Goal: Transaction & Acquisition: Purchase product/service

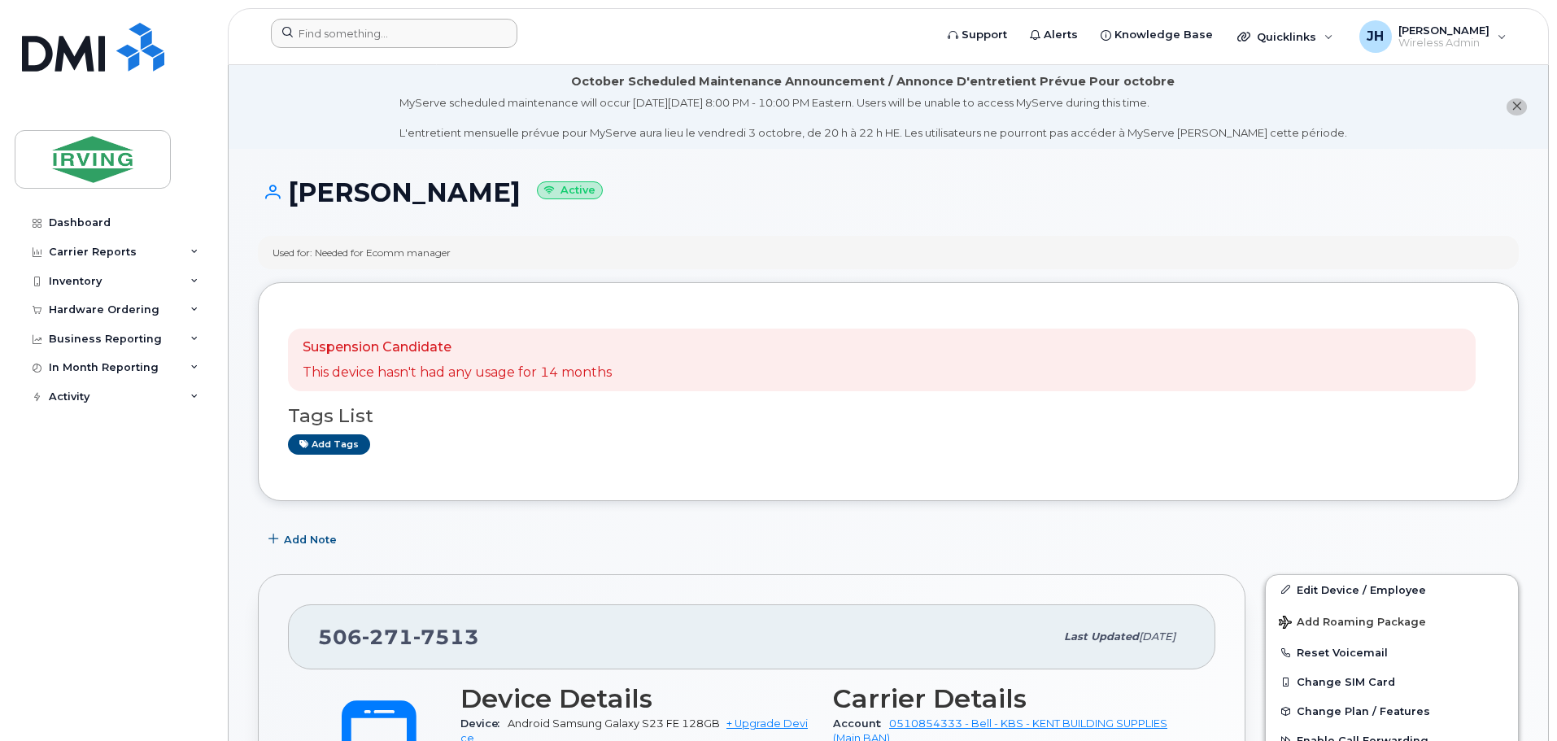
scroll to position [488, 0]
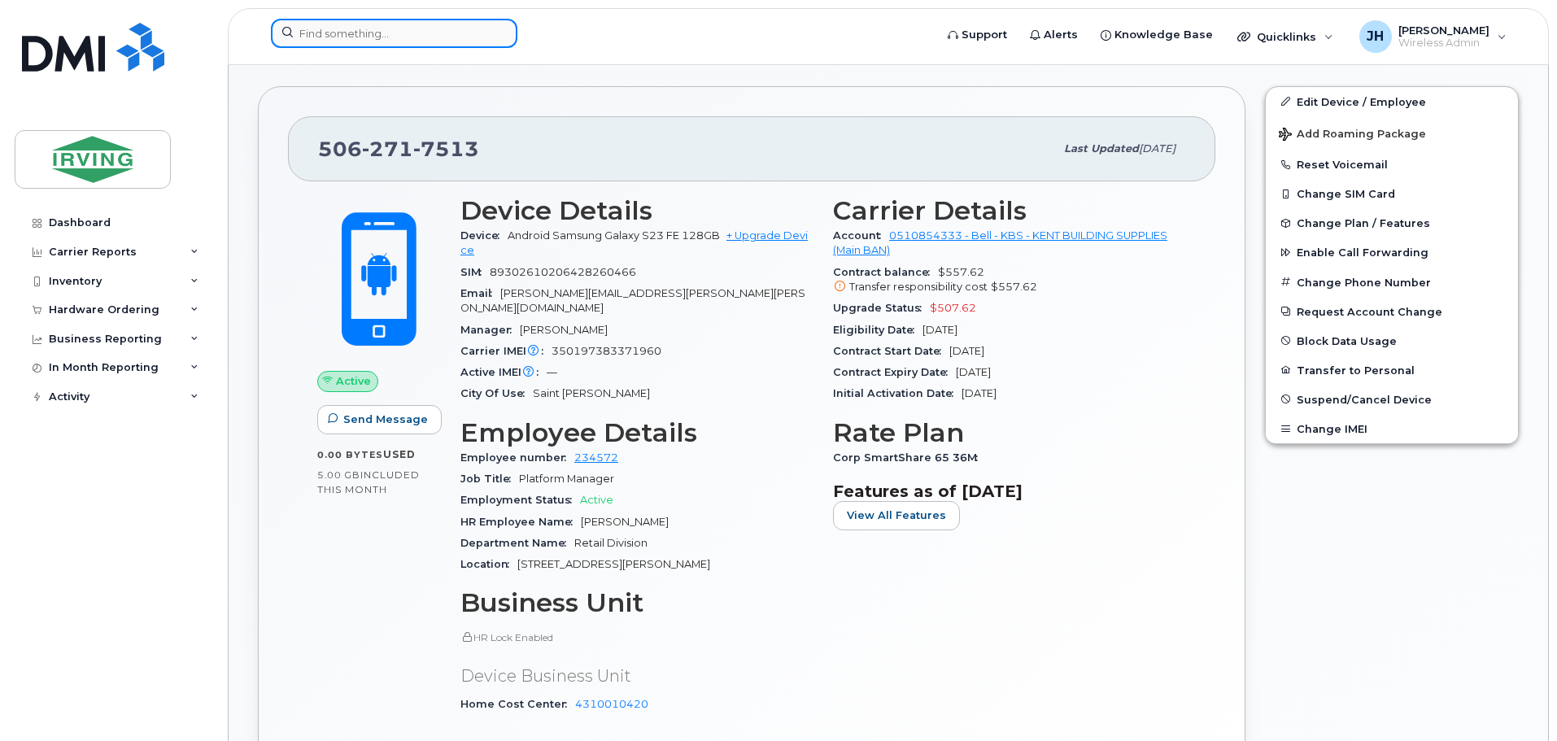
click at [389, 35] on input at bounding box center [394, 33] width 247 height 29
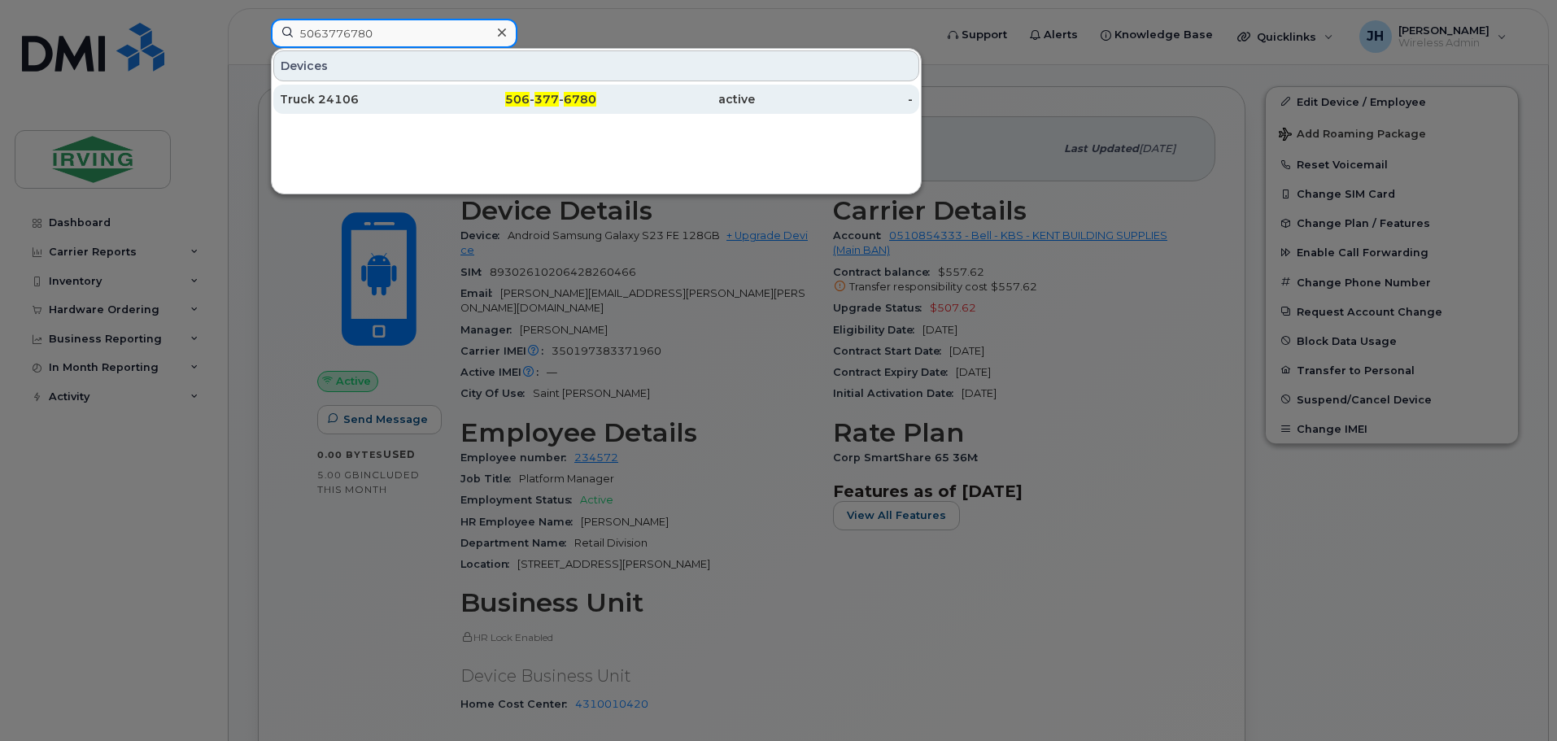
type input "5063776780"
click at [414, 90] on div "Truck 24106" at bounding box center [359, 99] width 159 height 29
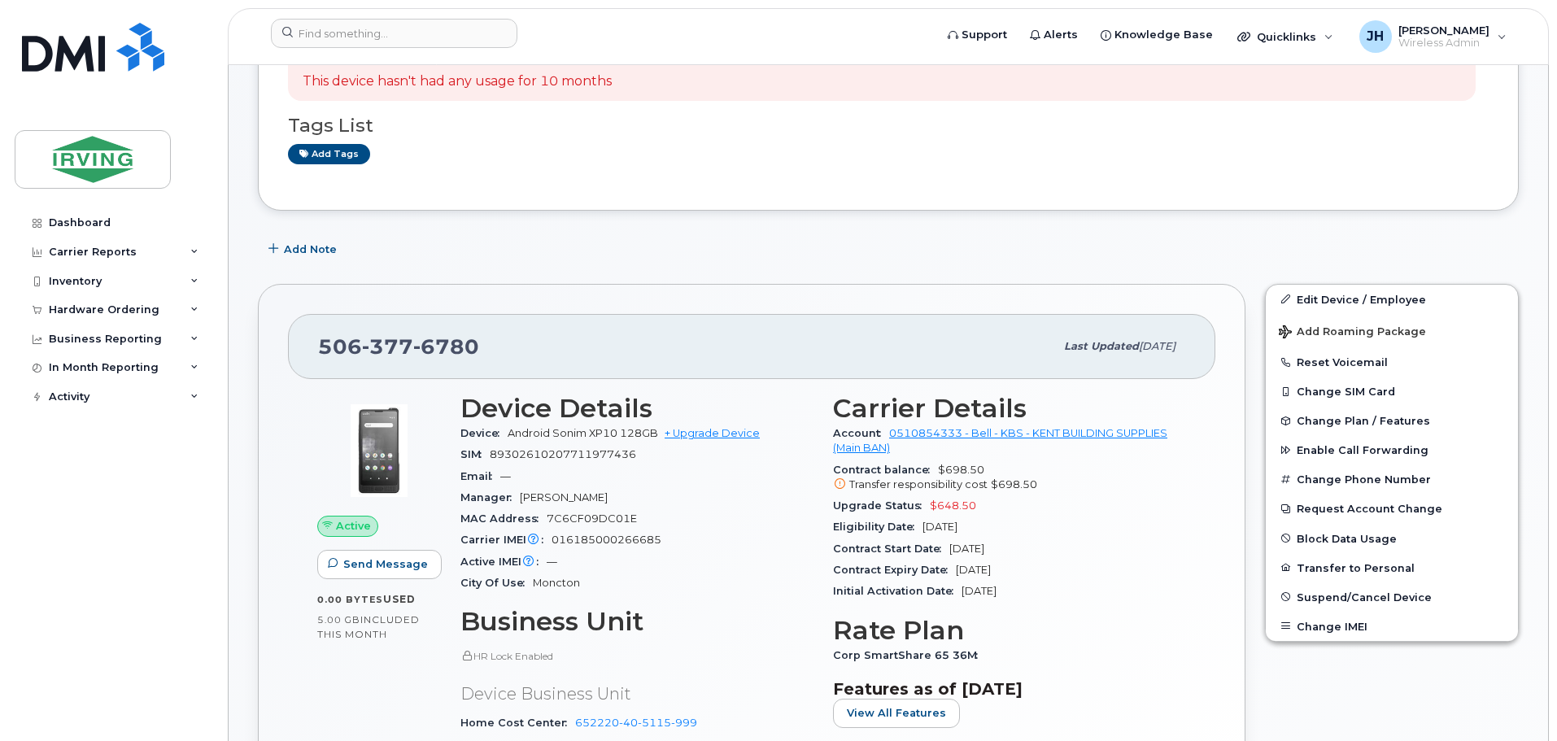
scroll to position [325, 0]
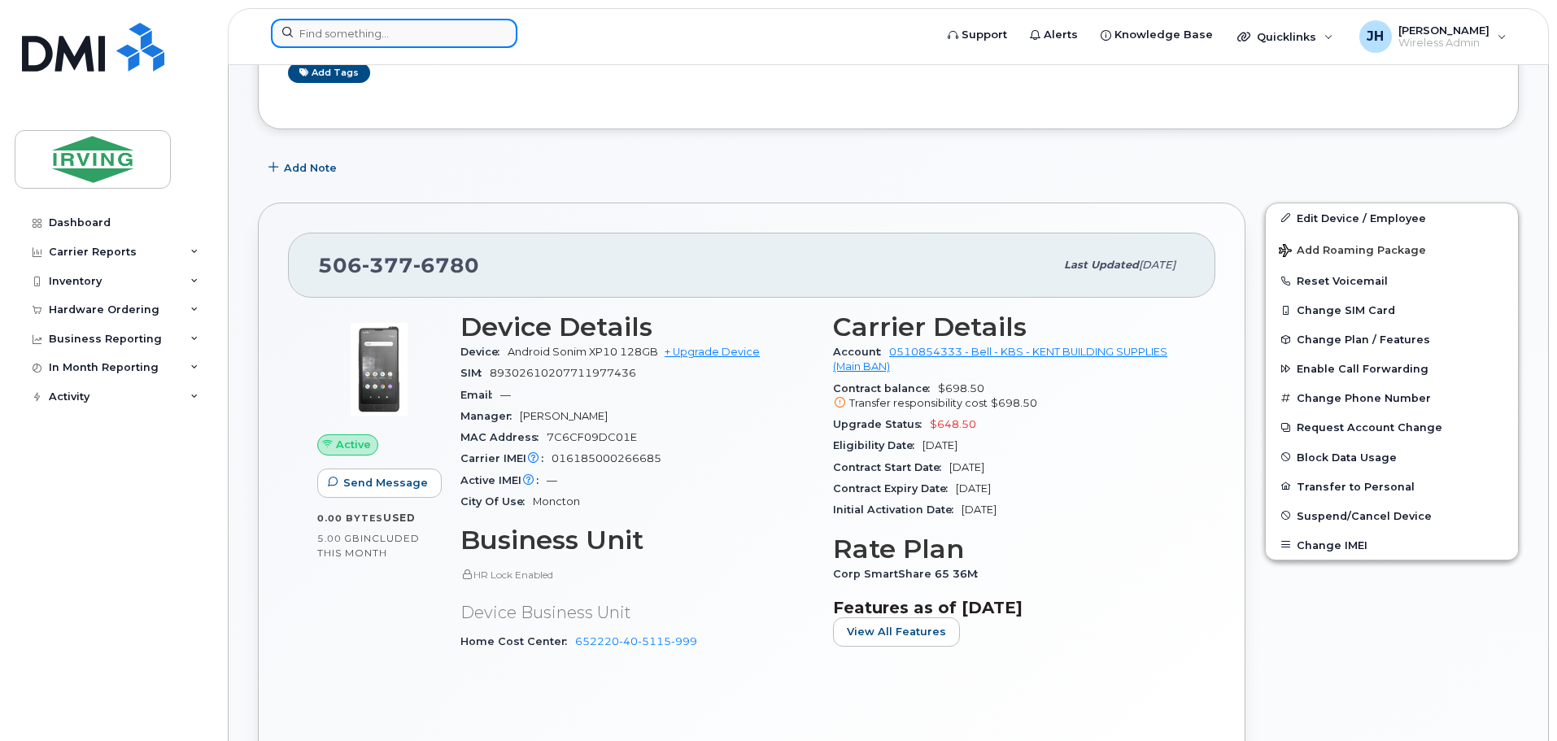
click at [335, 33] on input at bounding box center [394, 33] width 247 height 29
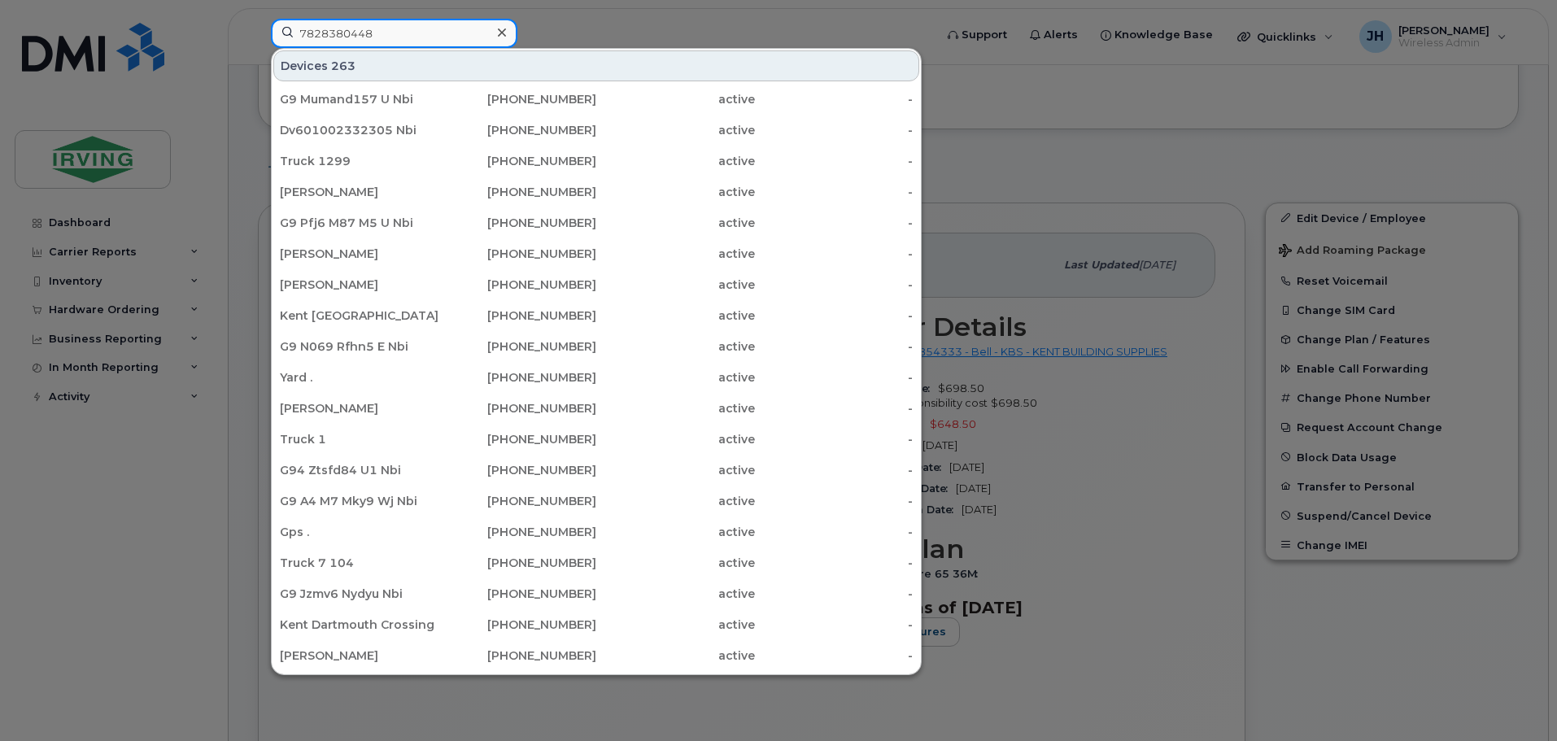
type input "7828380448"
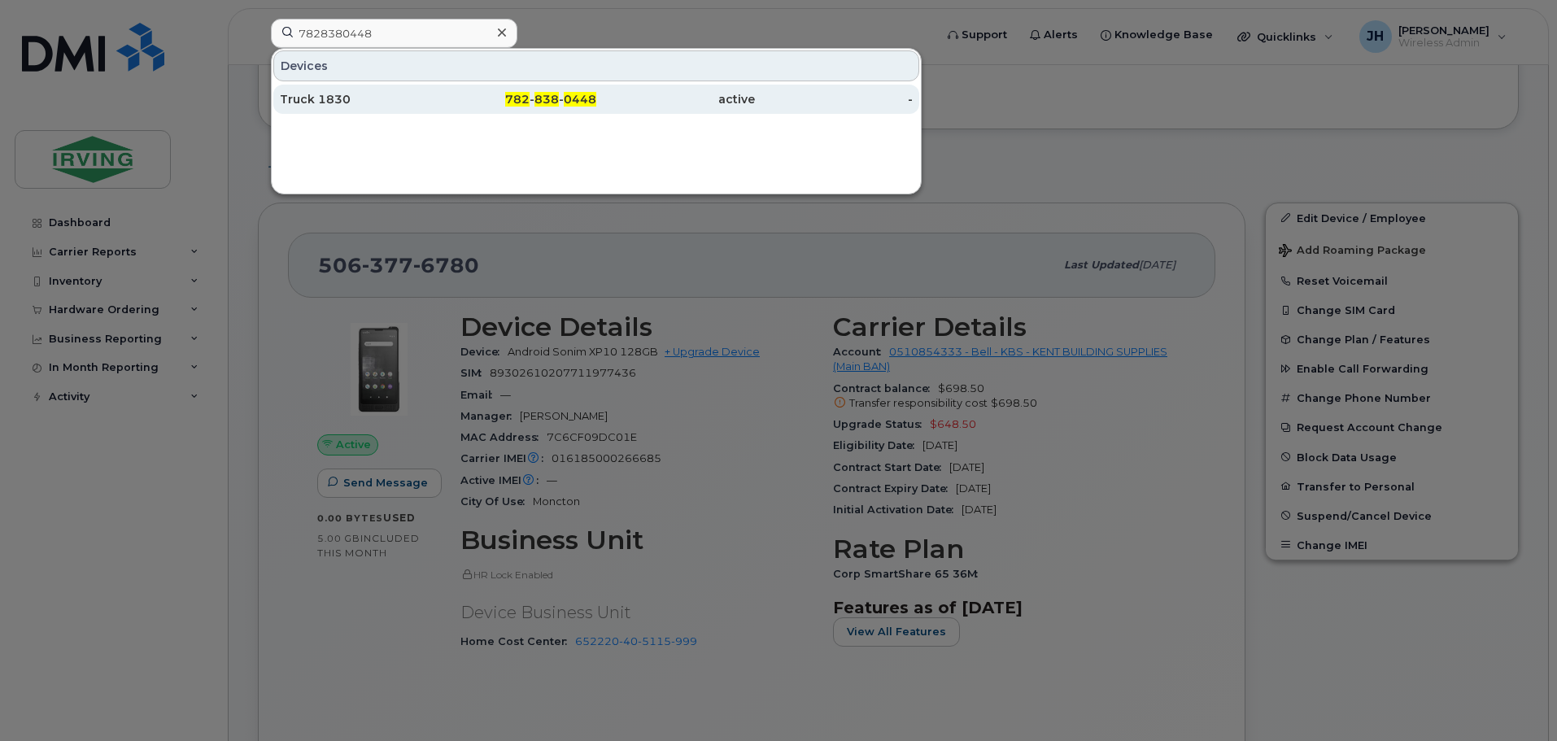
click at [402, 91] on div "Truck 1830" at bounding box center [359, 99] width 159 height 29
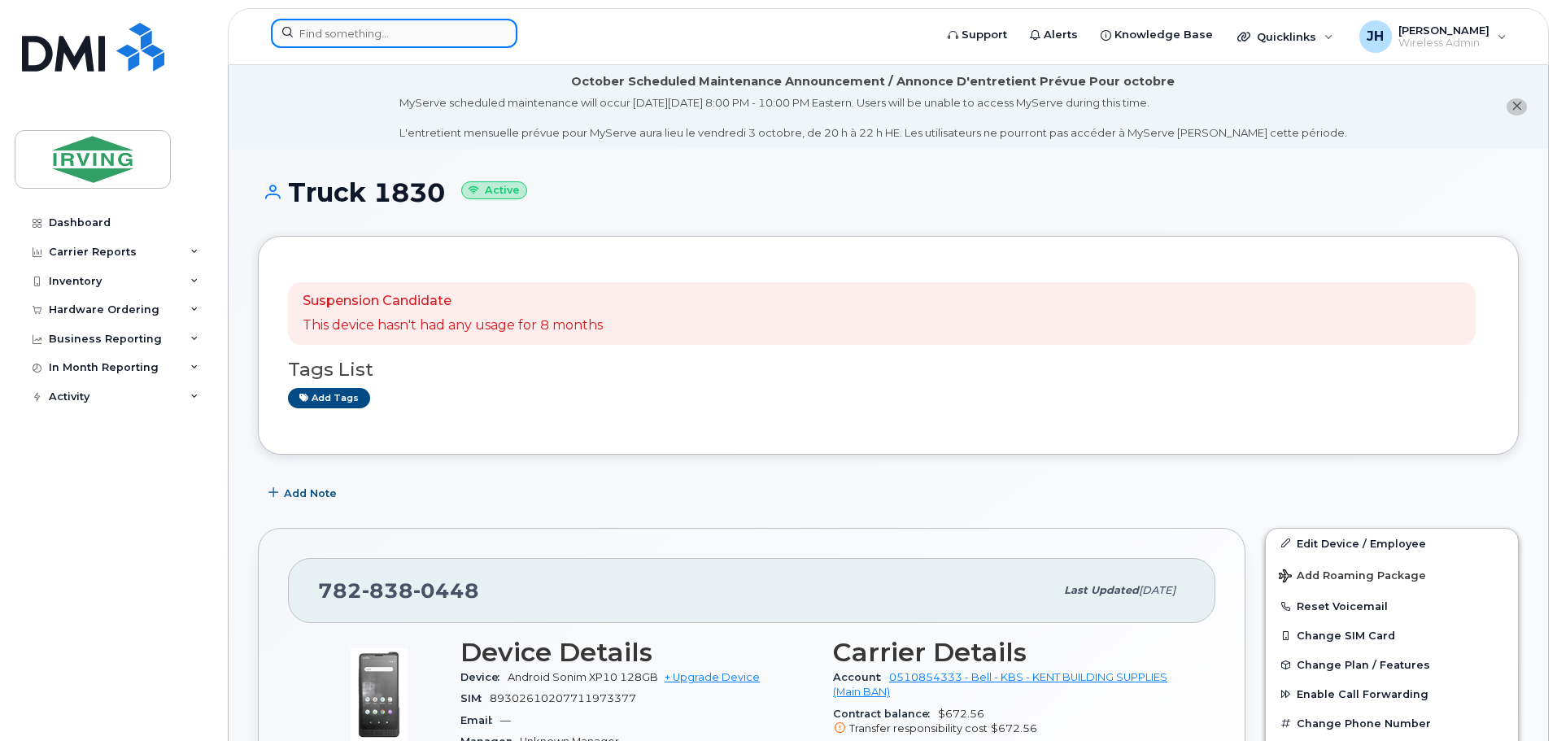
click at [350, 30] on input at bounding box center [394, 33] width 247 height 29
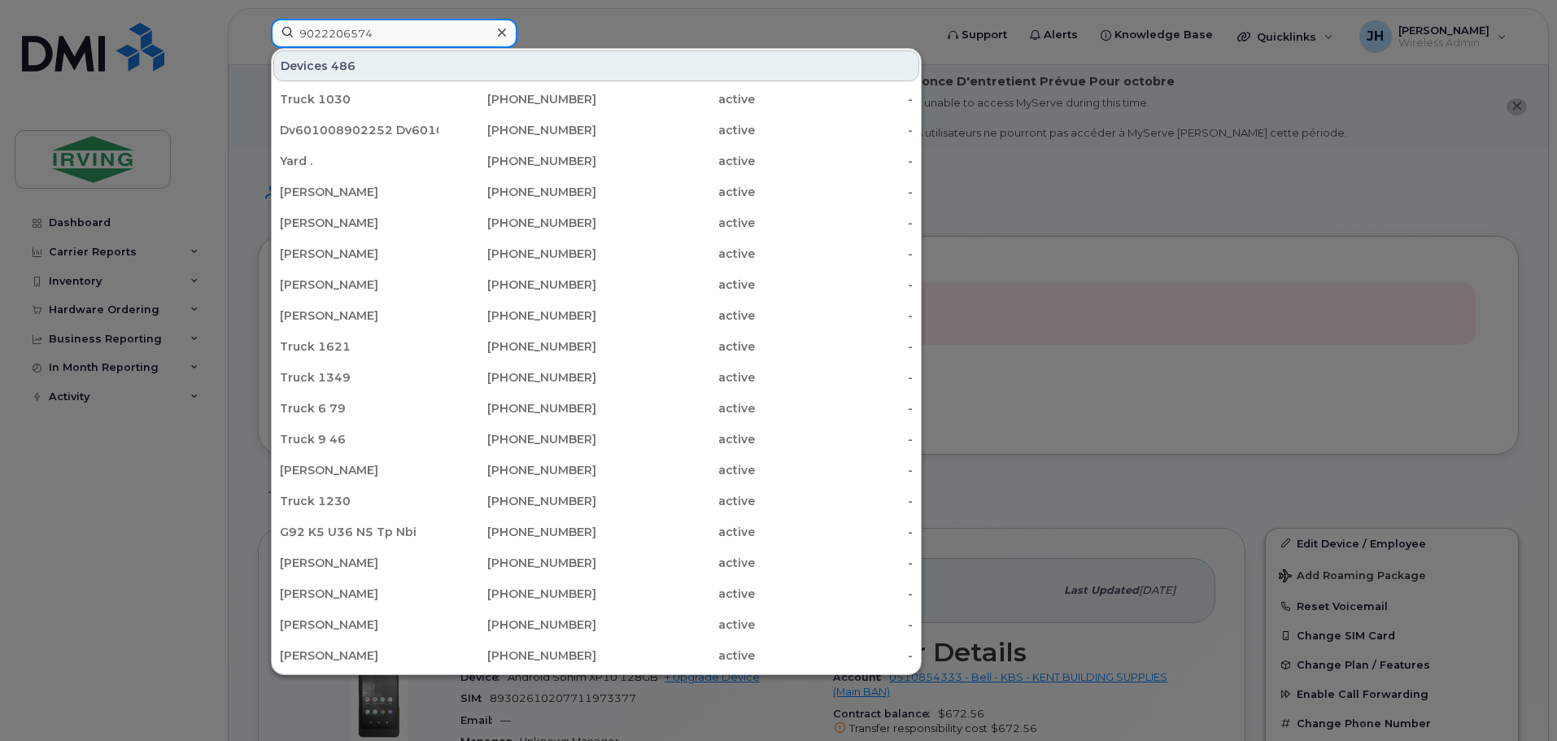
type input "9022206574"
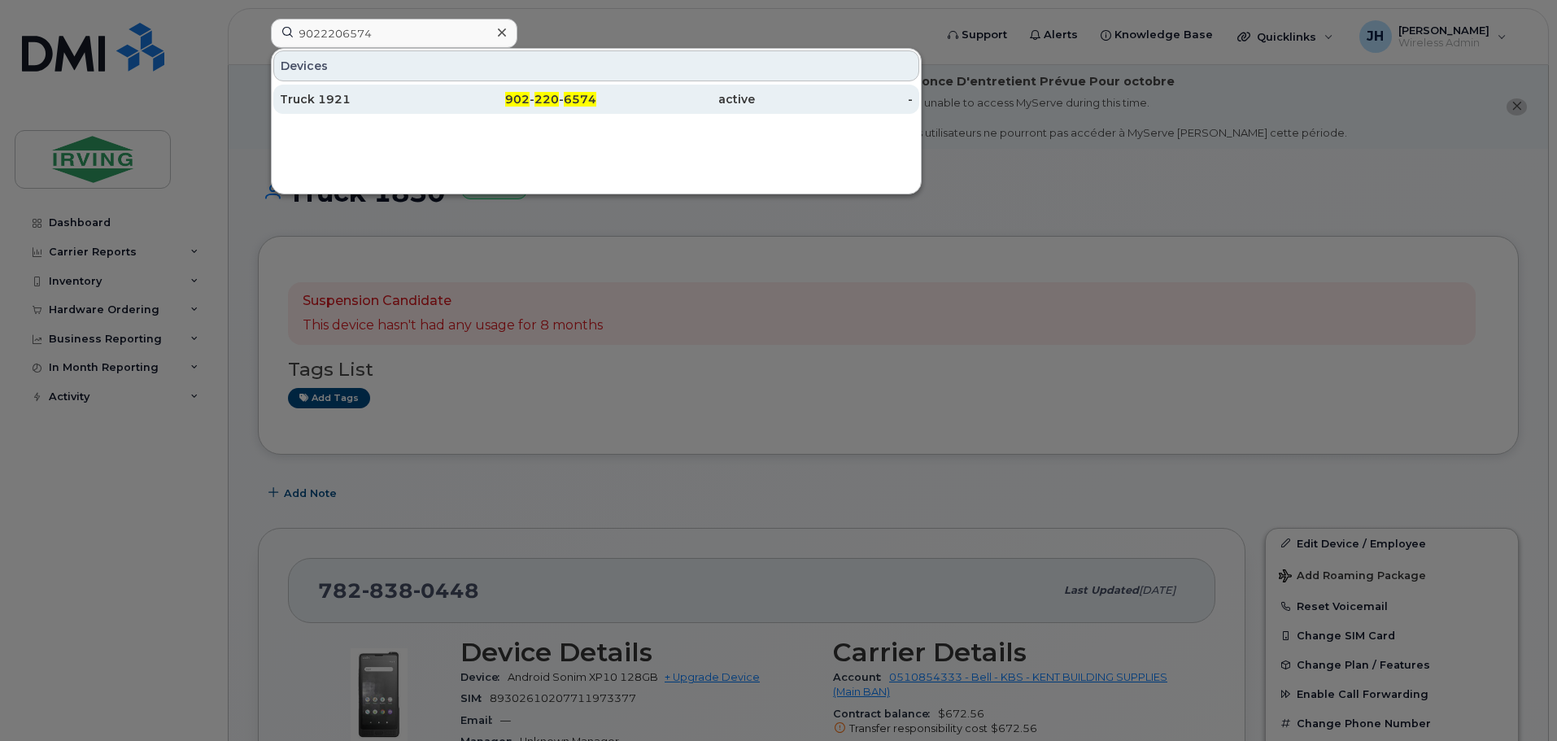
click at [393, 90] on div "Truck 1921" at bounding box center [359, 99] width 159 height 29
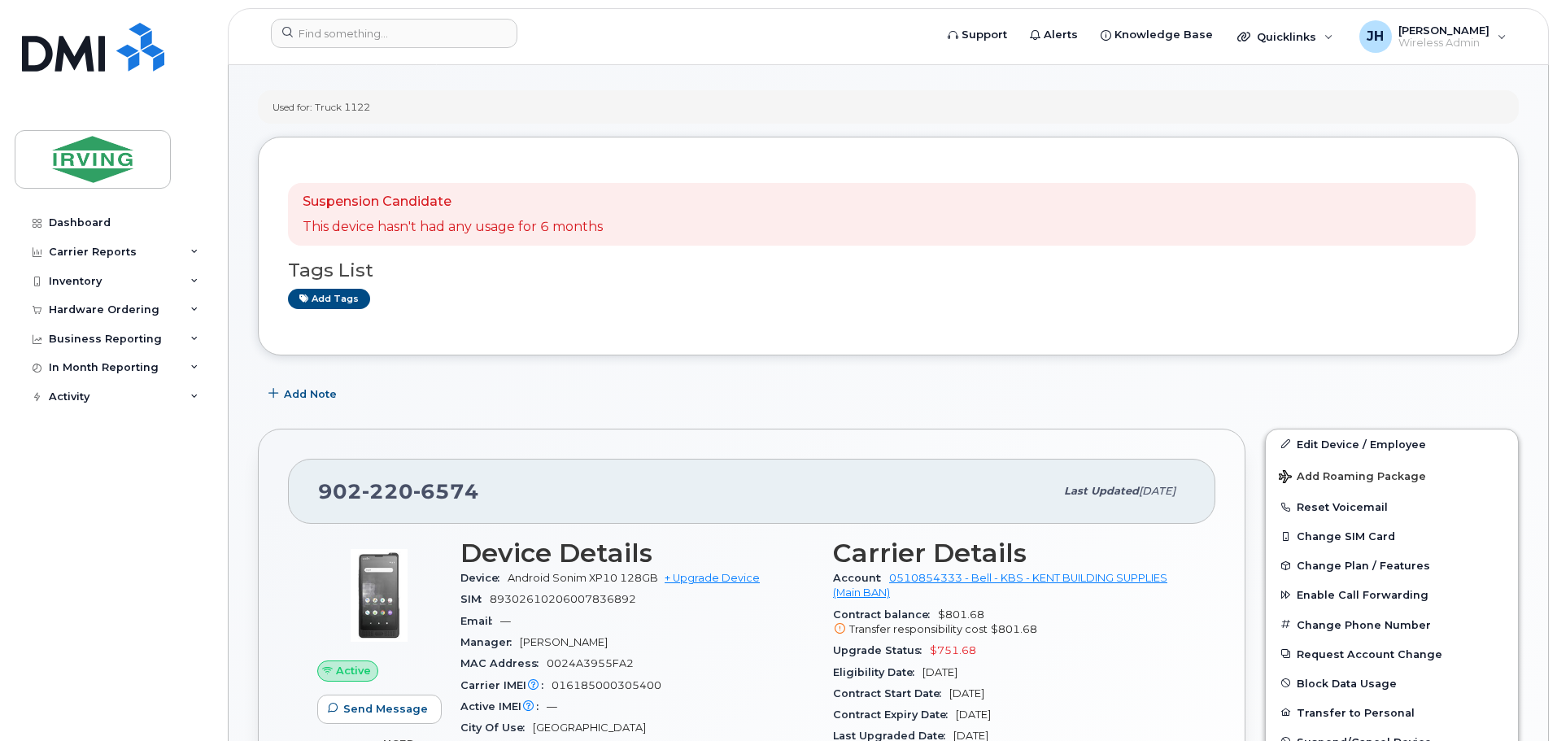
scroll to position [163, 0]
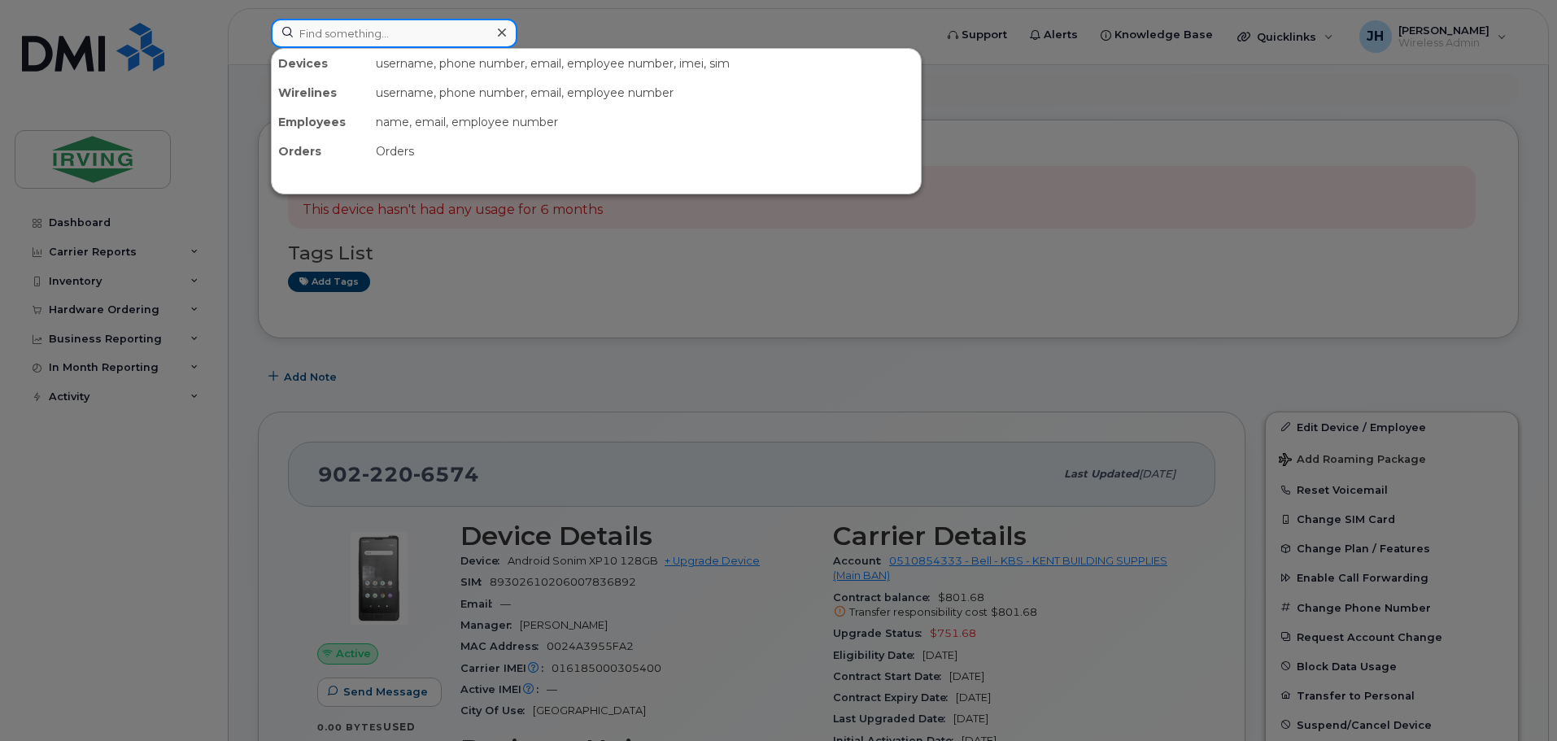
click at [298, 33] on input at bounding box center [394, 33] width 247 height 29
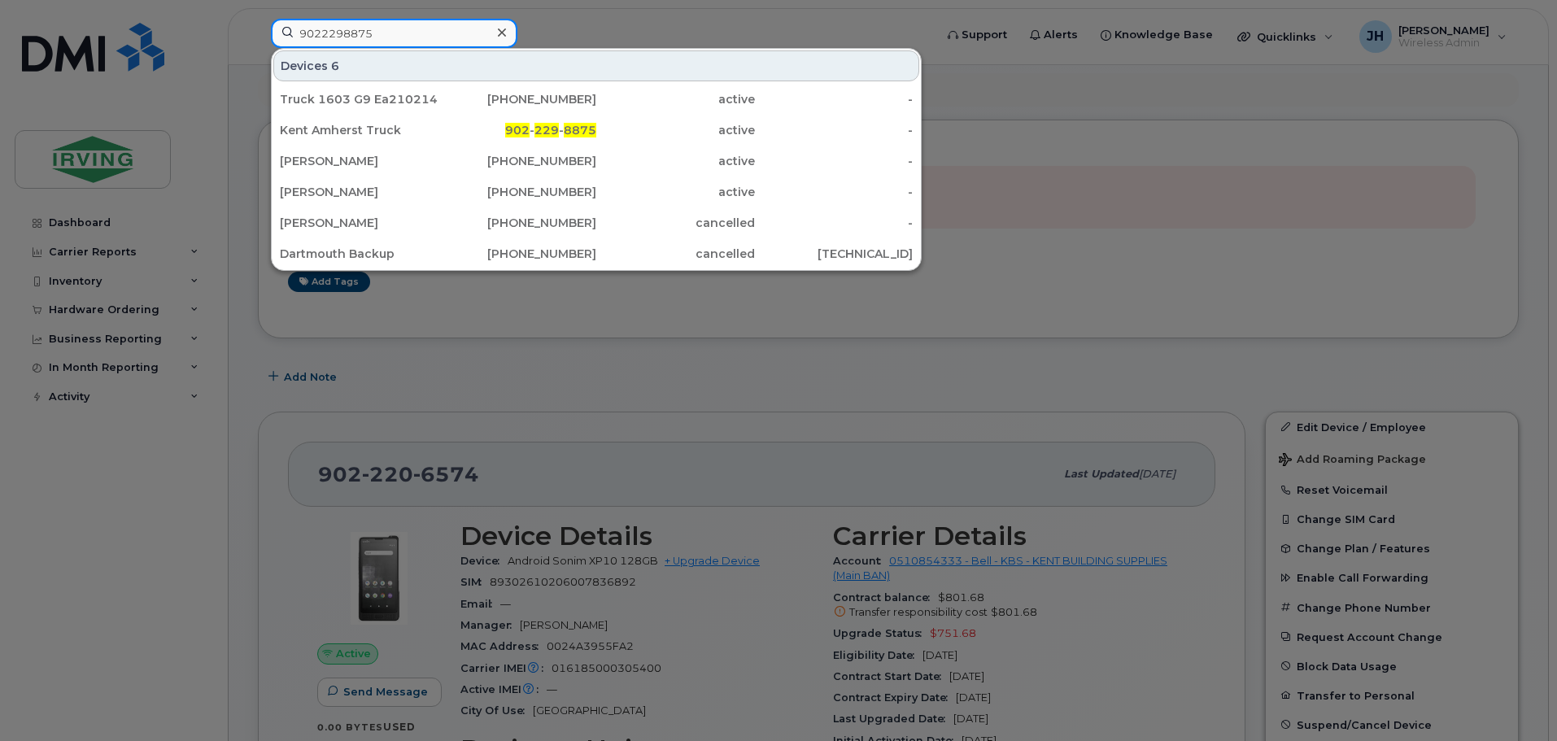
type input "9022298875"
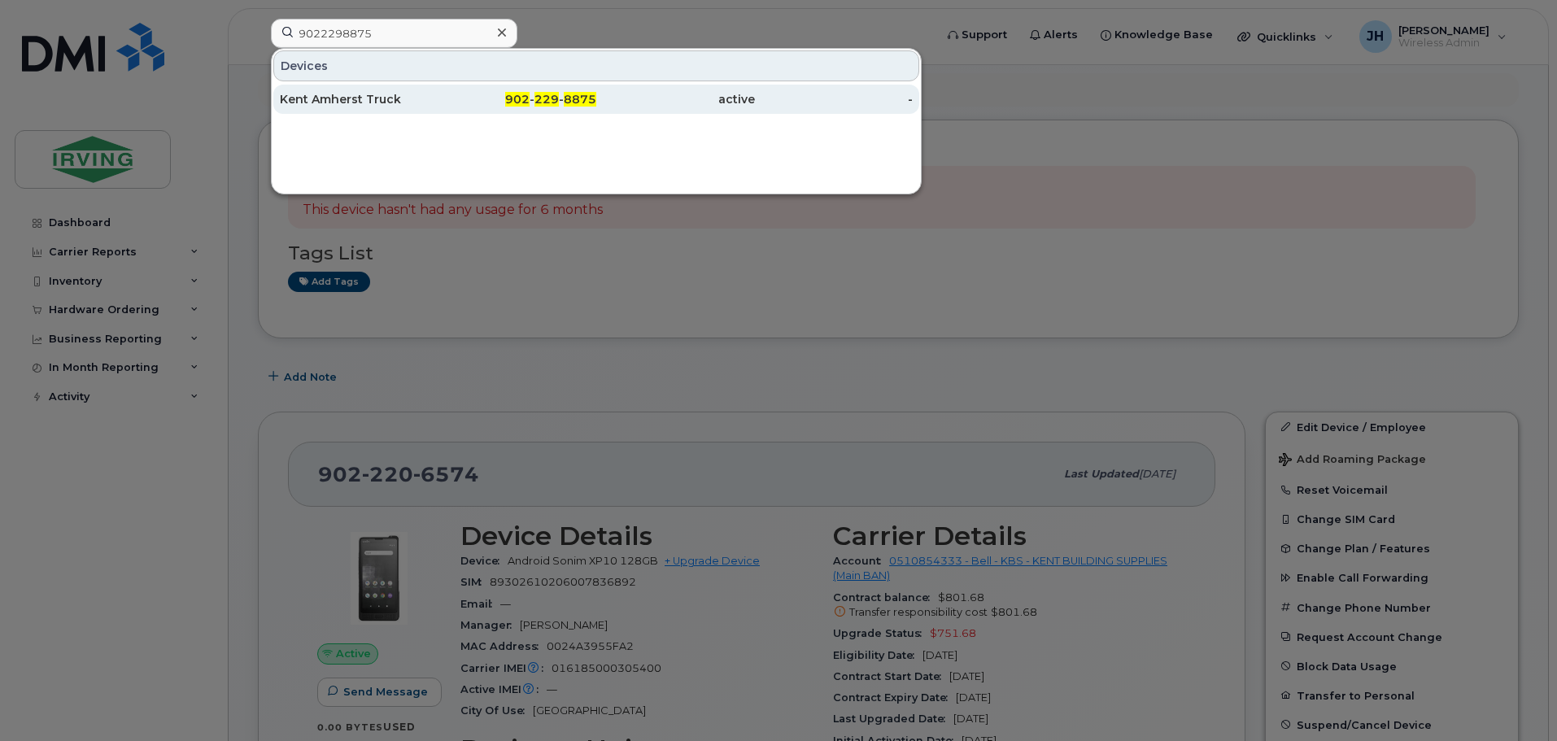
click at [449, 103] on div "902 - 229 - 8875" at bounding box center [518, 99] width 159 height 16
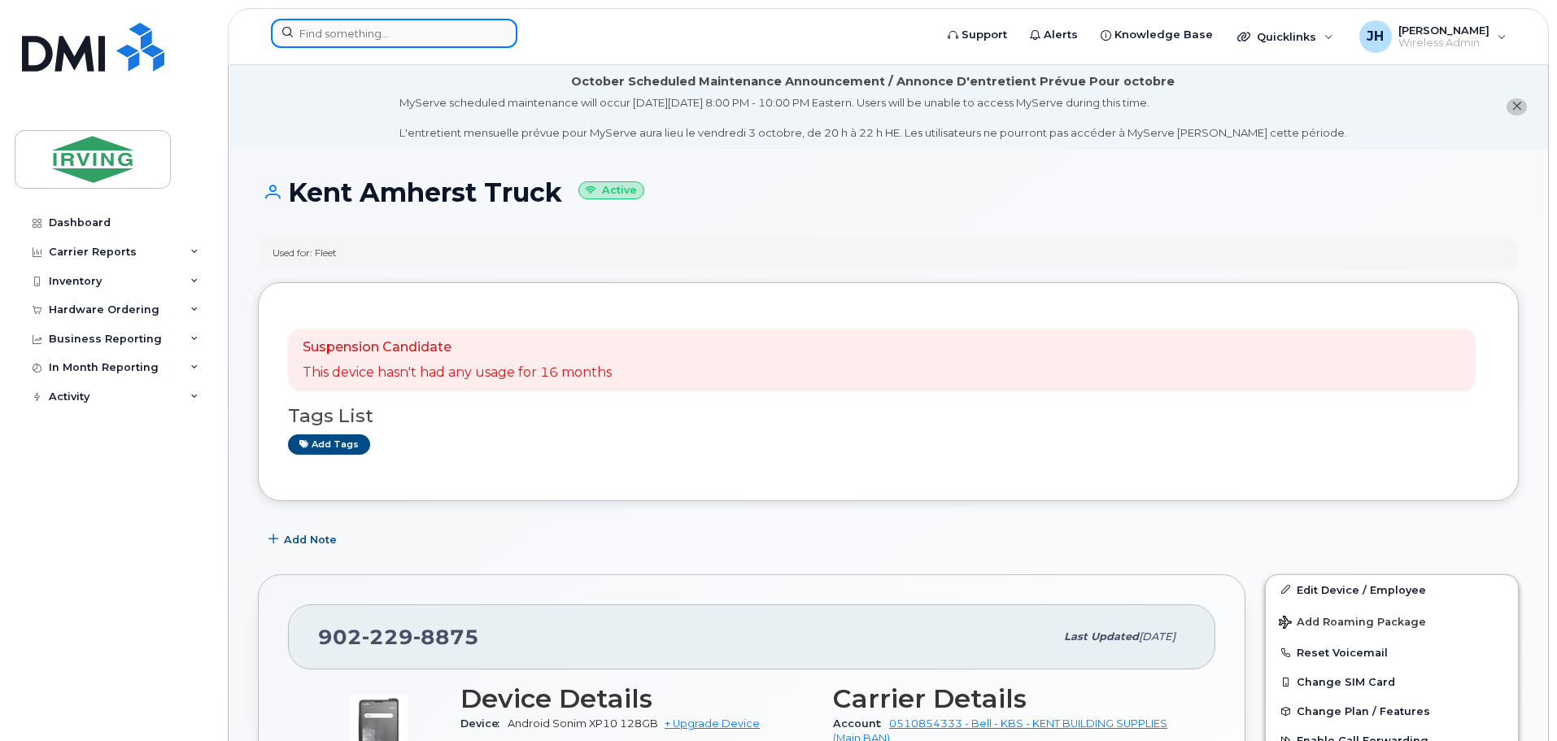
click at [387, 34] on input at bounding box center [394, 33] width 247 height 29
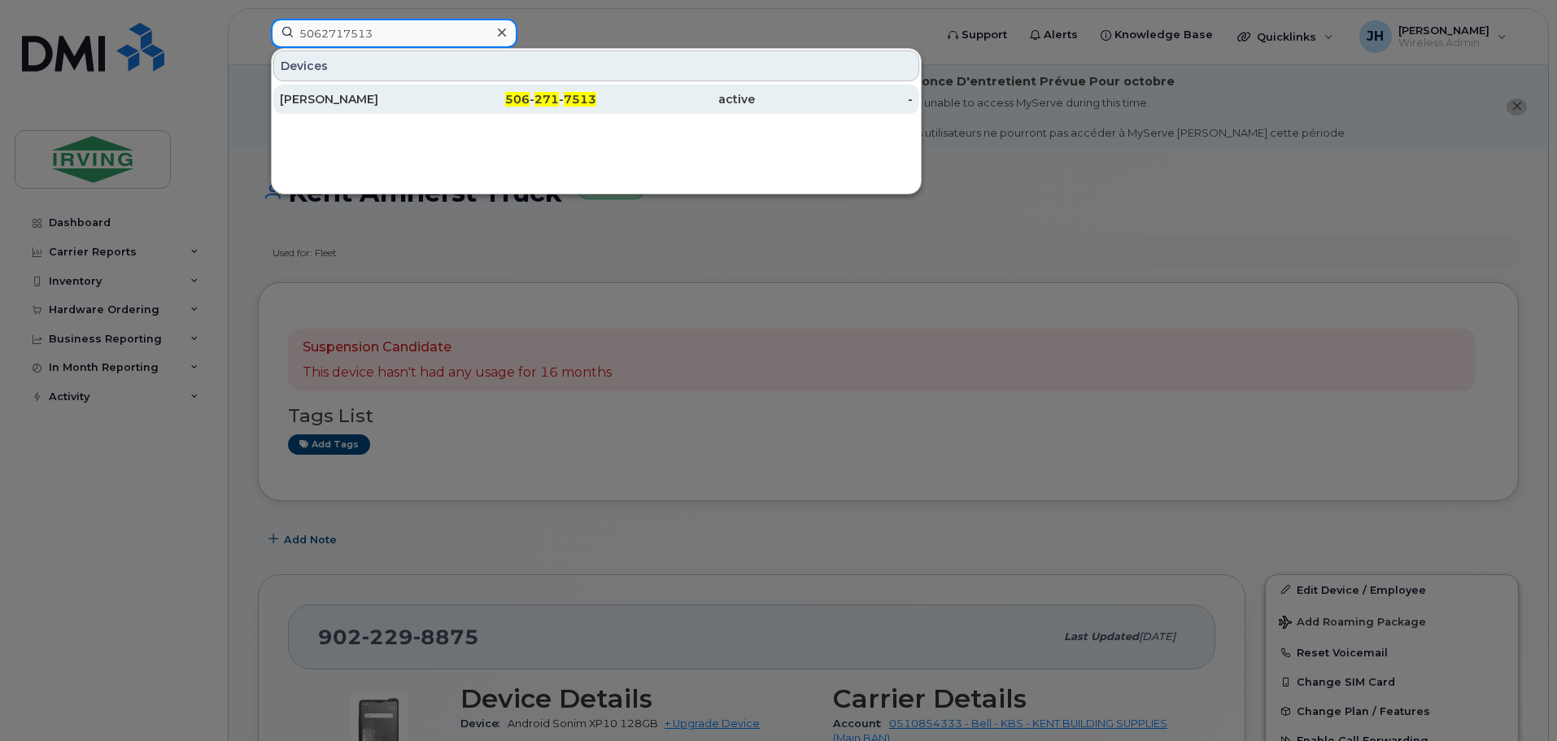
type input "5062717513"
click at [390, 100] on div "[PERSON_NAME]" at bounding box center [359, 99] width 159 height 16
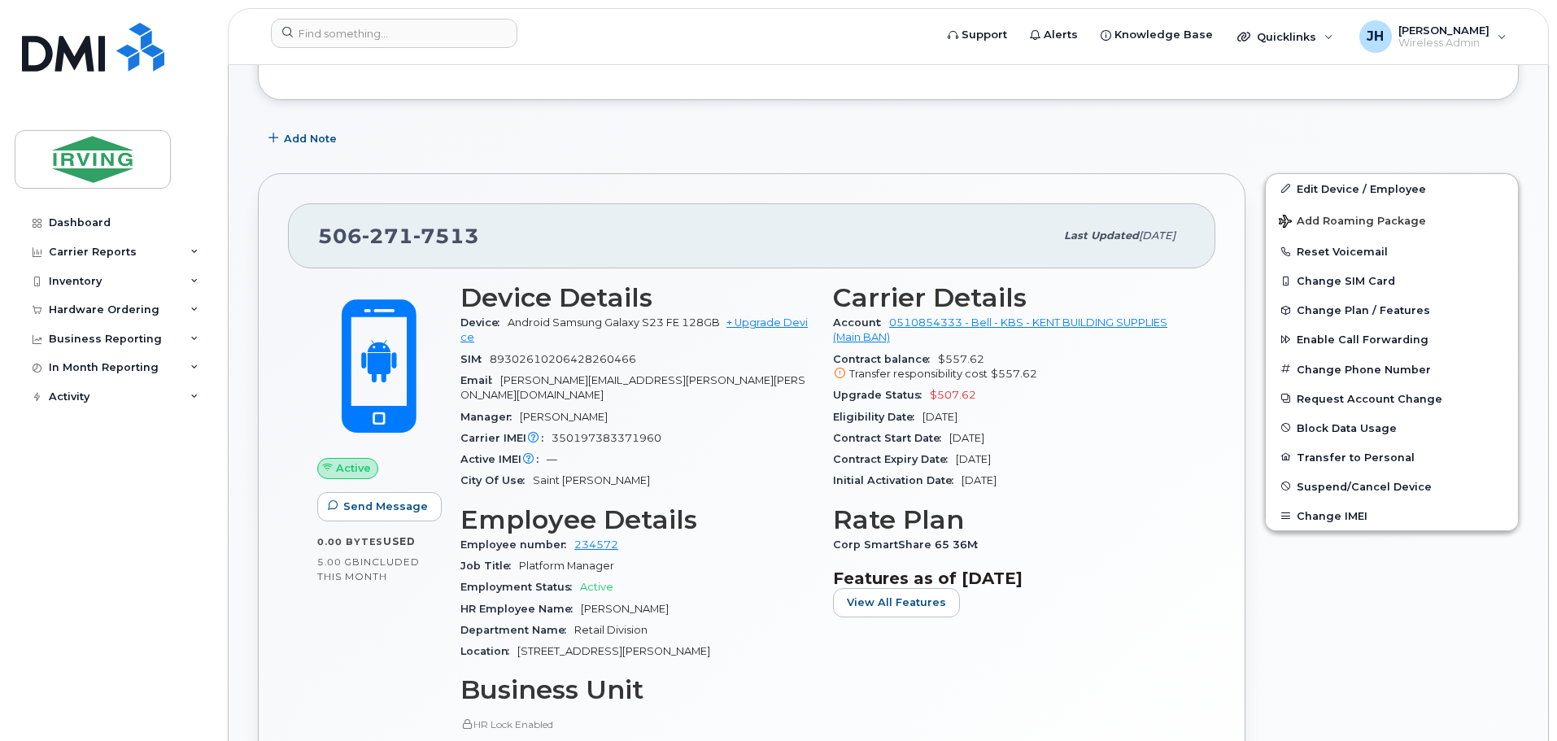
scroll to position [407, 0]
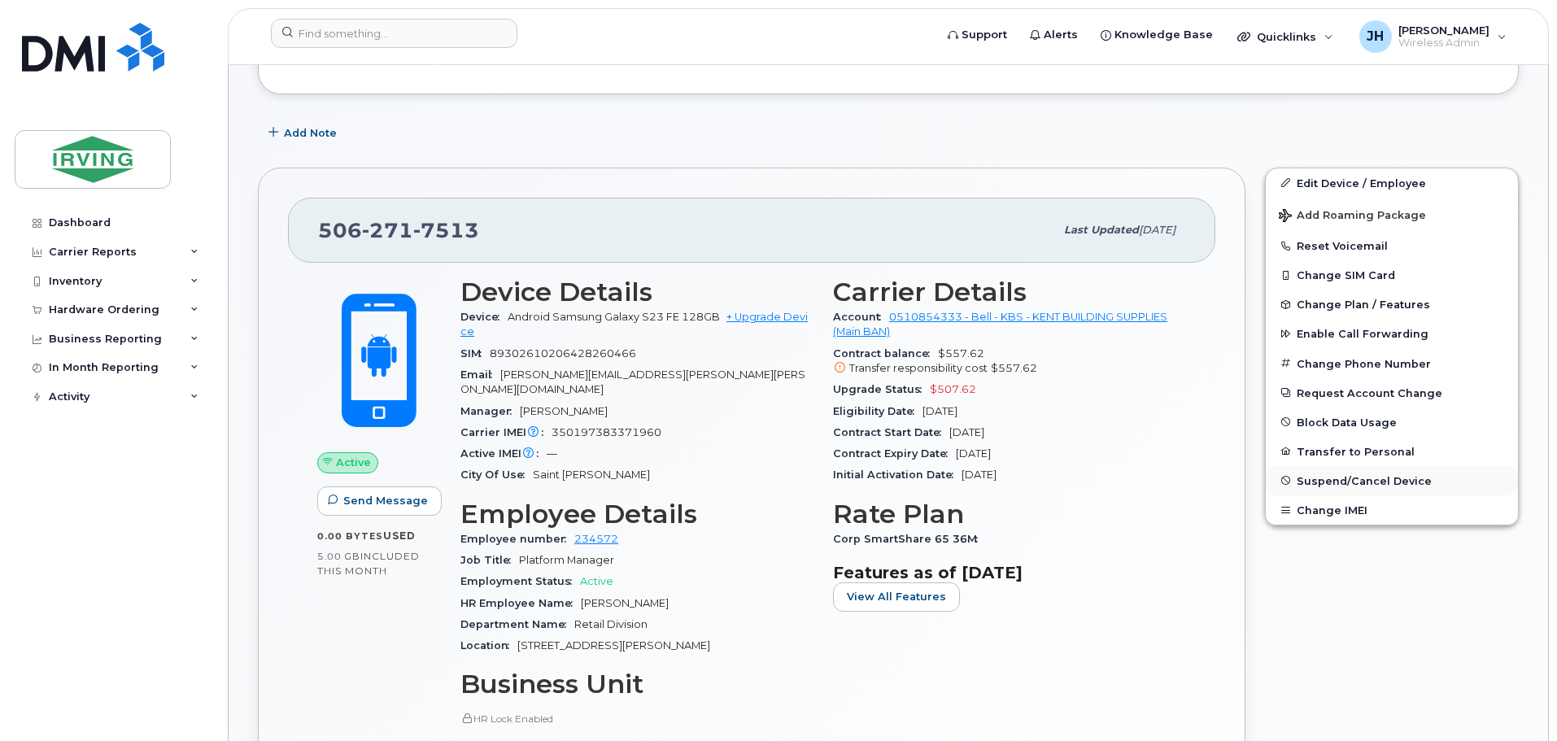
click at [1347, 482] on span "Suspend/Cancel Device" at bounding box center [1364, 480] width 135 height 12
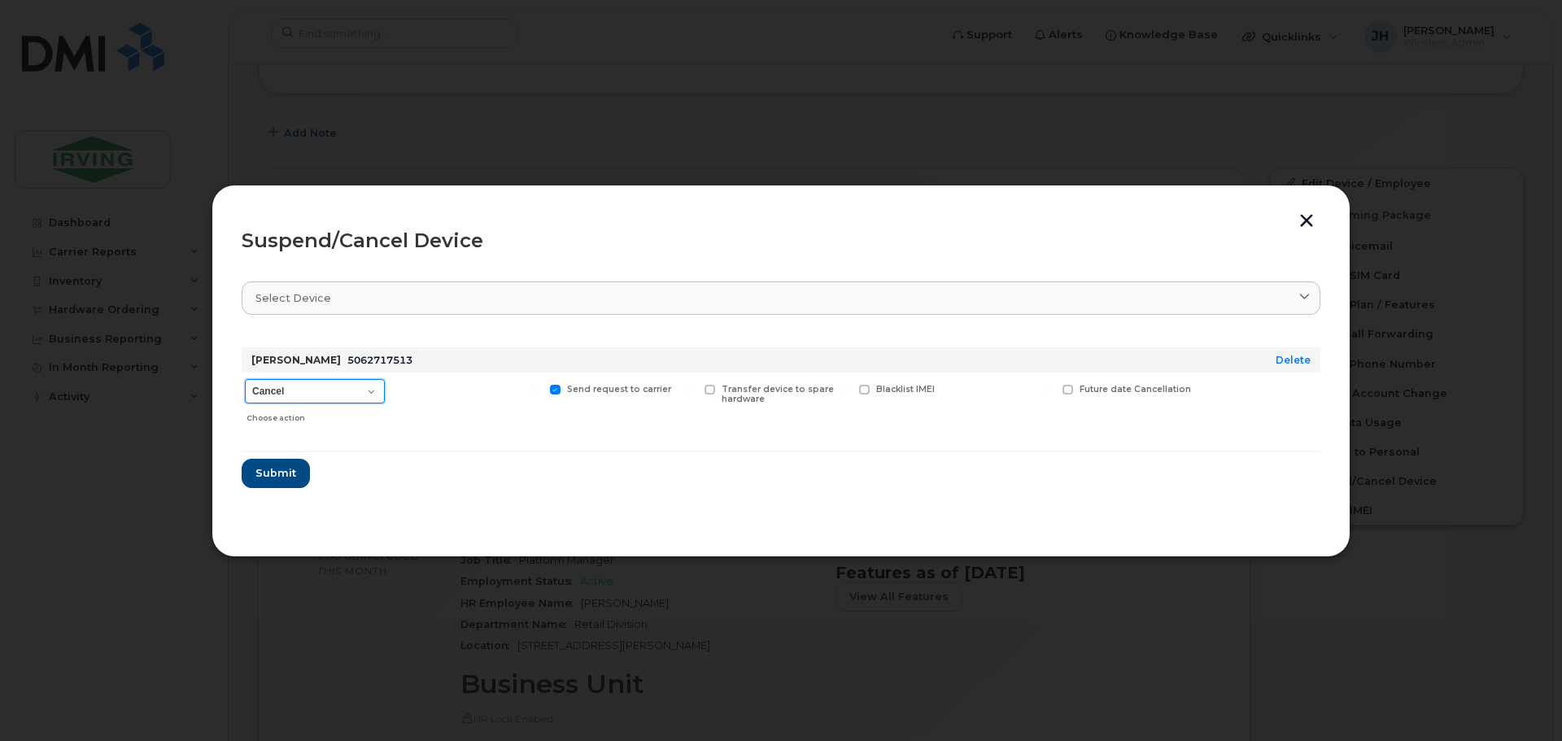
click at [367, 386] on select "Cancel Suspend - Extend Suspension Suspend - Reduced Rate Suspend - Full Rate S…" at bounding box center [315, 391] width 140 height 24
select select "[object Object]"
click at [245, 379] on select "Cancel Suspend - Extend Suspension Suspend - Reduced Rate Suspend - Full Rate S…" at bounding box center [315, 391] width 140 height 24
click at [271, 469] on span "Submit" at bounding box center [275, 472] width 41 height 15
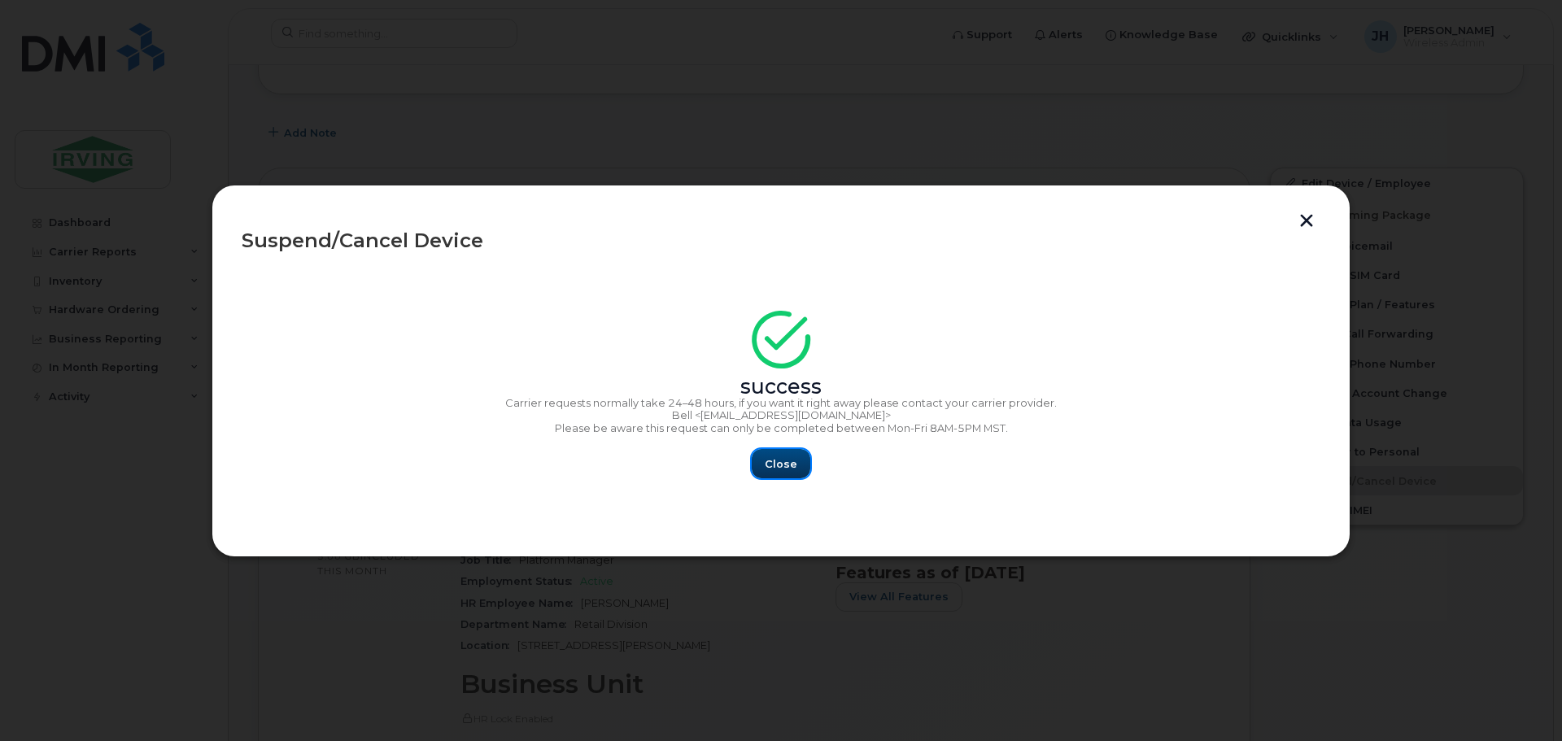
click at [777, 465] on span "Close" at bounding box center [781, 463] width 33 height 15
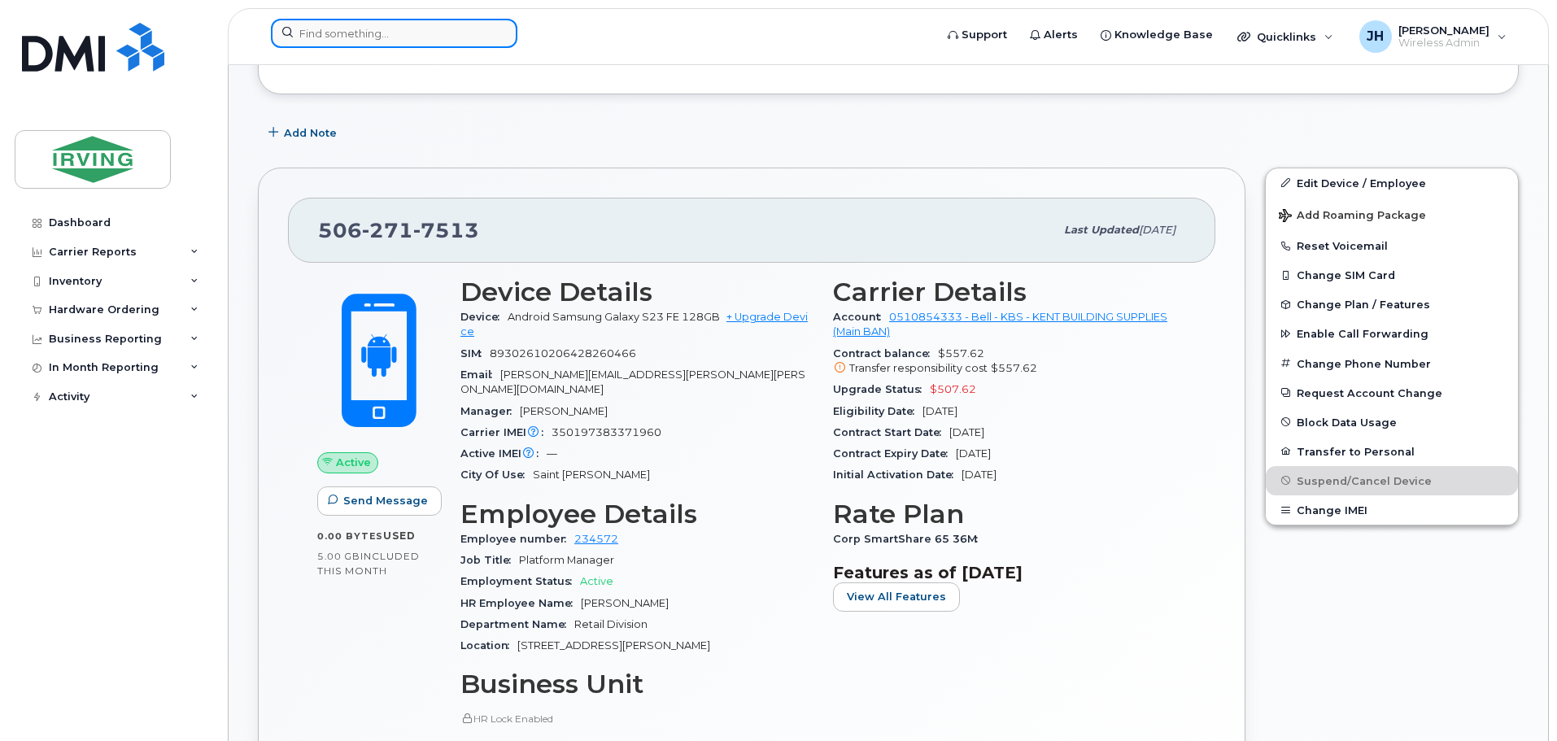
click at [317, 37] on input at bounding box center [394, 33] width 247 height 29
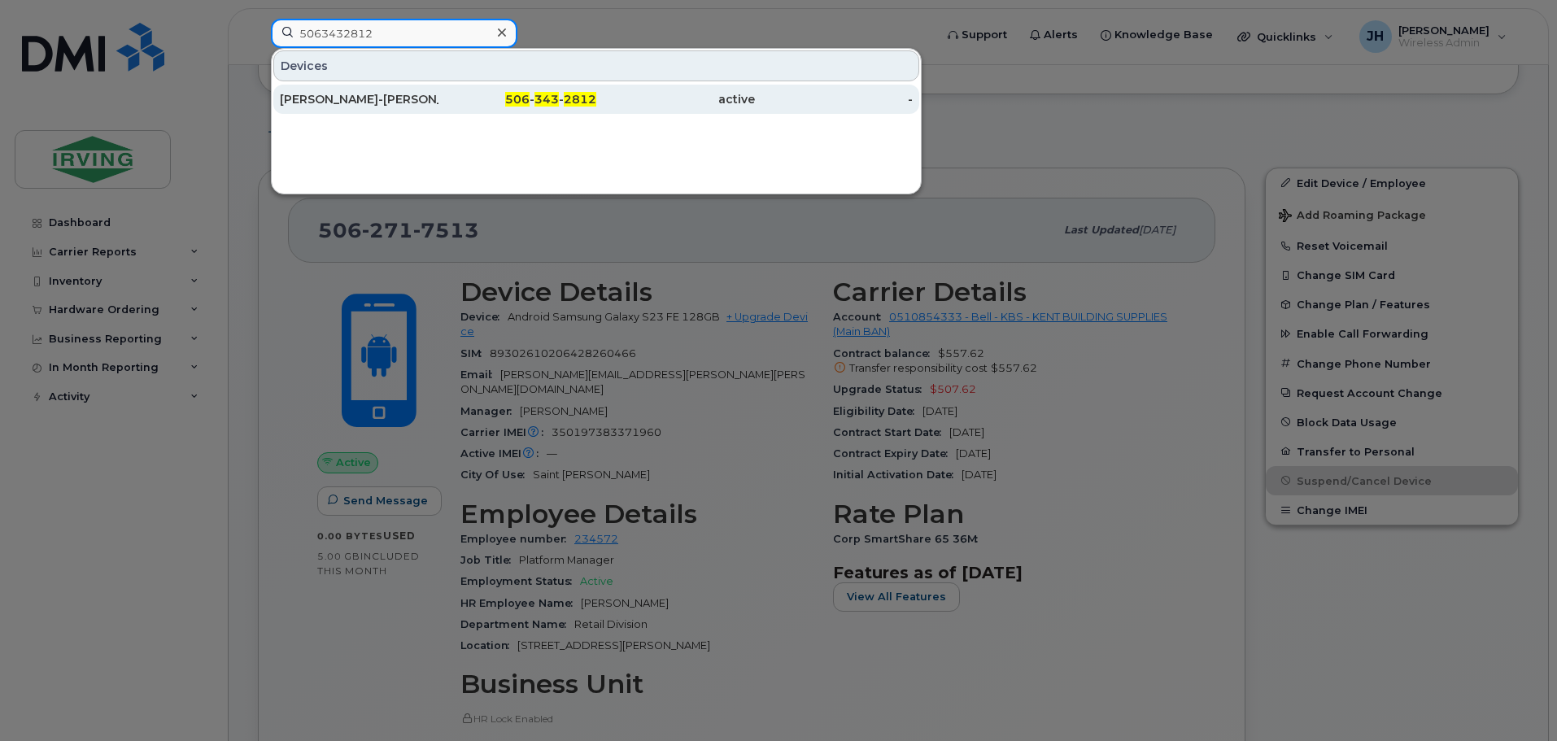
type input "5063432812"
click at [386, 98] on div "[PERSON_NAME]-[PERSON_NAME] 11" at bounding box center [359, 99] width 159 height 16
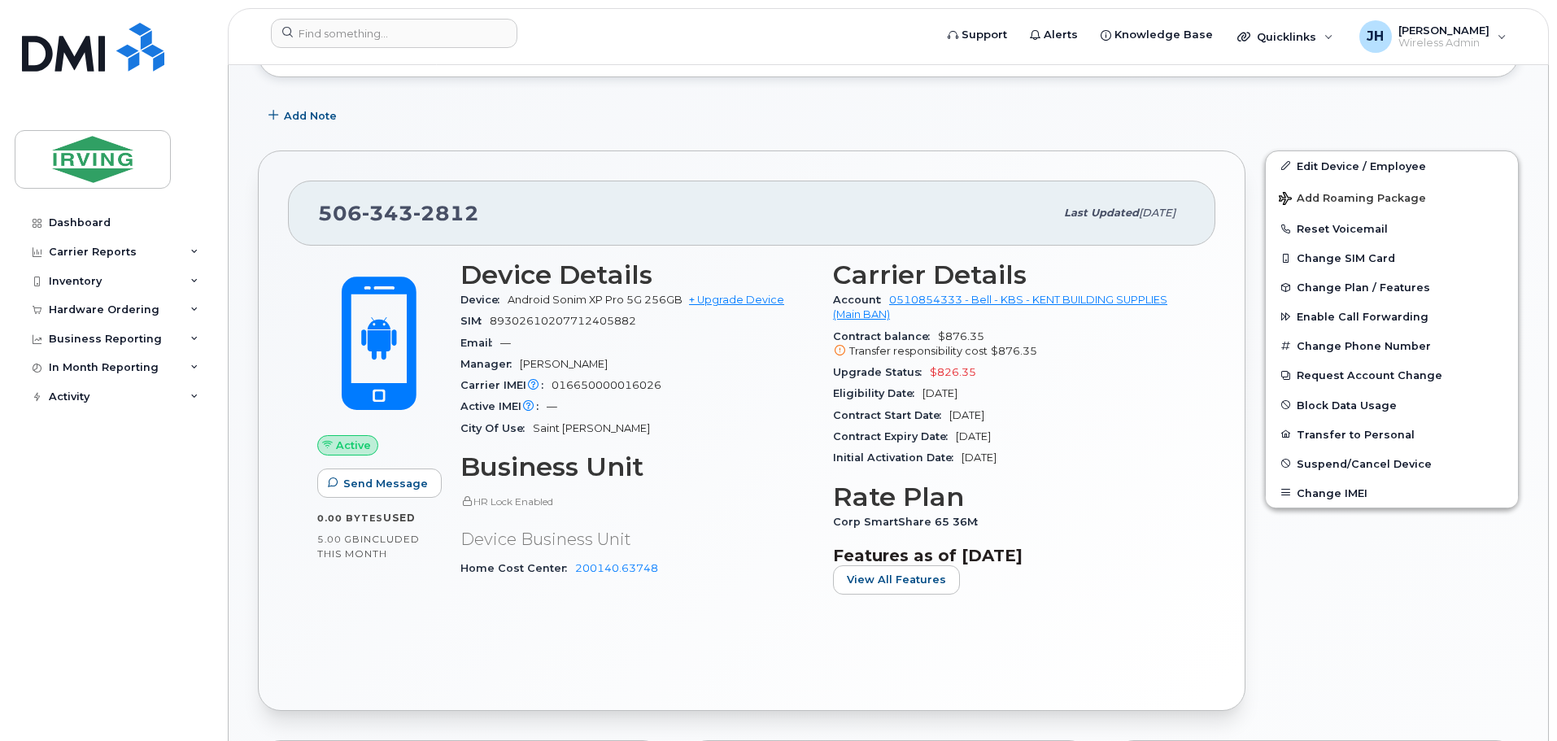
scroll to position [407, 0]
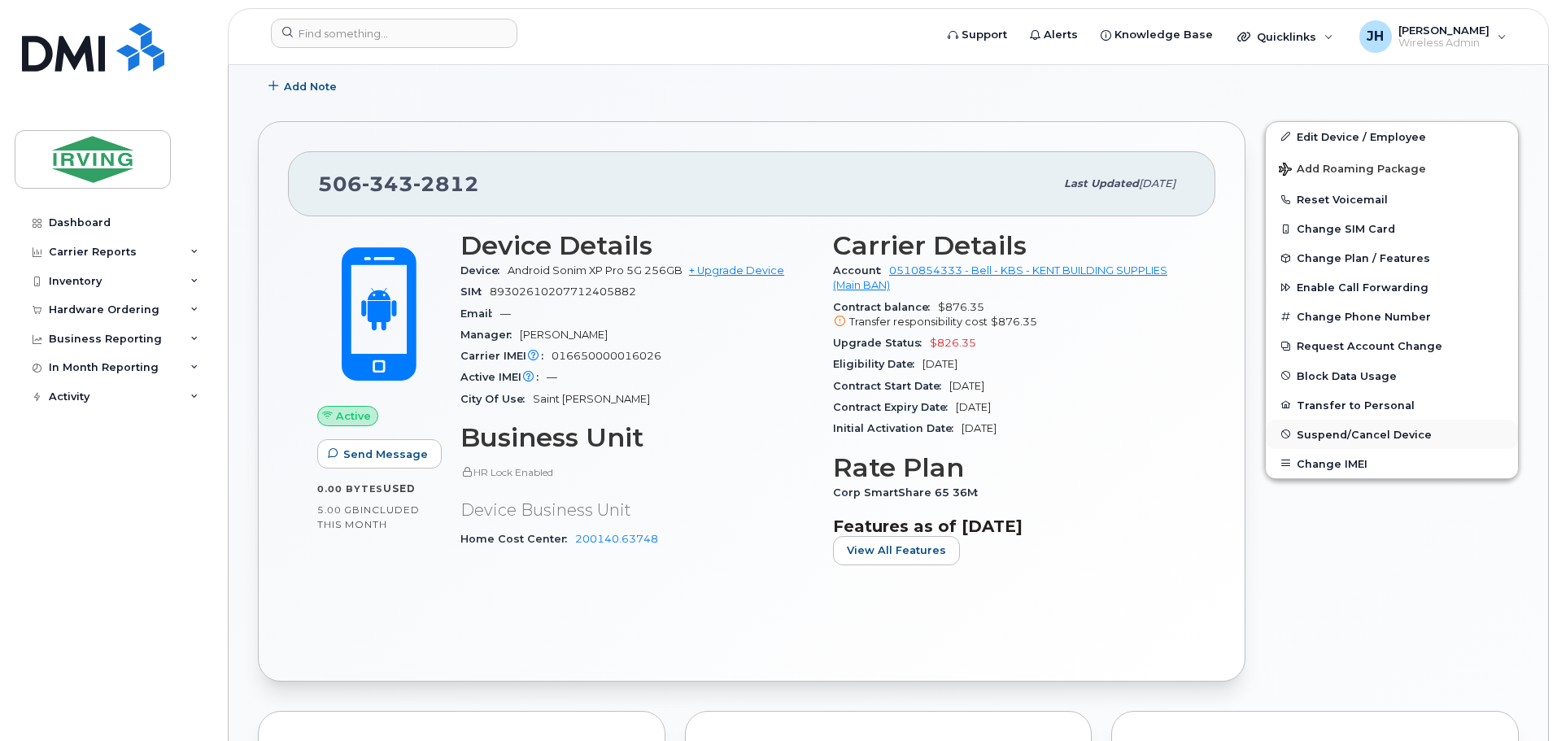
click at [1341, 434] on span "Suspend/Cancel Device" at bounding box center [1364, 434] width 135 height 12
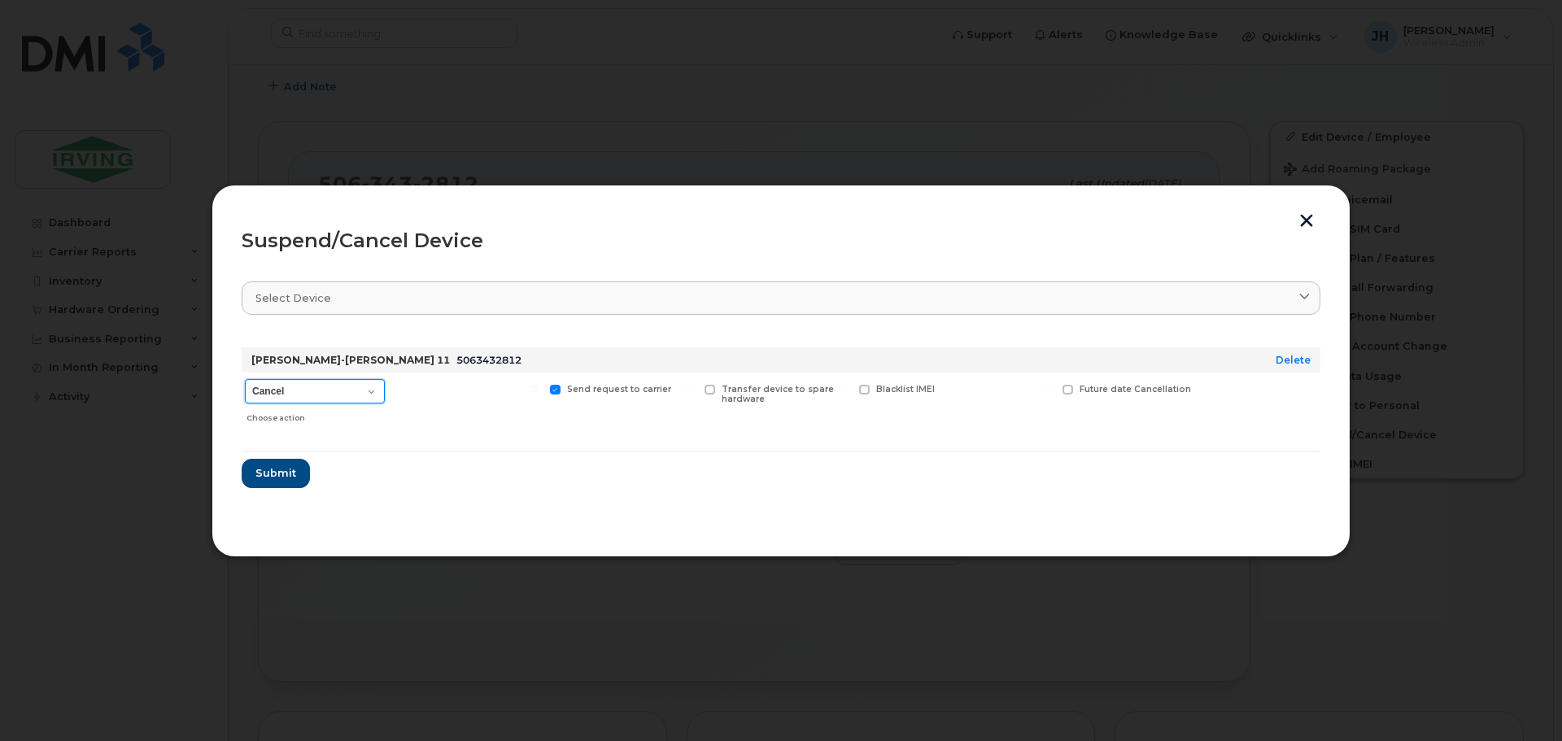
click at [369, 391] on select "Cancel Suspend - Extend Suspension Suspend - Reduced Rate Suspend - Full Rate S…" at bounding box center [315, 391] width 140 height 24
select select "[object Object]"
click at [245, 379] on select "Cancel Suspend - Extend Suspension Suspend - Reduced Rate Suspend - Full Rate S…" at bounding box center [315, 391] width 140 height 24
click at [266, 476] on span "Submit" at bounding box center [275, 472] width 41 height 15
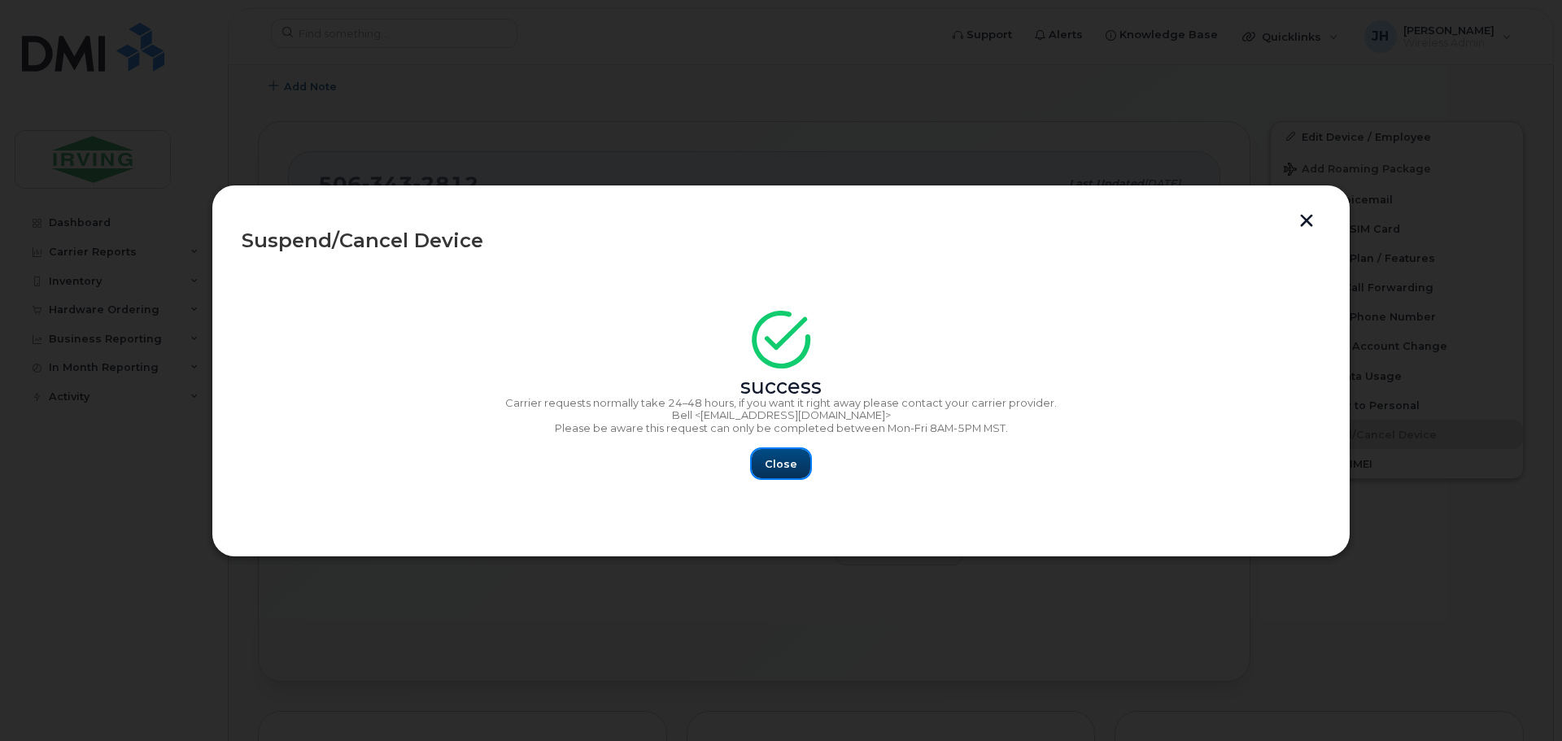
click at [783, 469] on span "Close" at bounding box center [781, 463] width 33 height 15
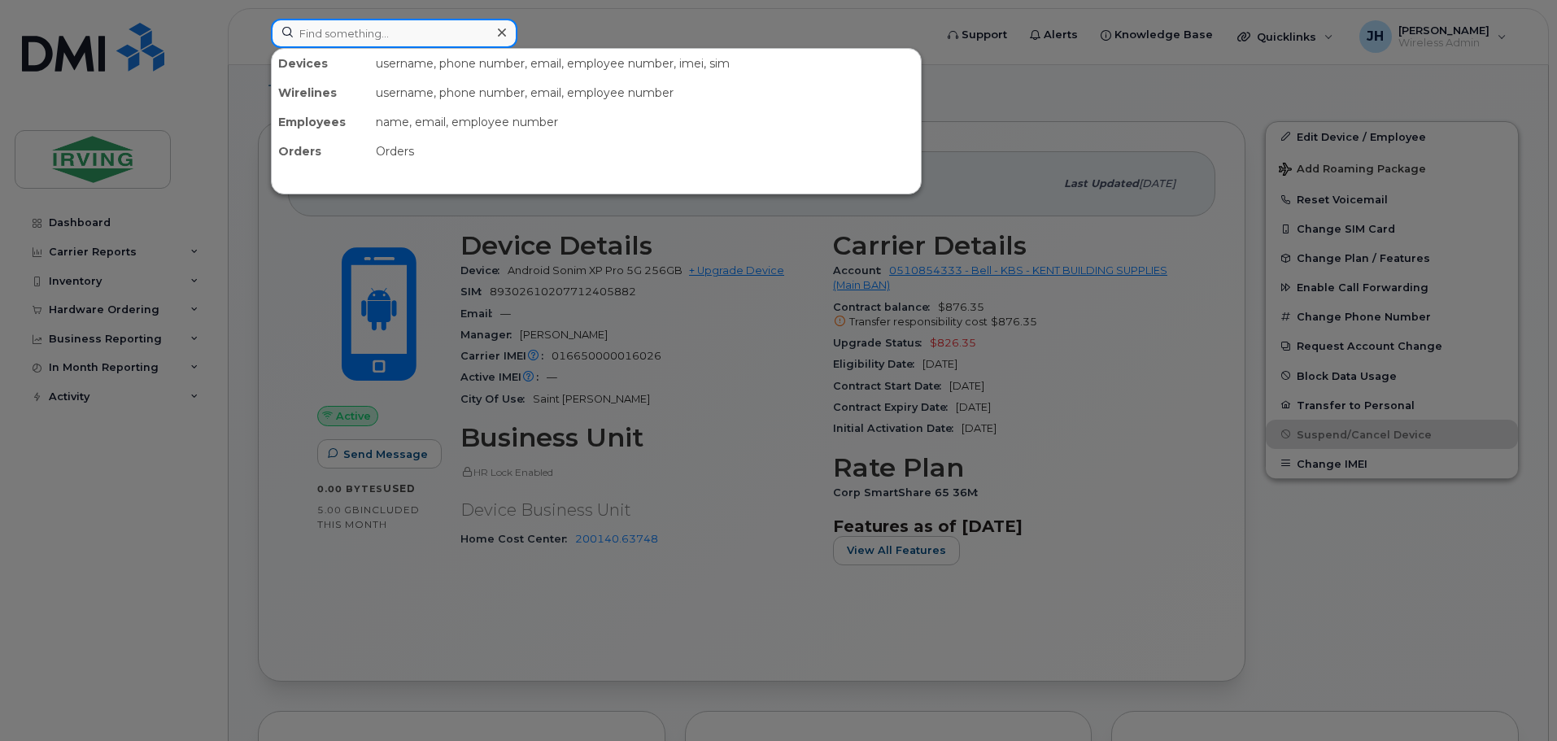
click at [323, 37] on input at bounding box center [394, 33] width 247 height 29
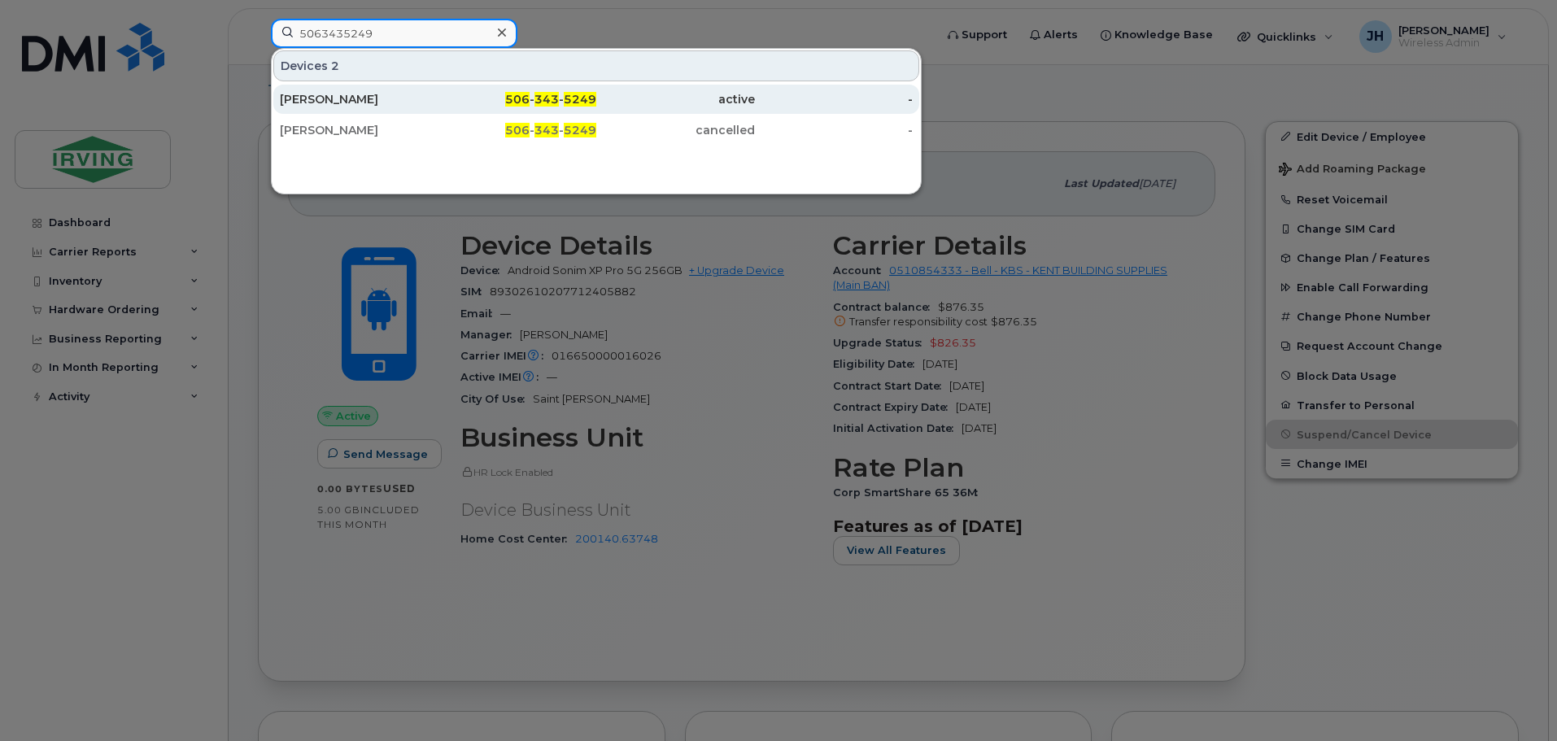
type input "5063435249"
click at [369, 98] on div "Ashleigh Macgregor" at bounding box center [359, 99] width 159 height 16
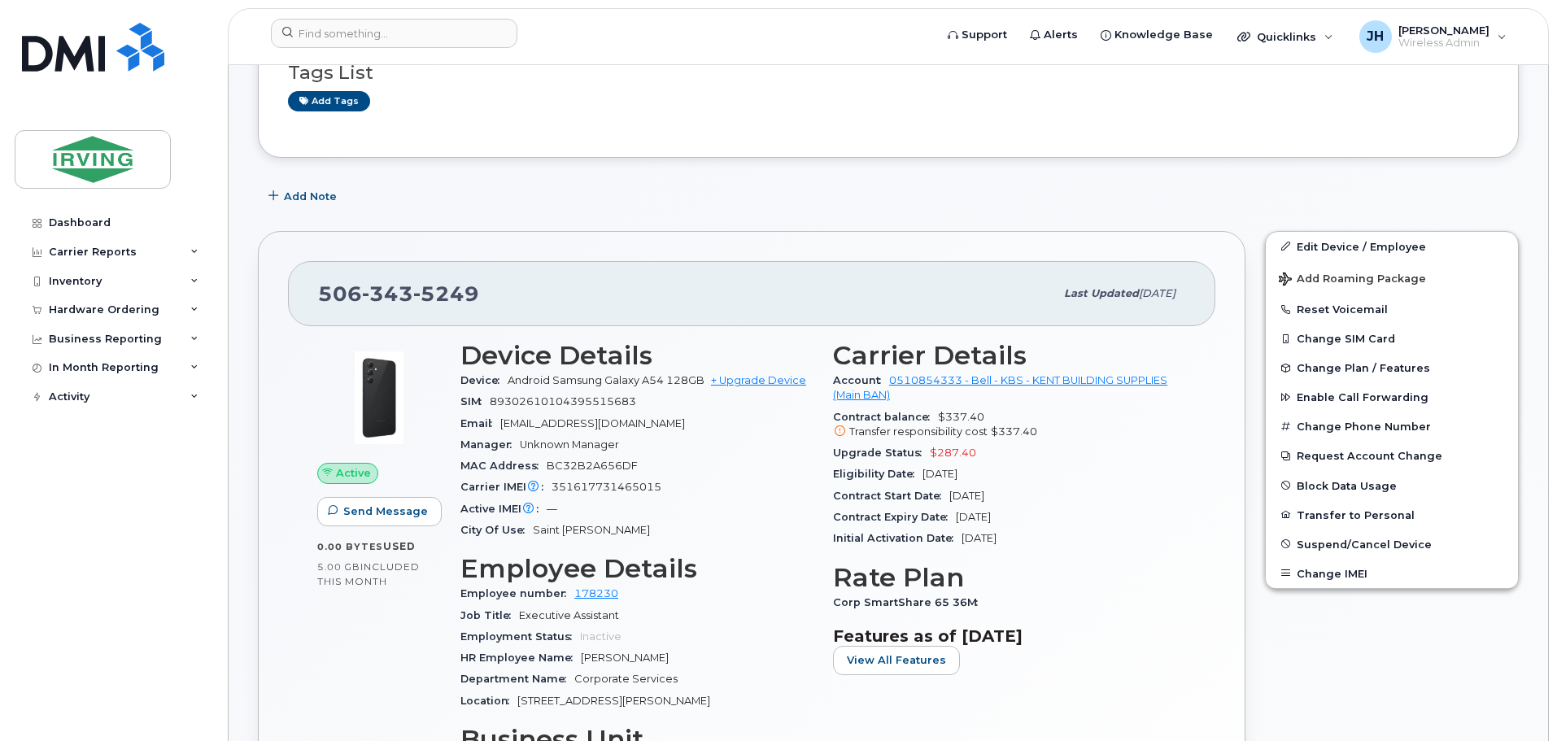
scroll to position [325, 0]
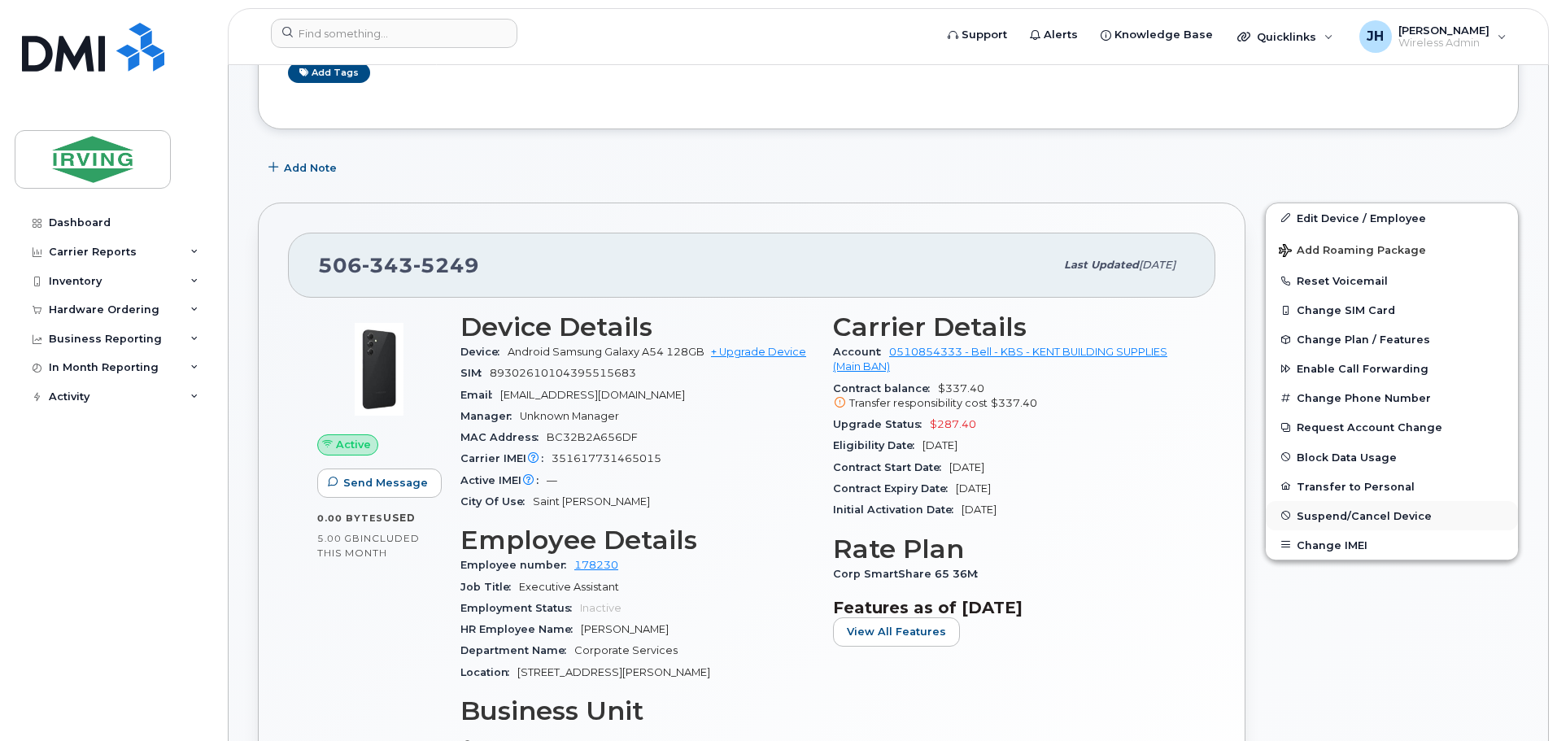
click at [1321, 517] on span "Suspend/Cancel Device" at bounding box center [1364, 515] width 135 height 12
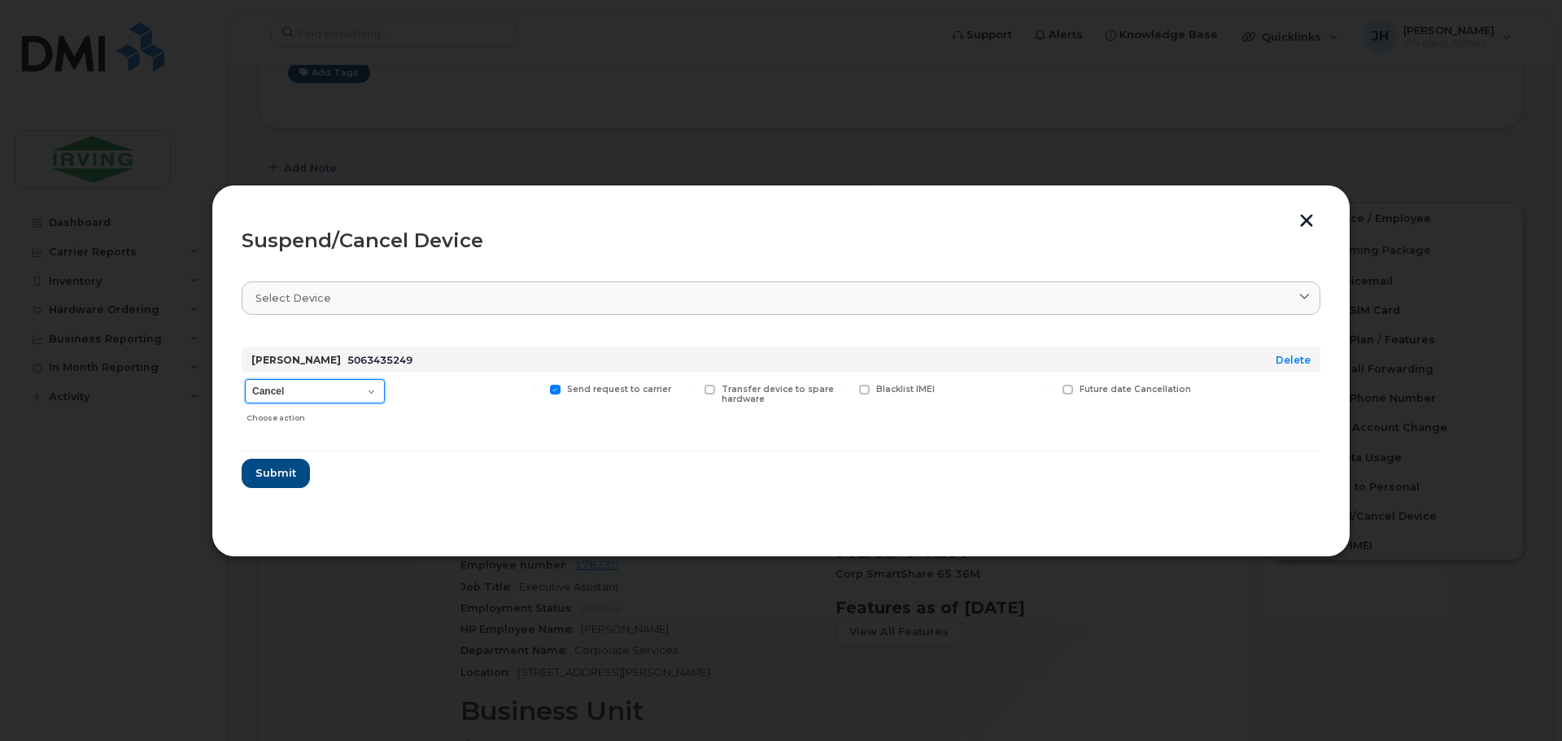
click at [372, 388] on select "Cancel Suspend - Extend Suspension Suspend - Reduced Rate Suspend - Full Rate S…" at bounding box center [315, 391] width 140 height 24
select select "[object Object]"
click at [245, 379] on select "Cancel Suspend - Extend Suspension Suspend - Reduced Rate Suspend - Full Rate S…" at bounding box center [315, 391] width 140 height 24
click at [279, 472] on span "Submit" at bounding box center [275, 472] width 41 height 15
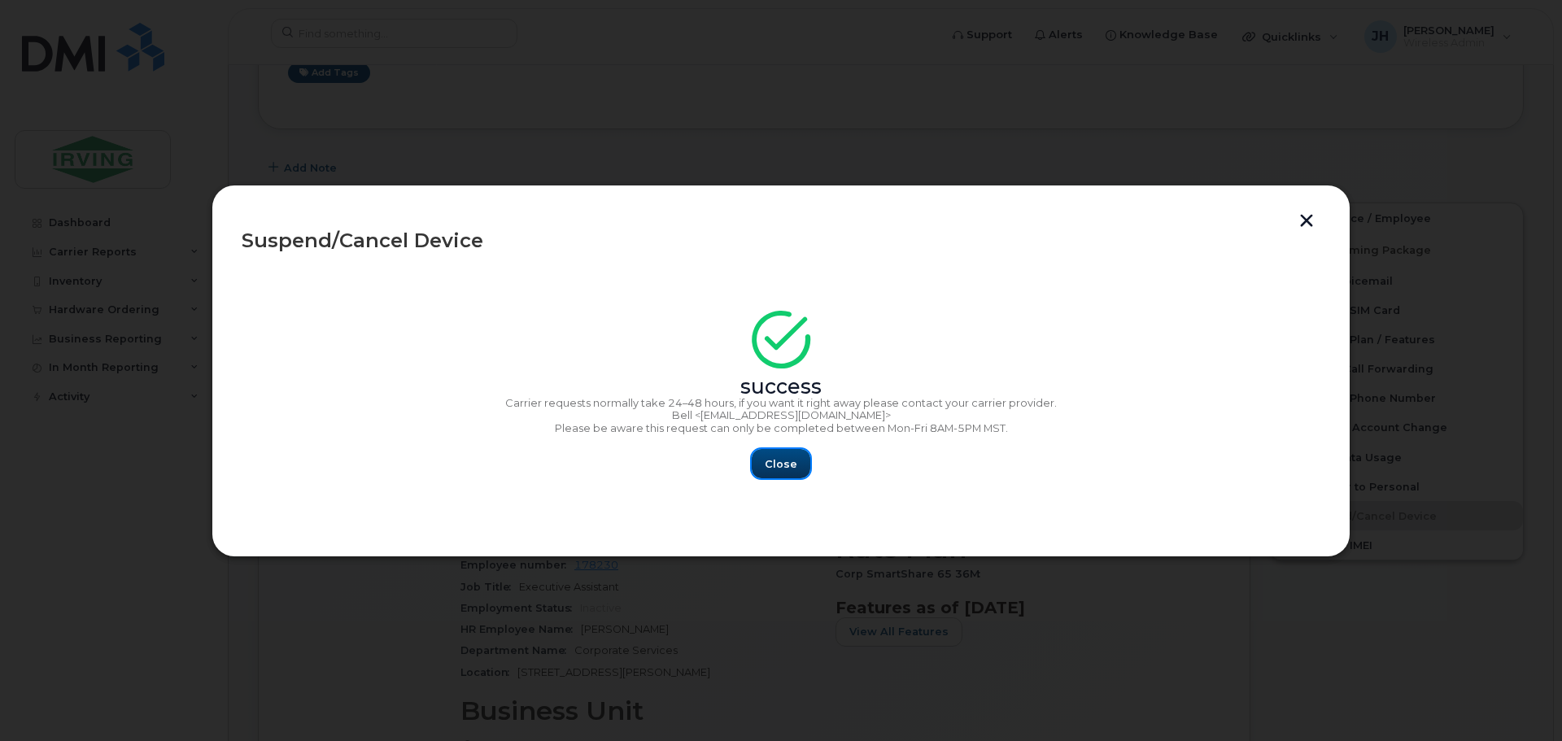
click at [782, 465] on span "Close" at bounding box center [781, 463] width 33 height 15
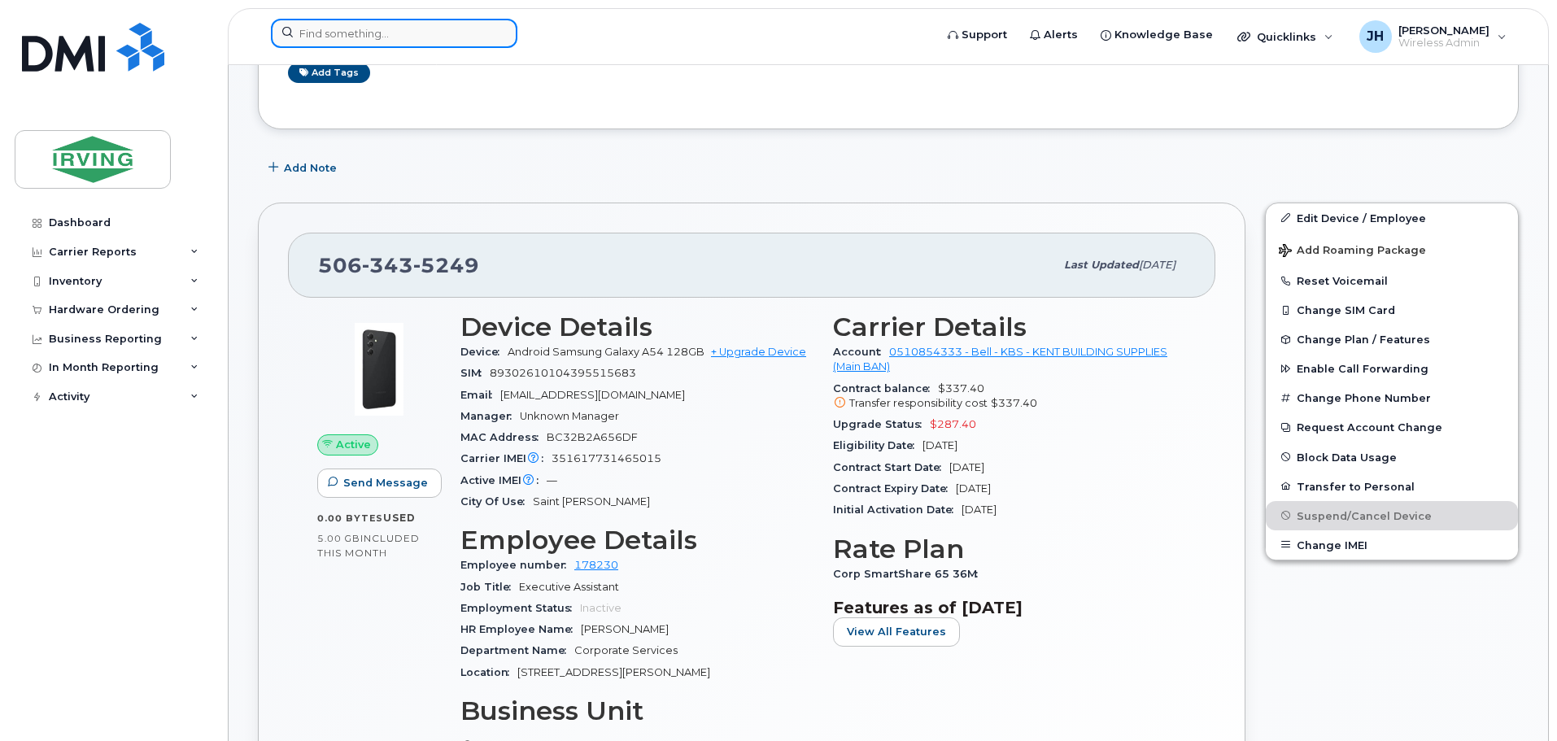
click at [331, 33] on input at bounding box center [394, 33] width 247 height 29
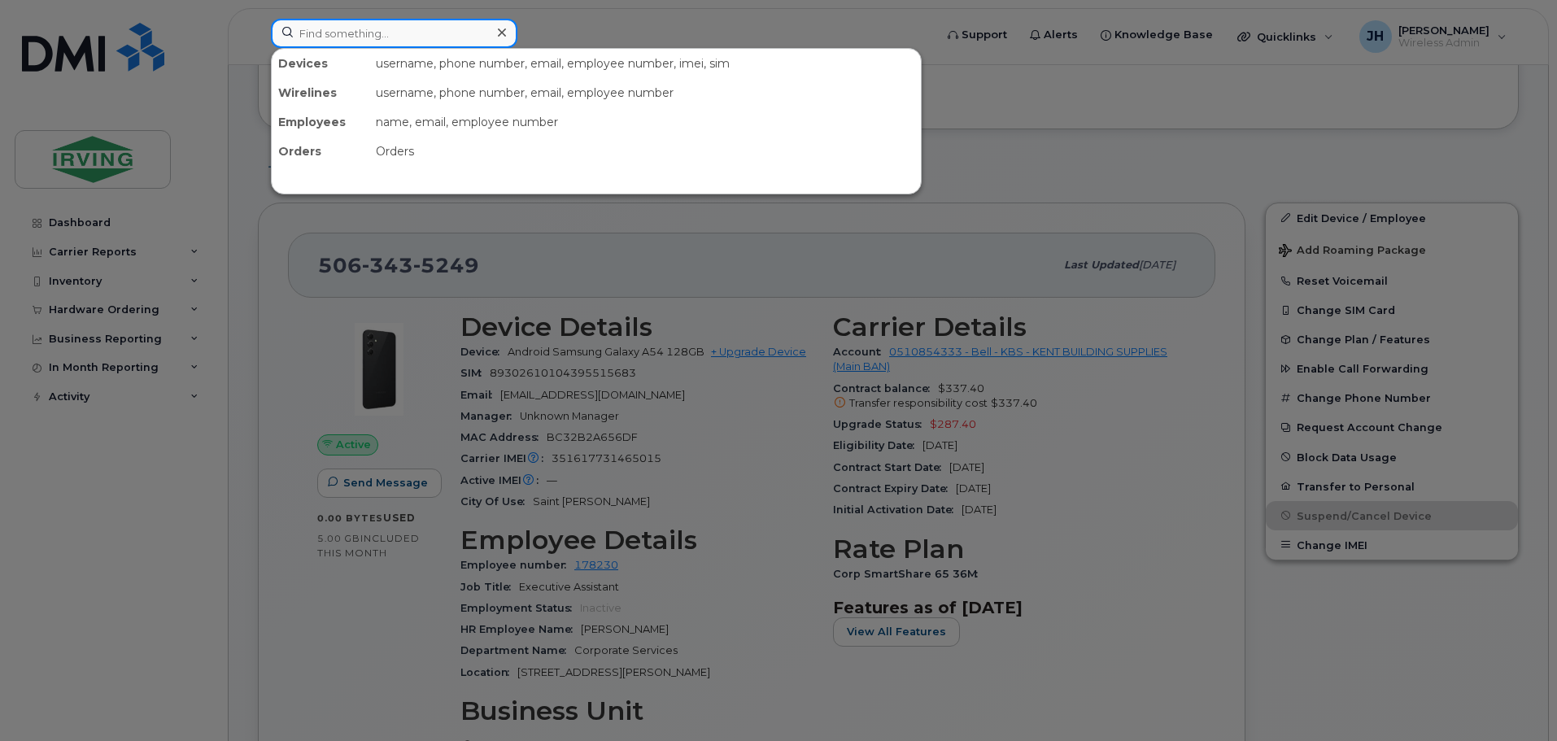
click at [362, 34] on input at bounding box center [394, 33] width 247 height 29
paste input "5063436838"
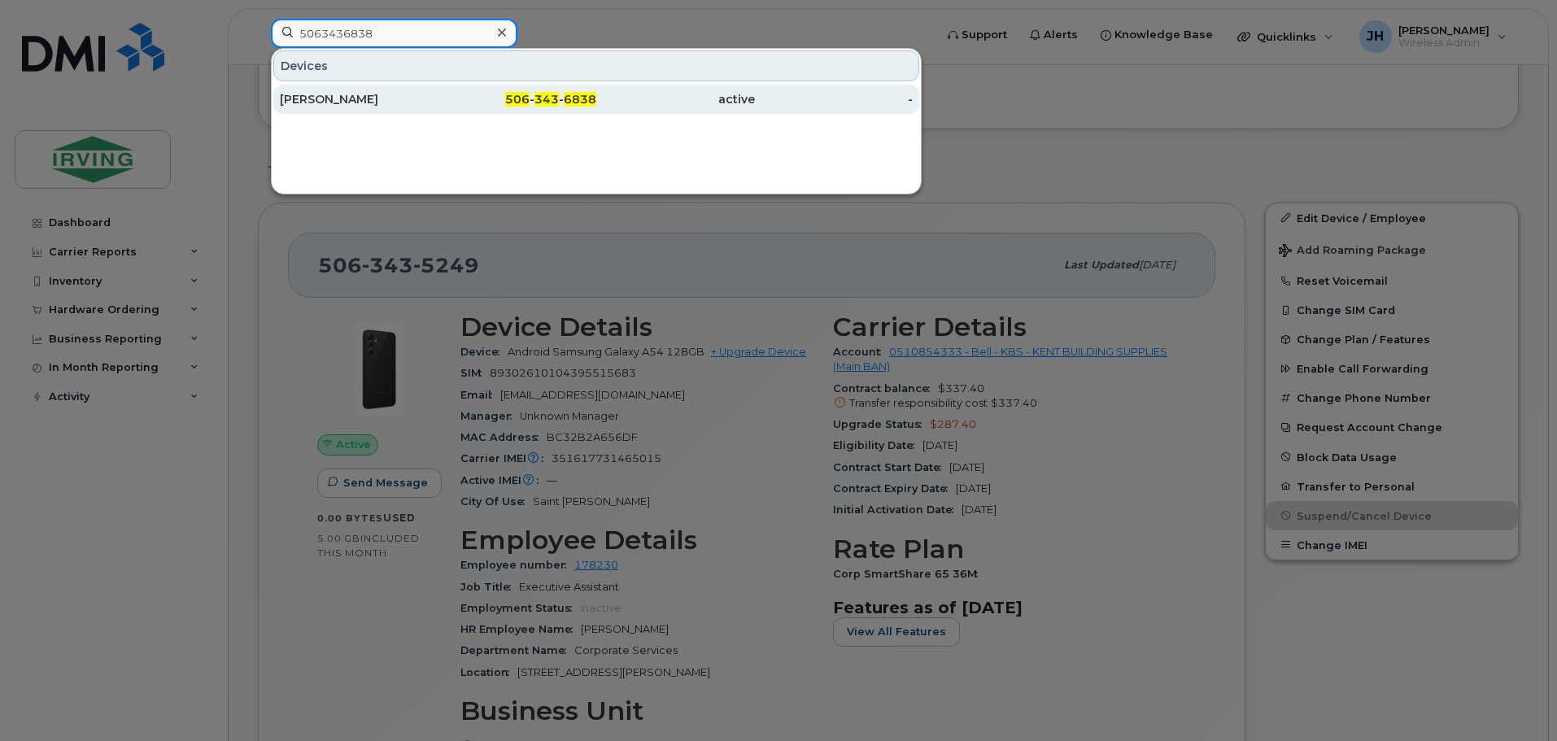
type input "5063436838"
click at [393, 96] on div "Paul Martin" at bounding box center [359, 99] width 159 height 16
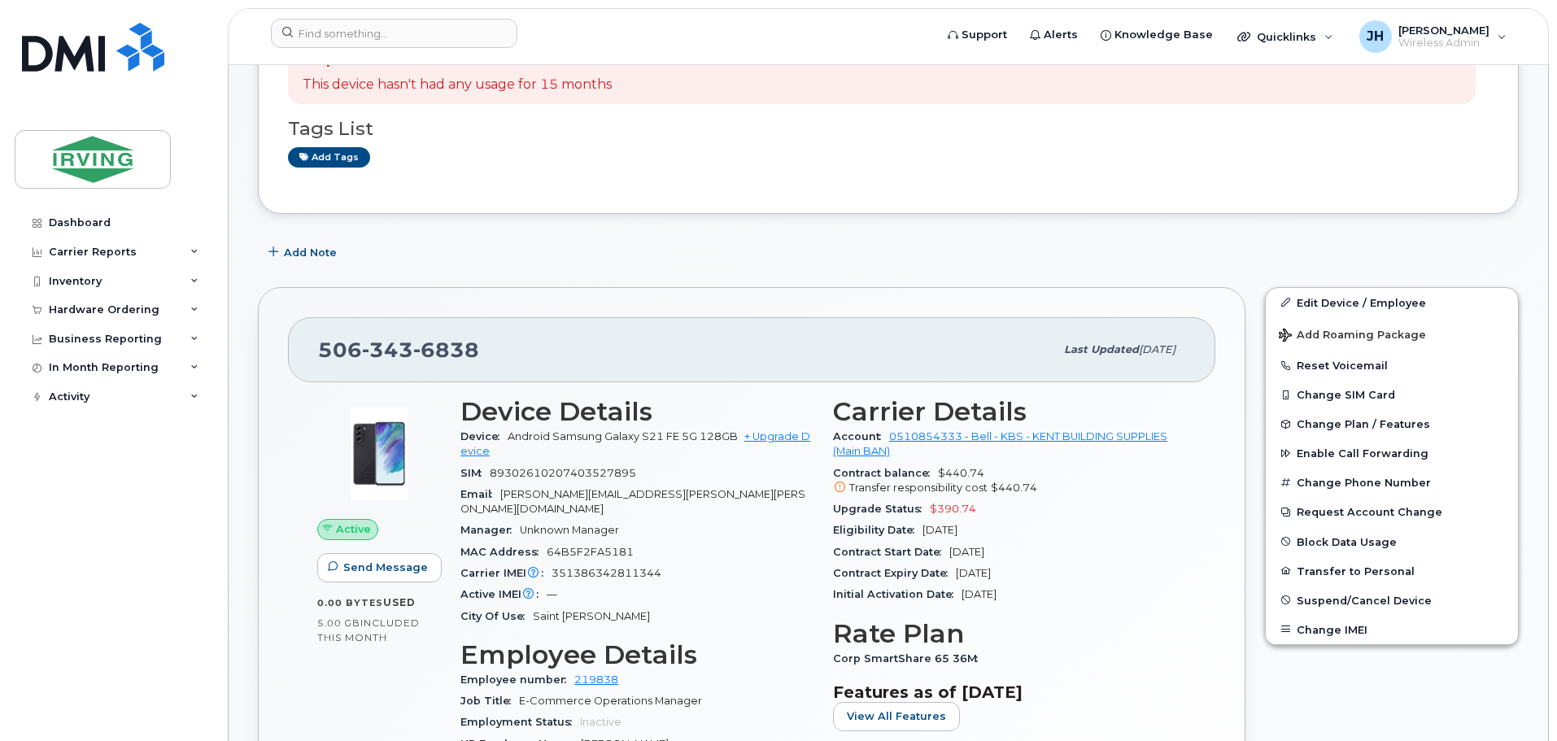
scroll to position [244, 0]
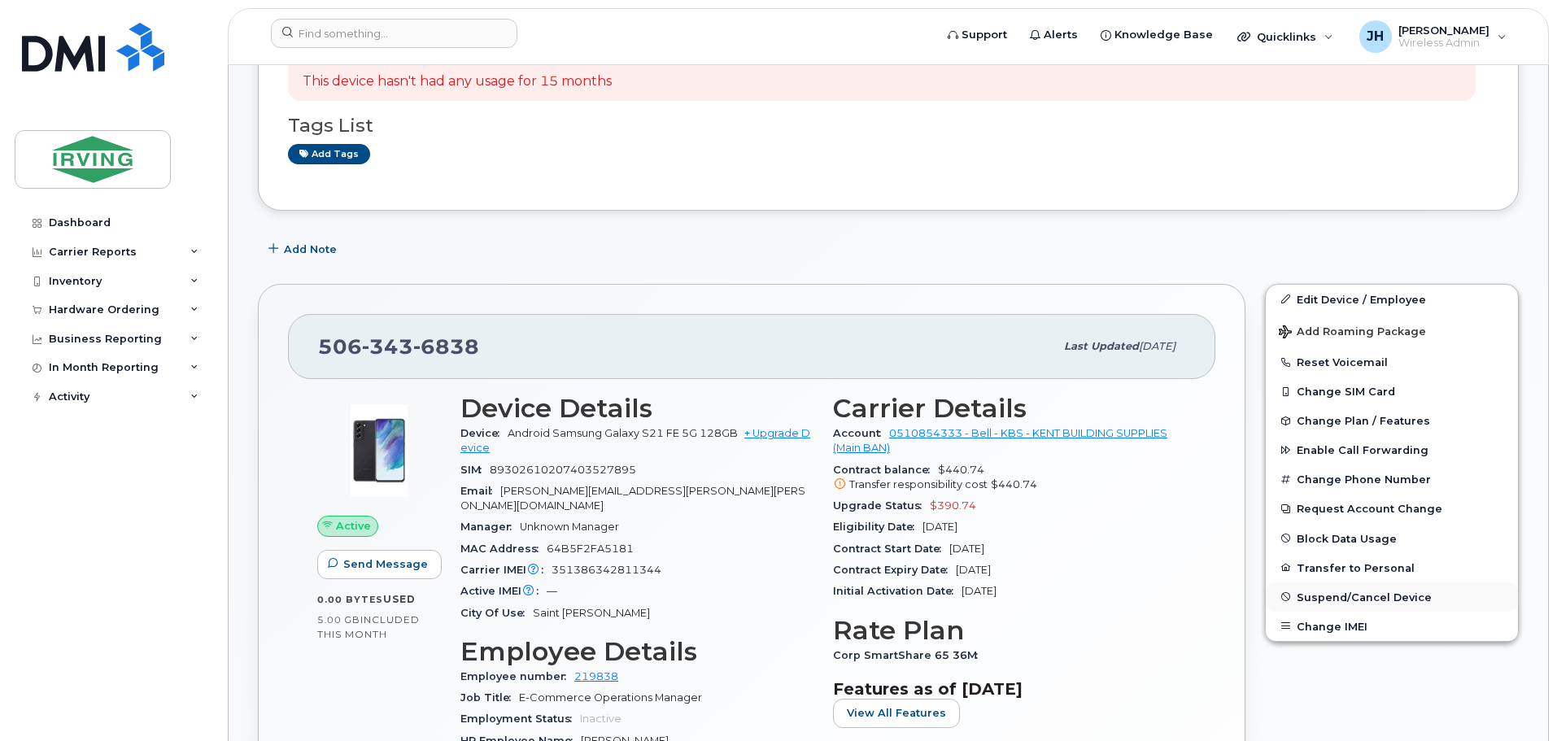
click at [1328, 602] on span "Suspend/Cancel Device" at bounding box center [1364, 597] width 135 height 12
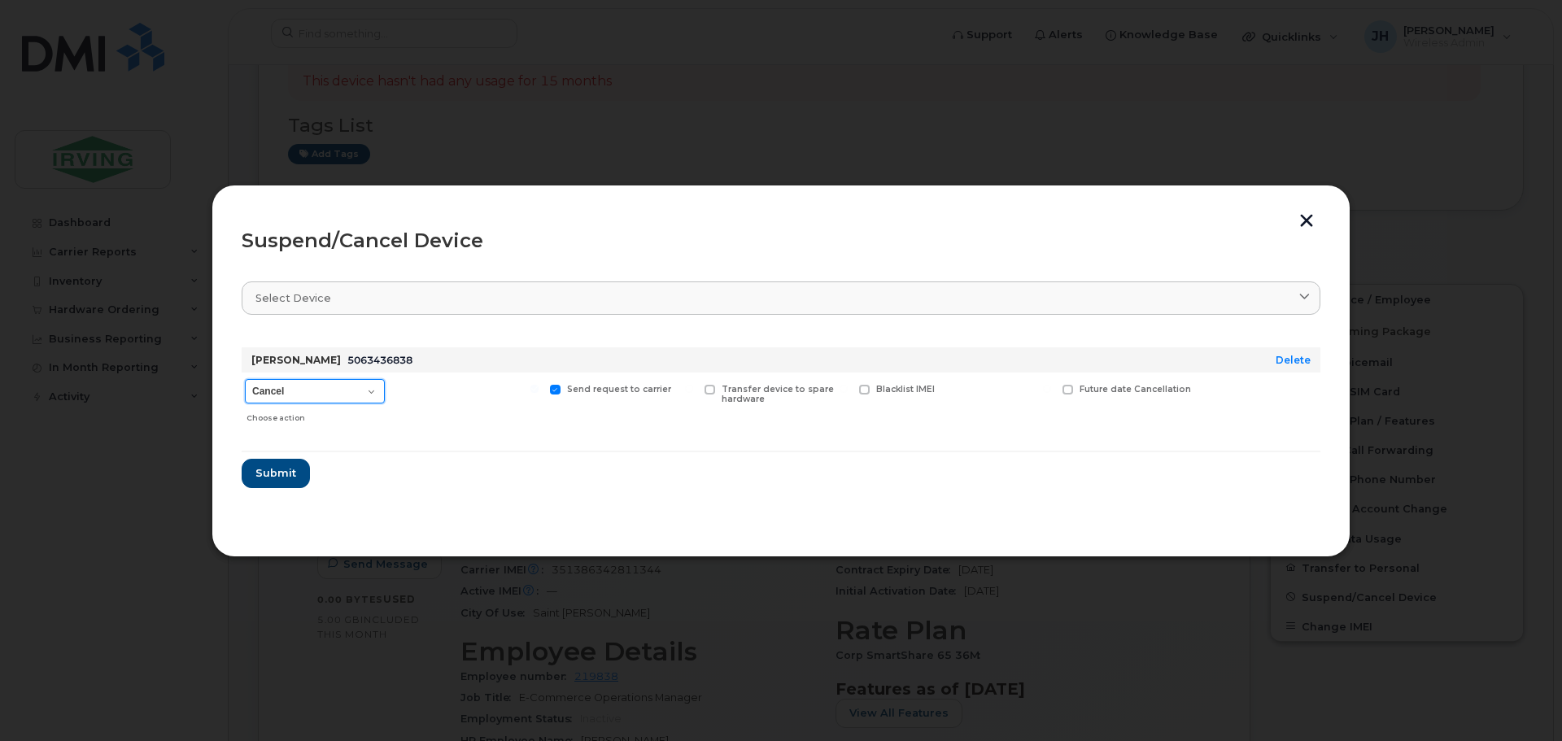
click at [375, 394] on select "Cancel Suspend - Extend Suspension Suspend - Reduced Rate Suspend - Full Rate S…" at bounding box center [315, 391] width 140 height 24
select select "[object Object]"
click at [245, 379] on select "Cancel Suspend - Extend Suspension Suspend - Reduced Rate Suspend - Full Rate S…" at bounding box center [315, 391] width 140 height 24
click at [264, 478] on span "Submit" at bounding box center [275, 472] width 41 height 15
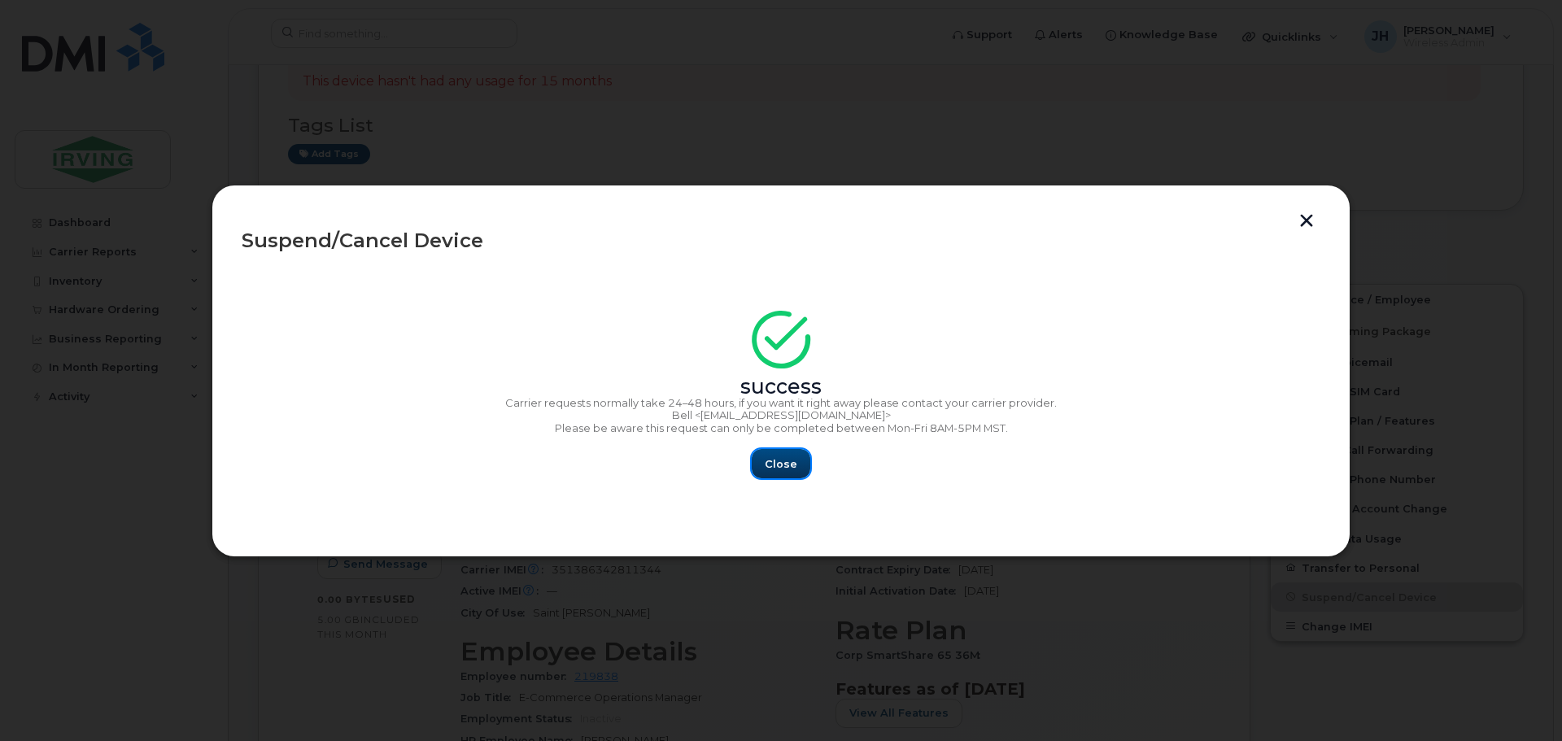
click at [777, 467] on span "Close" at bounding box center [781, 463] width 33 height 15
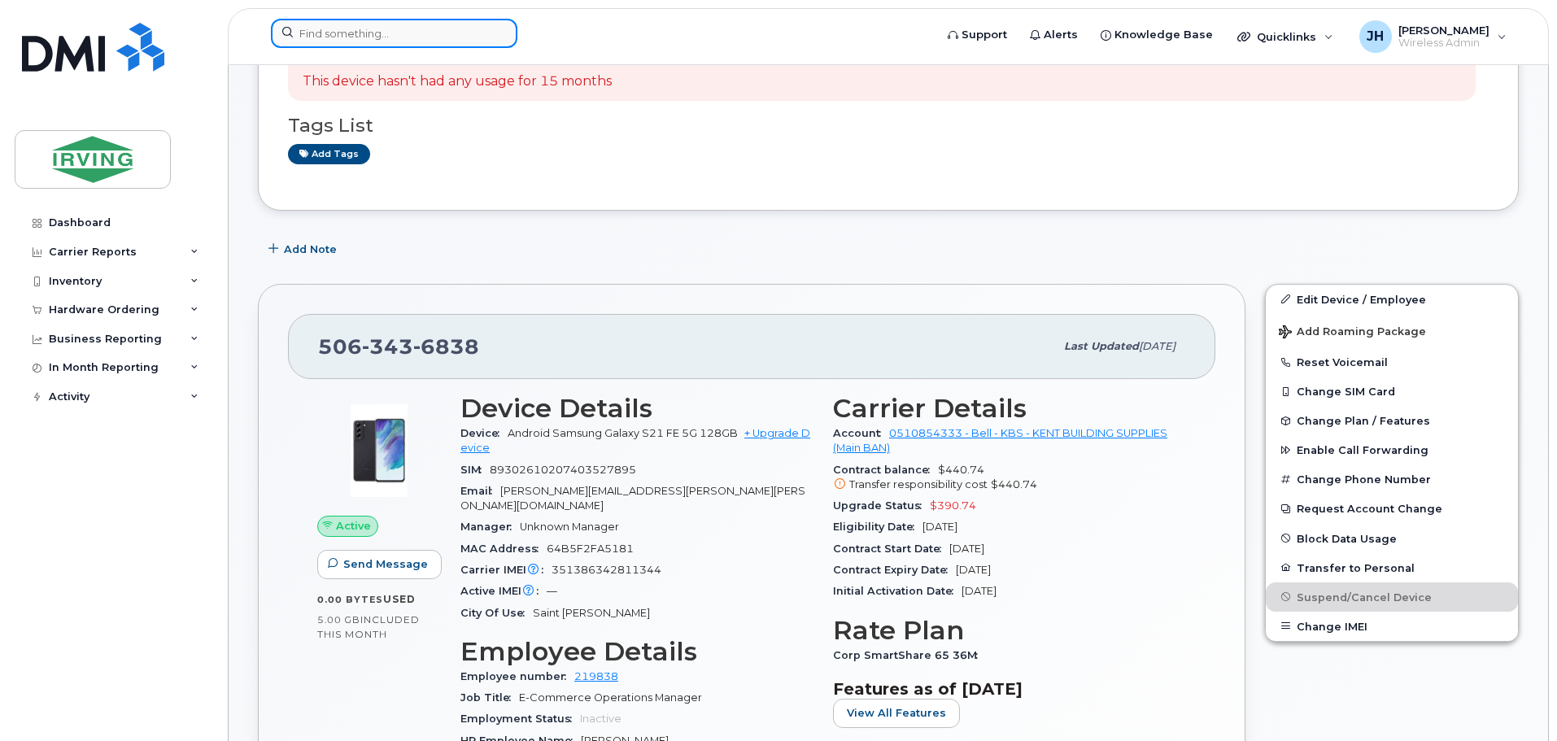
click at [306, 36] on input at bounding box center [394, 33] width 247 height 29
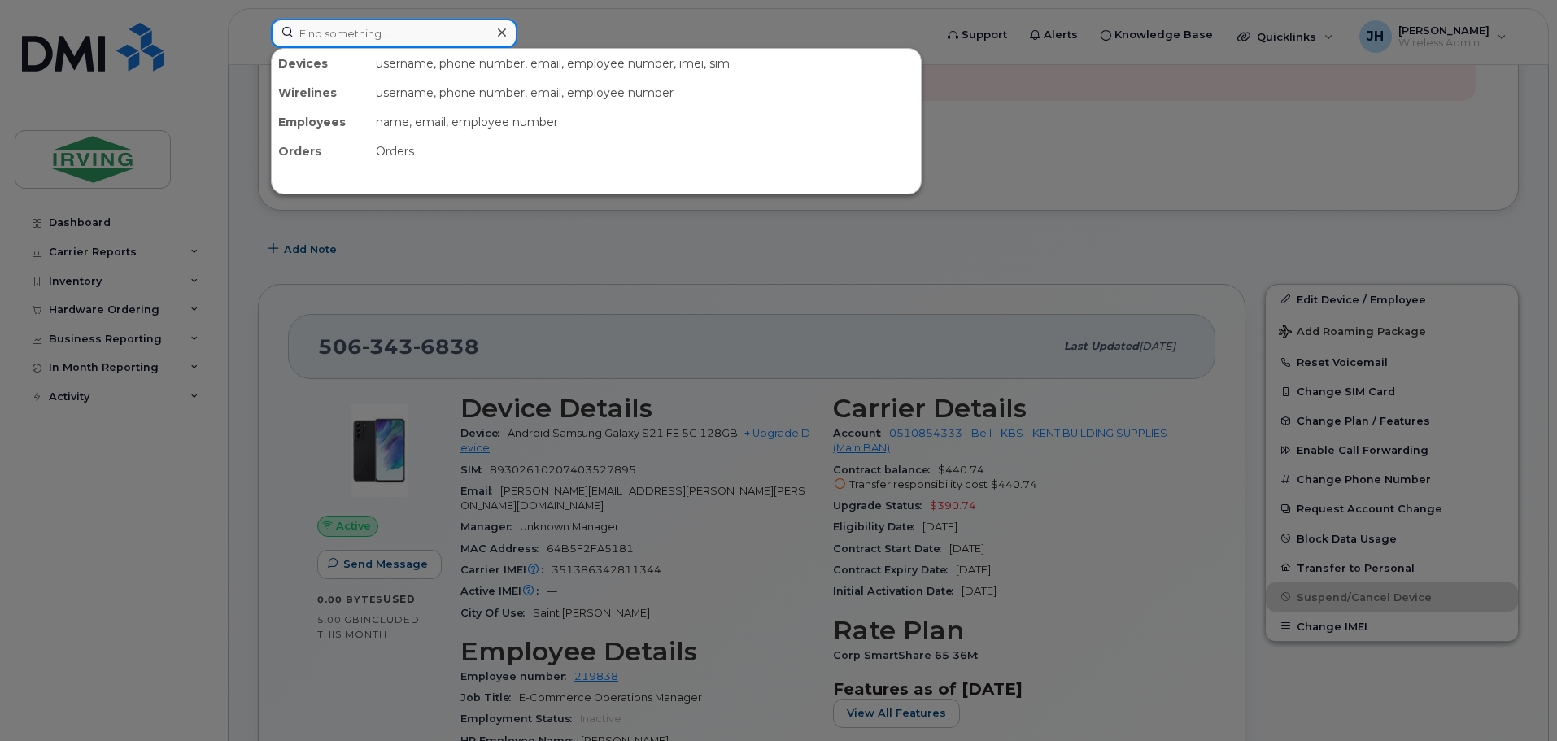
paste input "5064782301"
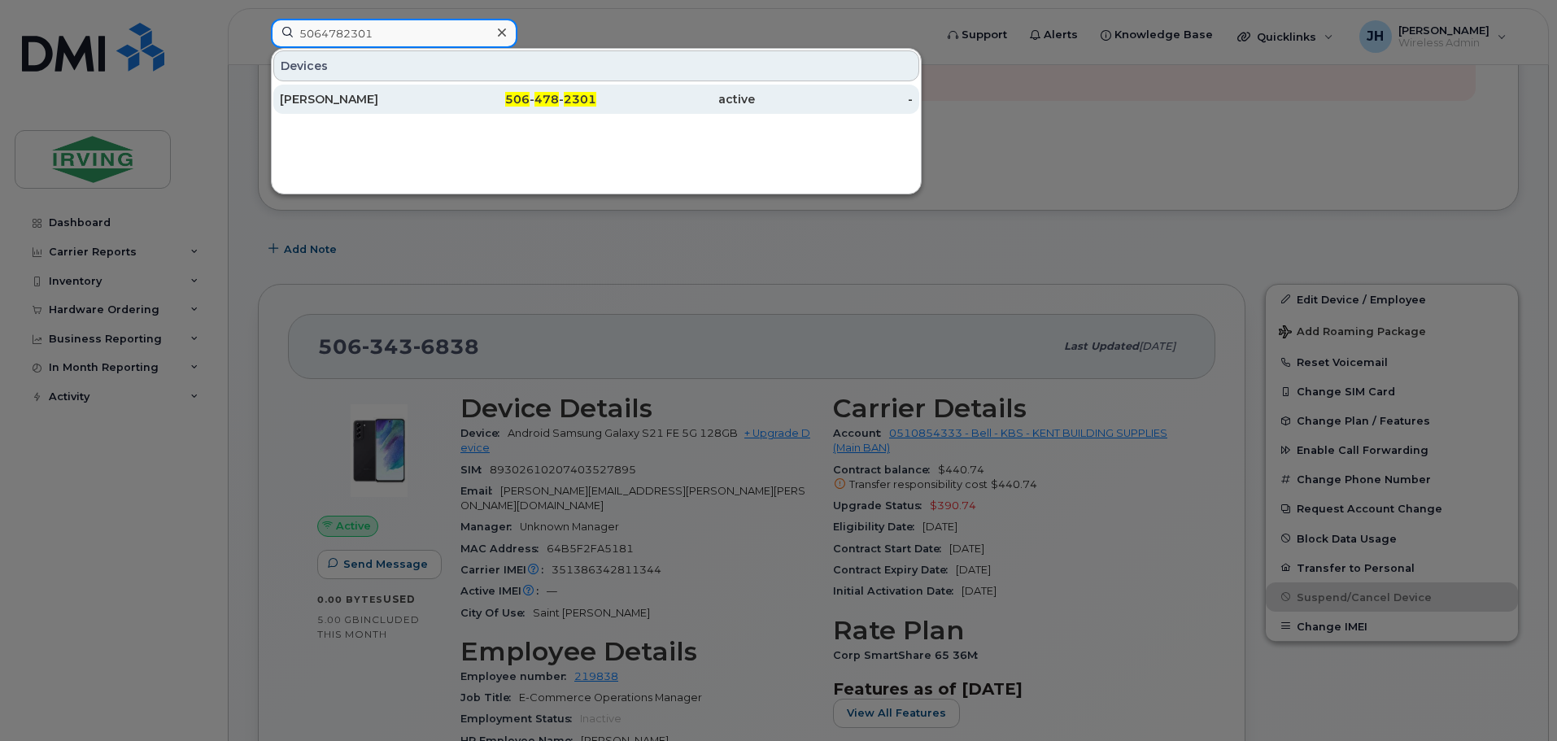
type input "5064782301"
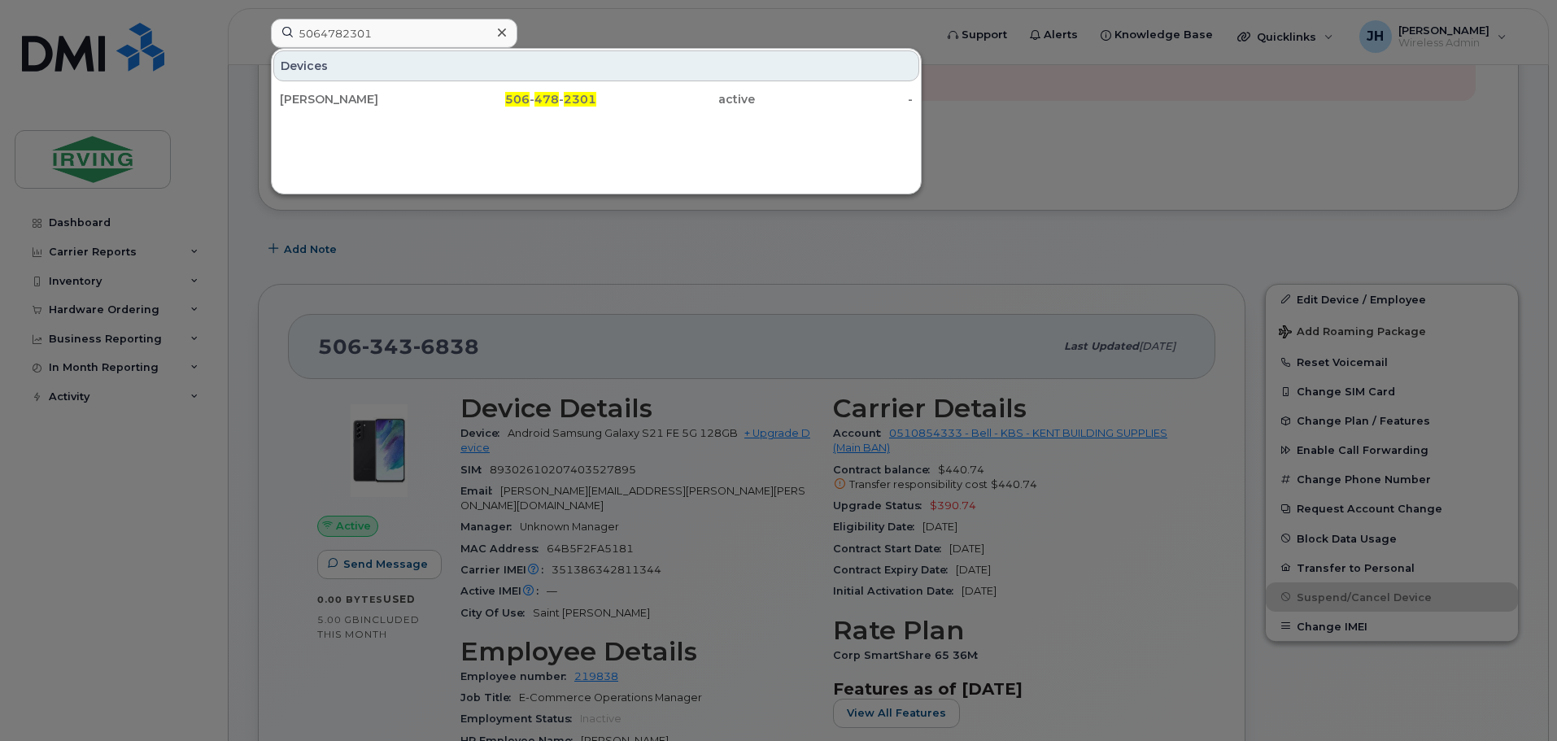
drag, startPoint x: 369, startPoint y: 97, endPoint x: 495, endPoint y: 129, distance: 129.2
click at [369, 97] on div "Yuri Prokopenko" at bounding box center [359, 99] width 159 height 16
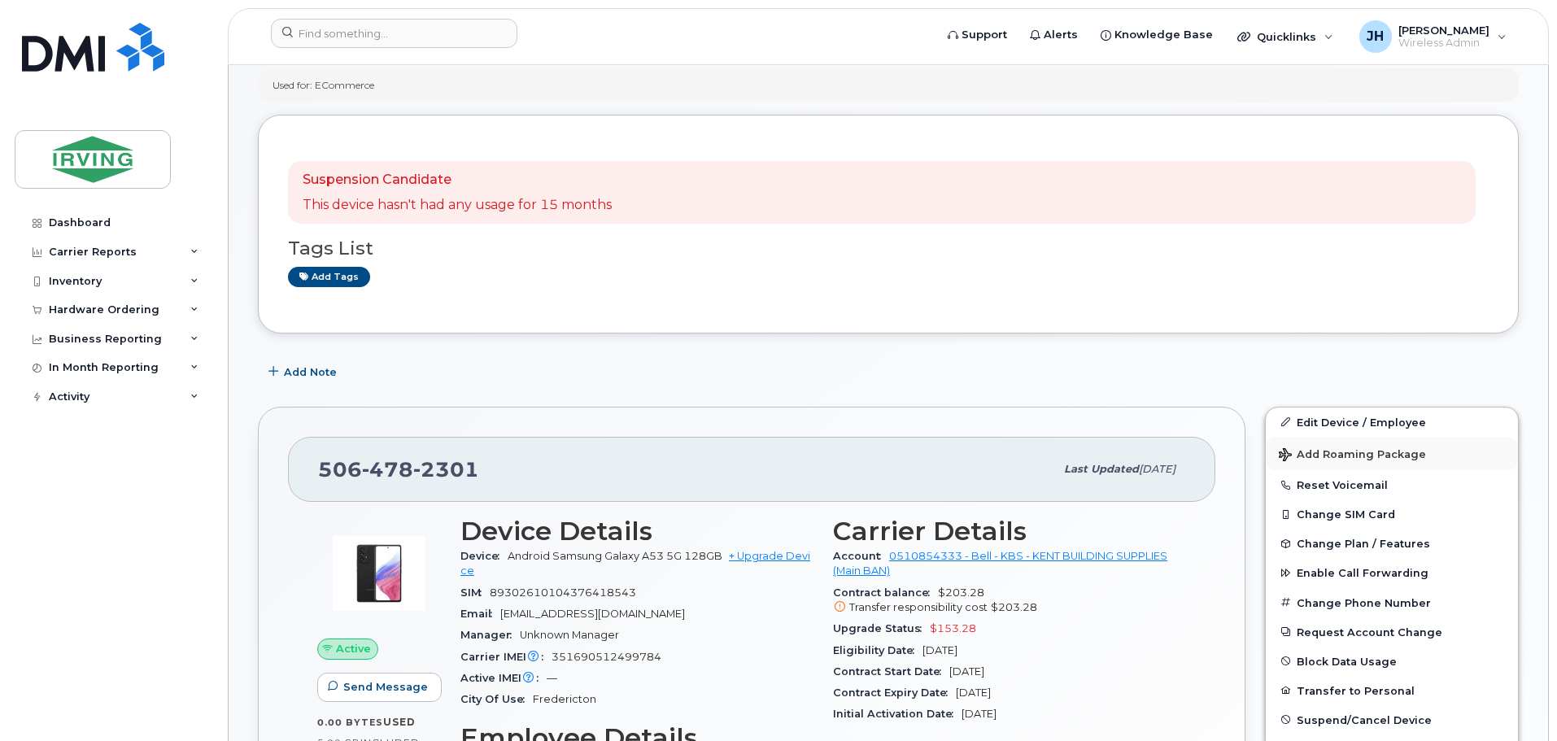
scroll to position [325, 0]
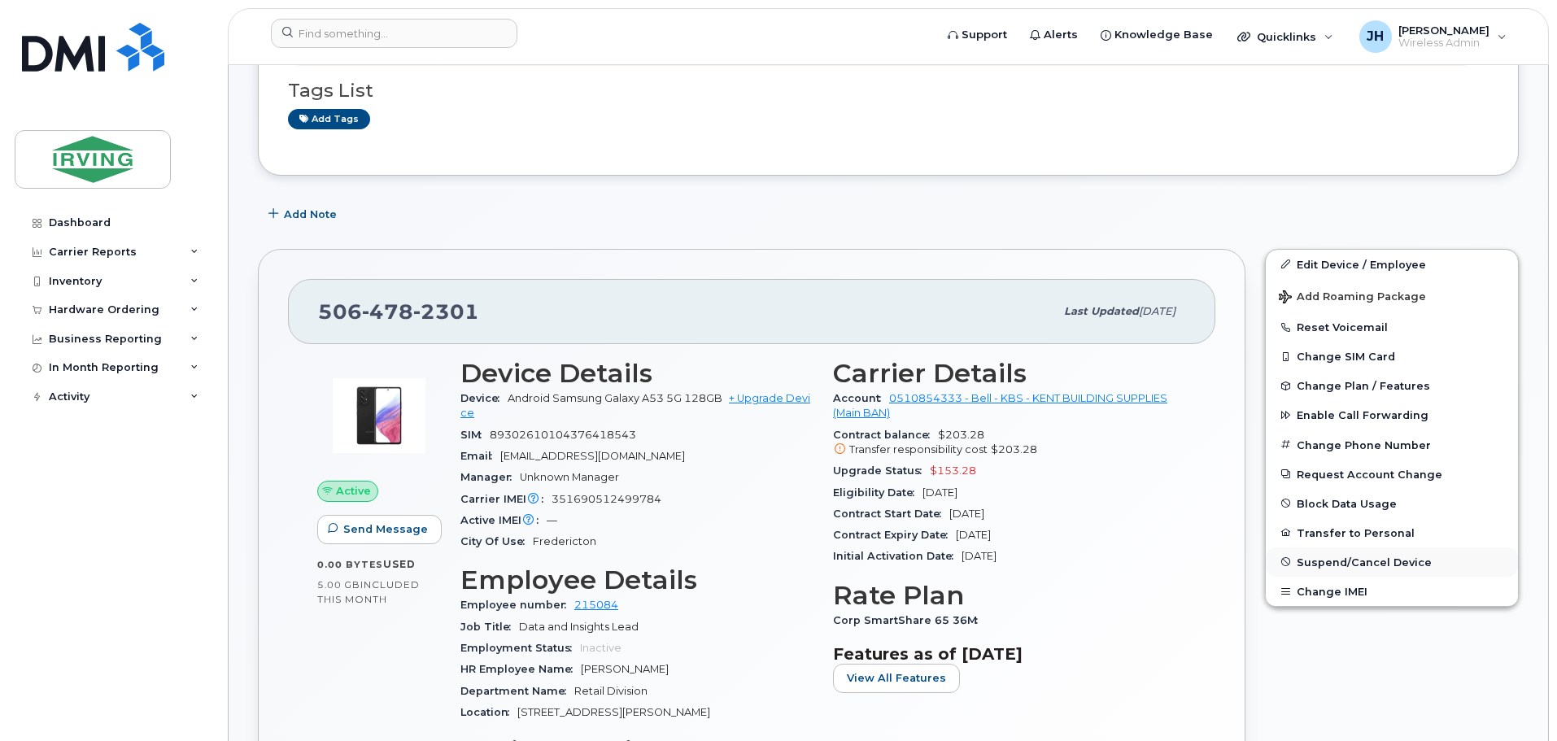
click at [1323, 561] on span "Suspend/Cancel Device" at bounding box center [1364, 562] width 135 height 12
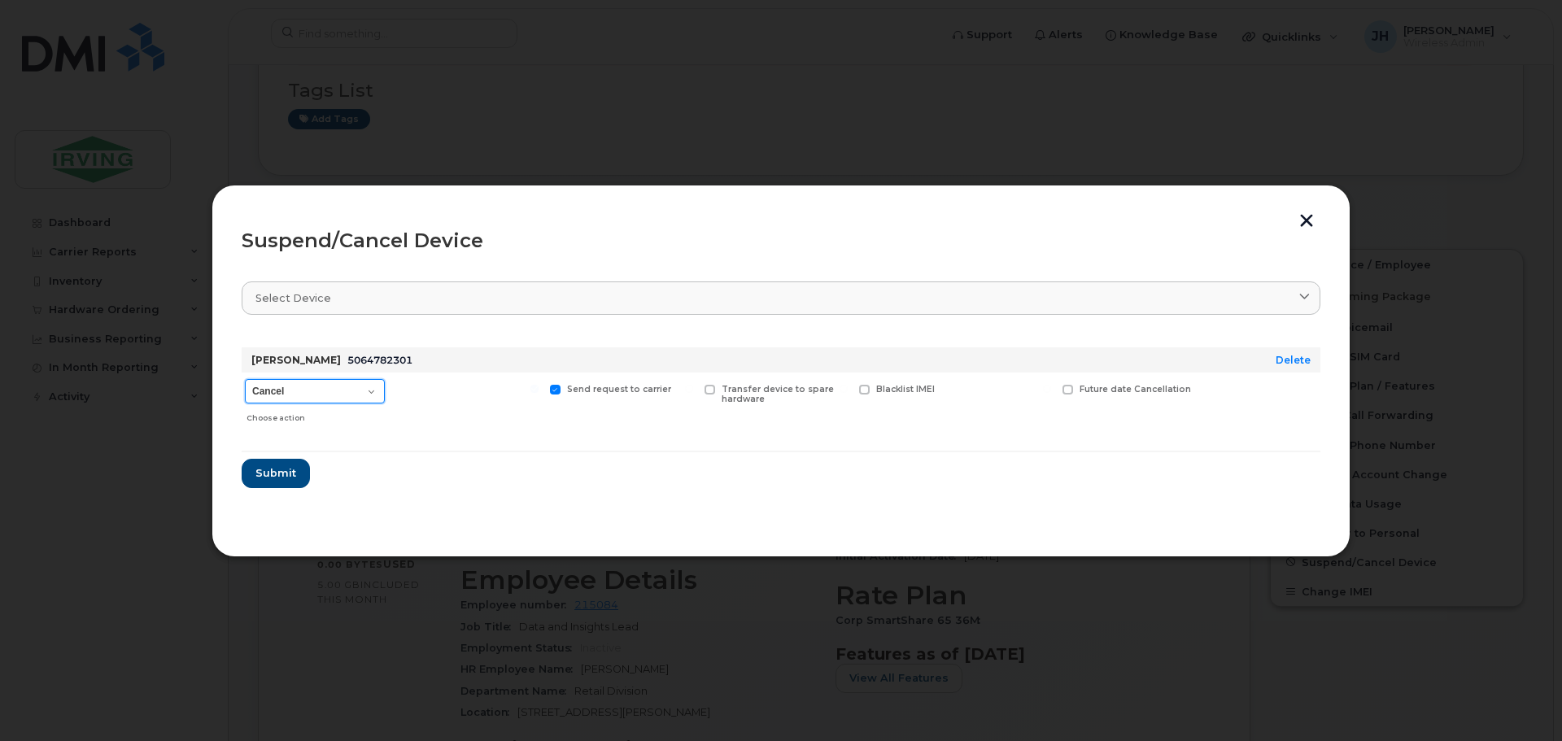
click at [367, 391] on select "Cancel Suspend - Extend Suspension Suspend - Reduced Rate Suspend - Full Rate S…" at bounding box center [315, 391] width 140 height 24
select select "[object Object]"
click at [245, 379] on select "Cancel Suspend - Extend Suspension Suspend - Reduced Rate Suspend - Full Rate S…" at bounding box center [315, 391] width 140 height 24
click at [269, 478] on span "Submit" at bounding box center [275, 472] width 41 height 15
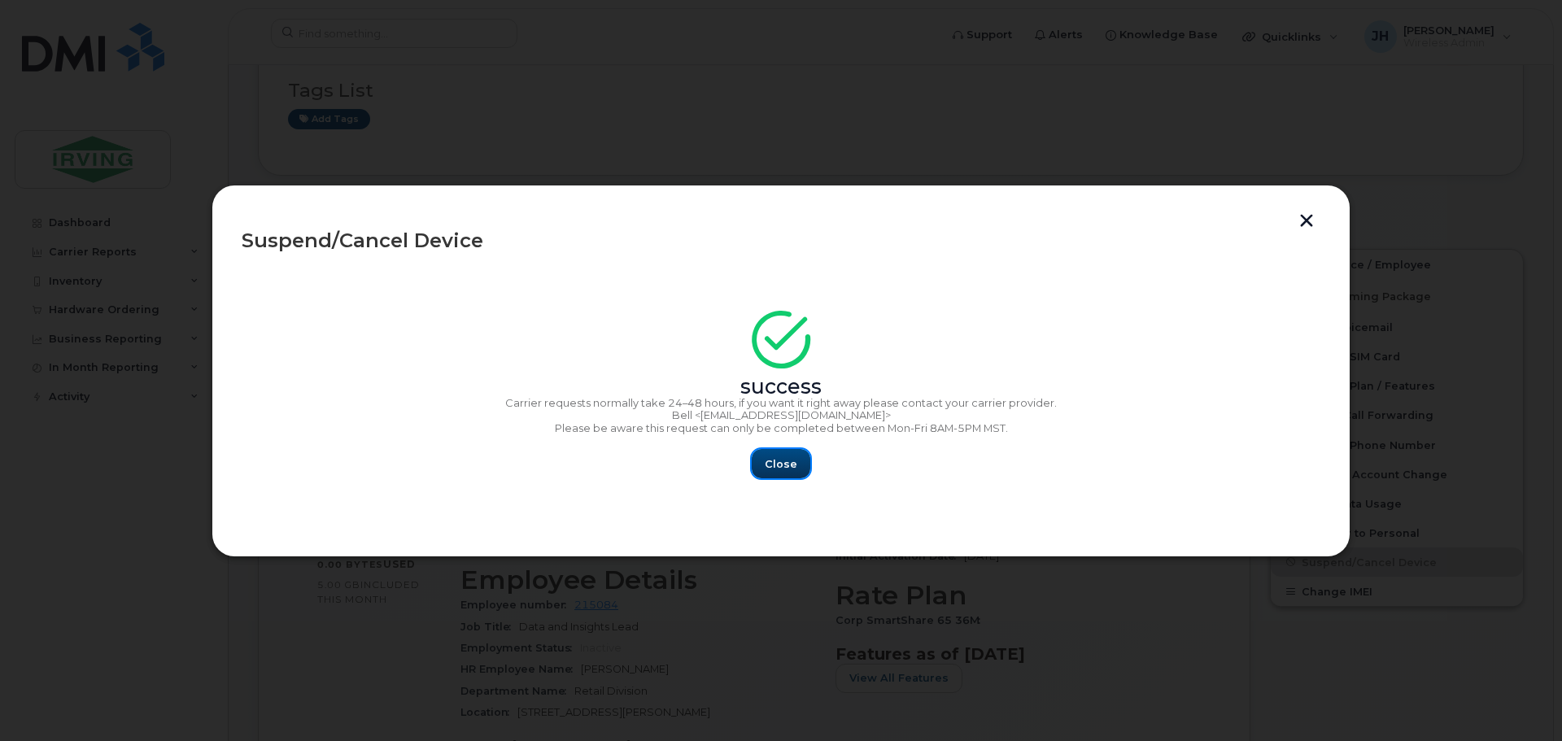
click at [790, 465] on span "Close" at bounding box center [781, 463] width 33 height 15
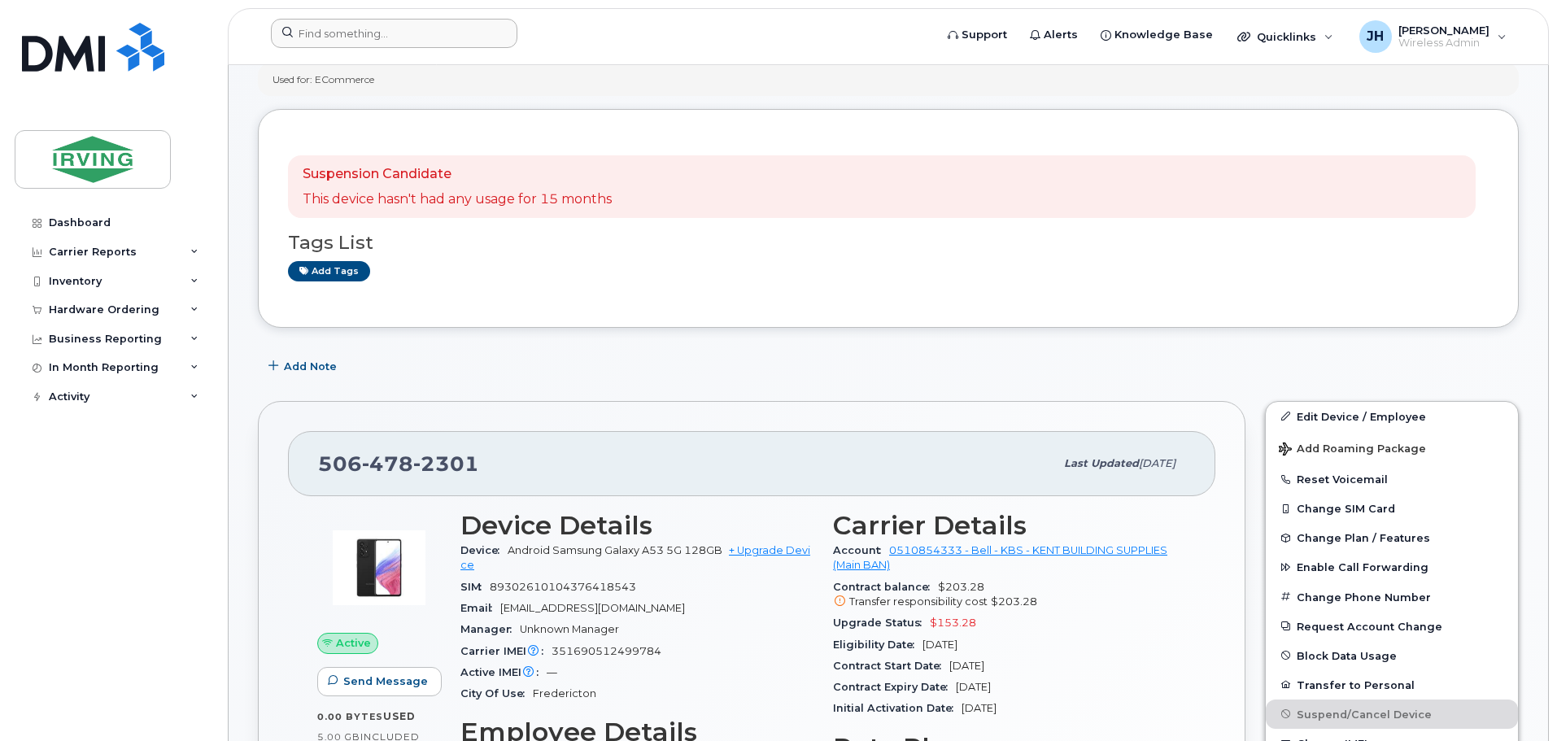
scroll to position [81, 0]
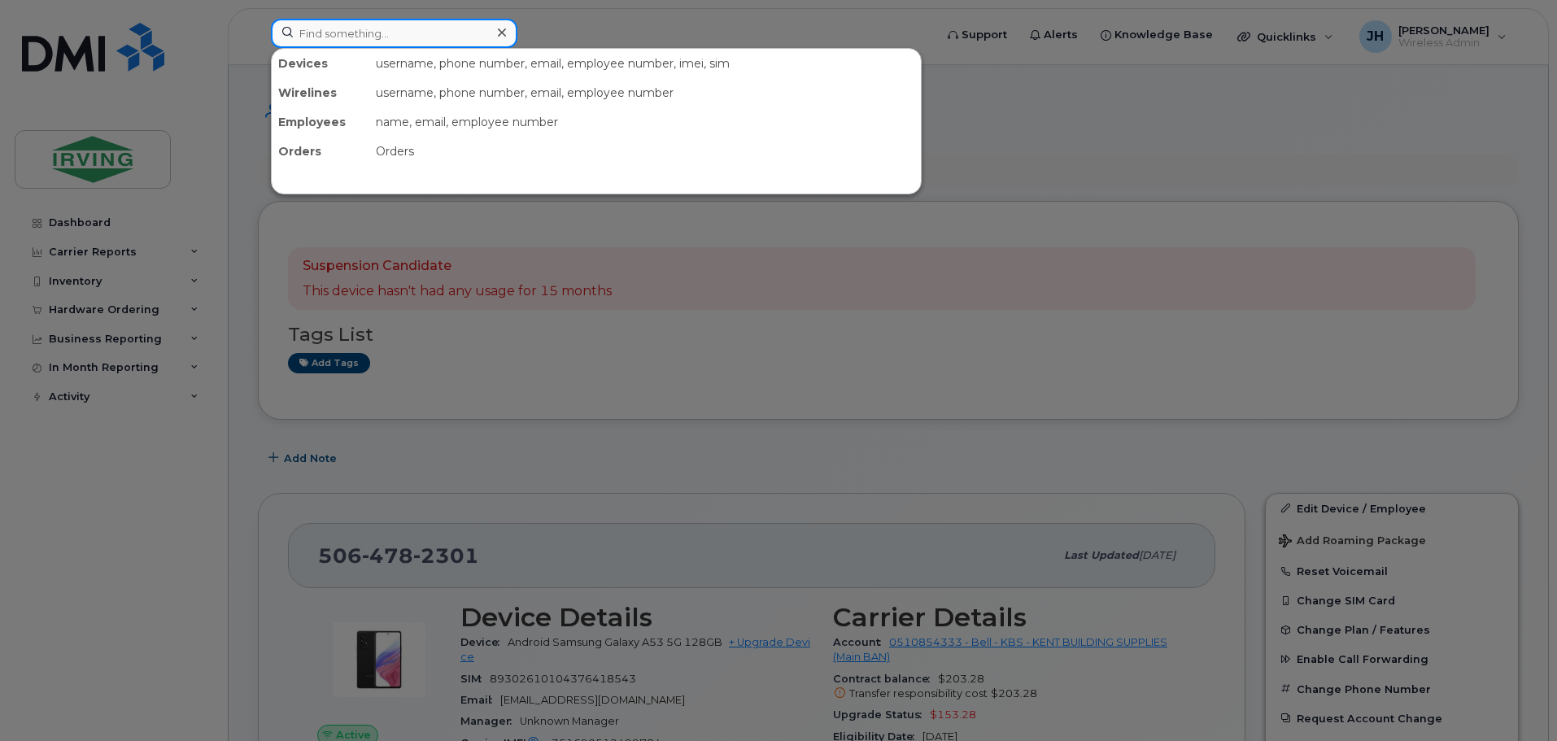
click at [385, 29] on input at bounding box center [394, 33] width 247 height 29
paste input "5066279363"
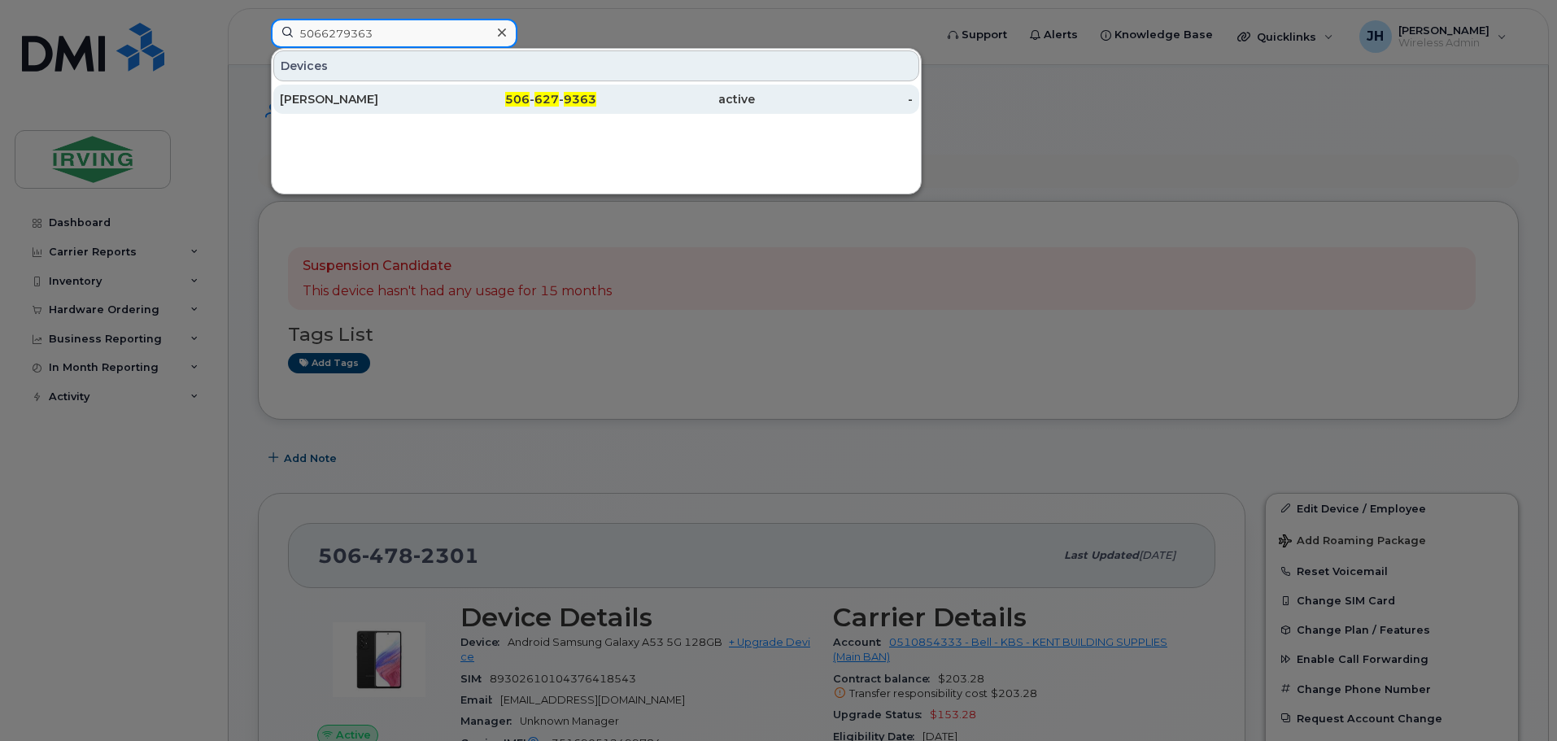
type input "5066279363"
click at [368, 99] on div "[PERSON_NAME]" at bounding box center [359, 99] width 159 height 16
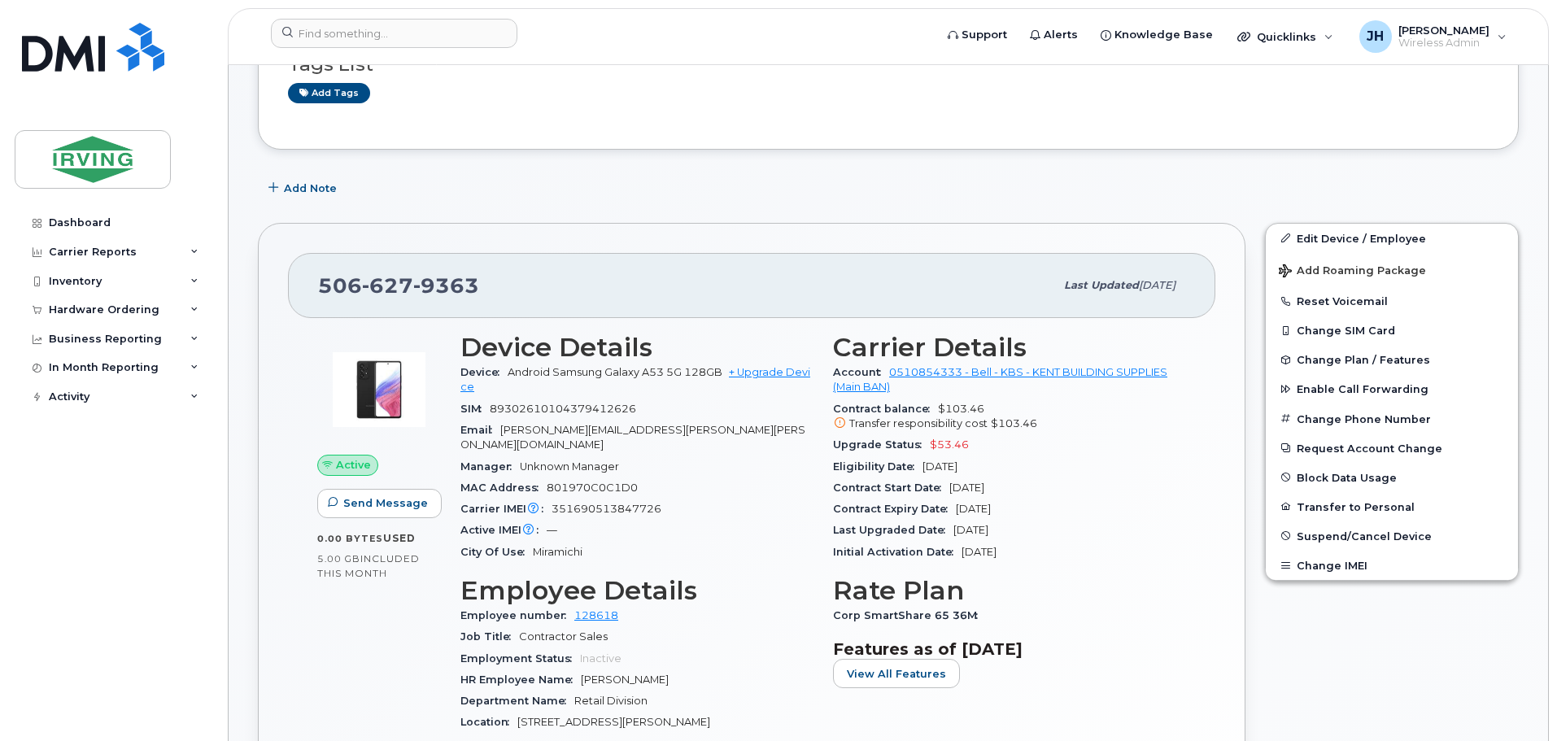
scroll to position [488, 0]
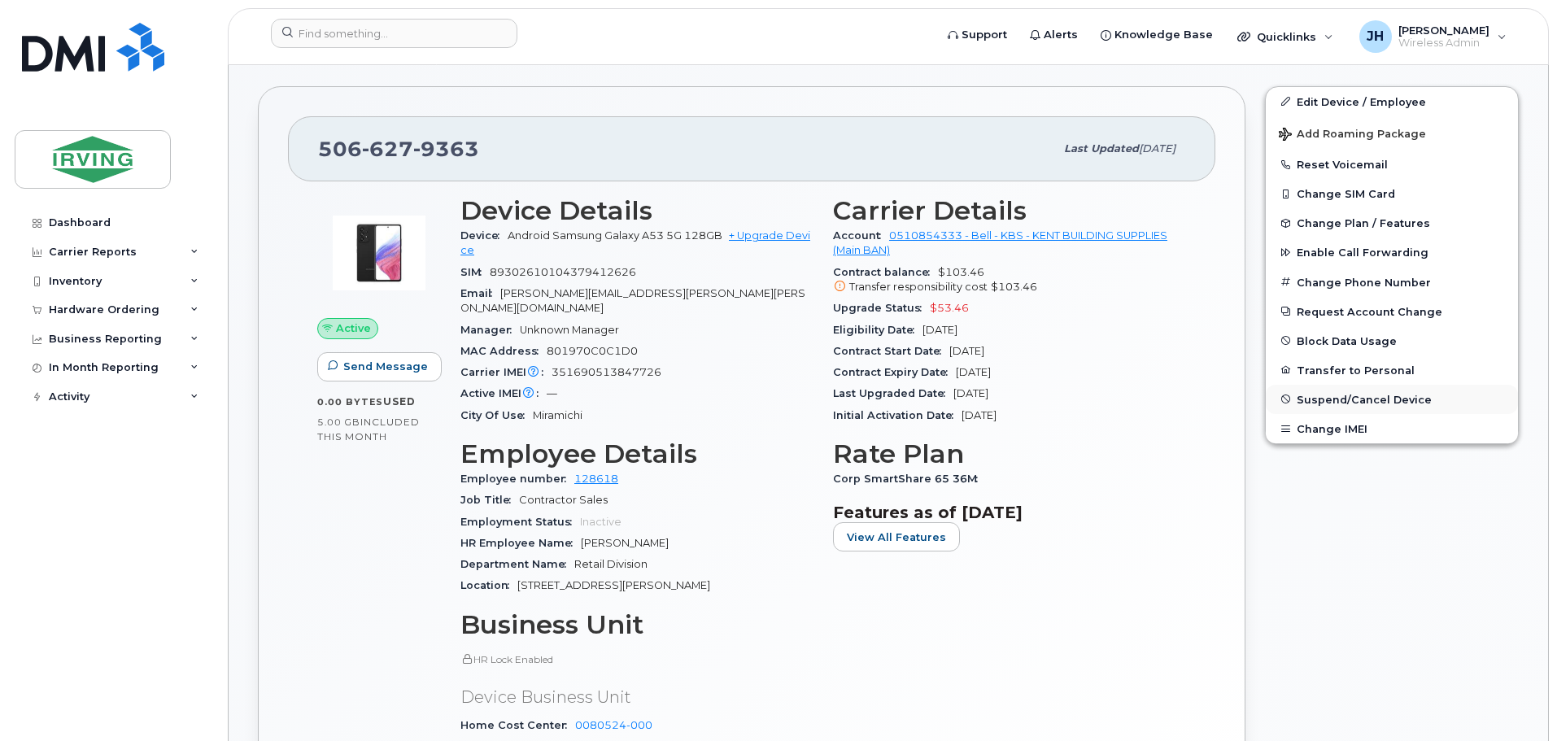
click at [1335, 395] on span "Suspend/Cancel Device" at bounding box center [1364, 399] width 135 height 12
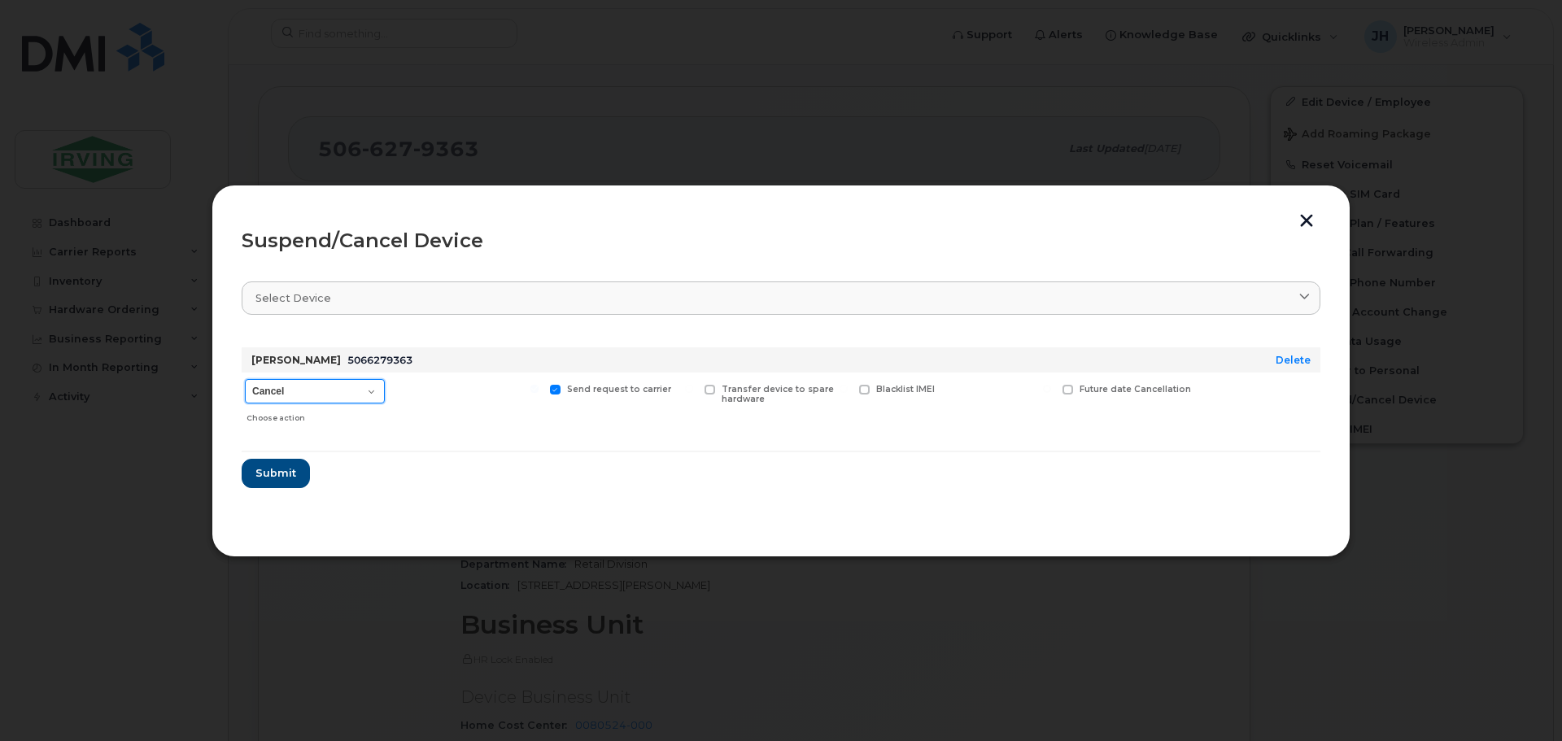
drag, startPoint x: 366, startPoint y: 391, endPoint x: 360, endPoint y: 403, distance: 13.5
click at [366, 391] on select "Cancel Suspend - Extend Suspension Suspend - Reduced Rate Suspend - Full Rate S…" at bounding box center [315, 391] width 140 height 24
select select "[object Object]"
click at [245, 379] on select "Cancel Suspend - Extend Suspension Suspend - Reduced Rate Suspend - Full Rate S…" at bounding box center [315, 391] width 140 height 24
click at [273, 474] on span "Submit" at bounding box center [275, 472] width 41 height 15
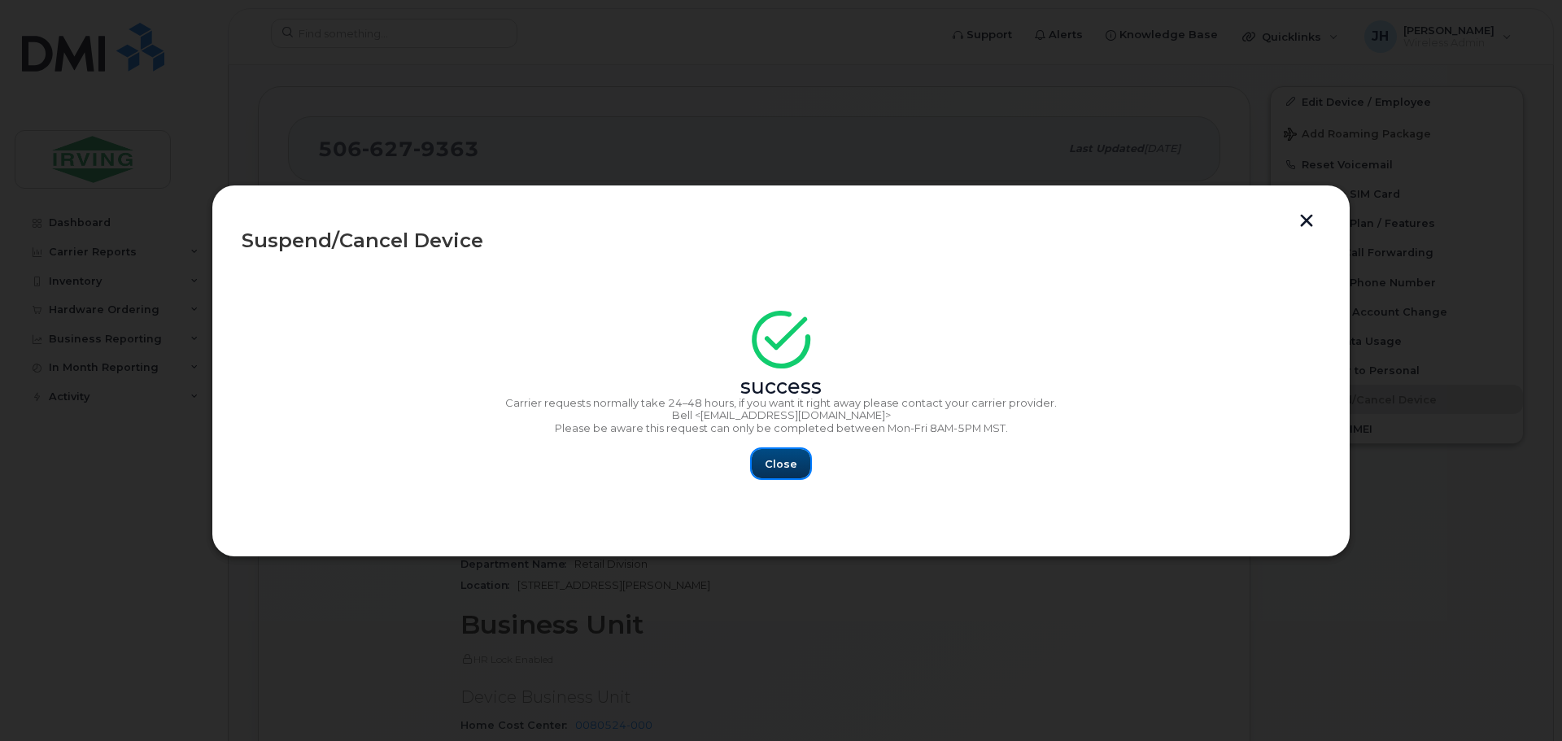
click at [769, 464] on span "Close" at bounding box center [781, 463] width 33 height 15
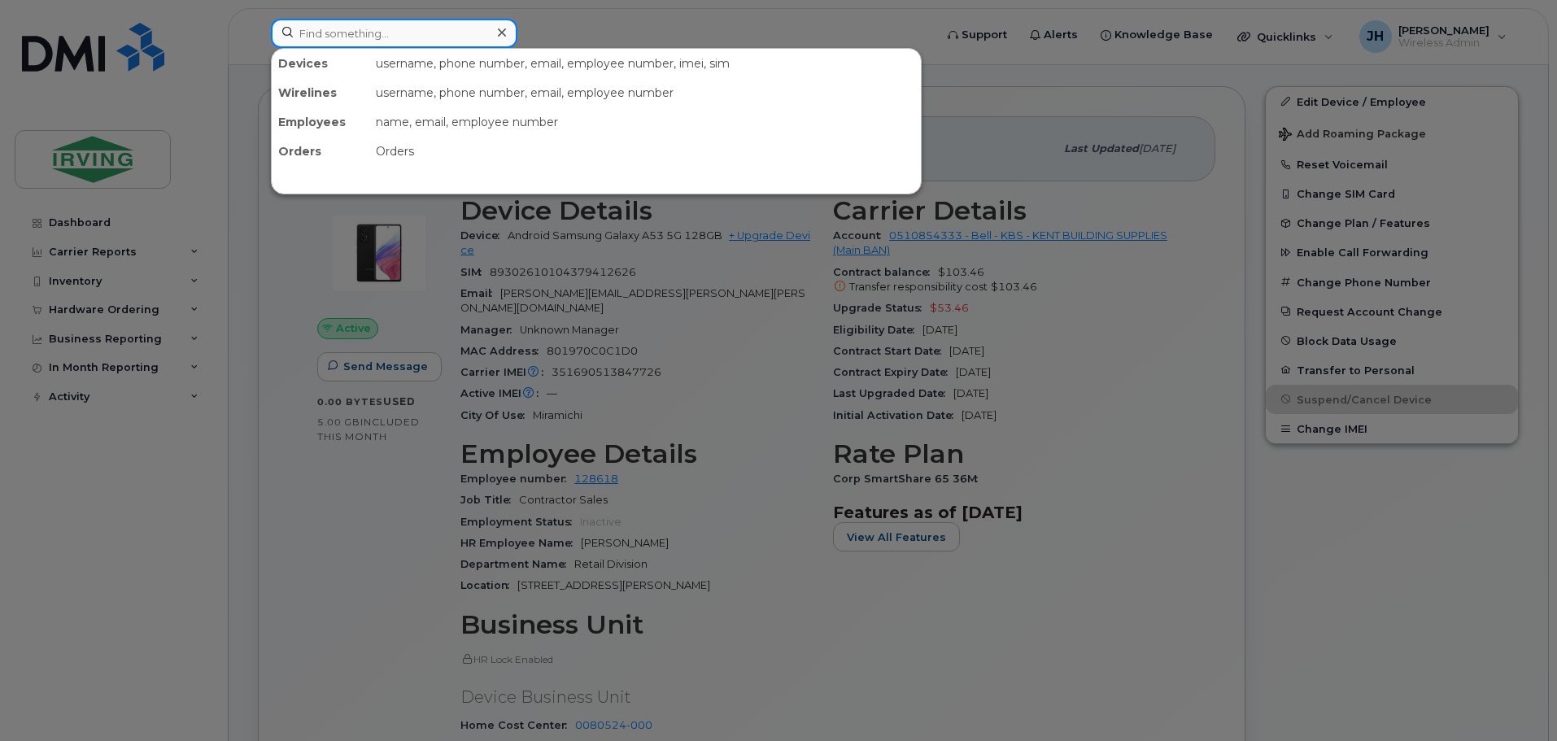
click at [325, 33] on input at bounding box center [394, 33] width 247 height 29
paste input "7823778146"
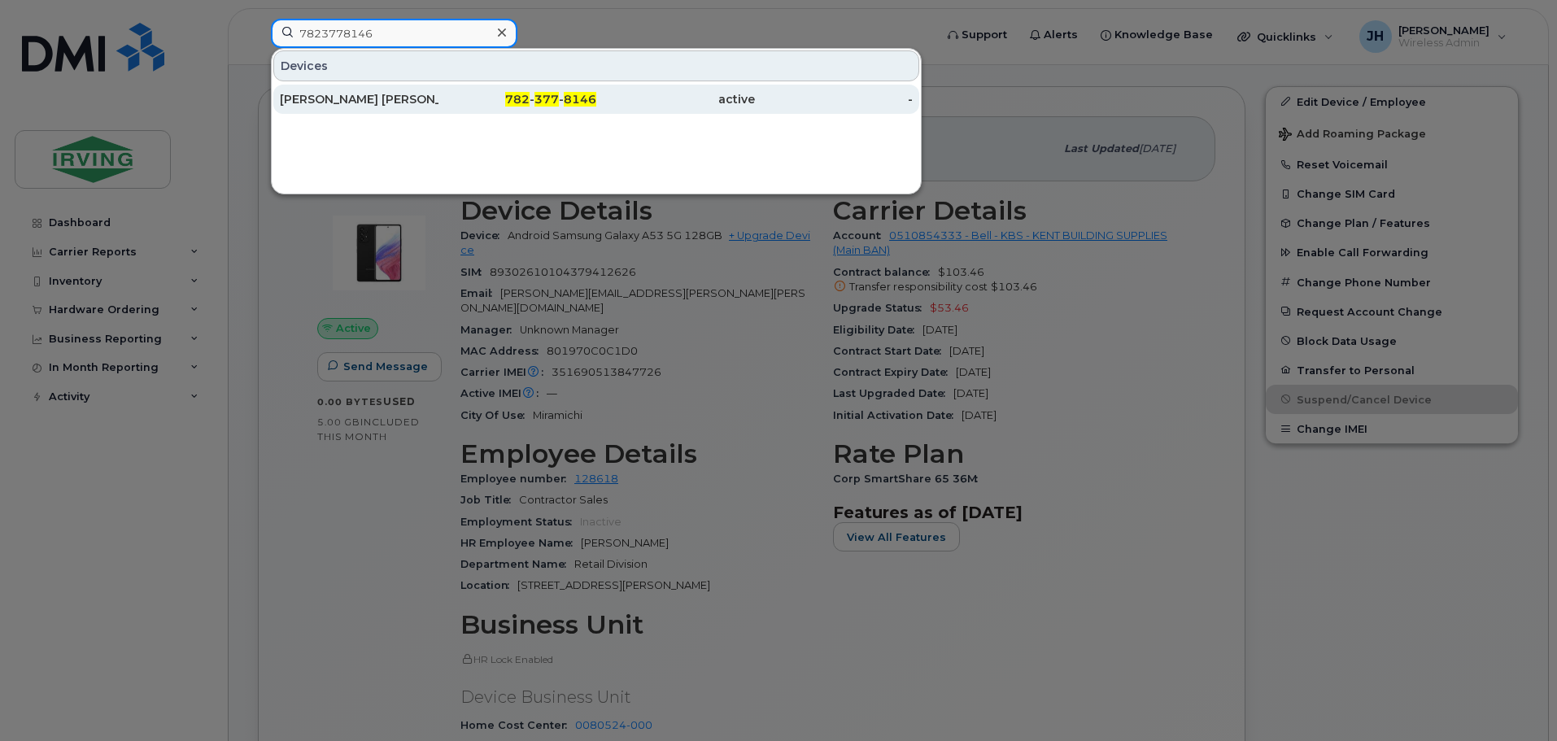
type input "7823778146"
click at [378, 96] on div "Syed Hassan Mubashar" at bounding box center [359, 99] width 159 height 16
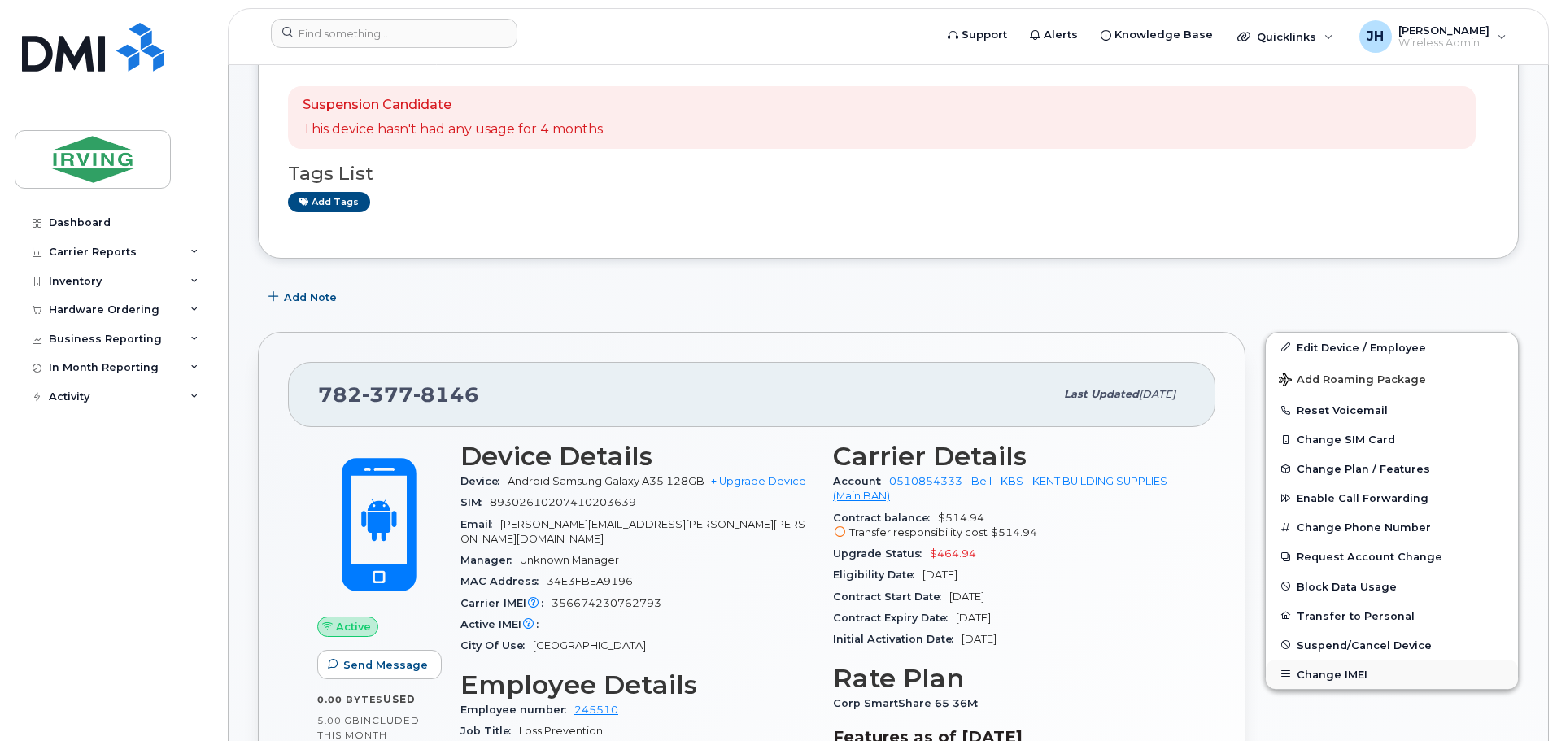
scroll to position [244, 0]
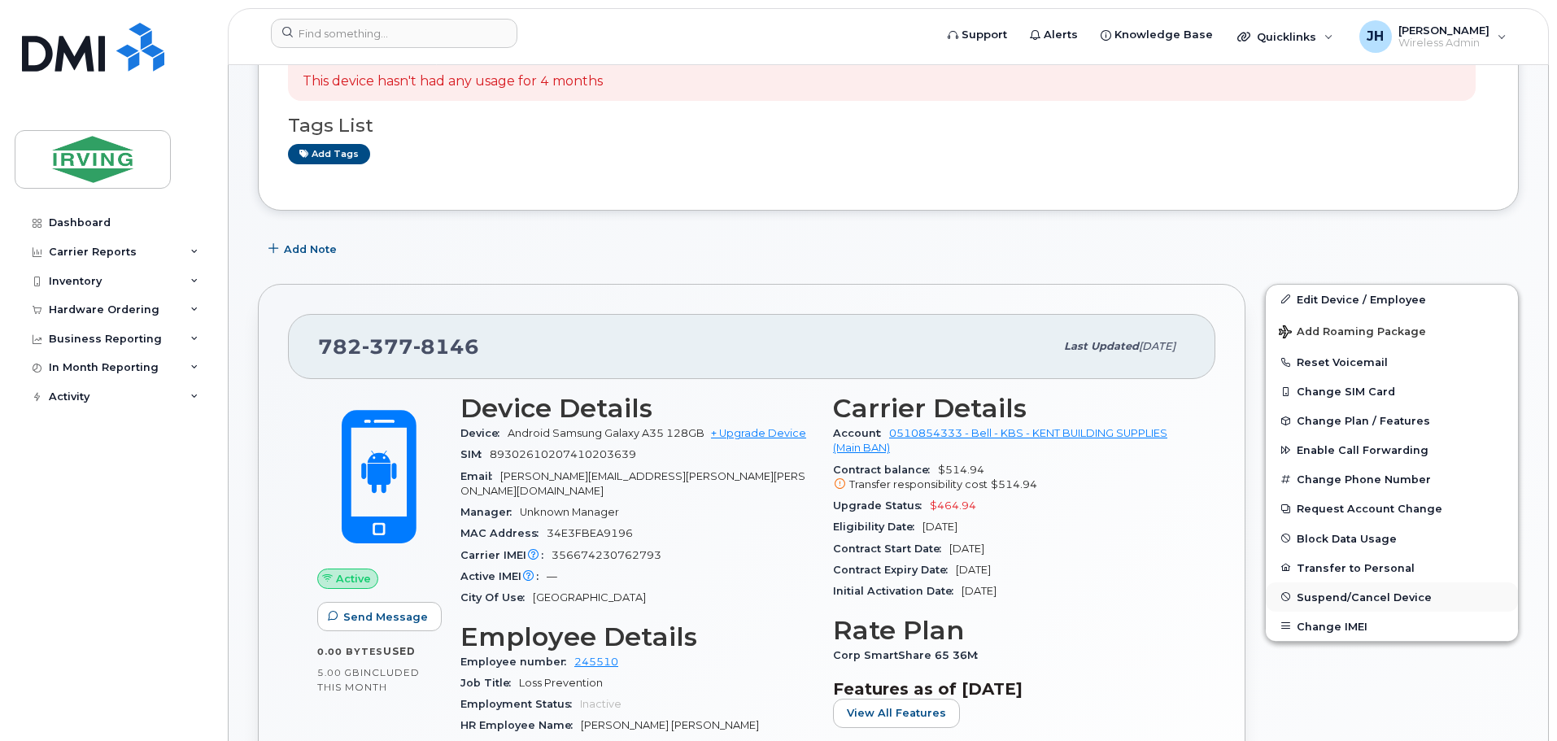
click at [1355, 591] on span "Suspend/Cancel Device" at bounding box center [1364, 597] width 135 height 12
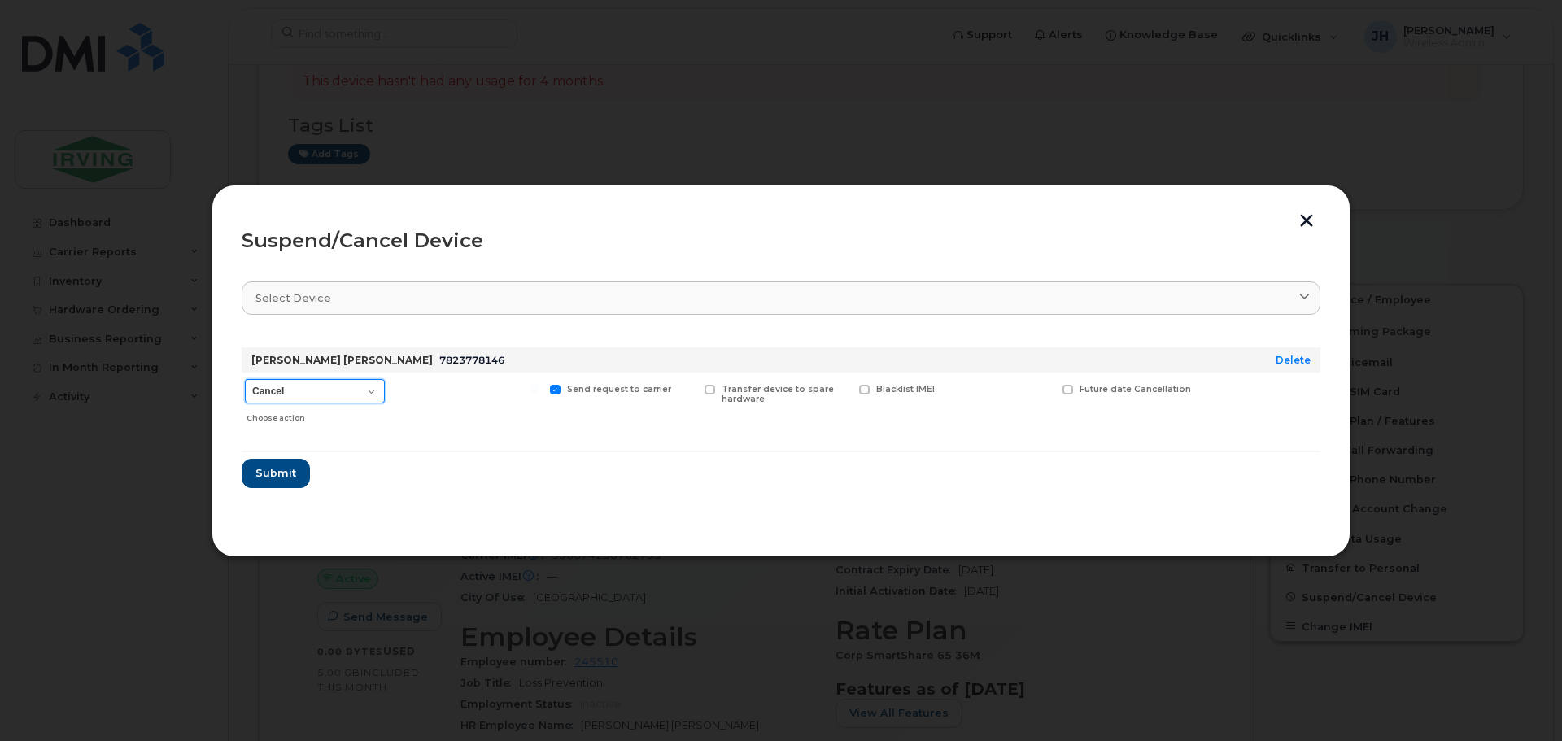
click at [369, 391] on select "Cancel Suspend - Extend Suspension Suspend - Reduced Rate Suspend - Full Rate S…" at bounding box center [315, 391] width 140 height 24
select select "[object Object]"
click at [245, 379] on select "Cancel Suspend - Extend Suspension Suspend - Reduced Rate Suspend - Full Rate S…" at bounding box center [315, 391] width 140 height 24
click at [277, 476] on span "Submit" at bounding box center [275, 472] width 41 height 15
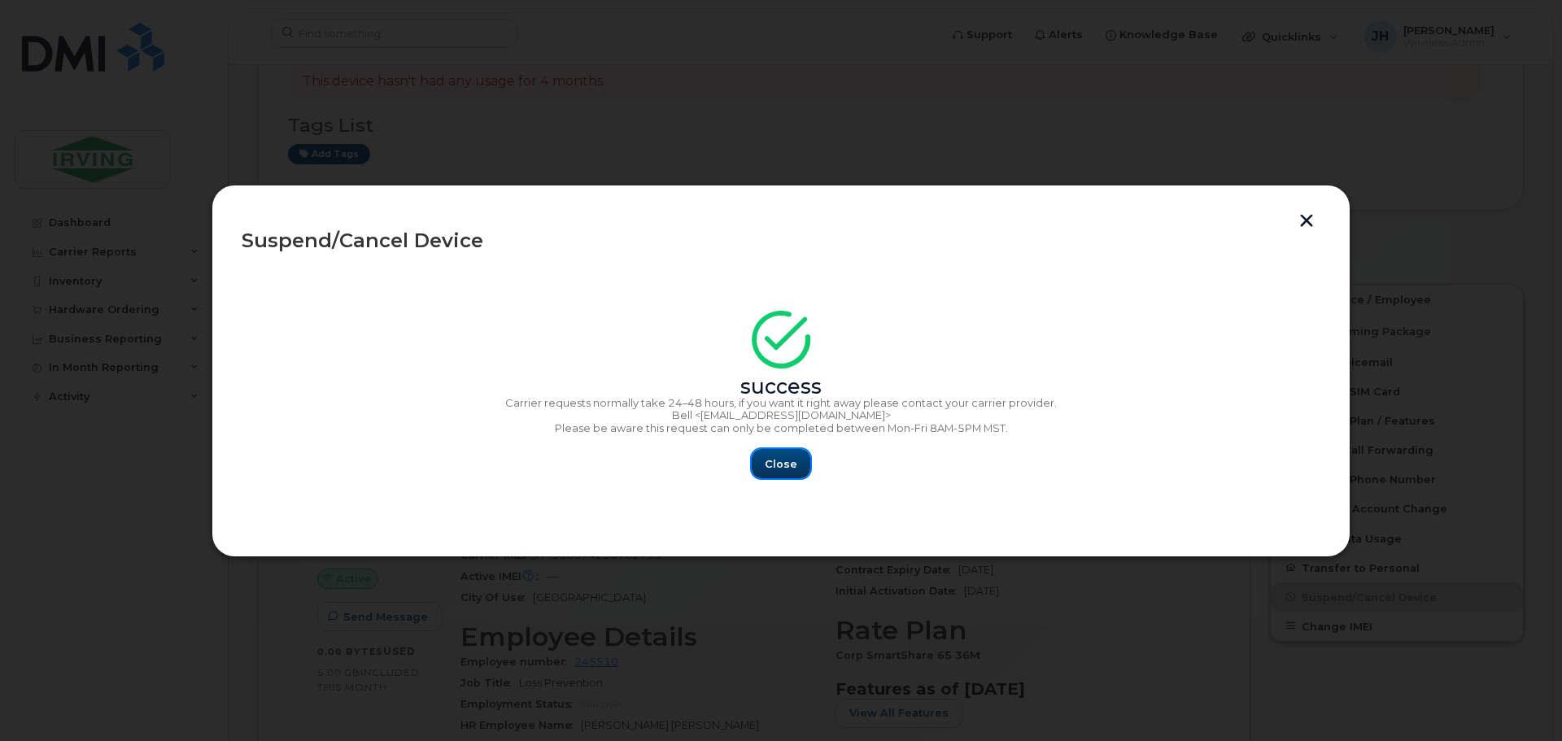
click at [787, 468] on span "Close" at bounding box center [781, 463] width 33 height 15
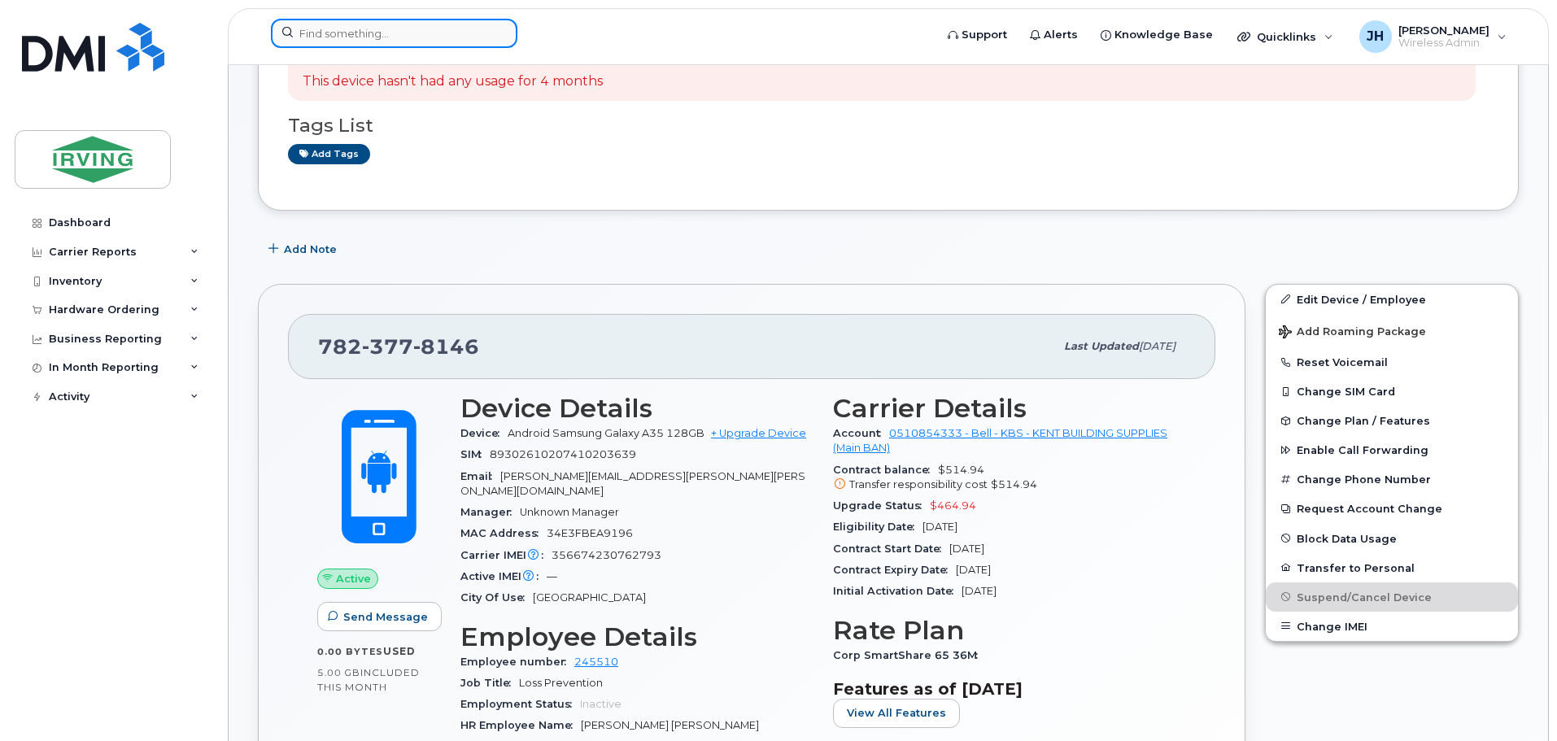
click at [322, 30] on input at bounding box center [394, 33] width 247 height 29
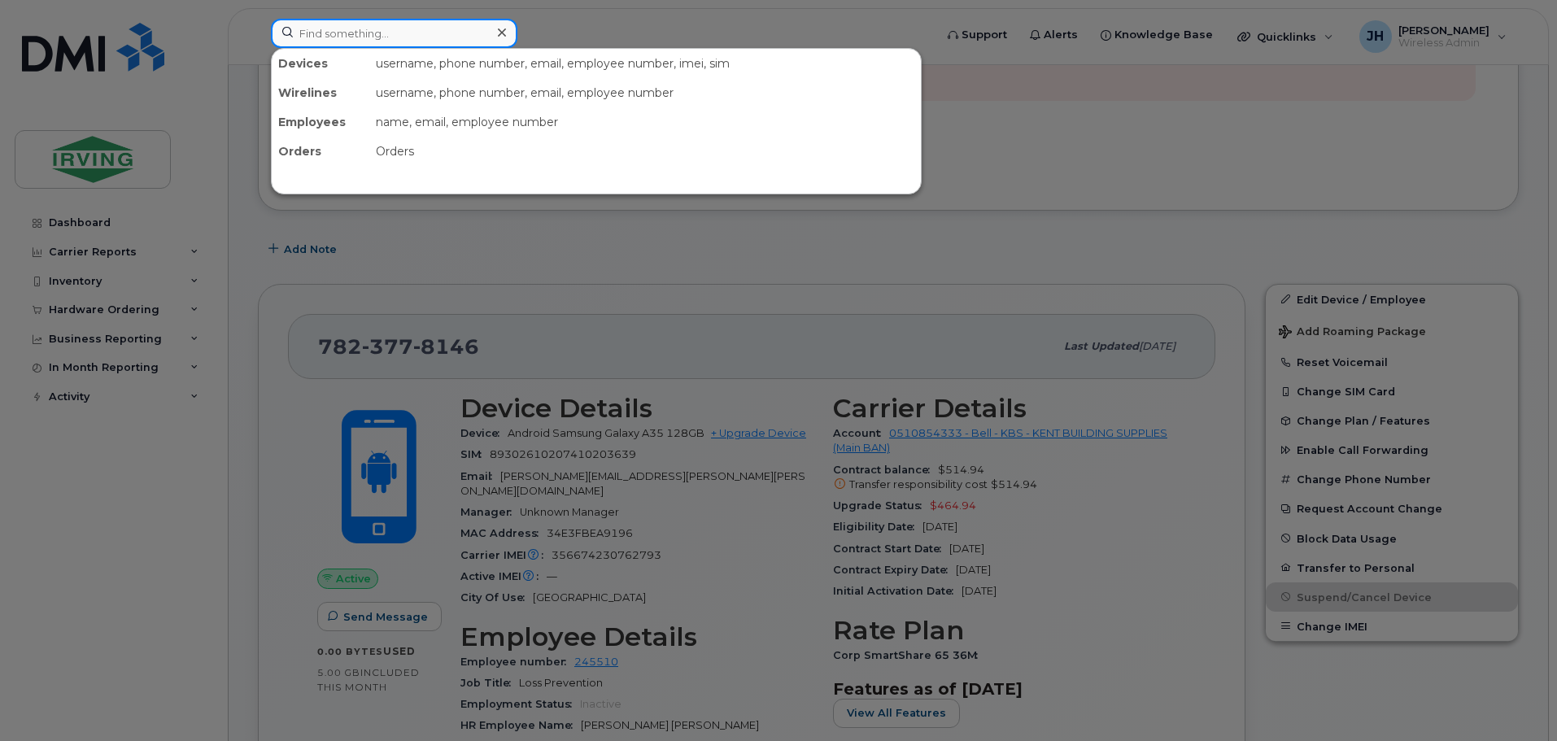
paste input "7825032972"
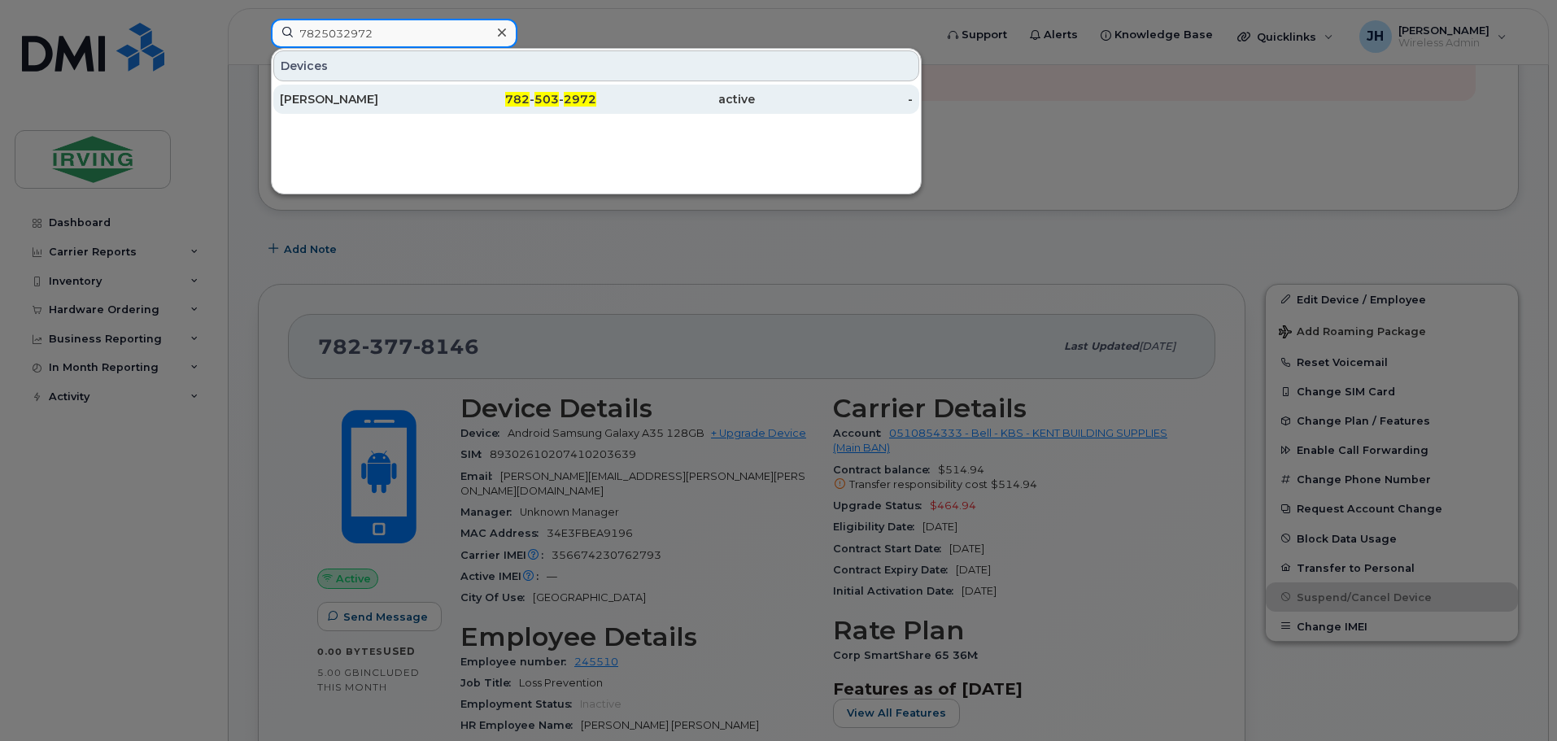
type input "7825032972"
click at [343, 96] on div "[PERSON_NAME]" at bounding box center [359, 99] width 159 height 16
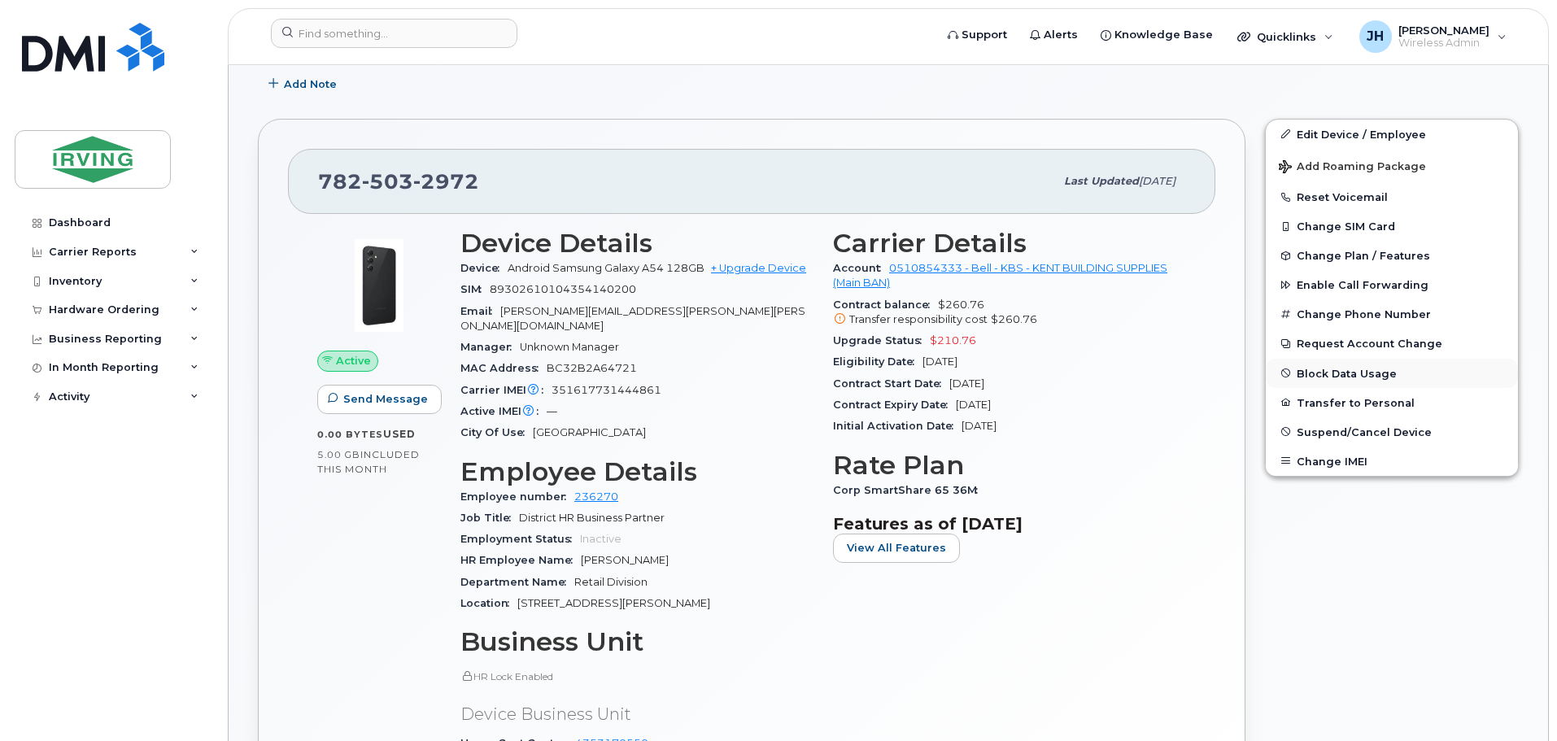
scroll to position [407, 0]
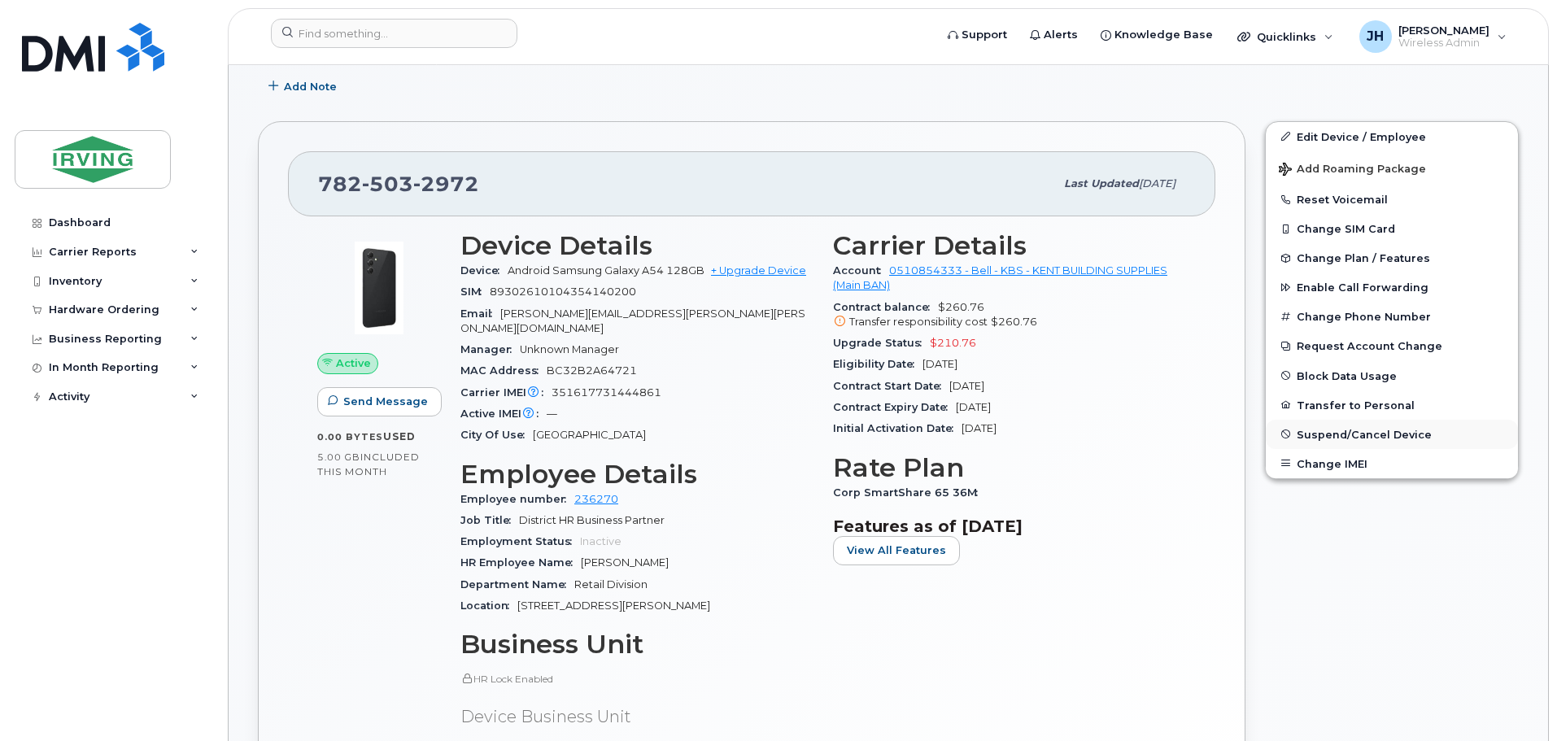
click at [1332, 438] on span "Suspend/Cancel Device" at bounding box center [1364, 434] width 135 height 12
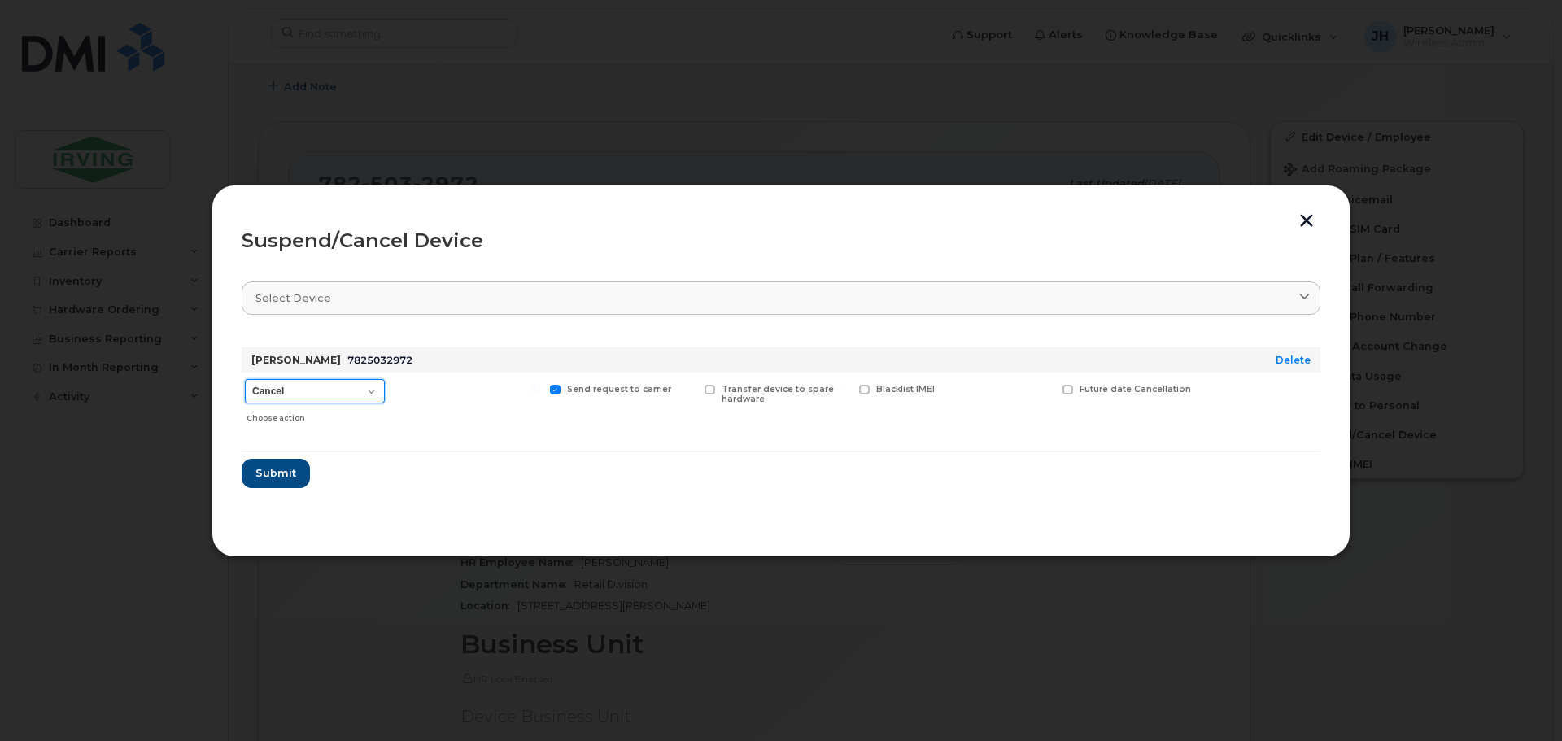
click at [370, 389] on select "Cancel Suspend - Extend Suspension Suspend - Reduced Rate Suspend - Full Rate S…" at bounding box center [315, 391] width 140 height 24
select select "[object Object]"
click at [245, 379] on select "Cancel Suspend - Extend Suspension Suspend - Reduced Rate Suspend - Full Rate S…" at bounding box center [315, 391] width 140 height 24
click at [276, 474] on span "Submit" at bounding box center [275, 472] width 41 height 15
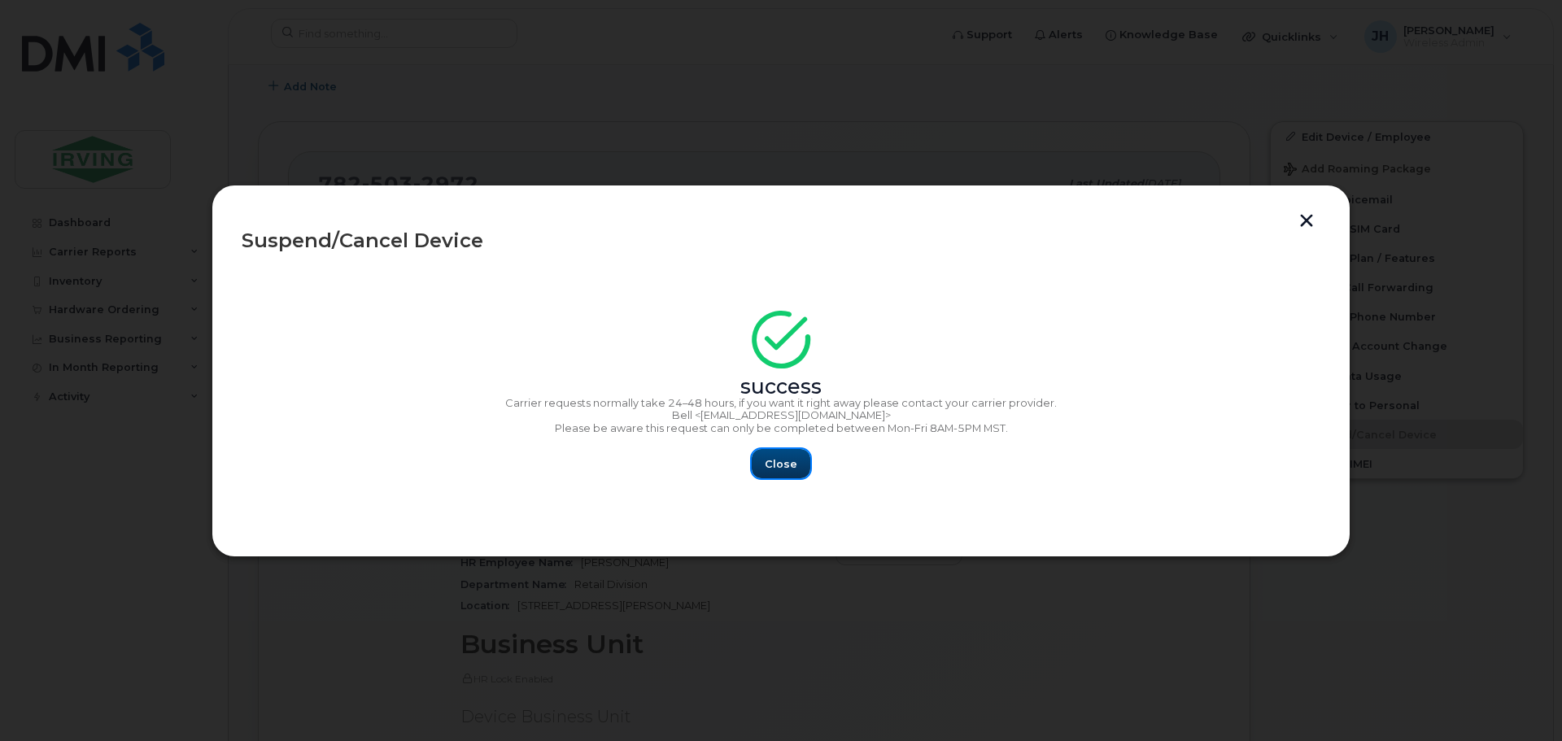
click at [788, 467] on span "Close" at bounding box center [781, 463] width 33 height 15
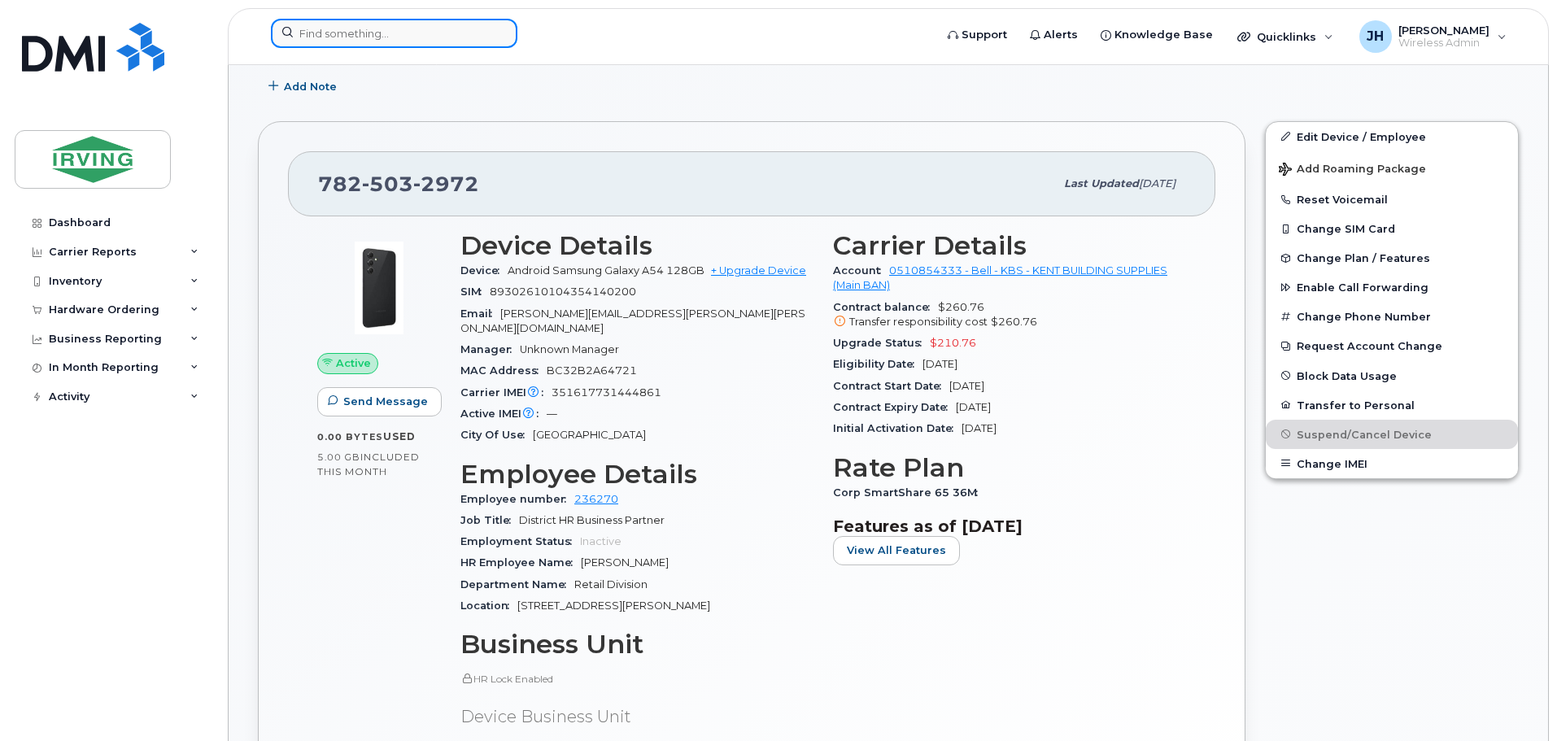
click at [364, 37] on input at bounding box center [394, 33] width 247 height 29
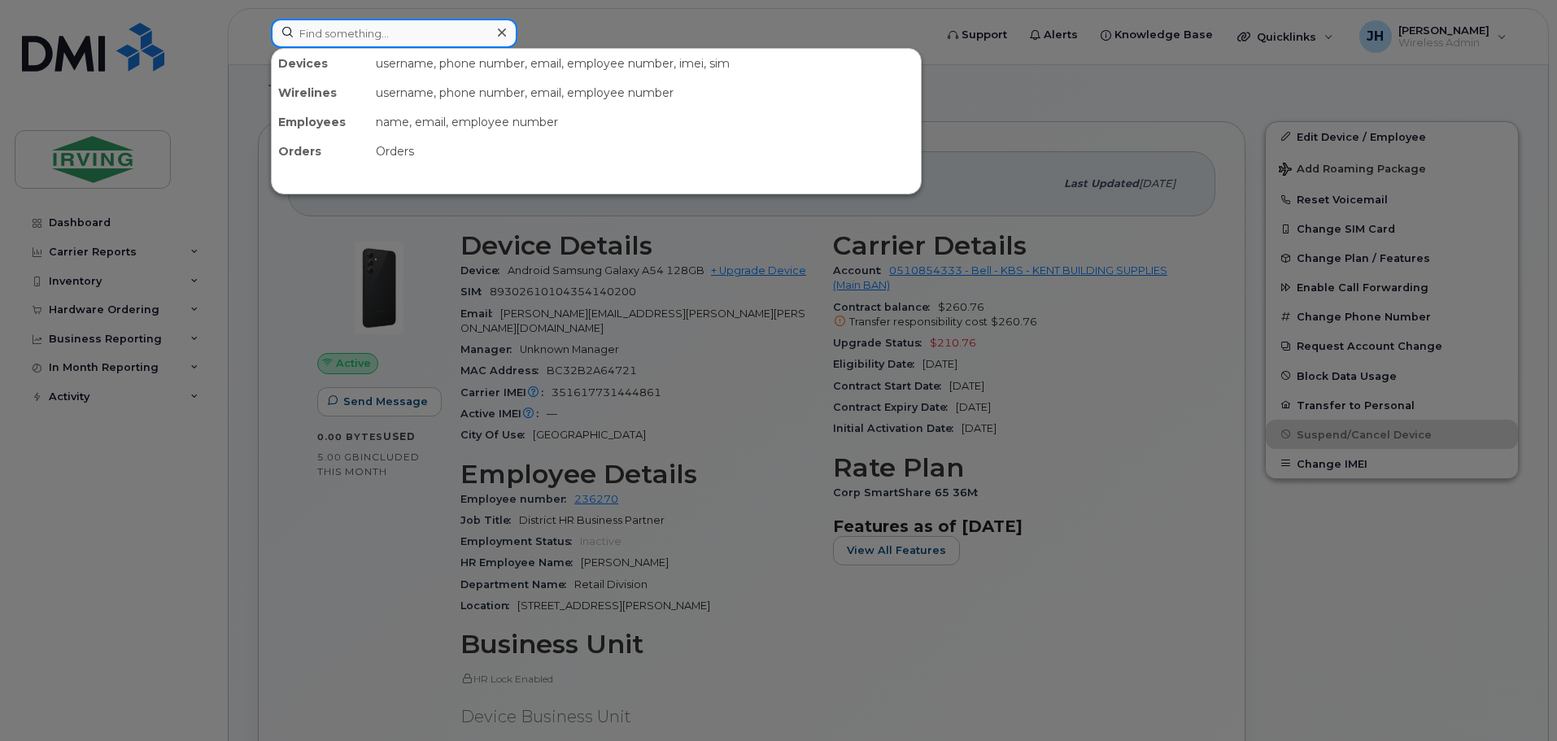
paste input "7826415720"
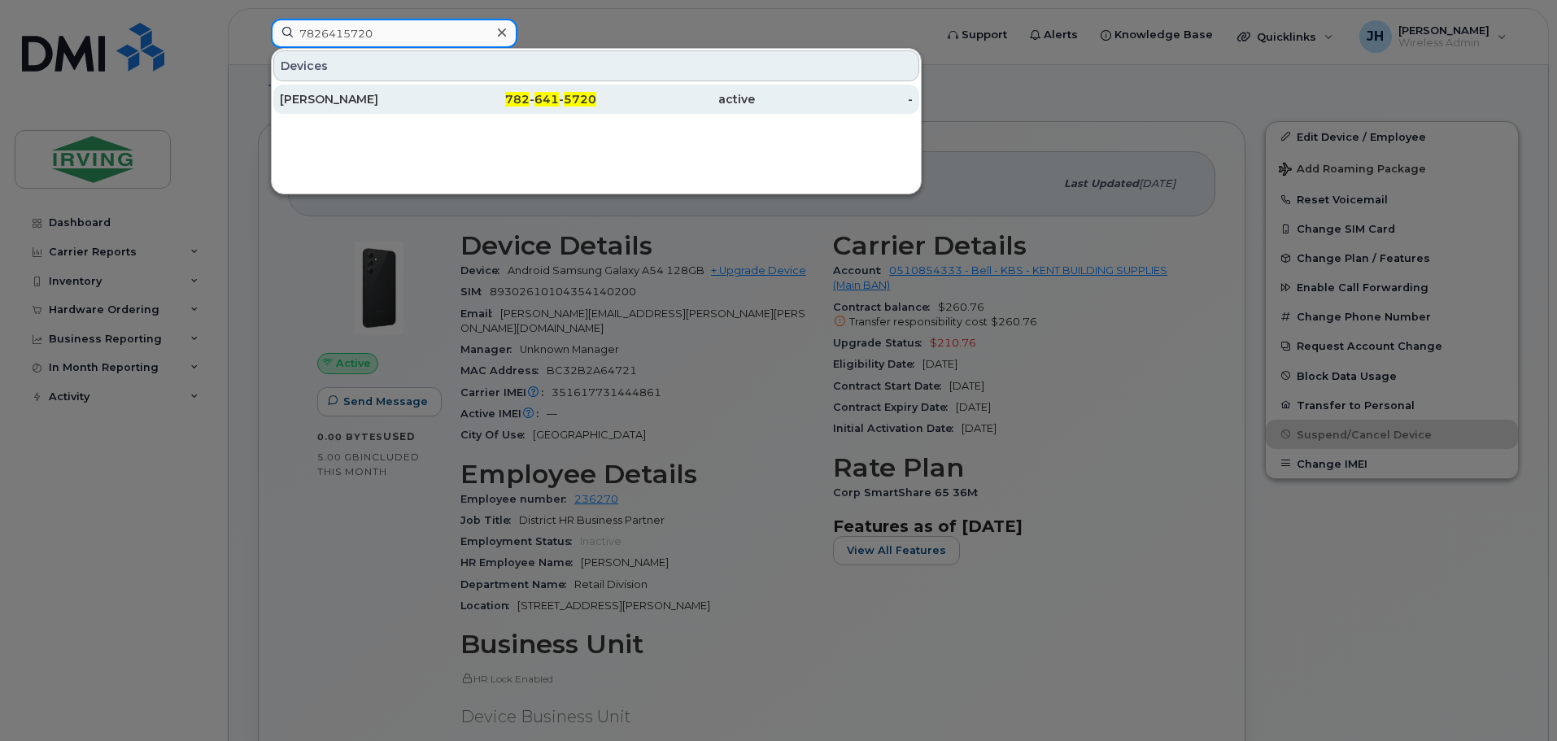
type input "7826415720"
click at [355, 98] on div "Gary Glynn" at bounding box center [359, 99] width 159 height 16
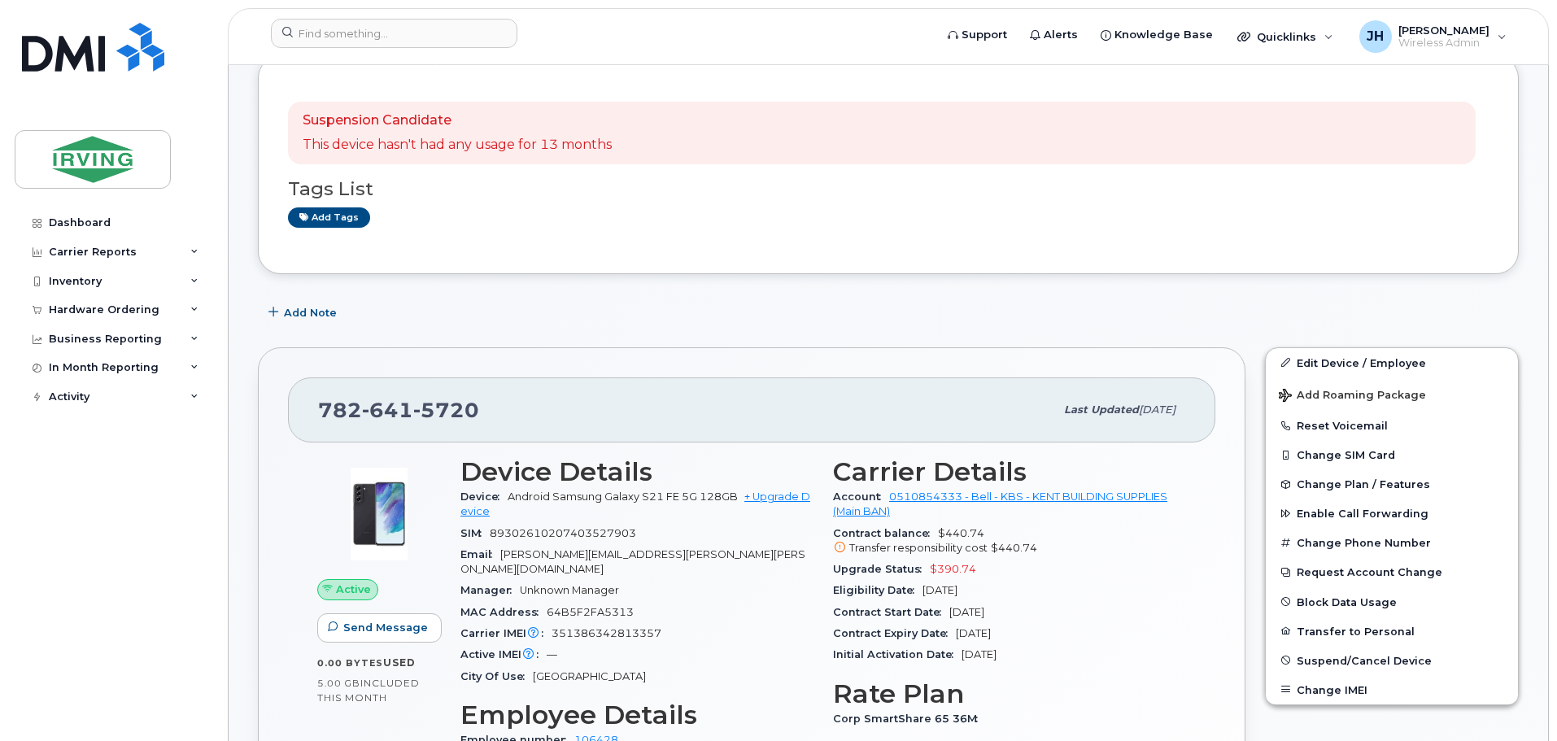
scroll to position [163, 0]
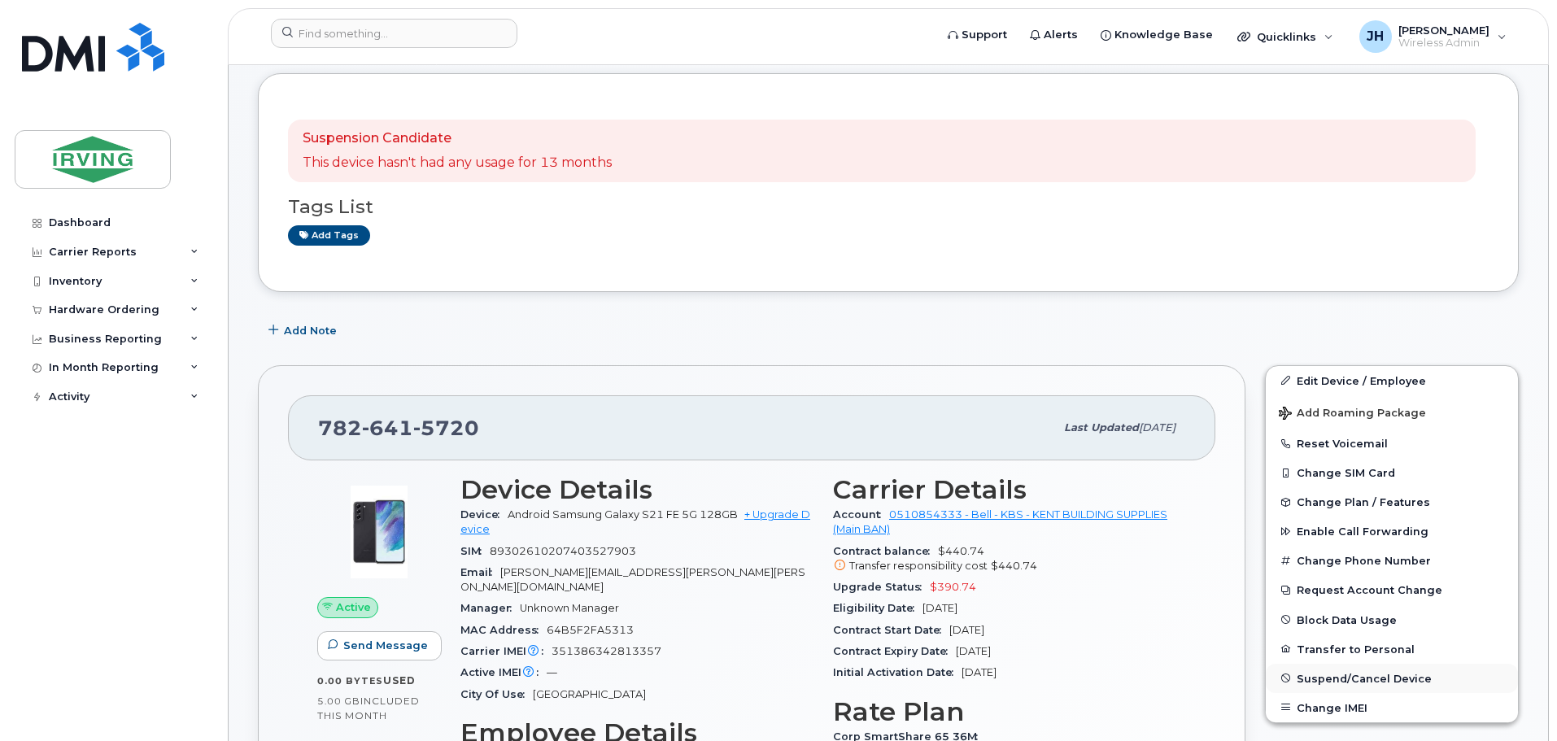
click at [1335, 679] on span "Suspend/Cancel Device" at bounding box center [1364, 678] width 135 height 12
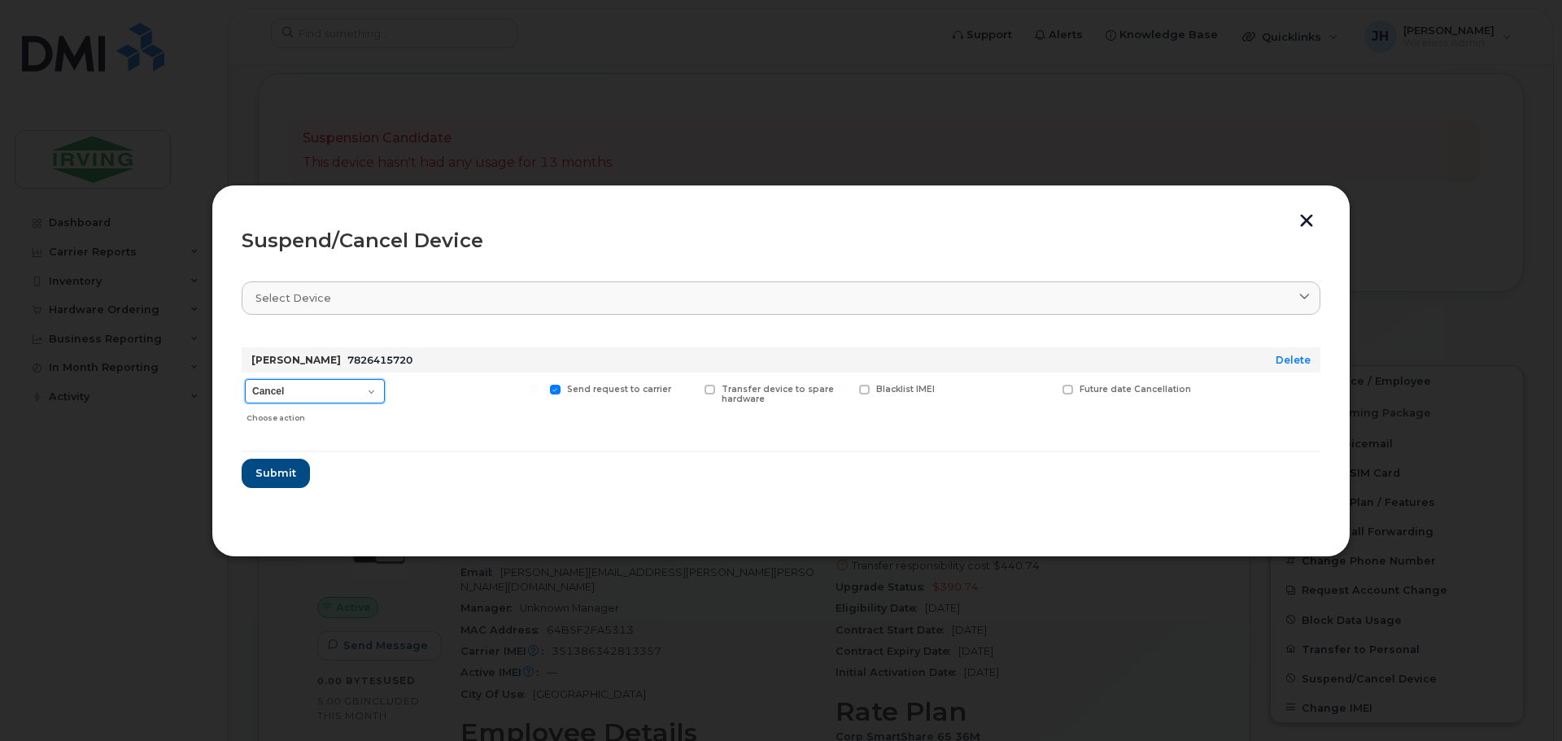
drag, startPoint x: 373, startPoint y: 393, endPoint x: 365, endPoint y: 402, distance: 11.6
click at [373, 393] on select "Cancel Suspend - Extend Suspension Suspend - Reduced Rate Suspend - Full Rate S…" at bounding box center [315, 391] width 140 height 24
select select "[object Object]"
click at [245, 379] on select "Cancel Suspend - Extend Suspension Suspend - Reduced Rate Suspend - Full Rate S…" at bounding box center [315, 391] width 140 height 24
click at [258, 469] on span "Submit" at bounding box center [275, 472] width 41 height 15
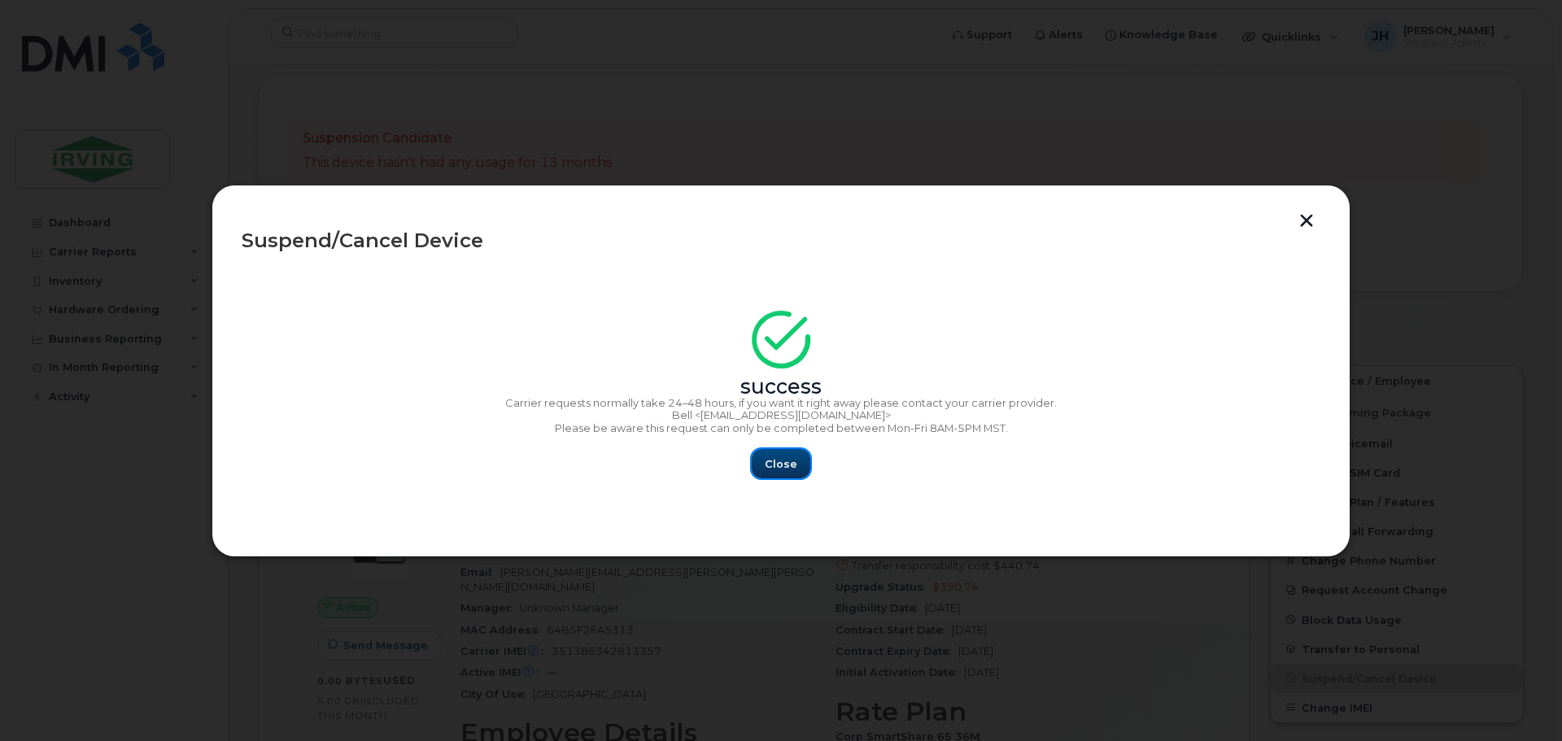
click at [765, 455] on button "Close" at bounding box center [781, 463] width 59 height 29
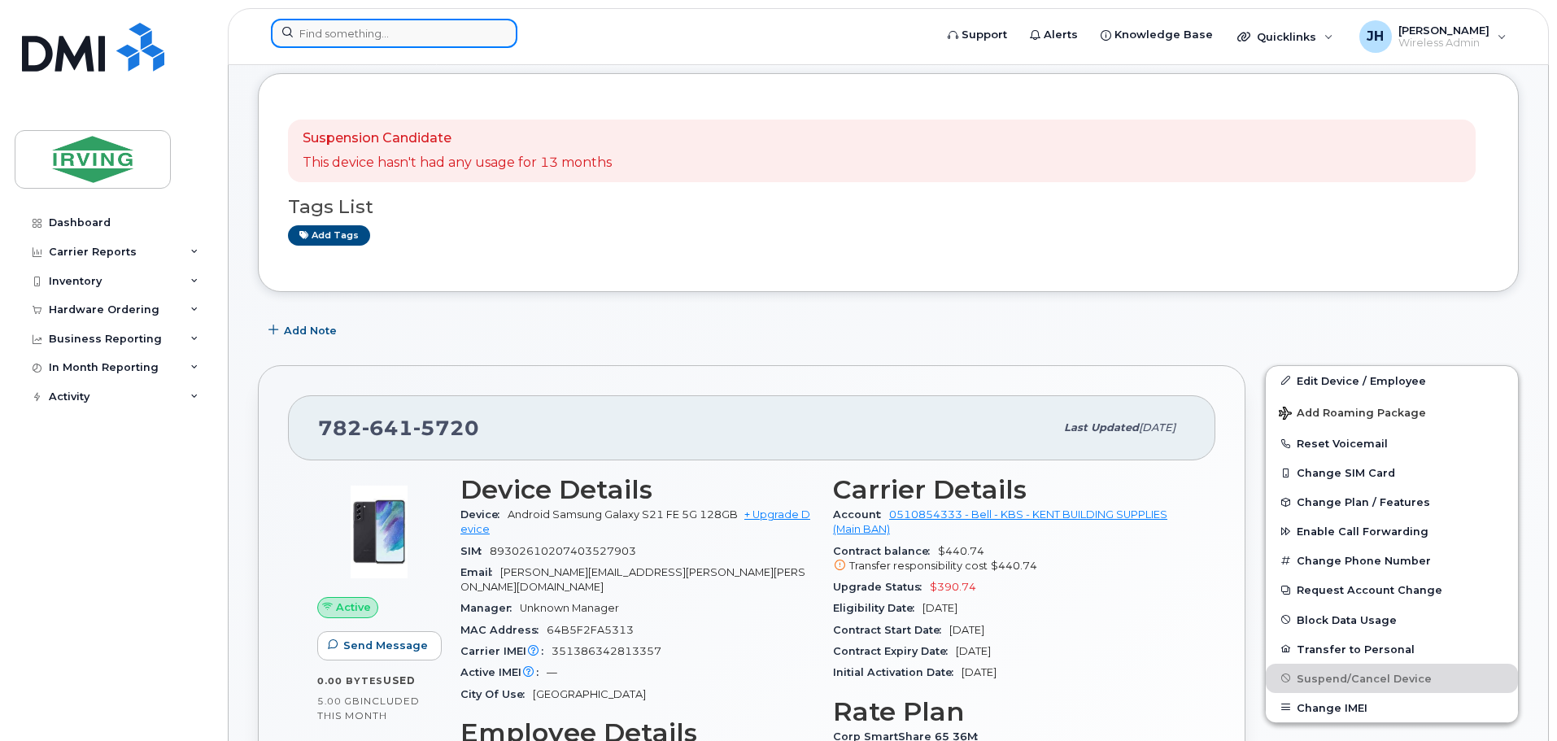
click at [435, 36] on input at bounding box center [394, 33] width 247 height 29
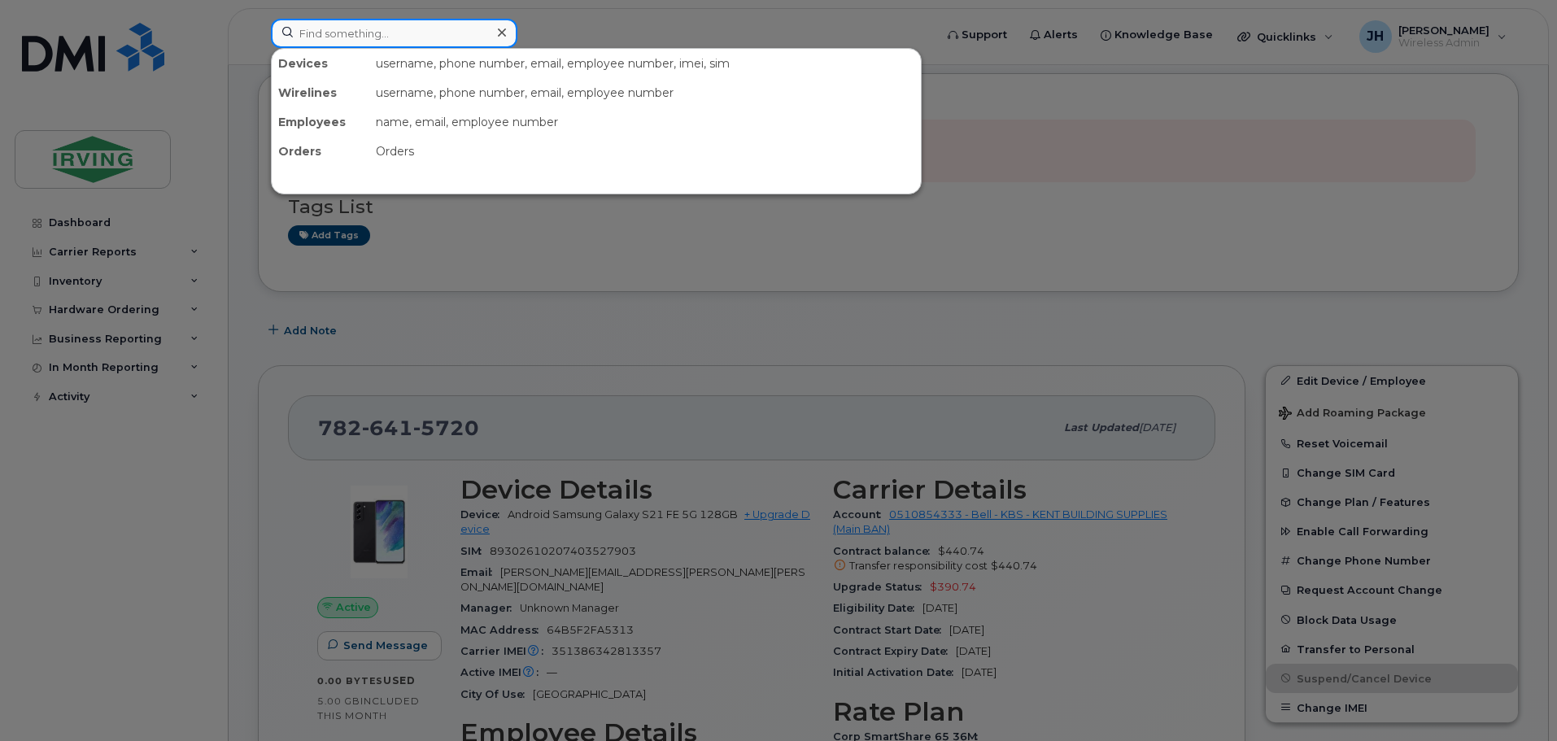
paste input "5064343224"
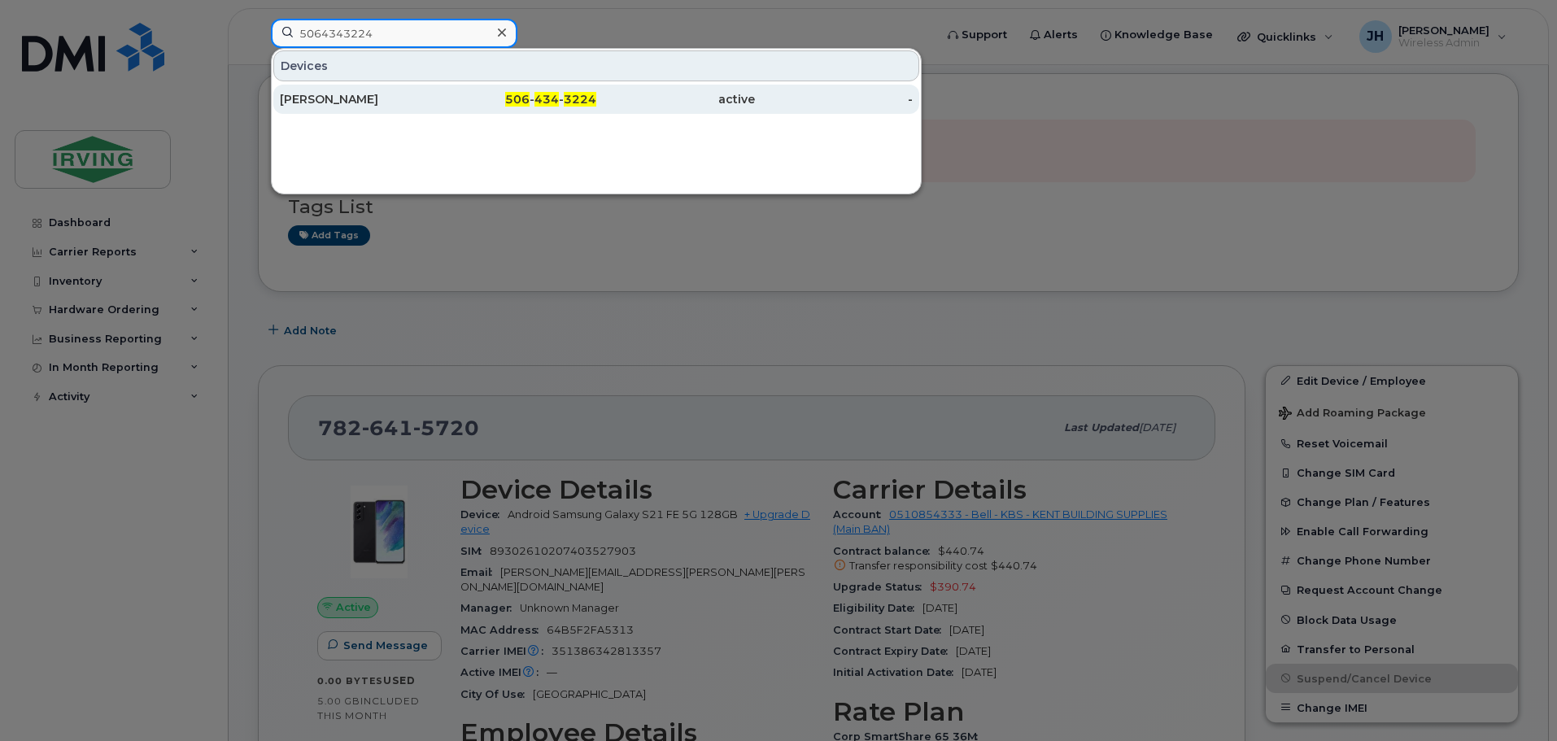
type input "5064343224"
click at [345, 100] on div "David Morrison" at bounding box center [359, 99] width 159 height 16
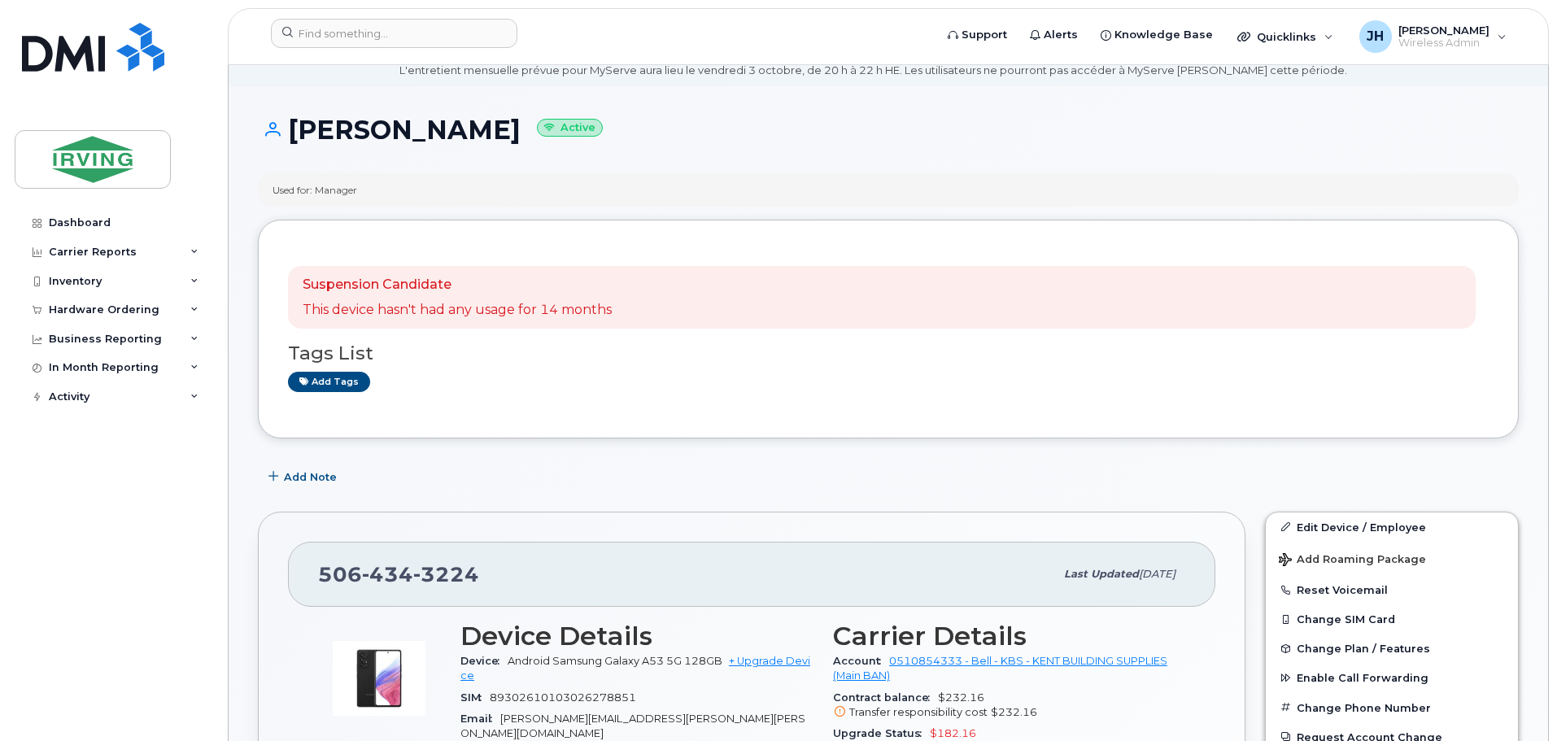
scroll to position [325, 0]
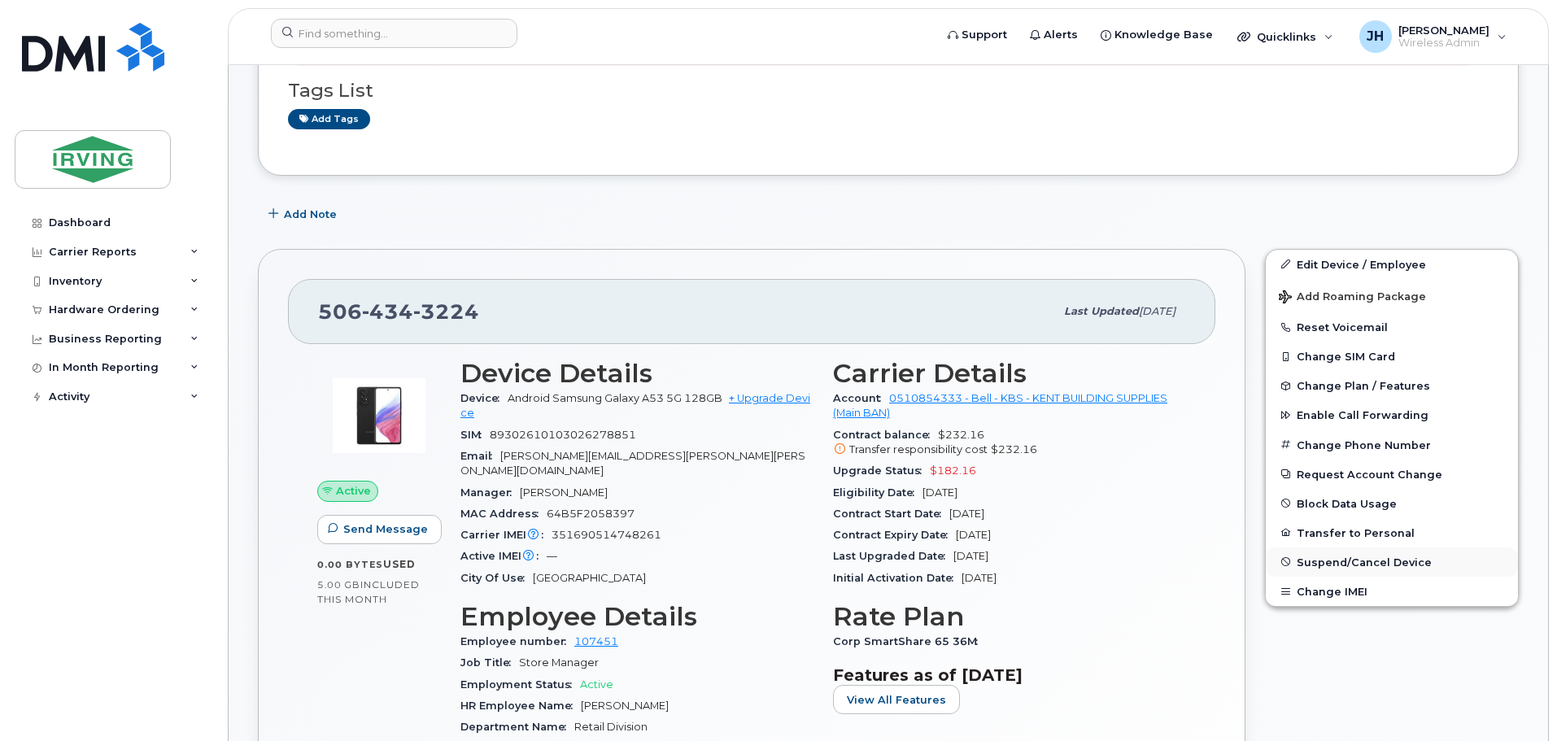
click at [1361, 563] on span "Suspend/Cancel Device" at bounding box center [1364, 562] width 135 height 12
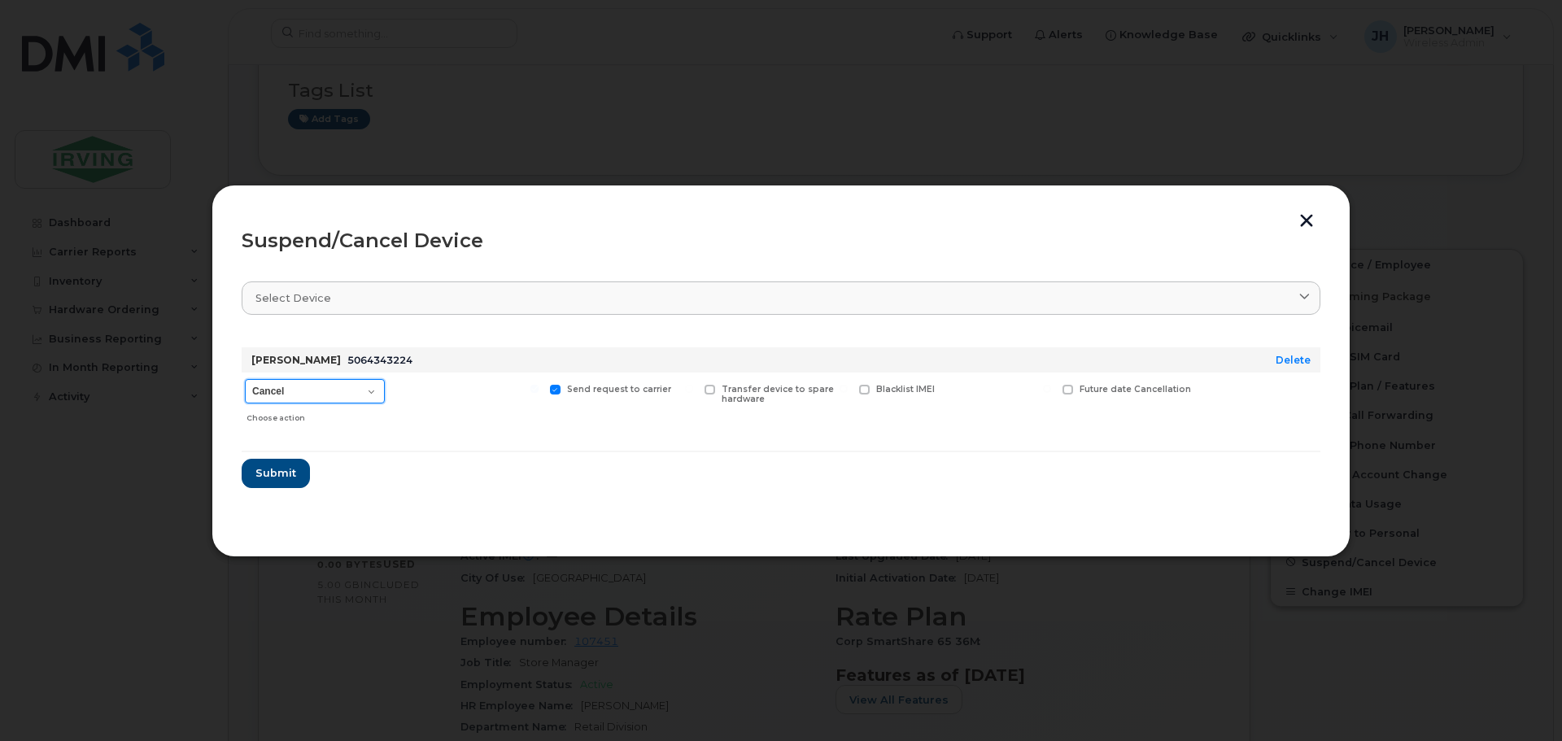
drag, startPoint x: 373, startPoint y: 395, endPoint x: 362, endPoint y: 399, distance: 12.1
click at [373, 395] on select "Cancel Suspend - Extend Suspension Suspend - Reduced Rate Suspend - Full Rate S…" at bounding box center [315, 391] width 140 height 24
select select "[object Object]"
click at [245, 379] on select "Cancel Suspend - Extend Suspension Suspend - Reduced Rate Suspend - Full Rate S…" at bounding box center [315, 391] width 140 height 24
click at [287, 479] on span "Submit" at bounding box center [275, 472] width 41 height 15
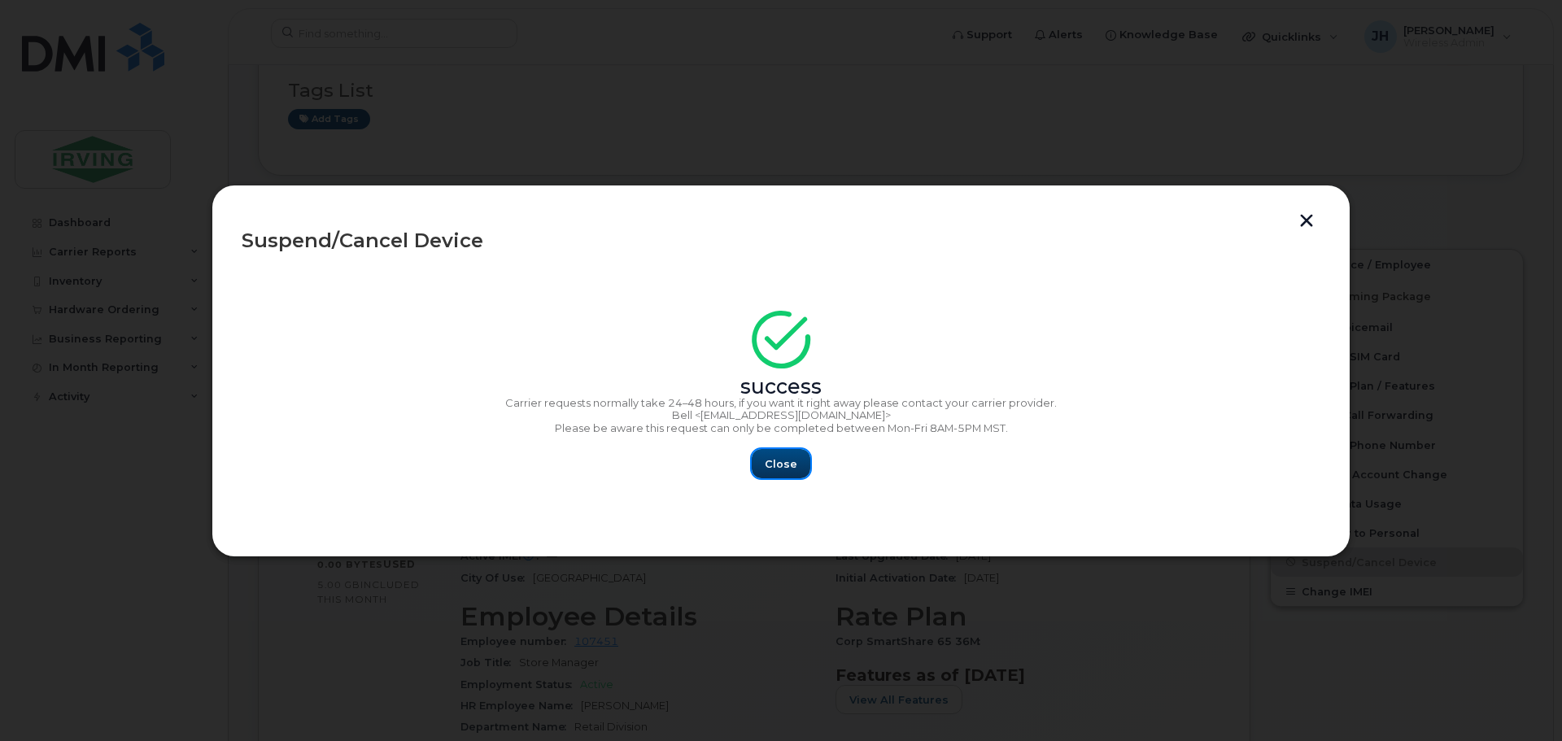
click at [772, 465] on span "Close" at bounding box center [781, 463] width 33 height 15
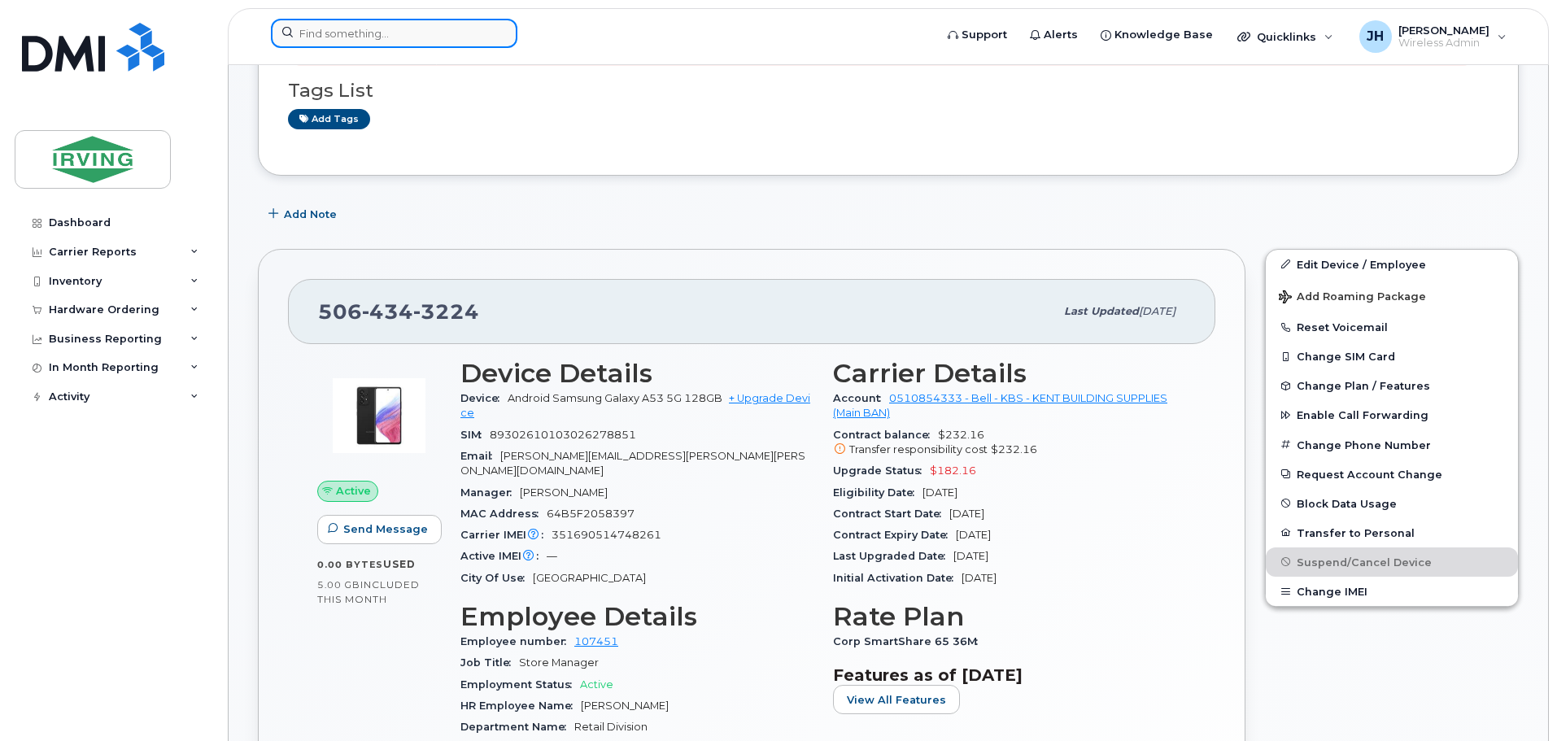
click at [366, 32] on input at bounding box center [394, 33] width 247 height 29
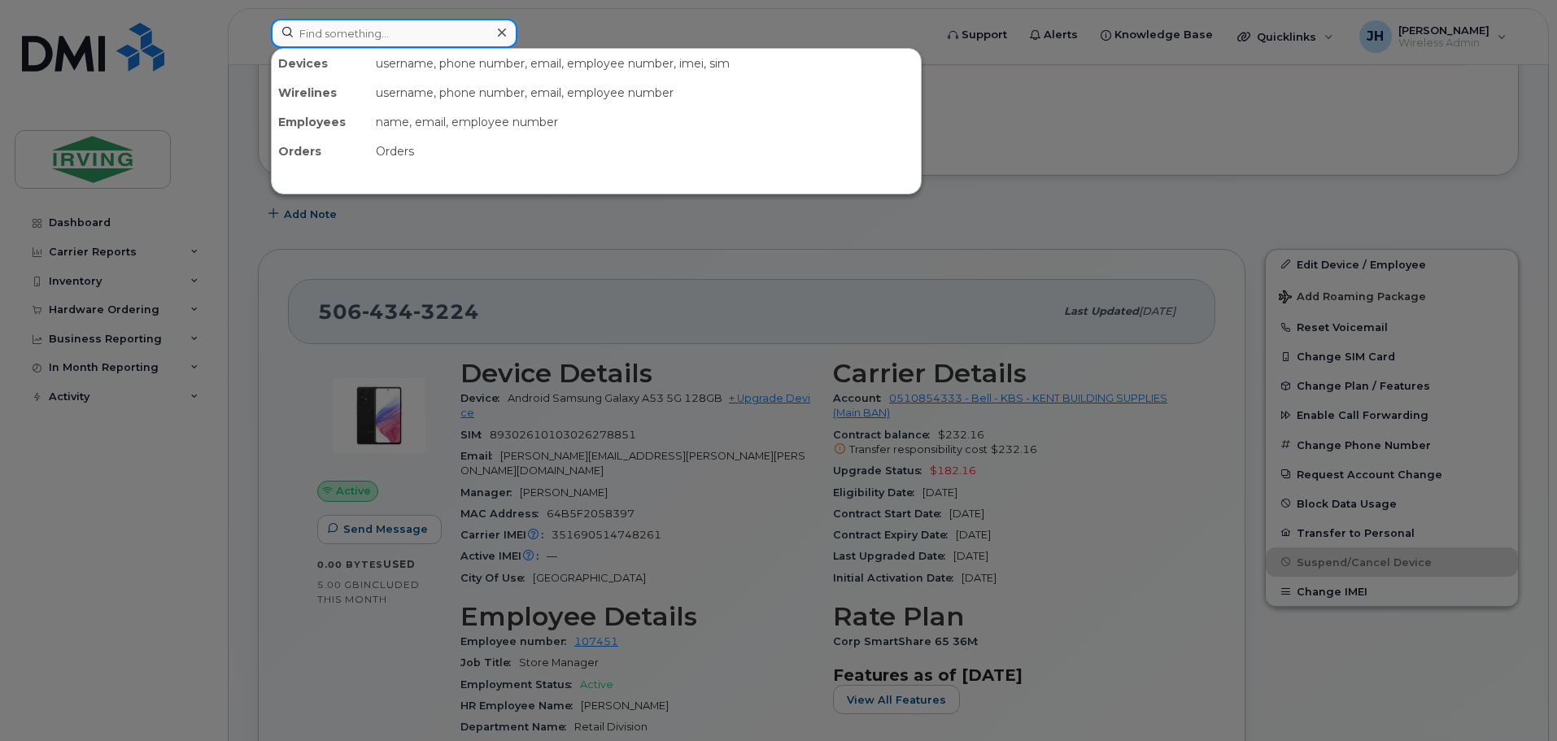
paste input "5068519439"
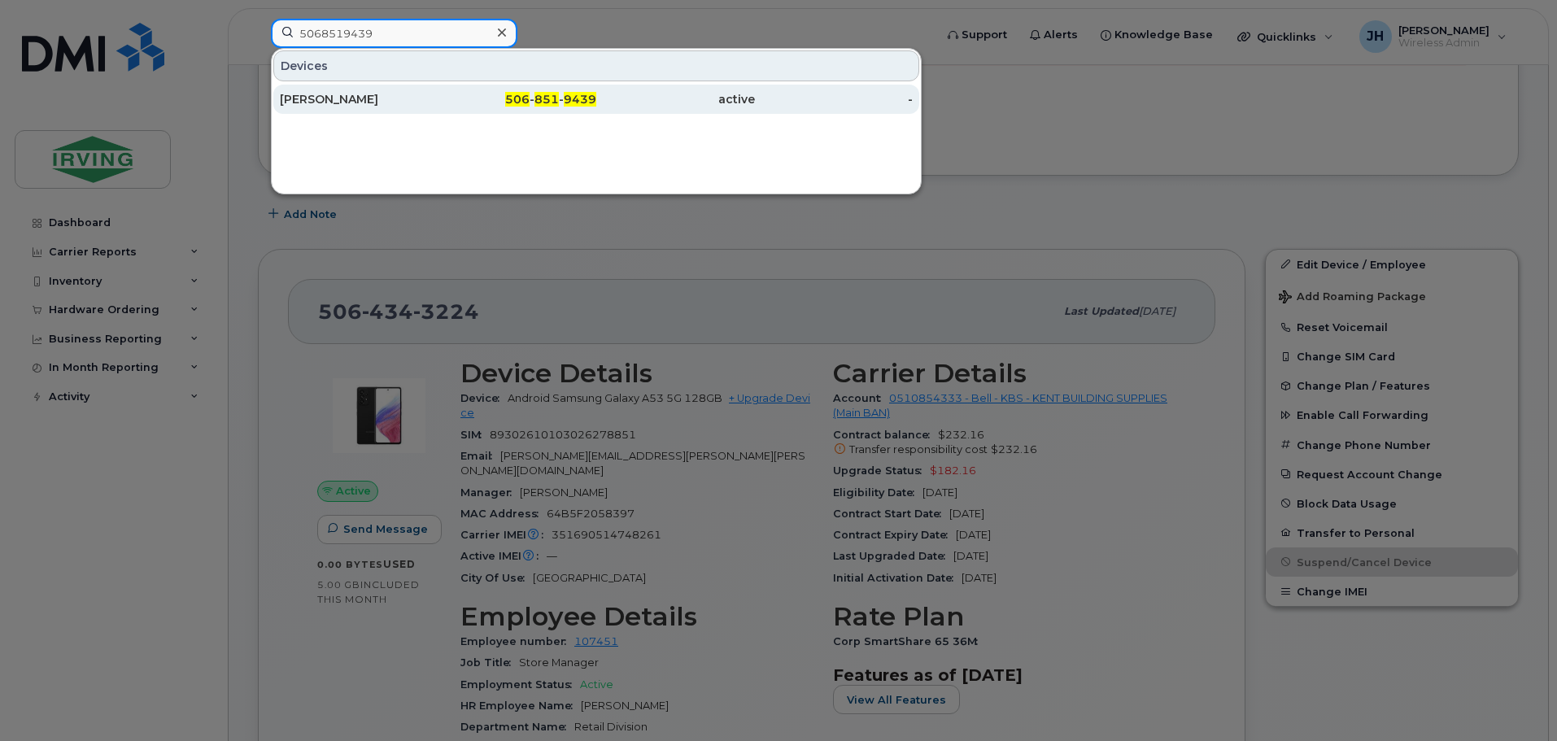
type input "5068519439"
click at [385, 100] on div "[PERSON_NAME]" at bounding box center [359, 99] width 159 height 16
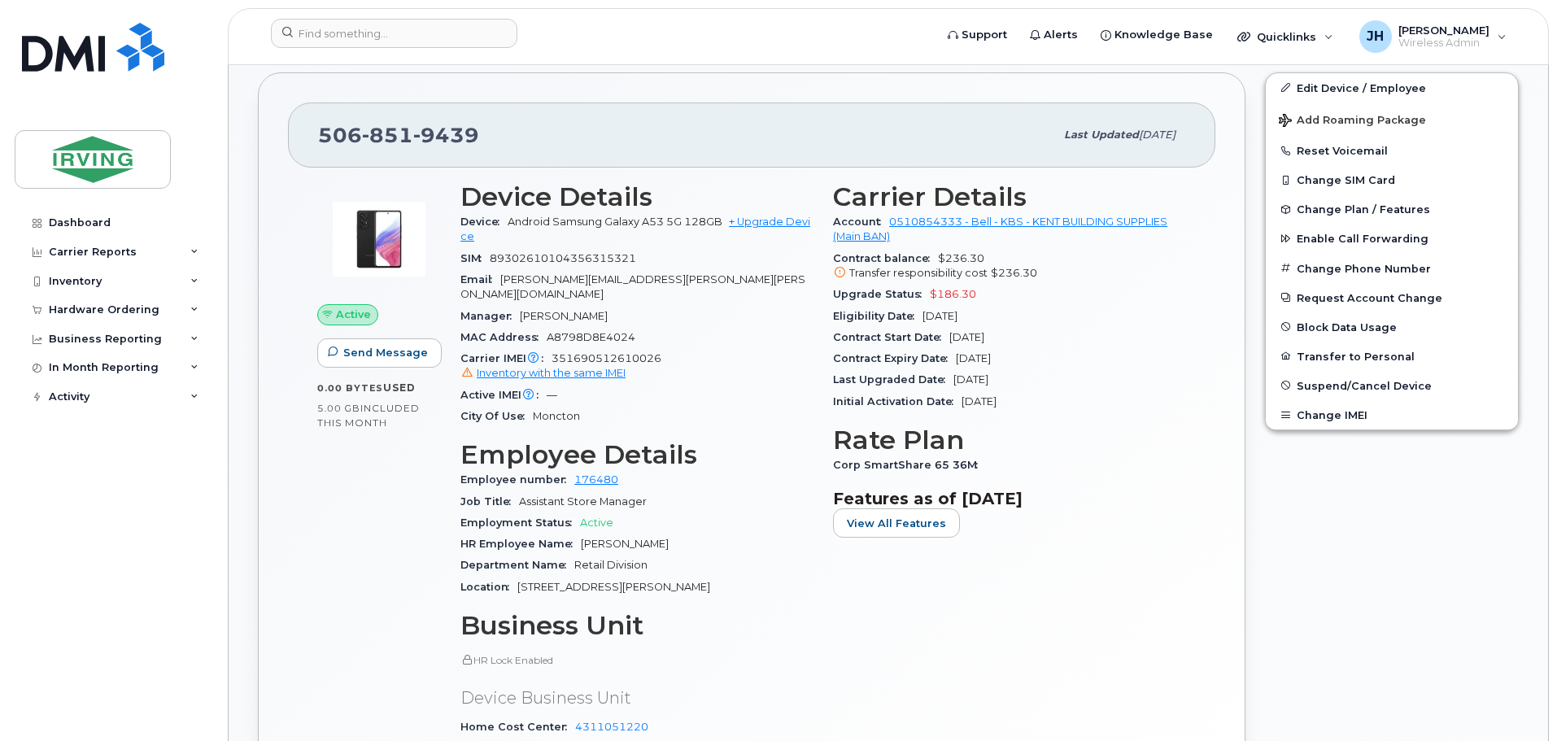
scroll to position [651, 0]
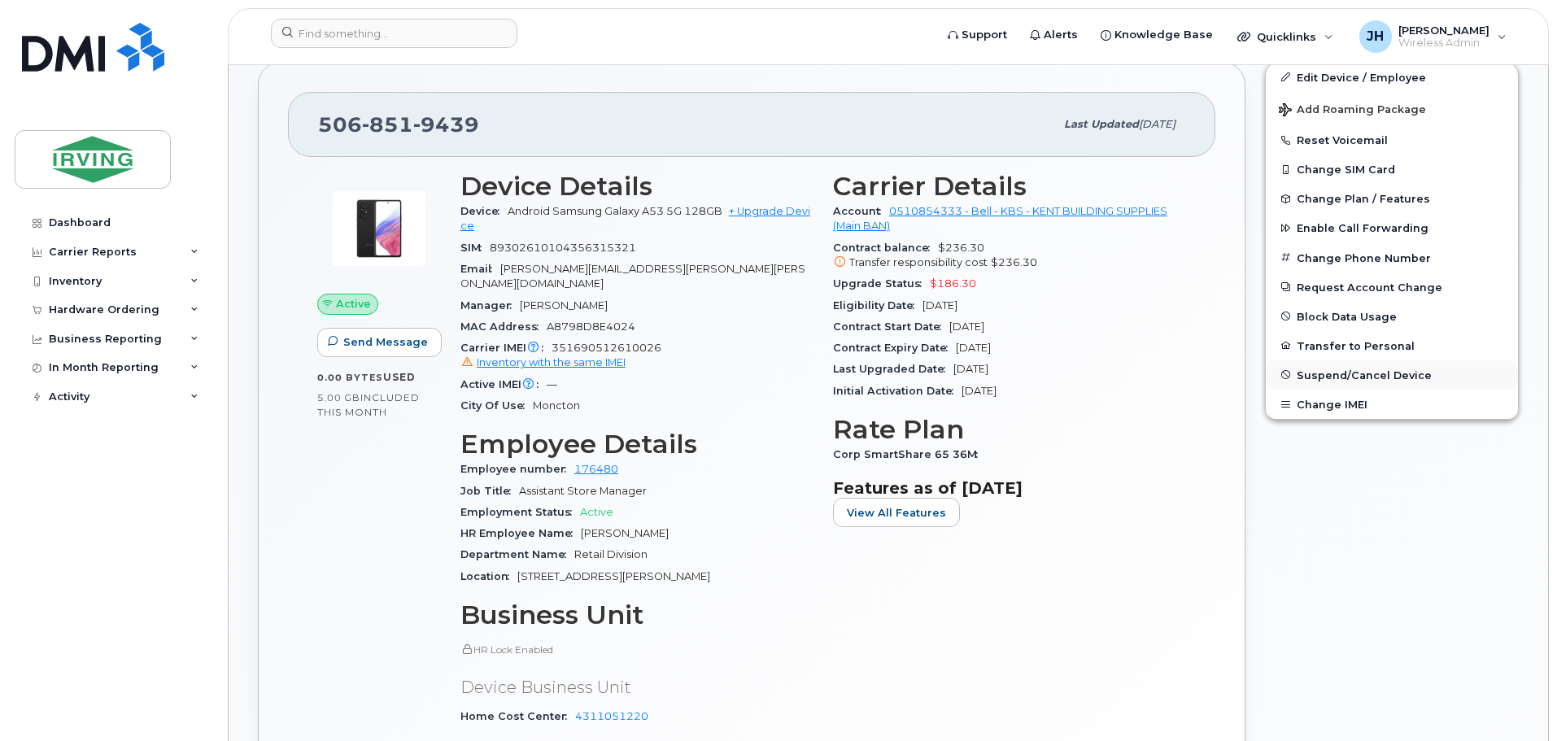
click at [1338, 371] on span "Suspend/Cancel Device" at bounding box center [1364, 375] width 135 height 12
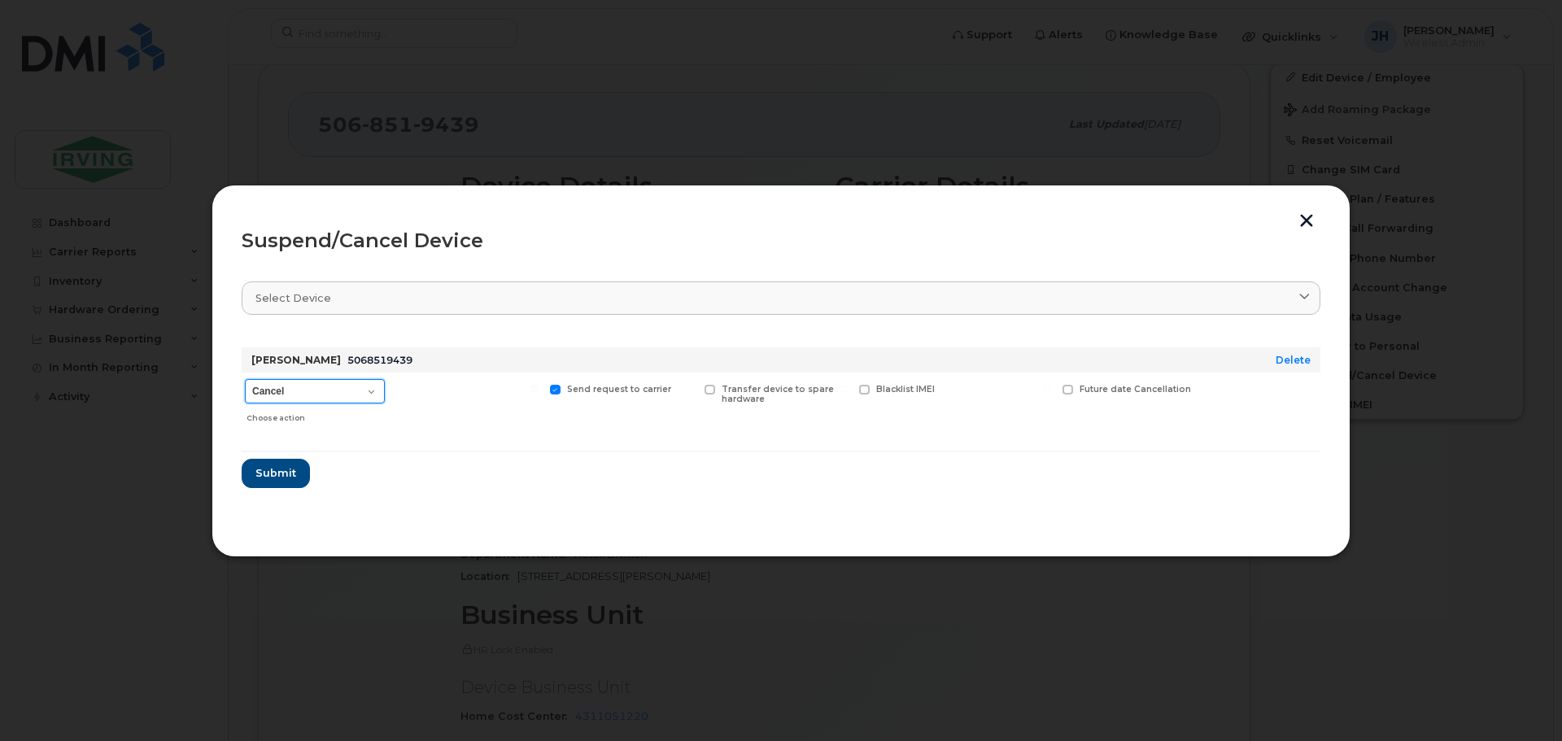
drag, startPoint x: 373, startPoint y: 391, endPoint x: 361, endPoint y: 401, distance: 15.6
click at [373, 391] on select "Cancel Suspend - Extend Suspension Suspend - Reduced Rate Suspend - Full Rate S…" at bounding box center [315, 391] width 140 height 24
select select "[object Object]"
click at [245, 379] on select "Cancel Suspend - Extend Suspension Suspend - Reduced Rate Suspend - Full Rate S…" at bounding box center [315, 391] width 140 height 24
click at [269, 479] on span "Submit" at bounding box center [275, 472] width 41 height 15
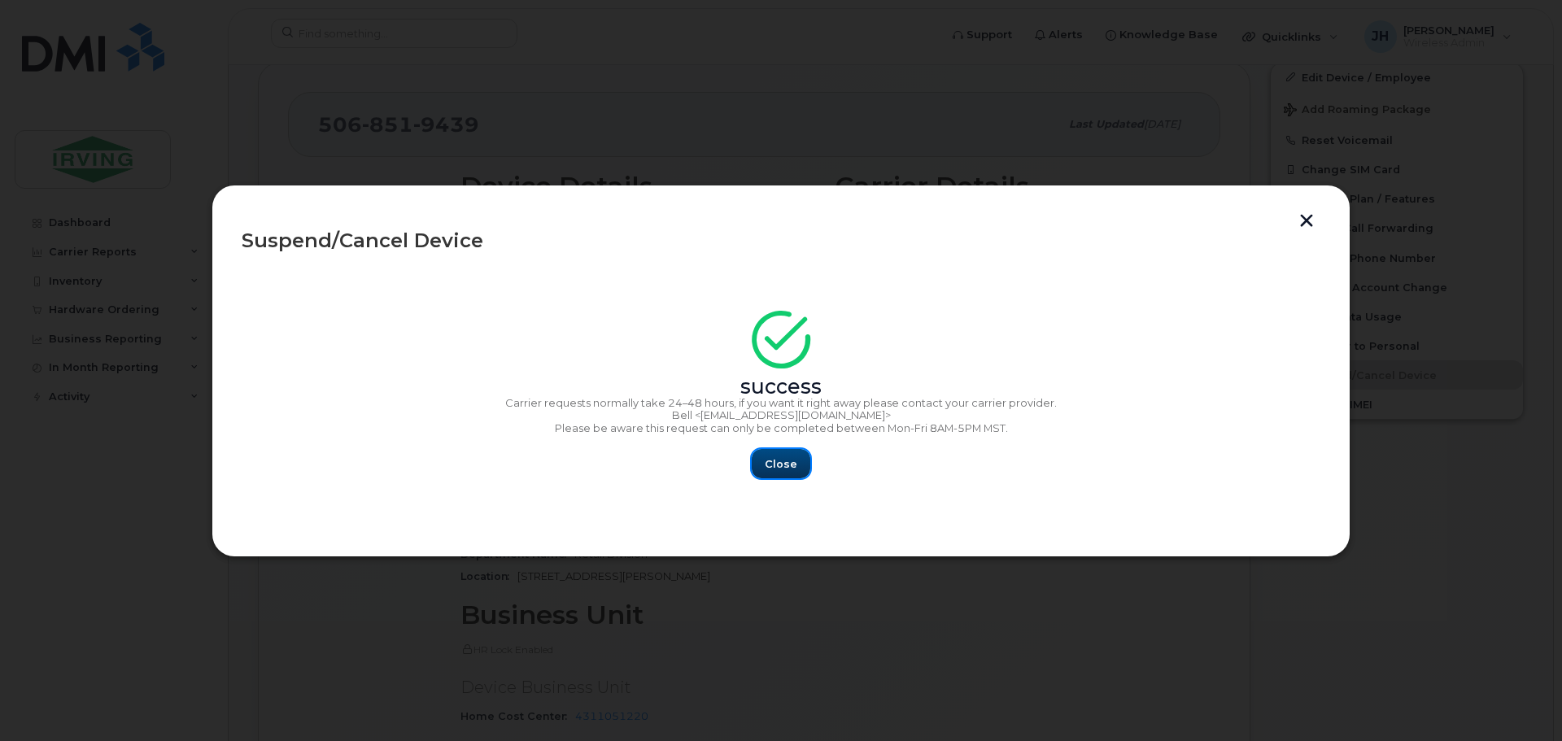
click at [795, 463] on span "Close" at bounding box center [781, 463] width 33 height 15
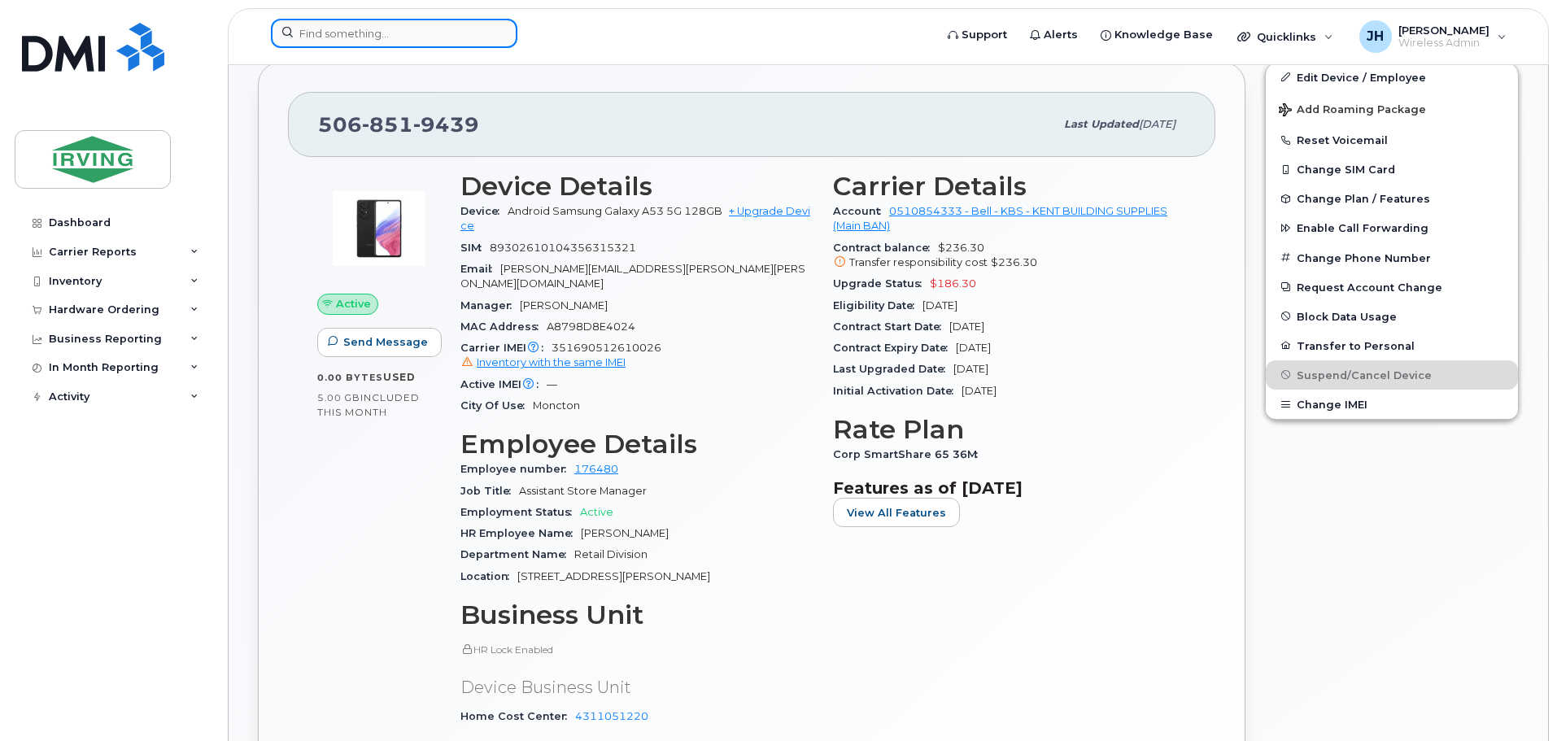
click at [341, 33] on input at bounding box center [394, 33] width 247 height 29
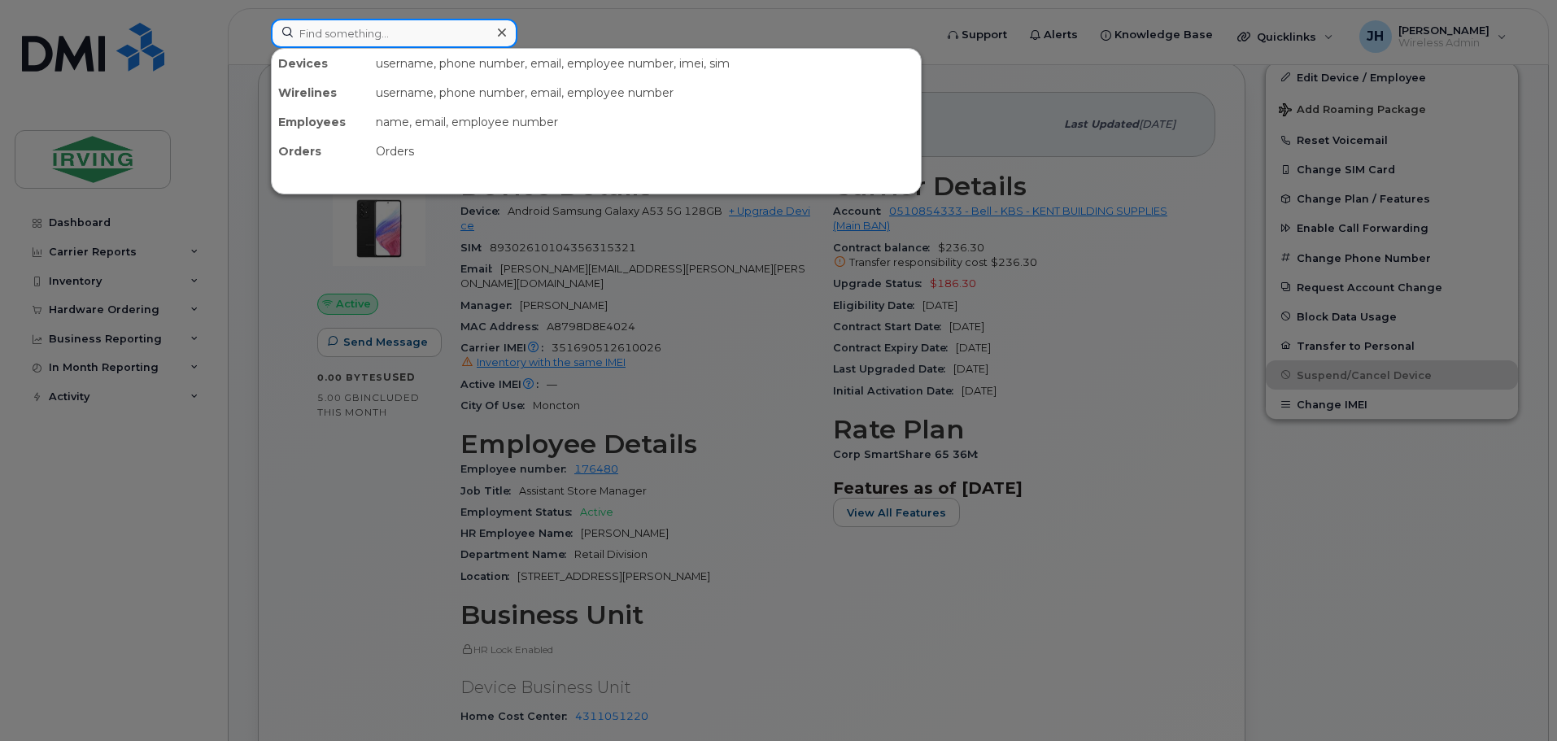
paste input "9025216860"
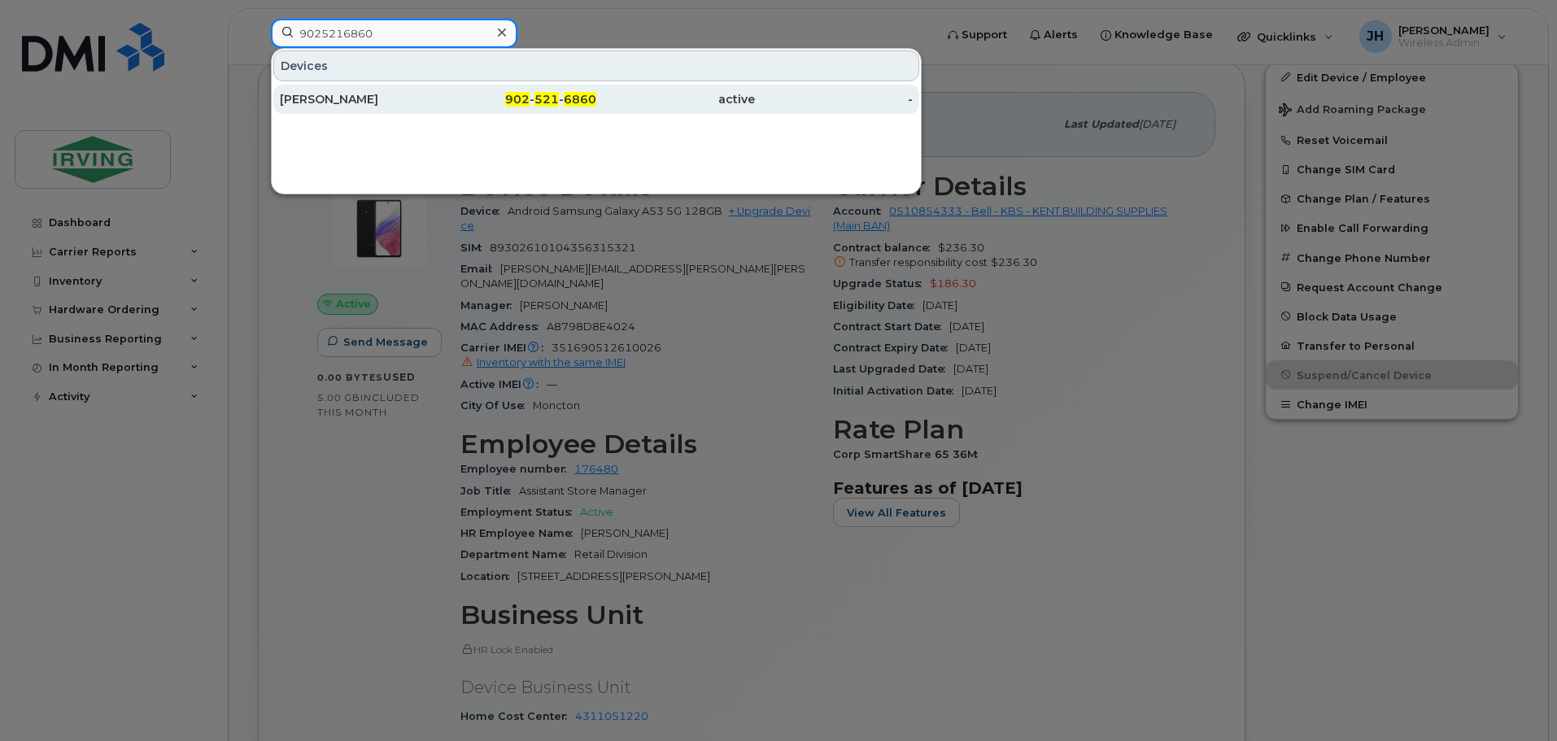
type input "9025216860"
click at [347, 99] on div "[PERSON_NAME]" at bounding box center [359, 99] width 159 height 16
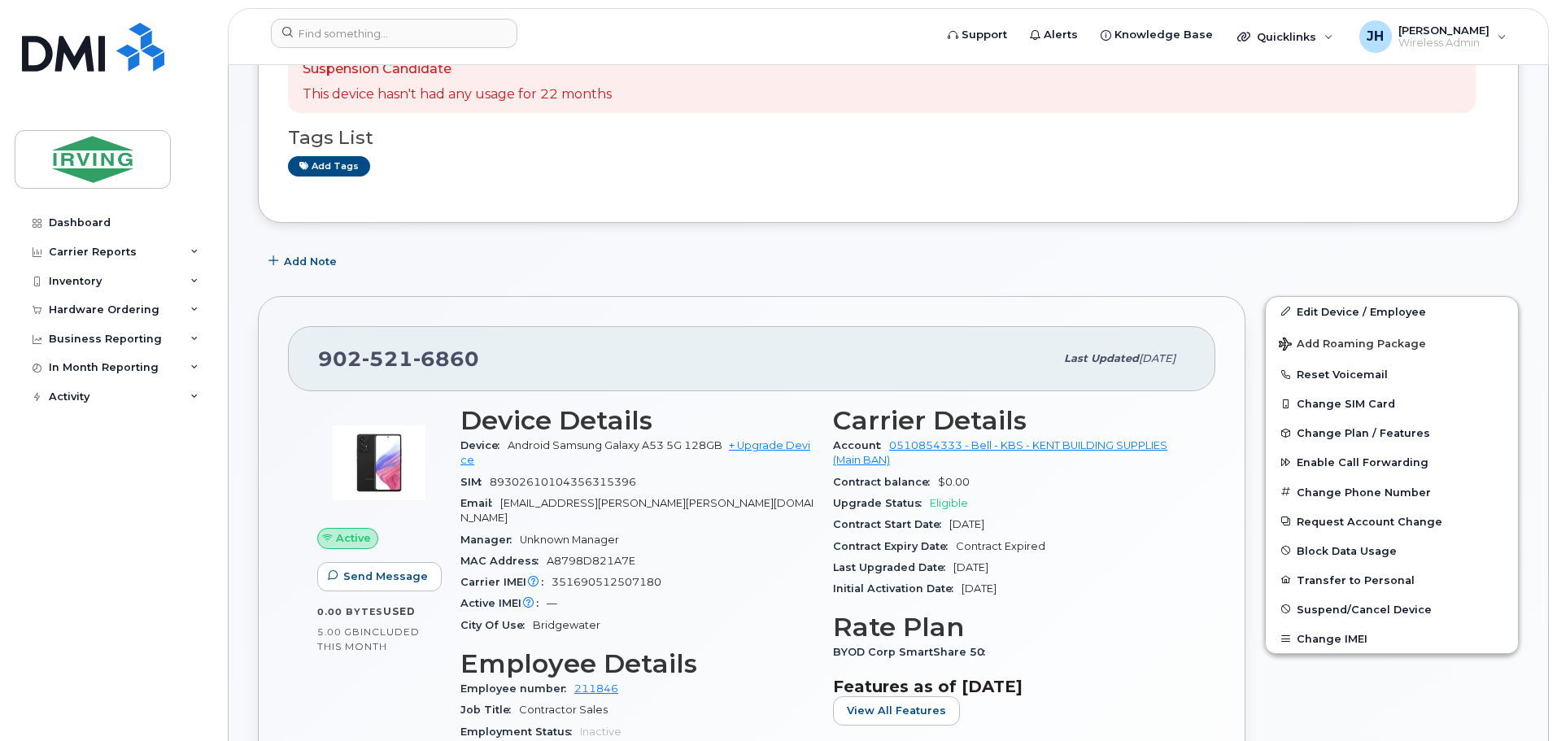
scroll to position [325, 0]
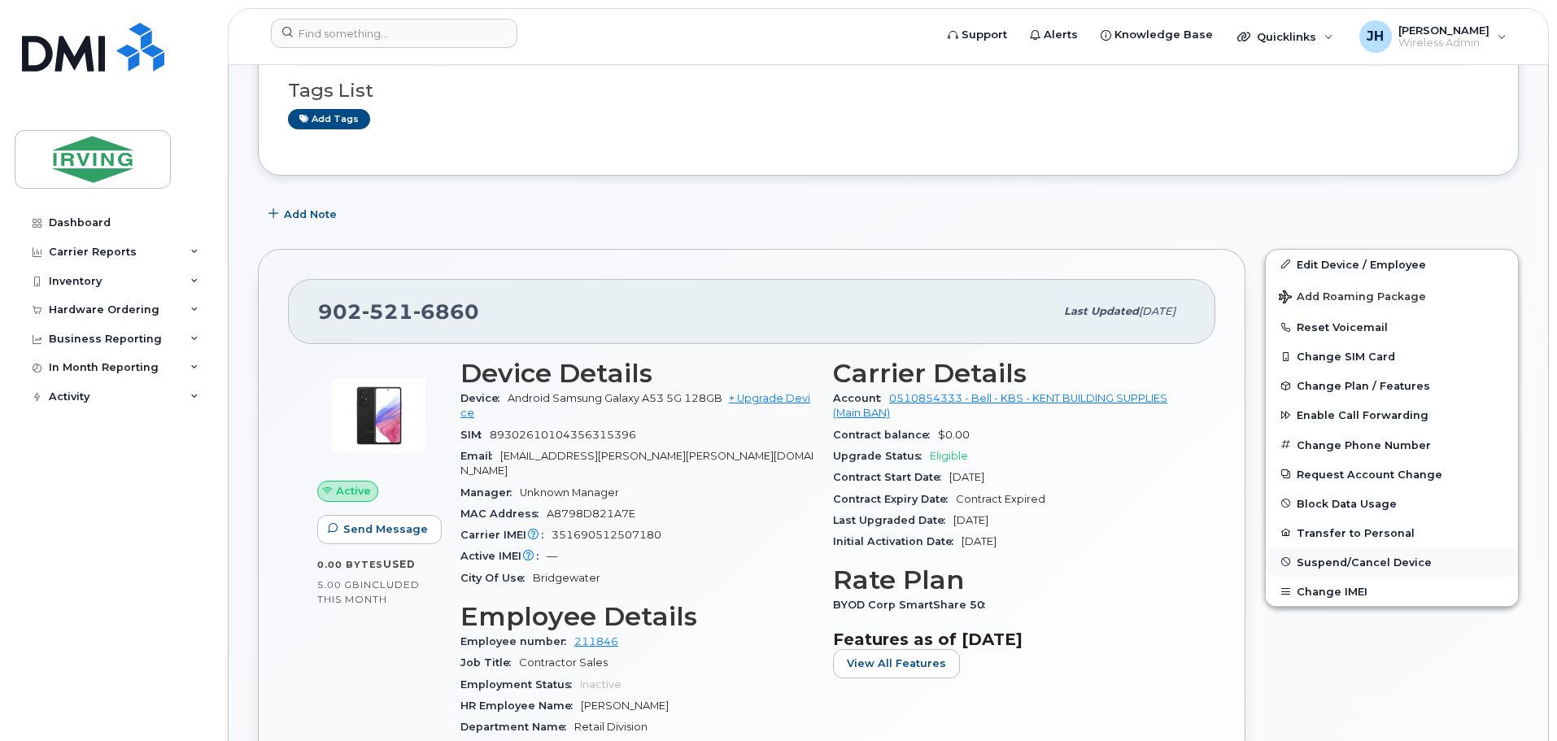
click at [1338, 564] on span "Suspend/Cancel Device" at bounding box center [1364, 562] width 135 height 12
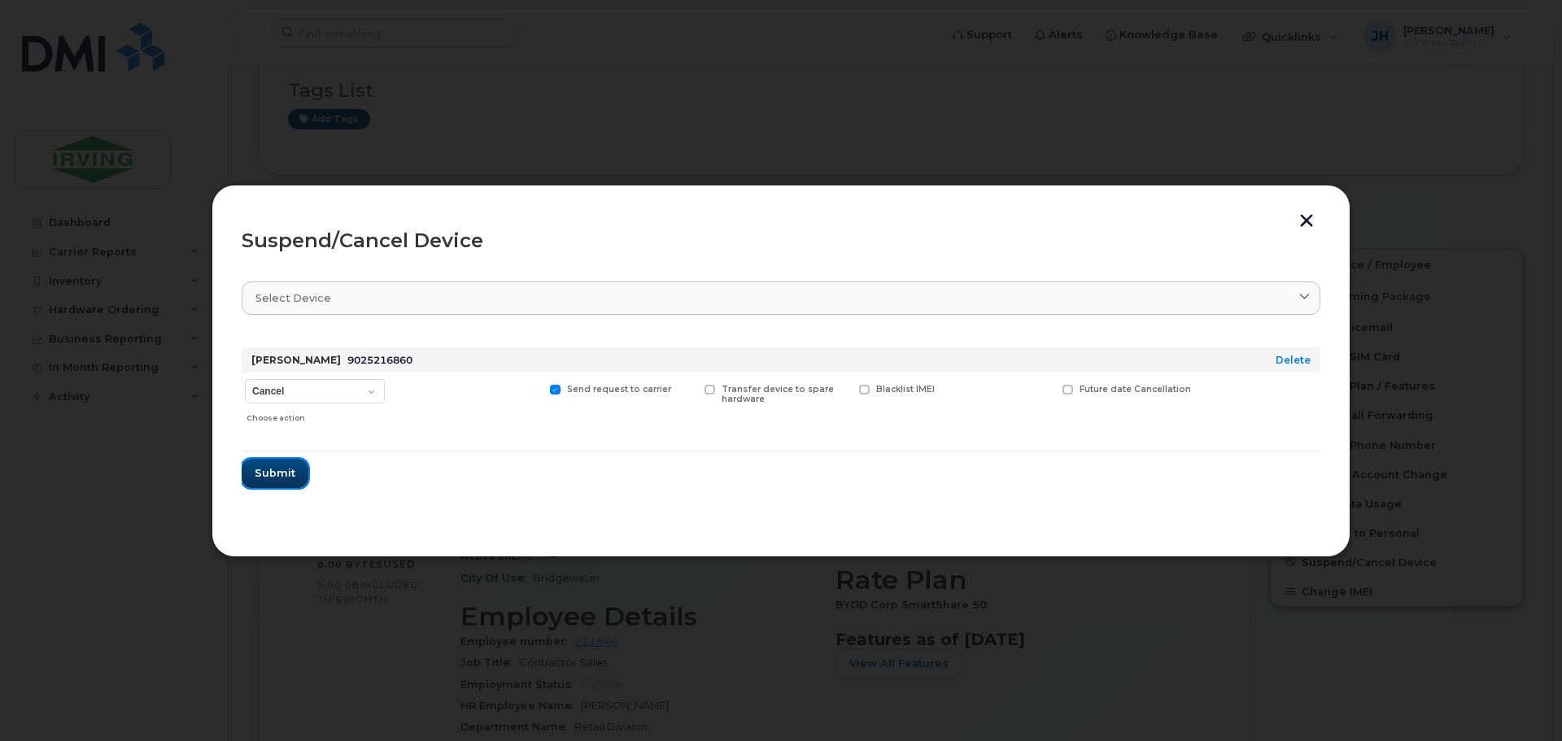
click at [271, 474] on span "Submit" at bounding box center [275, 472] width 41 height 15
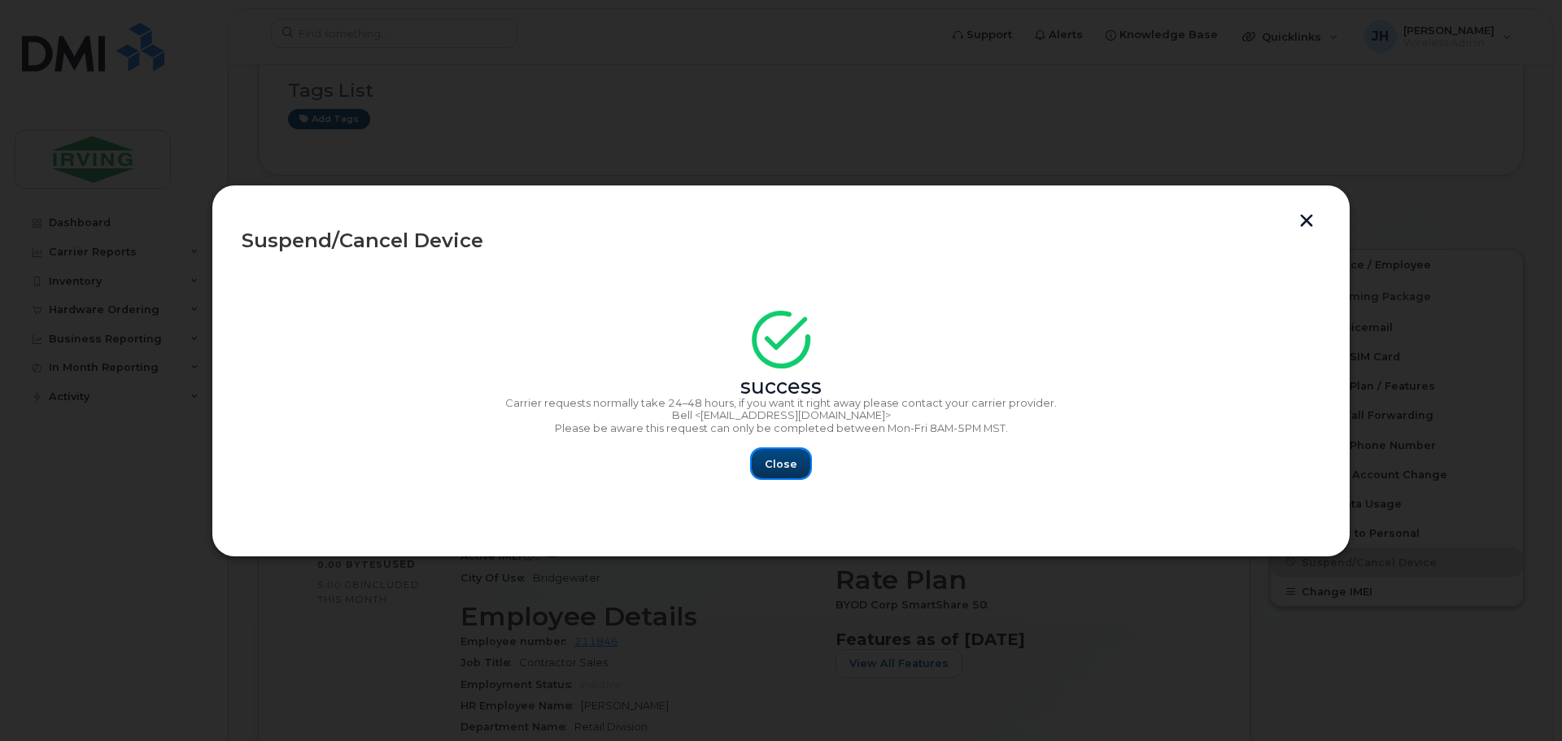
click at [790, 462] on span "Close" at bounding box center [781, 463] width 33 height 15
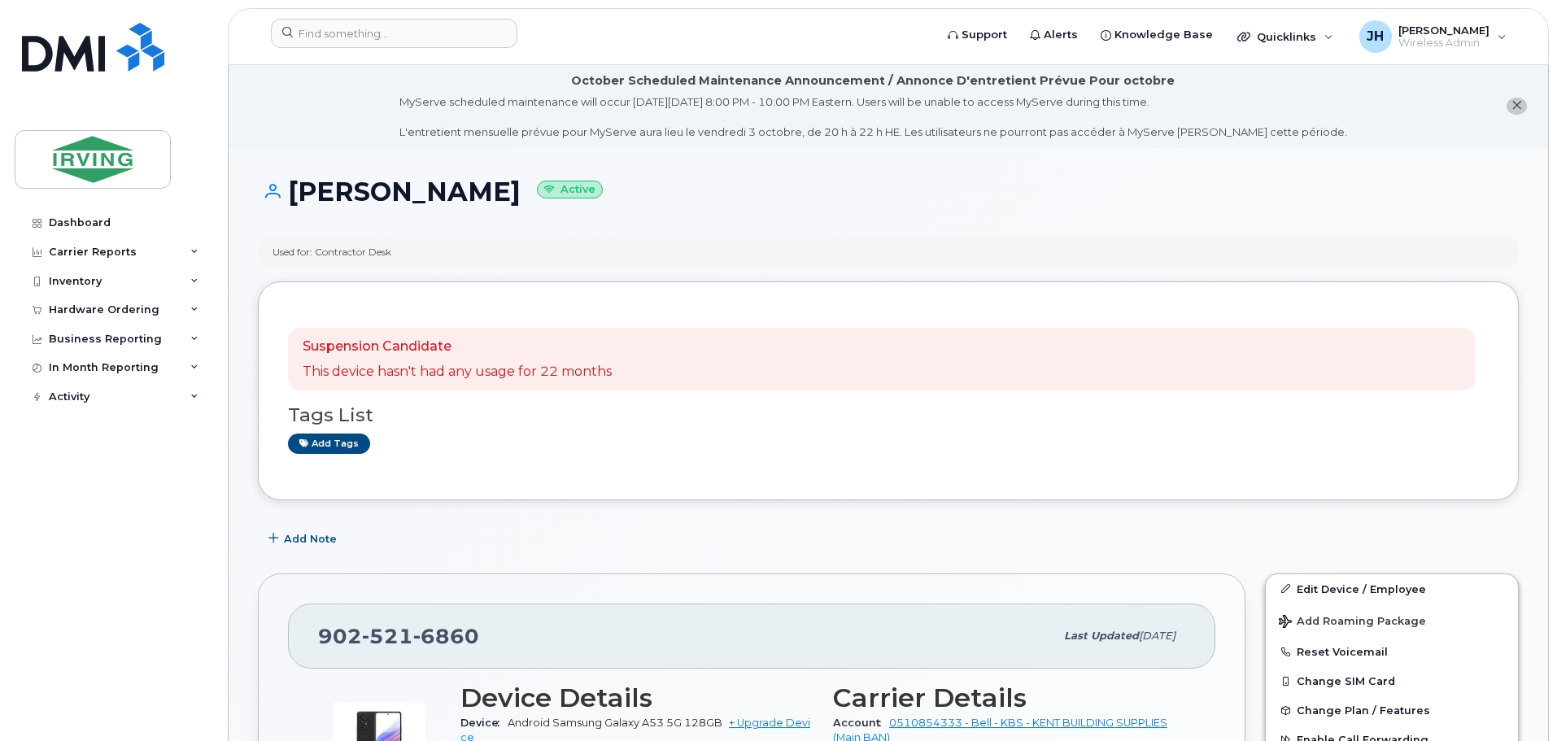
scroll to position [0, 0]
click at [423, 35] on input at bounding box center [394, 33] width 247 height 29
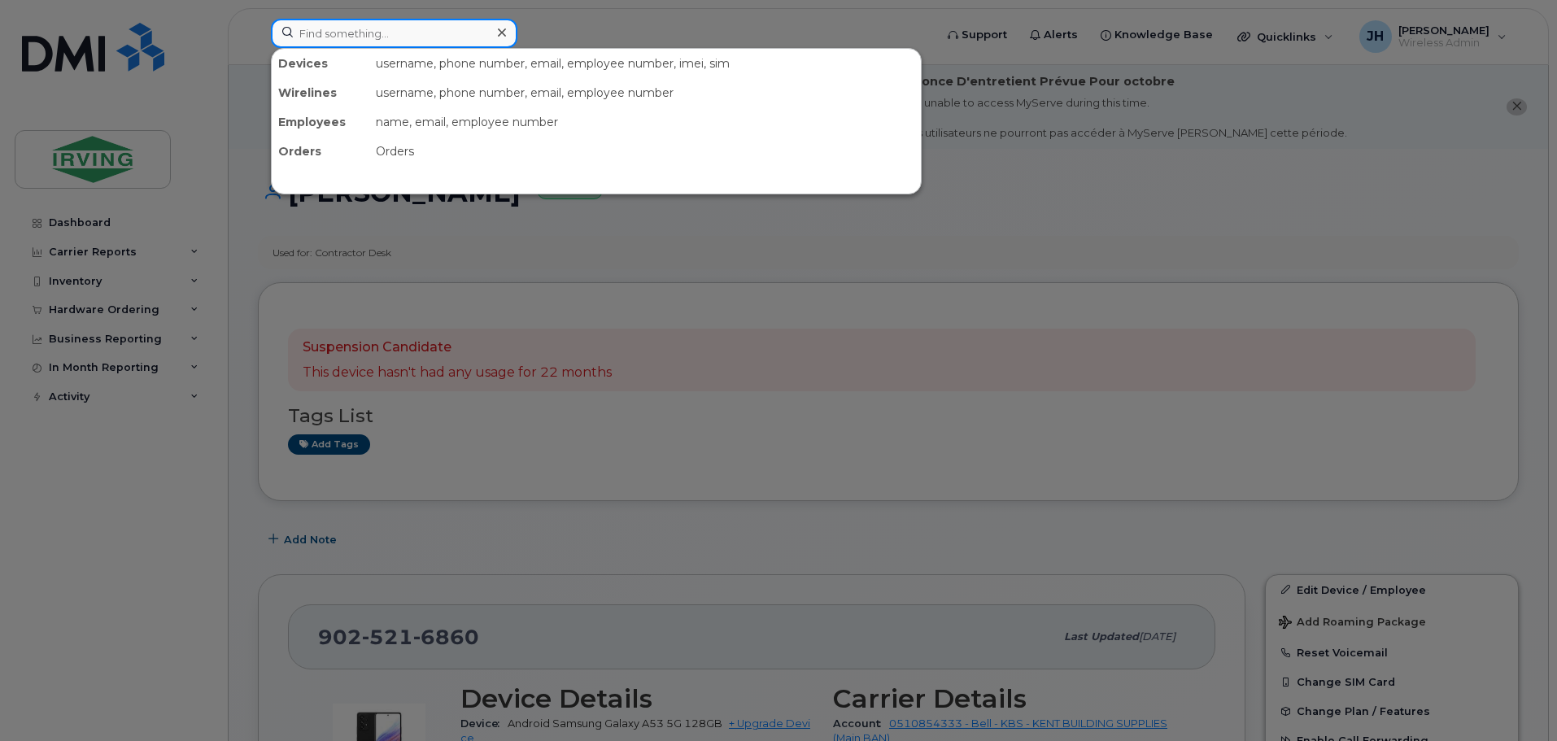
paste input "5064515514"
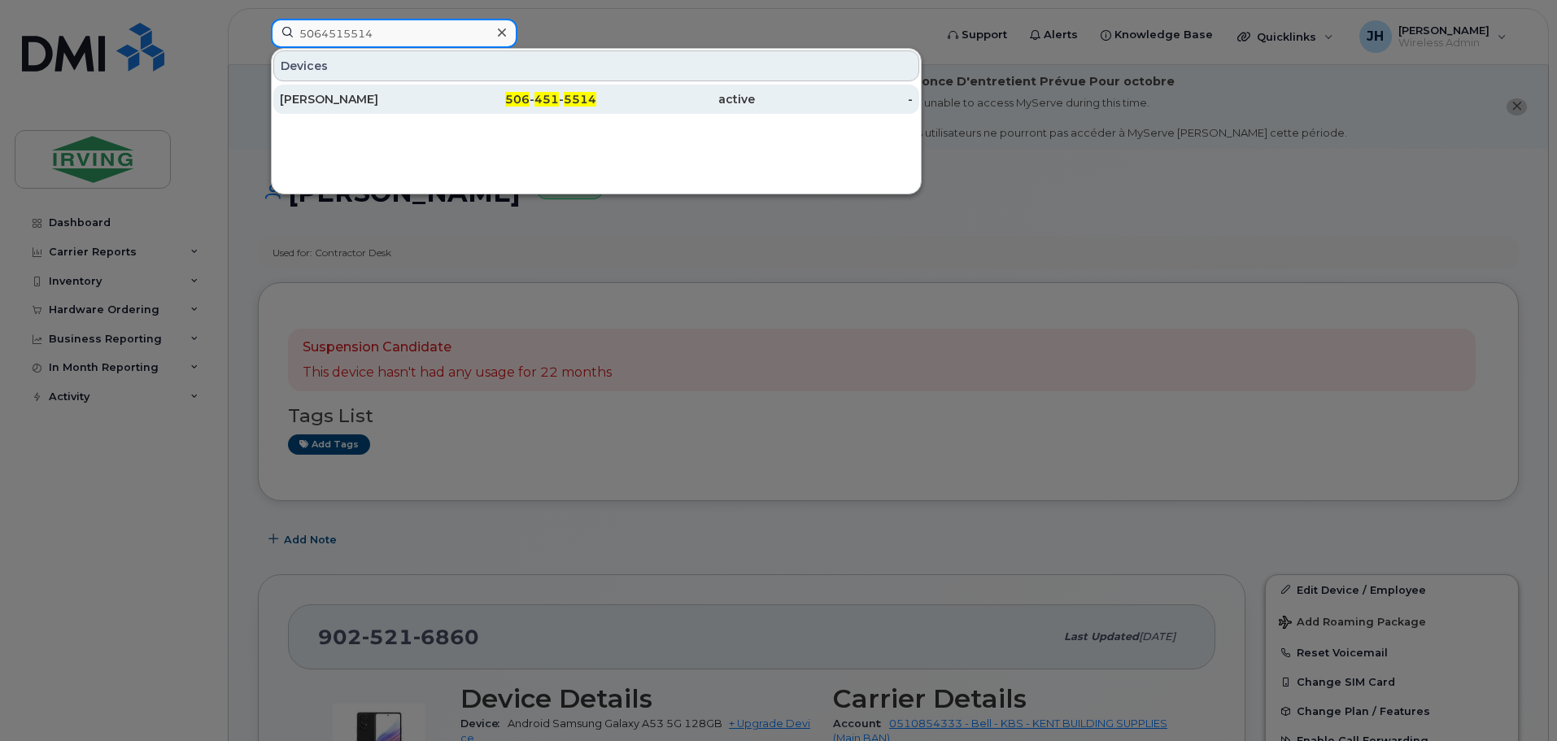
type input "5064515514"
click at [379, 100] on div "Dean Goodine" at bounding box center [359, 99] width 159 height 16
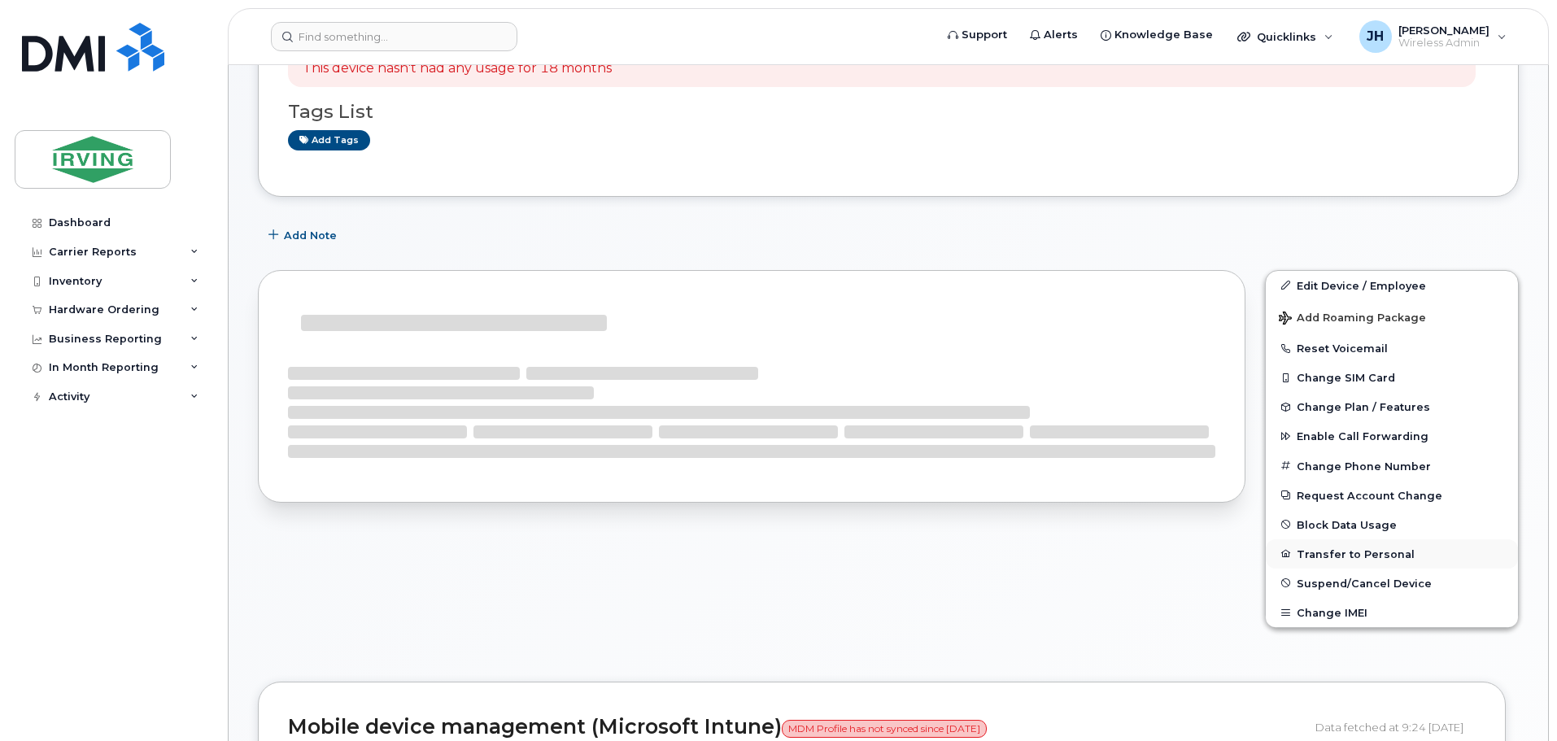
scroll to position [325, 0]
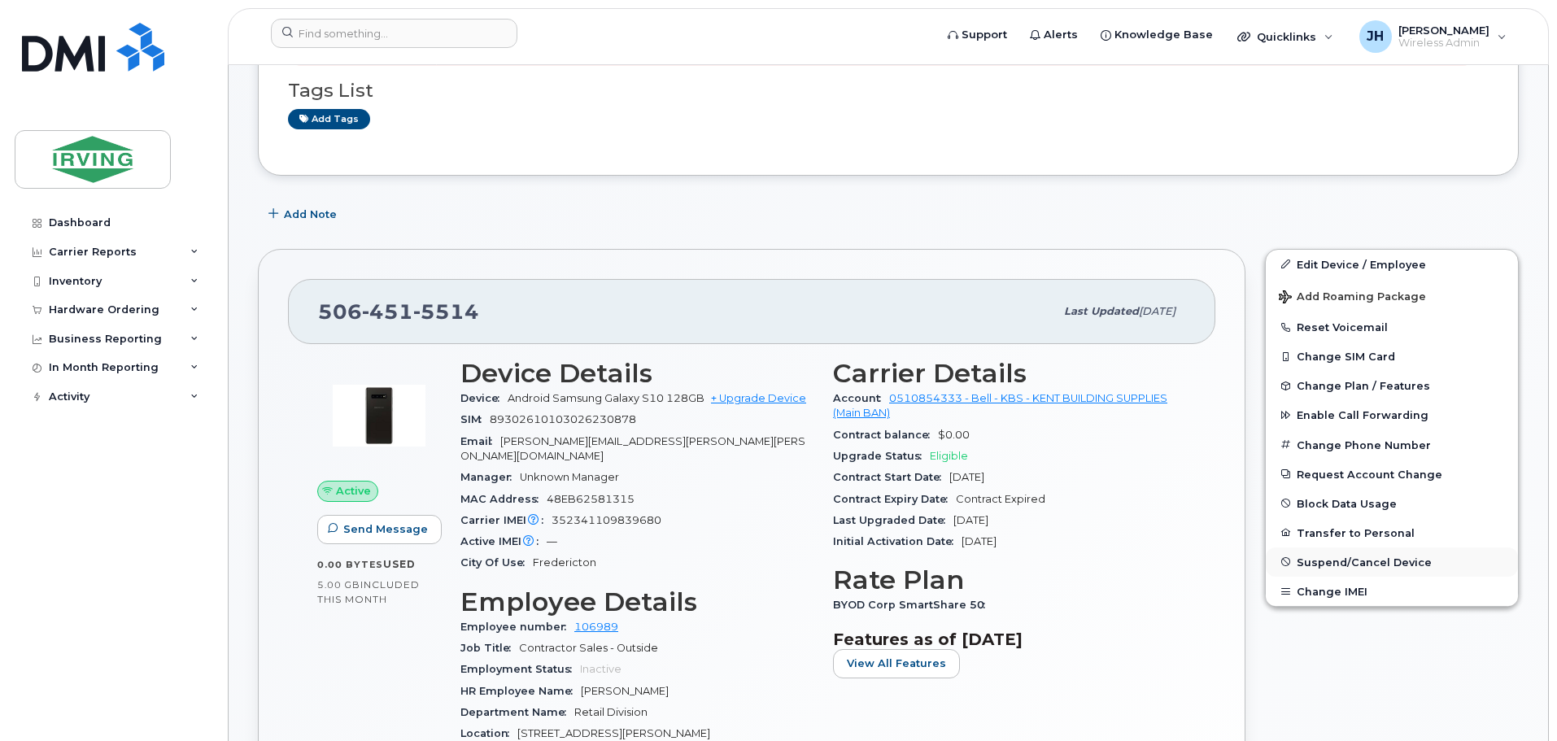
click at [1341, 559] on span "Suspend/Cancel Device" at bounding box center [1364, 562] width 135 height 12
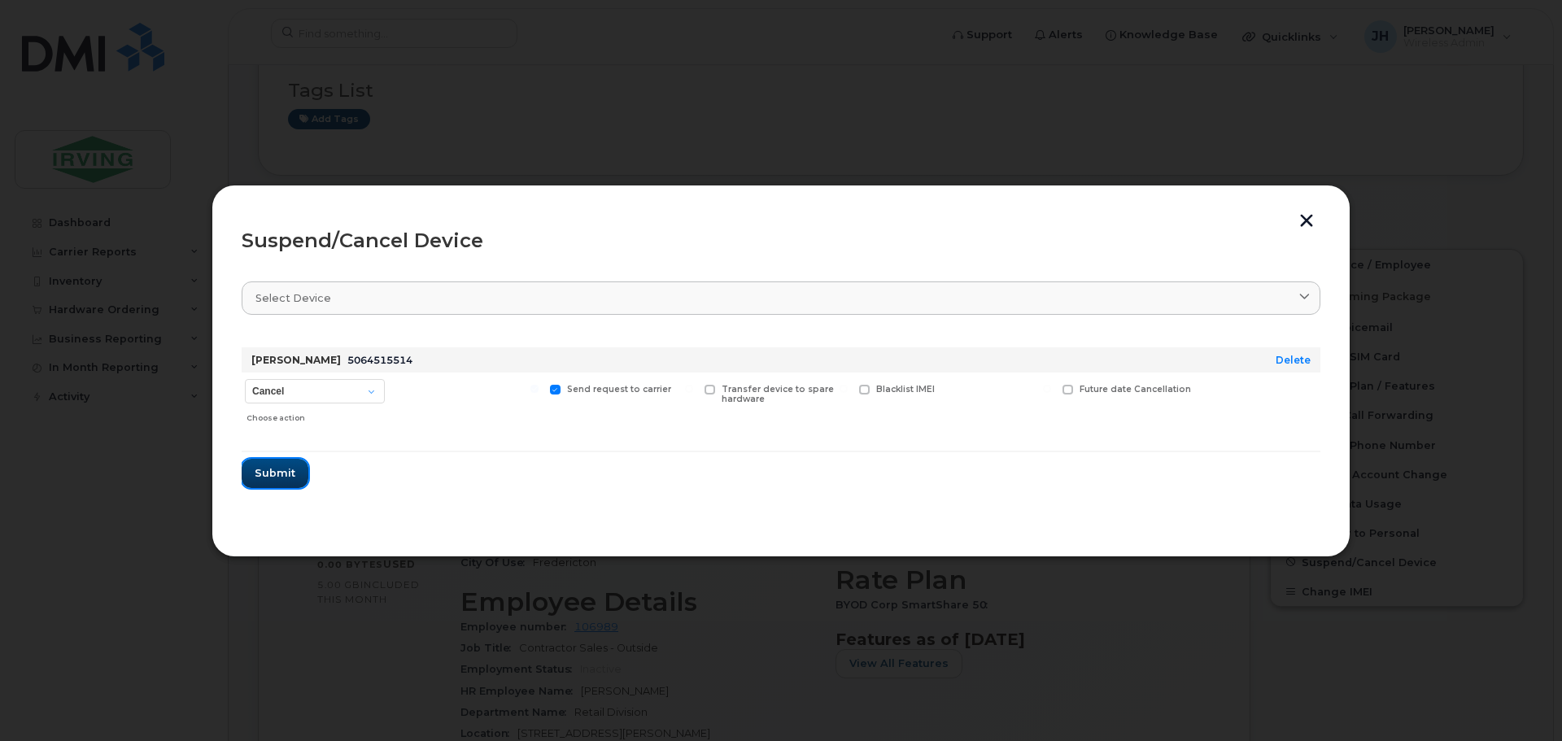
click at [273, 473] on span "Submit" at bounding box center [275, 472] width 41 height 15
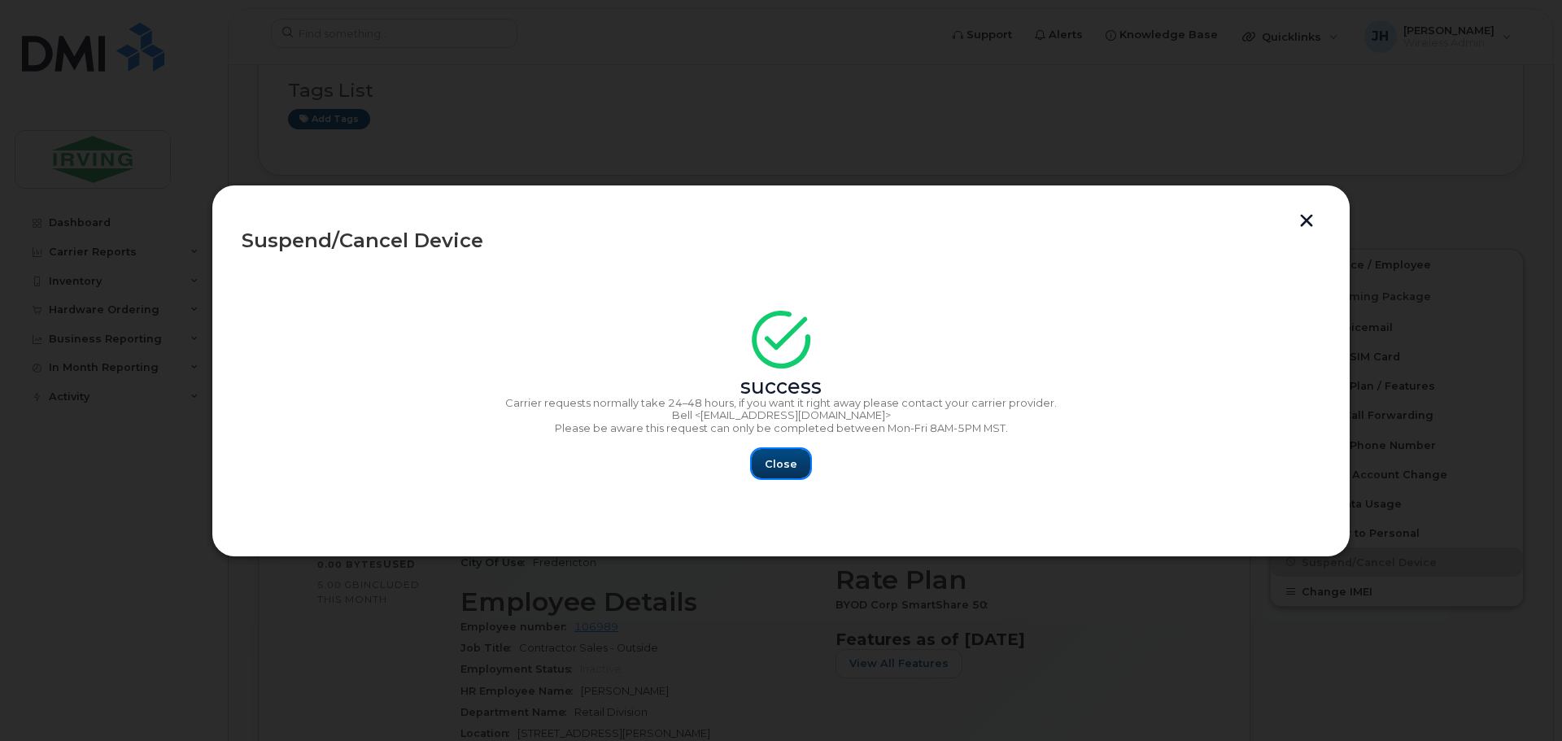
click at [768, 462] on span "Close" at bounding box center [781, 463] width 33 height 15
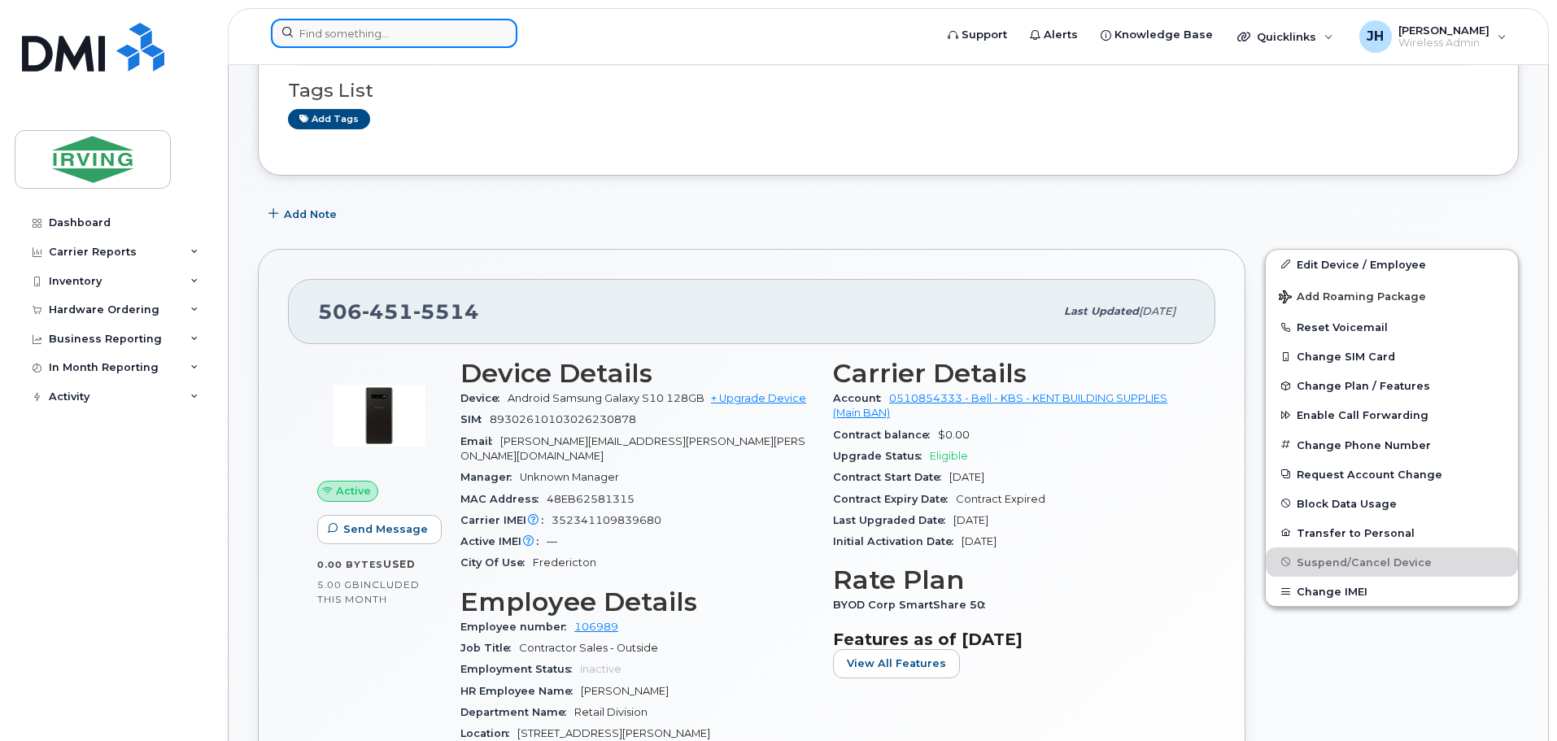
click at [422, 33] on input at bounding box center [394, 33] width 247 height 29
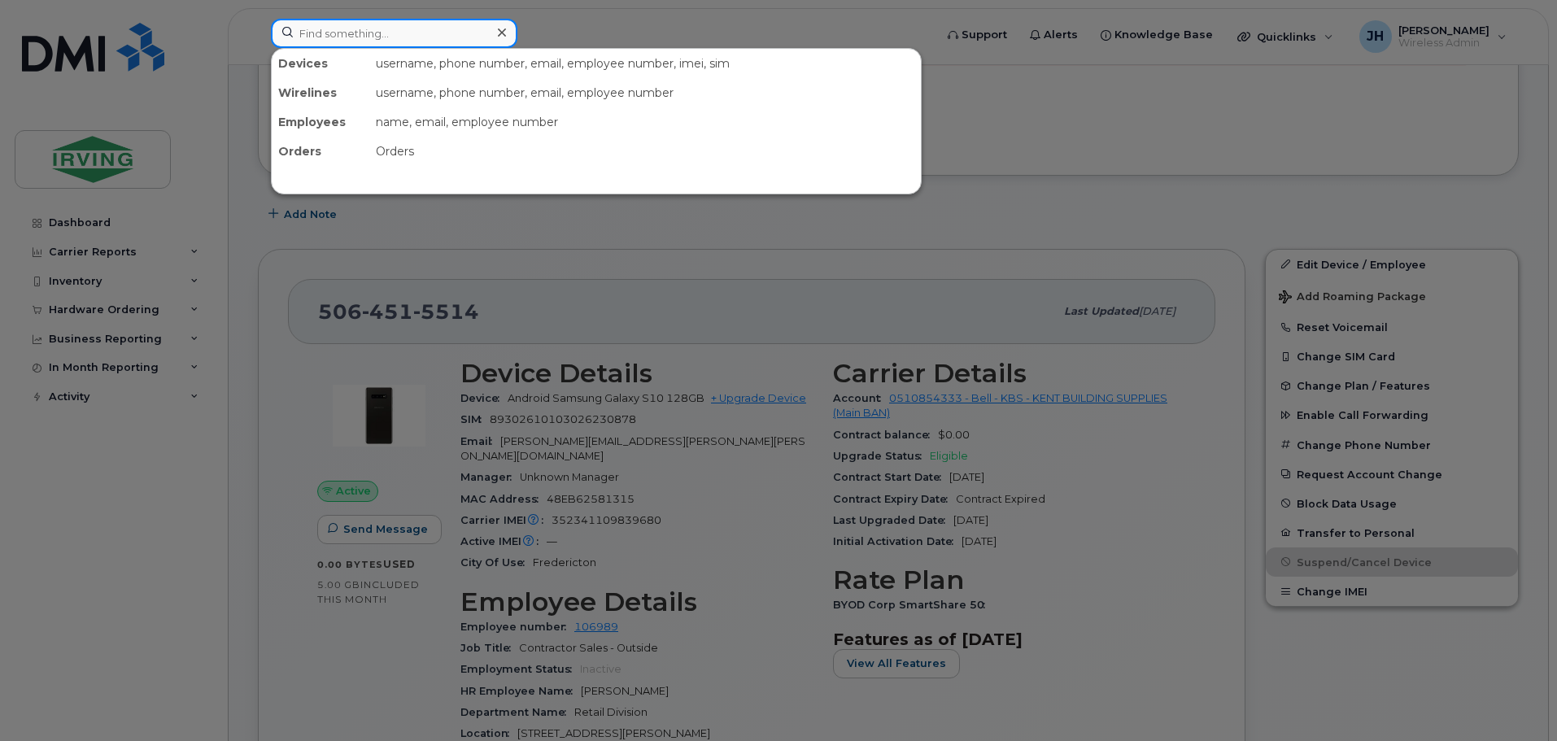
paste input "7094224605"
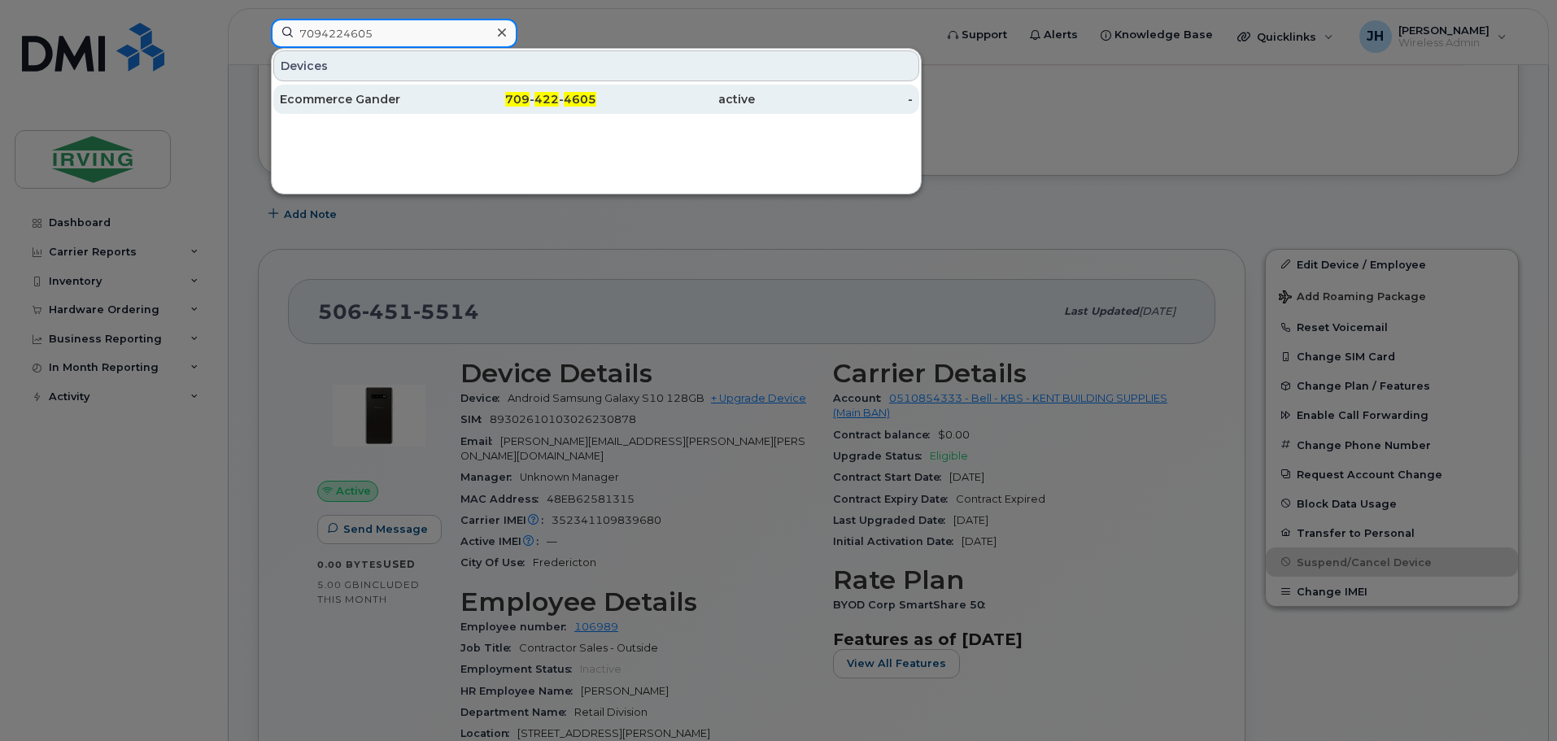
type input "7094224605"
click at [363, 100] on div "Ecommerce Gander" at bounding box center [359, 99] width 159 height 16
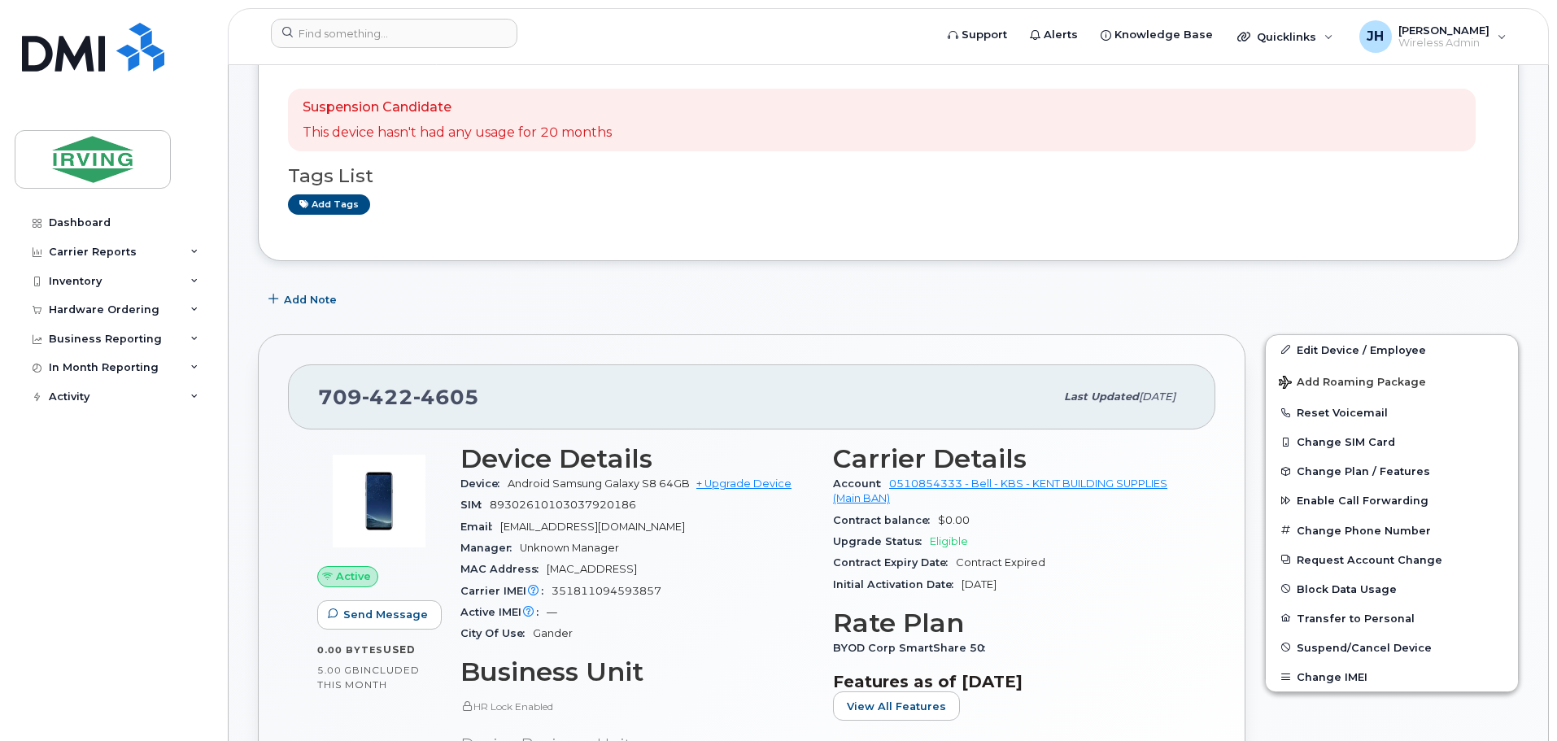
scroll to position [244, 0]
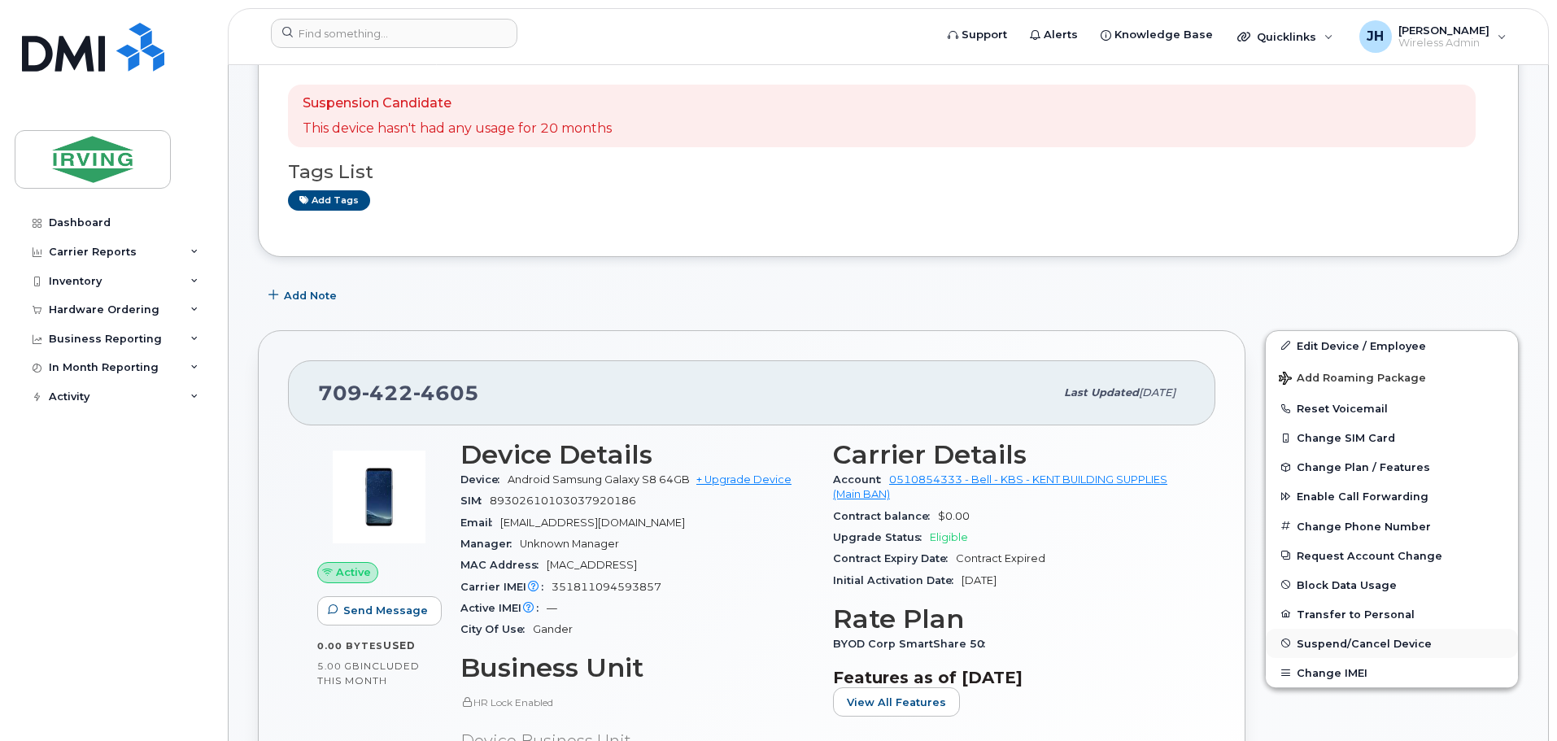
click at [1331, 647] on span "Suspend/Cancel Device" at bounding box center [1364, 643] width 135 height 12
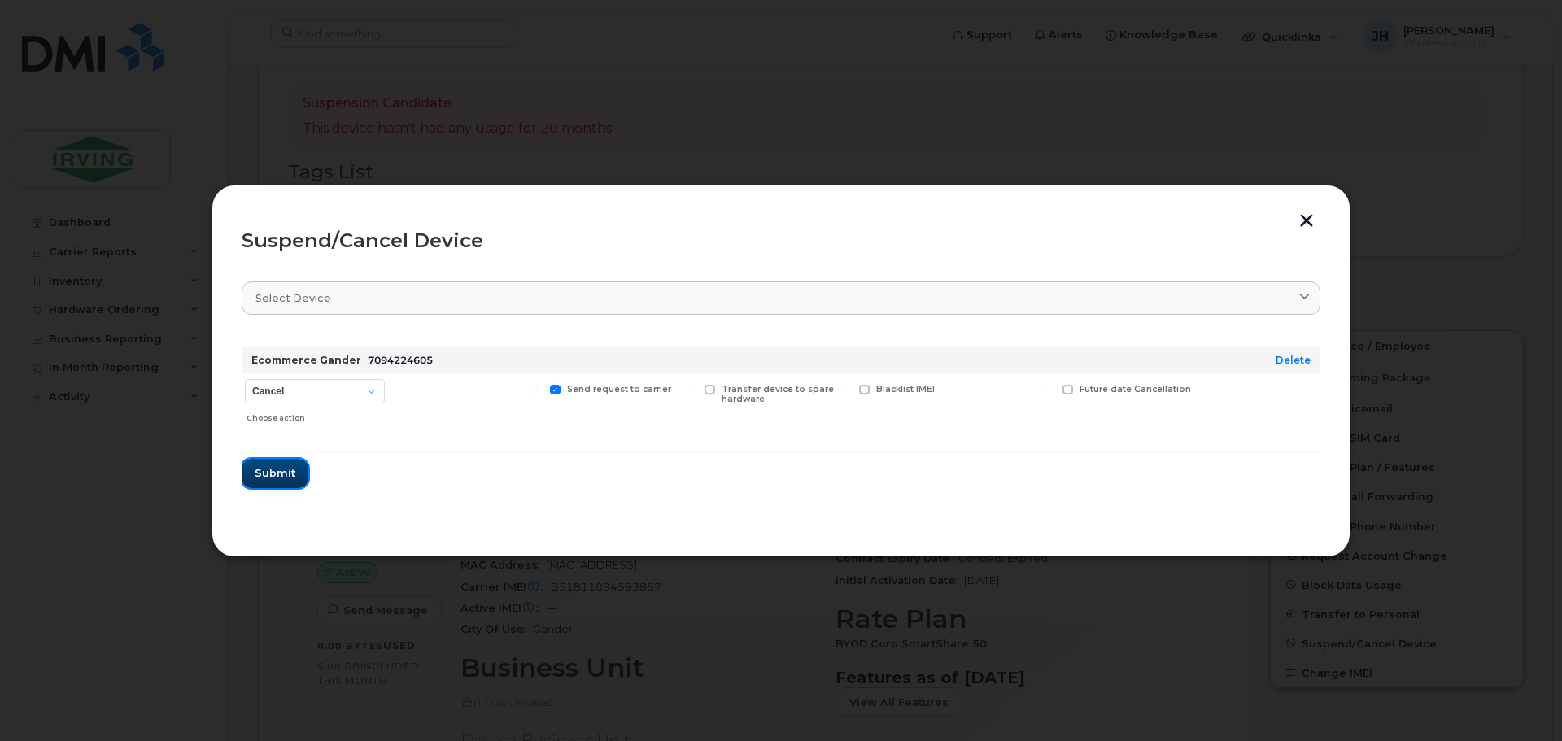
click at [274, 474] on span "Submit" at bounding box center [275, 472] width 41 height 15
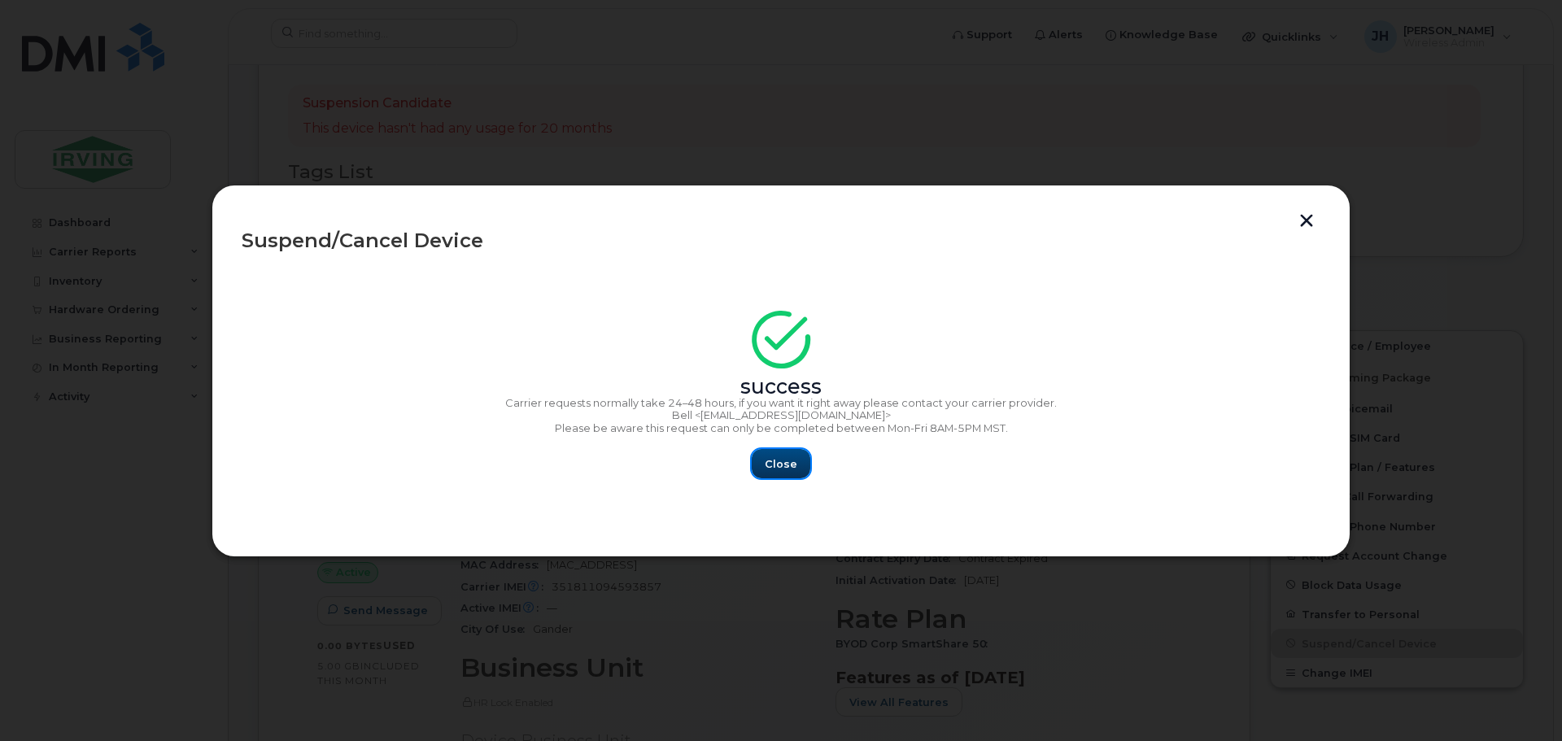
click at [781, 460] on span "Close" at bounding box center [781, 463] width 33 height 15
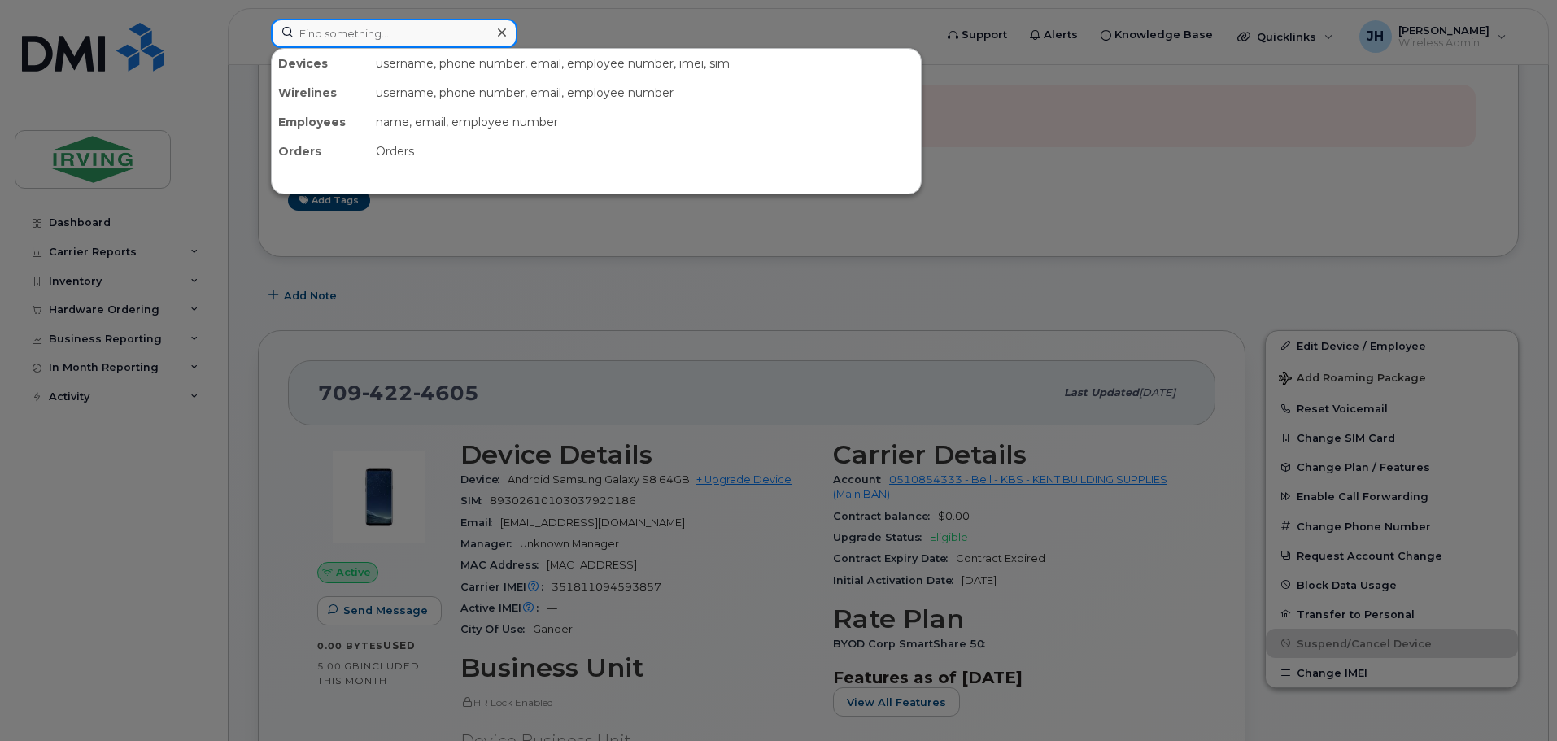
click at [363, 39] on input at bounding box center [394, 33] width 247 height 29
paste input "7096404369"
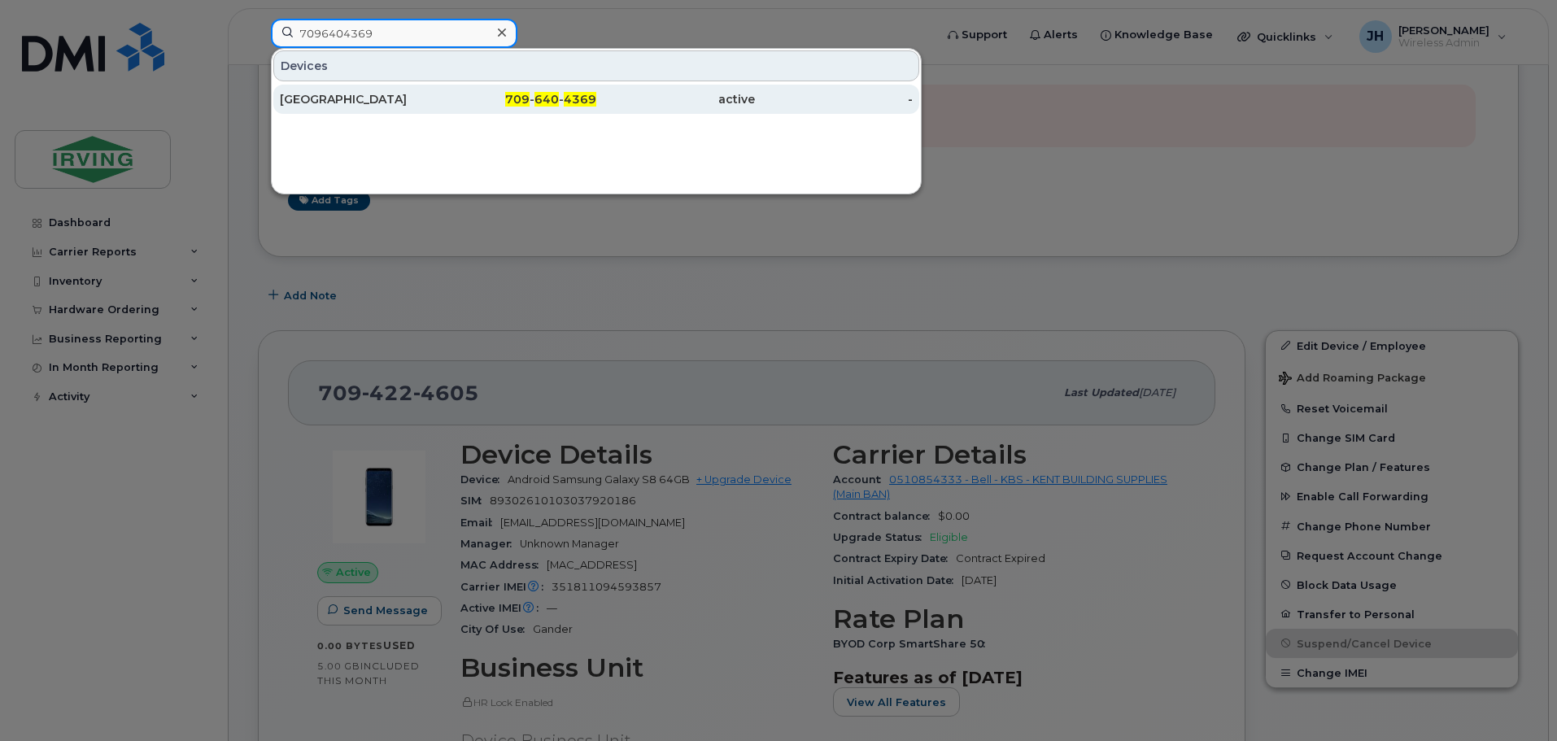
type input "7096404369"
click at [390, 98] on div "[GEOGRAPHIC_DATA]" at bounding box center [359, 99] width 159 height 16
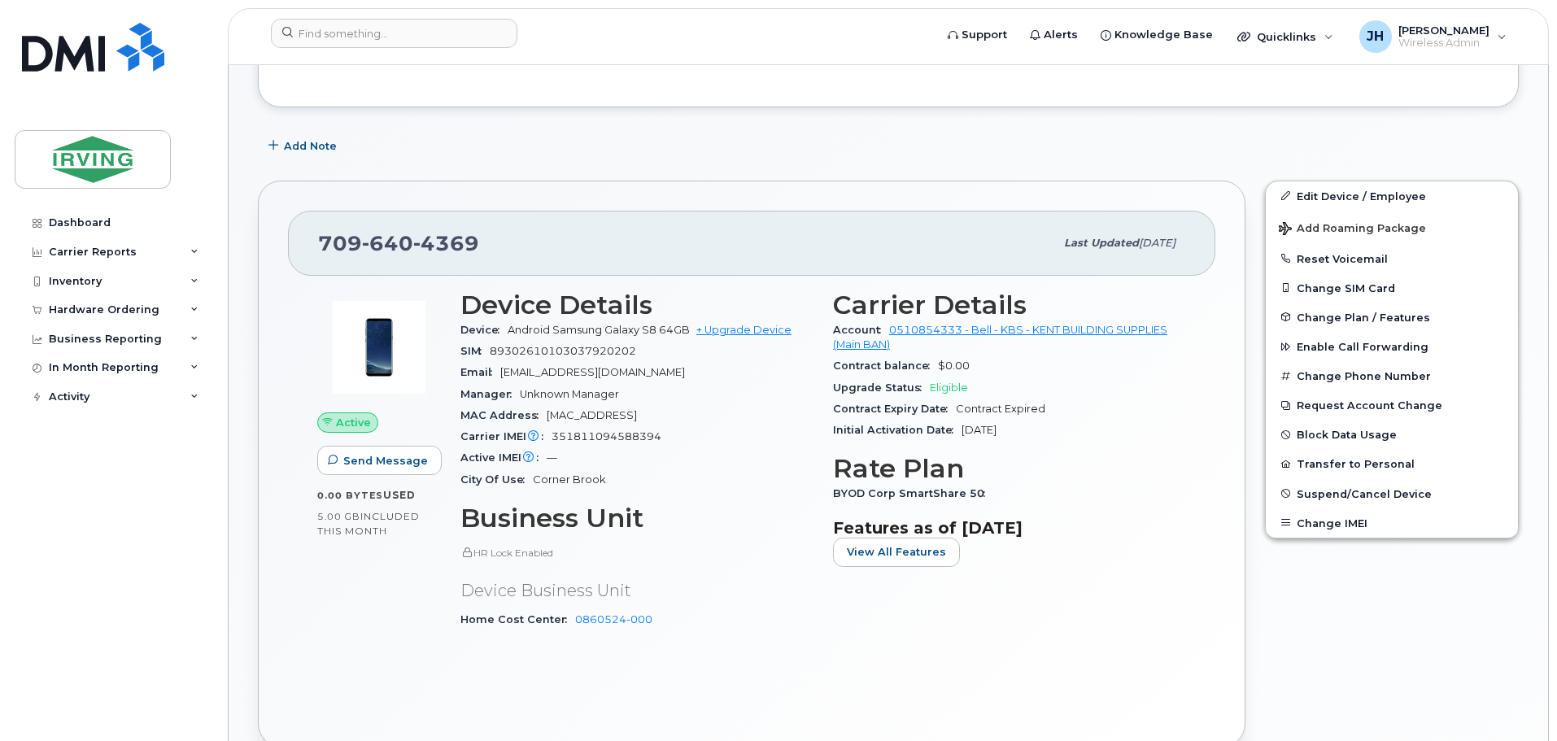
scroll to position [394, 0]
click at [1359, 501] on button "Suspend/Cancel Device" at bounding box center [1392, 493] width 252 height 29
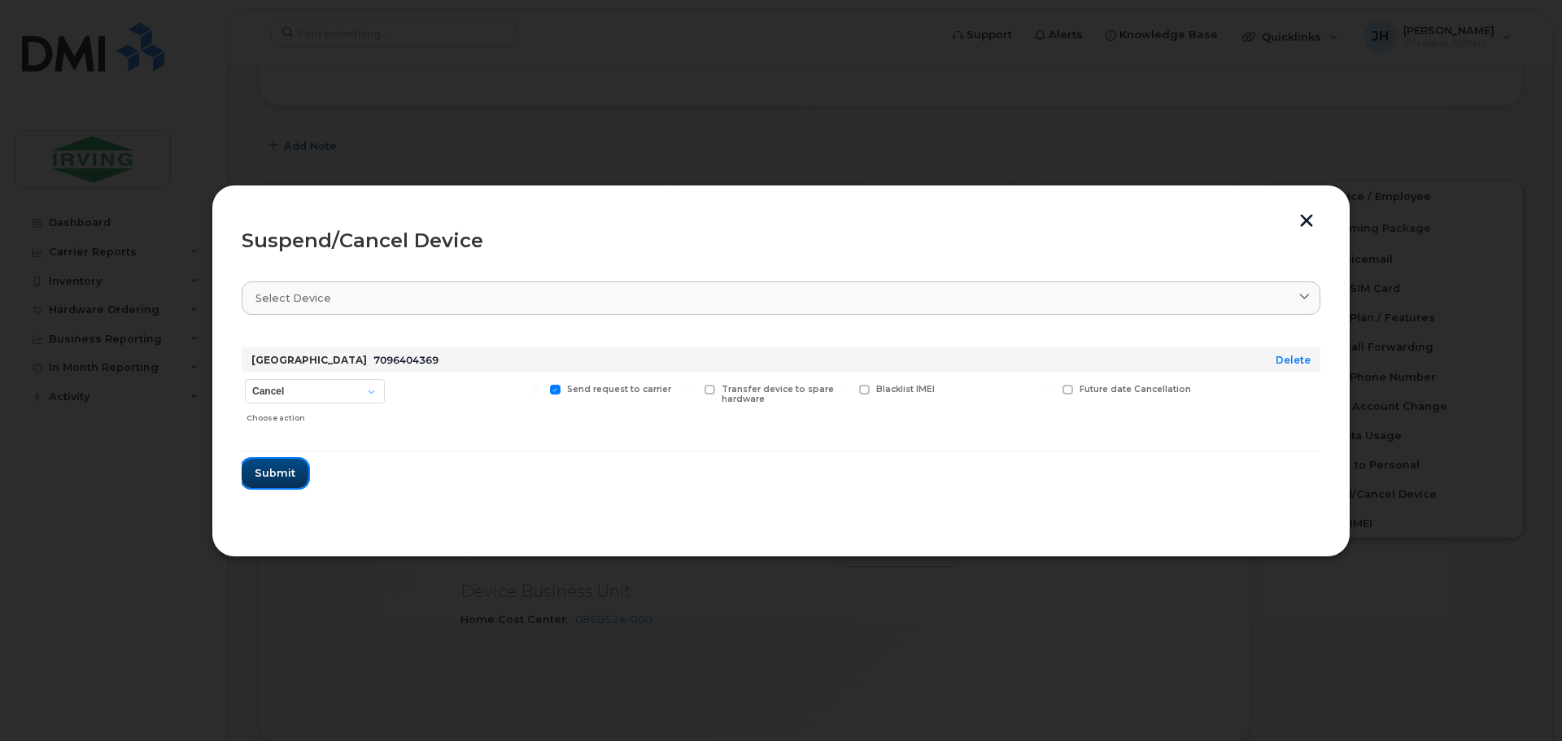
click at [264, 476] on span "Submit" at bounding box center [275, 472] width 41 height 15
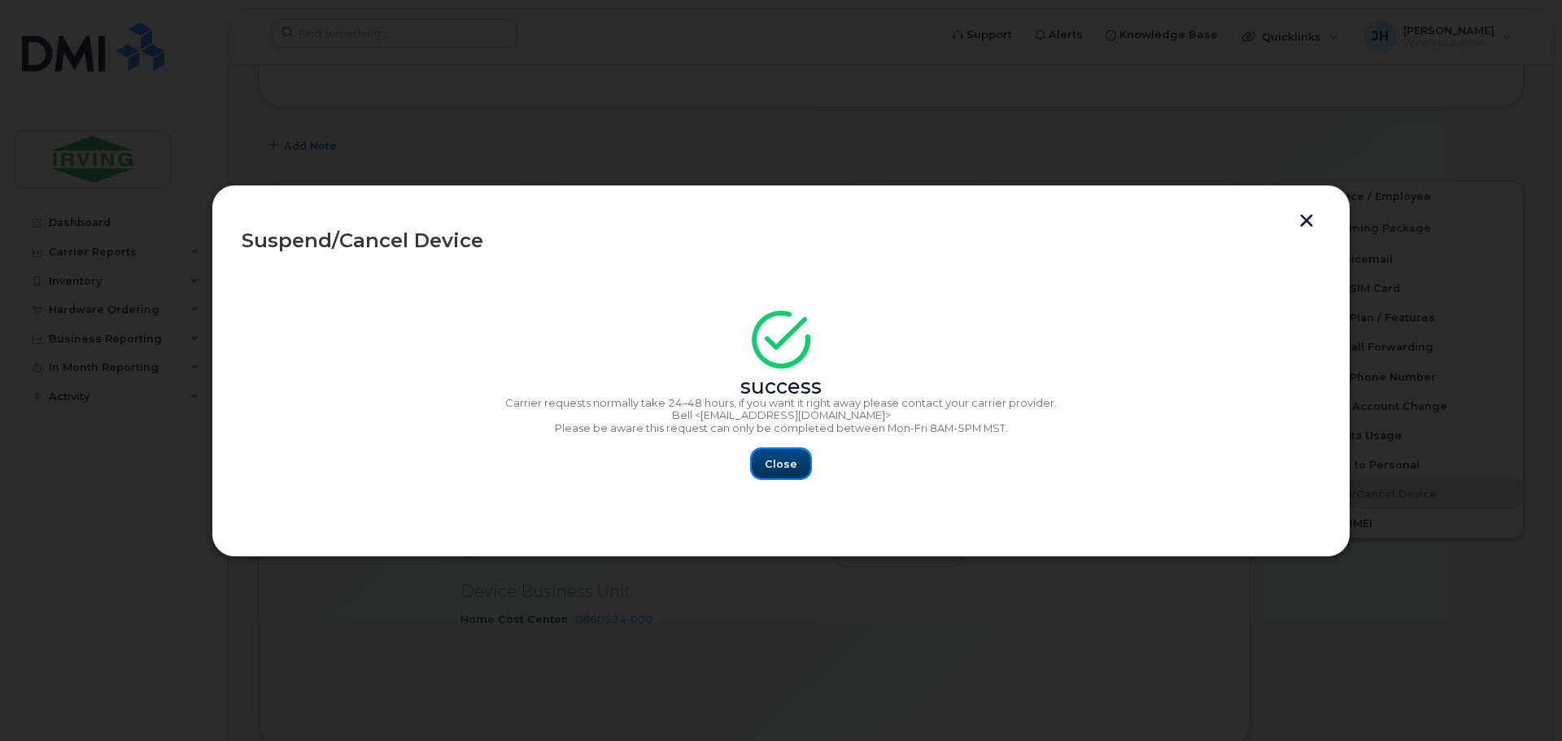
click at [793, 456] on span "Close" at bounding box center [781, 463] width 33 height 15
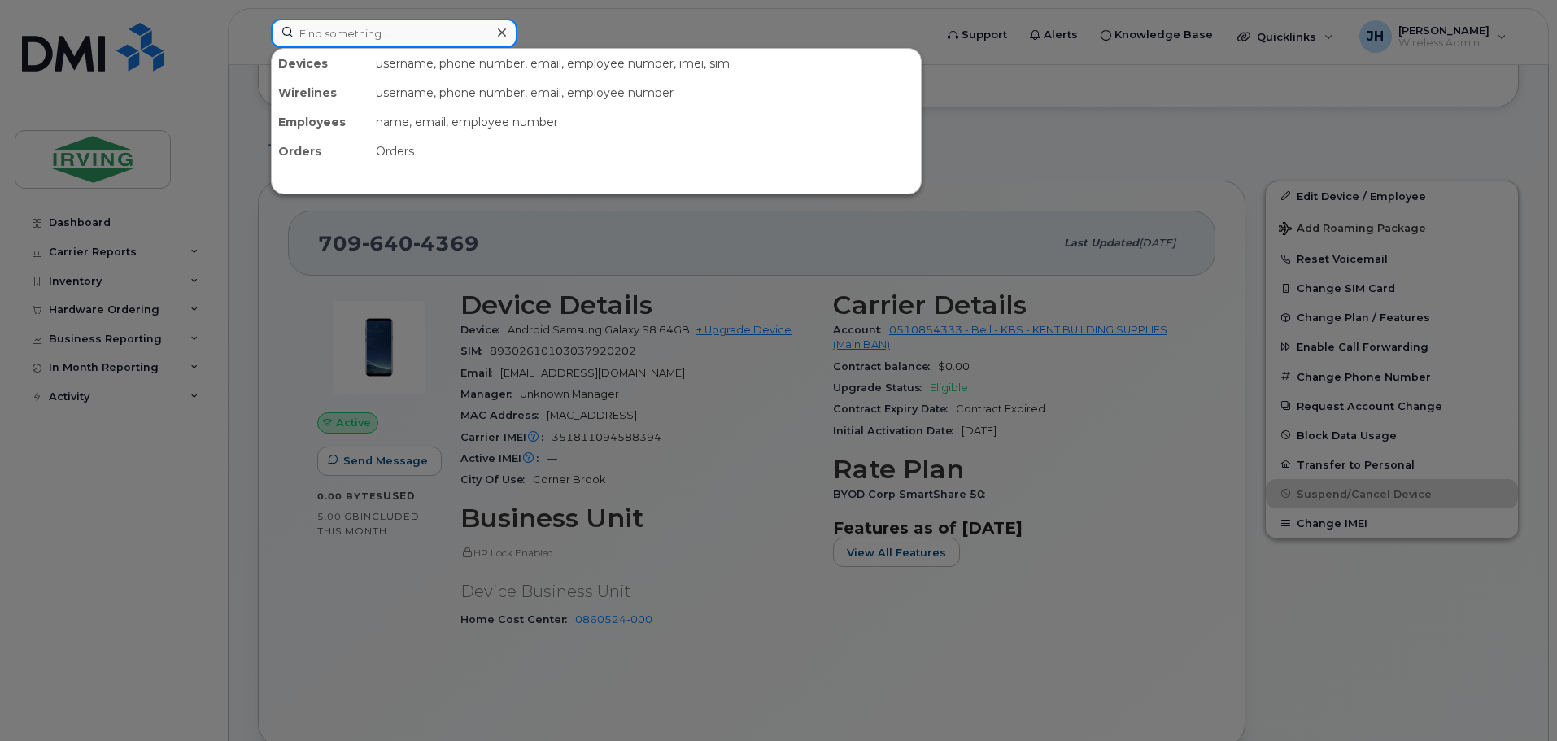
click at [440, 32] on input at bounding box center [394, 33] width 247 height 29
paste input "9022667599"
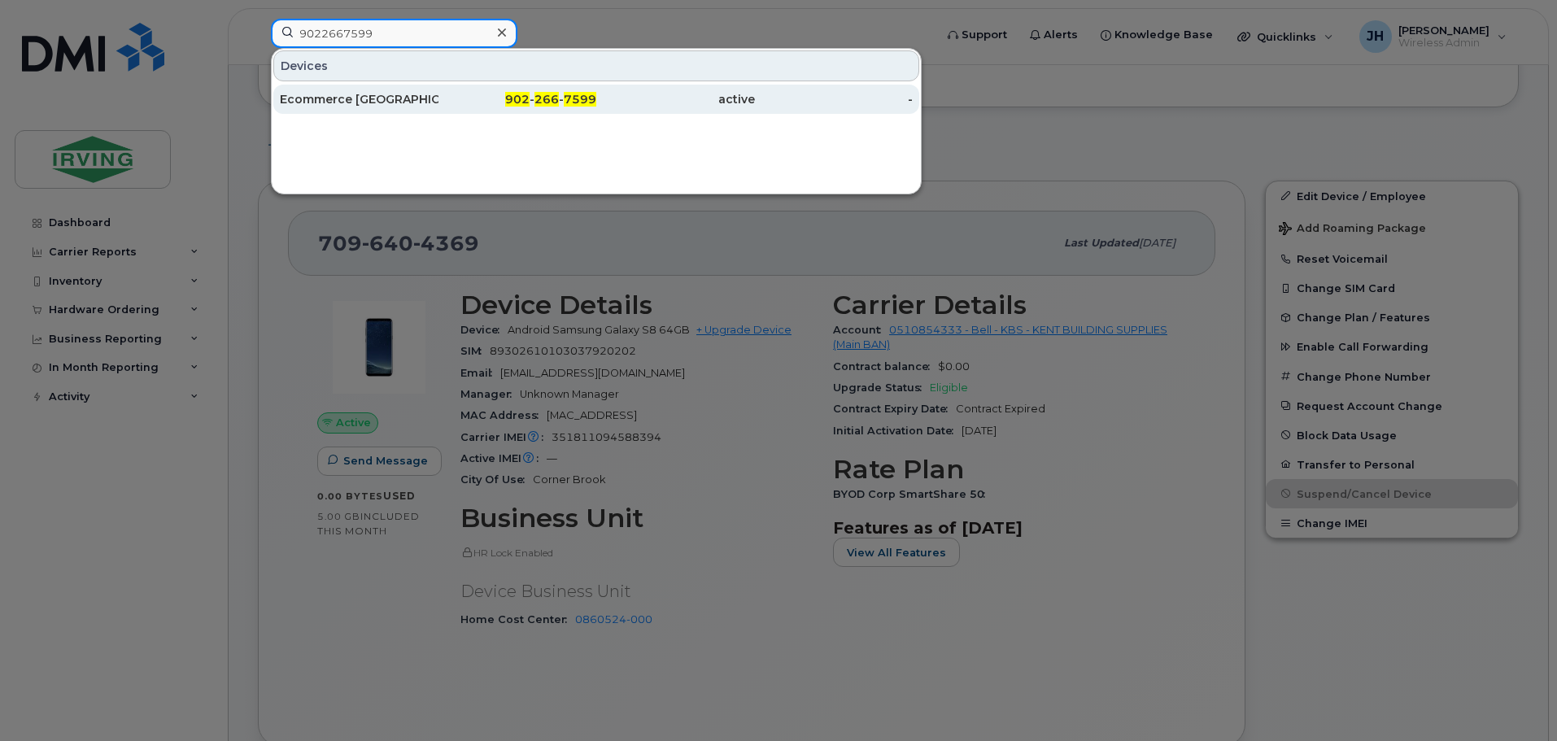
type input "9022667599"
click at [364, 98] on div "Ecommerce [GEOGRAPHIC_DATA]" at bounding box center [359, 99] width 159 height 16
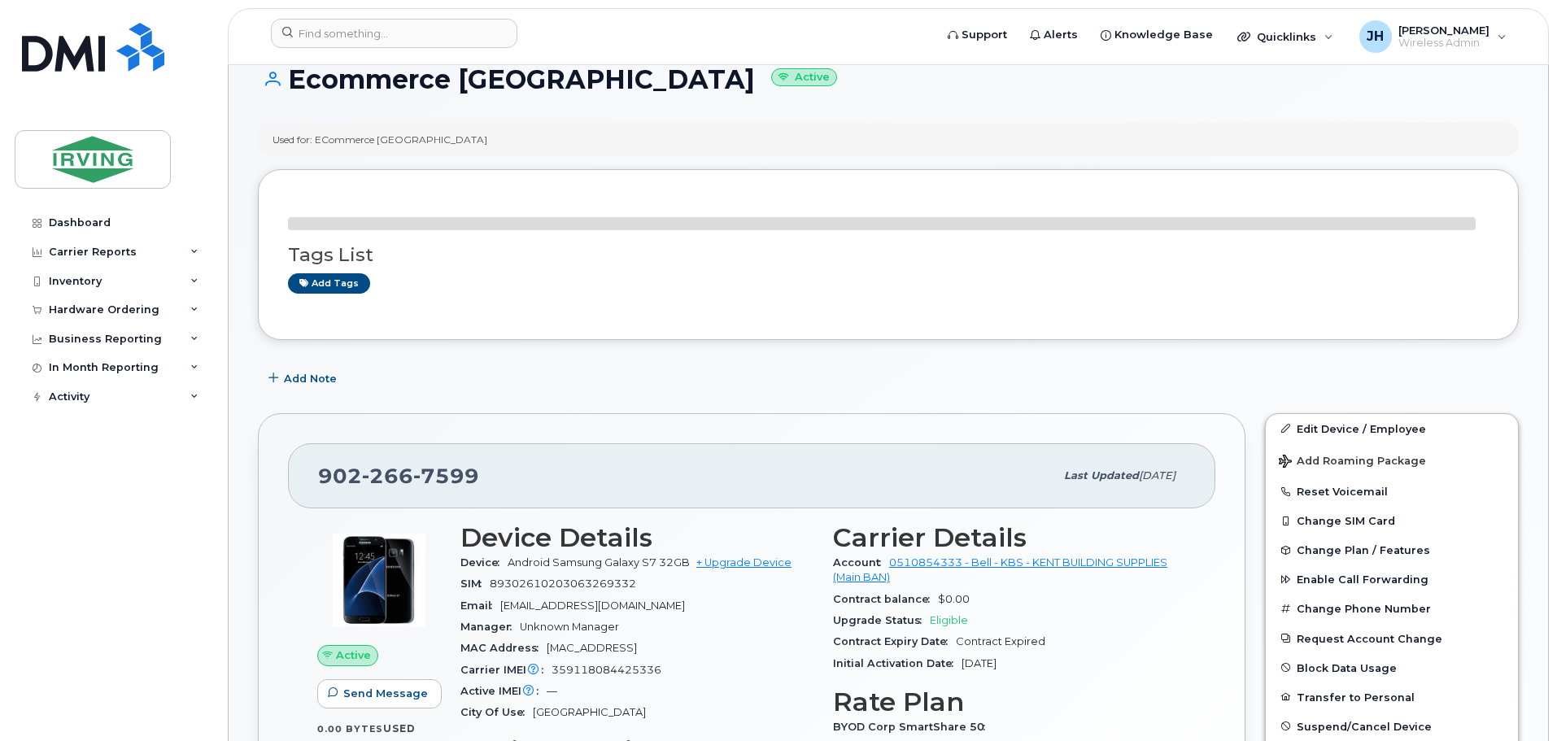
scroll to position [244, 0]
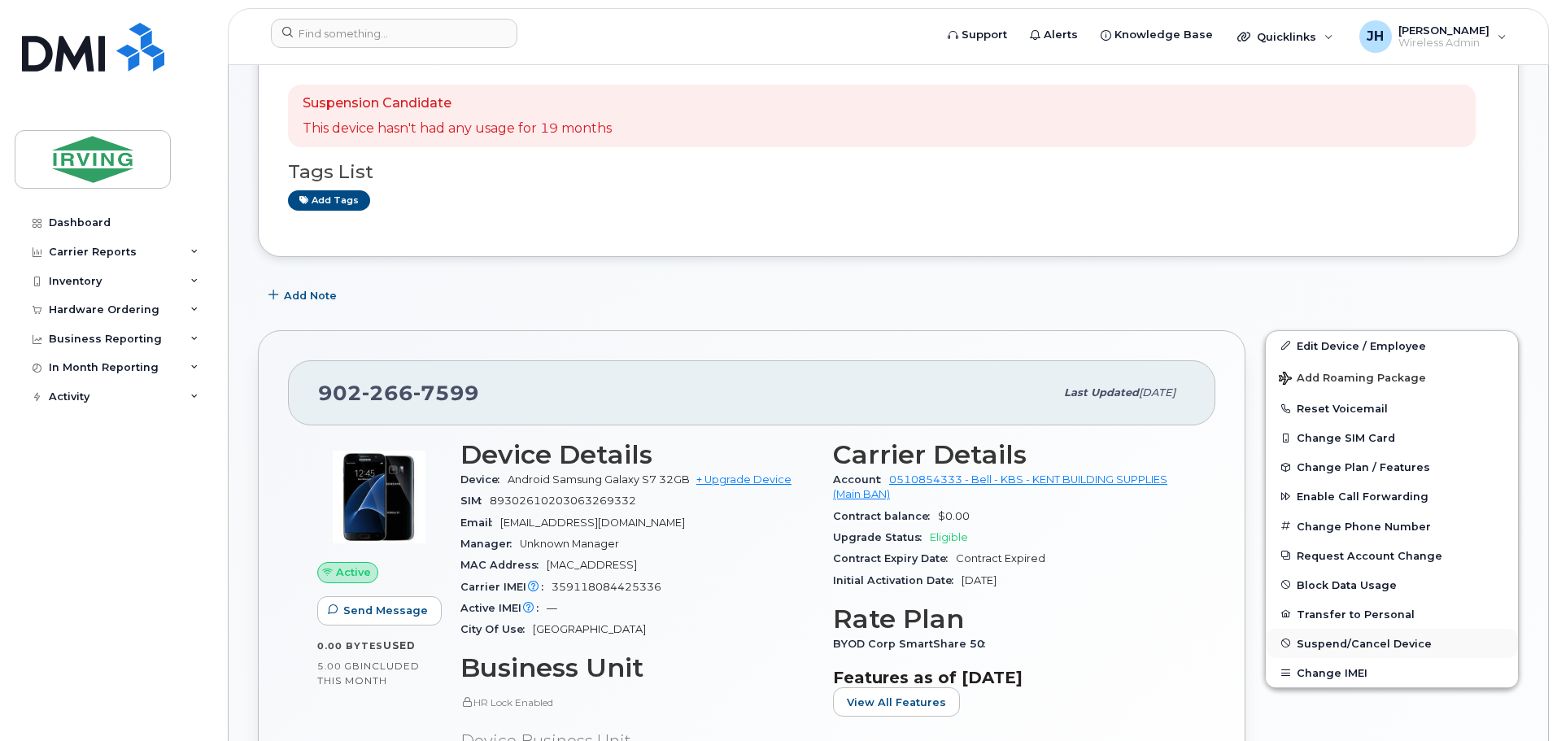
click at [1338, 648] on span "Suspend/Cancel Device" at bounding box center [1364, 643] width 135 height 12
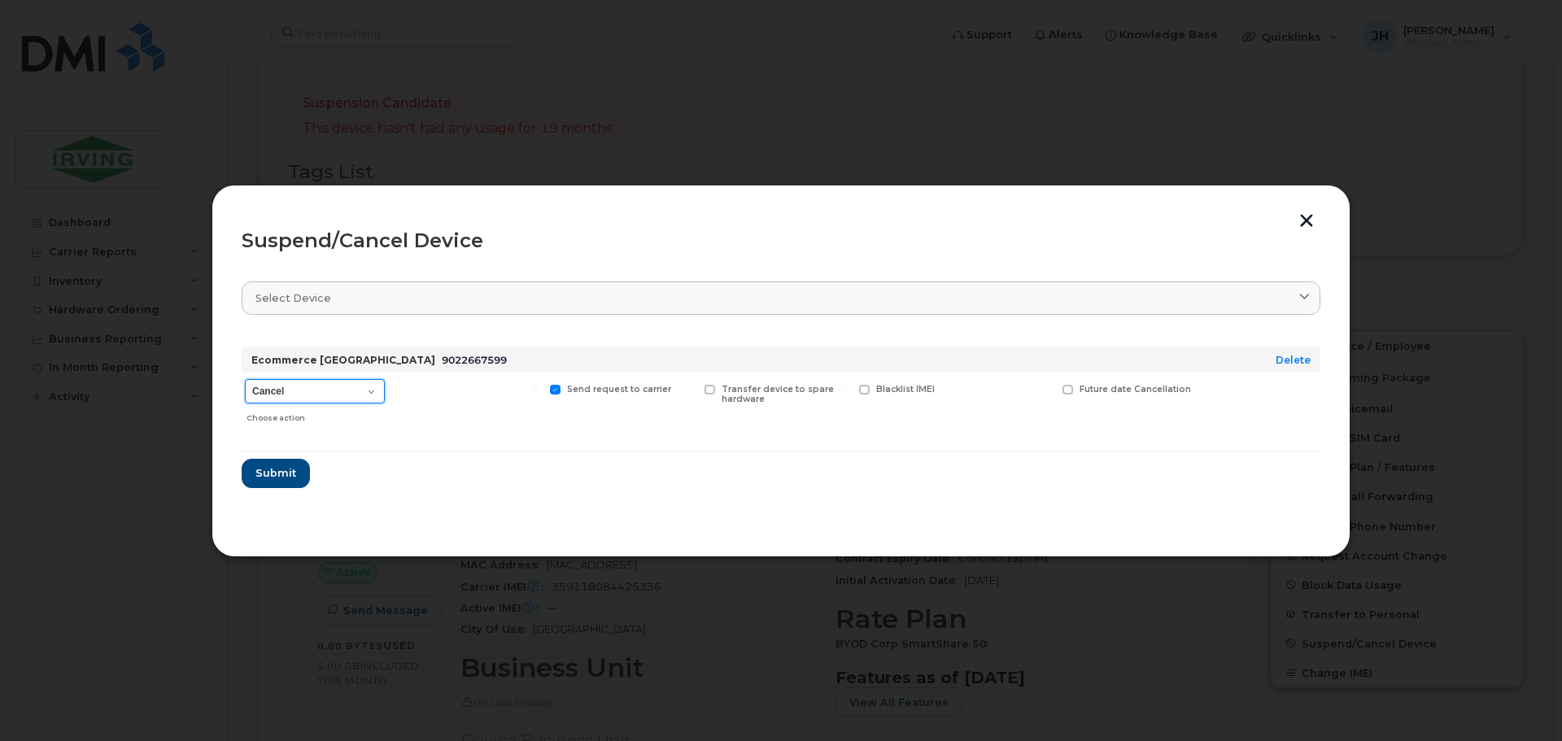
drag, startPoint x: 371, startPoint y: 389, endPoint x: 349, endPoint y: 402, distance: 25.5
click at [371, 389] on select "Cancel Suspend - Extend Suspension Suspend - Reduced Rate Suspend - Full Rate S…" at bounding box center [315, 391] width 140 height 24
select select "[object Object]"
click at [245, 379] on select "Cancel Suspend - Extend Suspension Suspend - Reduced Rate Suspend - Full Rate S…" at bounding box center [315, 391] width 140 height 24
click at [275, 478] on span "Submit" at bounding box center [275, 472] width 41 height 15
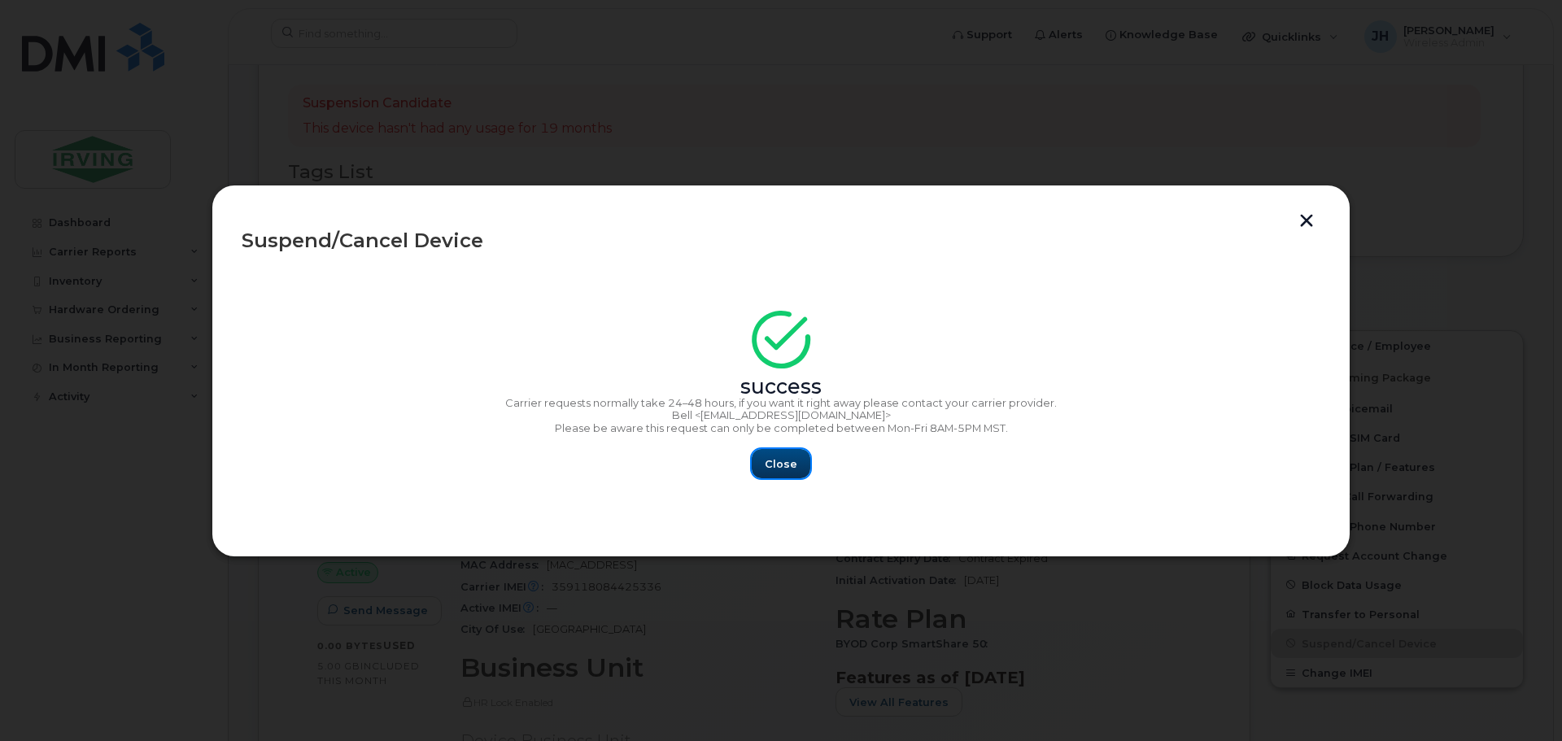
drag, startPoint x: 775, startPoint y: 465, endPoint x: 763, endPoint y: 447, distance: 20.5
click at [775, 465] on span "Close" at bounding box center [781, 463] width 33 height 15
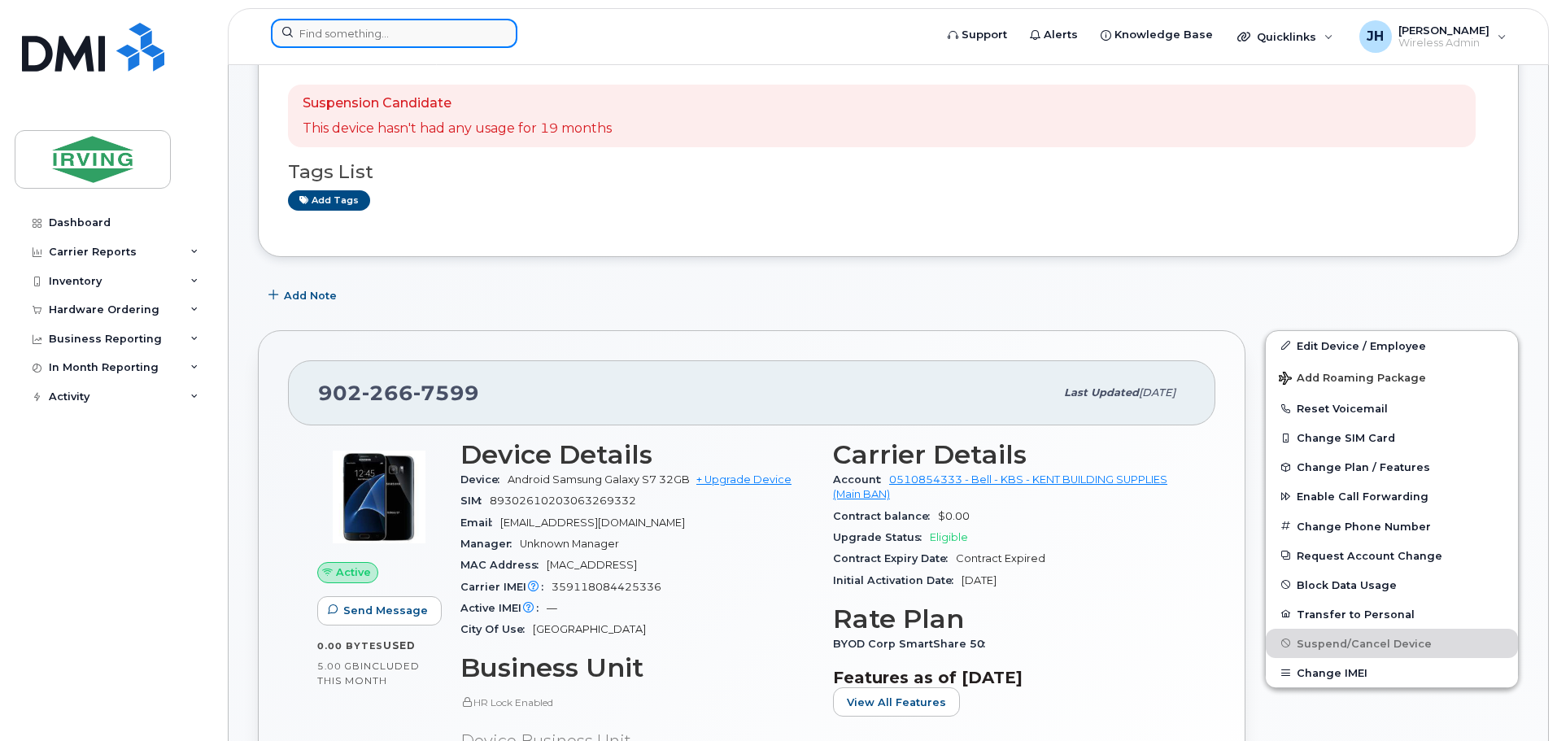
click at [426, 39] on input at bounding box center [394, 33] width 247 height 29
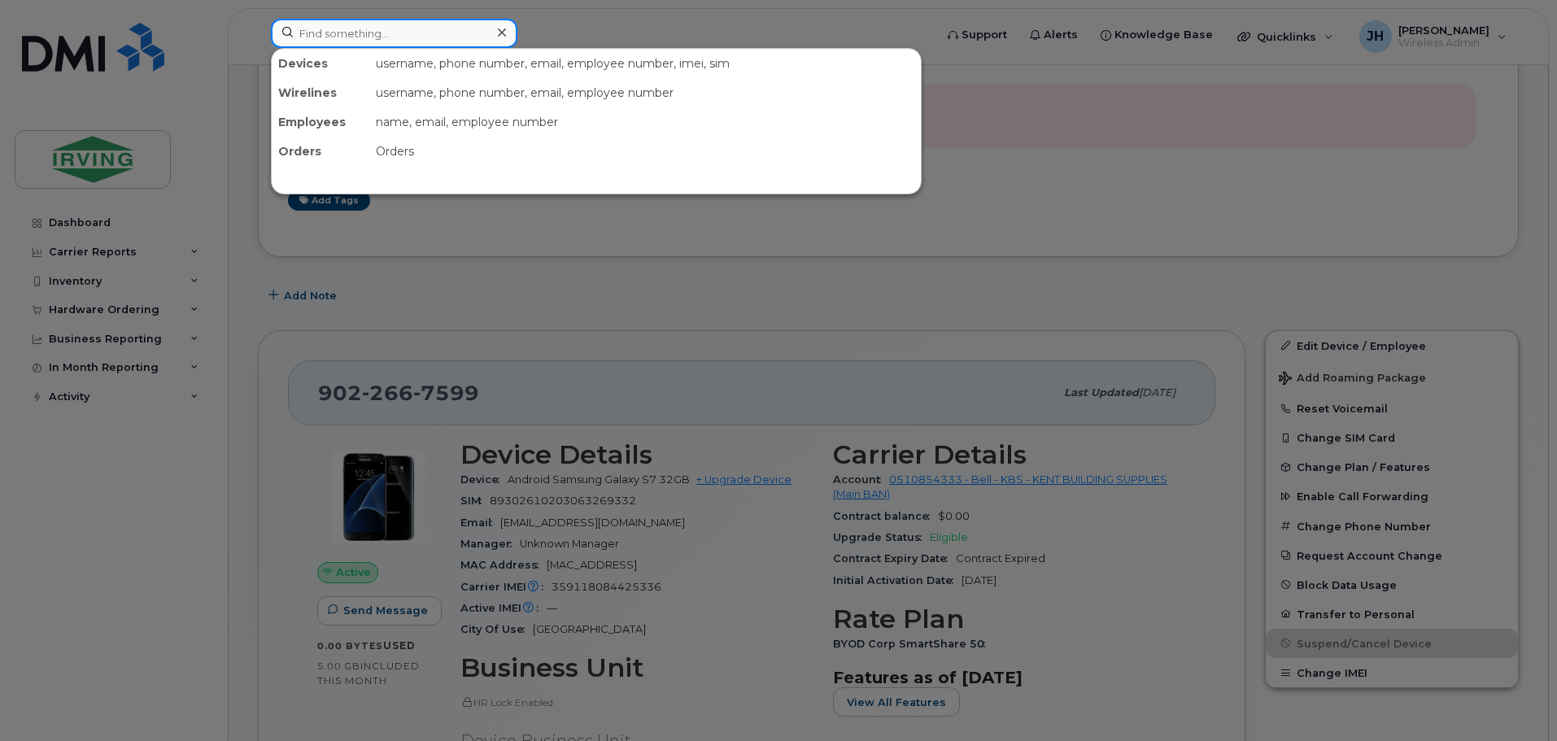
paste input "9027987851"
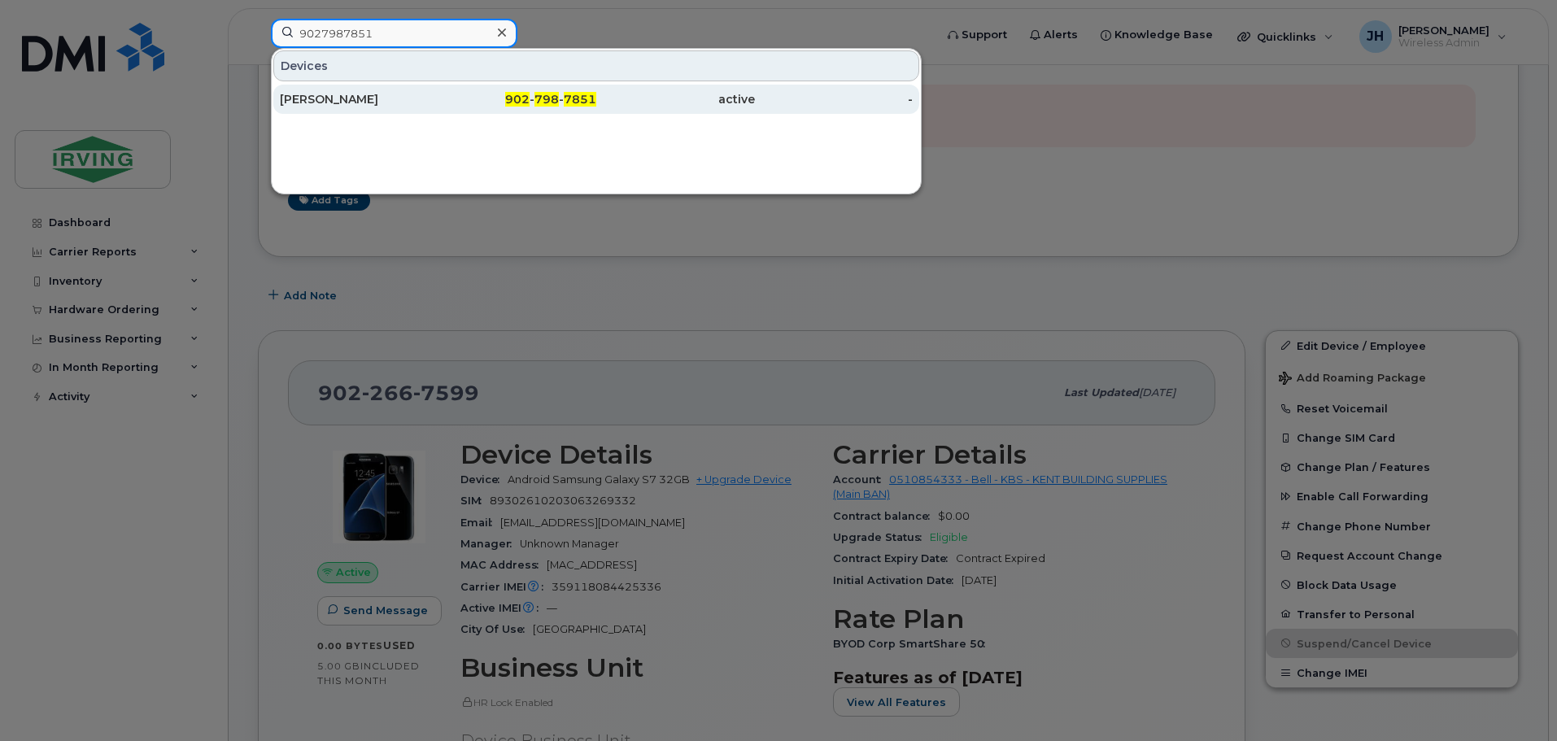
type input "9027987851"
click at [545, 98] on span "798" at bounding box center [547, 99] width 24 height 15
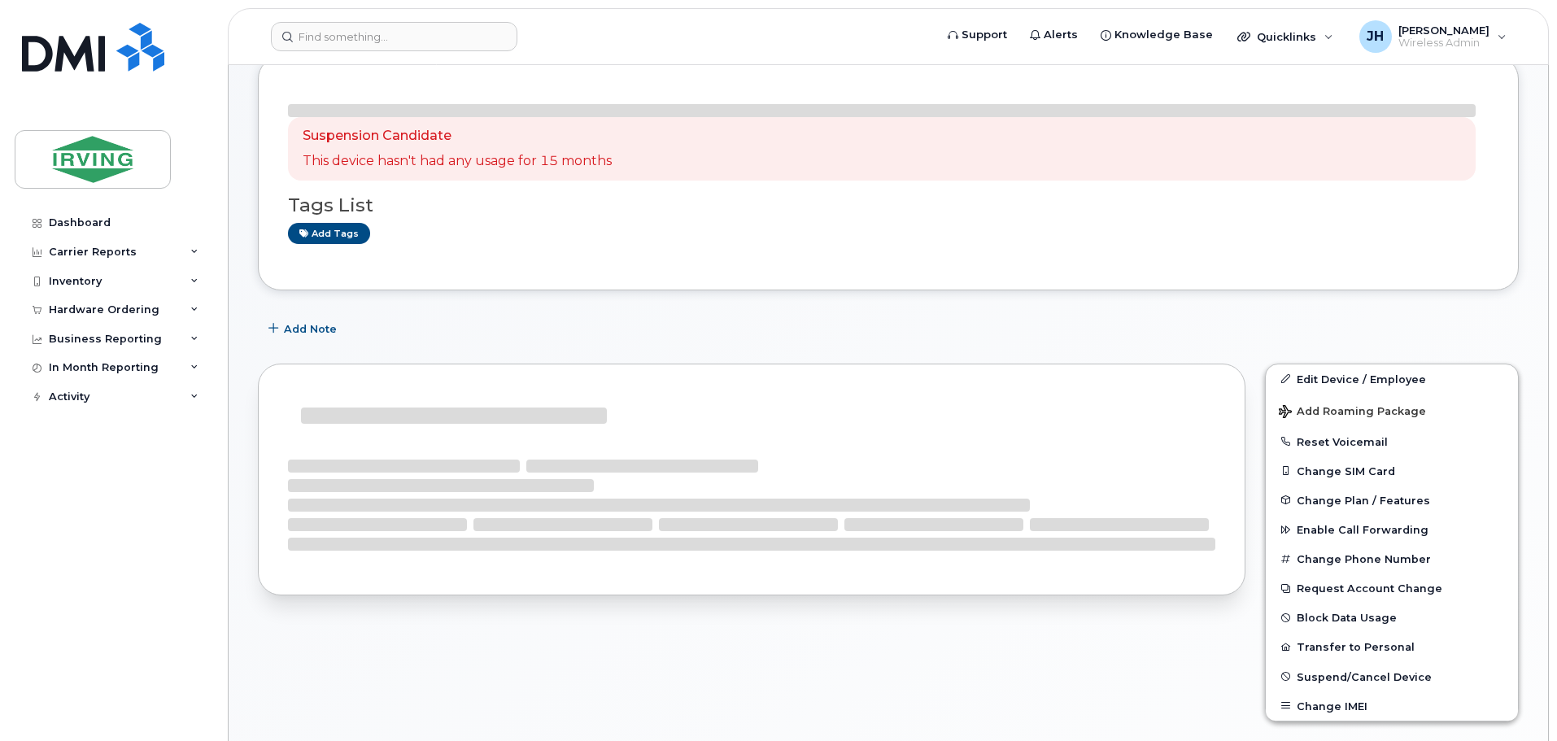
scroll to position [244, 0]
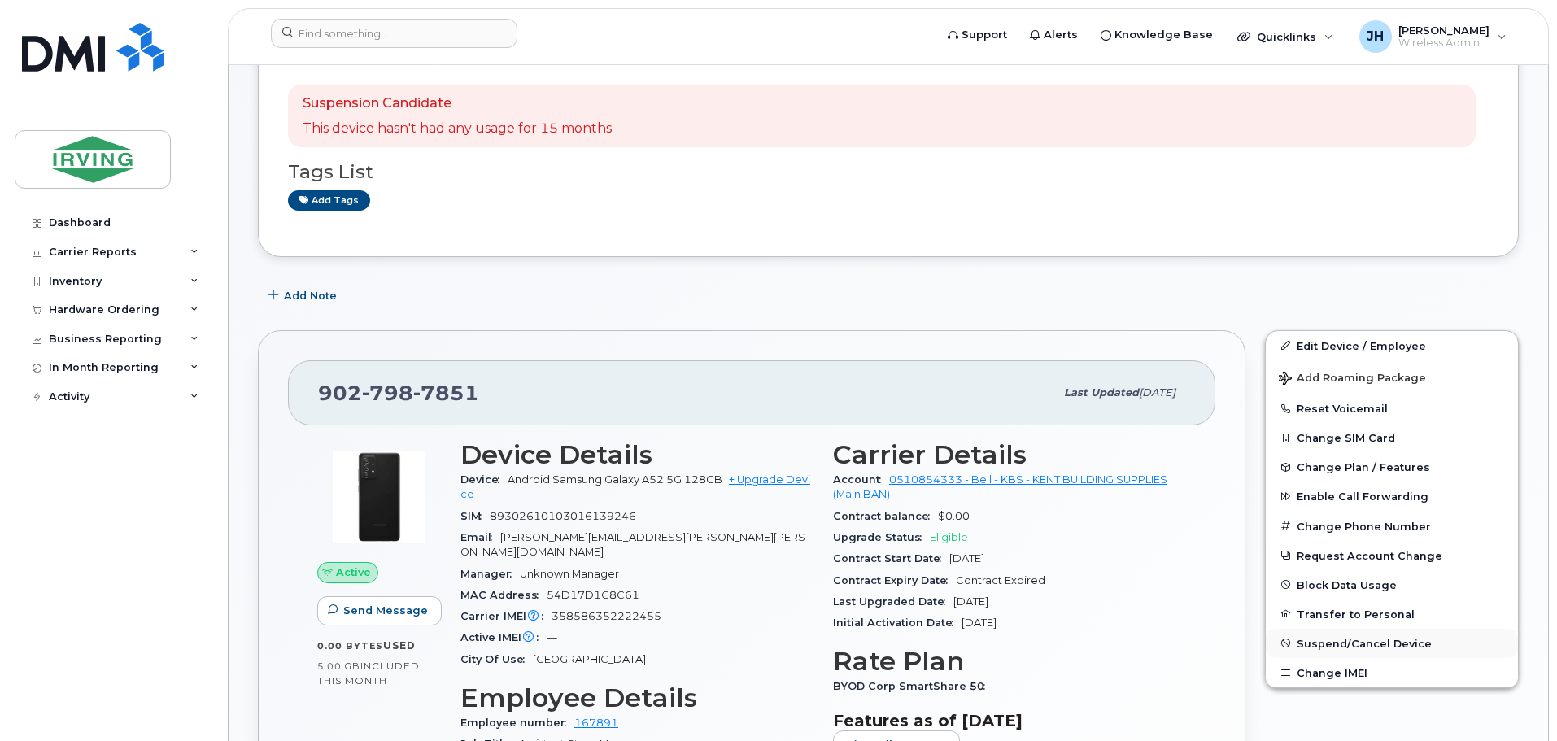
click at [1347, 643] on span "Suspend/Cancel Device" at bounding box center [1364, 643] width 135 height 12
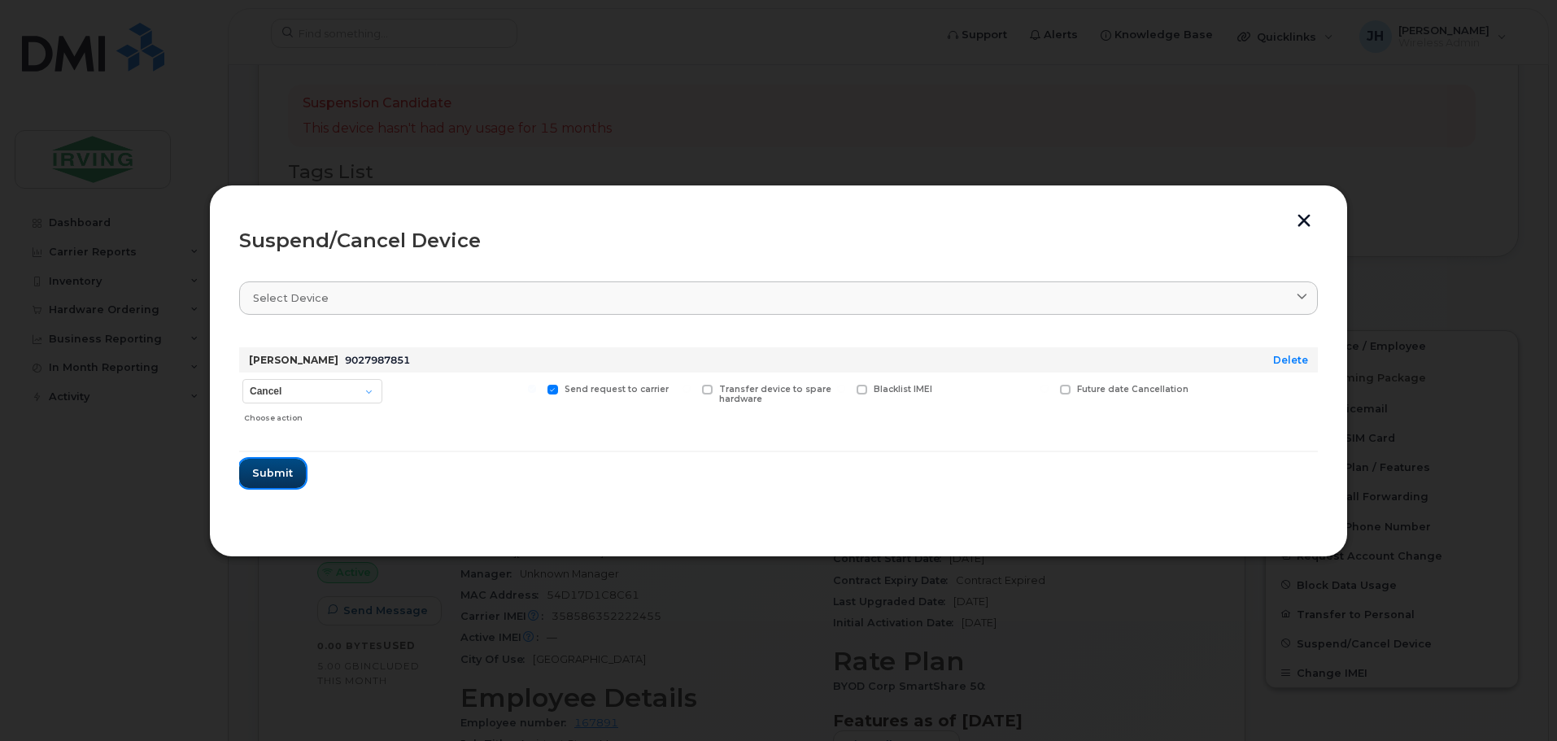
click at [259, 466] on span "Submit" at bounding box center [272, 472] width 41 height 15
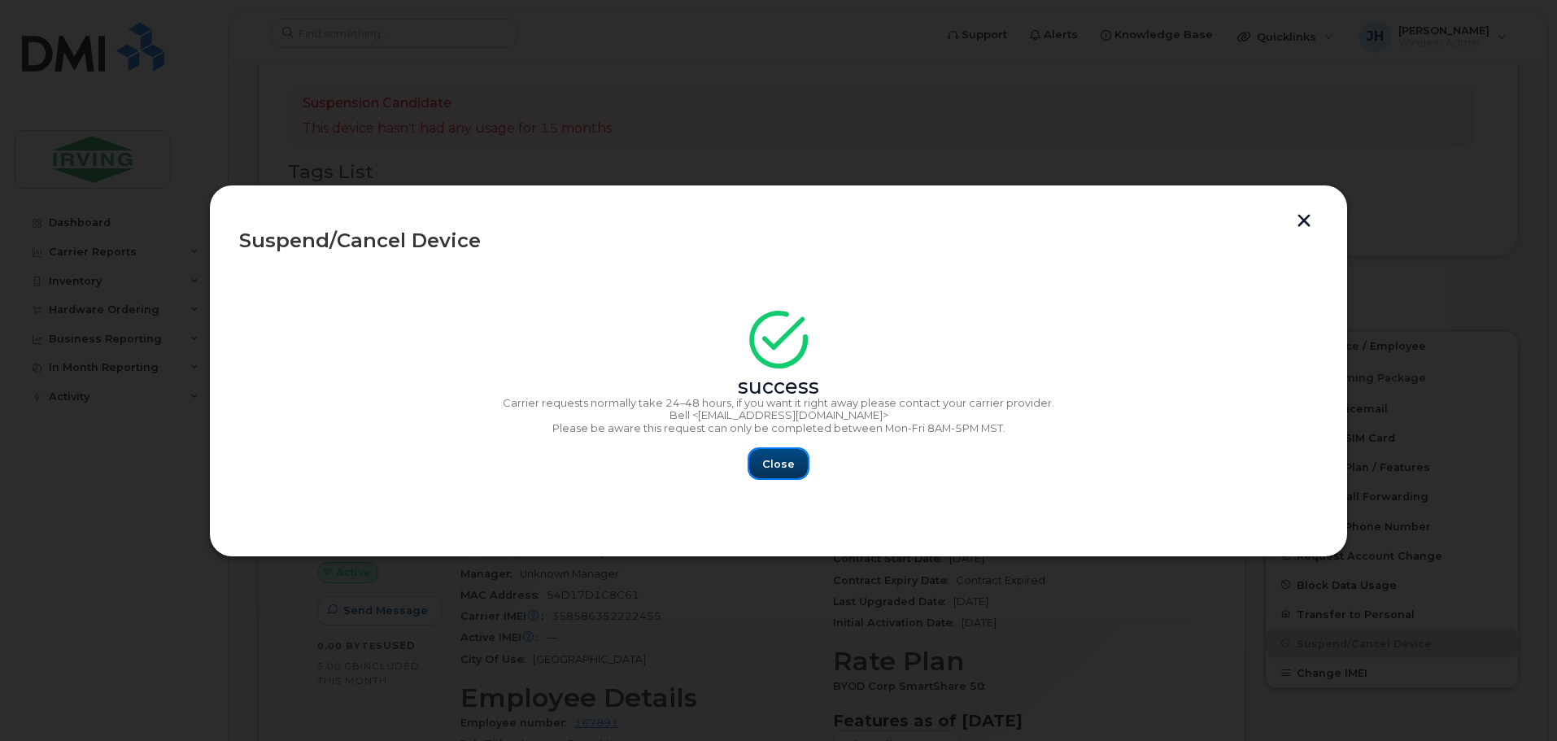
click at [792, 464] on span "Close" at bounding box center [778, 463] width 33 height 15
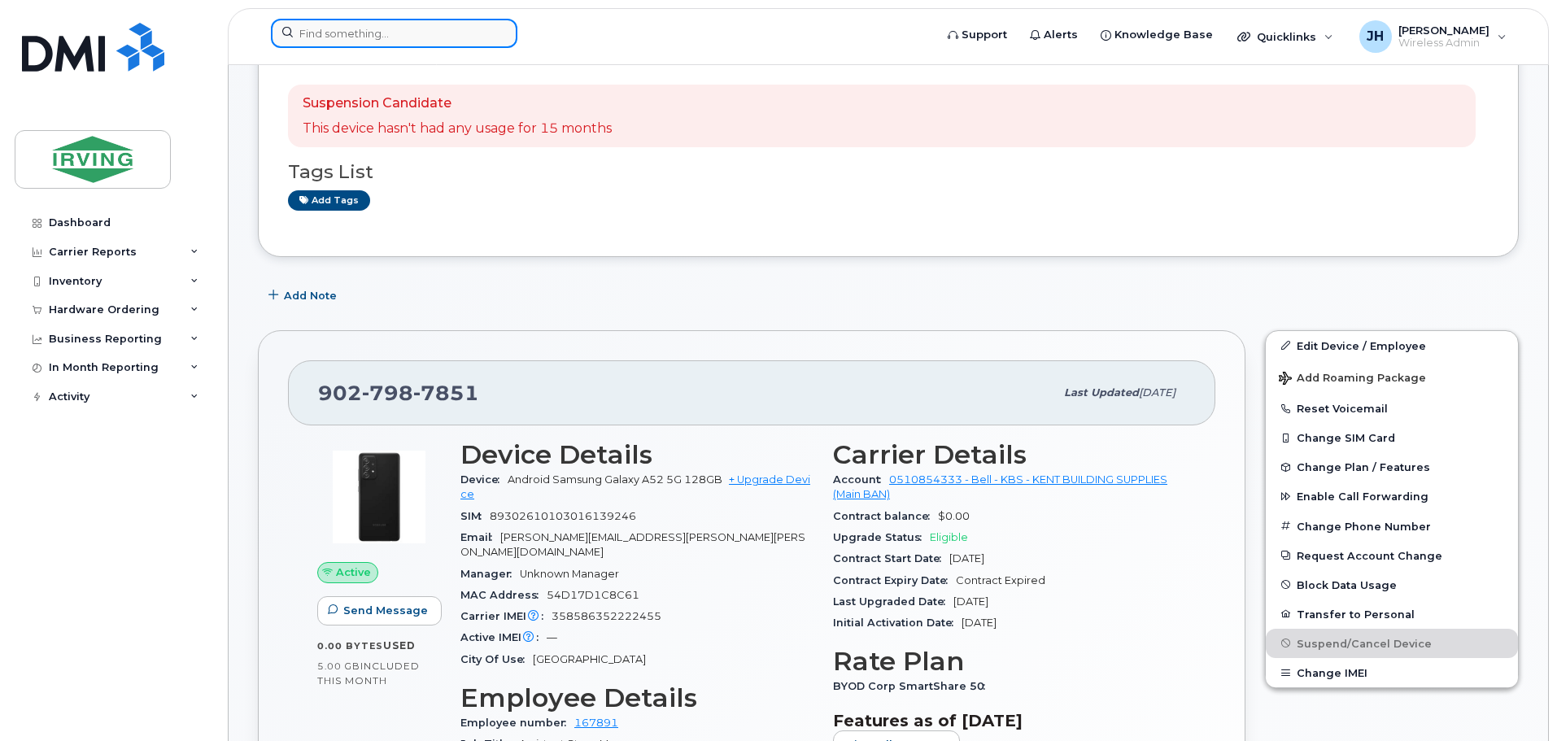
click at [391, 41] on input at bounding box center [394, 33] width 247 height 29
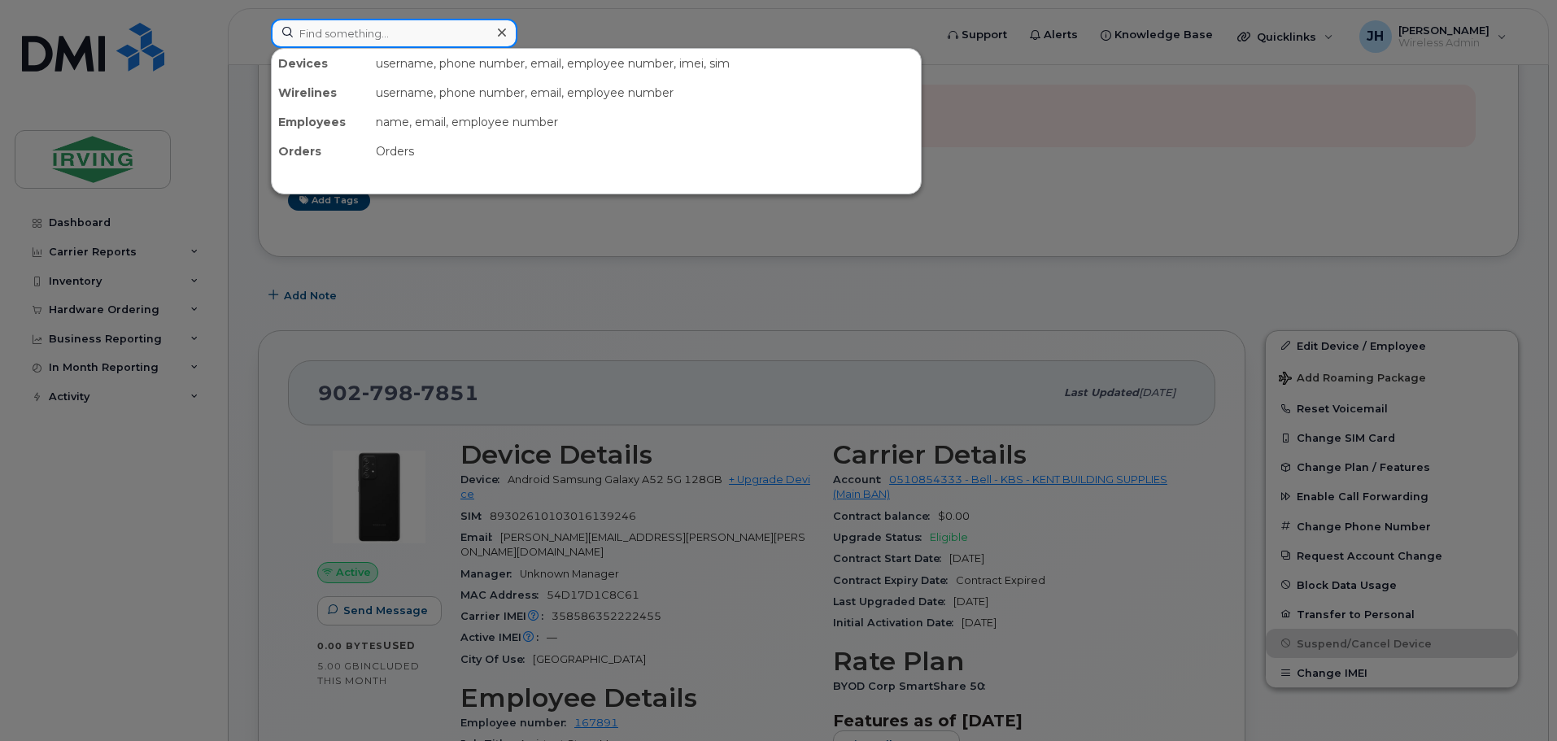
paste input "5063975512"
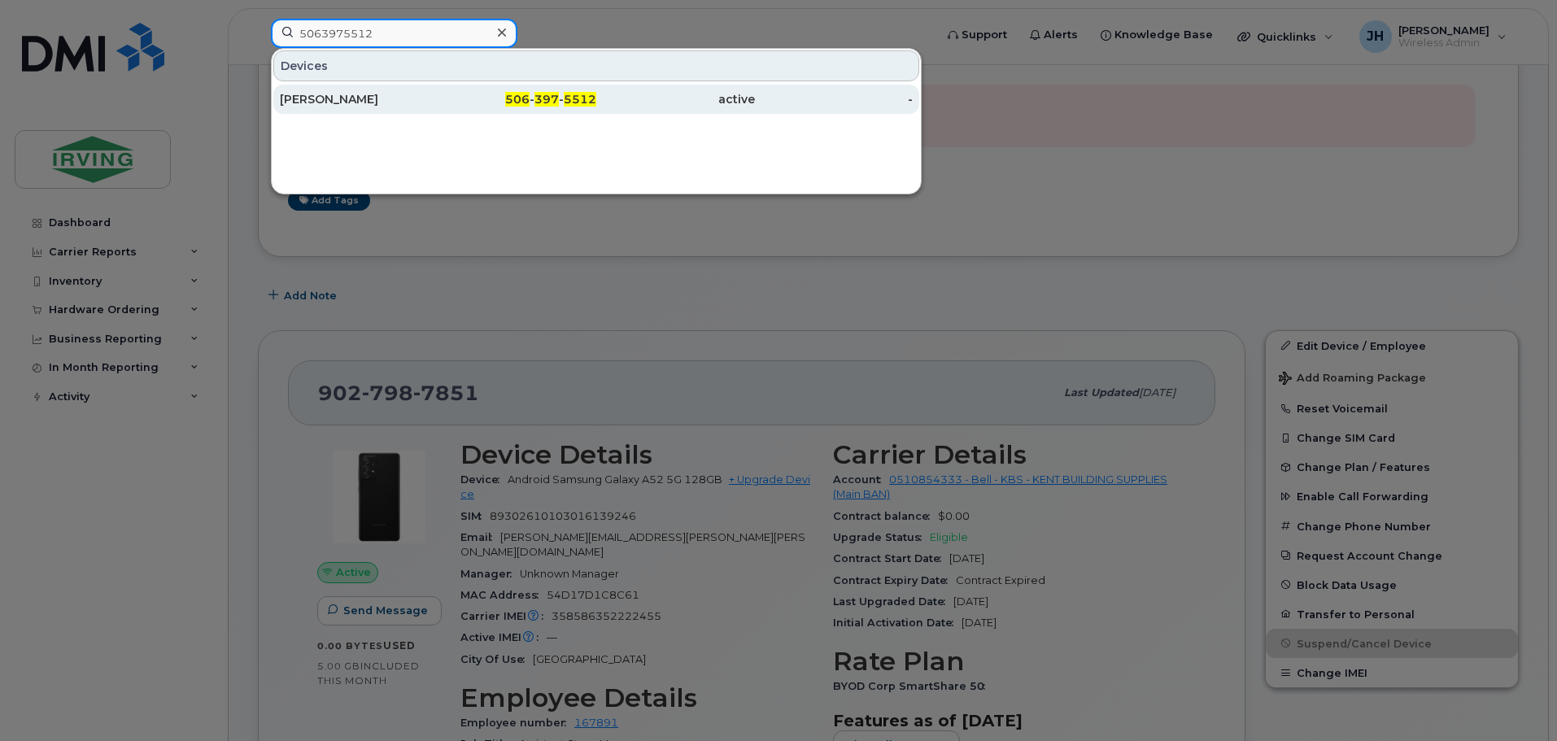
type input "5063975512"
click at [338, 98] on div "[PERSON_NAME]" at bounding box center [359, 99] width 159 height 16
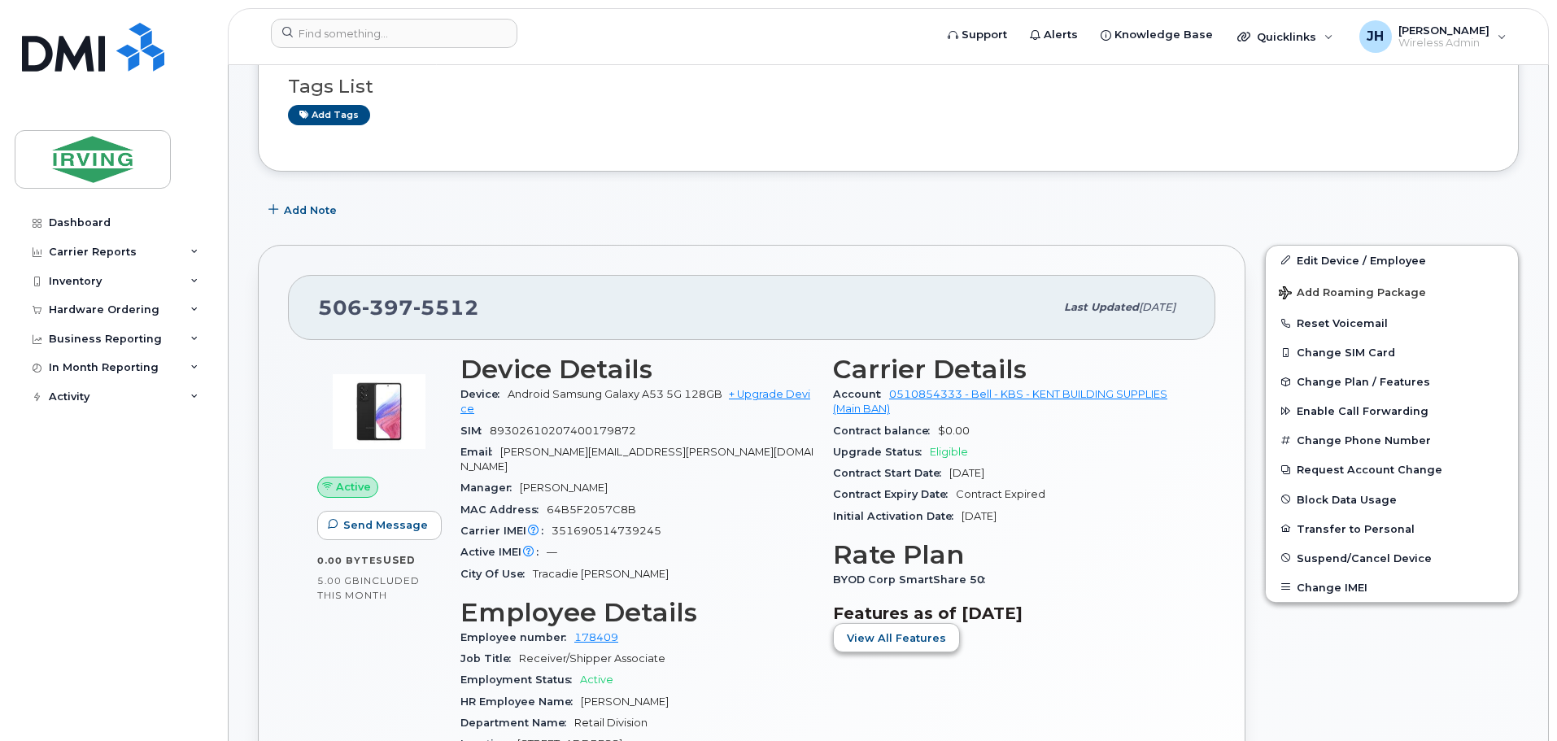
scroll to position [325, 0]
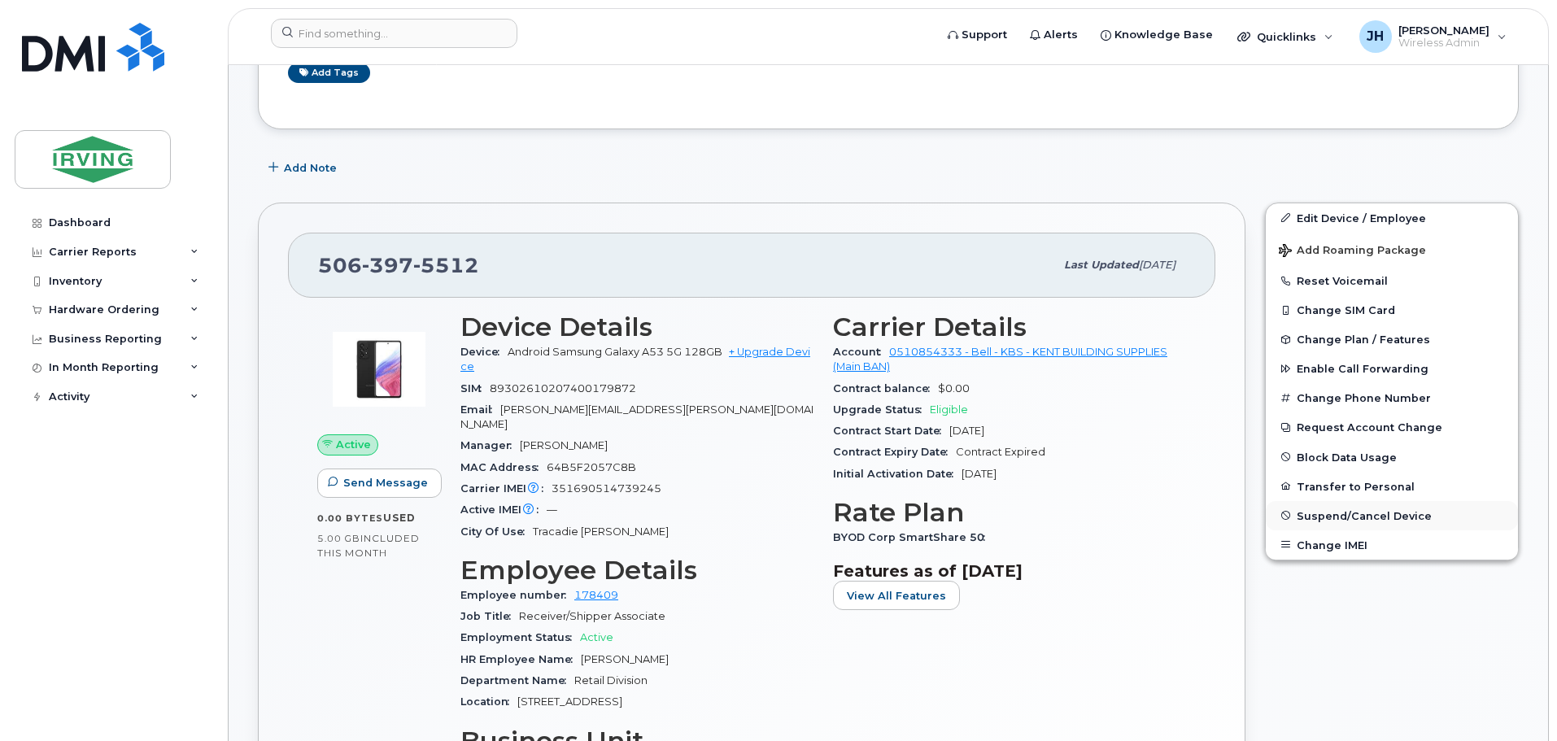
click at [1334, 513] on span "Suspend/Cancel Device" at bounding box center [1364, 515] width 135 height 12
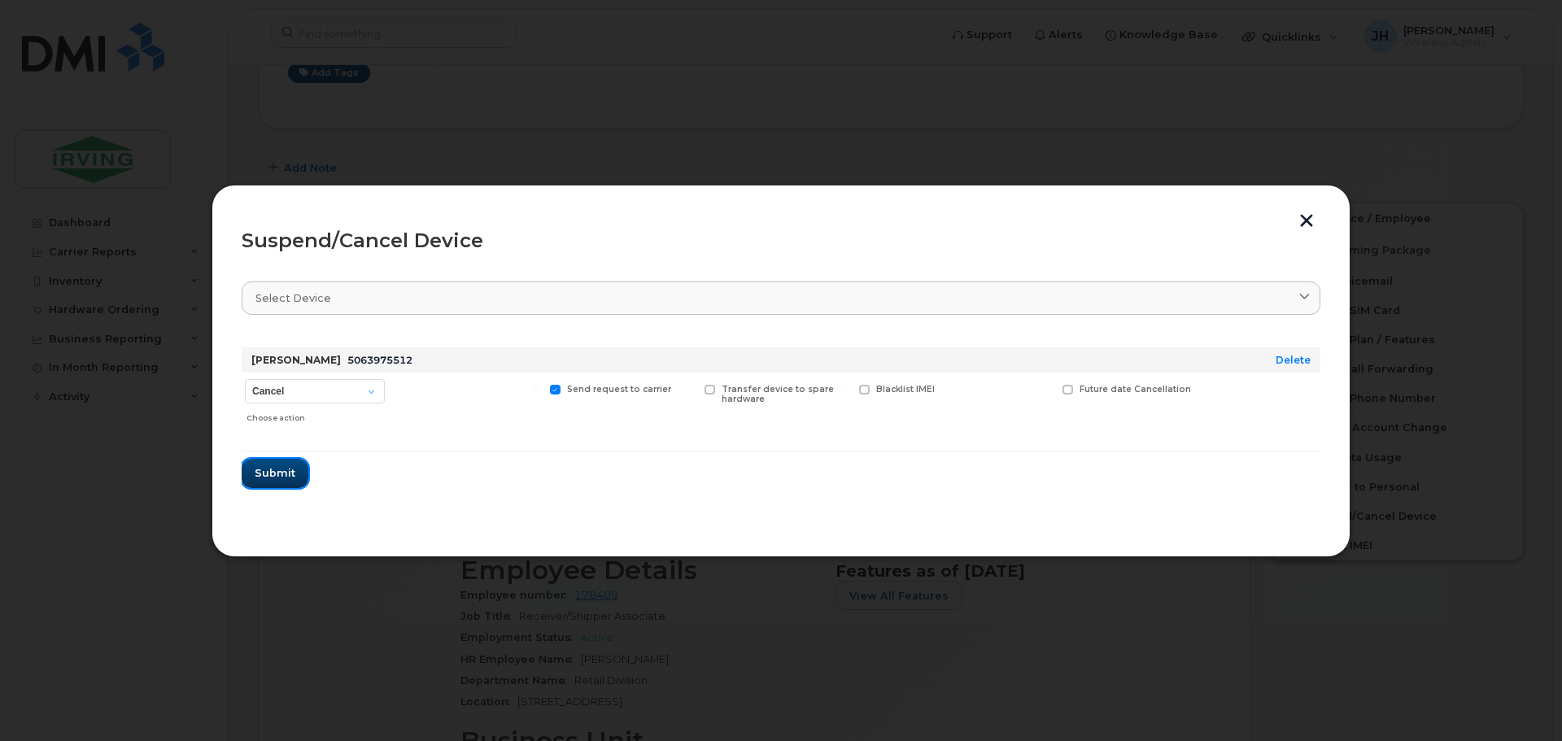
click at [281, 472] on span "Submit" at bounding box center [275, 472] width 41 height 15
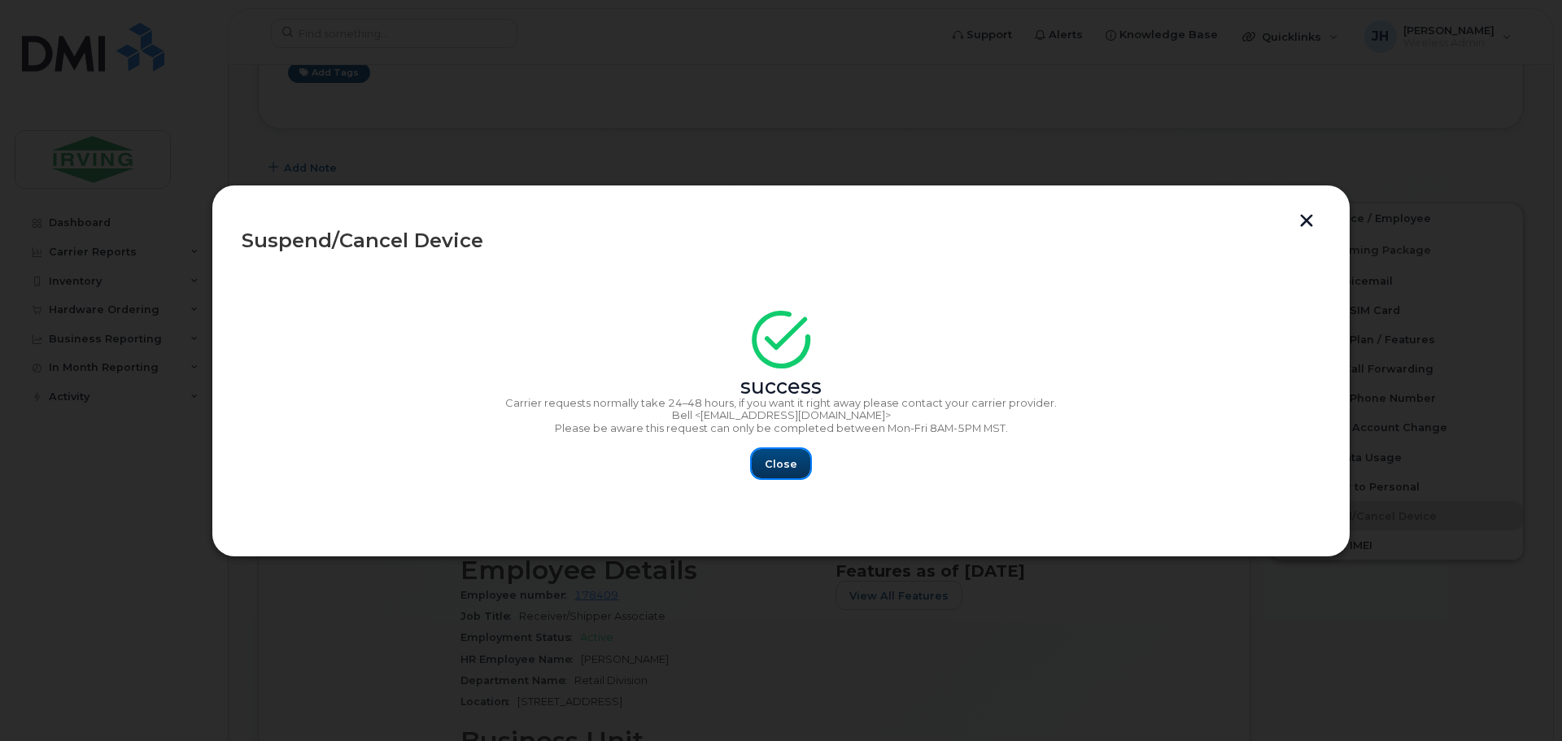
click at [775, 462] on span "Close" at bounding box center [781, 463] width 33 height 15
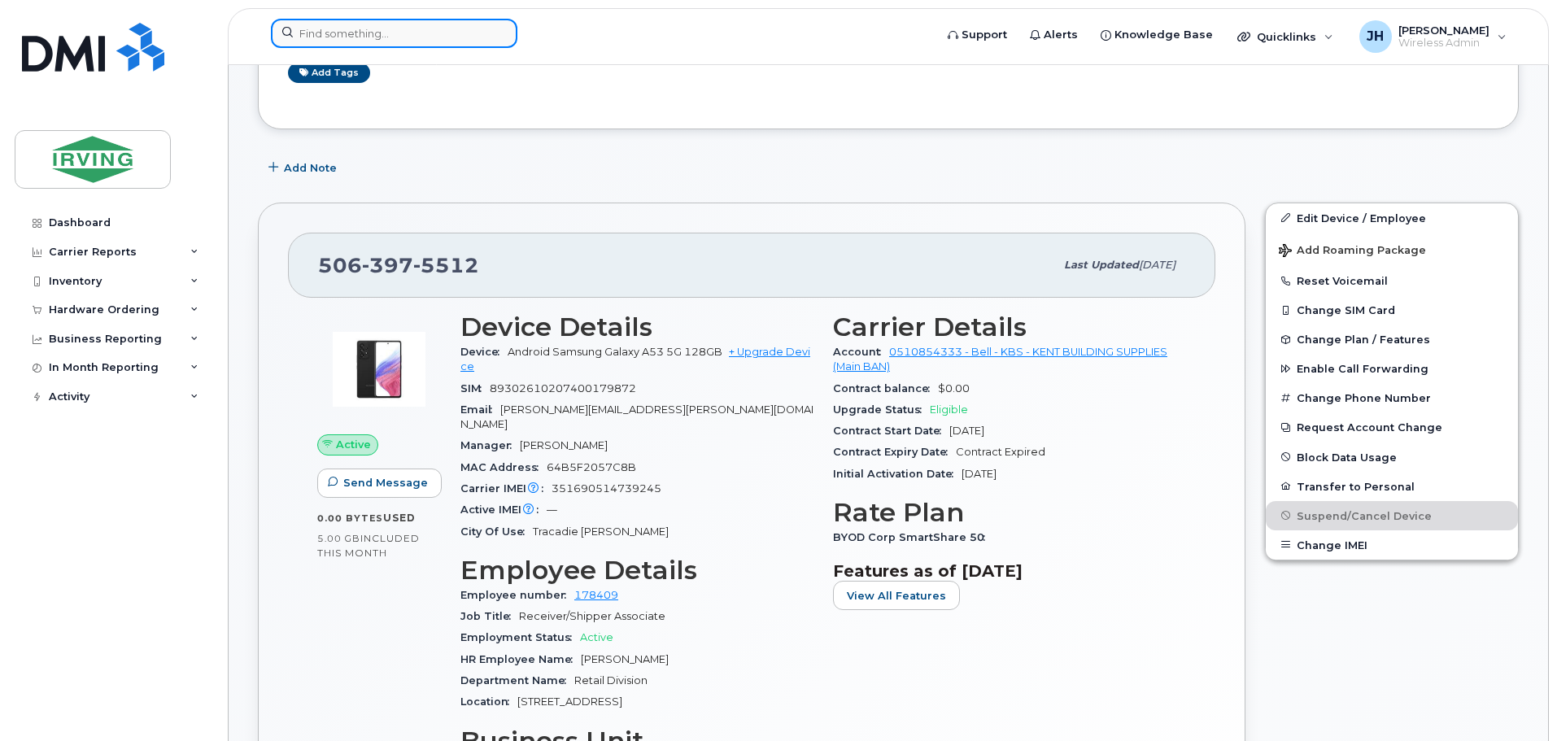
click at [405, 38] on input at bounding box center [394, 33] width 247 height 29
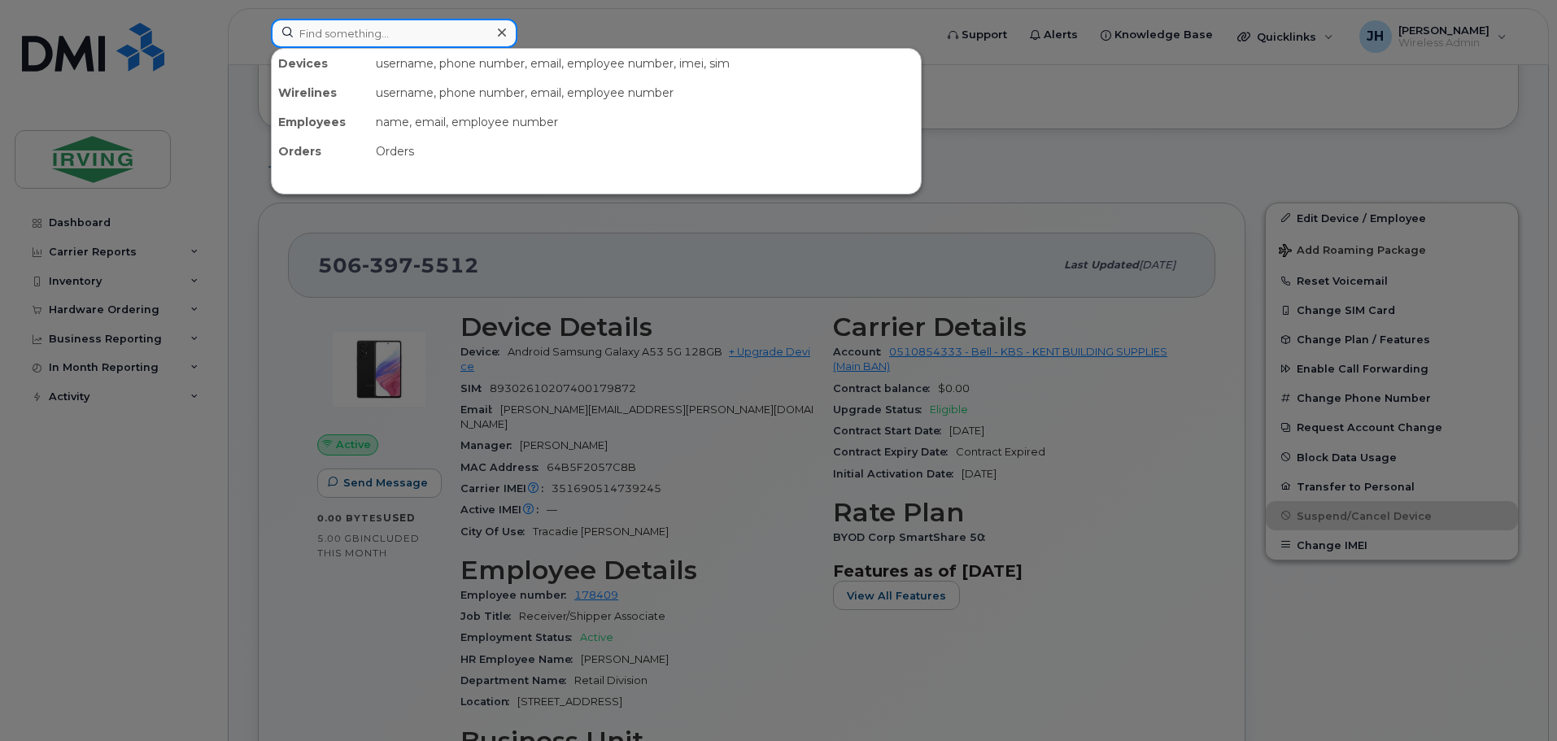
paste input "9027590906"
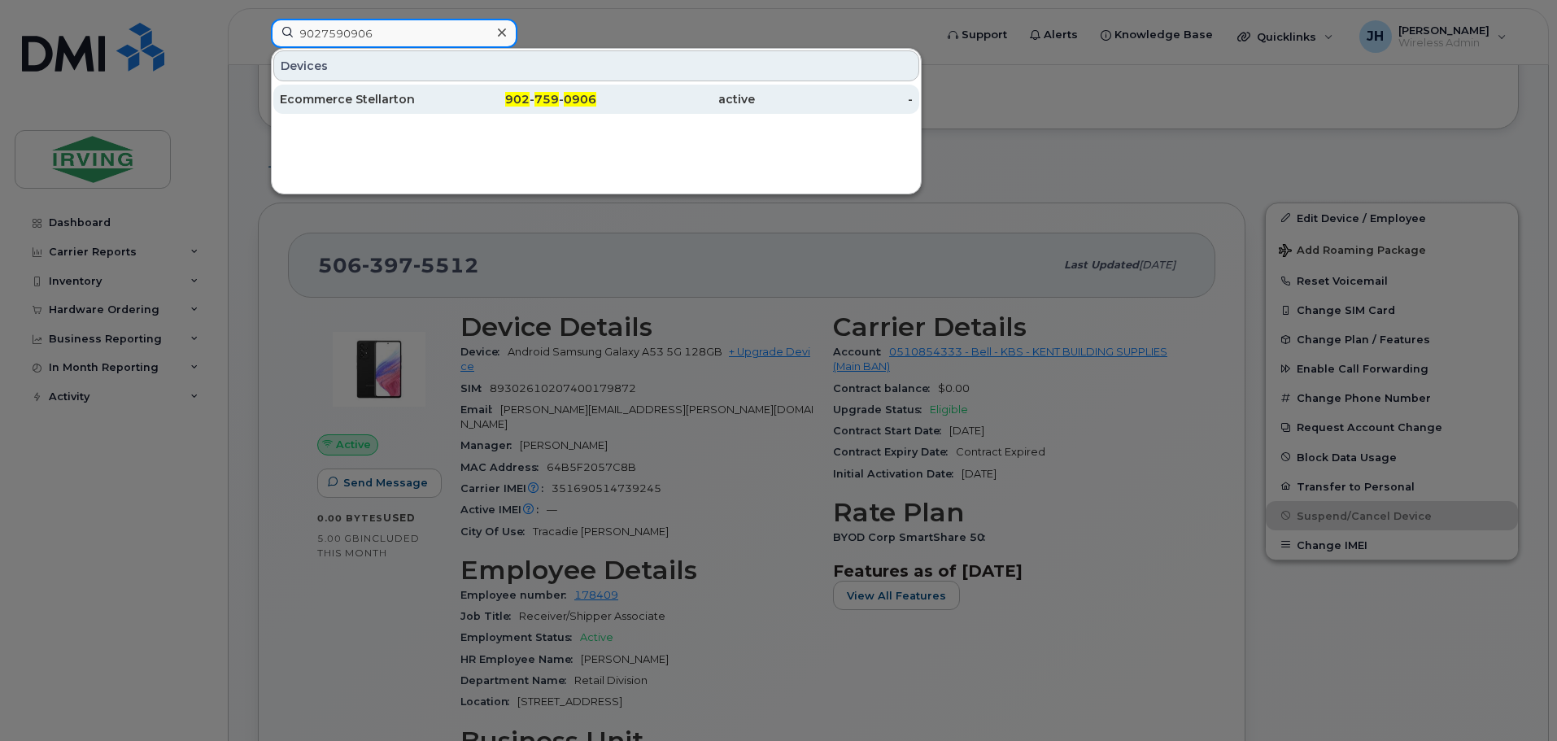
type input "9027590906"
click at [369, 93] on div "Ecommerce Stellarton" at bounding box center [359, 99] width 159 height 16
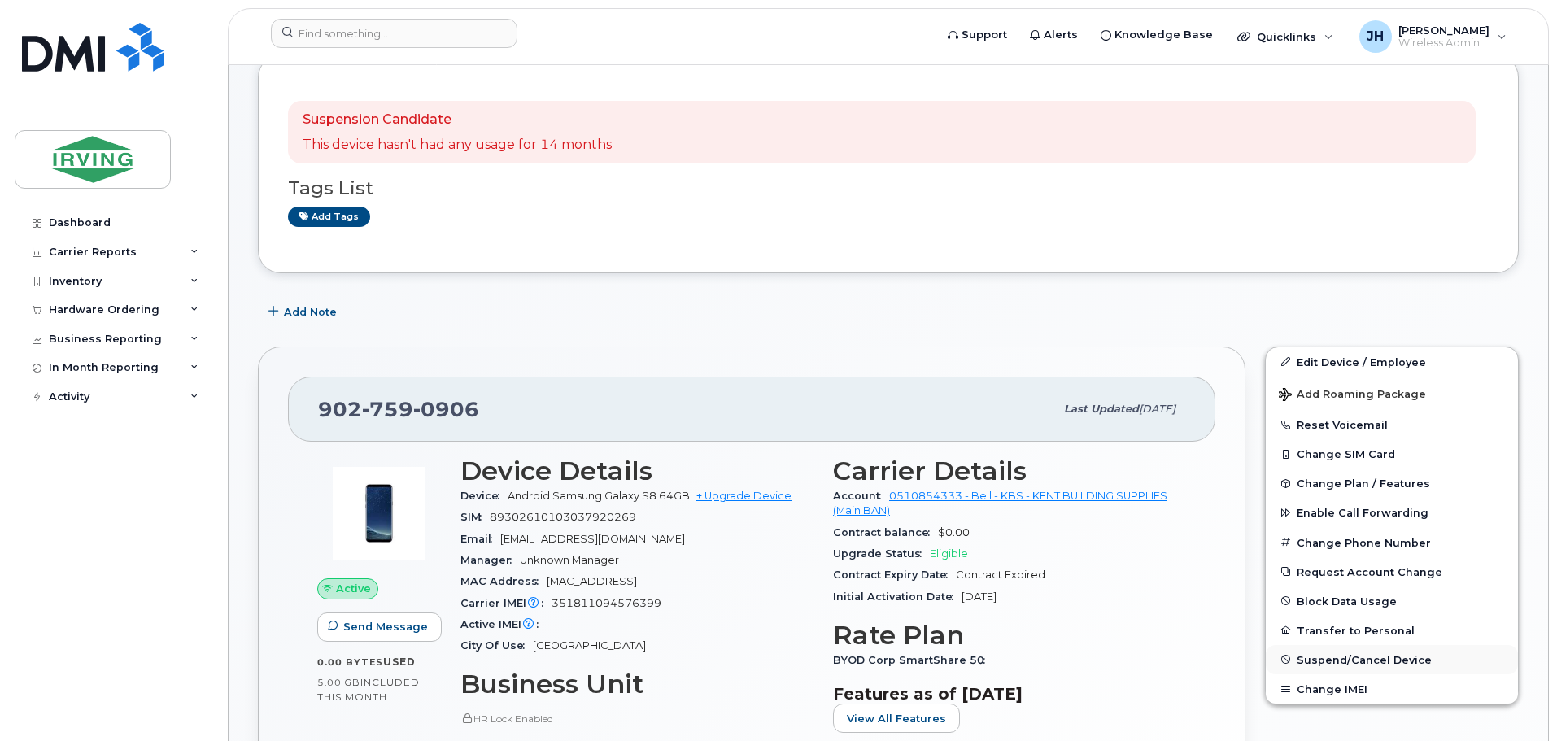
scroll to position [244, 0]
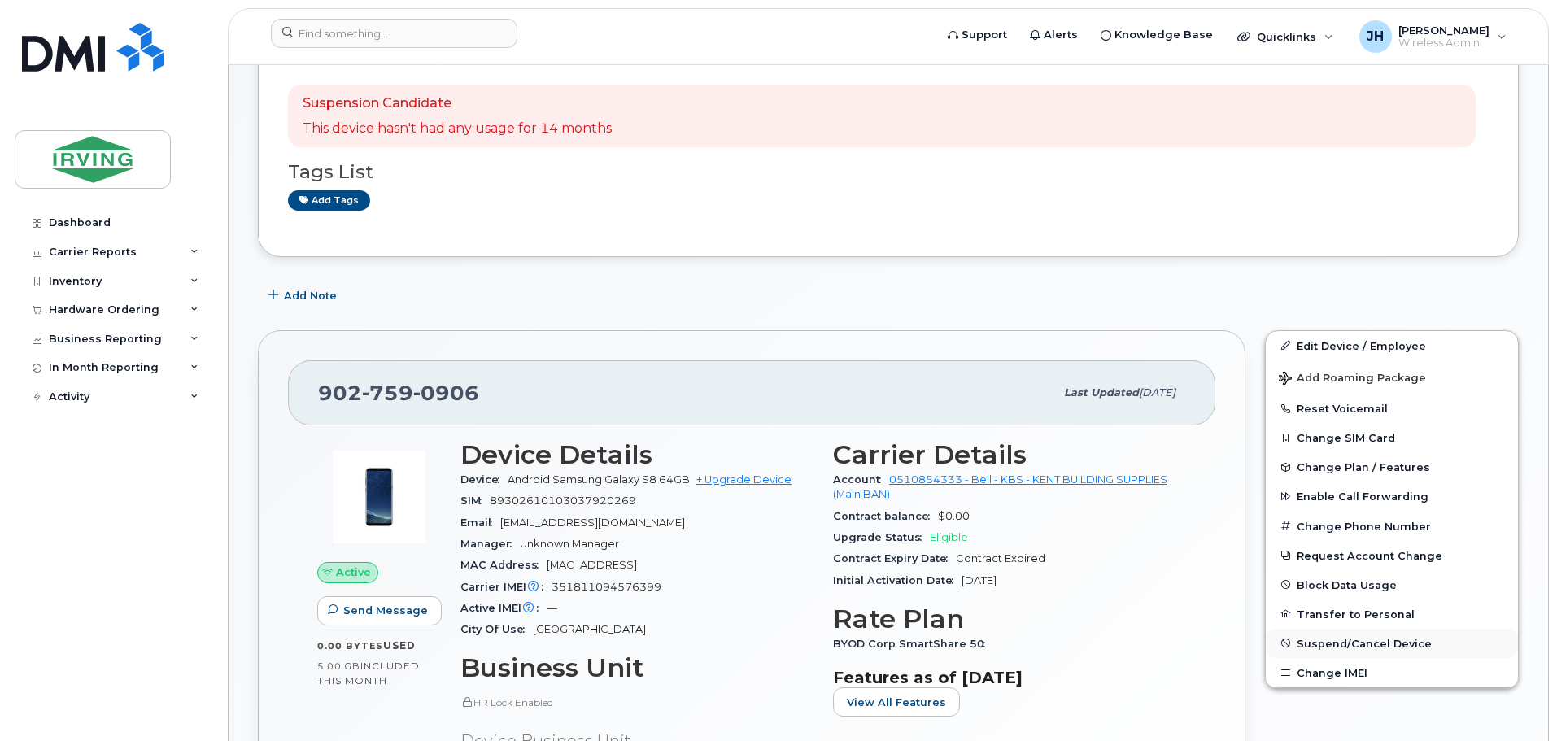
click at [1333, 644] on span "Suspend/Cancel Device" at bounding box center [1364, 643] width 135 height 12
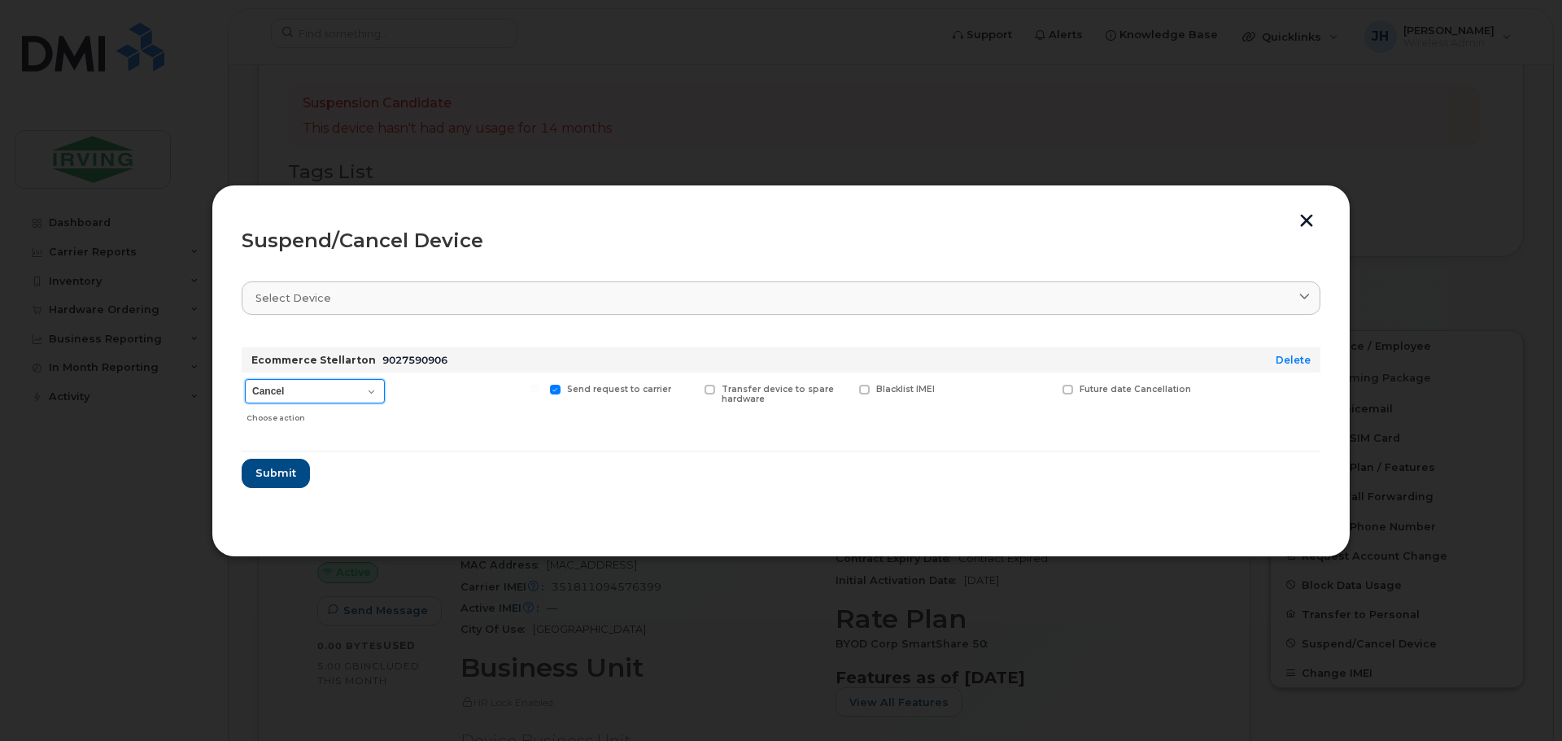
click at [364, 385] on select "Cancel Suspend - Extend Suspension Suspend - Reduced Rate Suspend - Full Rate S…" at bounding box center [315, 391] width 140 height 24
select select "[object Object]"
click at [245, 379] on select "Cancel Suspend - Extend Suspension Suspend - Reduced Rate Suspend - Full Rate S…" at bounding box center [315, 391] width 140 height 24
click at [262, 476] on span "Submit" at bounding box center [275, 472] width 41 height 15
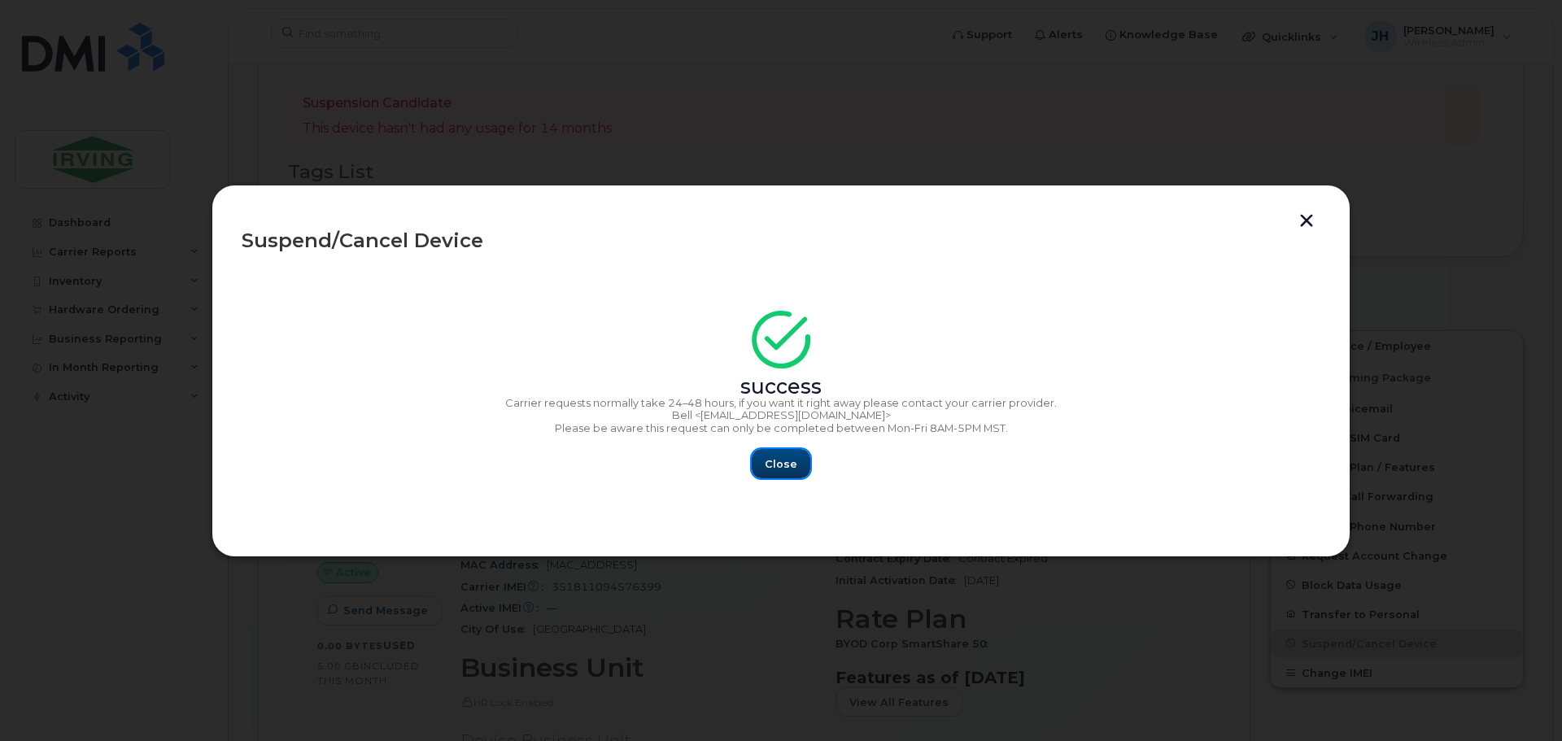
drag, startPoint x: 766, startPoint y: 463, endPoint x: 787, endPoint y: 465, distance: 20.4
click at [766, 463] on span "Close" at bounding box center [781, 463] width 33 height 15
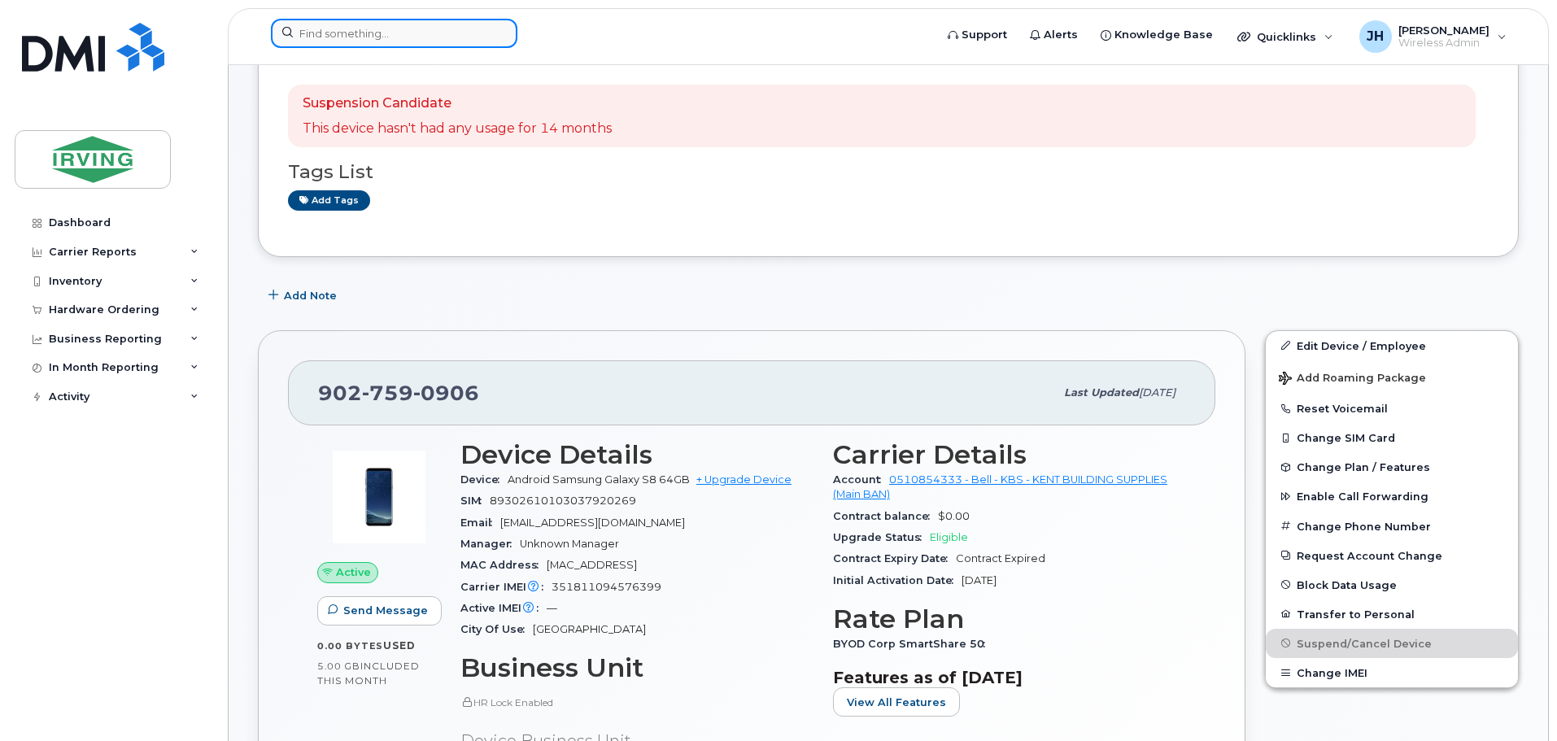
click at [407, 32] on input at bounding box center [394, 33] width 247 height 29
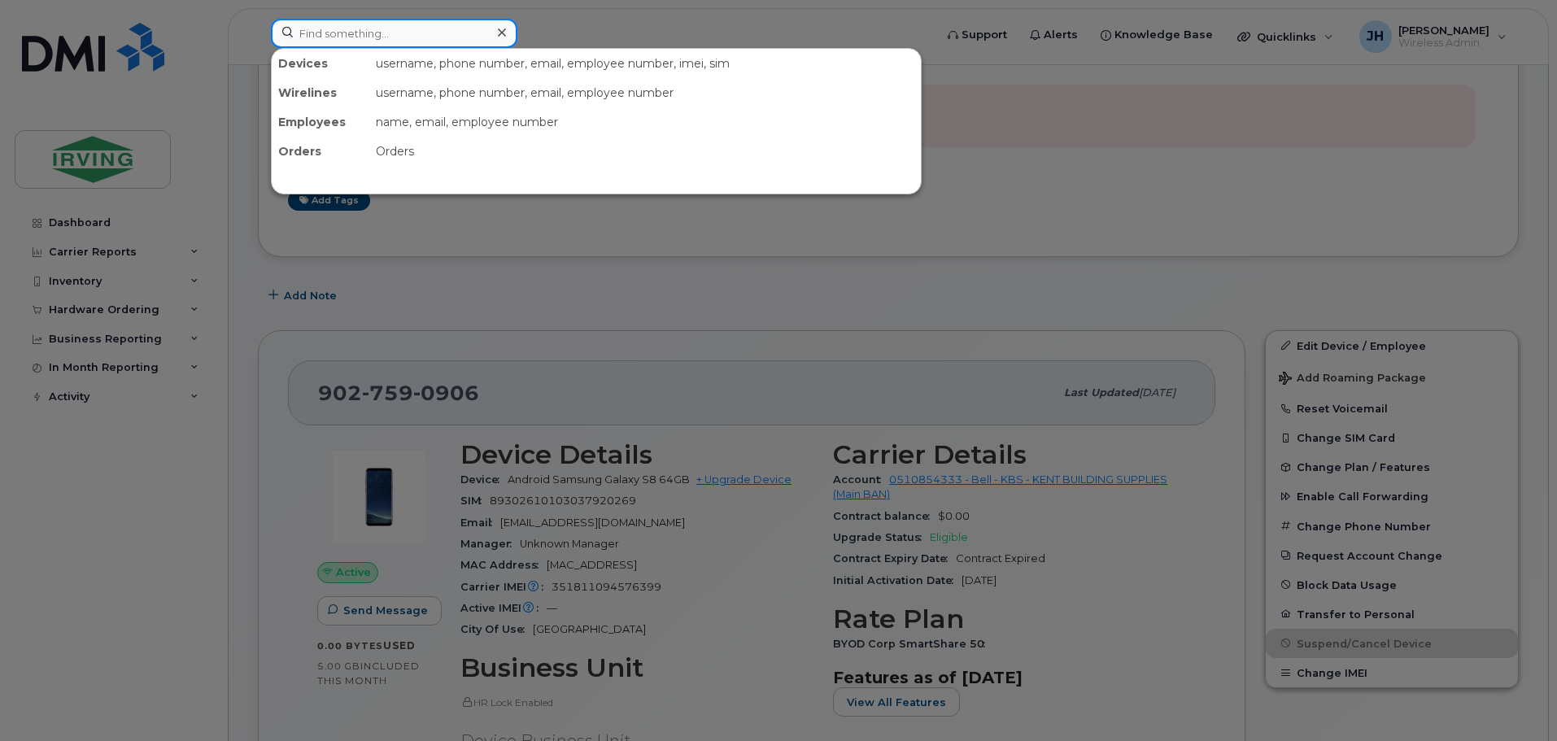
paste input "9028701215"
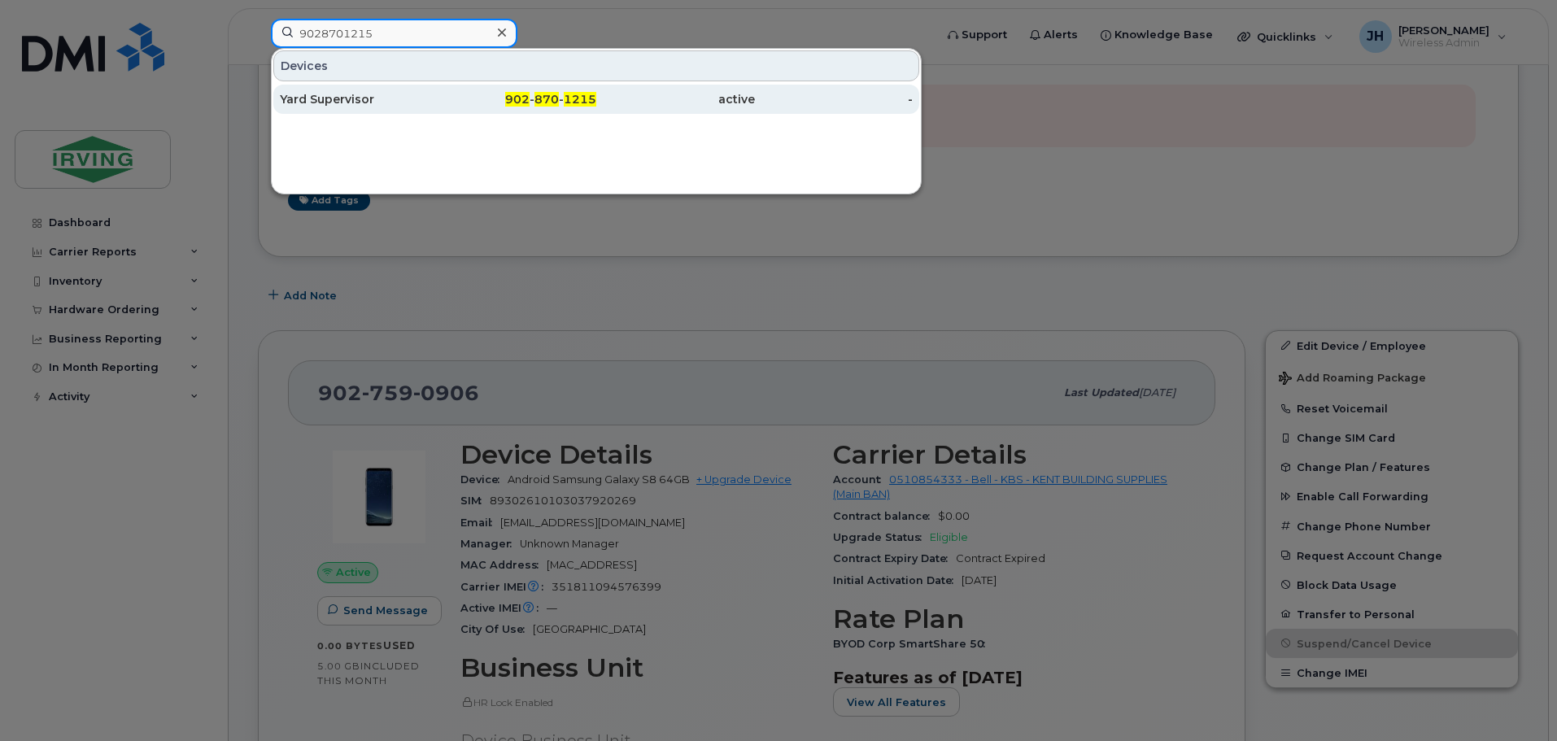
type input "9028701215"
click at [383, 89] on div "Yard Supervisor" at bounding box center [359, 99] width 159 height 29
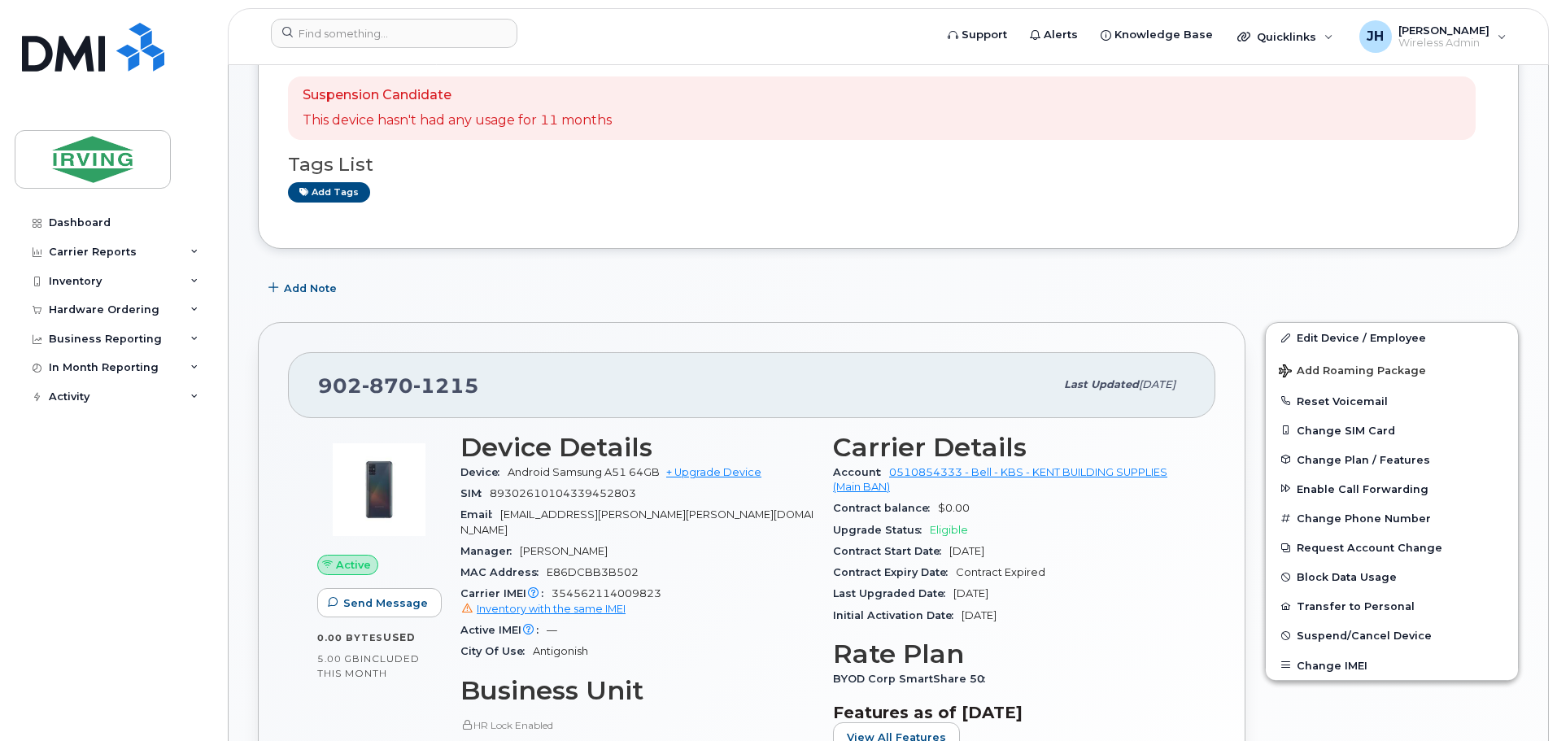
scroll to position [570, 0]
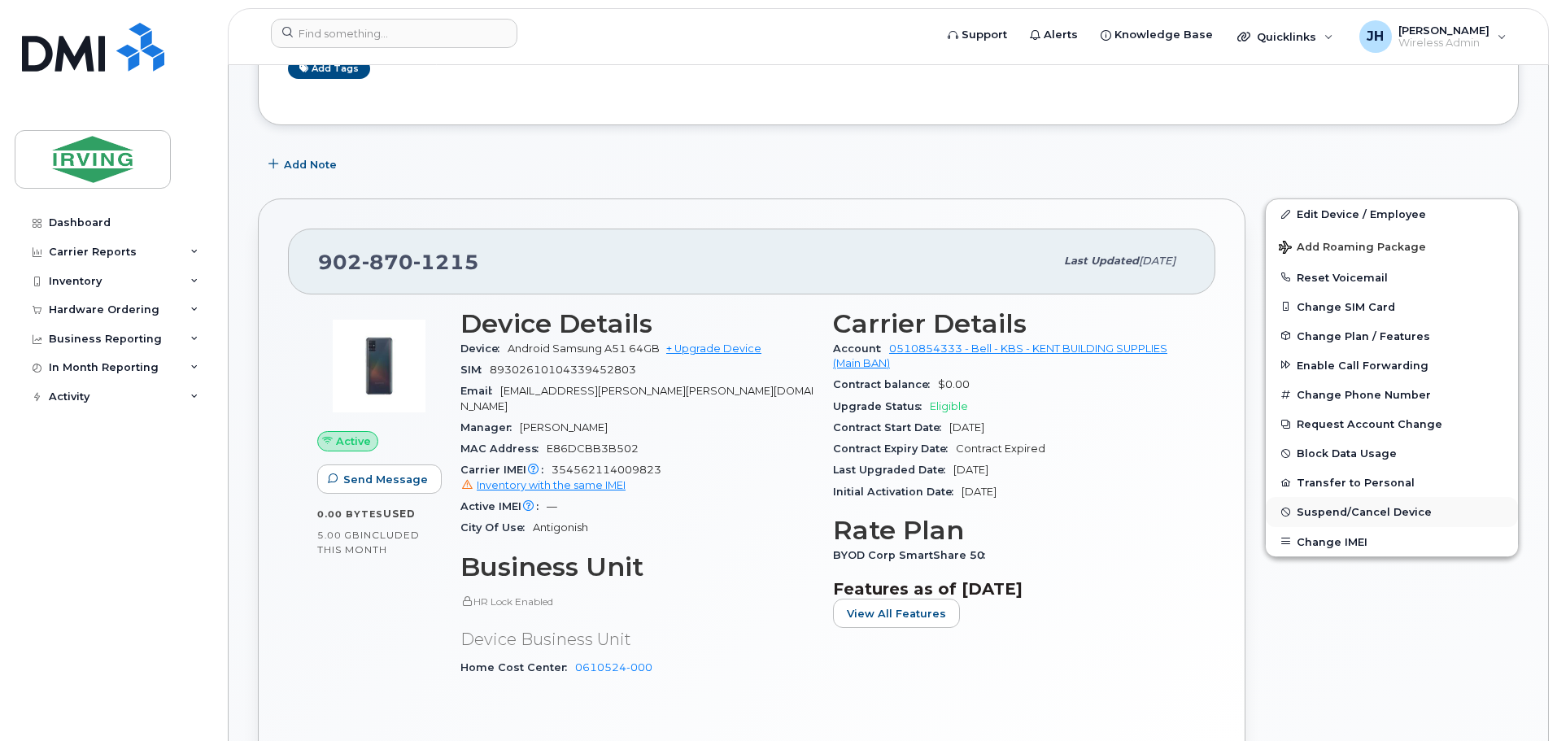
click at [1352, 515] on span "Suspend/Cancel Device" at bounding box center [1364, 512] width 135 height 12
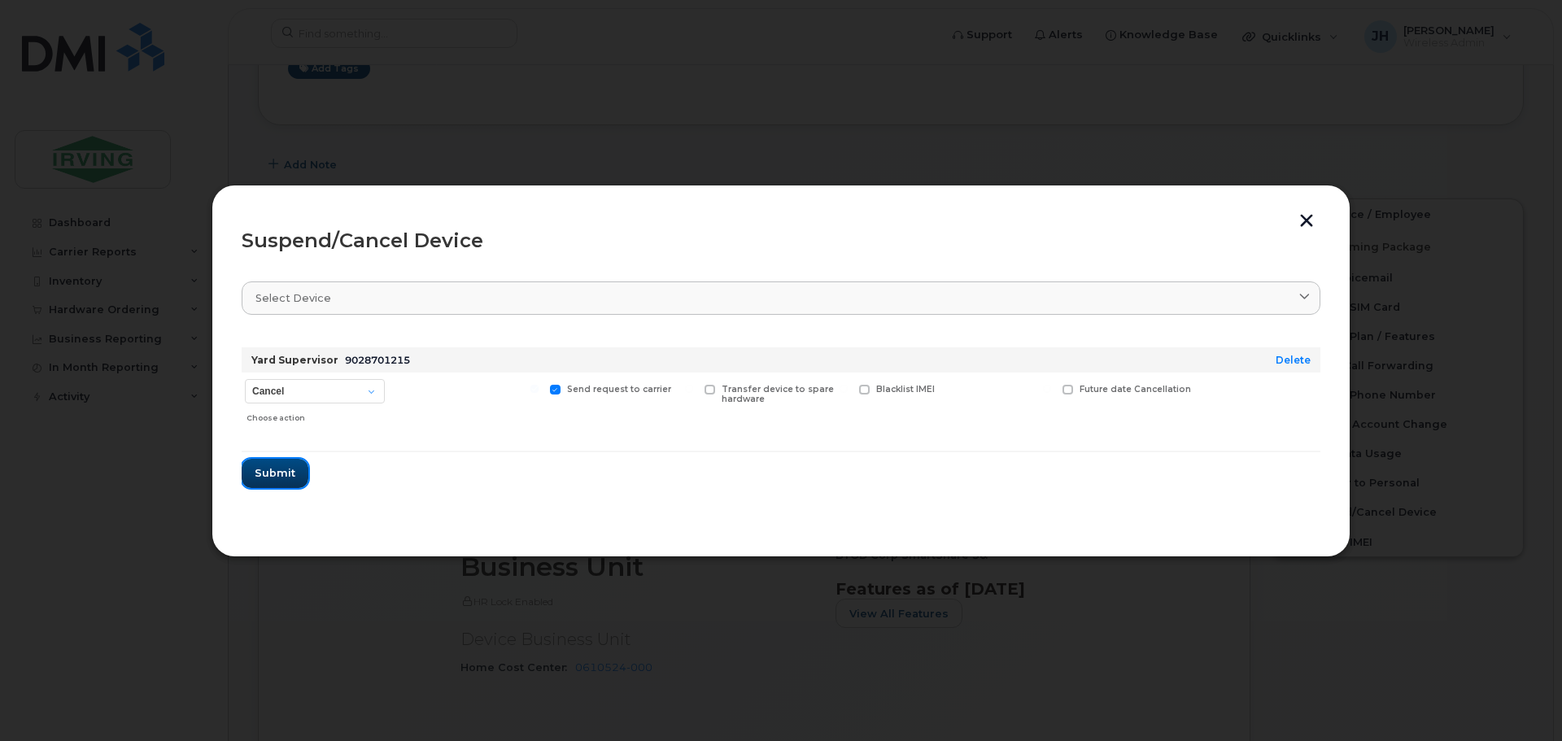
click at [264, 474] on span "Submit" at bounding box center [275, 472] width 41 height 15
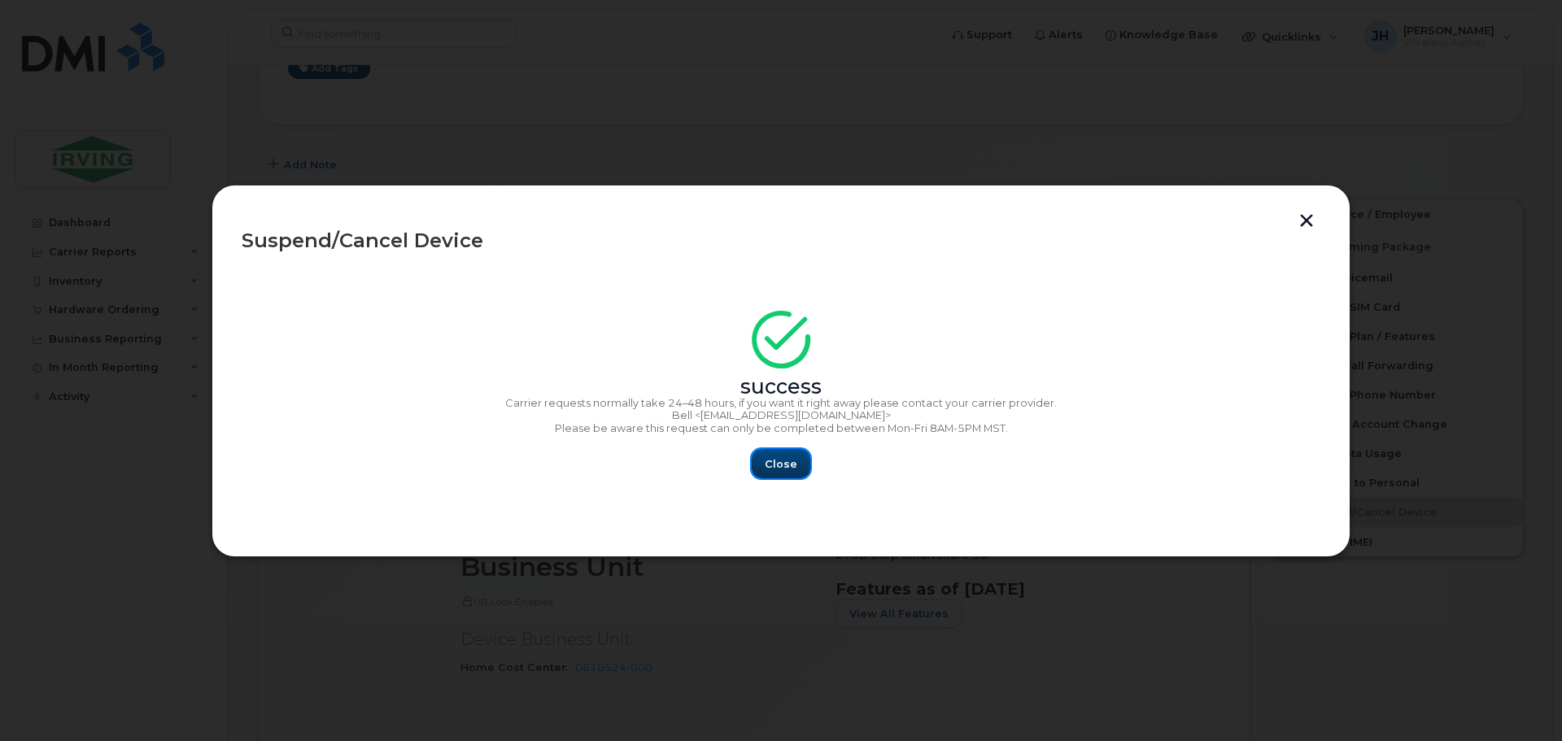
drag, startPoint x: 800, startPoint y: 460, endPoint x: 310, endPoint y: 504, distance: 491.7
click at [800, 460] on button "Close" at bounding box center [781, 463] width 59 height 29
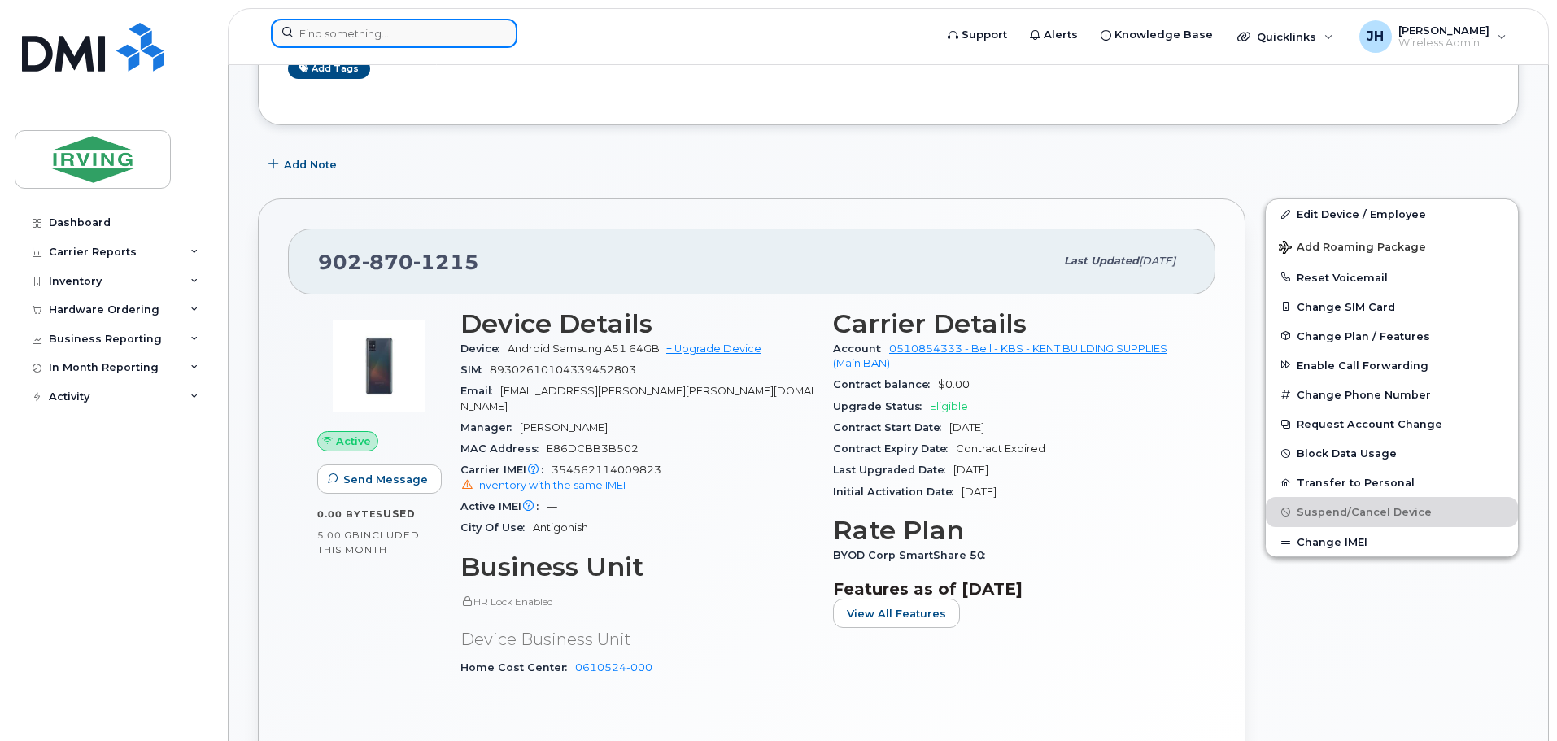
click at [368, 28] on input at bounding box center [394, 33] width 247 height 29
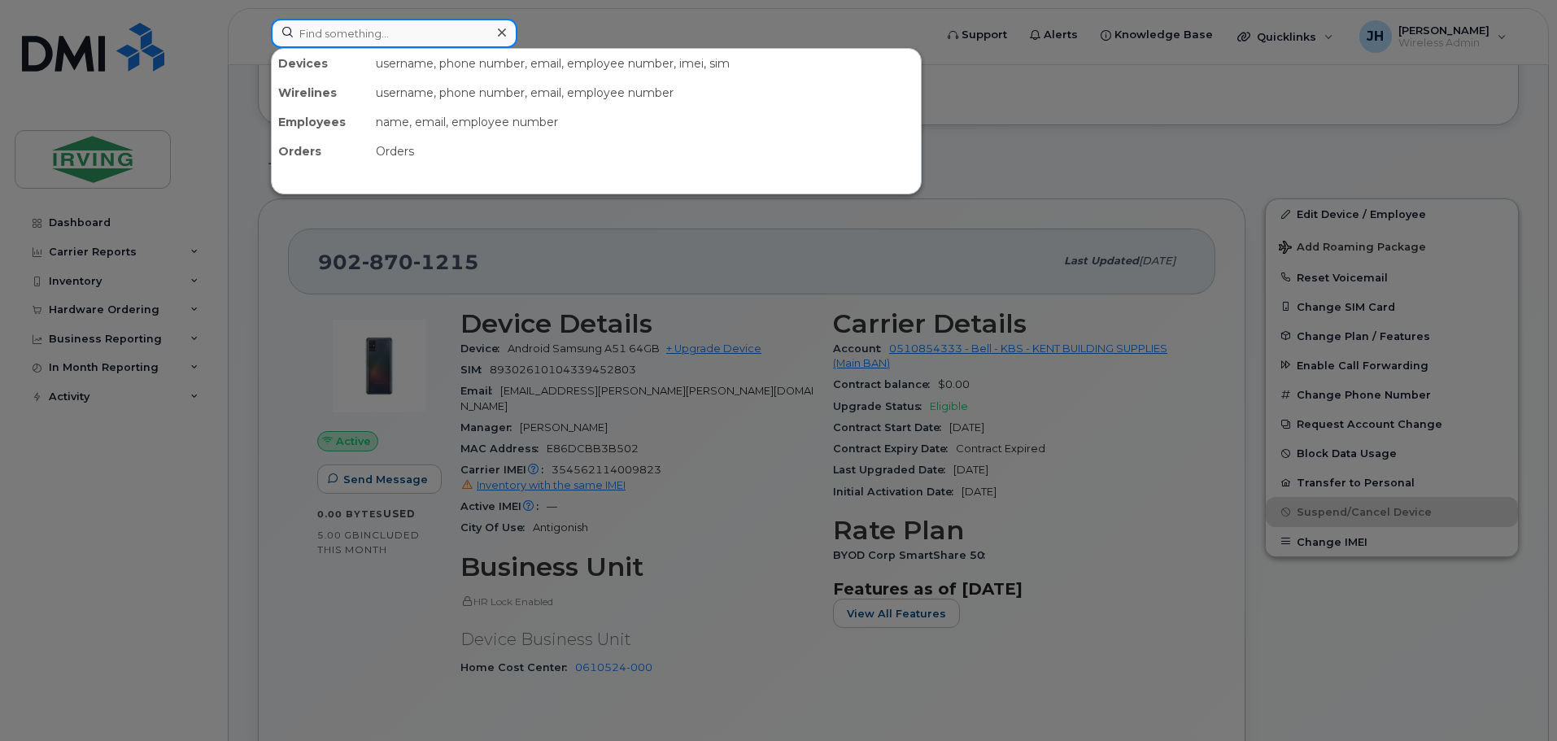
paste input "9022208562"
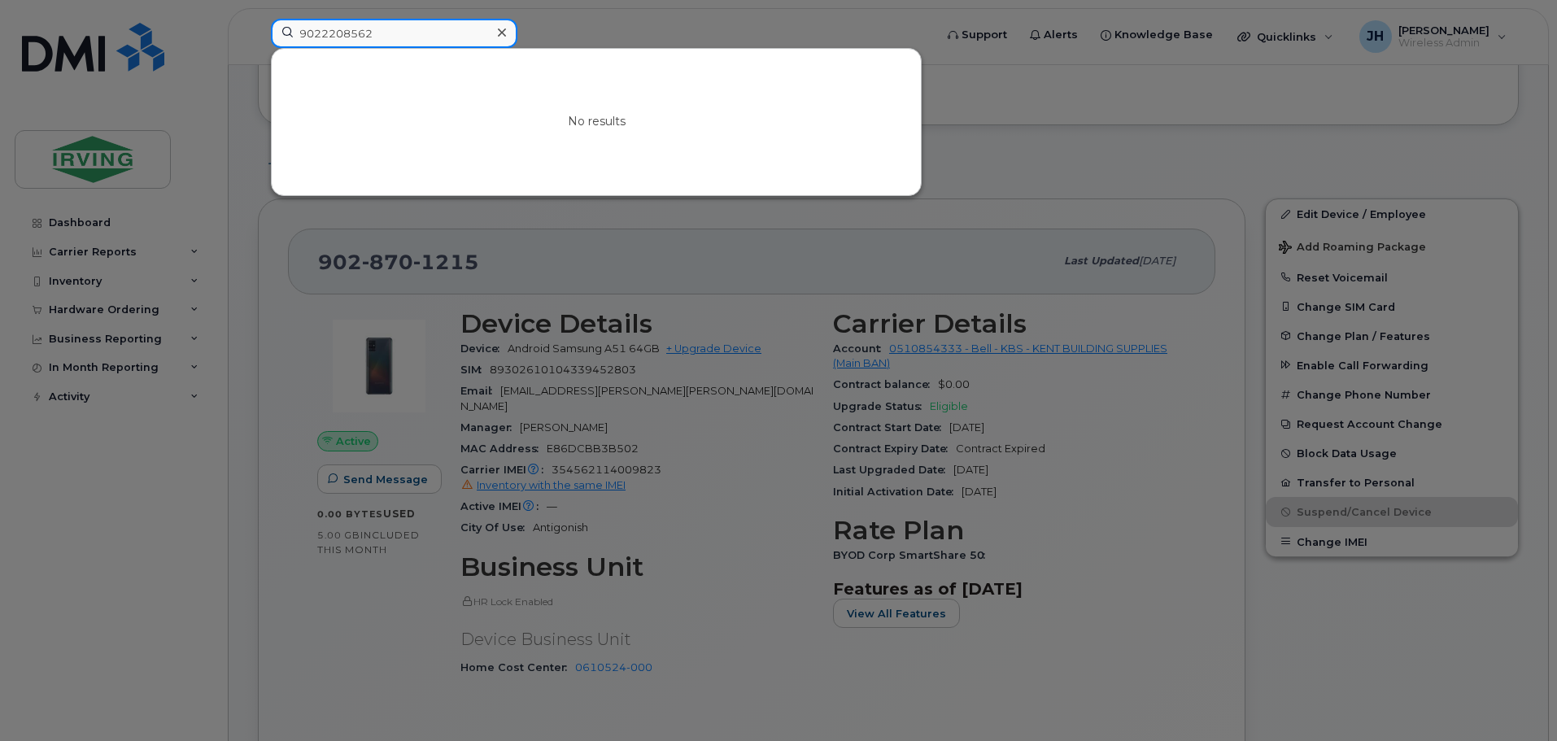
click at [360, 45] on input "9022208562" at bounding box center [394, 33] width 247 height 29
drag, startPoint x: 379, startPoint y: 30, endPoint x: 260, endPoint y: 37, distance: 119.0
click at [260, 37] on div "9022208562 No results" at bounding box center [597, 37] width 679 height 36
paste input "3183198"
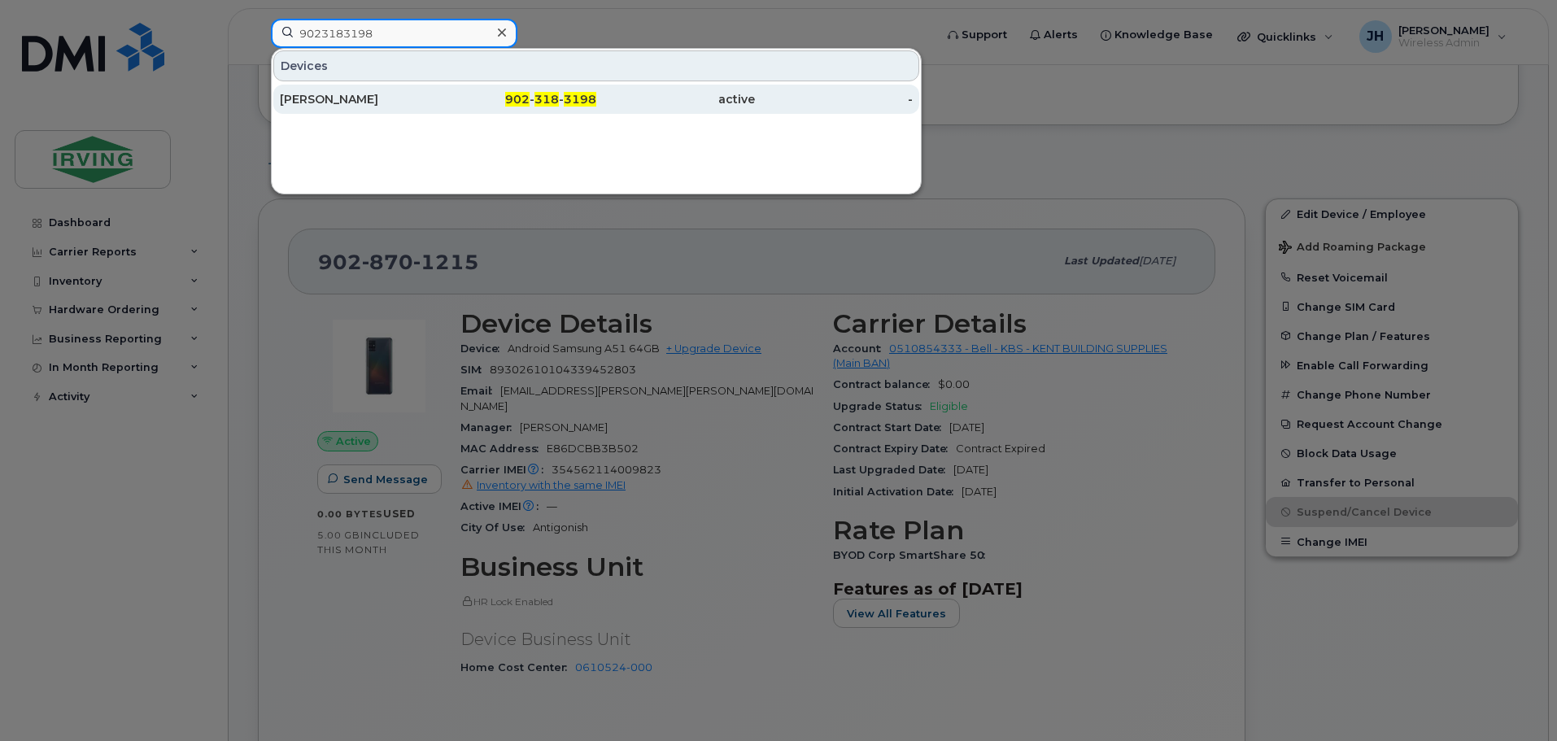
type input "9023183198"
click at [340, 101] on div "Joseph MacKenzie" at bounding box center [359, 99] width 159 height 16
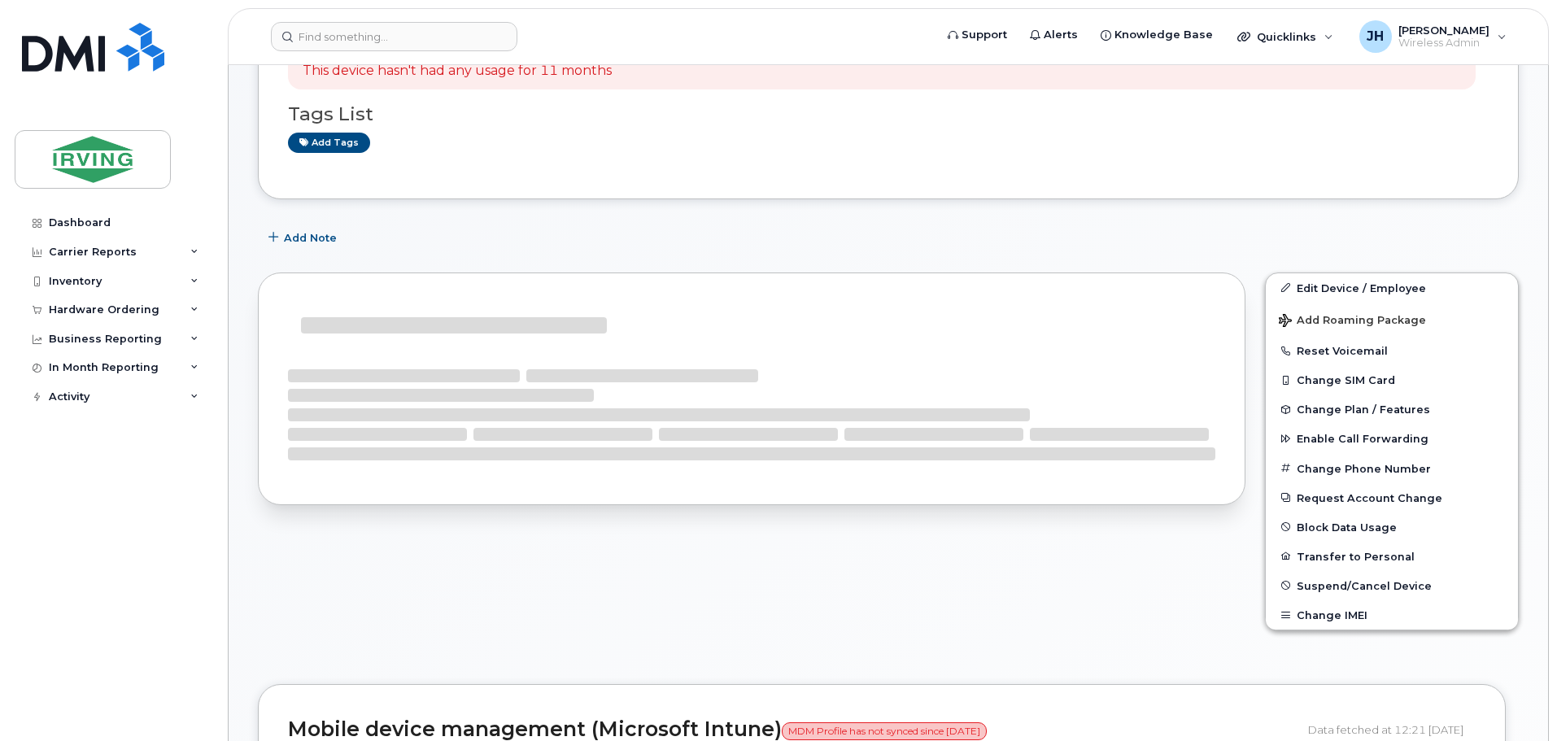
scroll to position [325, 0]
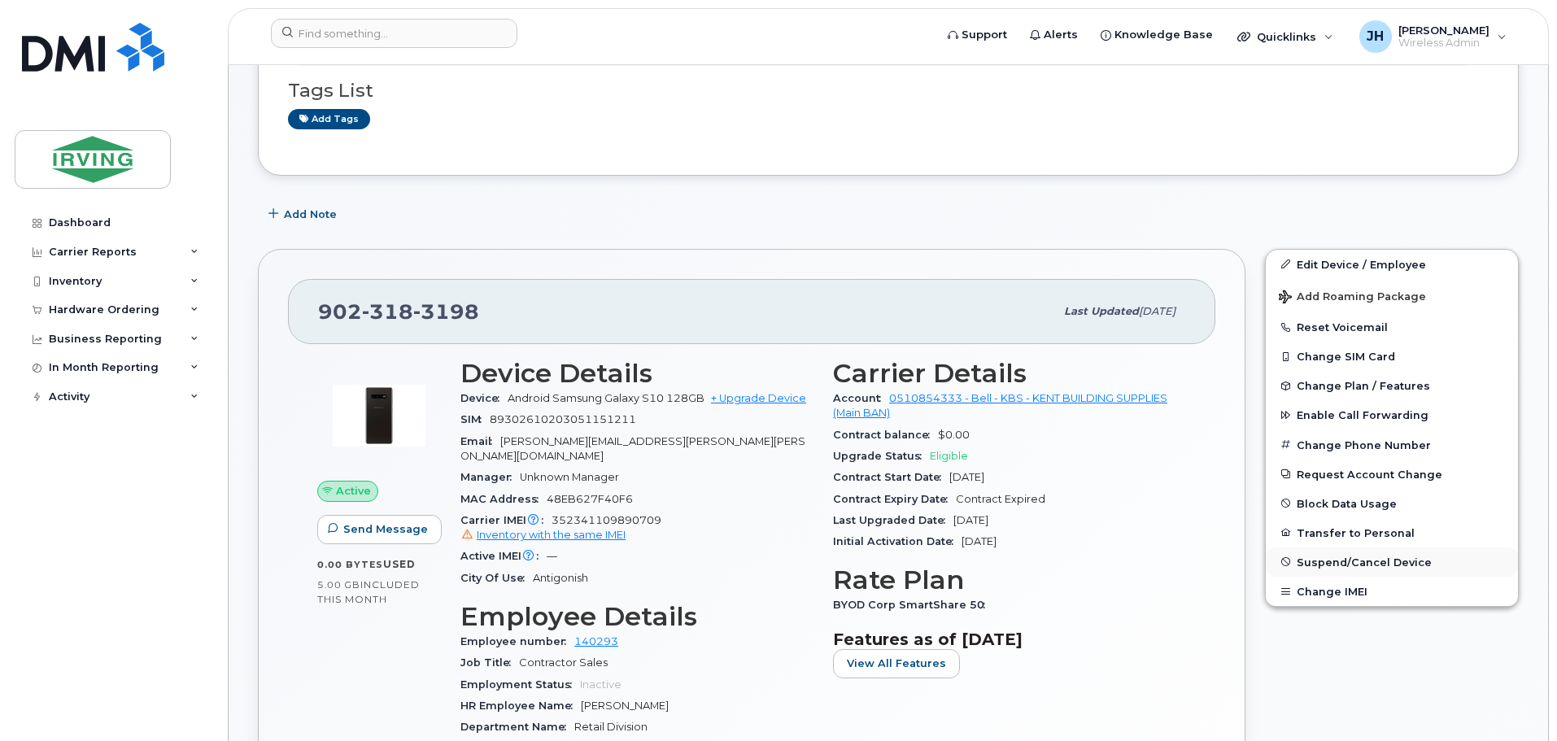
click at [1335, 564] on span "Suspend/Cancel Device" at bounding box center [1364, 562] width 135 height 12
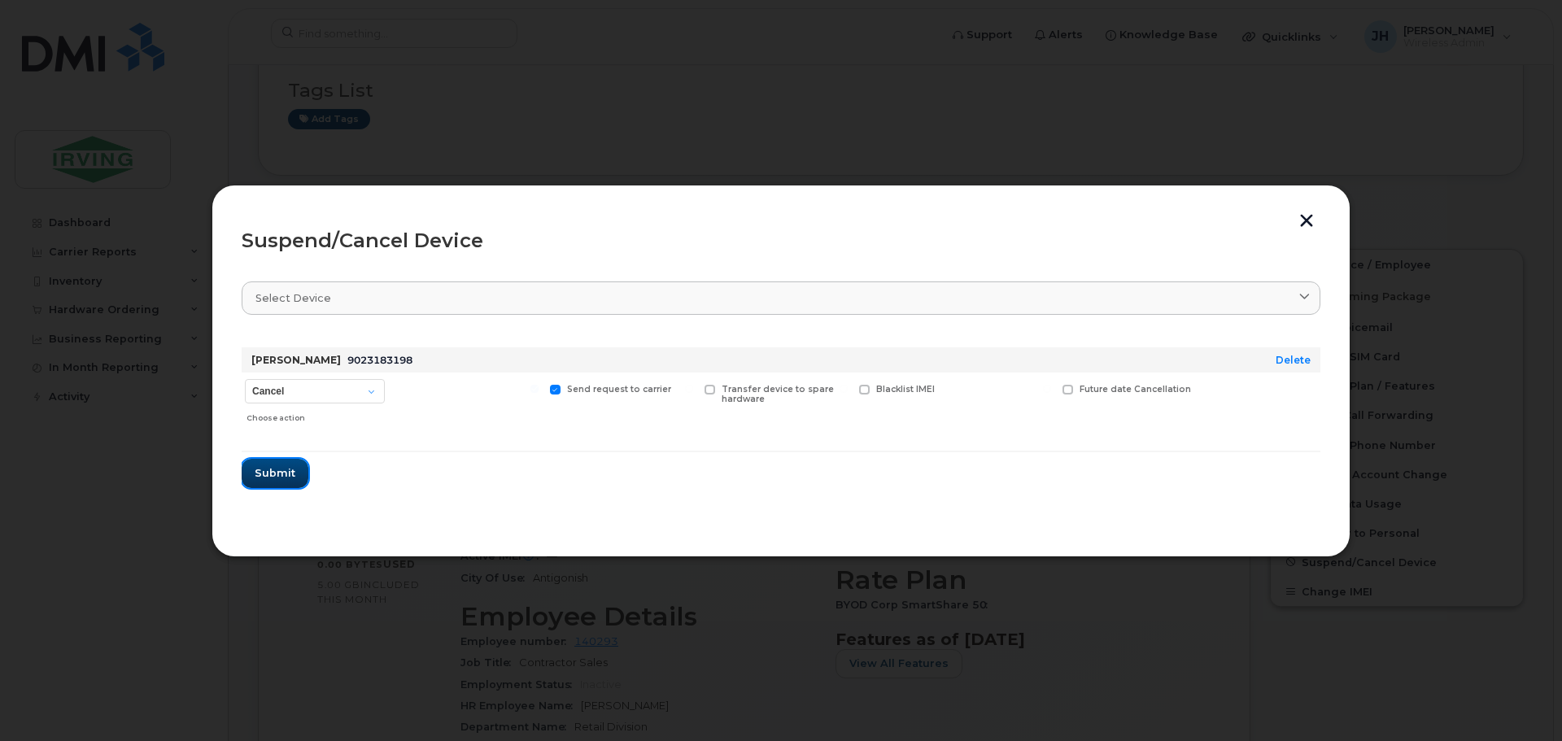
click at [259, 474] on span "Submit" at bounding box center [275, 472] width 41 height 15
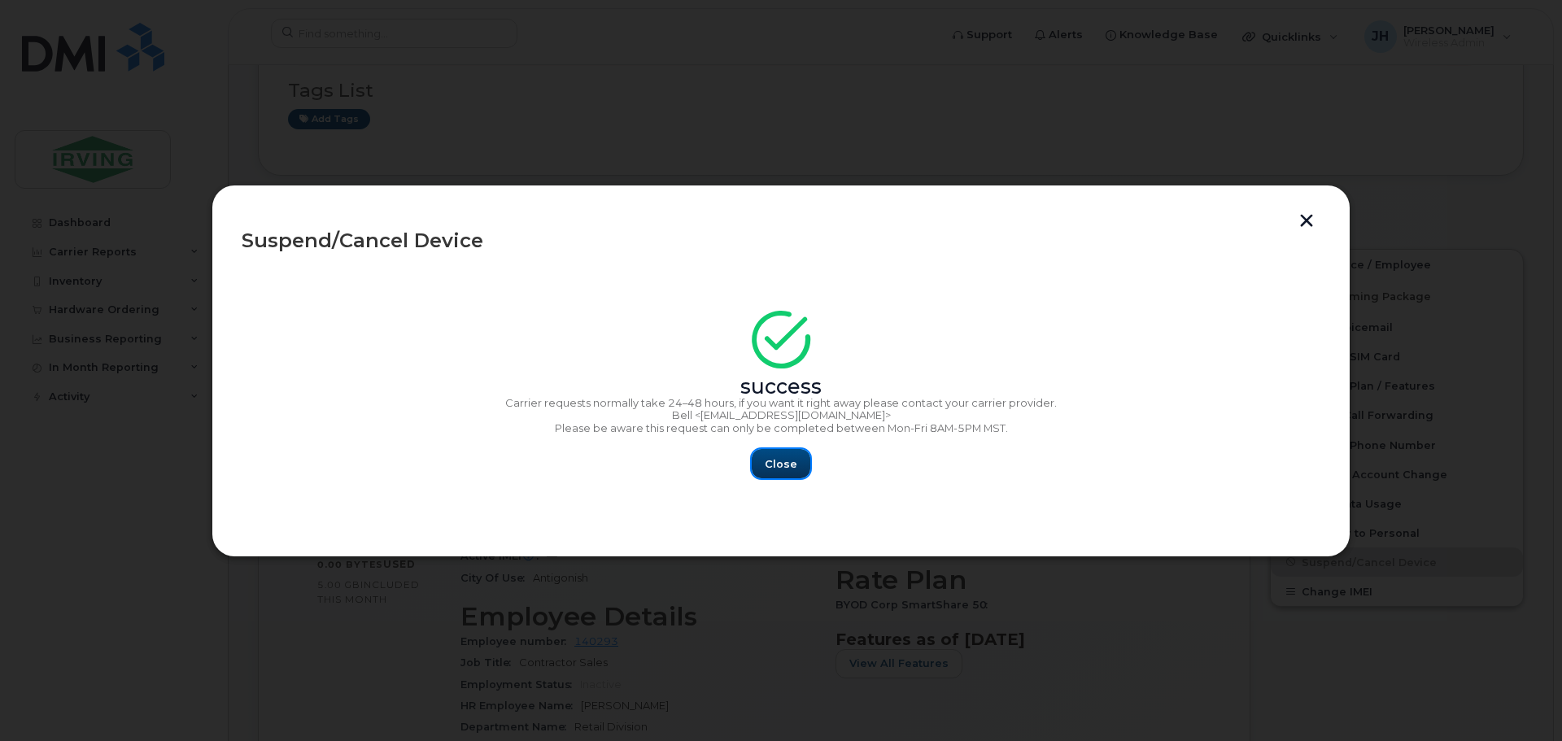
click at [774, 463] on span "Close" at bounding box center [781, 463] width 33 height 15
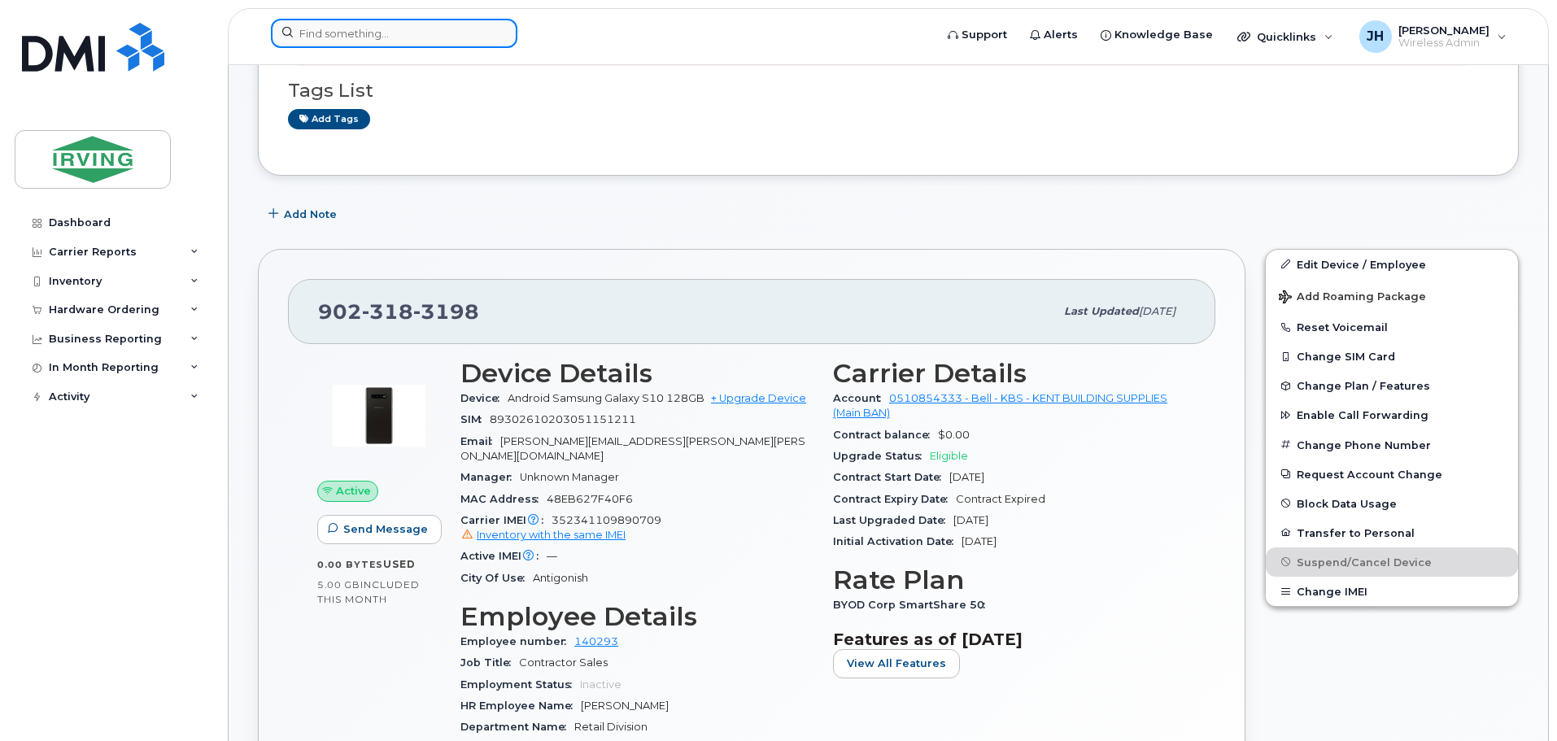
click at [404, 24] on input at bounding box center [394, 33] width 247 height 29
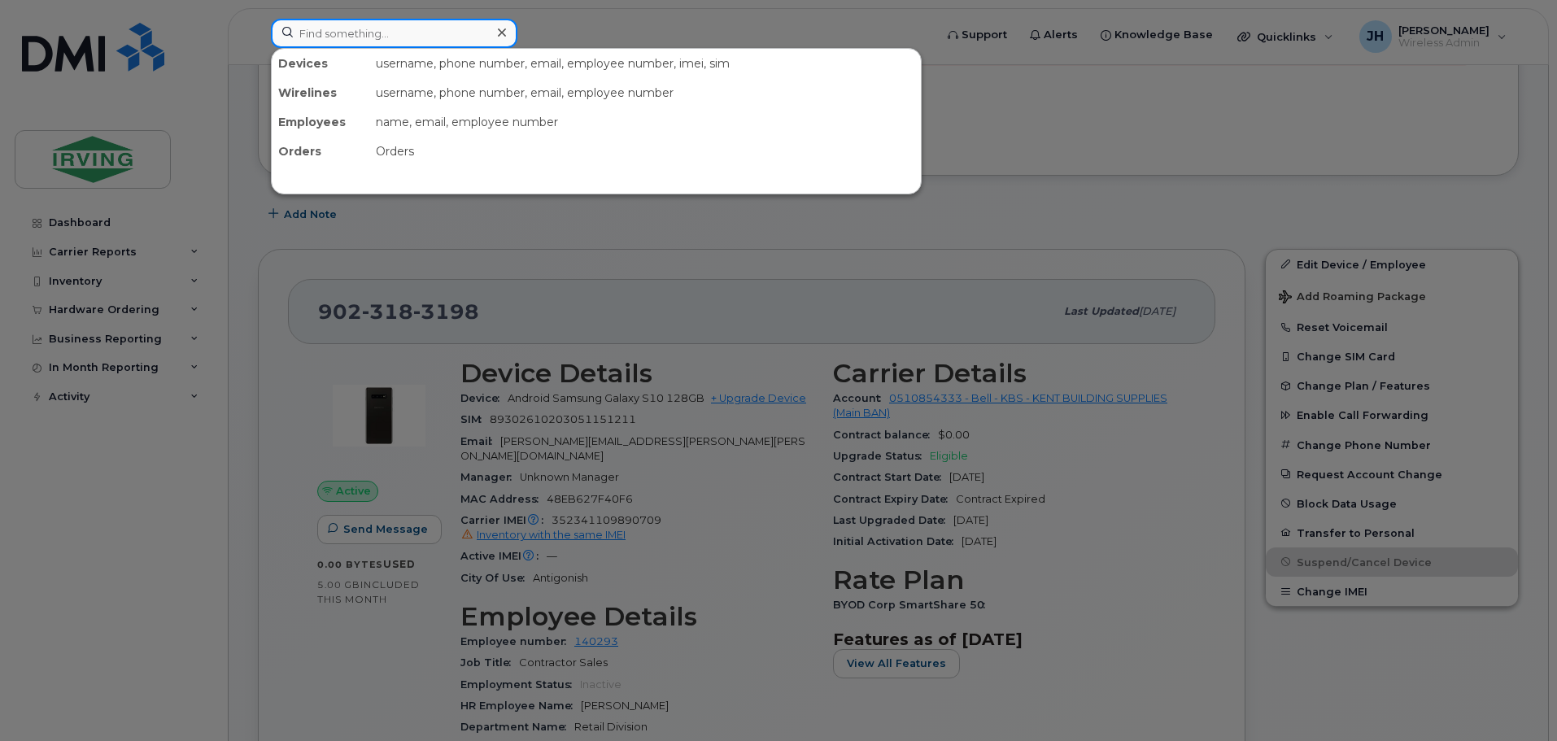
paste input "5066517400"
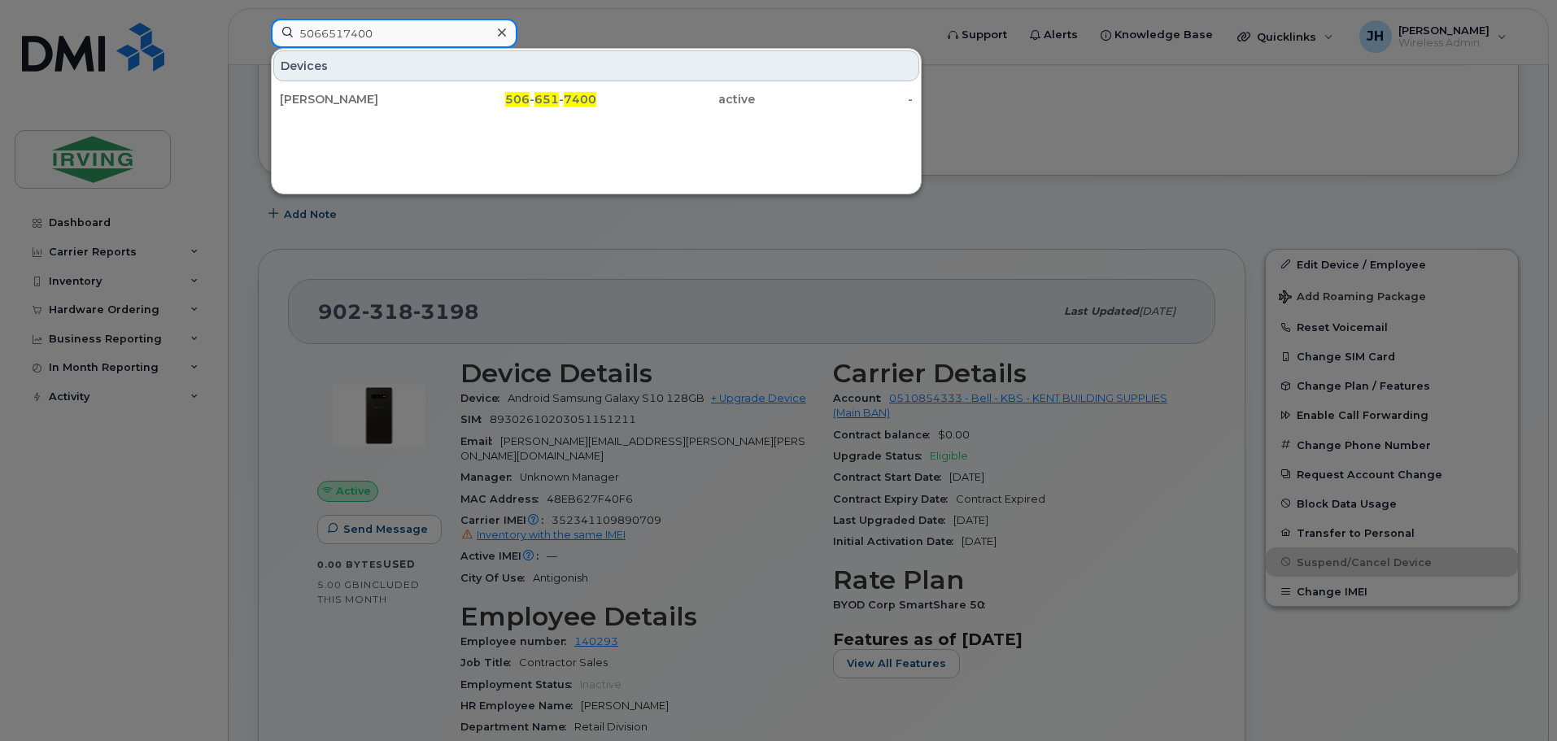
drag, startPoint x: 384, startPoint y: 28, endPoint x: 236, endPoint y: 32, distance: 148.1
click at [258, 32] on div "5066517400 Devices [PERSON_NAME] 506 - 651 - 7400 active -" at bounding box center [597, 37] width 679 height 36
type input "[PERSON_NAME]"
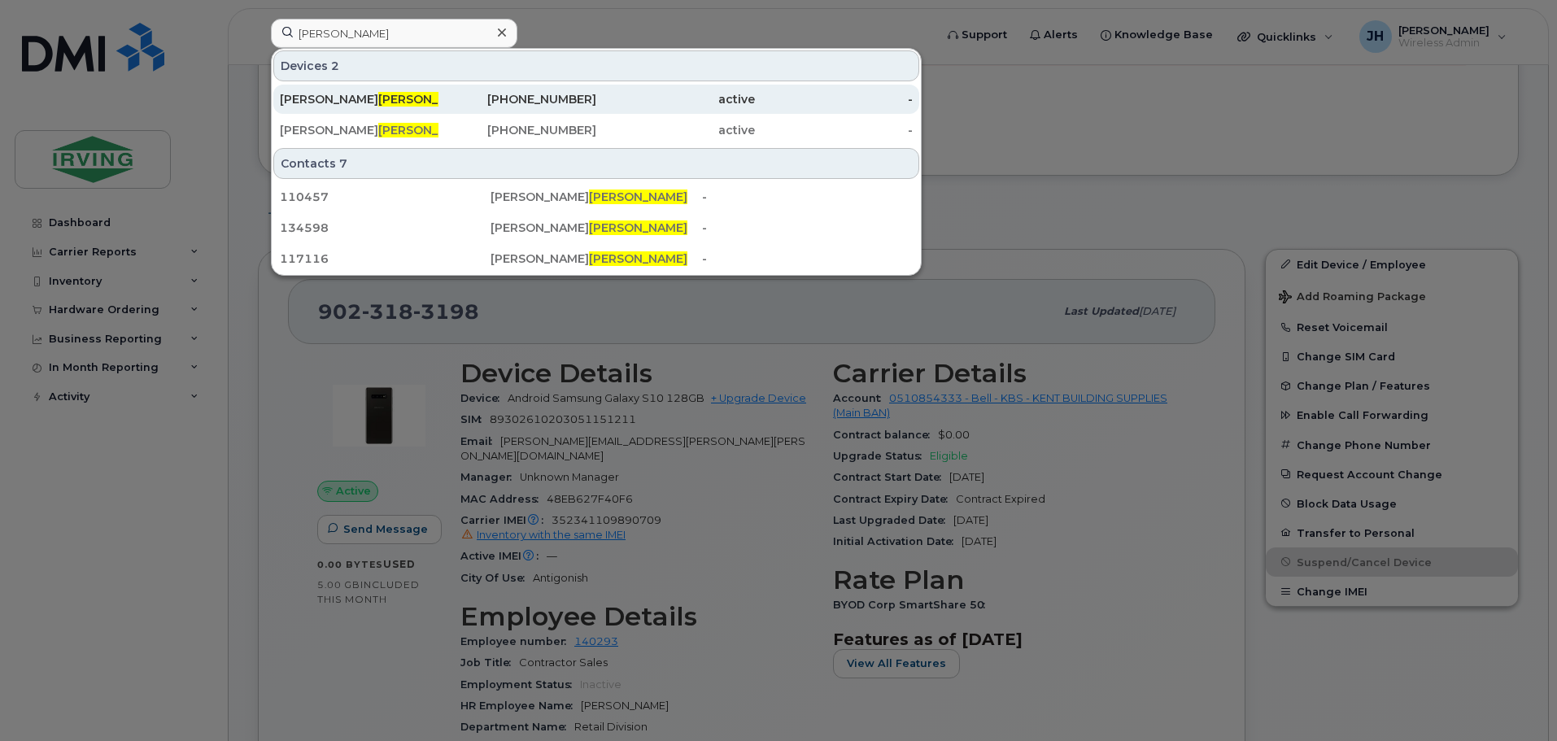
click at [316, 97] on div "[PERSON_NAME]" at bounding box center [359, 99] width 159 height 16
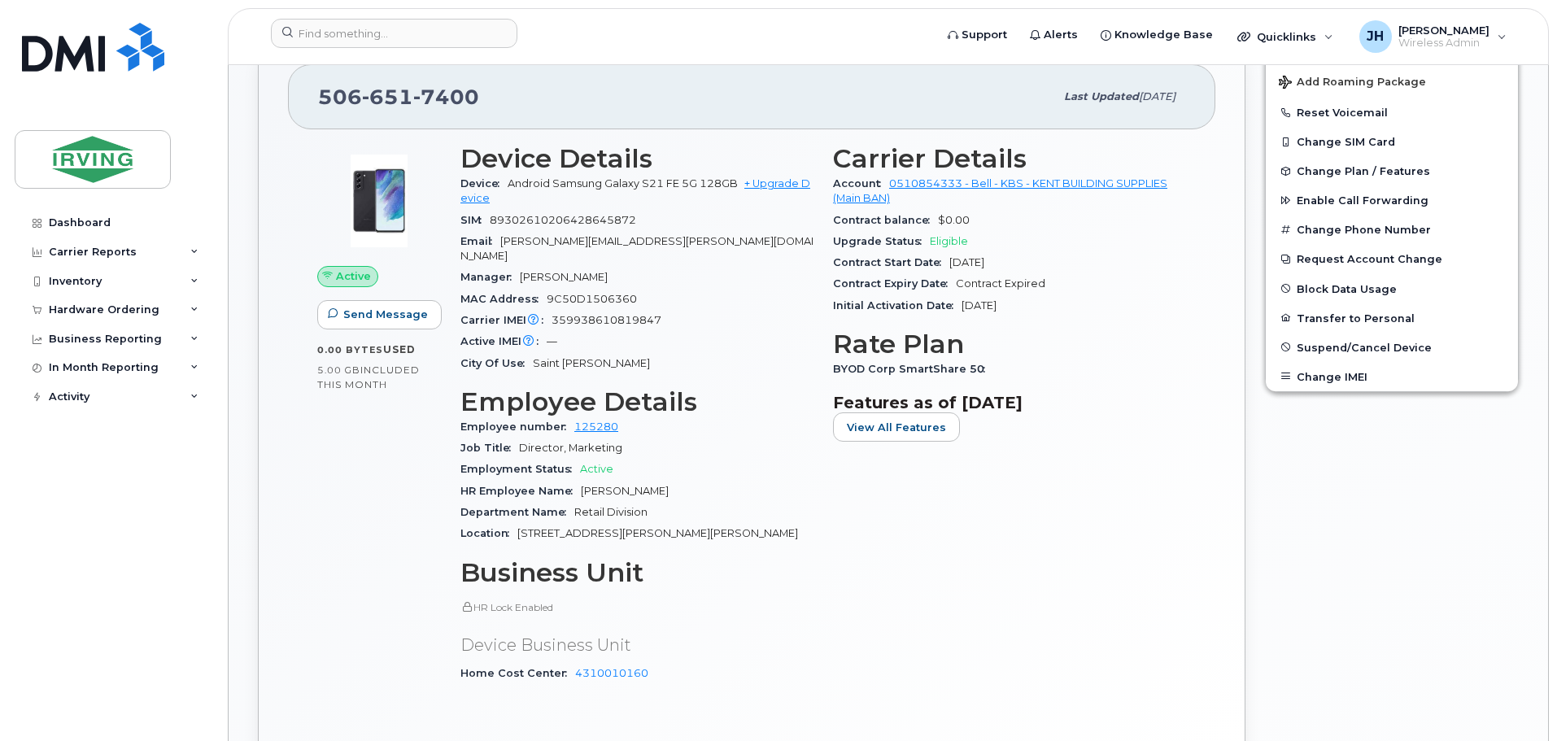
scroll to position [651, 0]
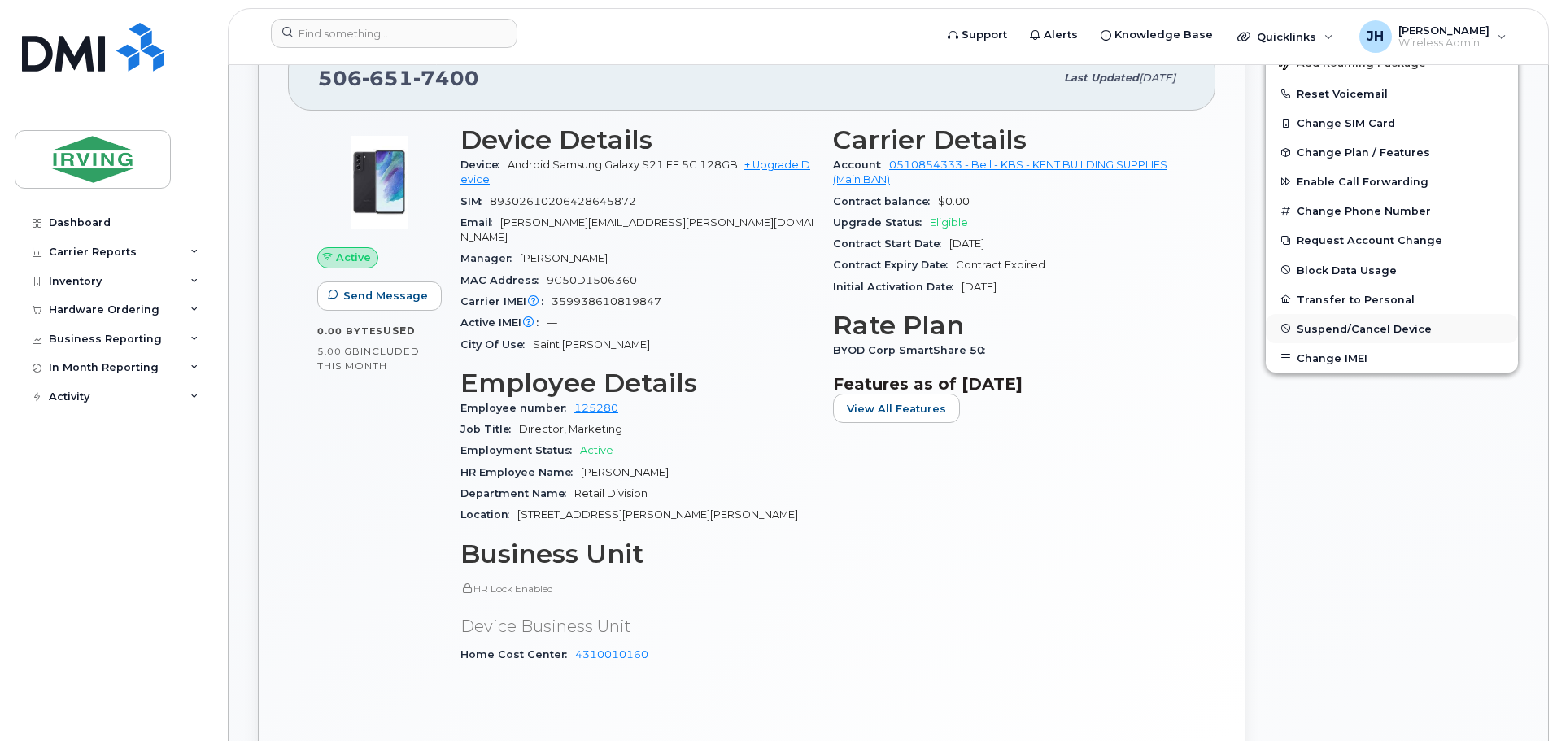
click at [1336, 328] on span "Suspend/Cancel Device" at bounding box center [1364, 328] width 135 height 12
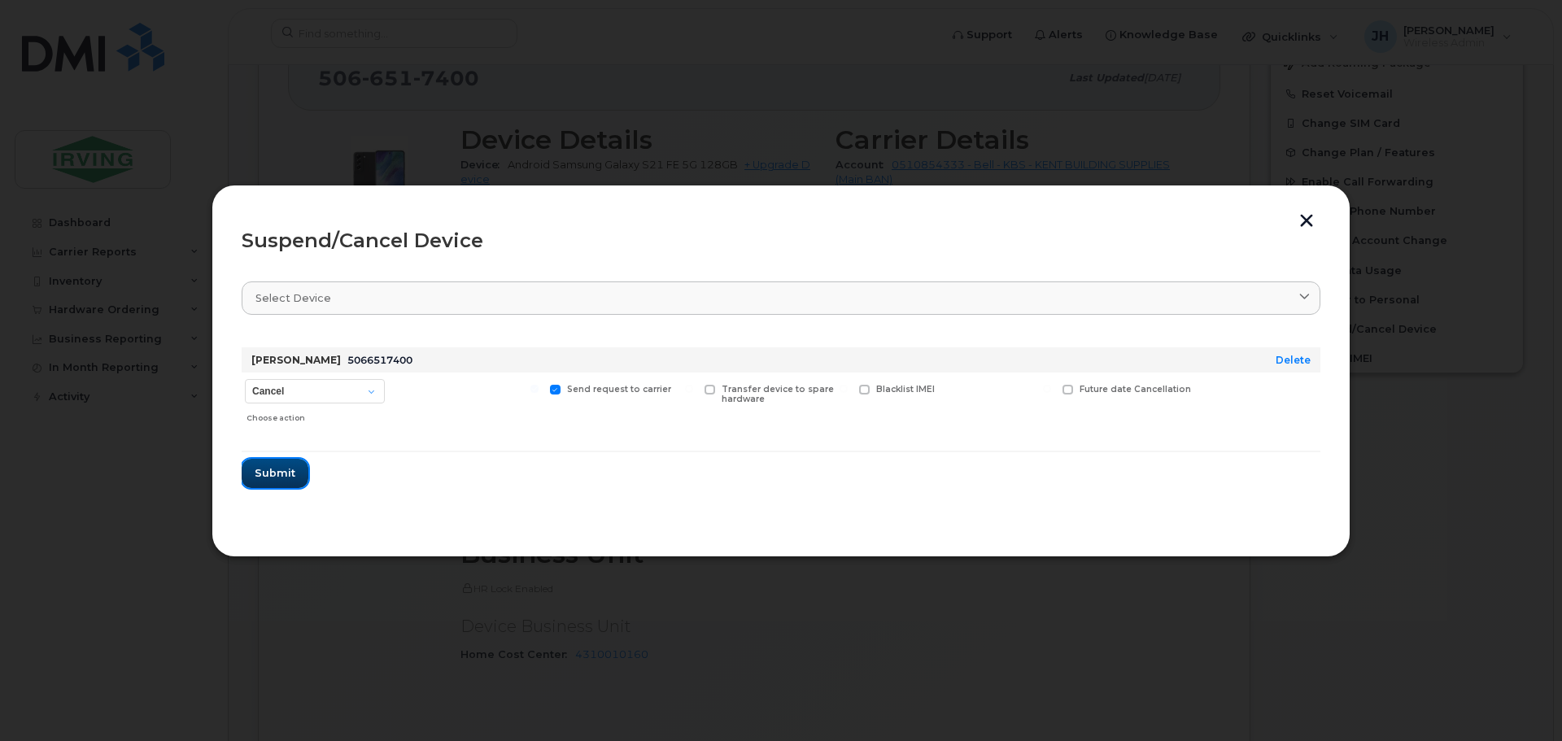
click at [279, 477] on span "Submit" at bounding box center [275, 472] width 41 height 15
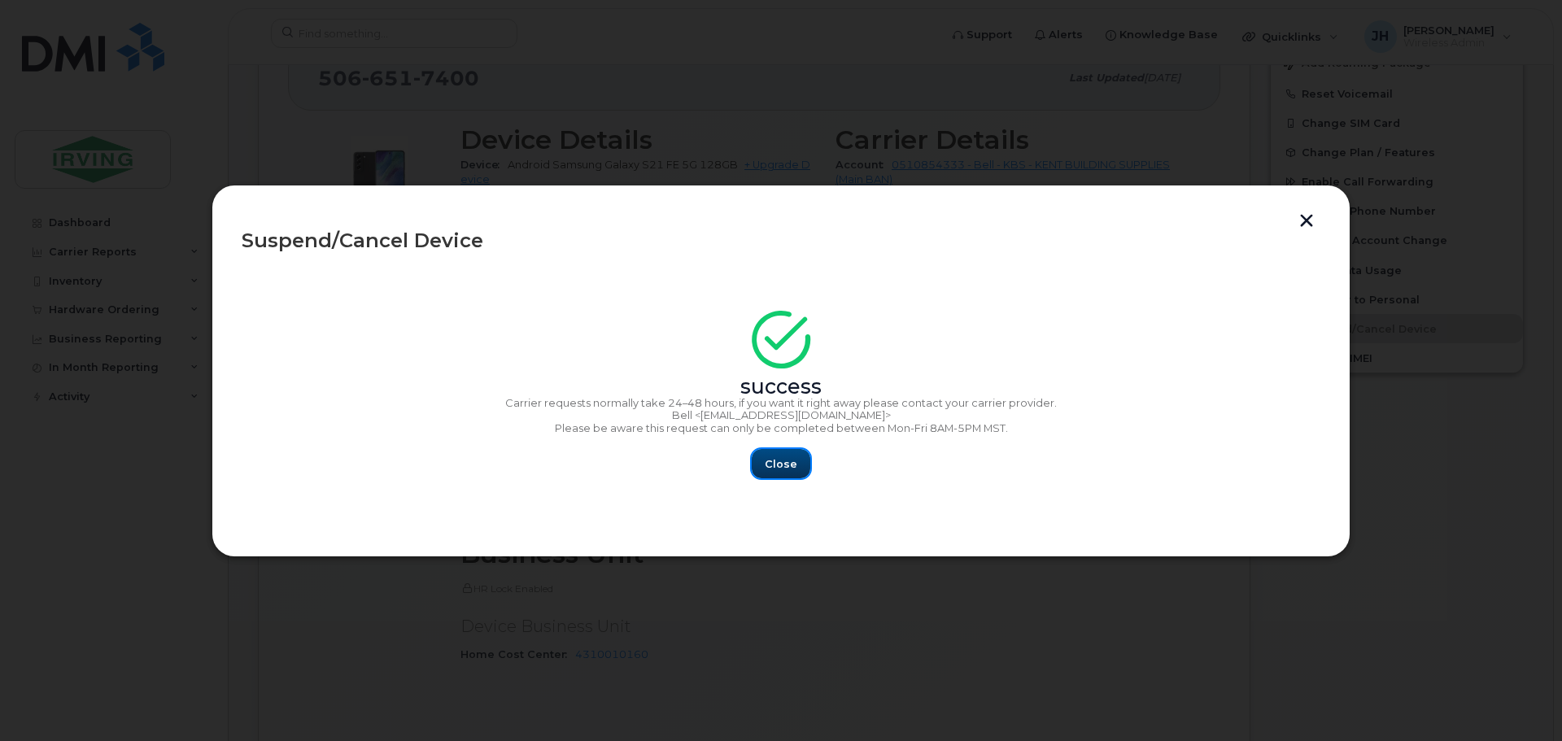
click at [787, 464] on span "Close" at bounding box center [781, 463] width 33 height 15
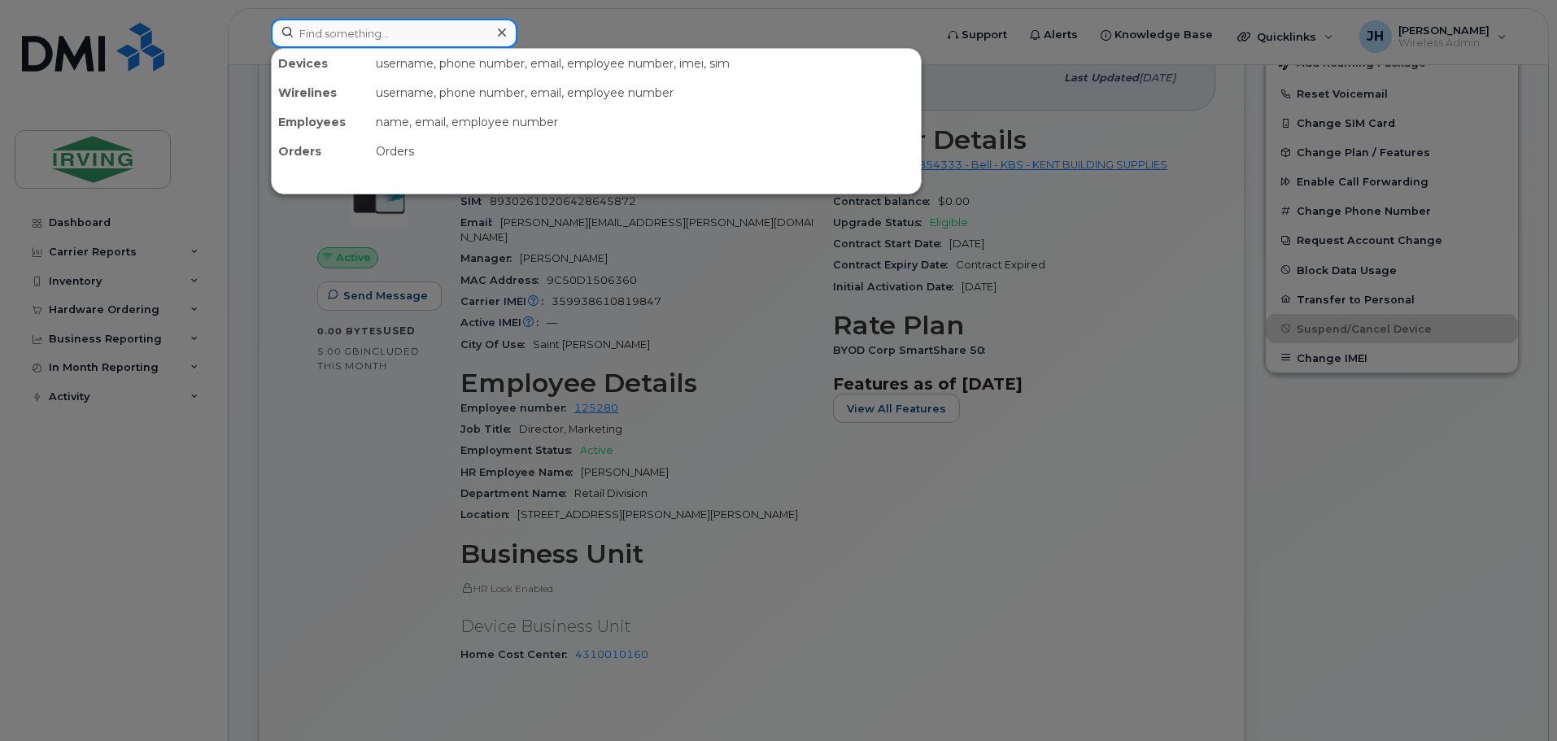
click at [400, 32] on input at bounding box center [394, 33] width 247 height 29
paste input "7094270495"
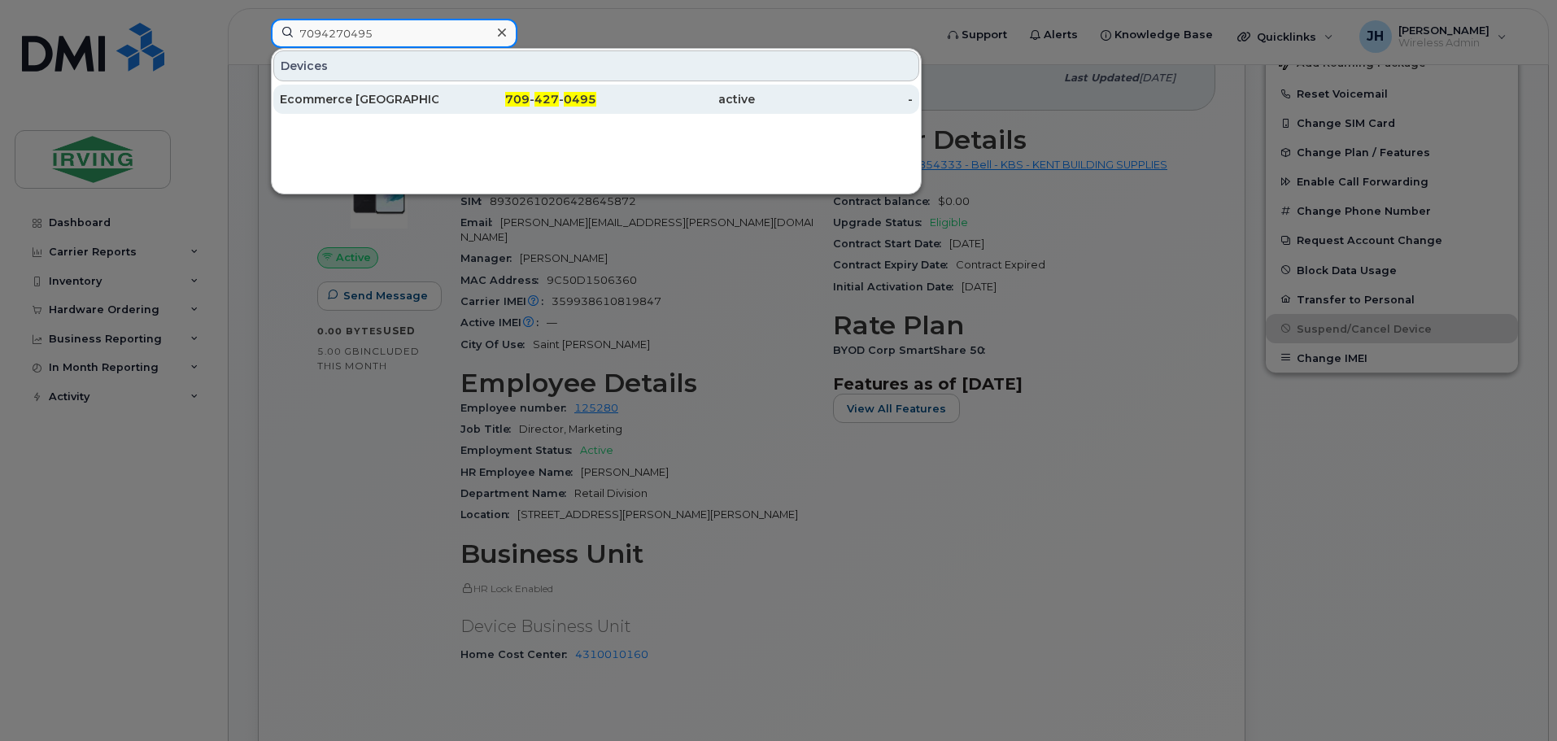
type input "7094270495"
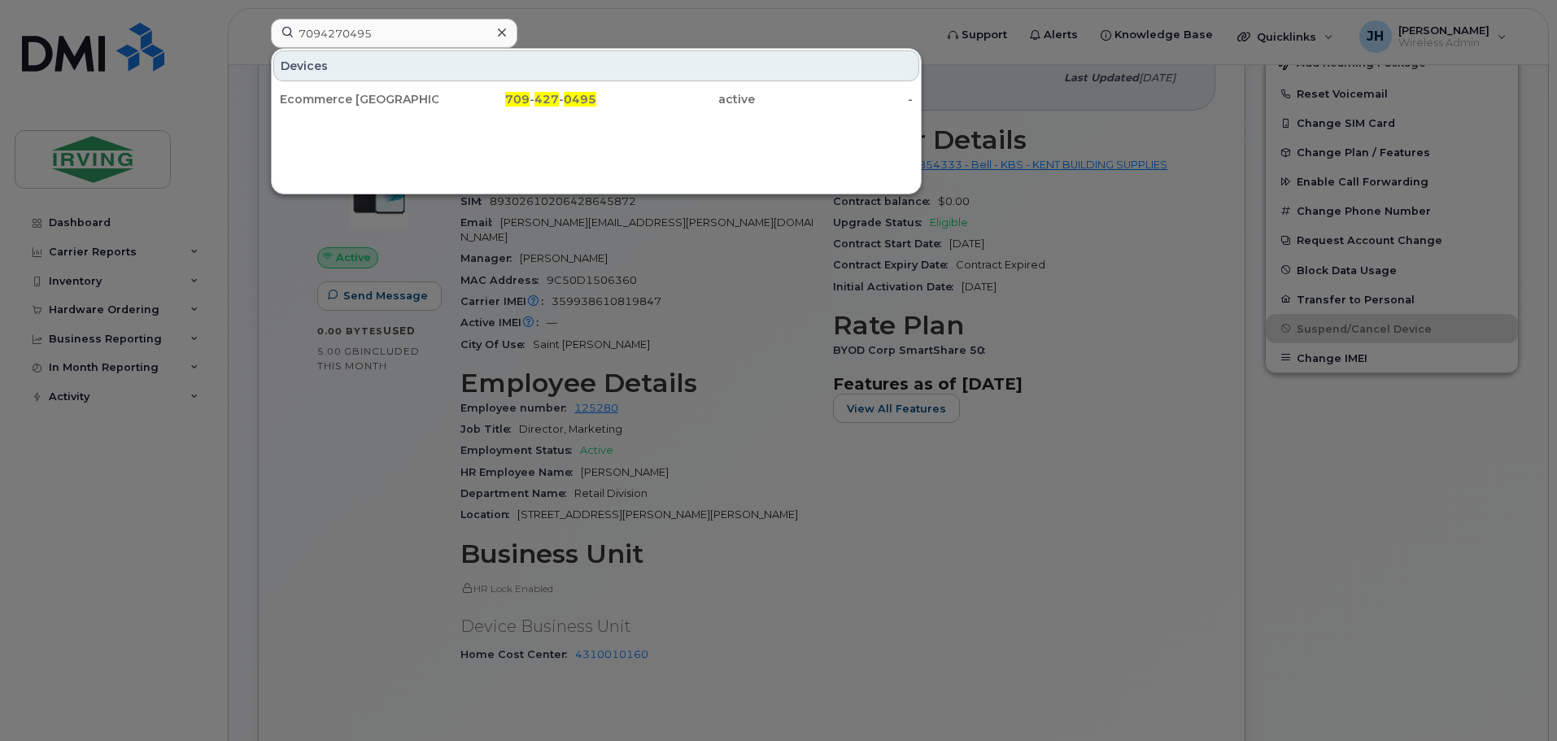
drag, startPoint x: 360, startPoint y: 96, endPoint x: 380, endPoint y: 119, distance: 30.0
click at [360, 97] on div "Ecommerce Clarenville" at bounding box center [359, 99] width 159 height 16
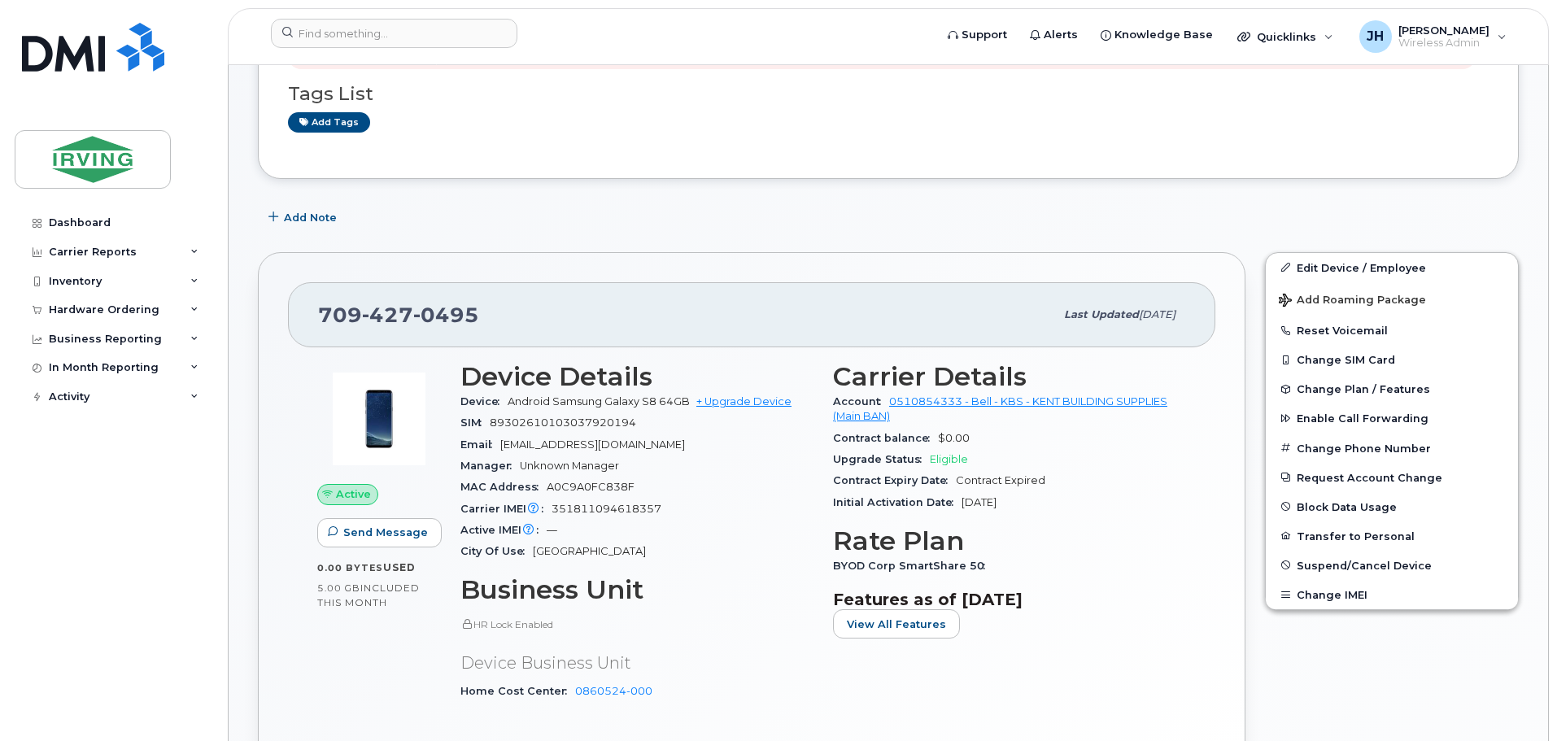
scroll to position [325, 0]
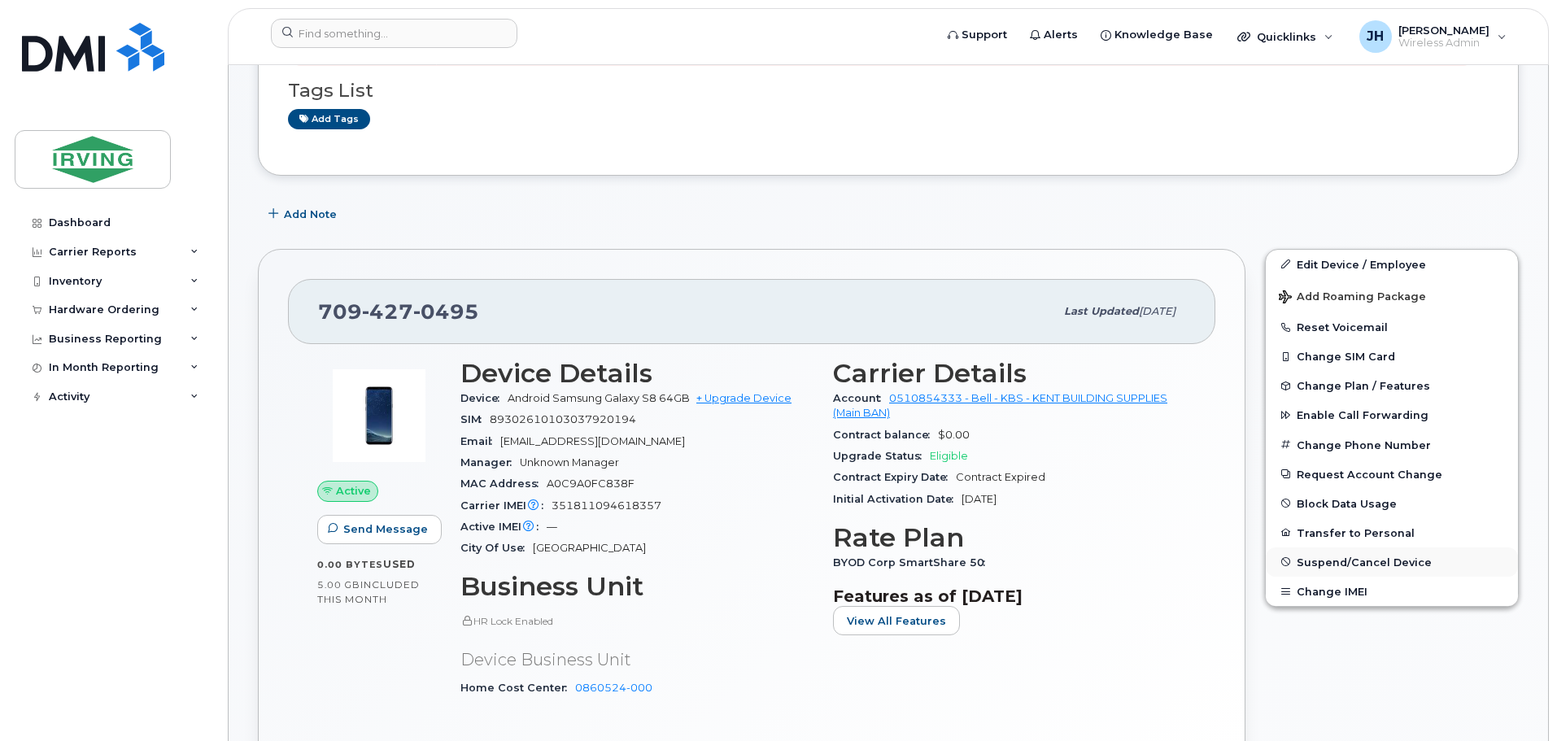
click at [1306, 561] on span "Suspend/Cancel Device" at bounding box center [1364, 562] width 135 height 12
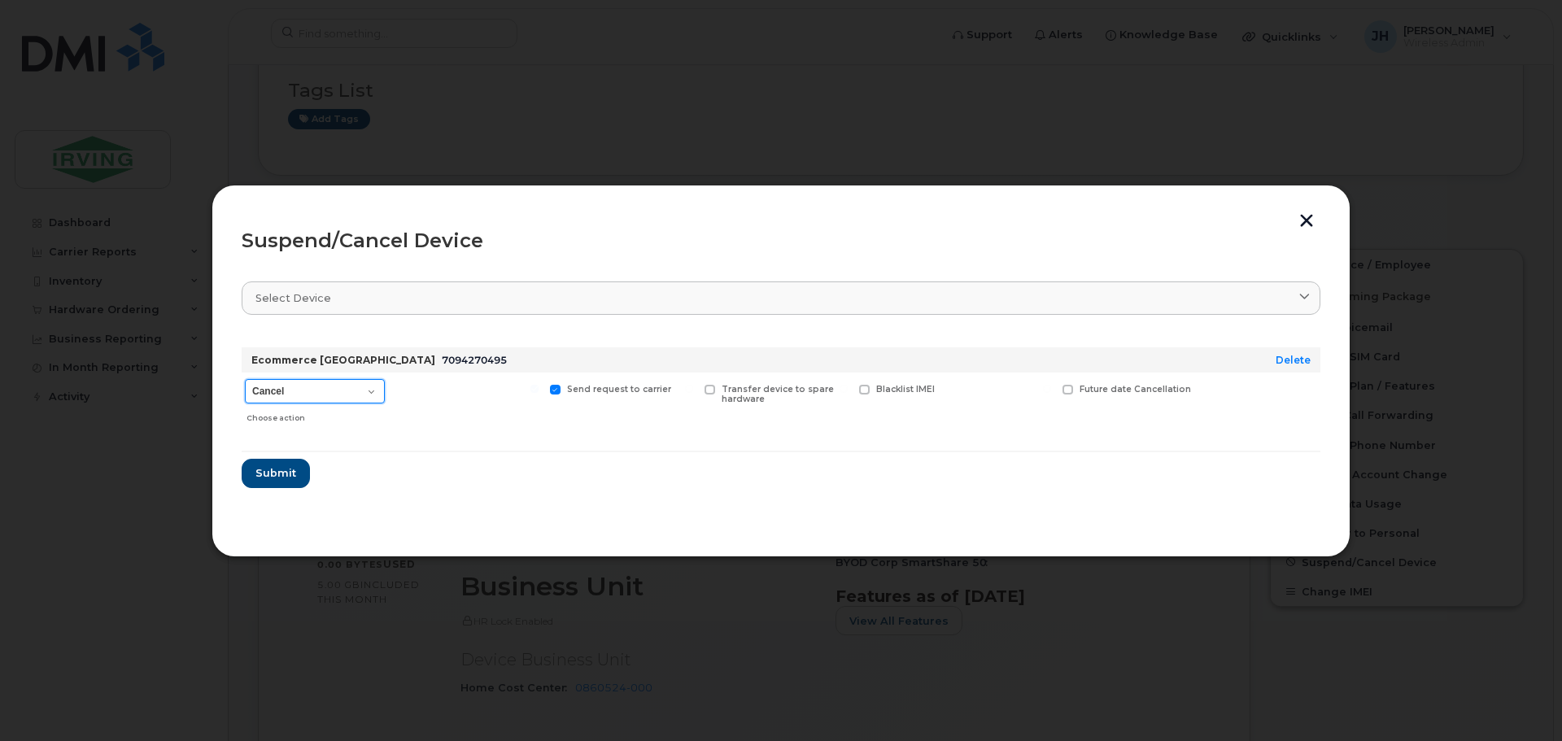
click at [376, 387] on select "Cancel Suspend - Extend Suspension Suspend - Reduced Rate Suspend - Full Rate S…" at bounding box center [315, 391] width 140 height 24
select select "[object Object]"
click at [245, 379] on select "Cancel Suspend - Extend Suspension Suspend - Reduced Rate Suspend - Full Rate S…" at bounding box center [315, 391] width 140 height 24
click at [276, 476] on span "Submit" at bounding box center [275, 472] width 41 height 15
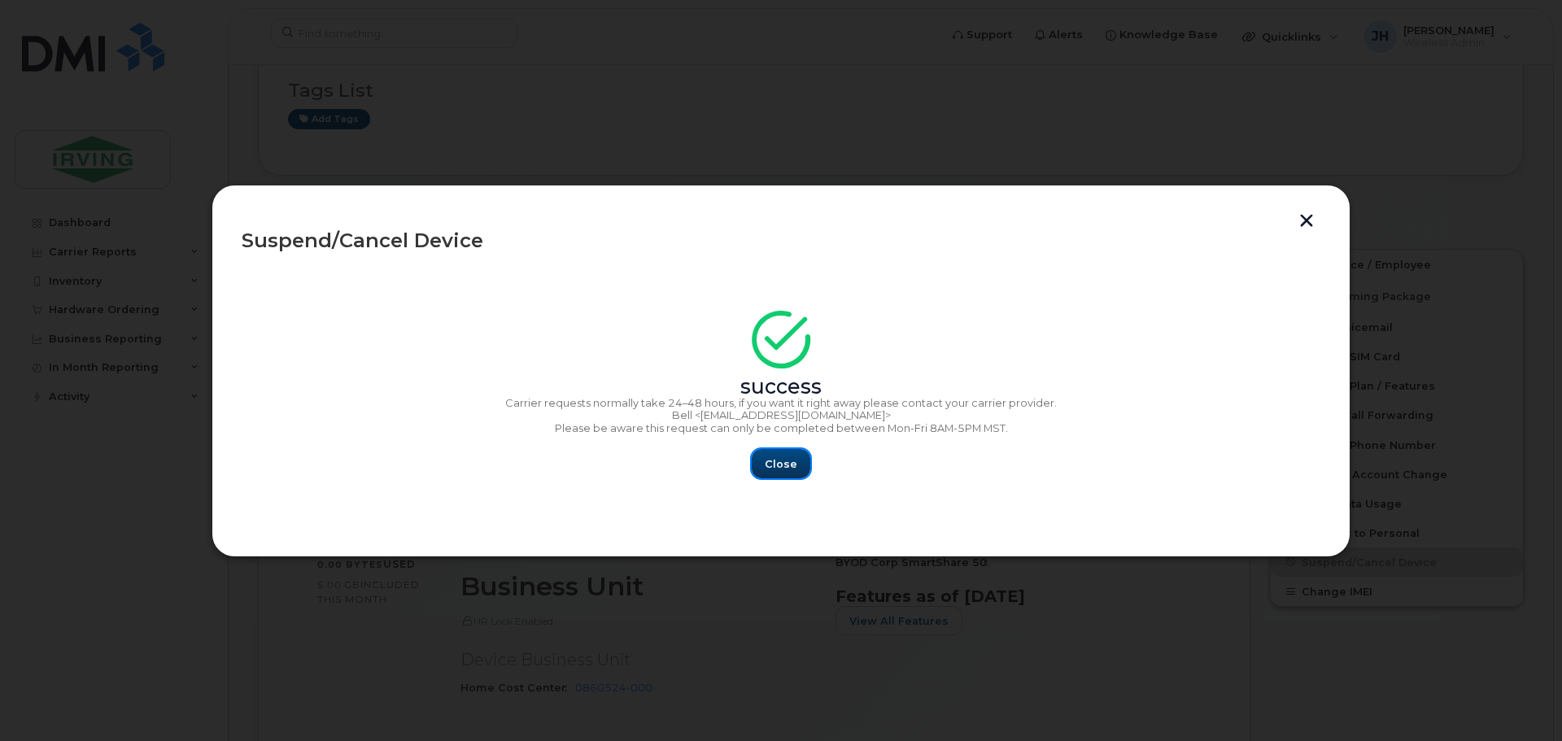
click at [784, 465] on span "Close" at bounding box center [781, 463] width 33 height 15
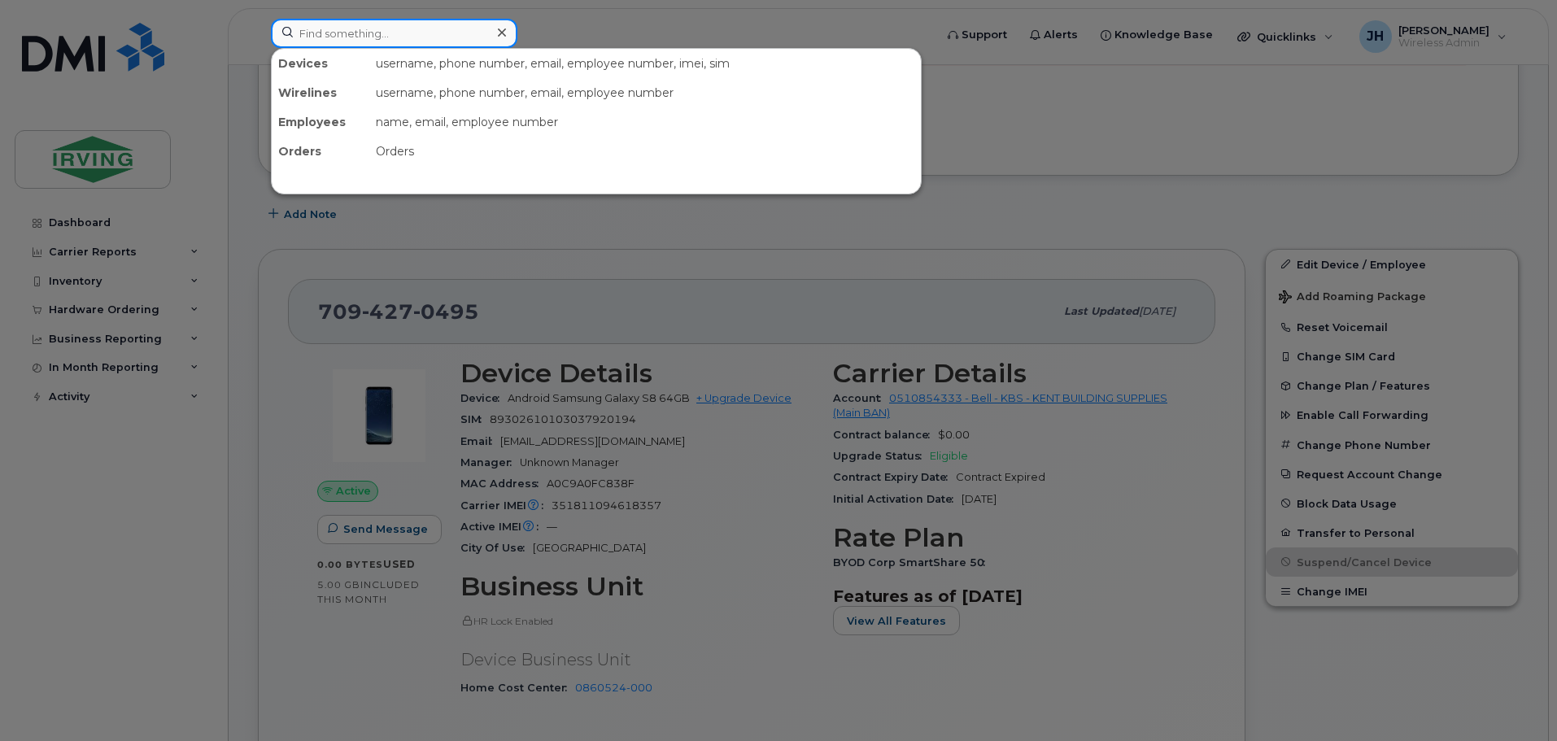
click at [342, 34] on input at bounding box center [394, 33] width 247 height 29
paste input "7826401076"
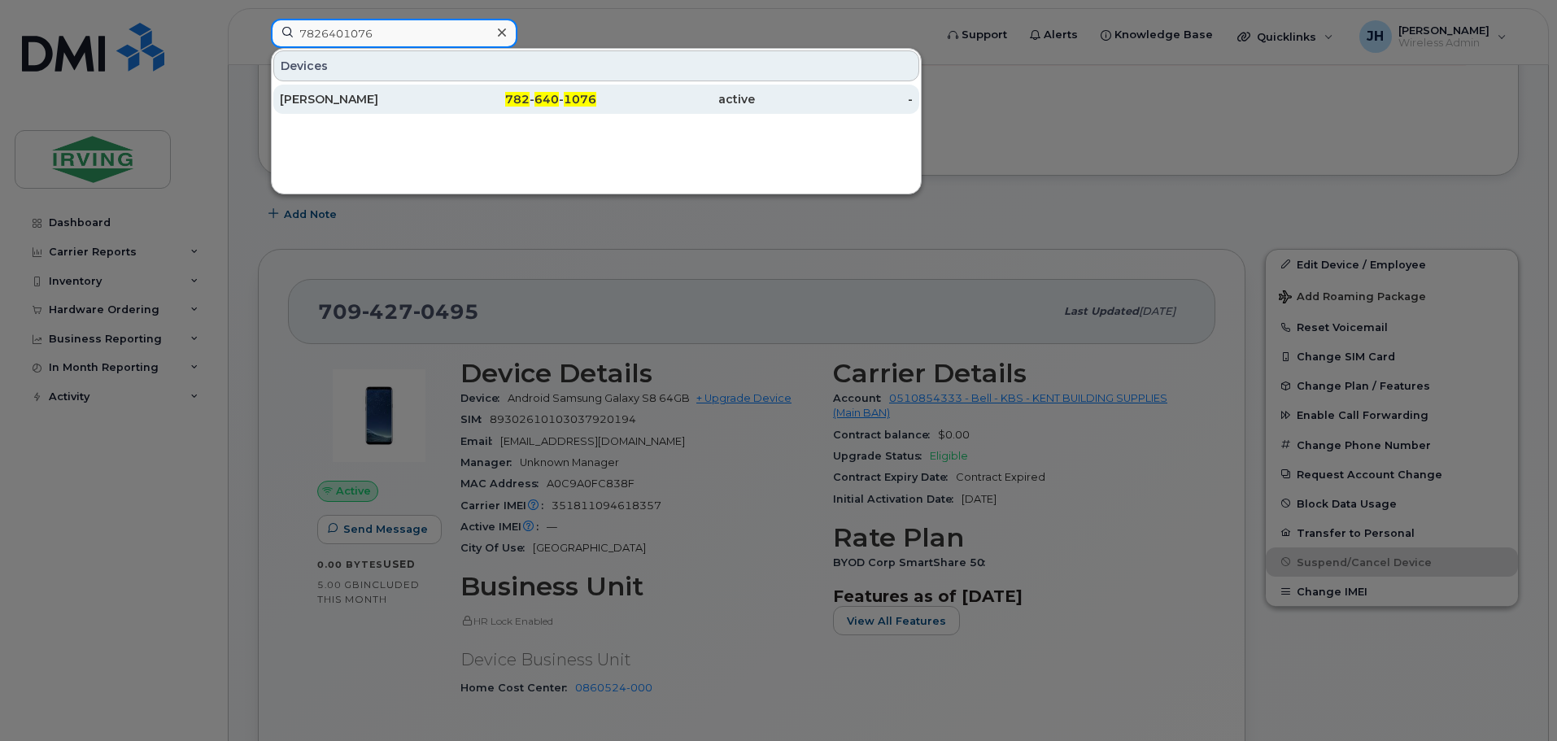
type input "7826401076"
click at [364, 97] on div "[PERSON_NAME]" at bounding box center [359, 99] width 159 height 16
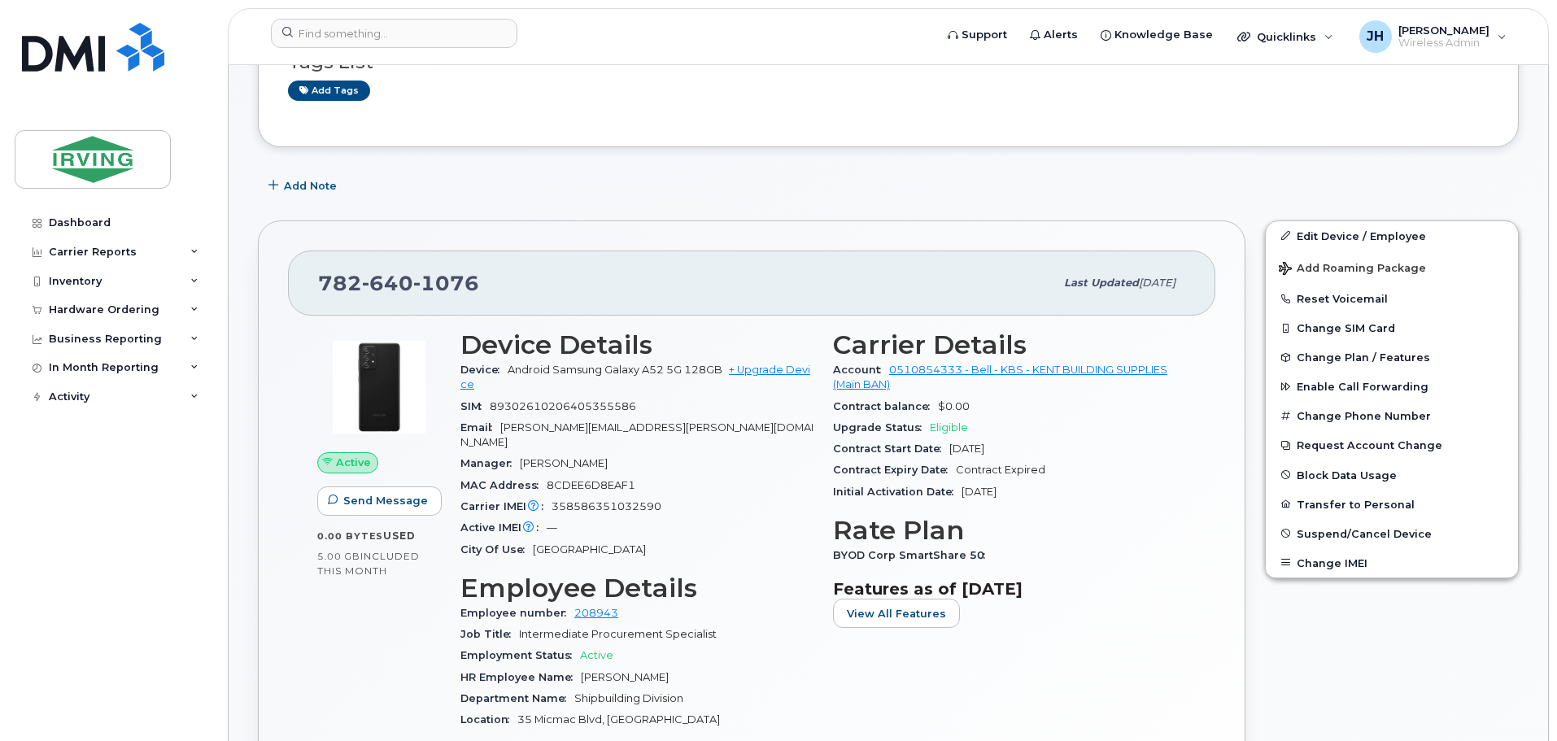
scroll to position [325, 0]
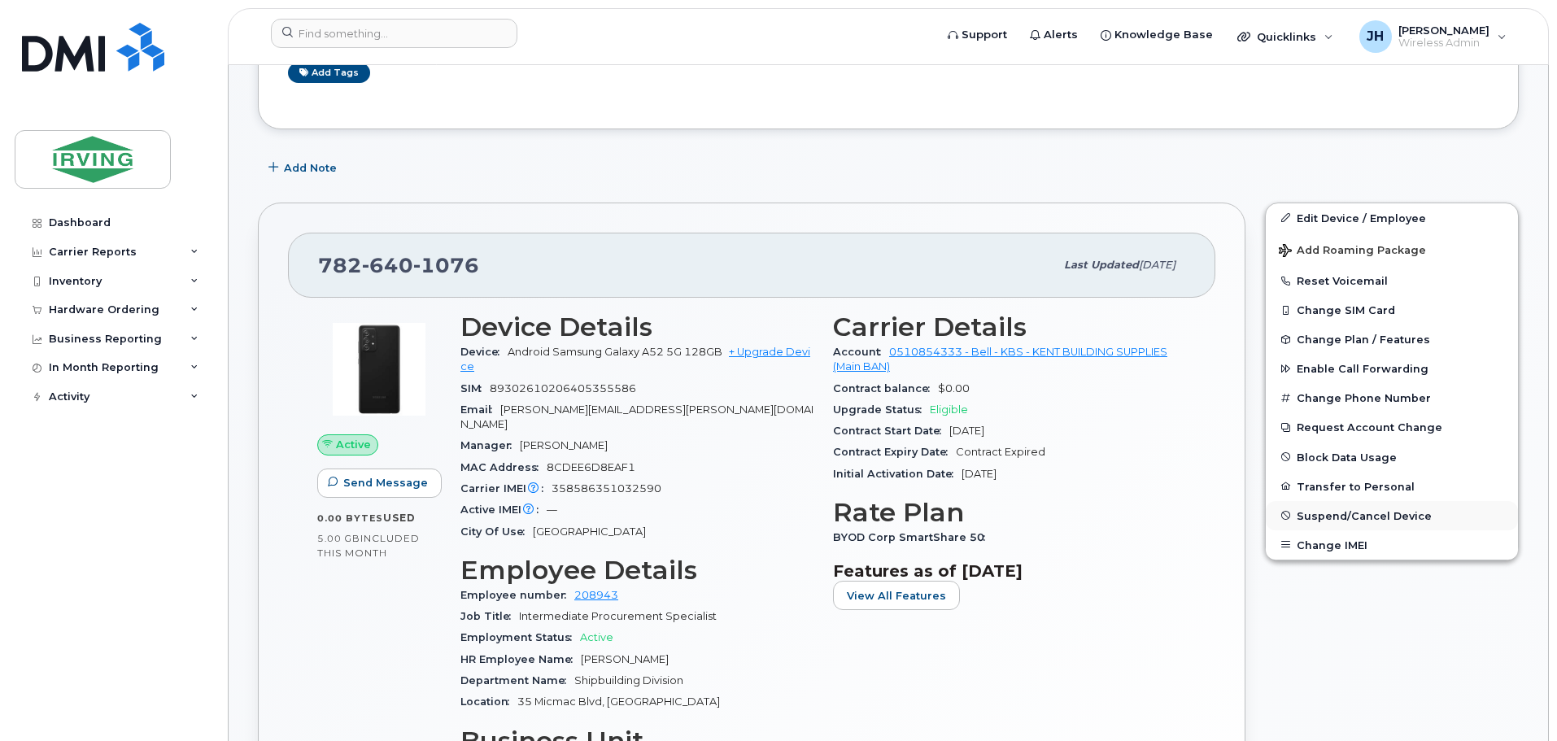
click at [1346, 507] on button "Suspend/Cancel Device" at bounding box center [1392, 515] width 252 height 29
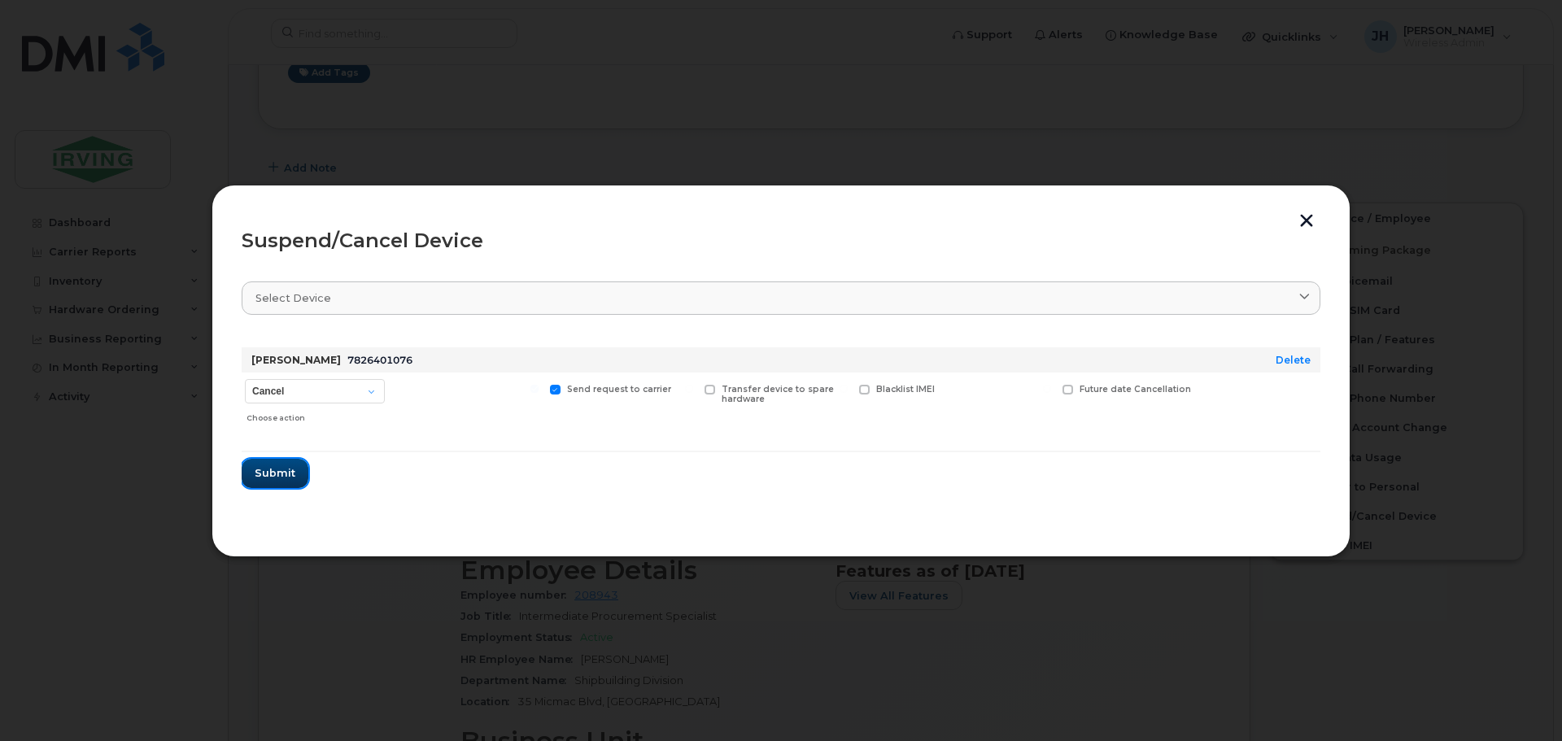
click at [265, 465] on span "Submit" at bounding box center [275, 472] width 41 height 15
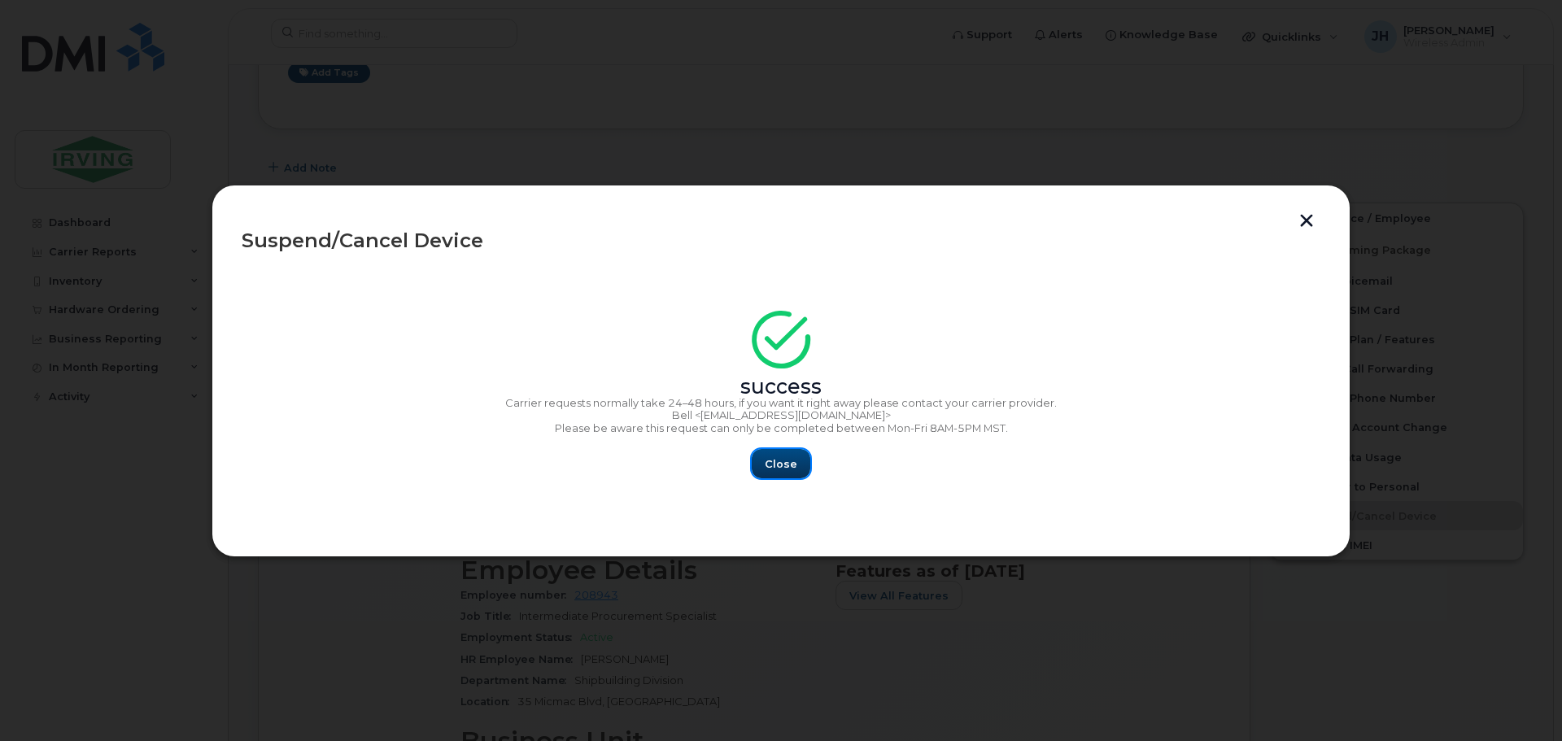
click at [787, 458] on span "Close" at bounding box center [781, 463] width 33 height 15
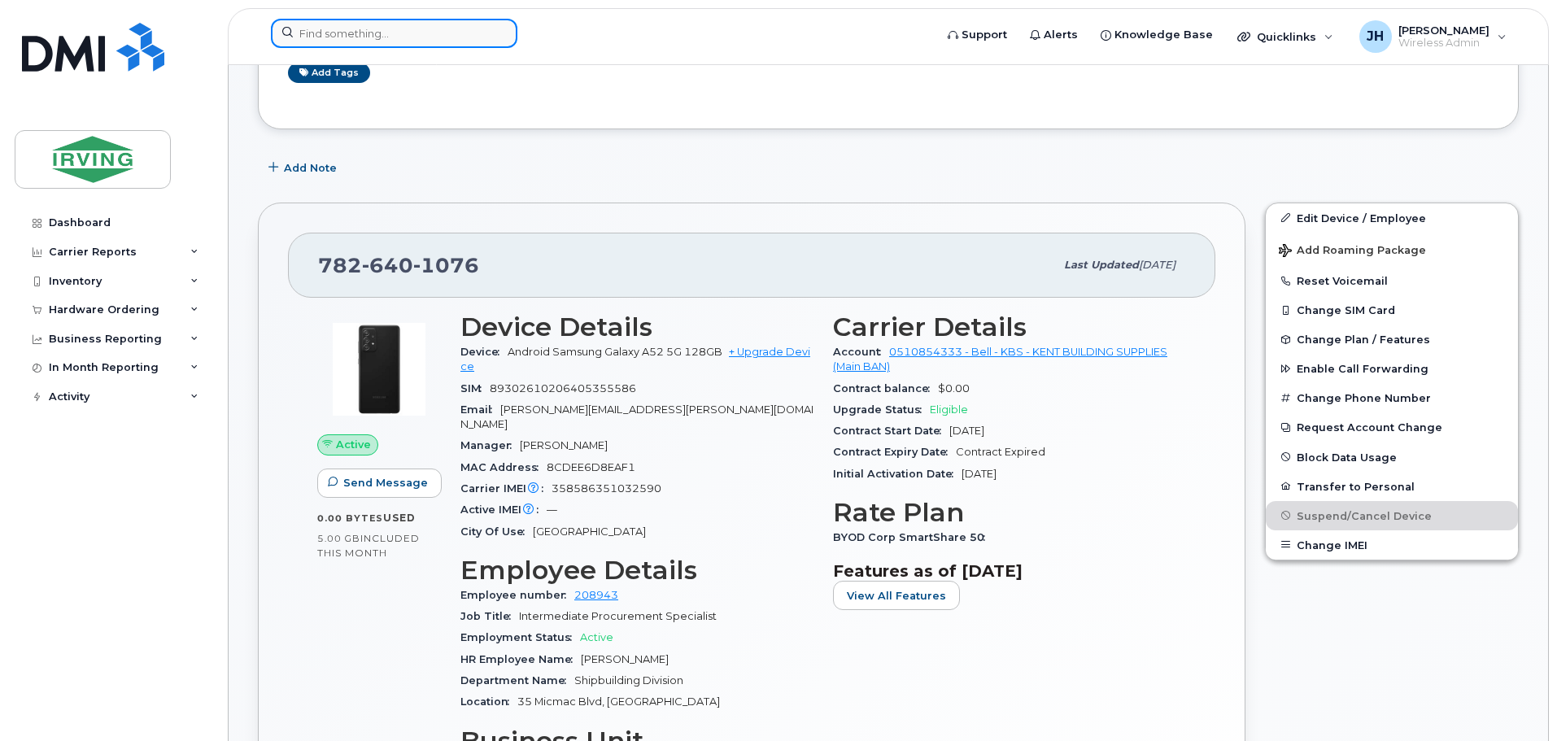
click at [408, 21] on input at bounding box center [394, 33] width 247 height 29
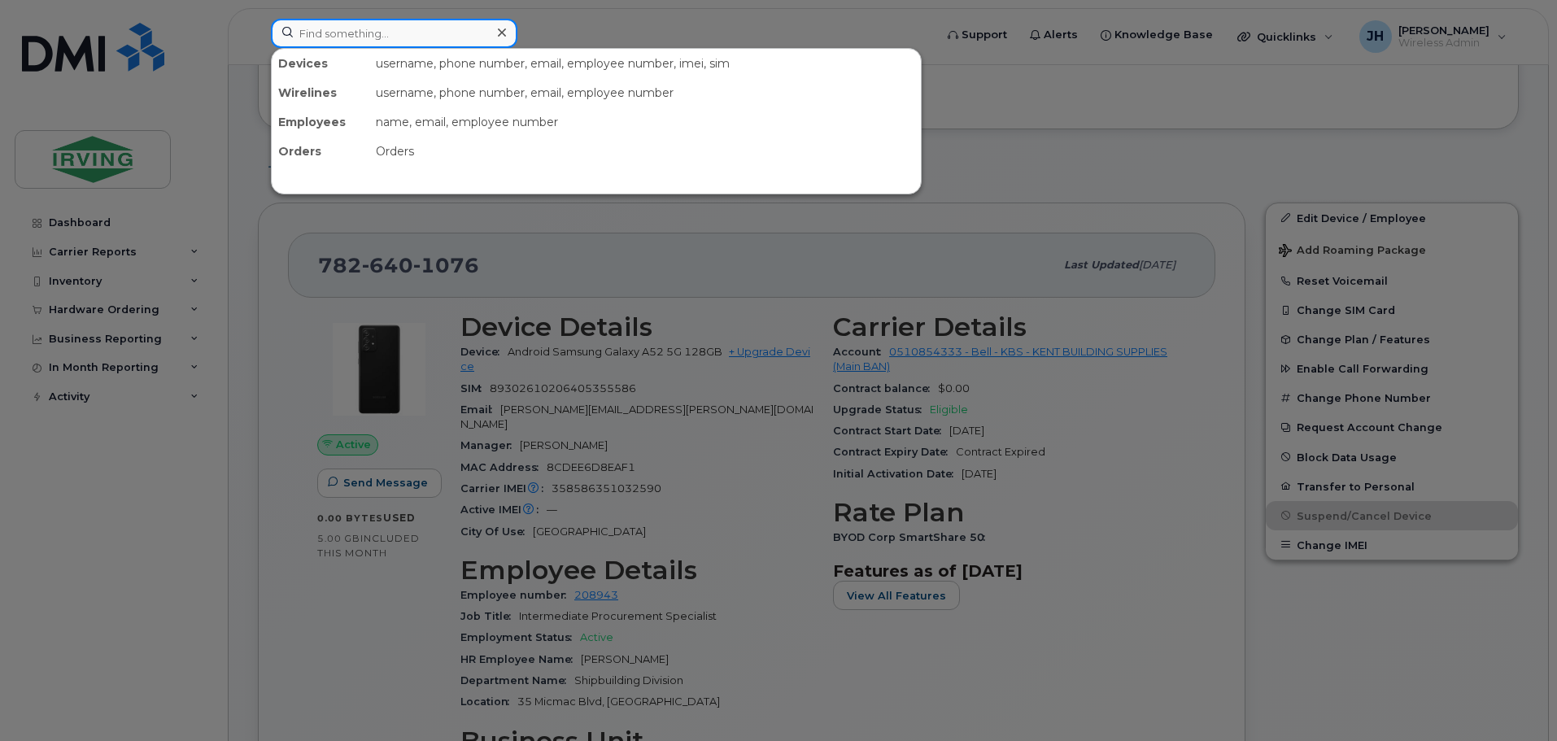
click at [404, 35] on input at bounding box center [394, 33] width 247 height 29
paste input "5068660772"
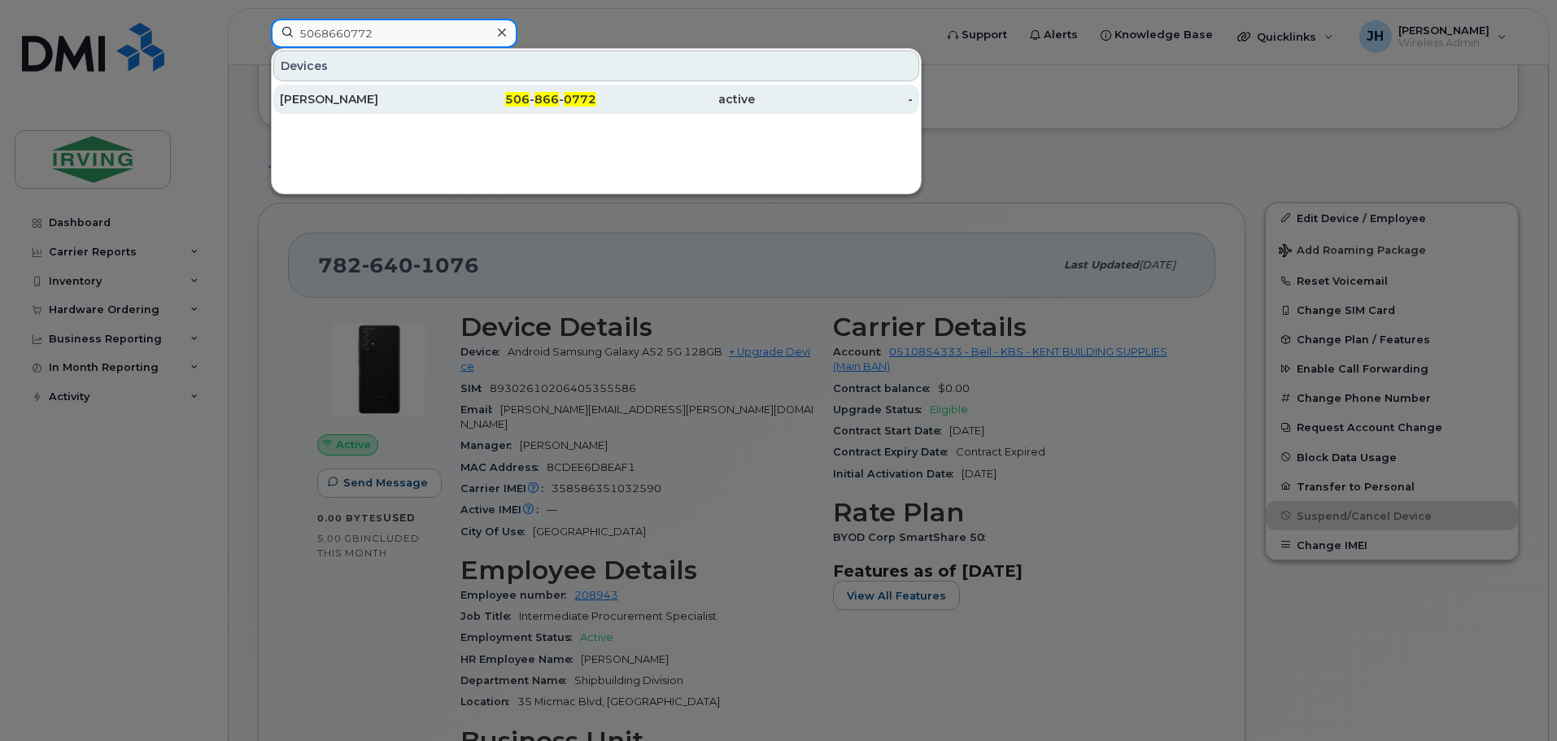
type input "5068660772"
click at [330, 96] on div "[PERSON_NAME]" at bounding box center [359, 99] width 159 height 16
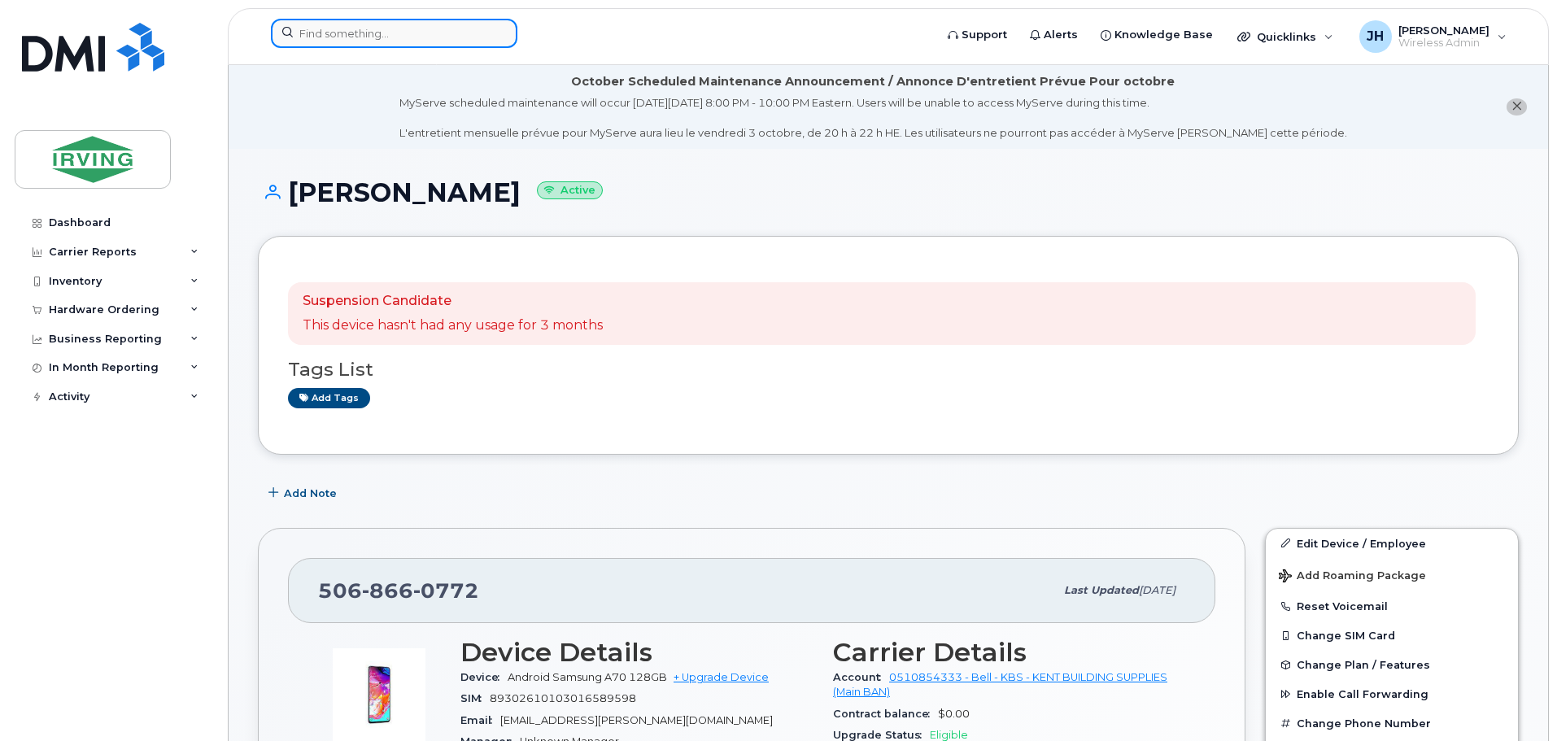
click at [393, 24] on input at bounding box center [394, 33] width 247 height 29
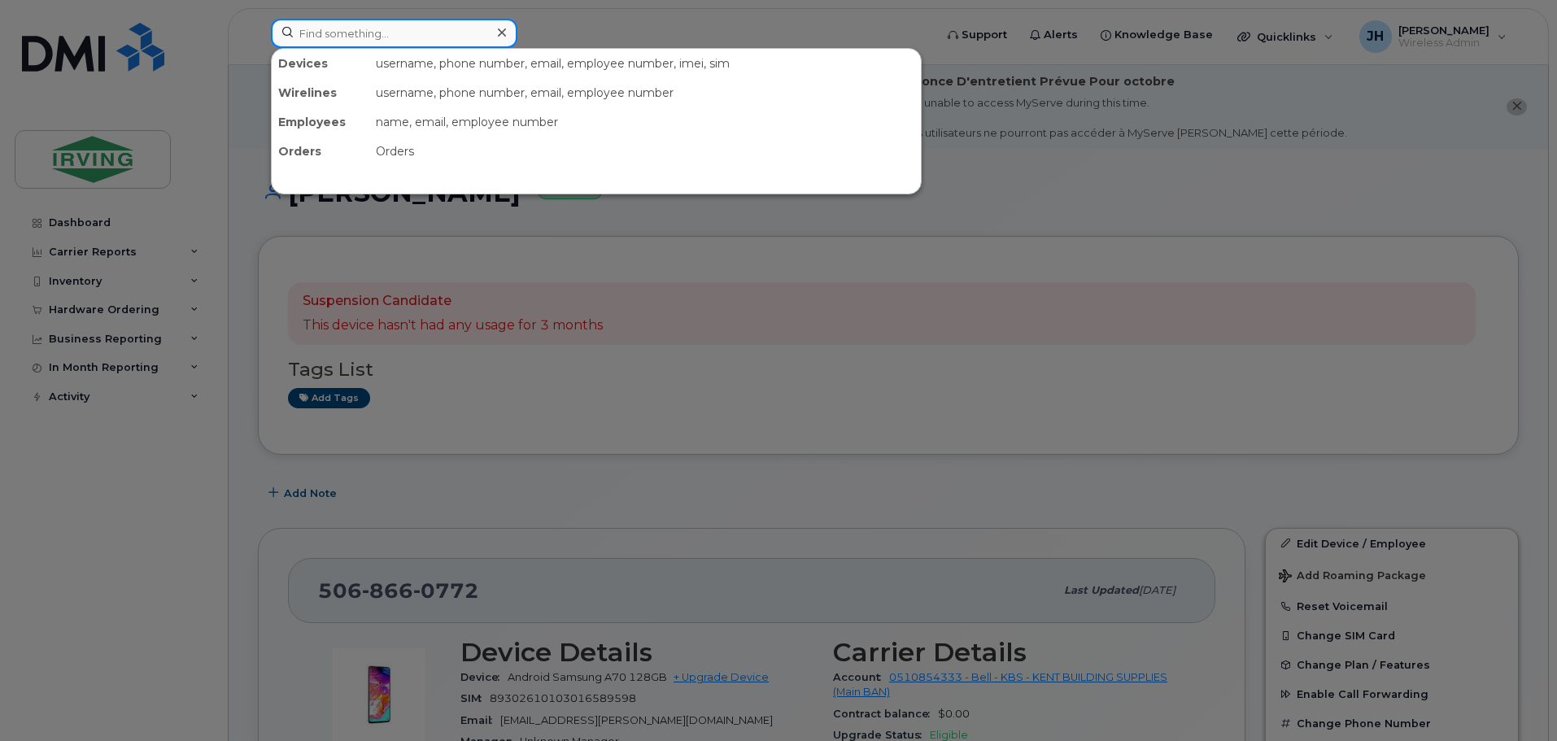
paste input "5063780838"
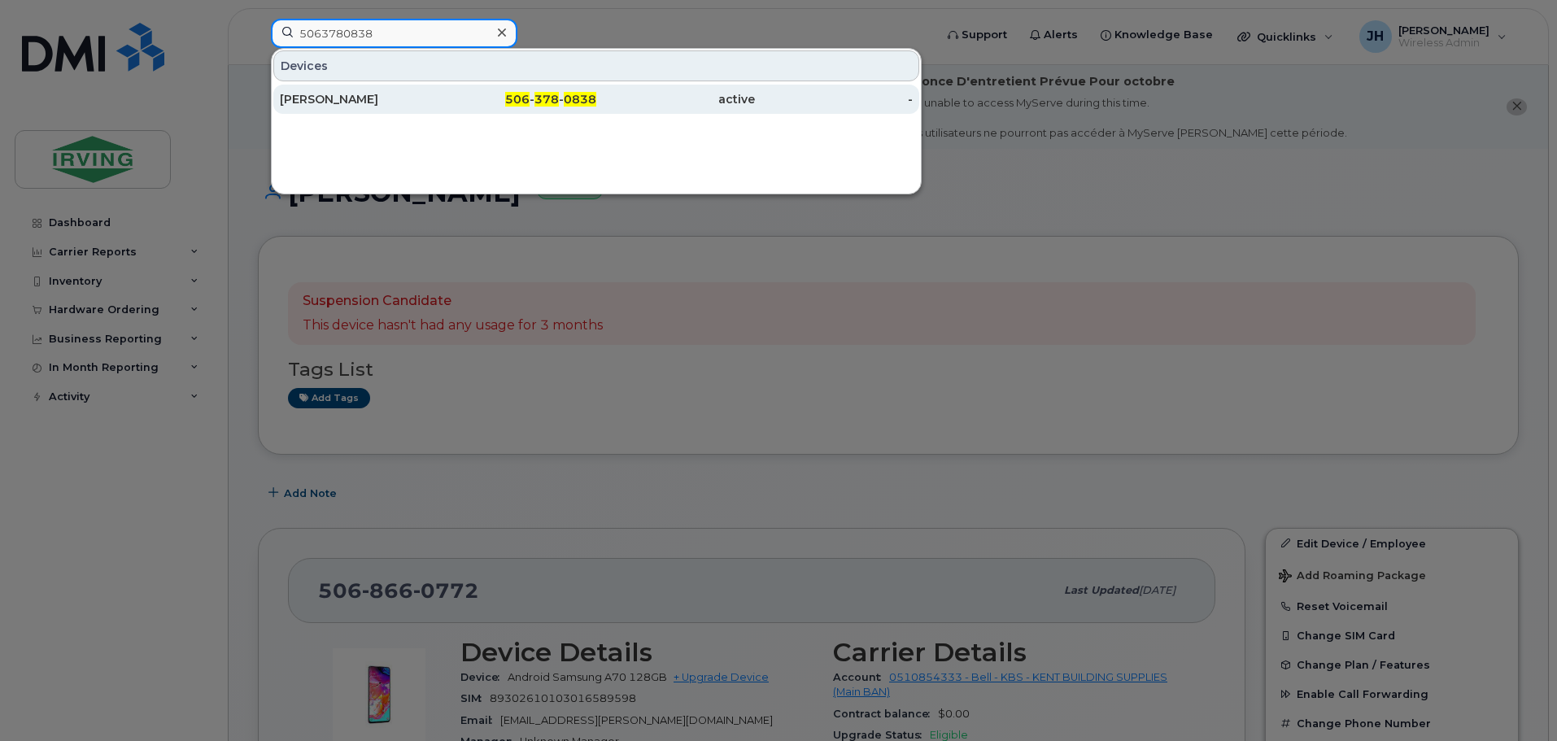
type input "5063780838"
click at [368, 96] on div "[PERSON_NAME]" at bounding box center [359, 99] width 159 height 16
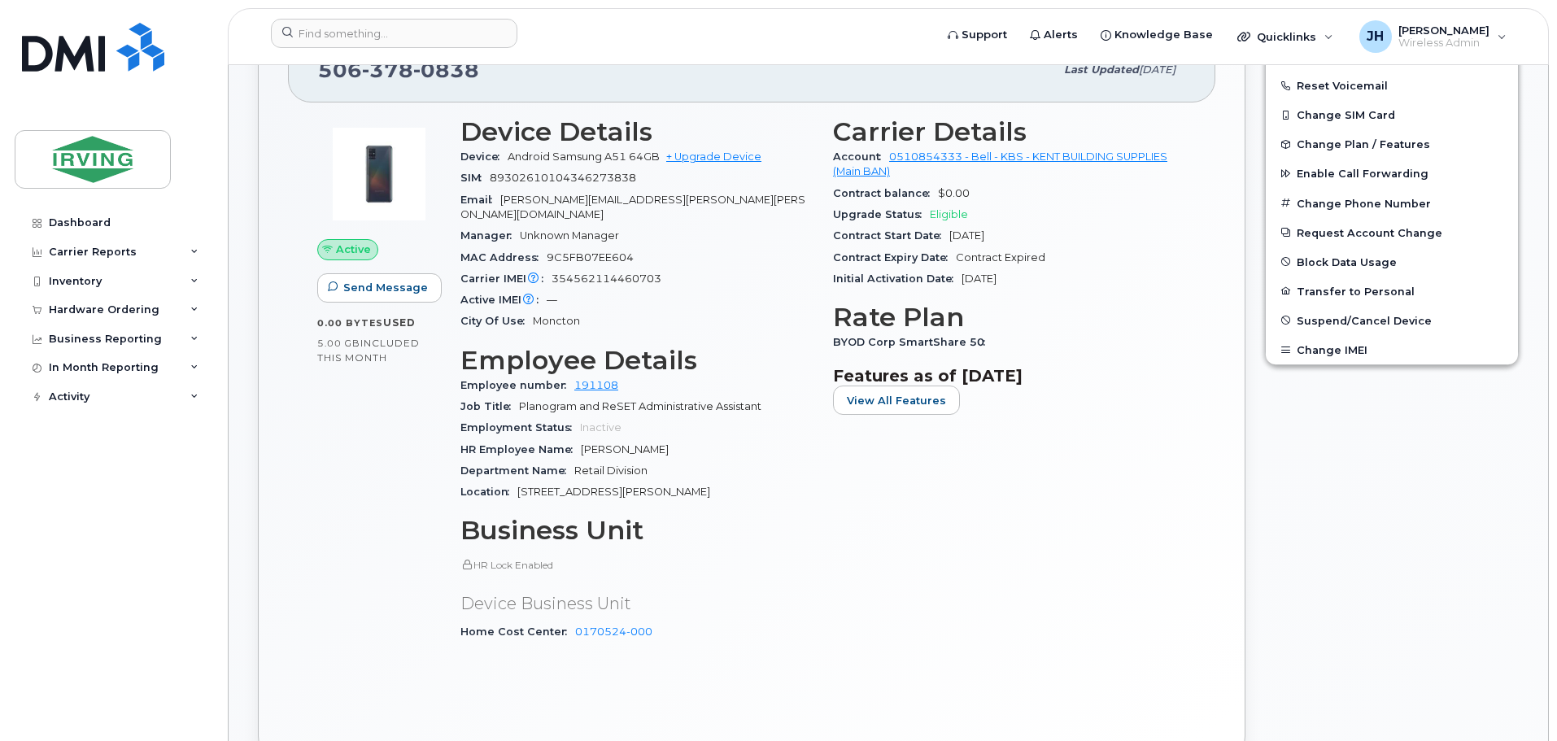
scroll to position [570, 0]
click at [1321, 310] on button "Suspend/Cancel Device" at bounding box center [1392, 317] width 252 height 29
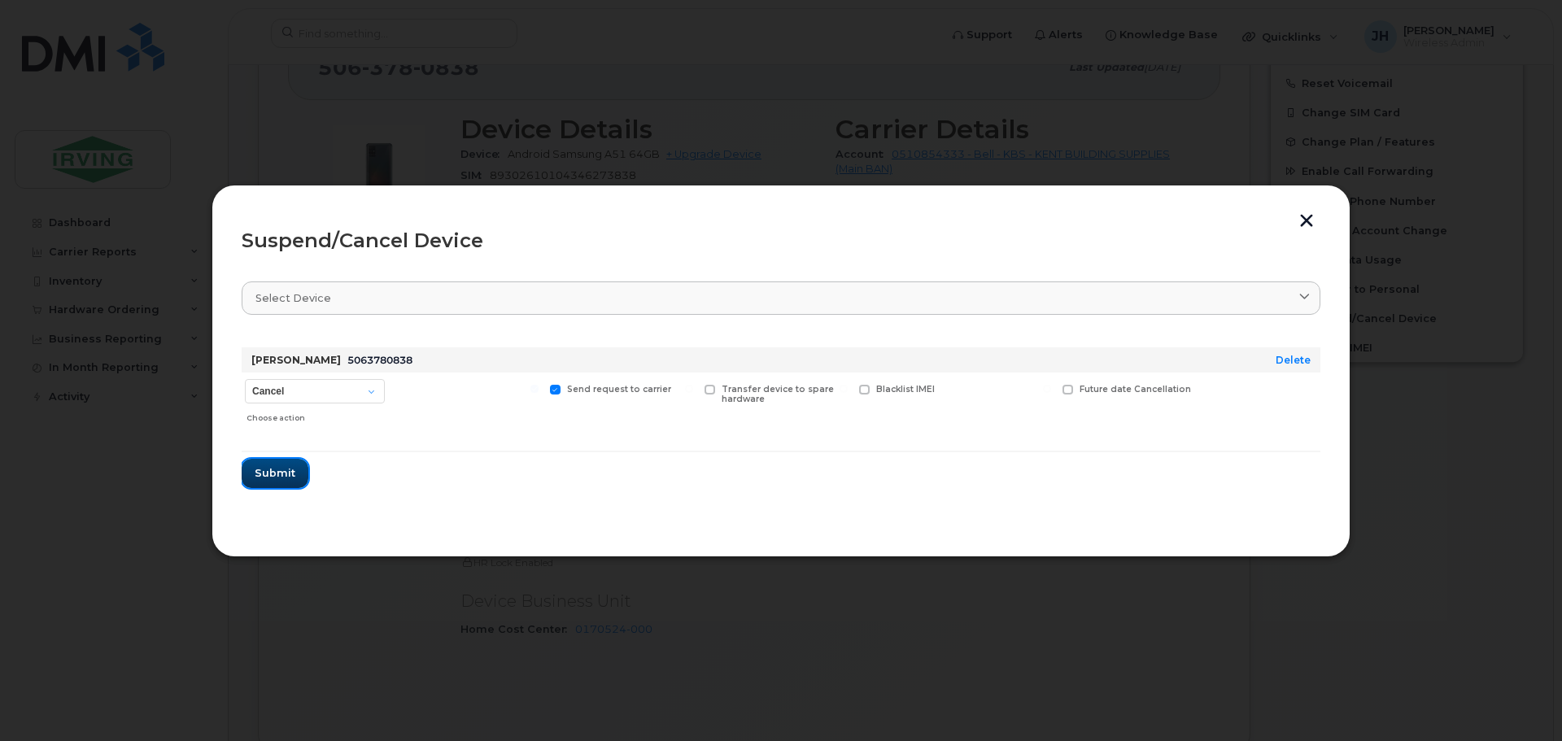
click at [273, 480] on span "Submit" at bounding box center [275, 472] width 41 height 15
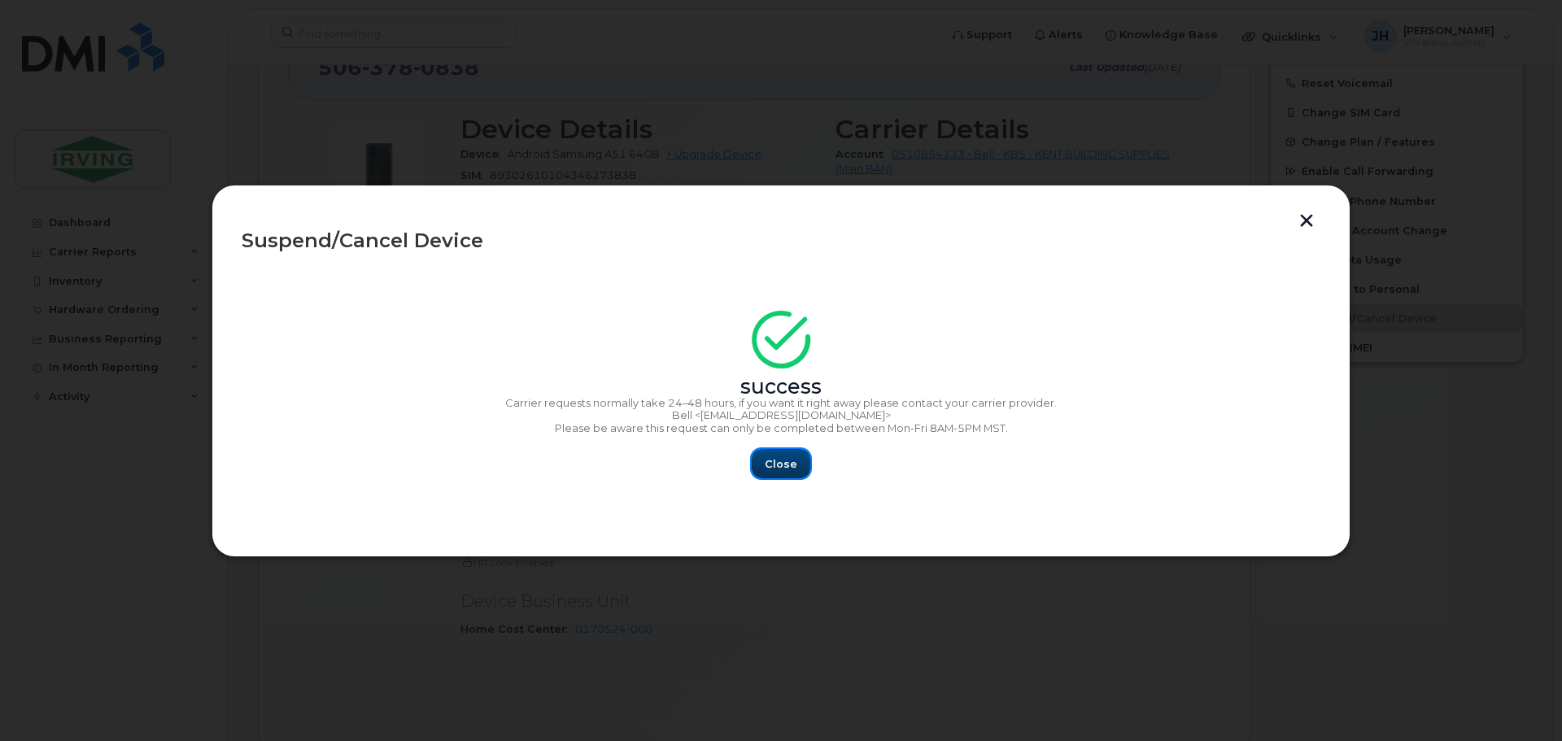
click at [778, 471] on span "Close" at bounding box center [781, 463] width 33 height 15
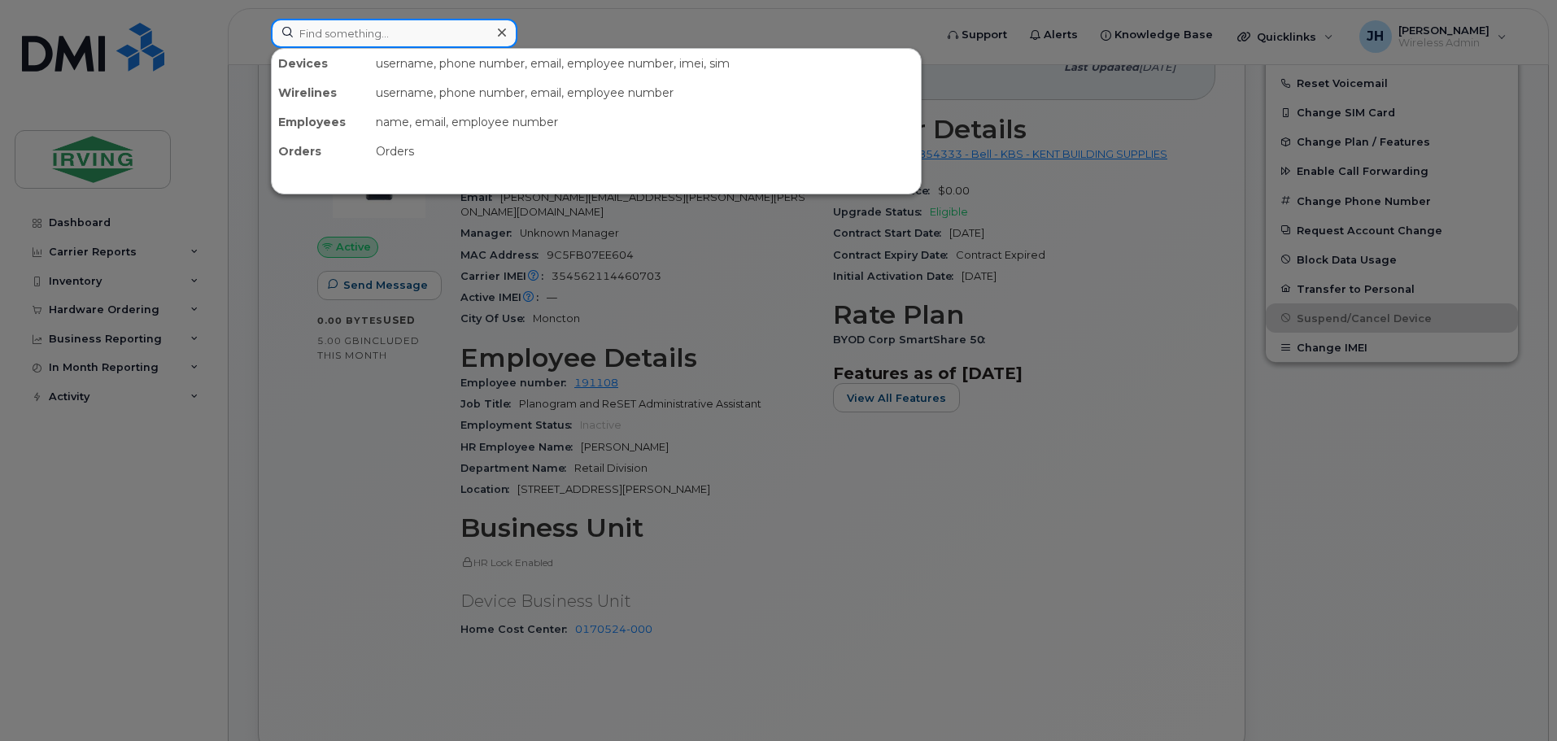
click at [347, 30] on input at bounding box center [394, 33] width 247 height 29
paste input "7096918104"
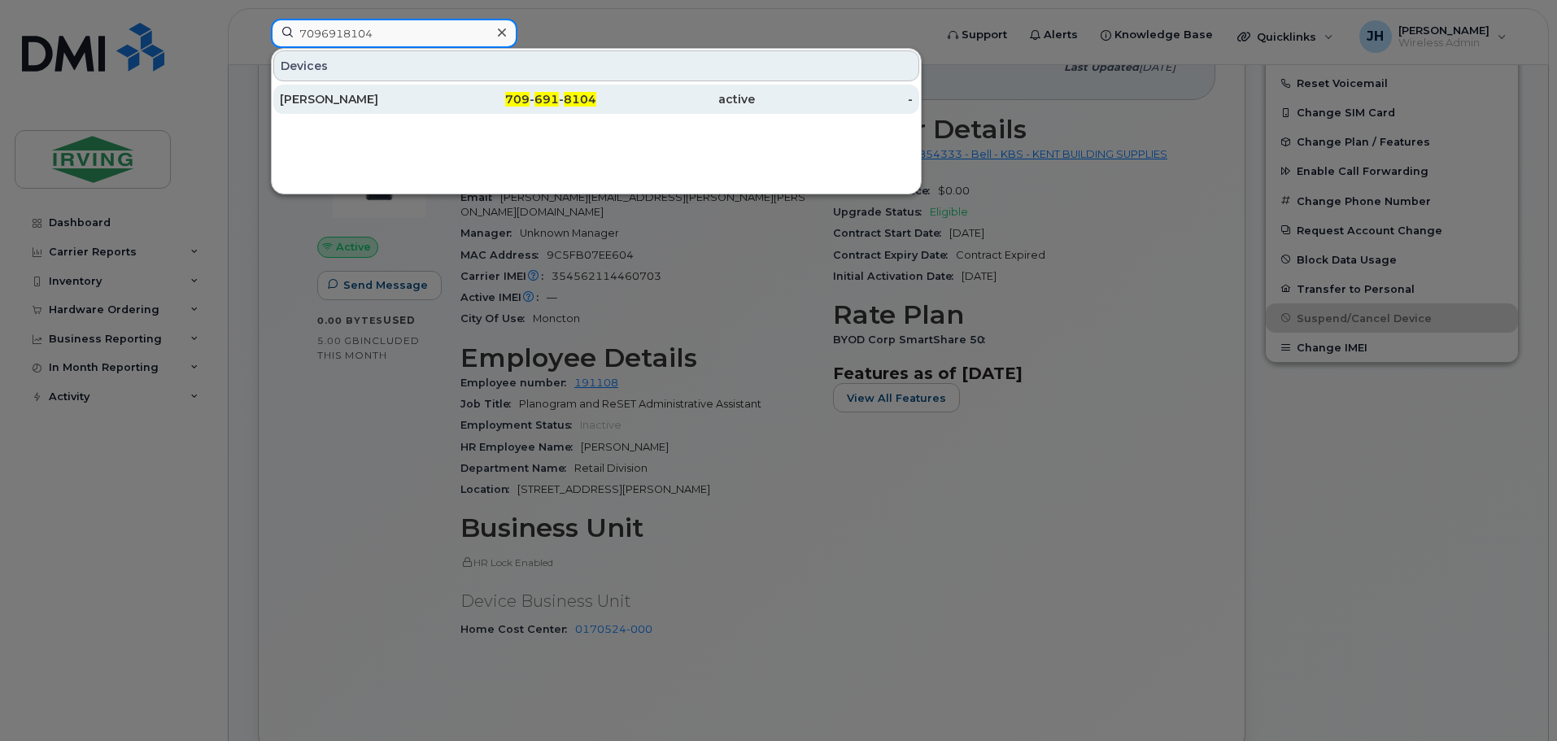
type input "7096918104"
click at [337, 91] on div "Bruce Dalton" at bounding box center [359, 99] width 159 height 29
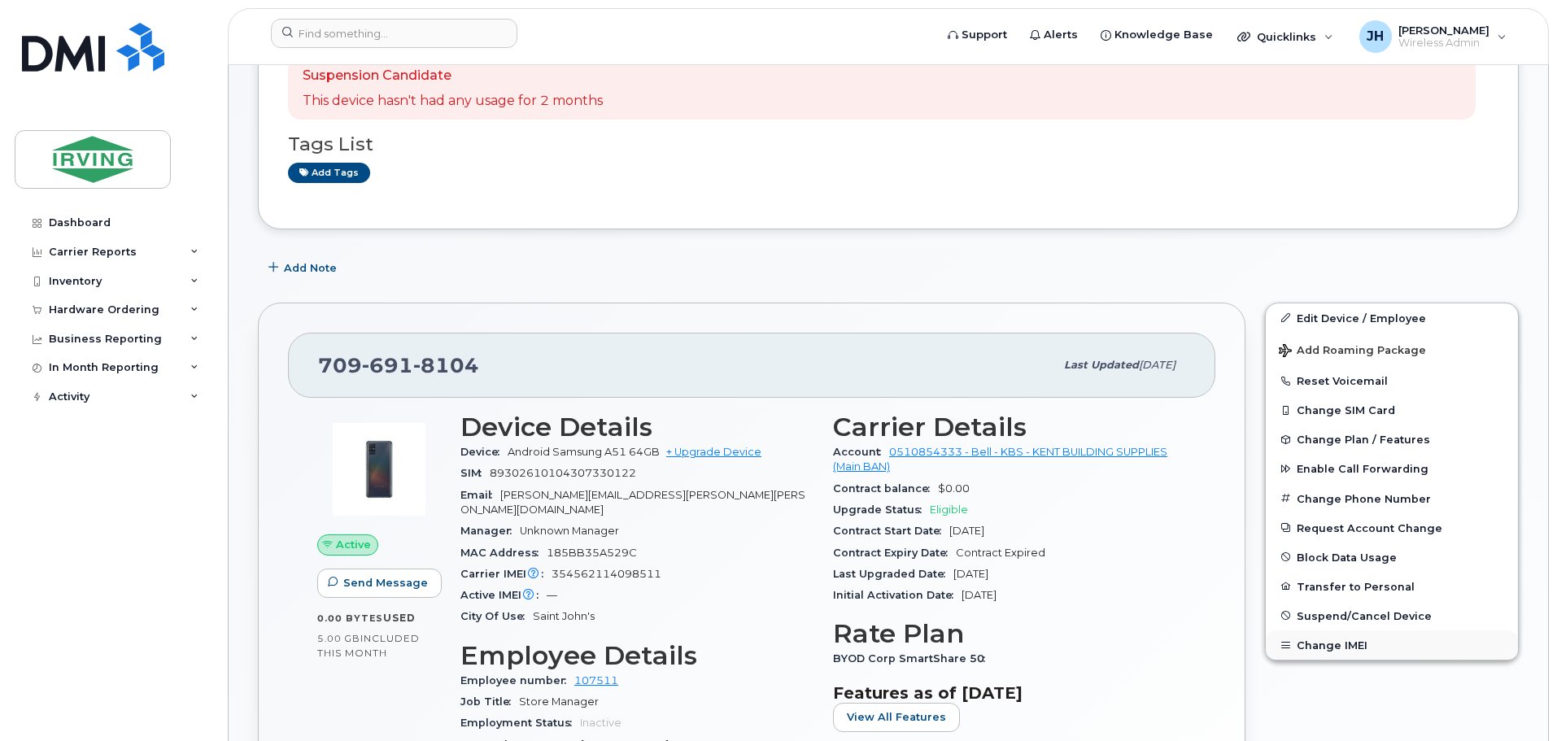
scroll to position [325, 0]
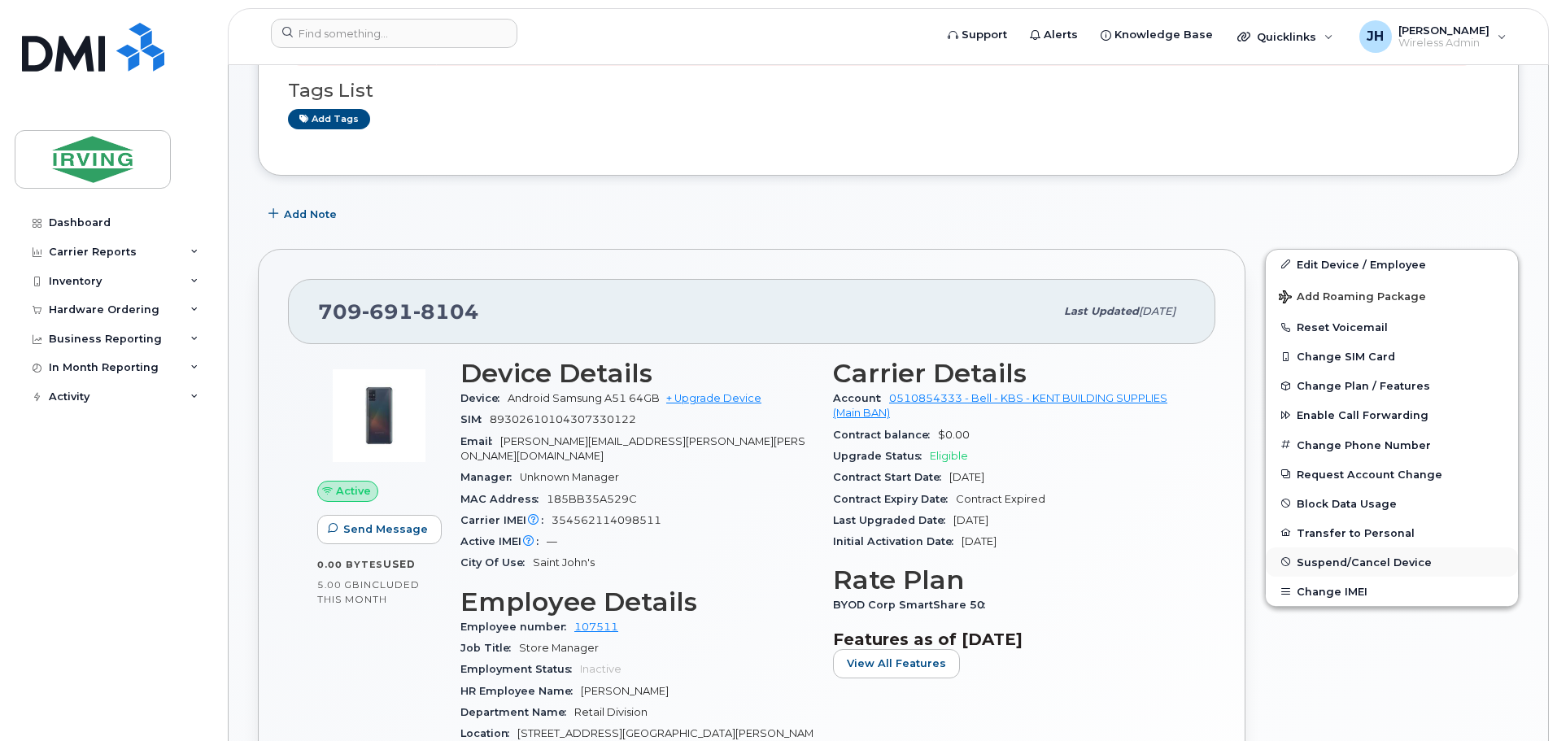
click at [1334, 565] on span "Suspend/Cancel Device" at bounding box center [1364, 562] width 135 height 12
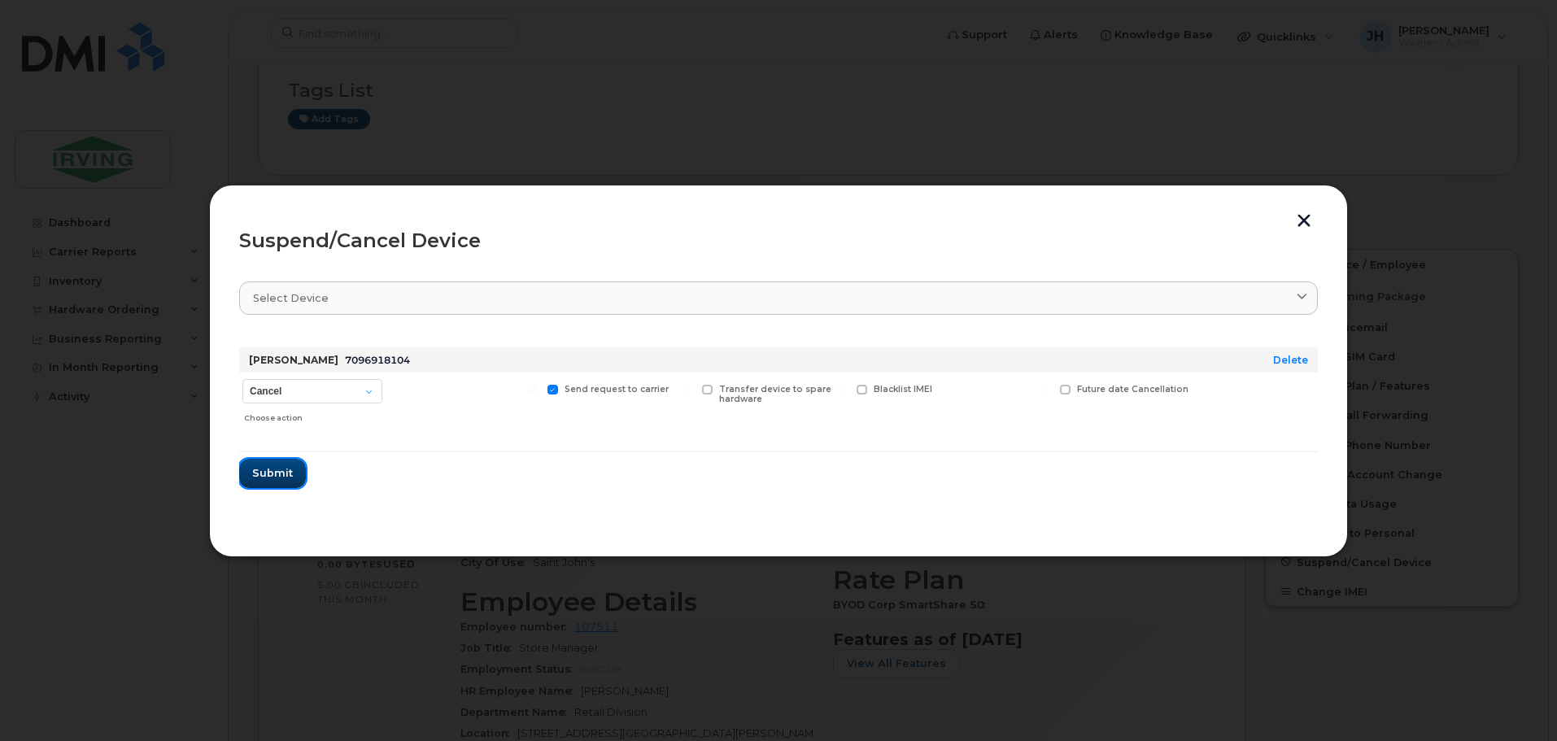
click at [273, 468] on span "Submit" at bounding box center [272, 472] width 41 height 15
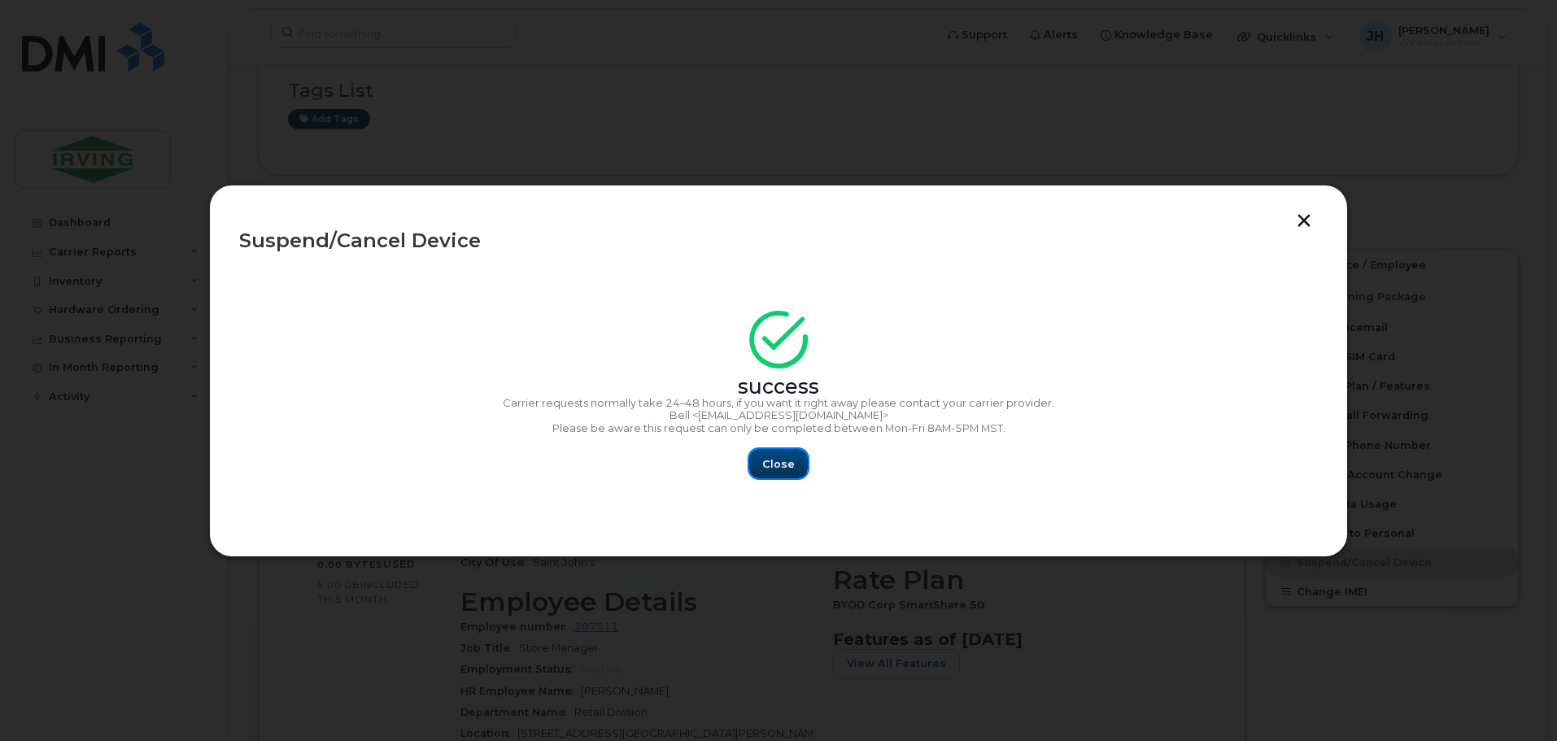
click at [799, 468] on button "Close" at bounding box center [778, 463] width 59 height 29
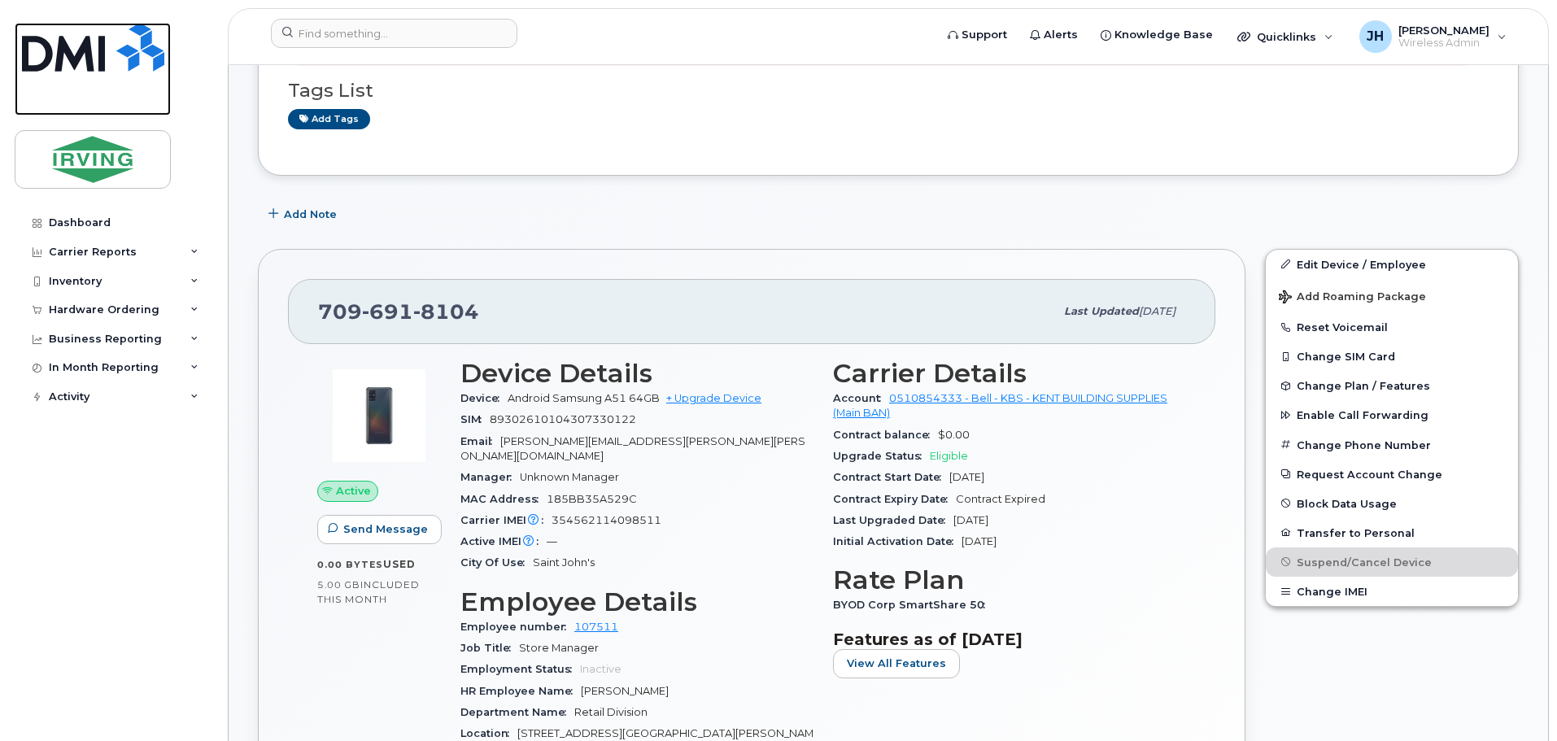
click at [55, 49] on img at bounding box center [93, 47] width 142 height 49
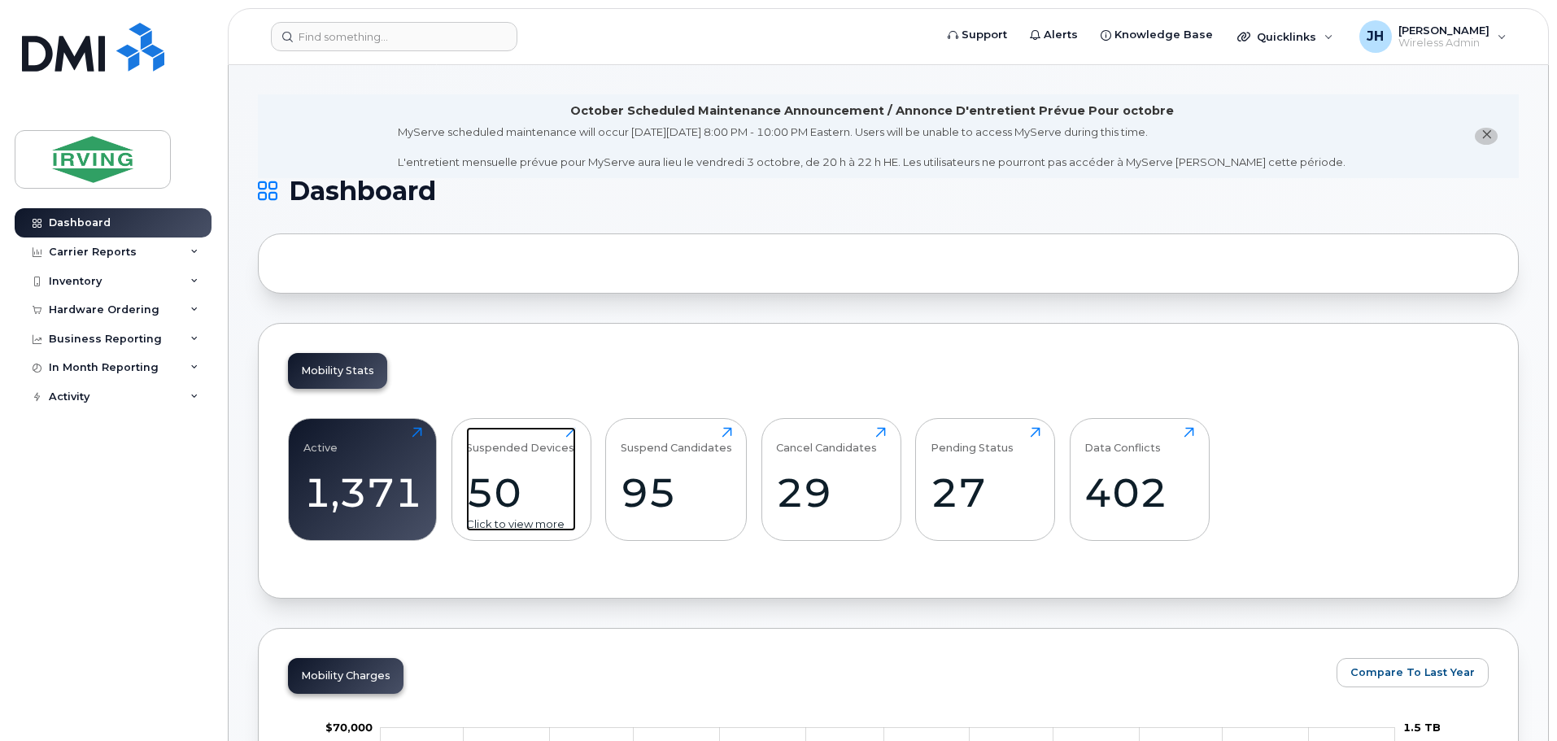
drag, startPoint x: 537, startPoint y: 476, endPoint x: 522, endPoint y: 468, distance: 16.8
click at [537, 476] on div "50" at bounding box center [521, 493] width 110 height 48
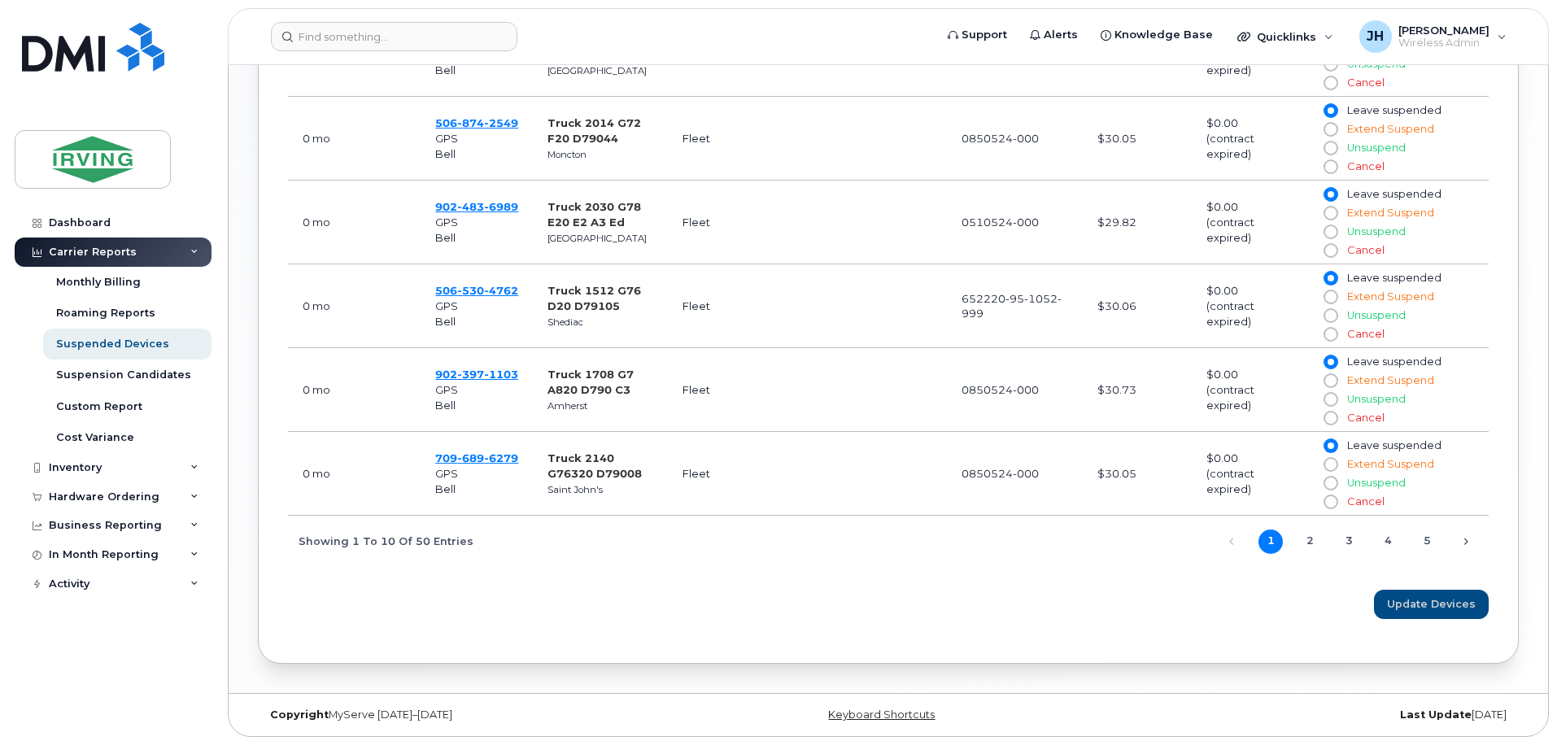
scroll to position [1163, 0]
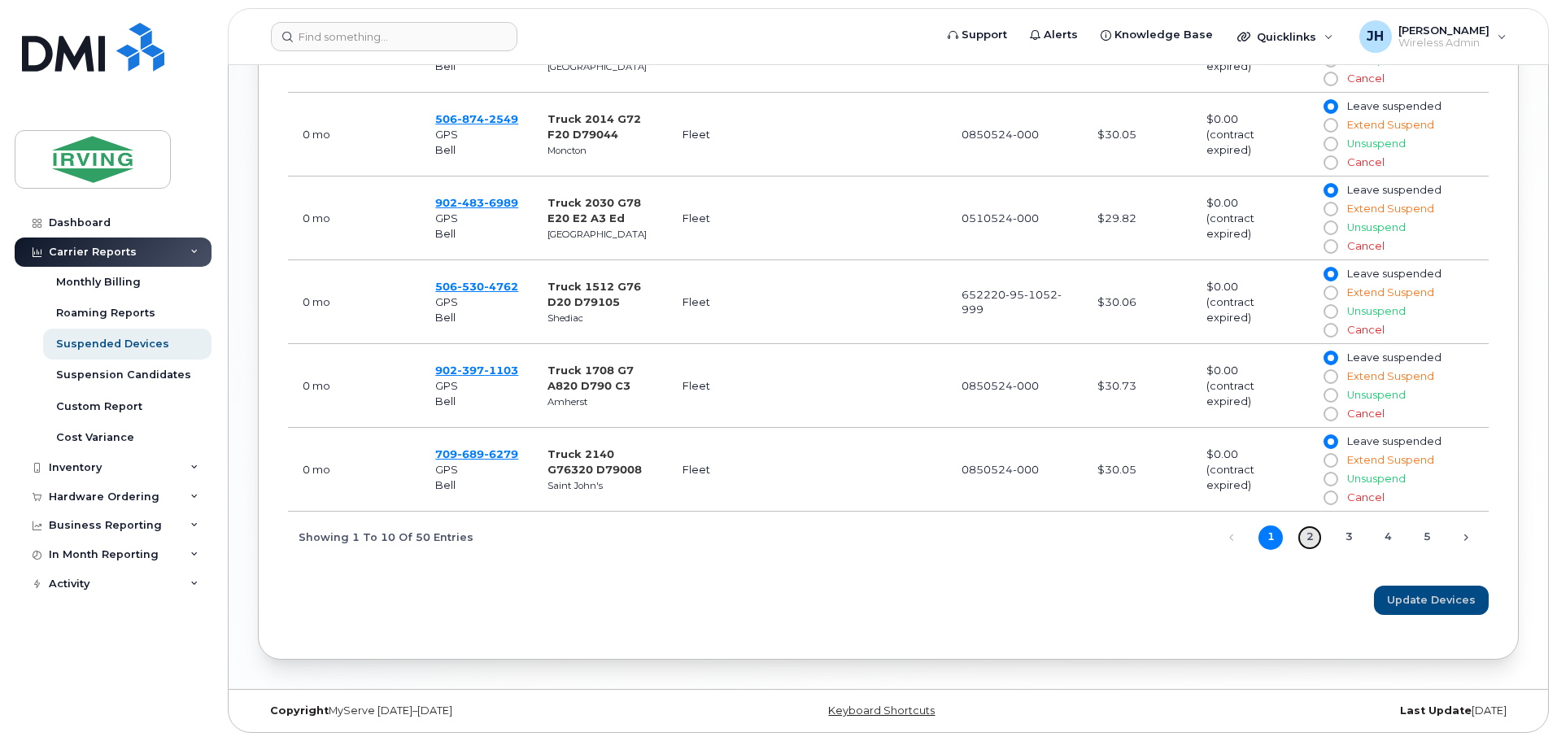
click at [1306, 537] on link "2" at bounding box center [1310, 538] width 24 height 24
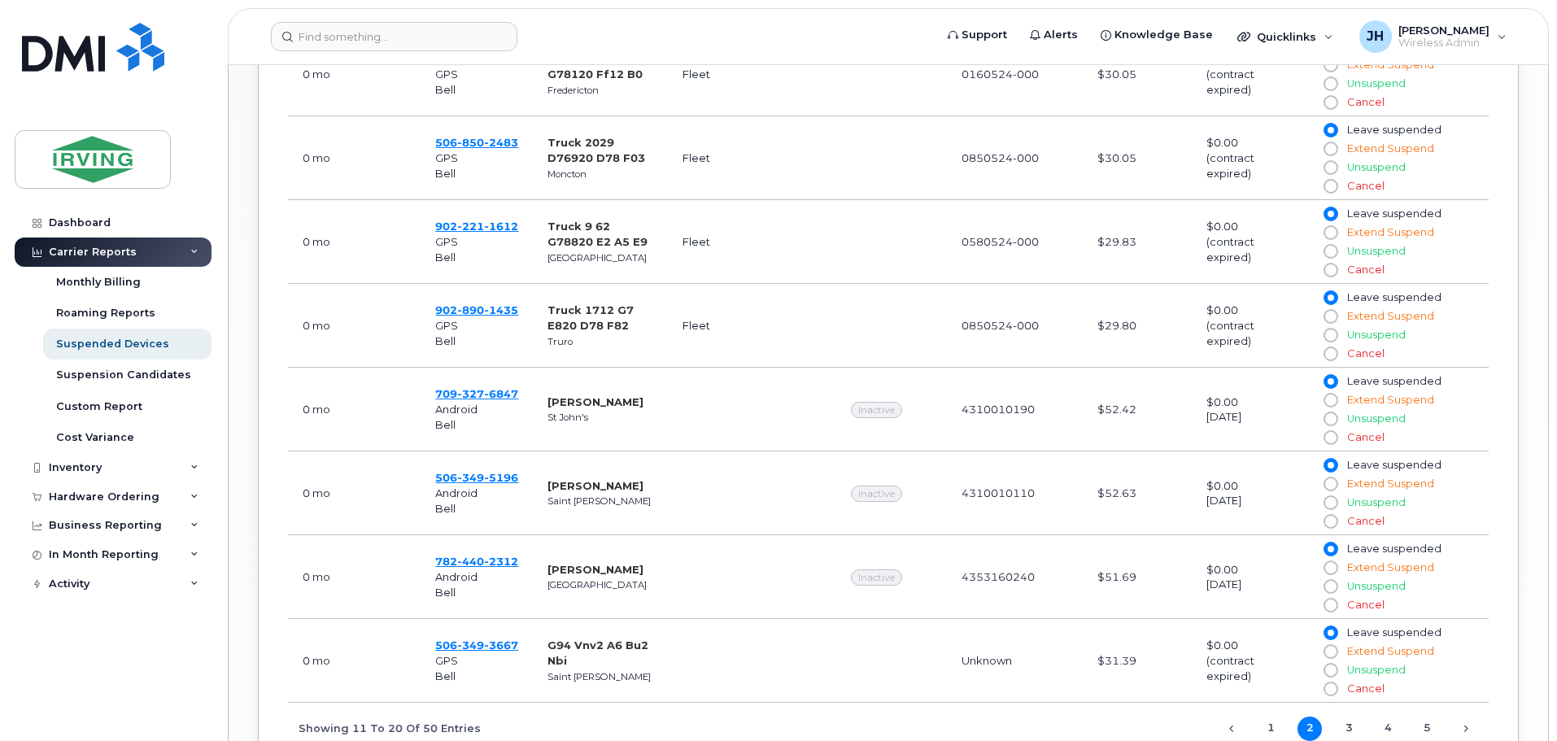
scroll to position [1000, 0]
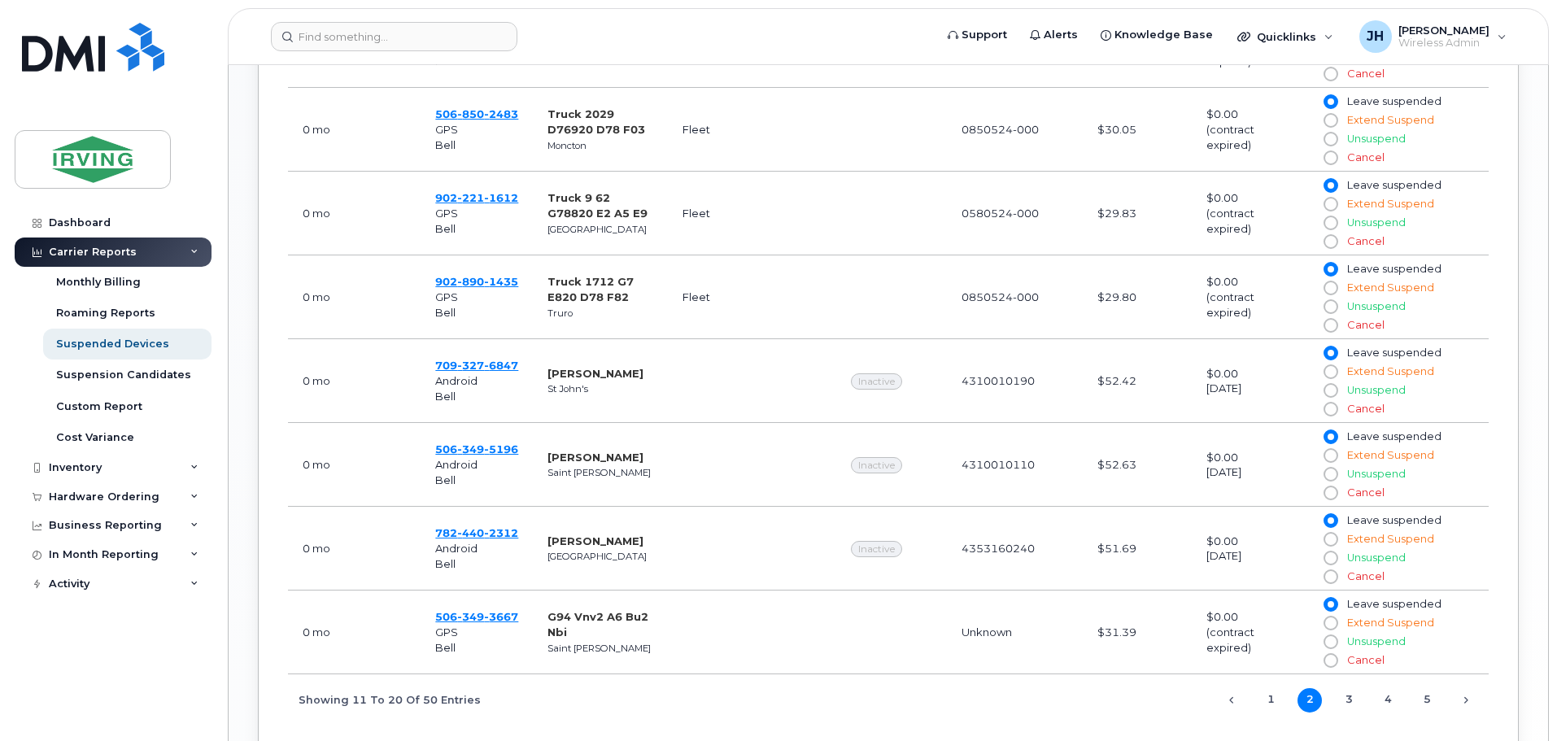
click at [1331, 411] on input "Cancel" at bounding box center [1330, 409] width 13 height 13
radio input "true"
click at [1333, 492] on input "Cancel" at bounding box center [1330, 493] width 13 height 13
radio input "true"
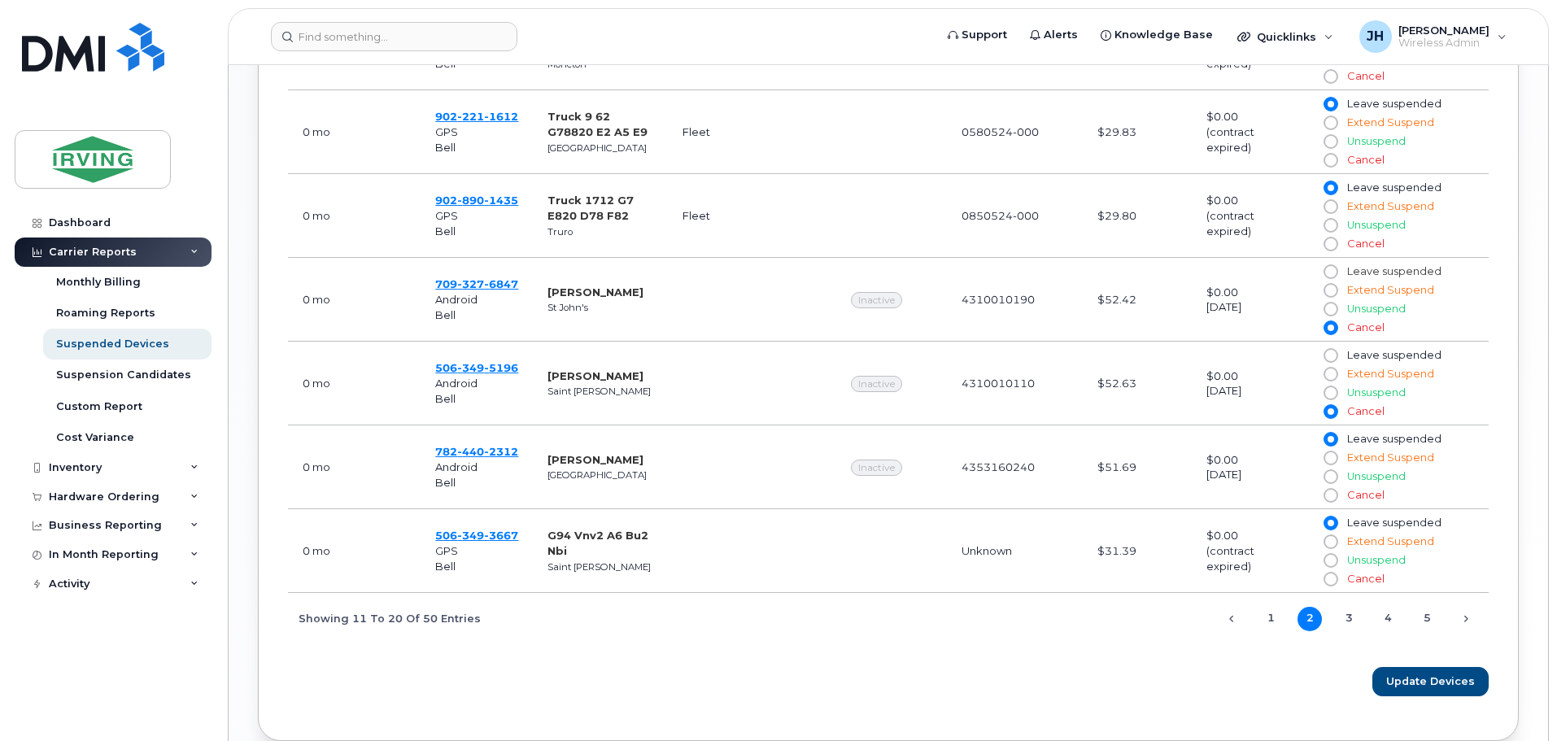
click at [1337, 269] on span at bounding box center [1331, 271] width 15 height 15
click at [1337, 269] on input "Leave suspended" at bounding box center [1330, 271] width 13 height 13
radio input "true"
click at [1328, 356] on input "Leave suspended" at bounding box center [1330, 355] width 13 height 13
radio input "true"
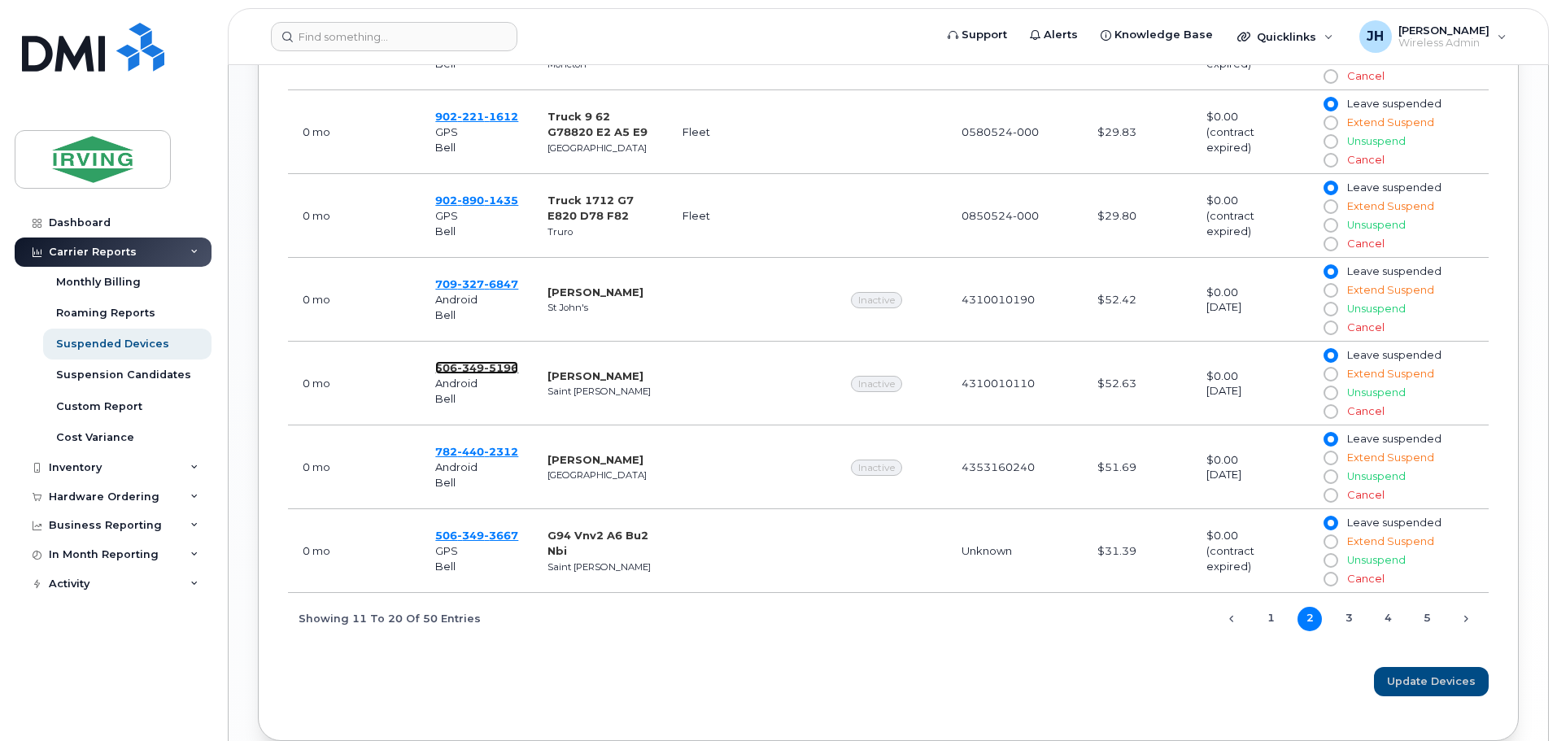
click at [487, 370] on span "5196" at bounding box center [501, 367] width 34 height 13
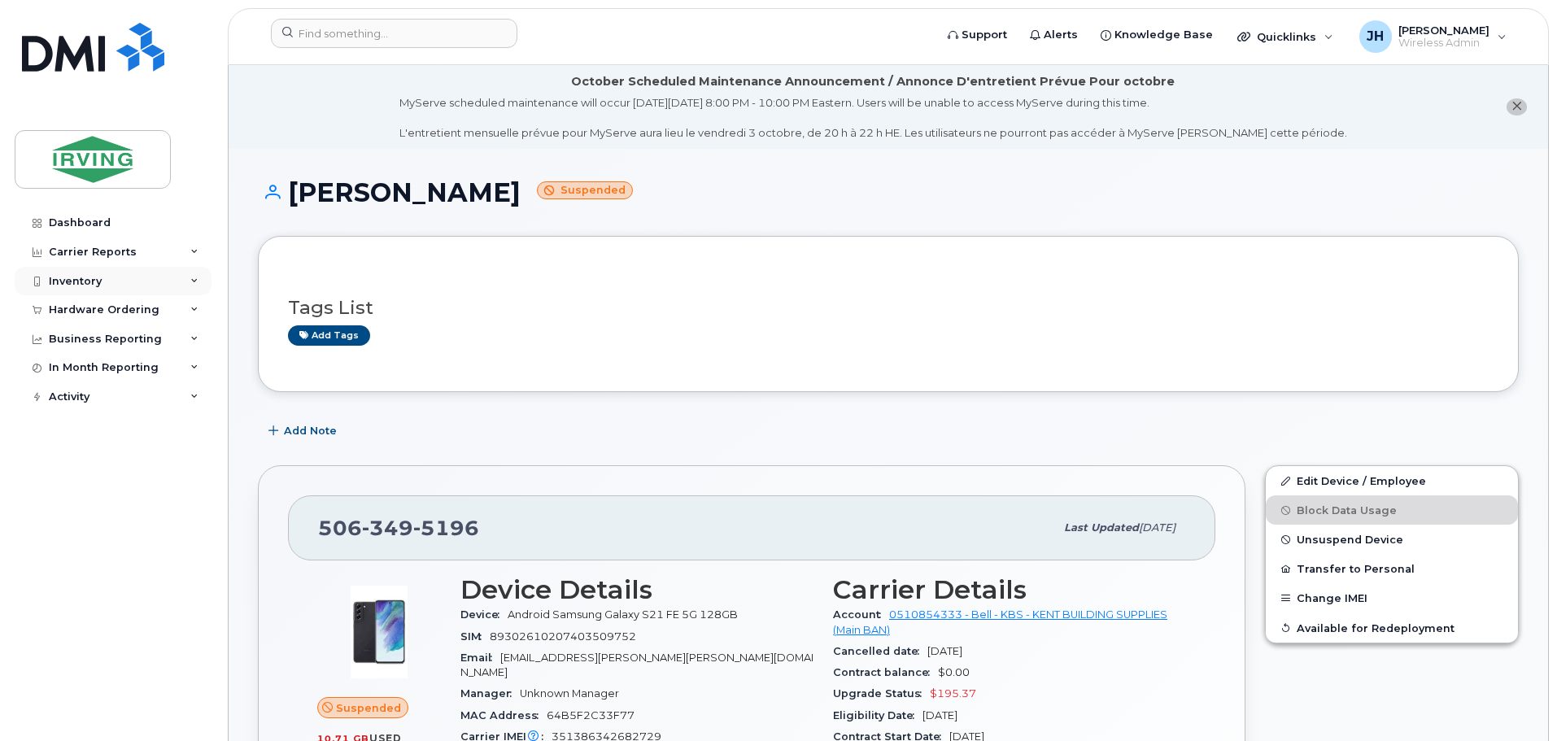
click at [89, 281] on div "Inventory" at bounding box center [75, 281] width 53 height 13
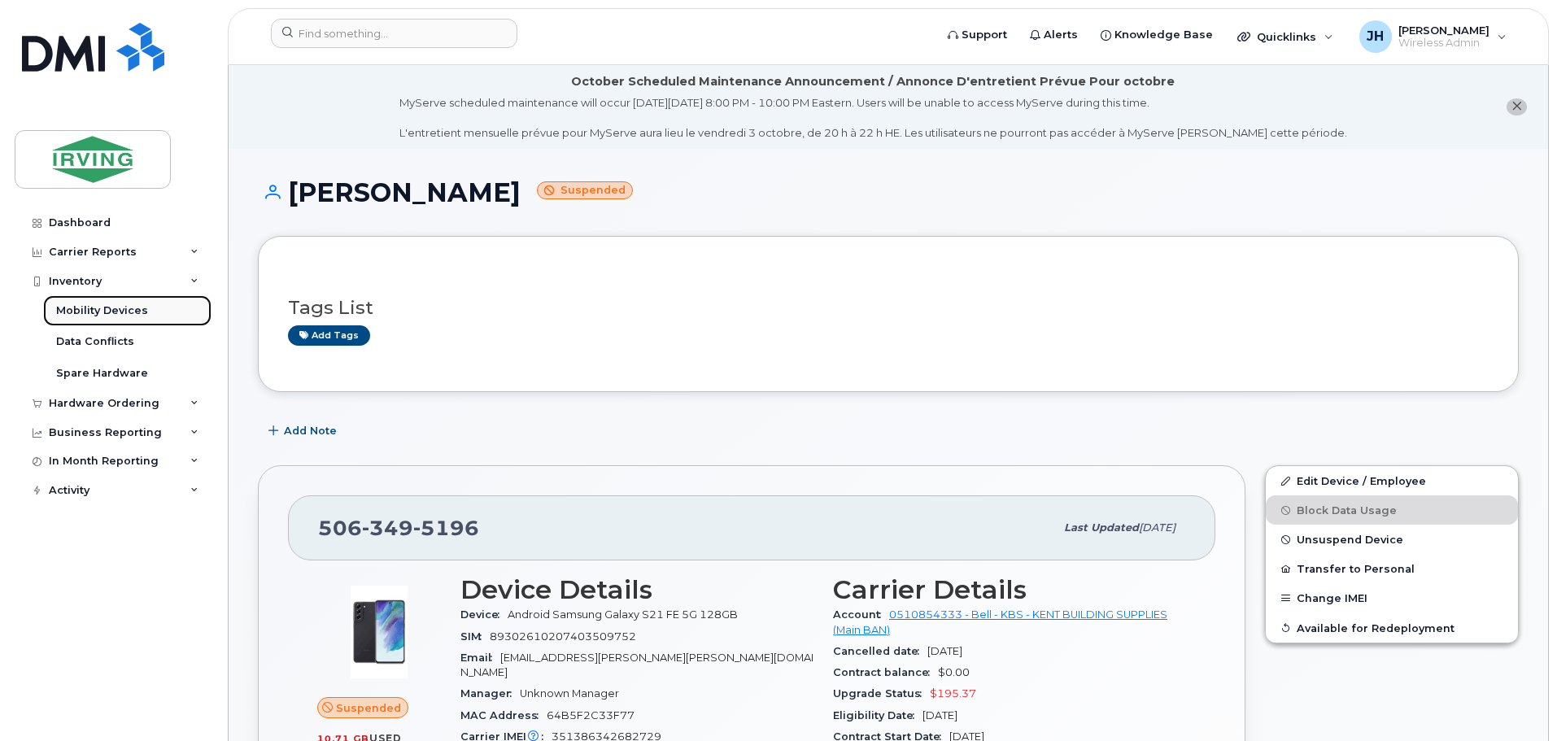
click at [92, 307] on div "Mobility Devices" at bounding box center [102, 310] width 92 height 15
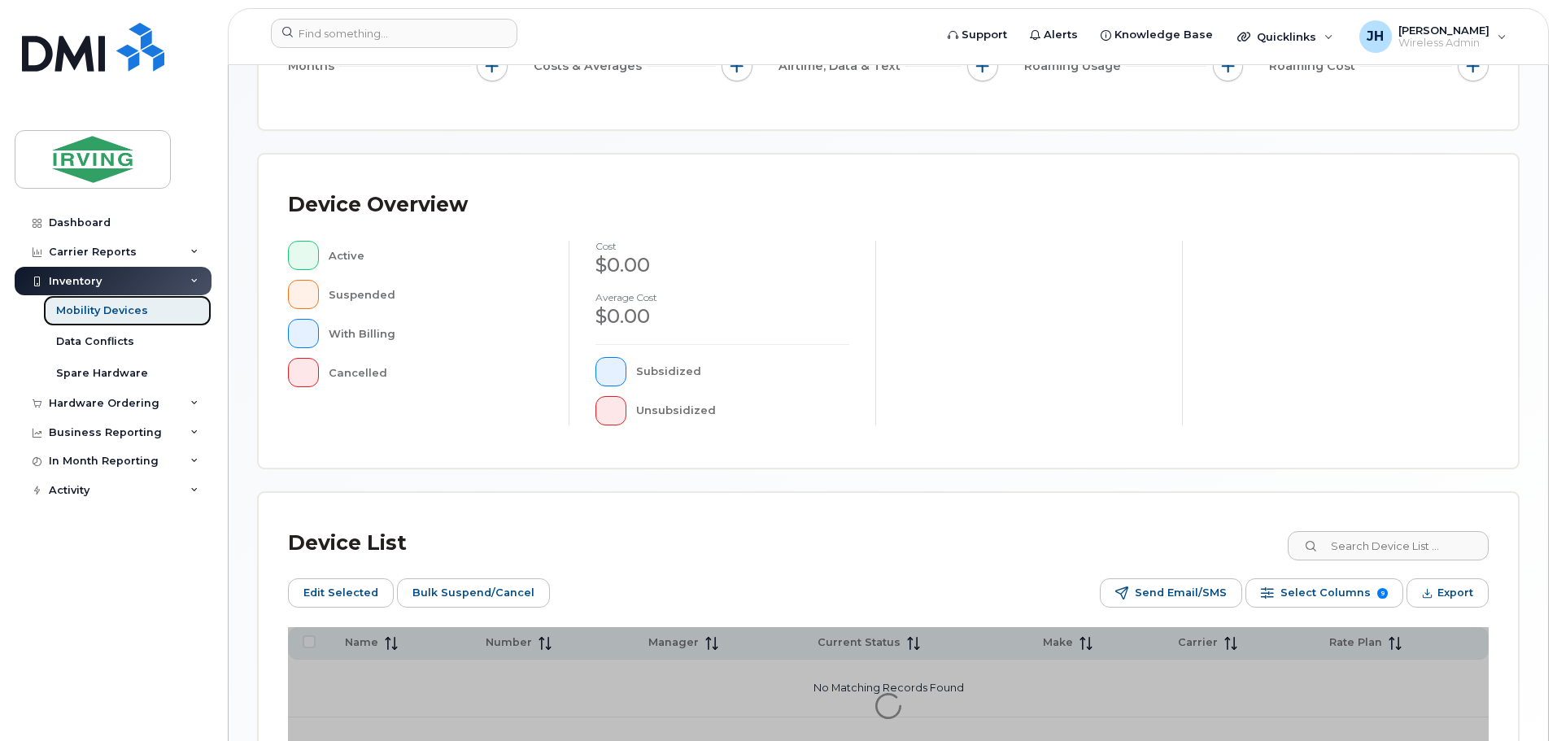
scroll to position [407, 0]
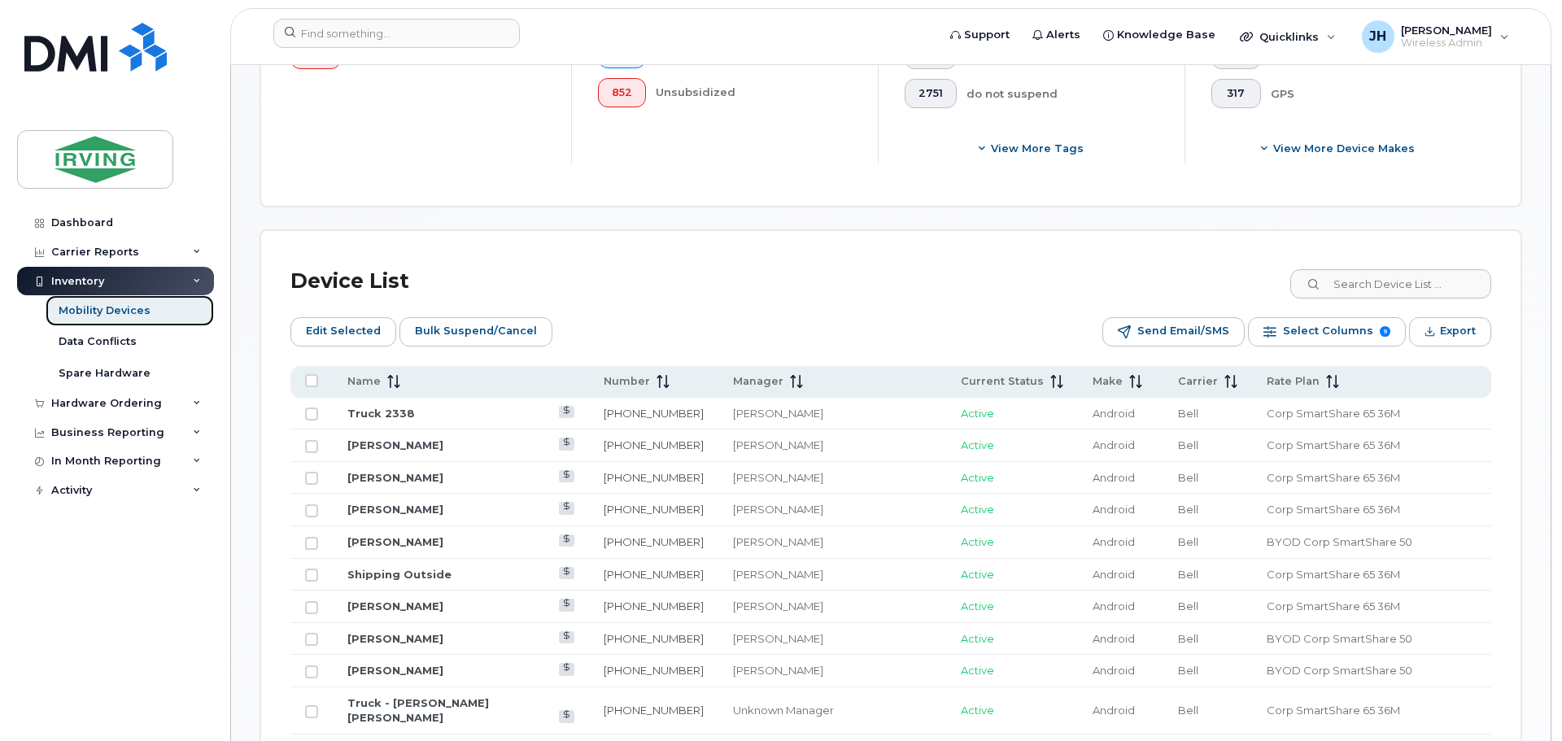
scroll to position [651, 0]
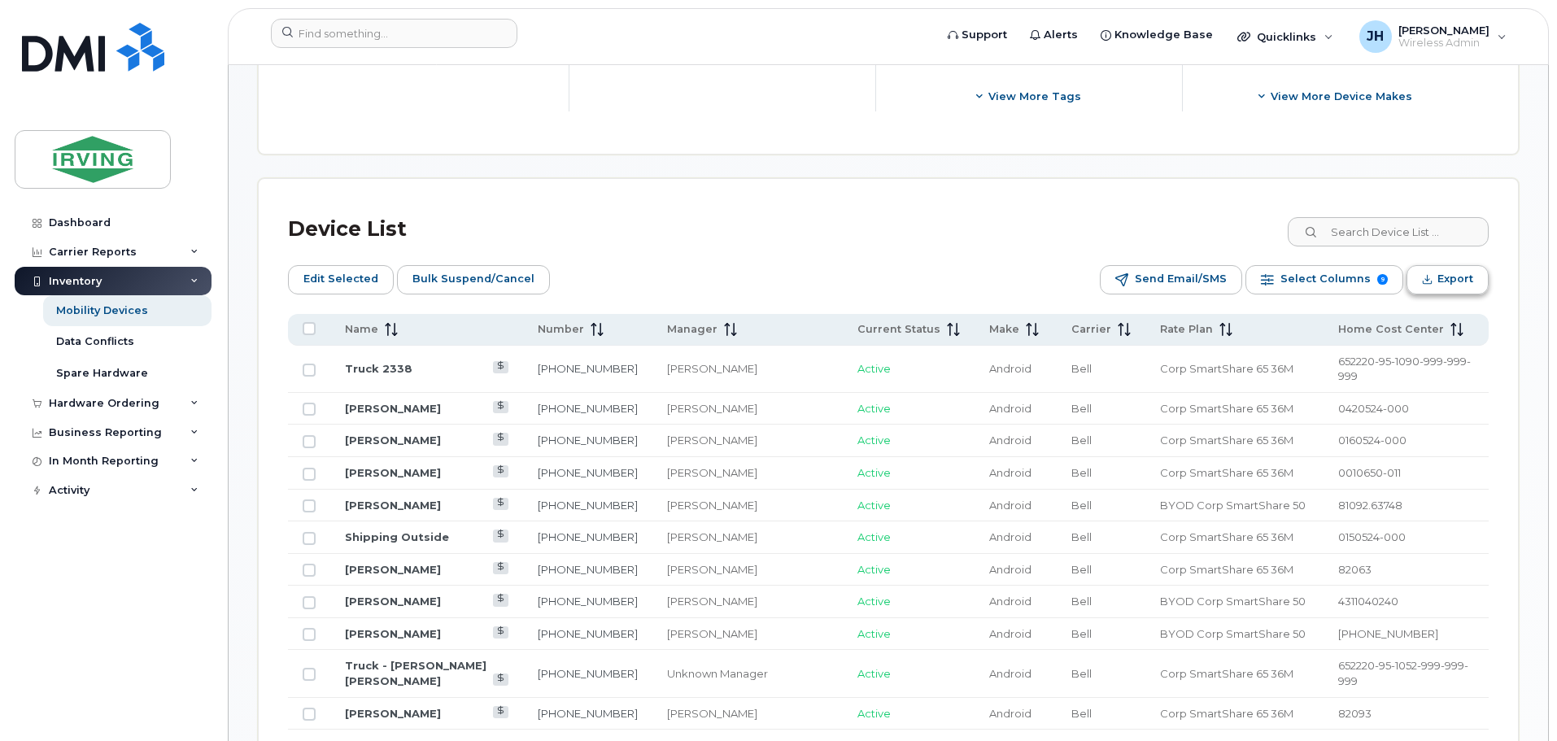
click at [1462, 279] on span "Export" at bounding box center [1456, 279] width 36 height 24
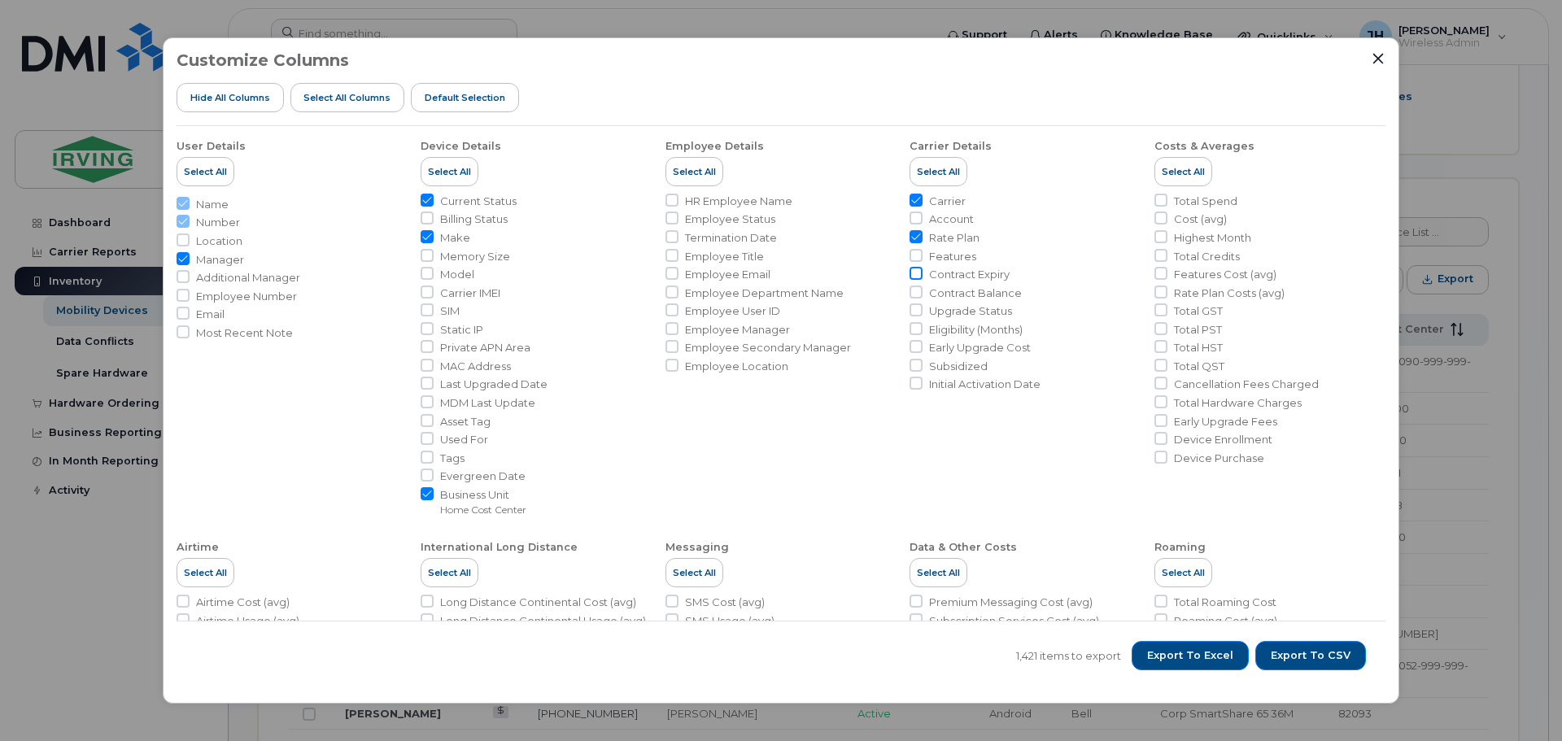
click at [915, 274] on input "Contract Expiry" at bounding box center [916, 273] width 13 height 13
checkbox input "true"
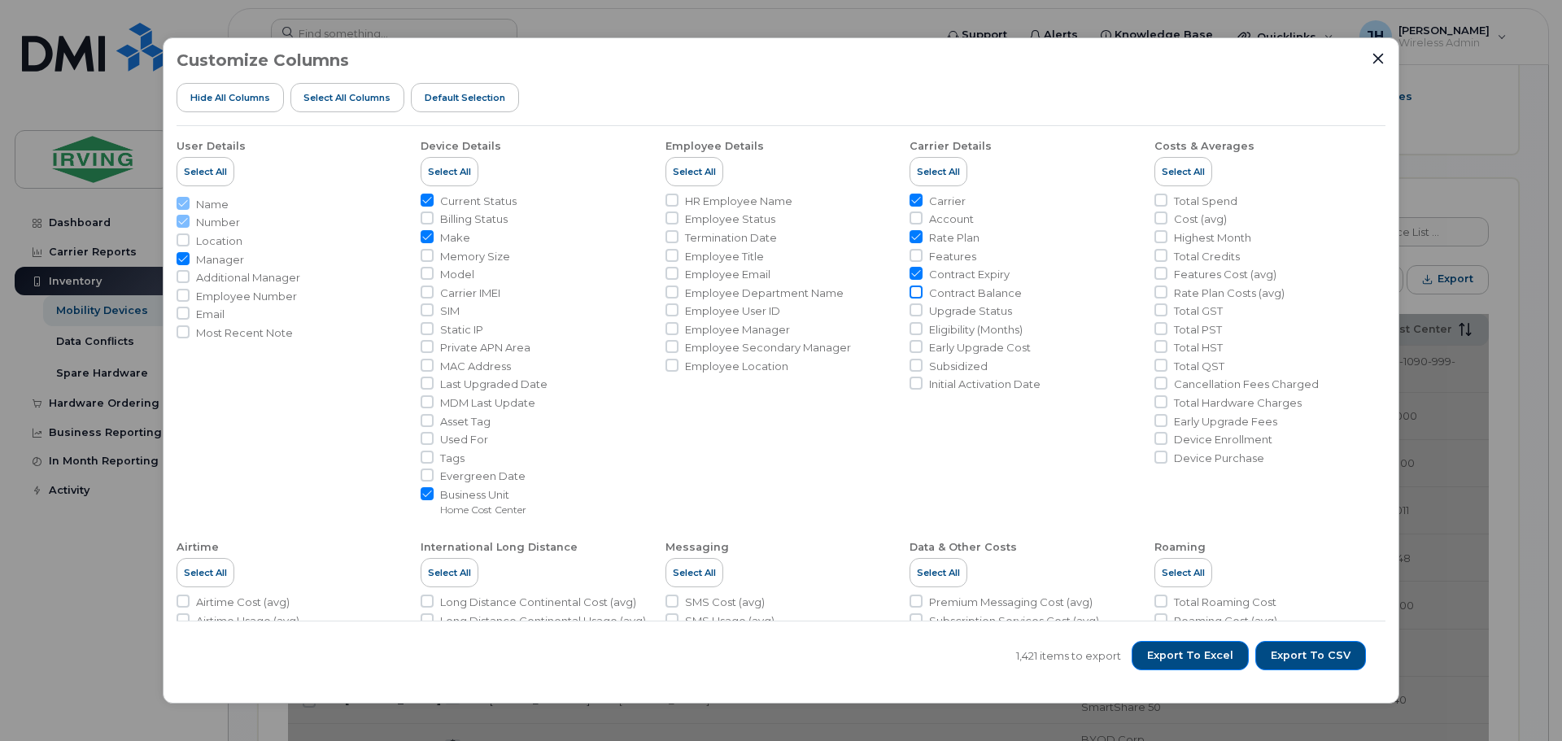
click at [915, 290] on input "Contract Balance" at bounding box center [916, 292] width 13 height 13
checkbox input "true"
click at [914, 308] on input "Upgrade Status" at bounding box center [916, 309] width 13 height 13
checkbox input "true"
click at [914, 327] on input "Eligibility (Months)" at bounding box center [916, 328] width 13 height 13
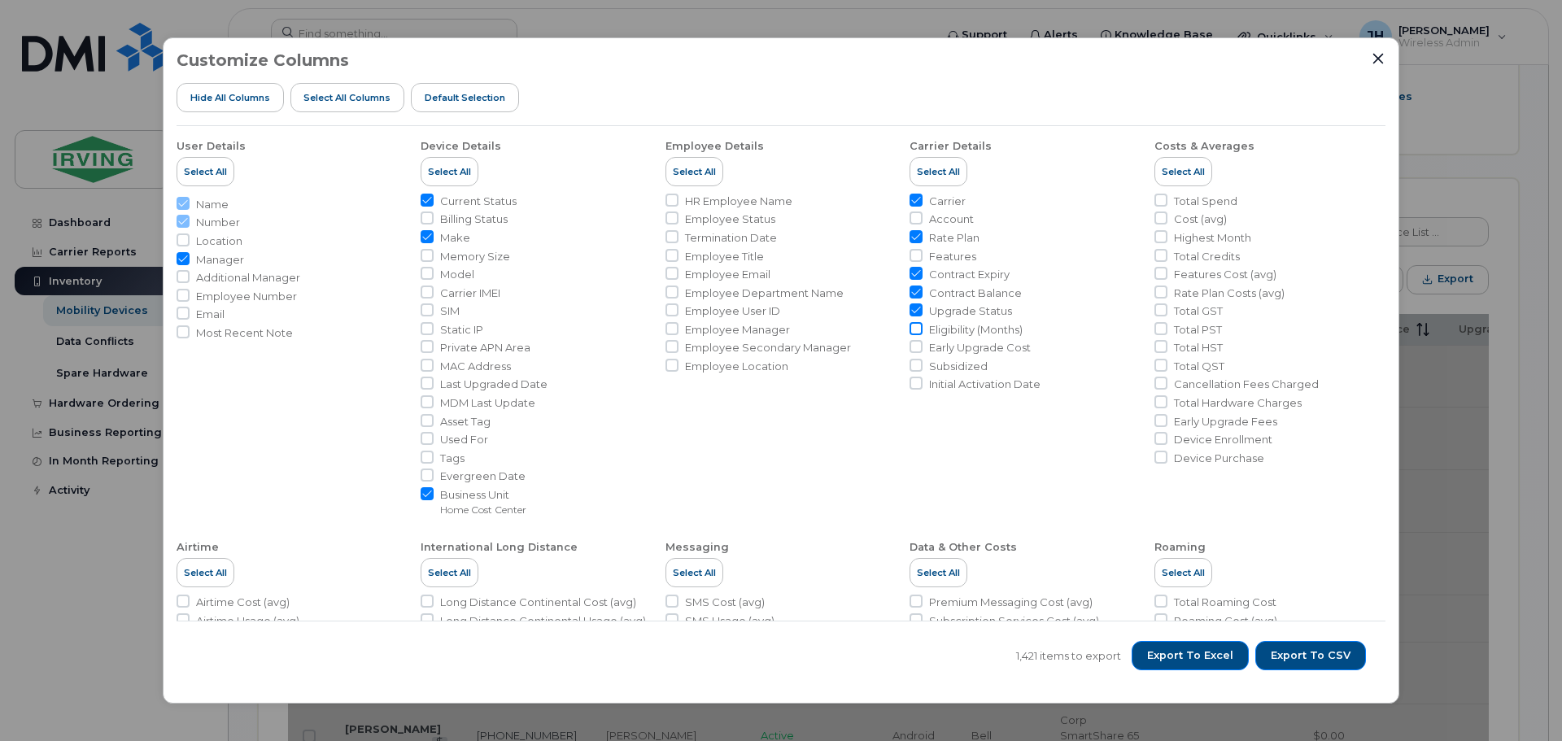
checkbox input "true"
click at [914, 344] on input "Early Upgrade Cost" at bounding box center [916, 346] width 13 height 13
checkbox input "true"
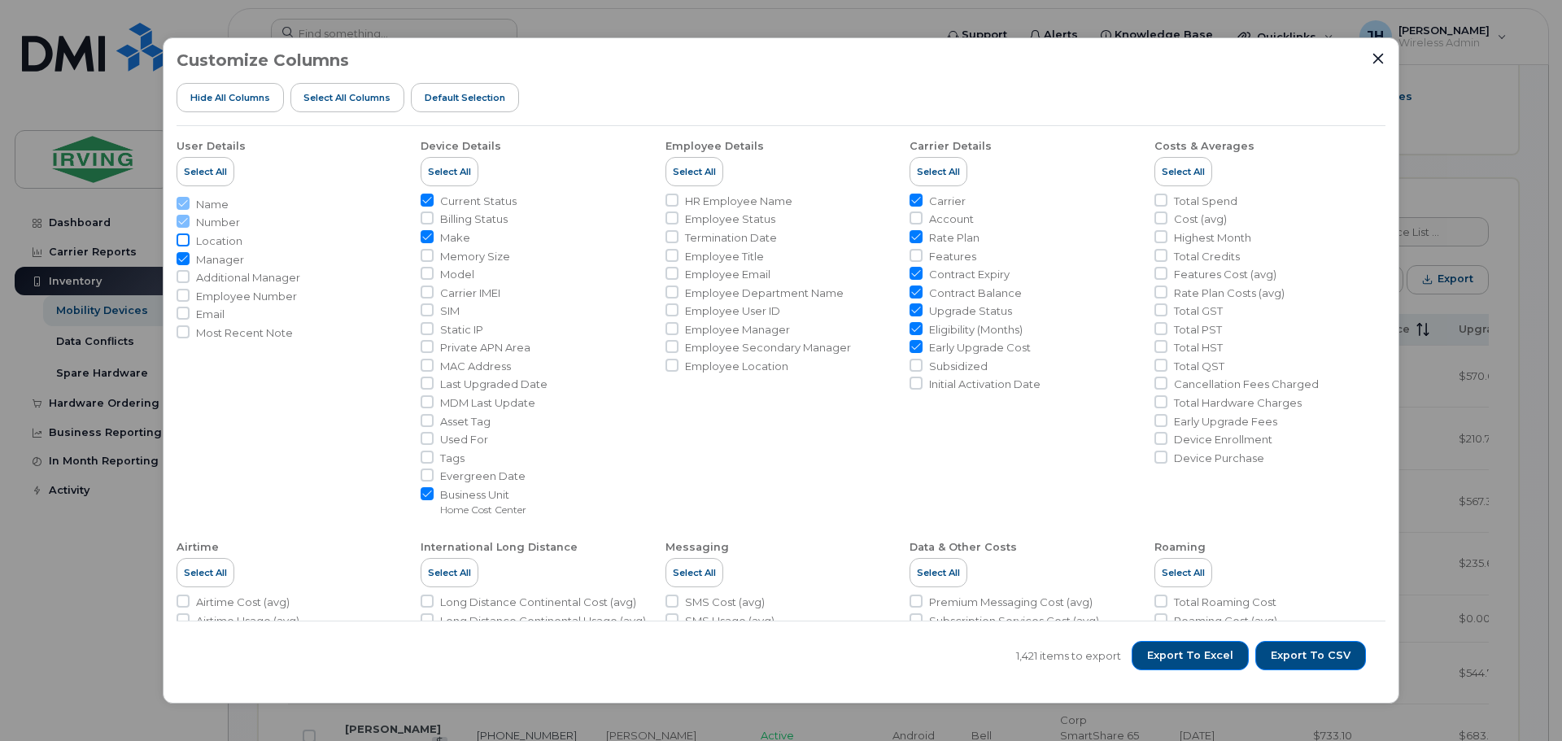
click at [185, 240] on input "Location" at bounding box center [183, 239] width 13 height 13
checkbox input "true"
click at [424, 269] on input "Model" at bounding box center [427, 273] width 13 height 13
checkbox input "true"
click at [426, 287] on input "Carrier IMEI" at bounding box center [427, 292] width 13 height 13
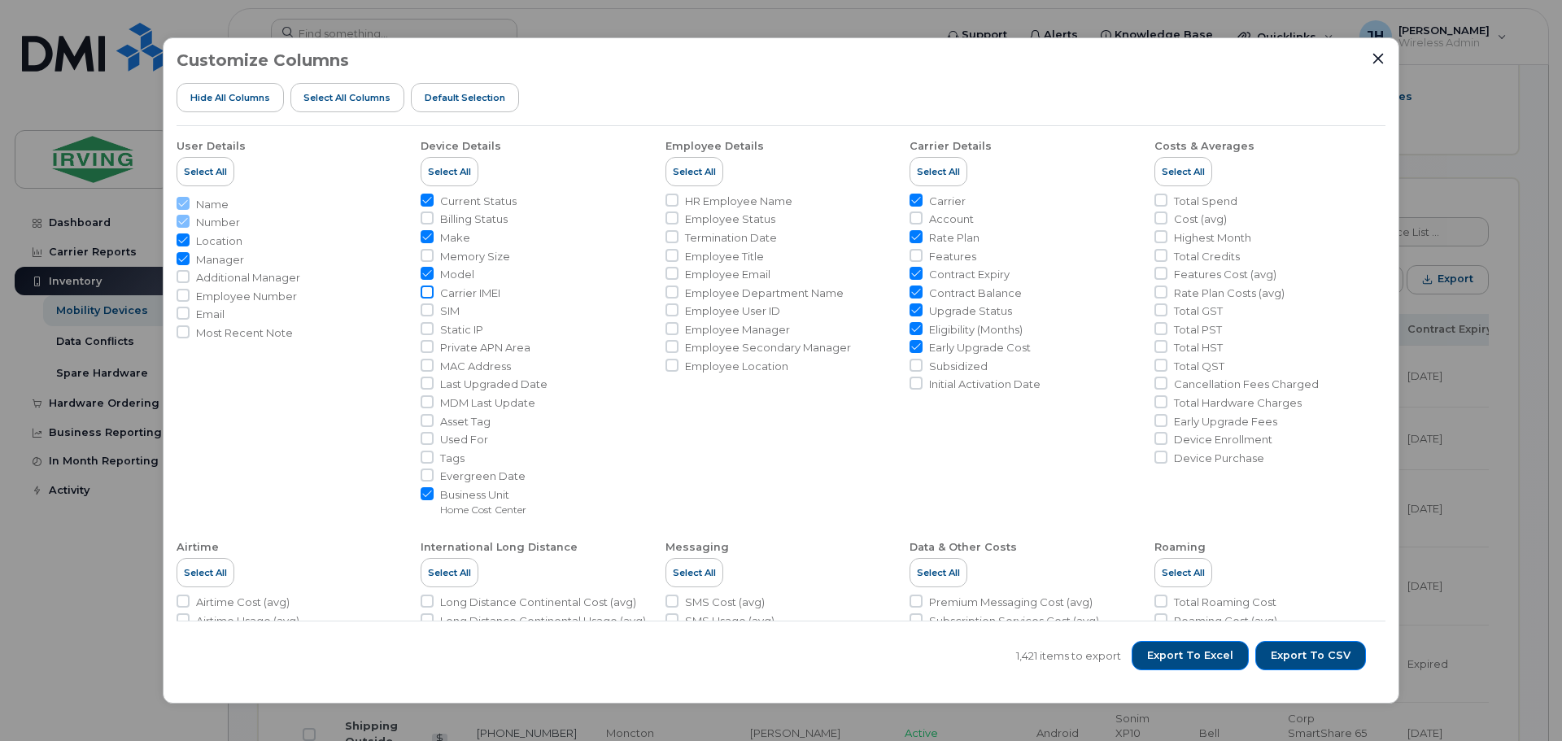
checkbox input "true"
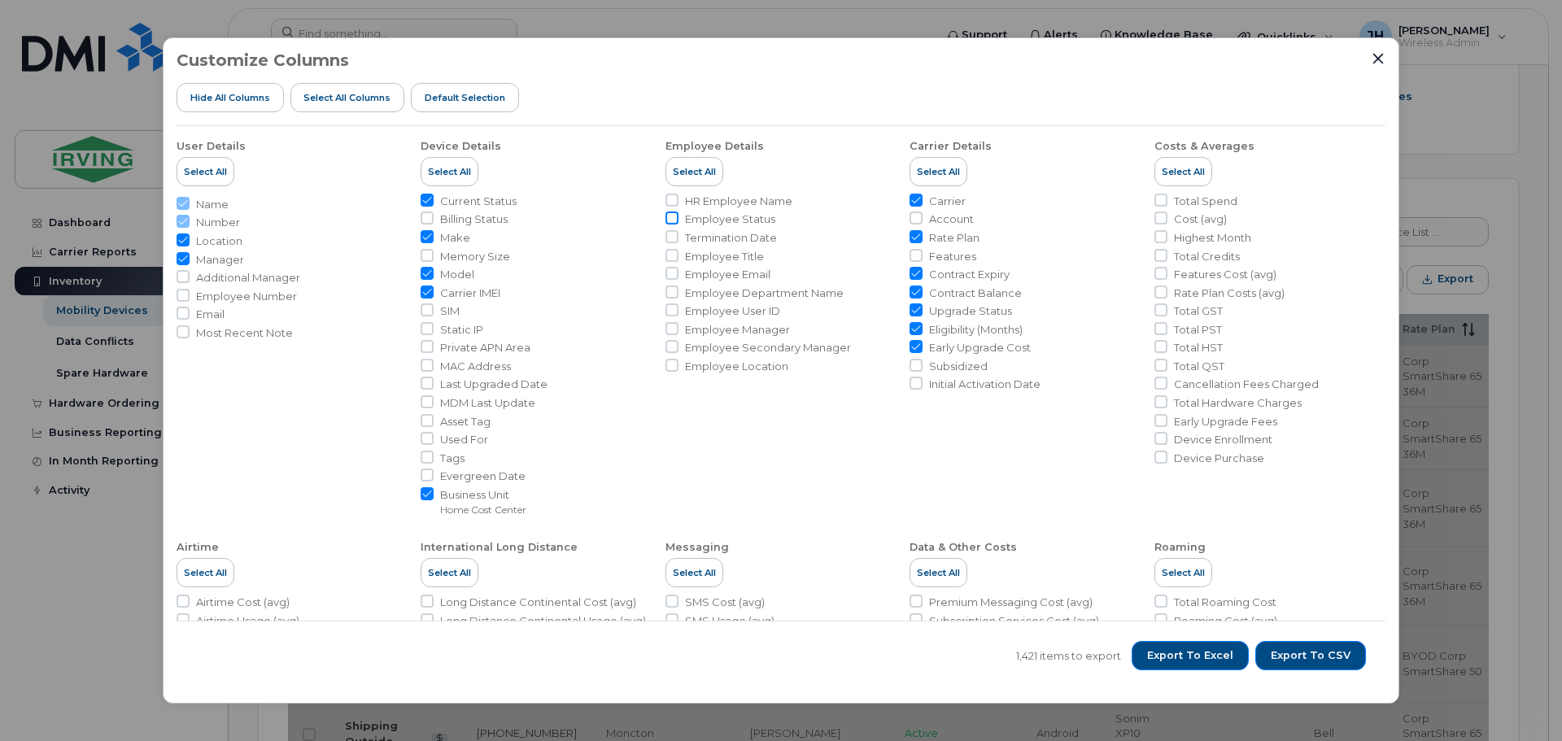
click at [669, 216] on input "Employee Status" at bounding box center [672, 218] width 13 height 13
checkbox input "true"
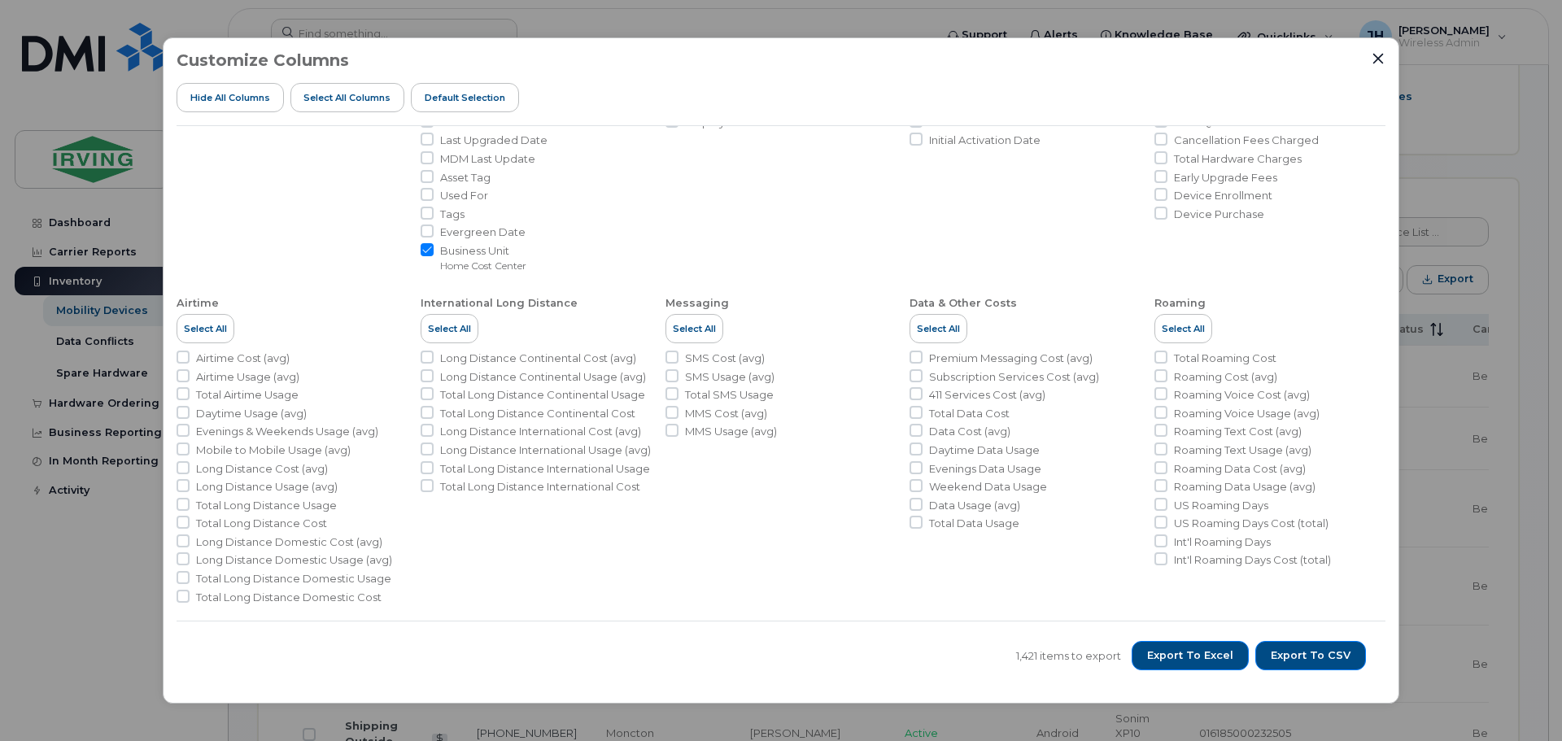
scroll to position [248, 0]
click at [1207, 655] on span "Export to Excel" at bounding box center [1190, 655] width 86 height 15
click at [1194, 654] on span "Export to Excel" at bounding box center [1190, 655] width 86 height 15
click at [1377, 60] on icon "Close" at bounding box center [1378, 58] width 13 height 13
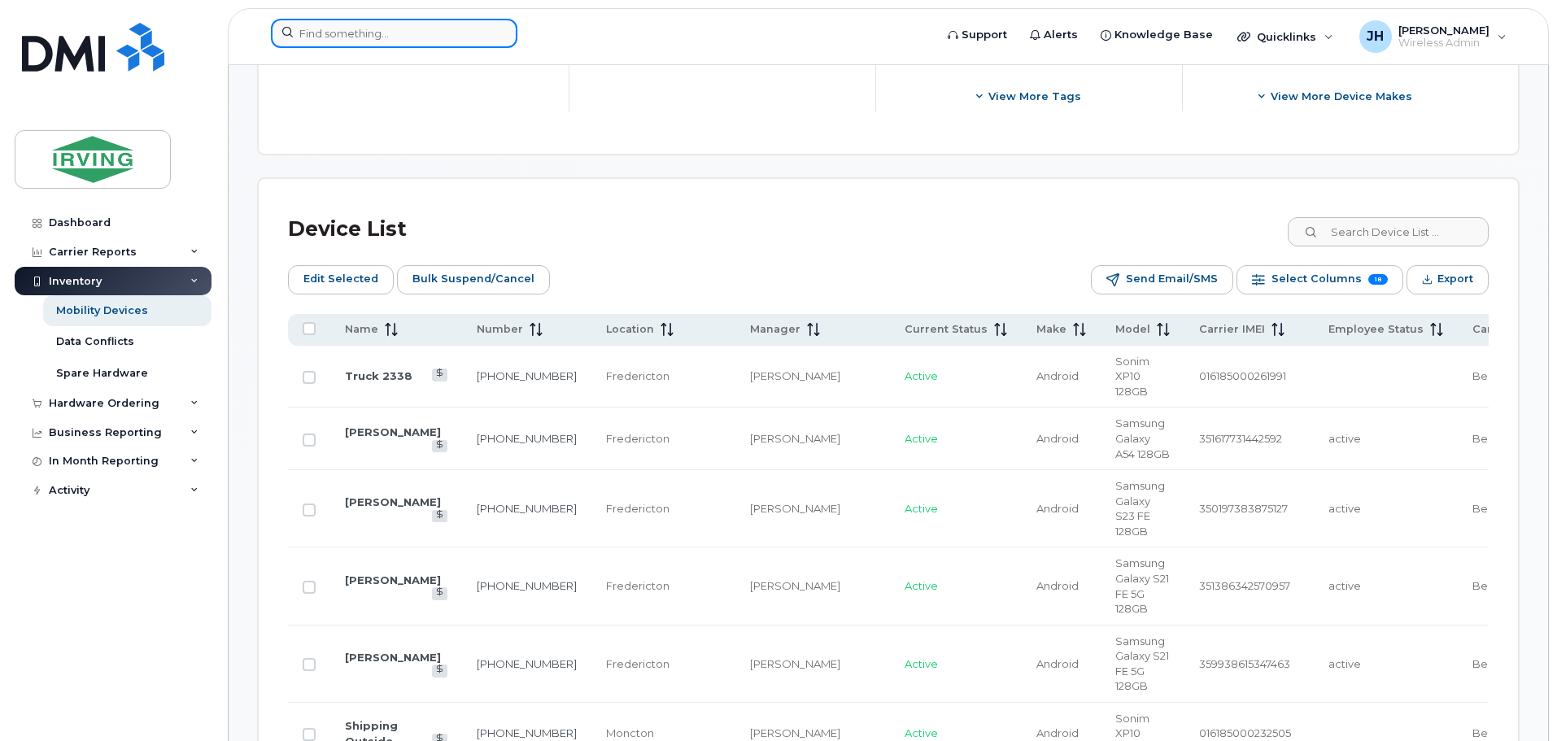
click at [361, 30] on input at bounding box center [394, 33] width 247 height 29
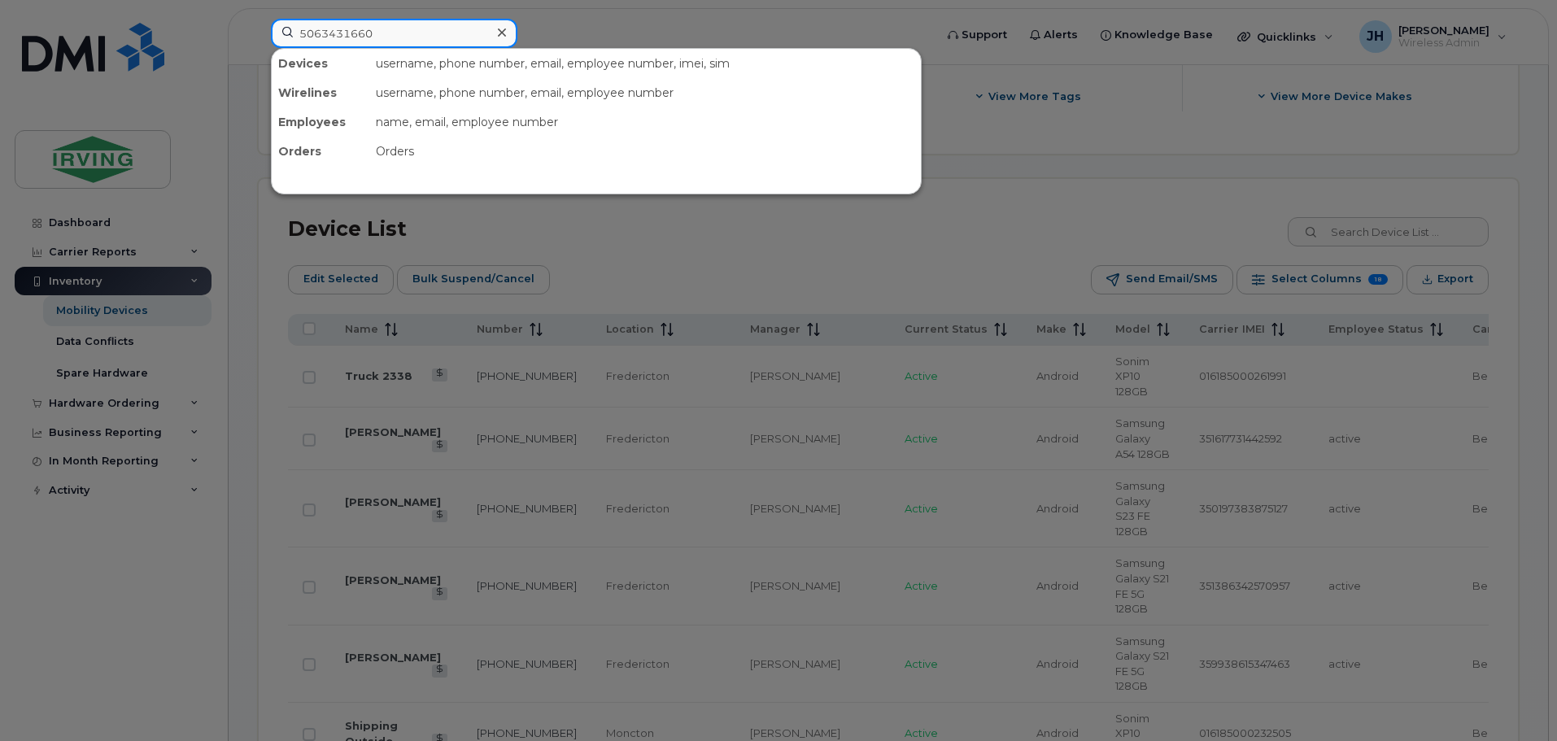
type input "5063431660"
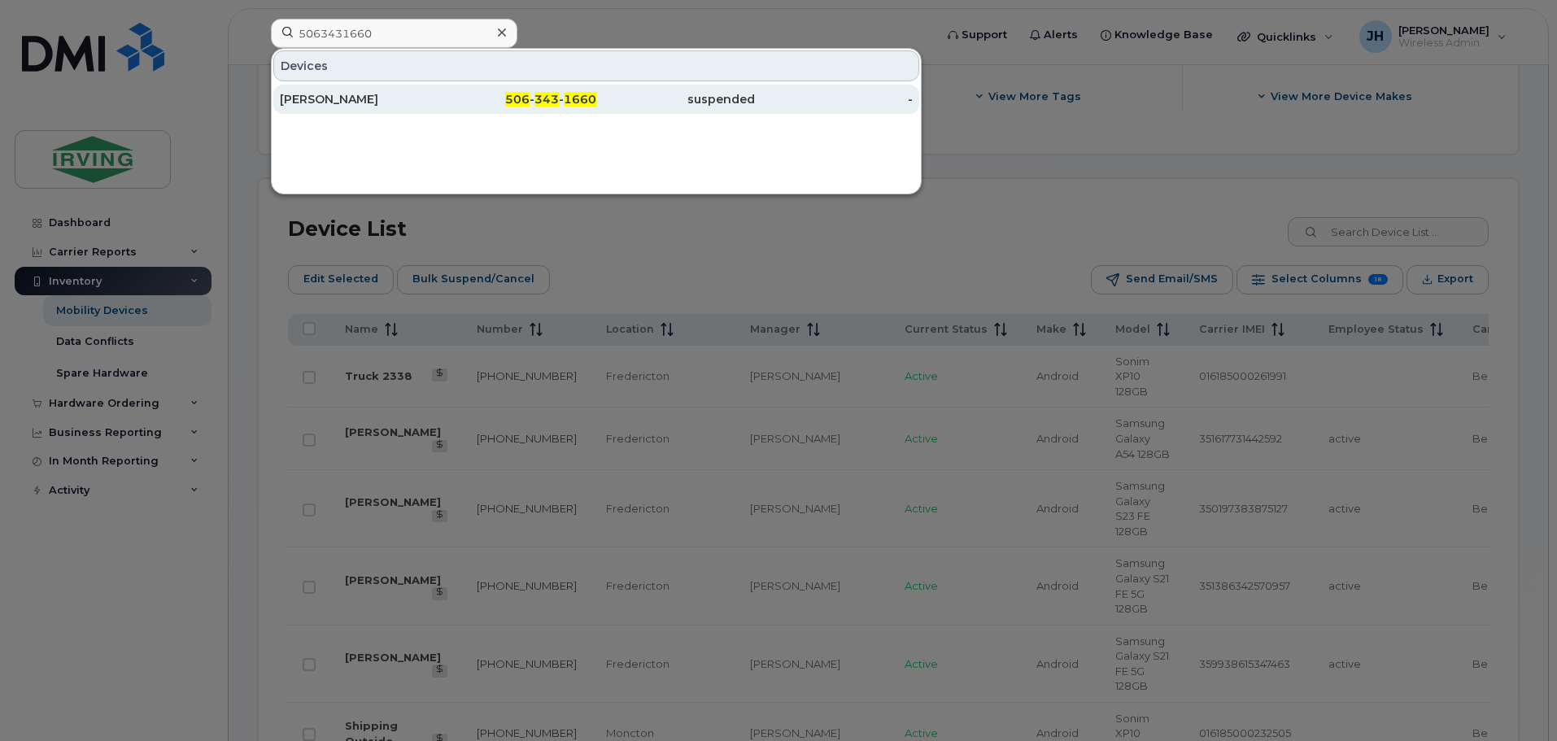
click at [356, 97] on div "[PERSON_NAME]" at bounding box center [359, 99] width 159 height 16
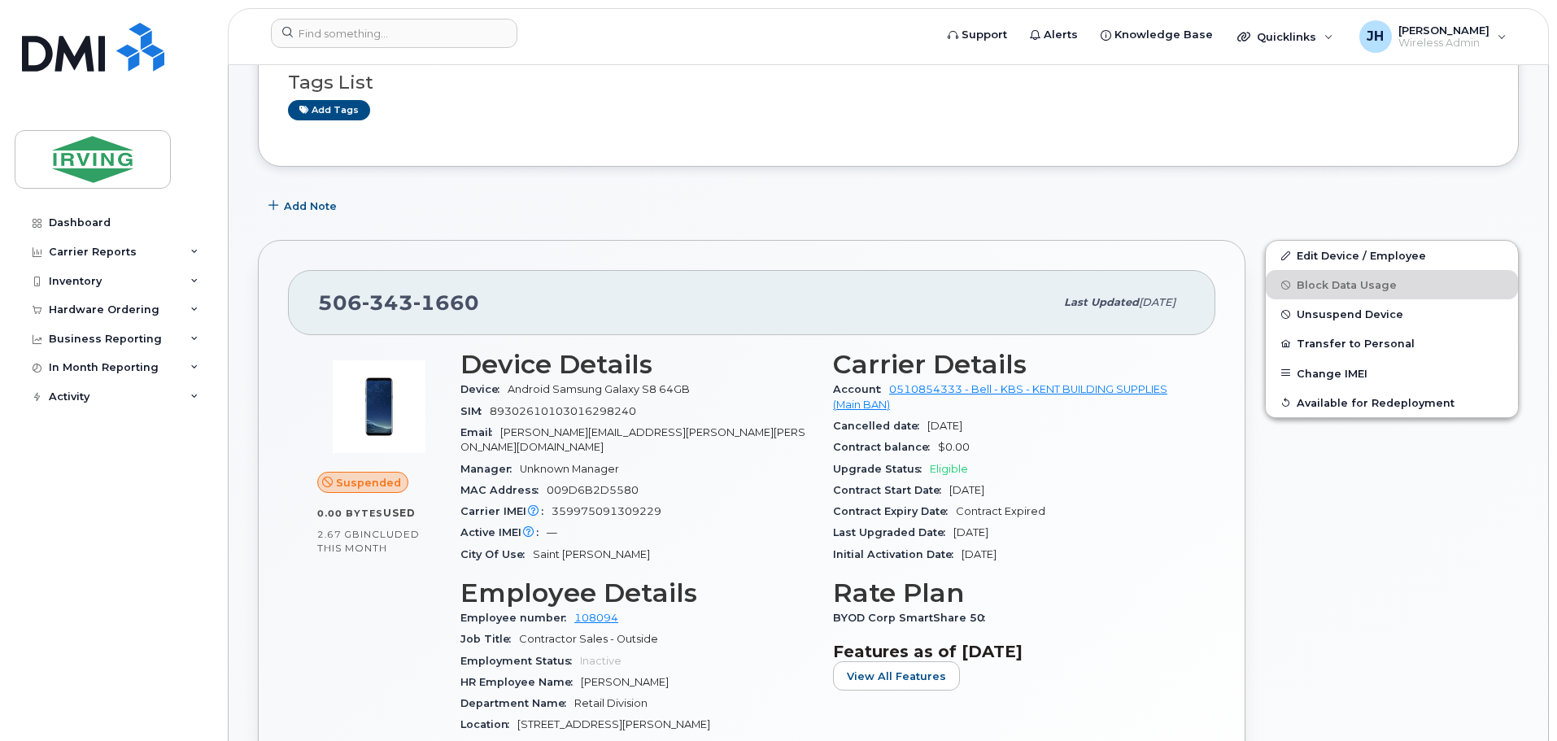
scroll to position [244, 0]
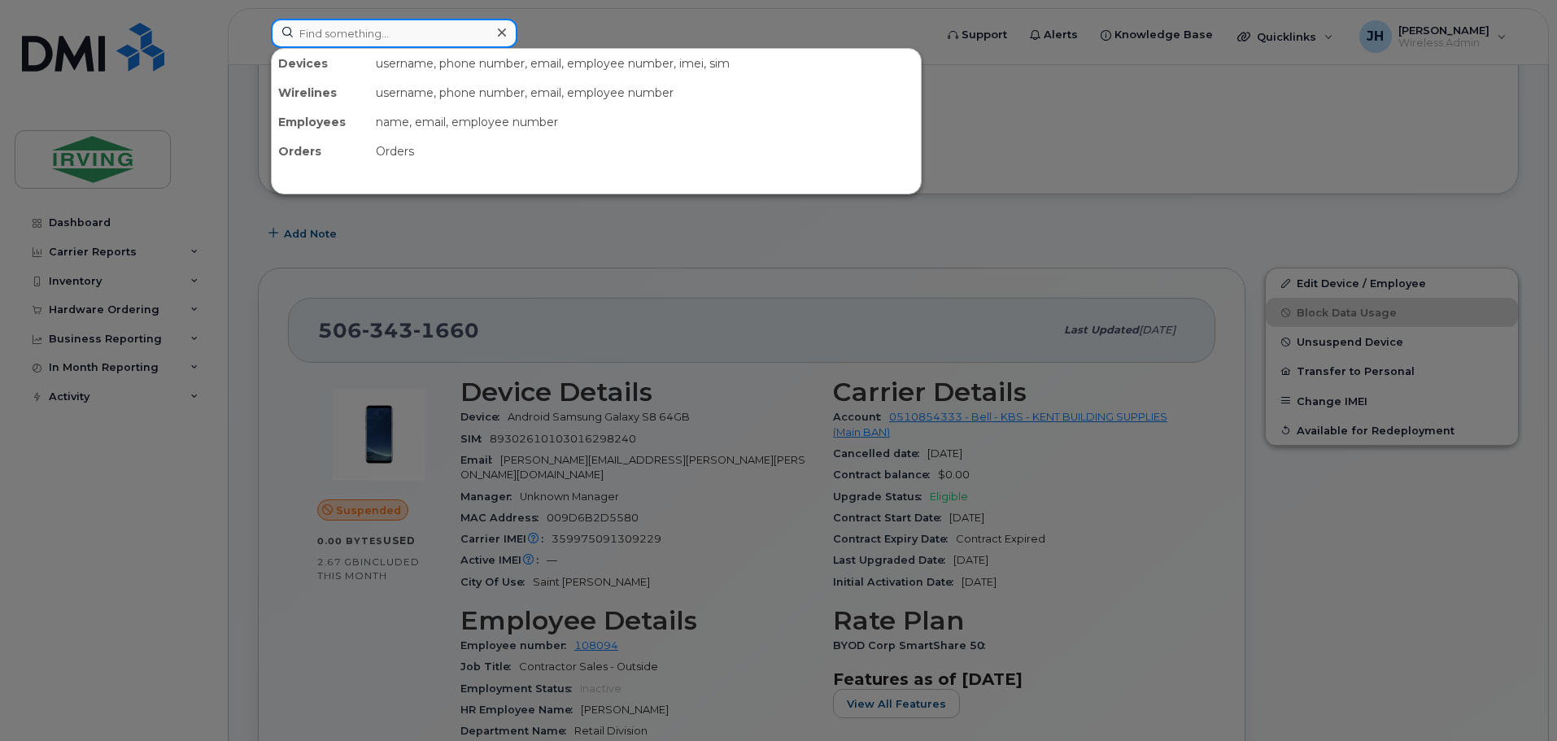
click at [377, 30] on input at bounding box center [394, 33] width 247 height 29
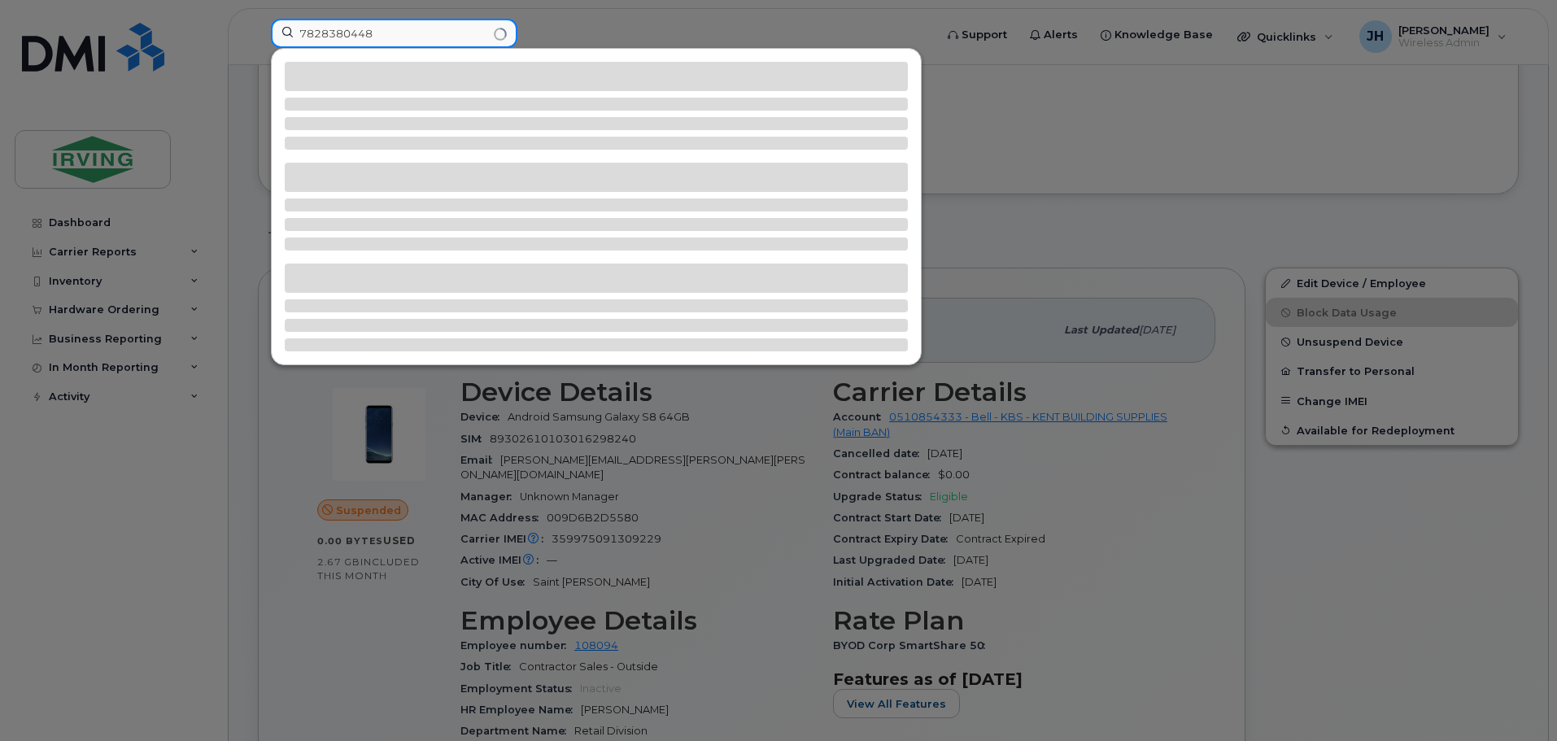
type input "7828380448"
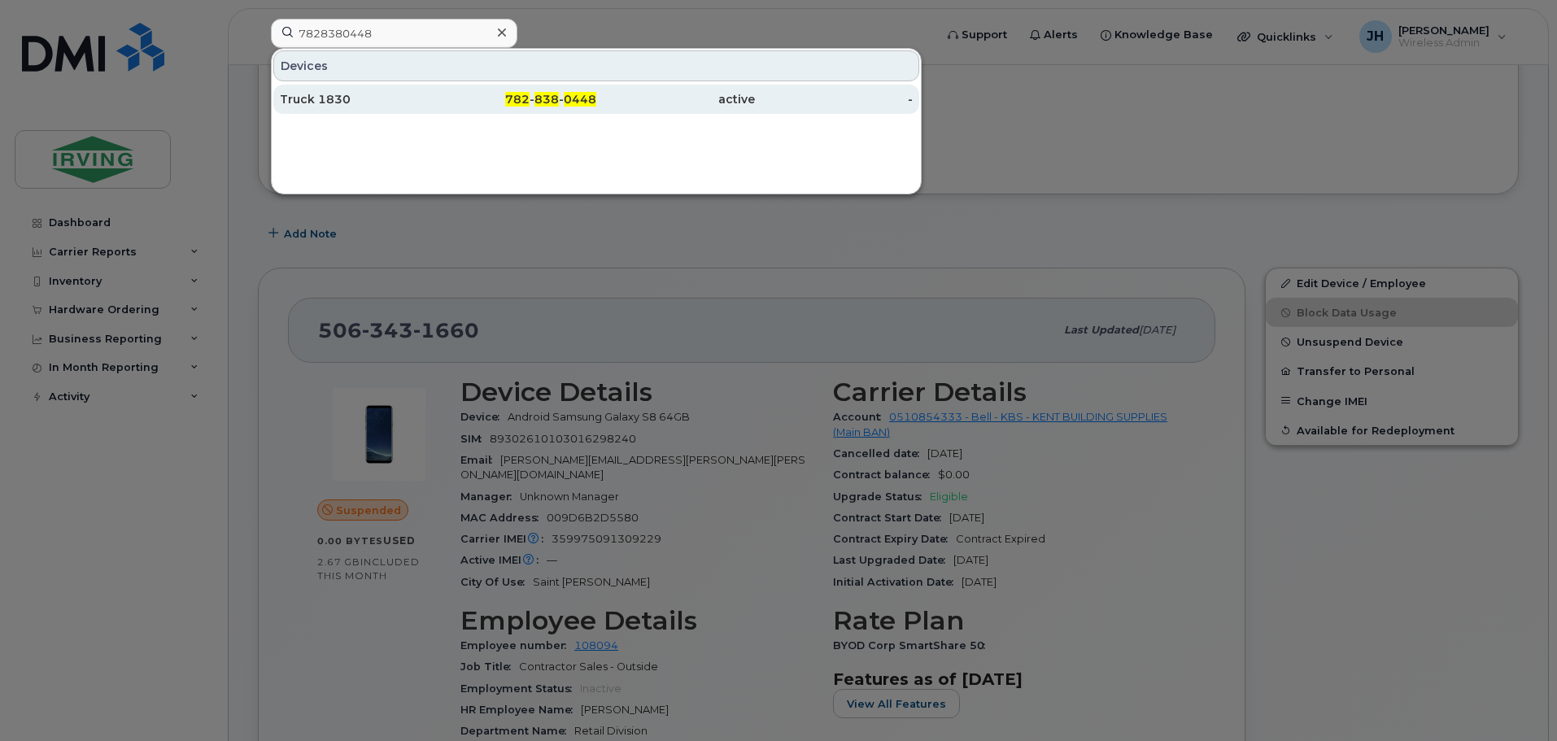
click at [474, 94] on div "782 - 838 - 0448" at bounding box center [518, 99] width 159 height 16
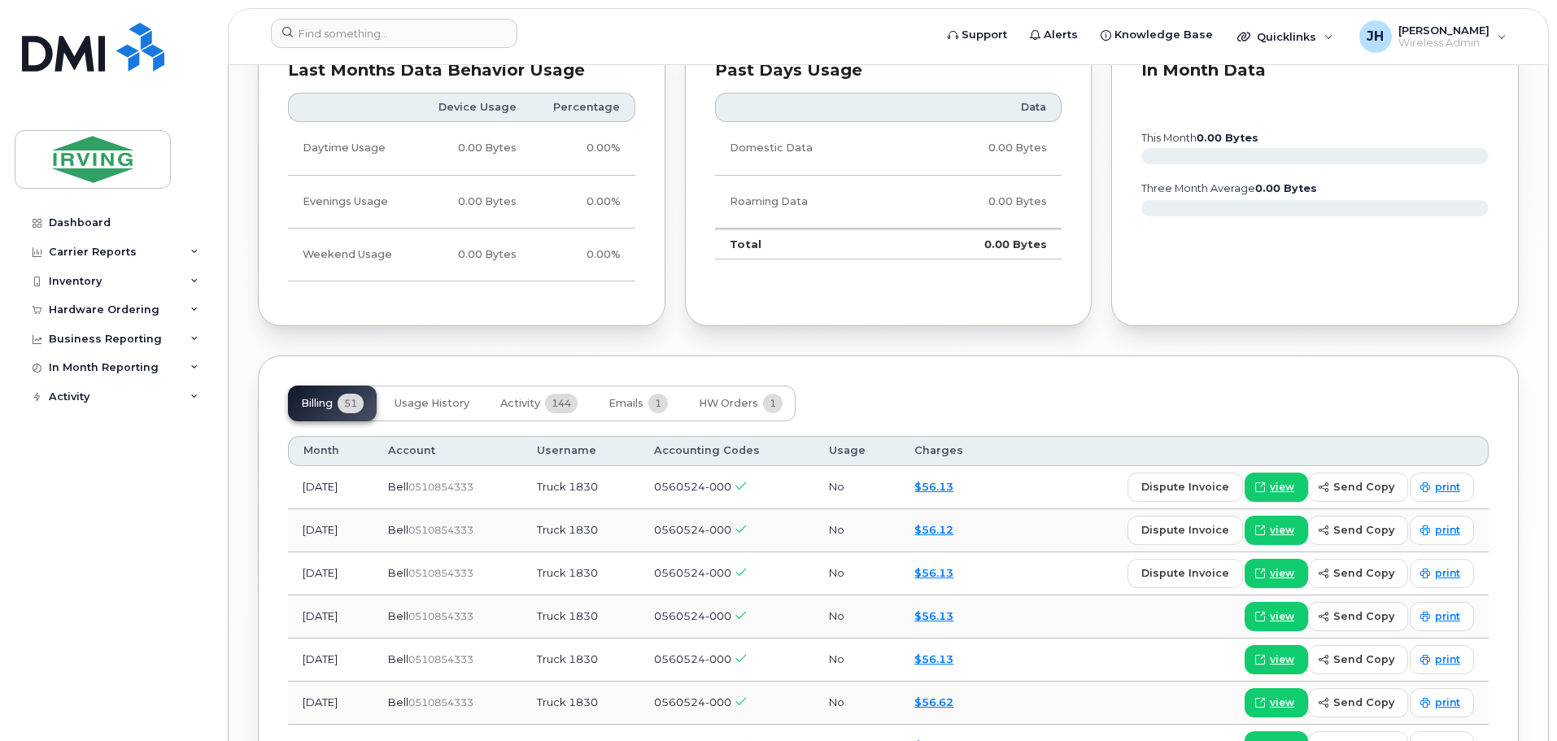
scroll to position [1464, 0]
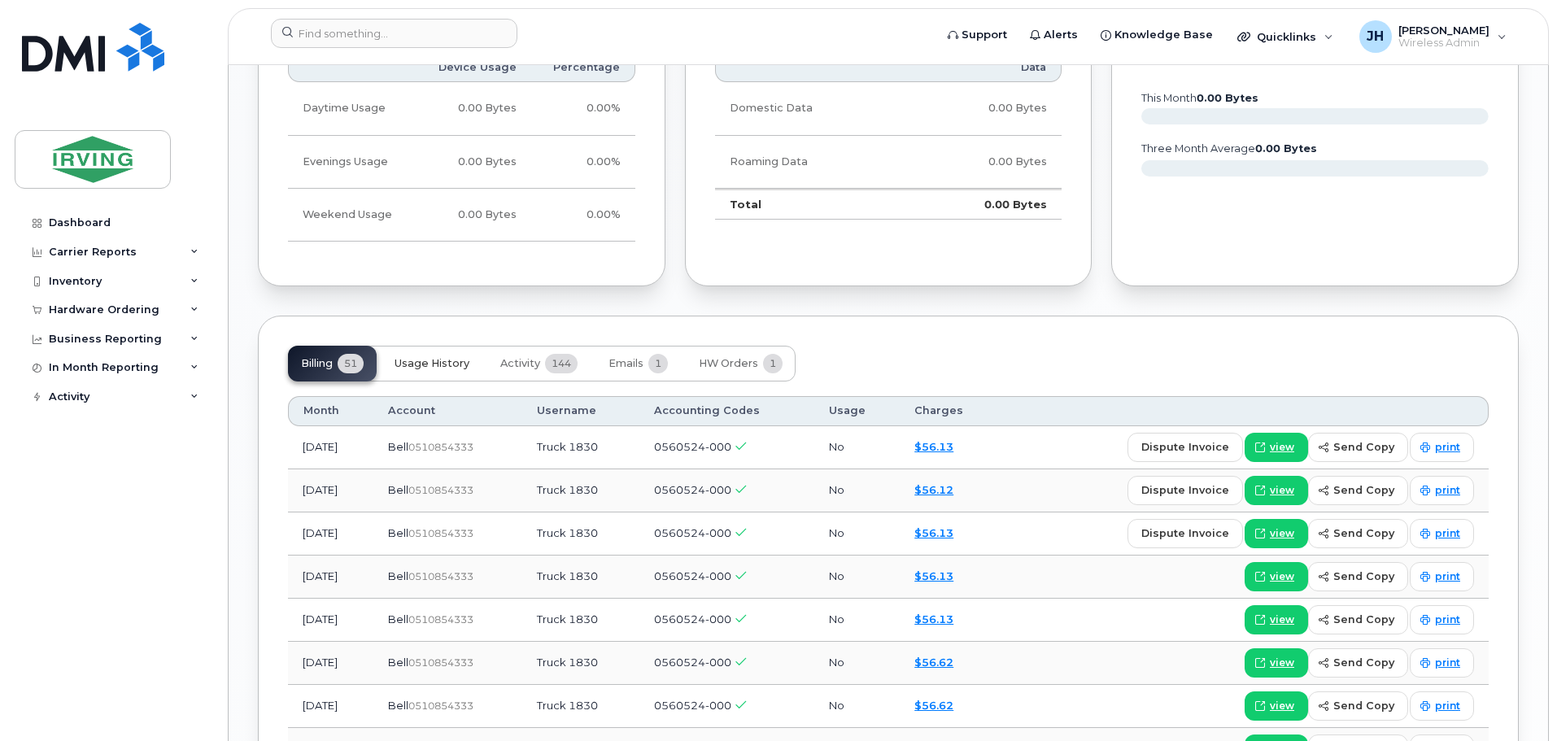
click at [422, 364] on span "Usage History" at bounding box center [432, 363] width 75 height 13
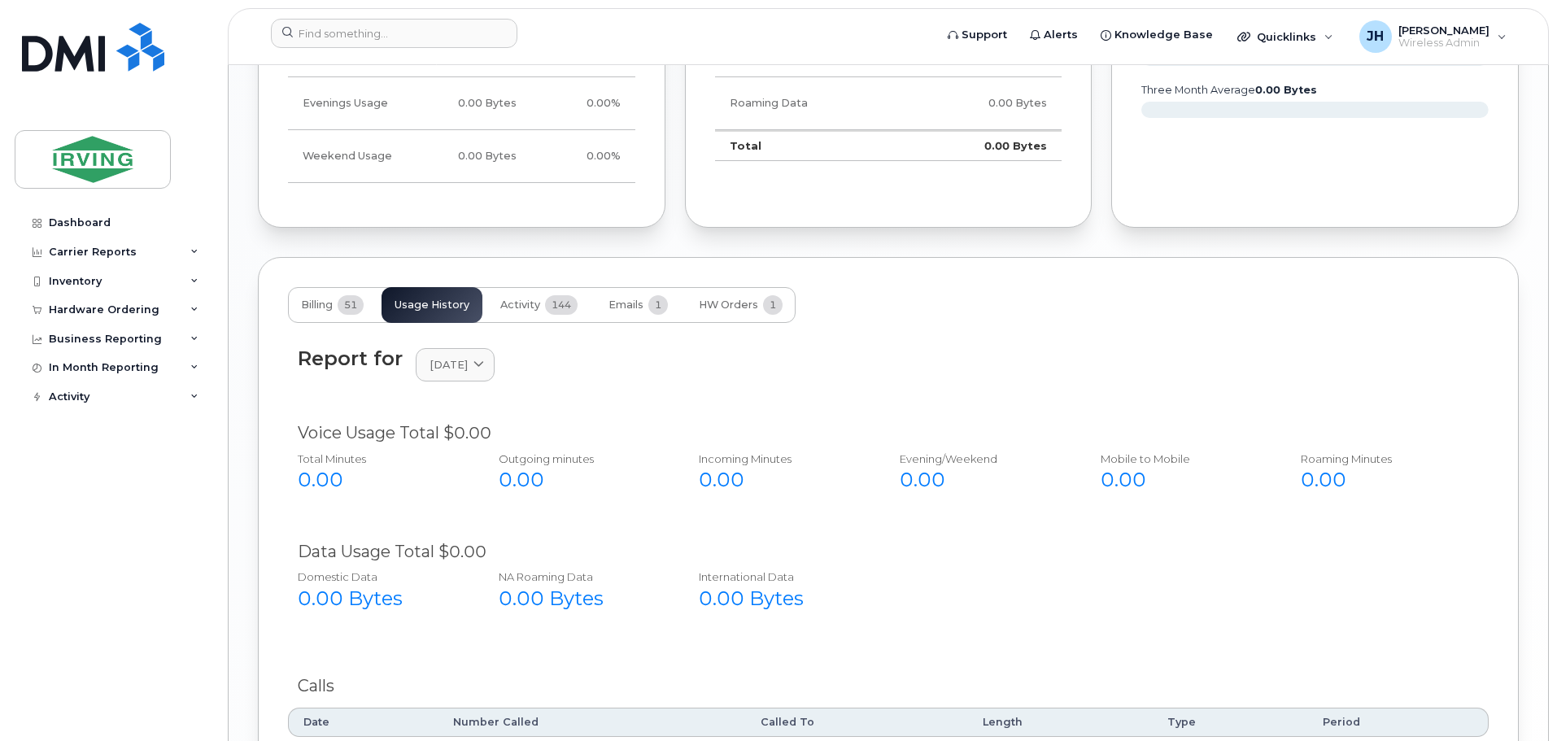
scroll to position [1442, 0]
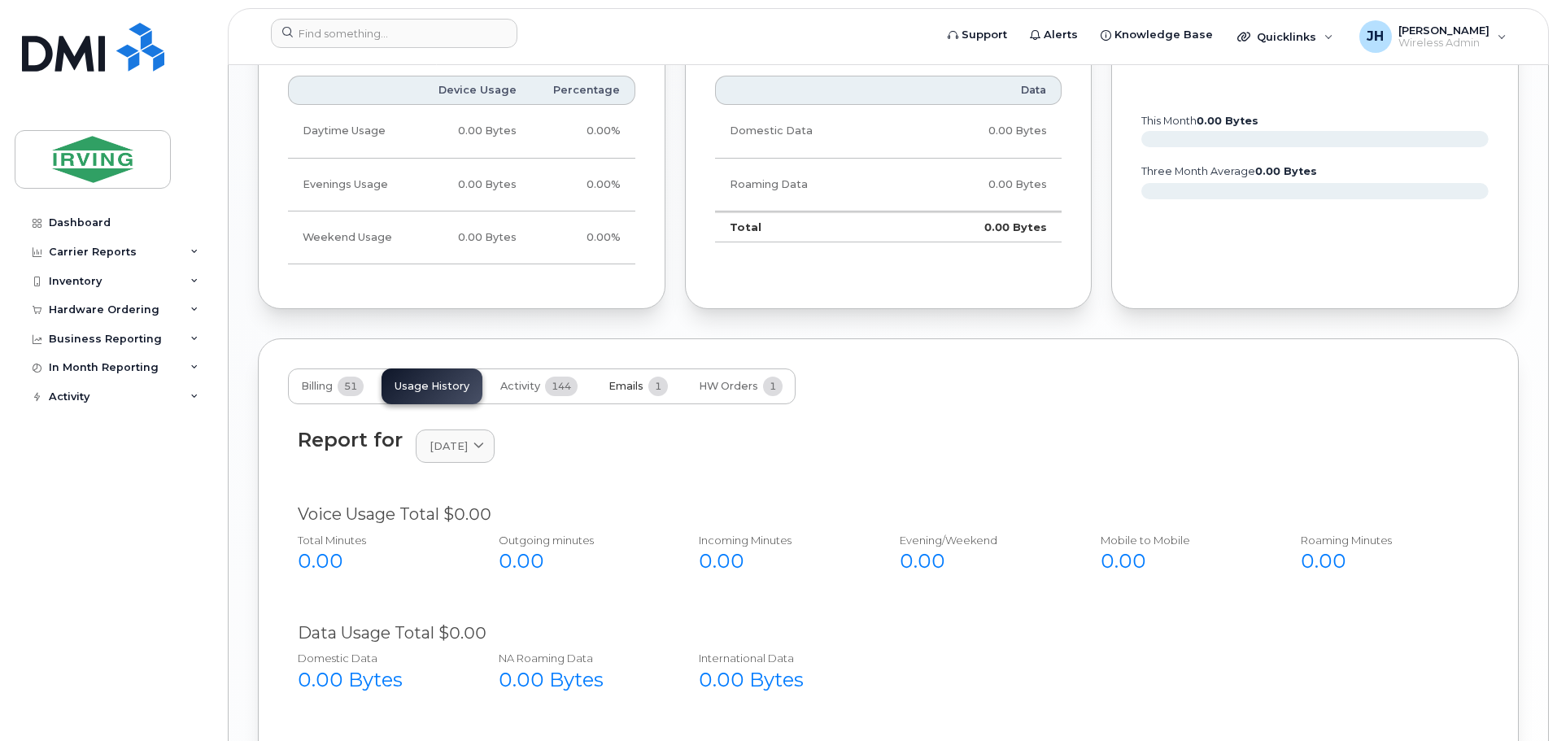
click at [627, 384] on span "Emails" at bounding box center [626, 386] width 35 height 13
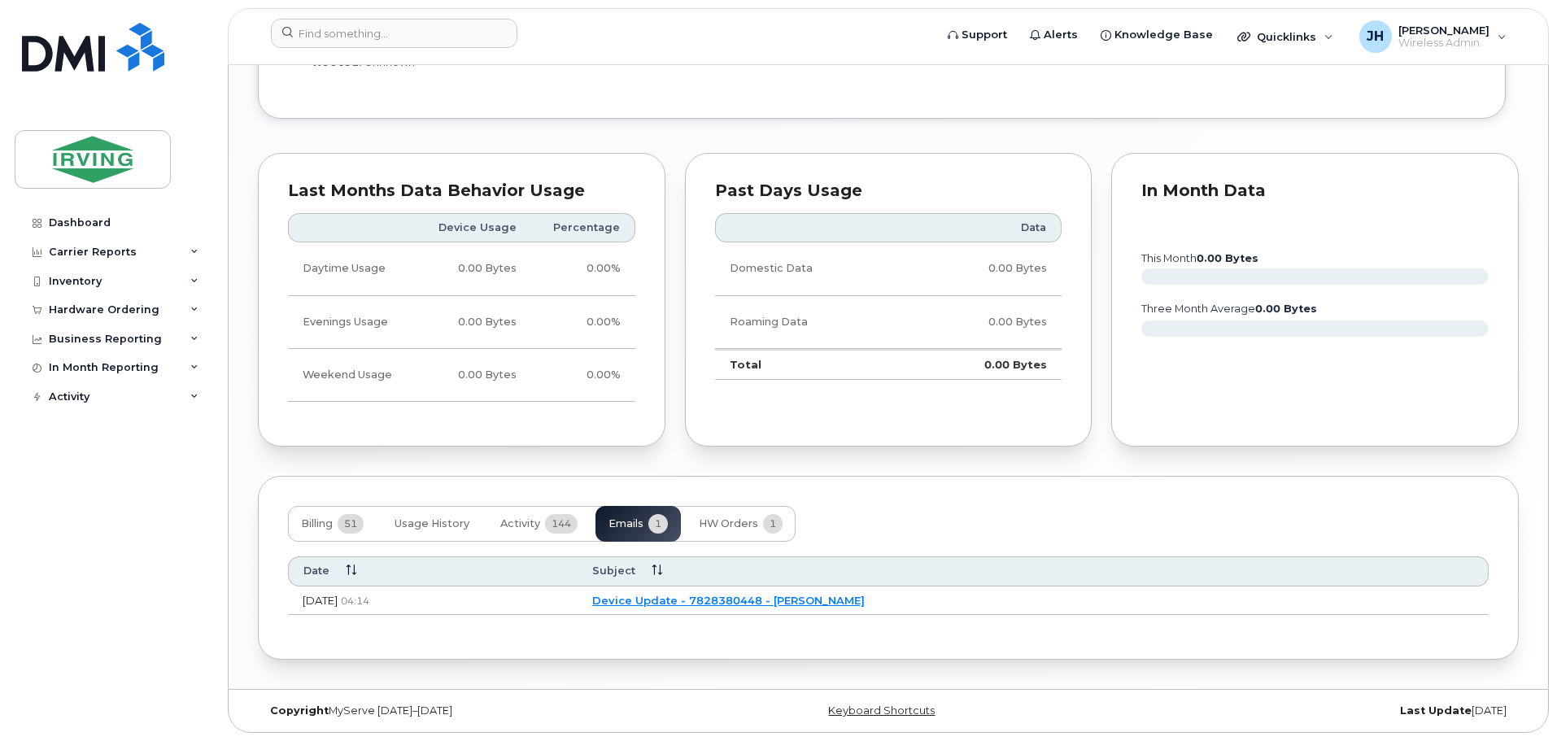
scroll to position [1304, 0]
click at [520, 526] on span "Activity" at bounding box center [520, 523] width 40 height 13
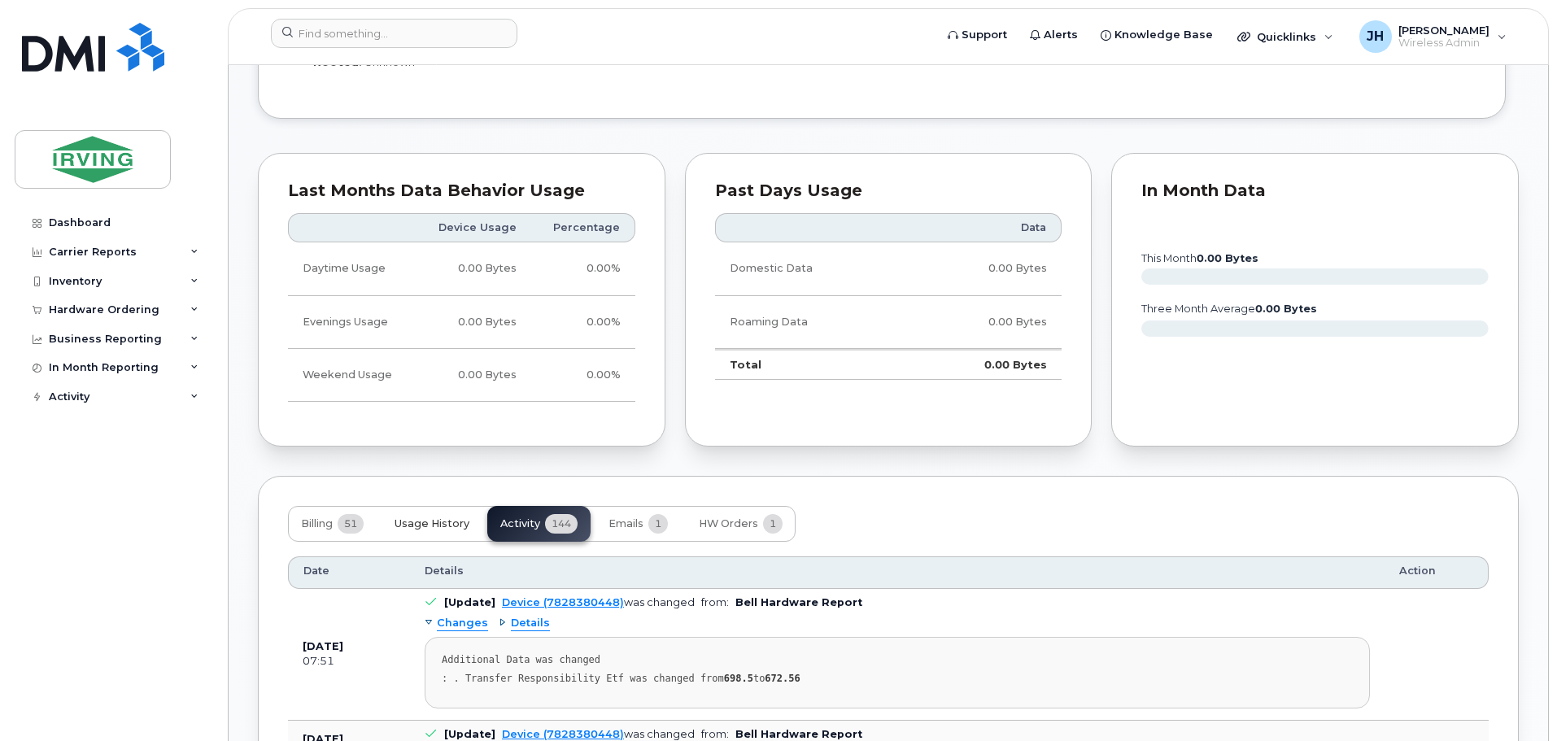
click at [428, 531] on button "Usage History" at bounding box center [432, 524] width 101 height 36
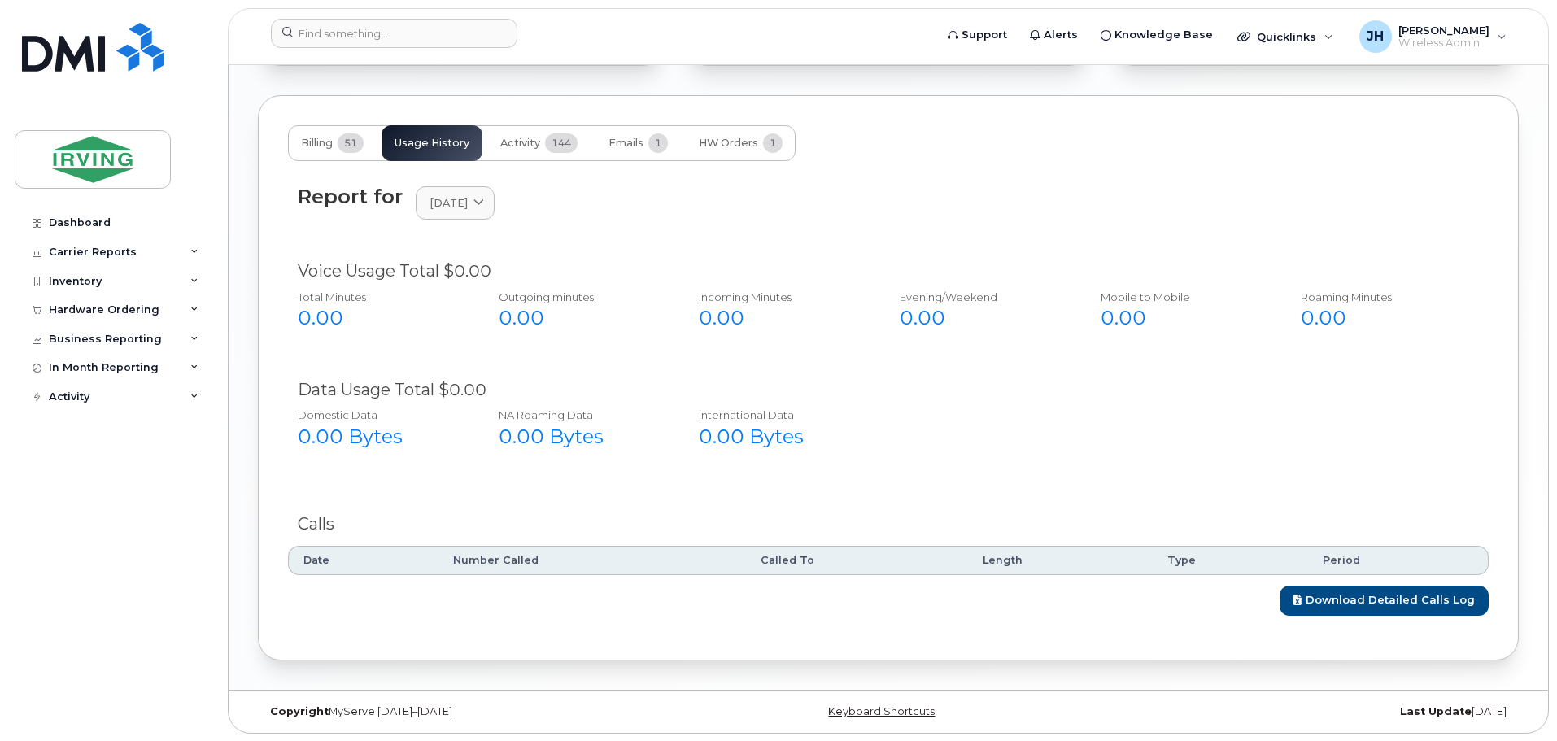
scroll to position [1686, 0]
click at [312, 146] on span "Billing" at bounding box center [317, 142] width 32 height 13
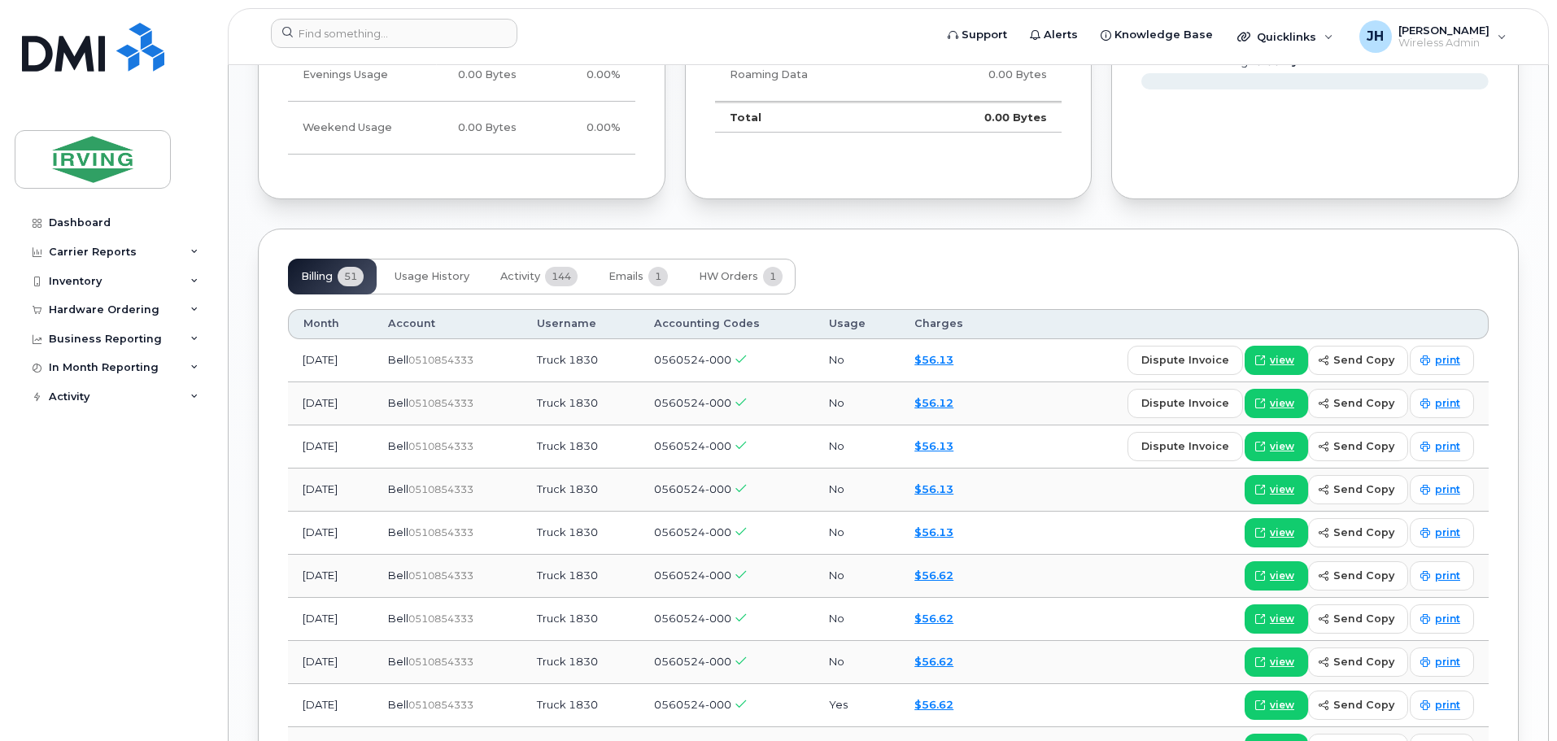
scroll to position [1523, 0]
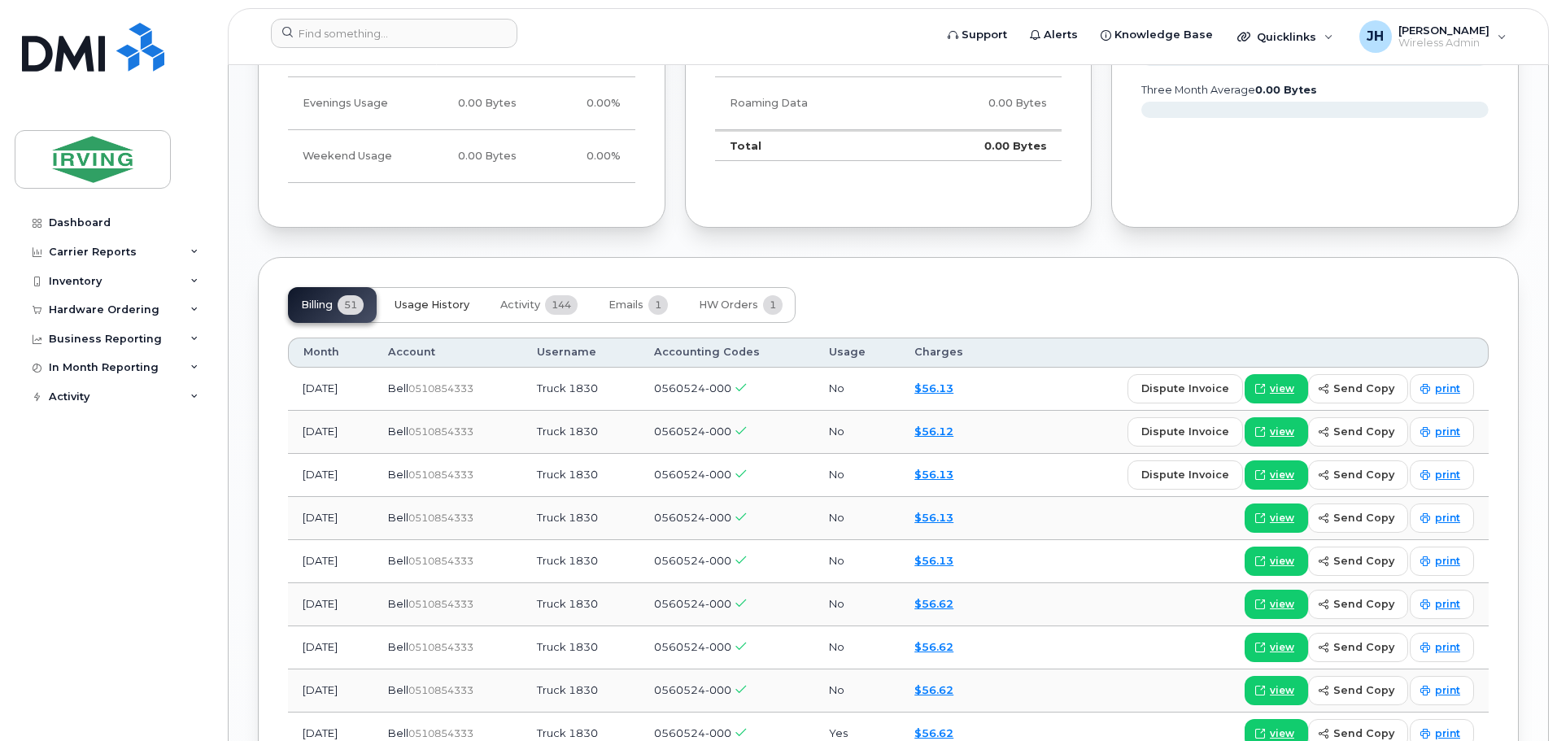
click at [430, 307] on span "Usage History" at bounding box center [432, 305] width 75 height 13
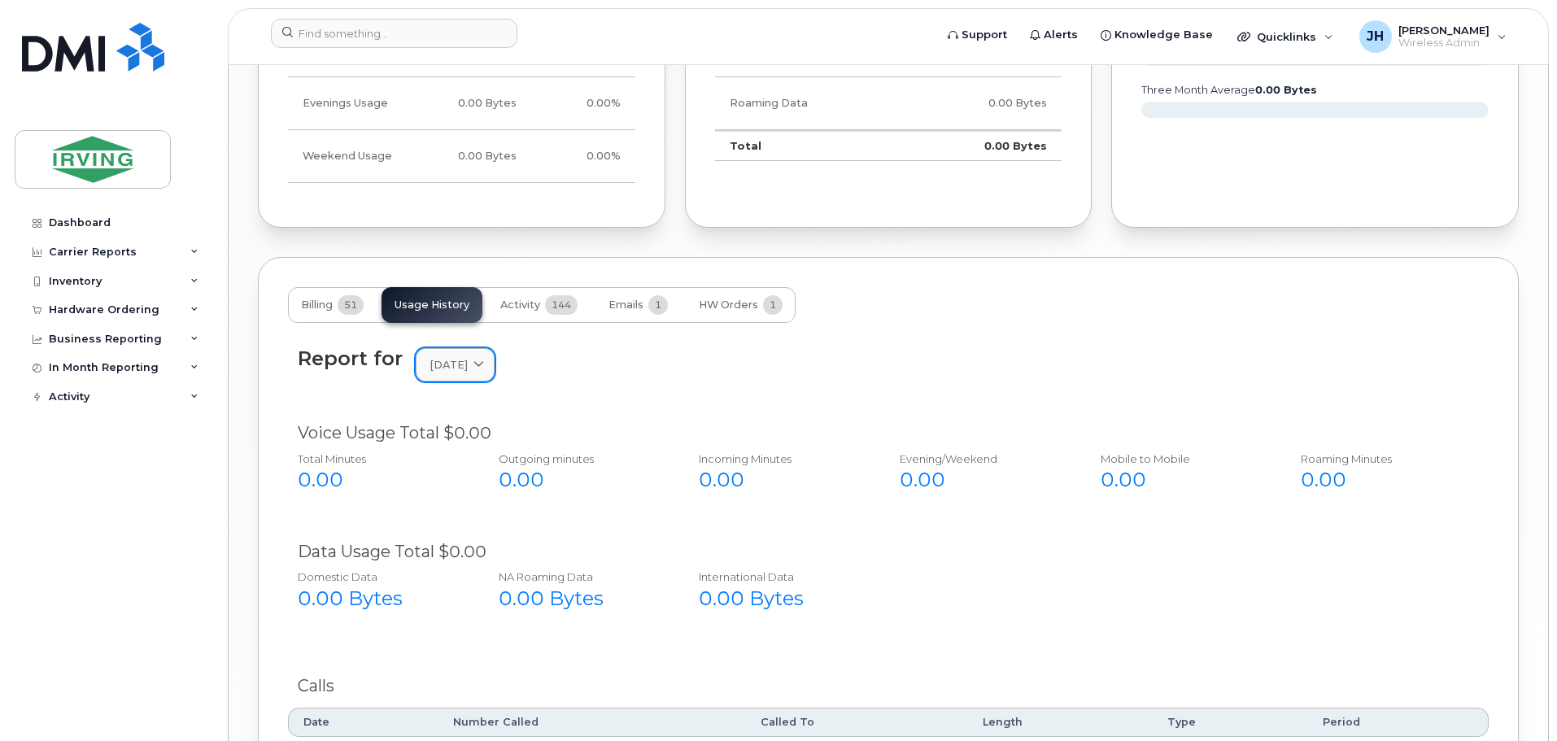
click at [484, 363] on icon at bounding box center [479, 365] width 11 height 11
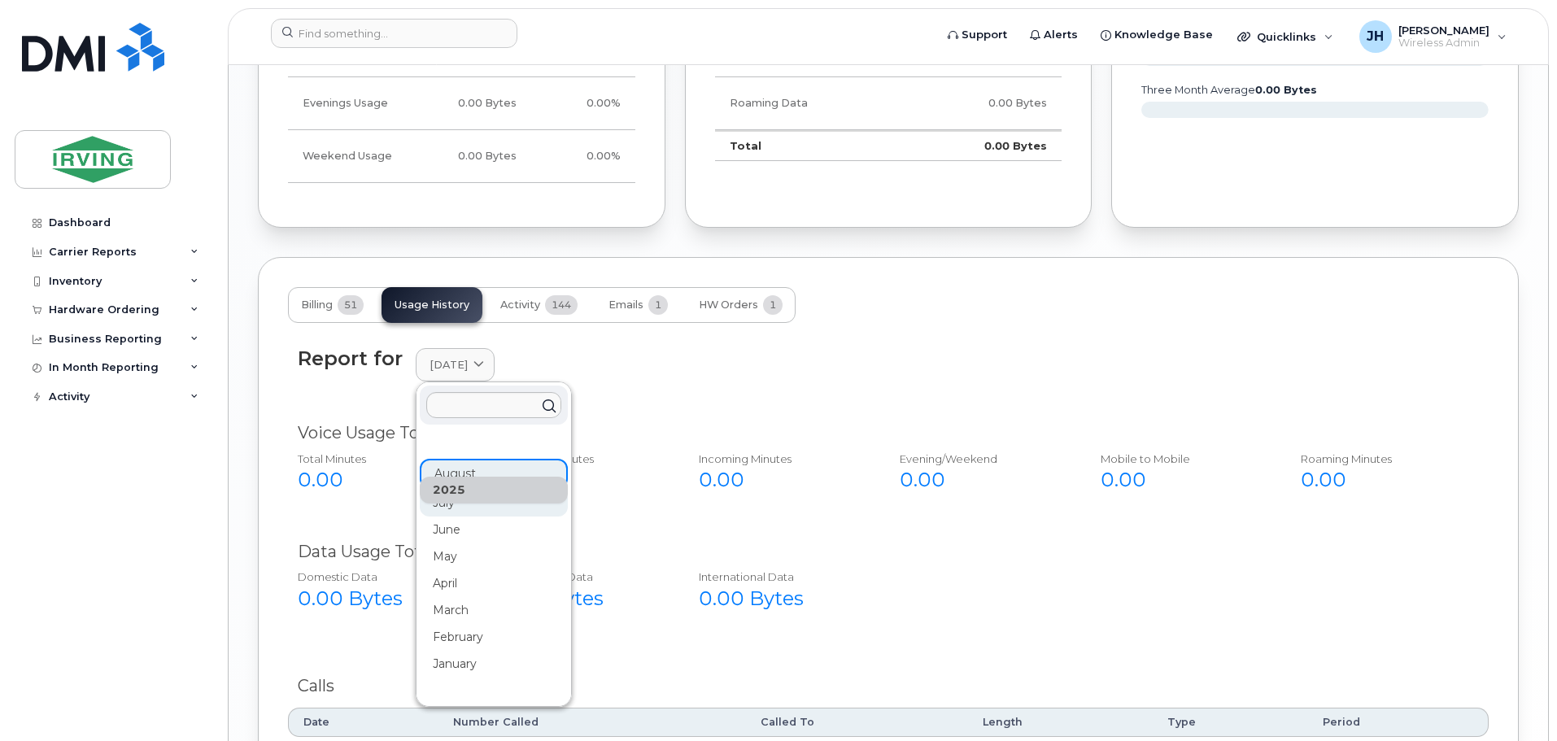
click at [463, 505] on div "July" at bounding box center [494, 503] width 148 height 27
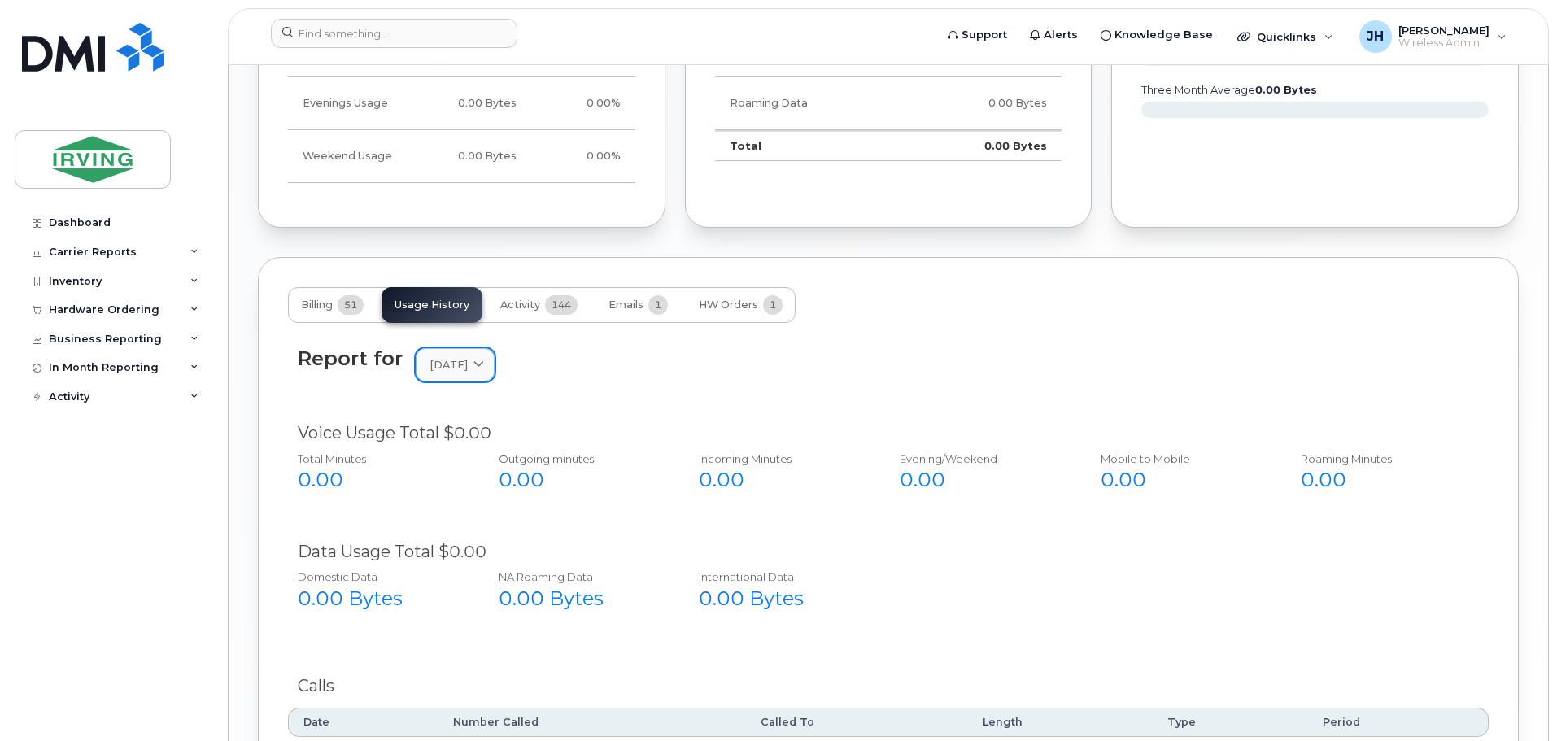
click at [484, 362] on icon at bounding box center [479, 365] width 11 height 11
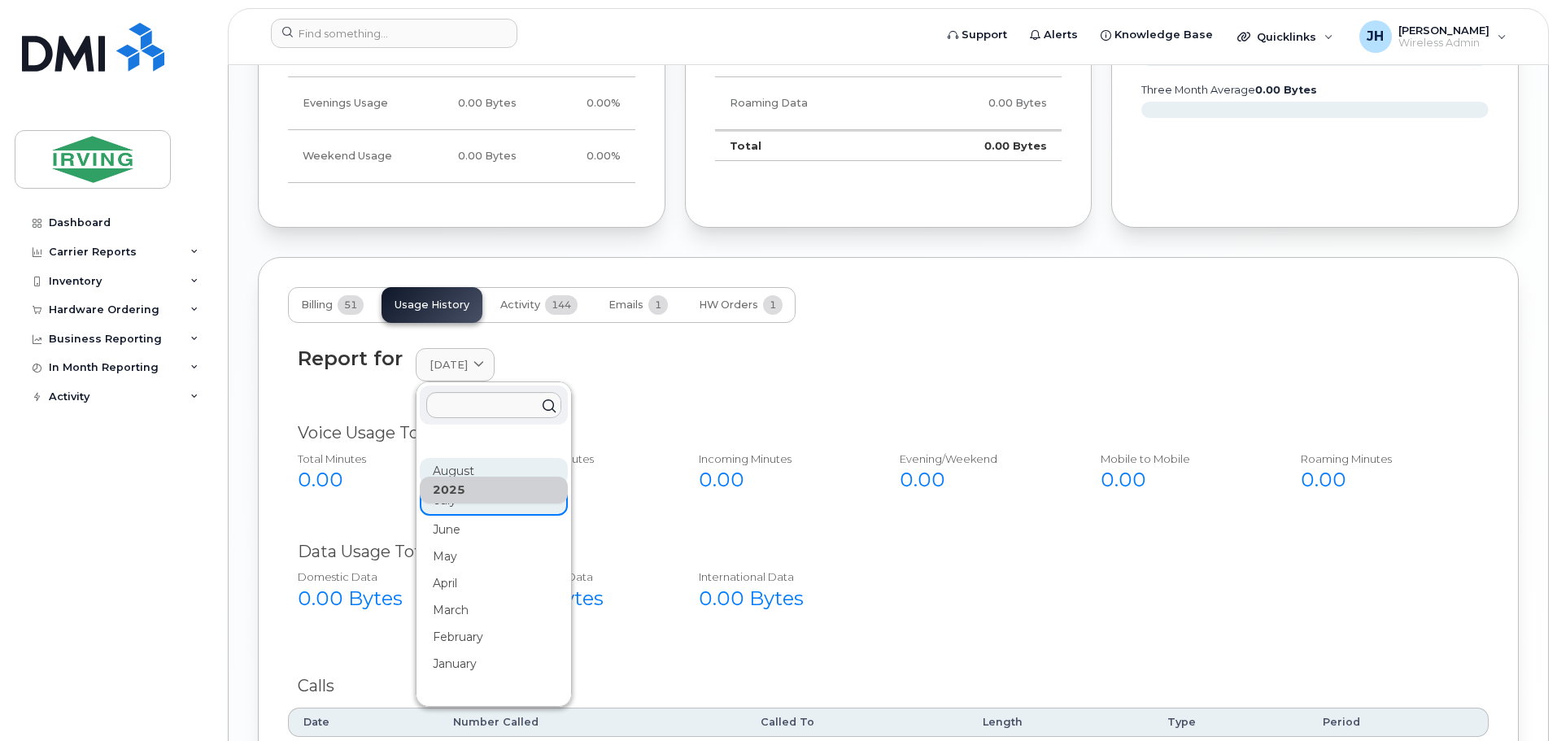
click at [465, 469] on div "August" at bounding box center [494, 471] width 148 height 27
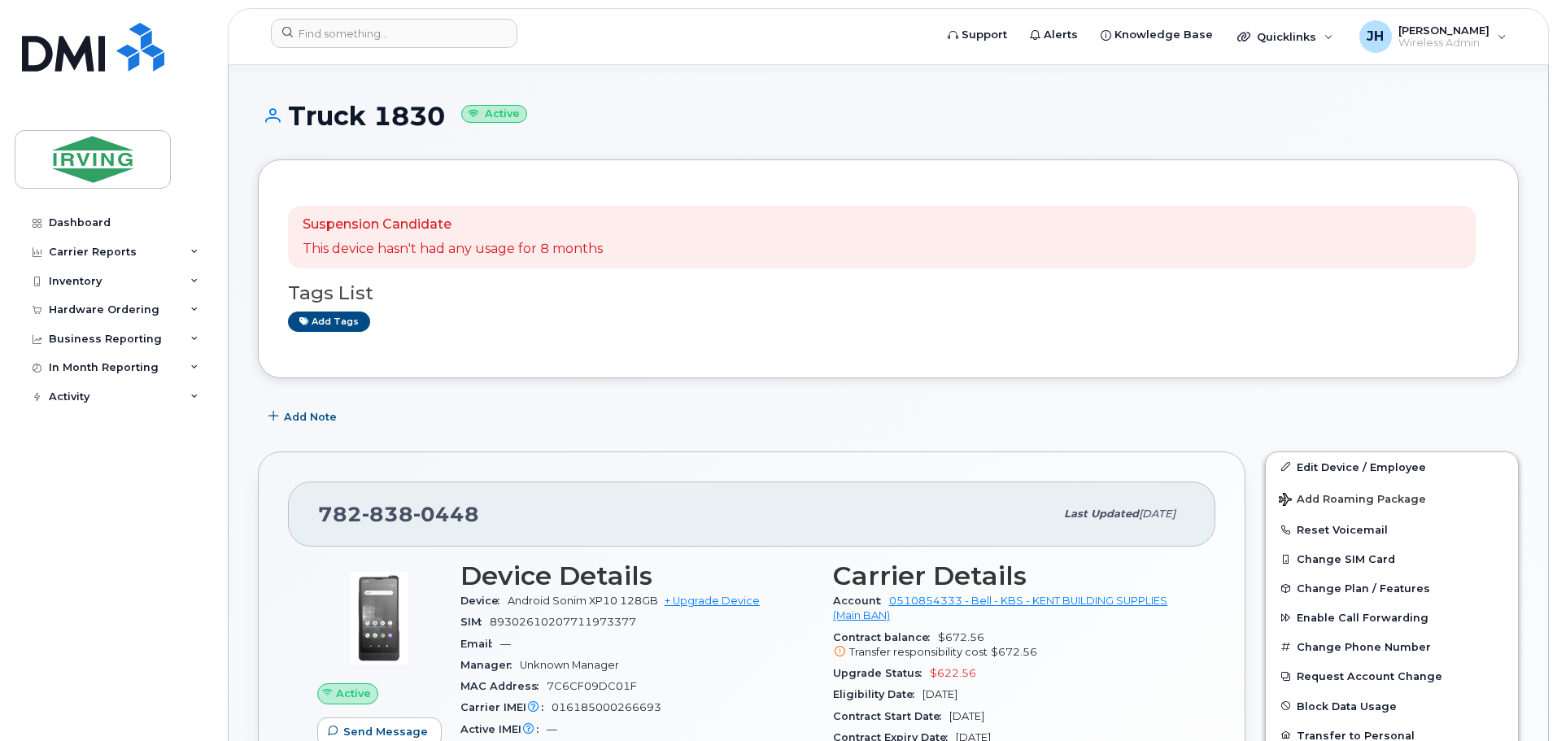
scroll to position [0, 0]
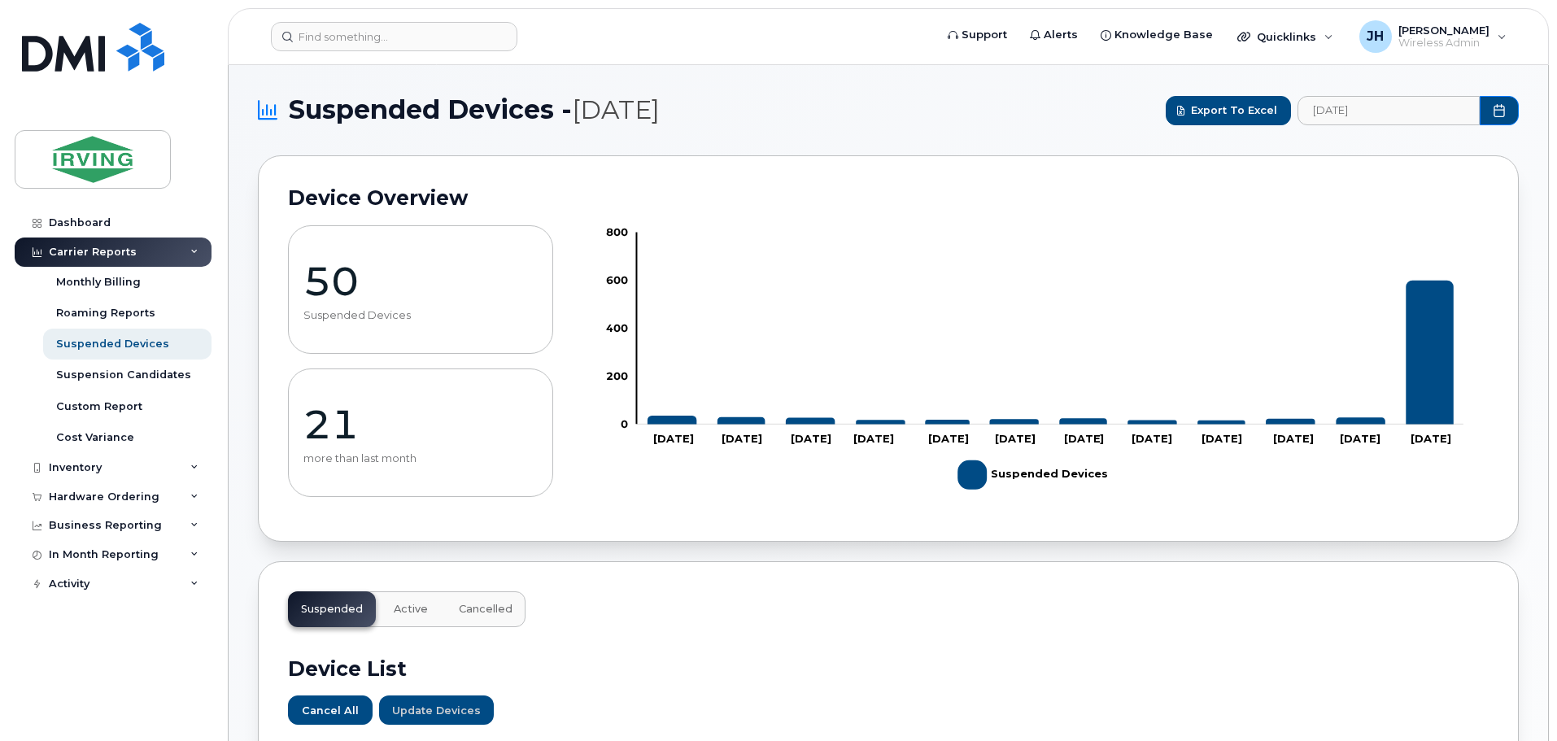
scroll to position [1081, 0]
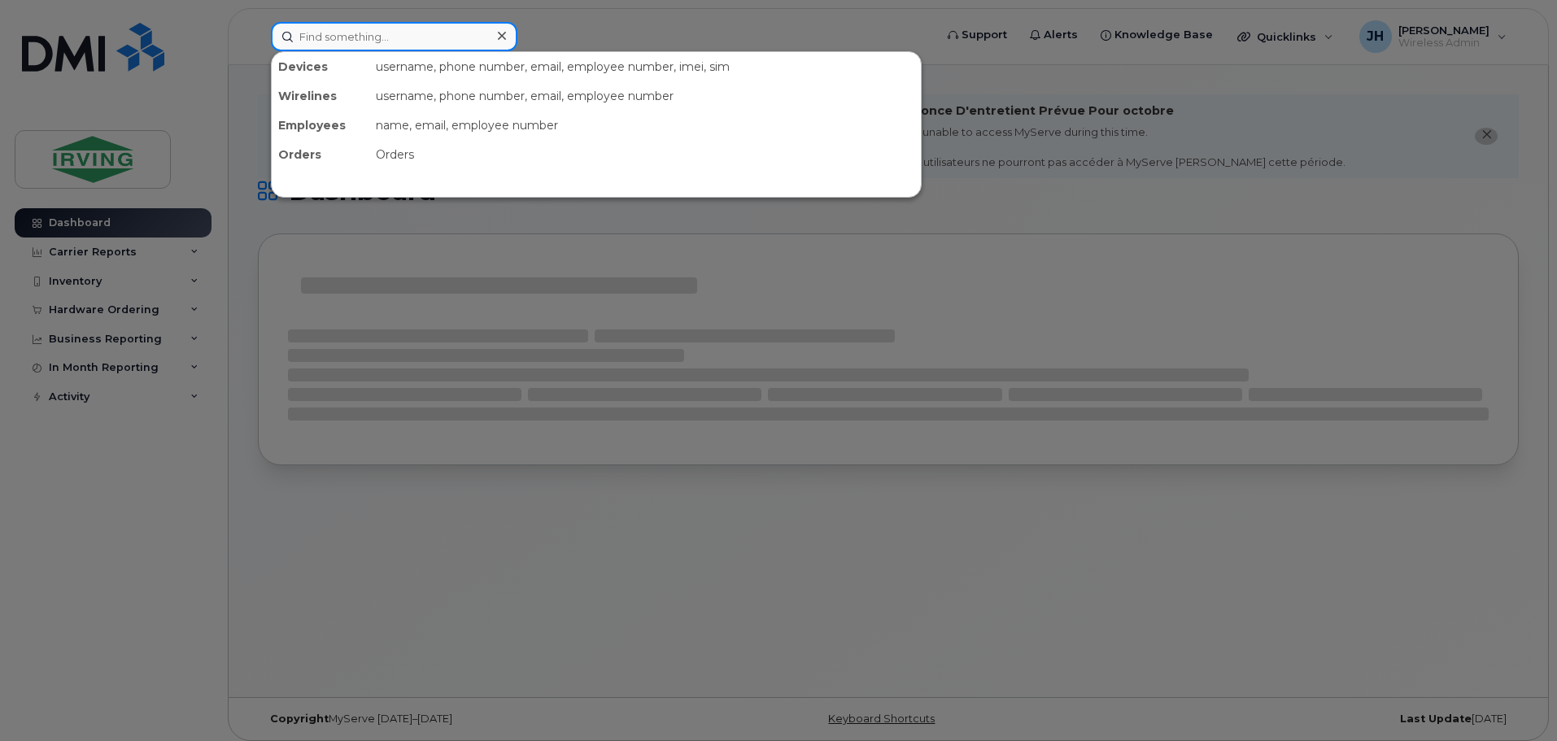
click at [348, 39] on input at bounding box center [394, 36] width 247 height 29
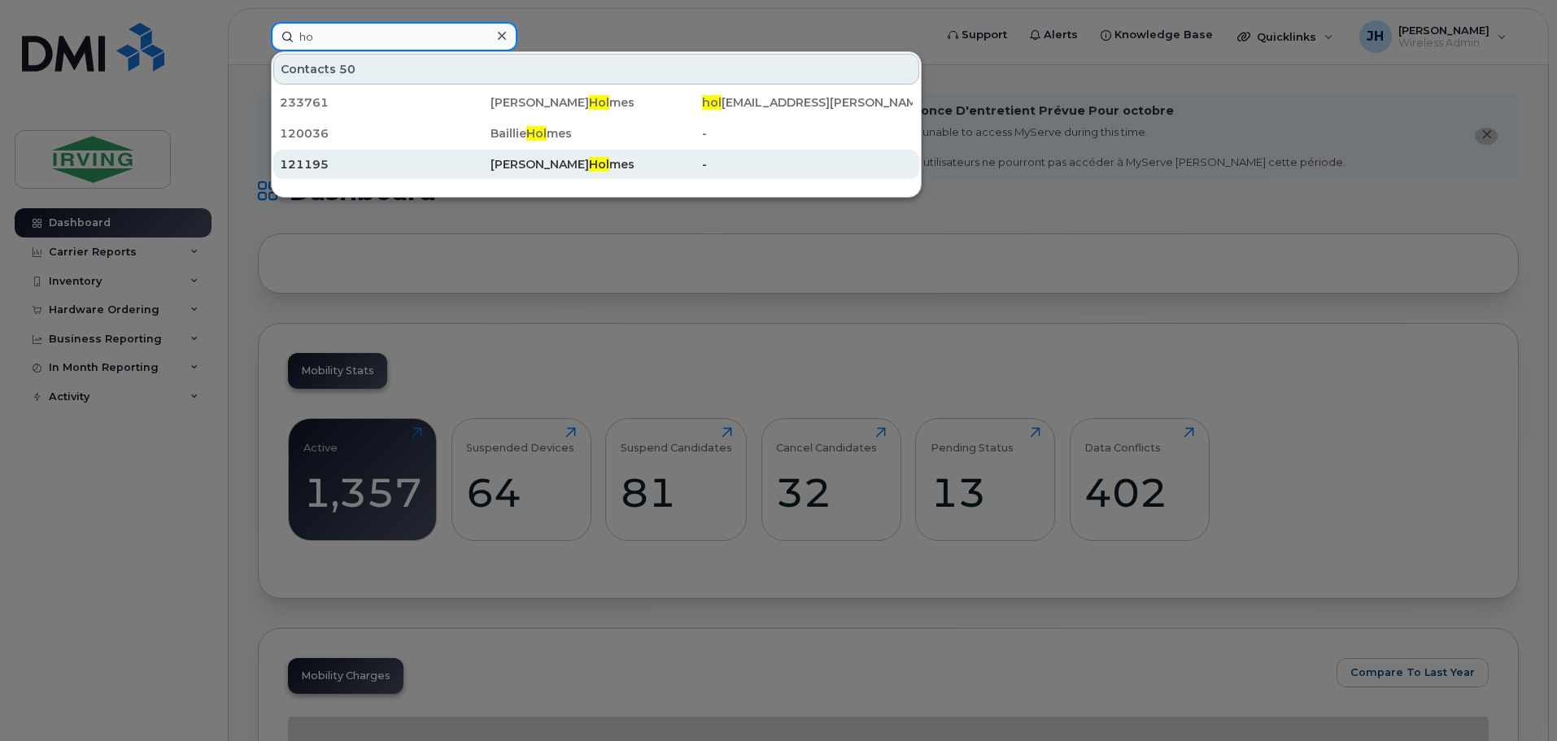
type input "h"
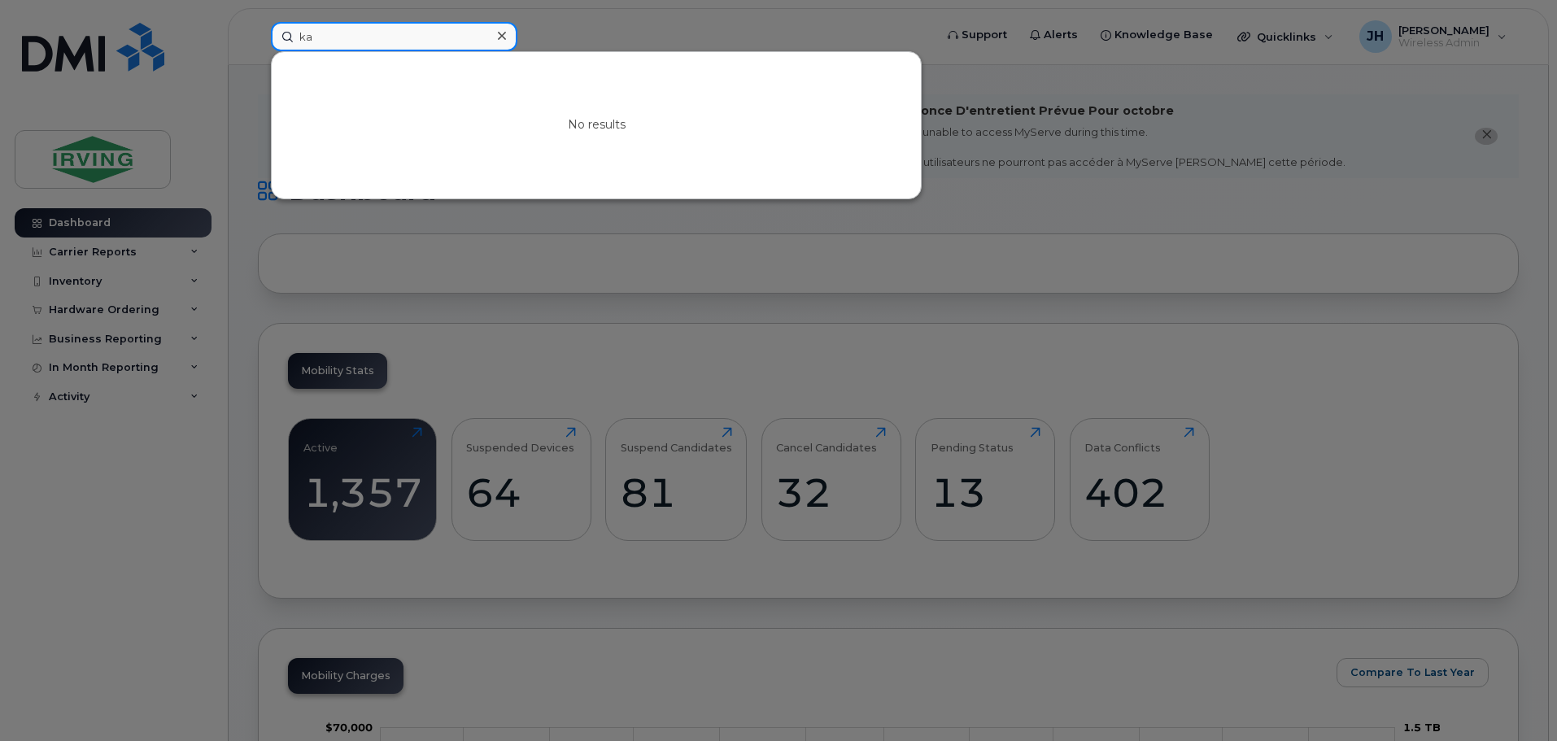
type input "k"
drag, startPoint x: 405, startPoint y: 33, endPoint x: 291, endPoint y: 33, distance: 113.9
click at [291, 33] on input at bounding box center [394, 36] width 247 height 29
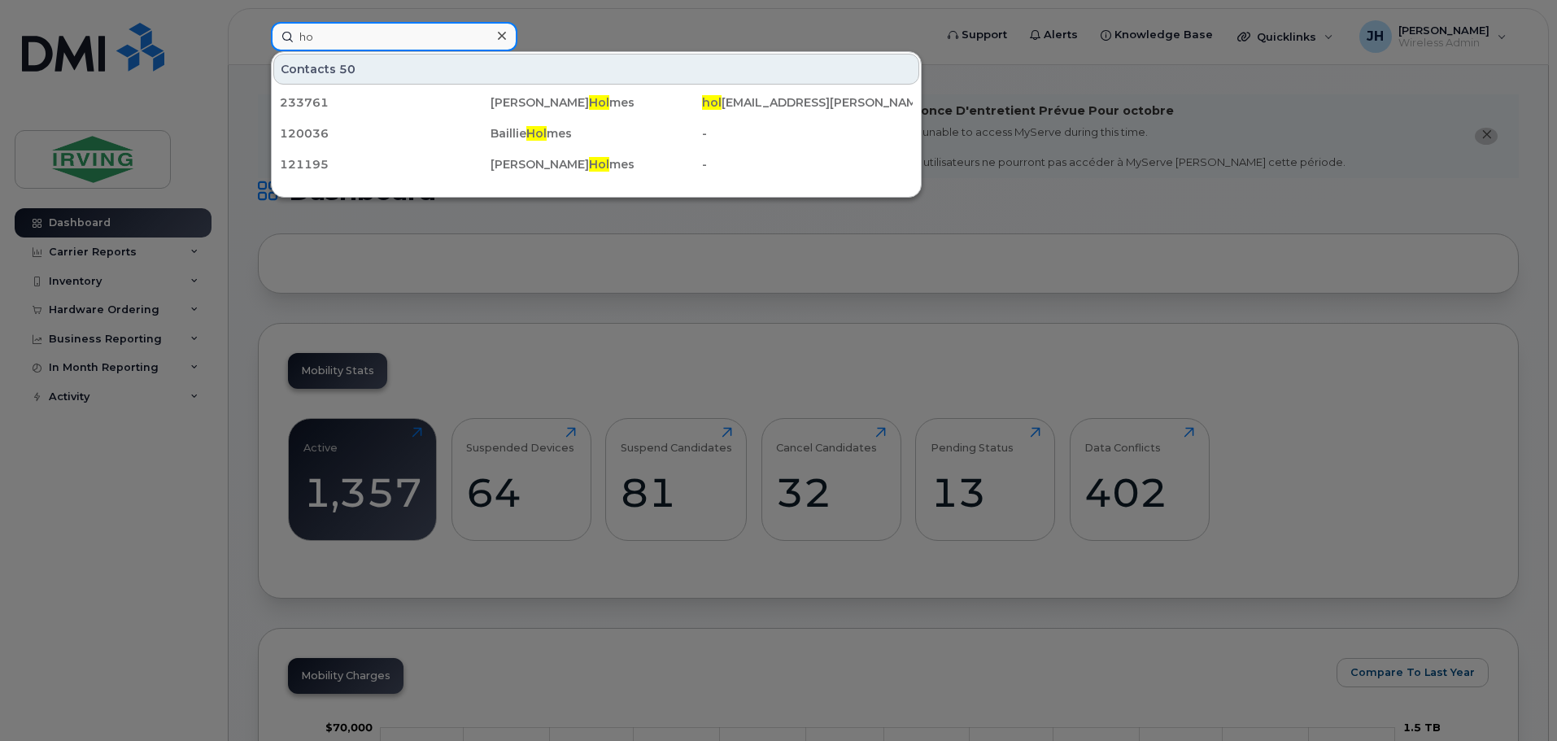
type input "h"
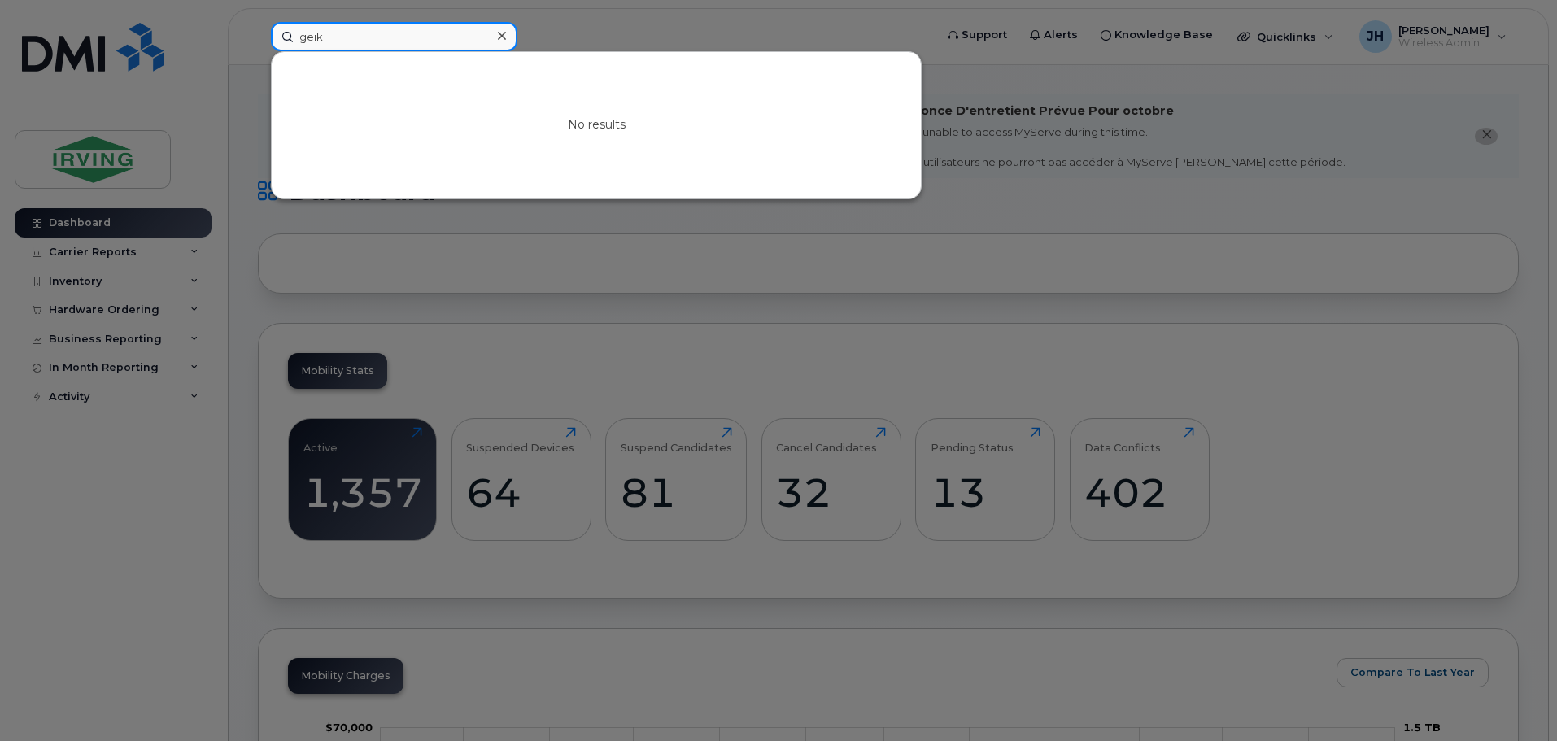
drag, startPoint x: 334, startPoint y: 38, endPoint x: 273, endPoint y: 37, distance: 61.0
click at [273, 37] on input "geik" at bounding box center [394, 36] width 247 height 29
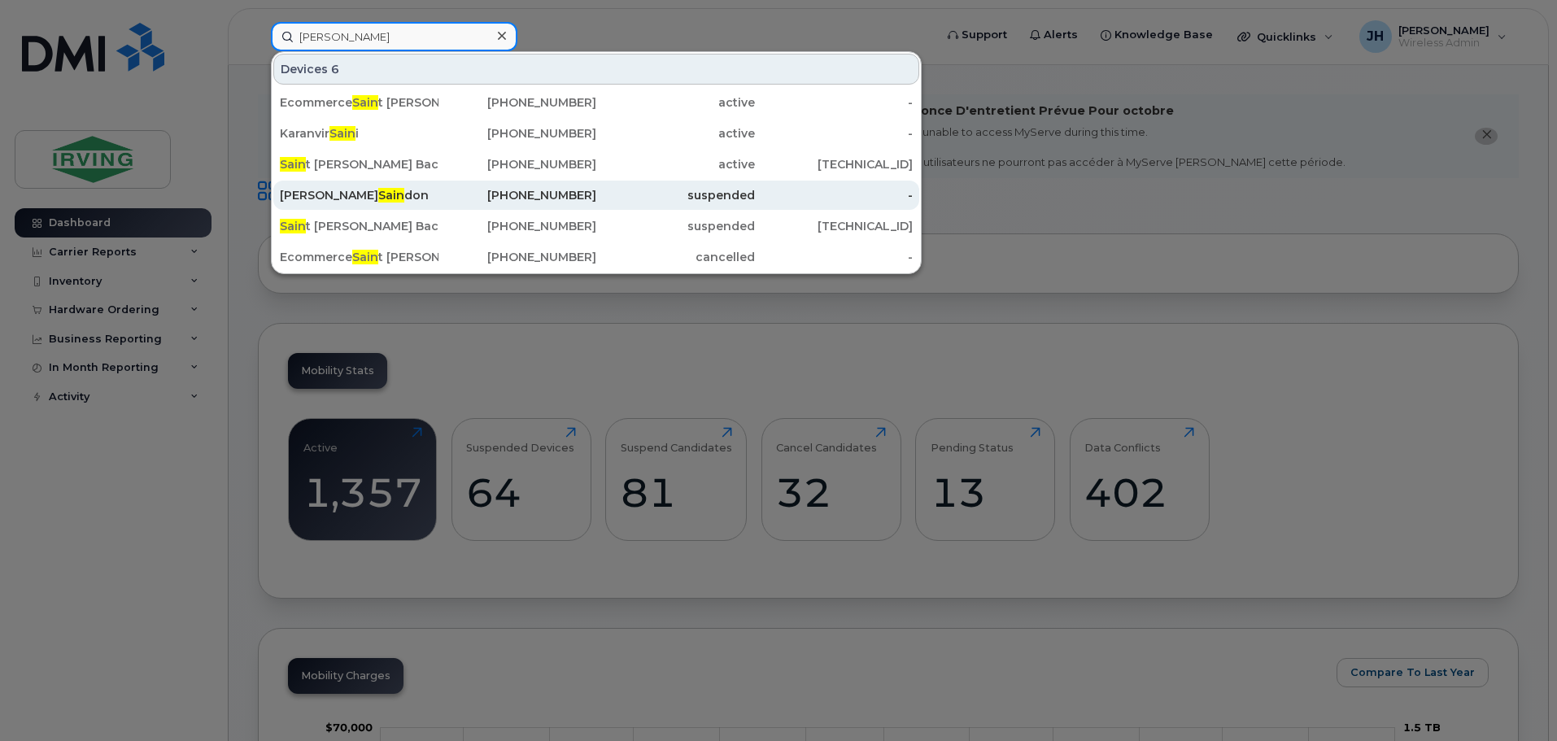
type input "[PERSON_NAME]"
click at [378, 194] on span "Sain" at bounding box center [391, 195] width 26 height 15
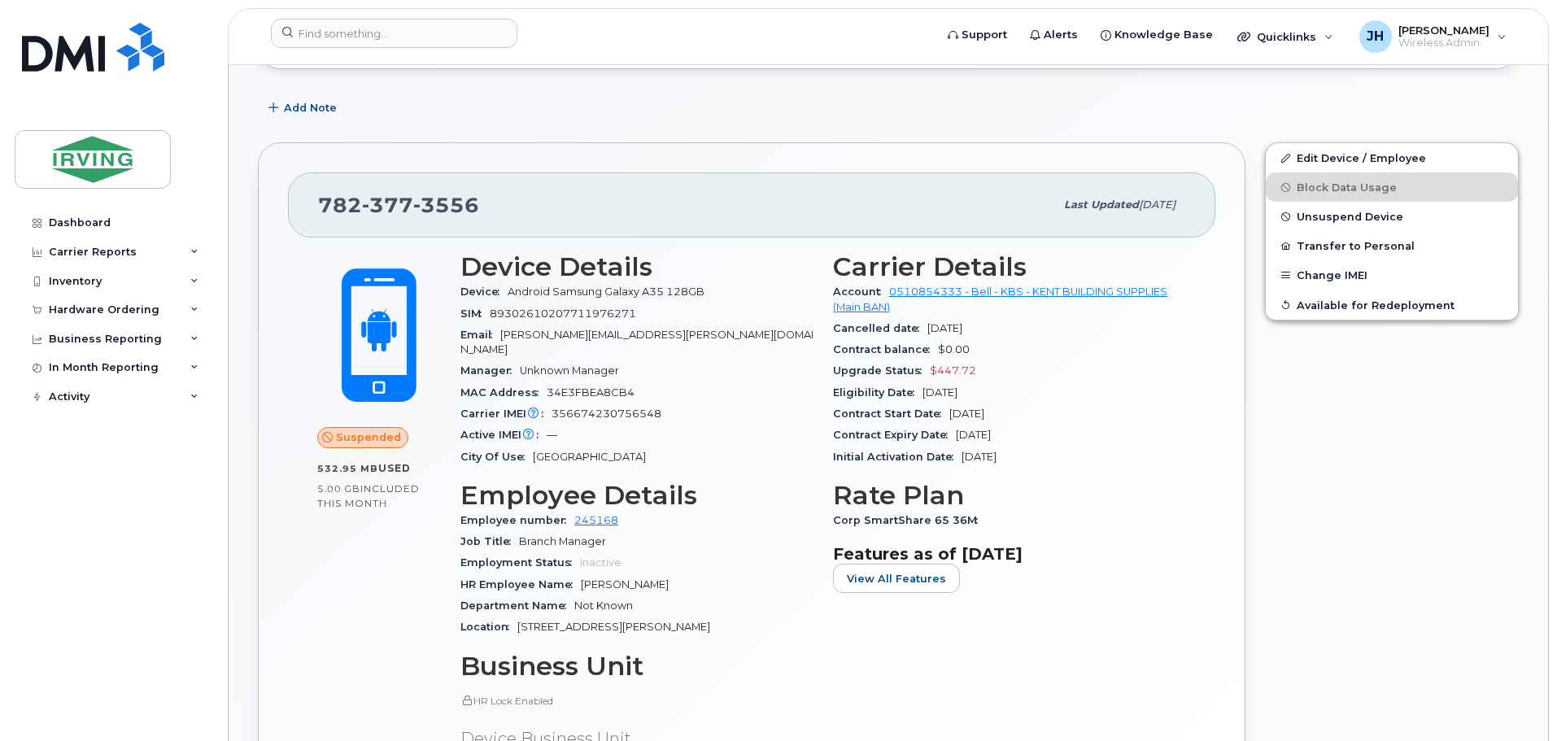
scroll to position [325, 0]
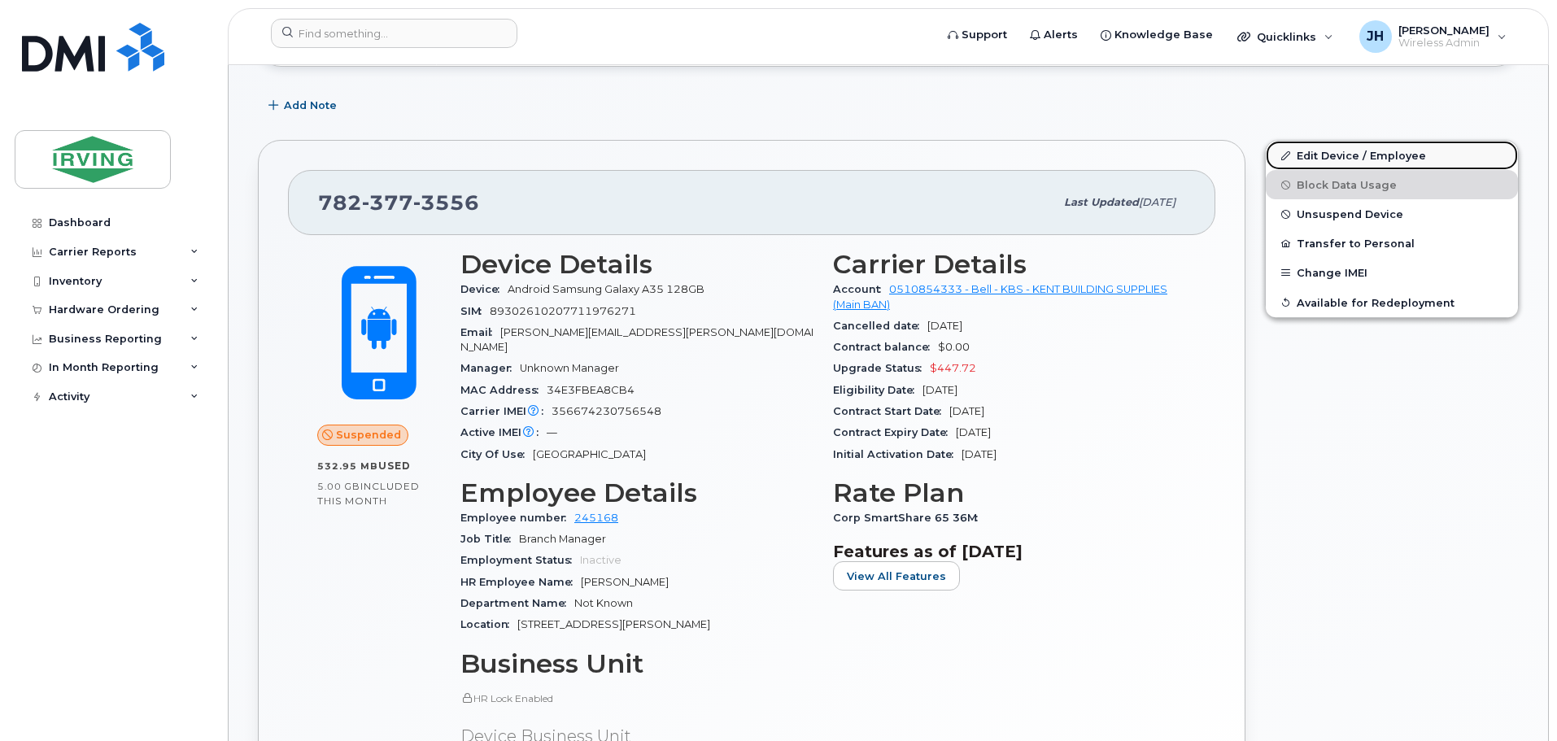
click at [1340, 153] on link "Edit Device / Employee" at bounding box center [1392, 155] width 252 height 29
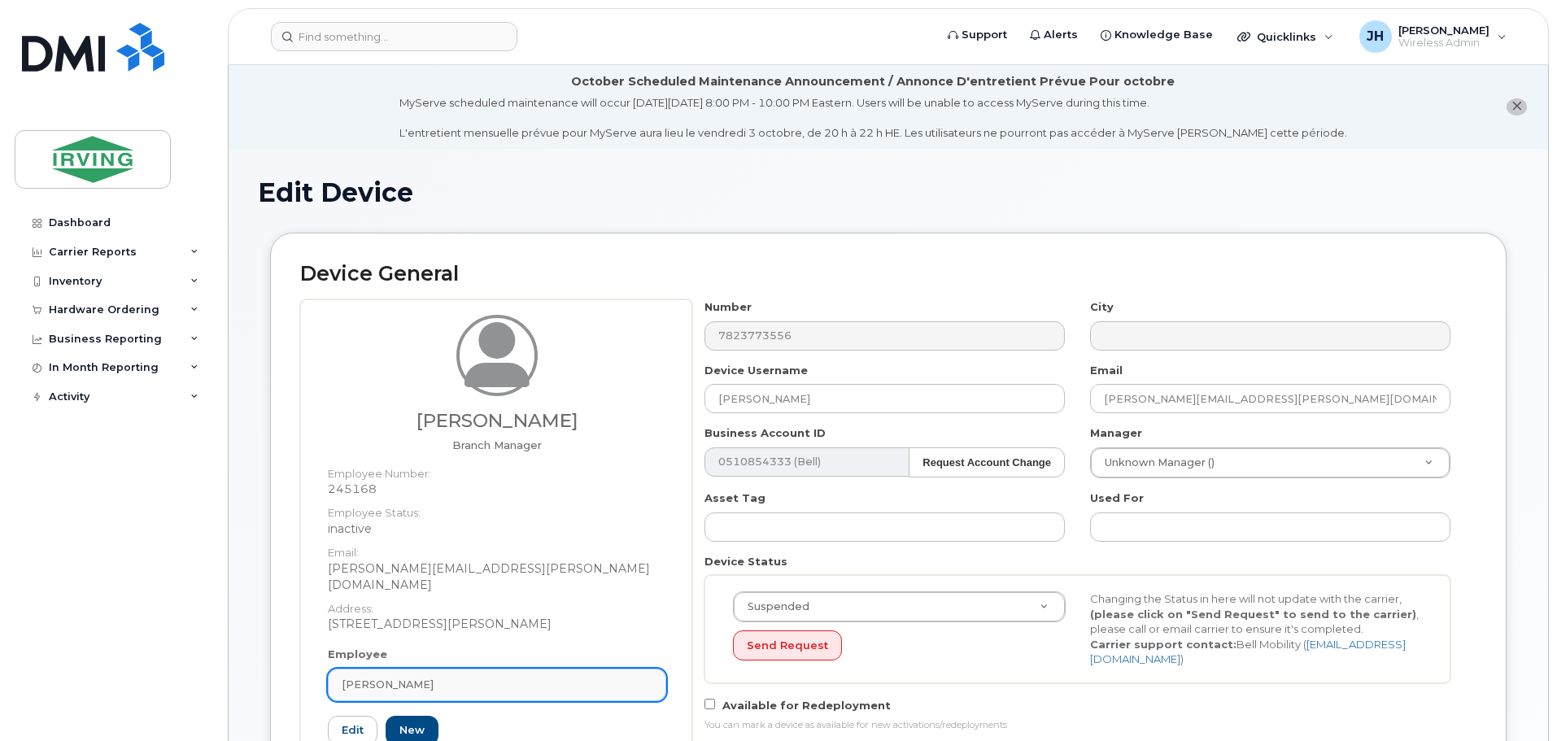
click at [426, 677] on div "[PERSON_NAME]" at bounding box center [497, 684] width 311 height 15
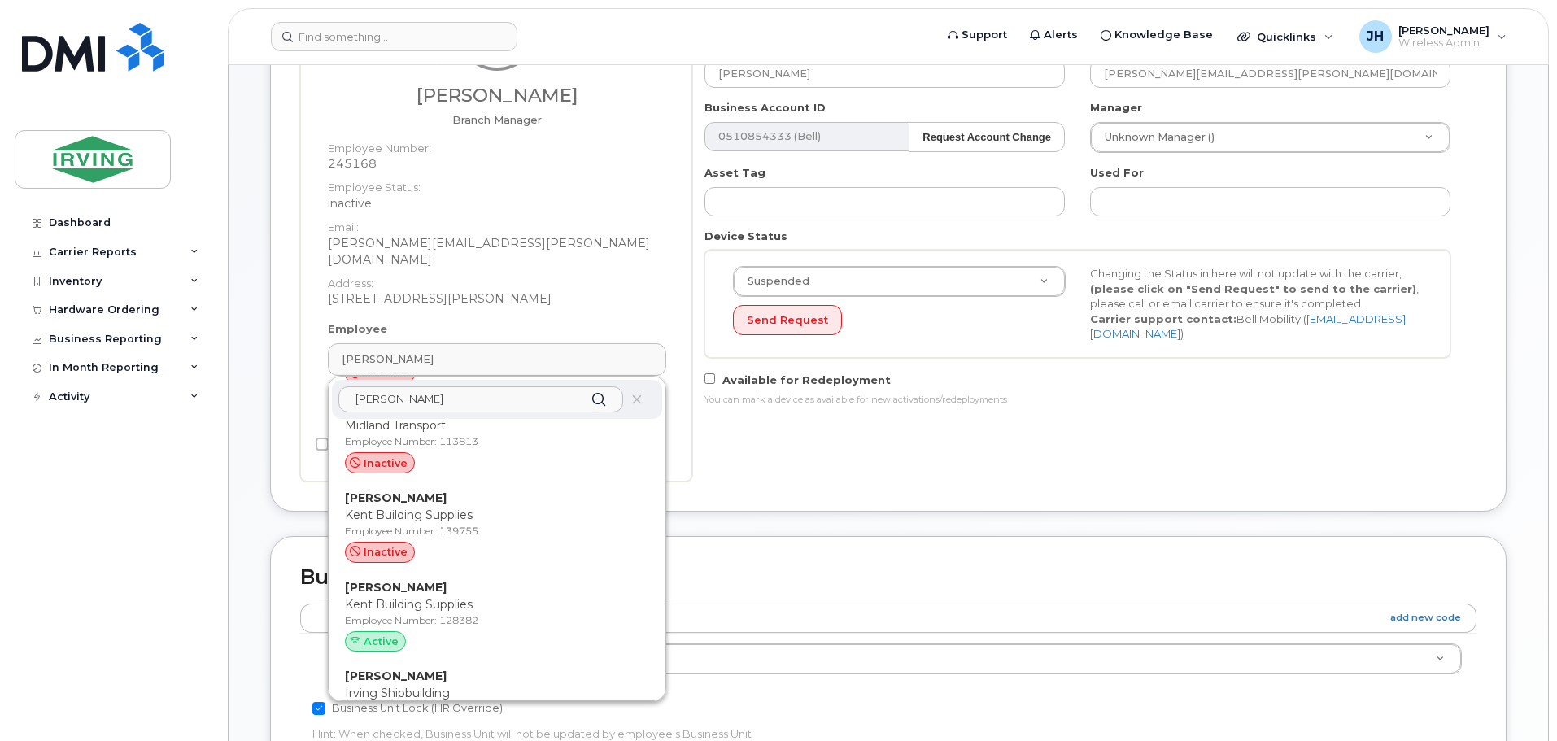
scroll to position [325, 0]
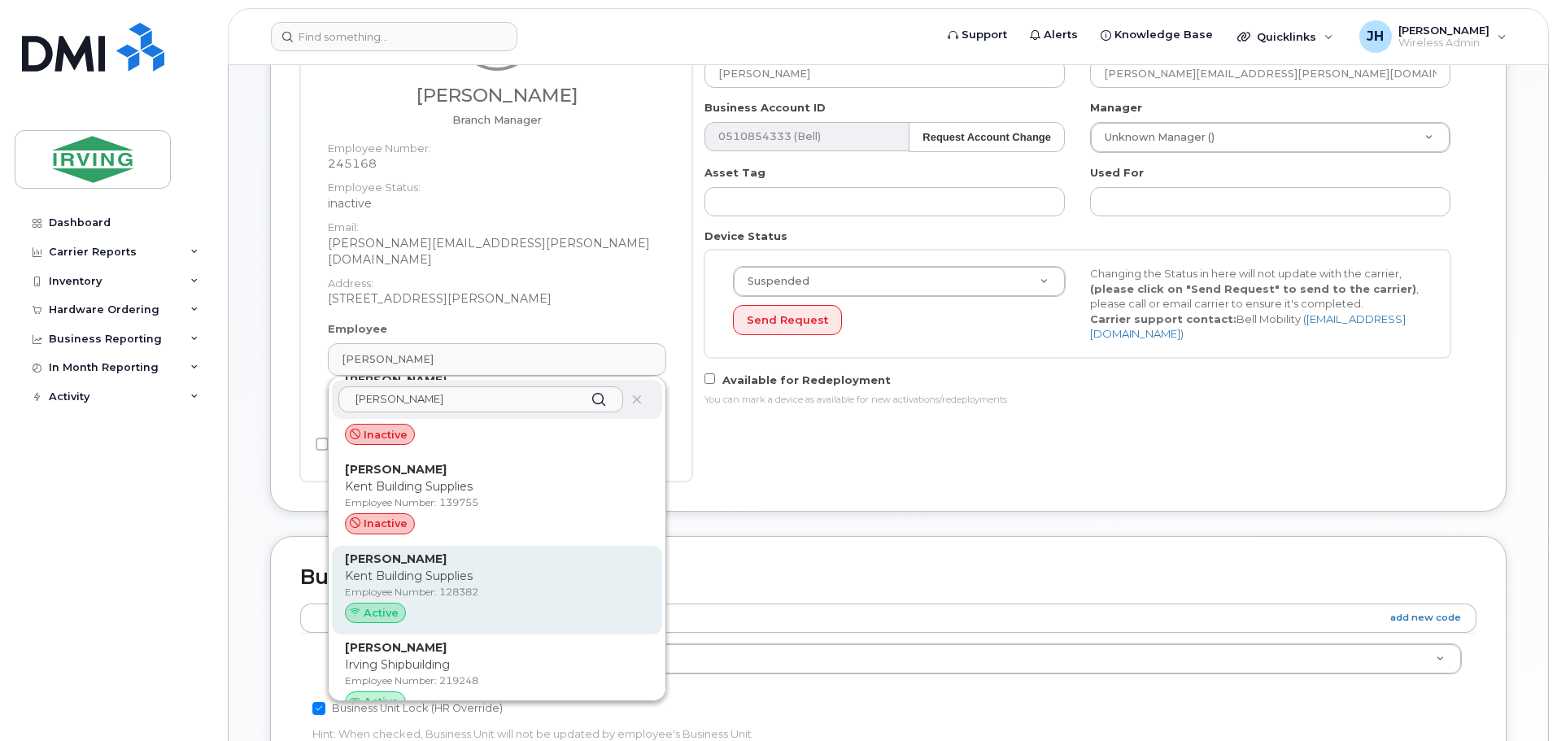
type input "gouthro"
click at [395, 551] on div "Justin Gouthro Kent Building Supplies Employee Number: 128382 Active" at bounding box center [497, 591] width 304 height 80
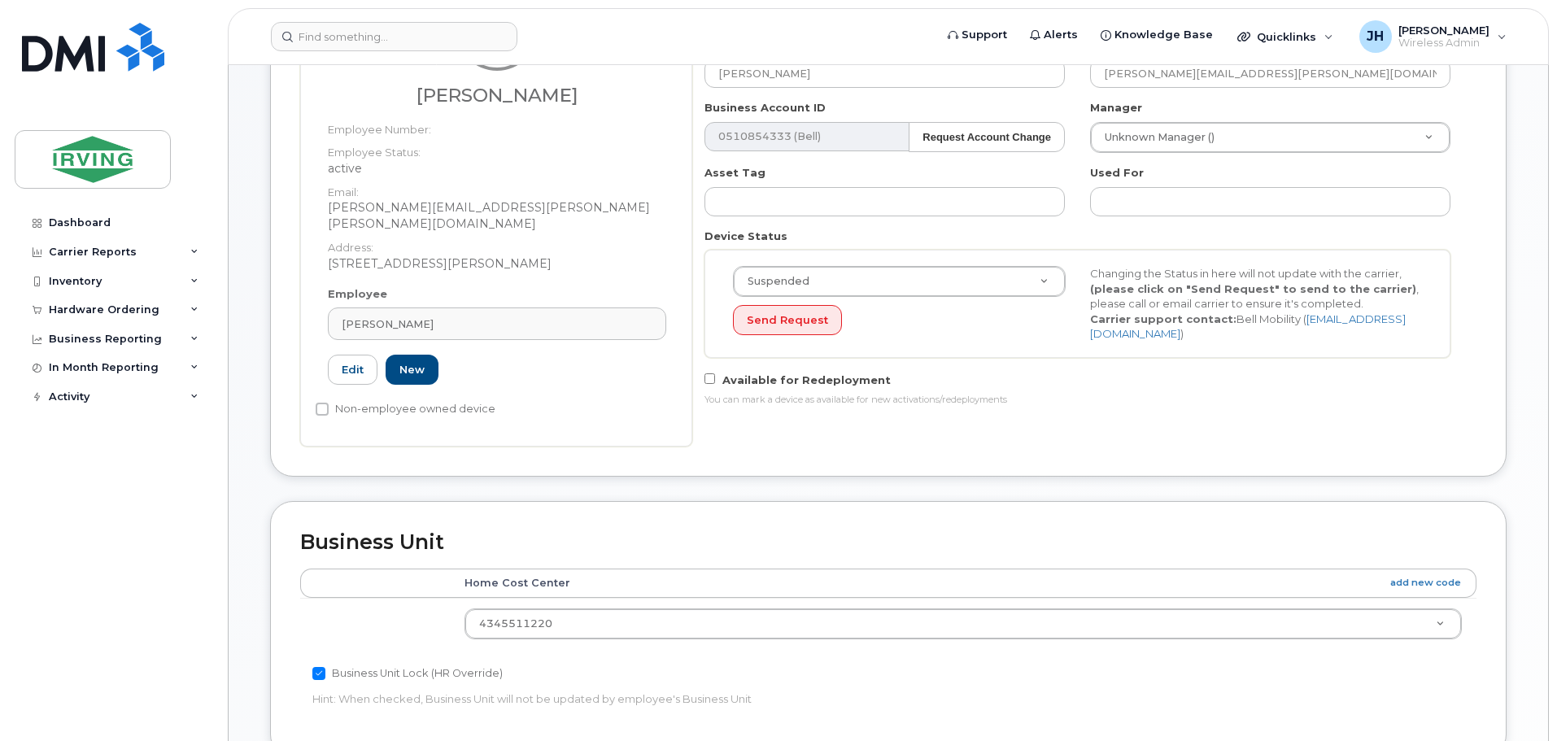
type input "128382"
type input "[PERSON_NAME]"
type input "gouthro.justin@kent.ca"
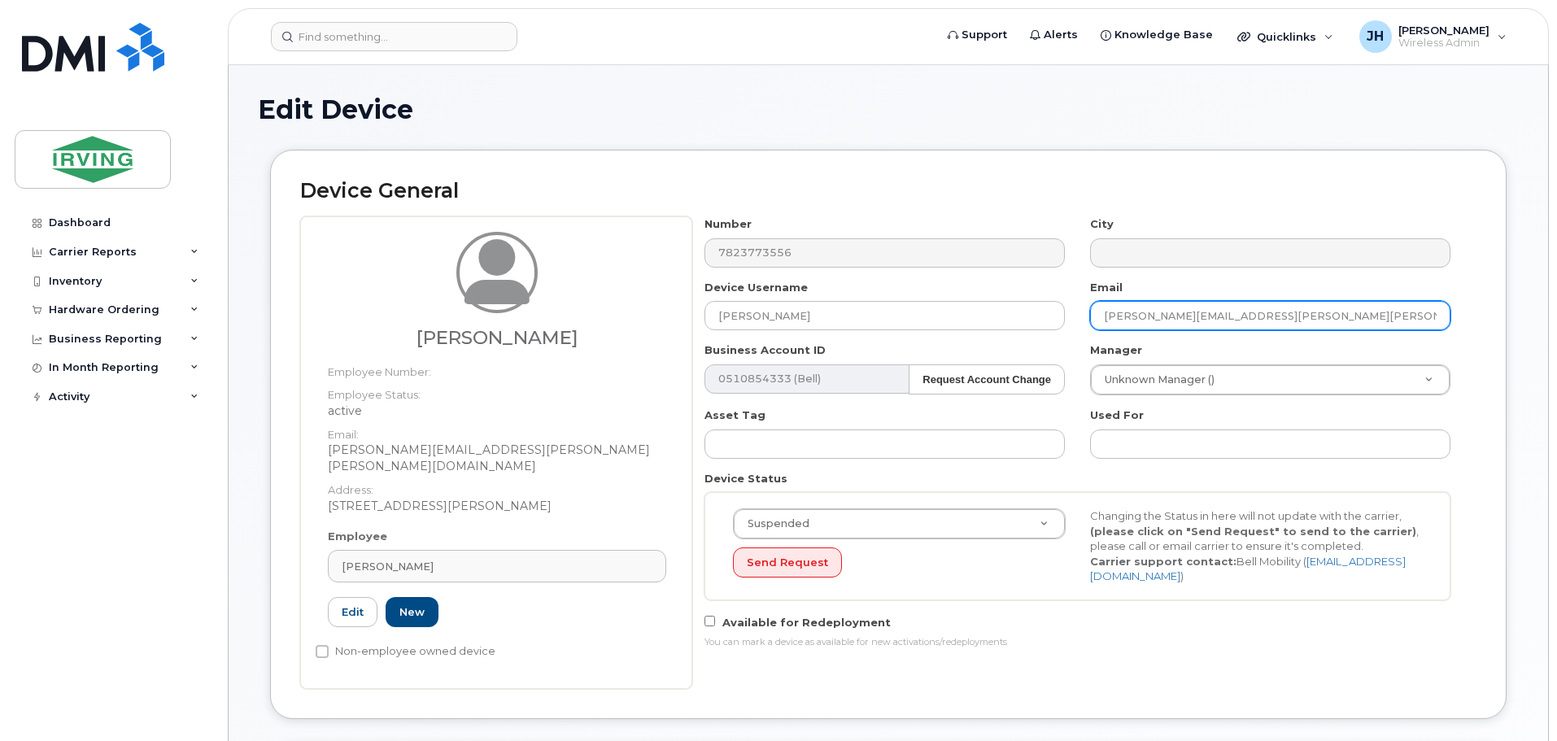
scroll to position [81, 0]
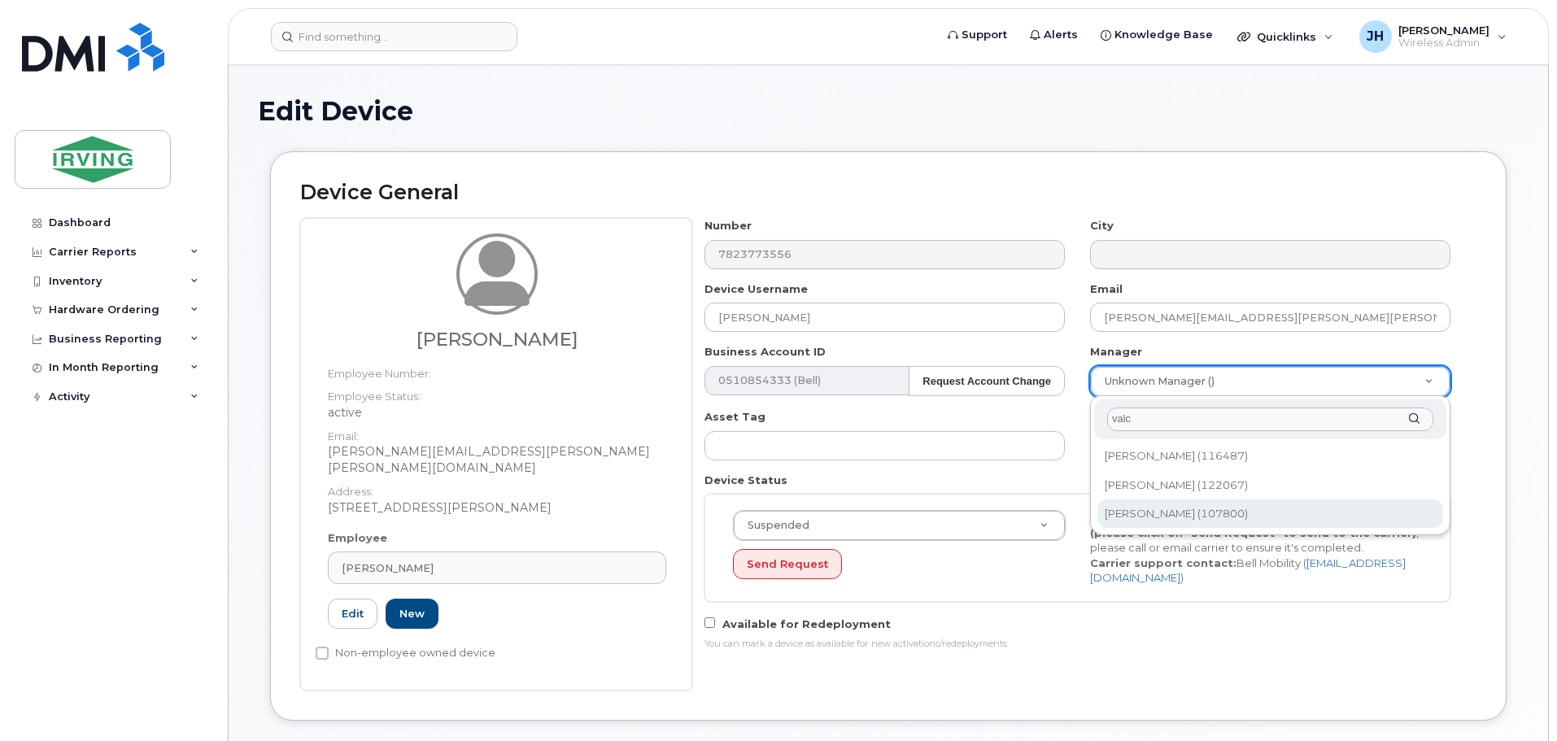
type input "valc"
type input "1448078"
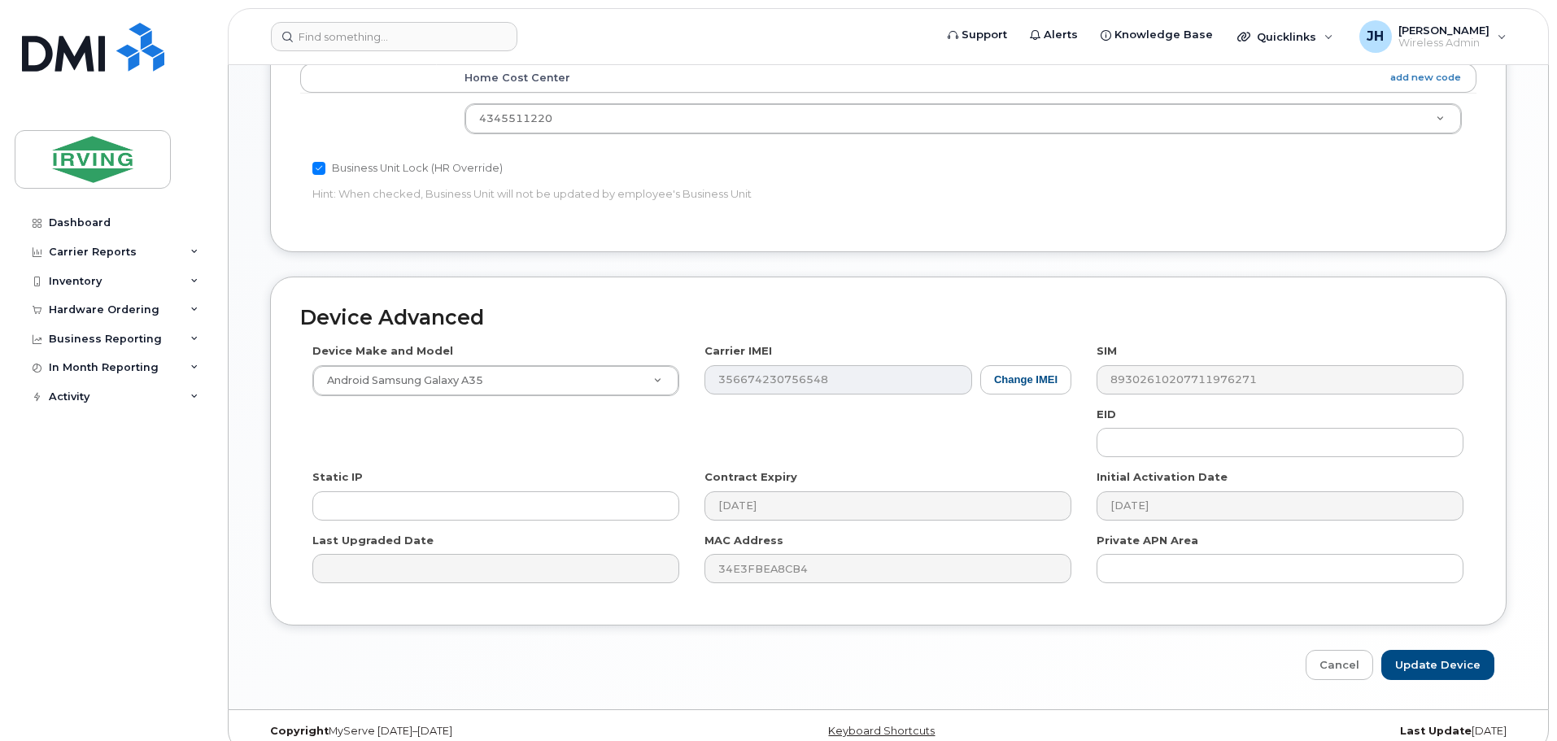
scroll to position [835, 0]
click at [1416, 646] on input "Update Device" at bounding box center [1437, 661] width 113 height 30
type input "Saving..."
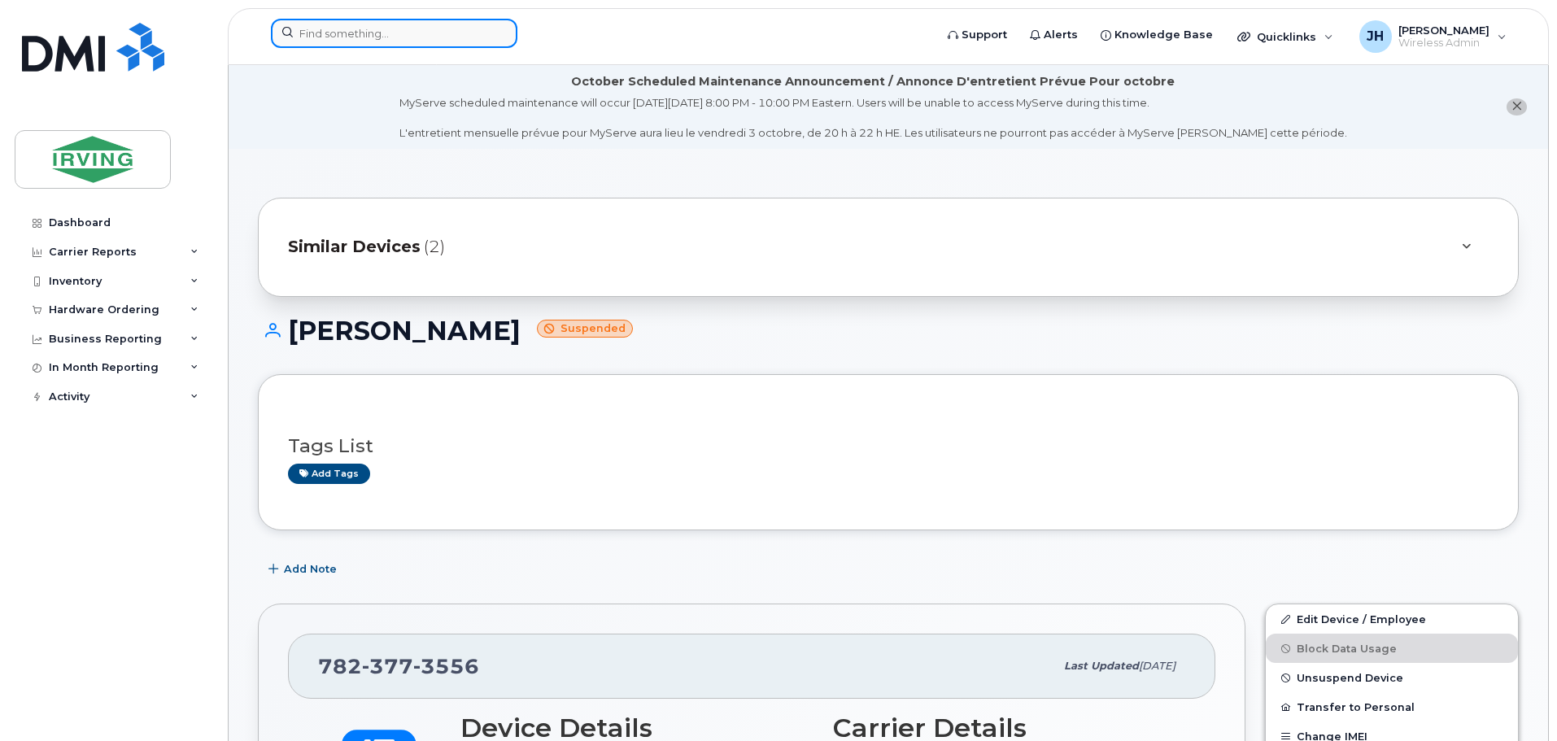
click at [394, 32] on input at bounding box center [394, 33] width 247 height 29
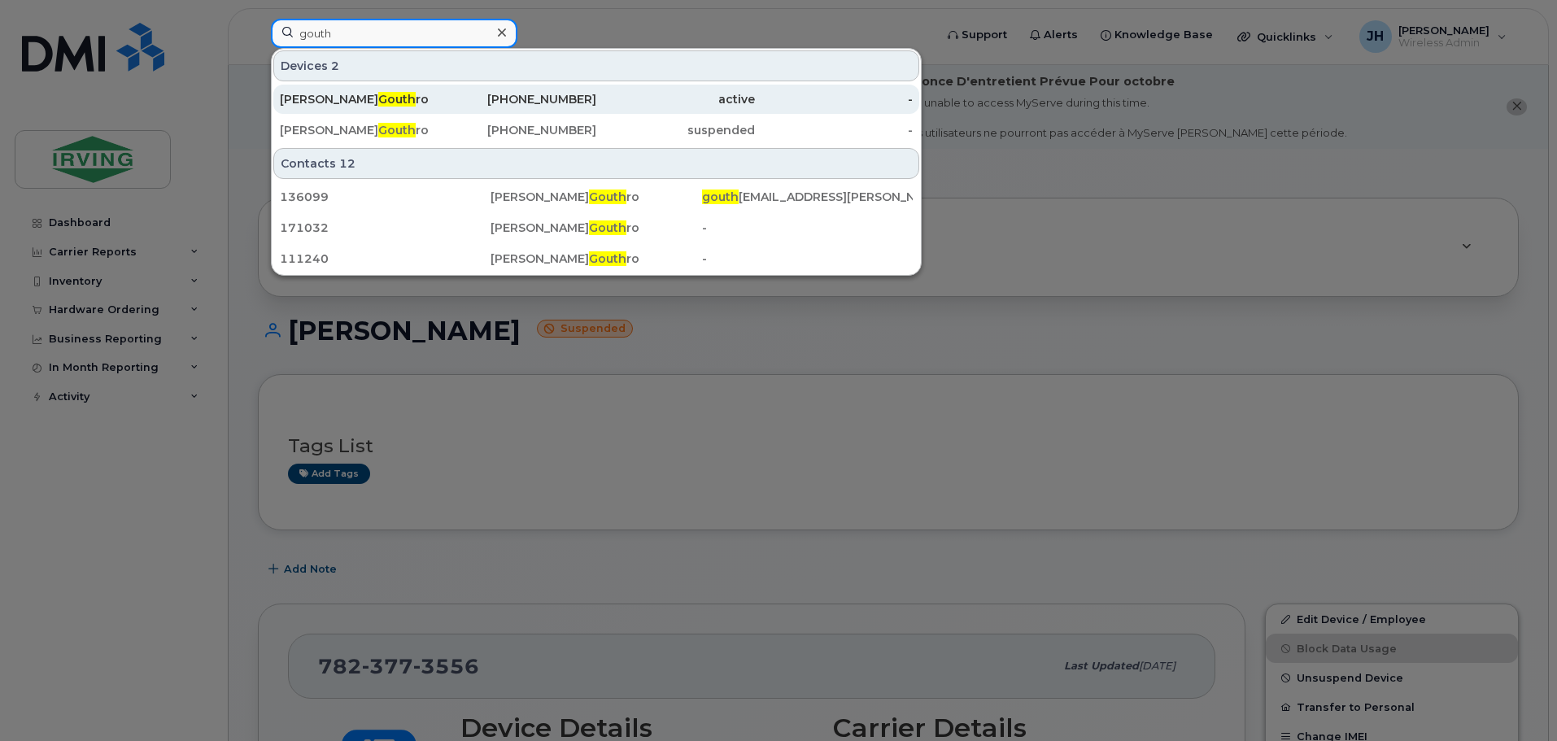
type input "gouth"
click at [378, 97] on span "Gouth" at bounding box center [396, 99] width 37 height 15
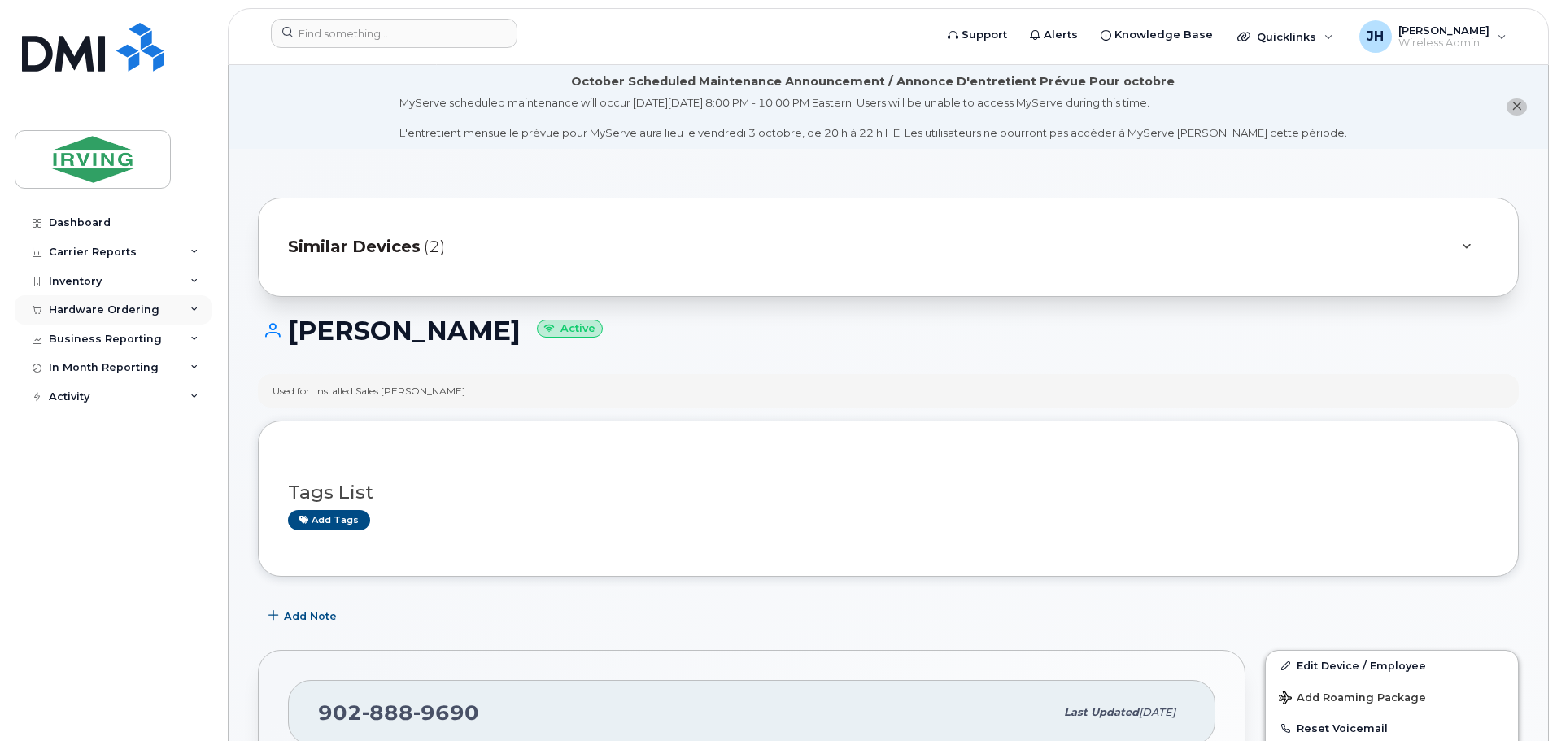
click at [89, 310] on div "Hardware Ordering" at bounding box center [104, 309] width 111 height 13
click at [80, 370] on div "Orders" at bounding box center [76, 371] width 40 height 15
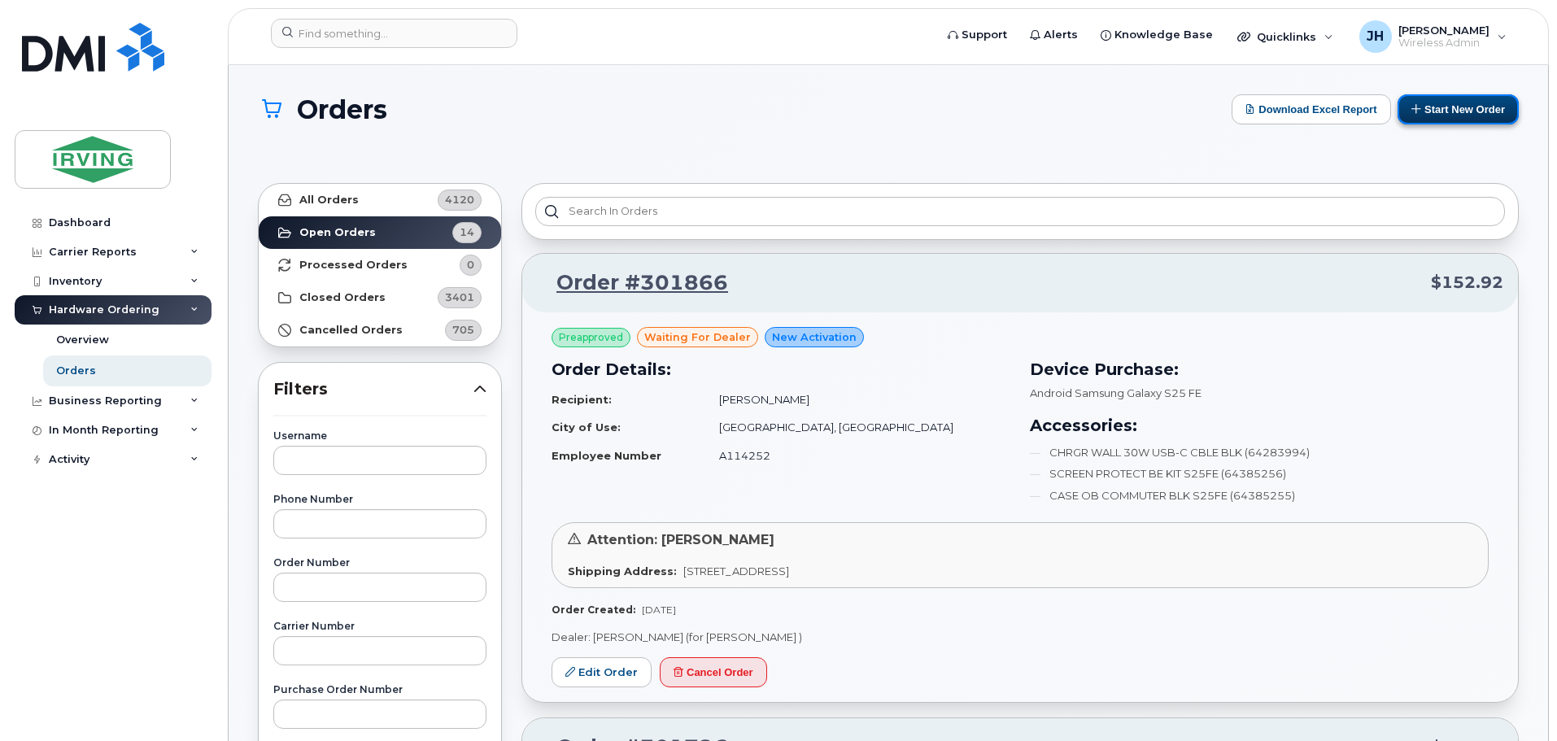
click at [1463, 103] on button "Start New Order" at bounding box center [1458, 109] width 121 height 30
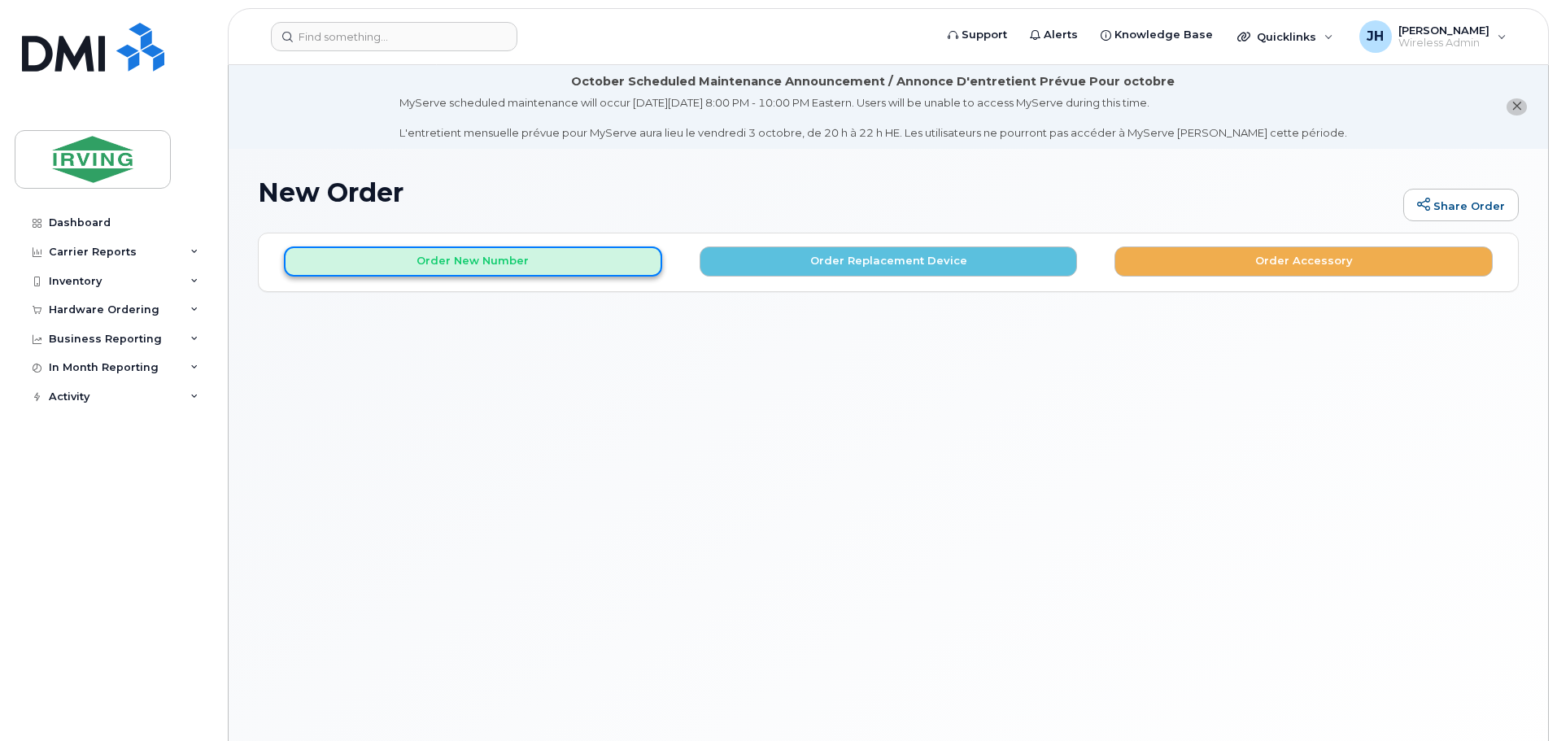
click at [539, 262] on button "Order New Number" at bounding box center [473, 262] width 378 height 30
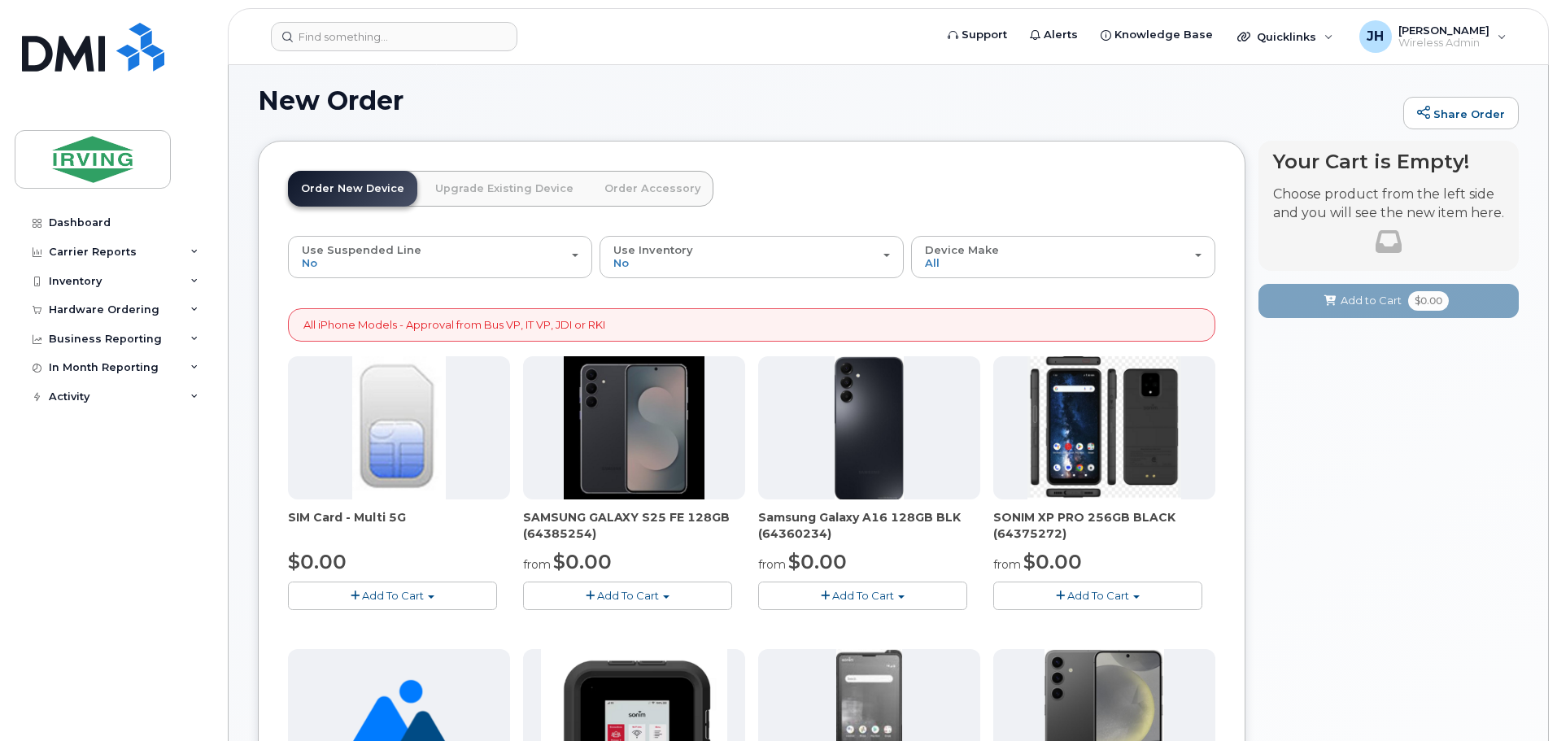
scroll to position [81, 0]
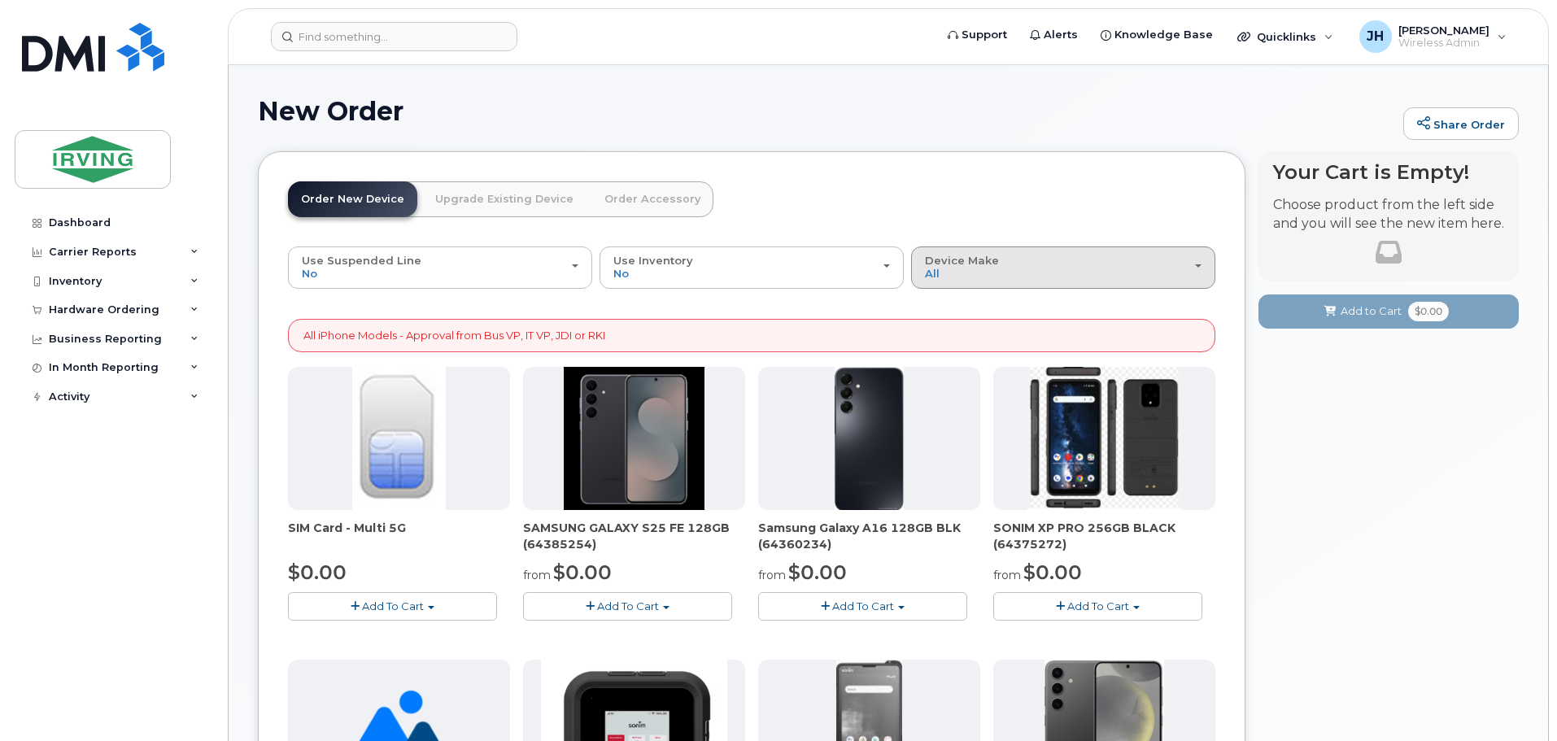
click at [1194, 267] on div "Device Make All Android Cell Phone HUB iPhone" at bounding box center [1063, 267] width 277 height 25
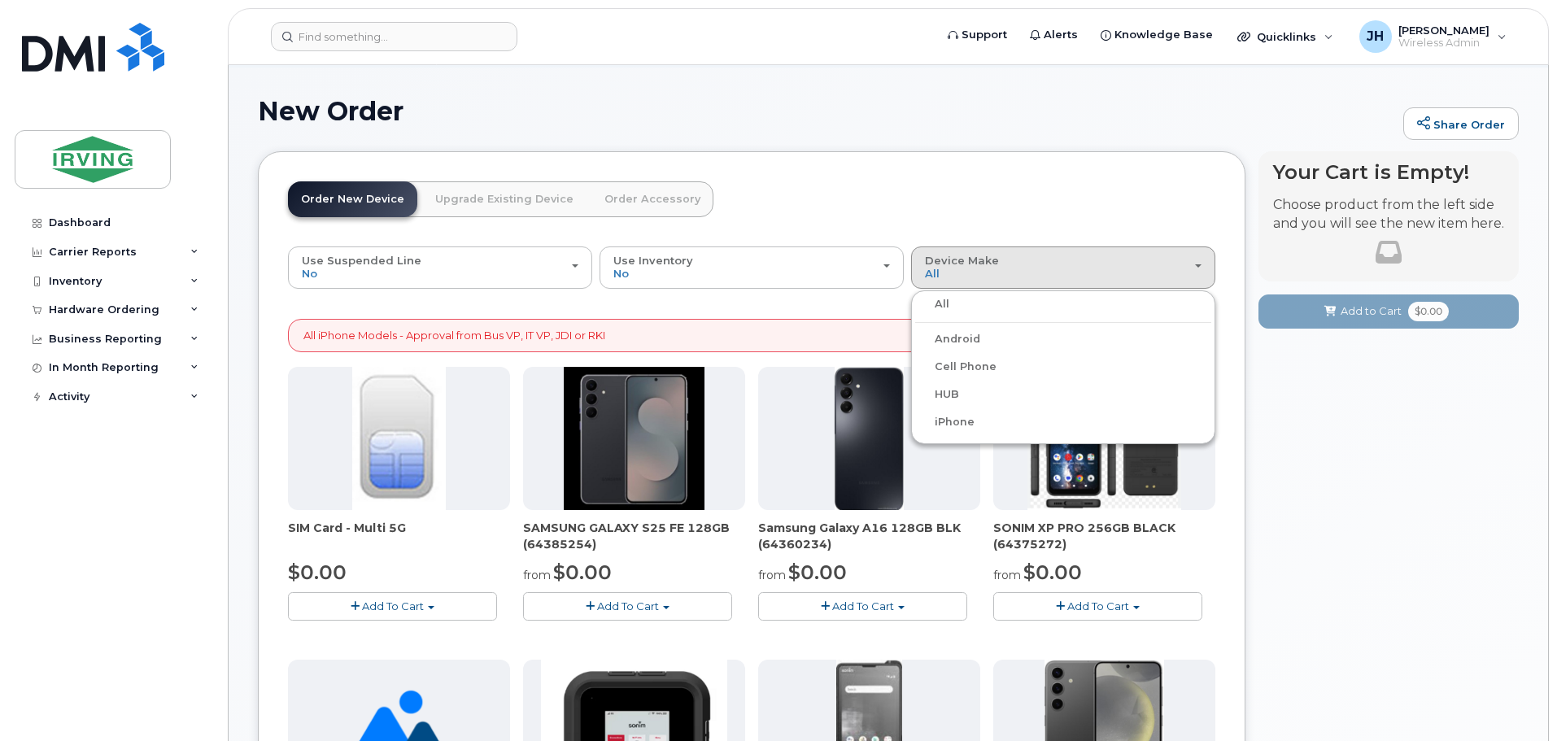
click at [967, 338] on label "Android" at bounding box center [947, 339] width 65 height 20
click at [0, 0] on input "Android" at bounding box center [0, 0] width 0 height 0
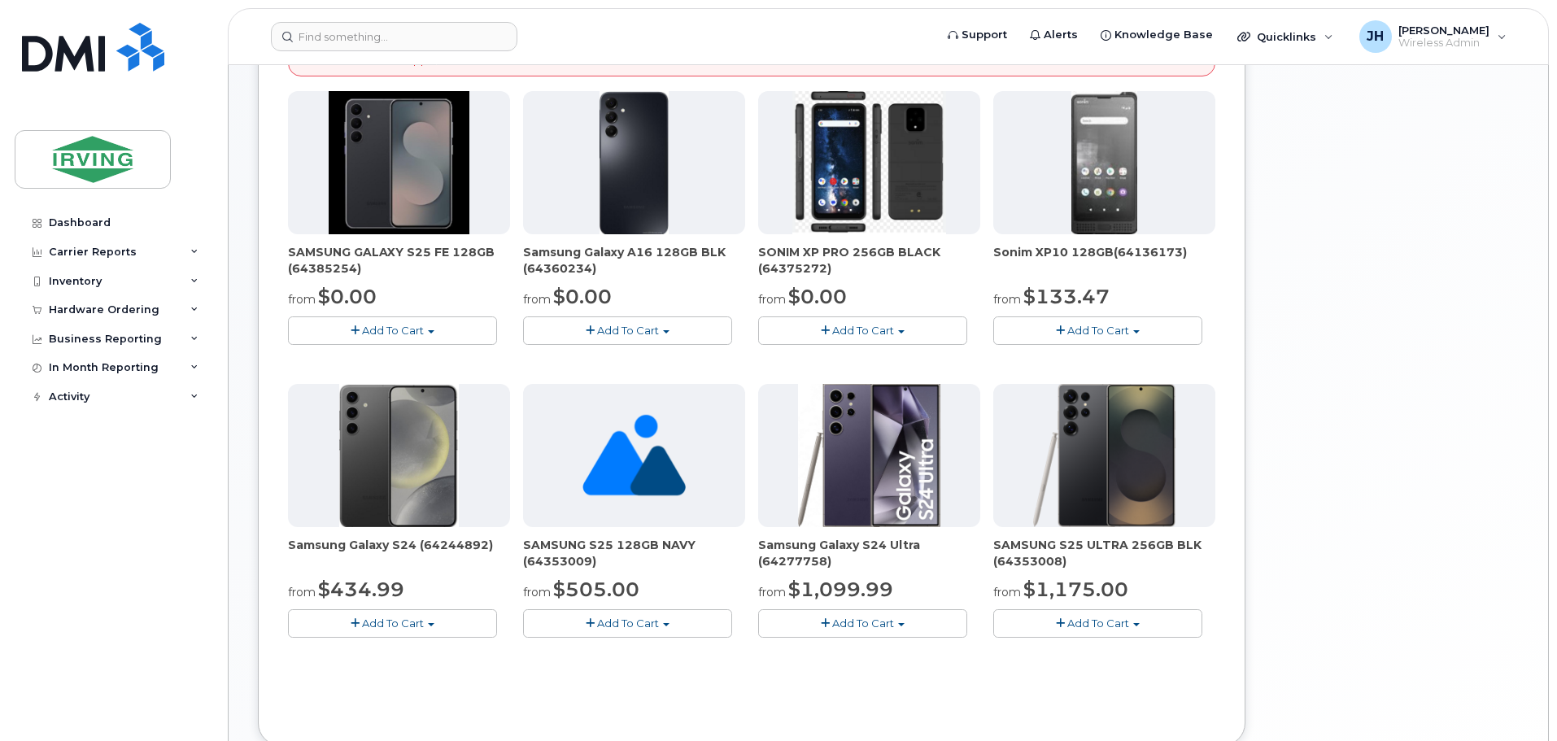
scroll to position [305, 0]
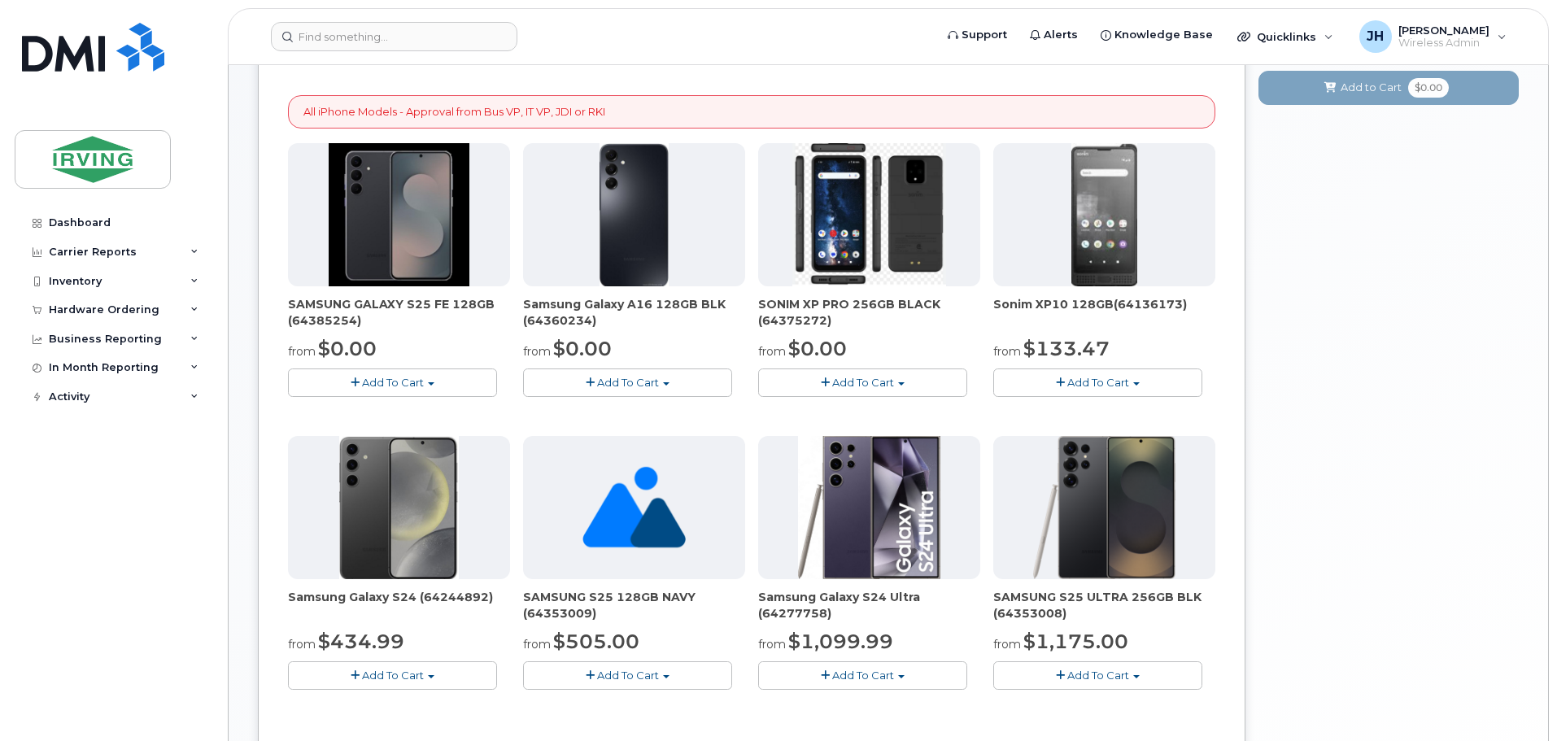
click at [393, 382] on span "Add To Cart" at bounding box center [393, 382] width 62 height 13
click at [418, 412] on link "$0.00 - 3 year term – Voice & Data(128gb)" at bounding box center [420, 413] width 257 height 20
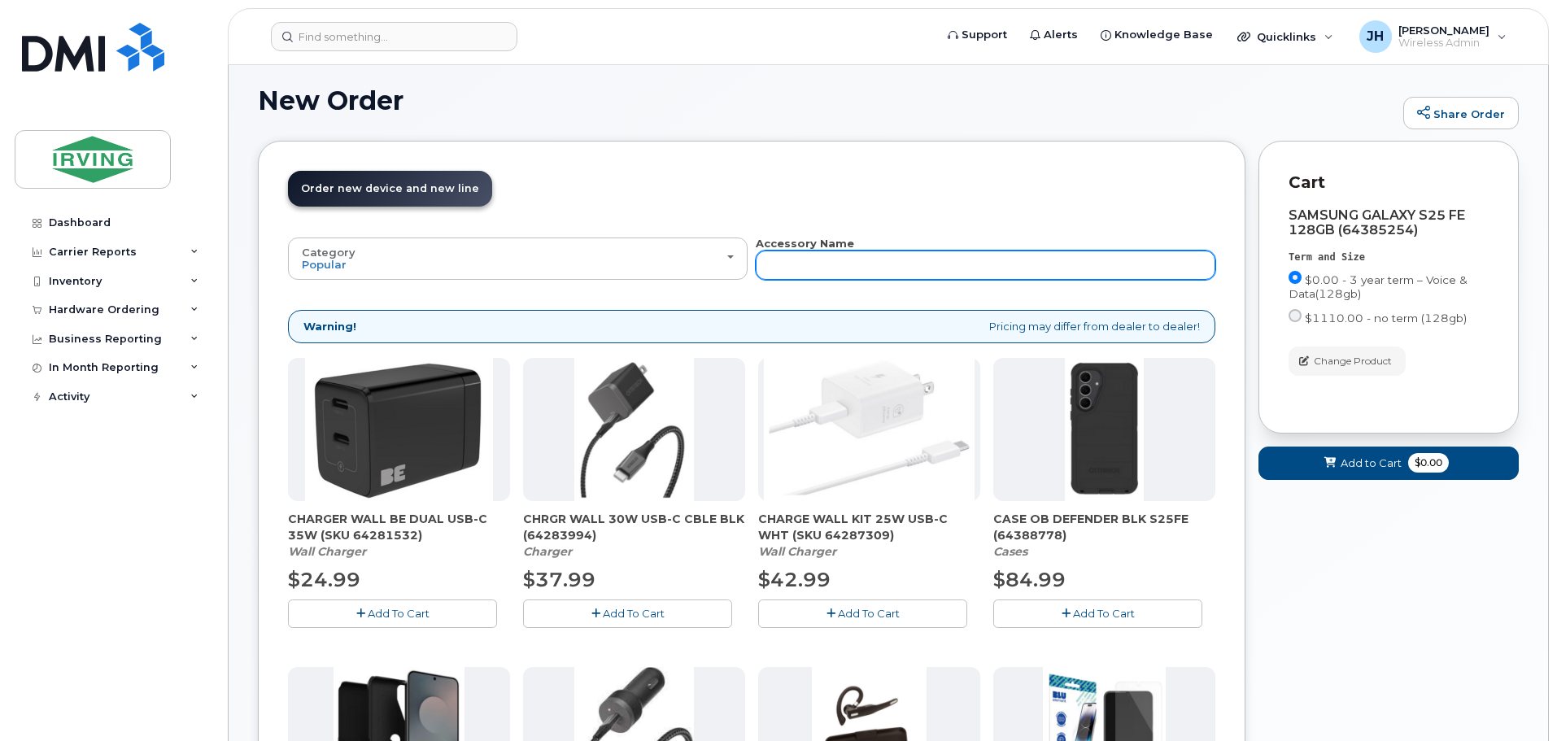
click at [776, 264] on input "text" at bounding box center [986, 265] width 460 height 29
type input "block"
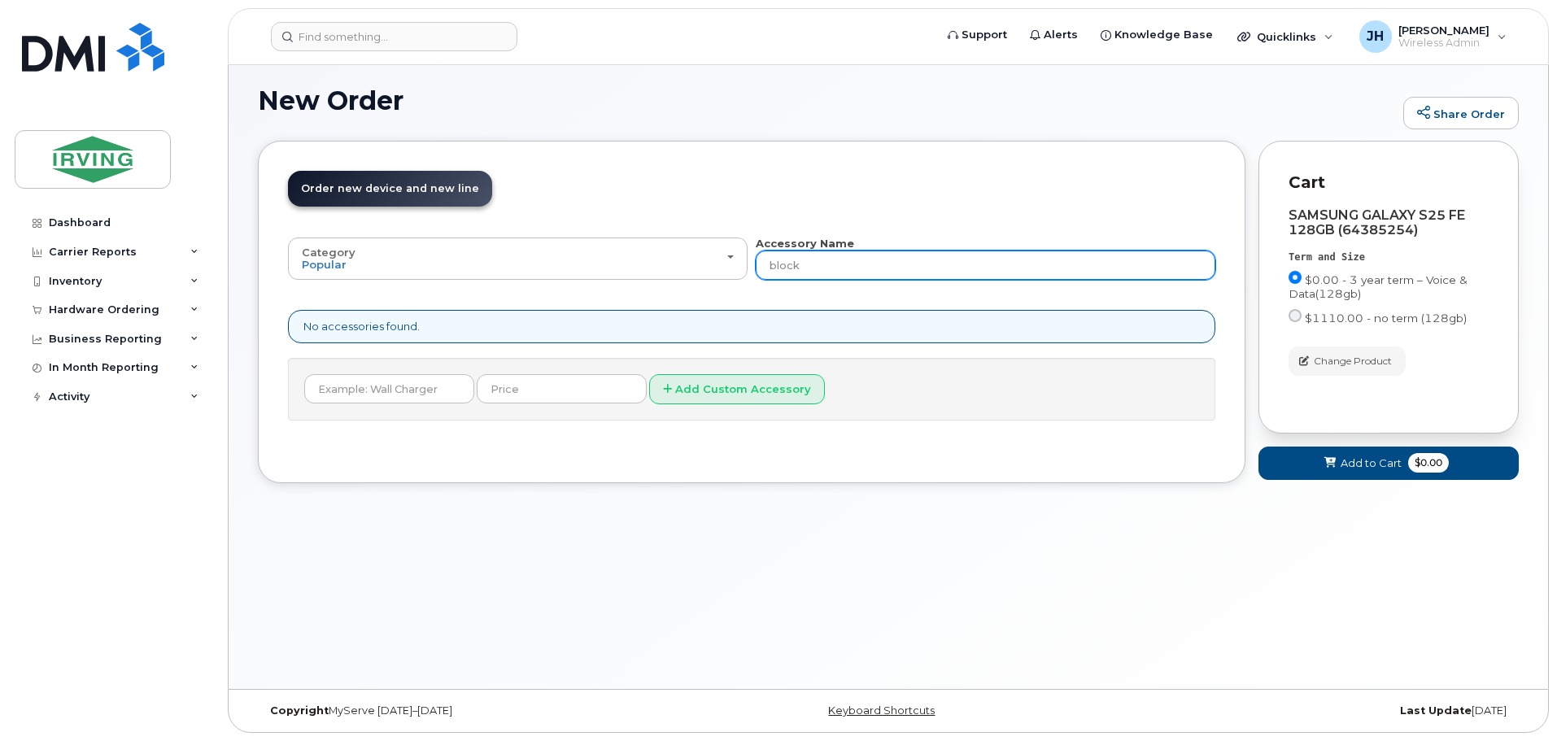
drag, startPoint x: 812, startPoint y: 272, endPoint x: 767, endPoint y: 270, distance: 44.8
click at [767, 270] on input "block" at bounding box center [986, 265] width 460 height 29
type input "charger"
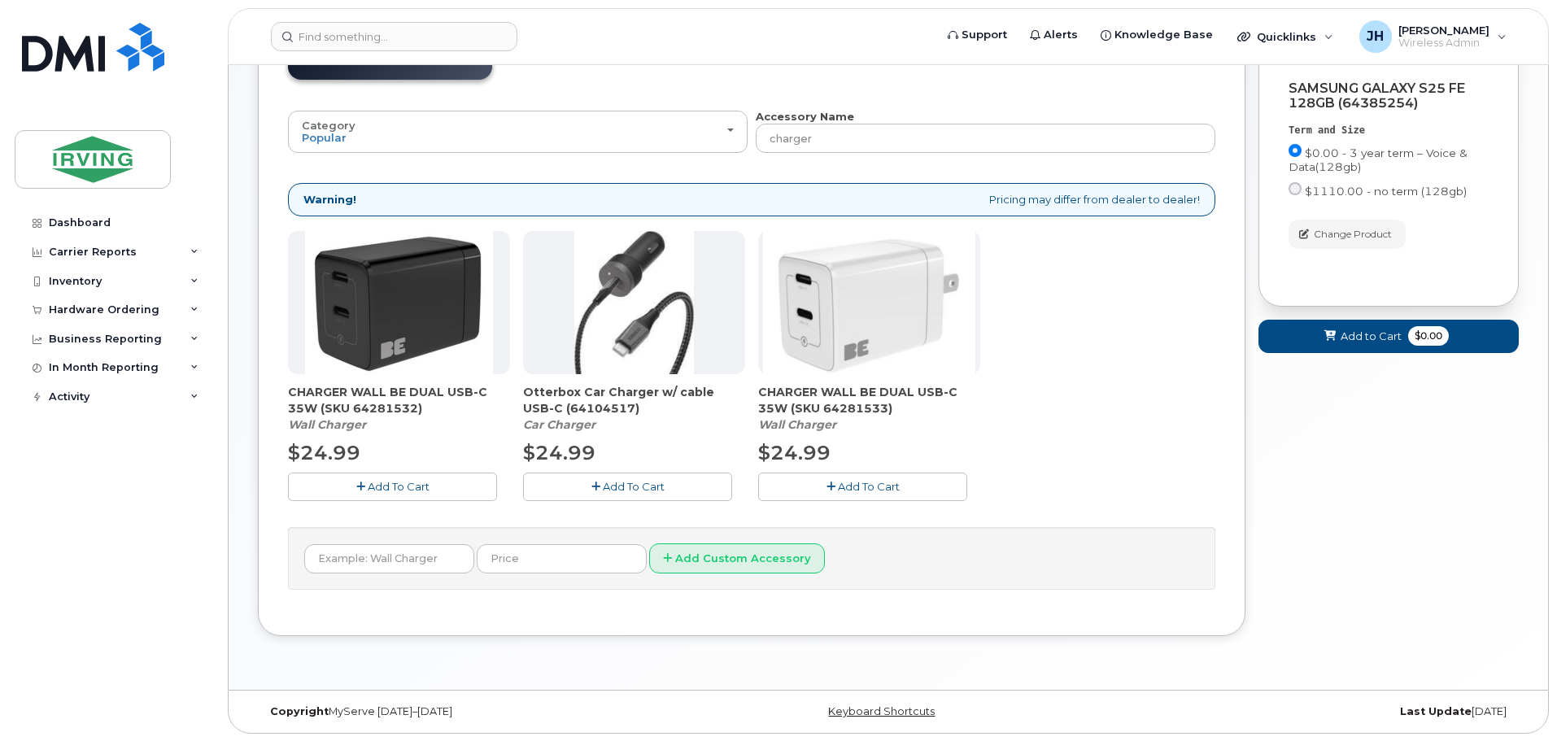
scroll to position [220, 0]
click at [421, 488] on span "Add To Cart" at bounding box center [399, 485] width 62 height 13
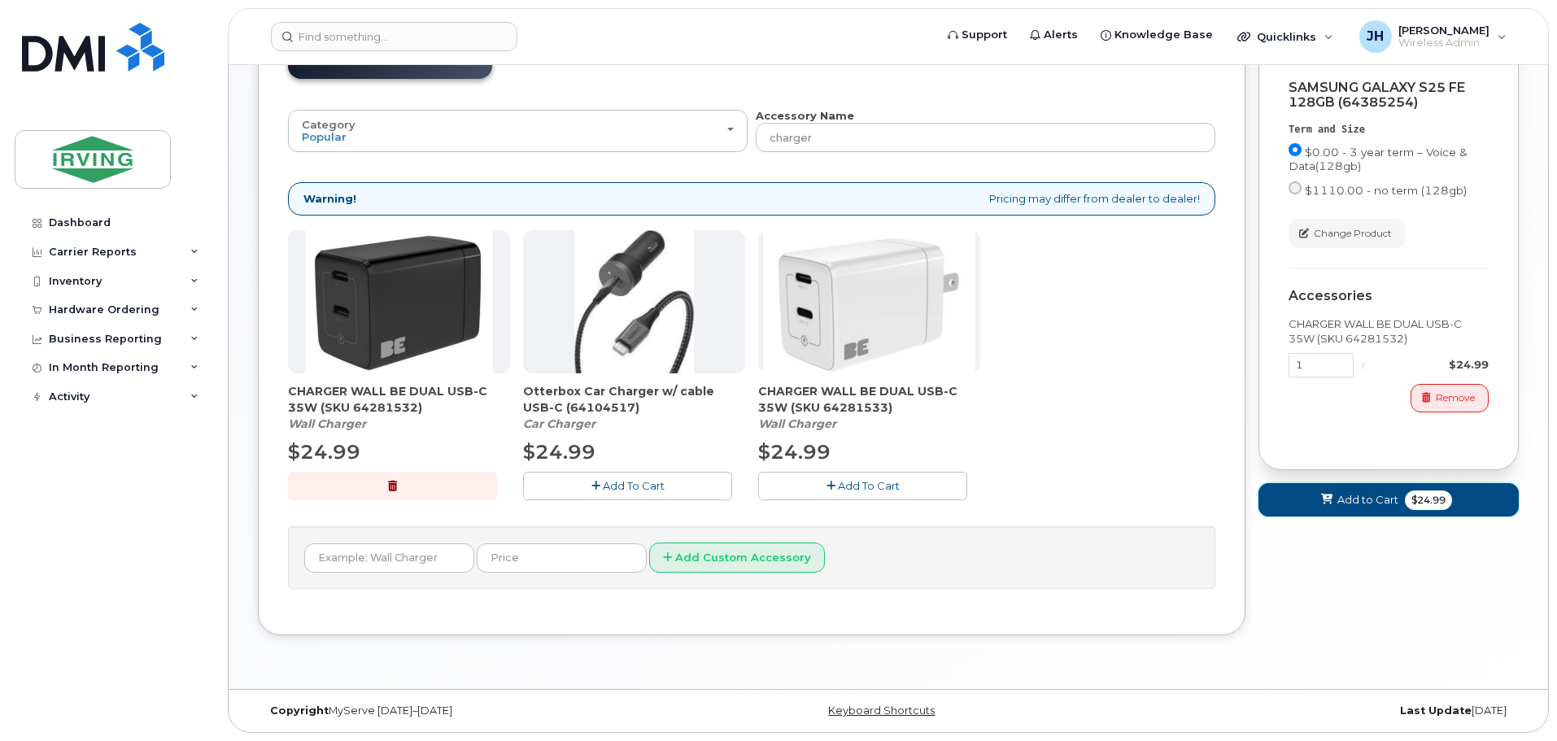
click at [1364, 500] on span "Add to Cart" at bounding box center [1368, 499] width 61 height 15
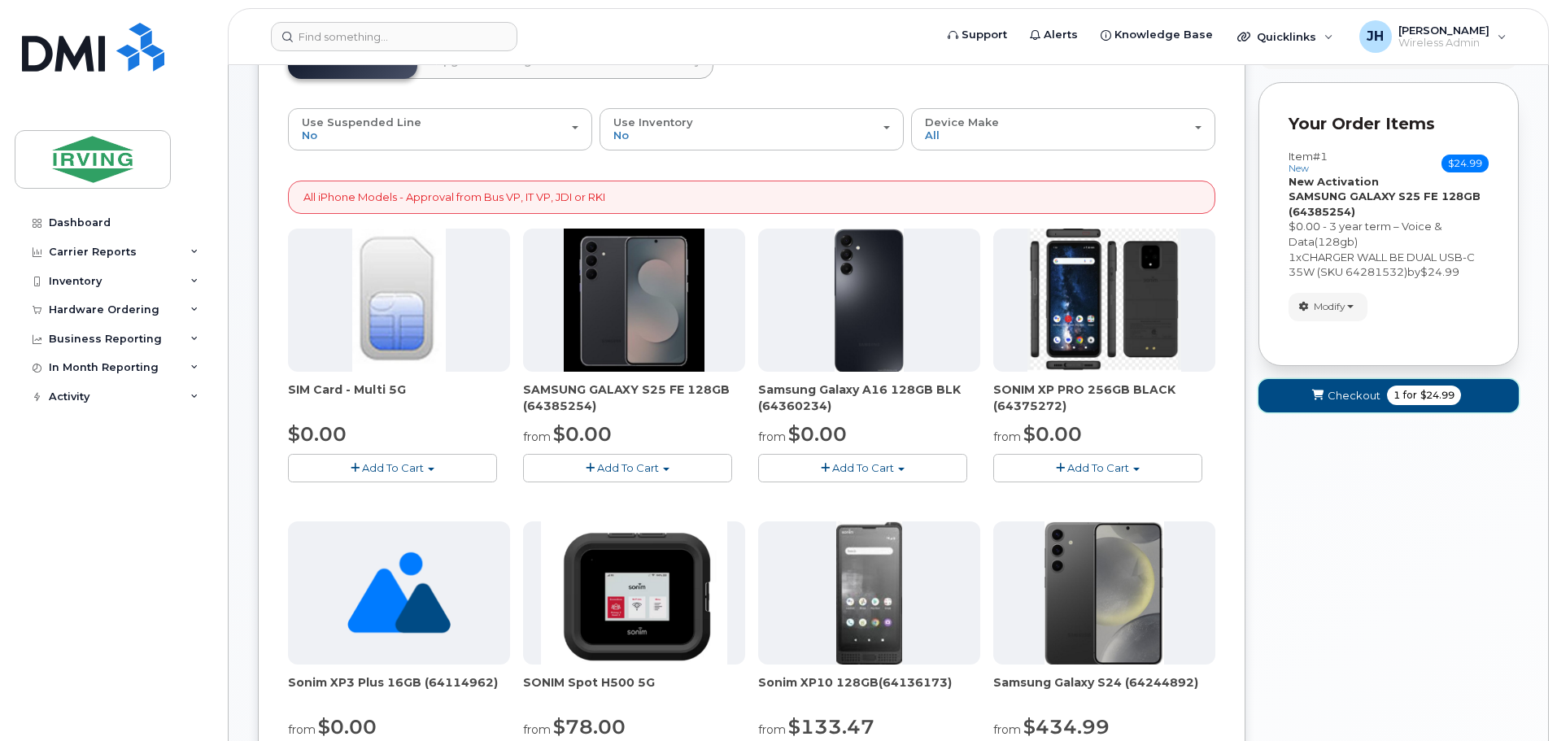
click at [1346, 392] on span "Checkout" at bounding box center [1354, 395] width 53 height 15
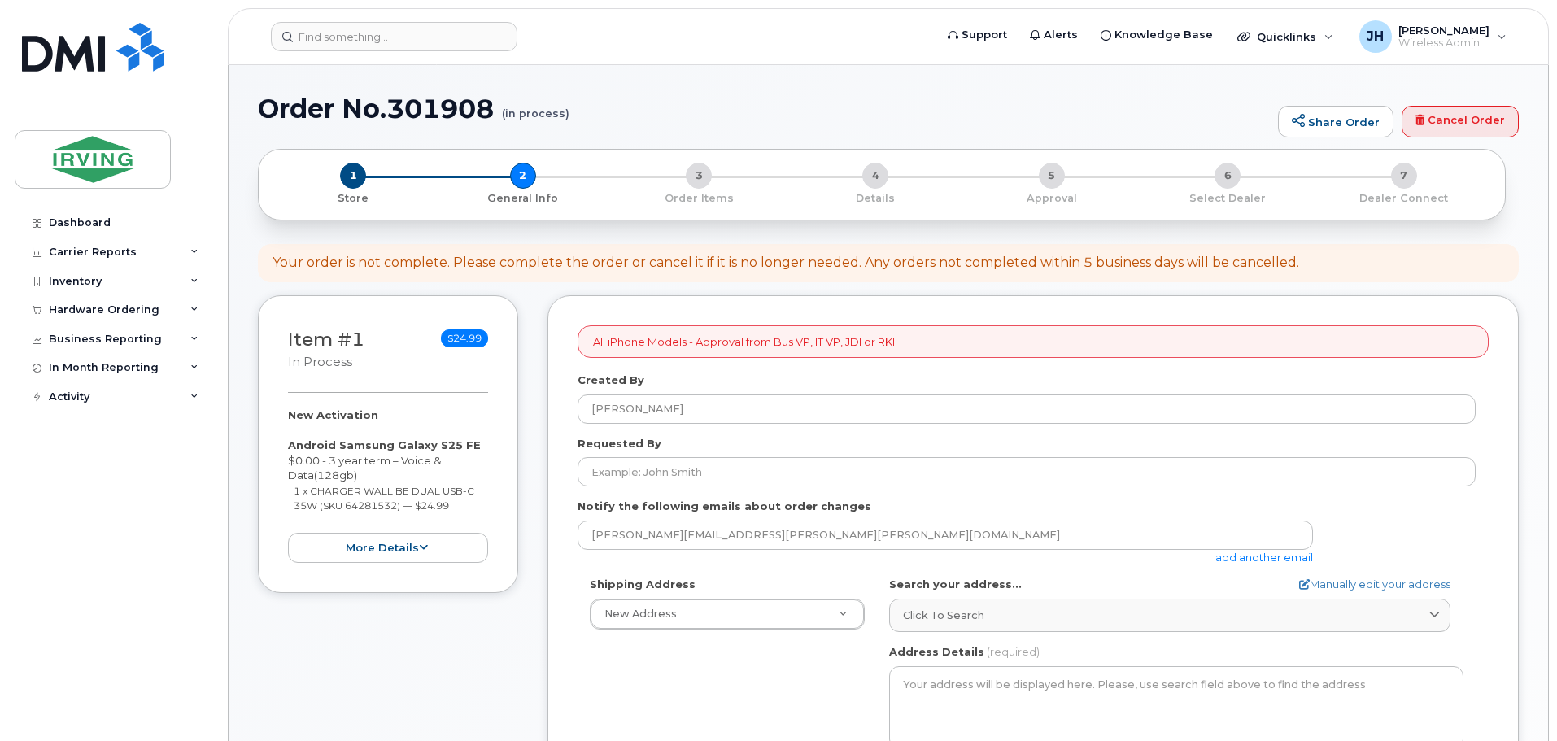
select select
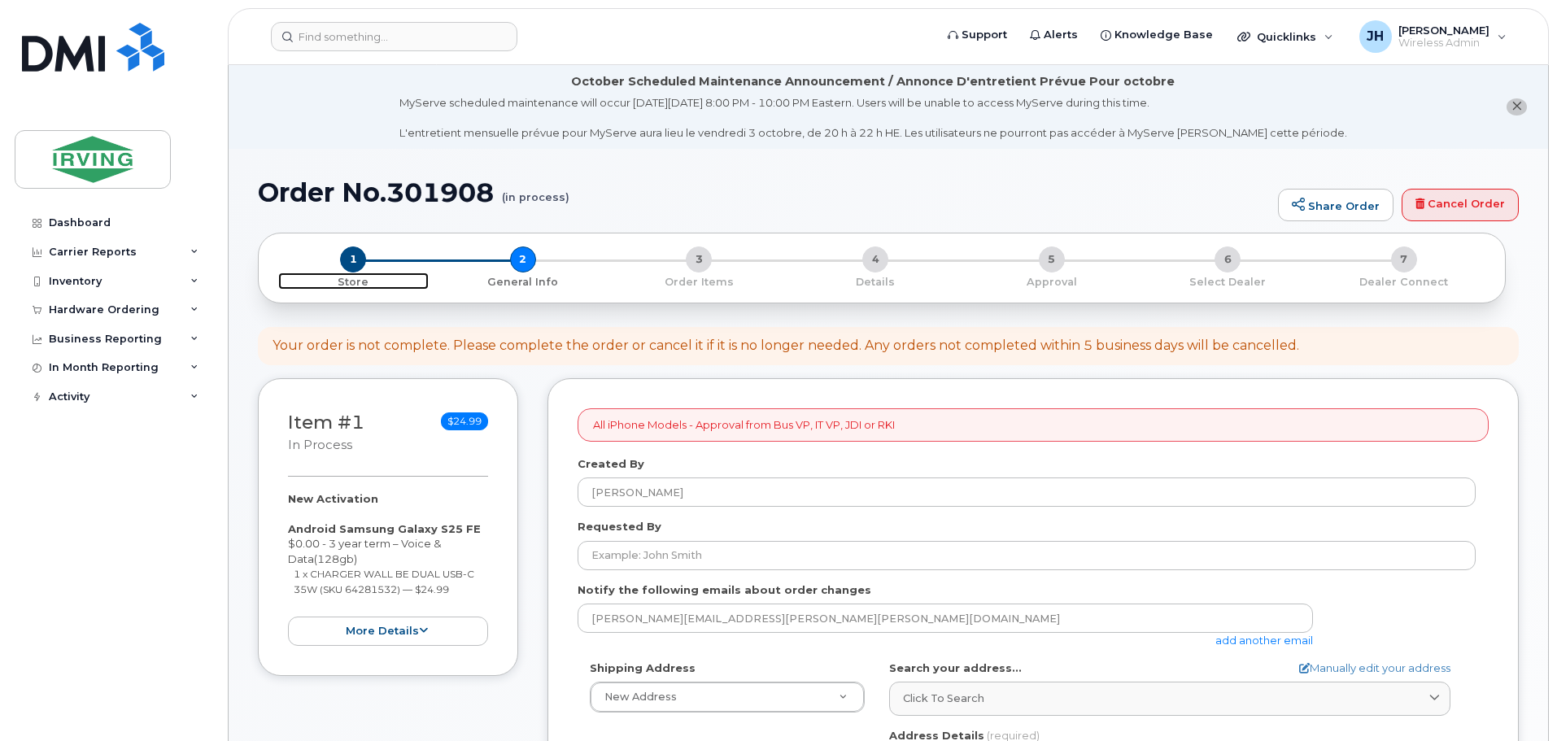
click at [354, 255] on span "1" at bounding box center [353, 260] width 26 height 26
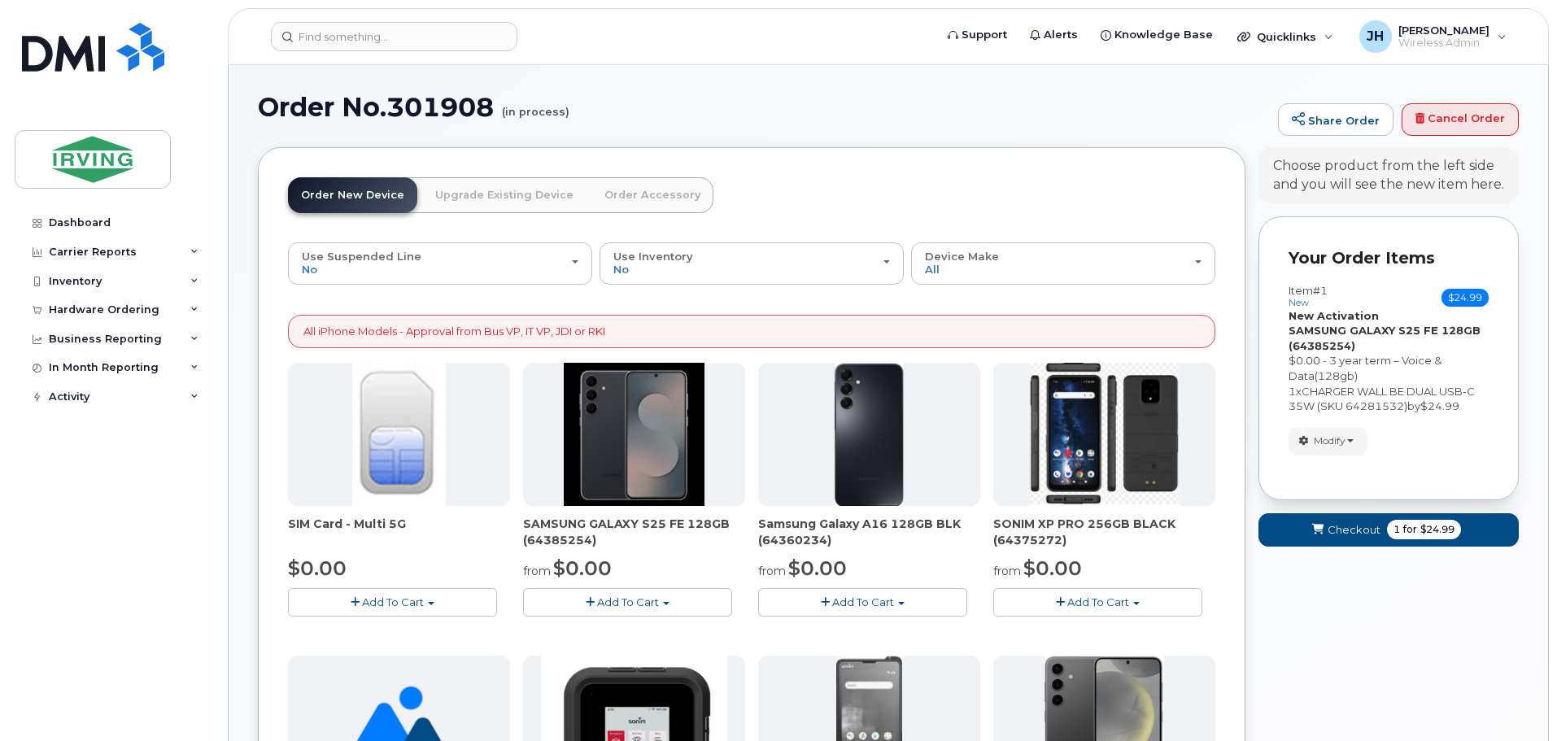
scroll to position [163, 0]
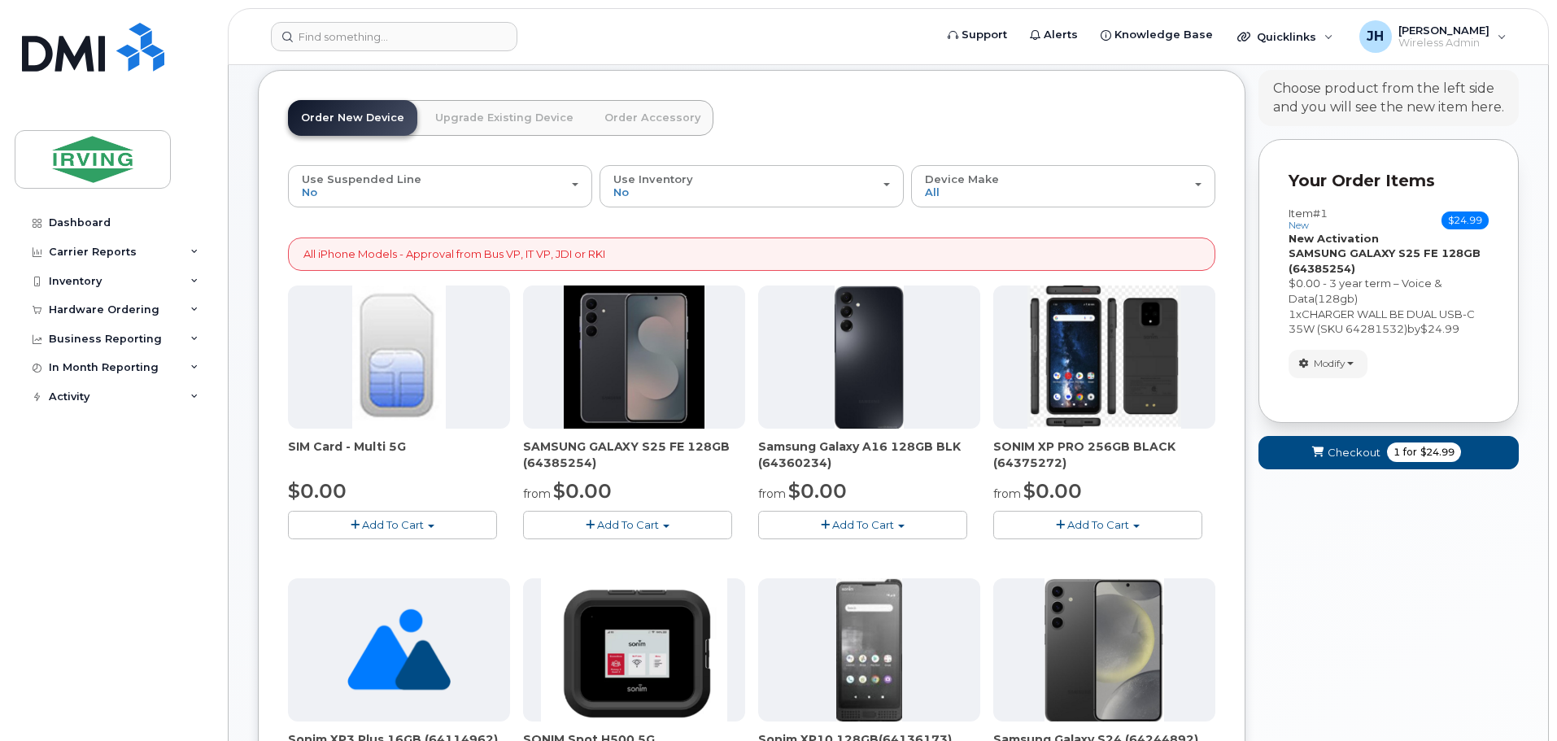
click at [632, 526] on span "Add To Cart" at bounding box center [628, 524] width 62 height 13
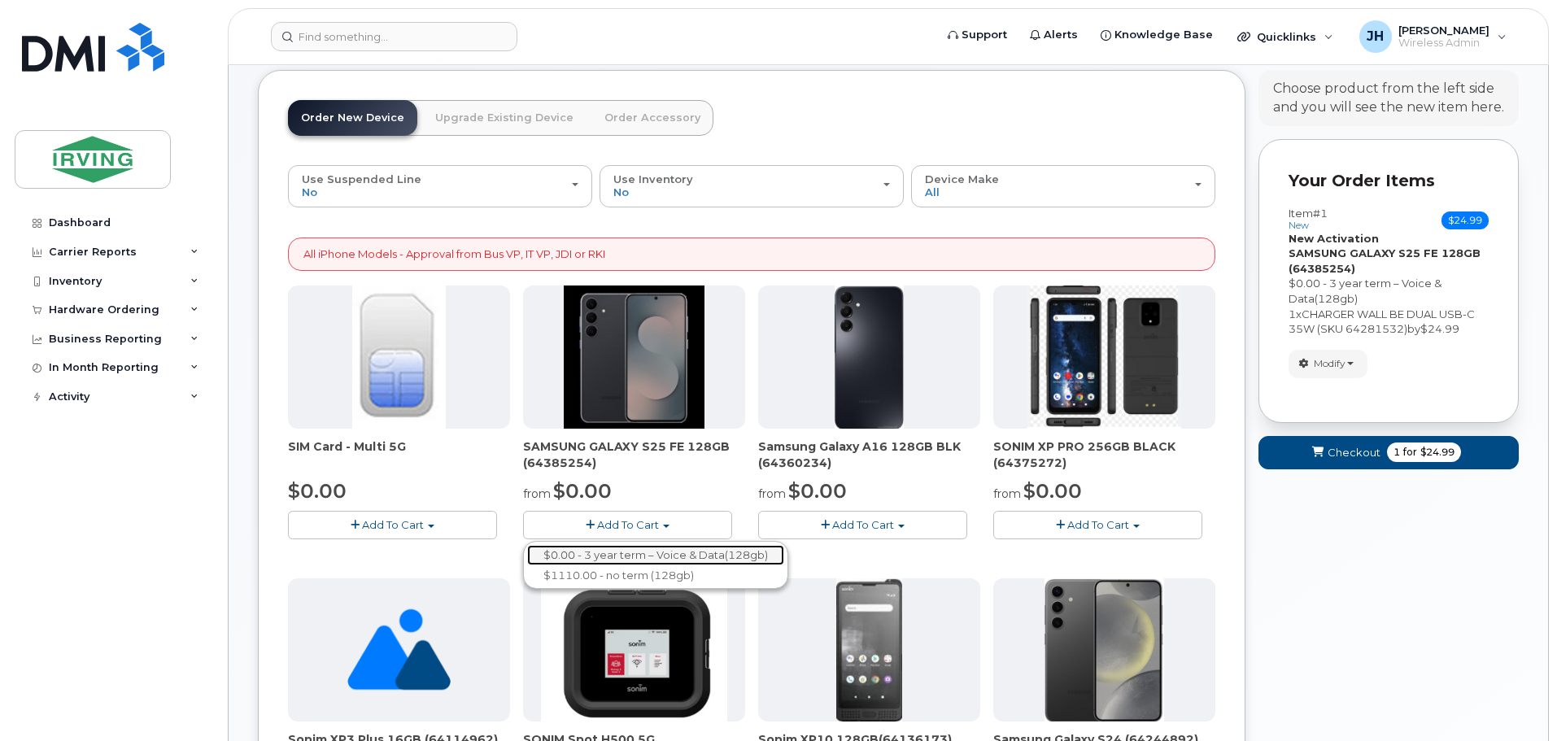
click at [632, 555] on link "$0.00 - 3 year term – Voice & Data(128gb)" at bounding box center [655, 555] width 257 height 20
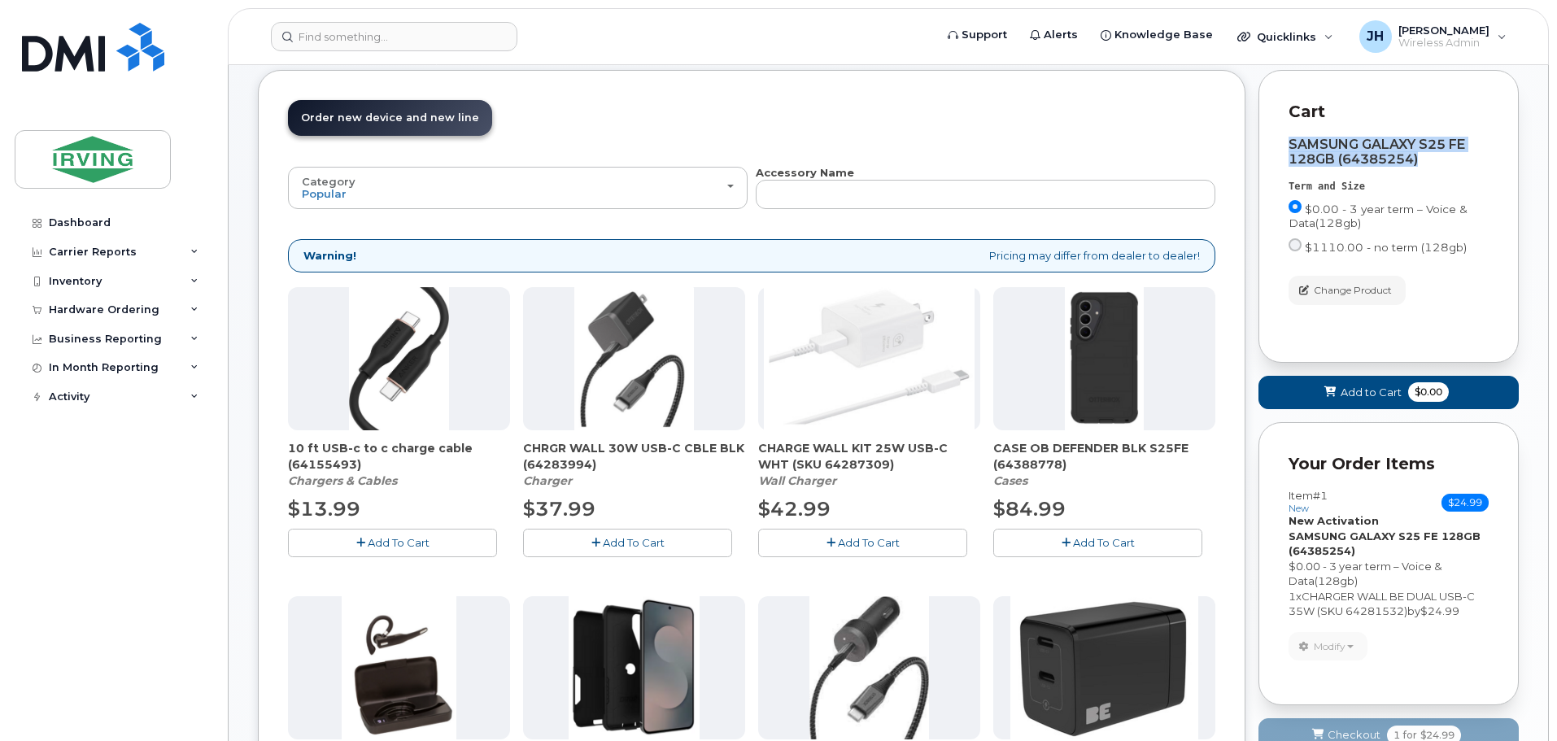
drag, startPoint x: 1291, startPoint y: 141, endPoint x: 1429, endPoint y: 164, distance: 139.4
click at [1429, 164] on div "SAMSUNG GALAXY S25 FE 128GB (64385254)" at bounding box center [1389, 151] width 200 height 29
copy div "SAMSUNG GALAXY S25 FE 128GB (64385254)"
click at [1360, 391] on span "Add to Cart" at bounding box center [1371, 392] width 61 height 15
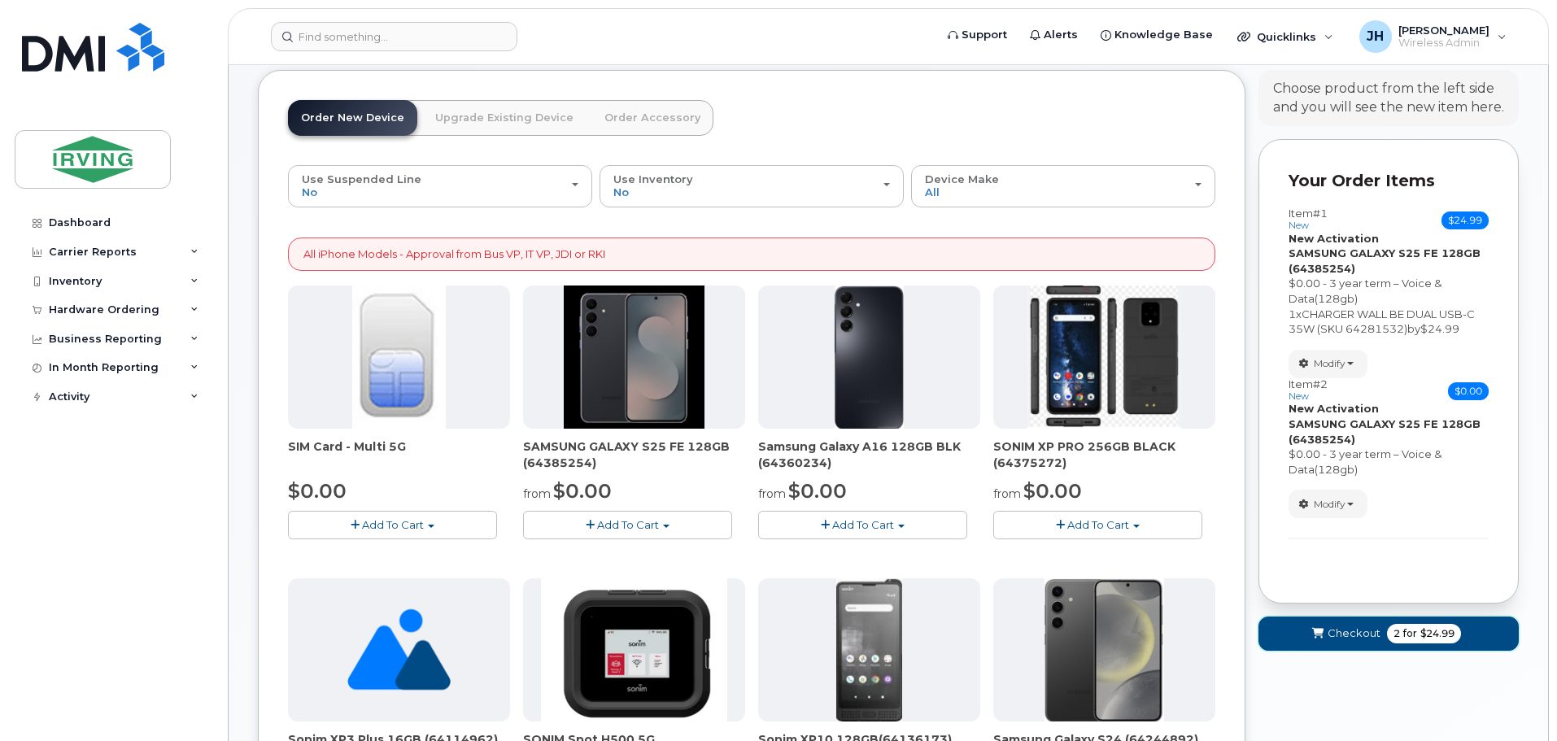
click at [1355, 636] on span "Checkout" at bounding box center [1354, 633] width 53 height 15
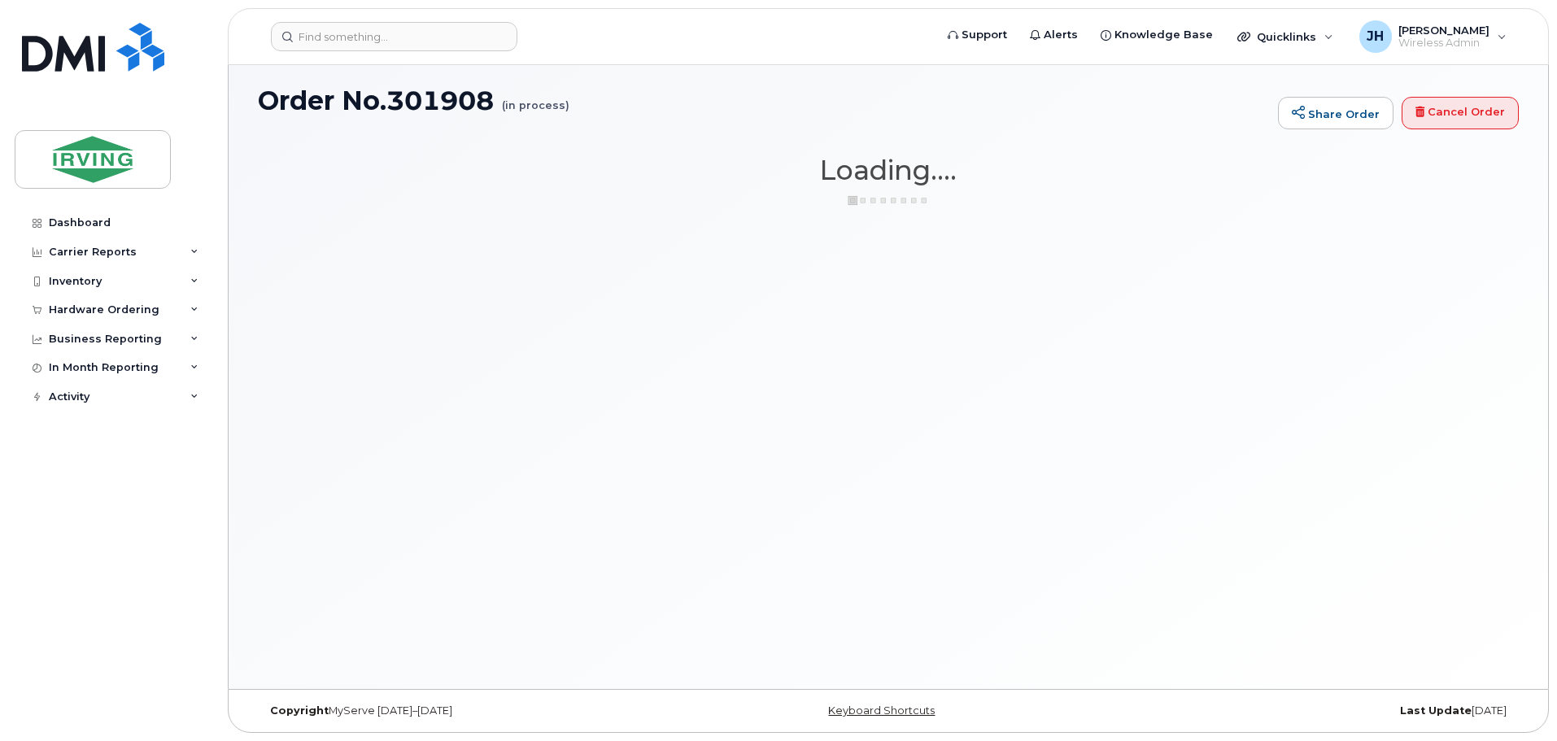
scroll to position [92, 0]
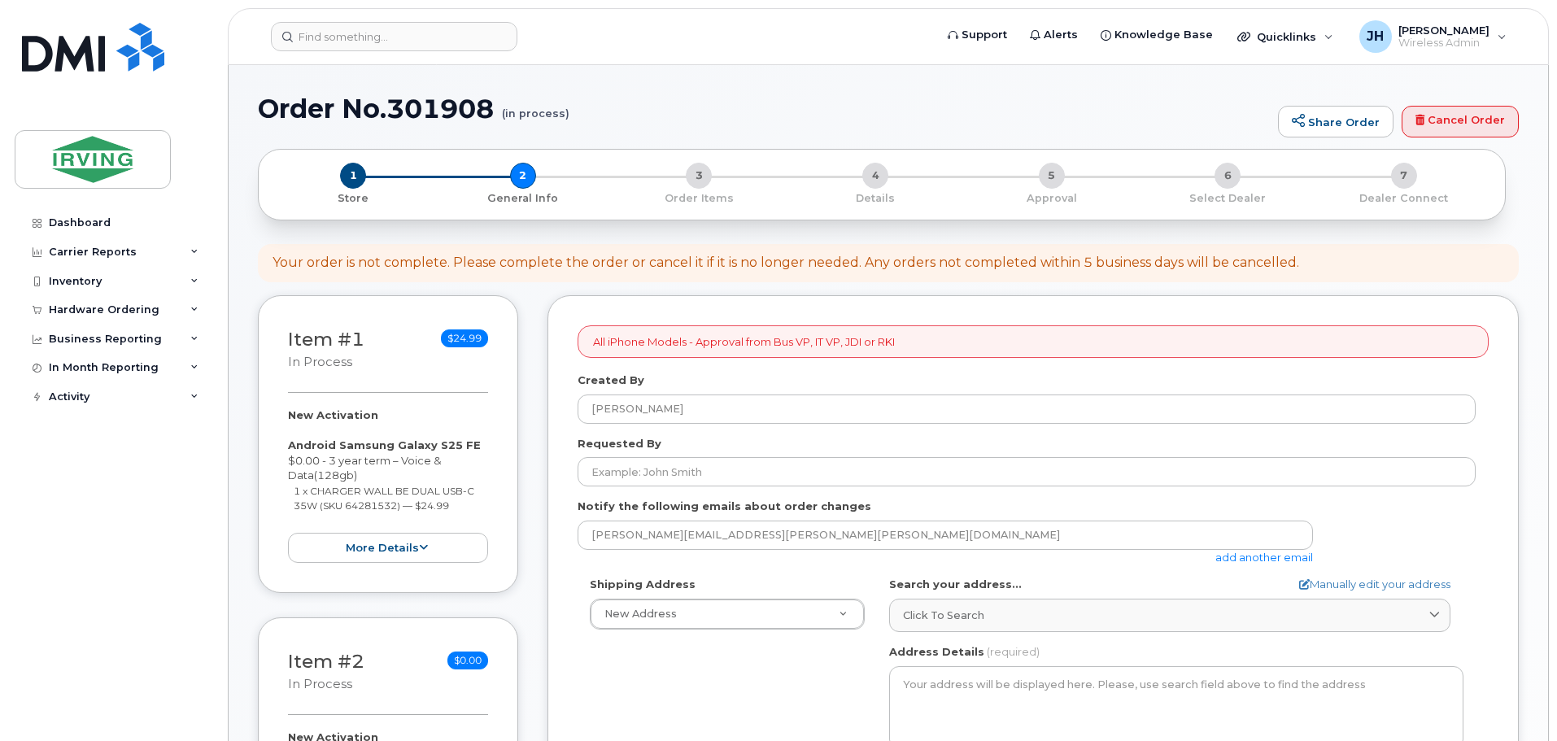
select select
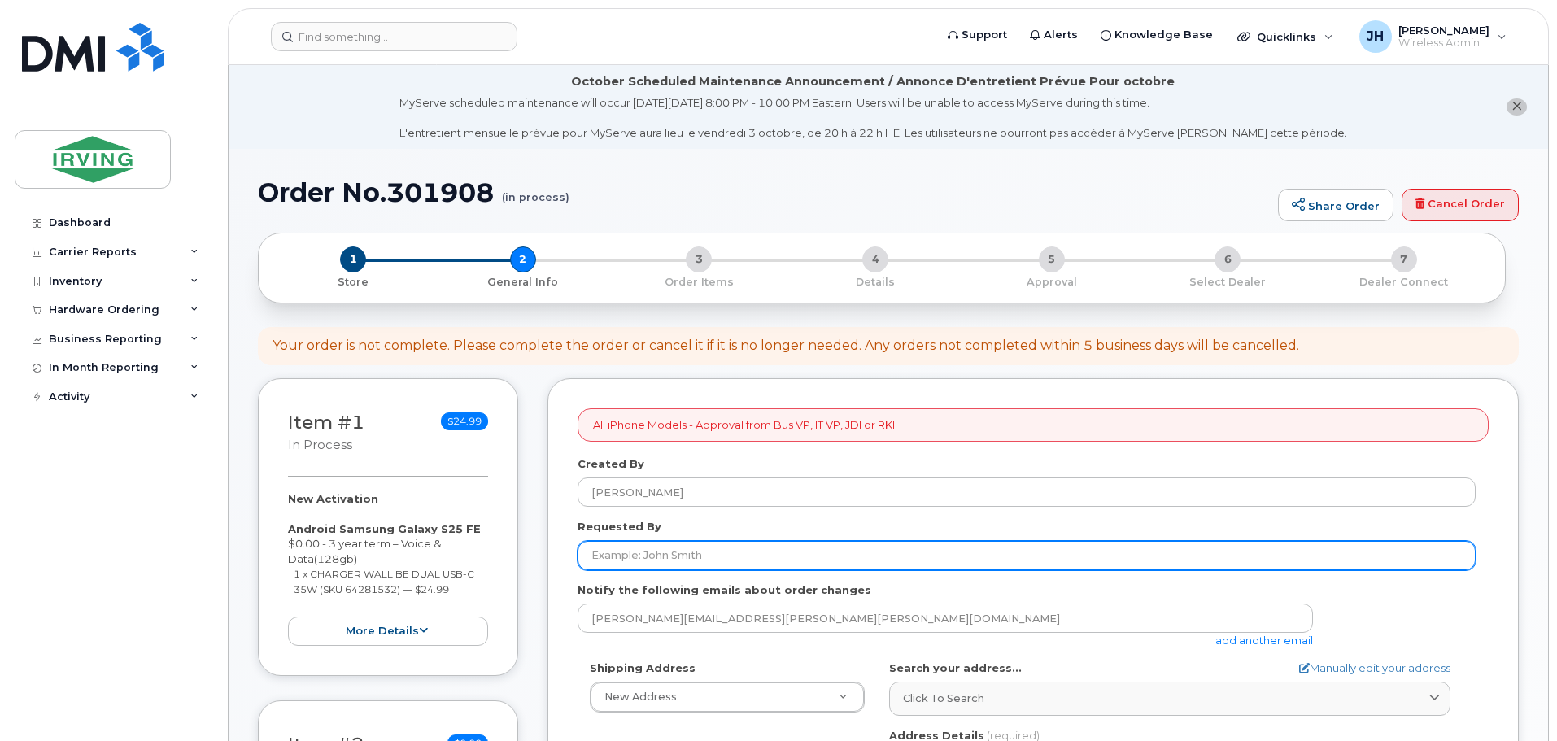
click at [726, 554] on input "Requested By" at bounding box center [1027, 555] width 898 height 29
type input "[PERSON_NAME]"
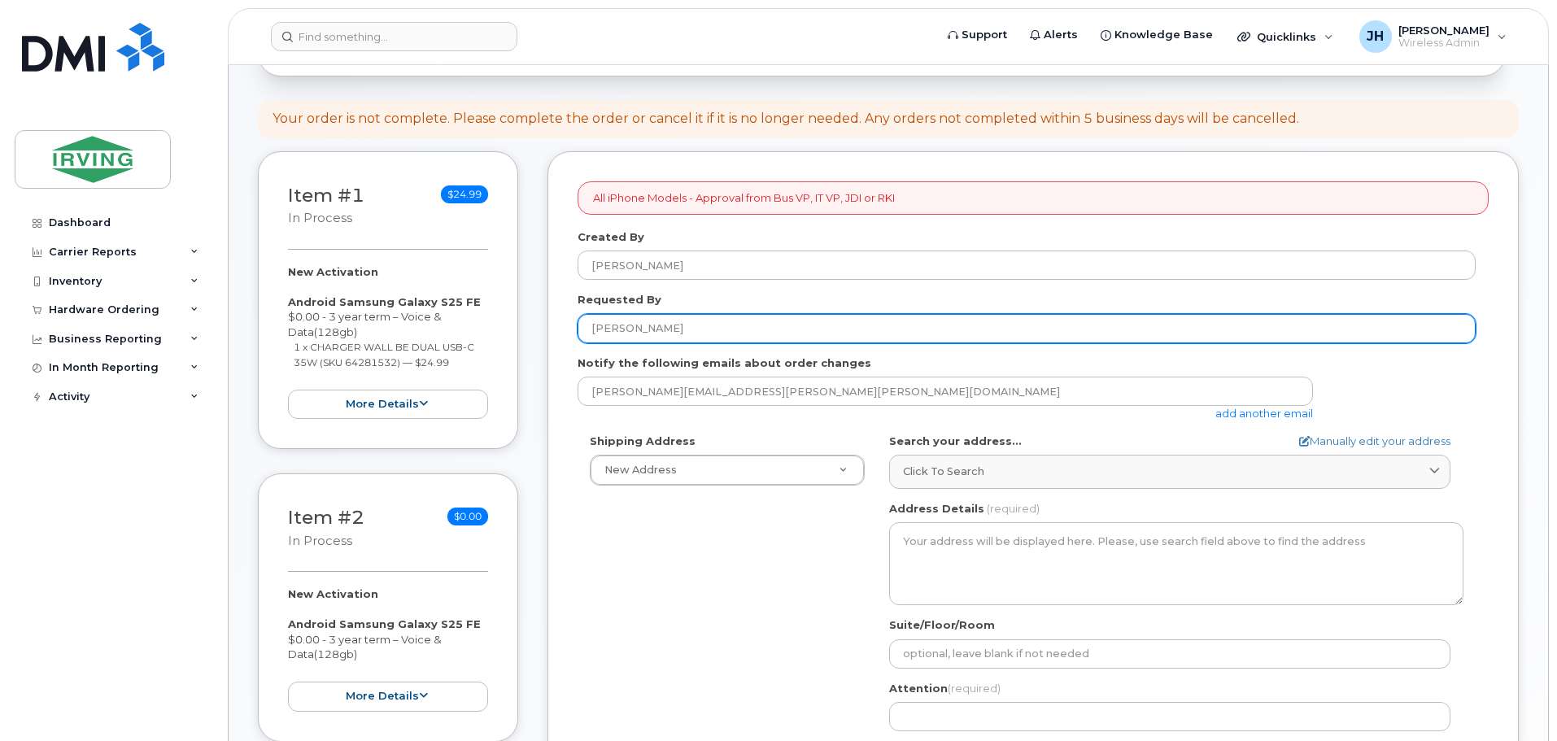
scroll to position [244, 0]
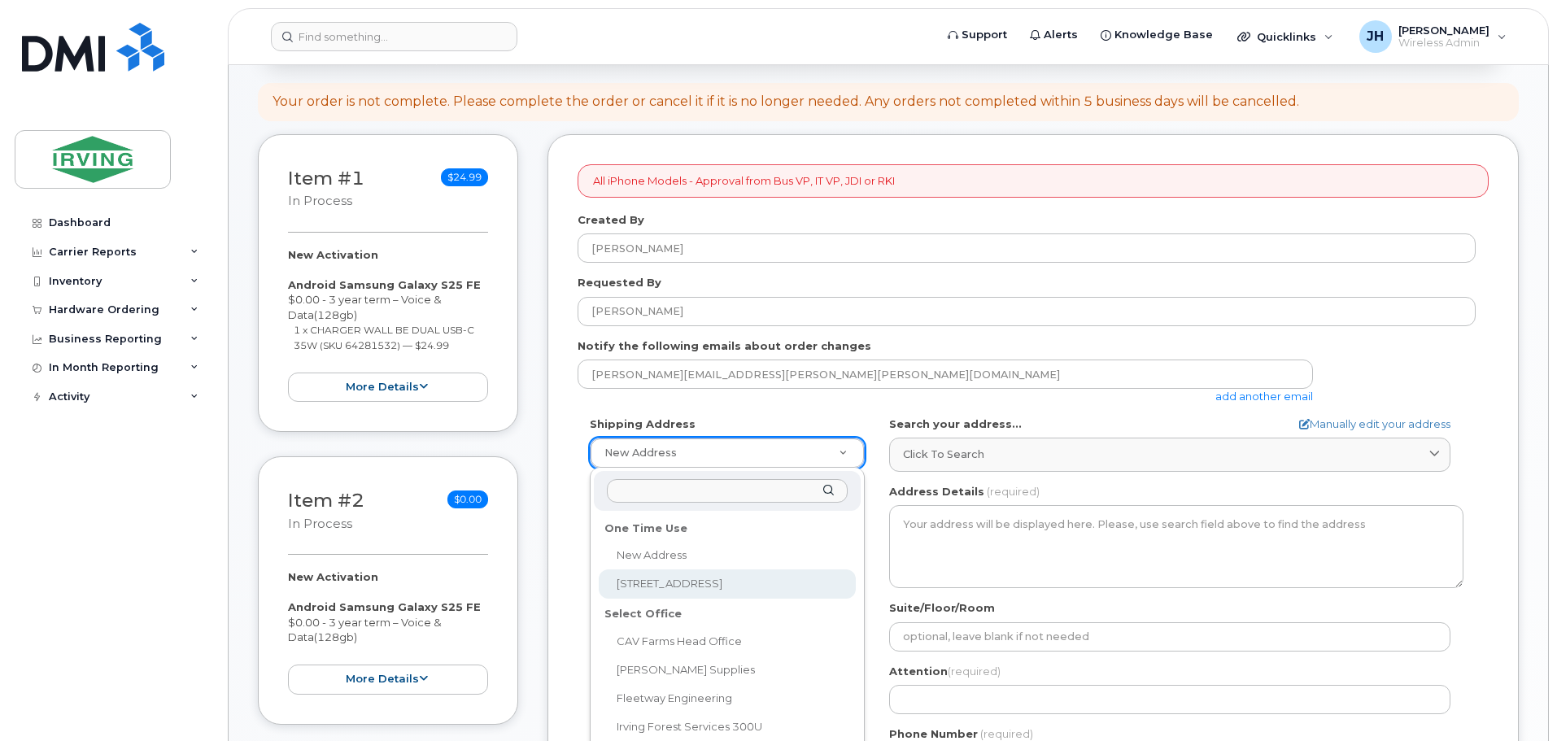
select select "300 Union St"
type textarea "300 Union St SAINT JOHN NB E2L 4Z2 CANADA"
type input "9th floor"
type input "[PERSON_NAME]"
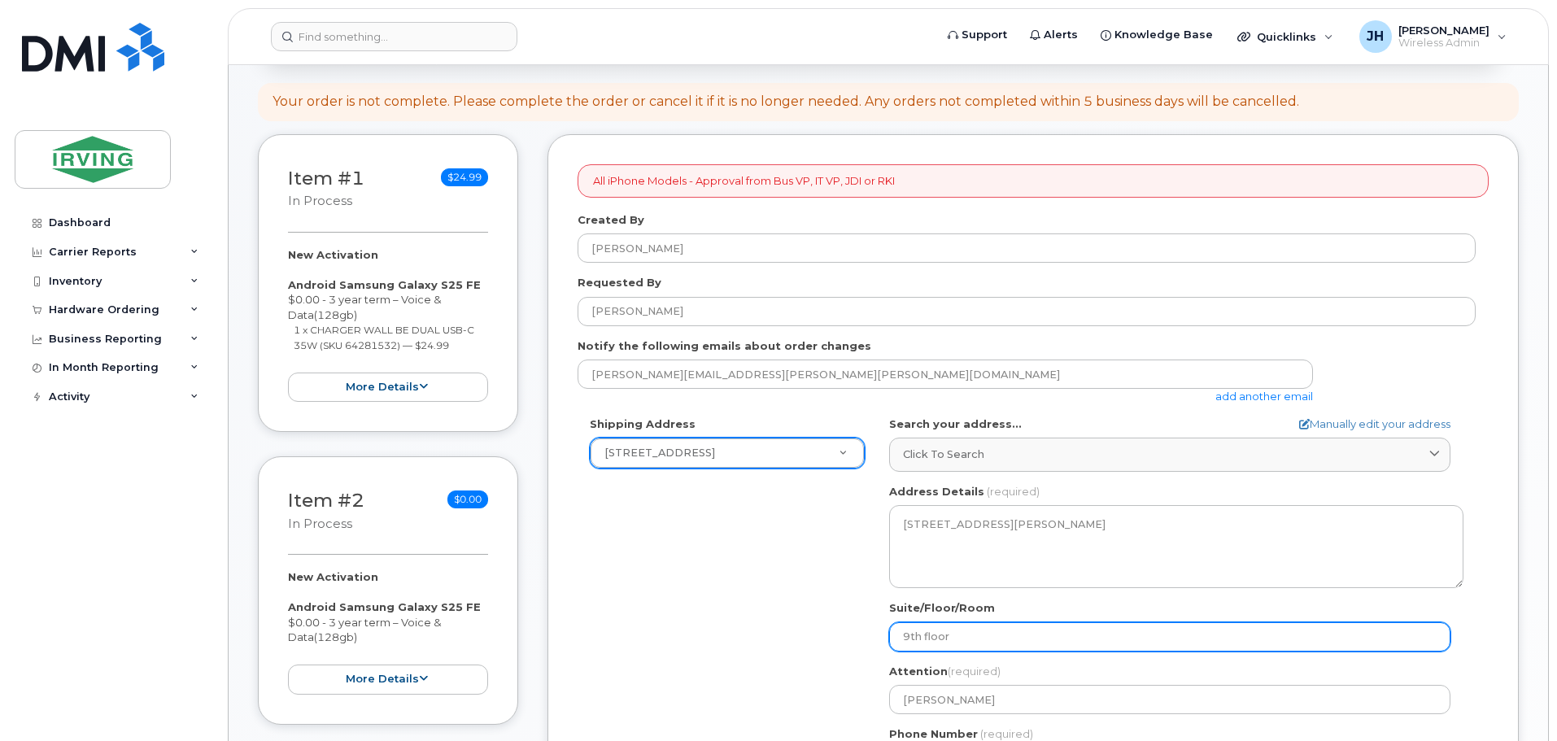
click at [911, 638] on input "9th floor" at bounding box center [1169, 636] width 561 height 29
select select
type input "th floor"
select select
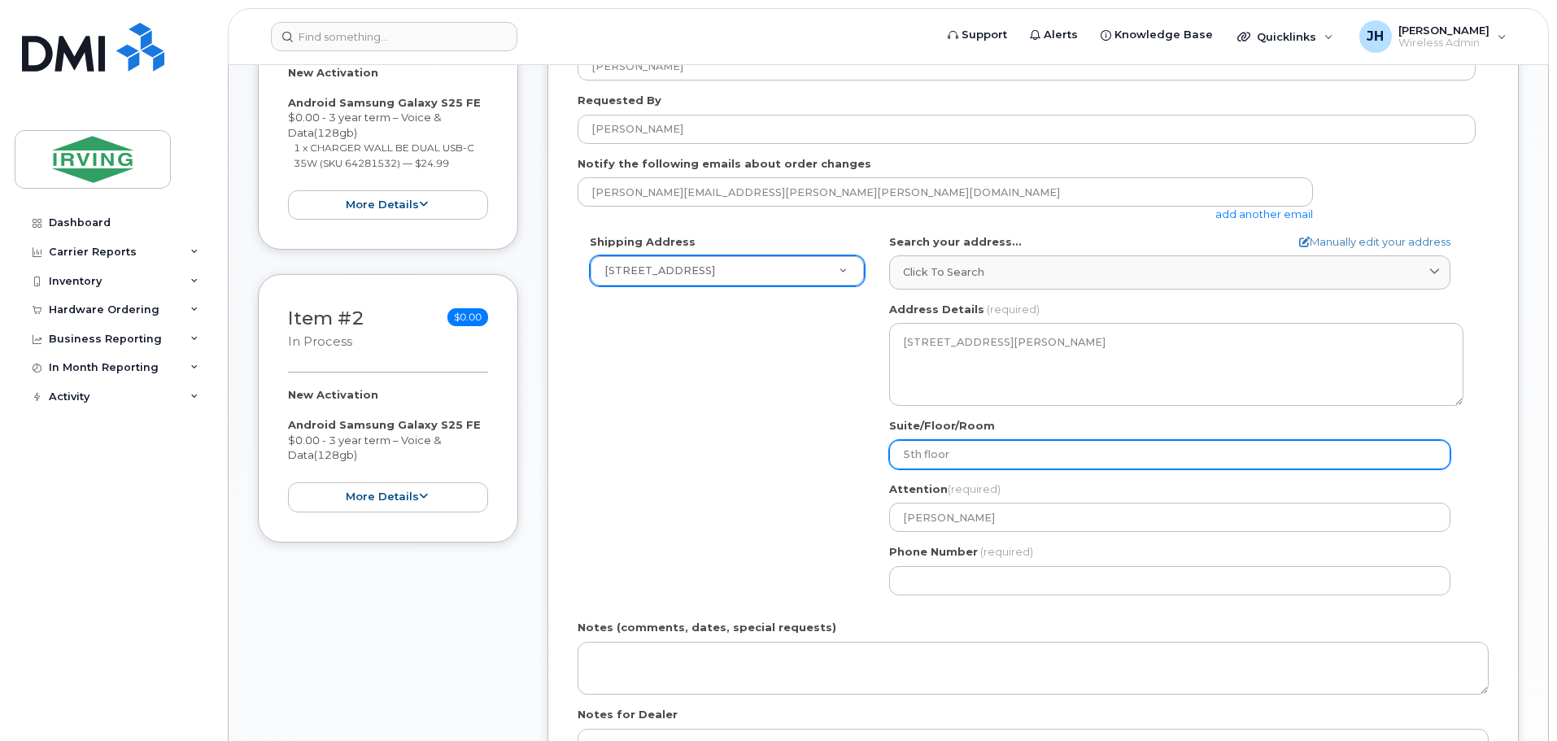
scroll to position [488, 0]
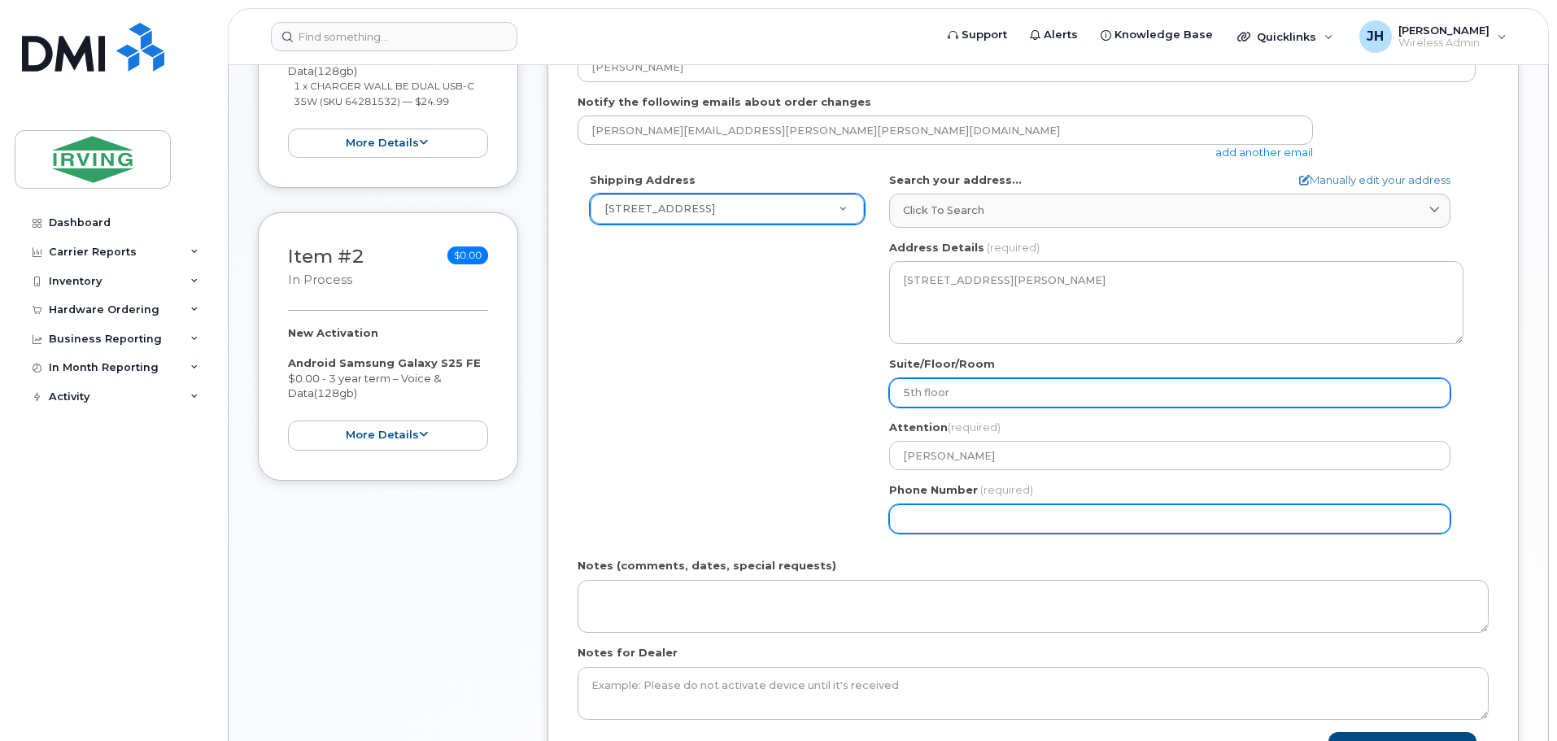
type input "5th floor"
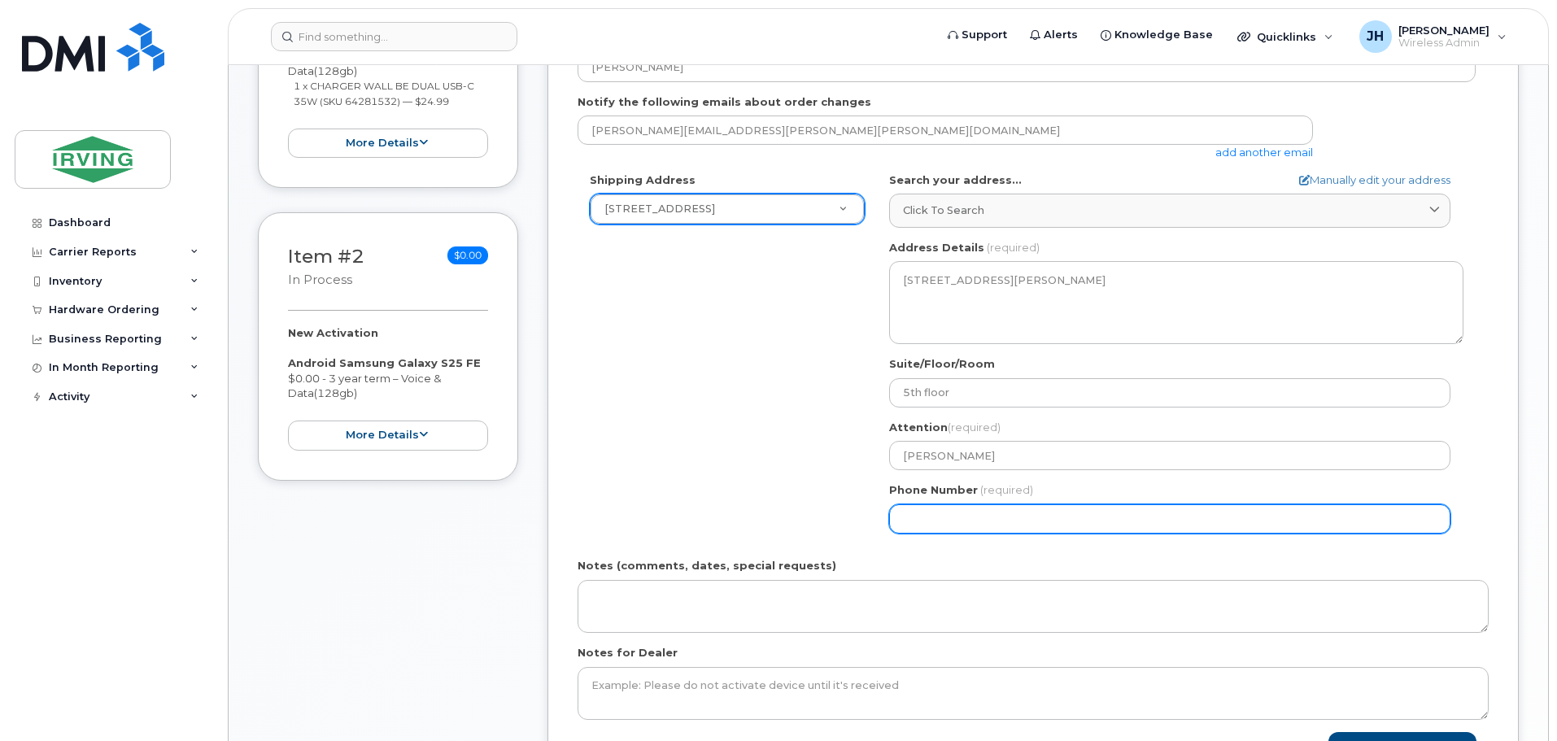
click at [933, 521] on input "Phone Number" at bounding box center [1169, 518] width 561 height 29
type input "5066333779"
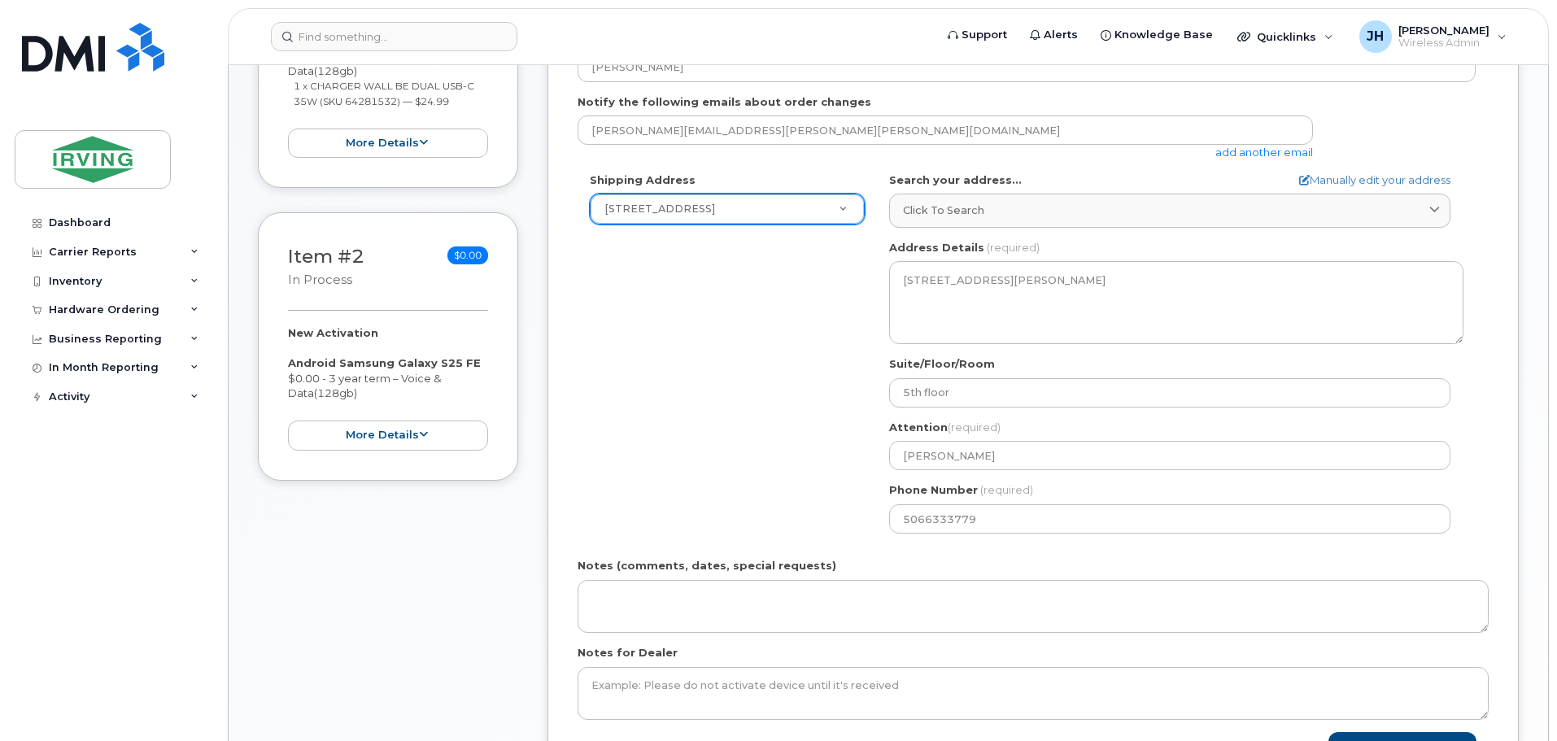
select select "300 Union St"
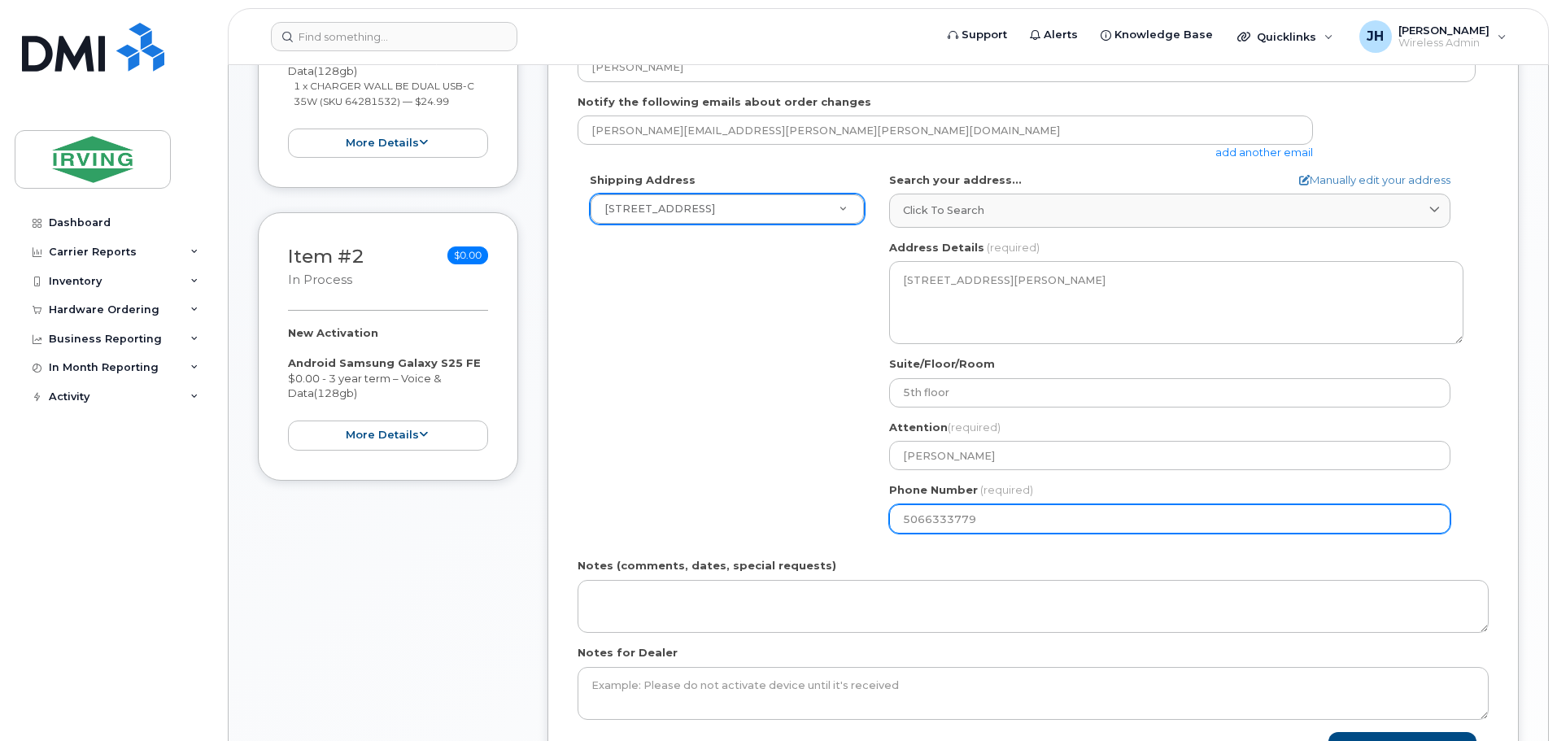
select select
type input "9th floor"
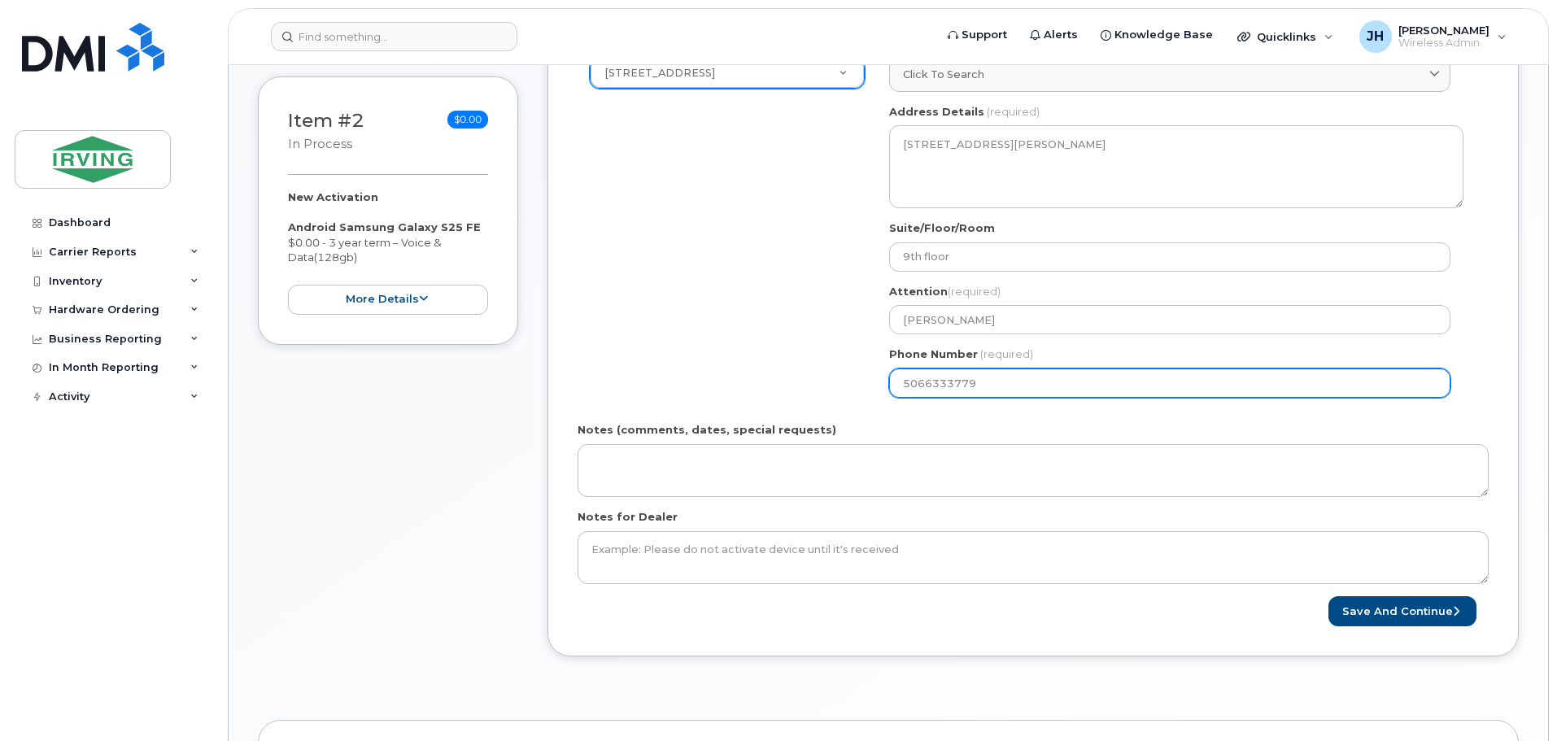
scroll to position [651, 0]
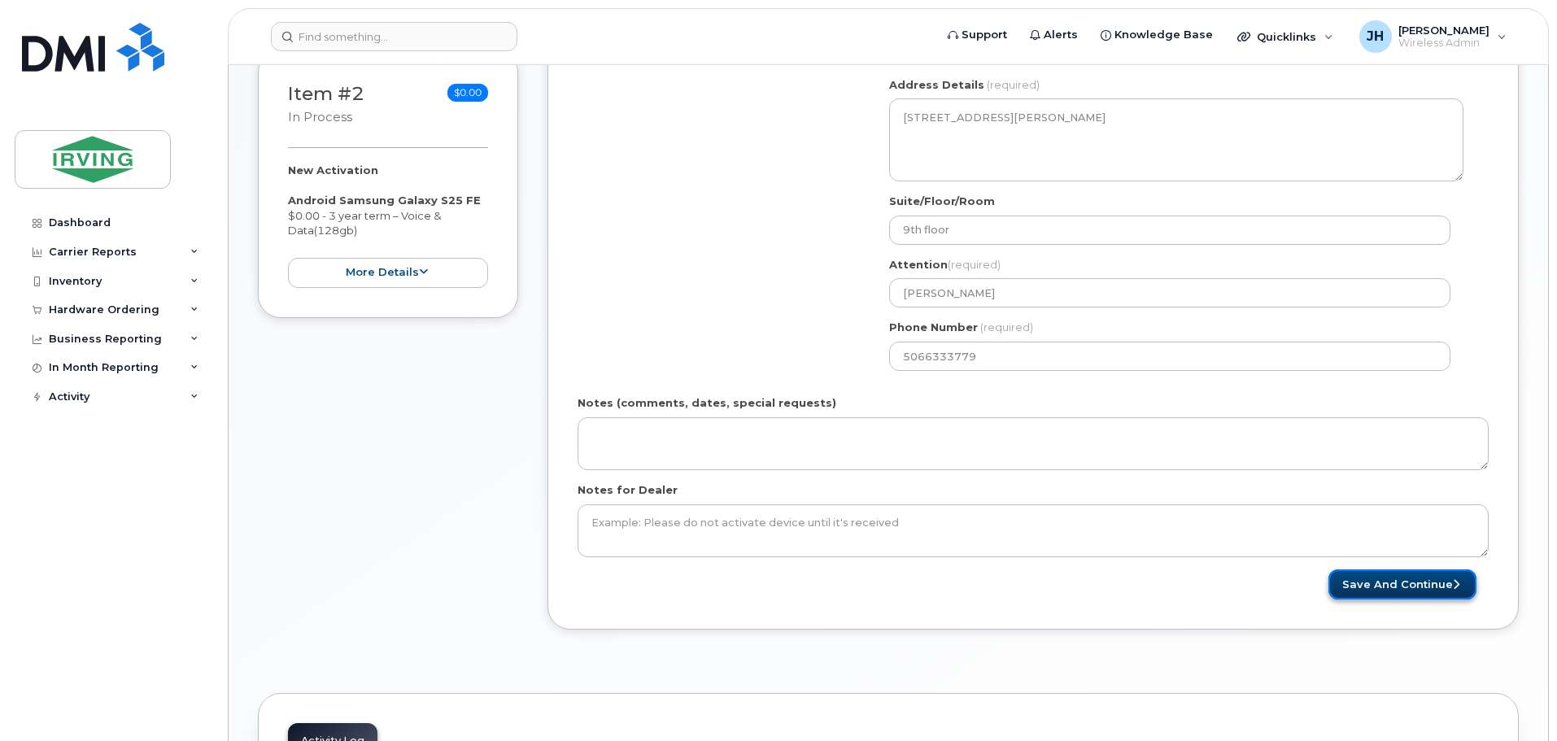
click at [1417, 585] on button "Save and Continue" at bounding box center [1403, 585] width 148 height 30
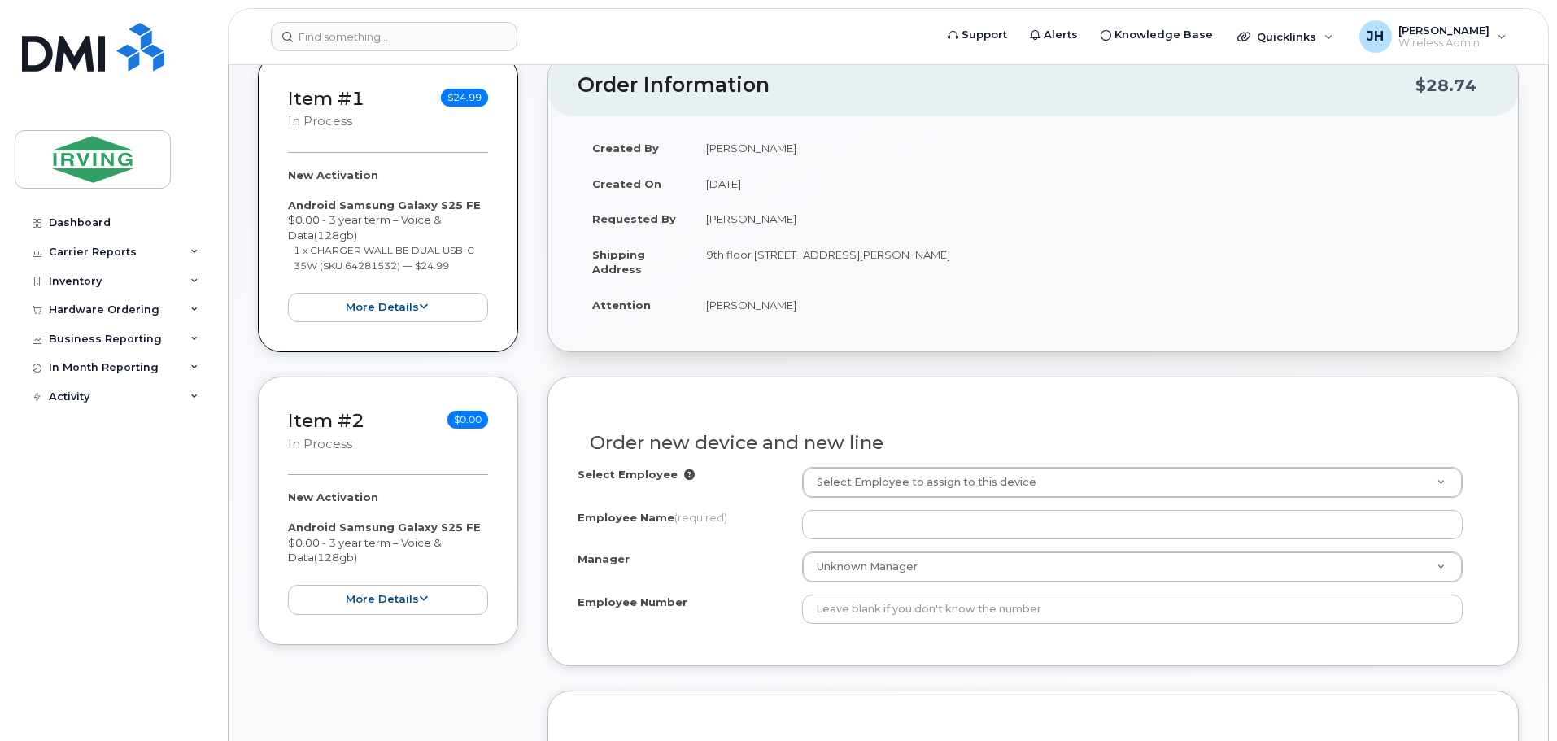
scroll to position [325, 0]
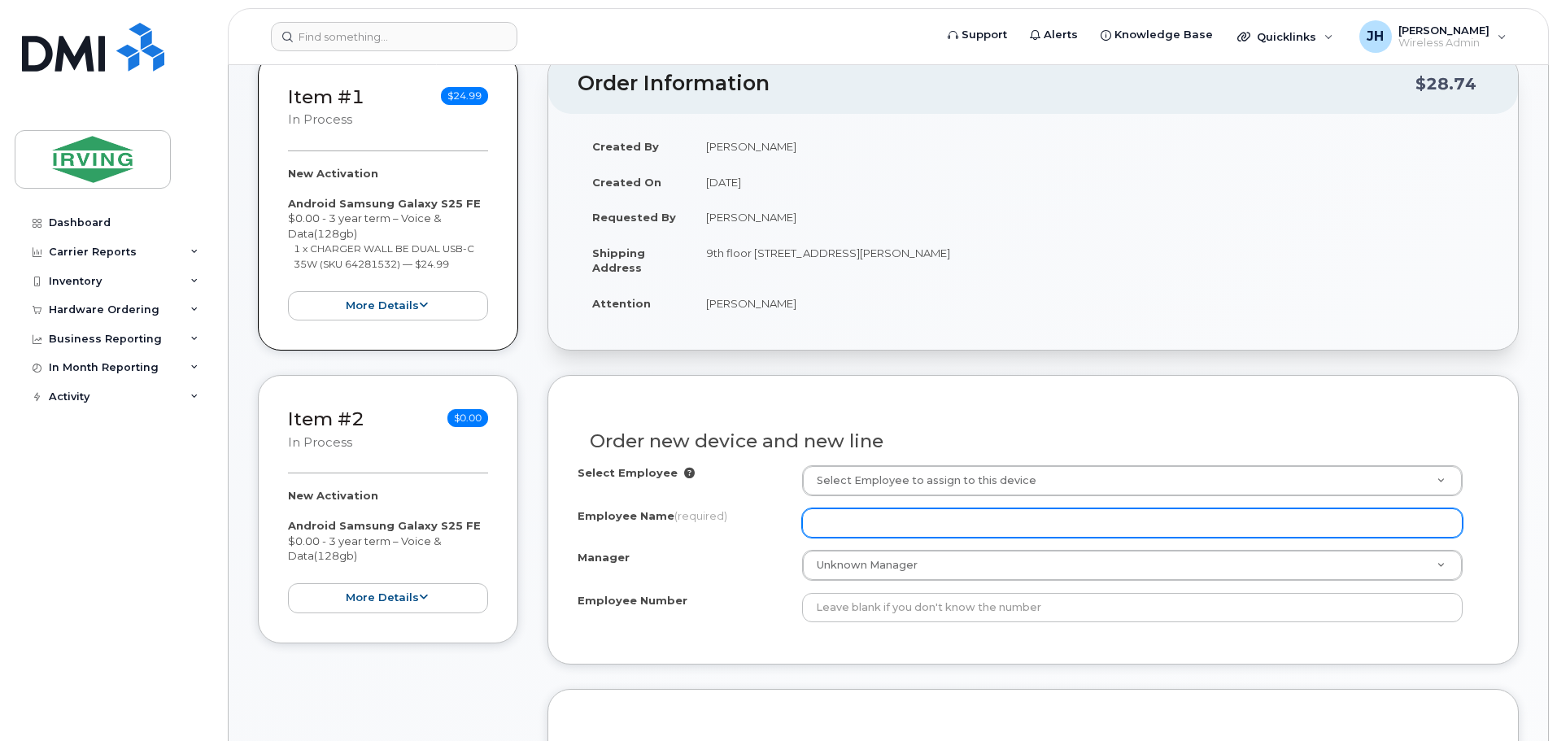
click at [823, 519] on input "Employee Name (required)" at bounding box center [1132, 522] width 661 height 29
type input "hart"
drag, startPoint x: 866, startPoint y: 526, endPoint x: 803, endPoint y: 526, distance: 63.5
click at [803, 526] on input "hart" at bounding box center [1132, 522] width 661 height 29
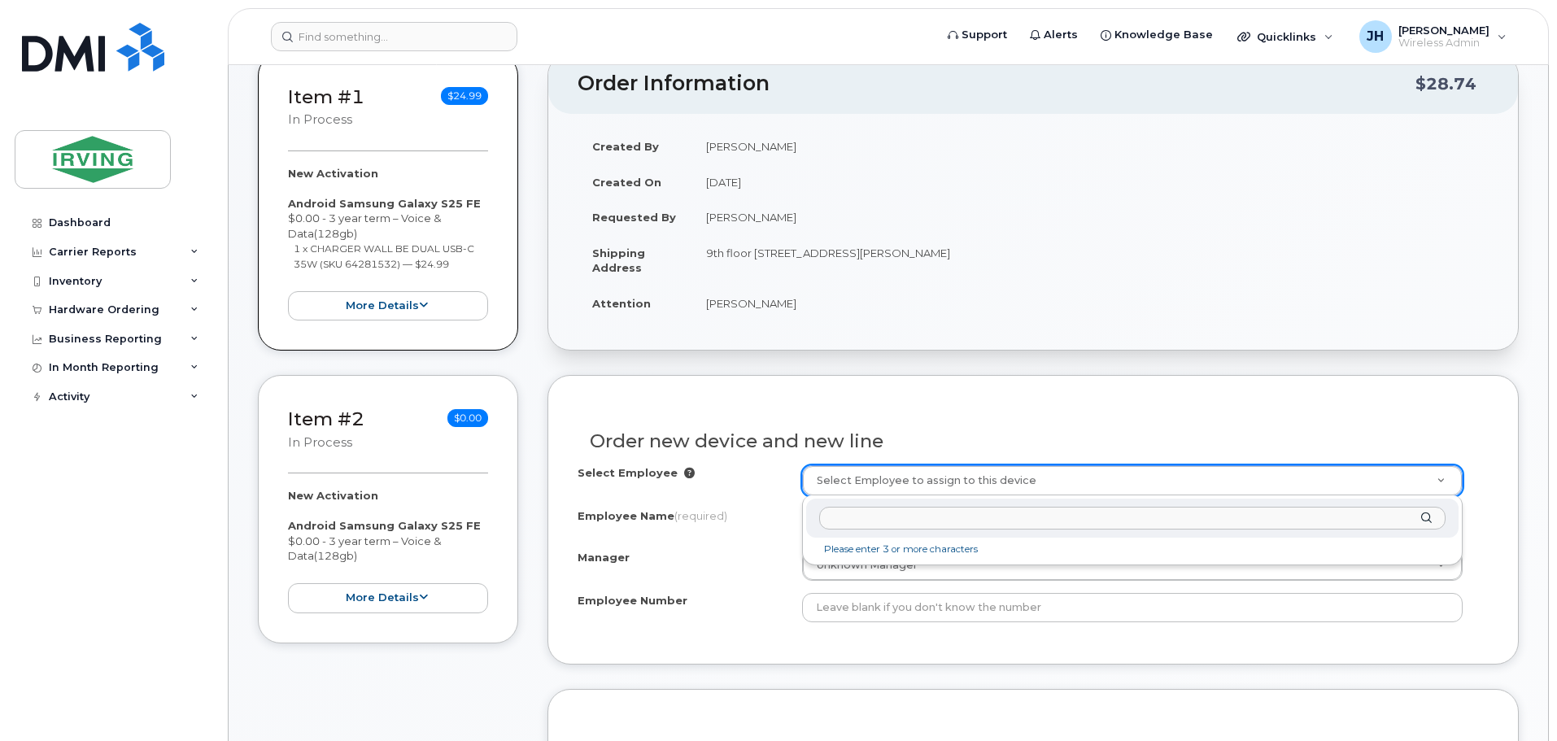
click at [836, 514] on input "text" at bounding box center [1132, 519] width 626 height 24
type input "hart"
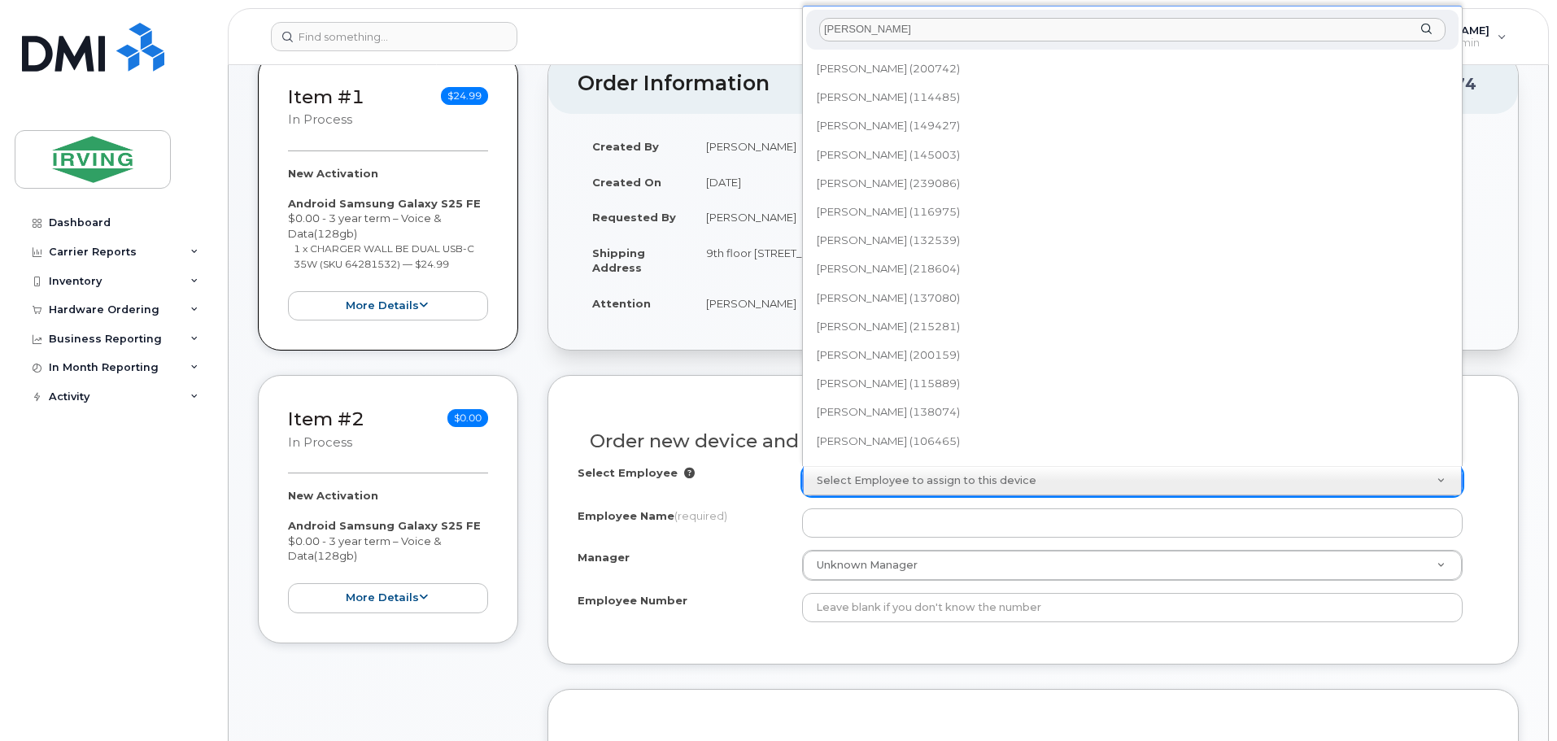
scroll to position [2456, 0]
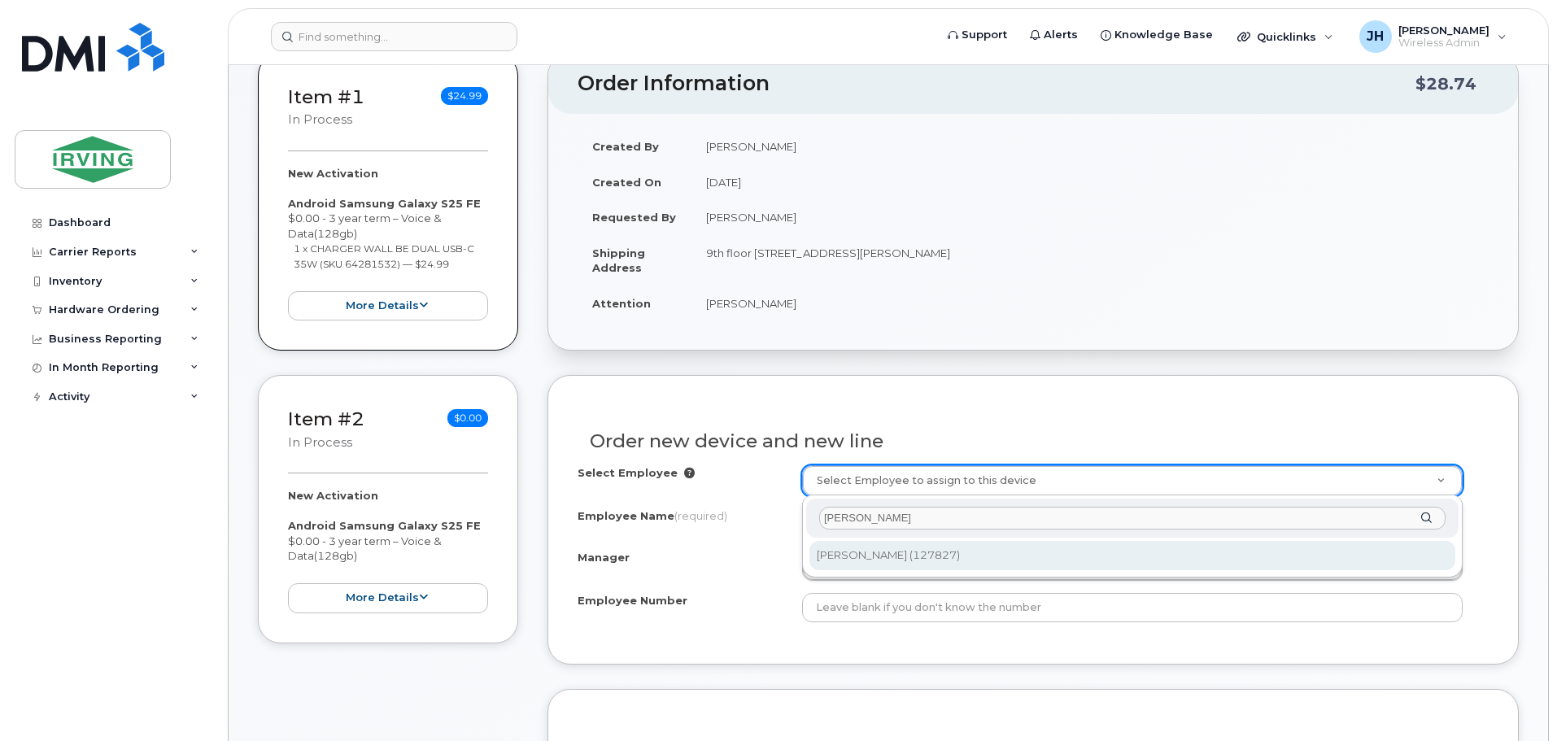
type input "megan hart"
click at [1427, 519] on div "megan hart" at bounding box center [1132, 519] width 652 height 40
type input "1467944"
type input "Megan Hart"
type input "127827"
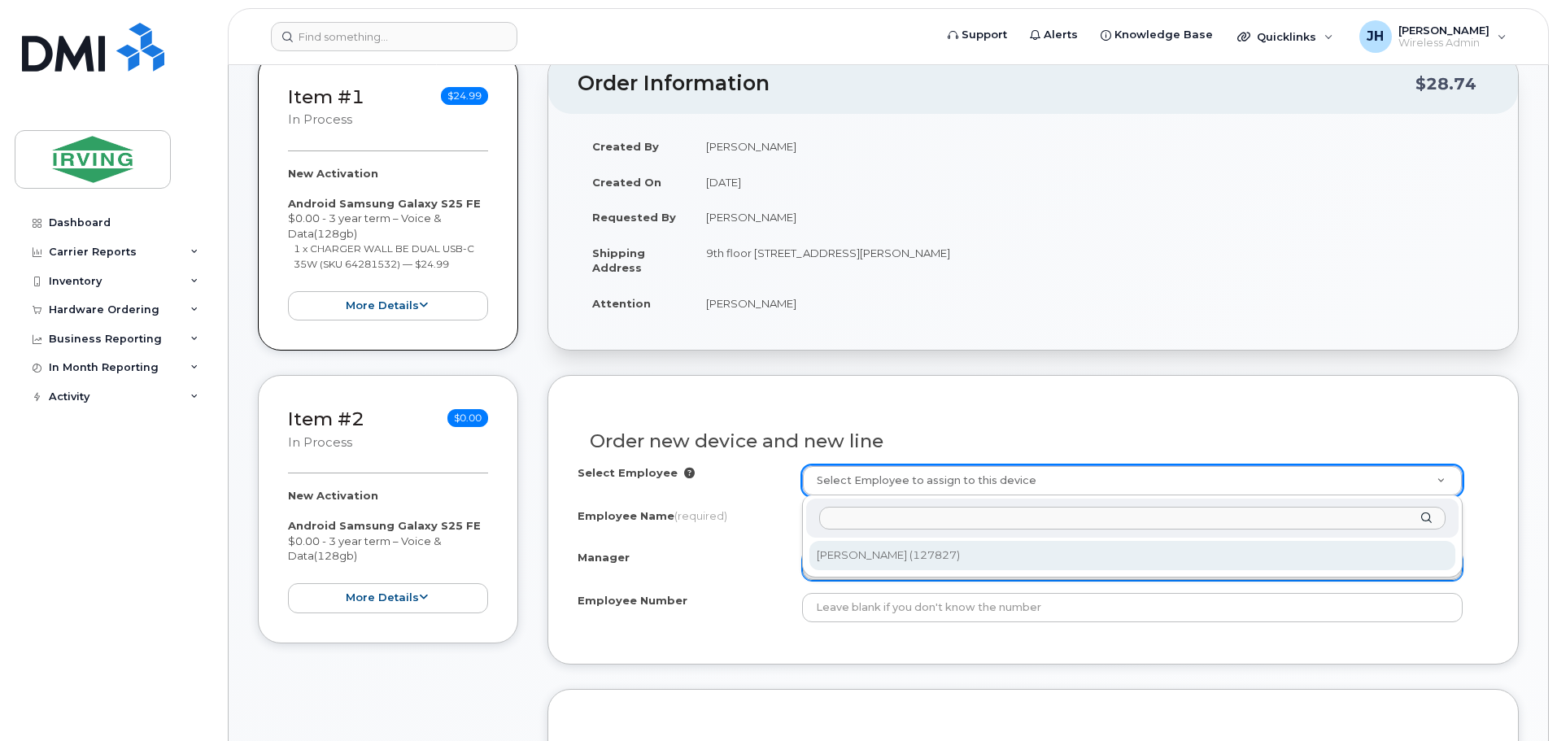
type input "4310010315"
select select "1495706"
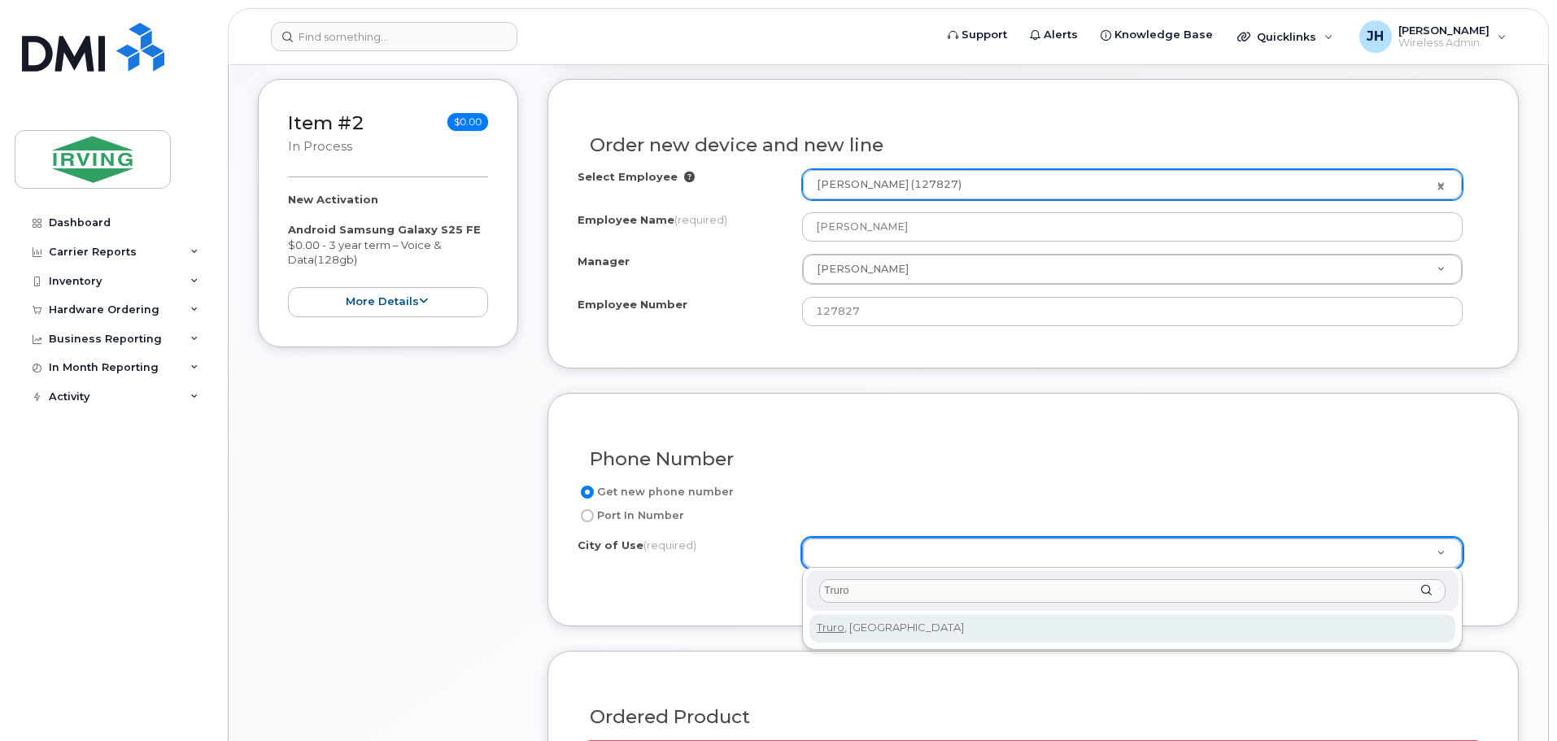
scroll to position [651, 0]
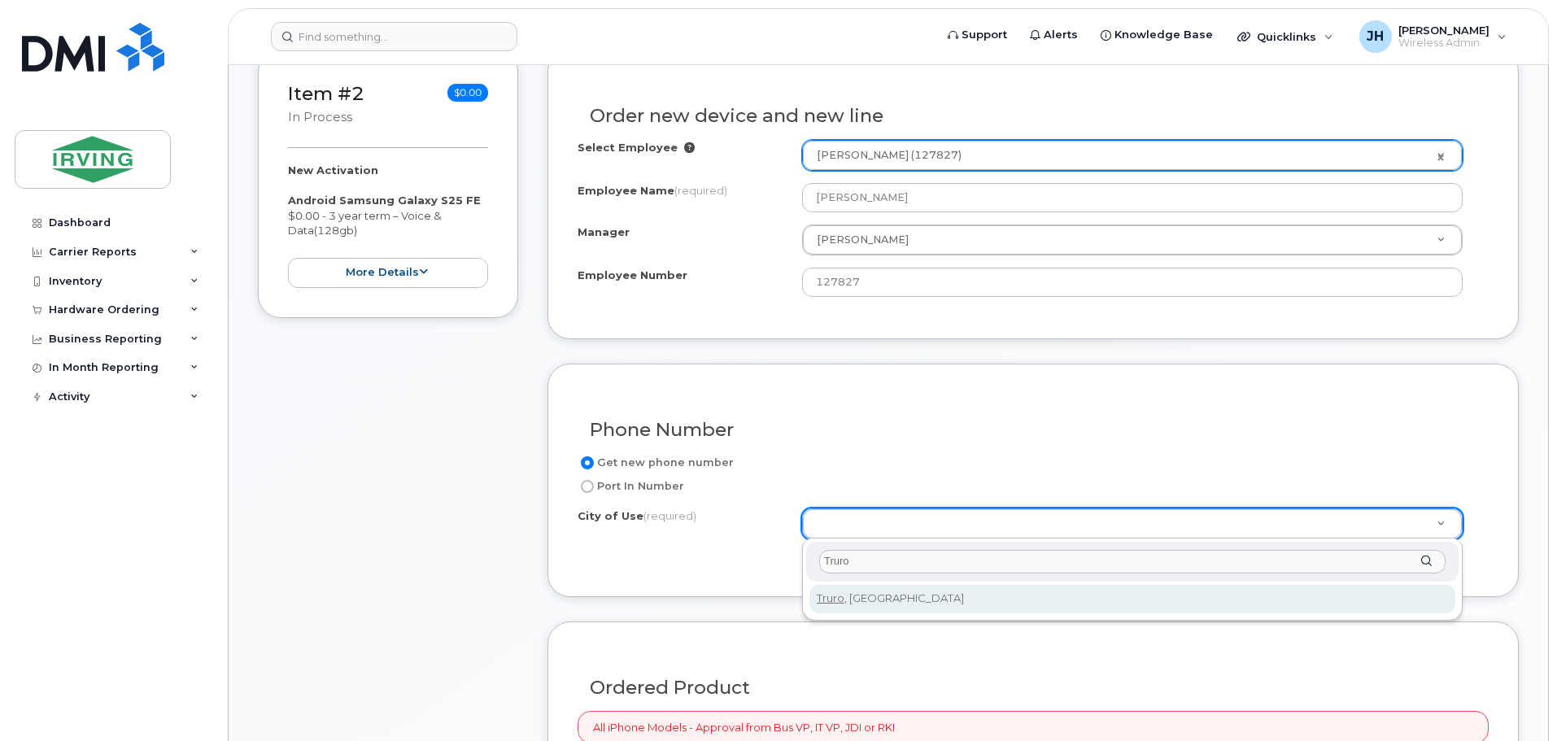
type input "Truro"
type input "3459"
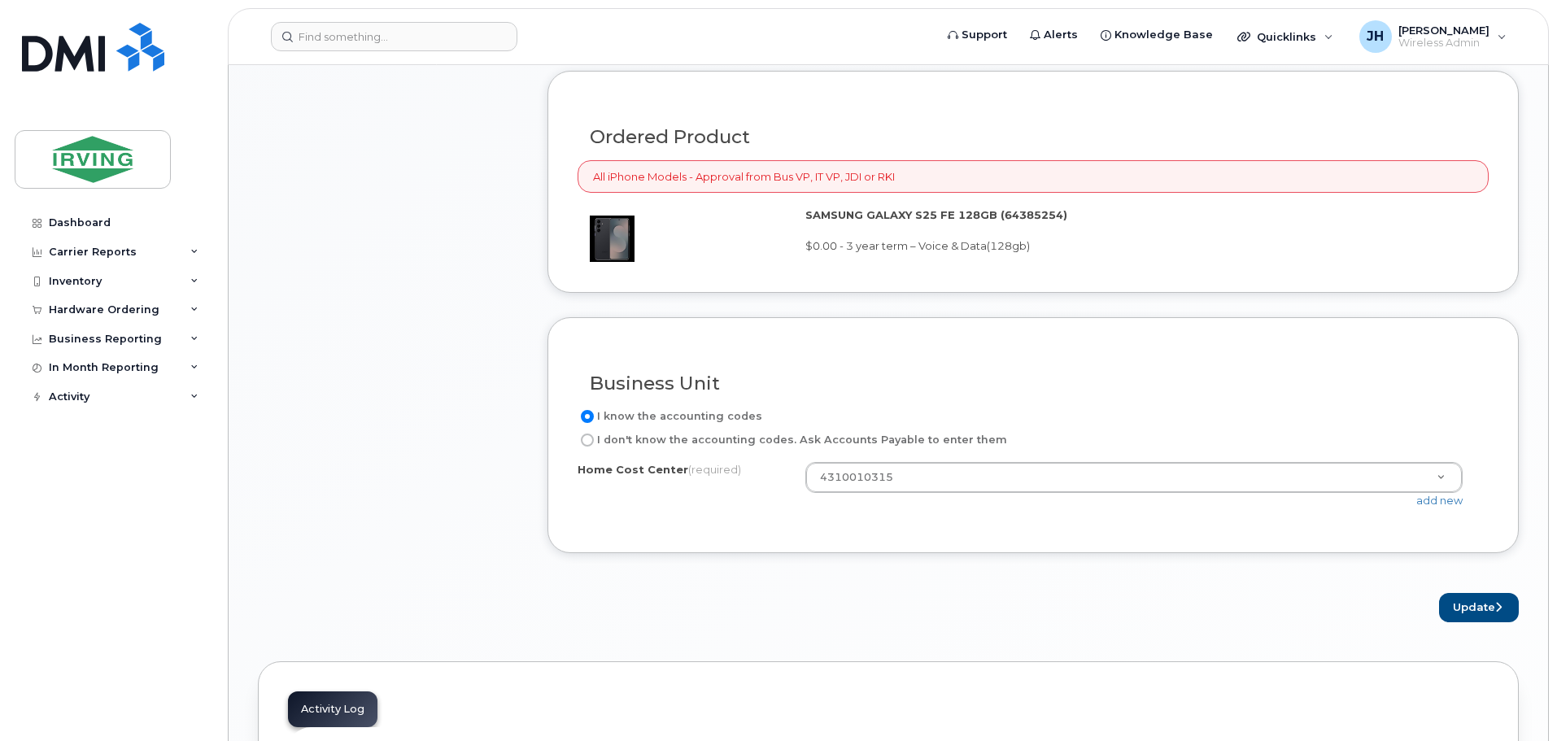
scroll to position [1220, 0]
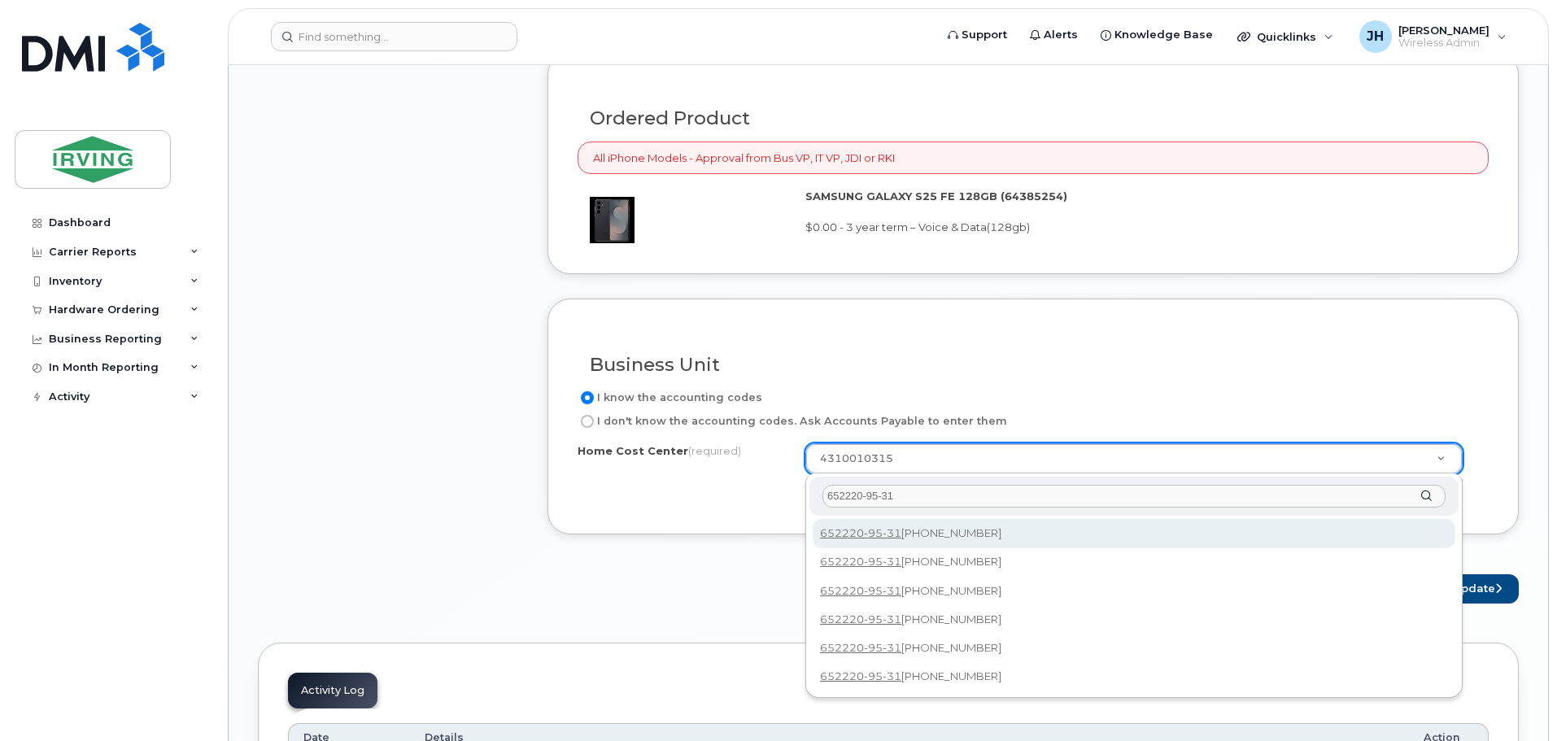
type input "652220-95-31"
type input "652220-95-3100-999-999-999"
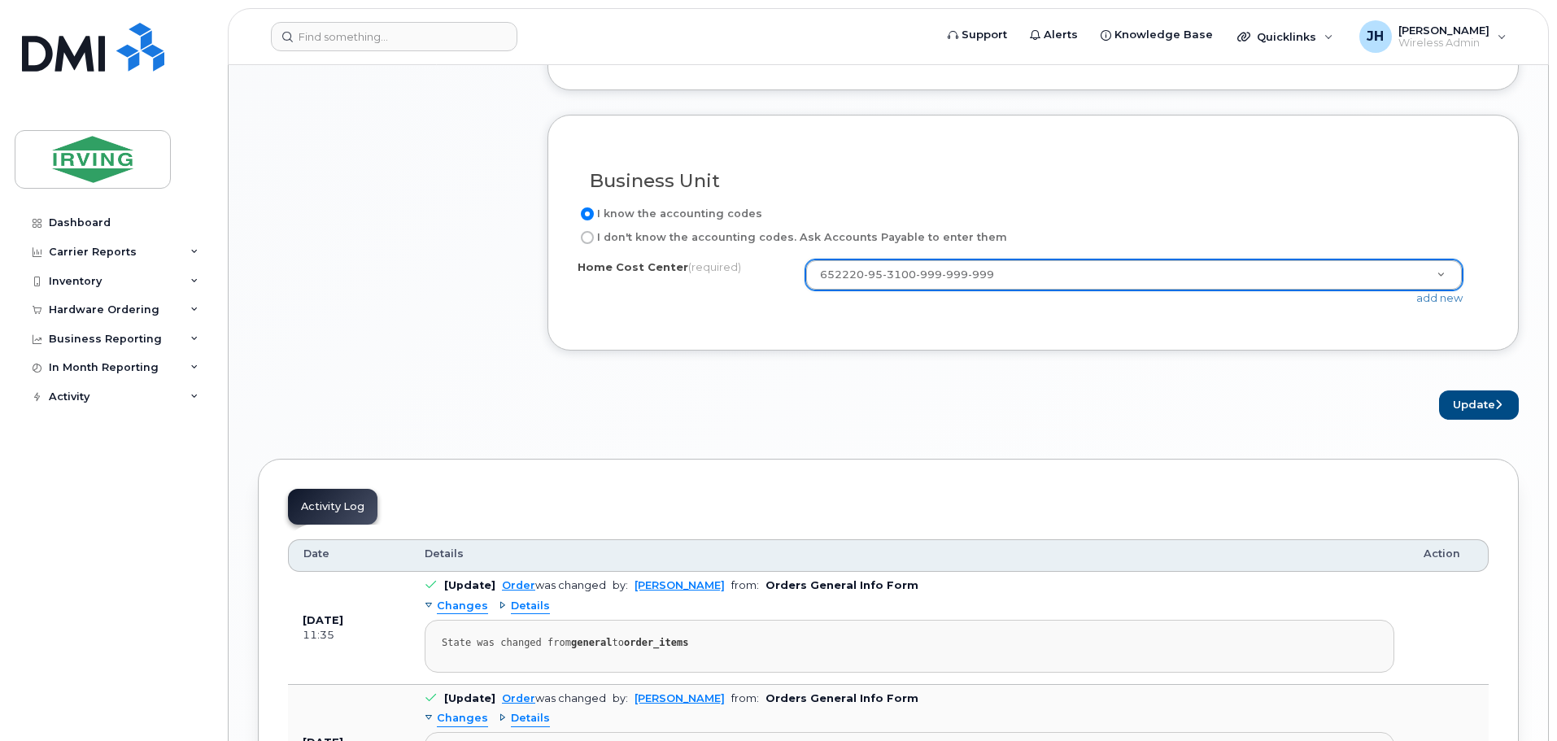
scroll to position [1546, 0]
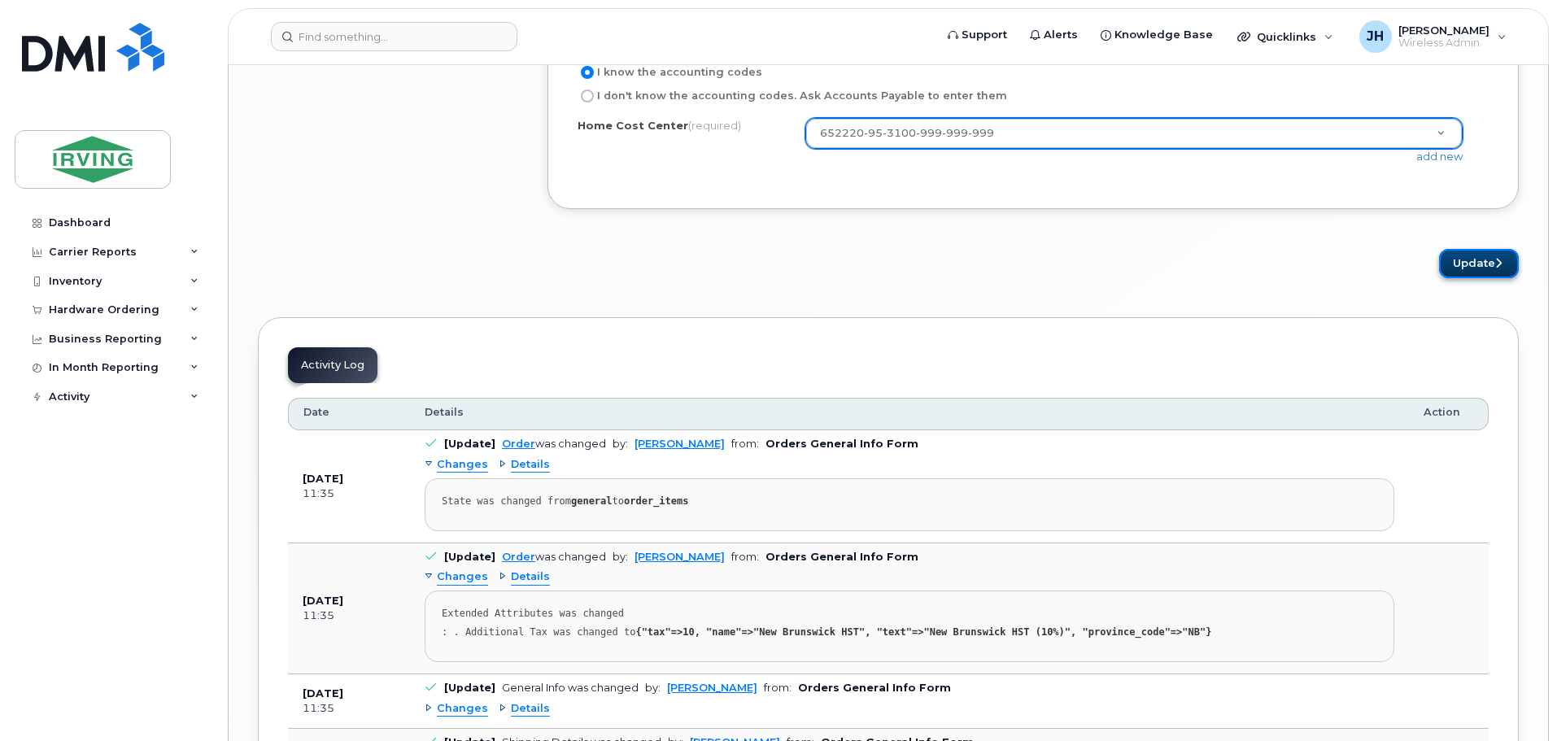
click at [1486, 261] on button "Update" at bounding box center [1479, 264] width 80 height 30
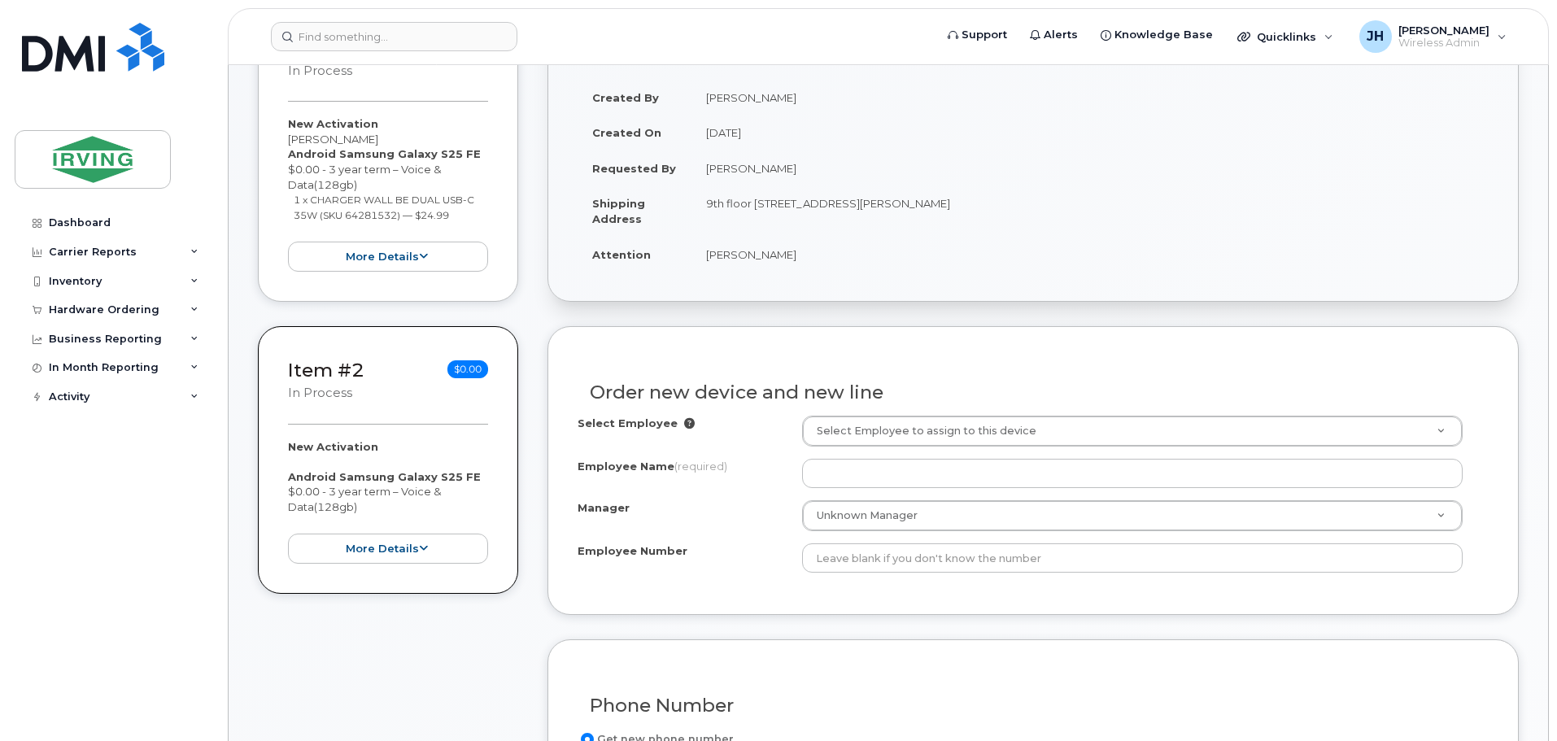
scroll to position [488, 0]
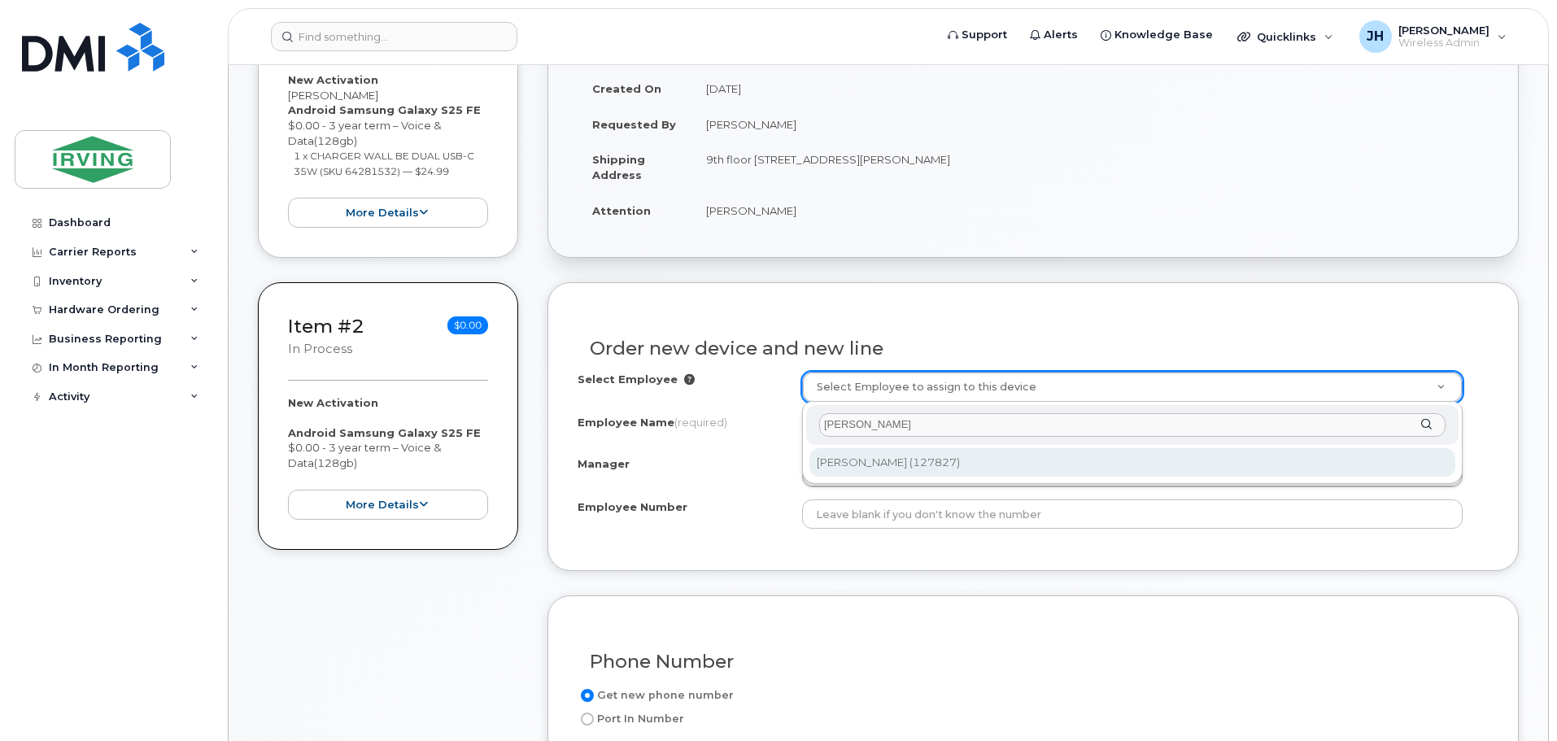
type input "megan hart"
type input "1467944"
type input "Megan Hart"
type input "127827"
type input "4310010315"
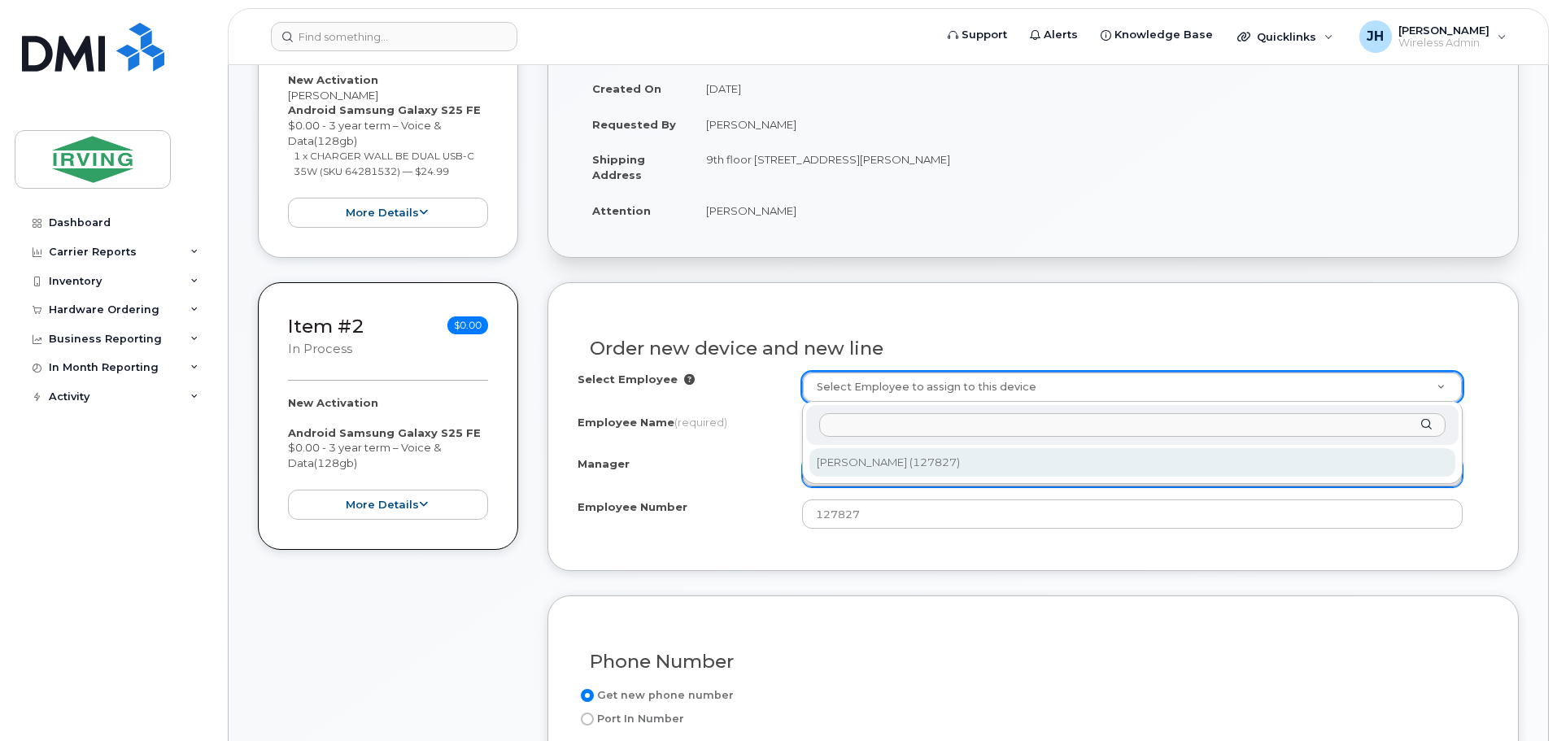
select select "1495706"
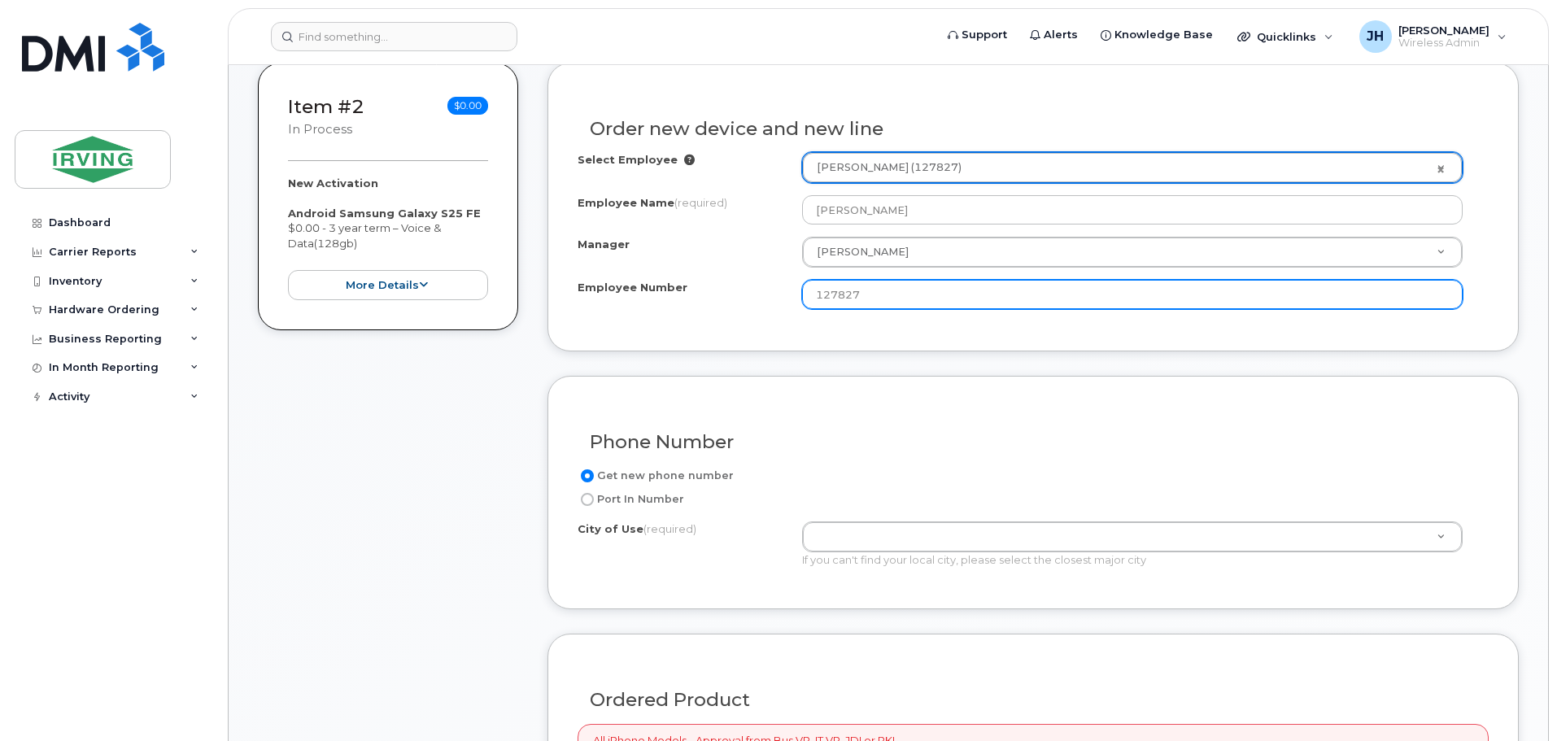
scroll to position [732, 0]
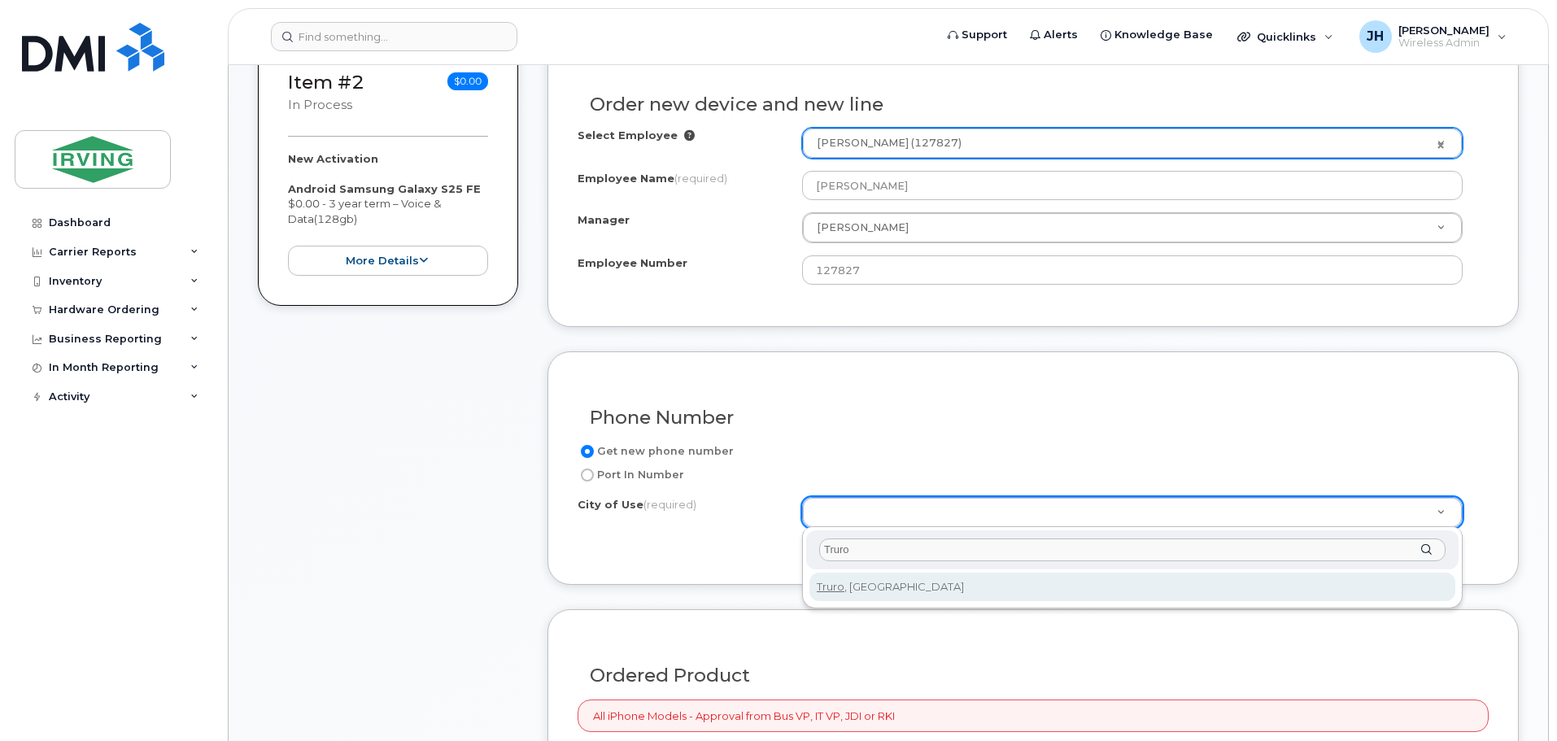
type input "Truro"
type input "3459"
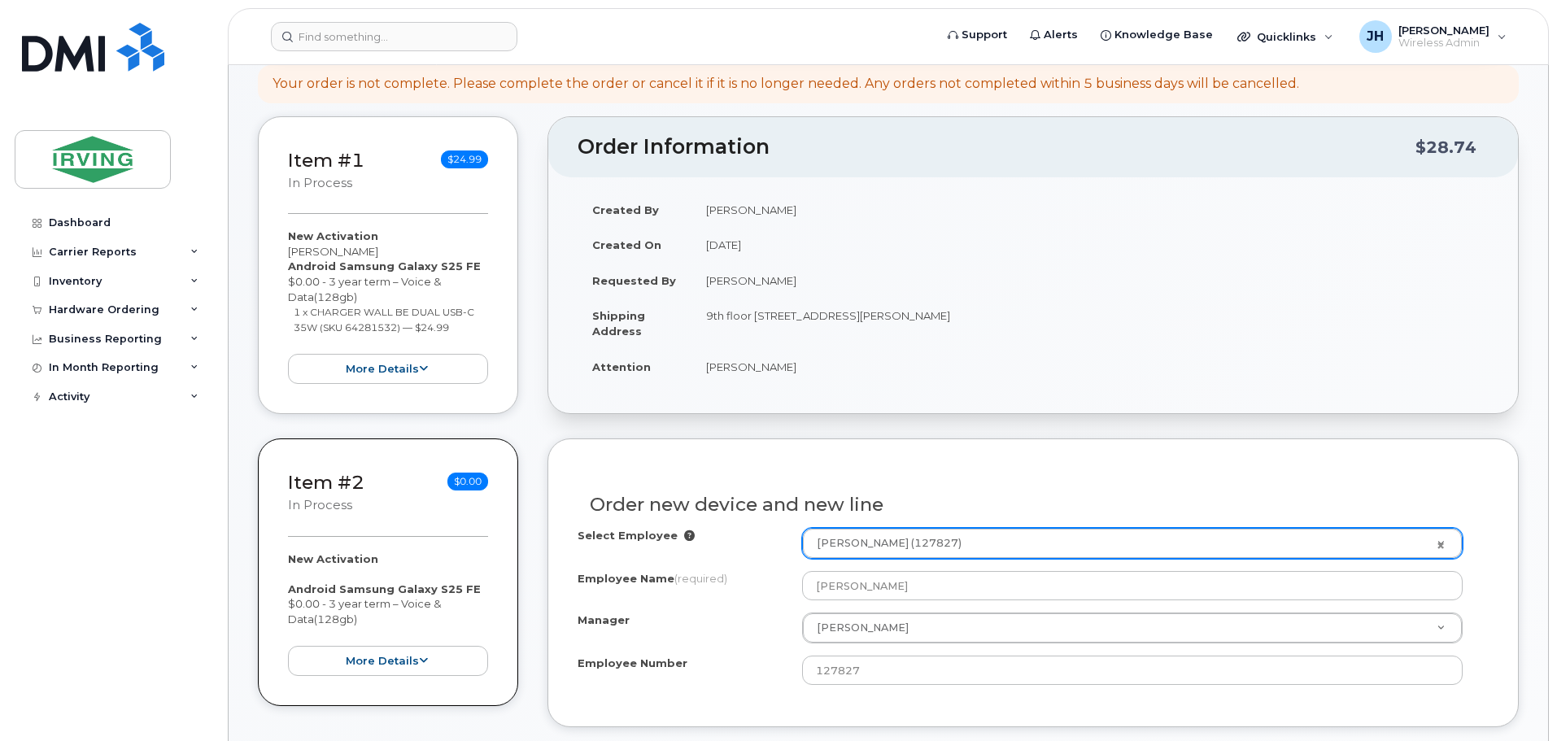
scroll to position [488, 0]
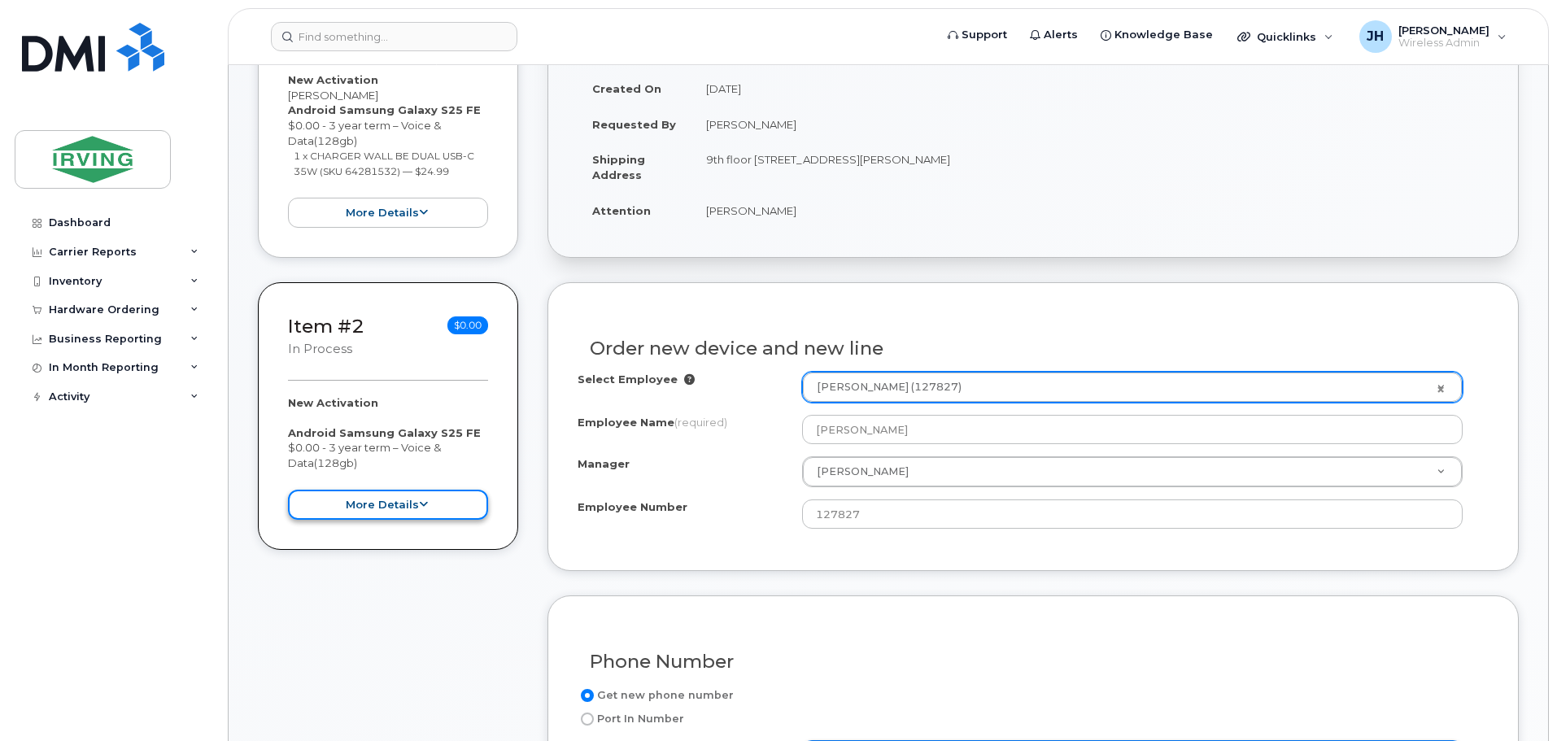
click at [419, 506] on icon at bounding box center [423, 505] width 9 height 11
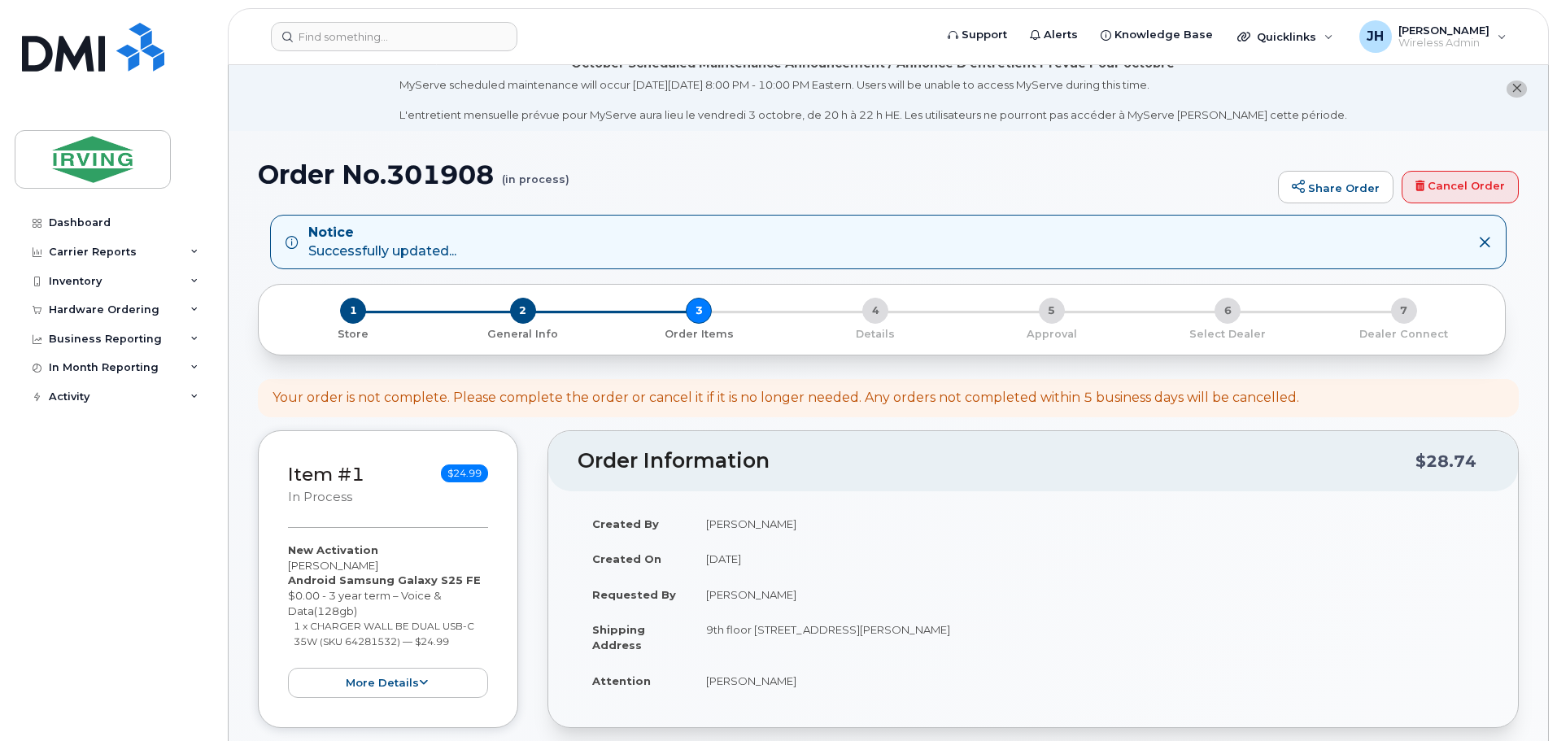
scroll to position [0, 0]
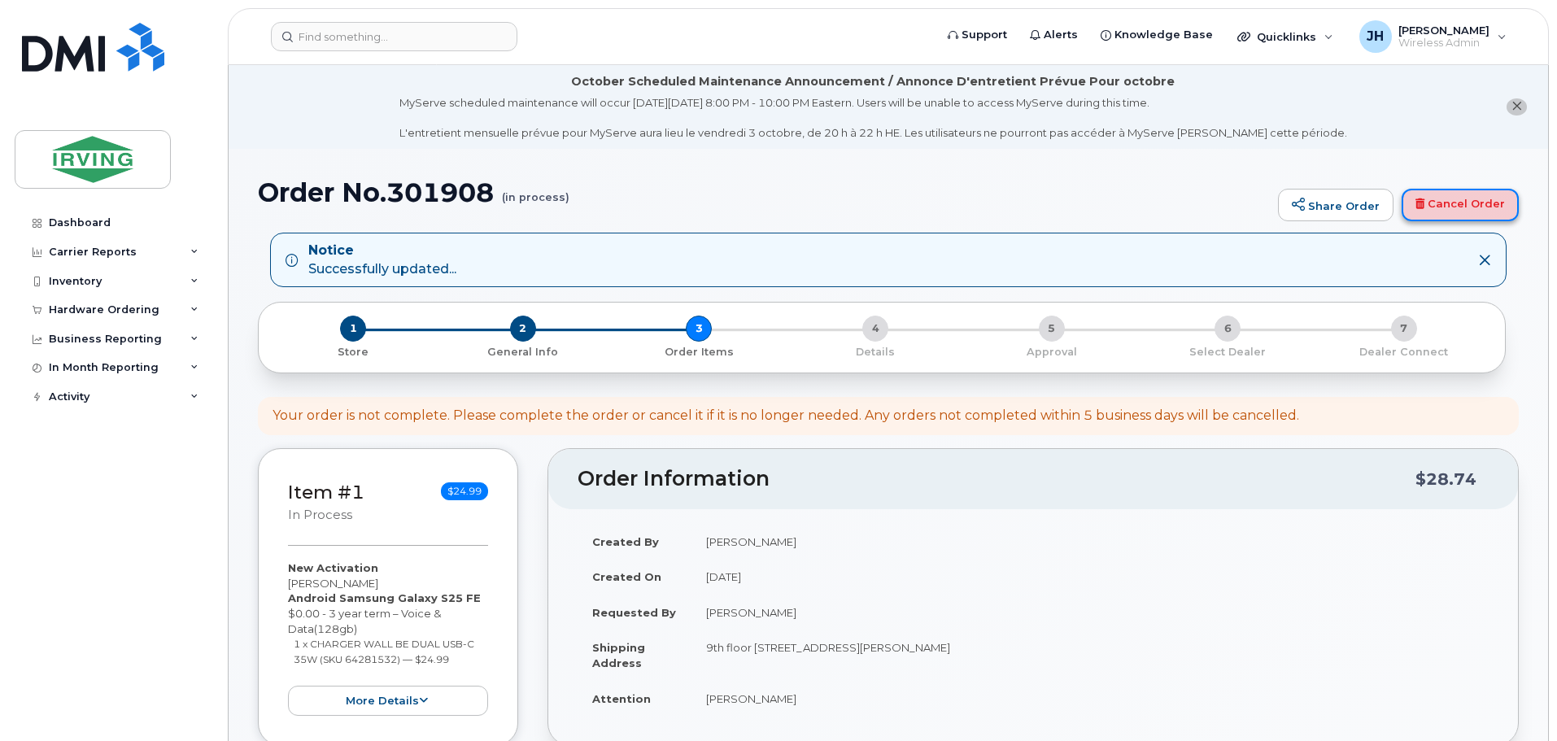
click at [1489, 203] on link "Cancel Order" at bounding box center [1460, 205] width 117 height 33
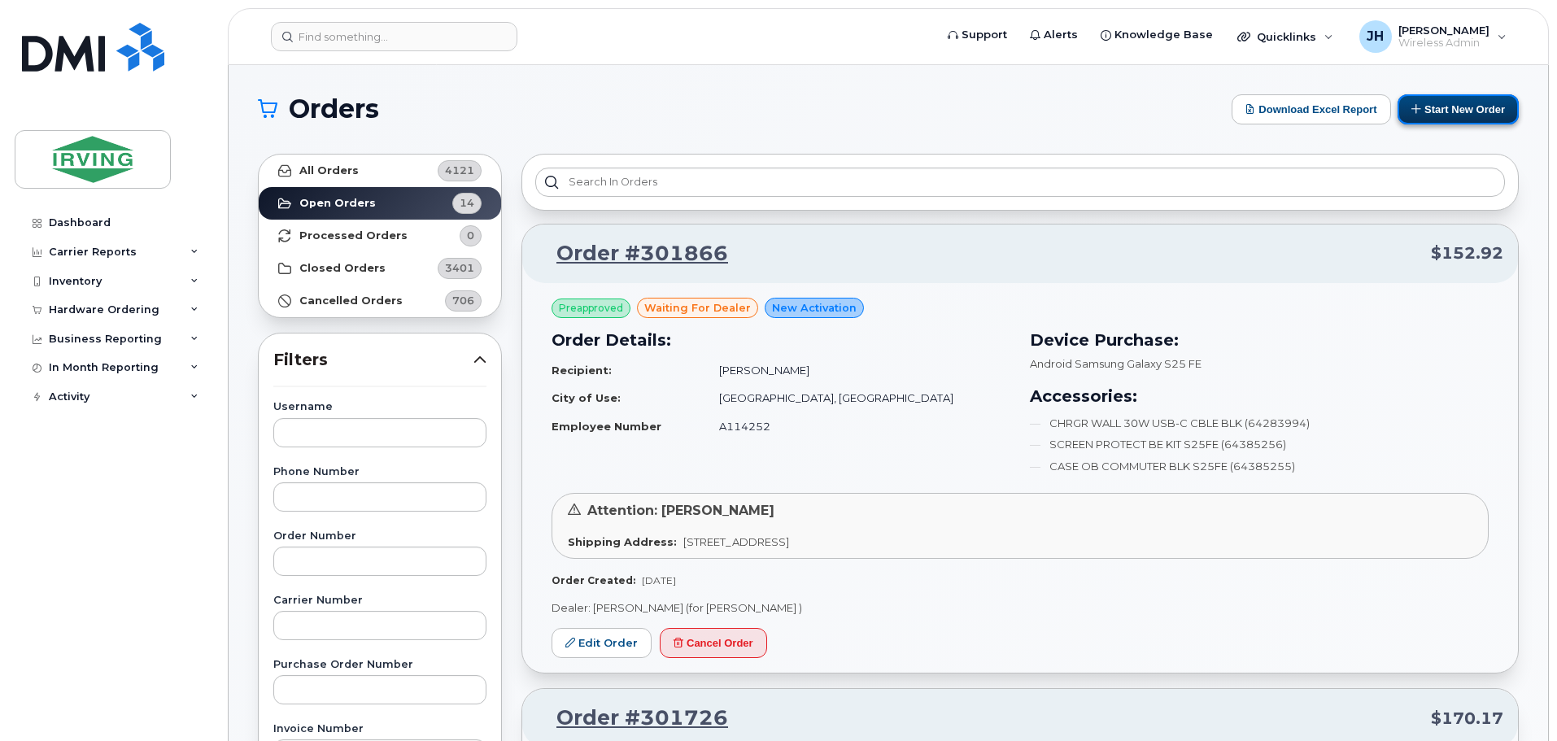
click at [1455, 102] on button "Start New Order" at bounding box center [1458, 109] width 121 height 30
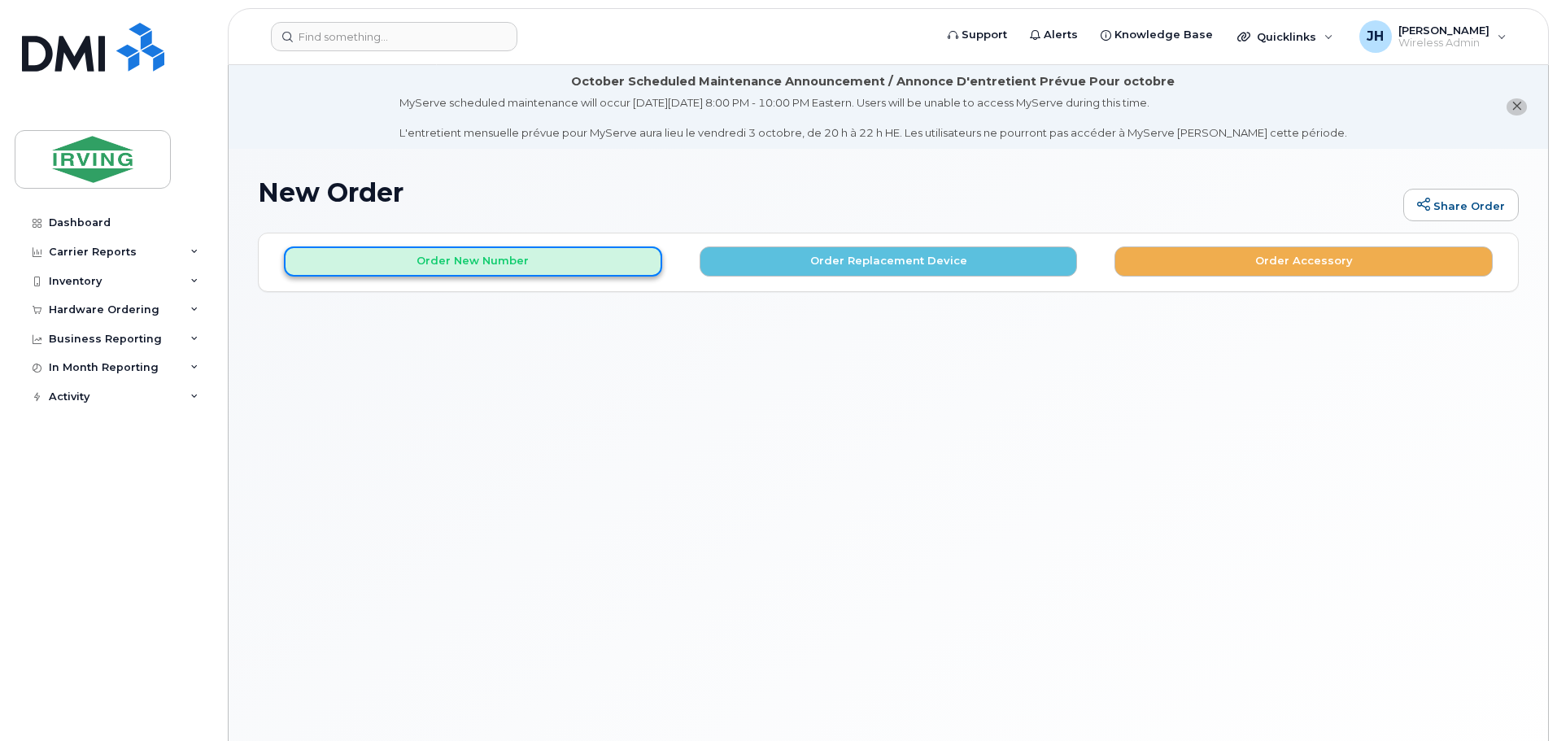
click at [487, 262] on button "Order New Number" at bounding box center [473, 262] width 378 height 30
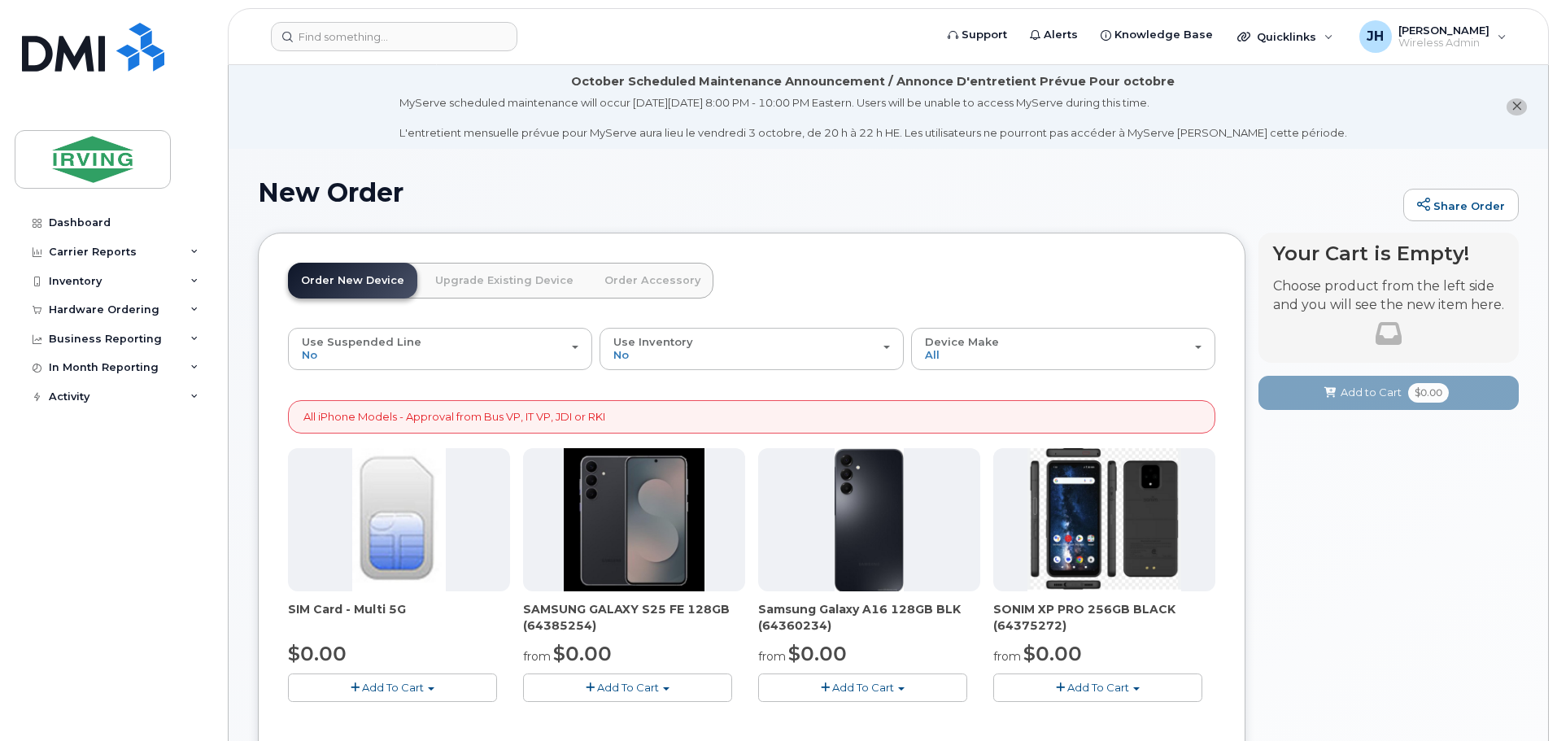
click at [642, 692] on span "Add To Cart" at bounding box center [628, 687] width 62 height 13
click at [625, 714] on link "$0.00 - 3 year term – Voice & Data(128gb)" at bounding box center [655, 718] width 257 height 20
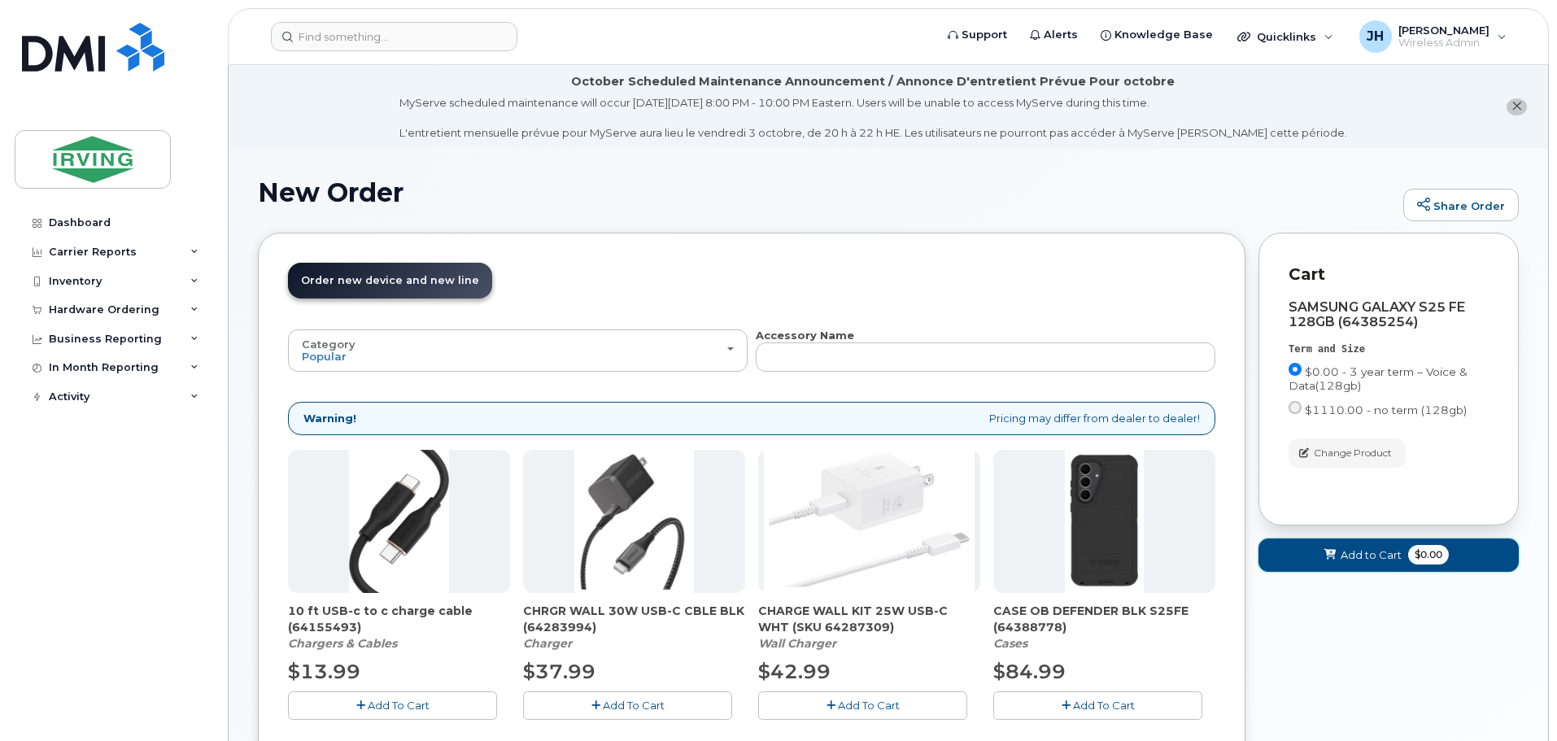
click at [1367, 553] on span "Add to Cart" at bounding box center [1371, 555] width 61 height 15
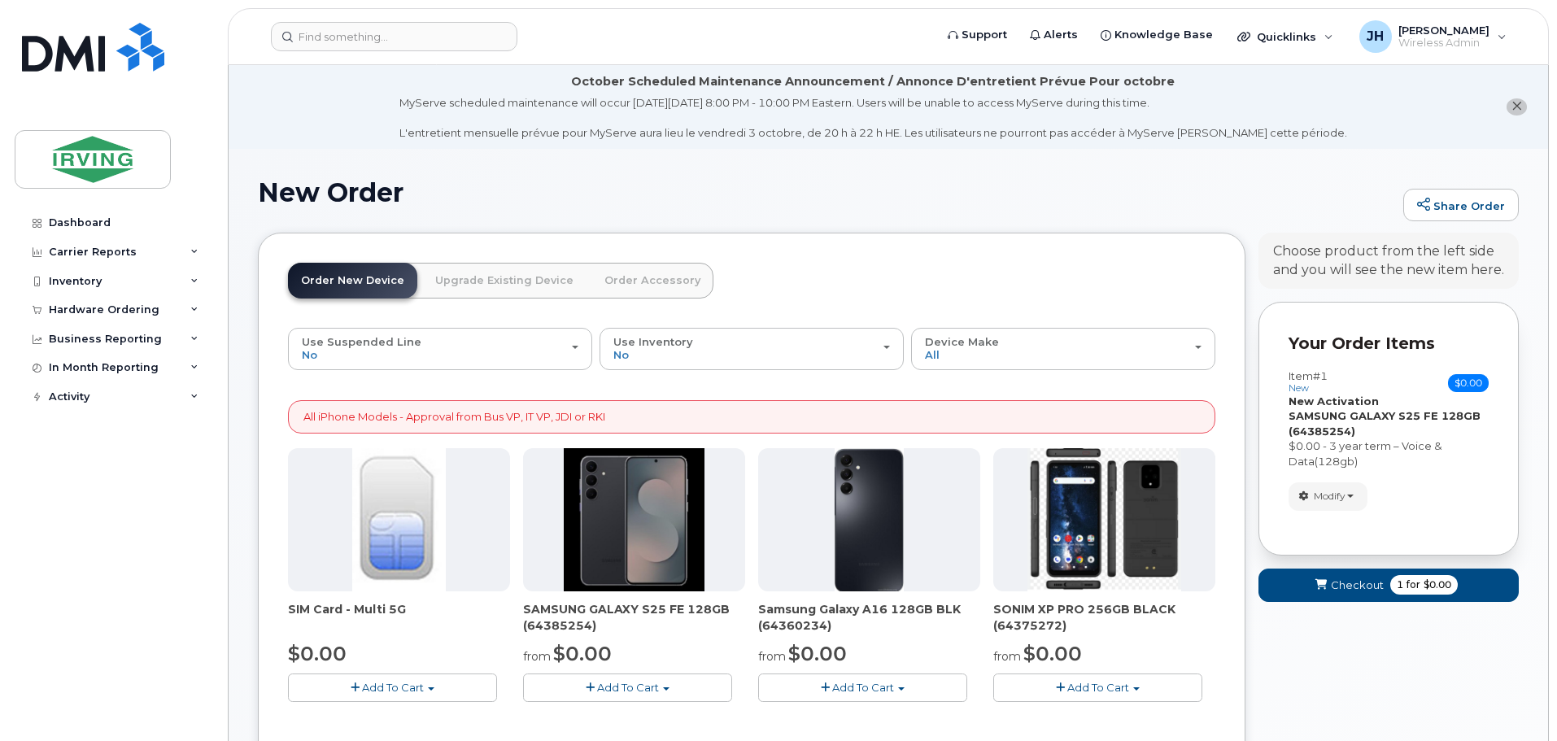
click at [627, 281] on link "Order Accessory" at bounding box center [652, 281] width 122 height 36
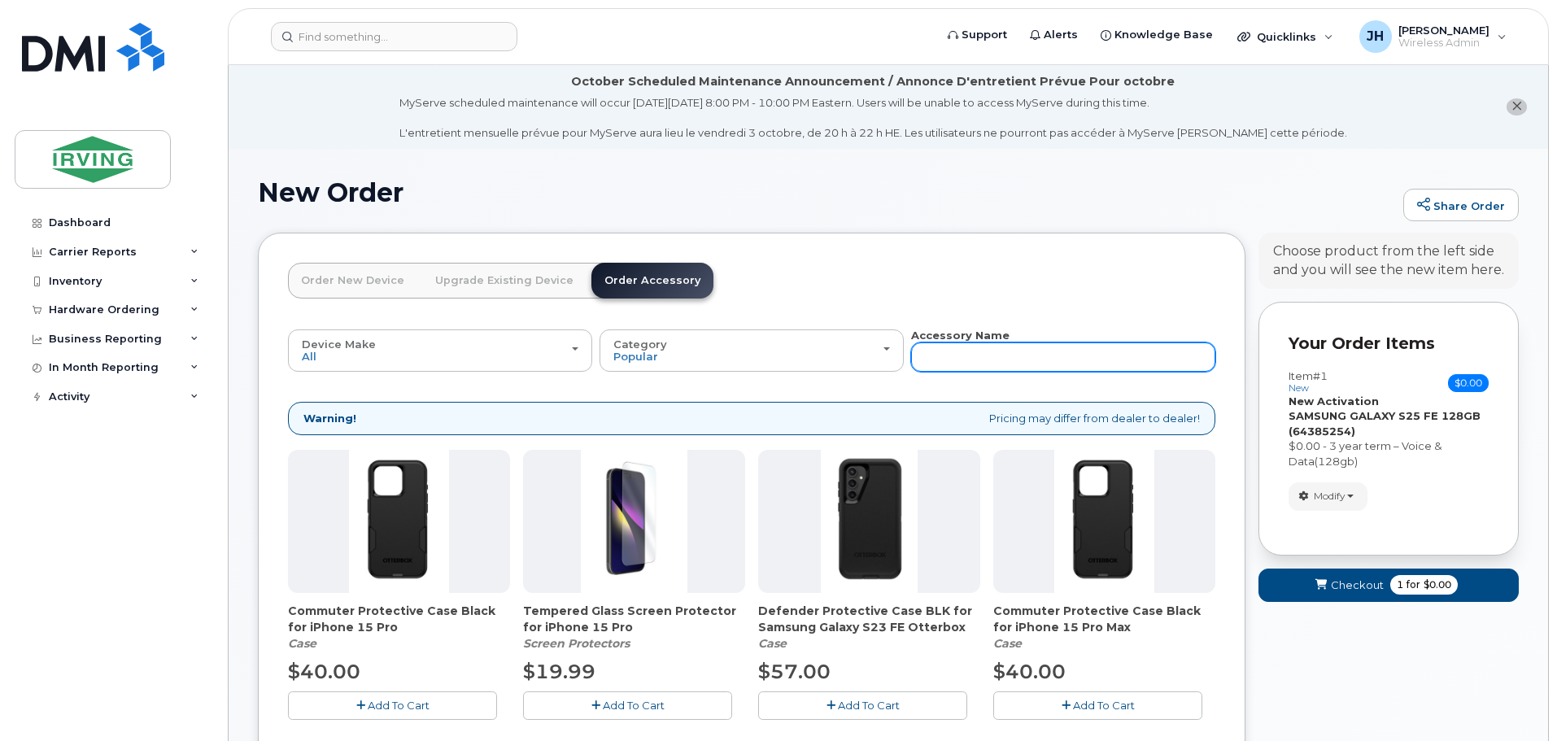
click at [945, 353] on input "text" at bounding box center [1063, 357] width 304 height 29
type input "charger"
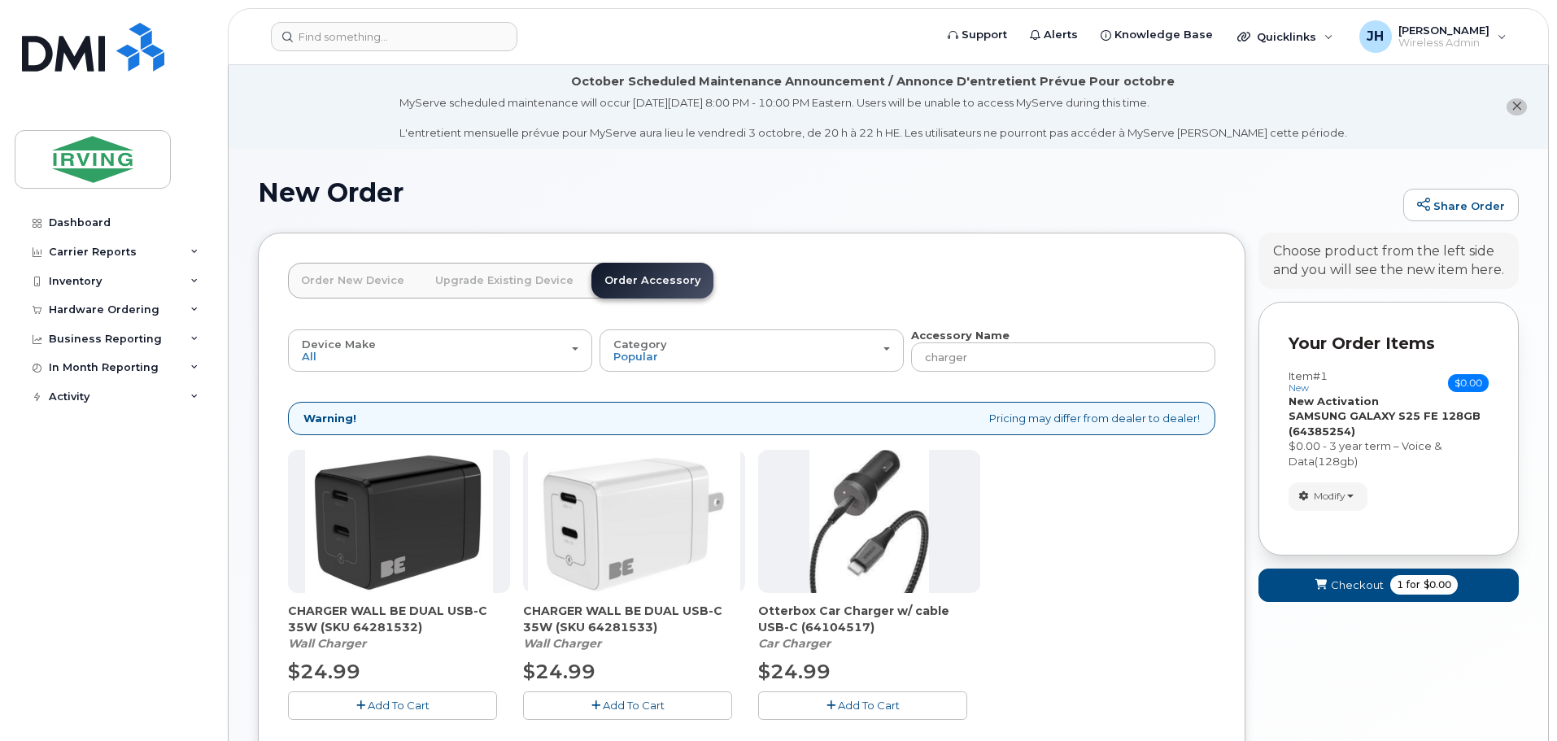
click at [389, 706] on span "Add To Cart" at bounding box center [399, 705] width 62 height 13
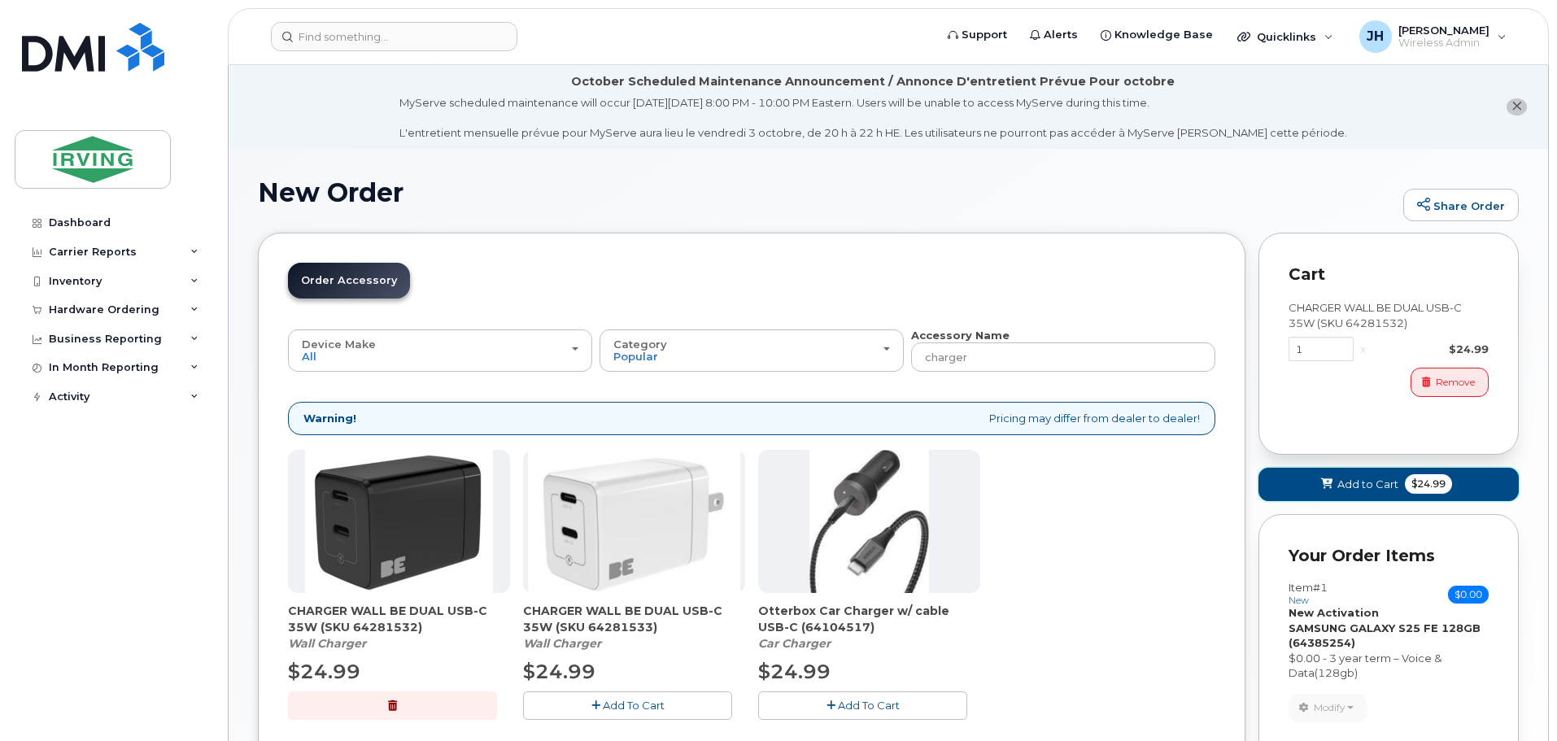
click at [1375, 480] on span "Add to Cart" at bounding box center [1368, 484] width 61 height 15
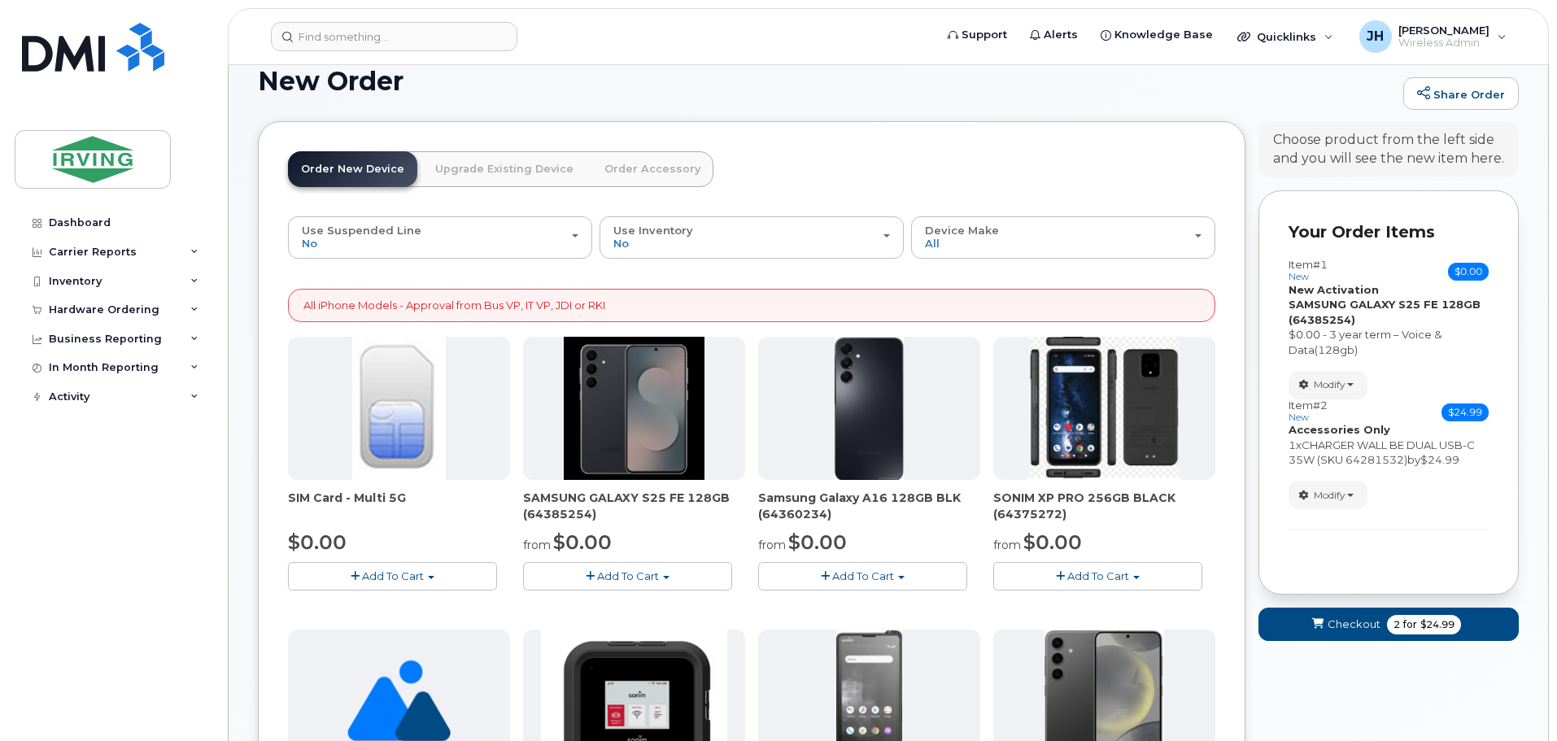
scroll to position [163, 0]
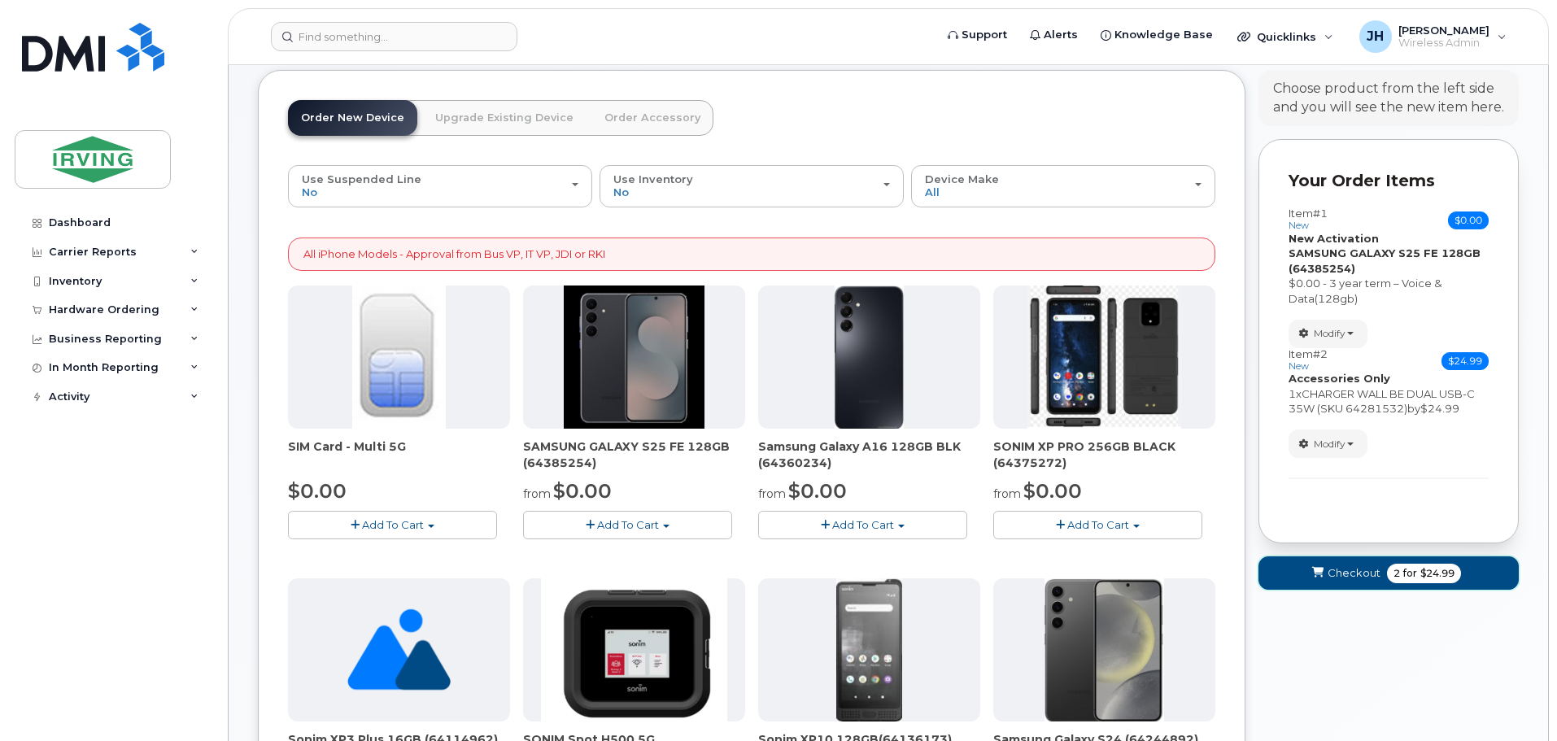
click at [1356, 575] on span "Checkout" at bounding box center [1354, 572] width 53 height 15
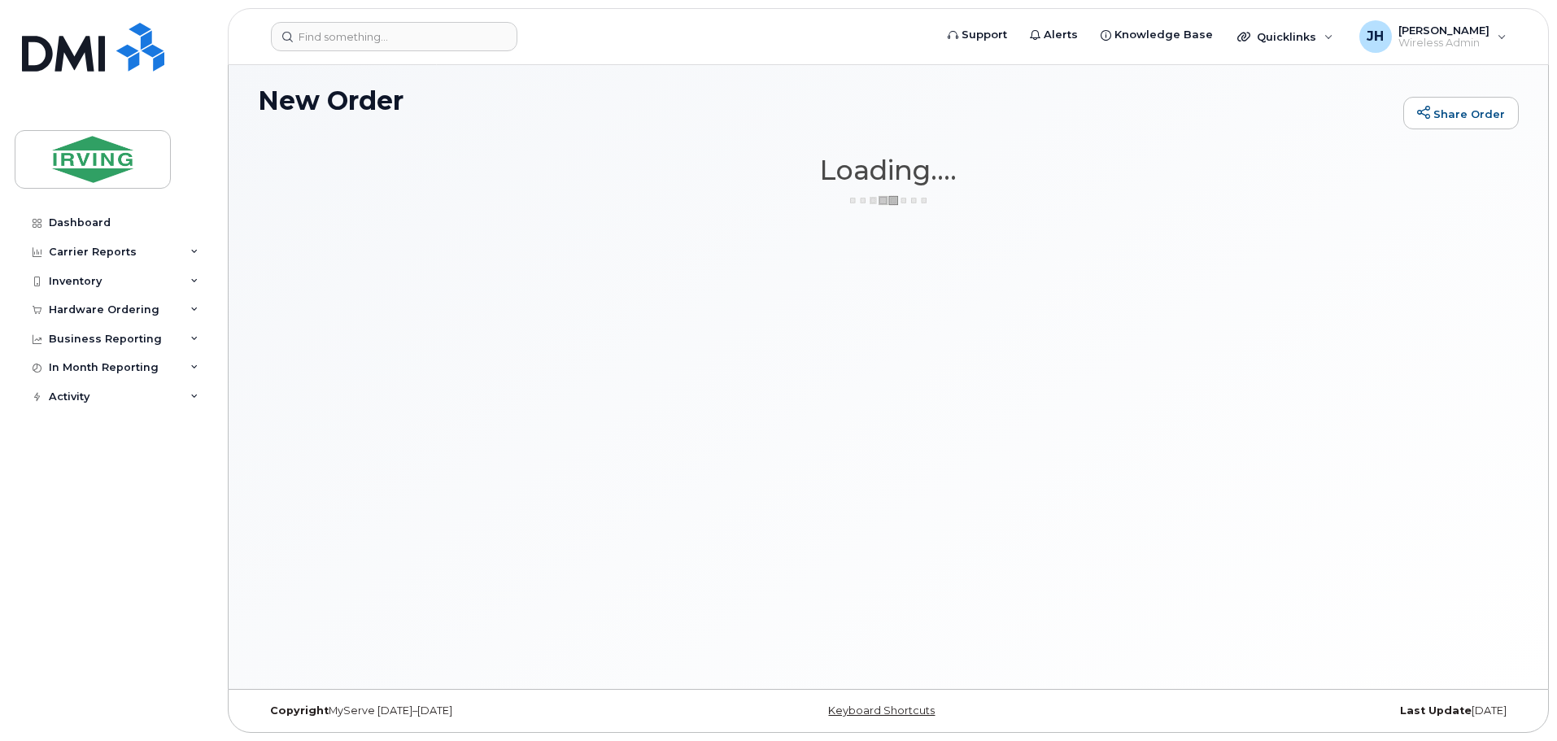
scroll to position [92, 0]
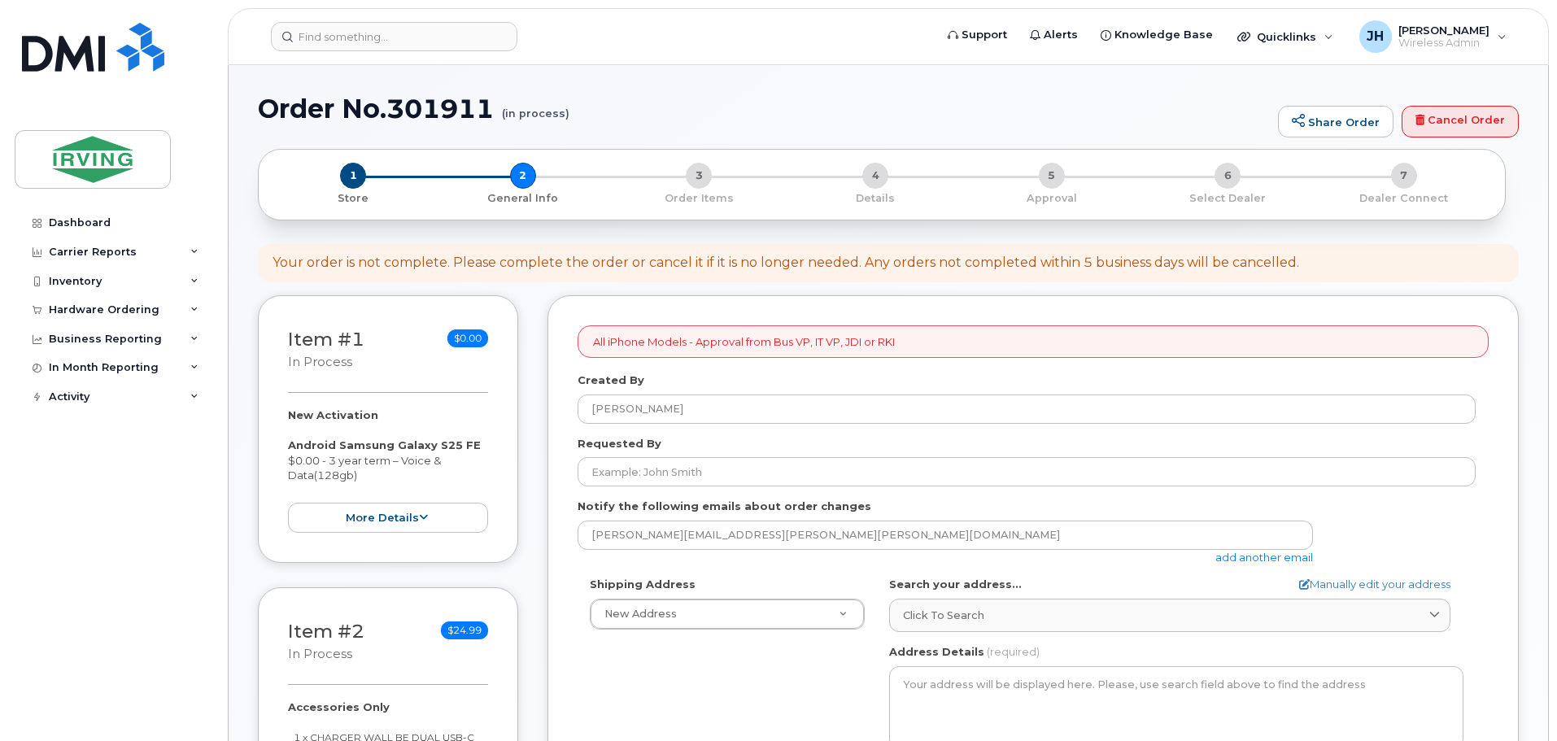
select select
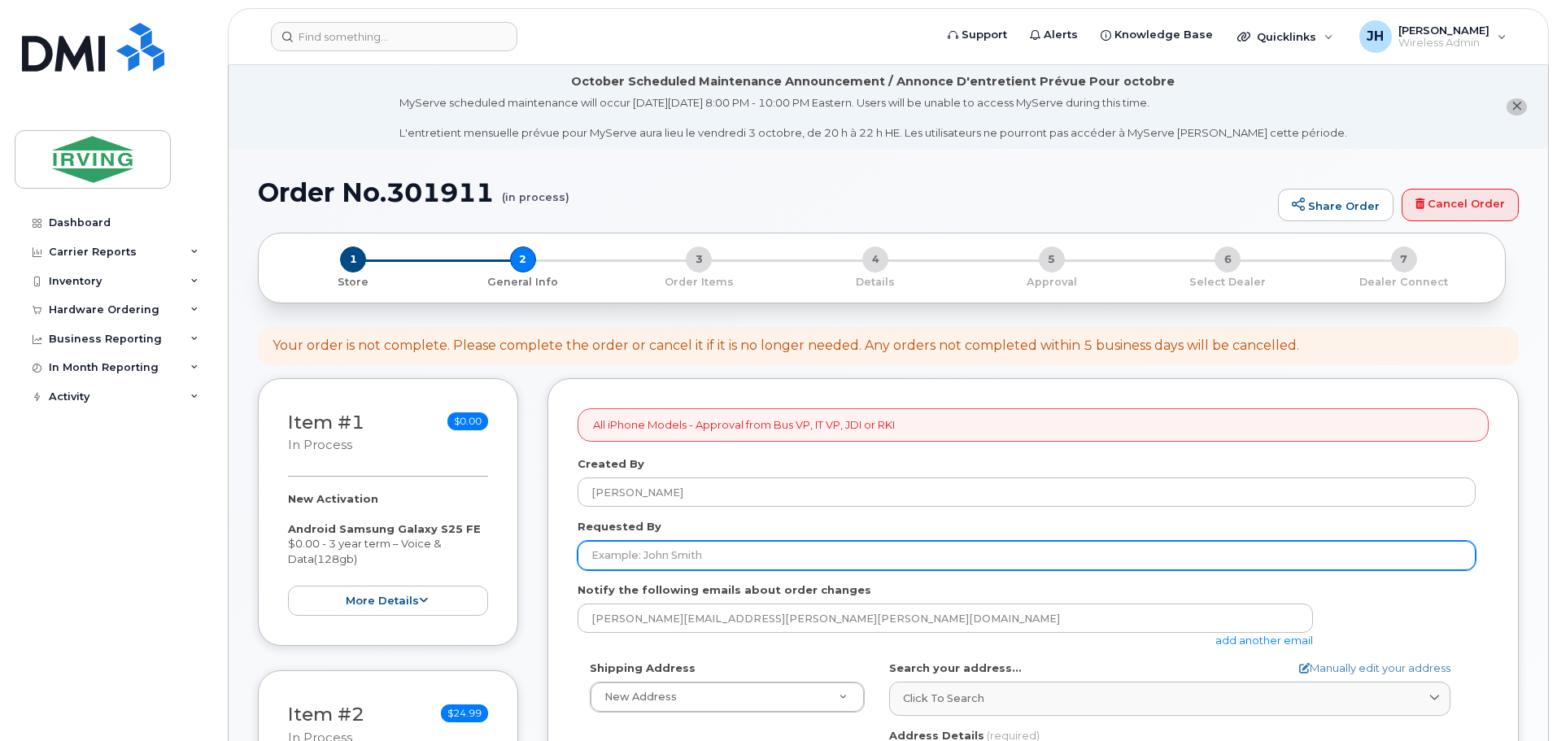
click at [613, 555] on input "Requested By" at bounding box center [1027, 555] width 898 height 29
type input "[PERSON_NAME]"
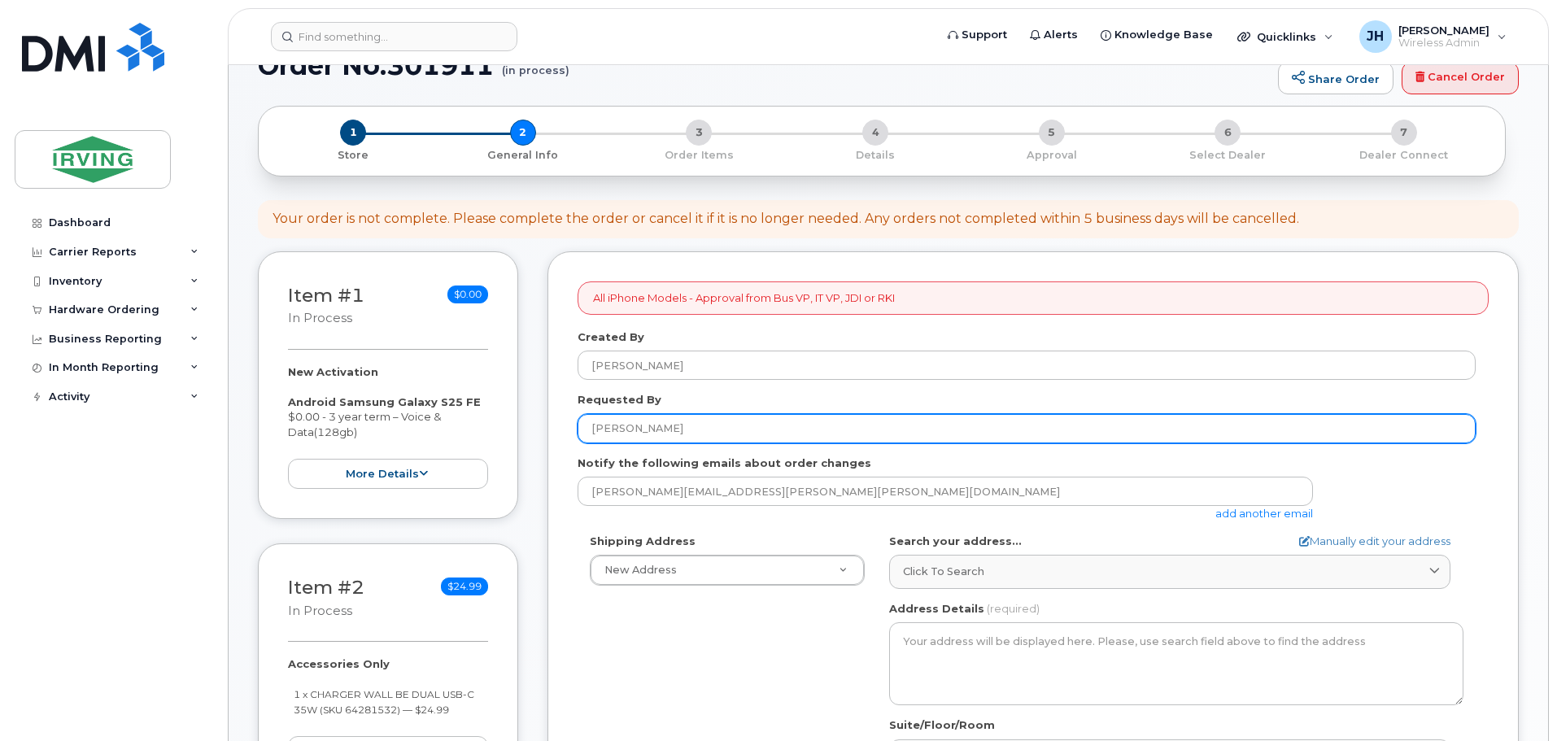
scroll to position [163, 0]
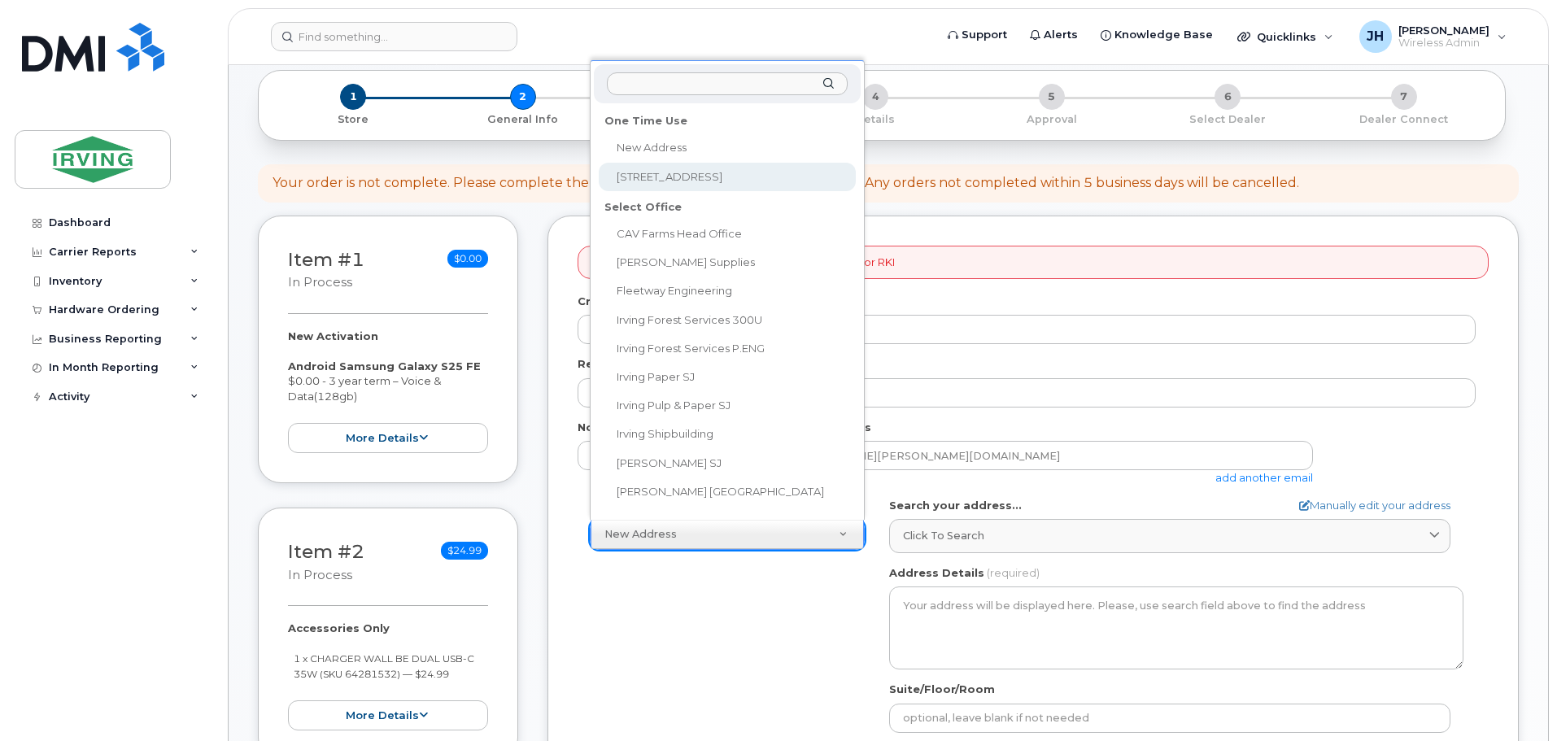
select select "300 Union St"
type textarea "300 Union St SAINT JOHN NB E2L 4Z2 CANADA"
type input "9th floor"
type input "[PERSON_NAME]"
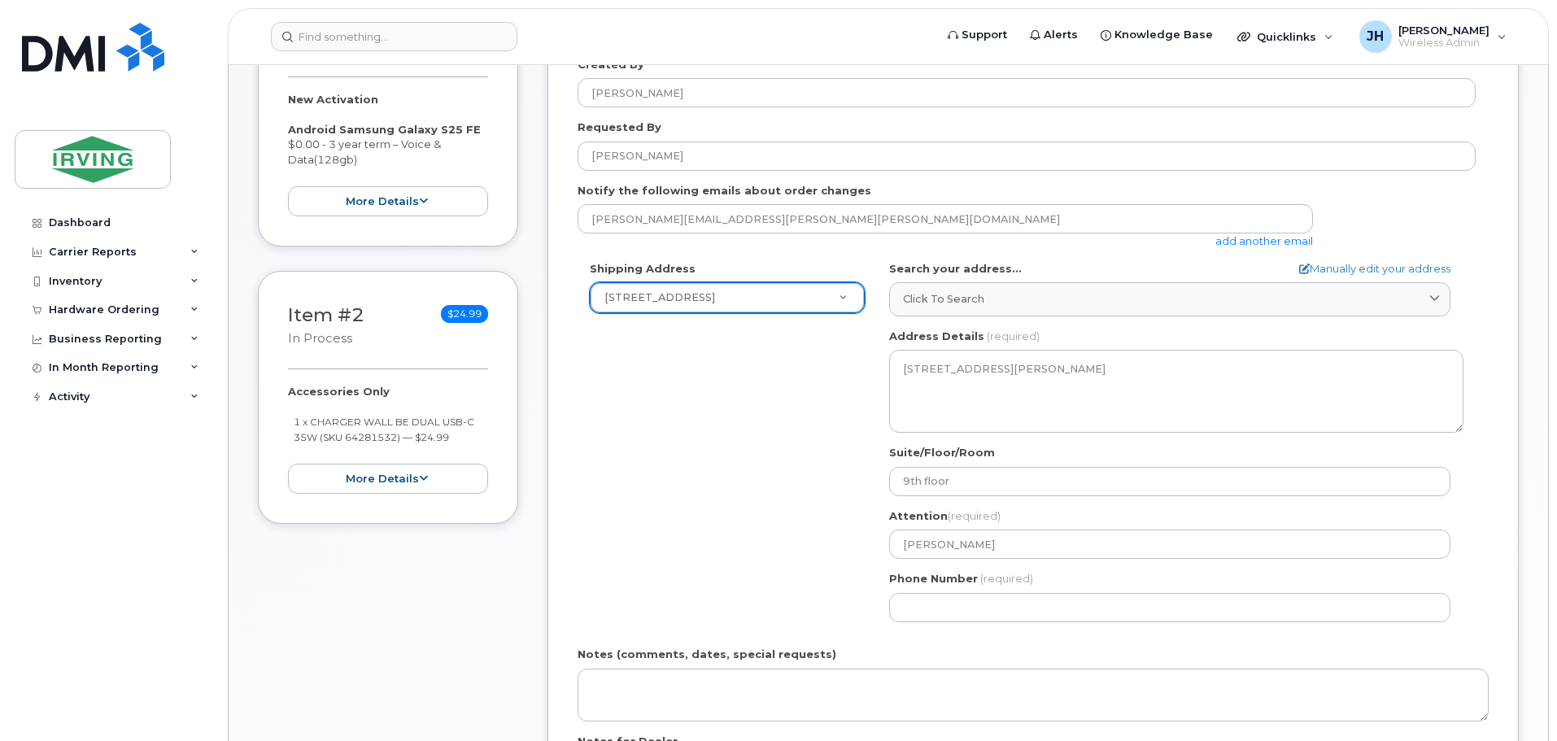
scroll to position [407, 0]
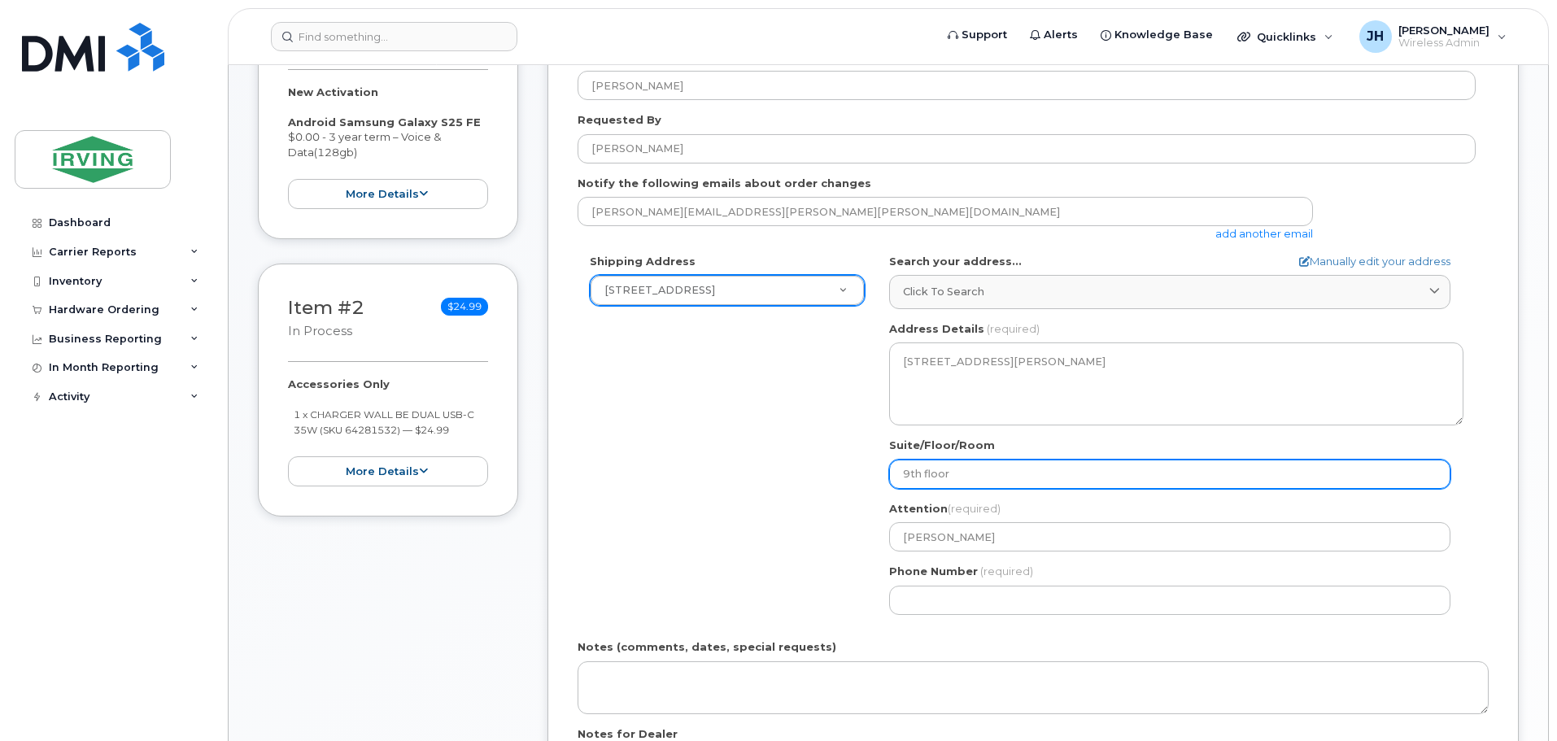
click at [907, 474] on input "9th floor" at bounding box center [1169, 474] width 561 height 29
select select
type input "th floor"
select select
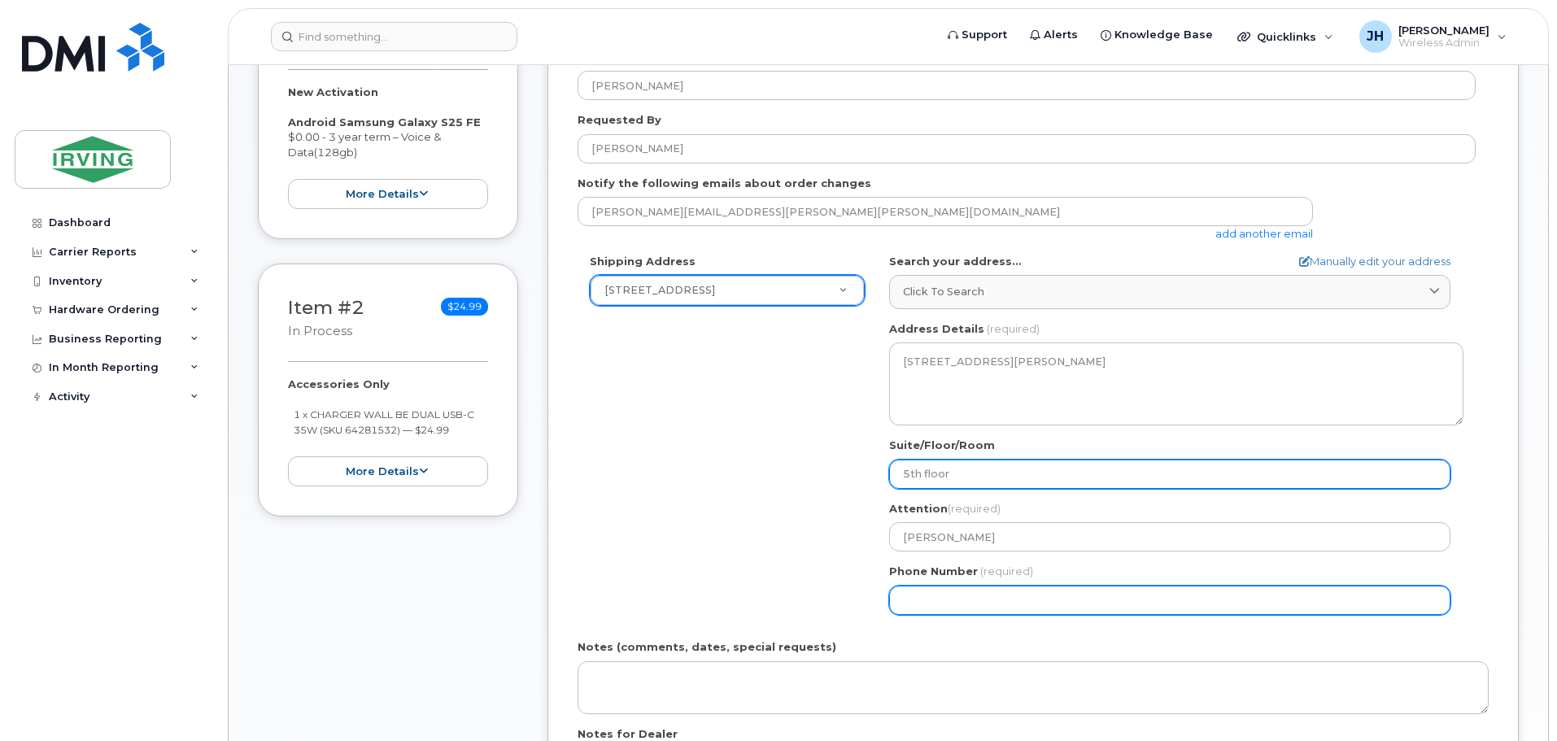
type input "5th floor"
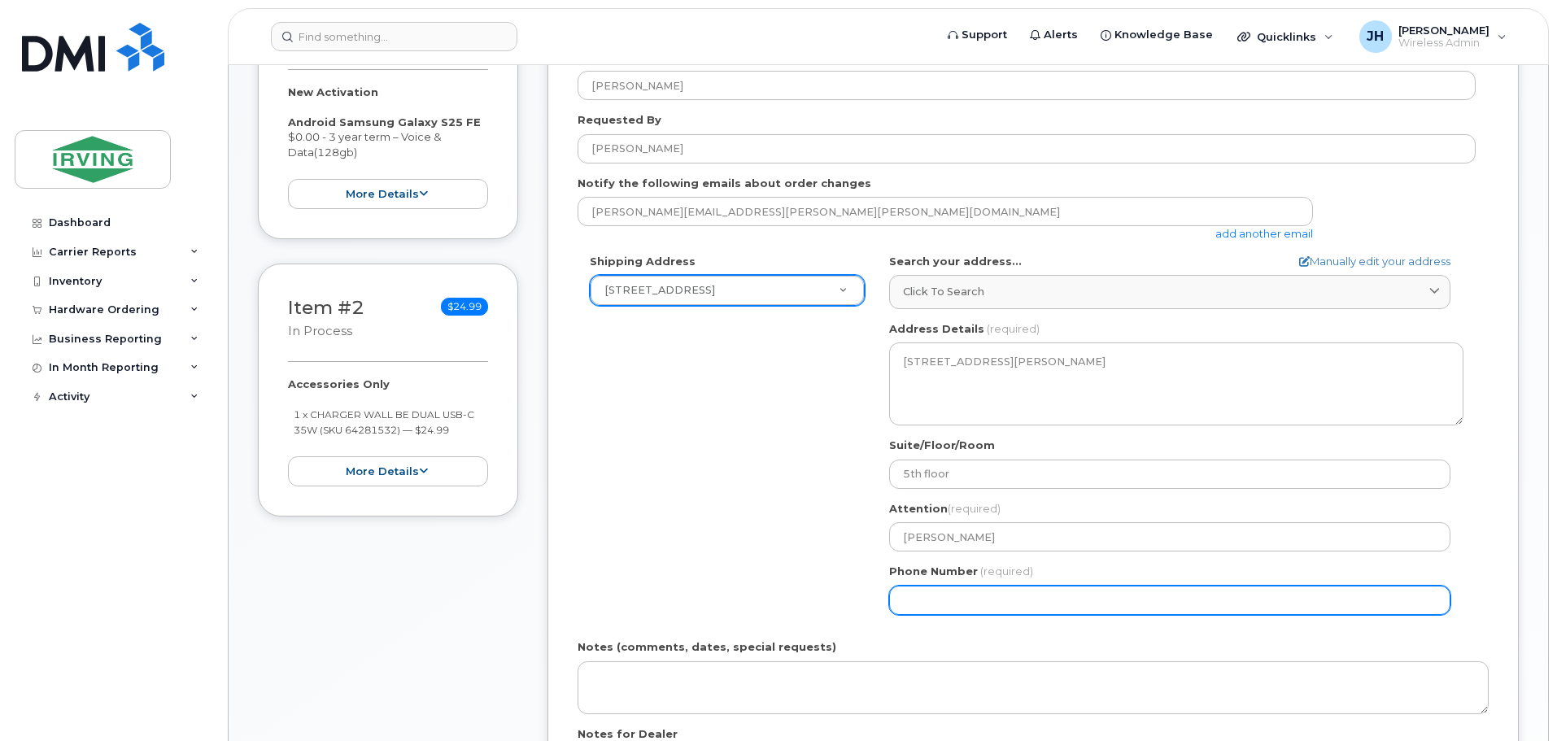
click at [932, 594] on input "Phone Number" at bounding box center [1169, 600] width 561 height 29
type input "5066333779"
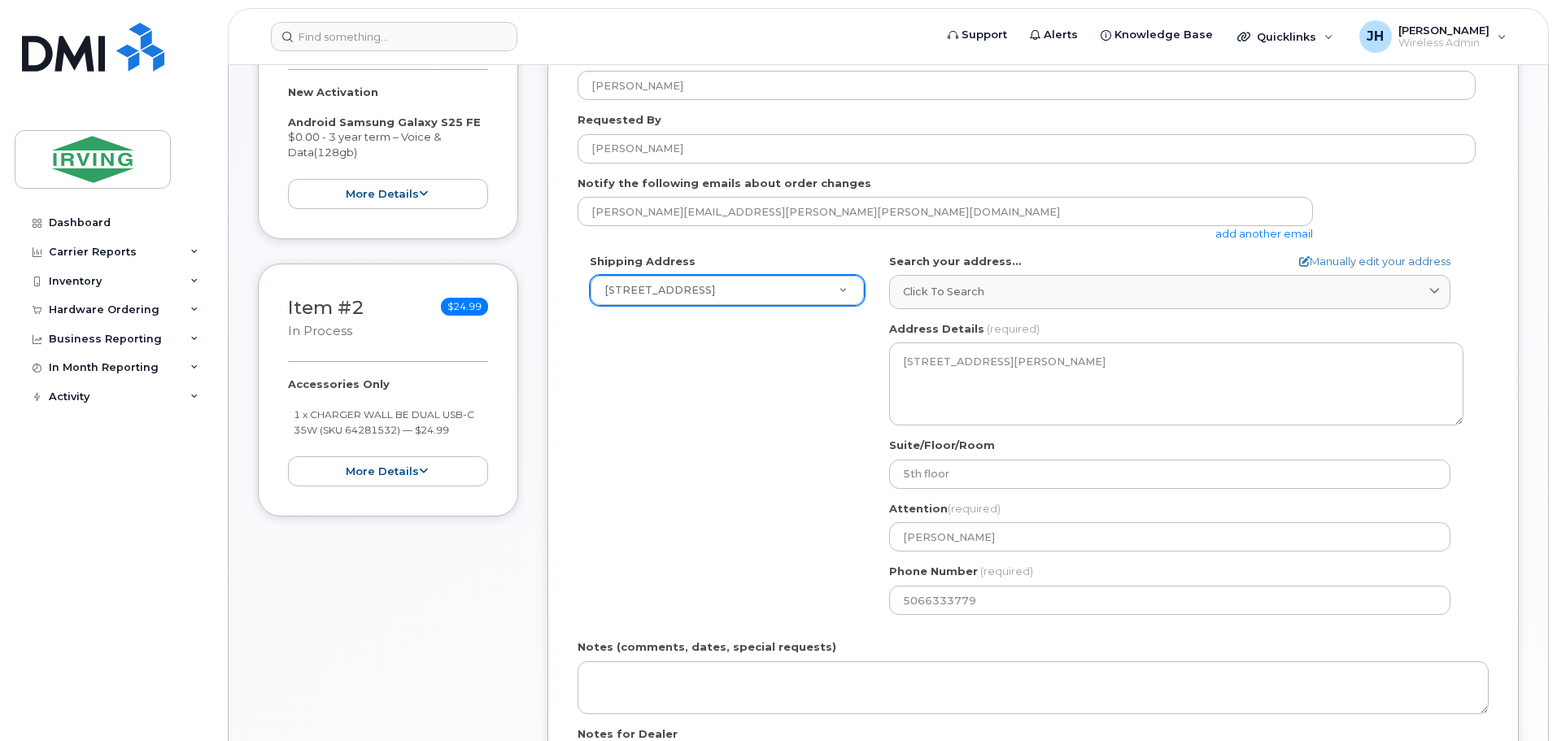
select select "300 Union St"
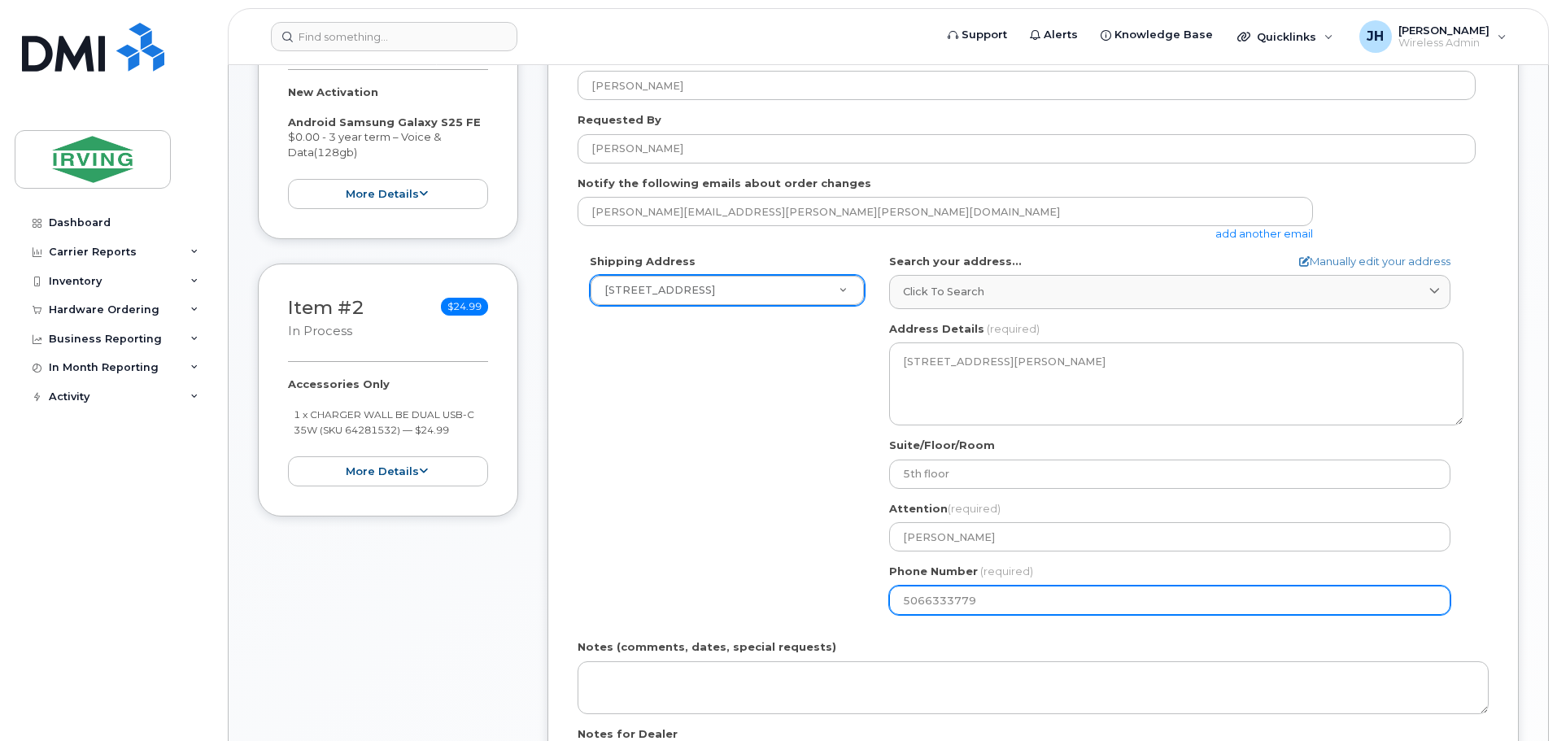
select select
type input "9th floor"
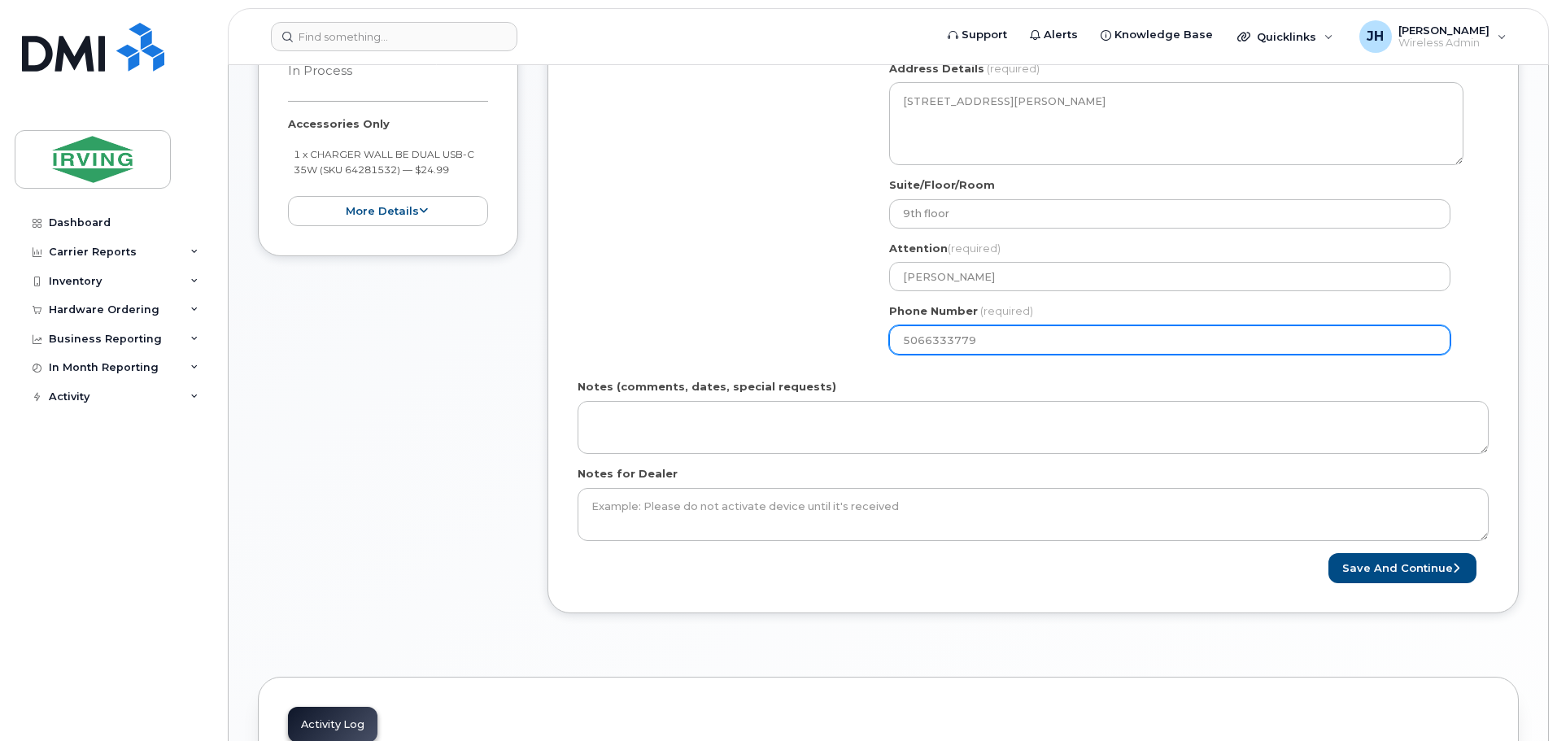
scroll to position [732, 0]
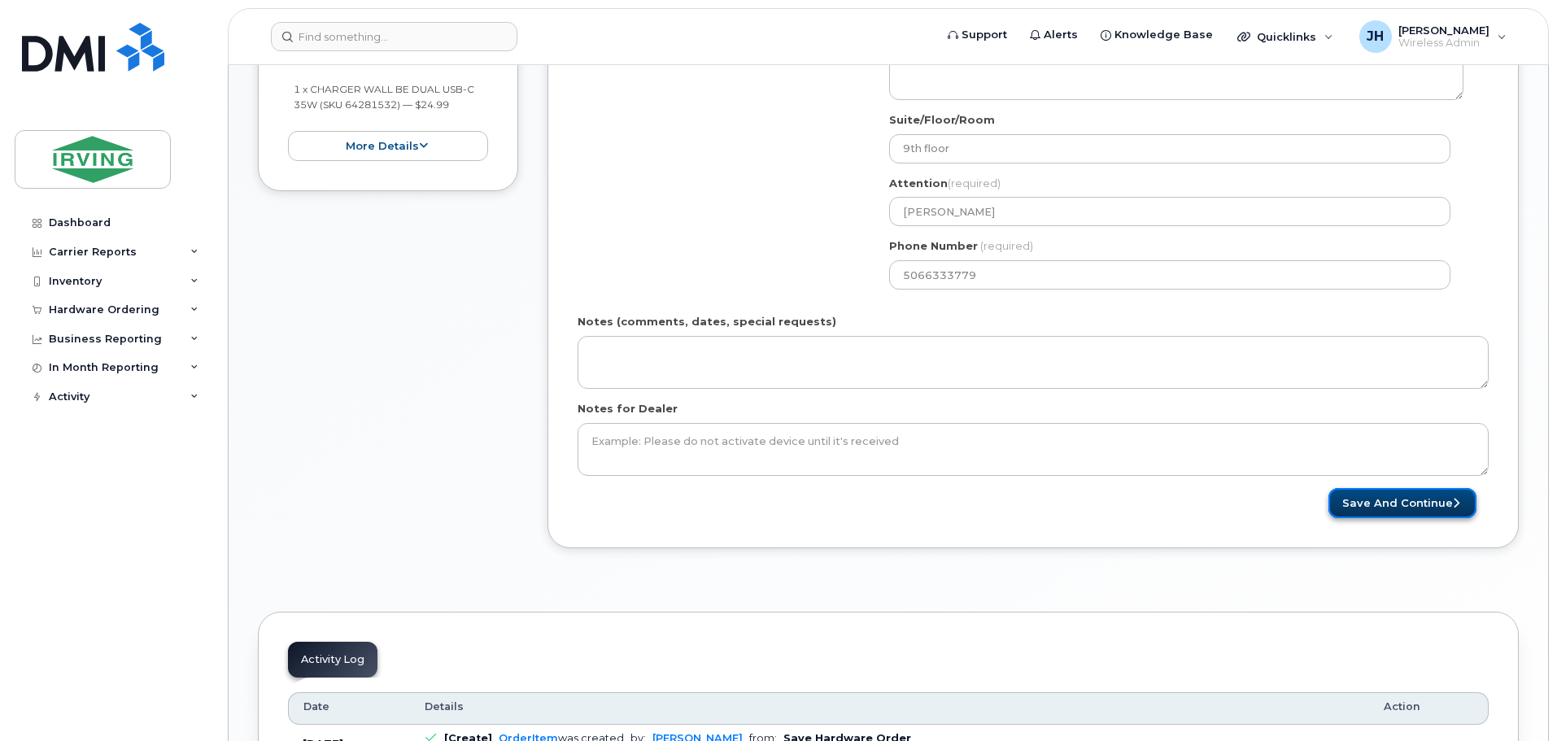
click at [1401, 502] on button "Save and Continue" at bounding box center [1403, 503] width 148 height 30
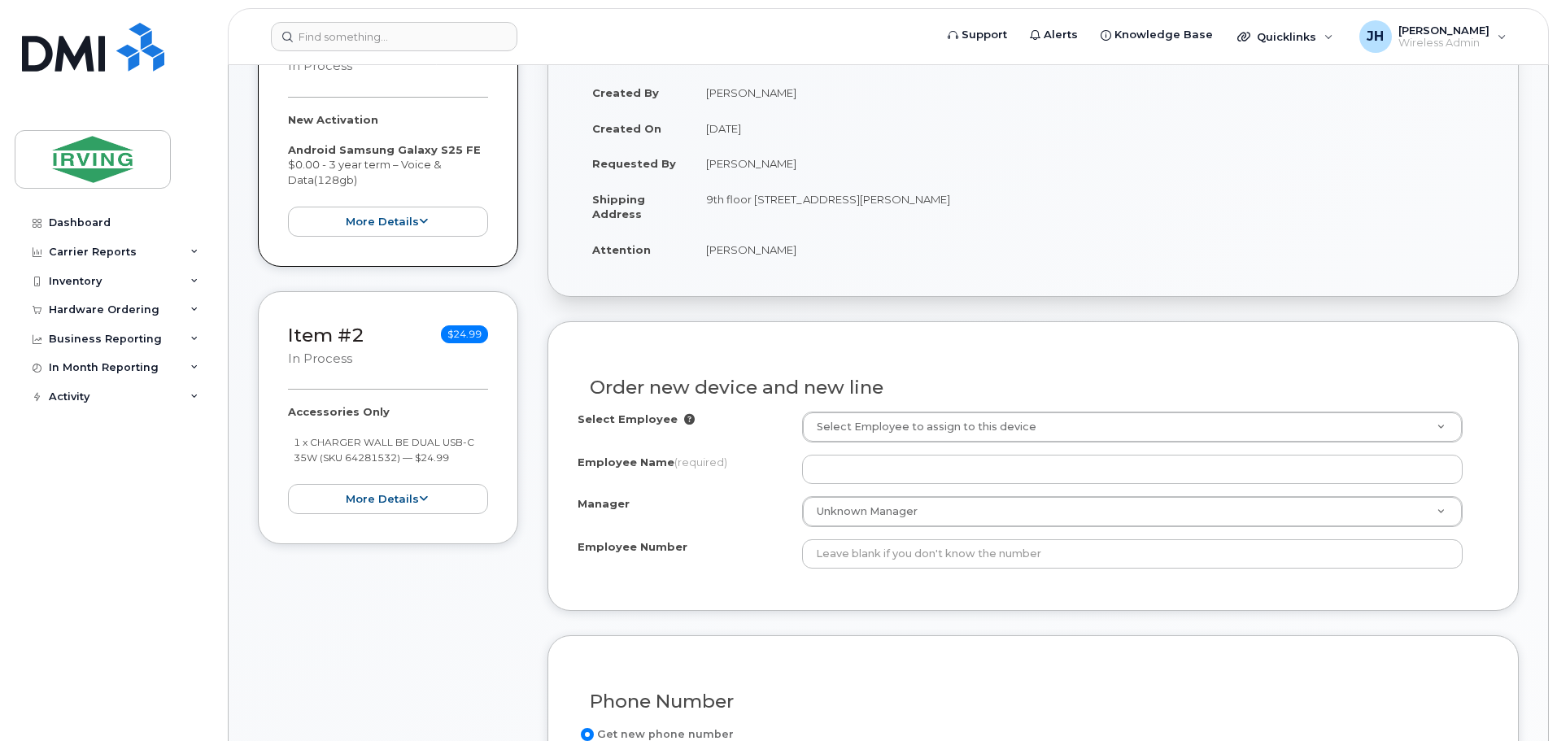
scroll to position [407, 0]
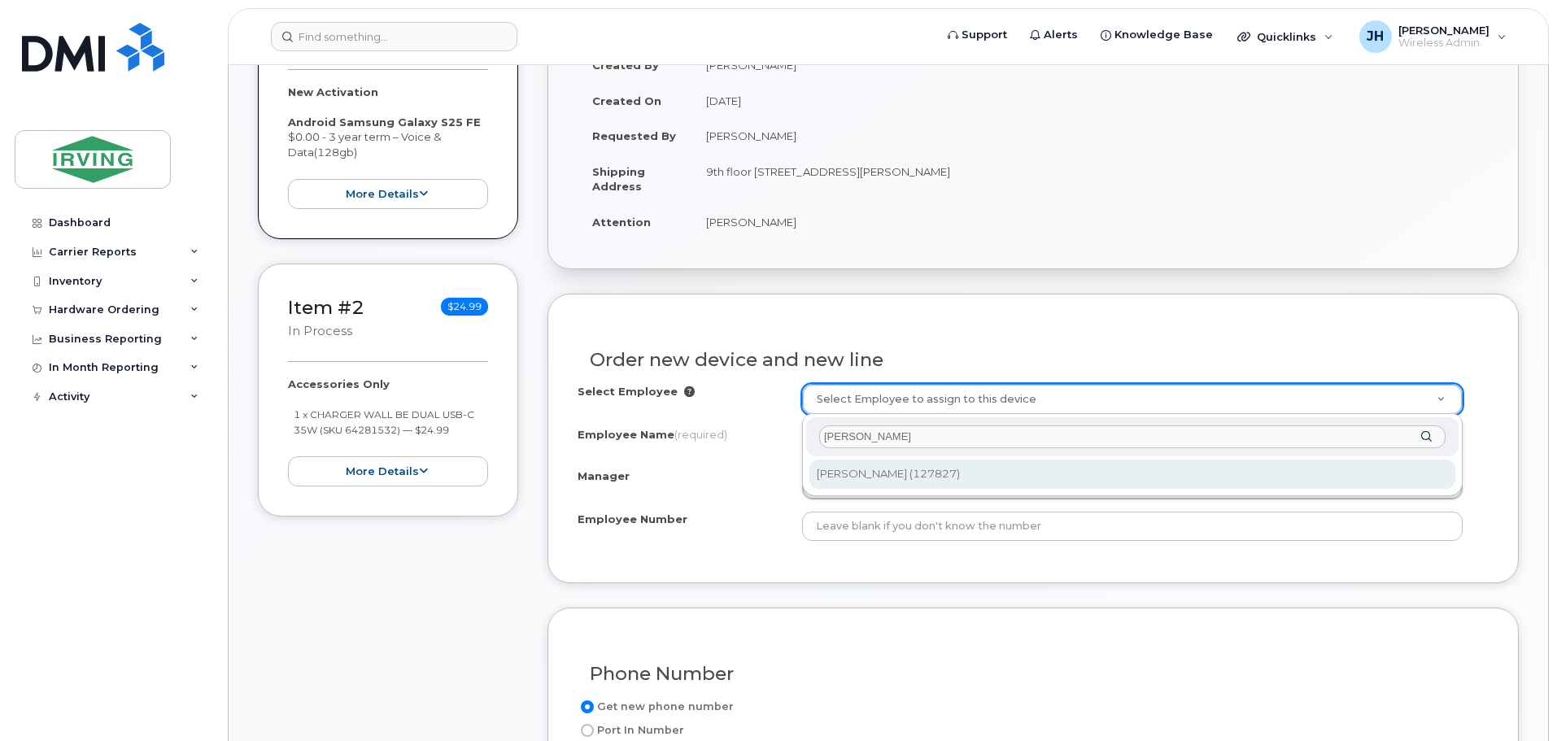
type input "[PERSON_NAME]"
type input "1467944"
type input "[PERSON_NAME]"
type input "127827"
type input "4310010315"
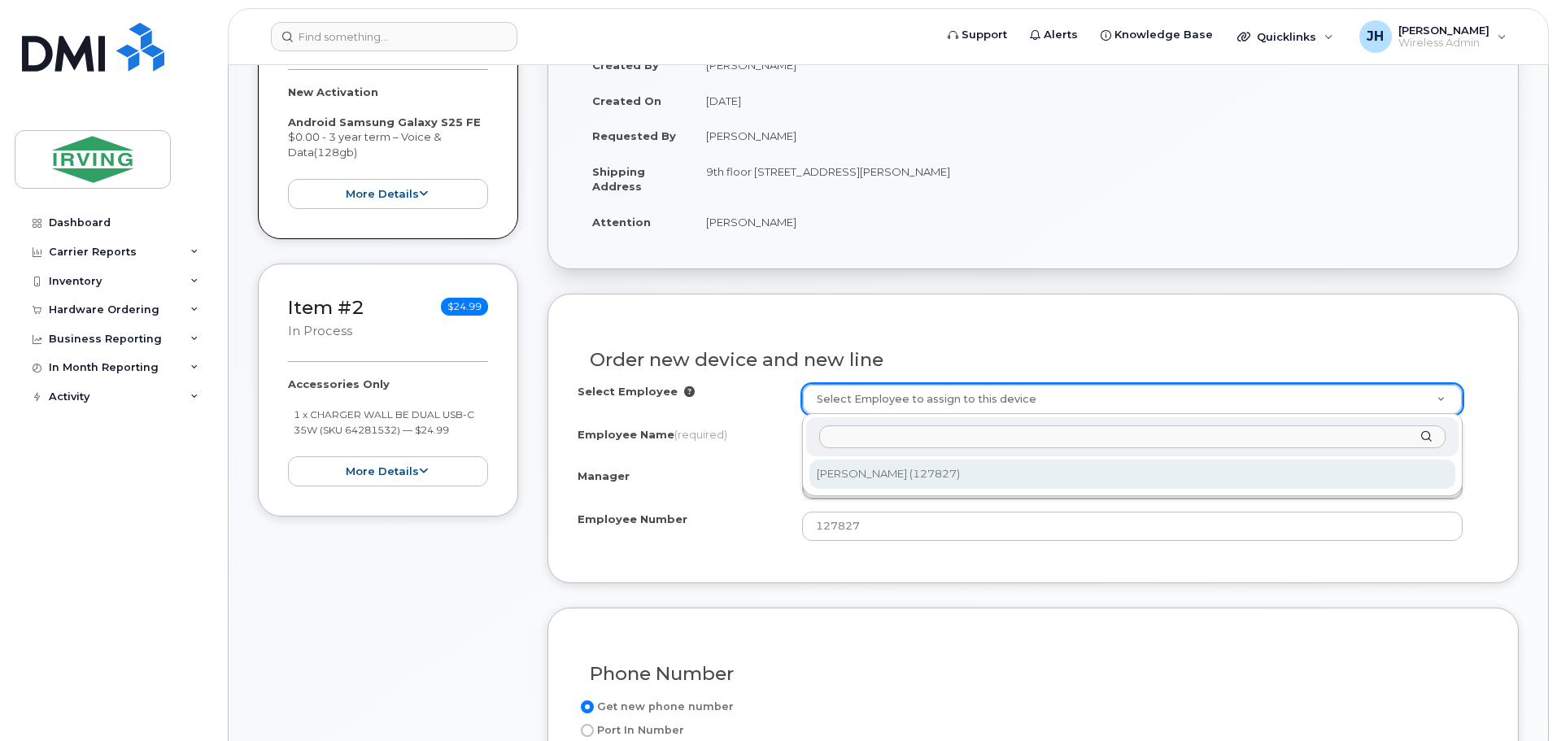
select select "1495706"
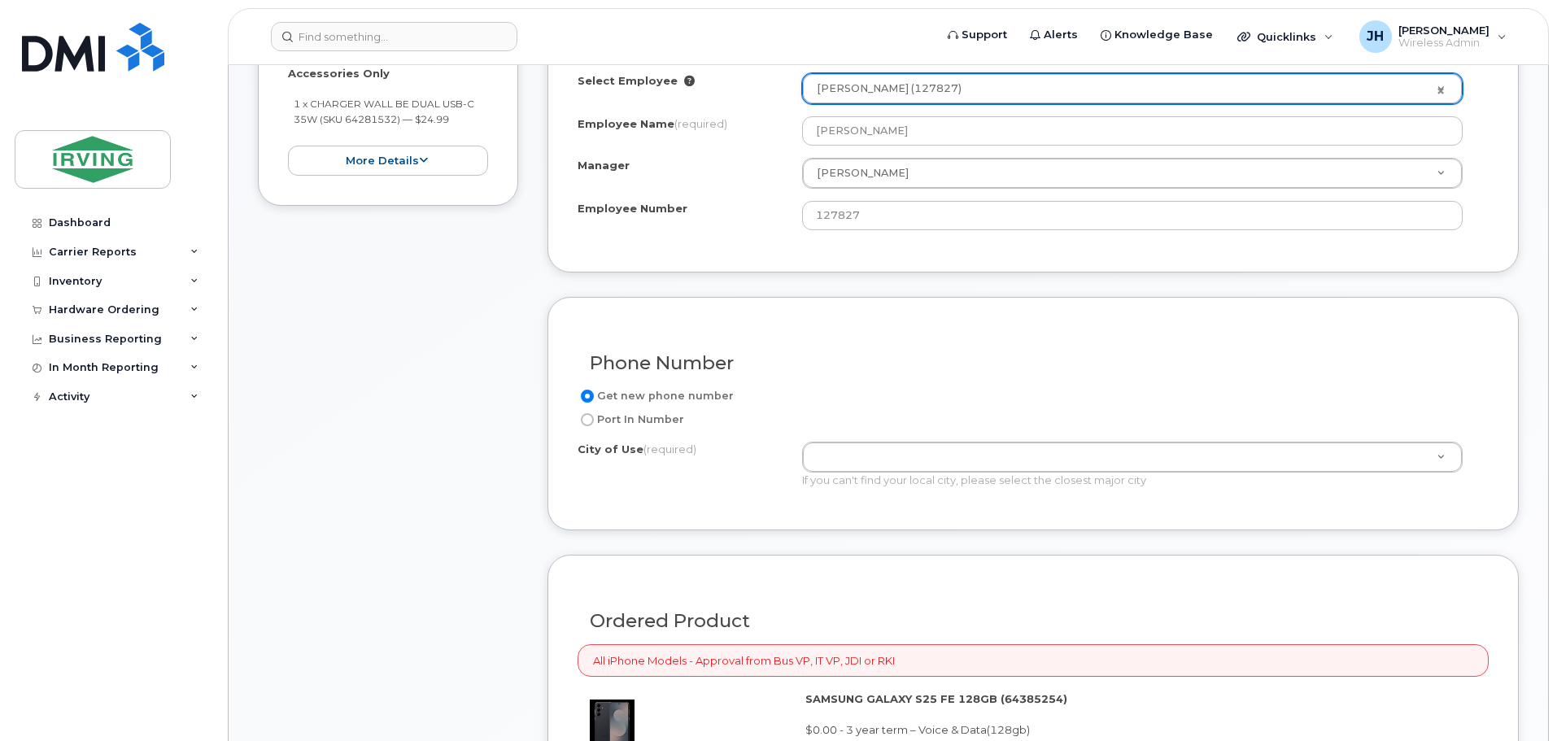
scroll to position [732, 0]
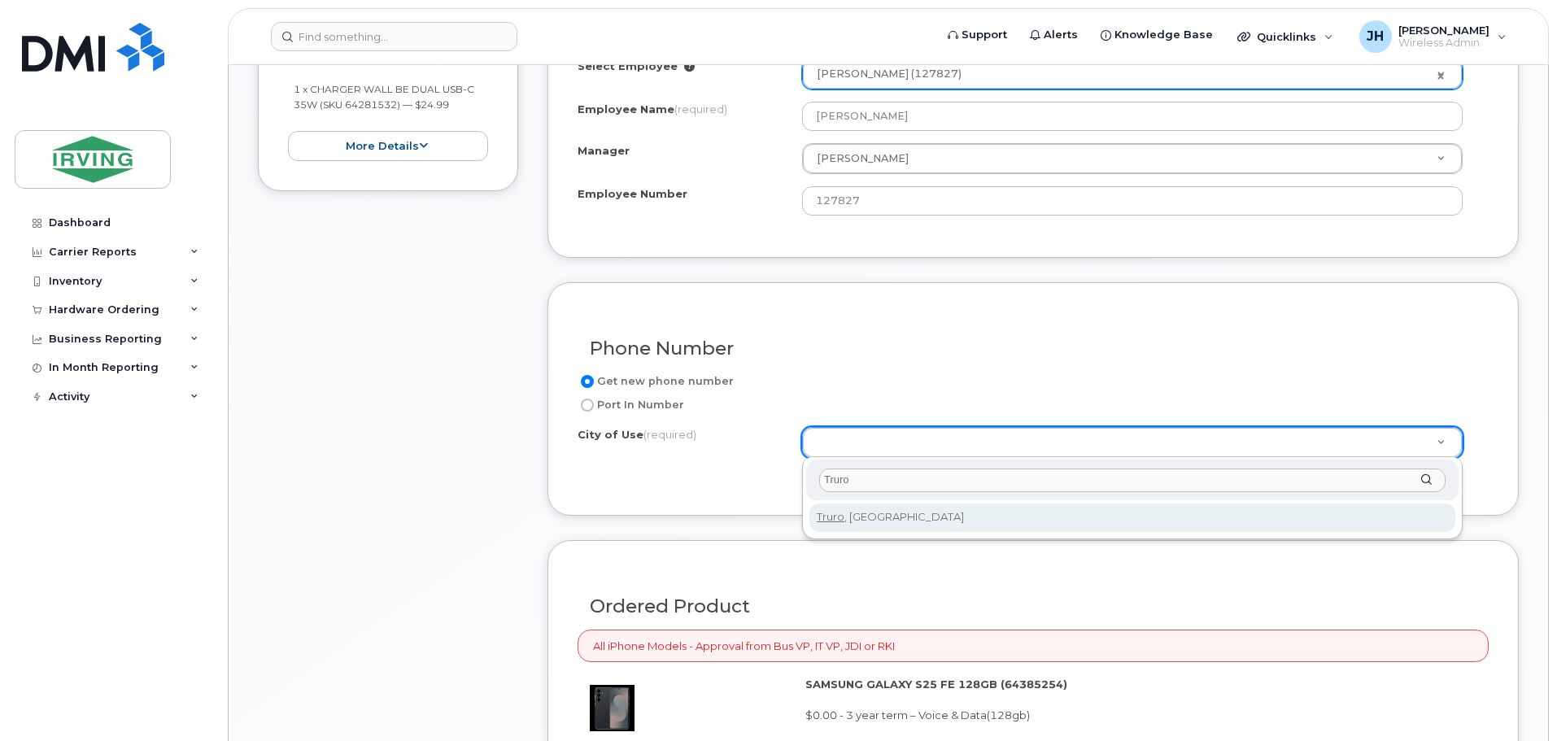
type input "Truro"
type input "3459"
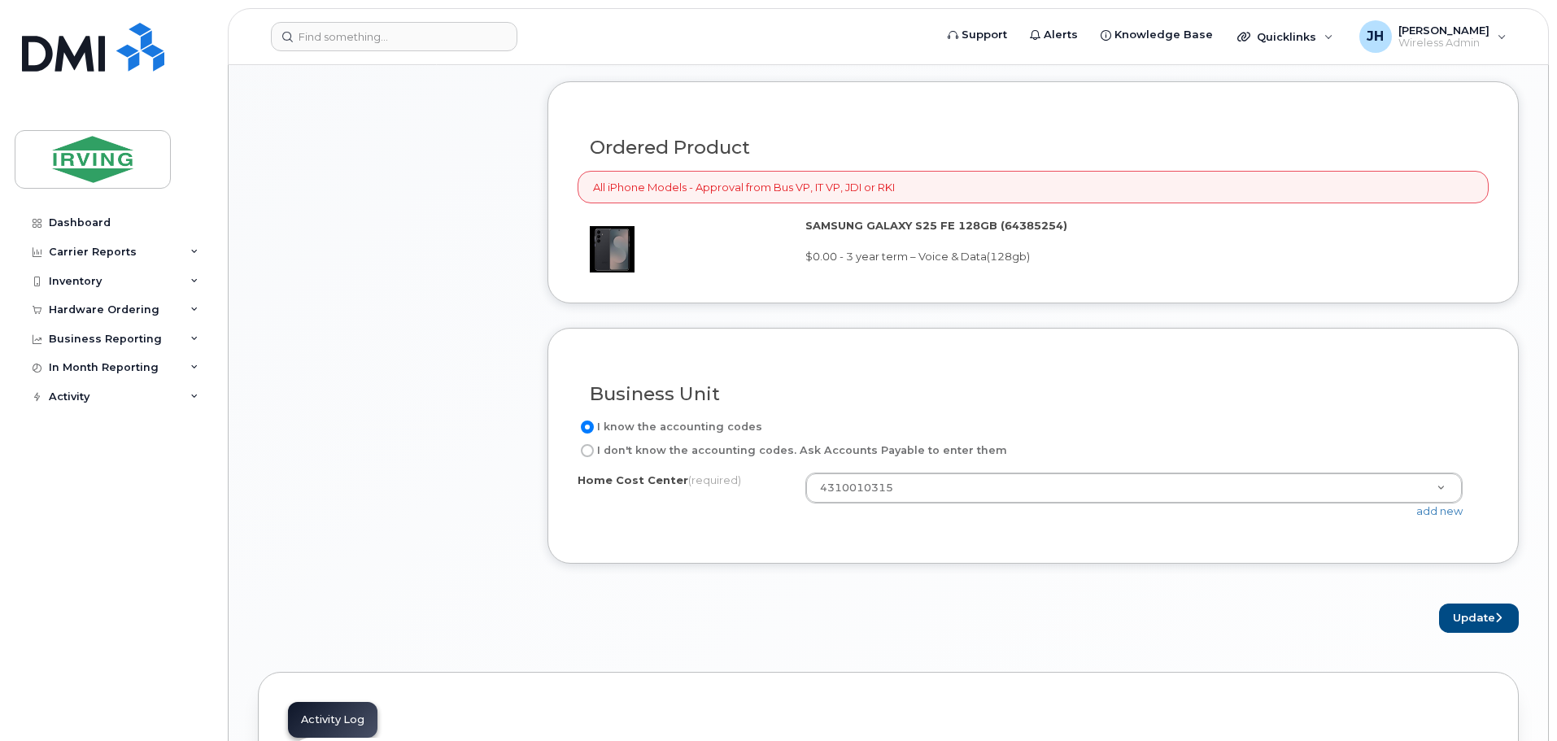
scroll to position [1220, 0]
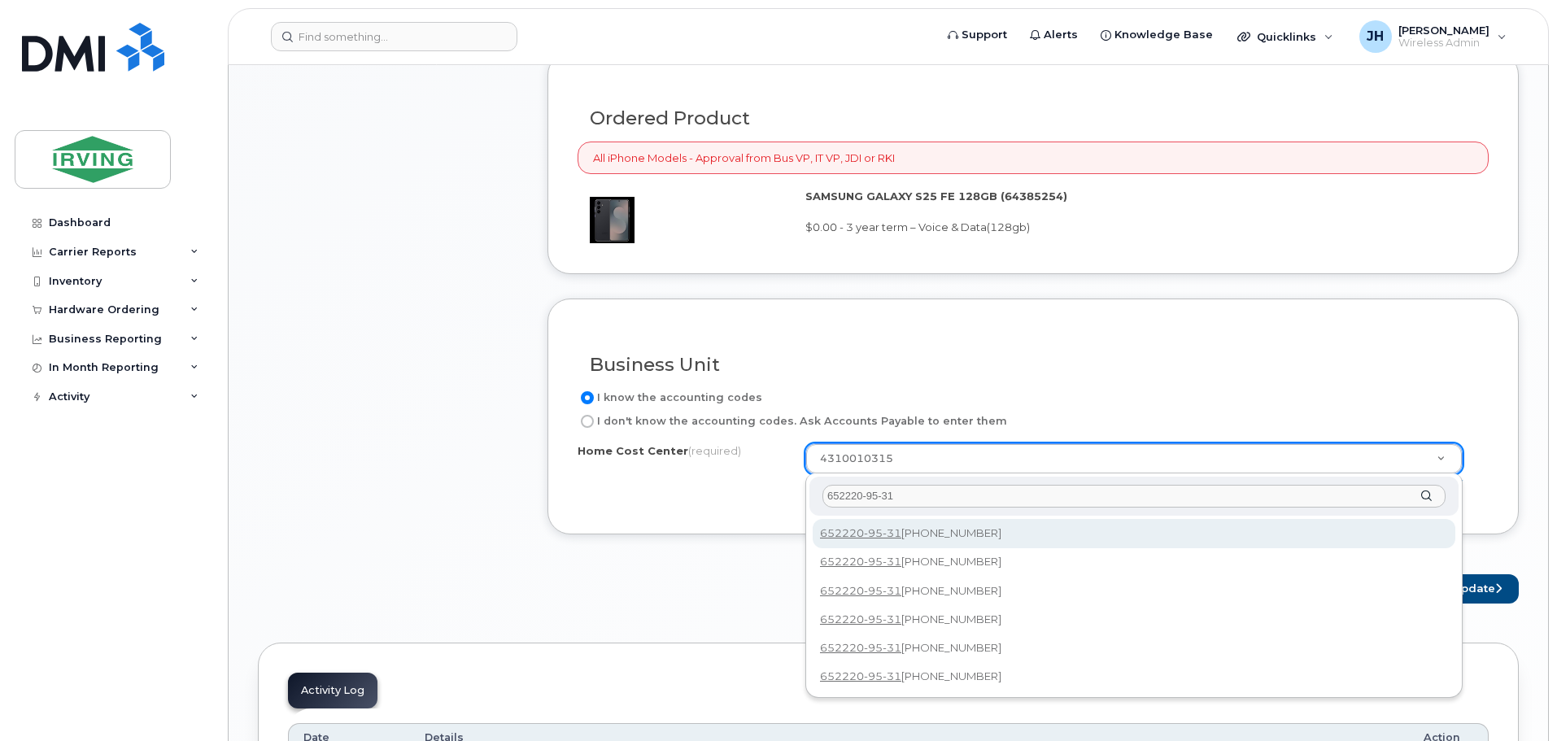
type input "652220-95-31"
type input "652220-95-3100-999-999-999"
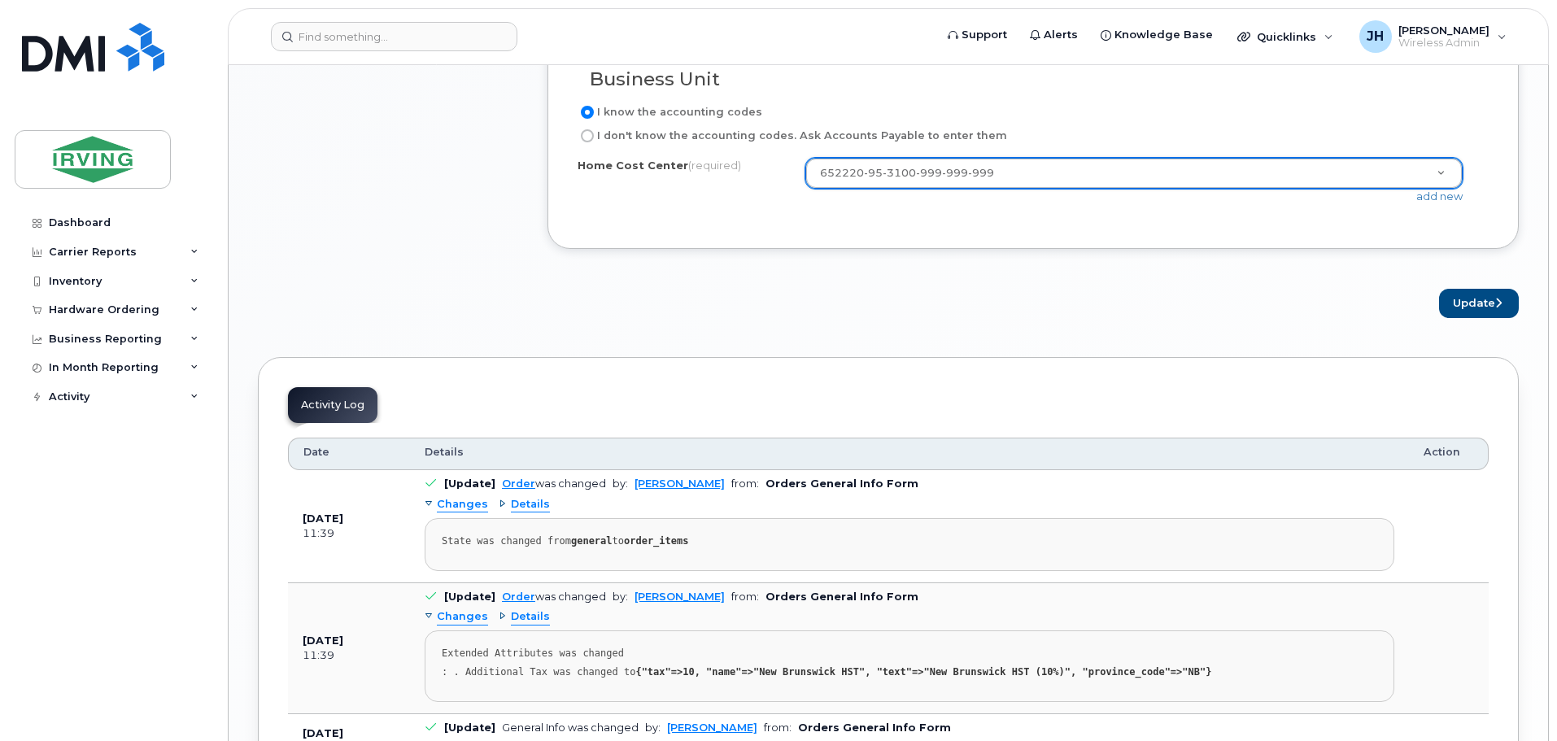
scroll to position [1546, 0]
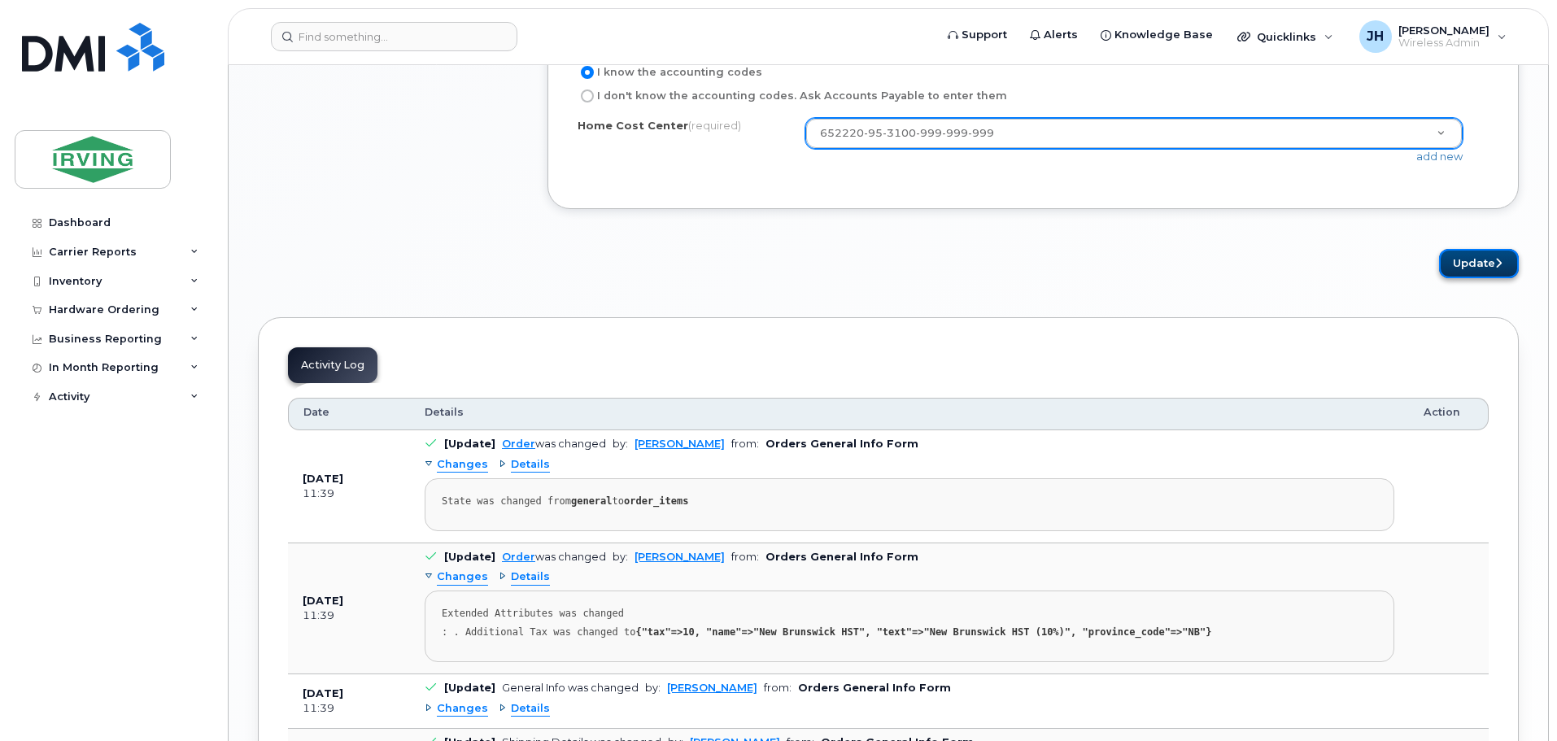
click at [1480, 260] on button "Update" at bounding box center [1479, 264] width 80 height 30
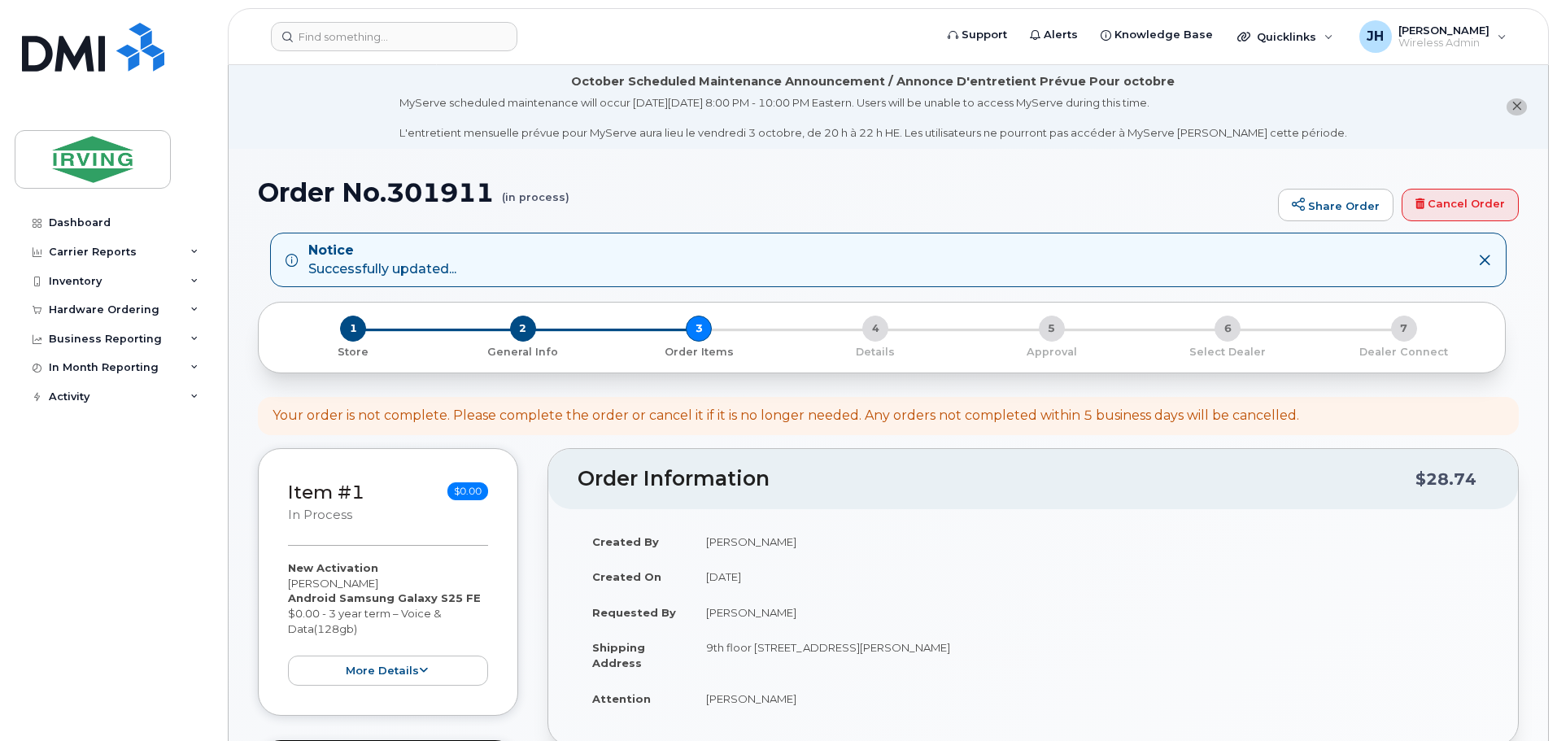
click at [714, 649] on td "9th floor [STREET_ADDRESS][PERSON_NAME]" at bounding box center [1090, 655] width 797 height 50
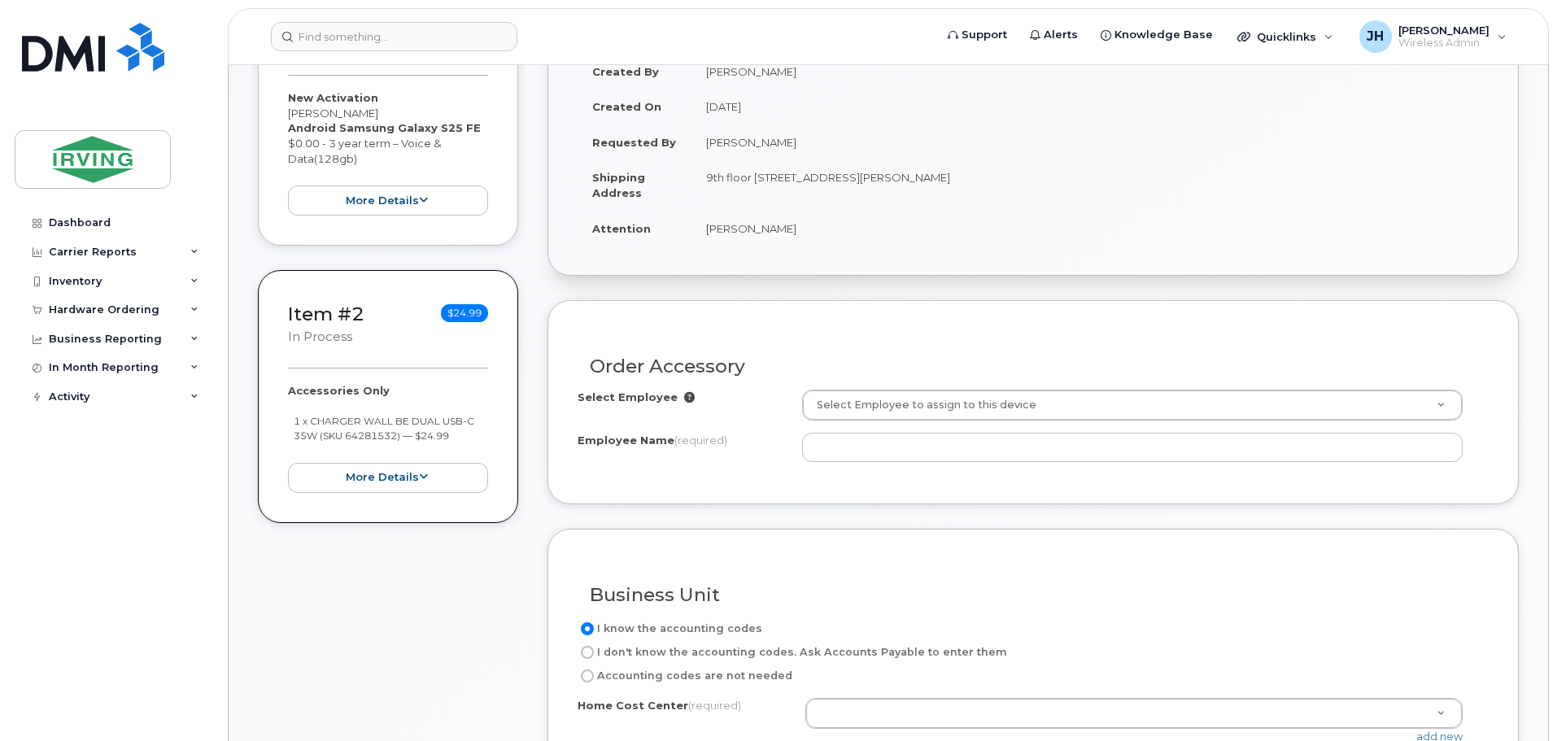
scroll to position [488, 0]
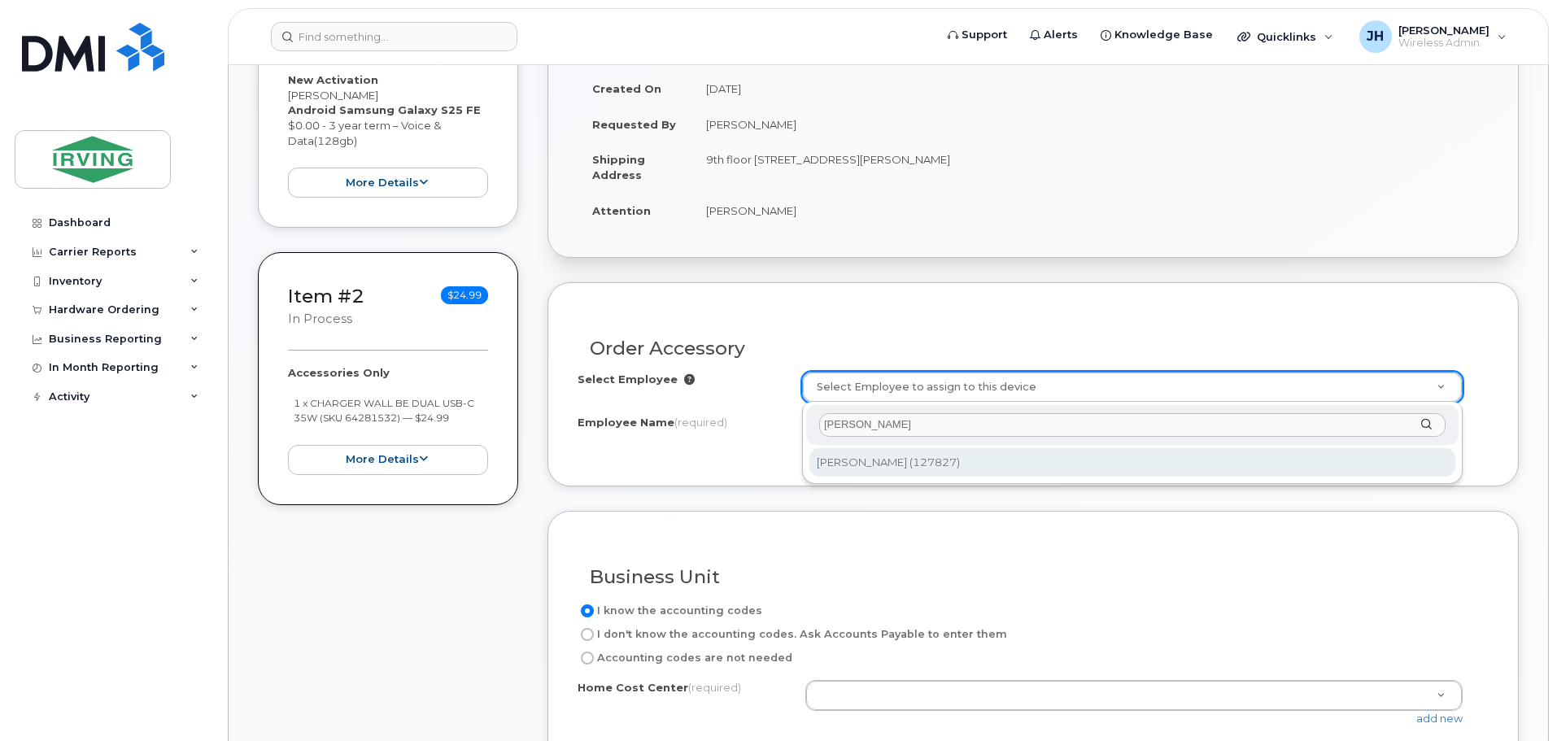
type input "[PERSON_NAME]"
type input "1467944"
type input "[PERSON_NAME]"
type input "4310010315"
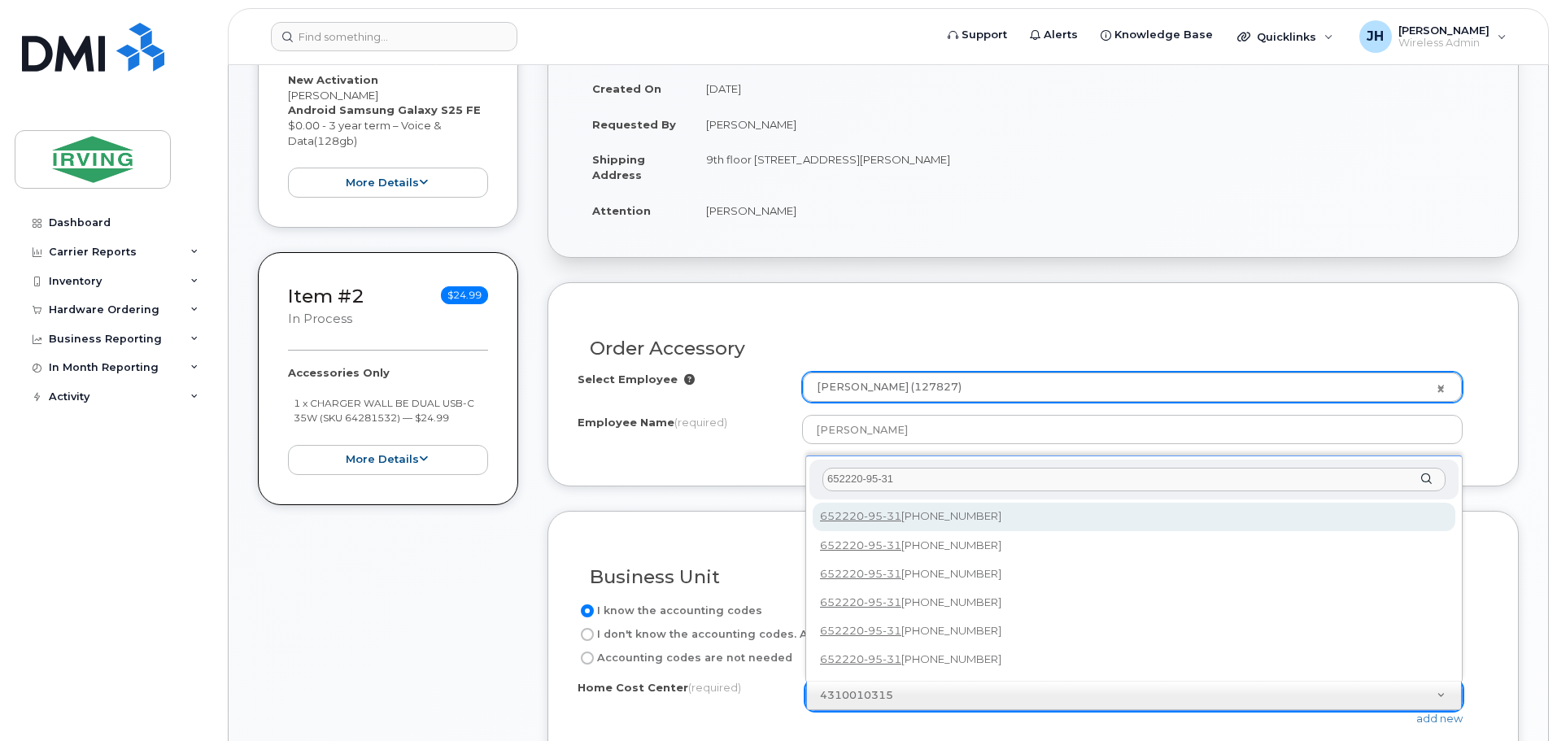
type input "652220-95-31"
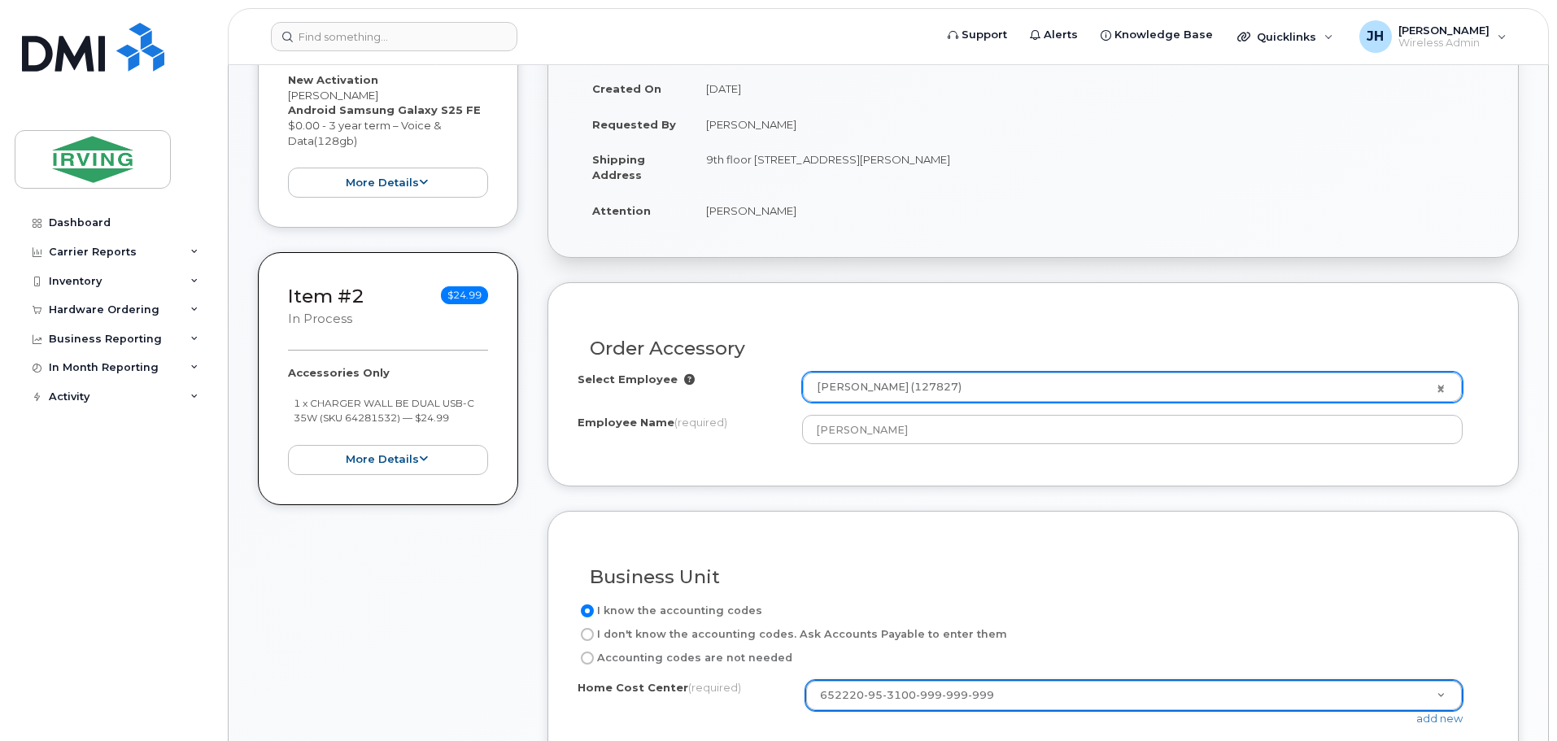
type input "652220-95-3100-999-999-999"
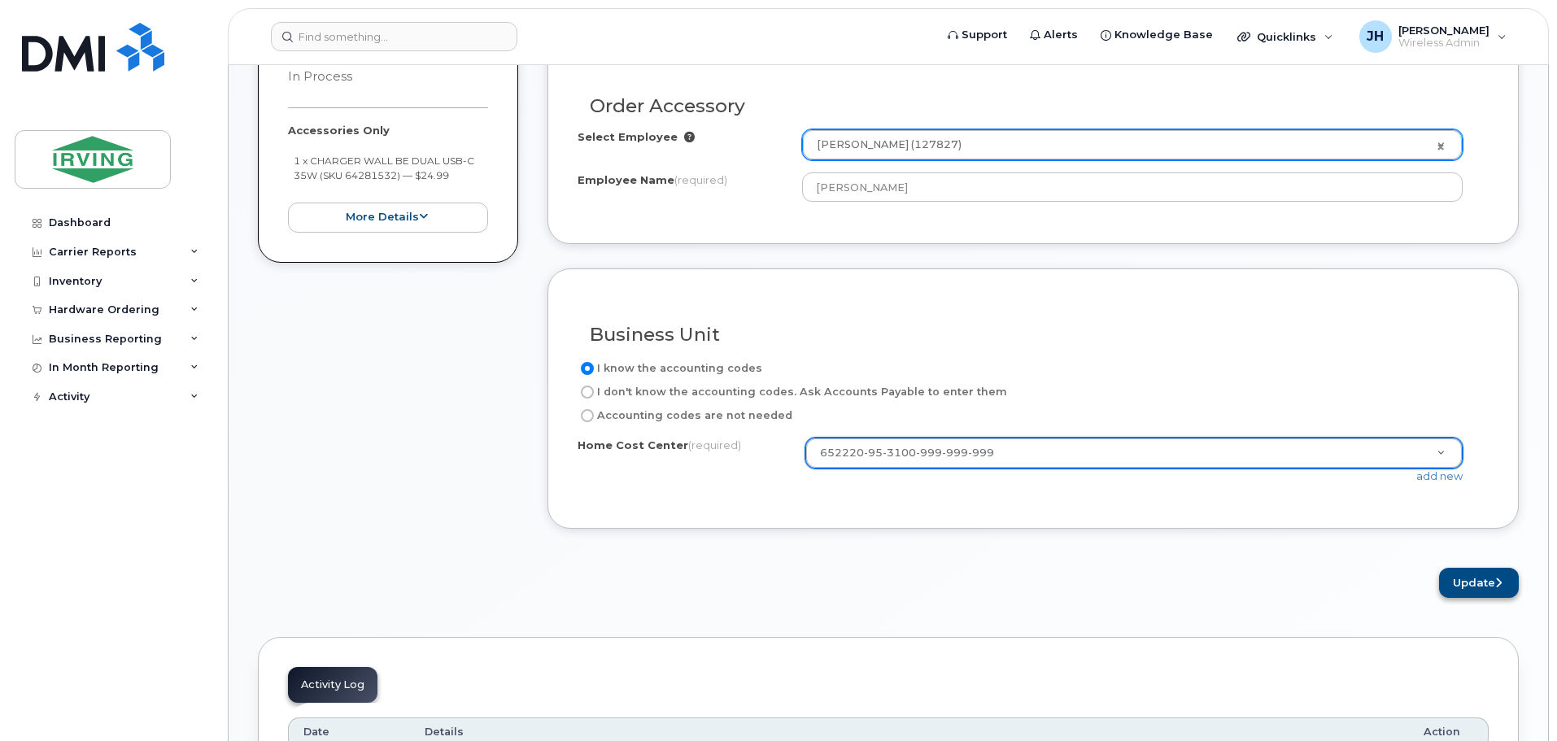
scroll to position [732, 0]
click at [1463, 585] on button "Update" at bounding box center [1479, 581] width 80 height 30
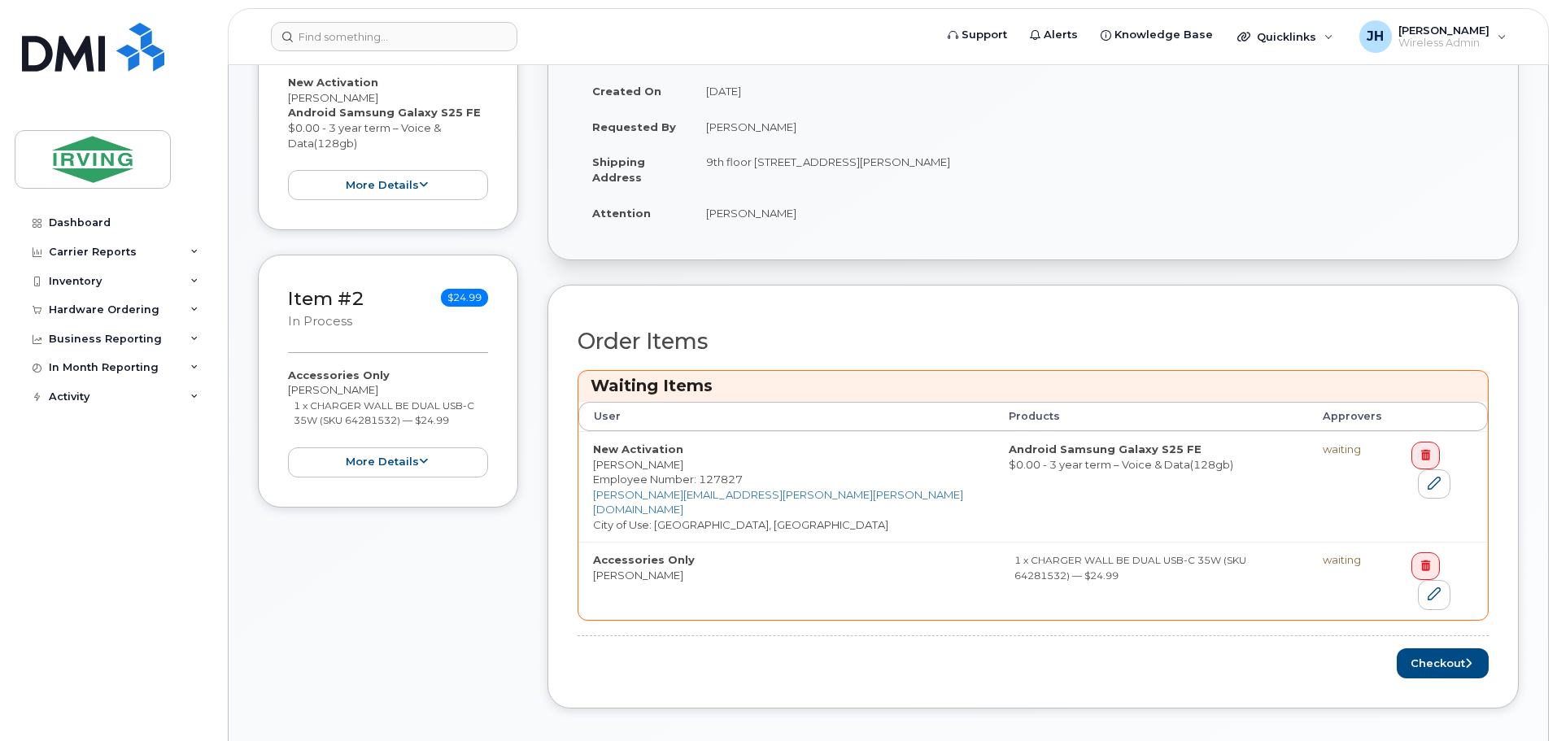
scroll to position [488, 0]
click at [1432, 646] on button "Checkout" at bounding box center [1443, 661] width 92 height 30
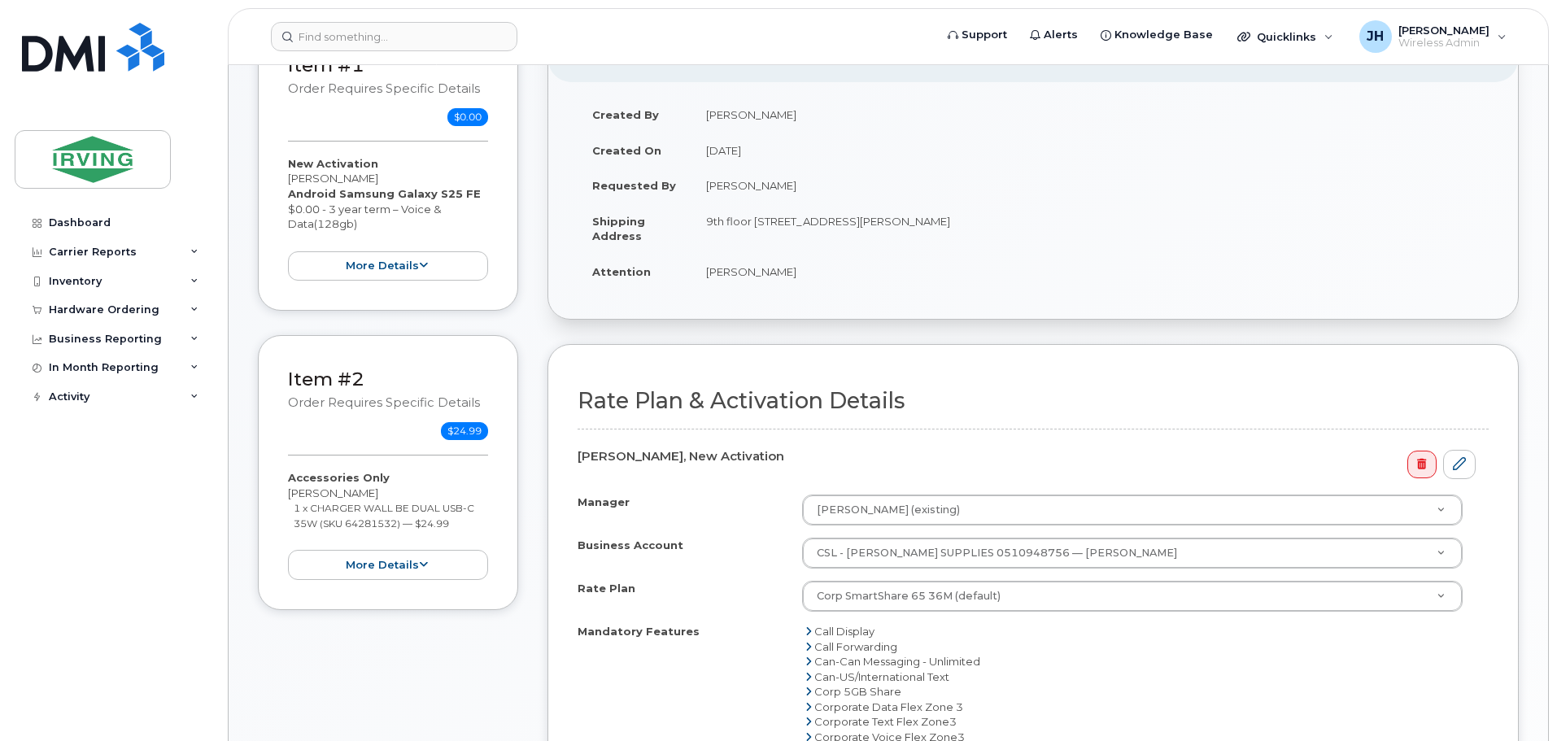
scroll to position [491, 0]
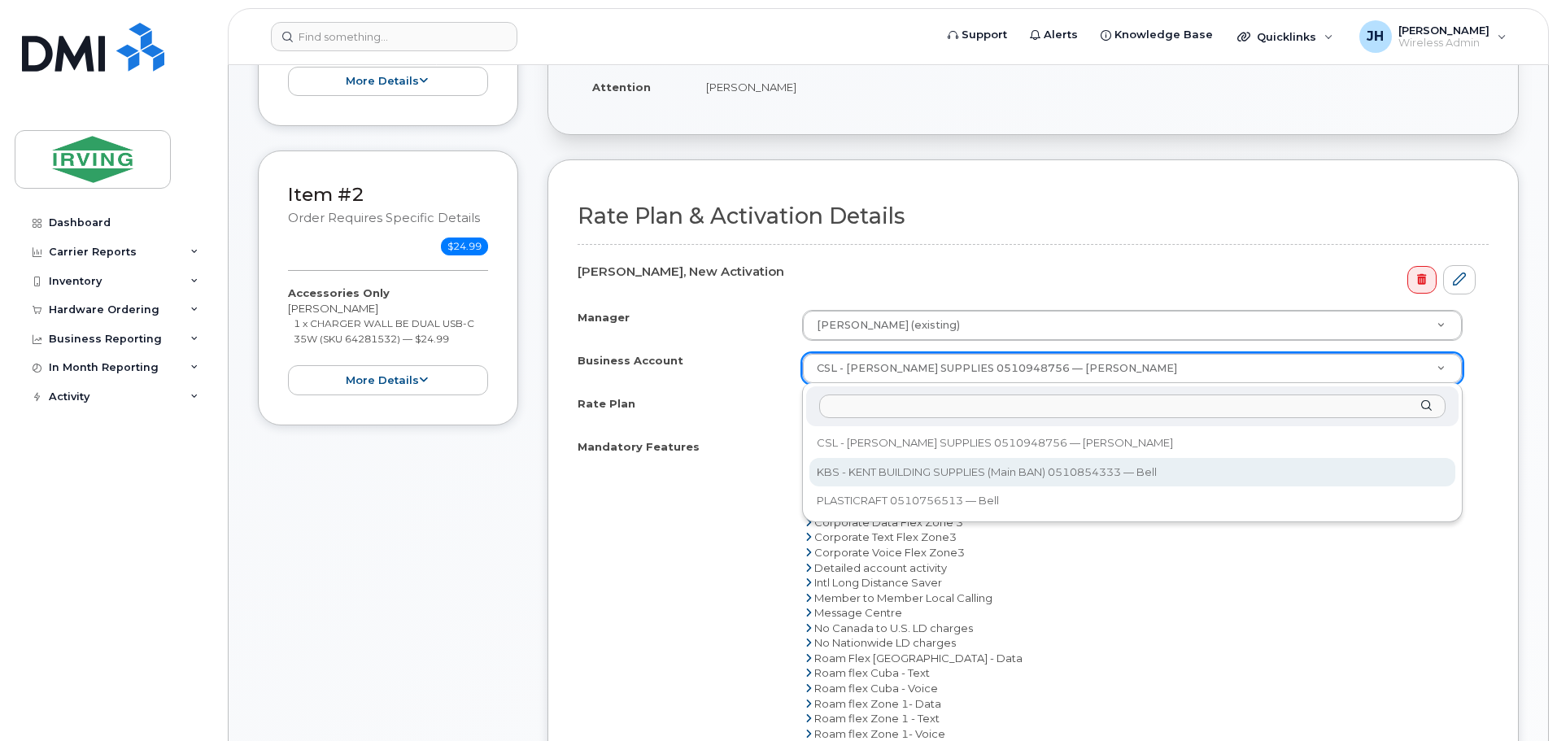
select select "11314"
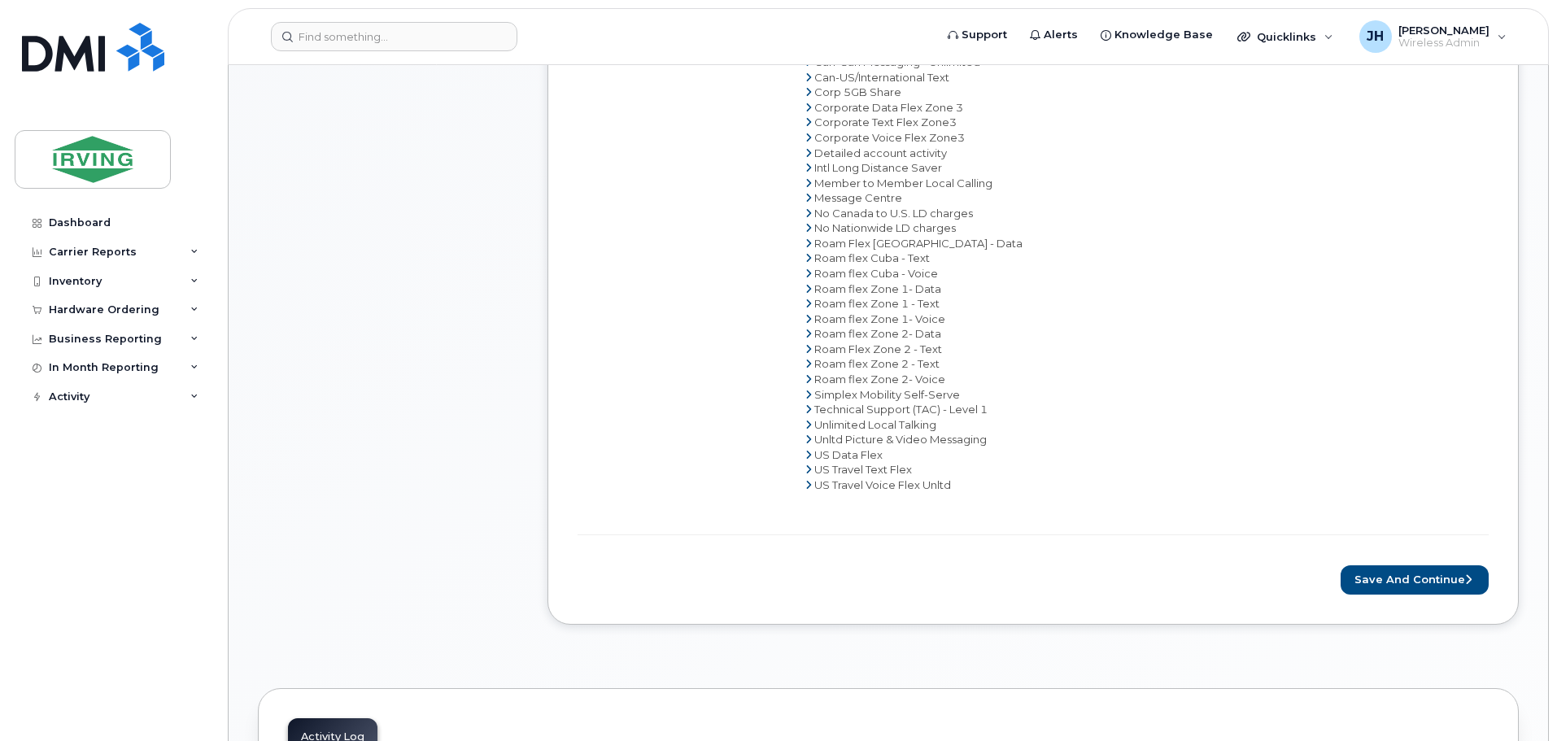
scroll to position [1060, 0]
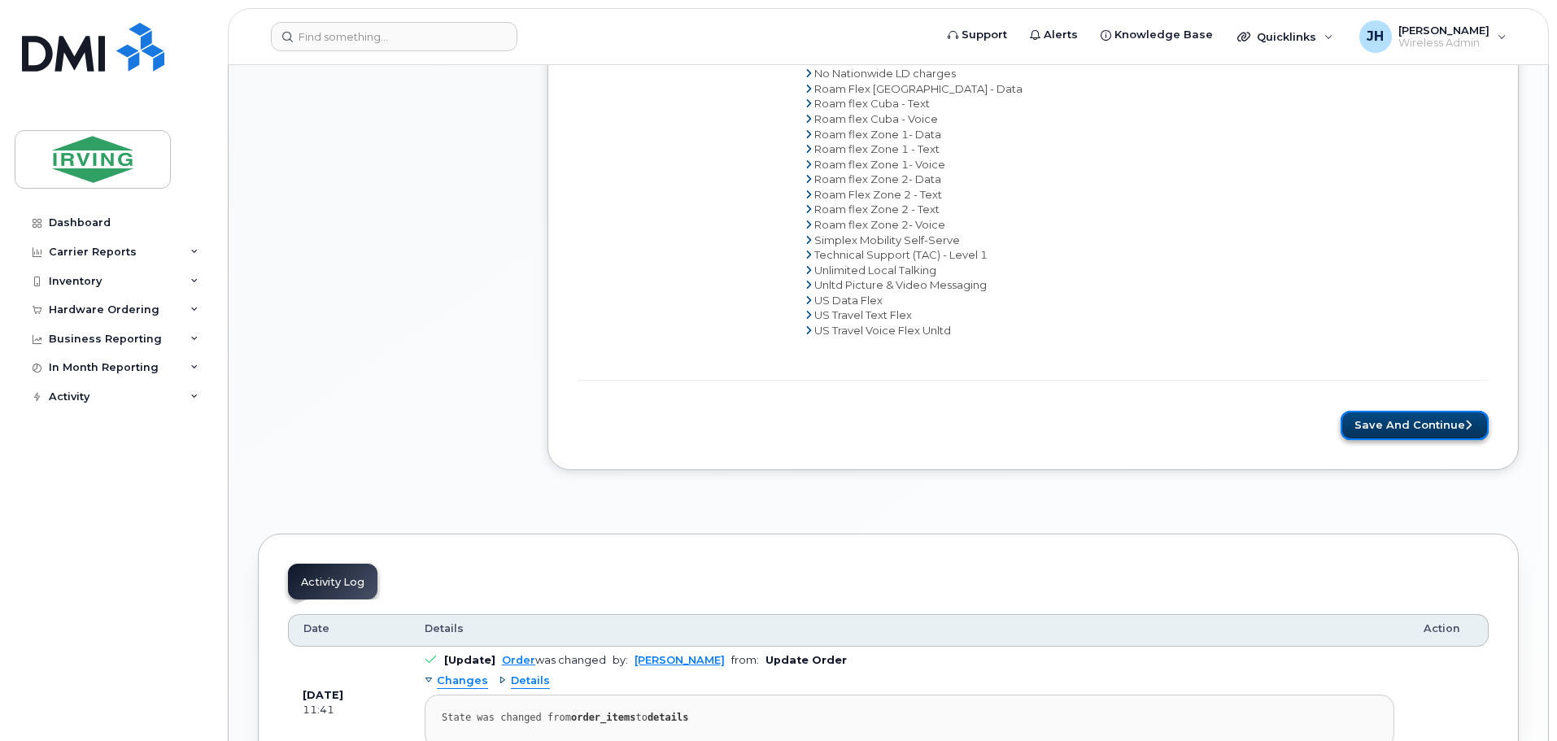
click at [1389, 429] on button "Save and Continue" at bounding box center [1415, 426] width 148 height 30
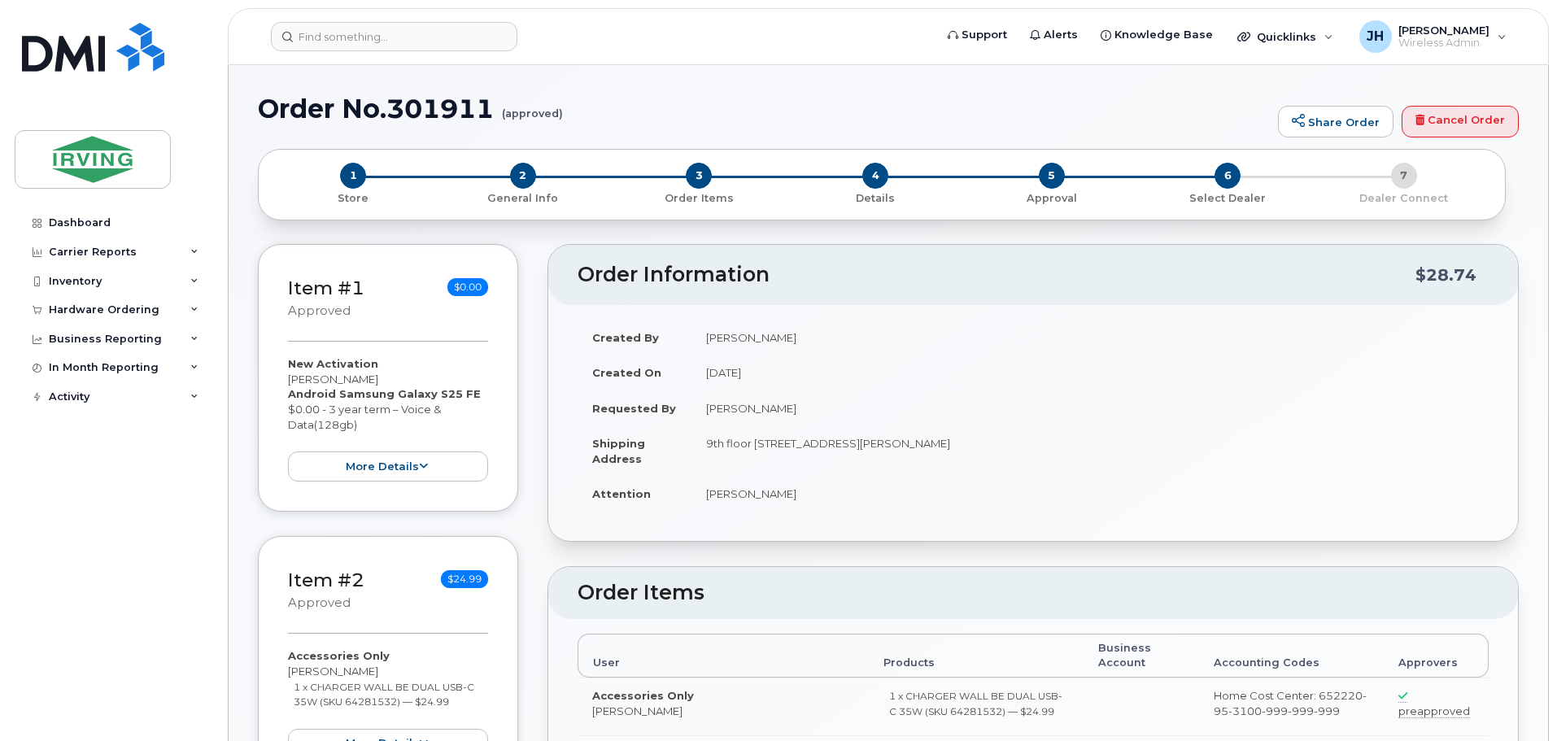
radio input "true"
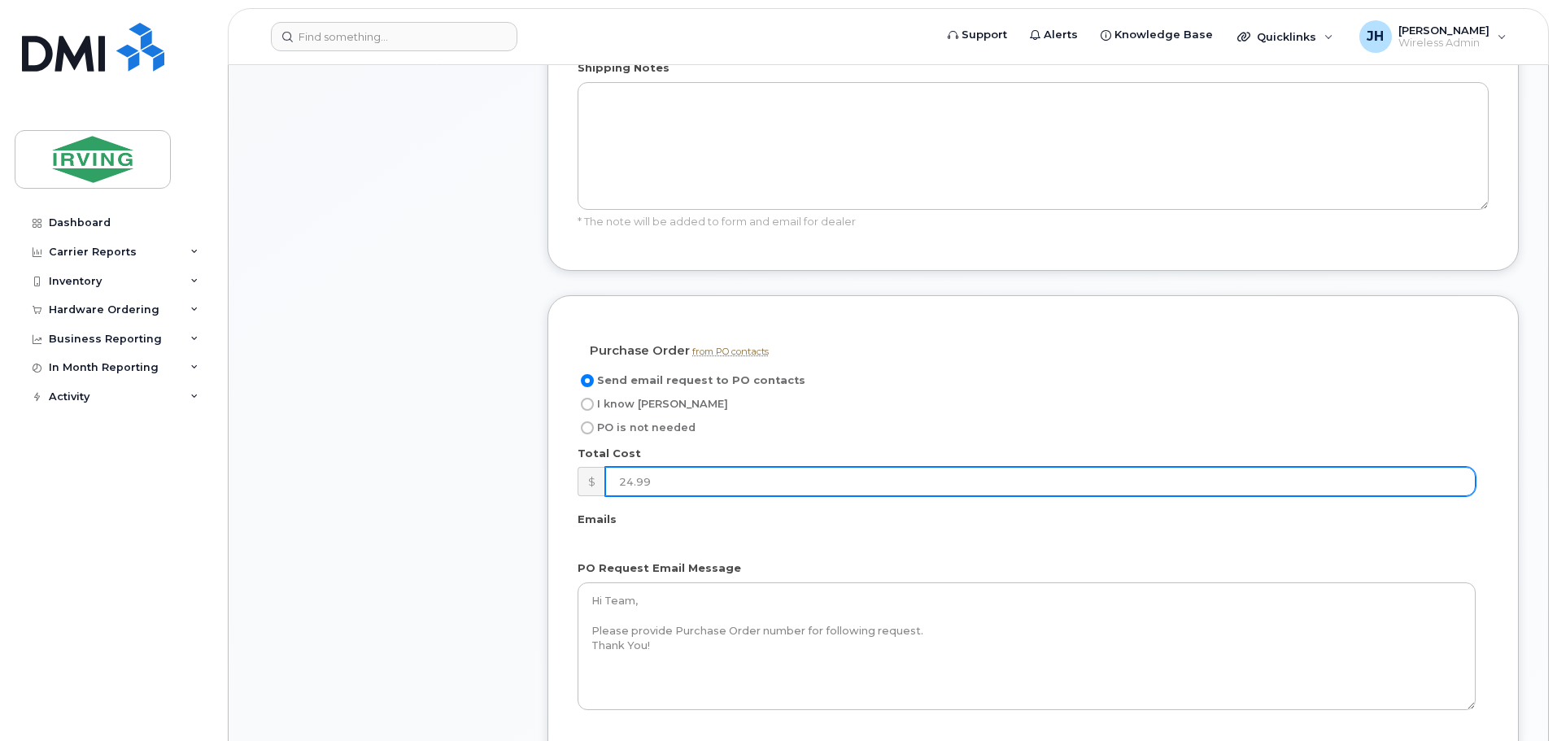
scroll to position [1220, 0]
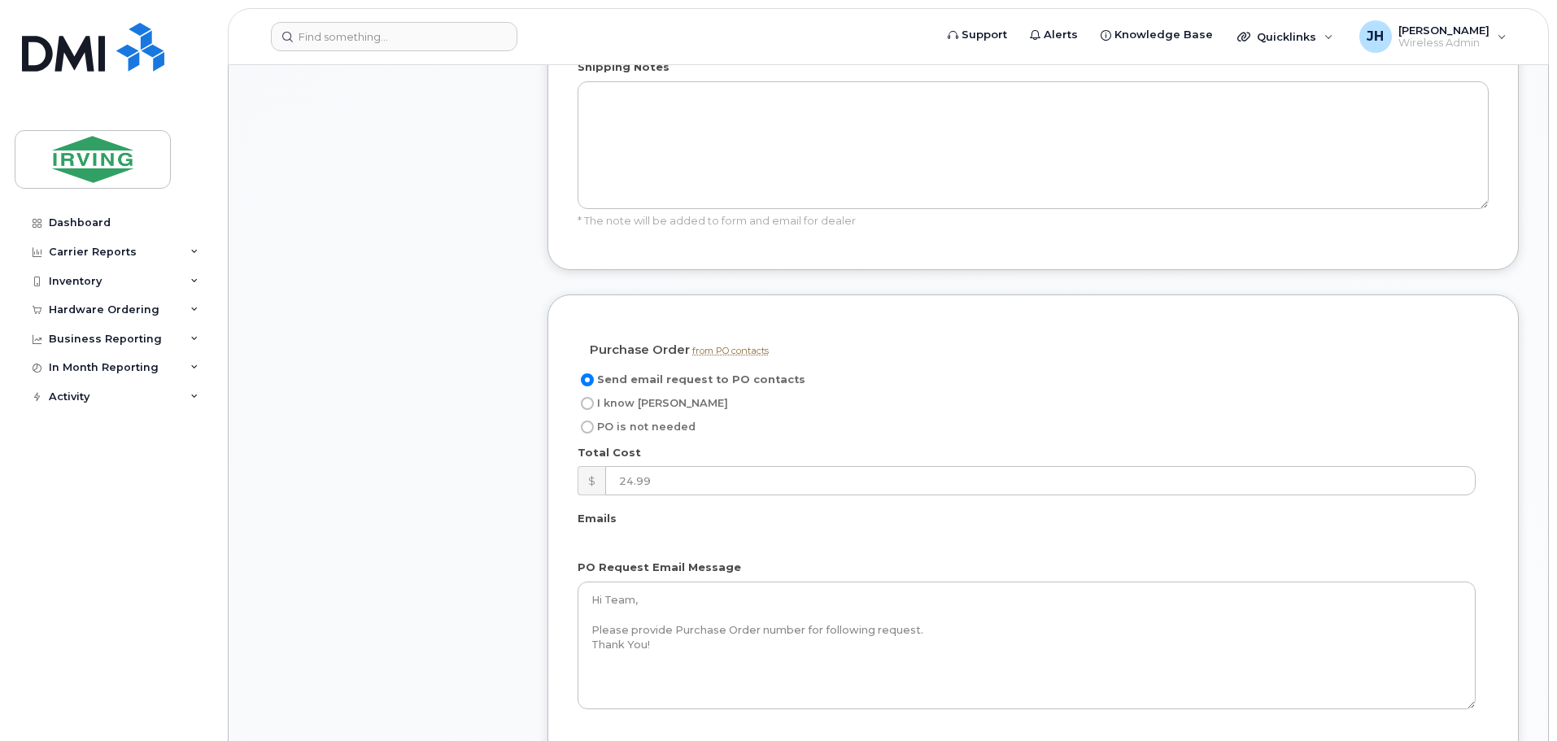
click at [591, 397] on input "I know [PERSON_NAME]" at bounding box center [587, 403] width 13 height 13
radio input "true"
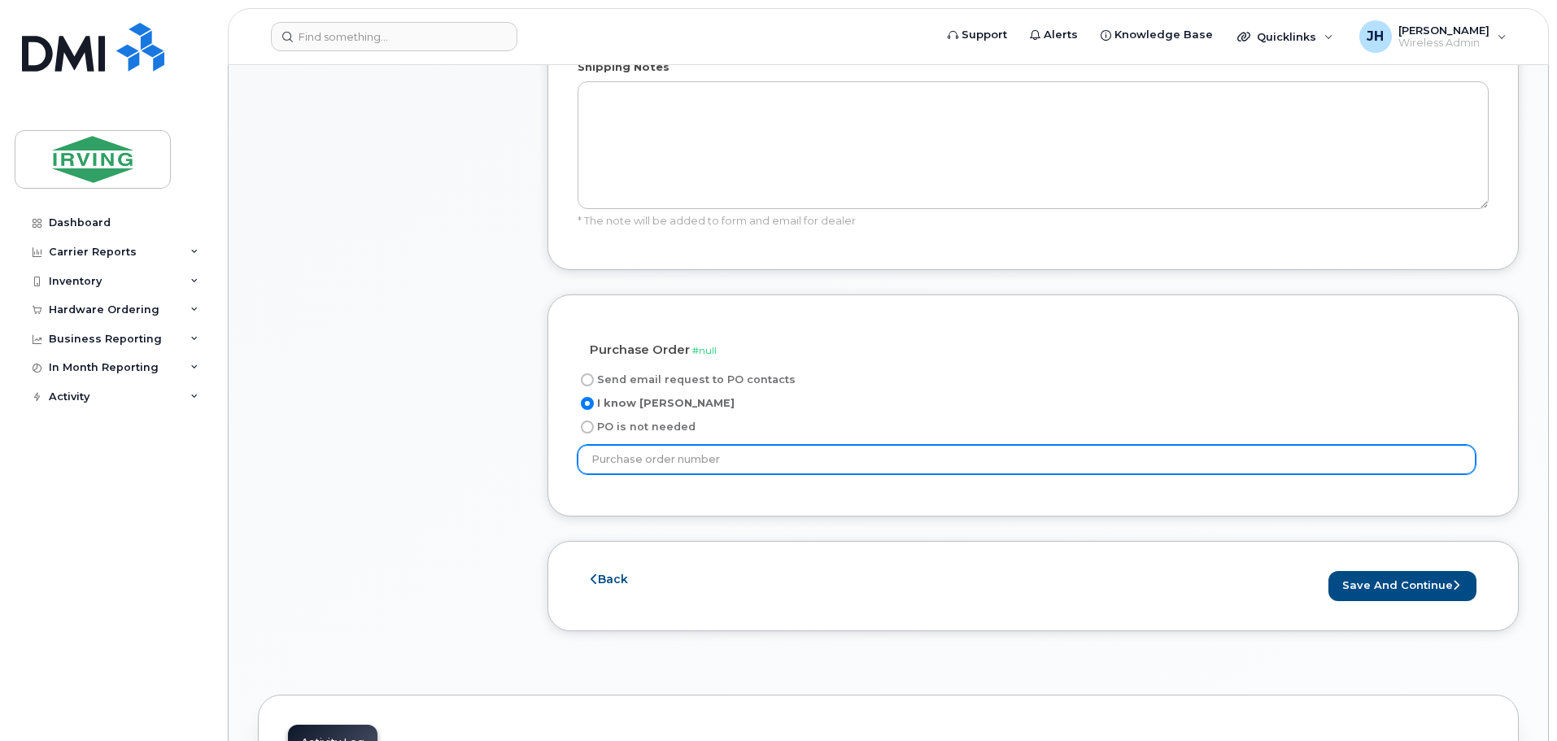
click at [704, 445] on input "text" at bounding box center [1027, 459] width 898 height 29
type input "101659118"
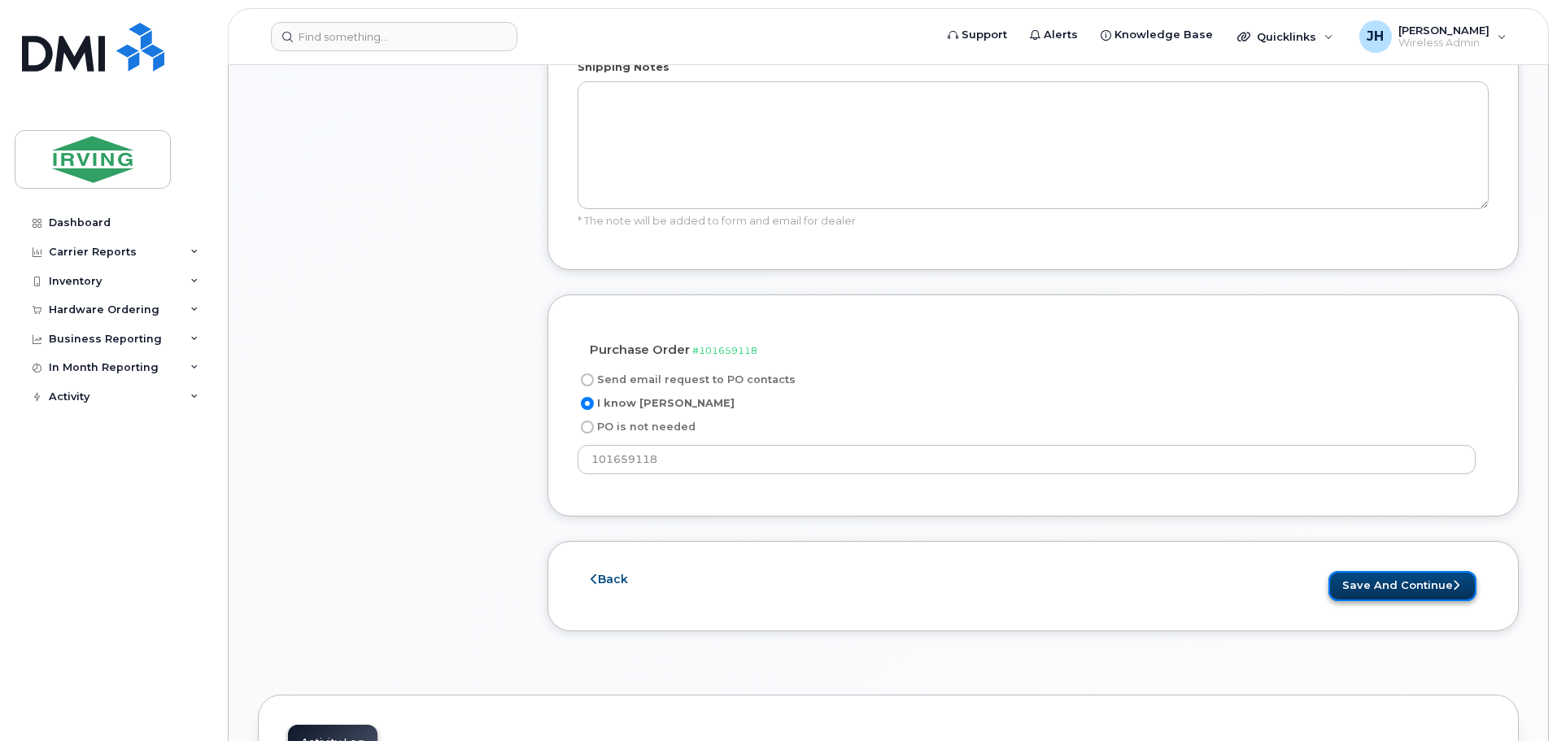
click at [1385, 571] on button "Save and Continue" at bounding box center [1403, 586] width 148 height 30
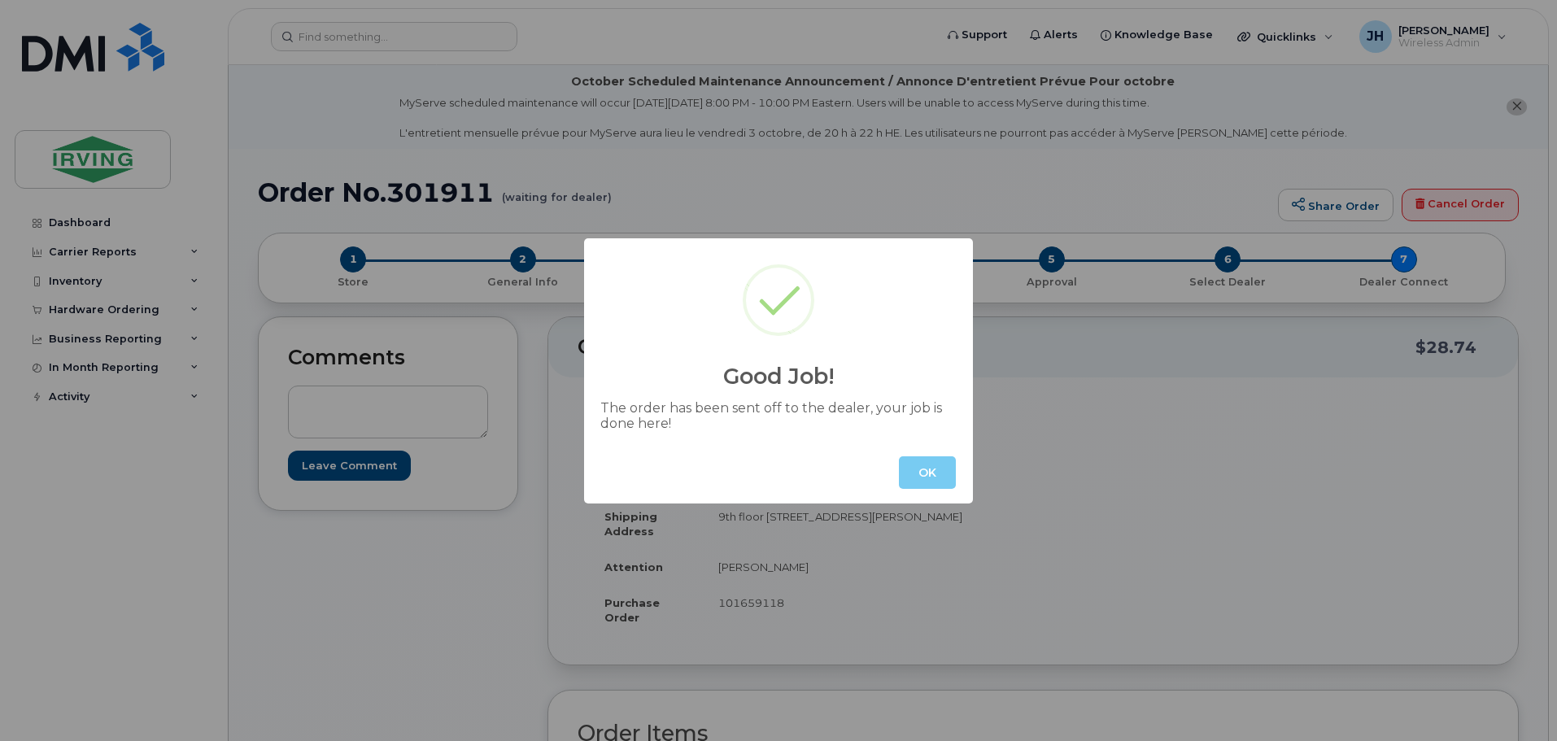
click at [928, 474] on button "OK" at bounding box center [927, 472] width 57 height 33
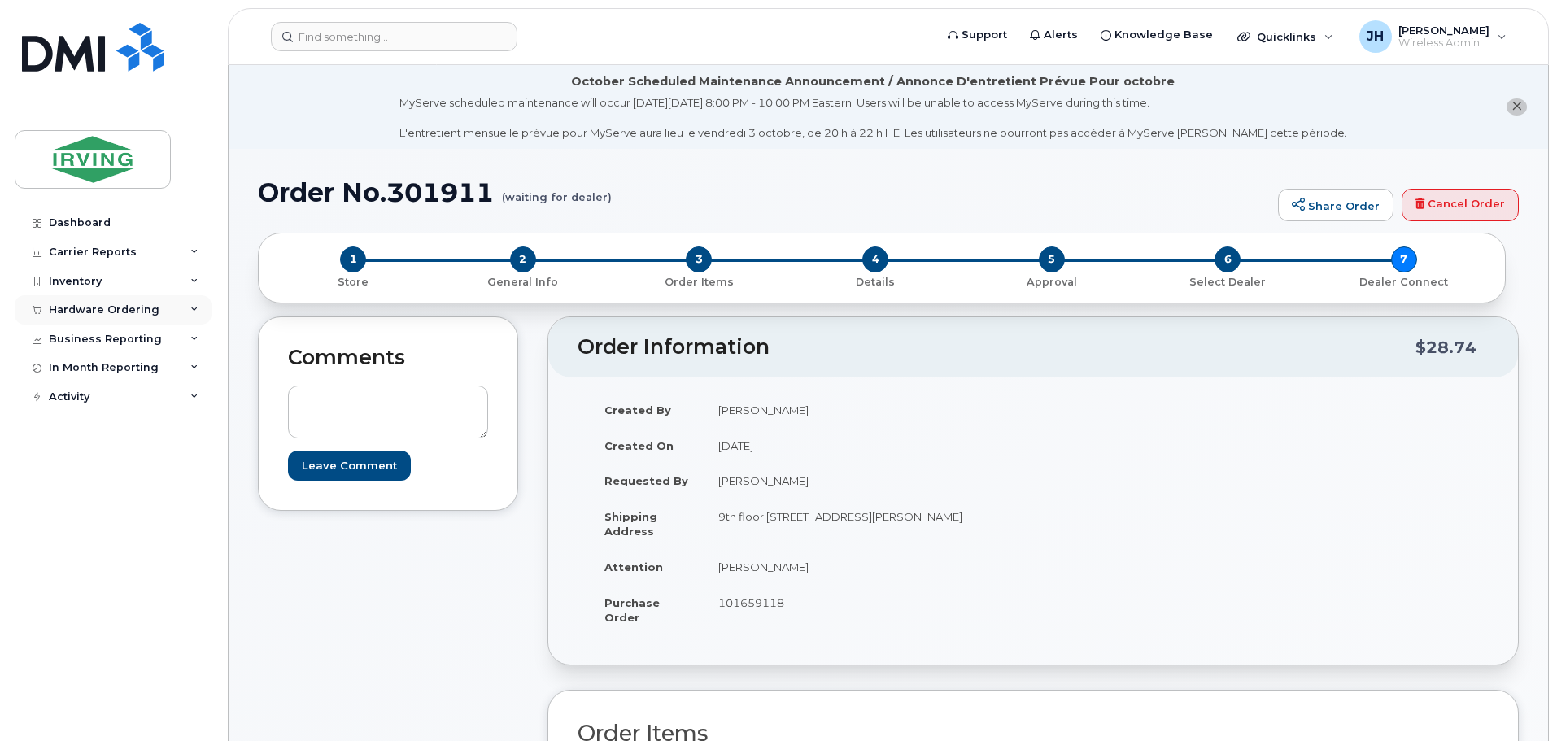
click at [94, 305] on div "Hardware Ordering" at bounding box center [104, 309] width 111 height 13
click at [83, 374] on div "Orders" at bounding box center [76, 371] width 40 height 15
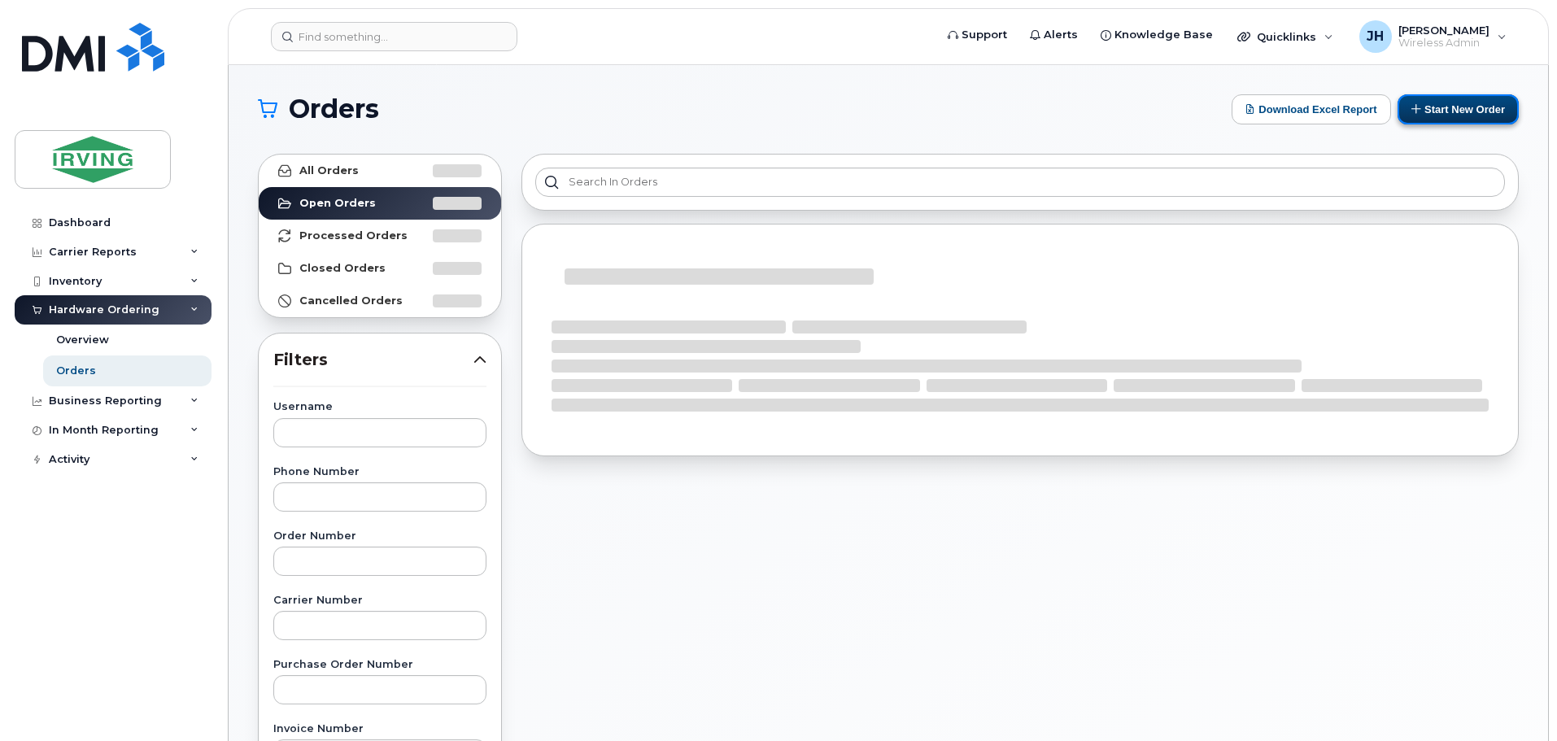
click at [1473, 102] on button "Start New Order" at bounding box center [1458, 109] width 121 height 30
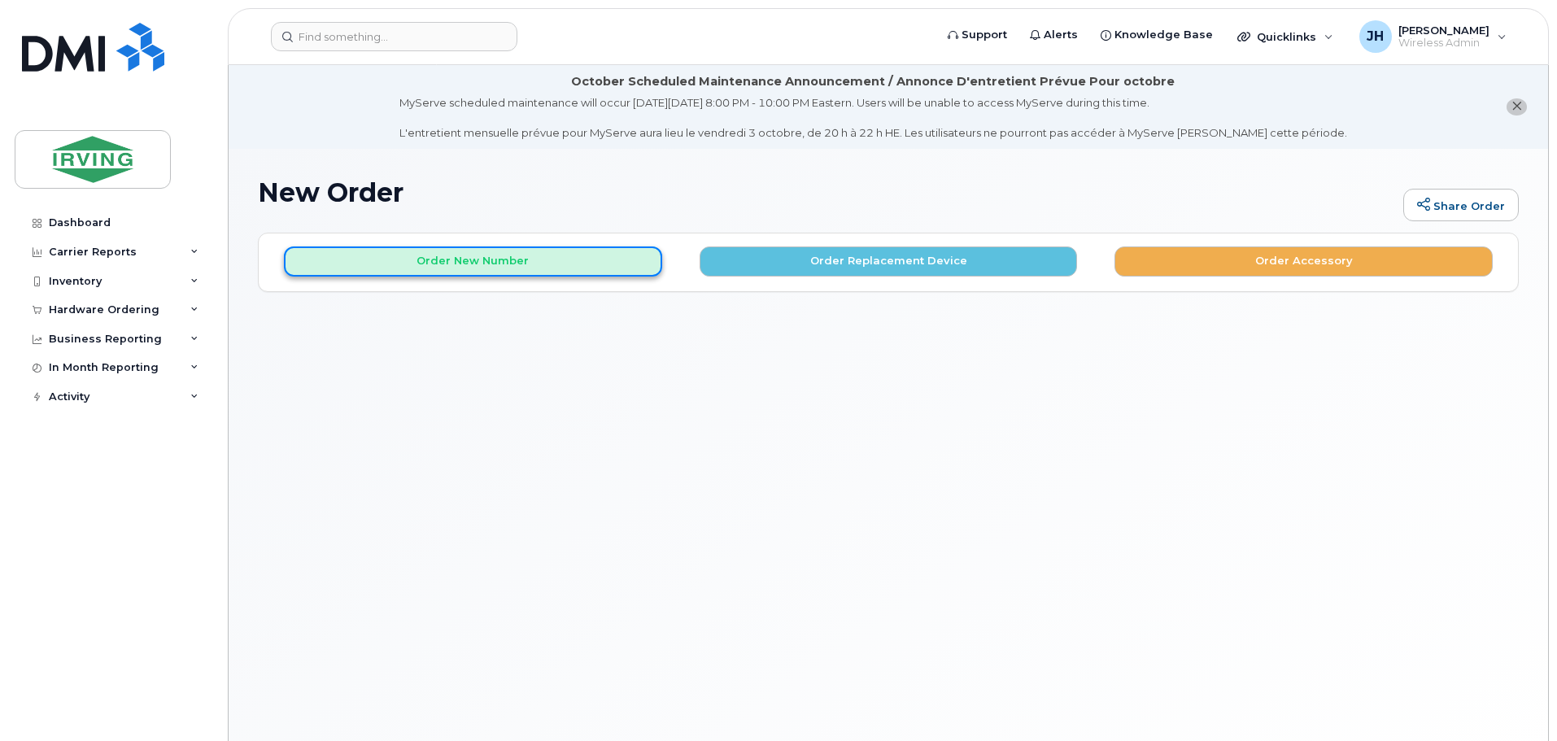
click at [469, 261] on button "Order New Number" at bounding box center [473, 262] width 378 height 30
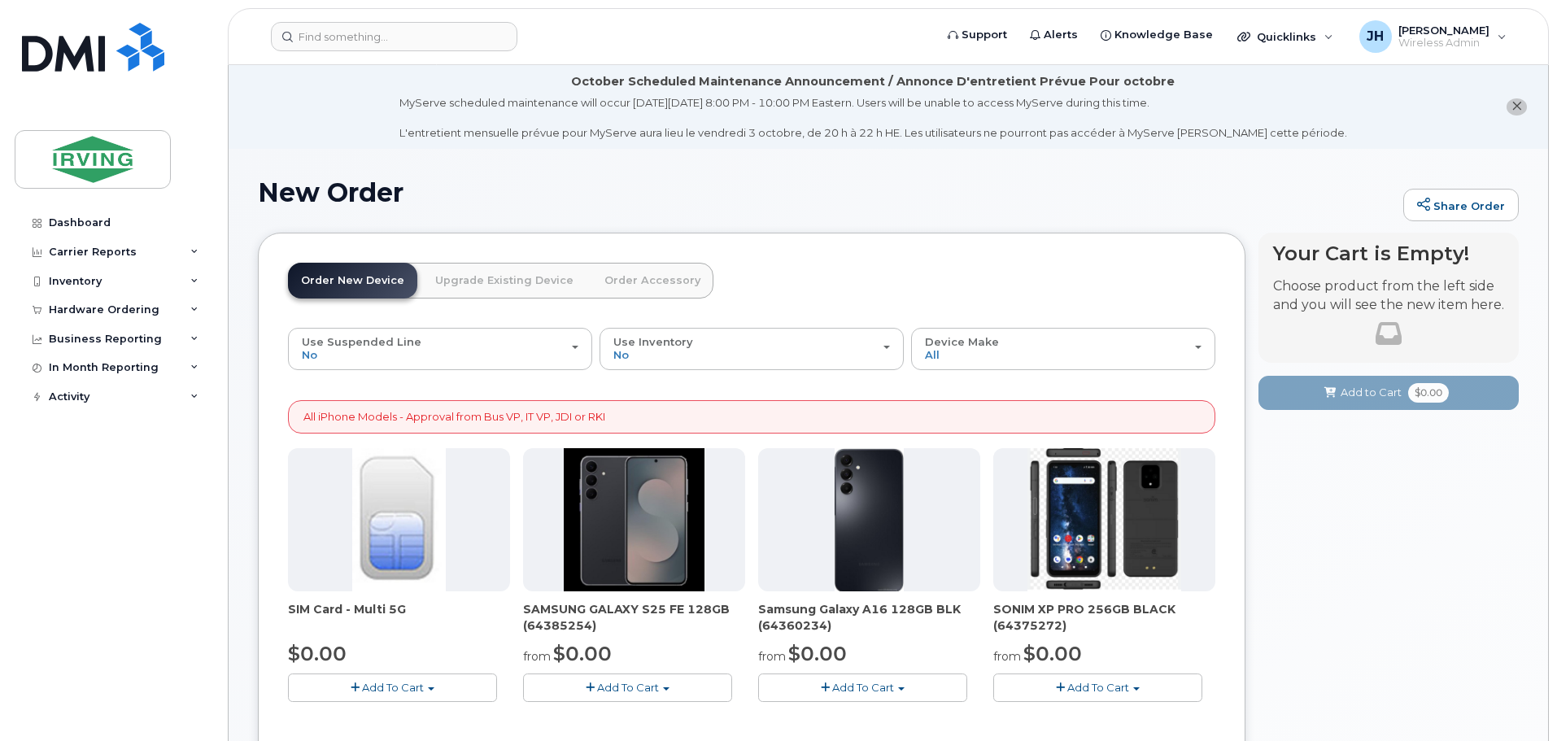
click at [628, 684] on span "Add To Cart" at bounding box center [628, 687] width 62 height 13
click at [634, 714] on link "$0.00 - 3 year term – Voice & Data(128gb)" at bounding box center [655, 718] width 257 height 20
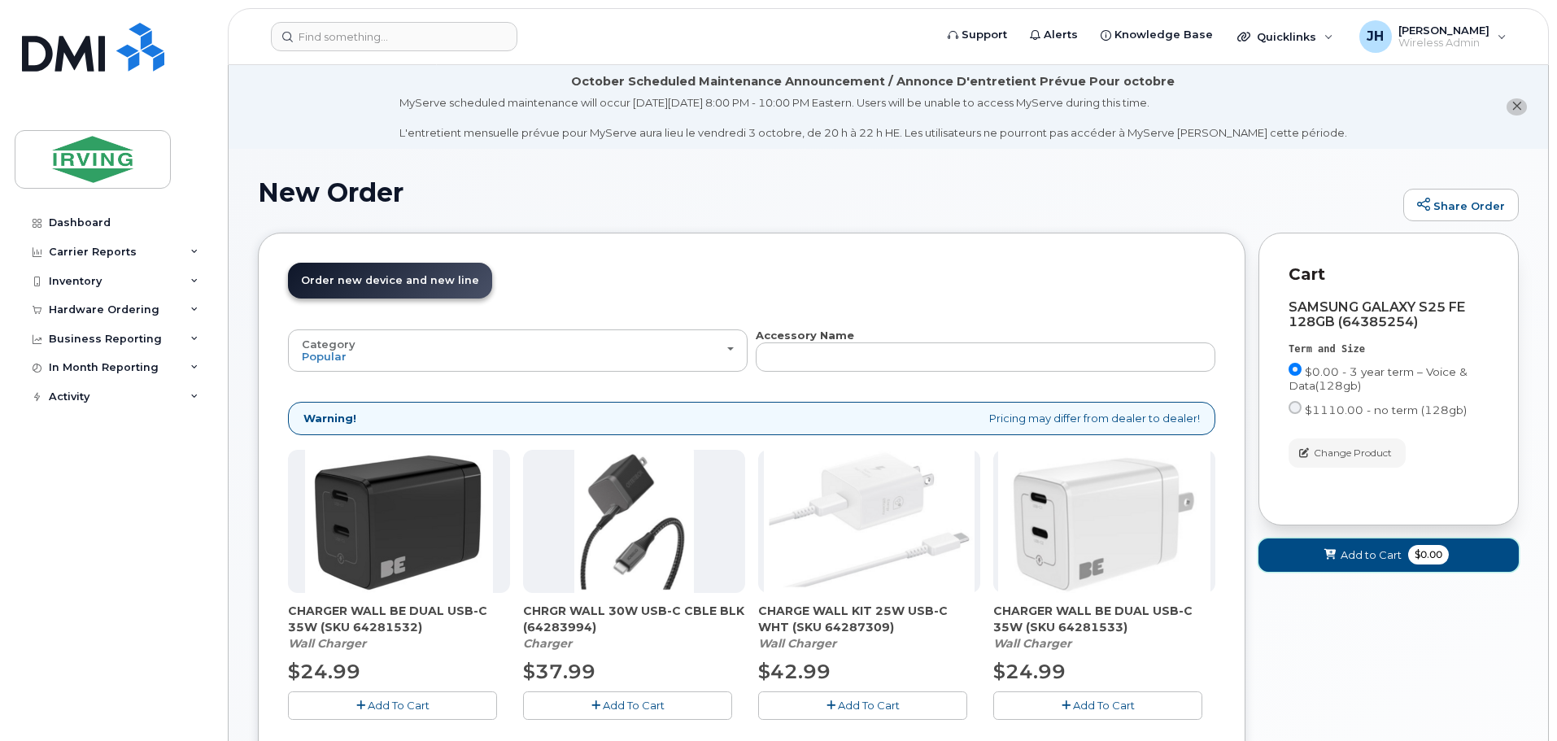
click at [1359, 550] on span "Add to Cart" at bounding box center [1371, 555] width 61 height 15
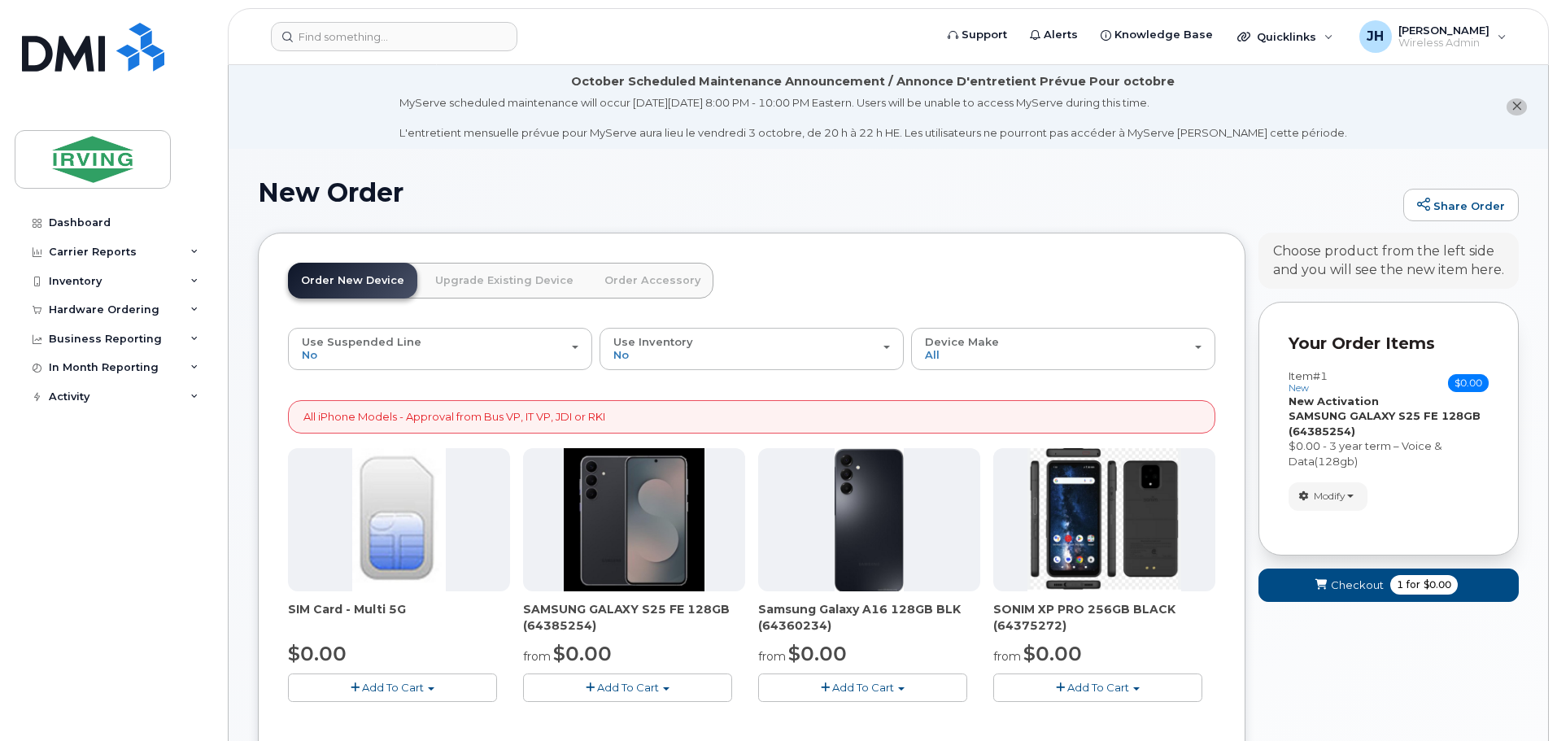
click at [626, 286] on link "Order Accessory" at bounding box center [652, 281] width 122 height 36
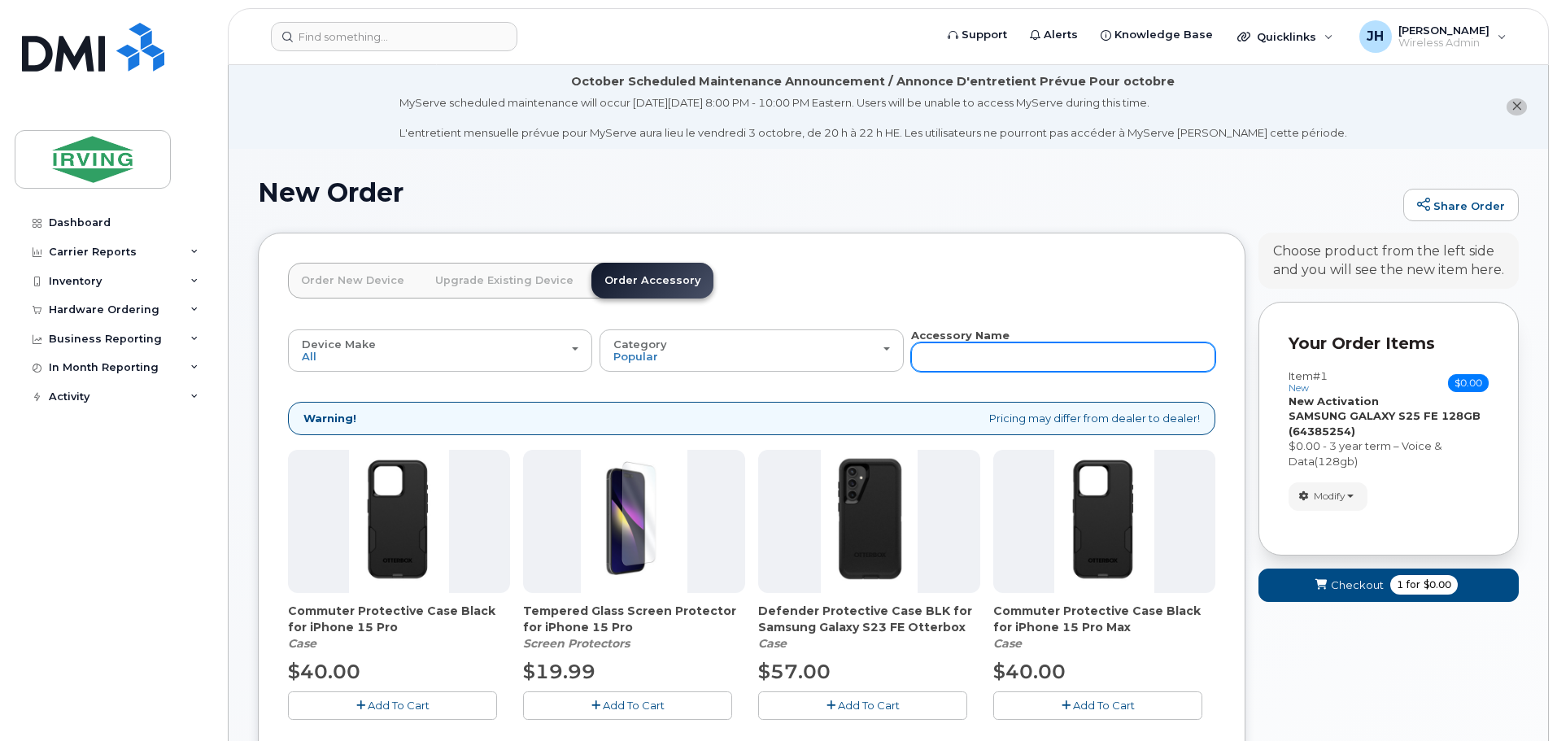
drag, startPoint x: 929, startPoint y: 364, endPoint x: 929, endPoint y: 349, distance: 15.5
click at [929, 364] on input "text" at bounding box center [1063, 357] width 304 height 29
type input "charger"
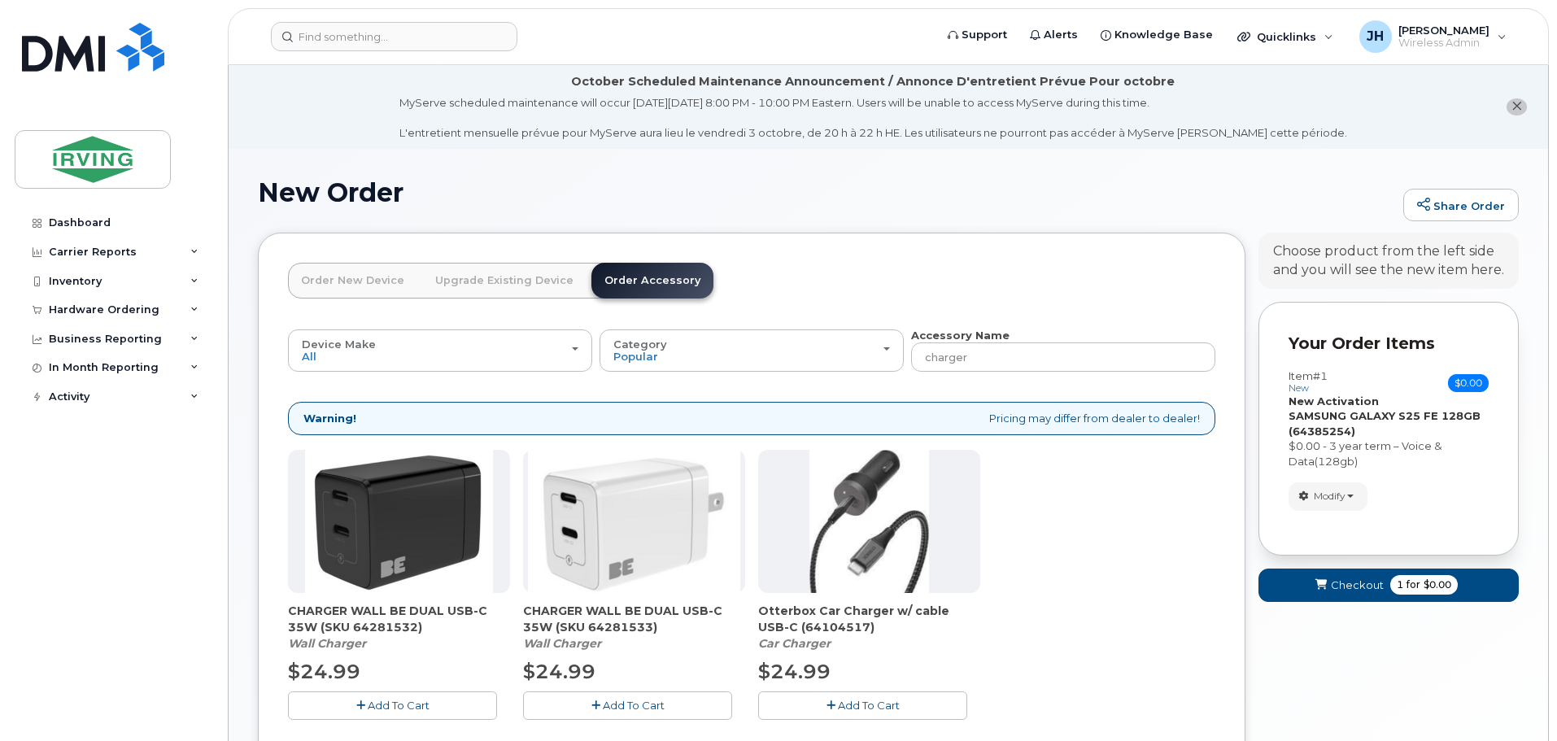
click at [393, 700] on span "Add To Cart" at bounding box center [399, 705] width 62 height 13
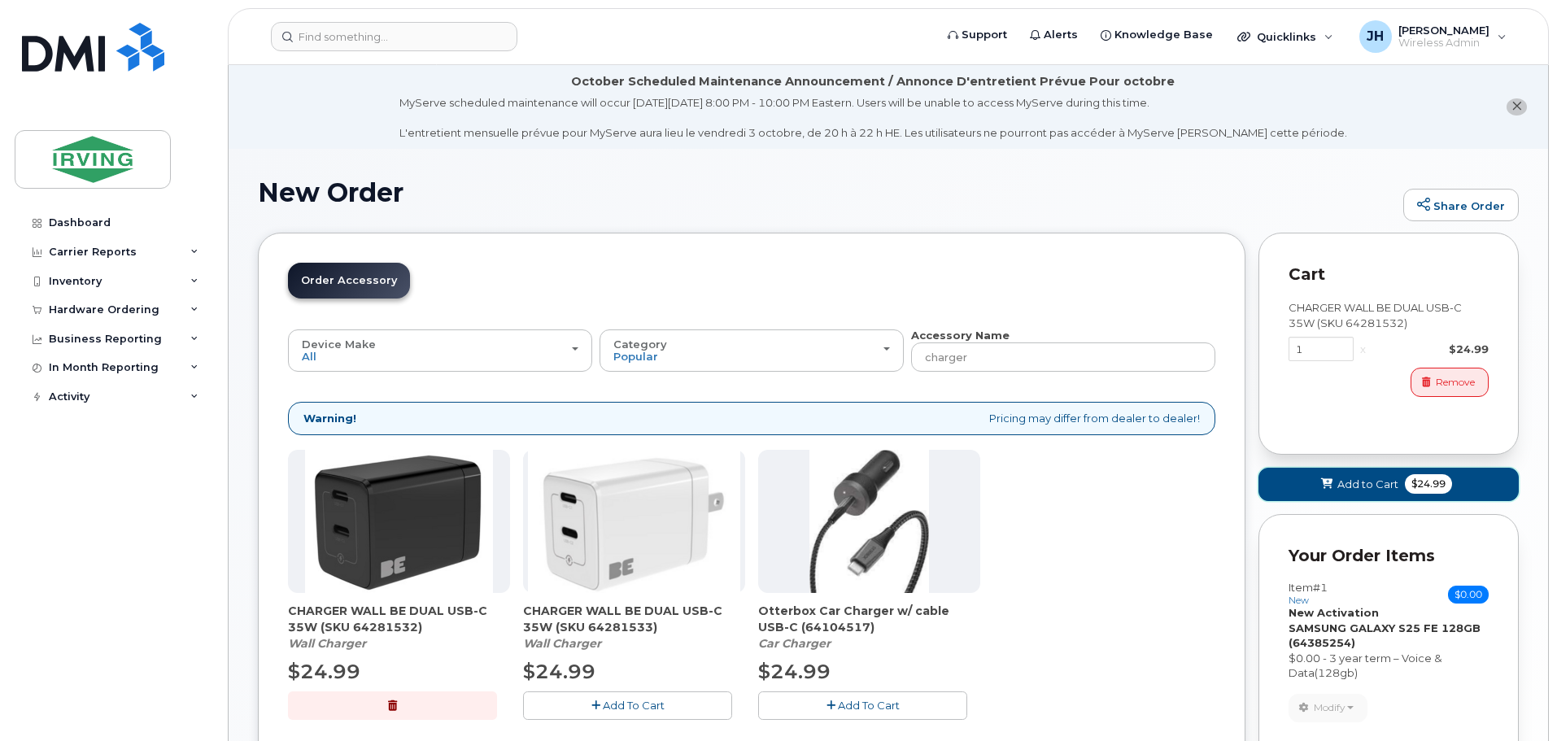
click at [1365, 491] on span "Add to Cart" at bounding box center [1368, 484] width 61 height 15
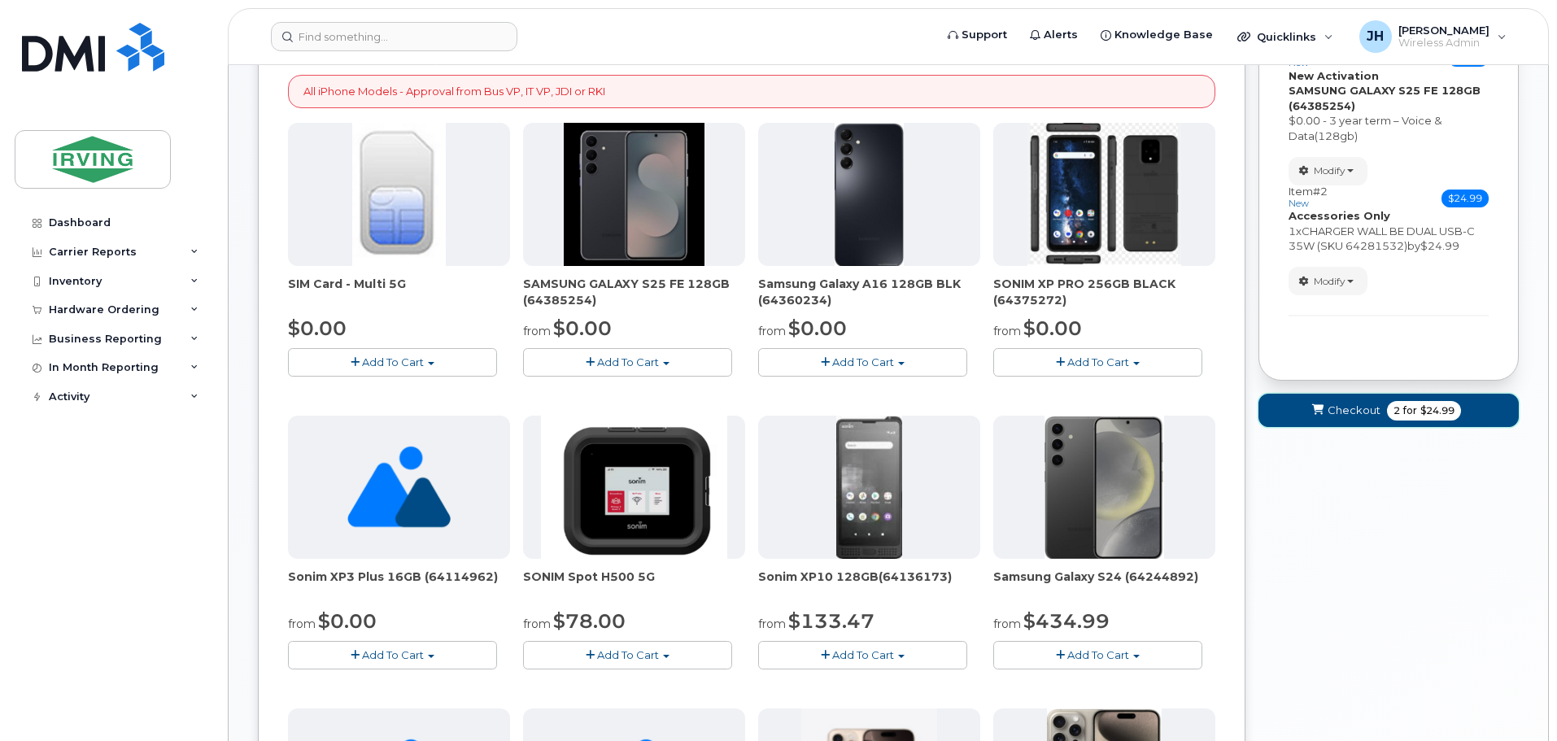
click at [1343, 410] on span "Checkout" at bounding box center [1354, 410] width 53 height 15
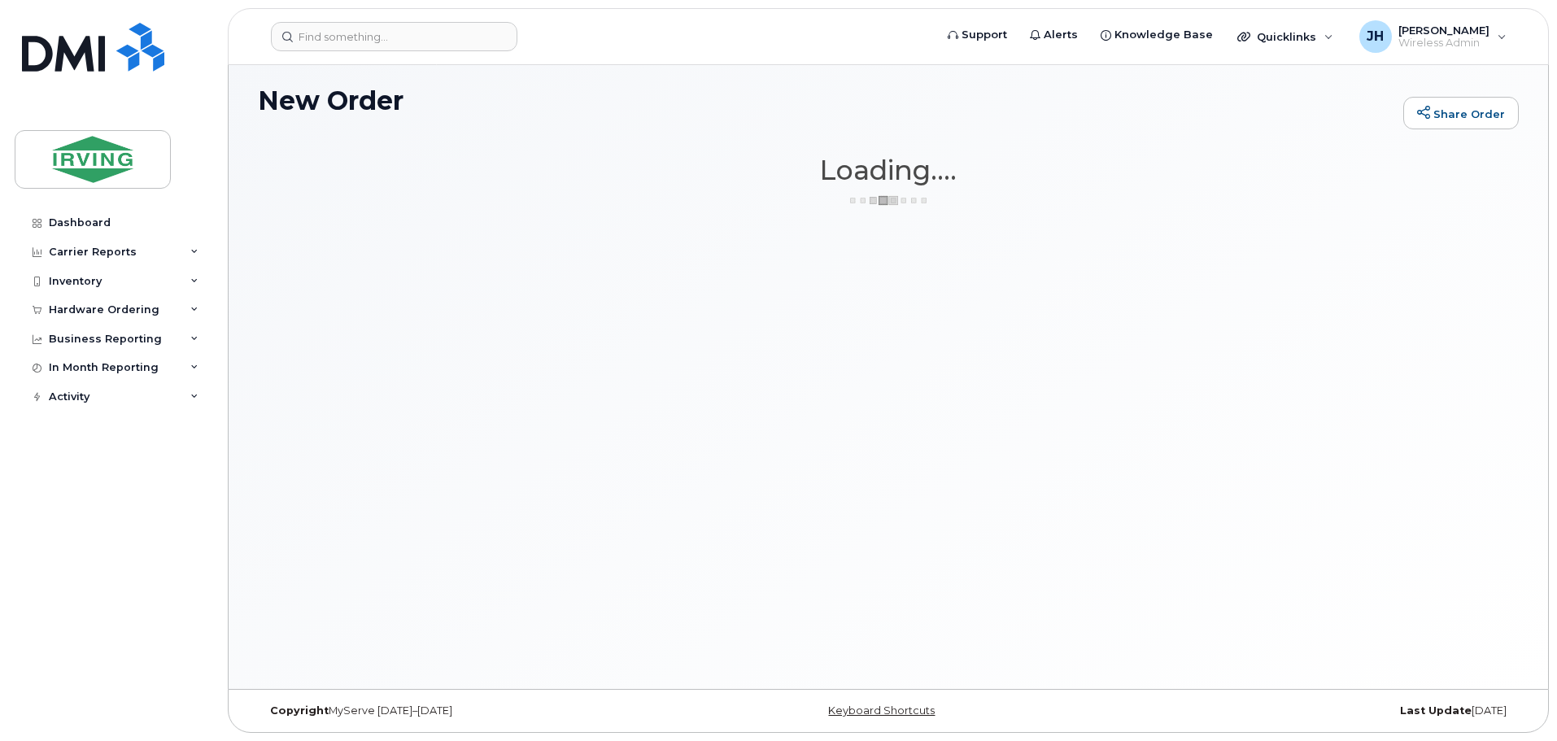
scroll to position [92, 0]
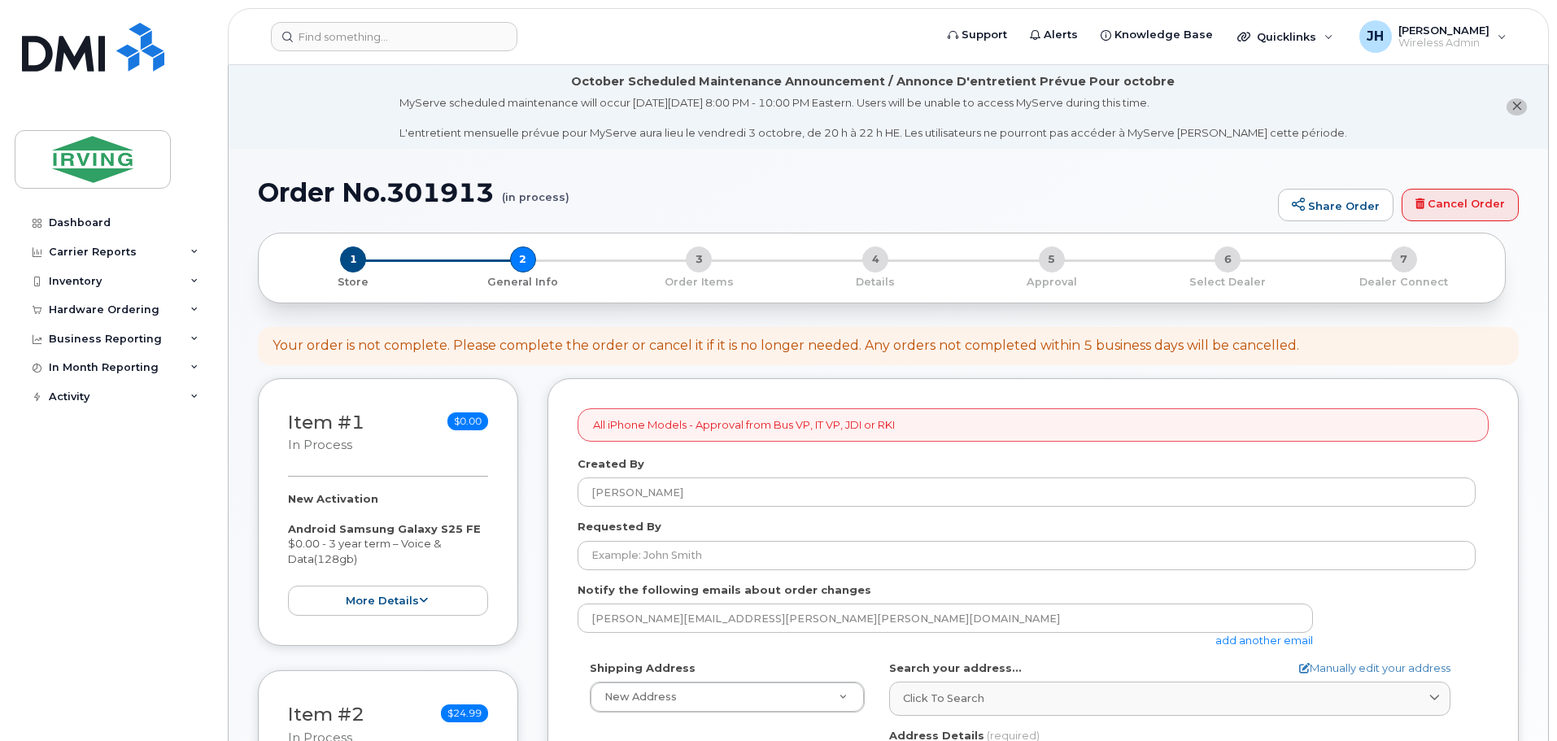
select select
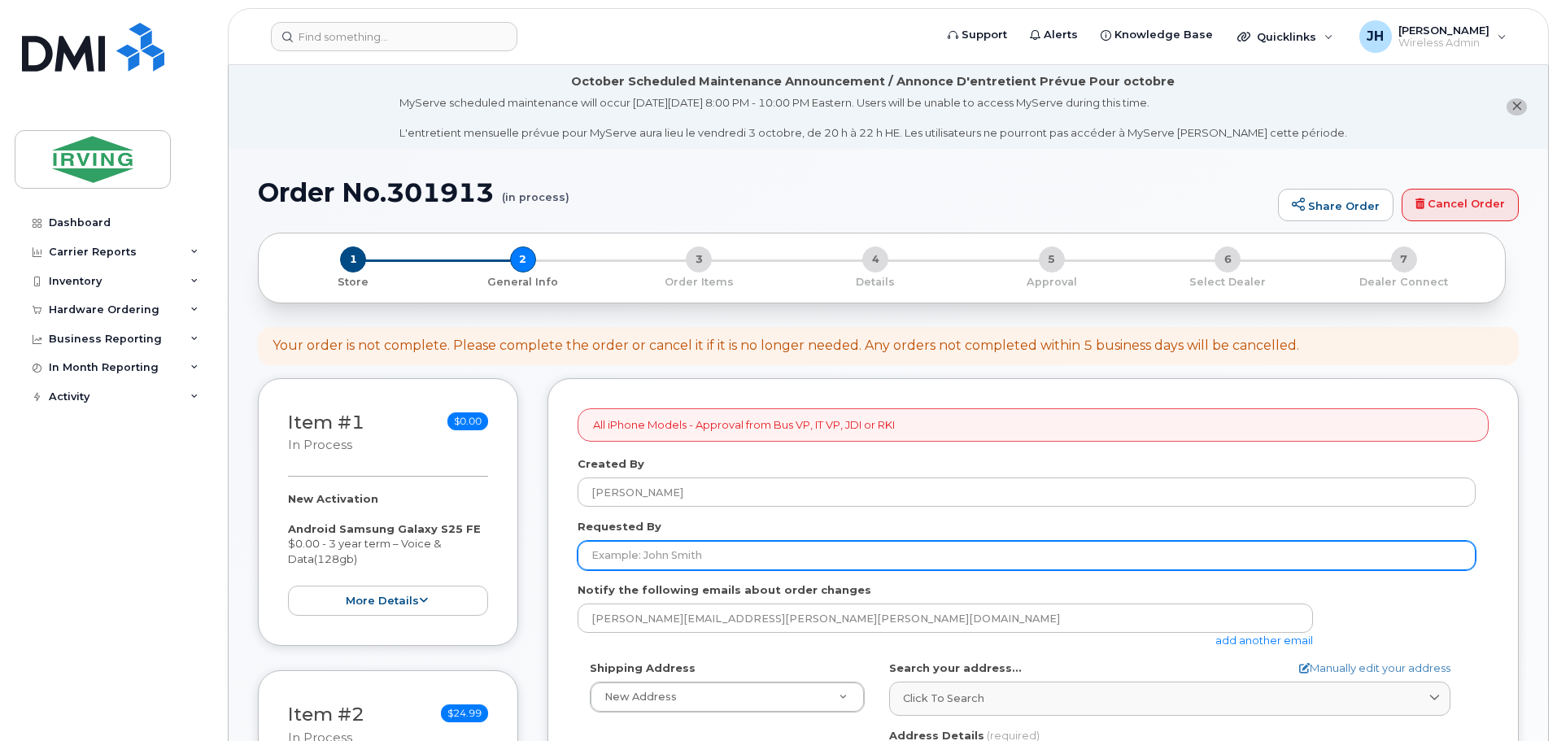
click at [641, 550] on input "Requested By" at bounding box center [1027, 555] width 898 height 29
type input "[PERSON_NAME]"
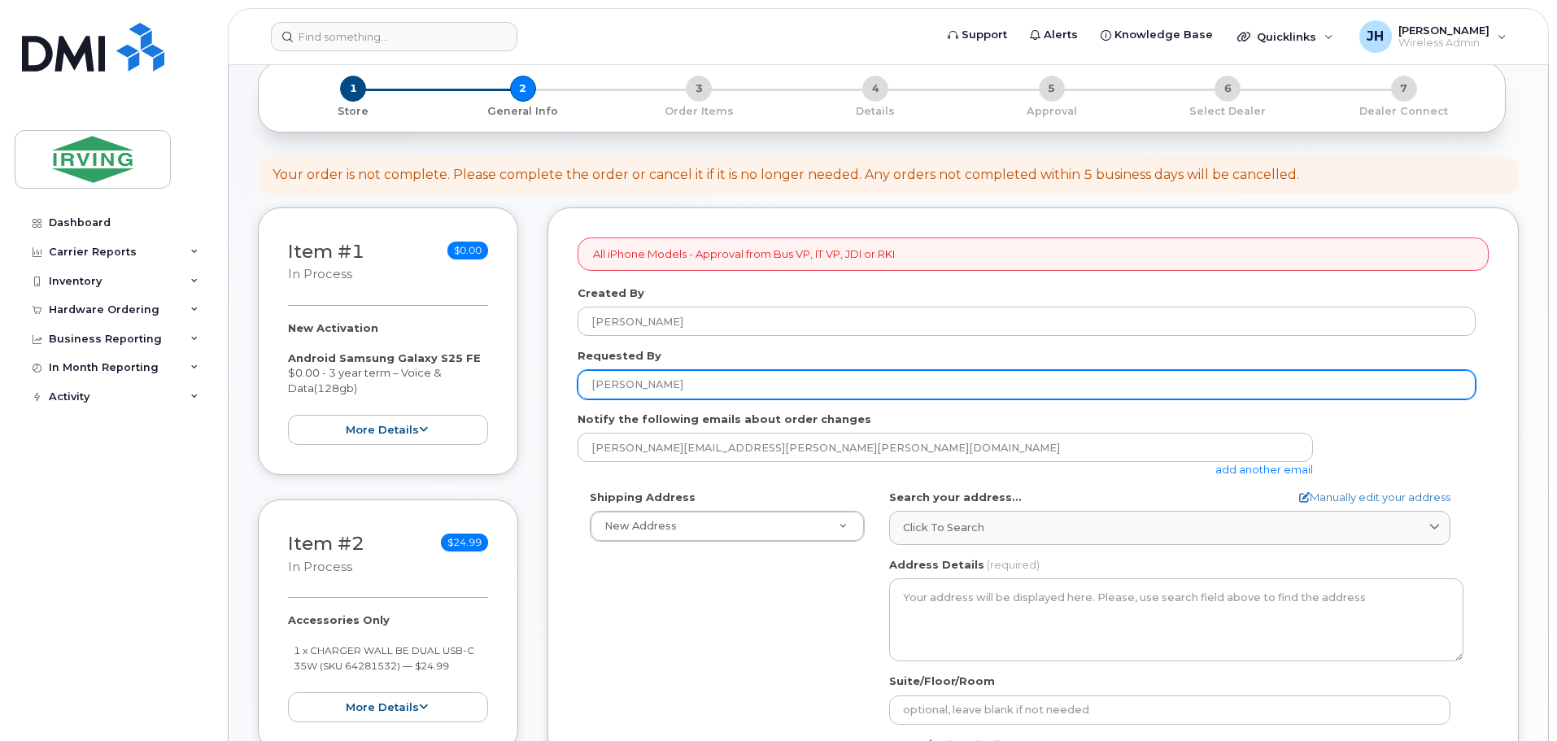
scroll to position [244, 0]
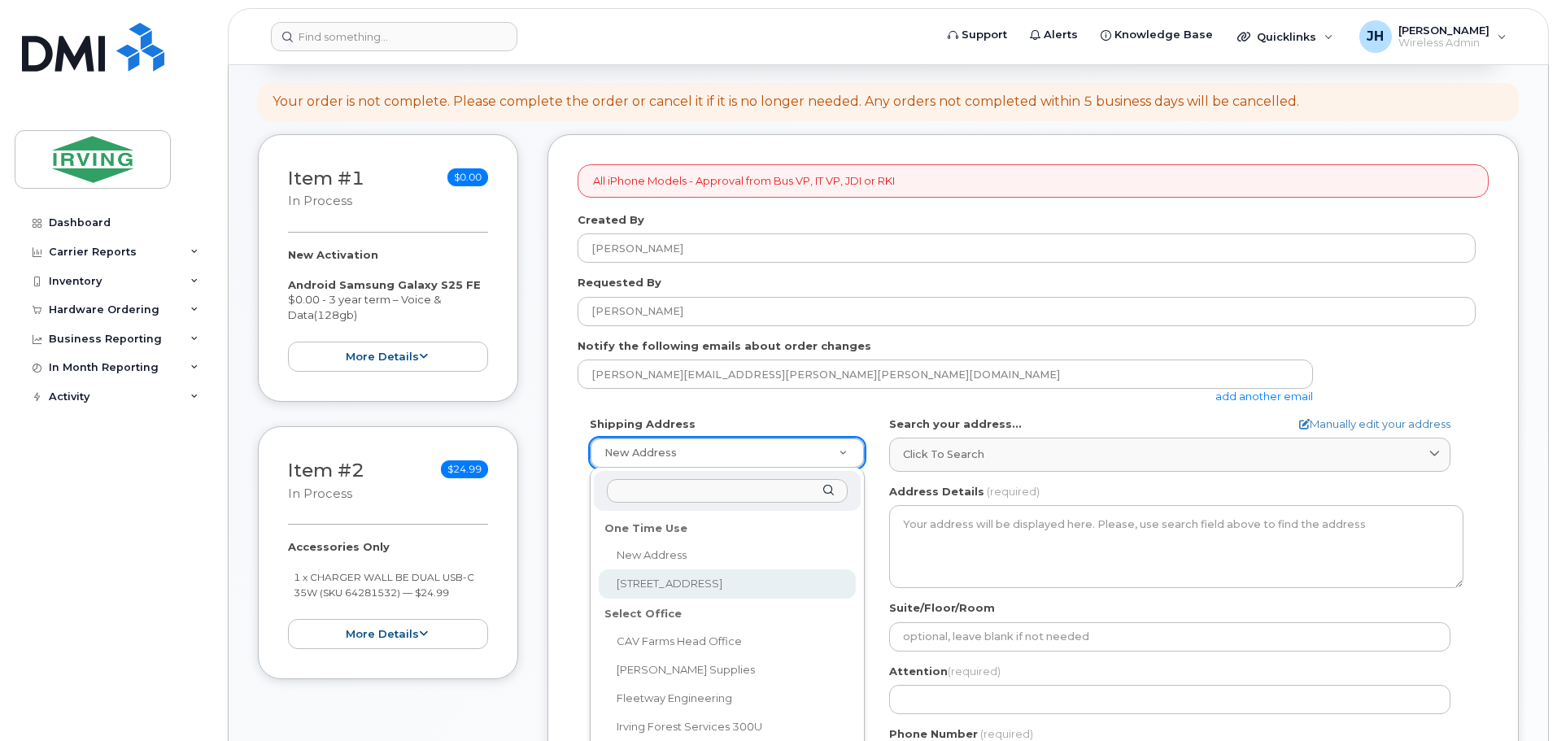
select select "300 Union St"
type textarea "300 Union St SAINT JOHN NB E2L 4Z2 CANADA"
type input "9th floor"
type input "[PERSON_NAME]"
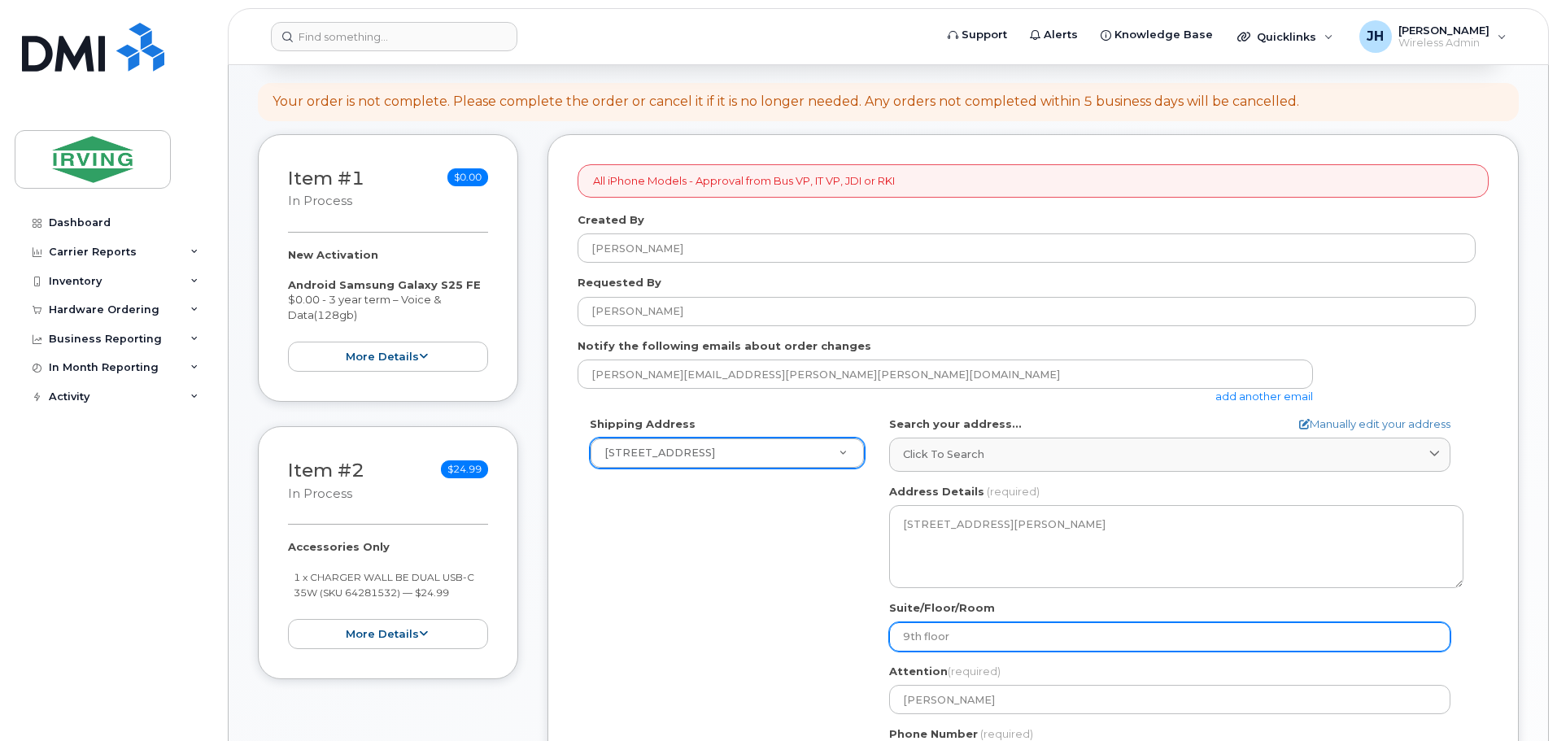
click at [909, 636] on input "9th floor" at bounding box center [1169, 636] width 561 height 29
select select
type input "th floor"
select select
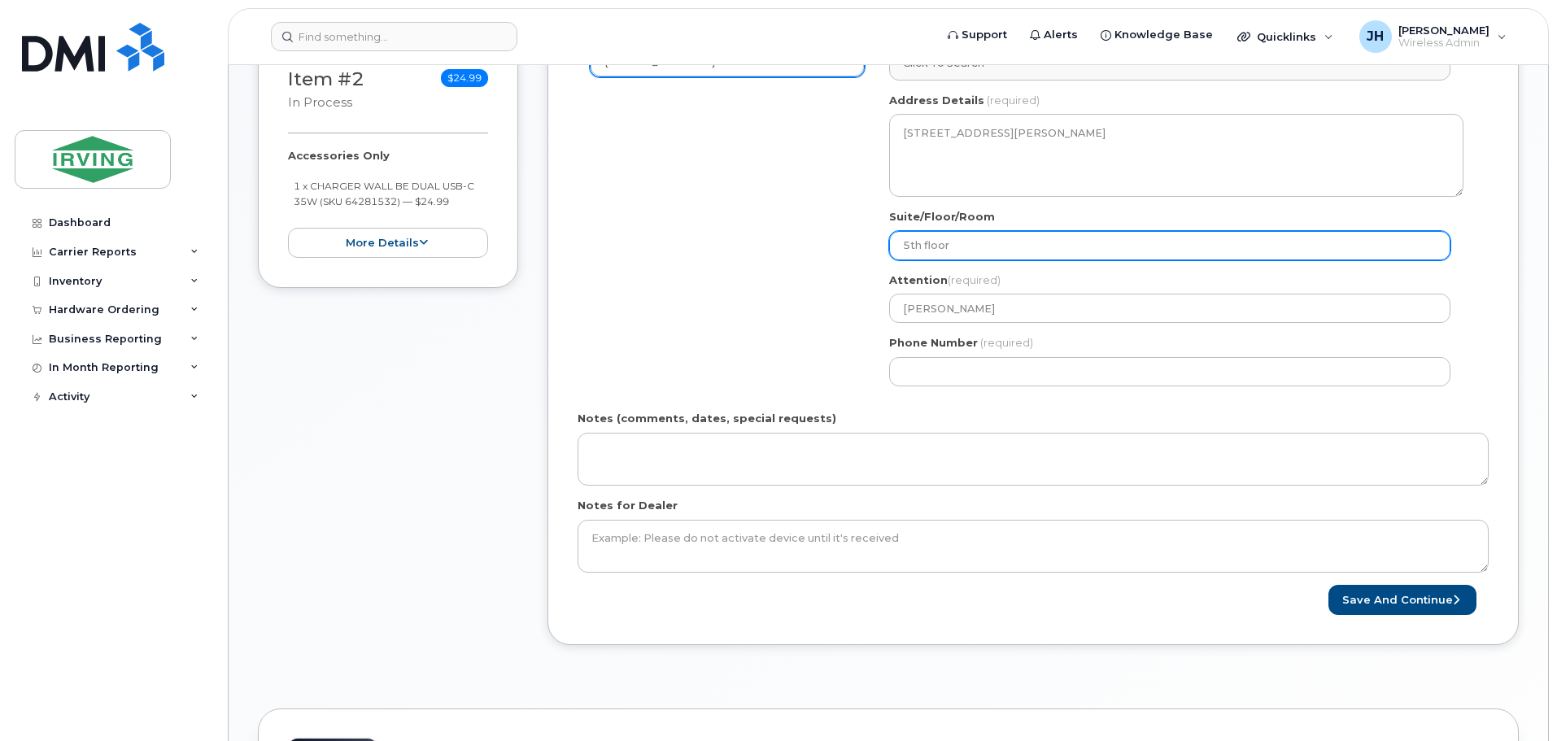
scroll to position [651, 0]
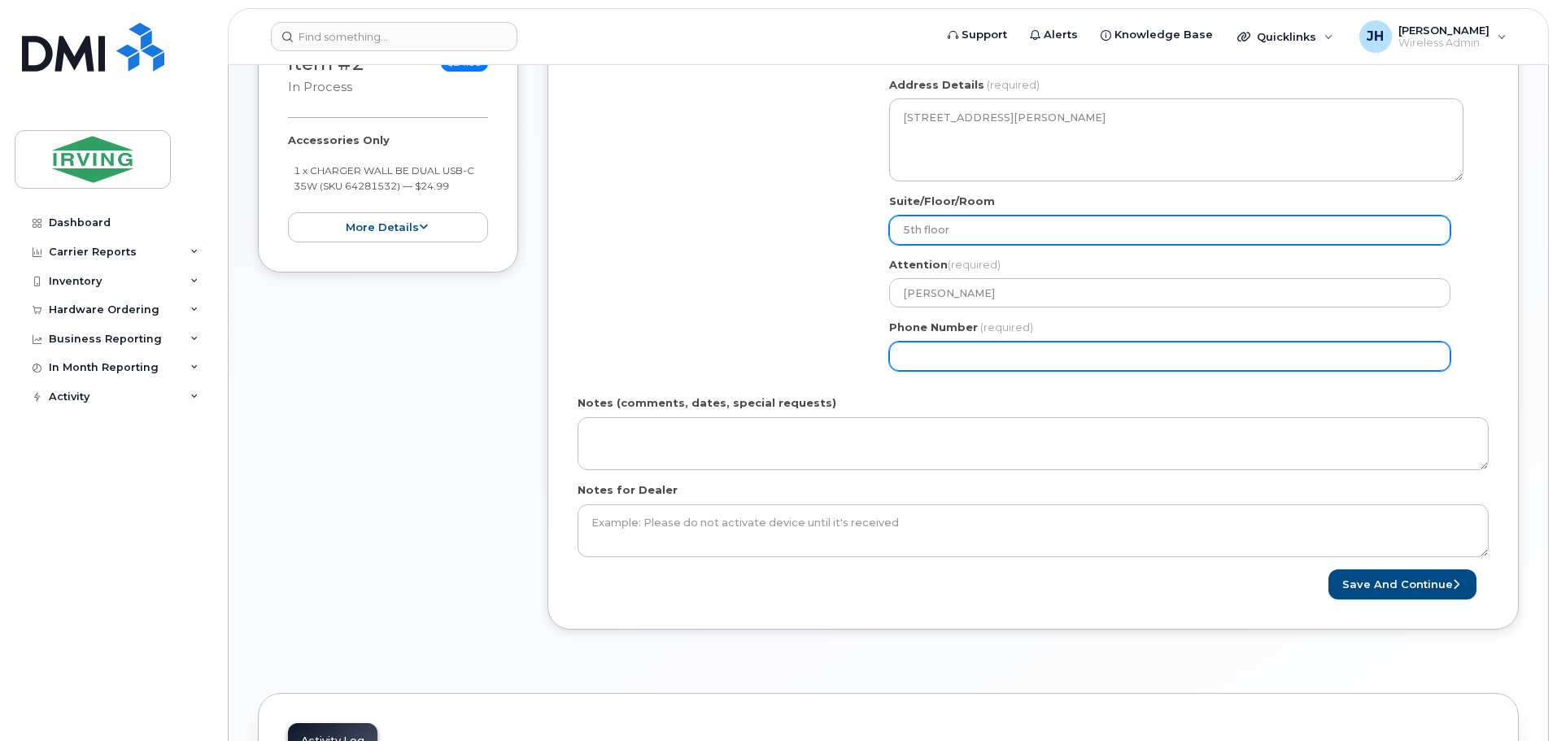
type input "5th floor"
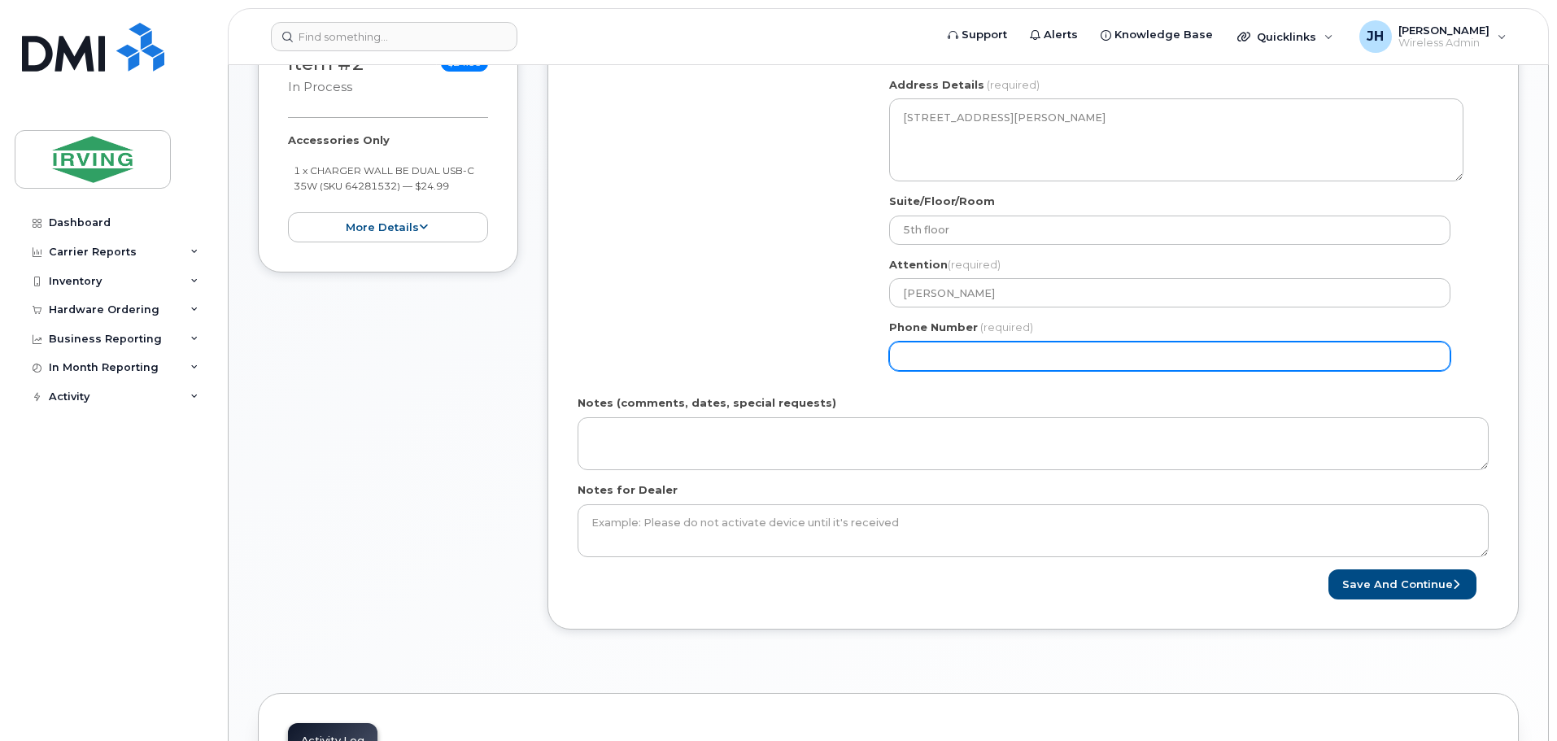
click at [927, 360] on input "Phone Number" at bounding box center [1169, 356] width 561 height 29
type input "5066333779"
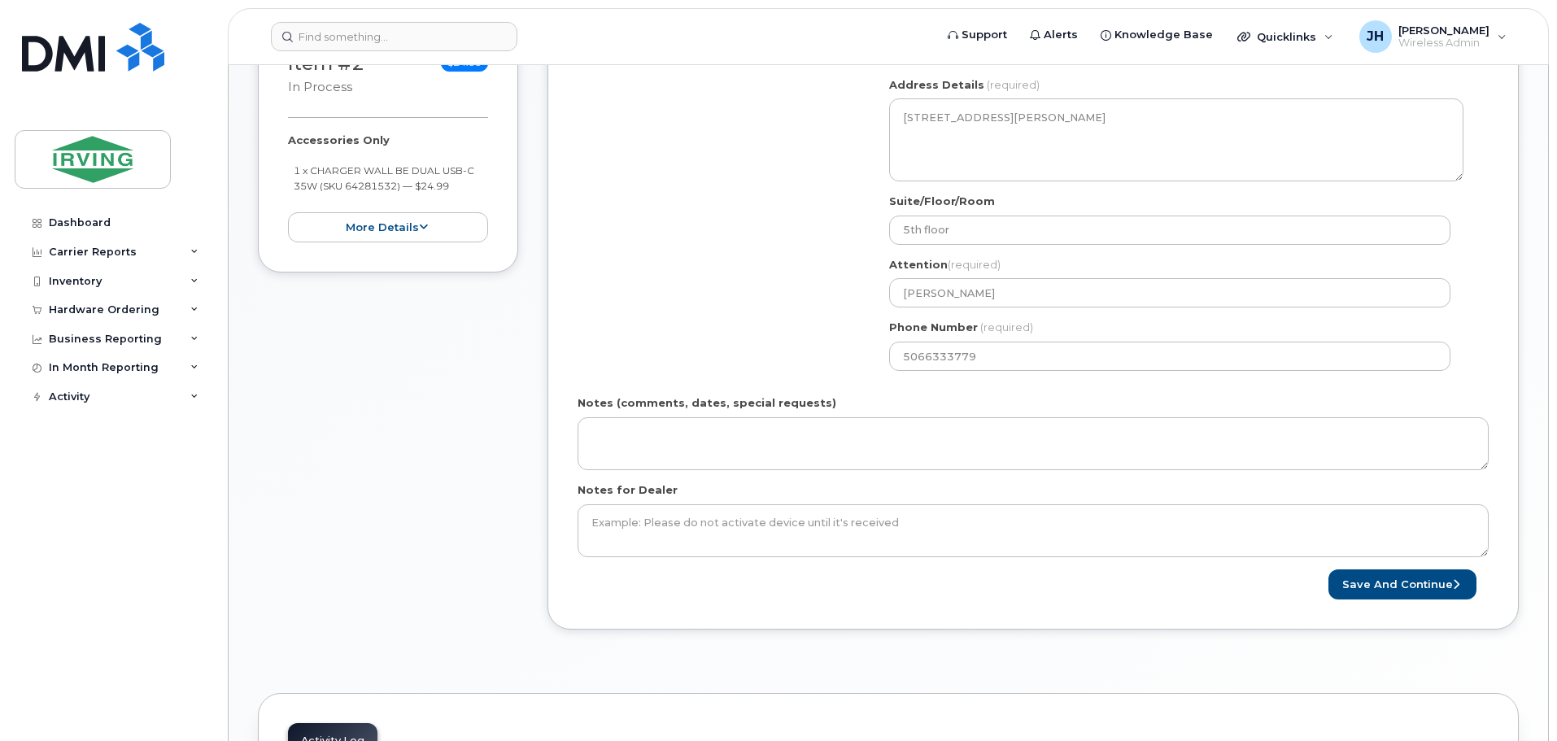
select select "300 Union St"
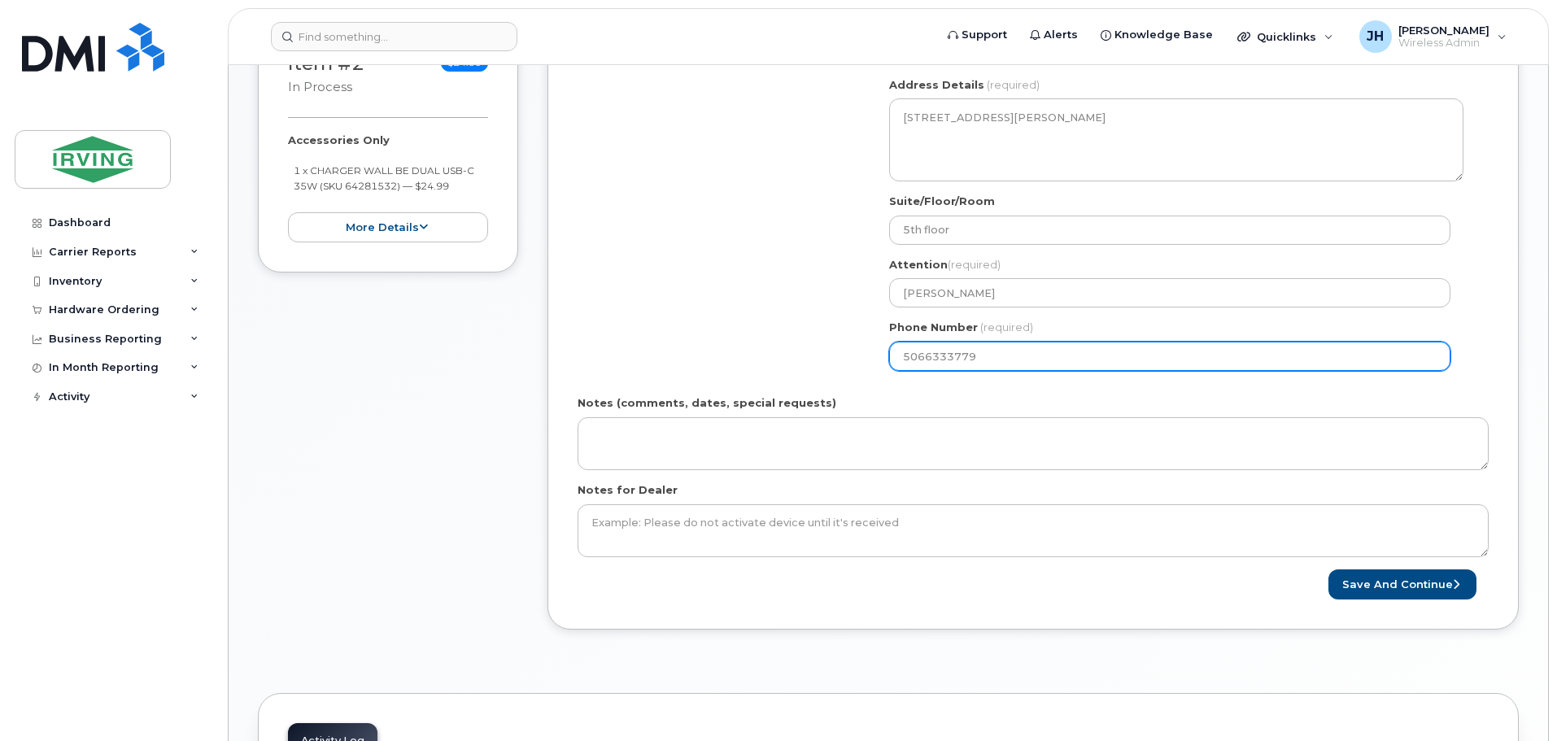
select select
type input "9th floor"
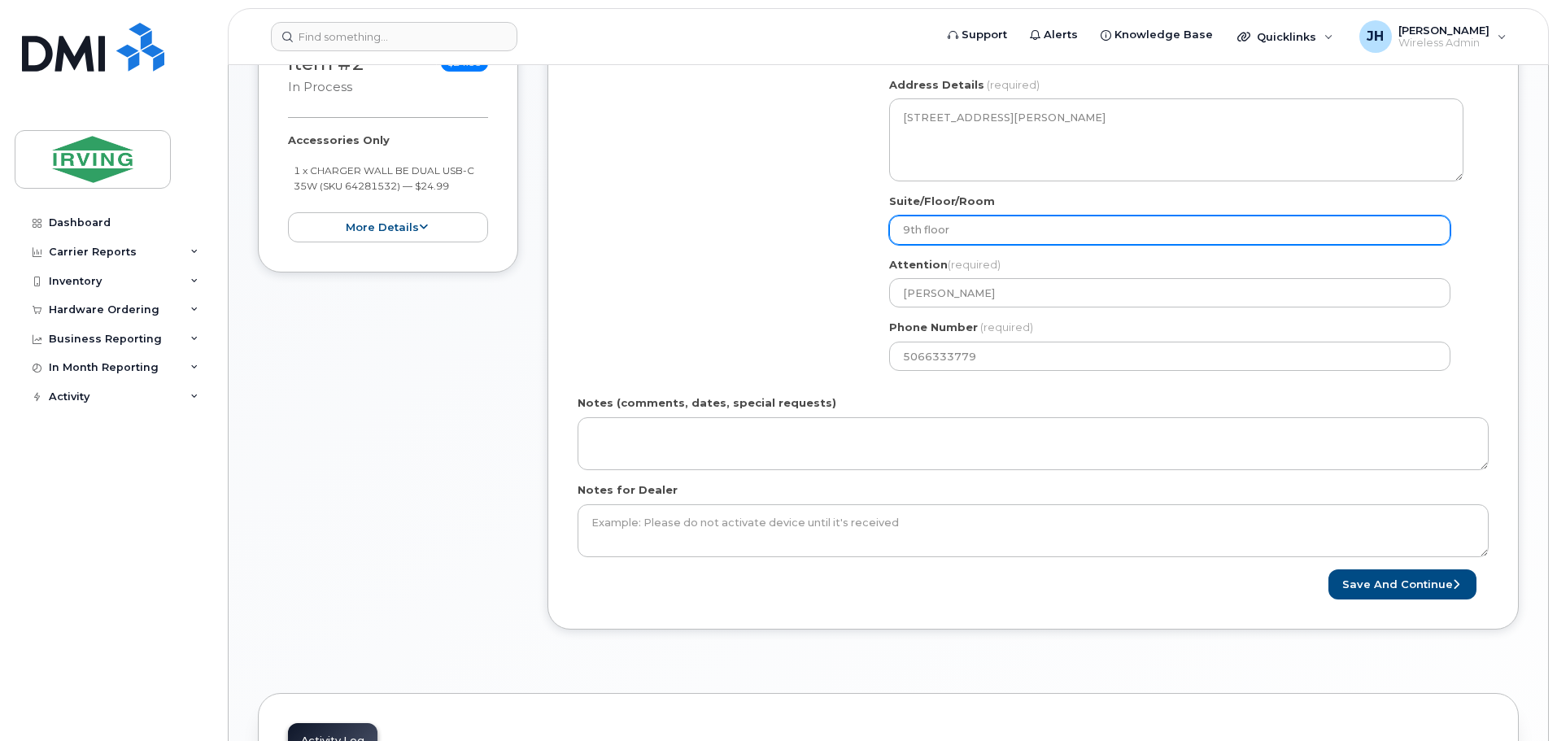
click at [910, 227] on input "9th floor" at bounding box center [1169, 230] width 561 height 29
select select
type input "th floor"
select select
type input "5th floor"
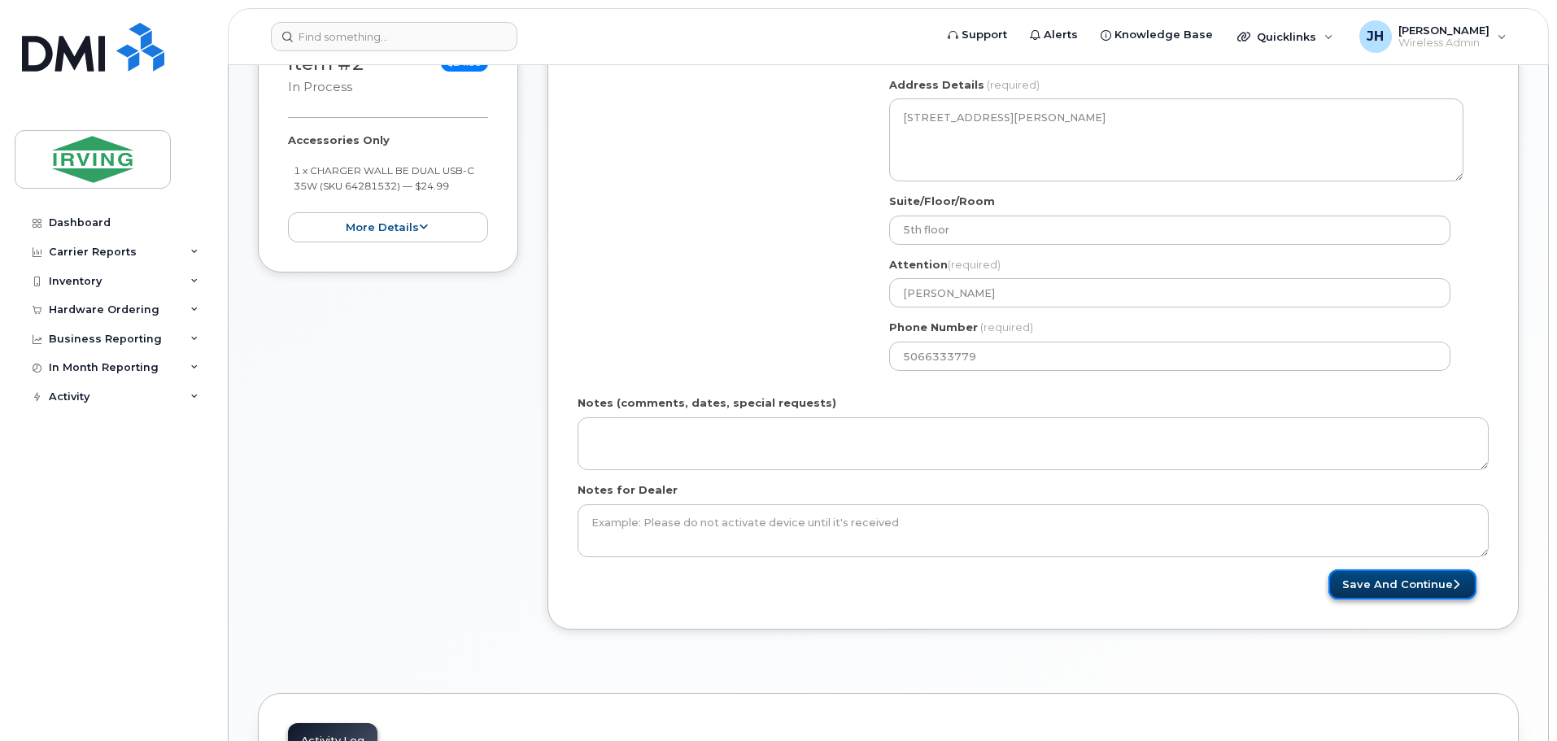
click at [1377, 587] on button "Save and Continue" at bounding box center [1403, 585] width 148 height 30
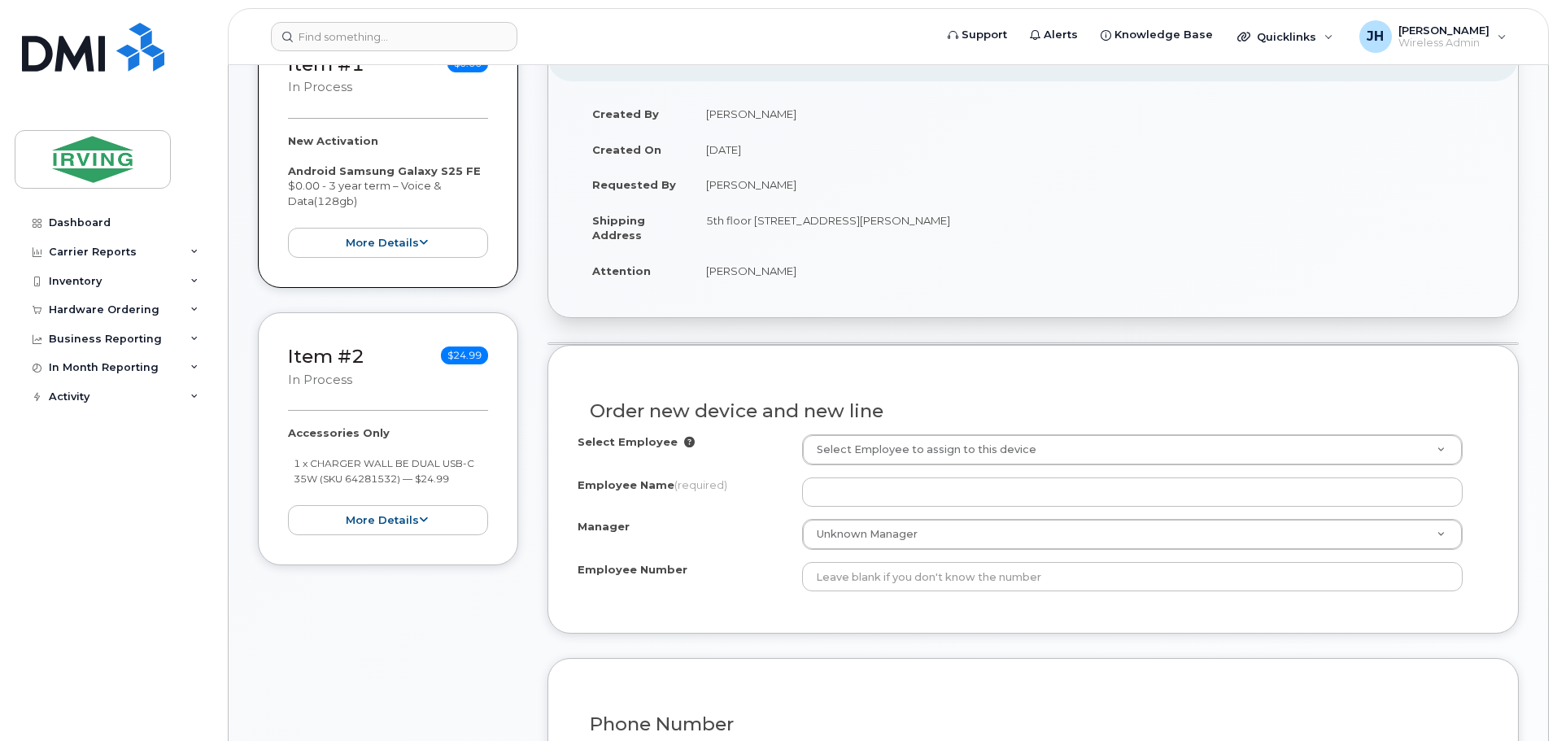
scroll to position [409, 0]
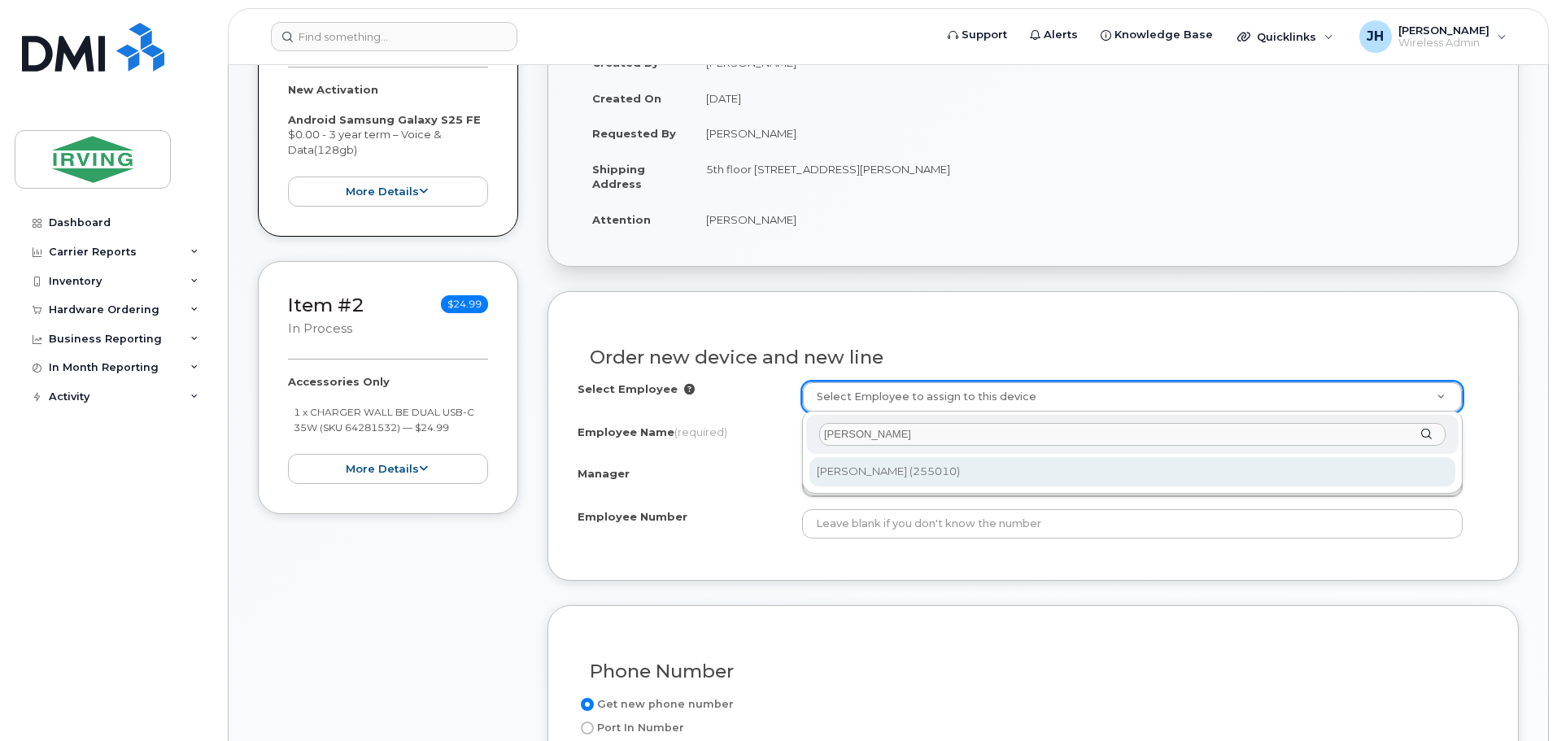
type input "[PERSON_NAME]"
type input "2999755"
type input "[PERSON_NAME]"
type input "255010"
type input "4311090920"
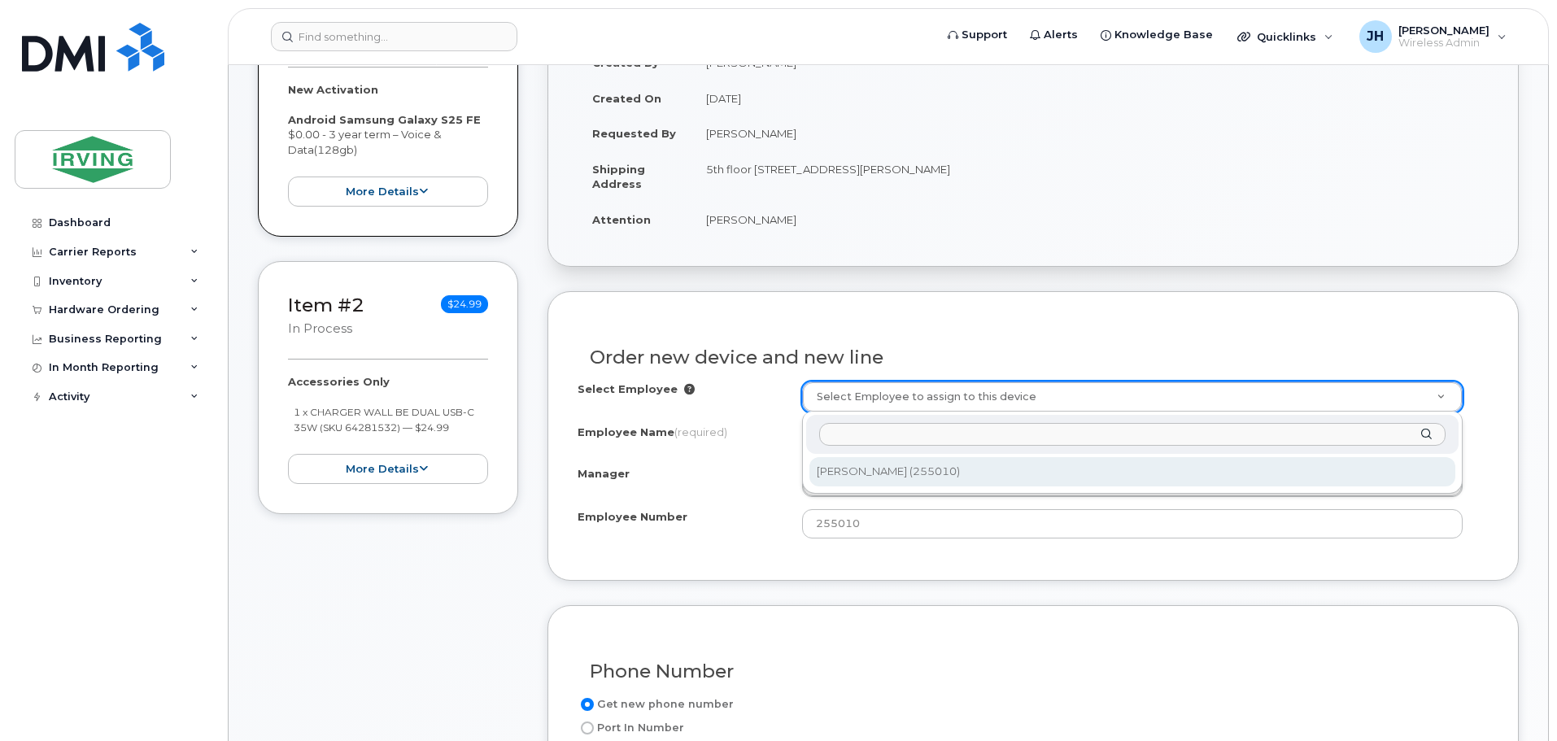
select select "1447280"
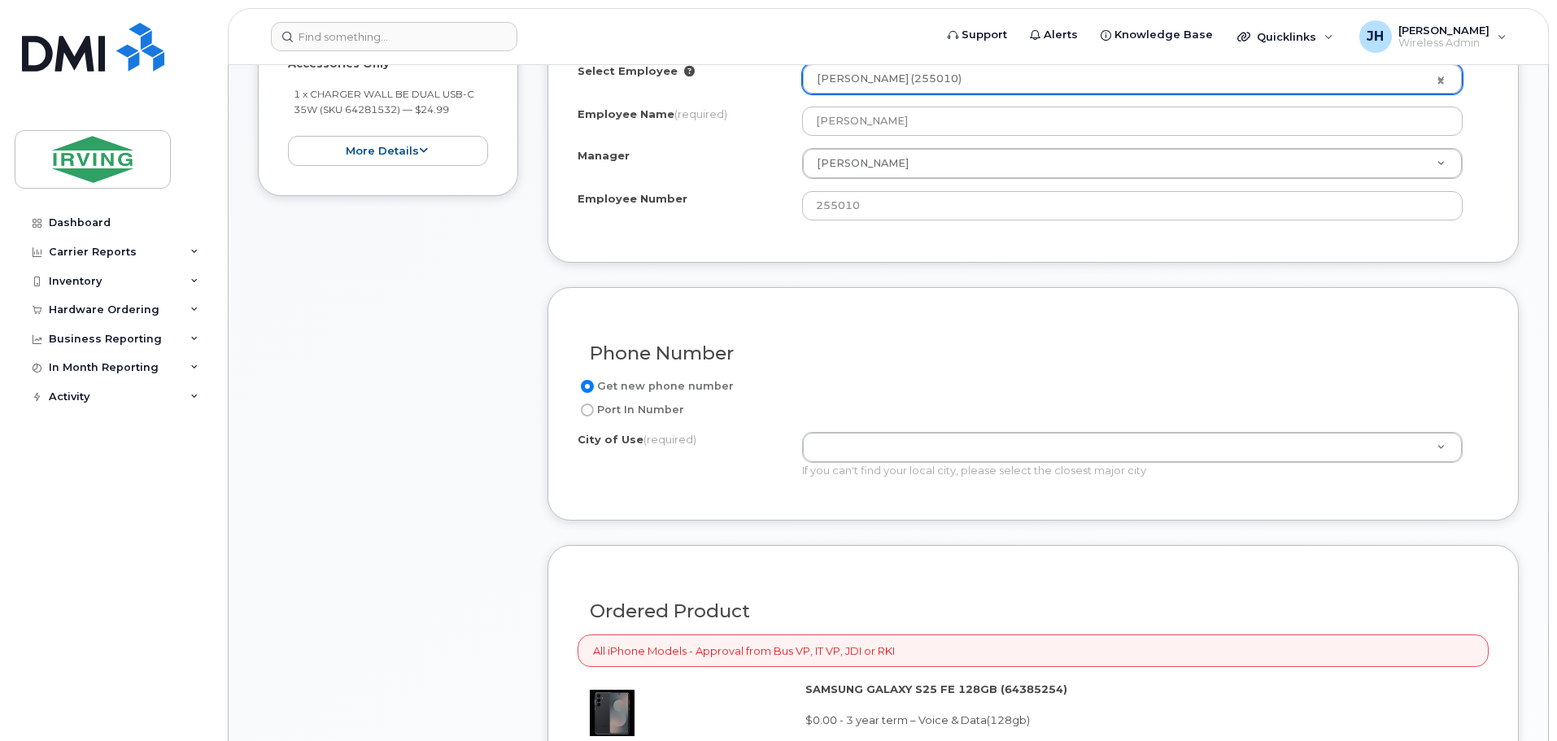
scroll to position [735, 0]
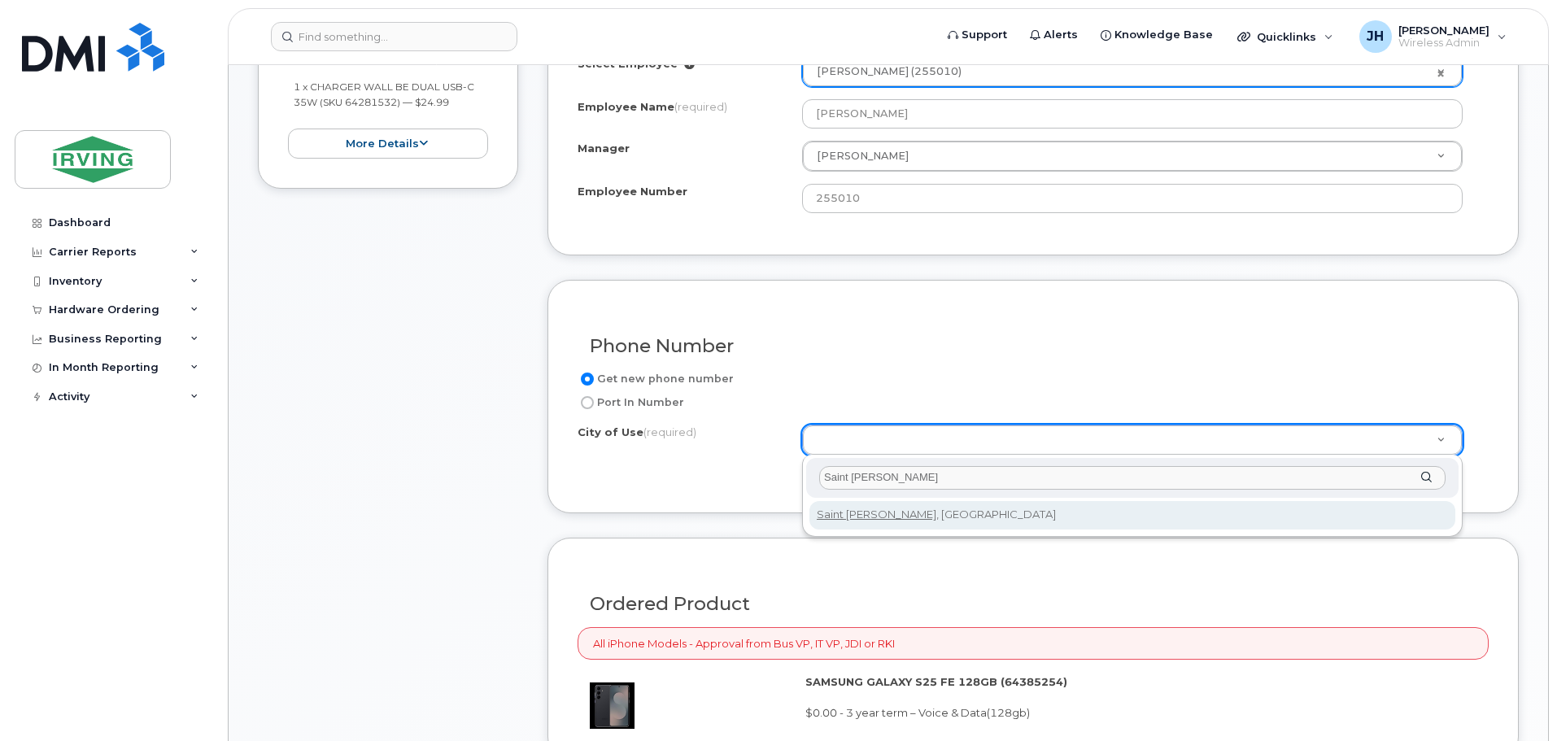
type input "Saint John"
type input "2008"
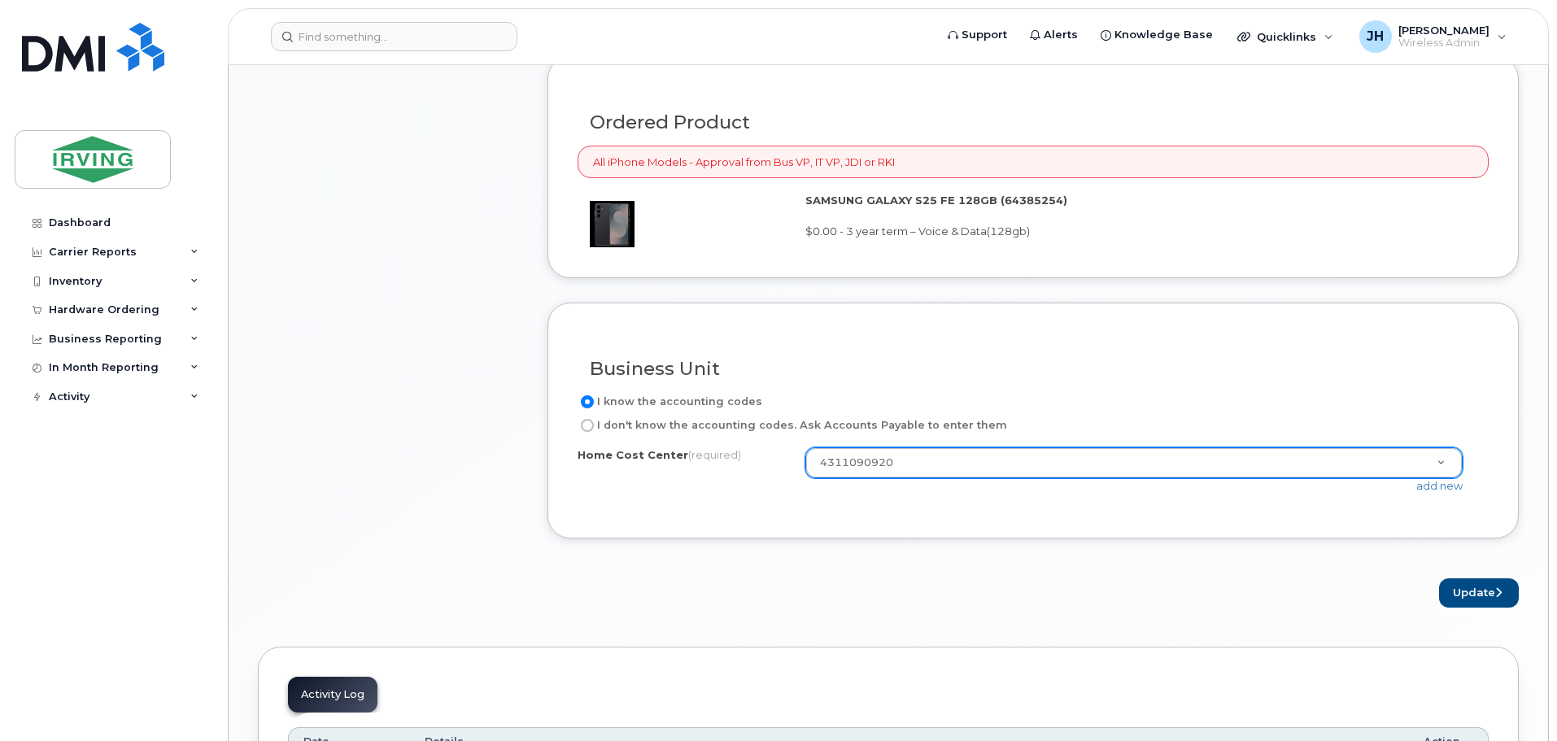
scroll to position [1223, 0]
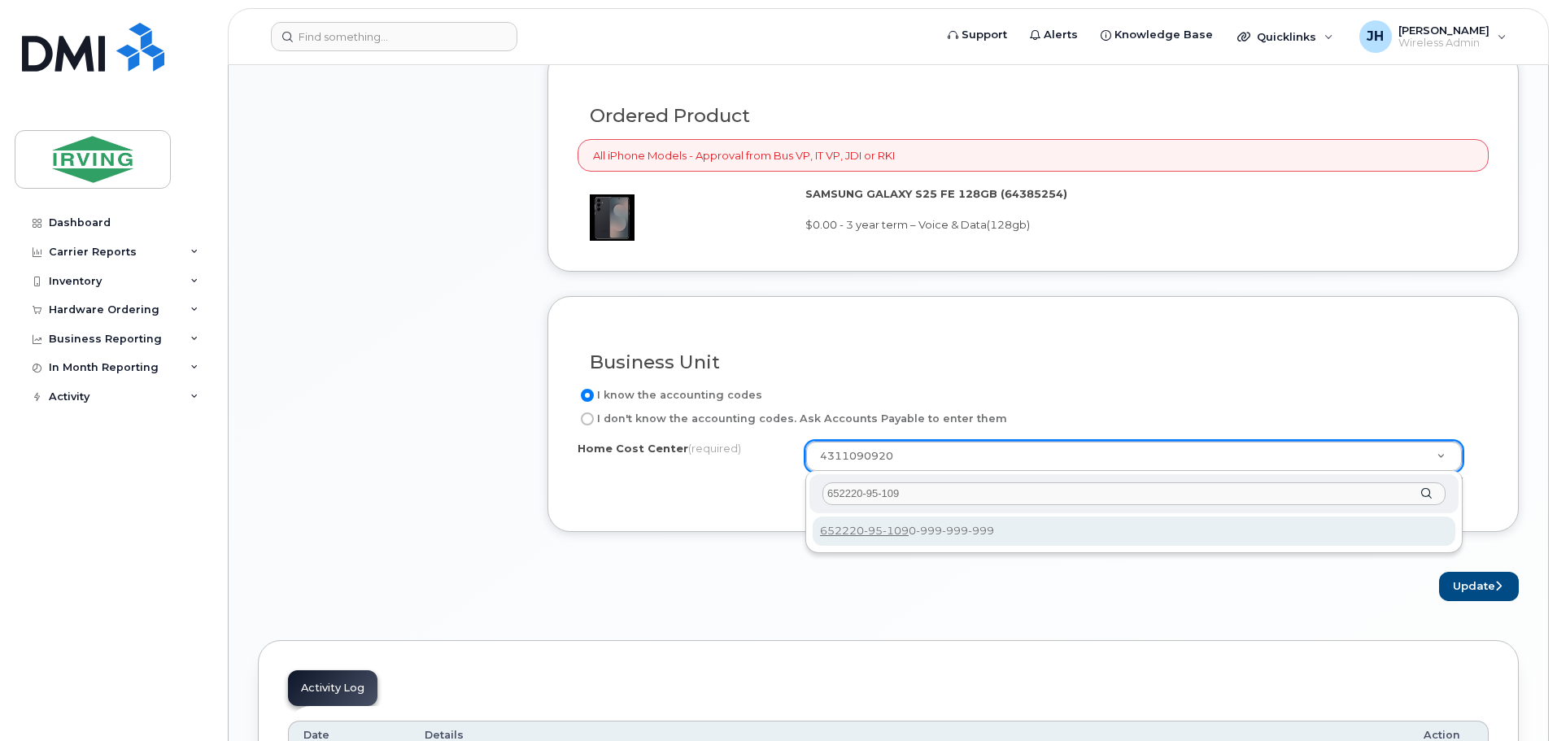
type input "652220-95-109"
type input "652220-95-1090-999-999-999"
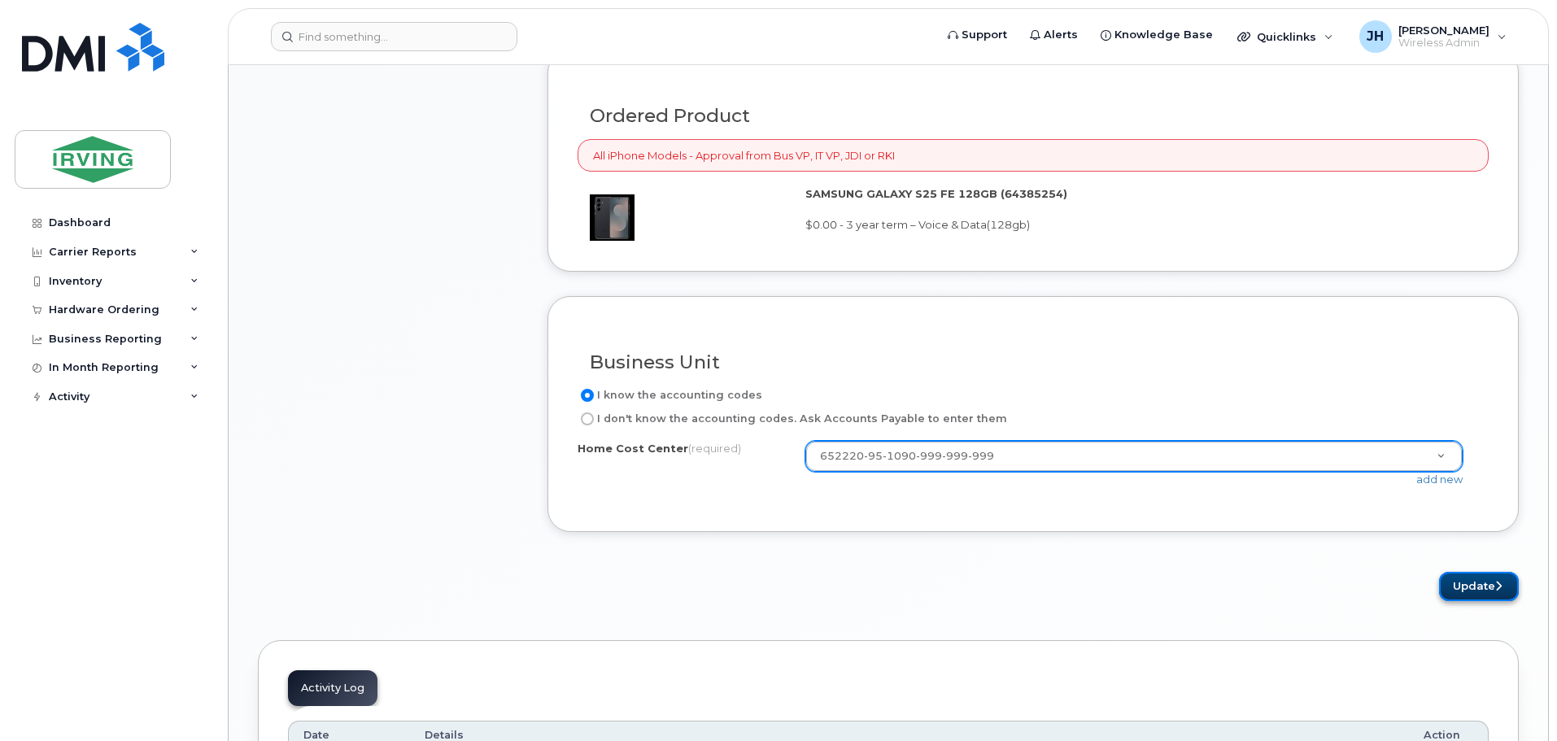
click at [1469, 581] on button "Update" at bounding box center [1479, 587] width 80 height 30
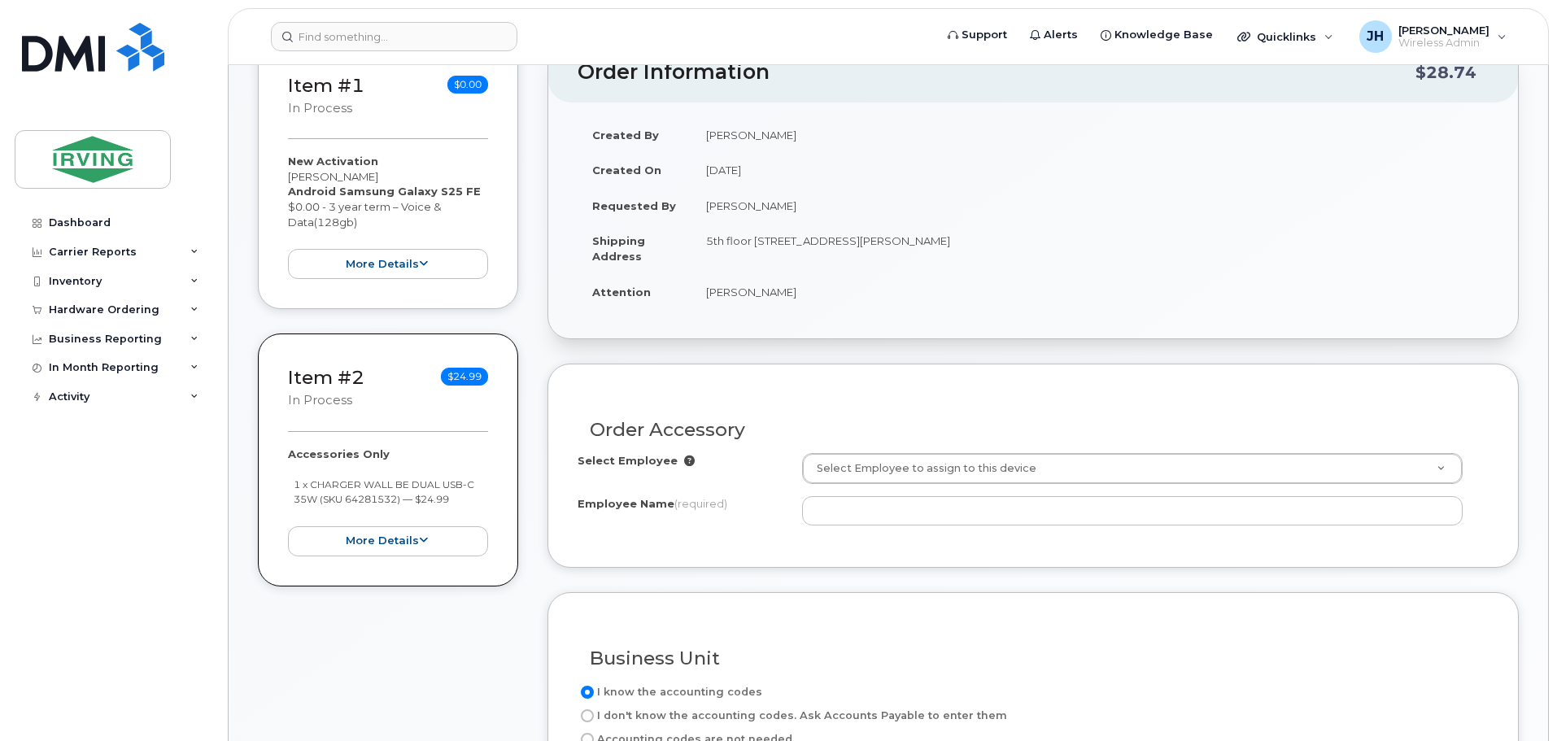
scroll to position [488, 0]
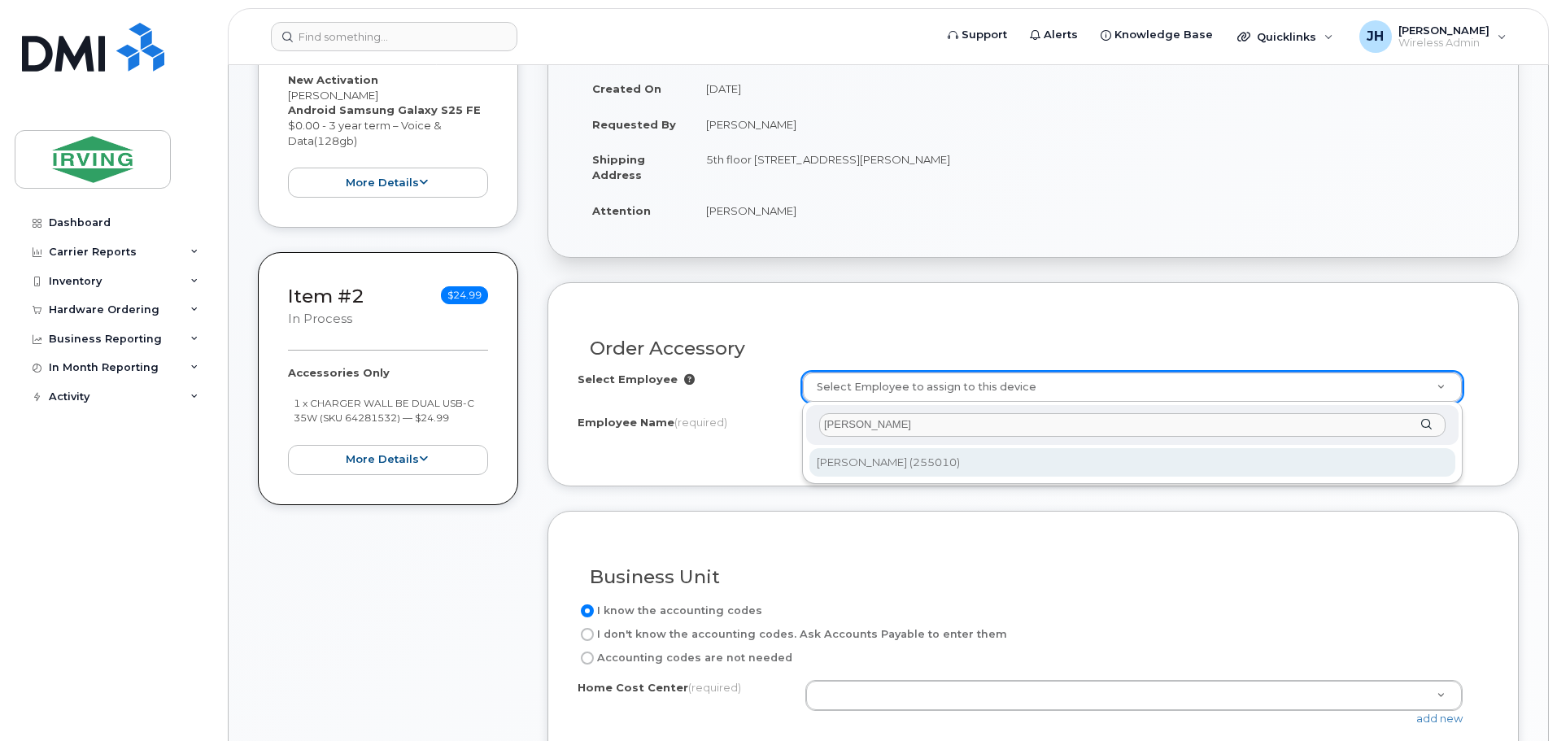
type input "[PERSON_NAME]"
type input "2999755"
type input "[PERSON_NAME]"
type input "4311090920"
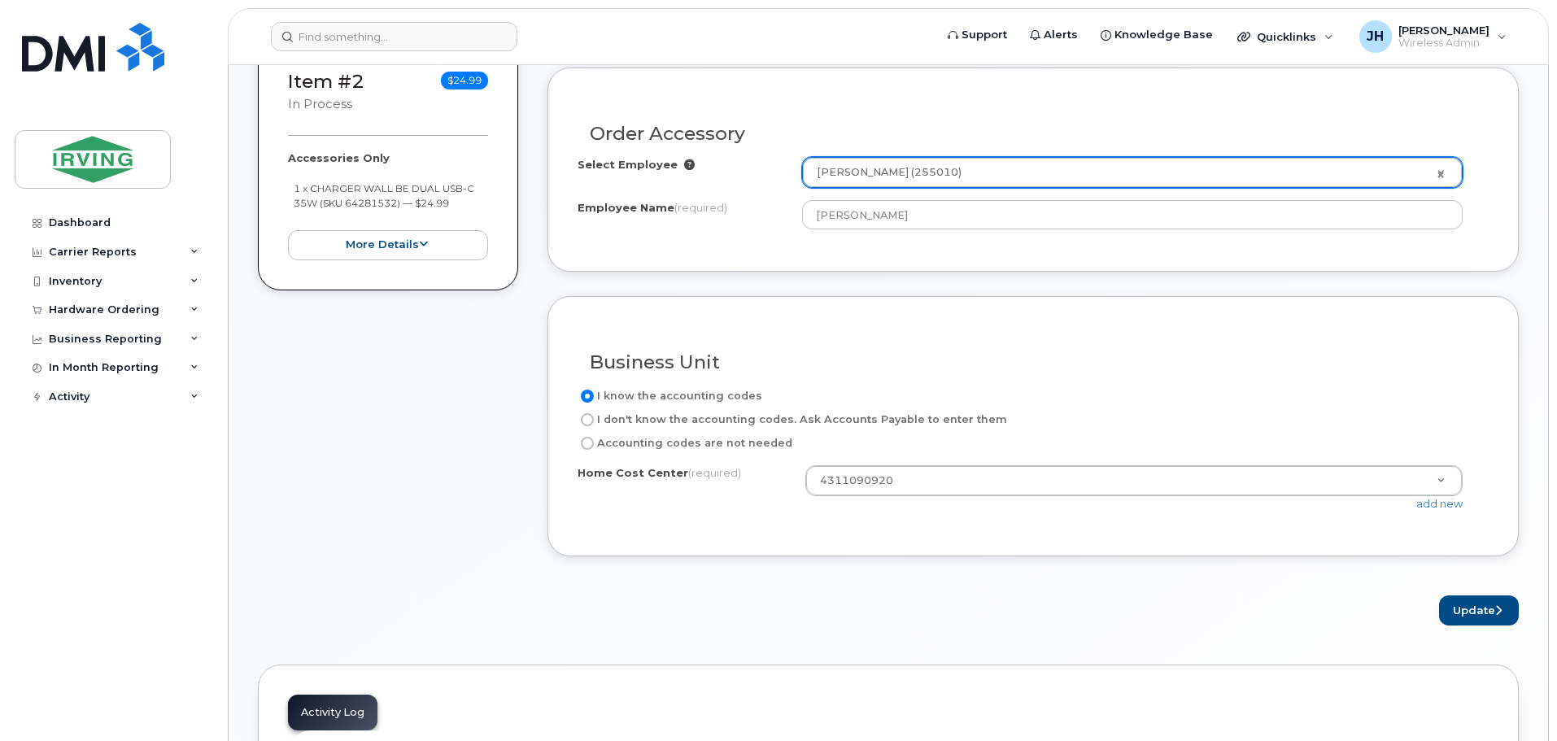
scroll to position [732, 0]
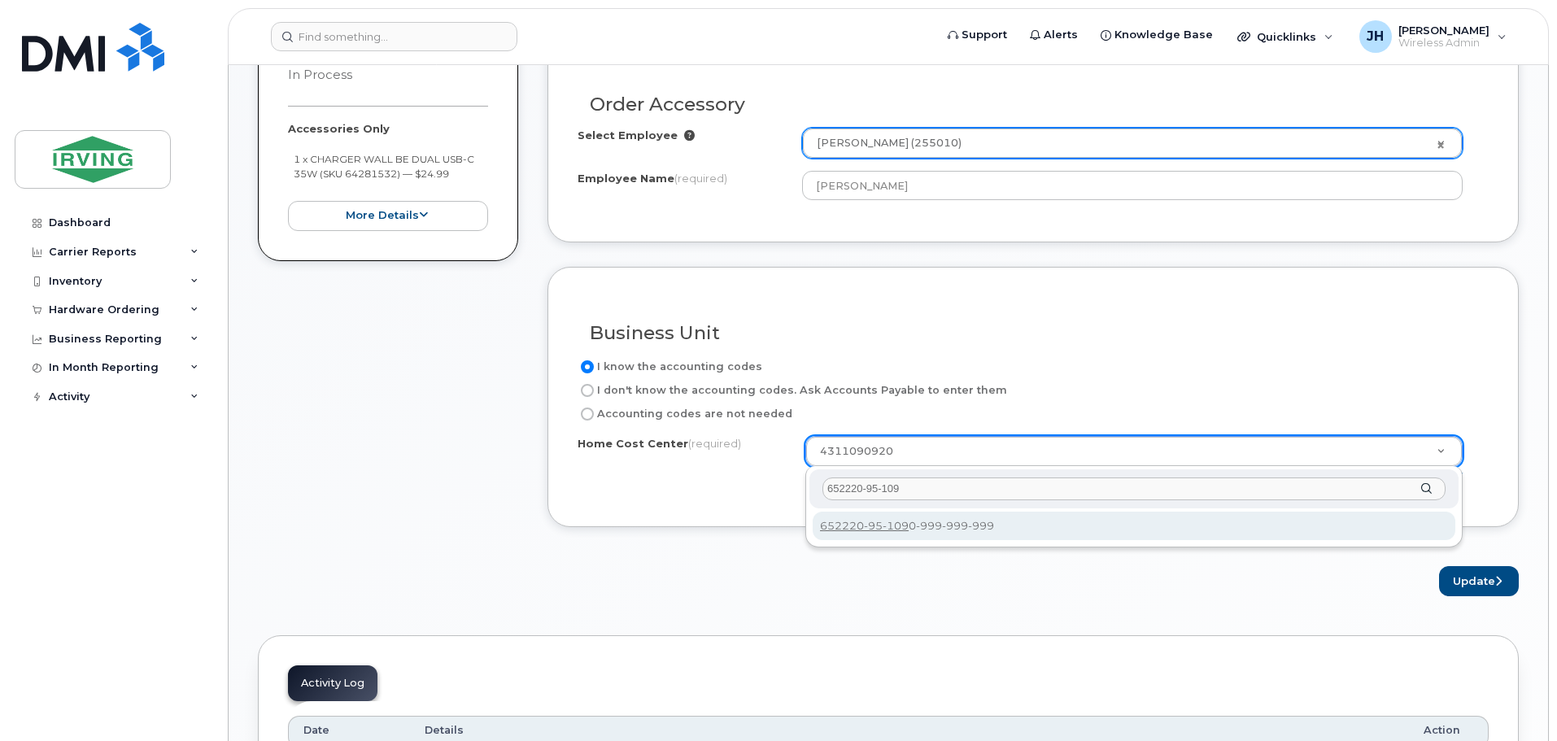
type input "652220-95-109"
type input "652220-95-1090-999-999-999"
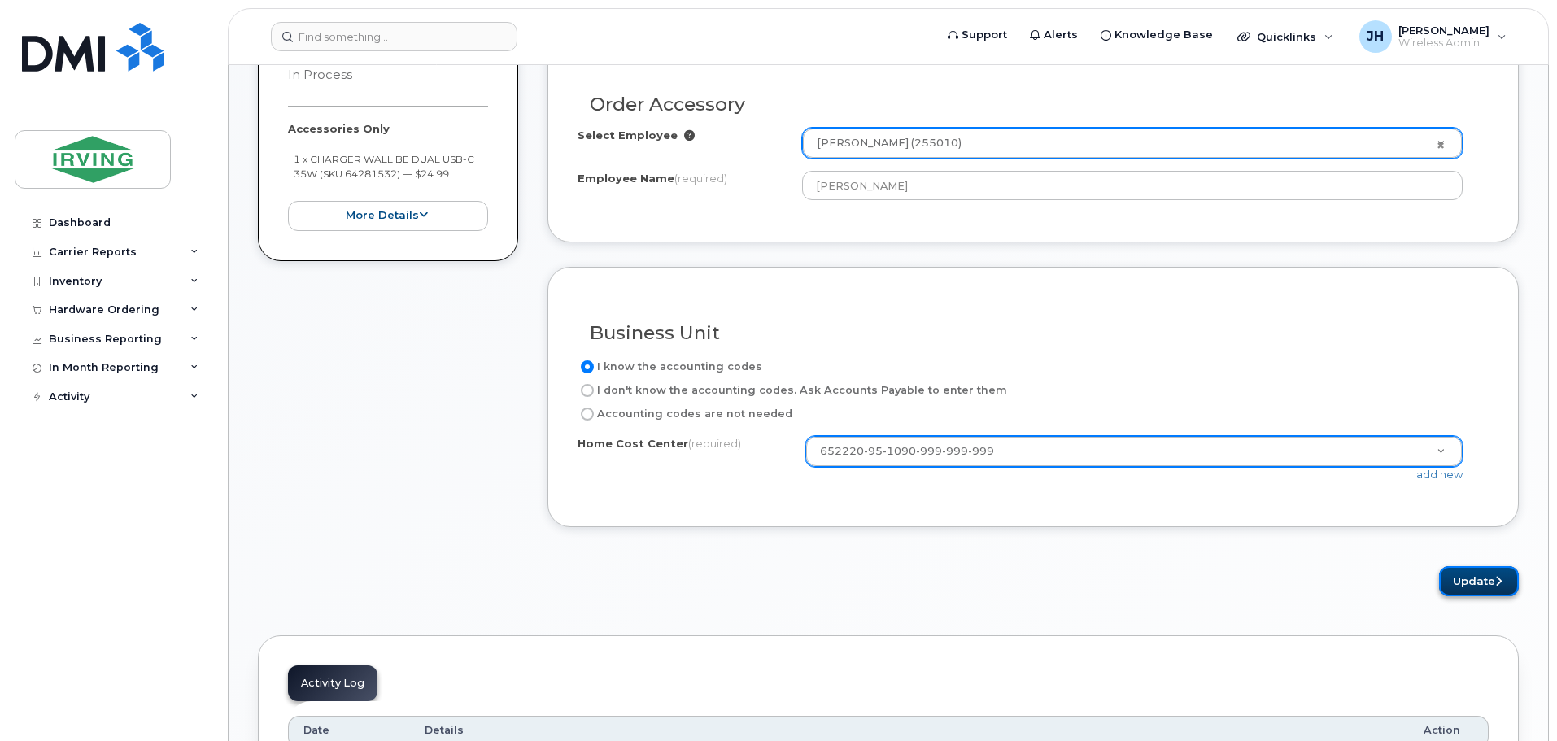
click at [1483, 570] on button "Update" at bounding box center [1479, 581] width 80 height 30
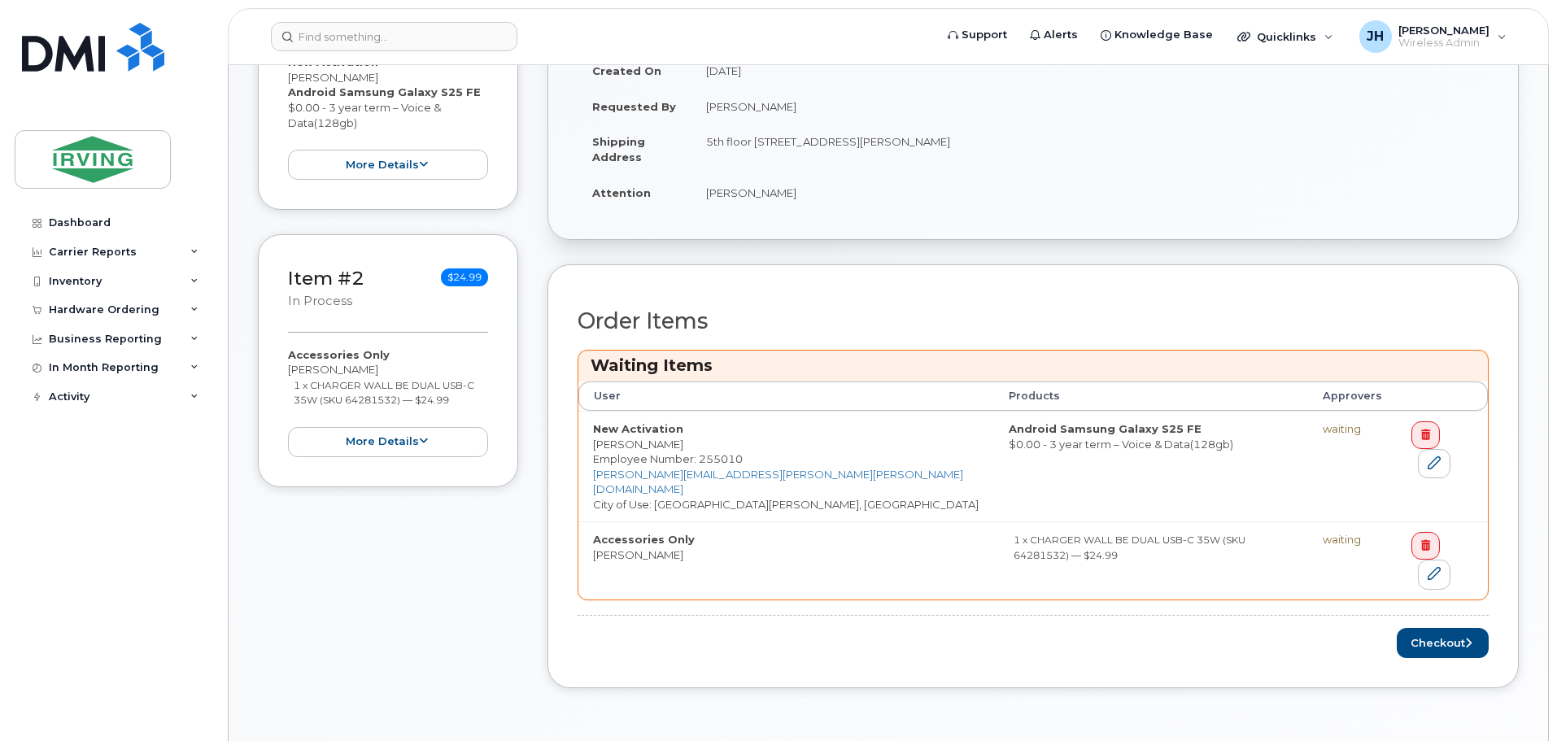
scroll to position [570, 0]
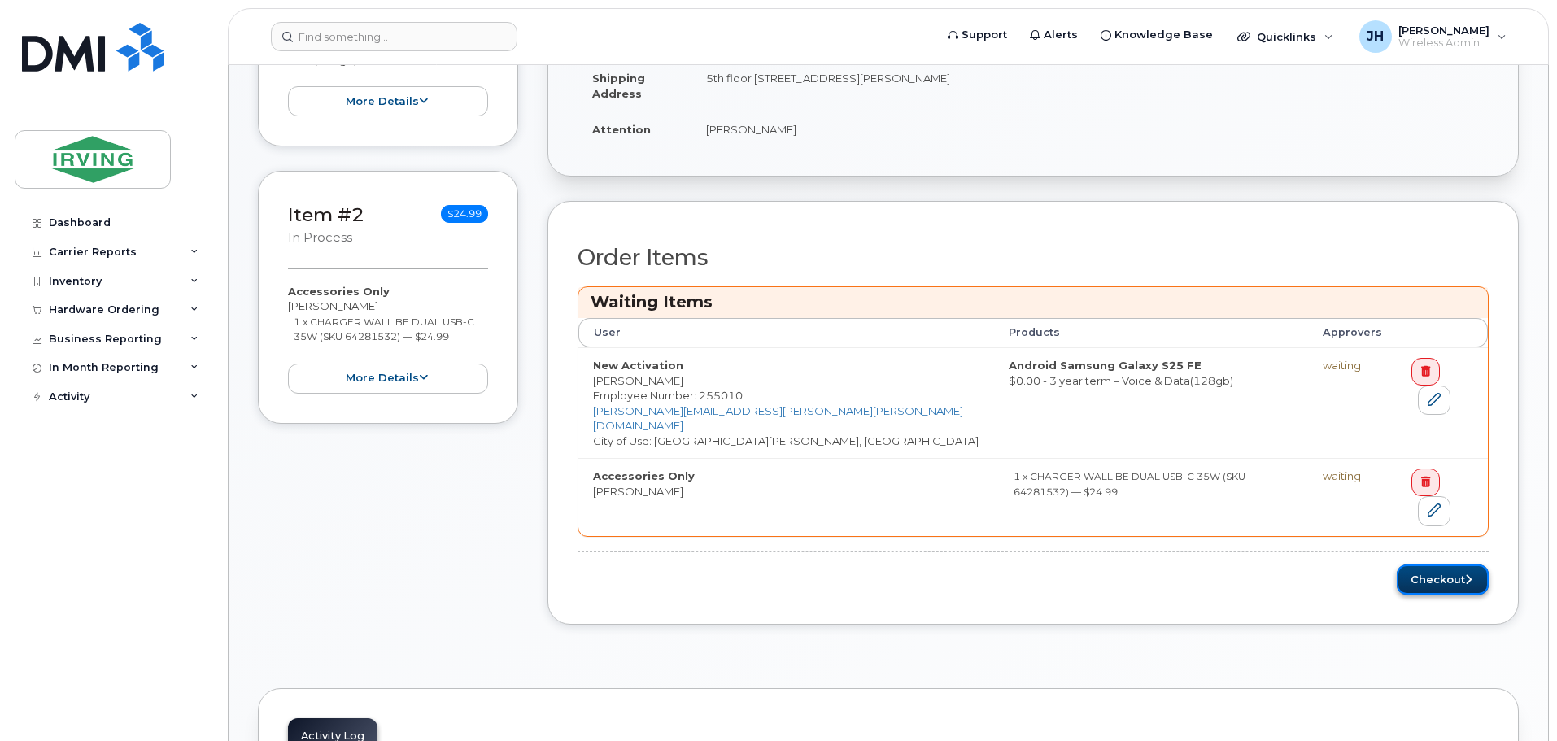
click at [1435, 565] on button "Checkout" at bounding box center [1443, 580] width 92 height 30
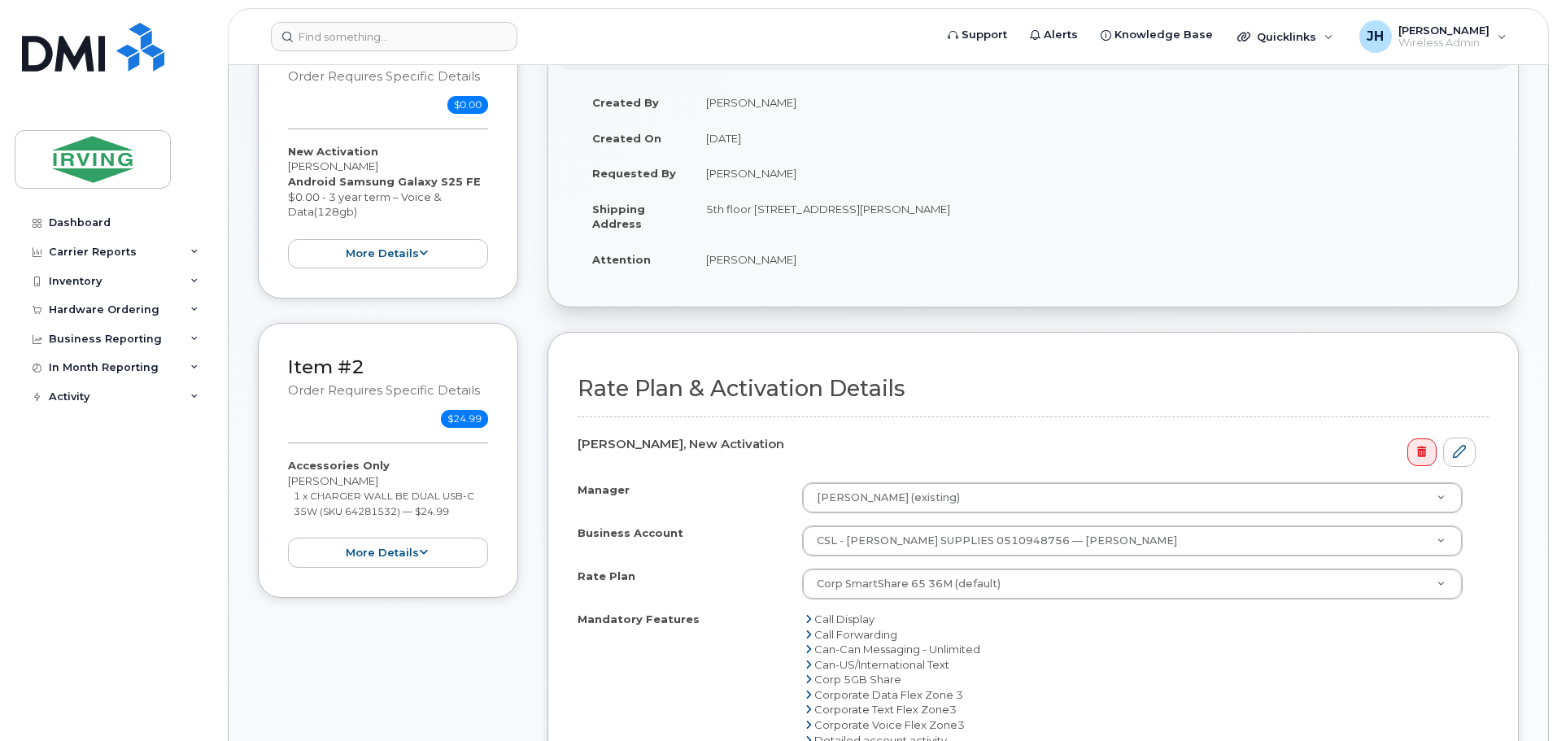
scroll to position [325, 0]
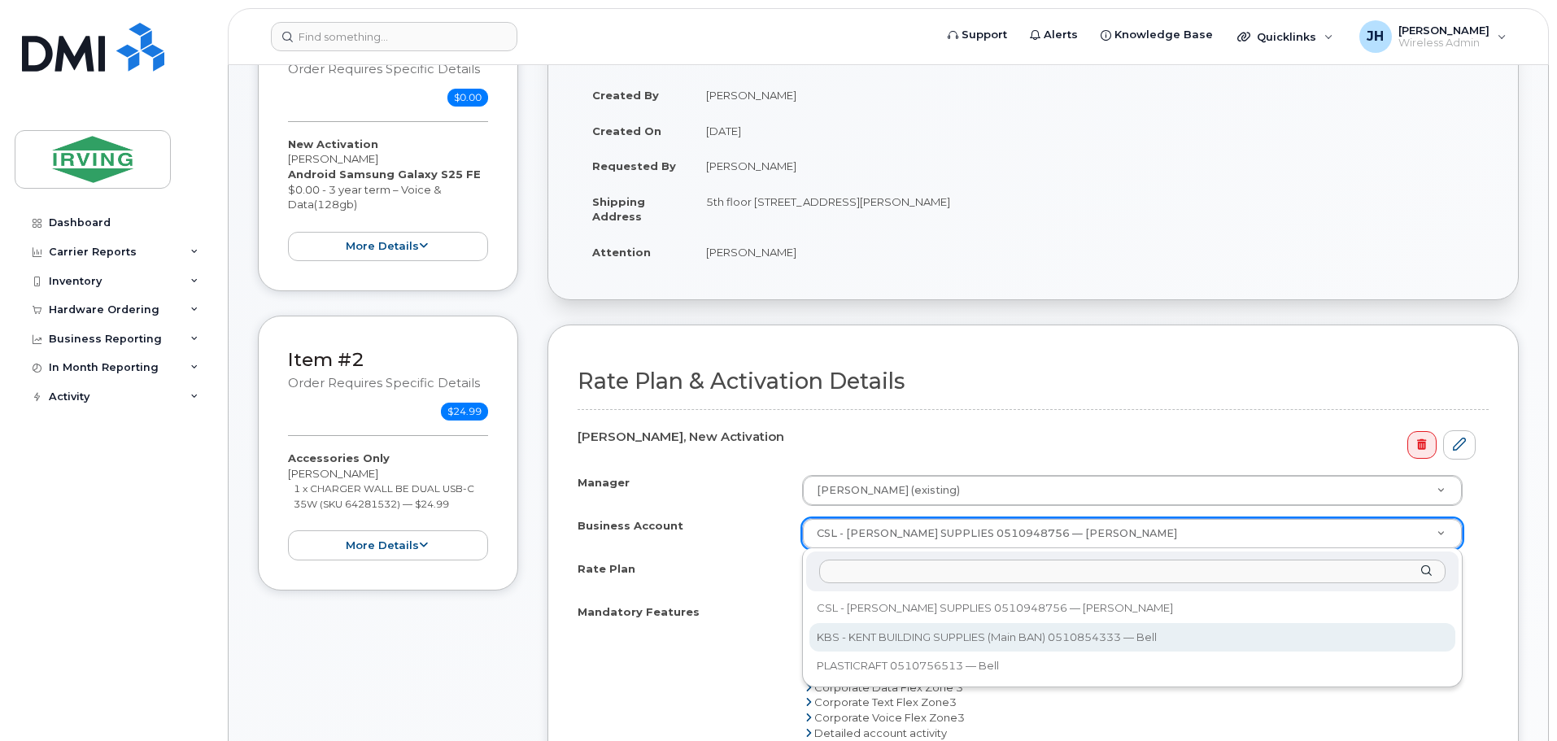
select select "11314"
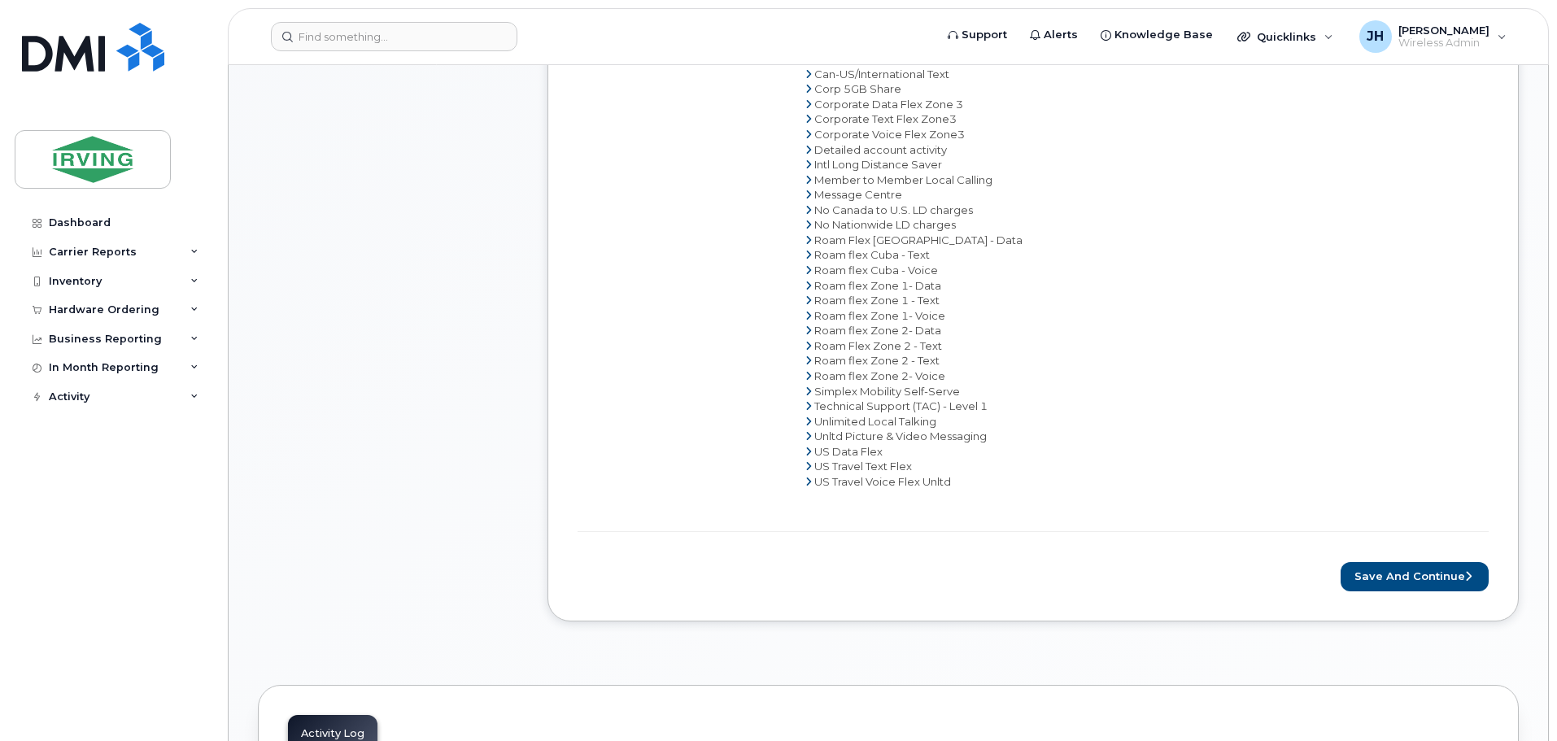
scroll to position [1058, 0]
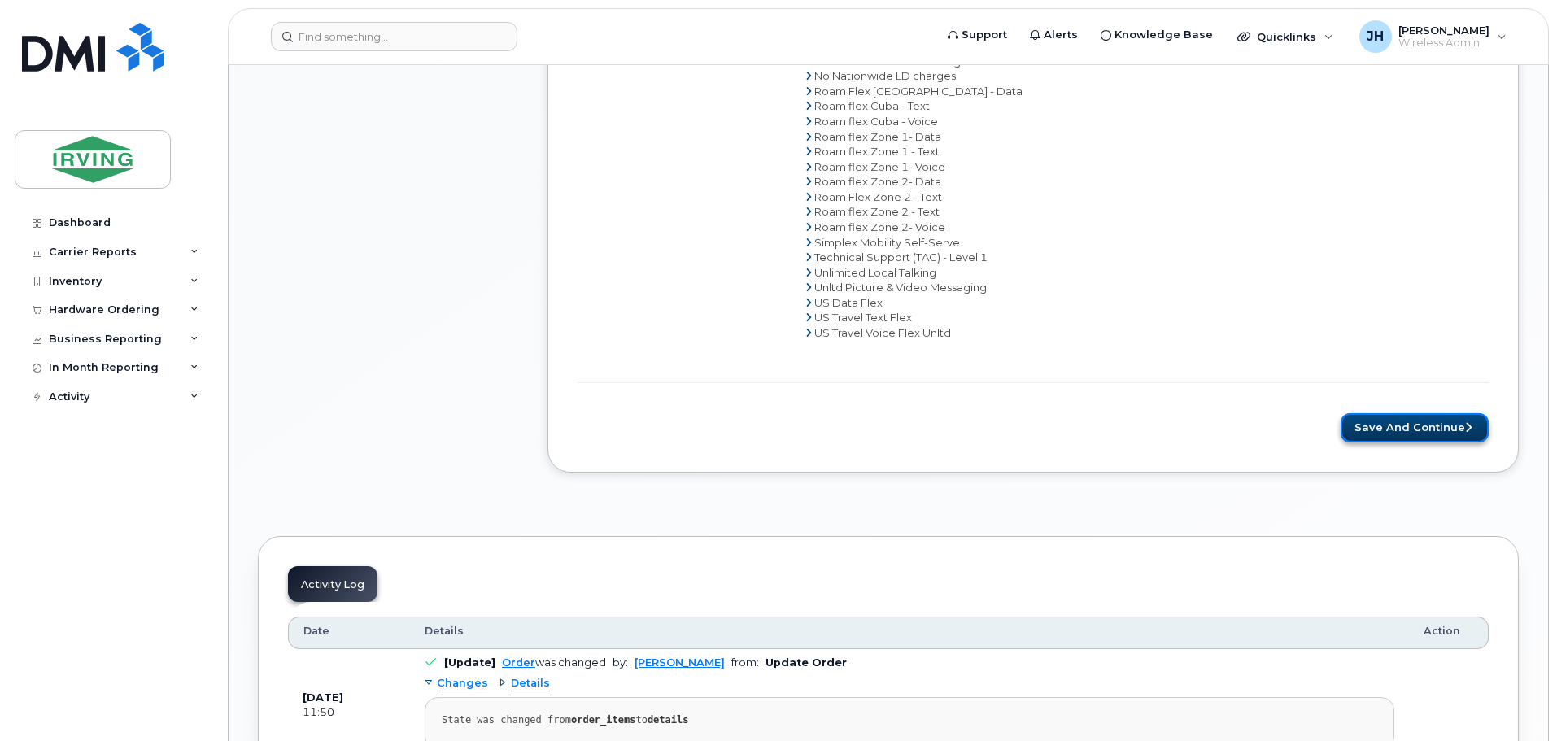
click at [1396, 425] on button "Save and Continue" at bounding box center [1415, 428] width 148 height 30
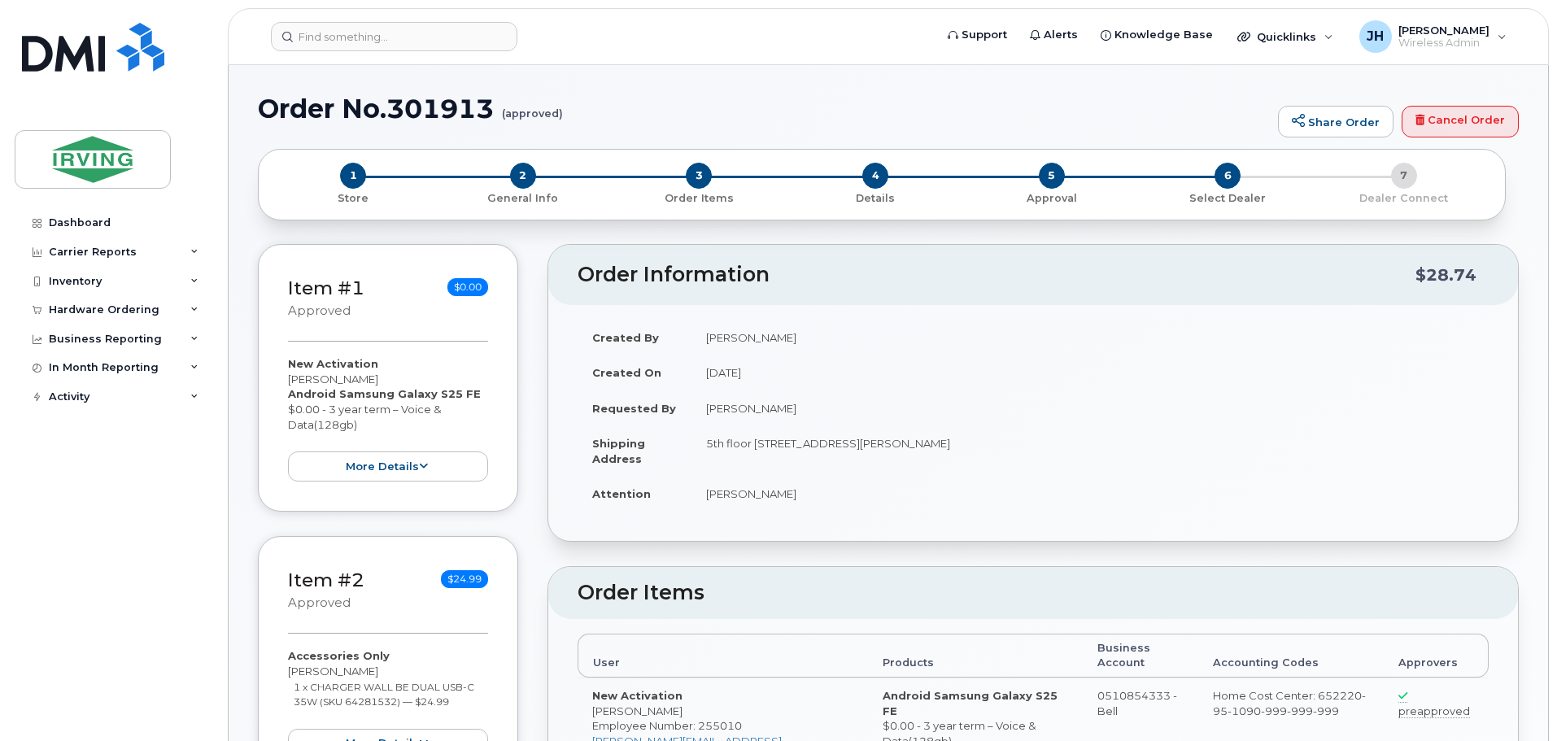
radio input "true"
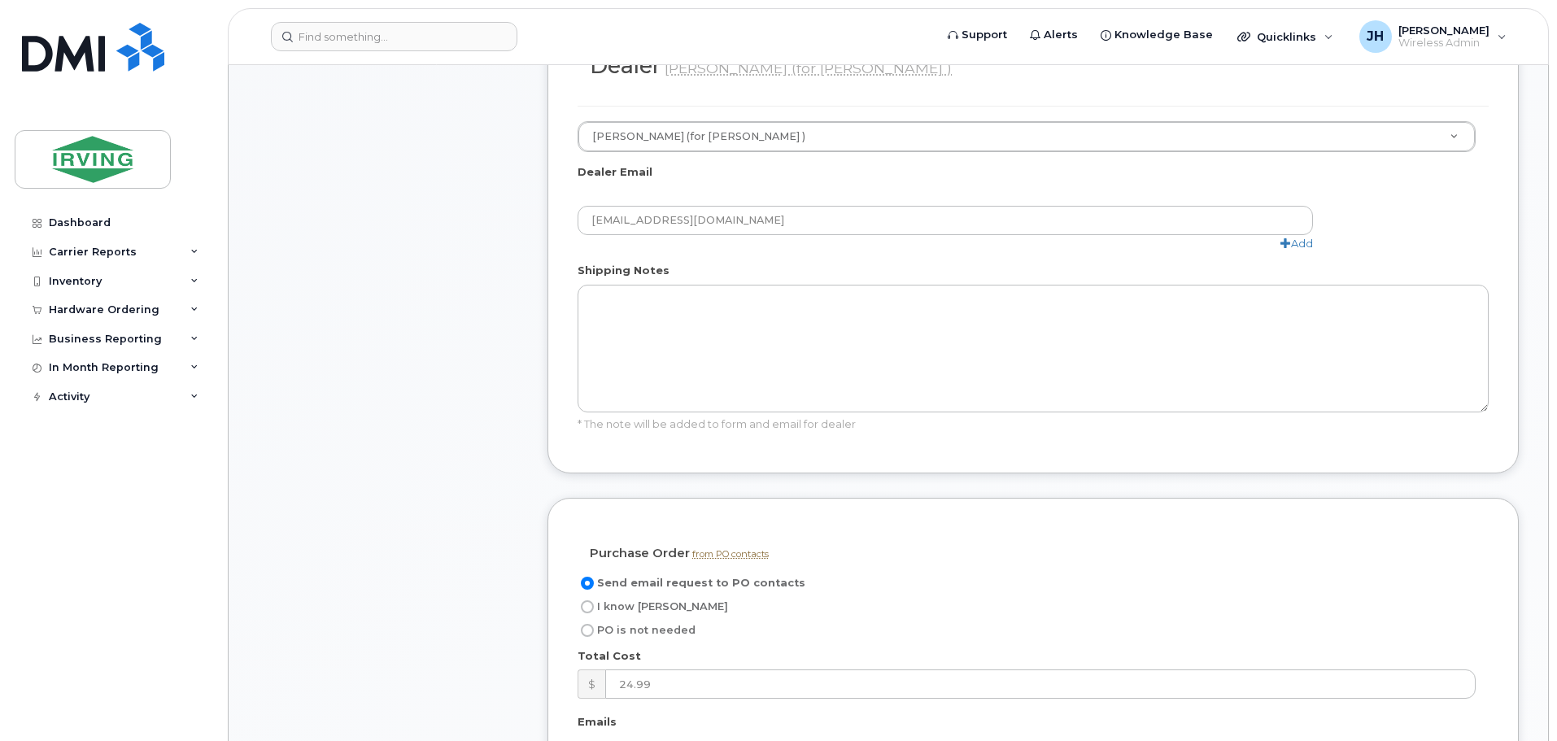
scroll to position [1058, 0]
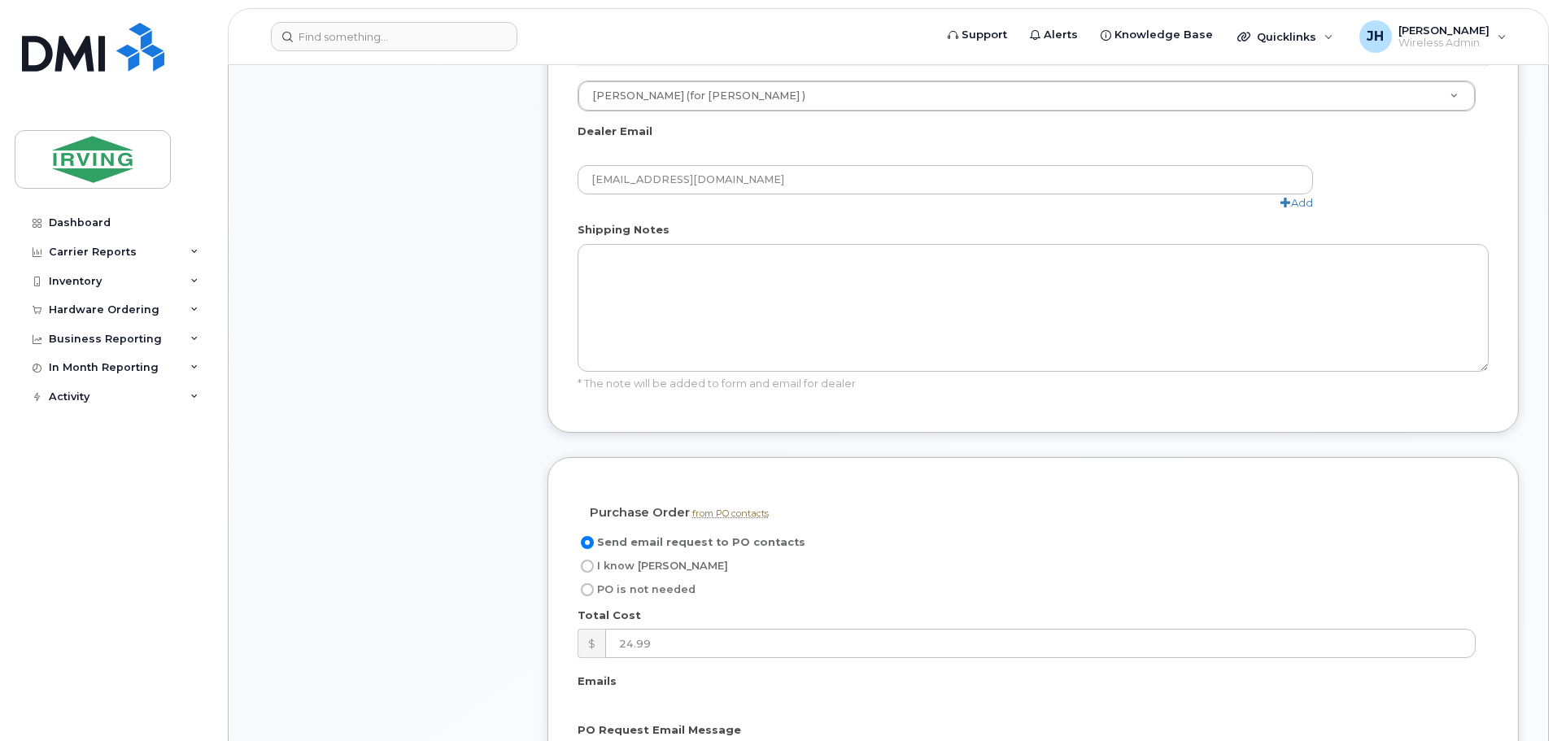
click at [586, 560] on input "I know [PERSON_NAME]" at bounding box center [587, 566] width 13 height 13
radio input "true"
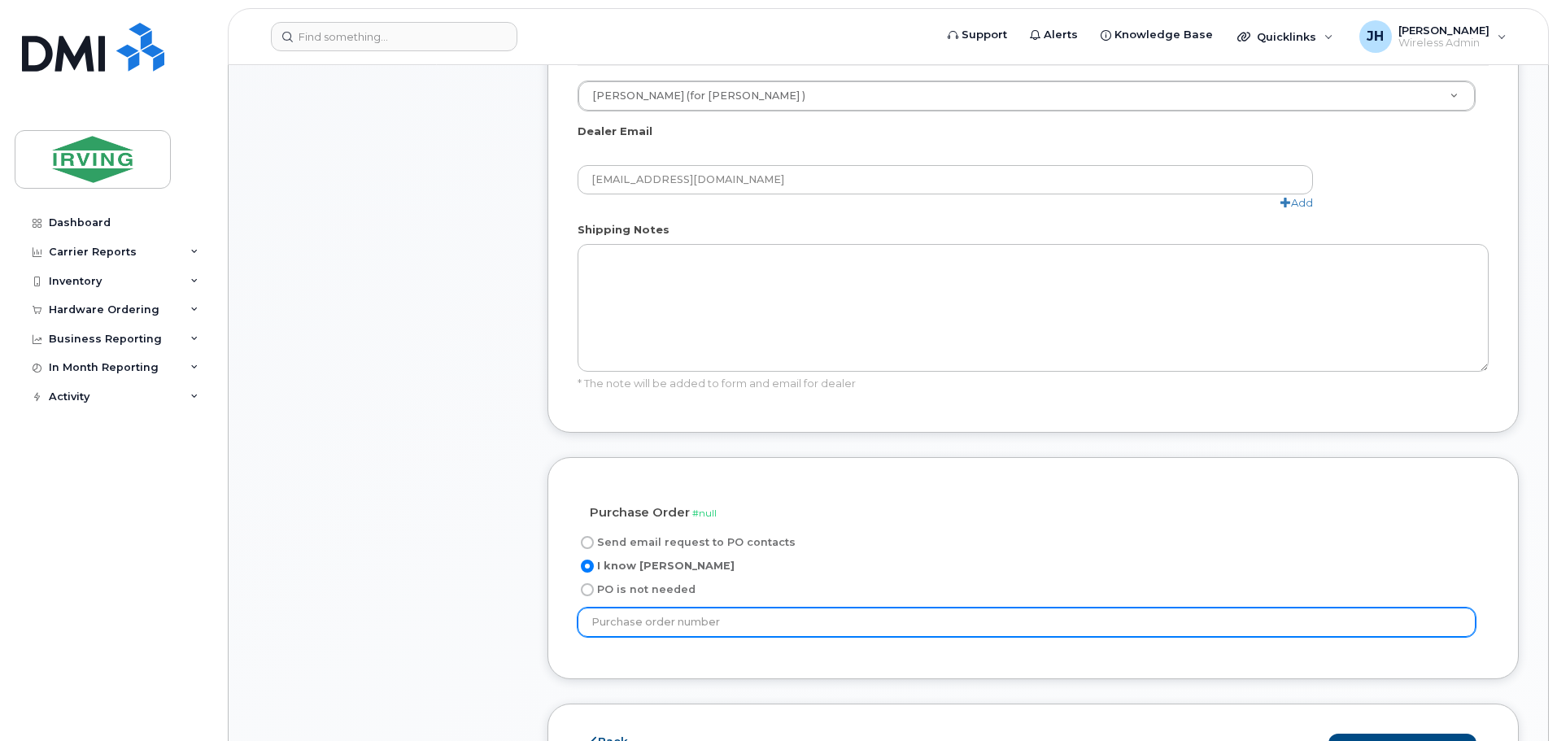
click at [702, 608] on input "text" at bounding box center [1027, 622] width 898 height 29
type input "101659556"
click at [1329, 734] on button "Save and Continue" at bounding box center [1403, 749] width 148 height 30
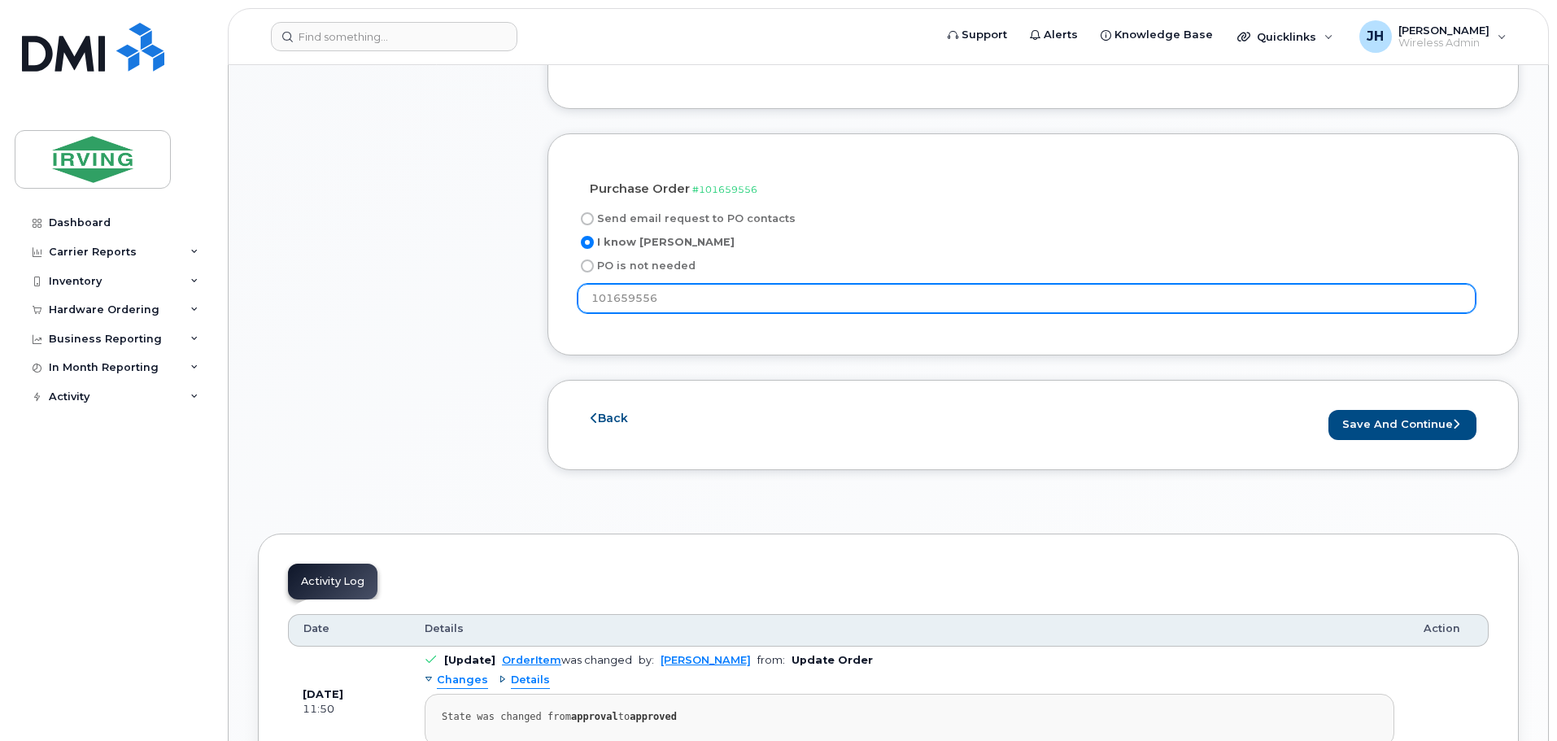
scroll to position [1383, 0]
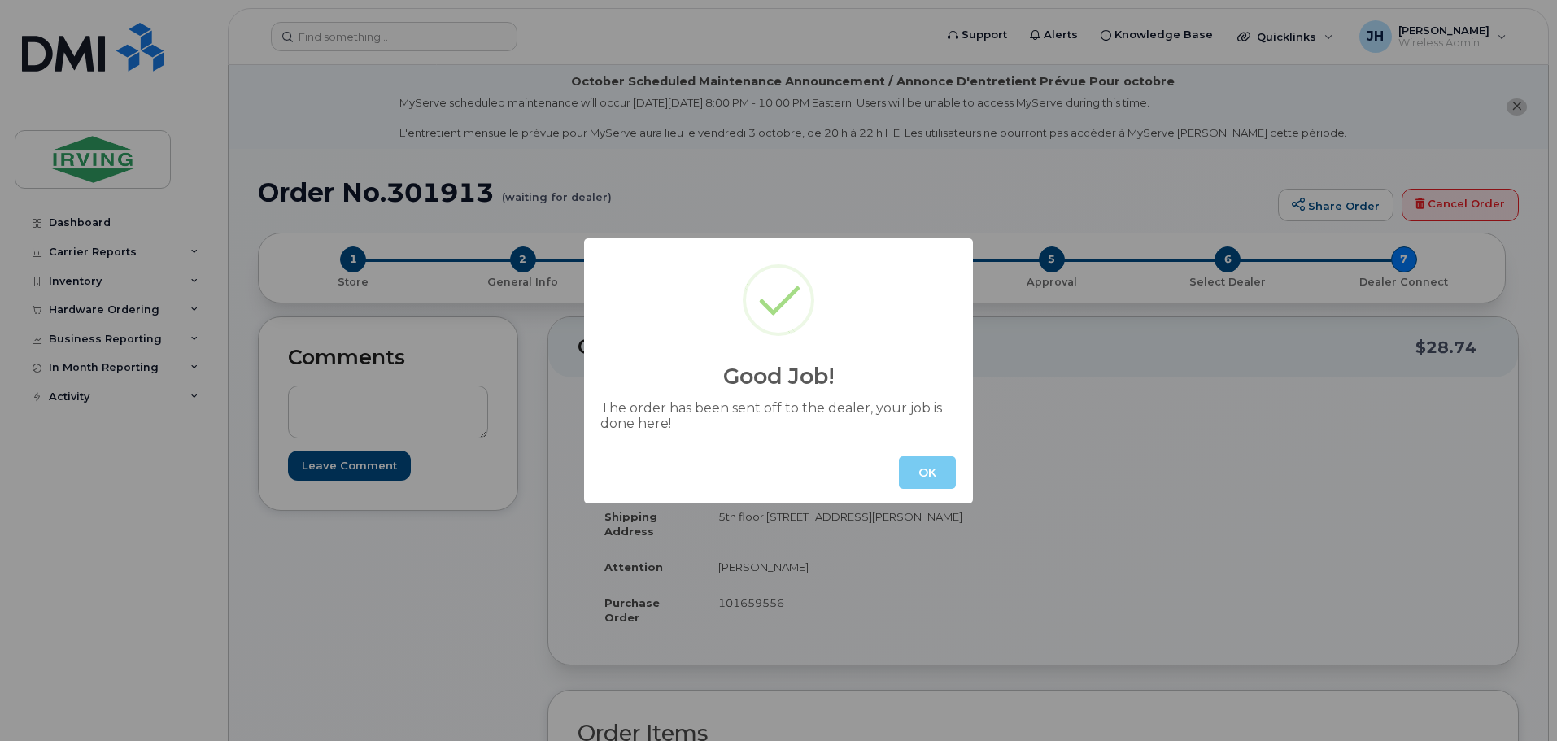
click at [931, 479] on button "OK" at bounding box center [927, 472] width 57 height 33
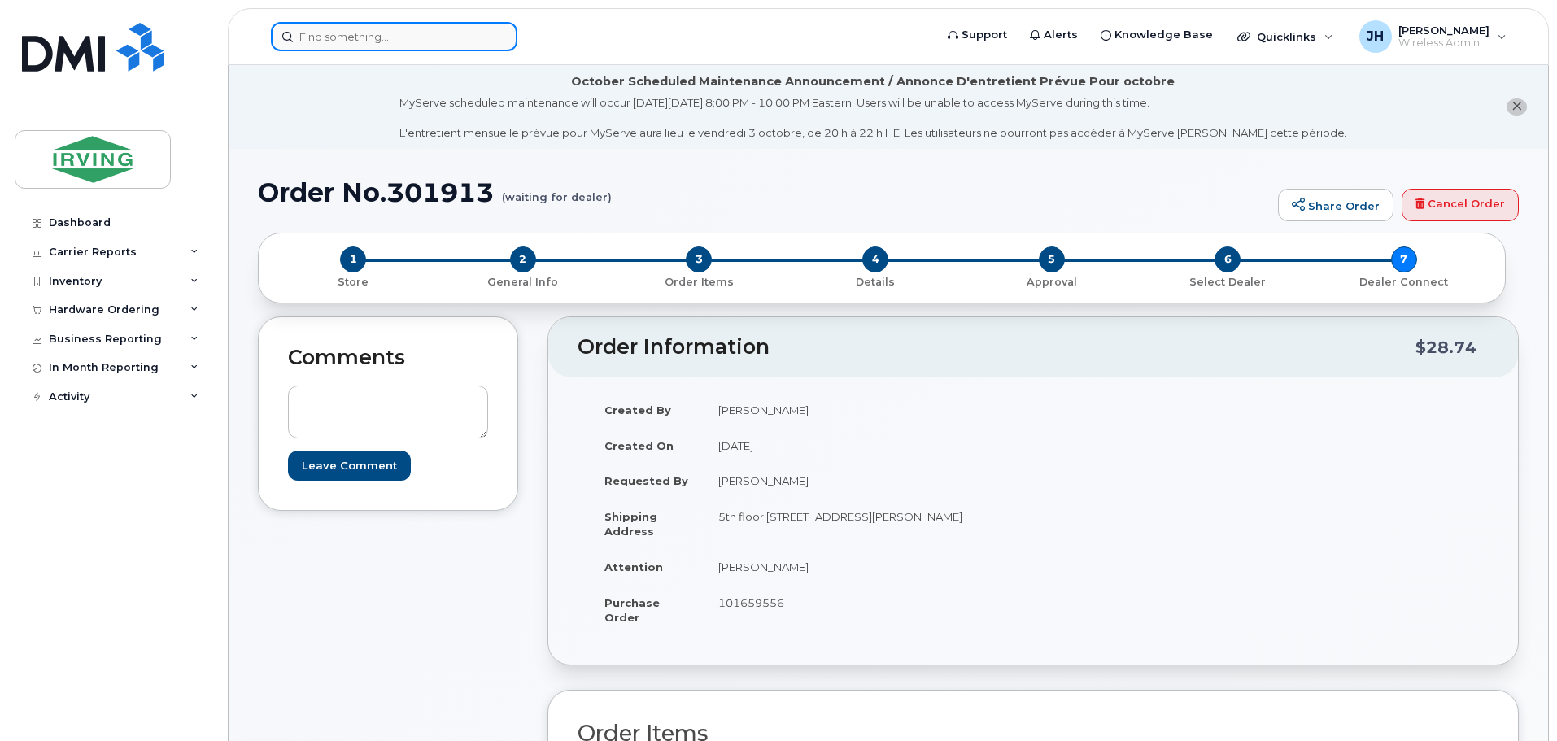
click at [336, 36] on input at bounding box center [394, 36] width 247 height 29
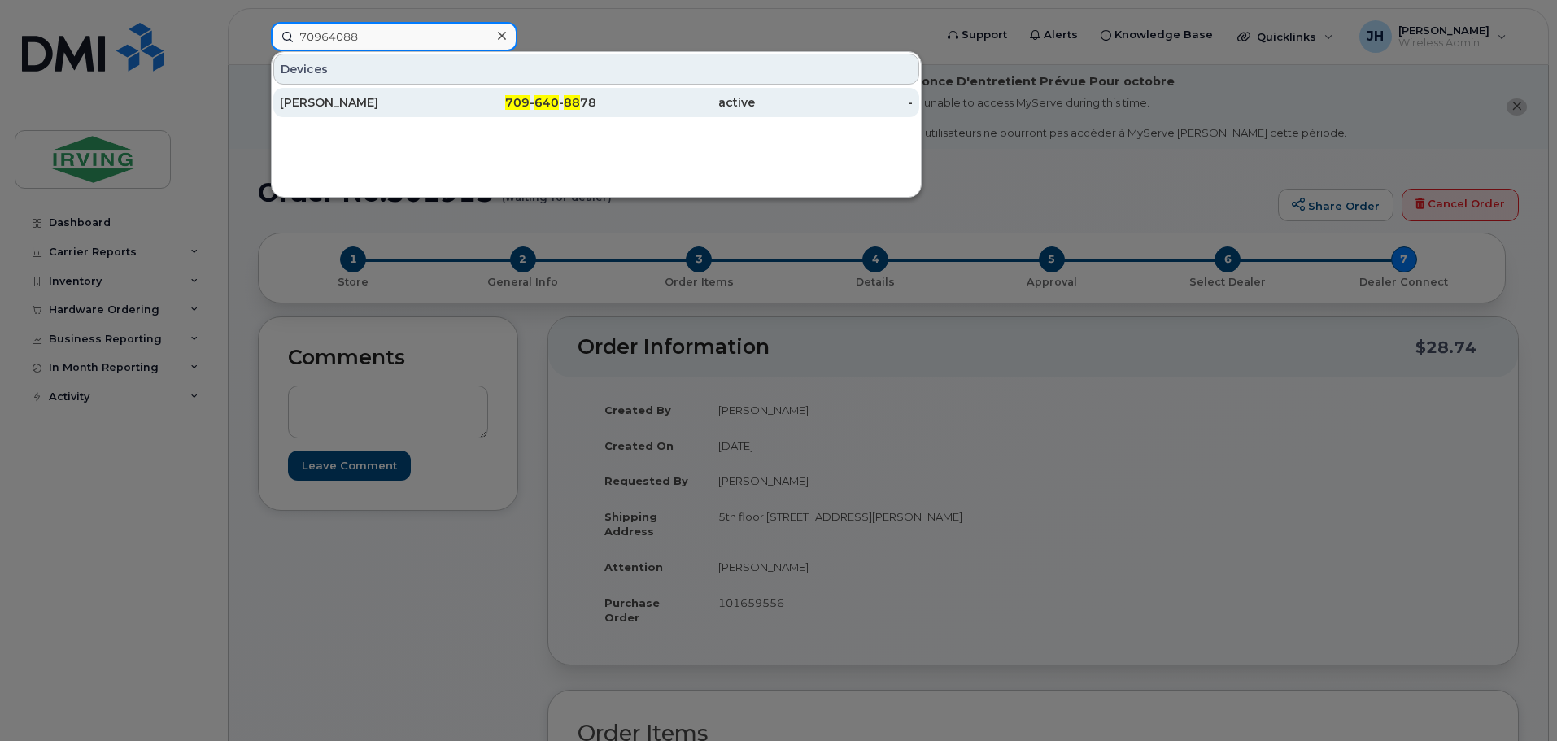
type input "70964088"
click at [399, 95] on div "[PERSON_NAME]" at bounding box center [359, 102] width 159 height 16
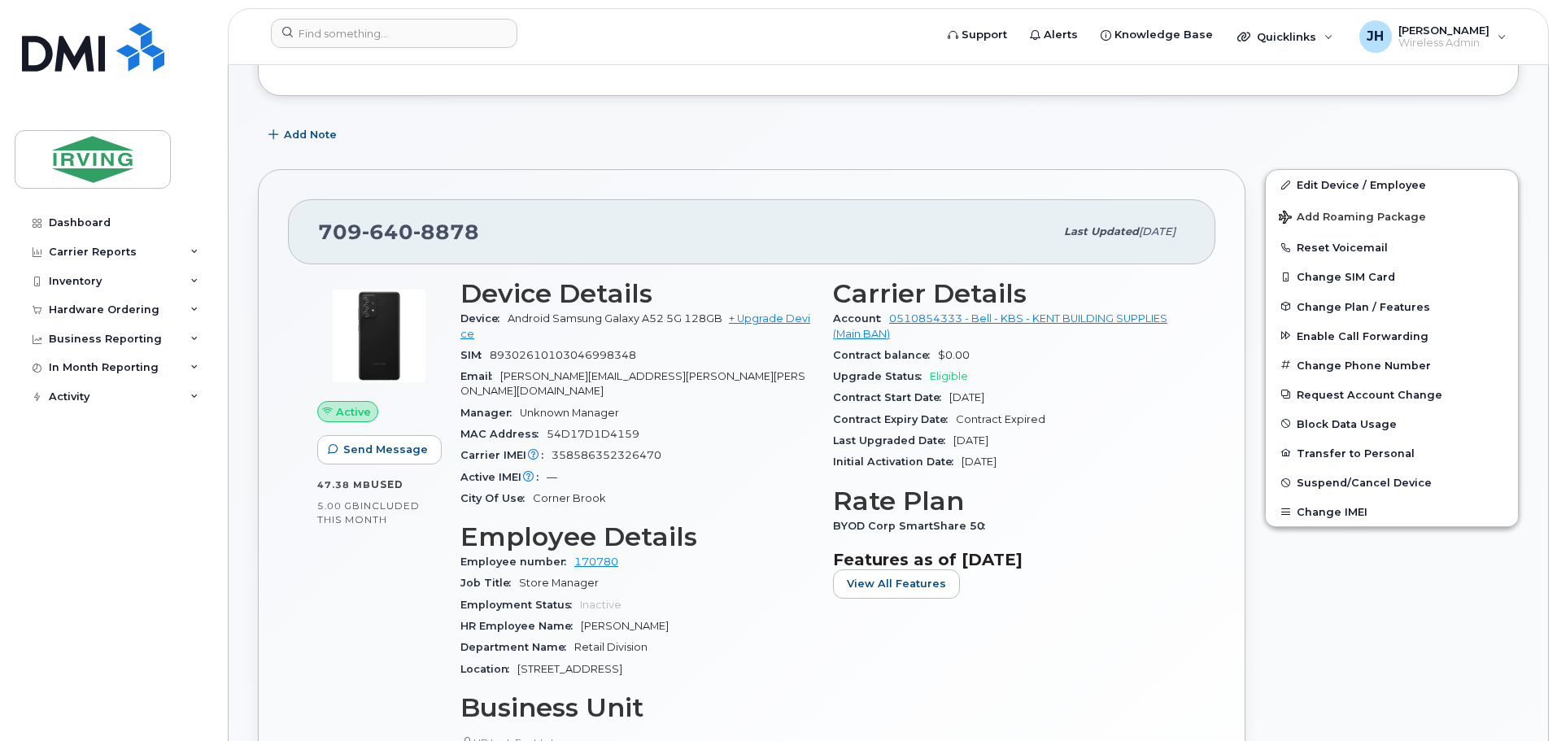
scroll to position [325, 0]
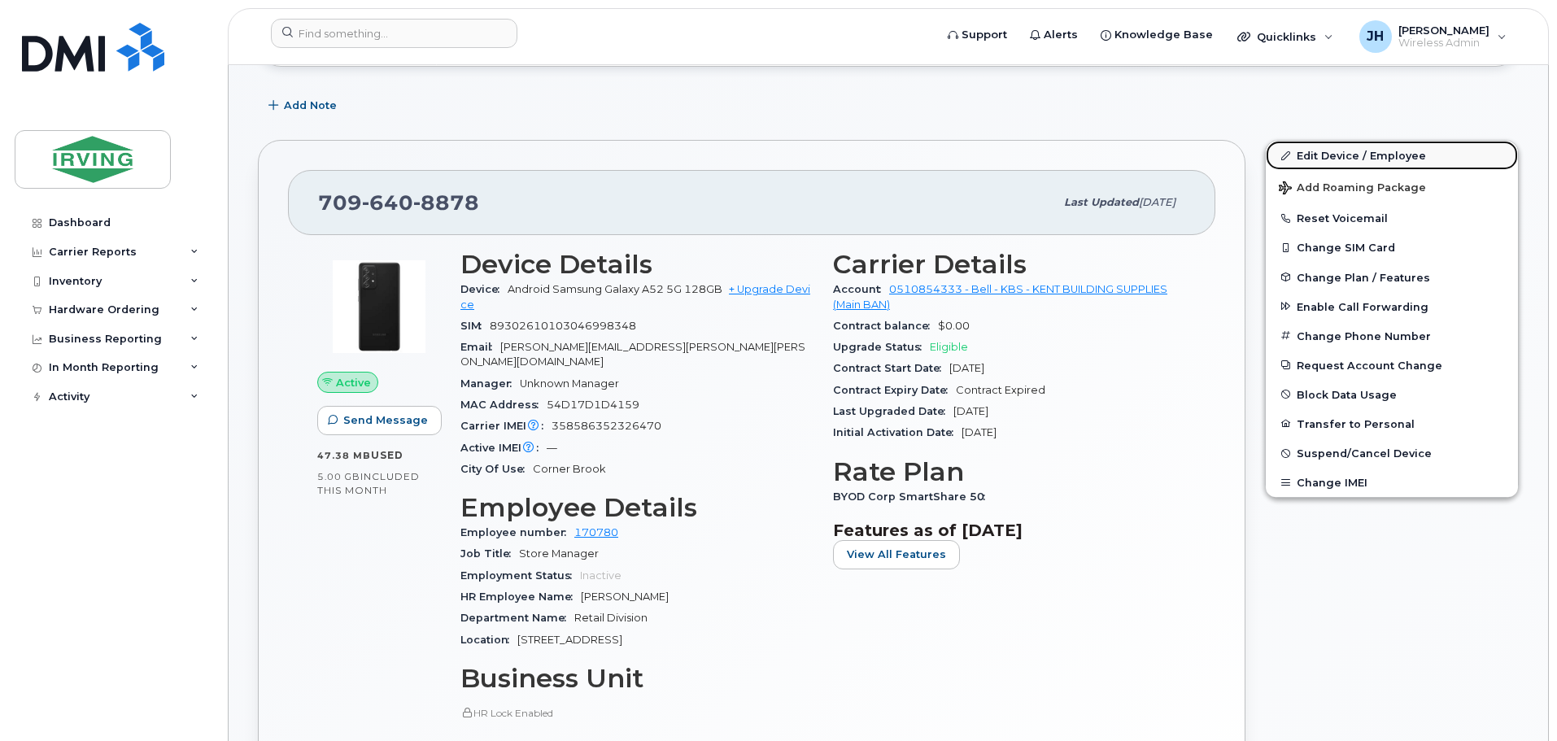
drag, startPoint x: 1326, startPoint y: 154, endPoint x: 1306, endPoint y: 161, distance: 21.6
click at [1326, 154] on link "Edit Device / Employee" at bounding box center [1392, 155] width 252 height 29
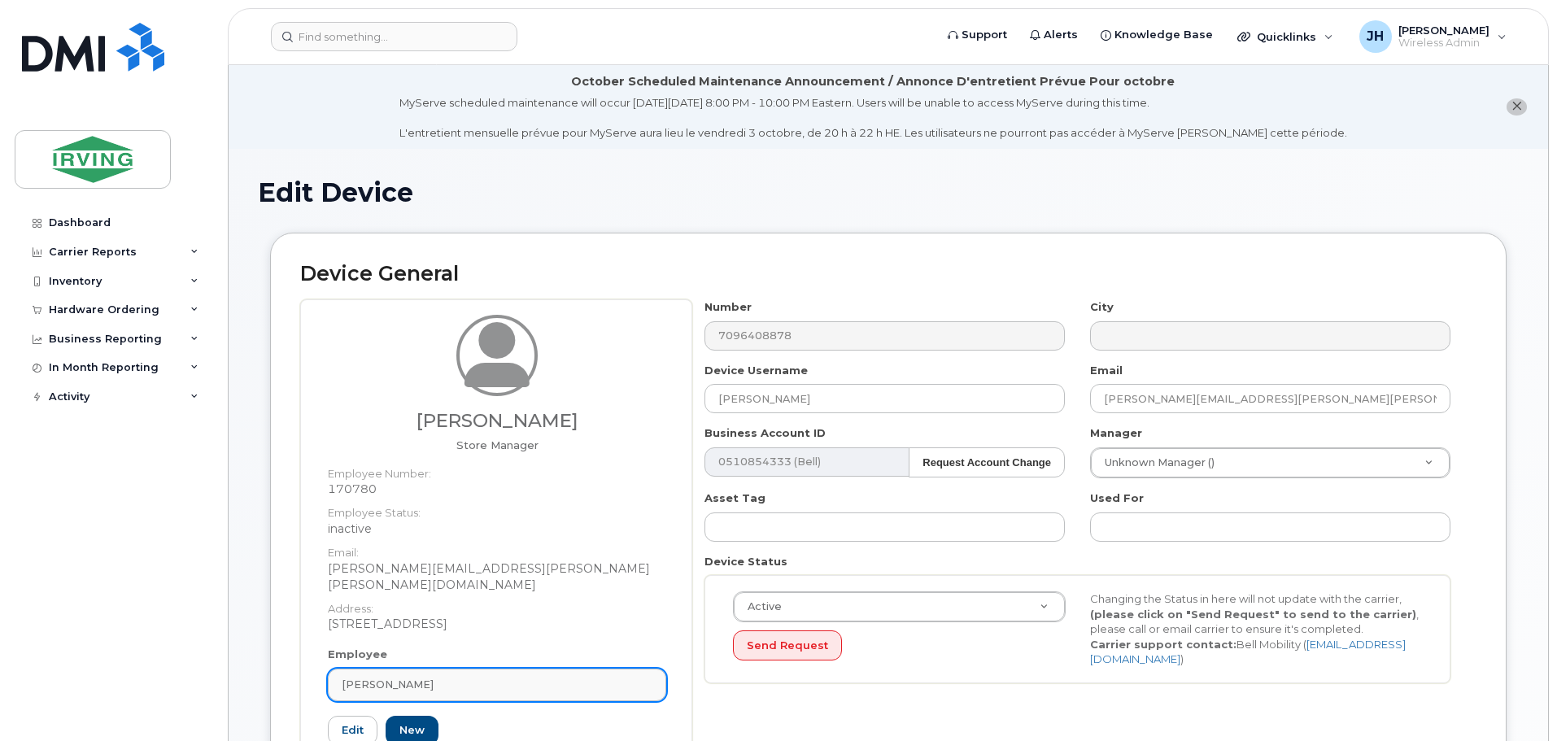
click at [421, 677] on div "[PERSON_NAME]" at bounding box center [497, 684] width 311 height 15
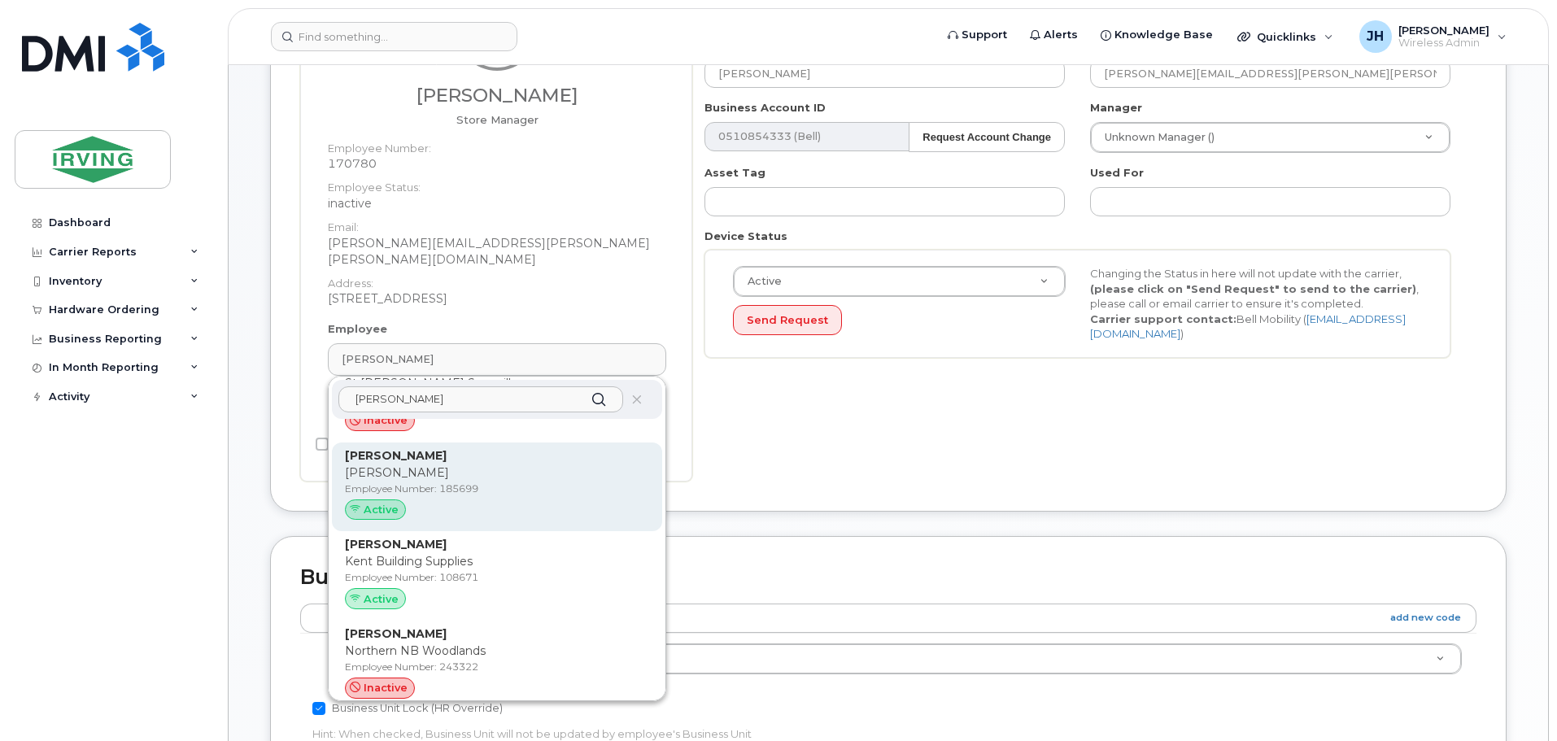
scroll to position [163, 0]
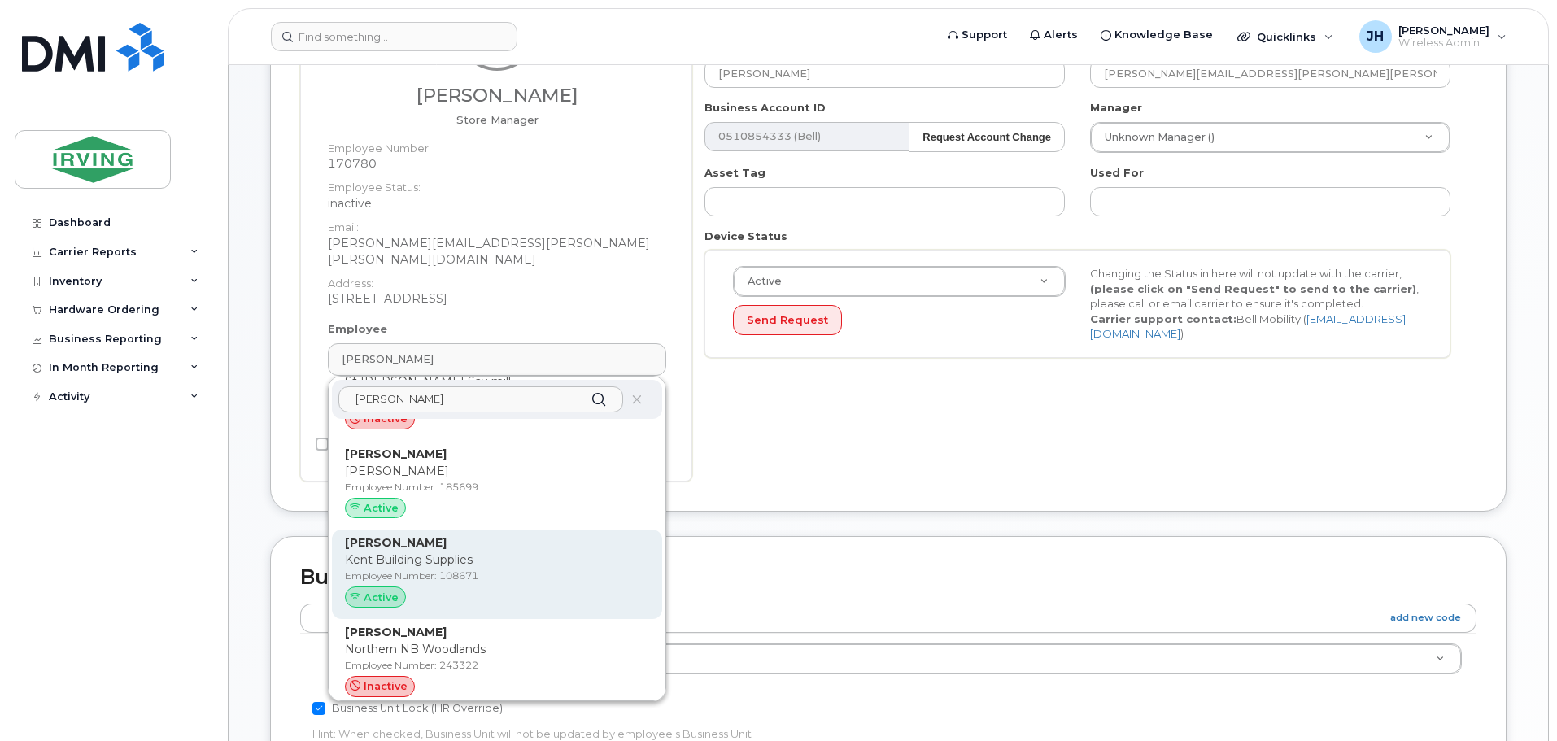
type input "[PERSON_NAME]"
click at [464, 552] on p "Kent Building Supplies" at bounding box center [497, 560] width 304 height 17
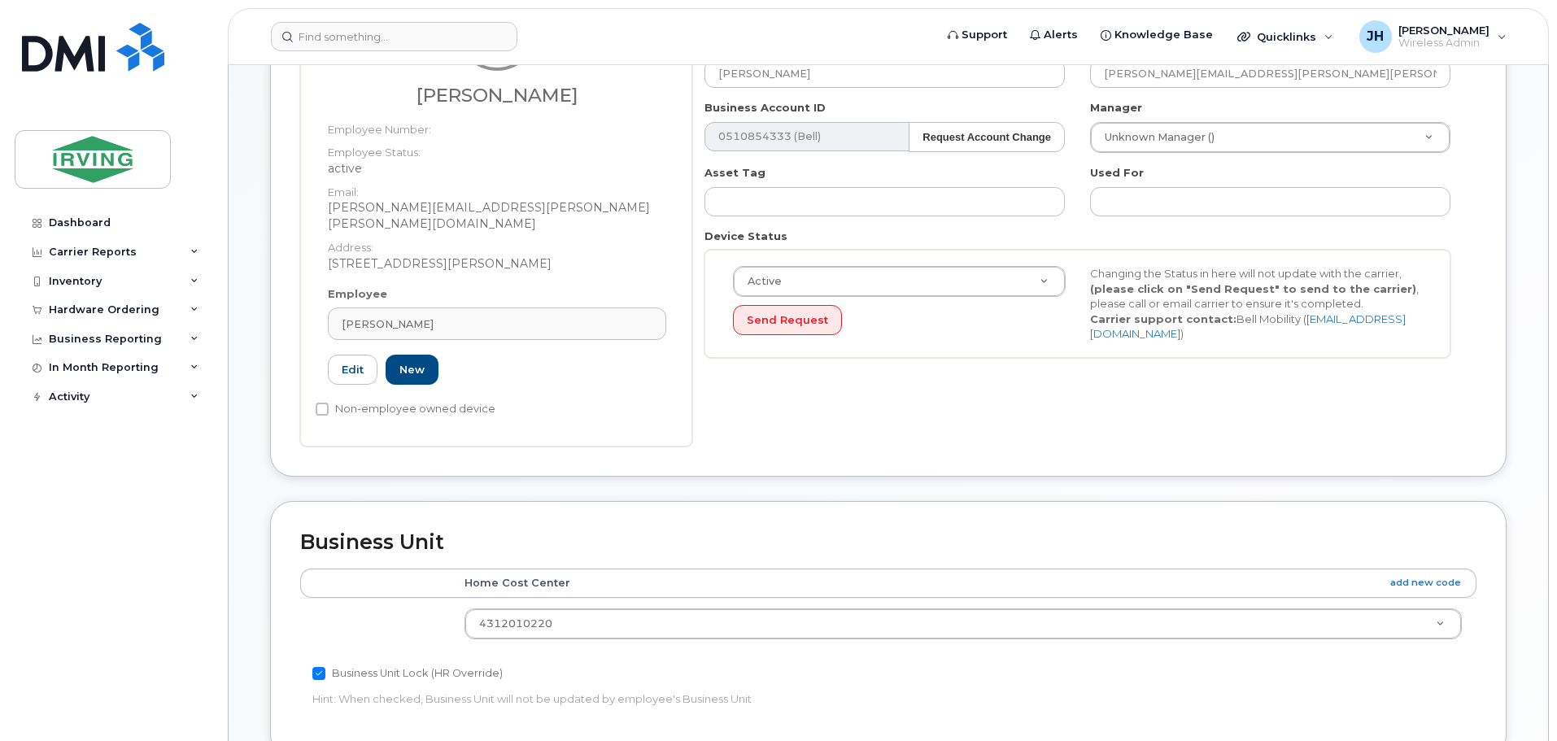
type input "108671"
type input "[PERSON_NAME]"
type input "[PERSON_NAME][EMAIL_ADDRESS][PERSON_NAME][PERSON_NAME][DOMAIN_NAME]"
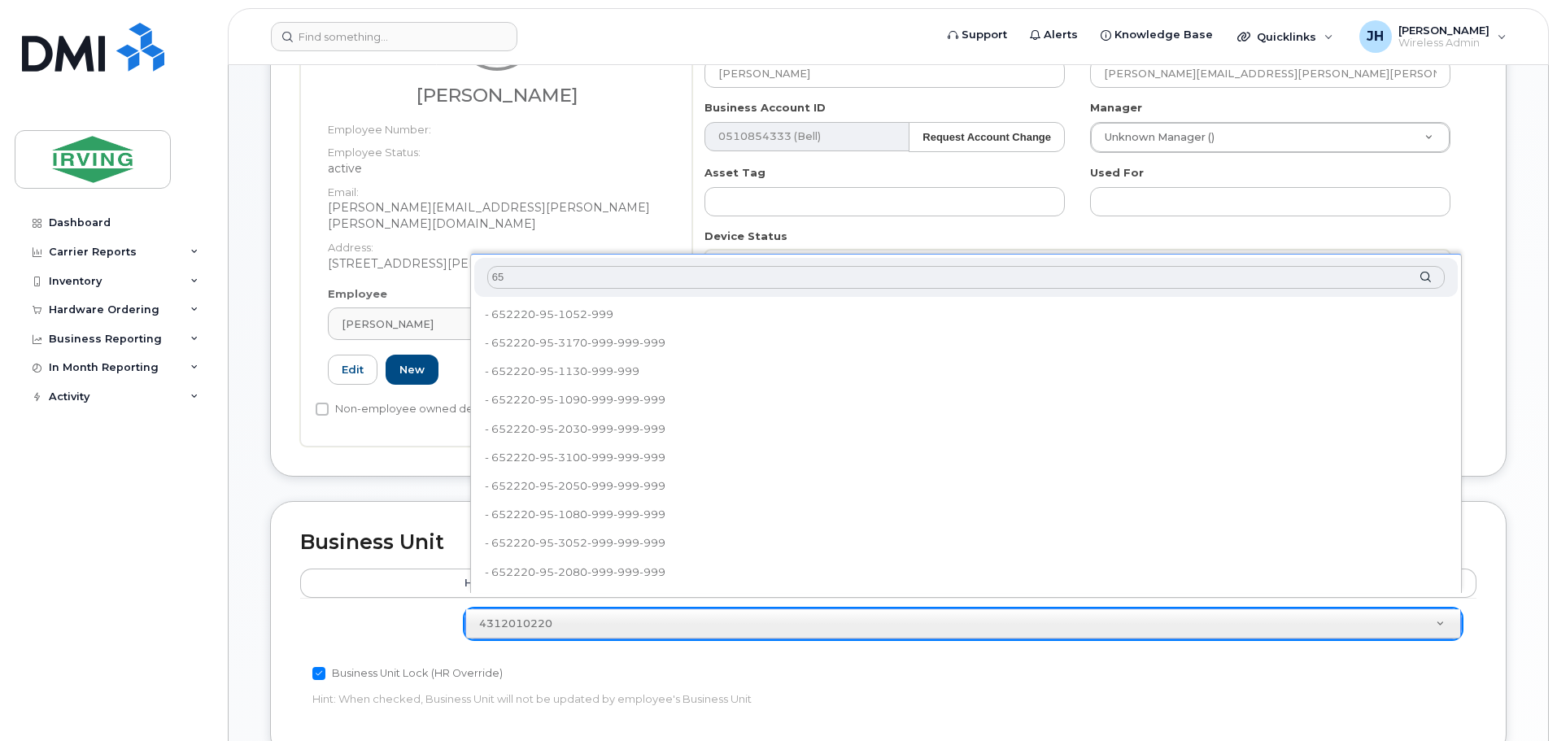
type input "6"
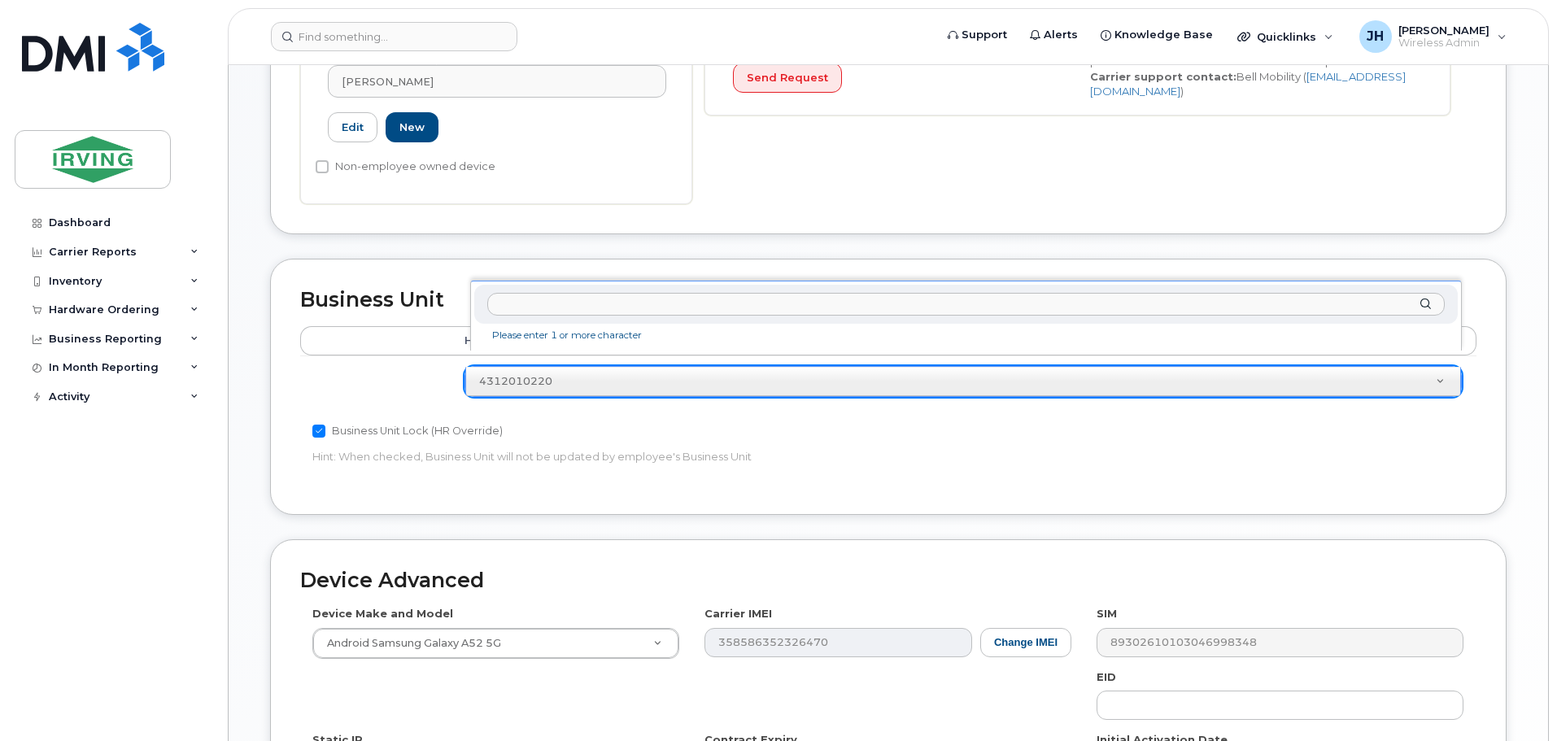
scroll to position [570, 0]
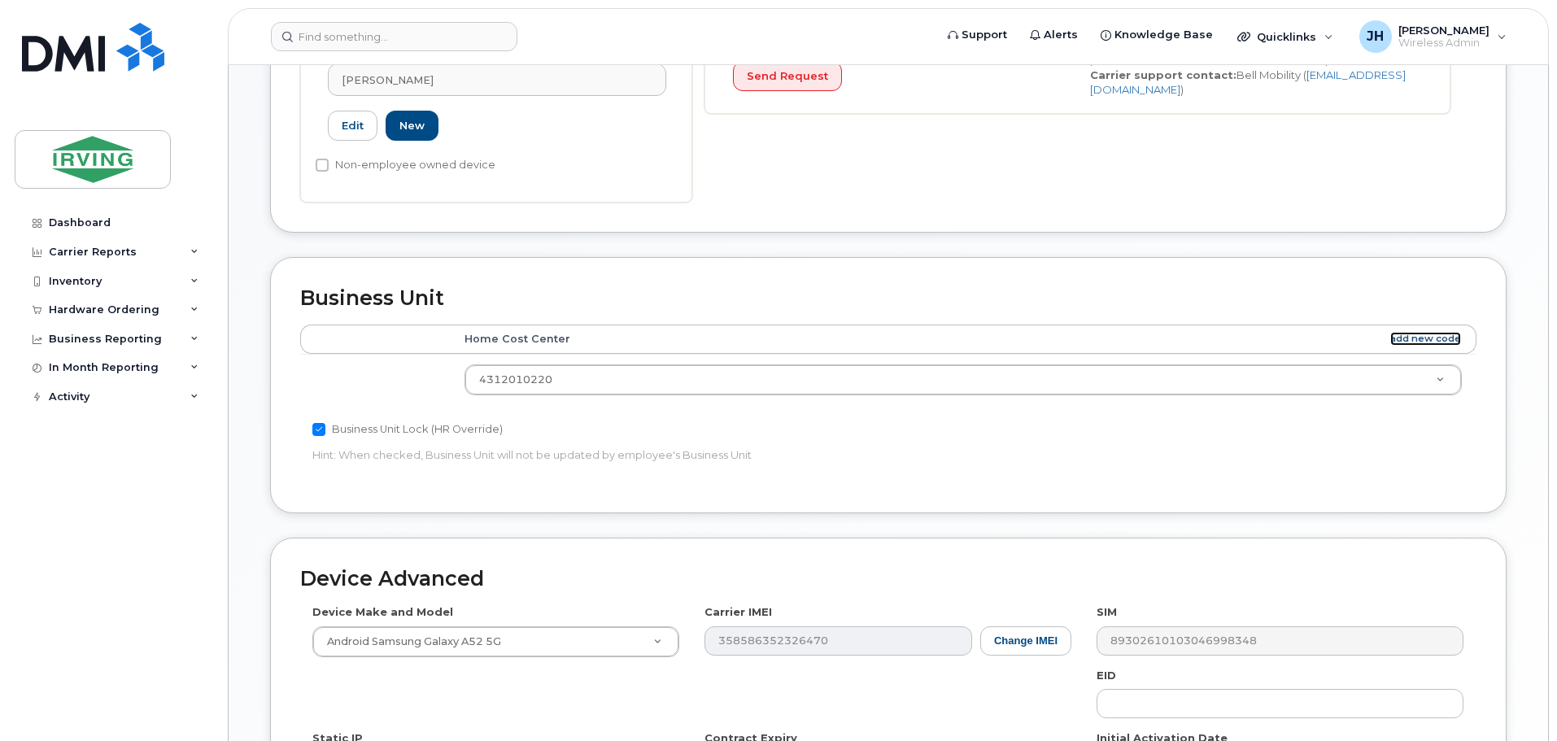
click at [1434, 332] on link "add new code" at bounding box center [1425, 339] width 71 height 14
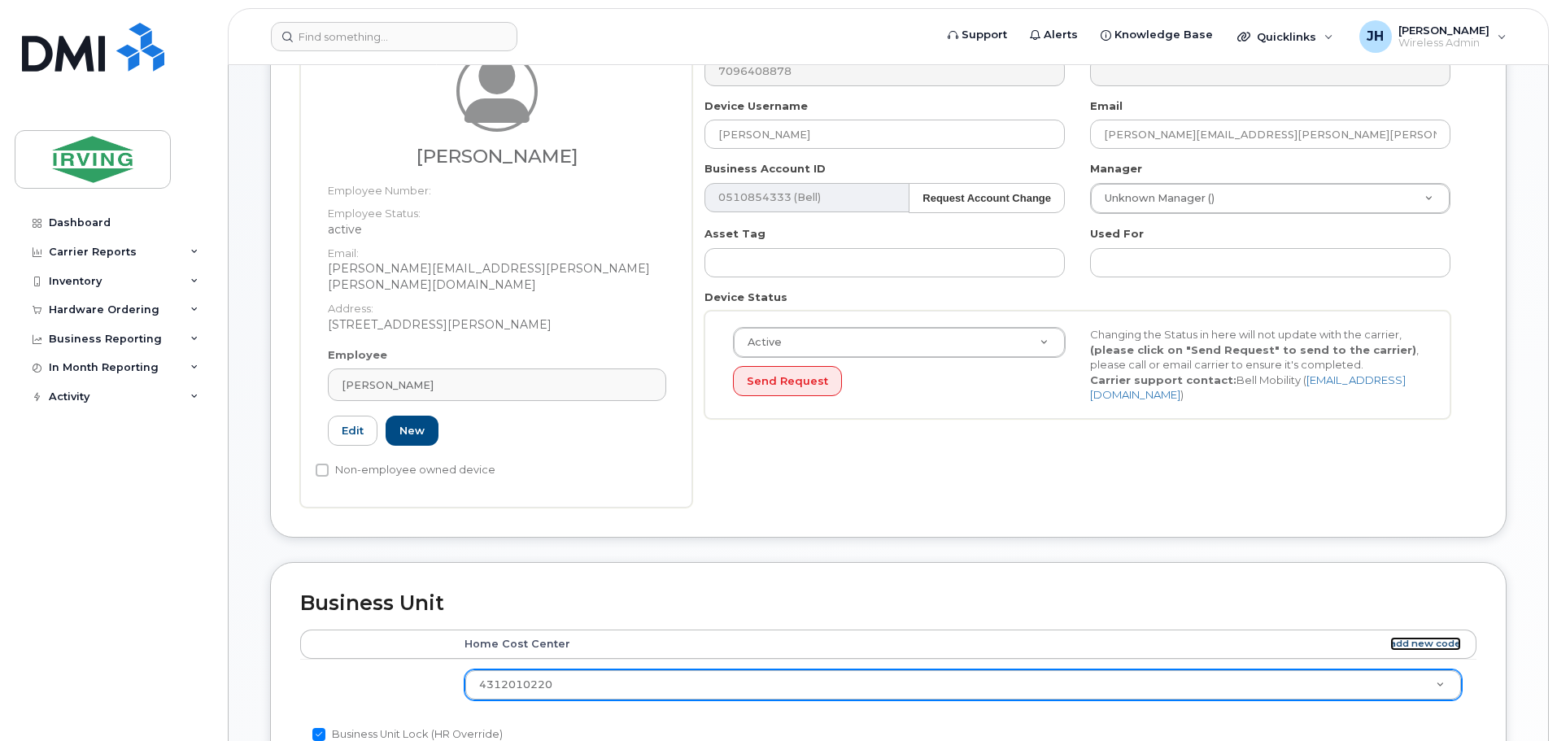
scroll to position [265, 0]
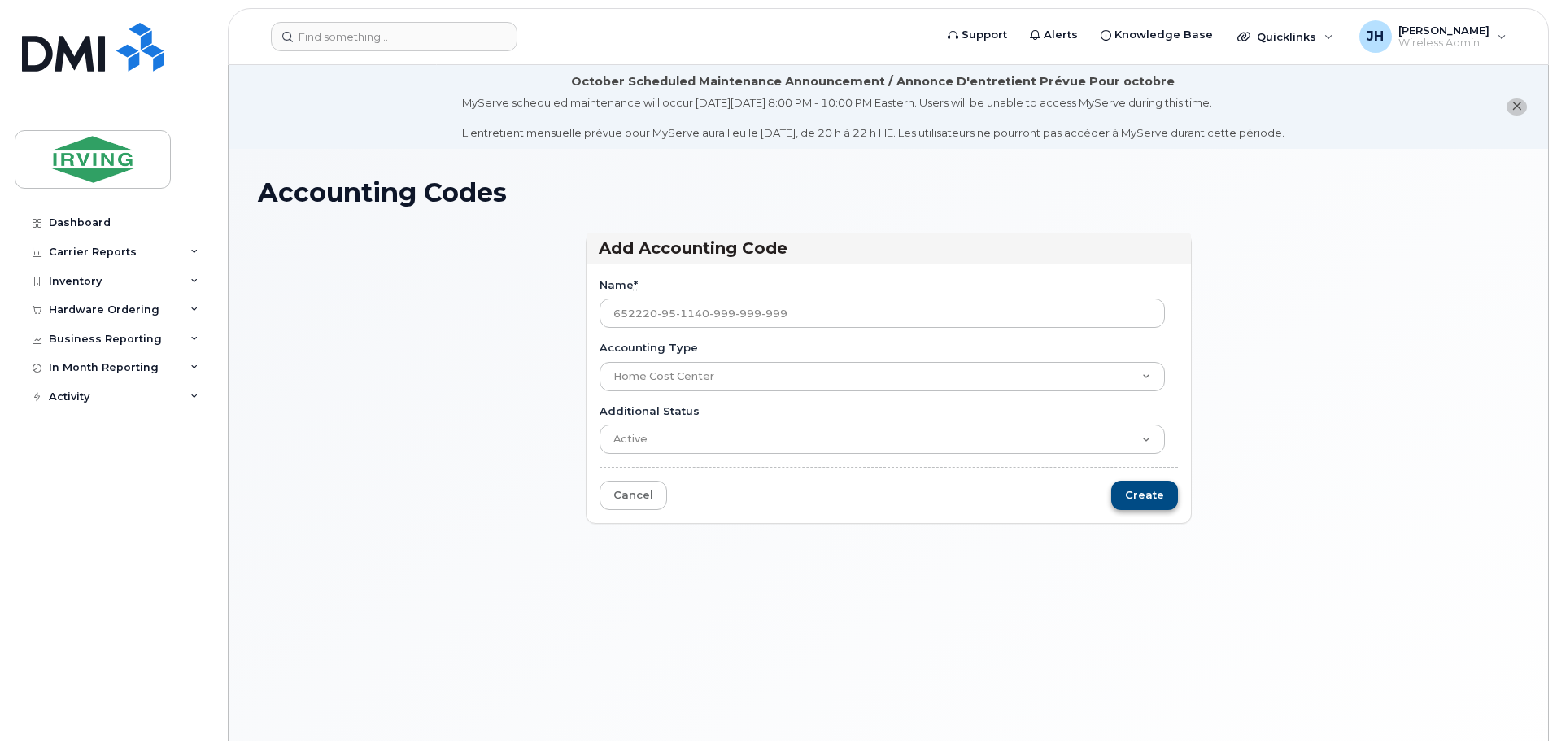
type input "652220-95-1140-999-999-999"
click at [1160, 495] on input "Create" at bounding box center [1144, 496] width 67 height 30
type input "Saving..."
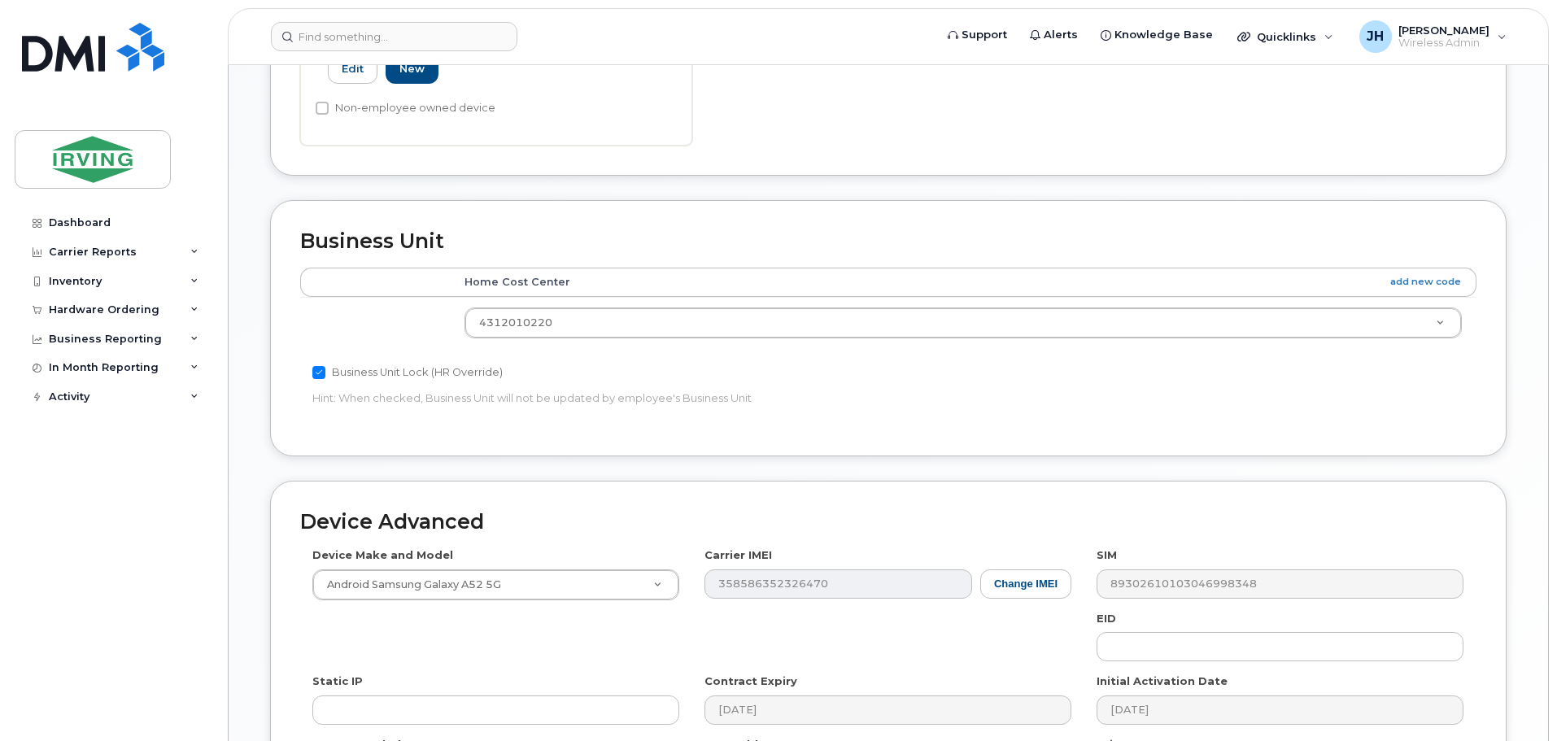
scroll to position [732, 0]
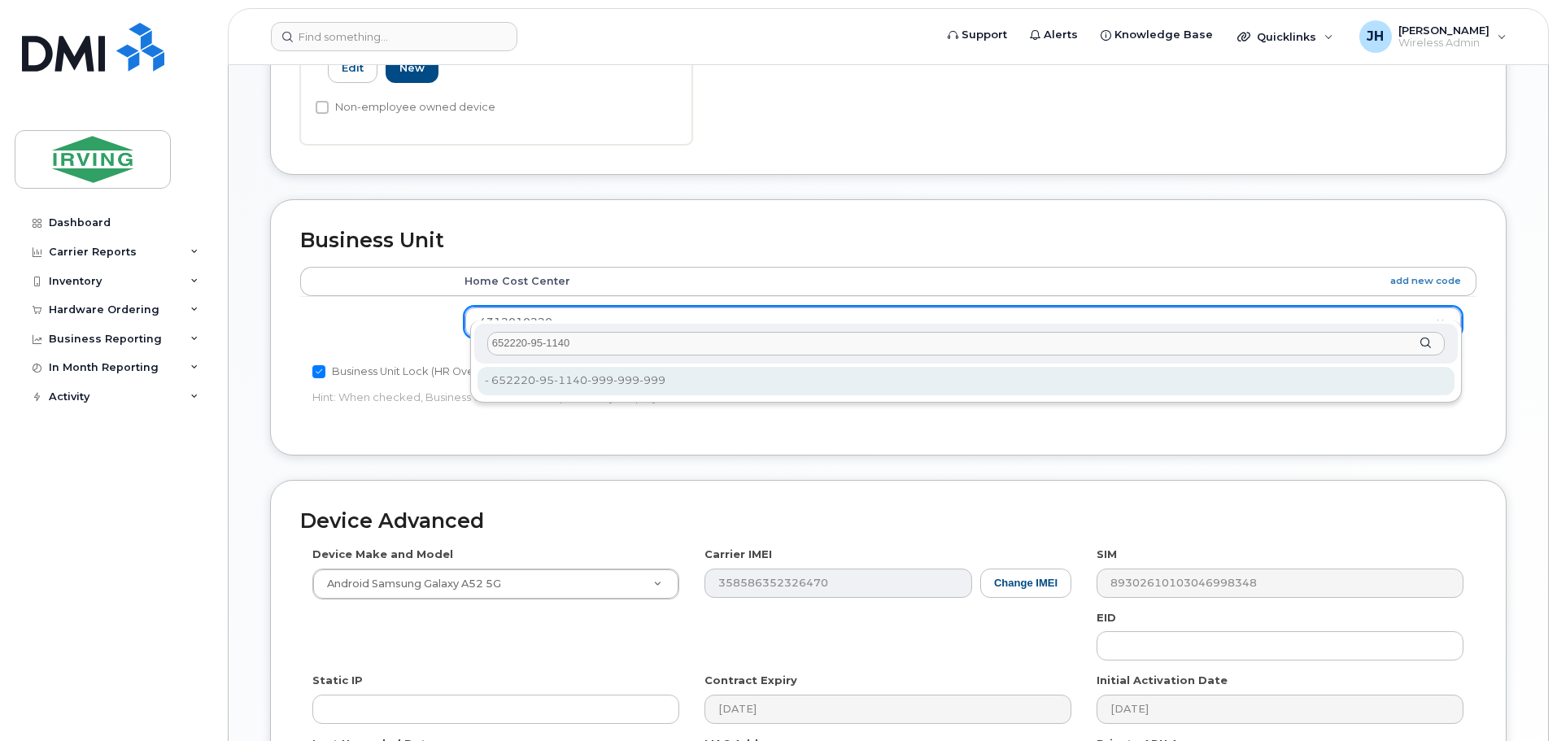
type input "652220-95-1140"
type input "36138194"
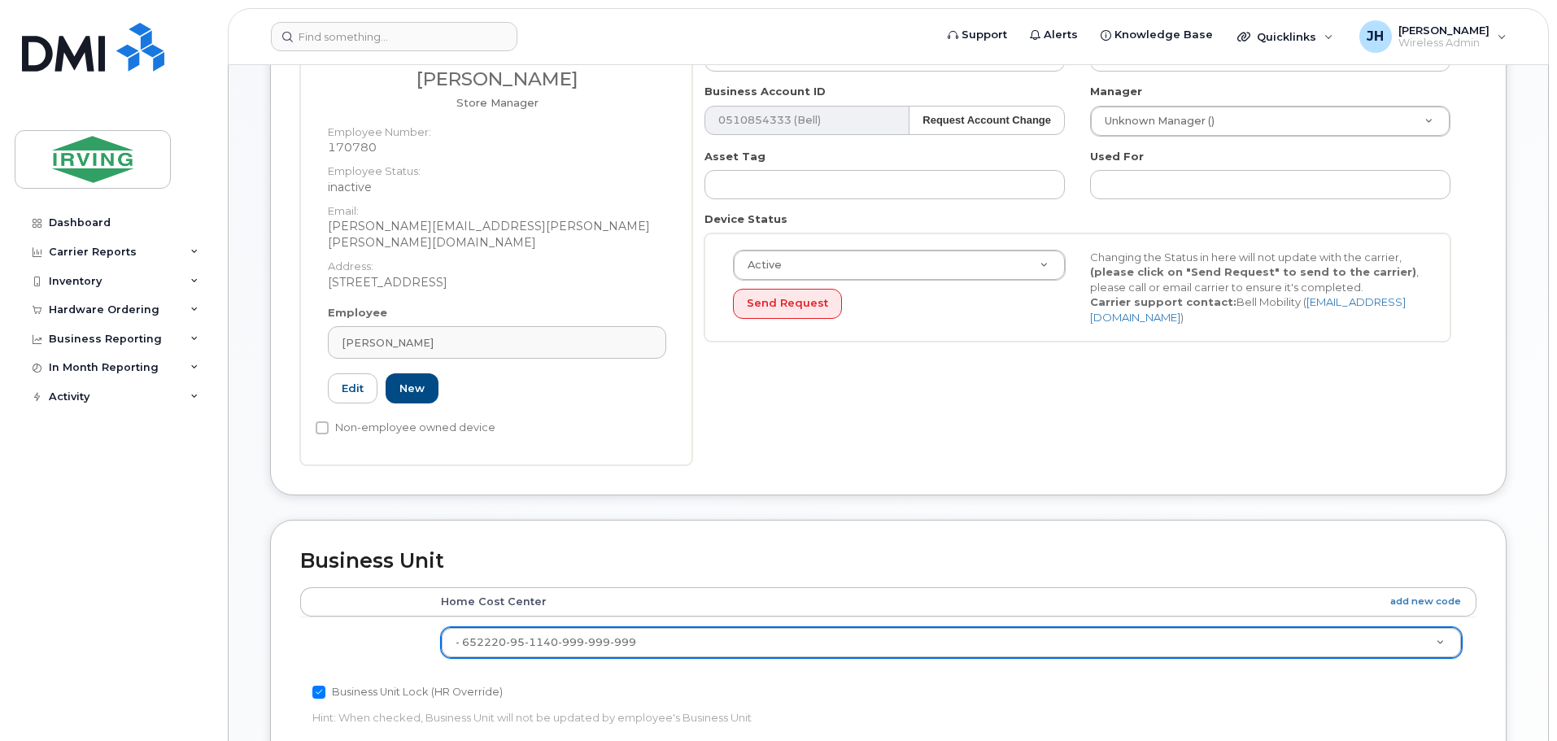
scroll to position [407, 0]
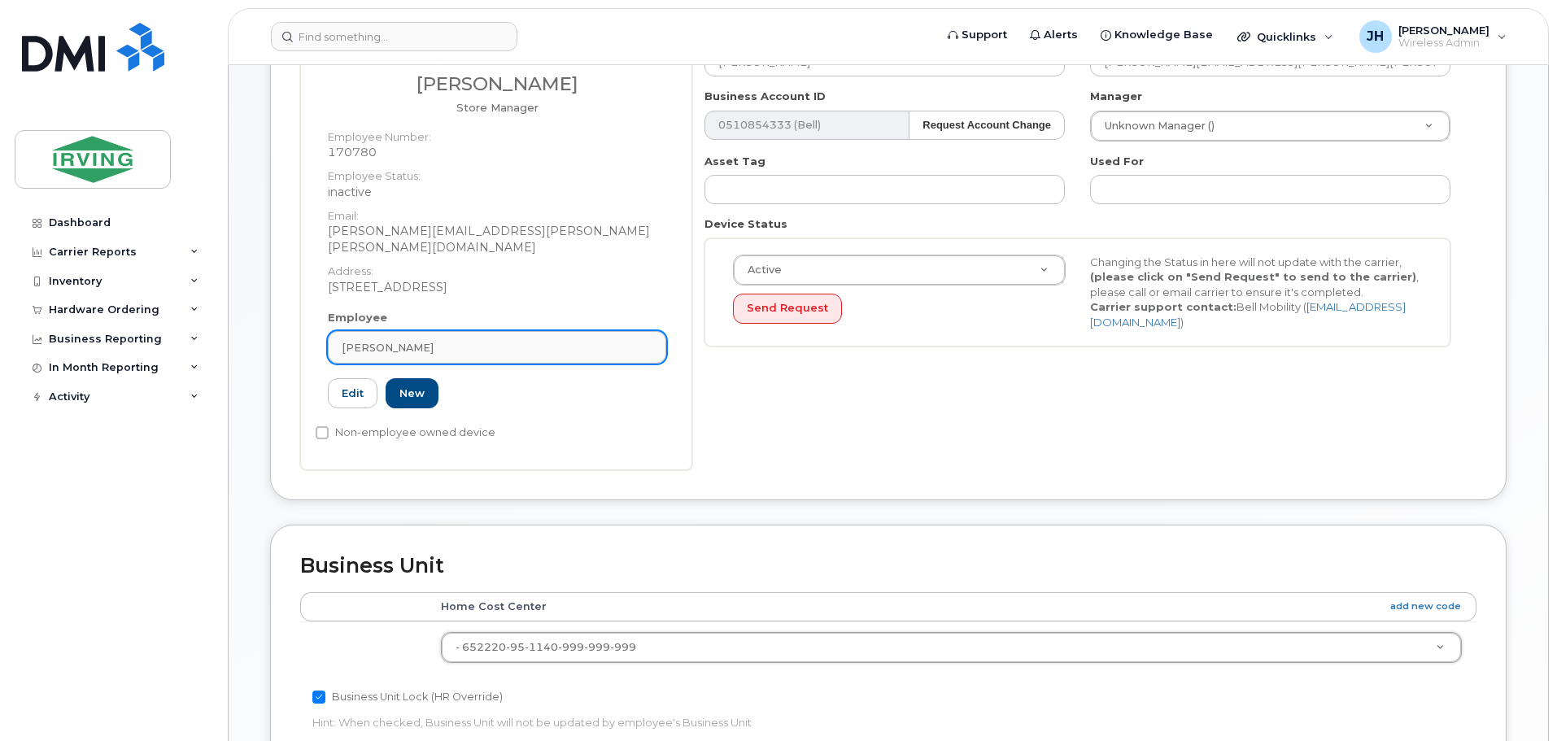
click at [412, 340] on div "[PERSON_NAME]" at bounding box center [497, 347] width 311 height 15
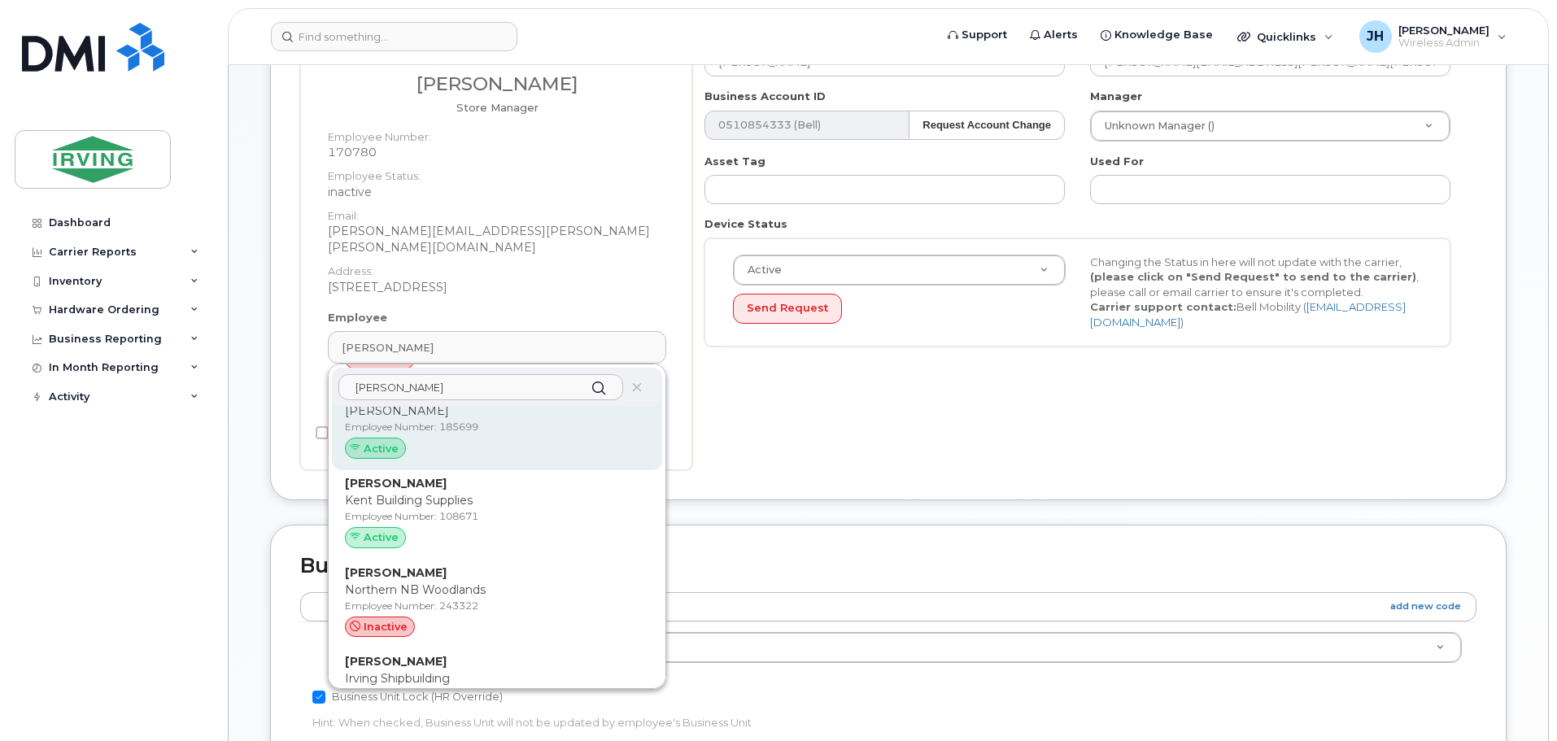
scroll to position [244, 0]
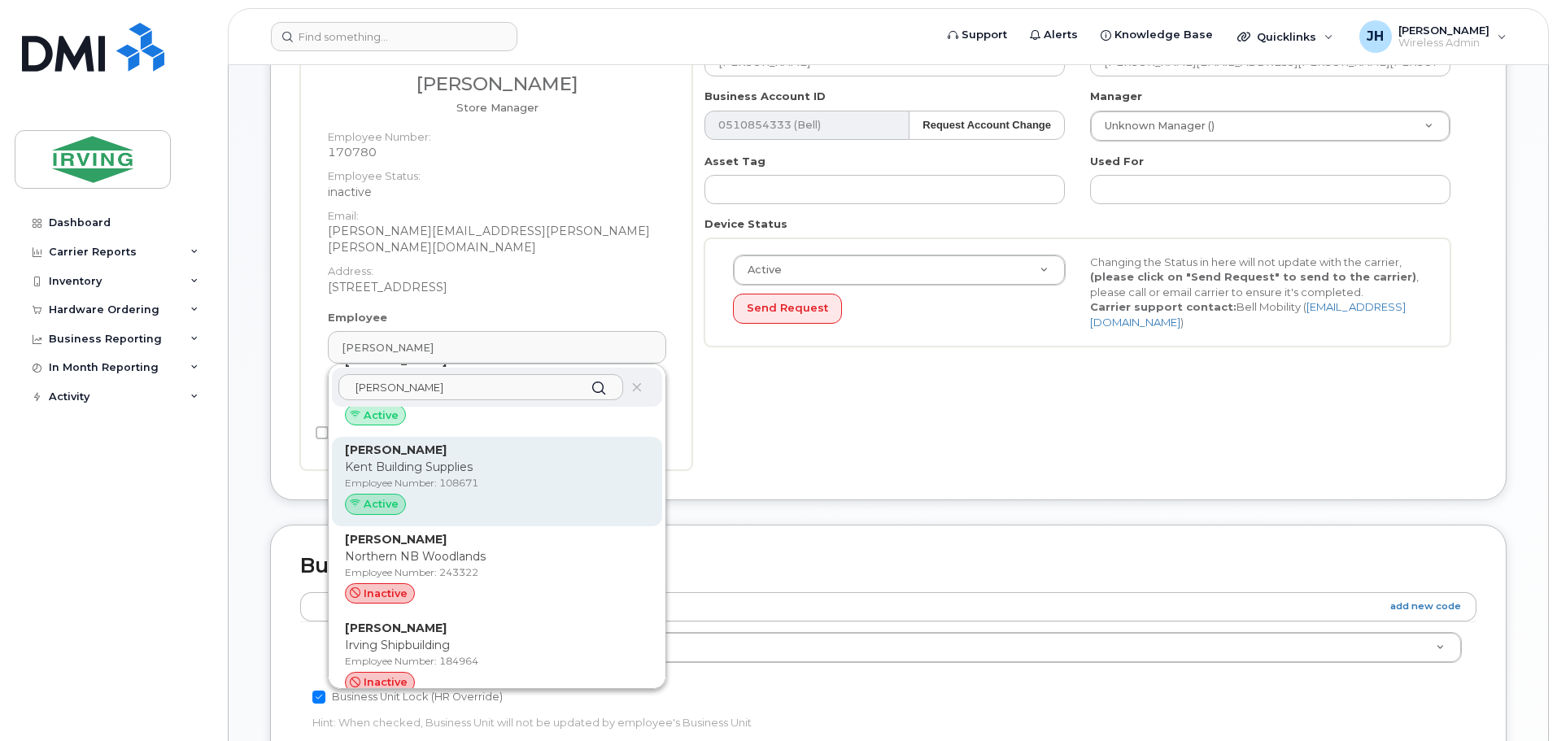
type input "[PERSON_NAME]"
click at [451, 459] on p "Kent Building Supplies" at bounding box center [497, 467] width 304 height 17
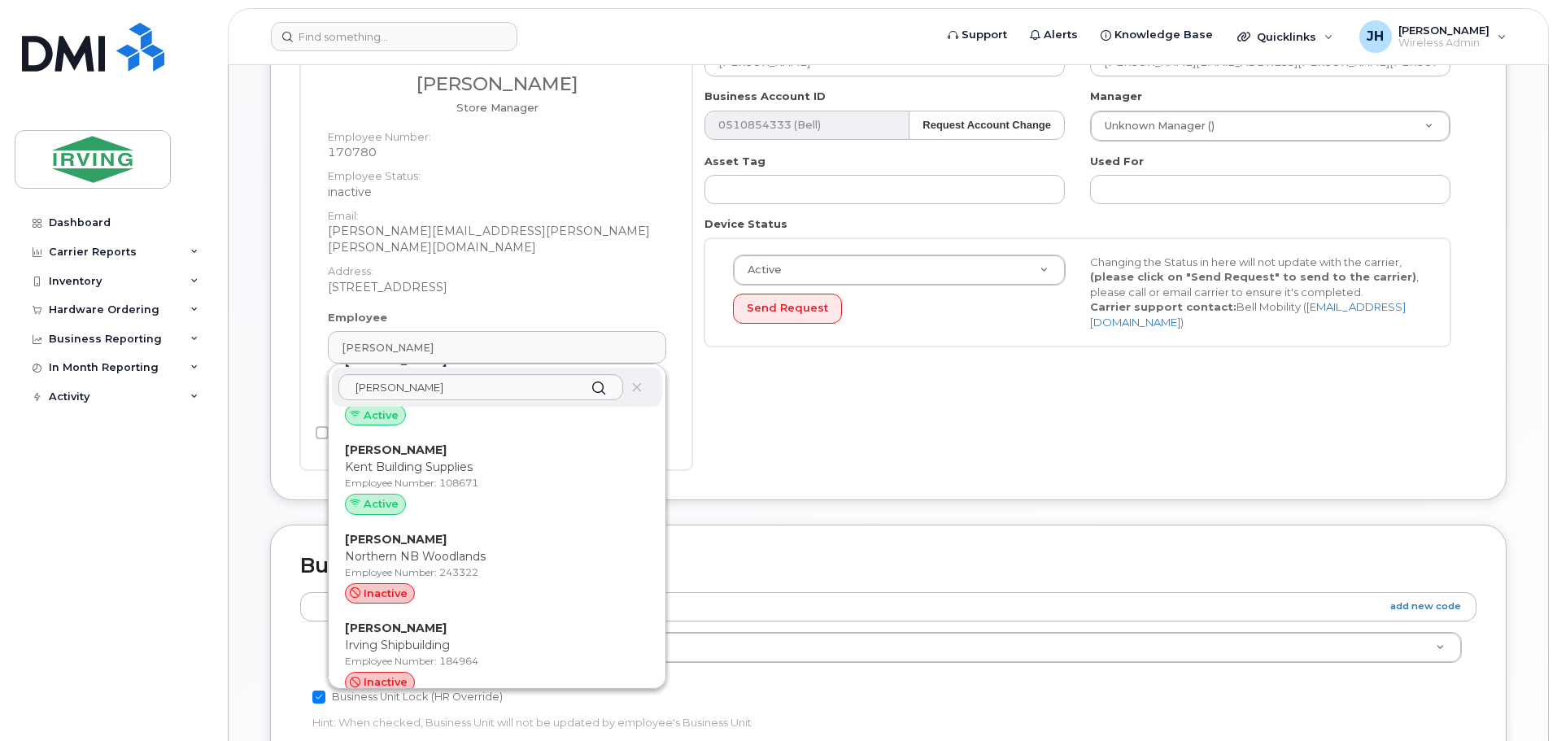
type input "108671"
type input "[PERSON_NAME]"
type input "[PERSON_NAME][EMAIL_ADDRESS][PERSON_NAME][PERSON_NAME][DOMAIN_NAME]"
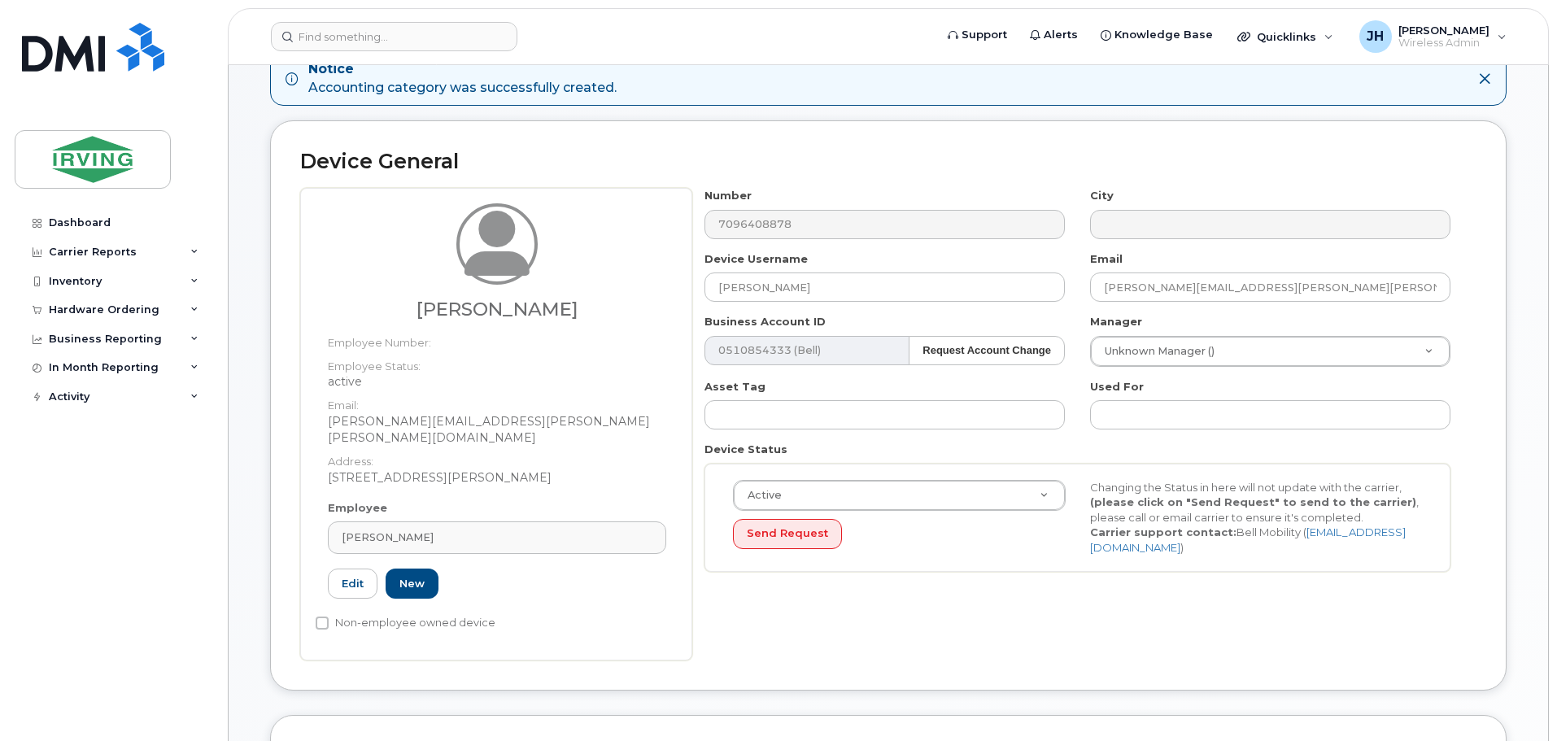
scroll to position [81, 0]
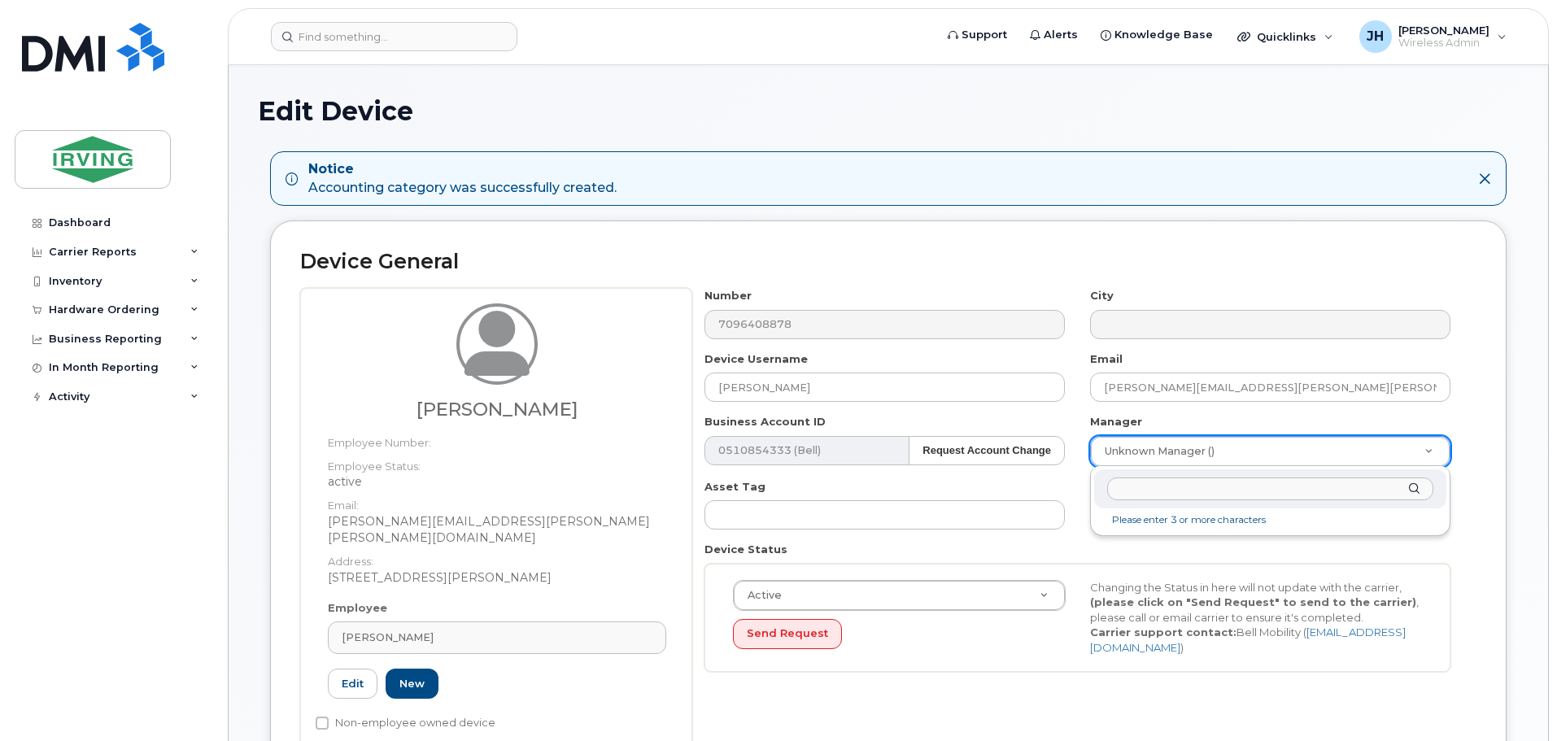
click at [1146, 491] on input "text" at bounding box center [1270, 490] width 326 height 24
type input "[PERSON_NAME]"
type input "1459809"
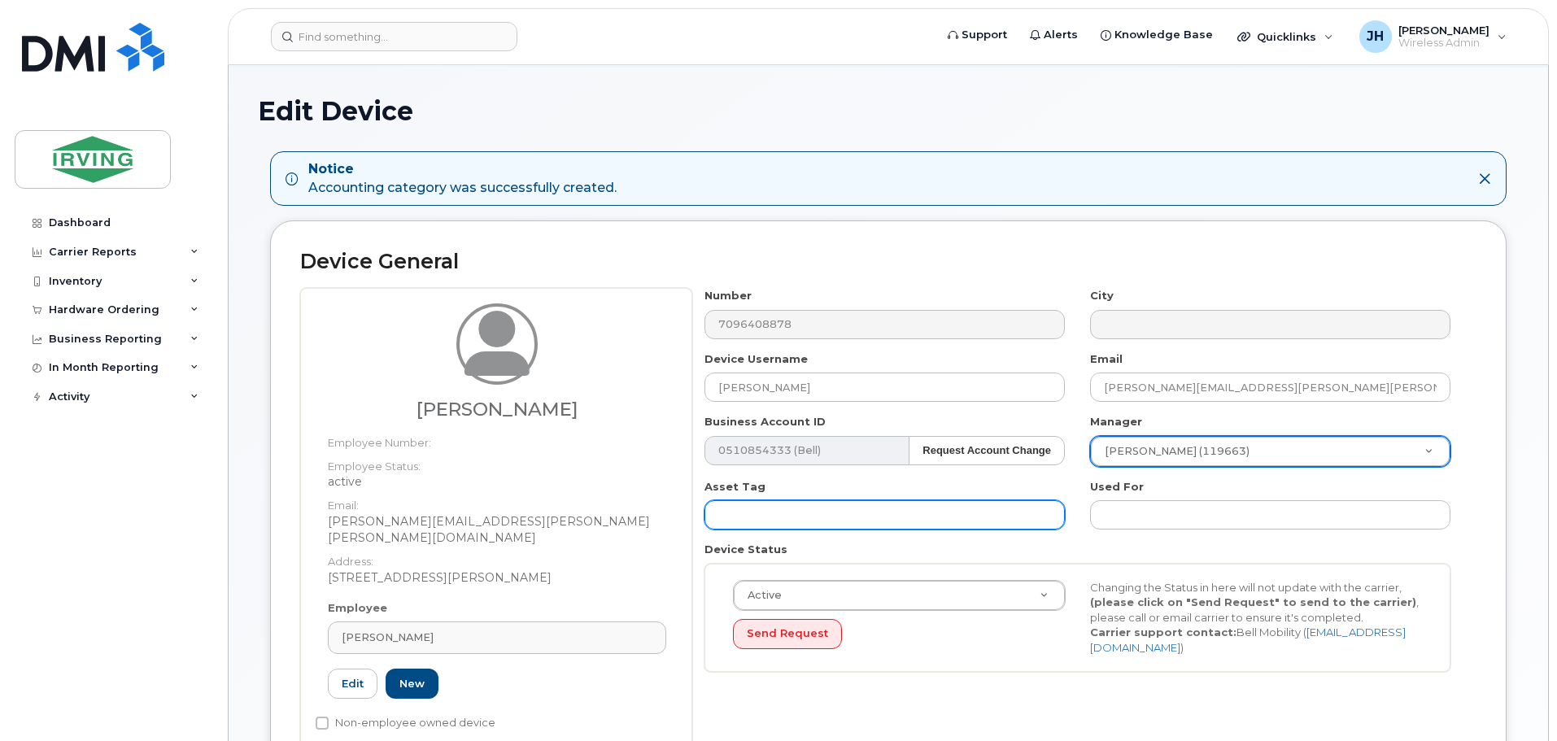
click at [750, 512] on input "text" at bounding box center [885, 514] width 360 height 29
type input "Fleet"
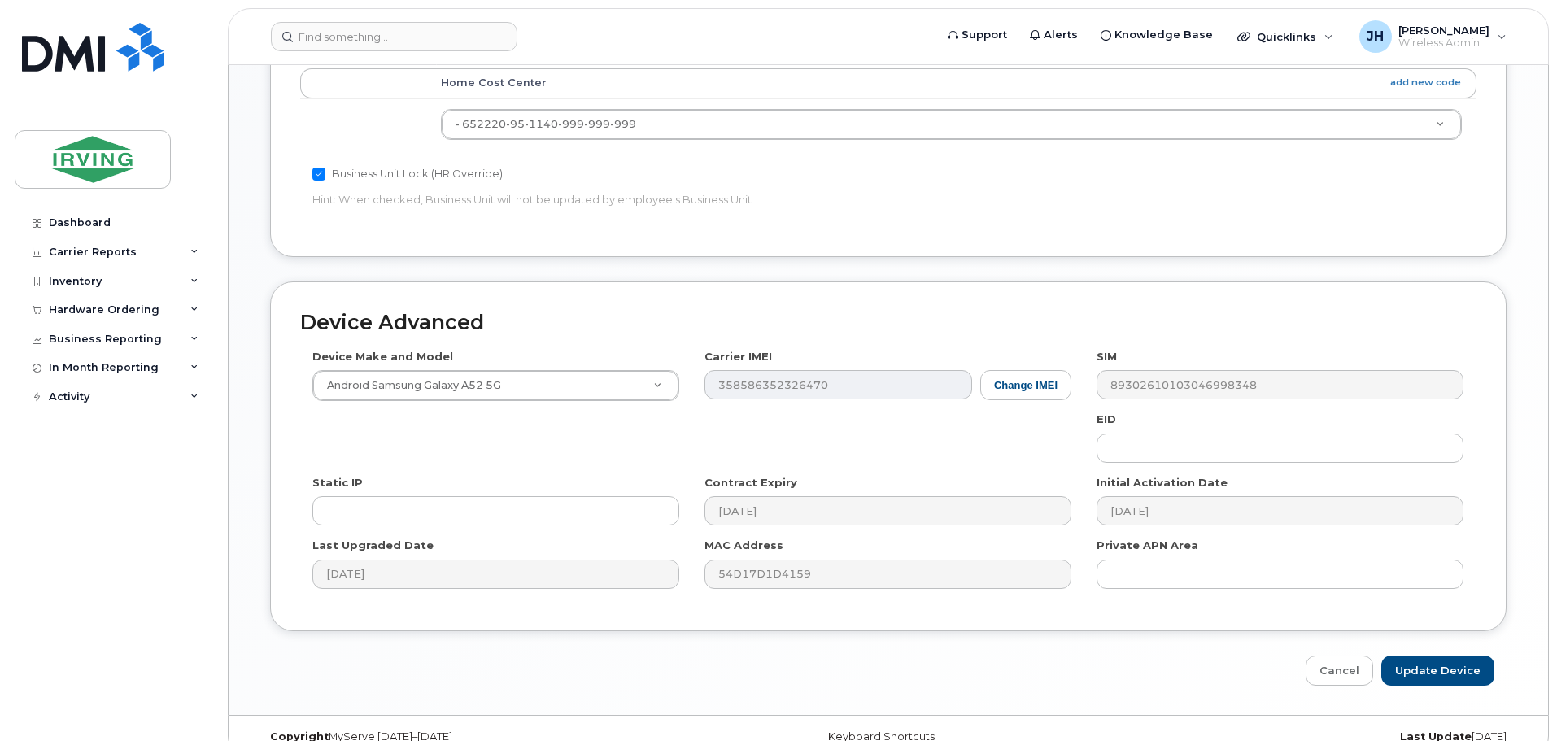
scroll to position [905, 0]
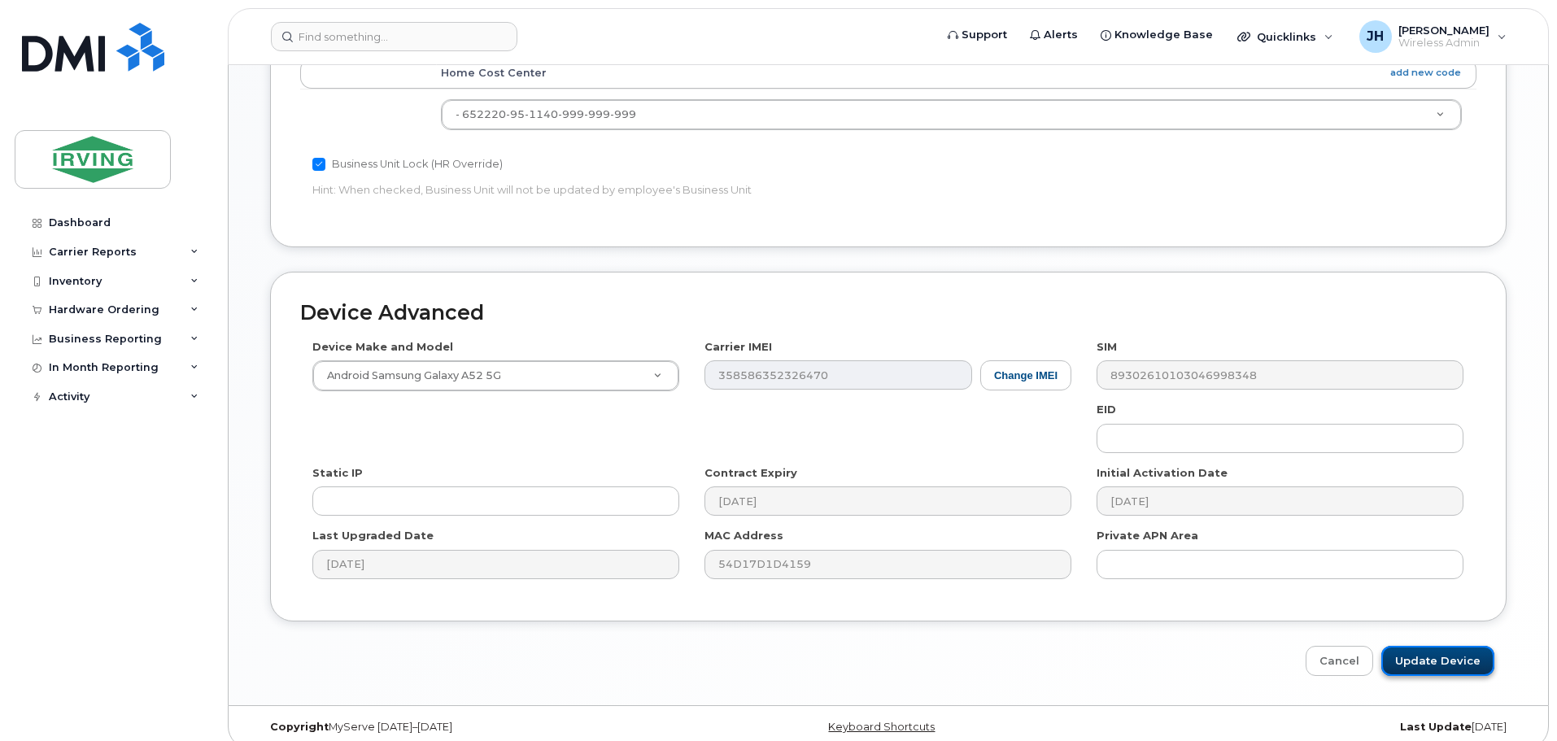
click at [1437, 646] on input "Update Device" at bounding box center [1437, 661] width 113 height 30
type input "Saving..."
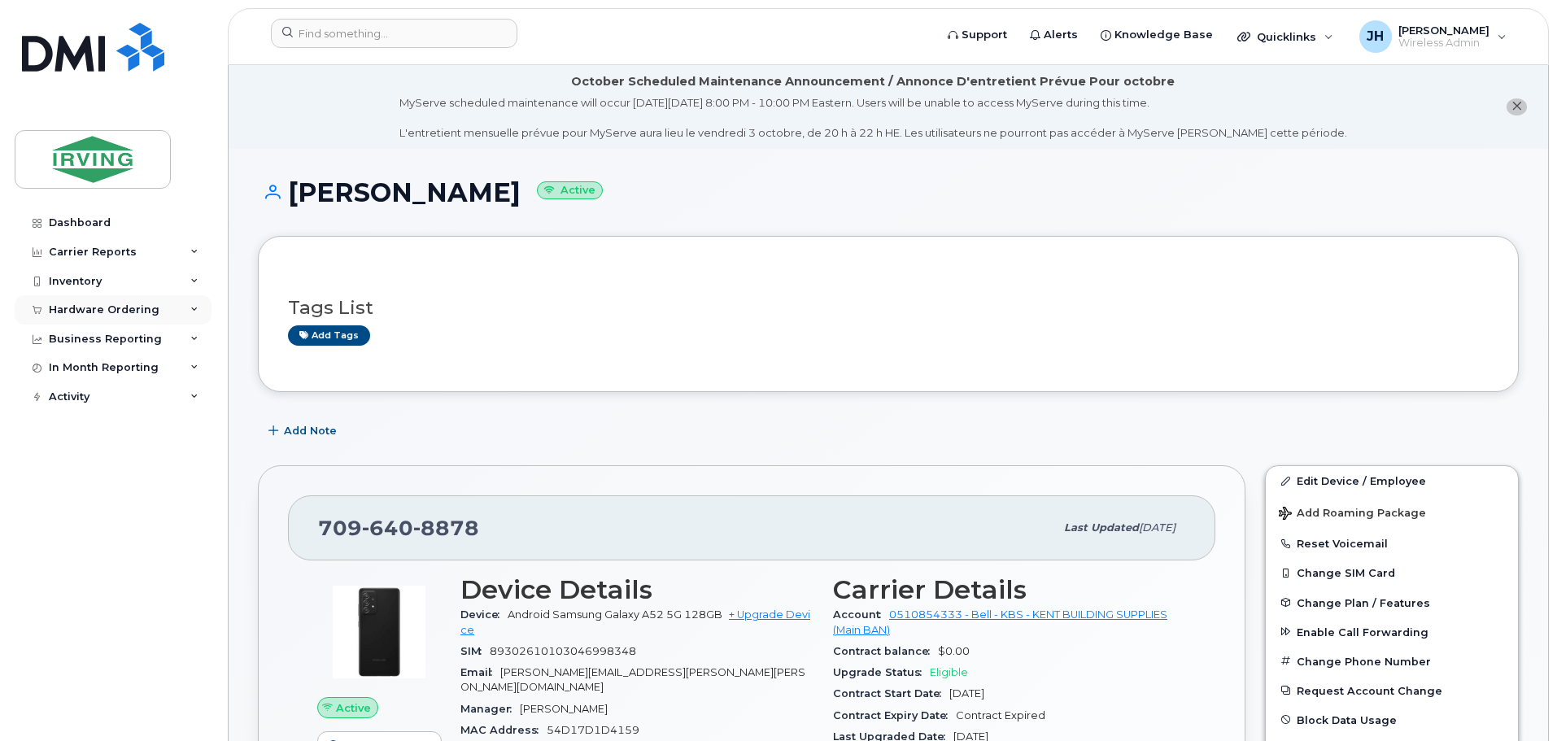
click at [93, 307] on div "Hardware Ordering" at bounding box center [104, 309] width 111 height 13
click at [88, 371] on div "Orders" at bounding box center [76, 371] width 40 height 15
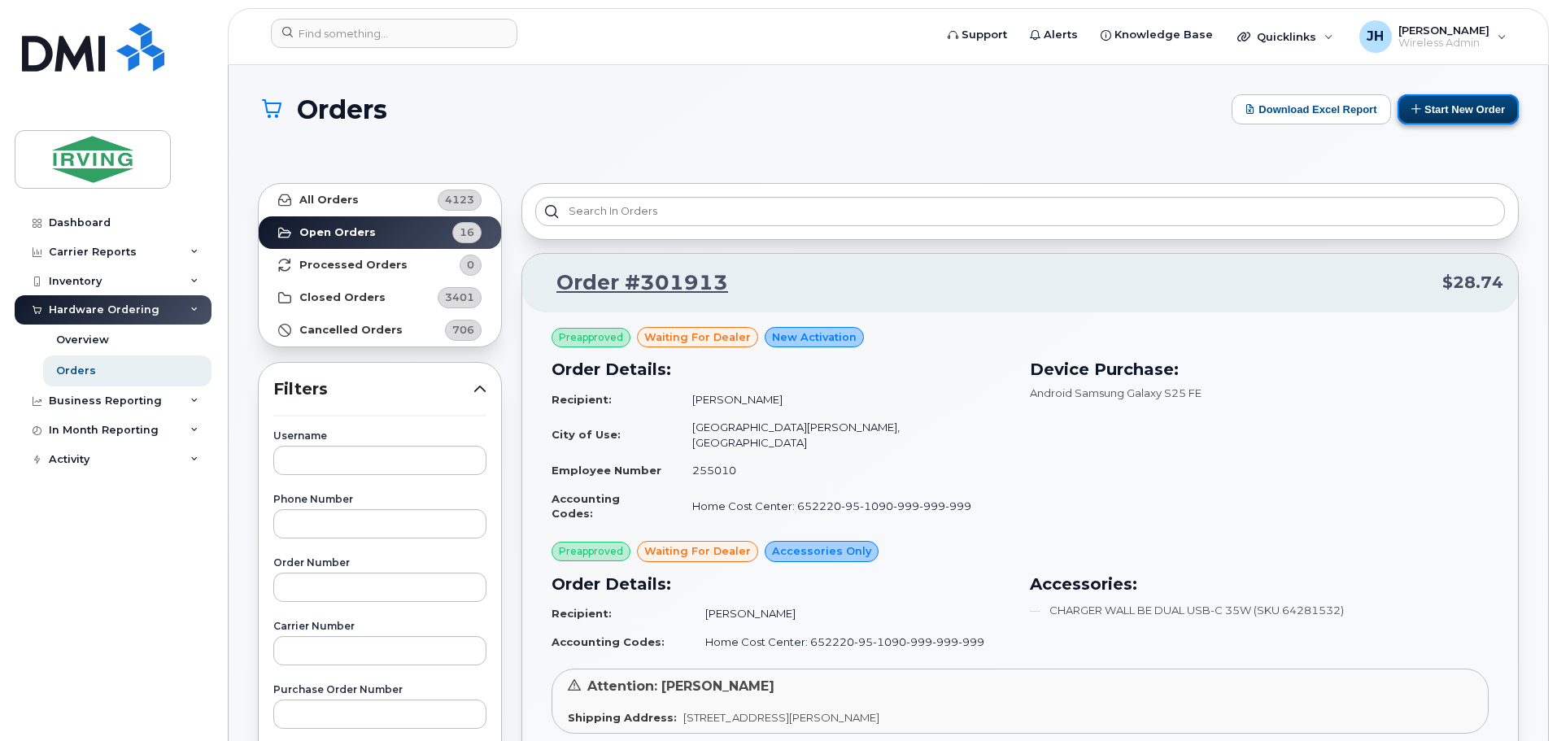
click at [1454, 107] on button "Start New Order" at bounding box center [1458, 109] width 121 height 30
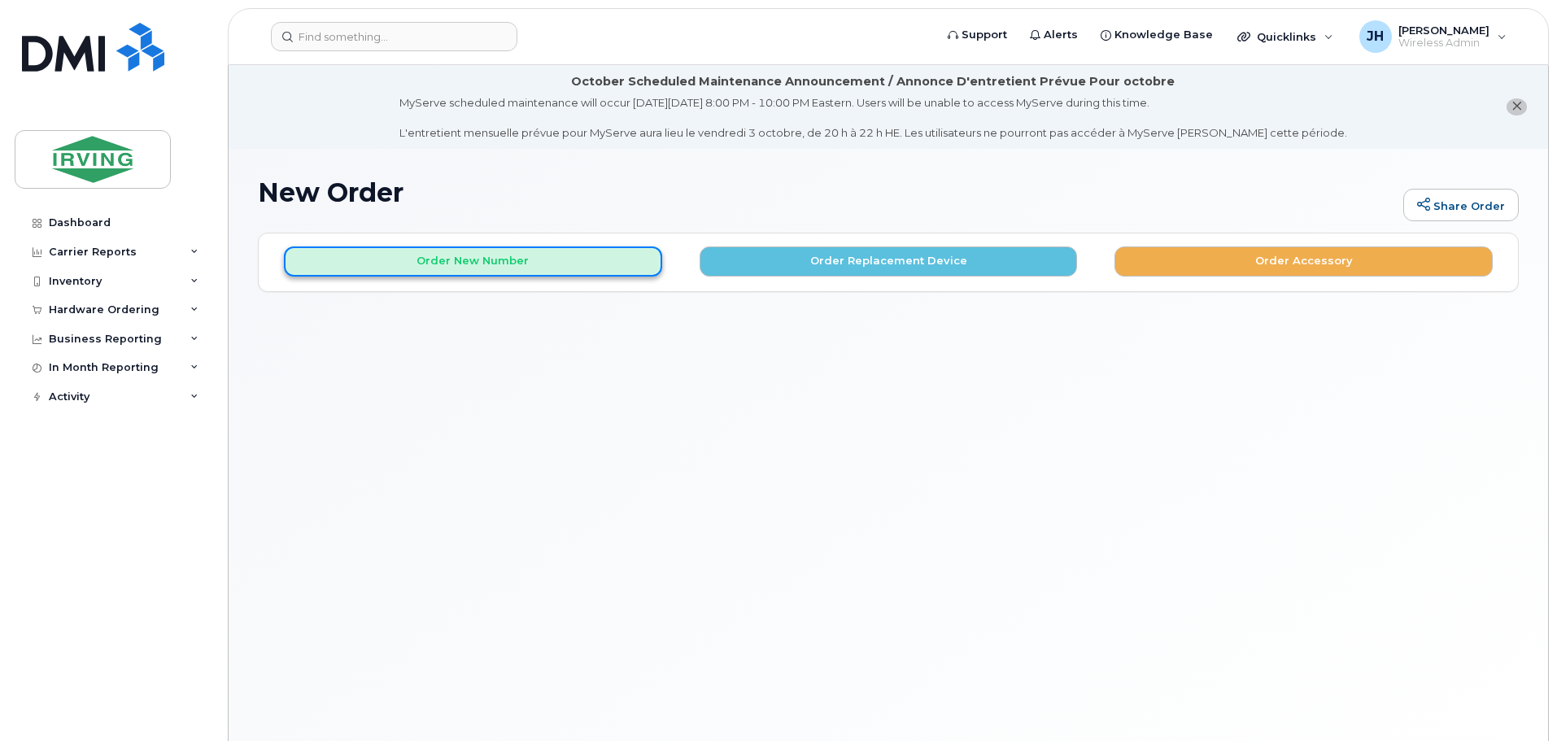
click at [545, 261] on button "Order New Number" at bounding box center [473, 262] width 378 height 30
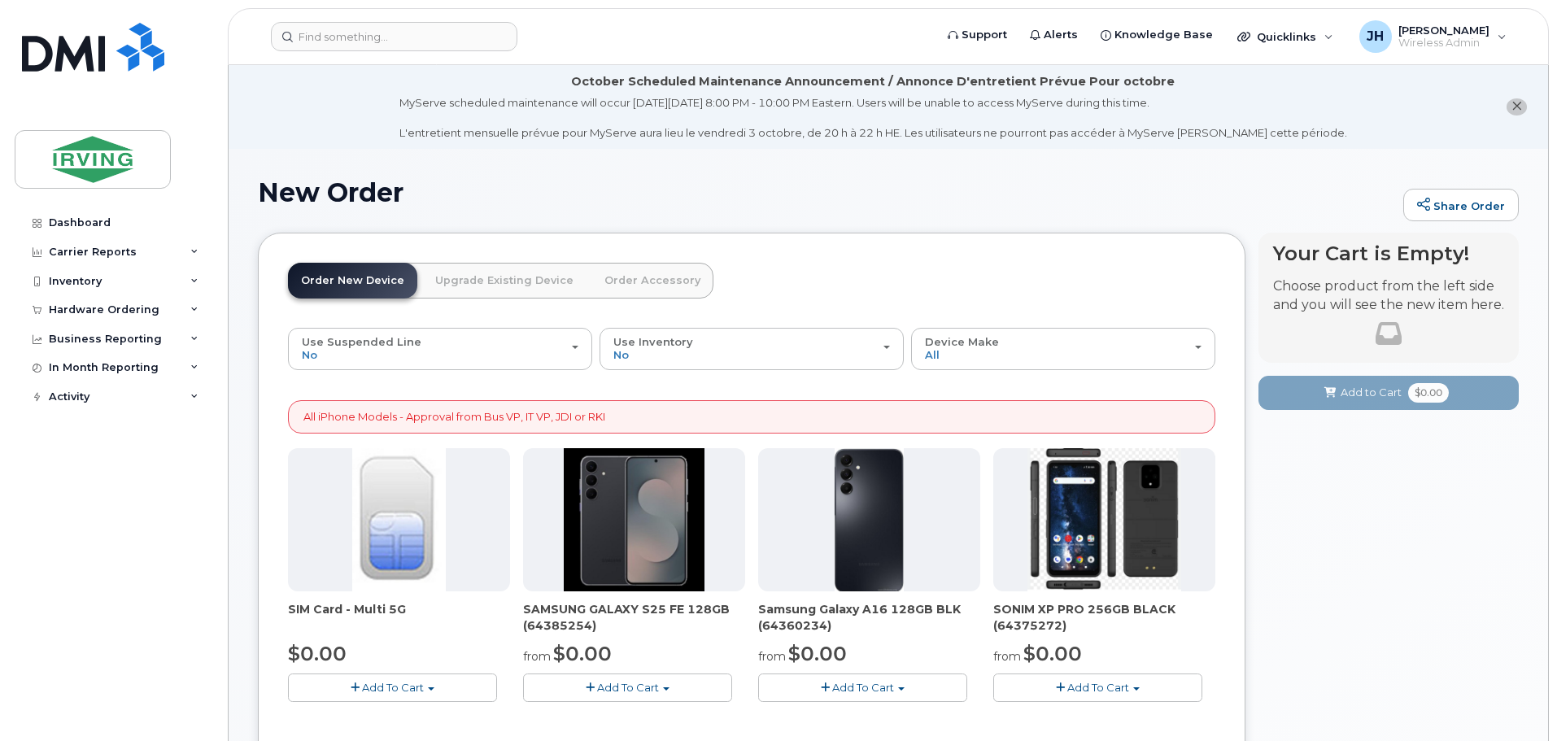
click at [643, 691] on span "Add To Cart" at bounding box center [628, 687] width 62 height 13
click at [696, 710] on link "$0.00 - 3 year term – Voice & Data(128gb)" at bounding box center [655, 718] width 257 height 20
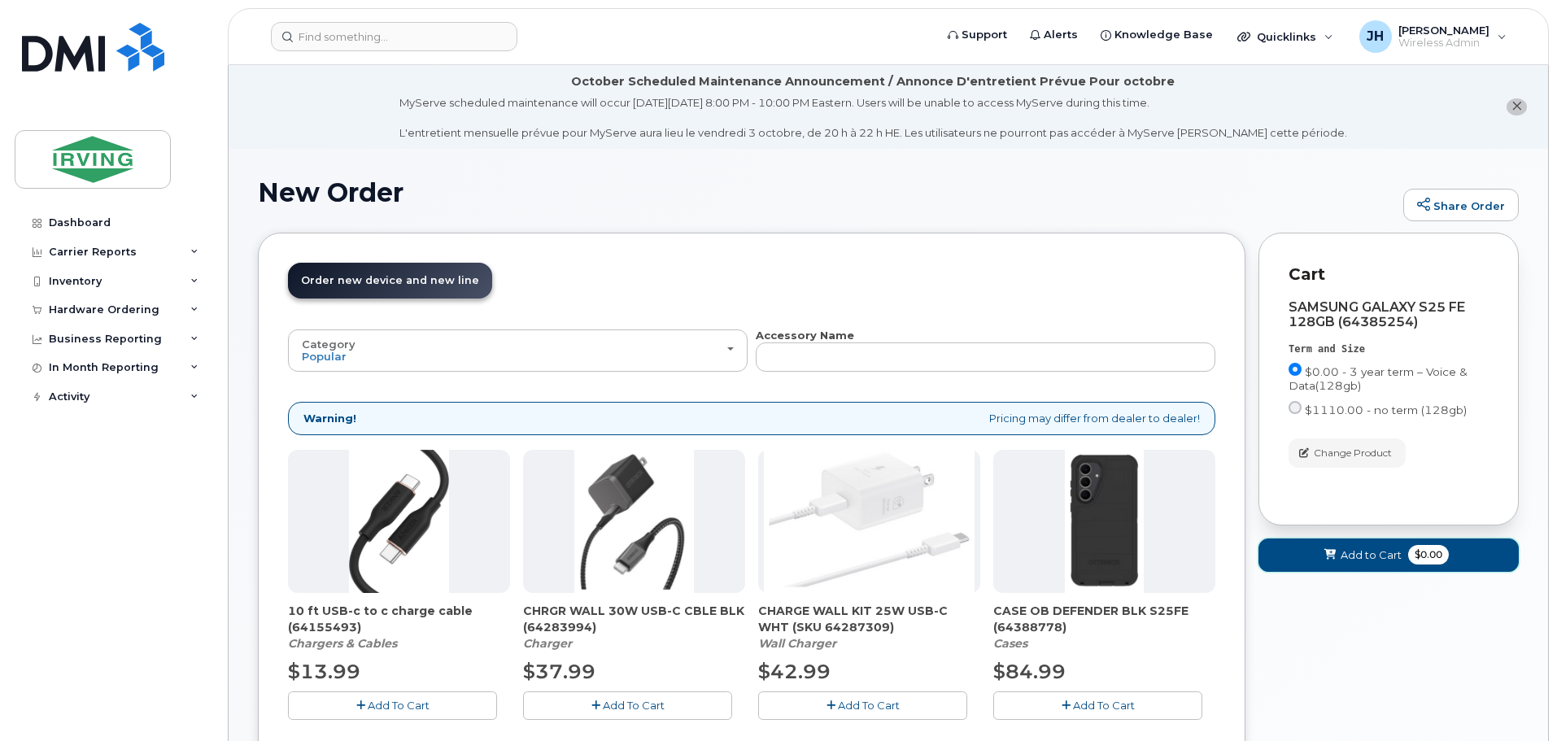
click at [1362, 548] on span "Add to Cart" at bounding box center [1371, 555] width 61 height 15
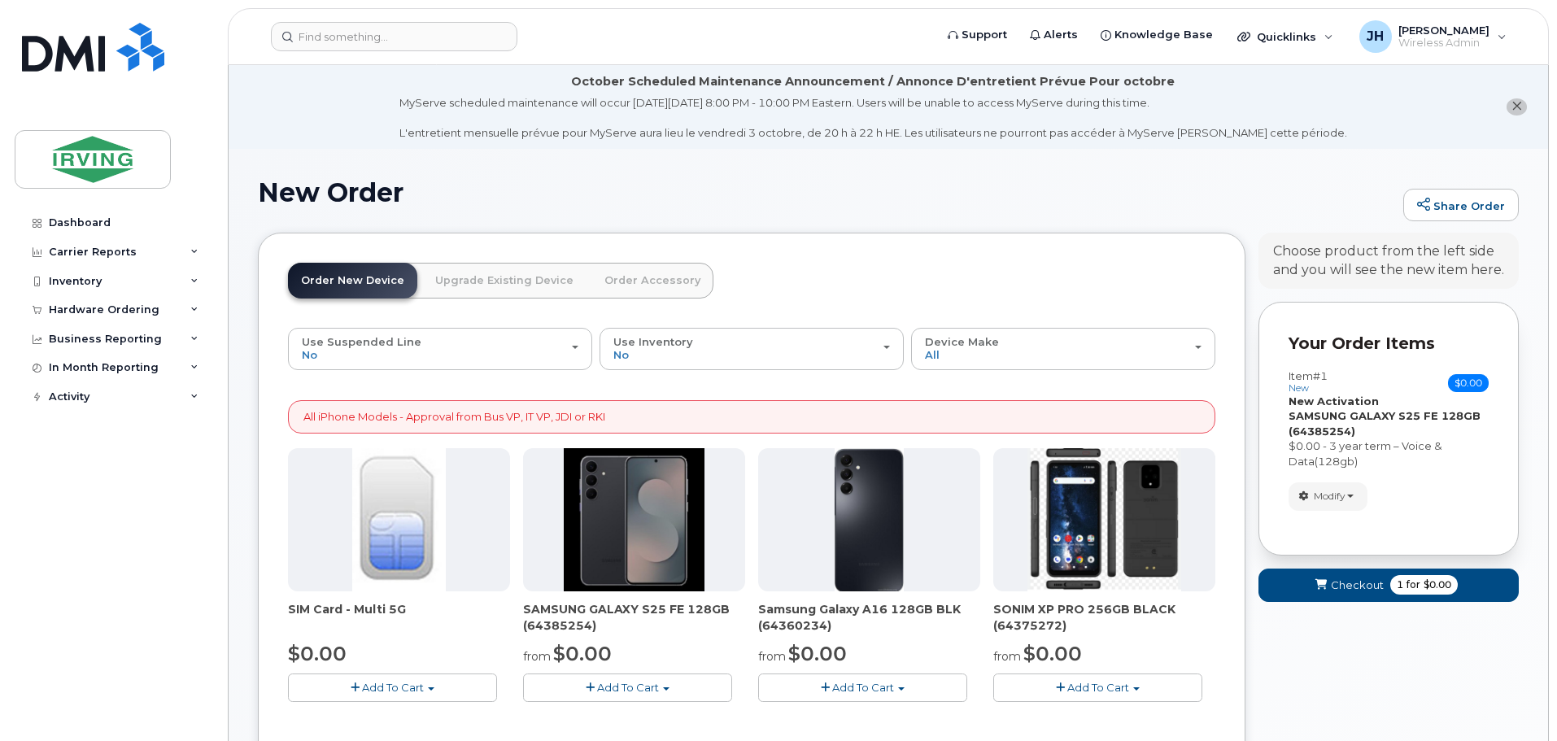
click at [644, 283] on link "Order Accessory" at bounding box center [652, 281] width 122 height 36
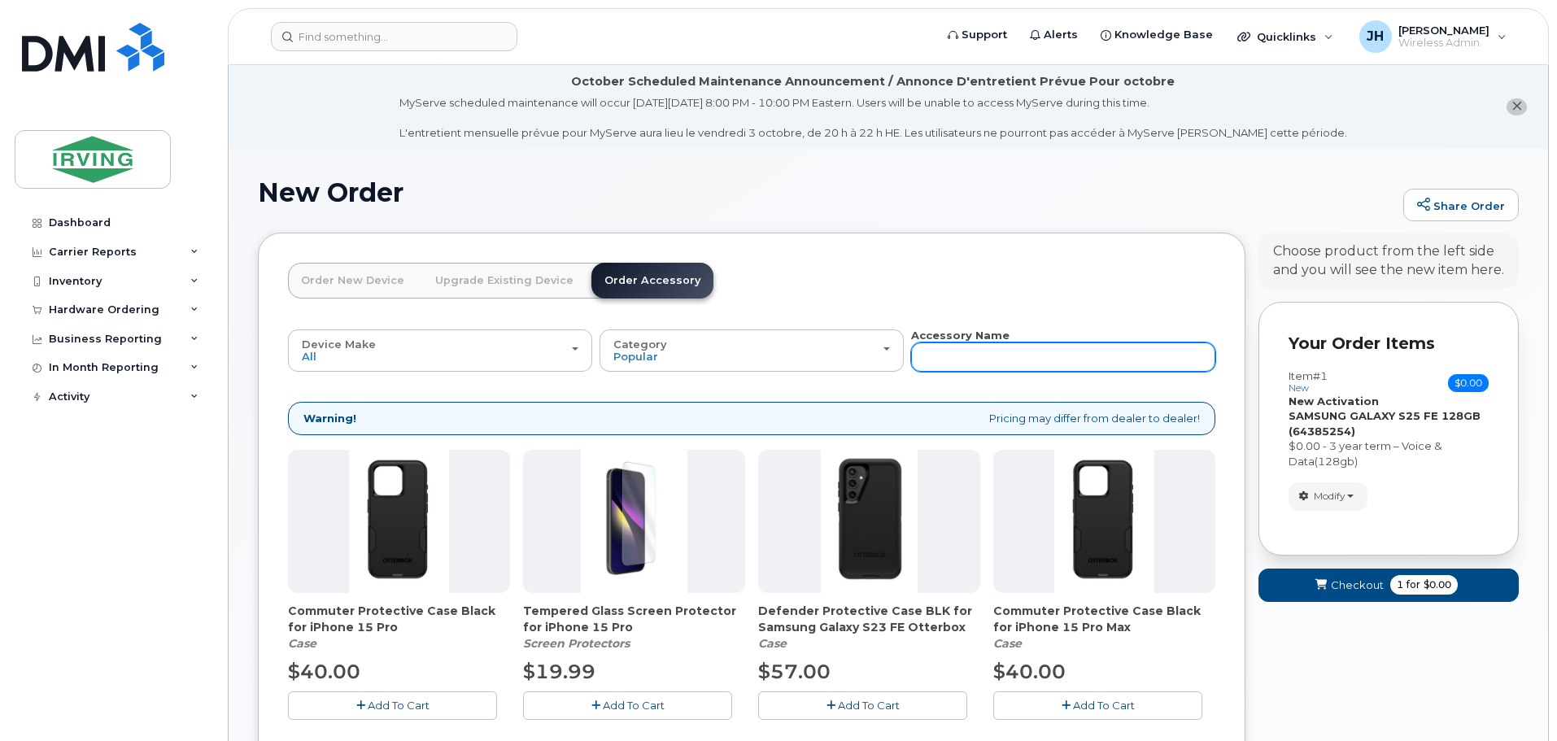
click at [933, 359] on input "text" at bounding box center [1063, 357] width 304 height 29
type input "charger"
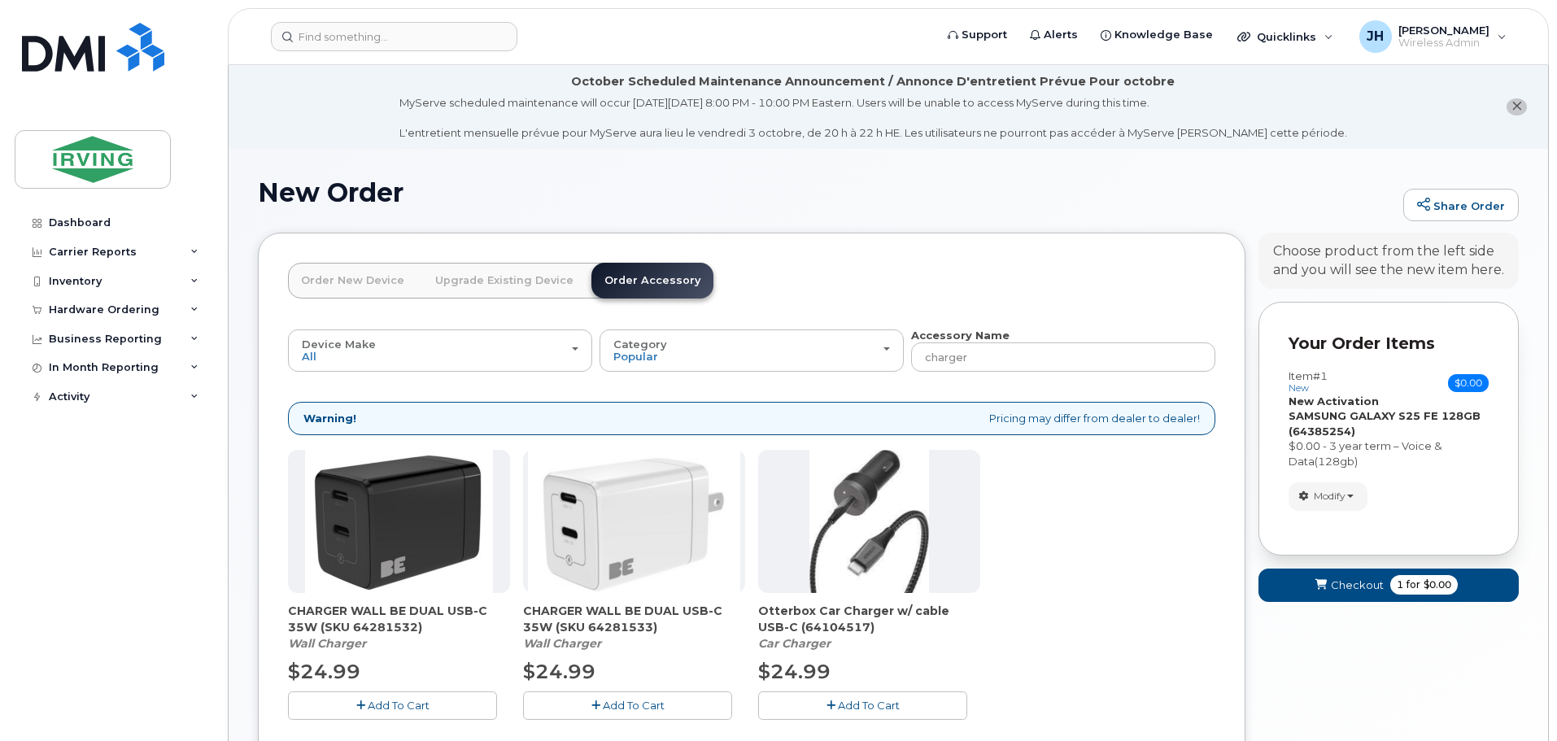
click at [399, 703] on span "Add To Cart" at bounding box center [399, 705] width 62 height 13
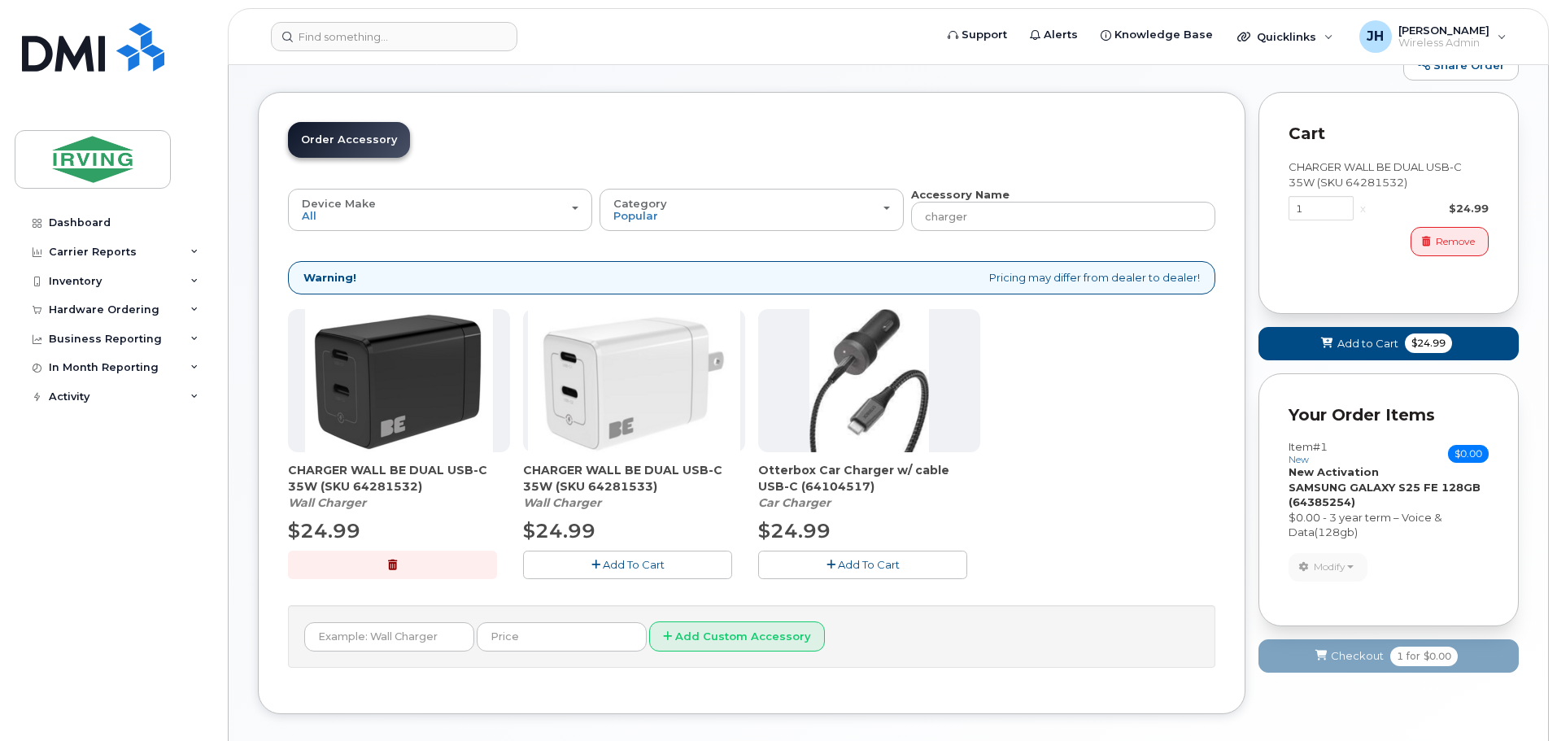
scroll to position [220, 0]
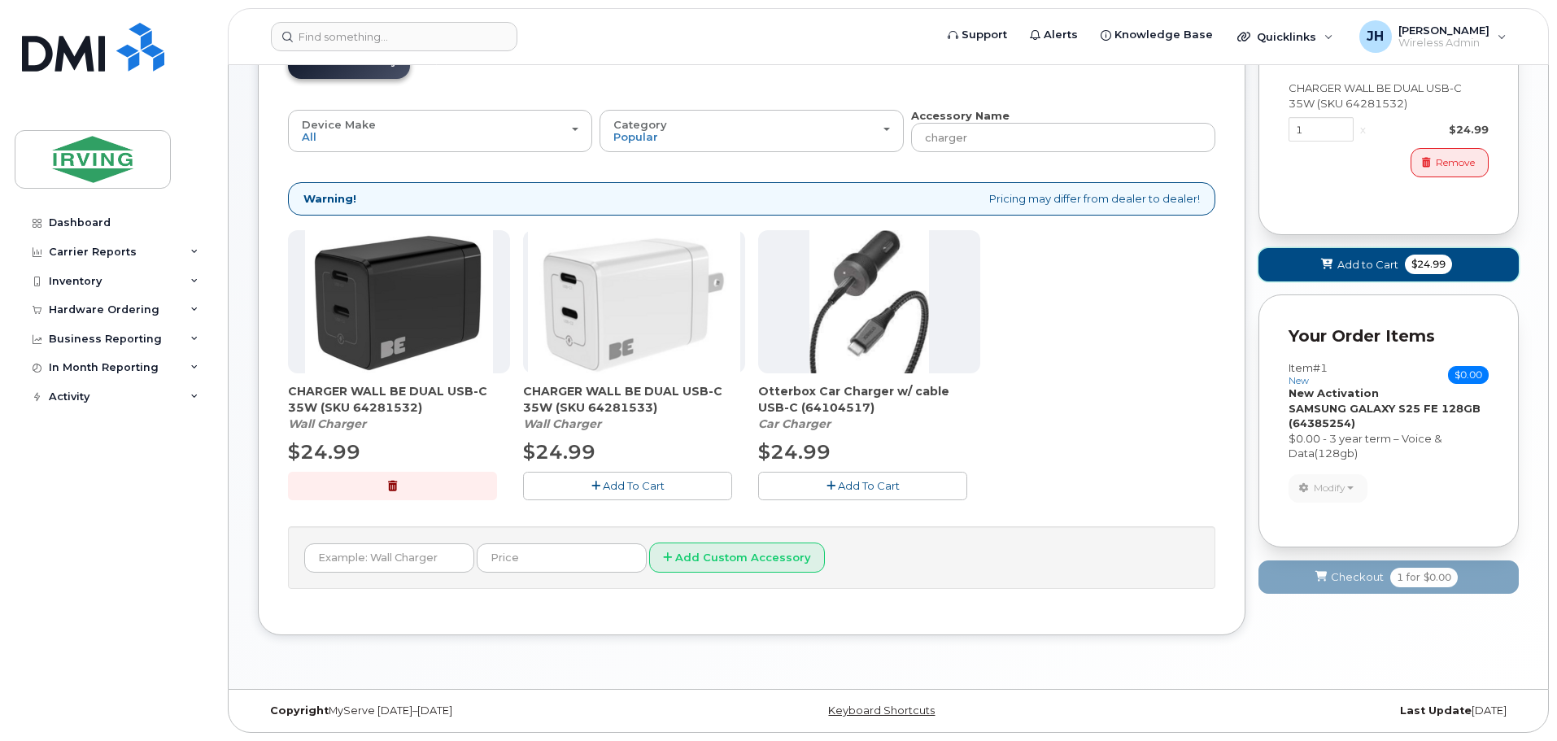
click at [1360, 259] on span "Add to Cart" at bounding box center [1368, 264] width 61 height 15
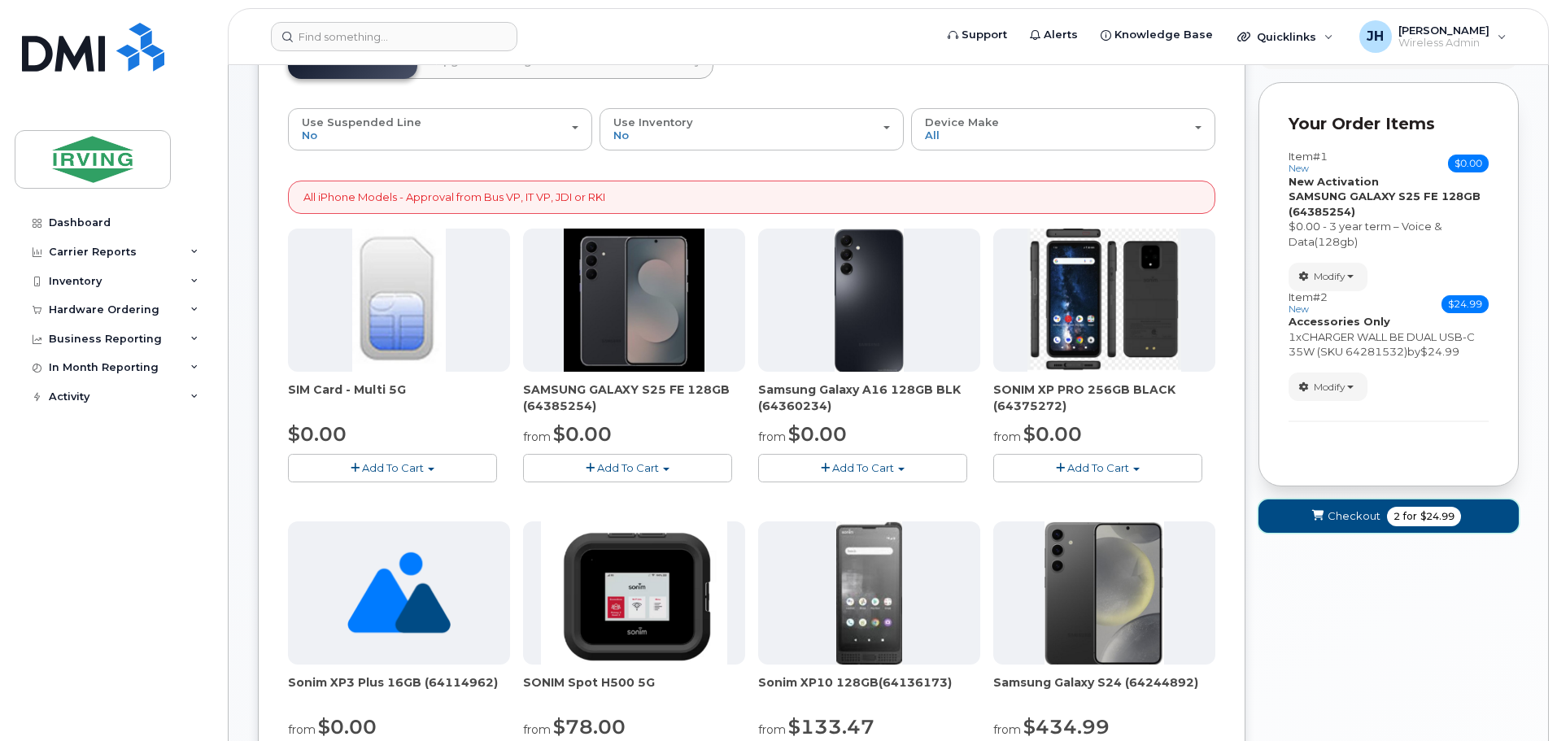
click at [1338, 517] on span "Checkout" at bounding box center [1354, 515] width 53 height 15
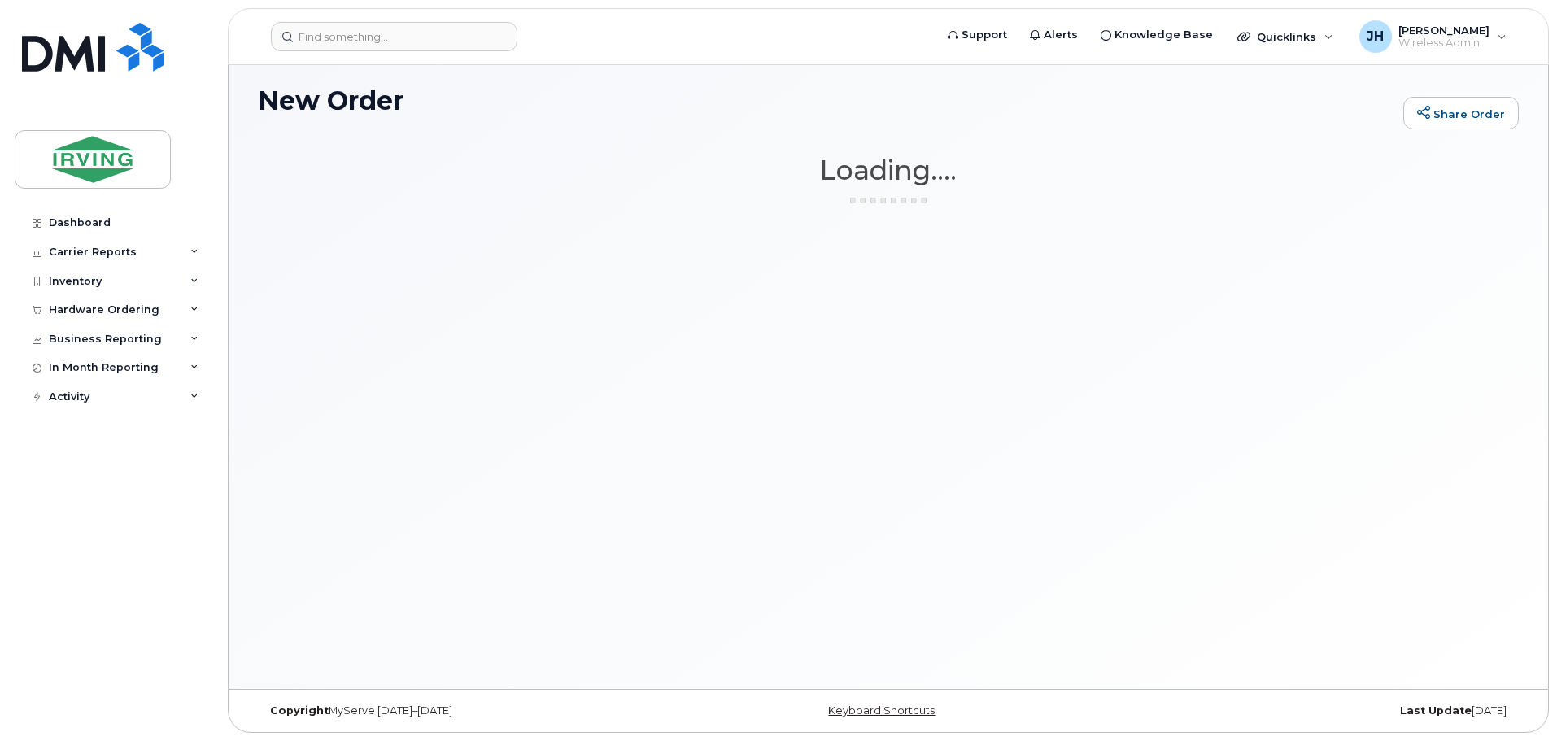
scroll to position [92, 0]
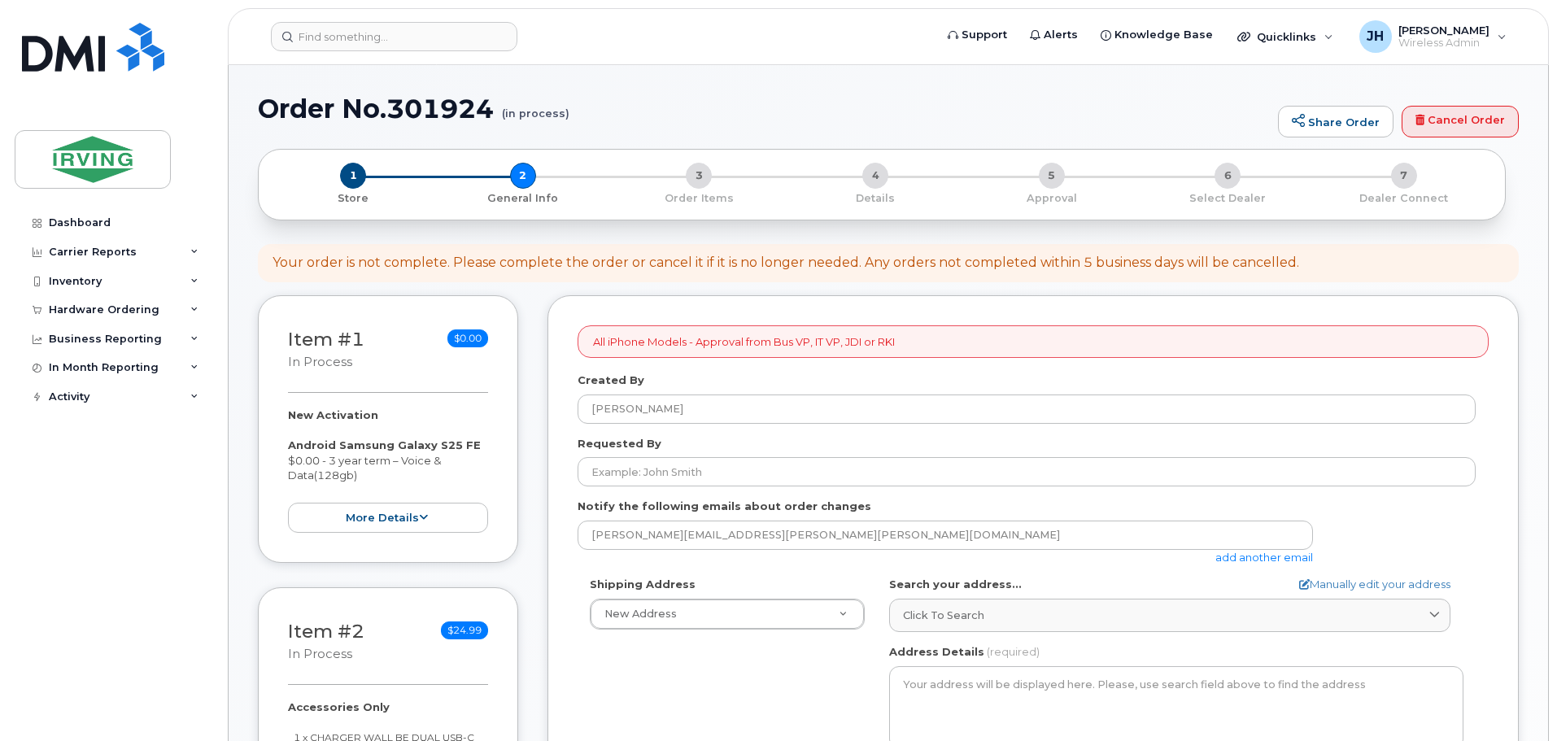
select select
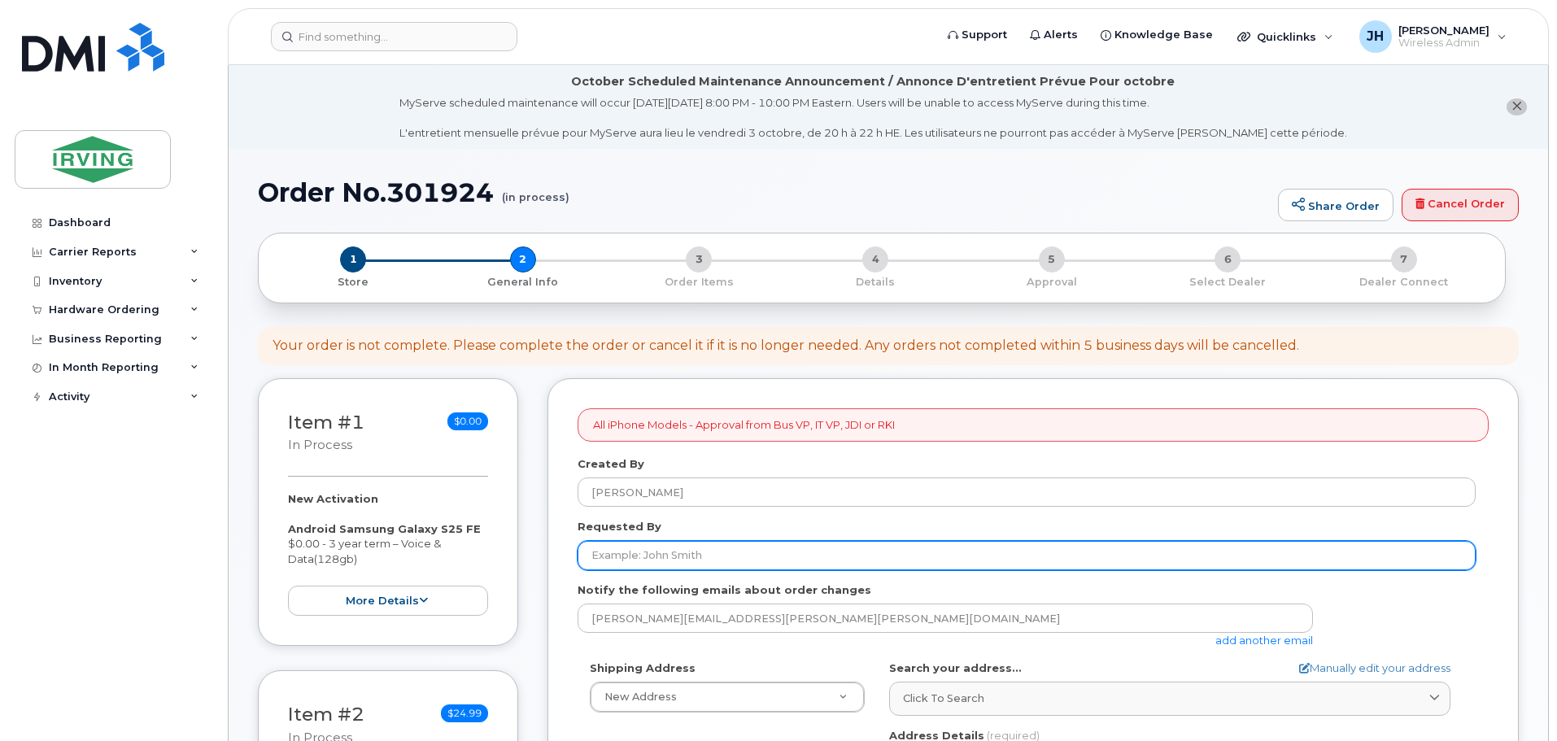
click at [619, 554] on input "Requested By" at bounding box center [1027, 555] width 898 height 29
type input "[PERSON_NAME]"
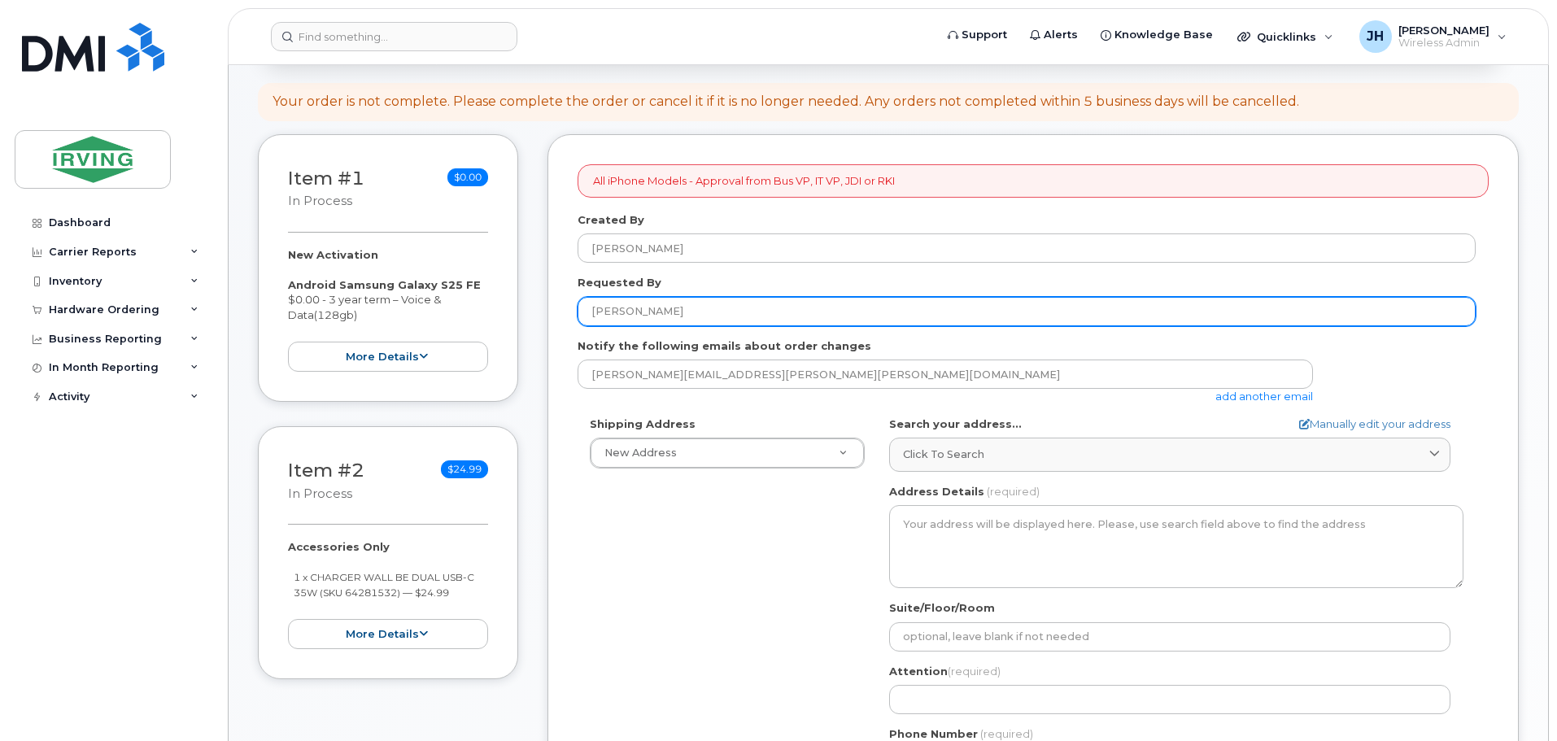
scroll to position [325, 0]
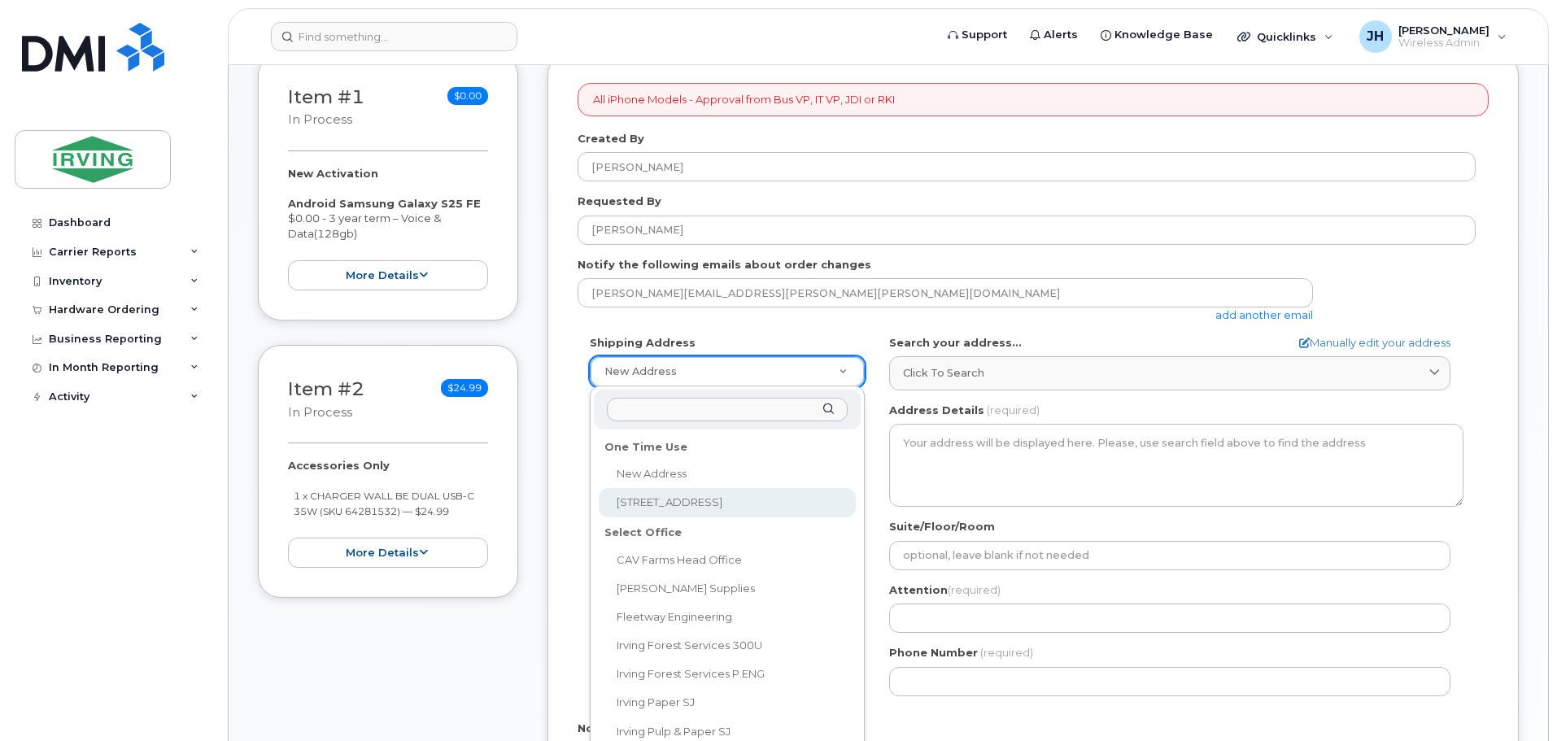
select select "[STREET_ADDRESS]"
type textarea "[STREET_ADDRESS][PERSON_NAME]"
type input "9th floor"
type input "[PERSON_NAME]"
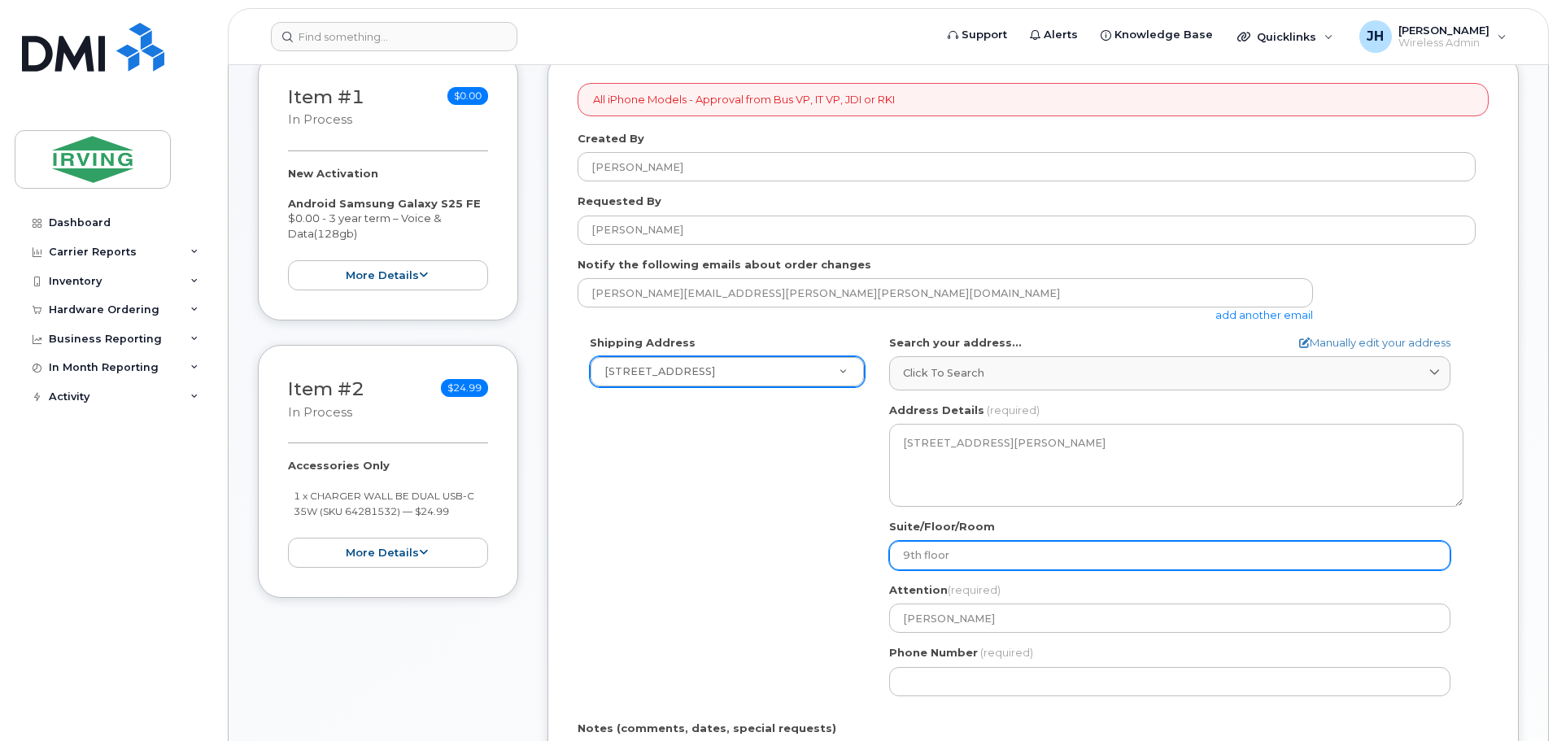
click at [910, 555] on input "9th floor" at bounding box center [1169, 555] width 561 height 29
select select
type input "th floor"
select select
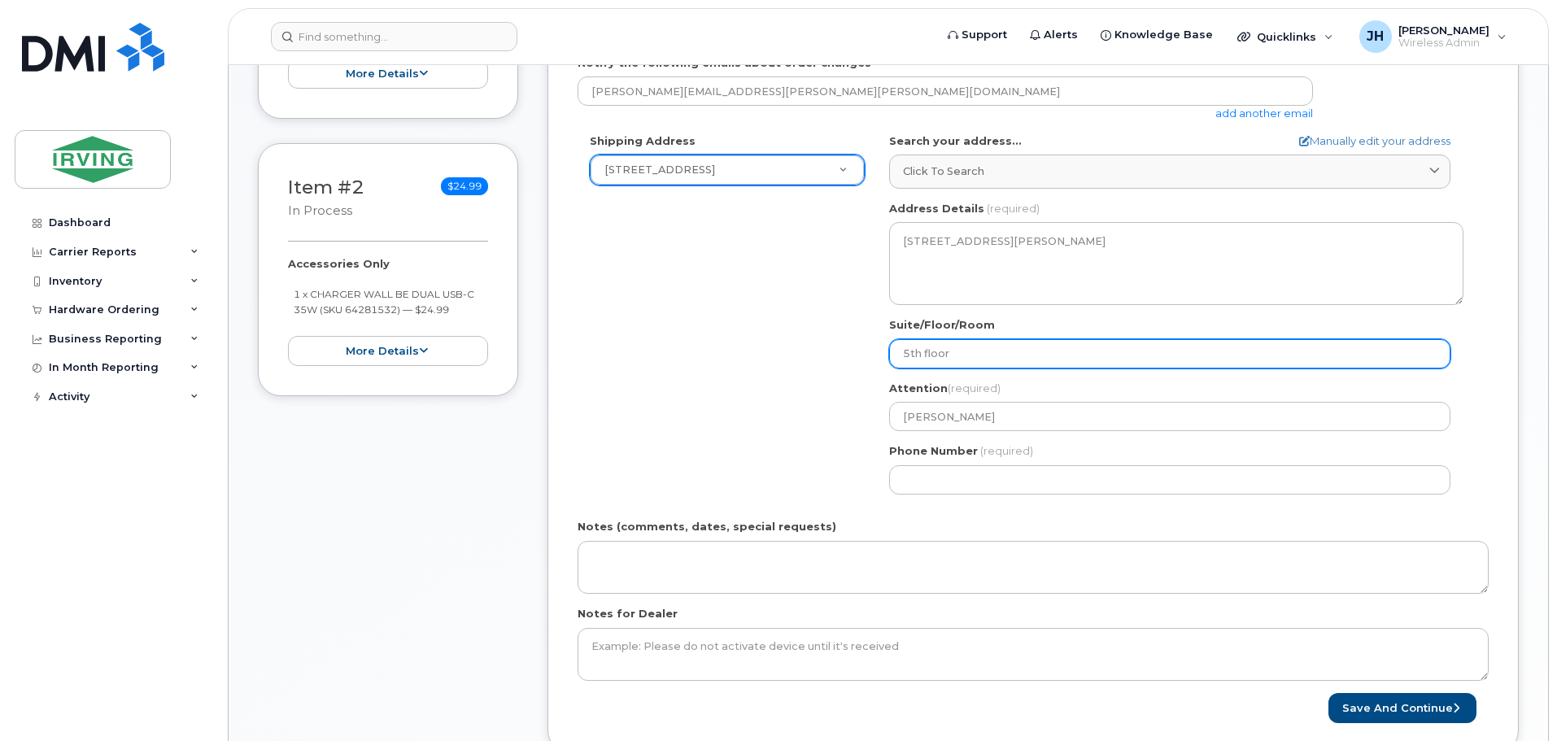
scroll to position [570, 0]
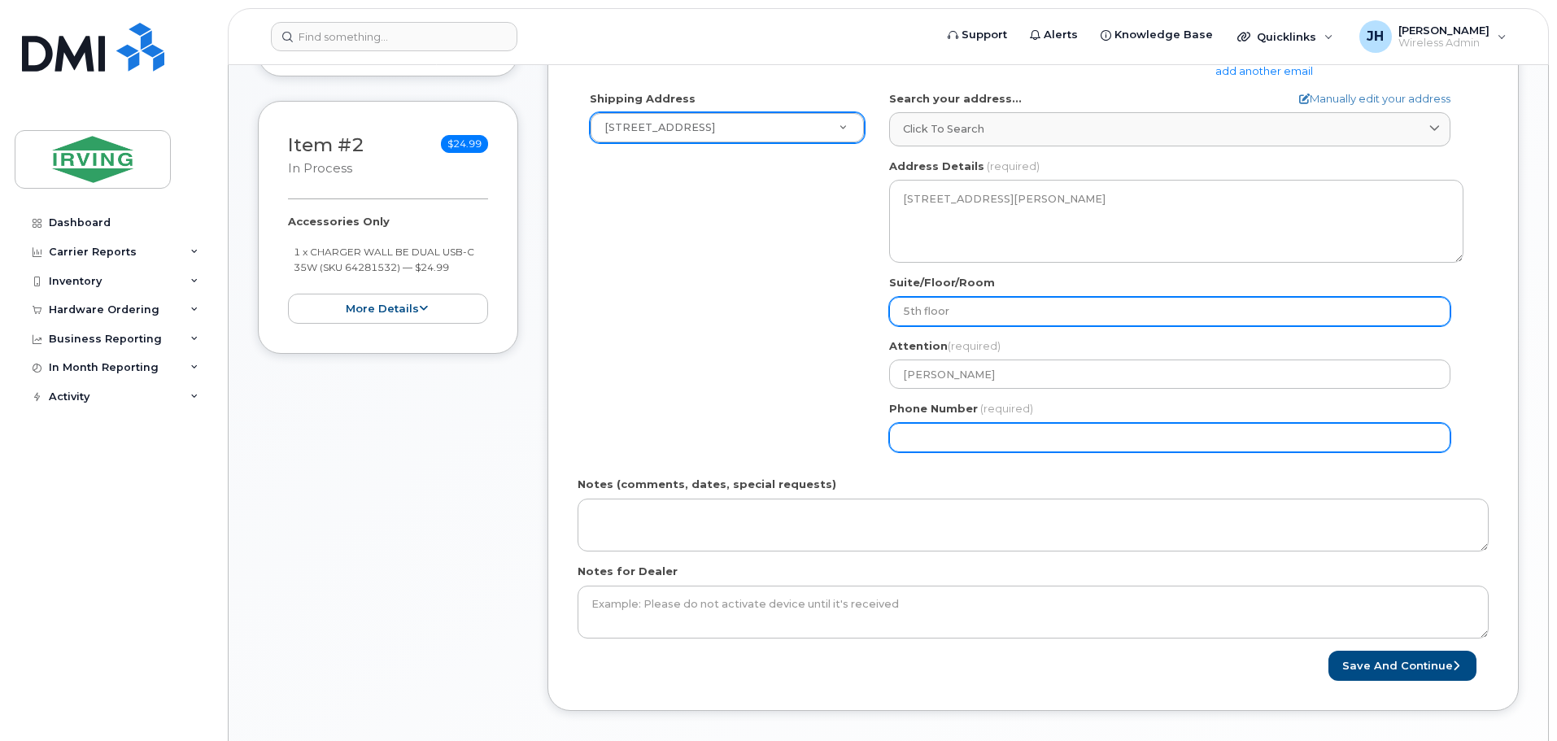
type input "5th floor"
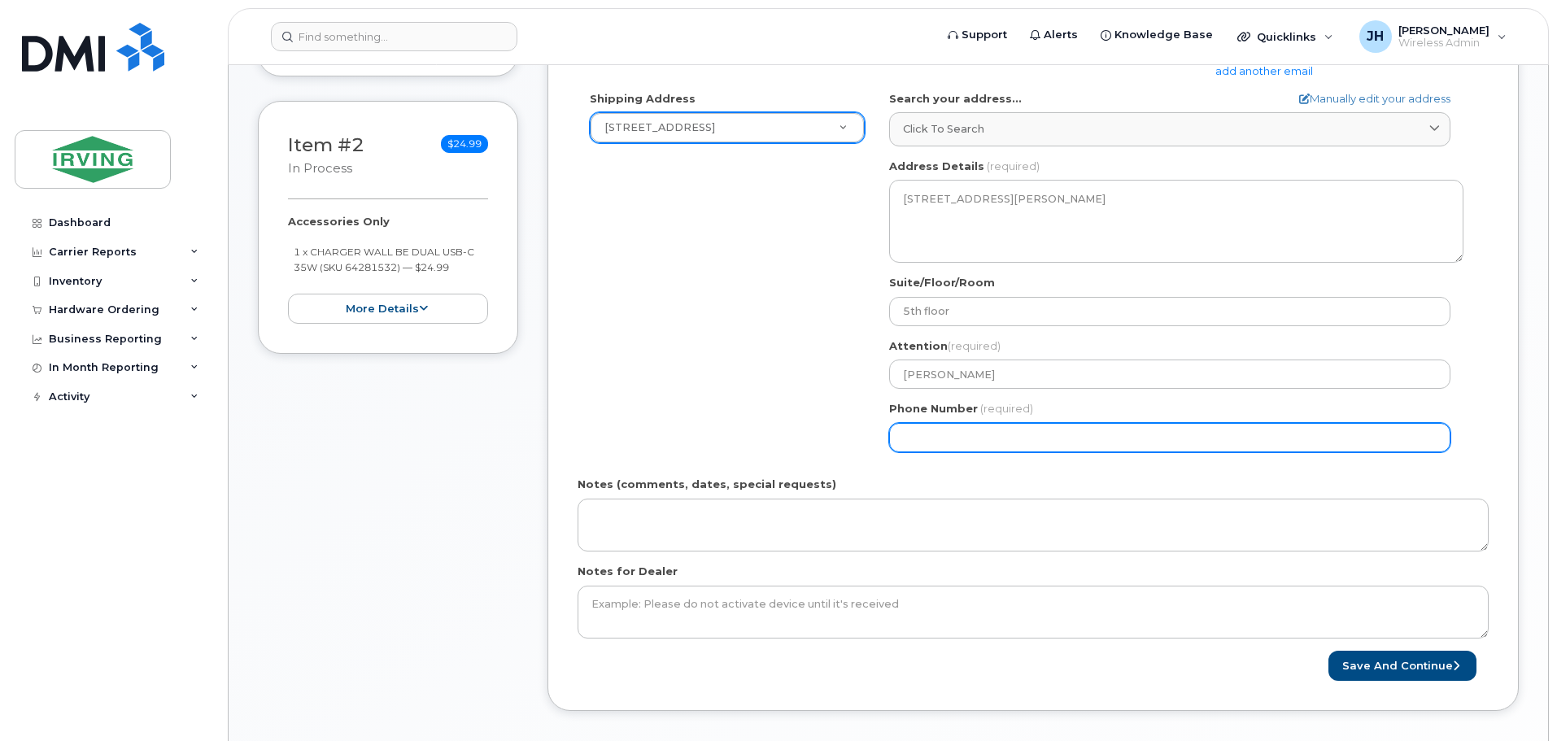
click at [908, 430] on input "Phone Number" at bounding box center [1169, 437] width 561 height 29
select select
type input "503633377"
select select
type input "5036333779"
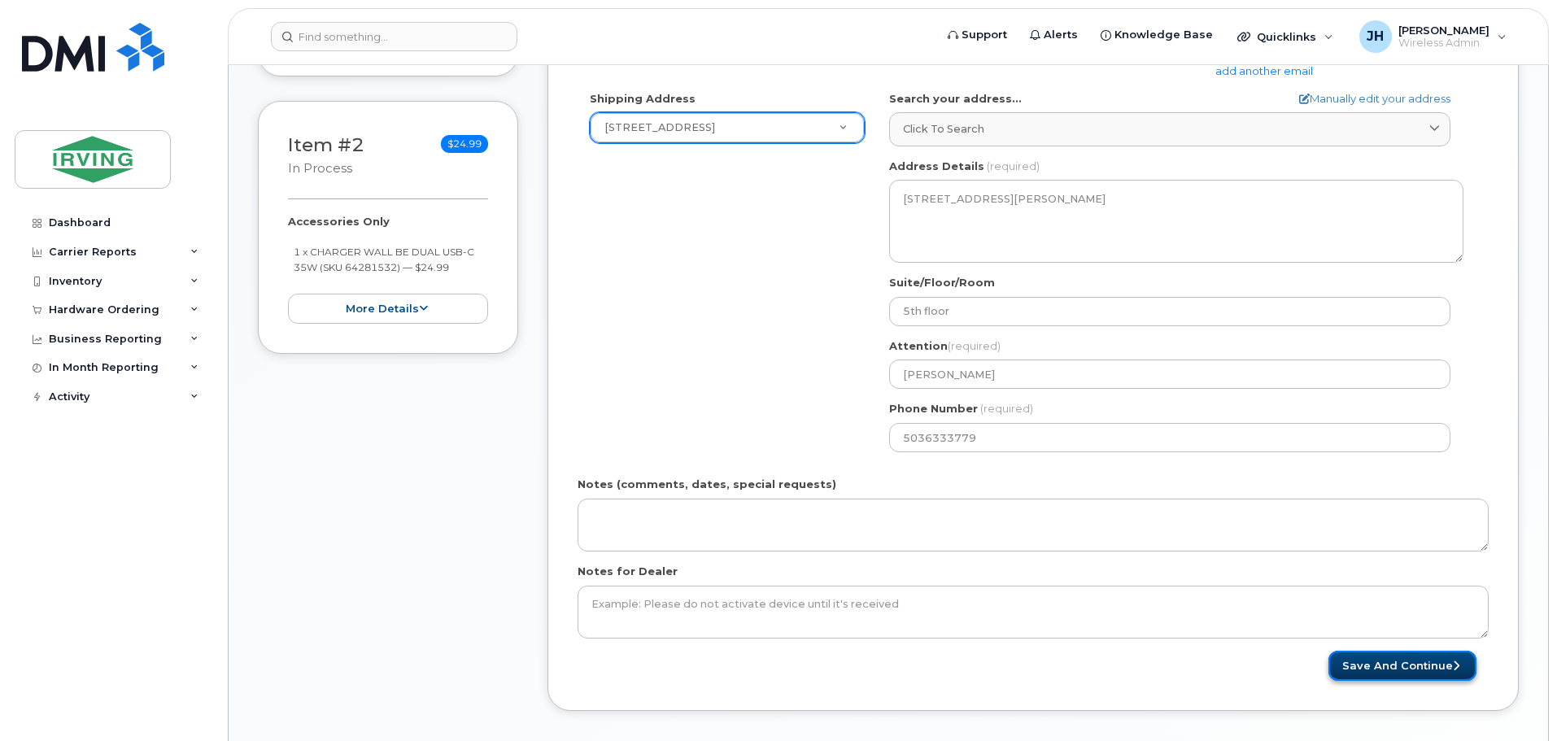
click at [1437, 670] on button "Save and Continue" at bounding box center [1403, 666] width 148 height 30
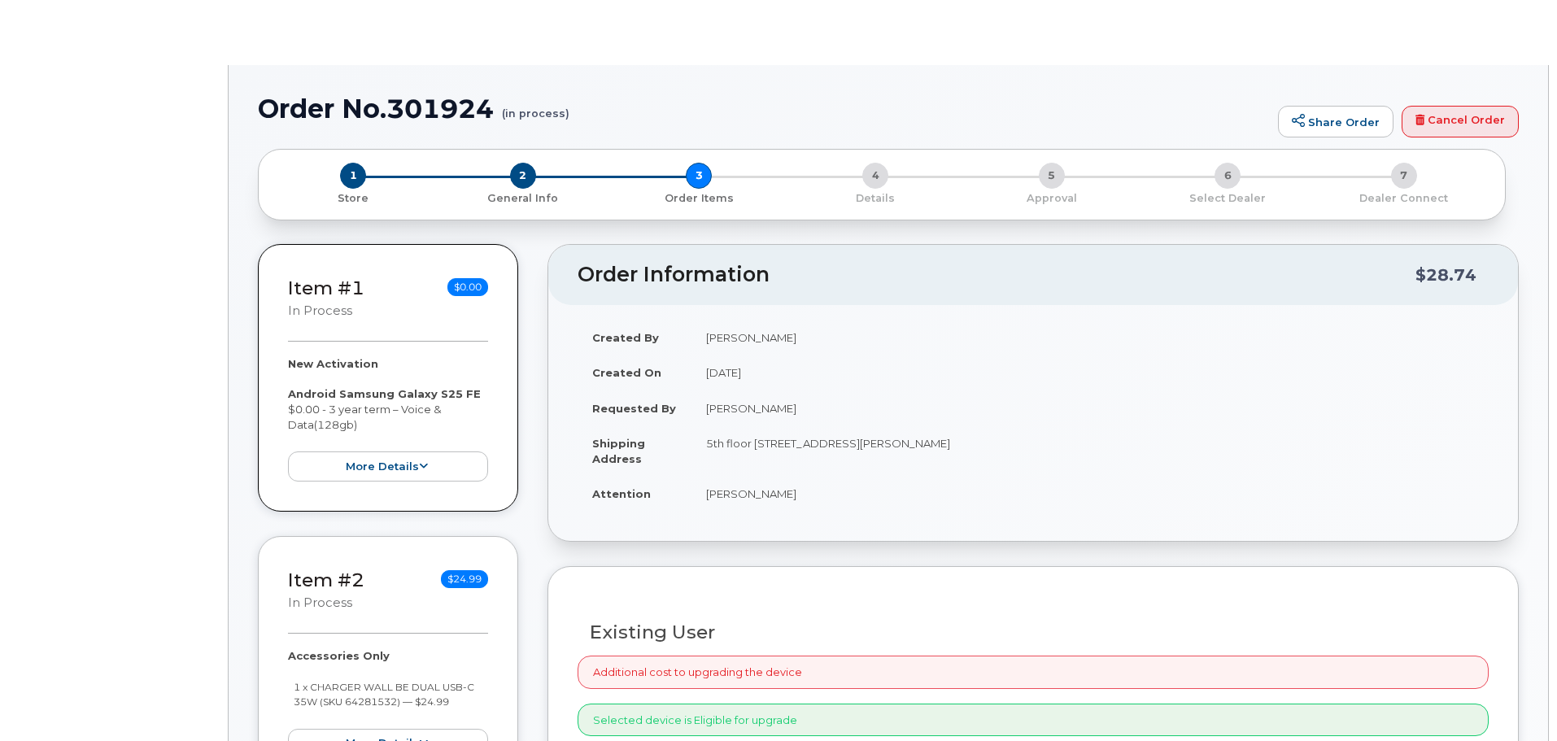
select select "1446581"
radio input "true"
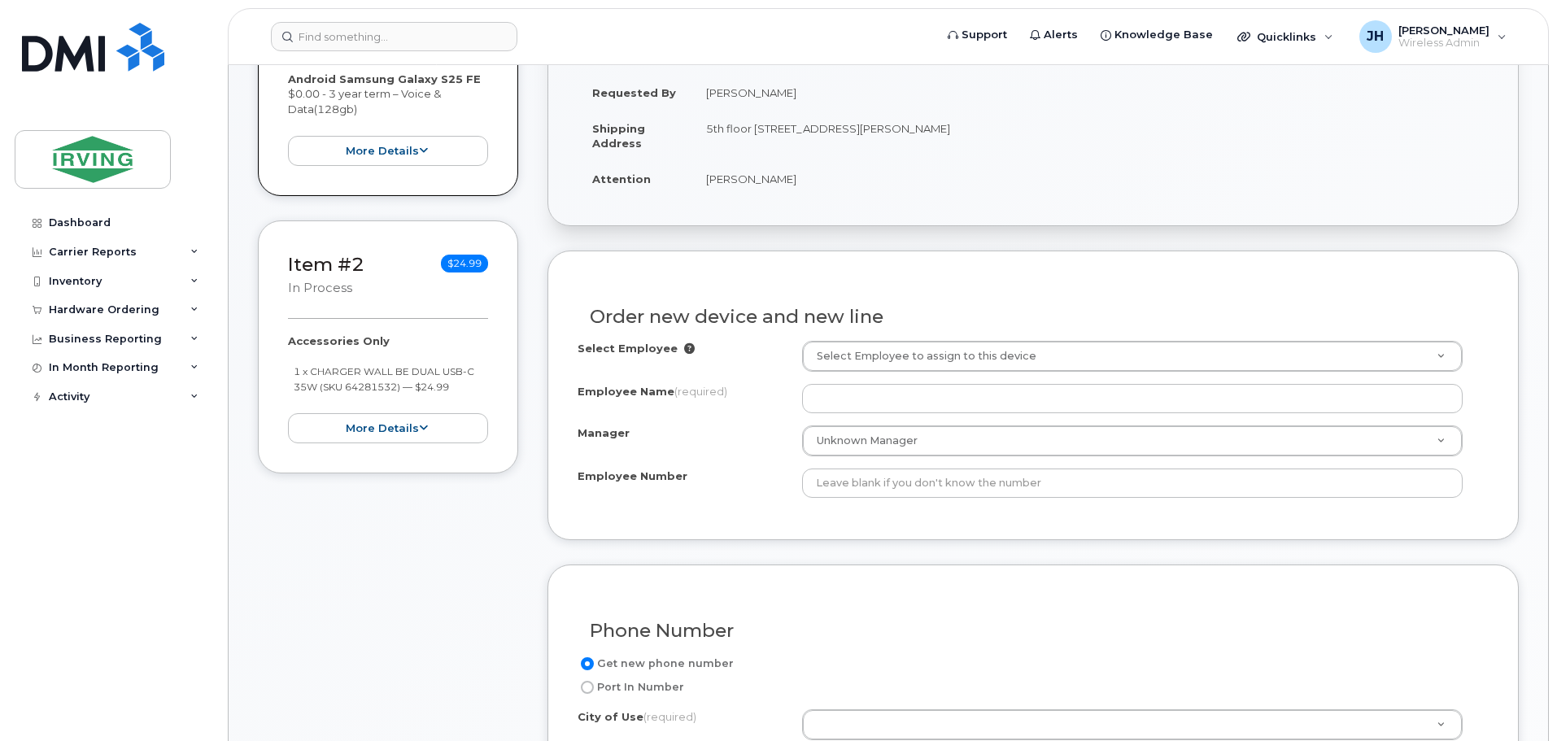
scroll to position [459, 0]
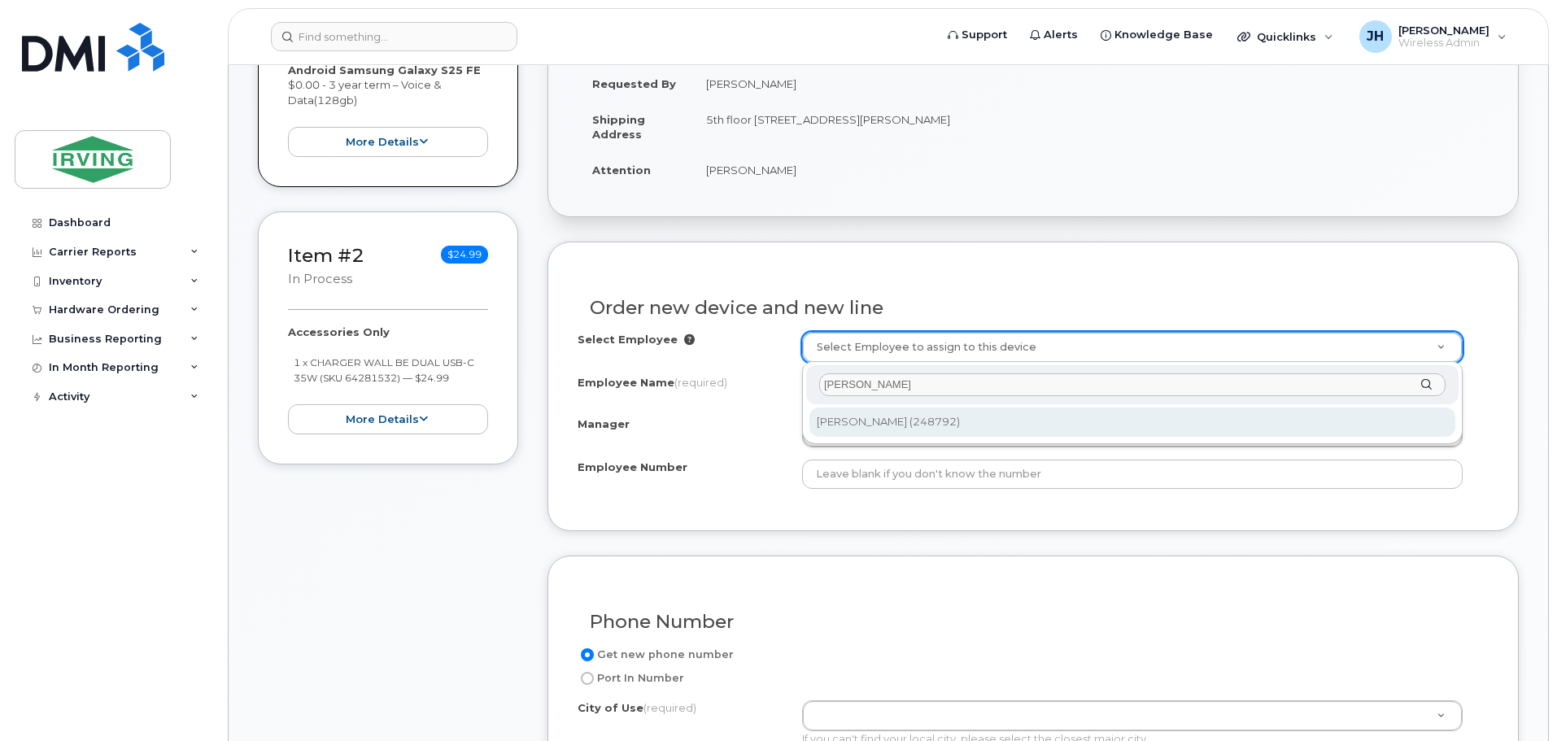
type input "[PERSON_NAME]"
type input "2714035"
type input "[PERSON_NAME]"
type input "248792"
type input "4345530530"
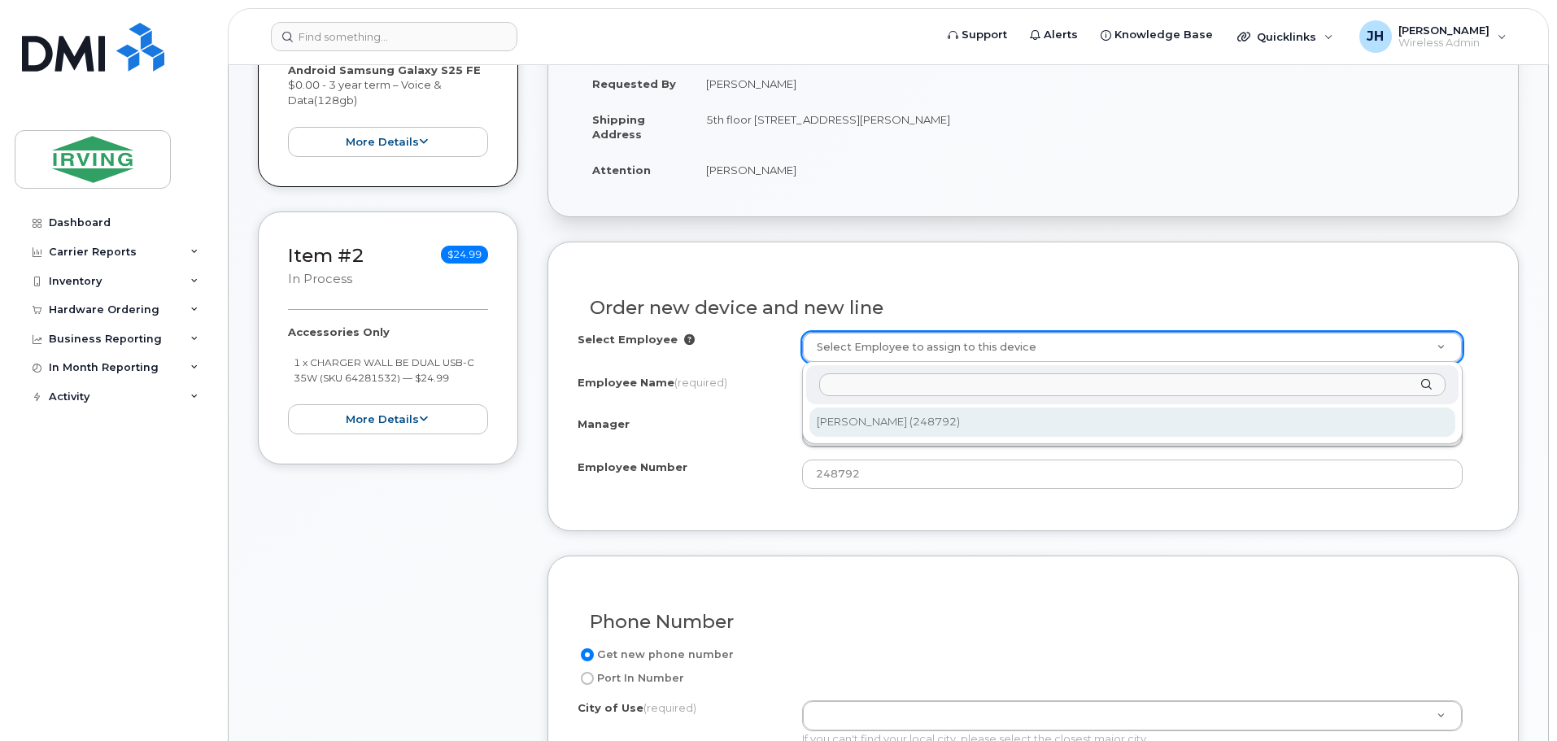
select select "2429829"
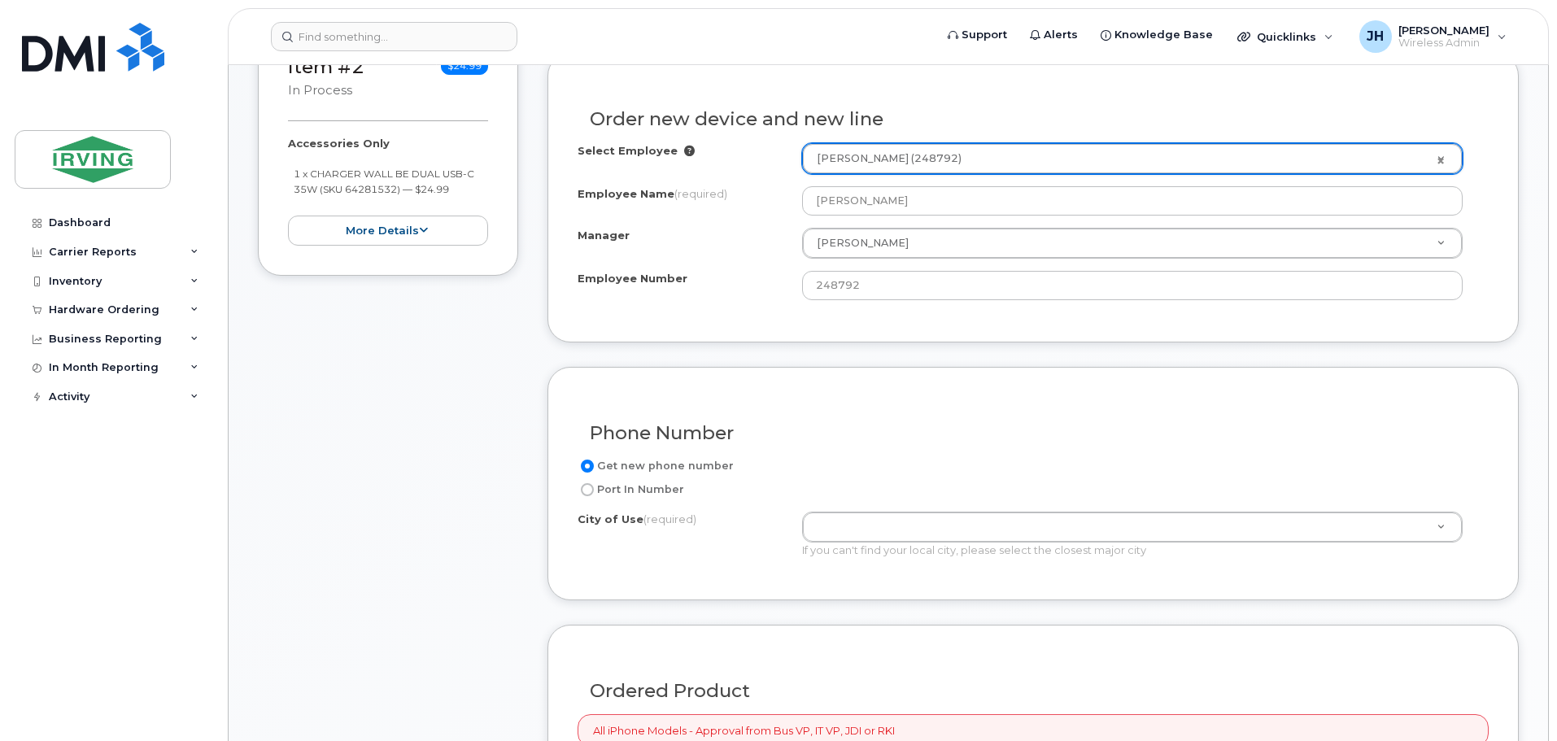
scroll to position [703, 0]
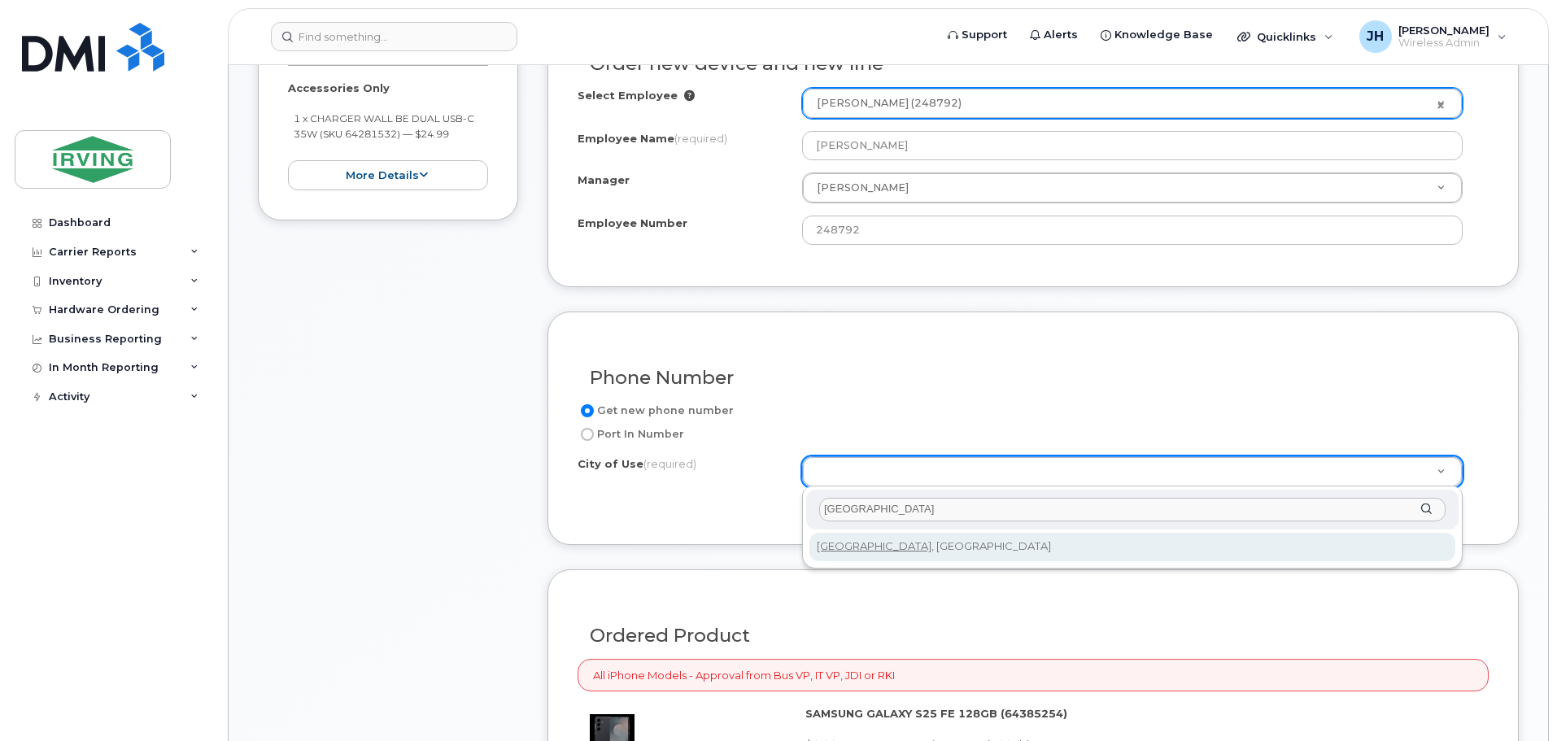
type input "[GEOGRAPHIC_DATA]"
type input "3437"
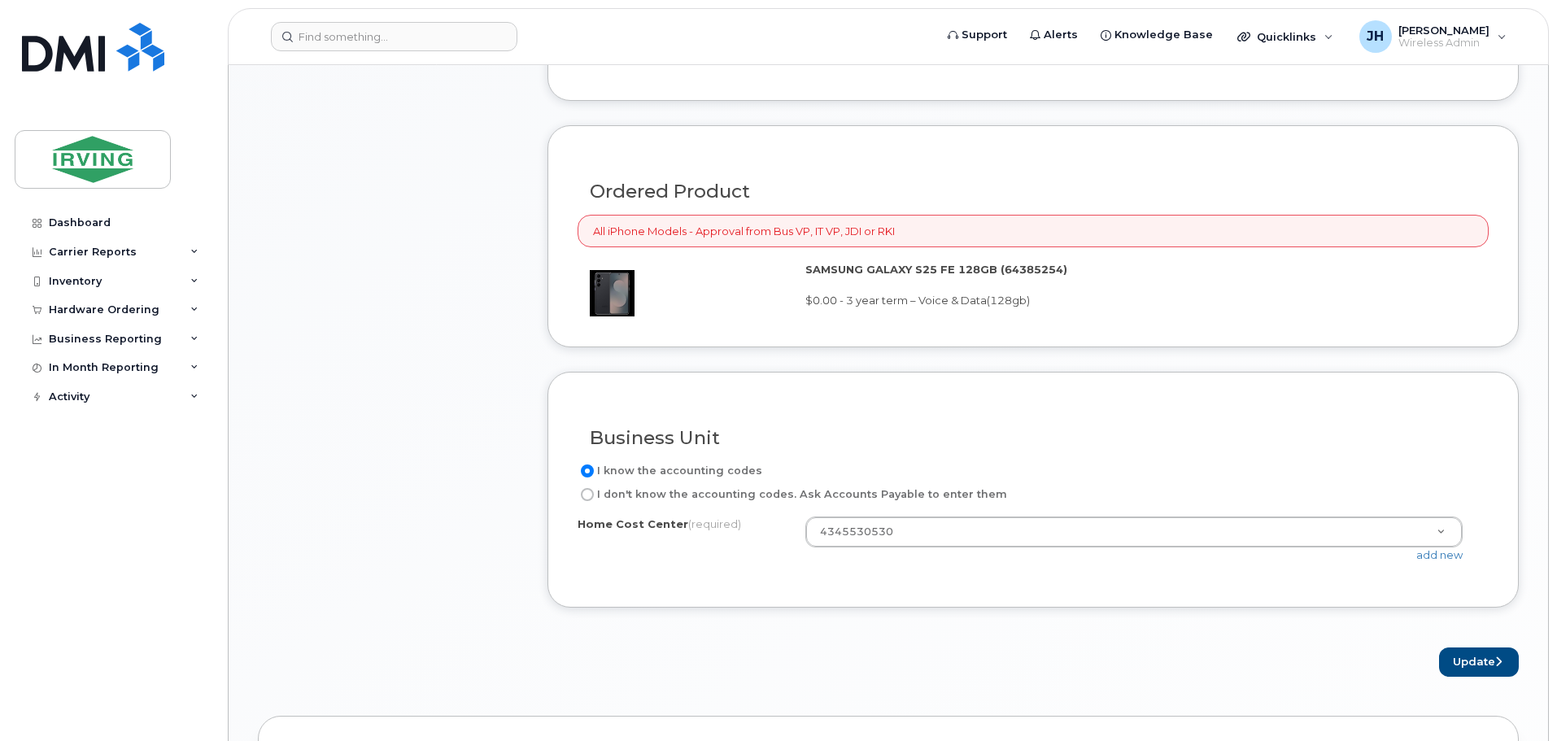
scroll to position [1191, 0]
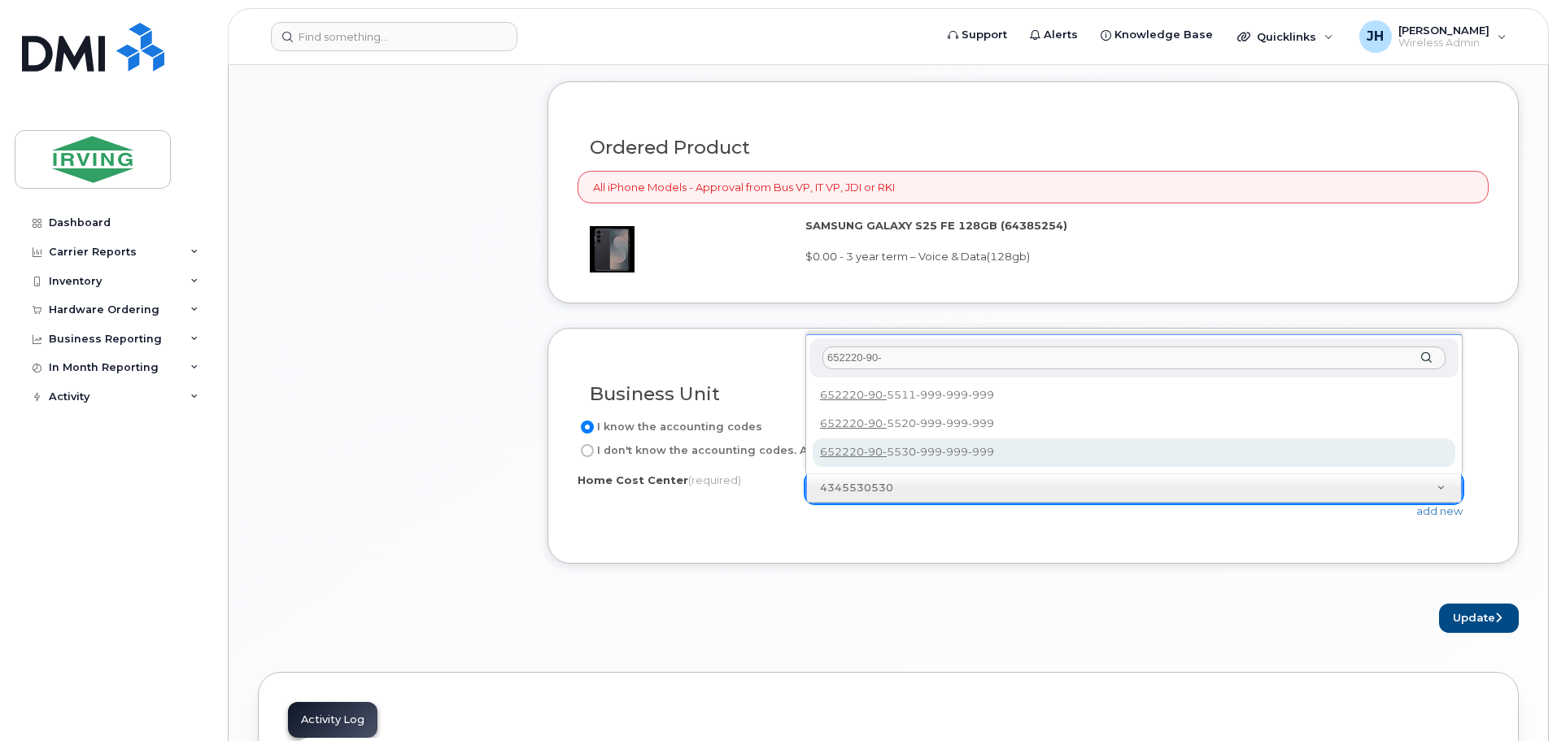
type input "652220-90-"
type input "652220-90-5530-999-999-999"
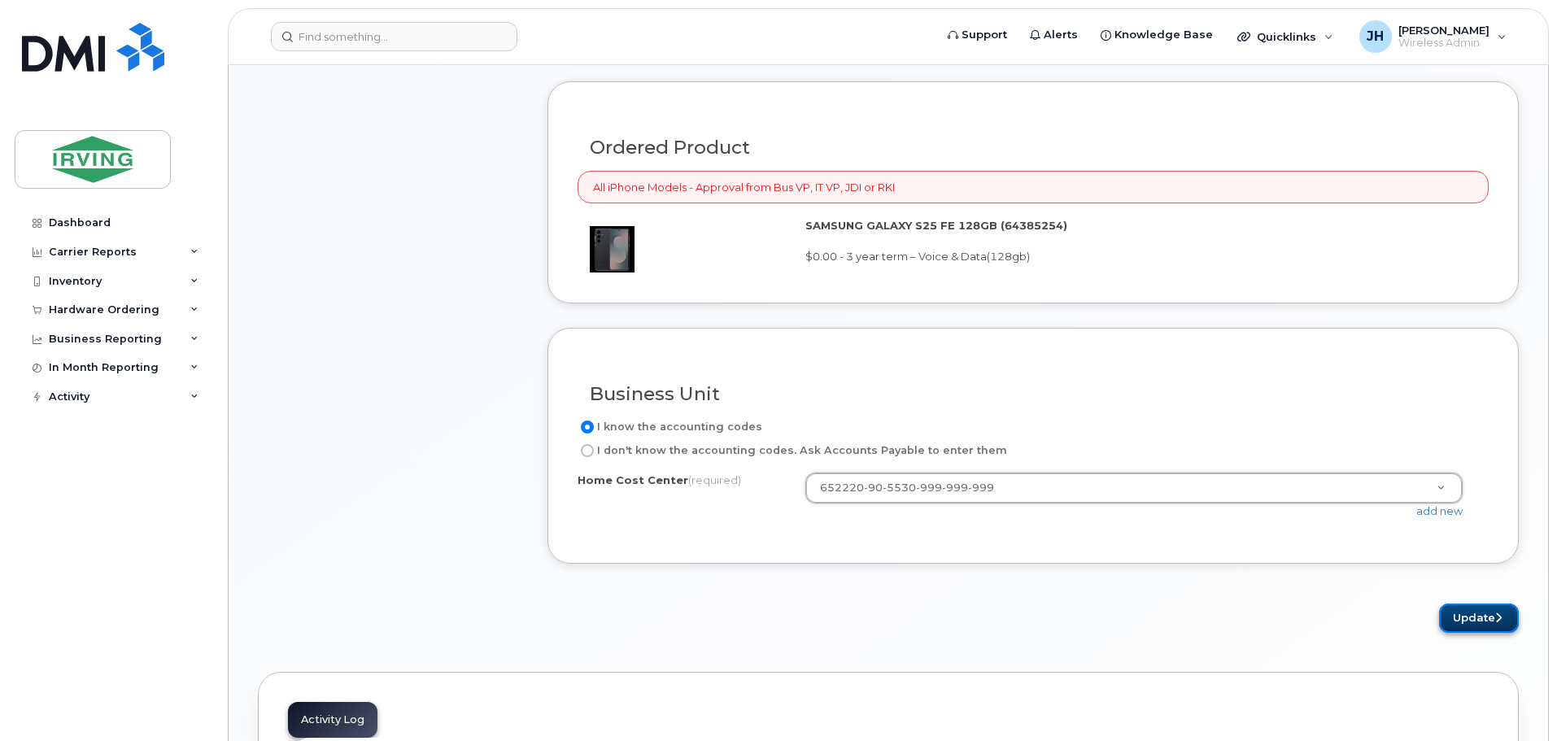
click at [1472, 620] on button "Update" at bounding box center [1479, 619] width 80 height 30
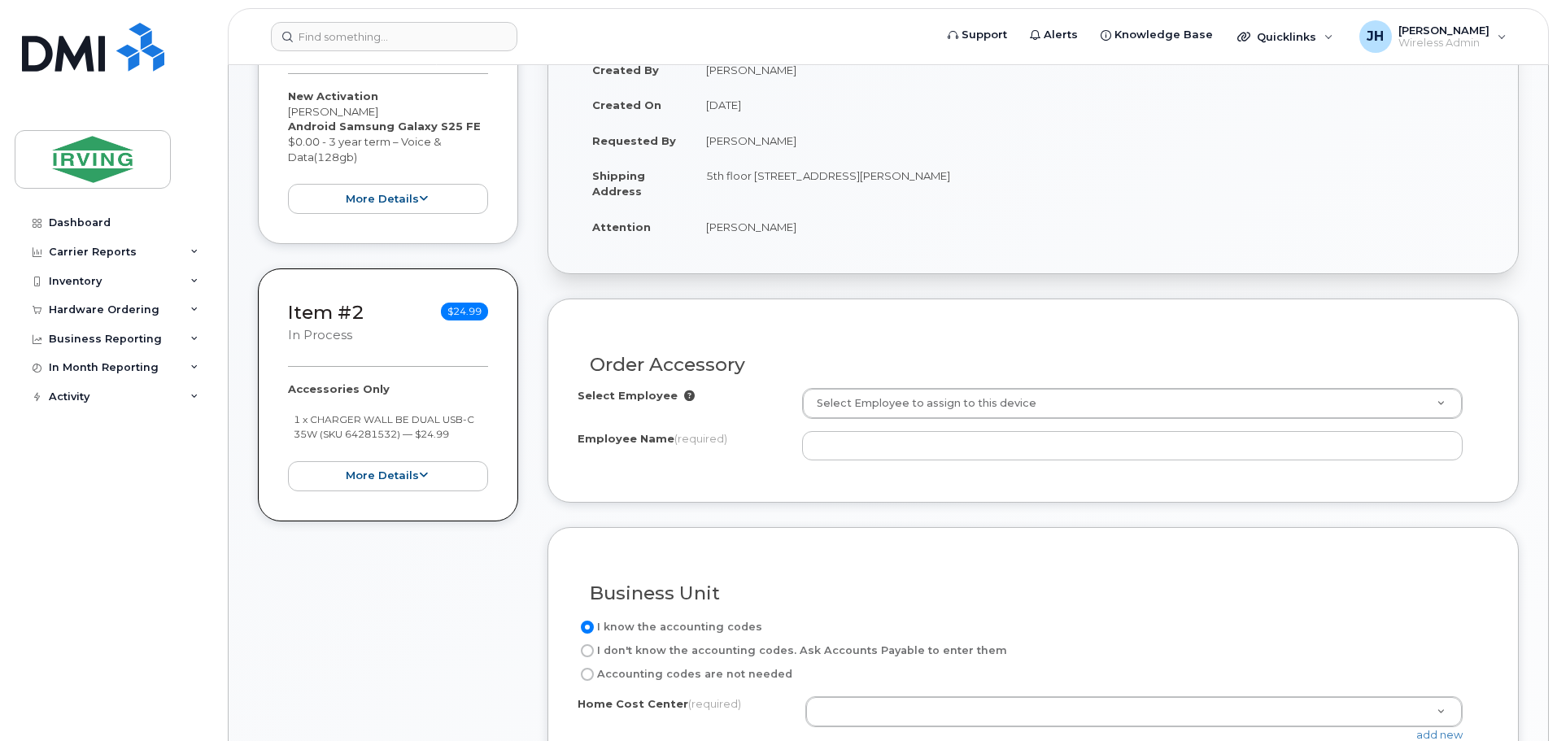
scroll to position [488, 0]
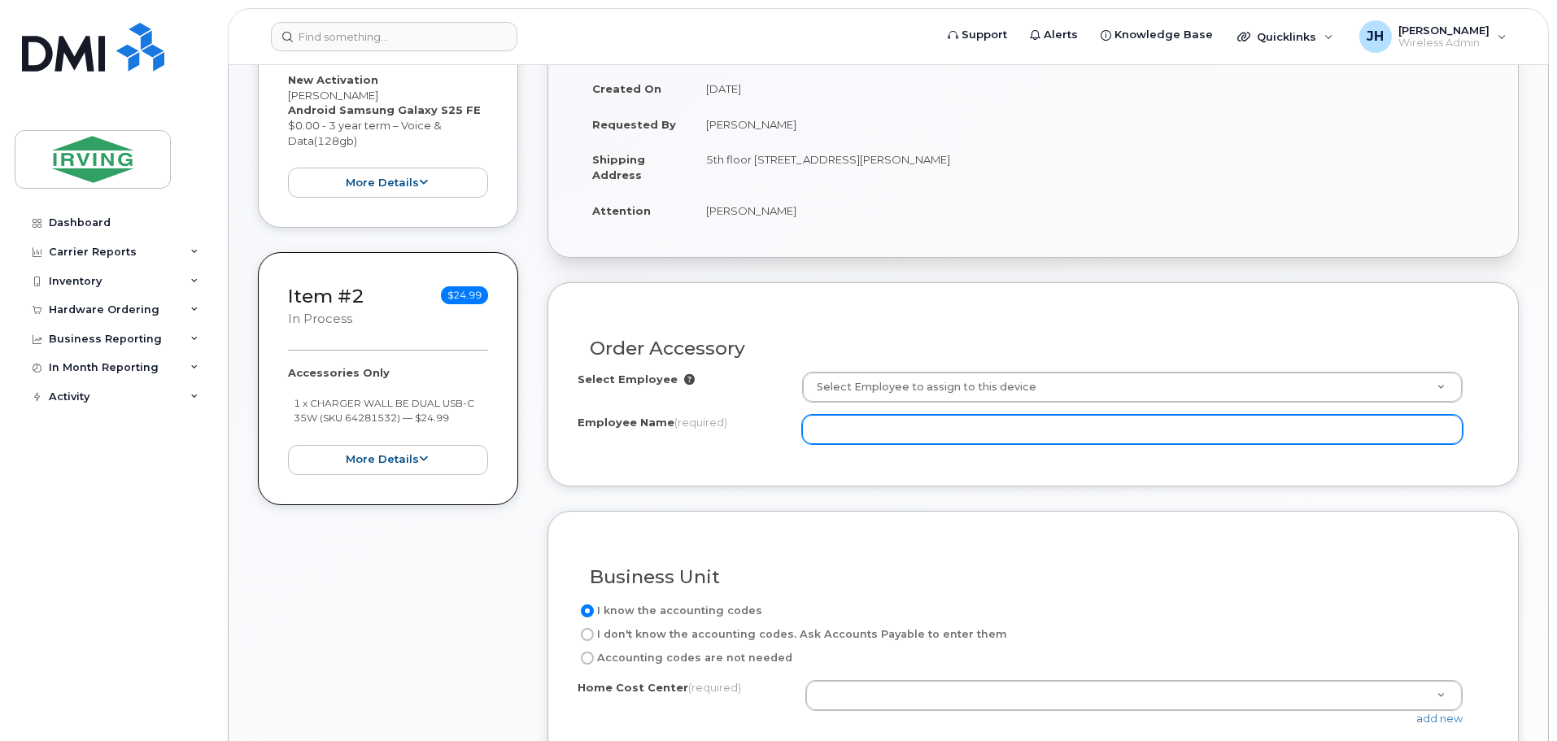
click at [857, 432] on input "Employee Name (required)" at bounding box center [1132, 429] width 661 height 29
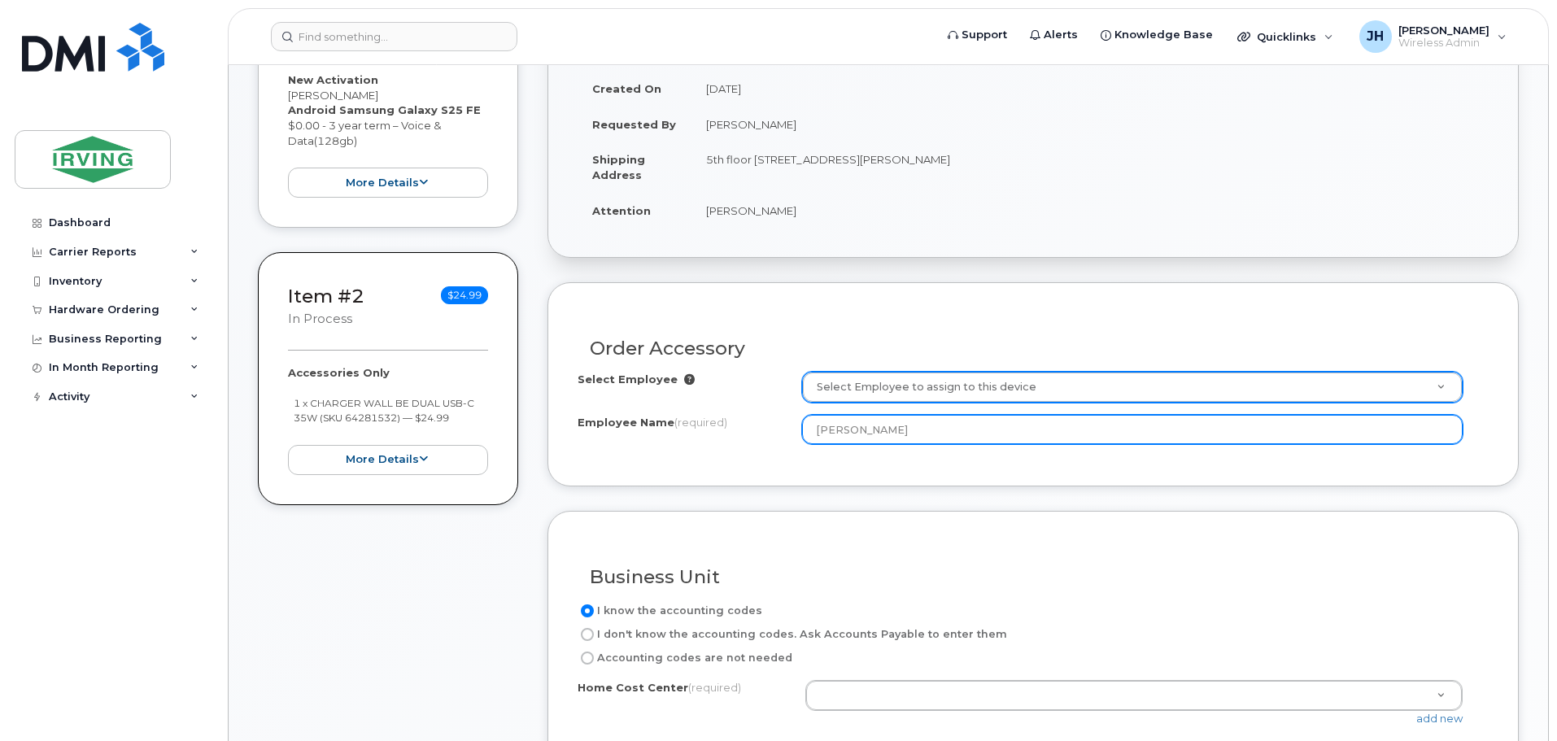
type input "[PERSON_NAME]"
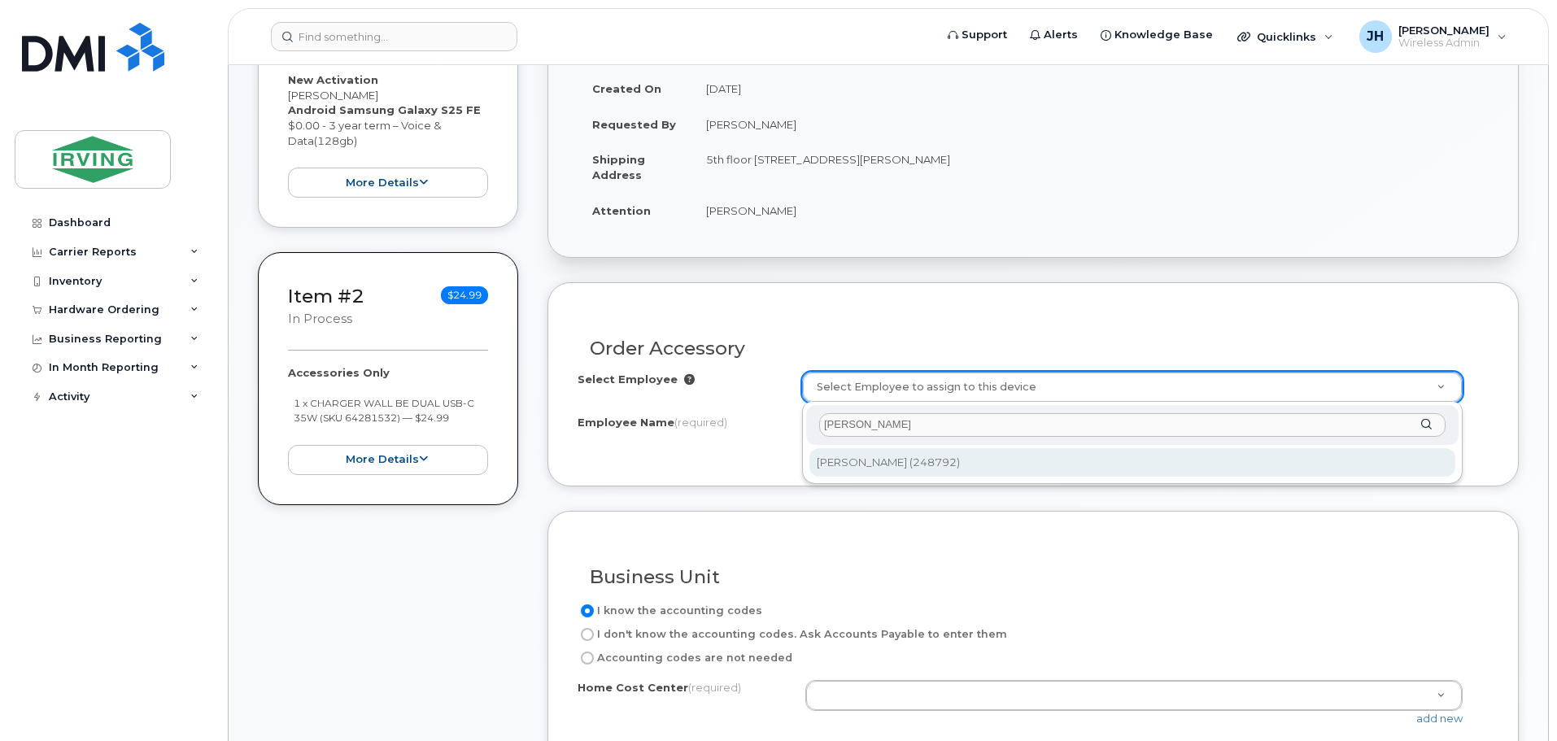
type input "[PERSON_NAME]"
type input "2714035"
type input "[PERSON_NAME]"
type input "4345530530"
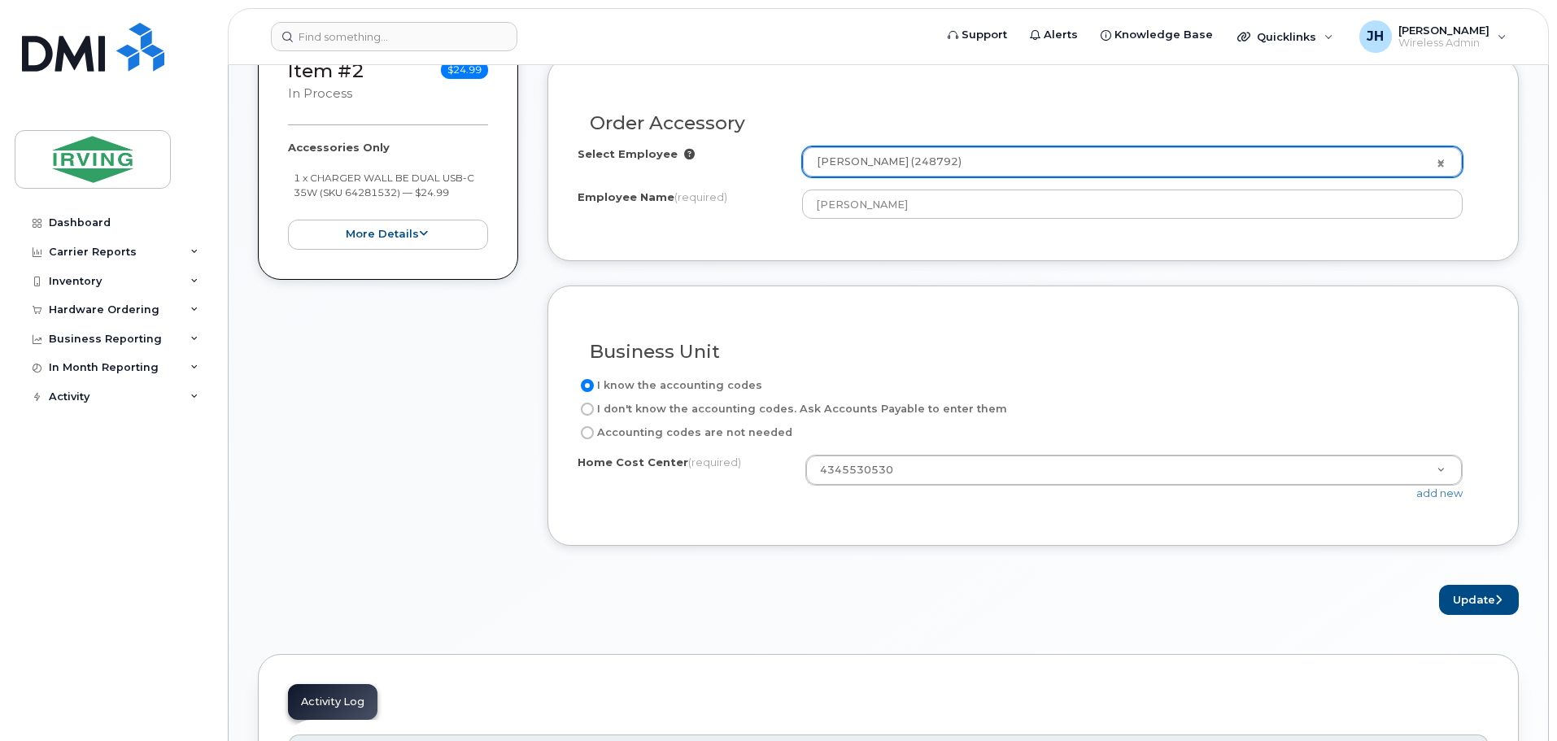
scroll to position [732, 0]
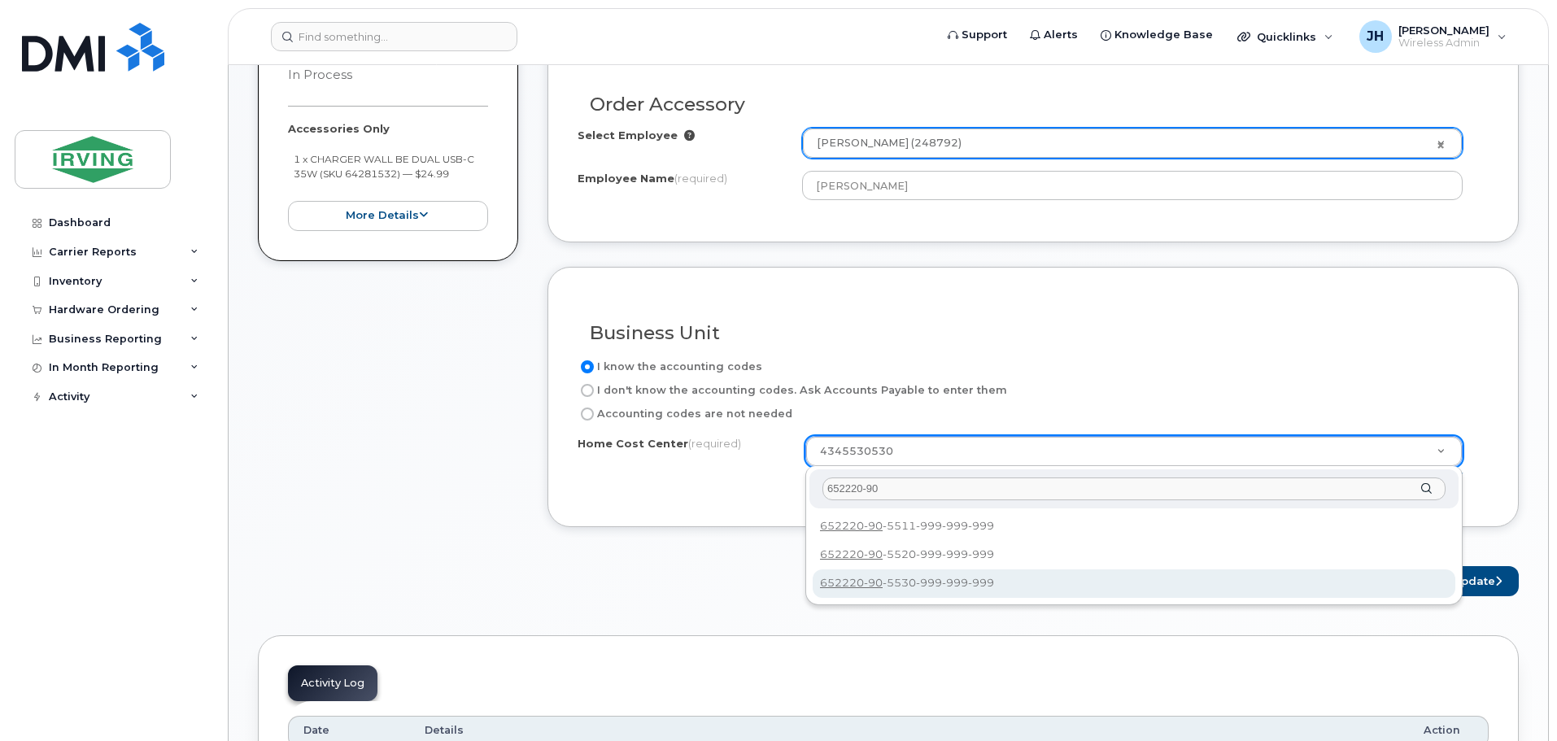
type input "652220-90"
drag, startPoint x: 927, startPoint y: 585, endPoint x: 1054, endPoint y: 585, distance: 127.7
type input "652220-90-5530-999-999-999"
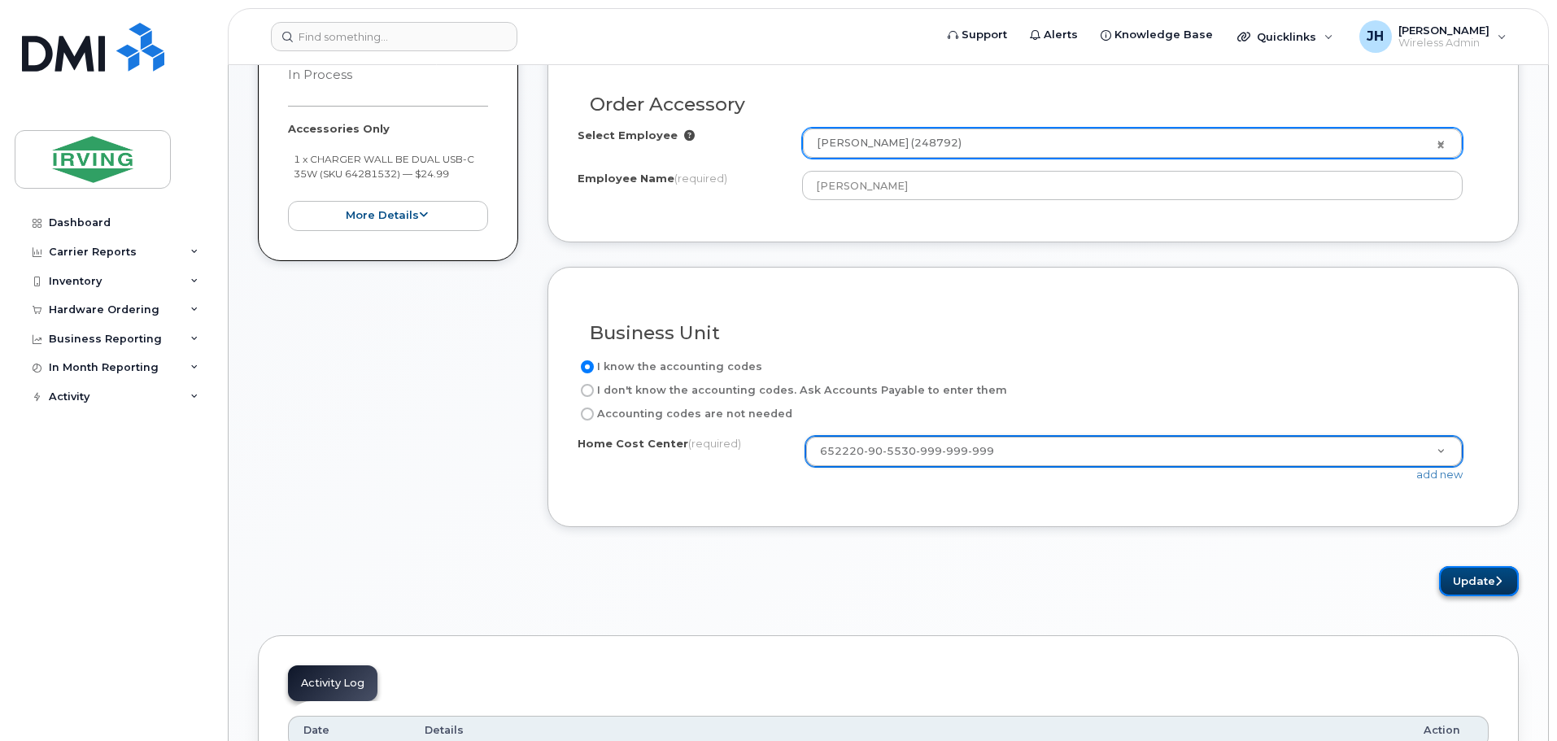
click at [1481, 576] on button "Update" at bounding box center [1479, 581] width 80 height 30
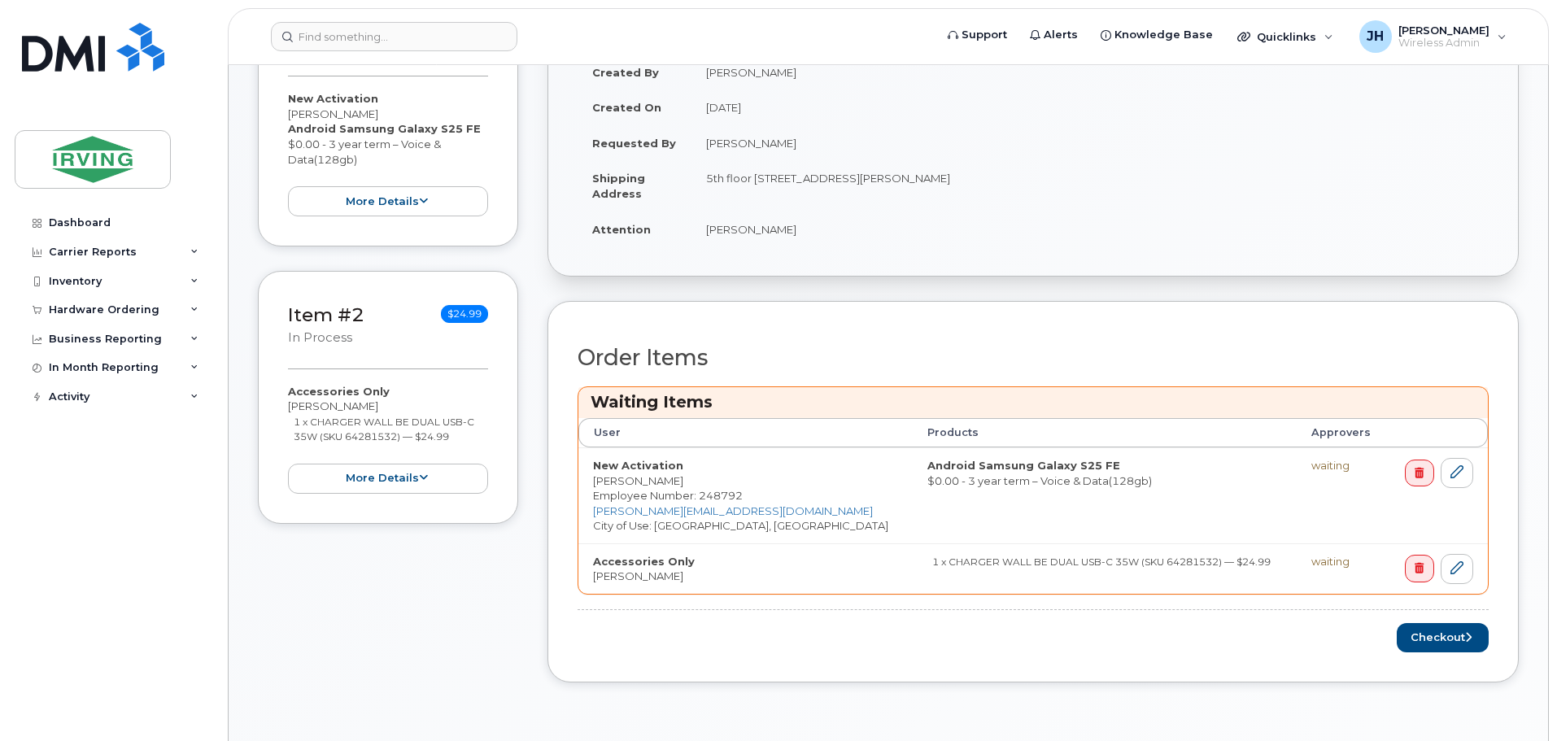
scroll to position [488, 0]
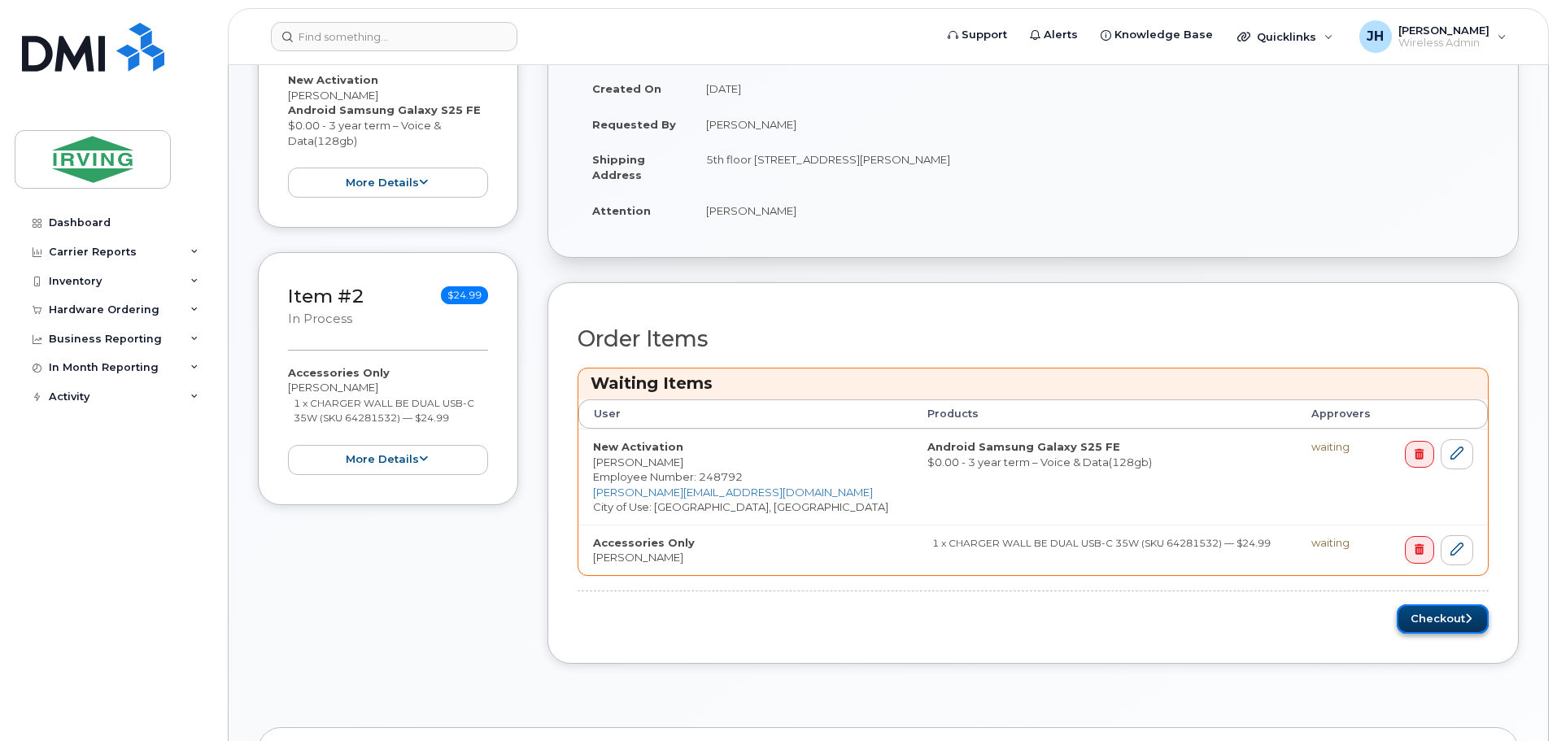
click at [1429, 614] on button "Checkout" at bounding box center [1443, 619] width 92 height 30
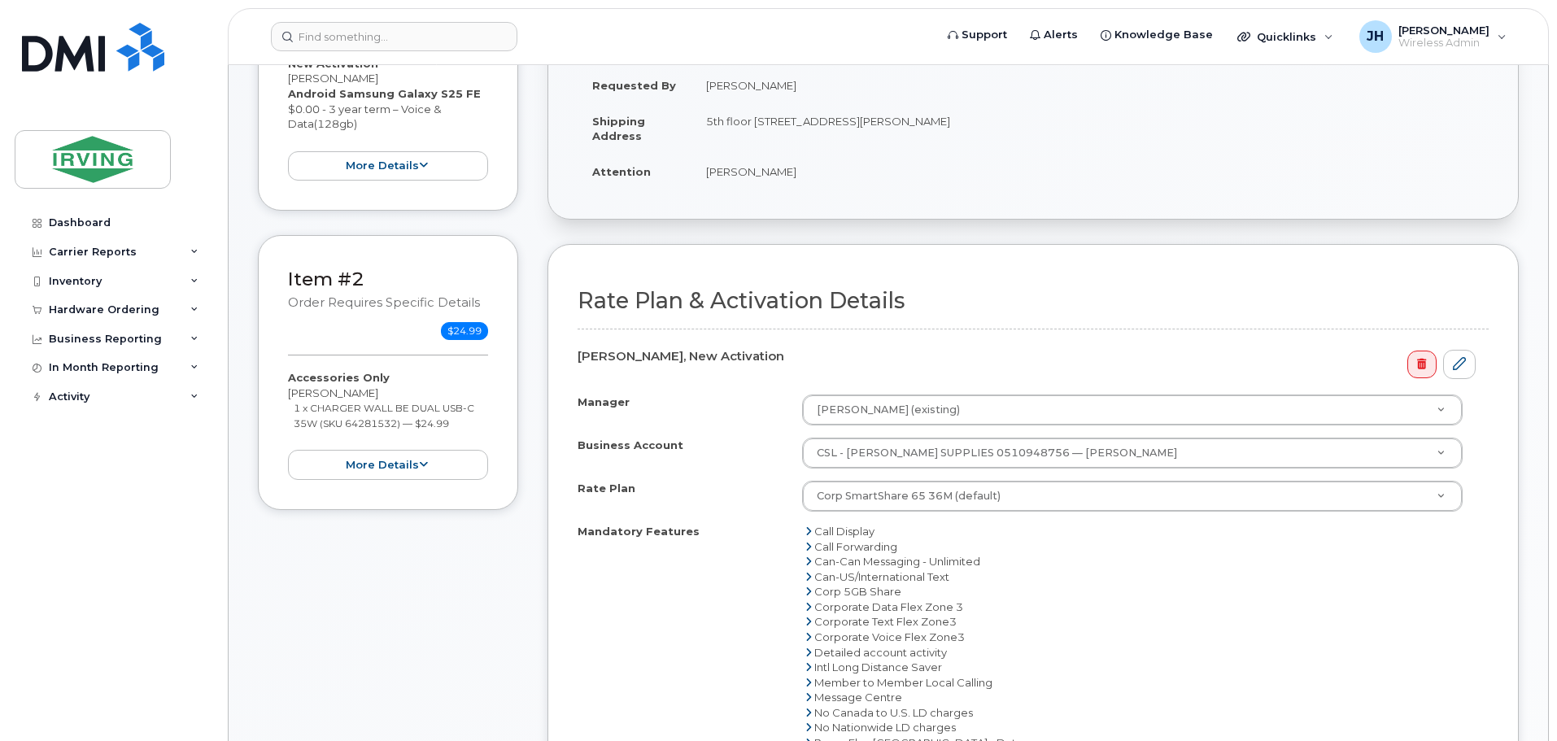
scroll to position [407, 0]
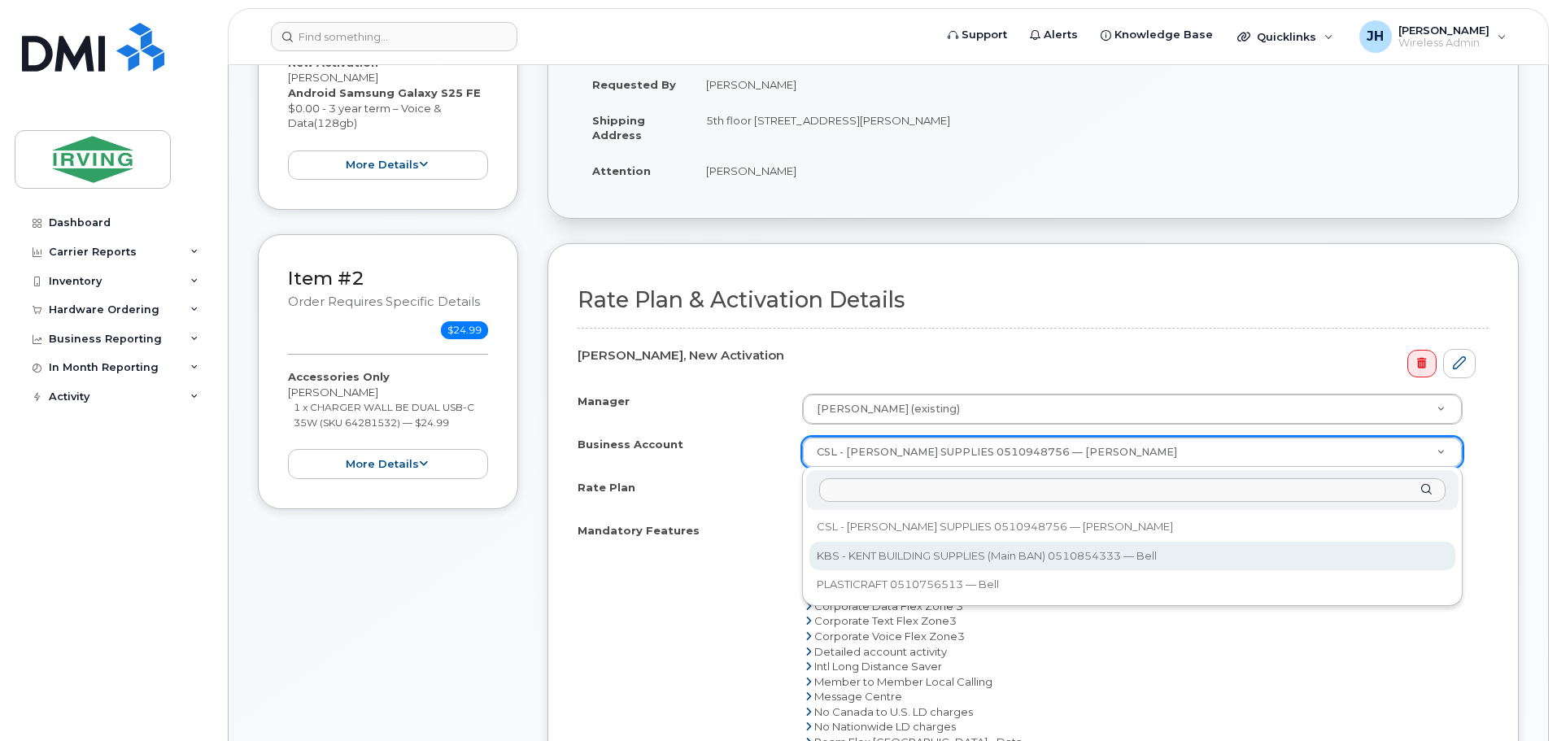
select select "11314"
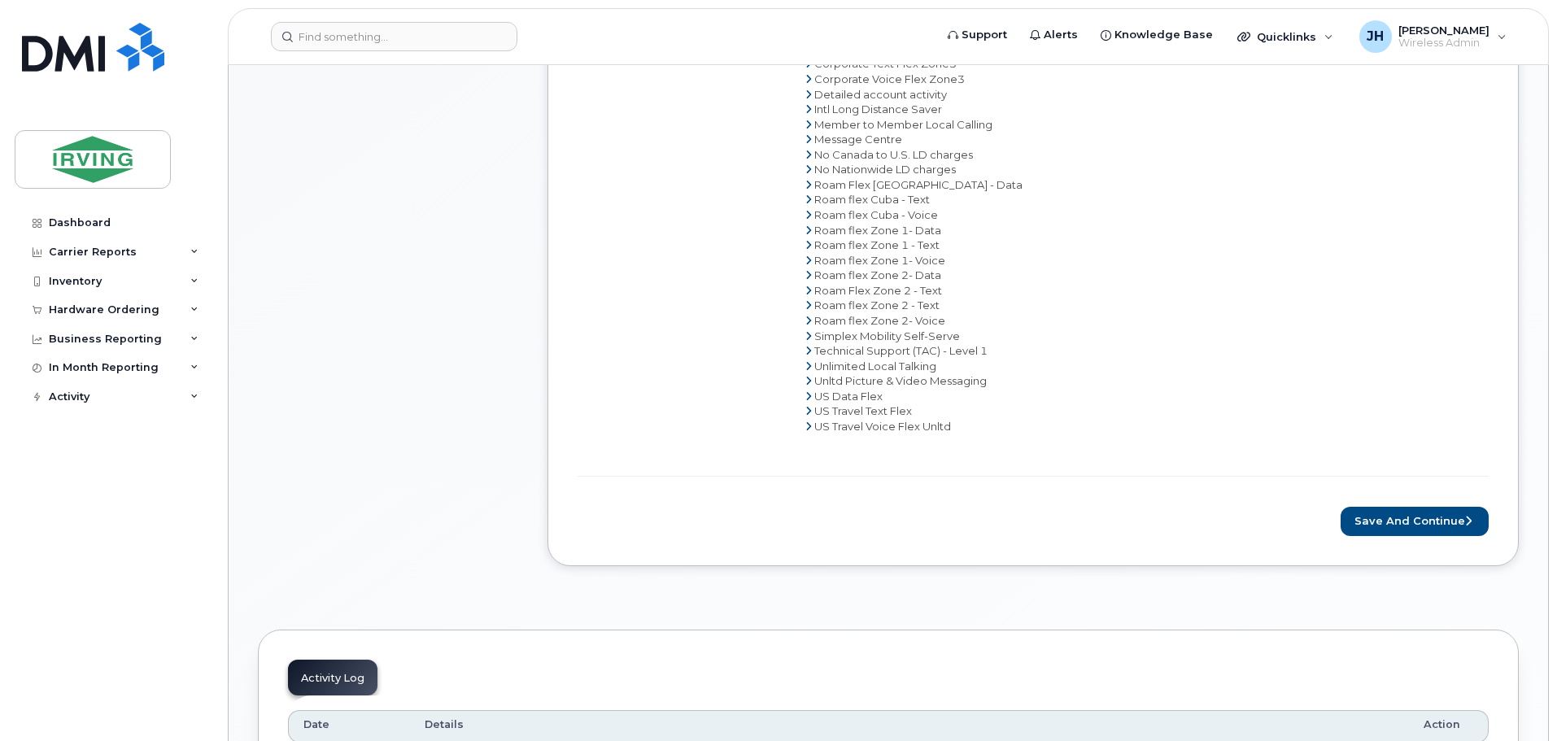
scroll to position [1058, 0]
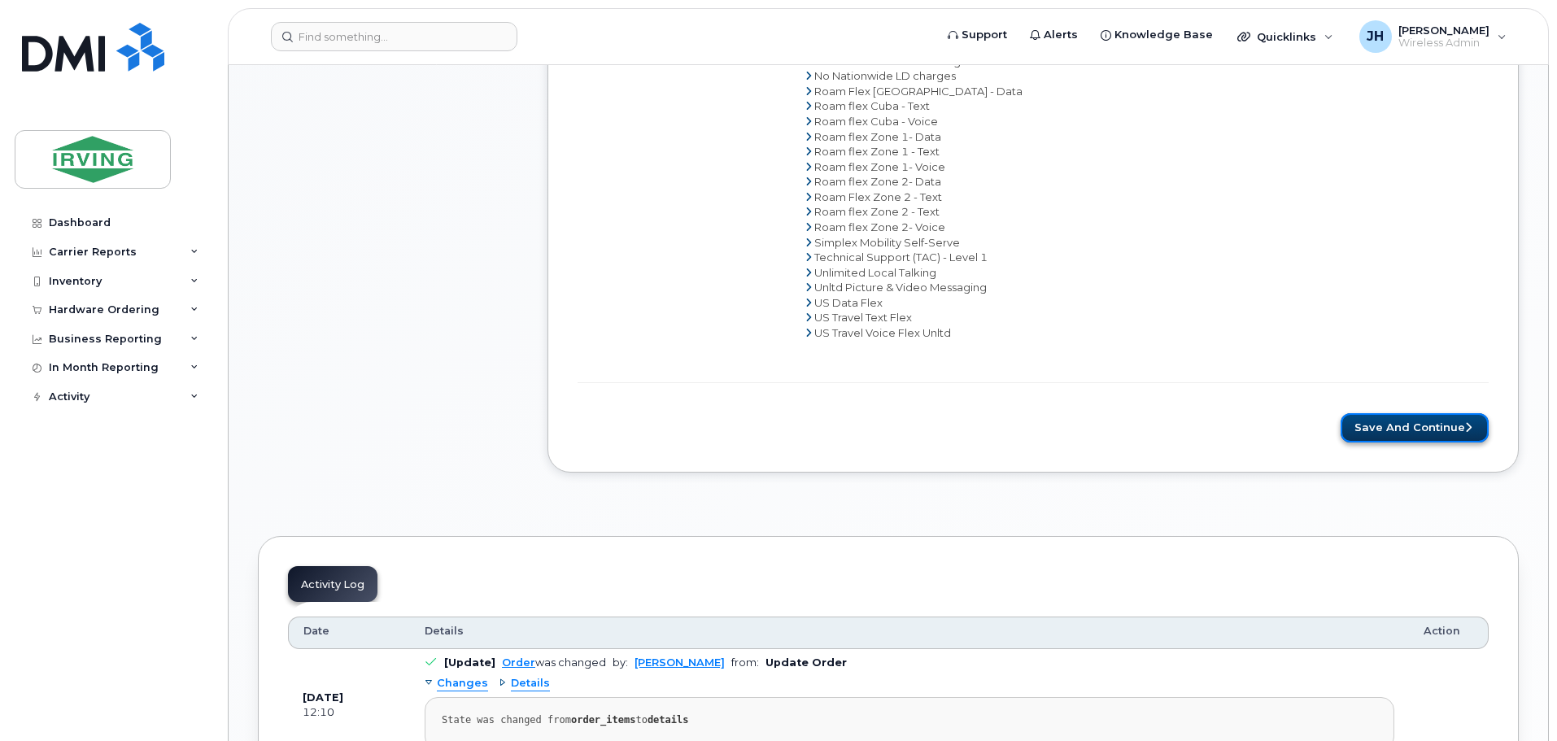
click at [1400, 425] on button "Save and Continue" at bounding box center [1415, 428] width 148 height 30
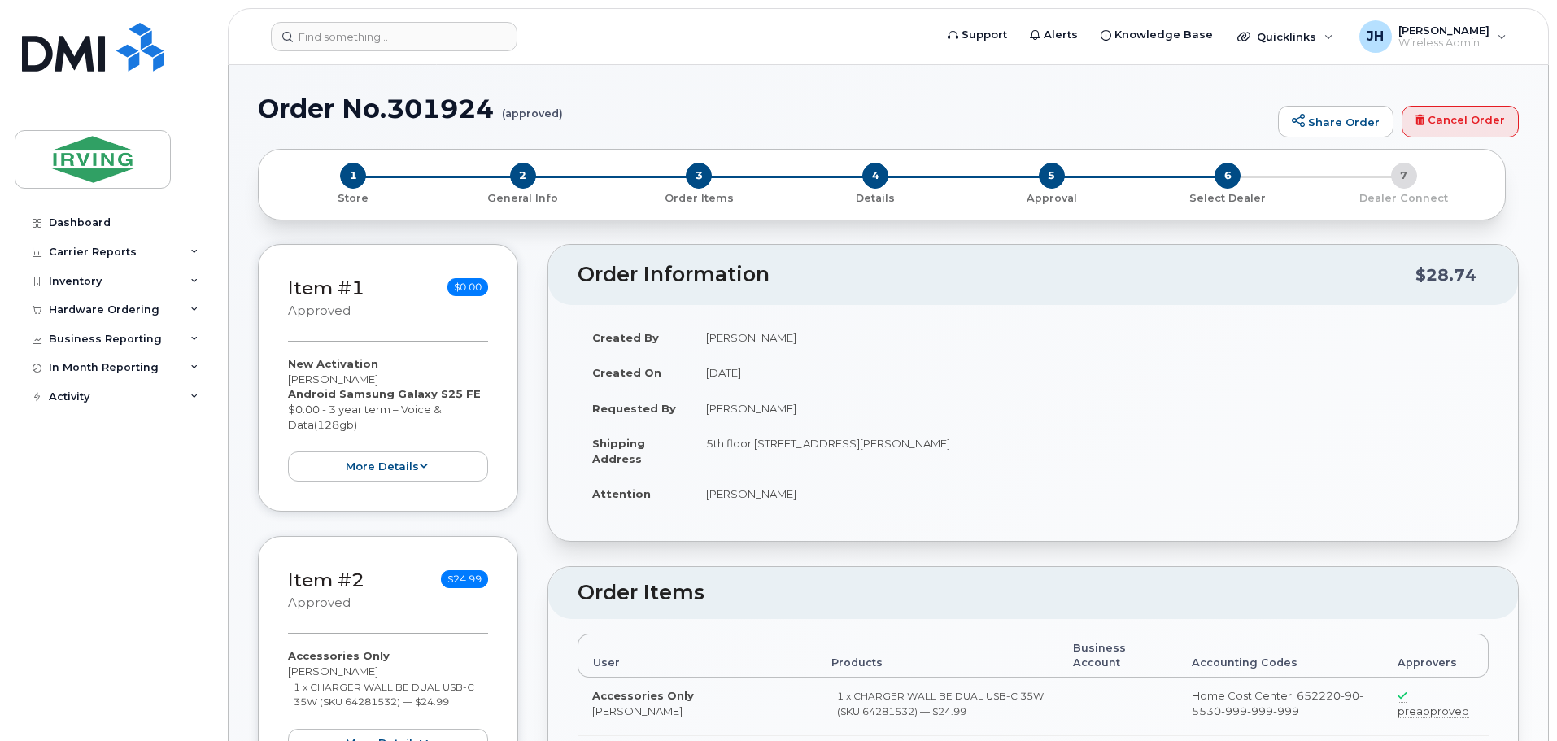
radio input "true"
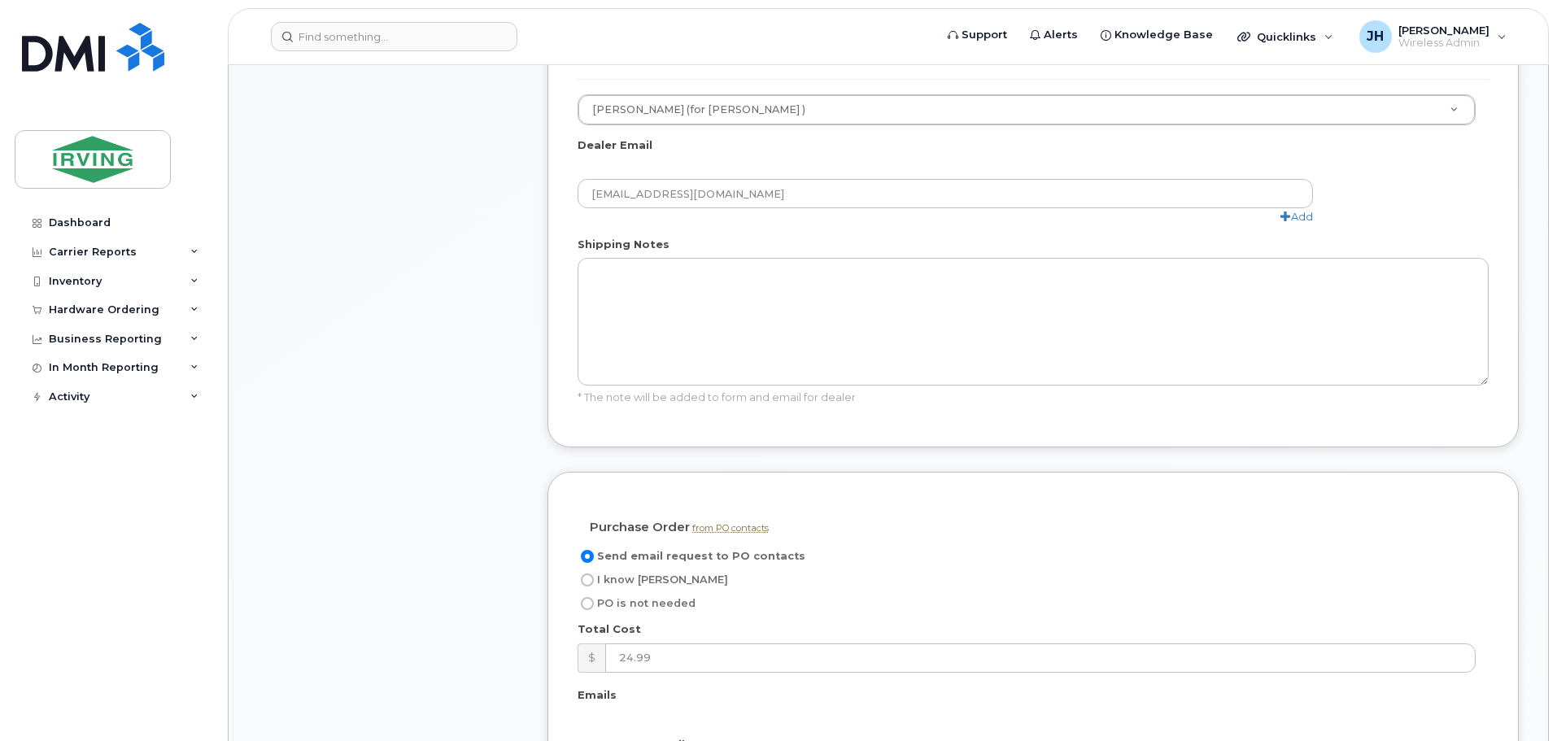
scroll to position [1058, 0]
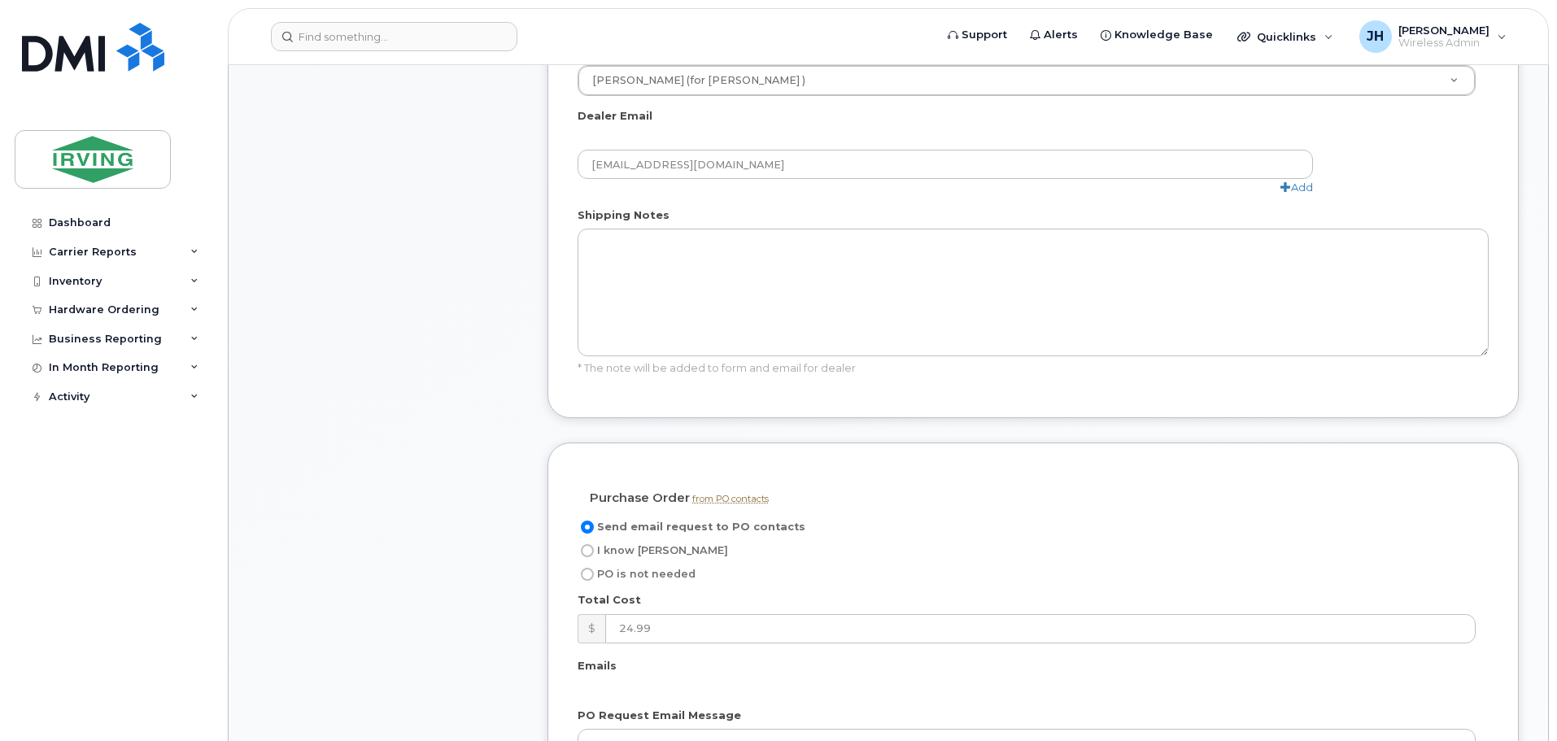
click at [590, 544] on input "I know PO" at bounding box center [587, 550] width 13 height 13
radio input "true"
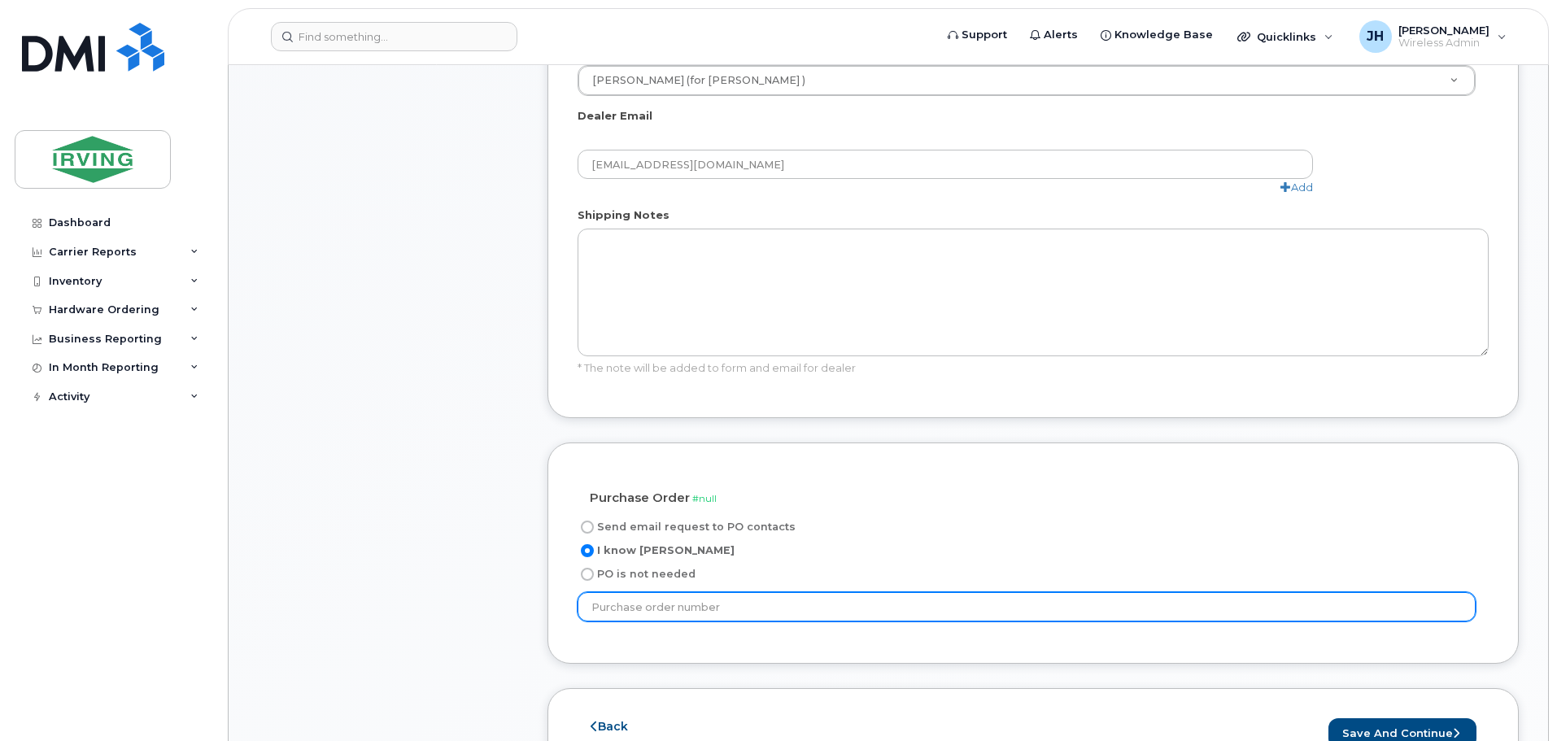
click at [694, 597] on input "text" at bounding box center [1027, 606] width 898 height 29
click at [598, 596] on input "500018024" at bounding box center [1027, 606] width 898 height 29
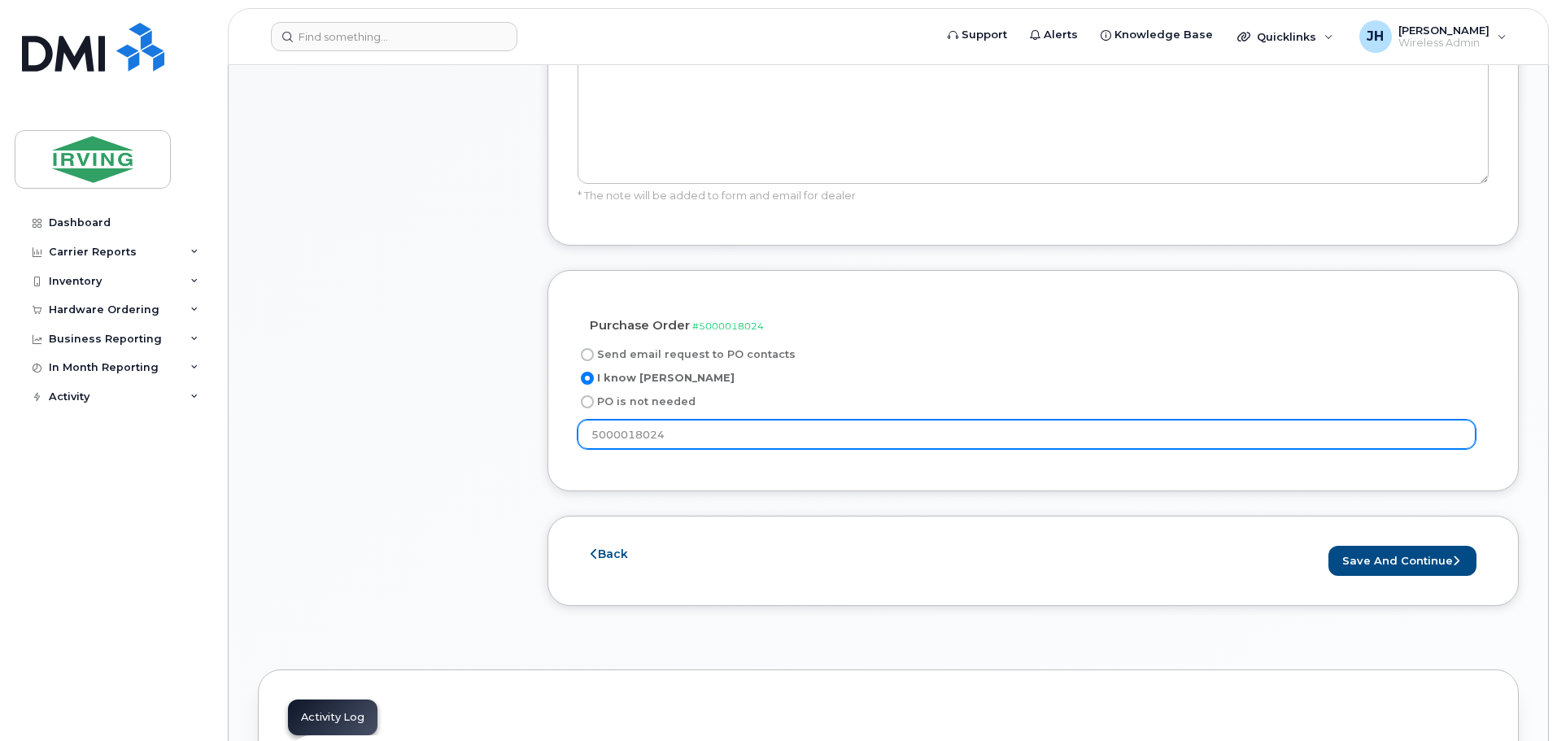
scroll to position [1302, 0]
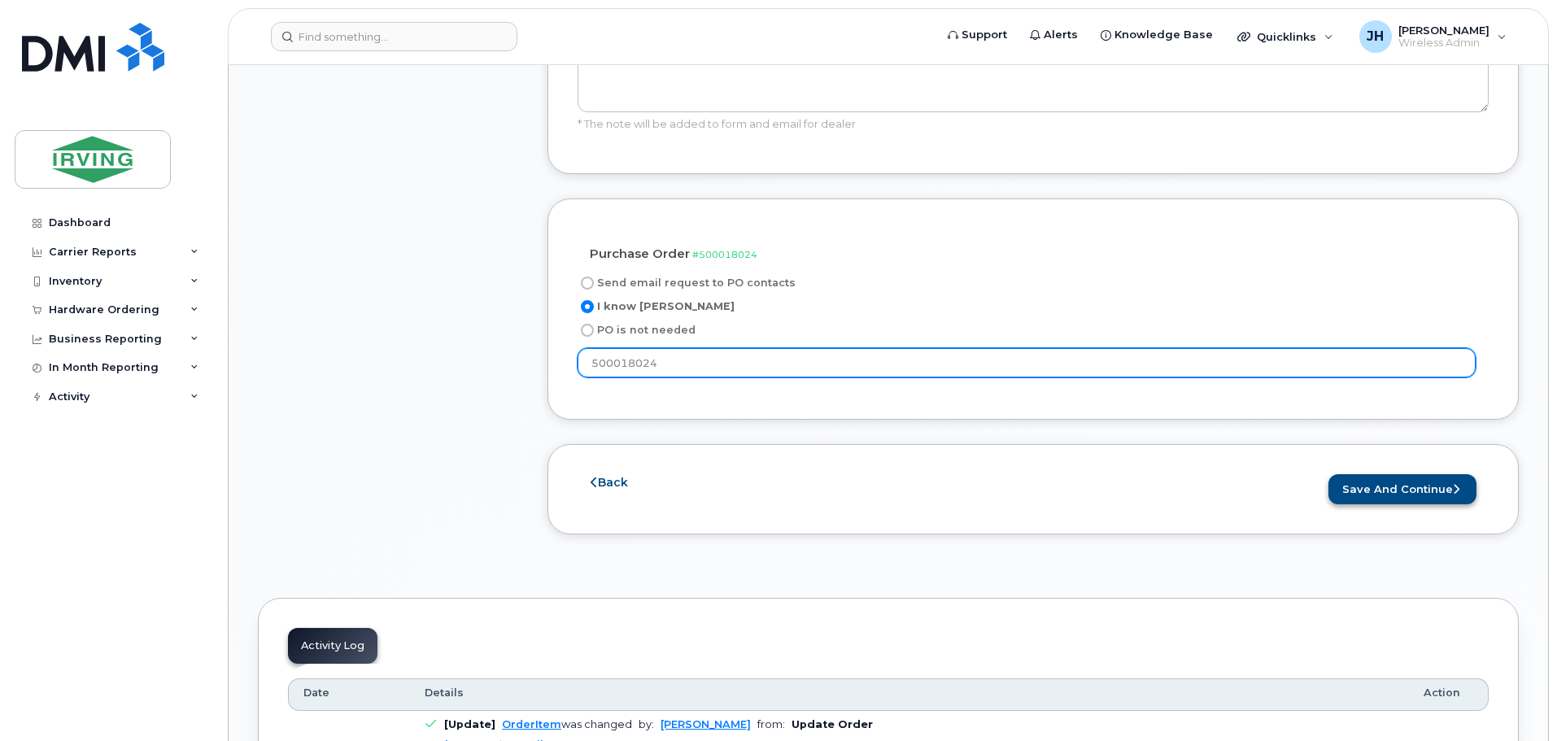
type input "500018024"
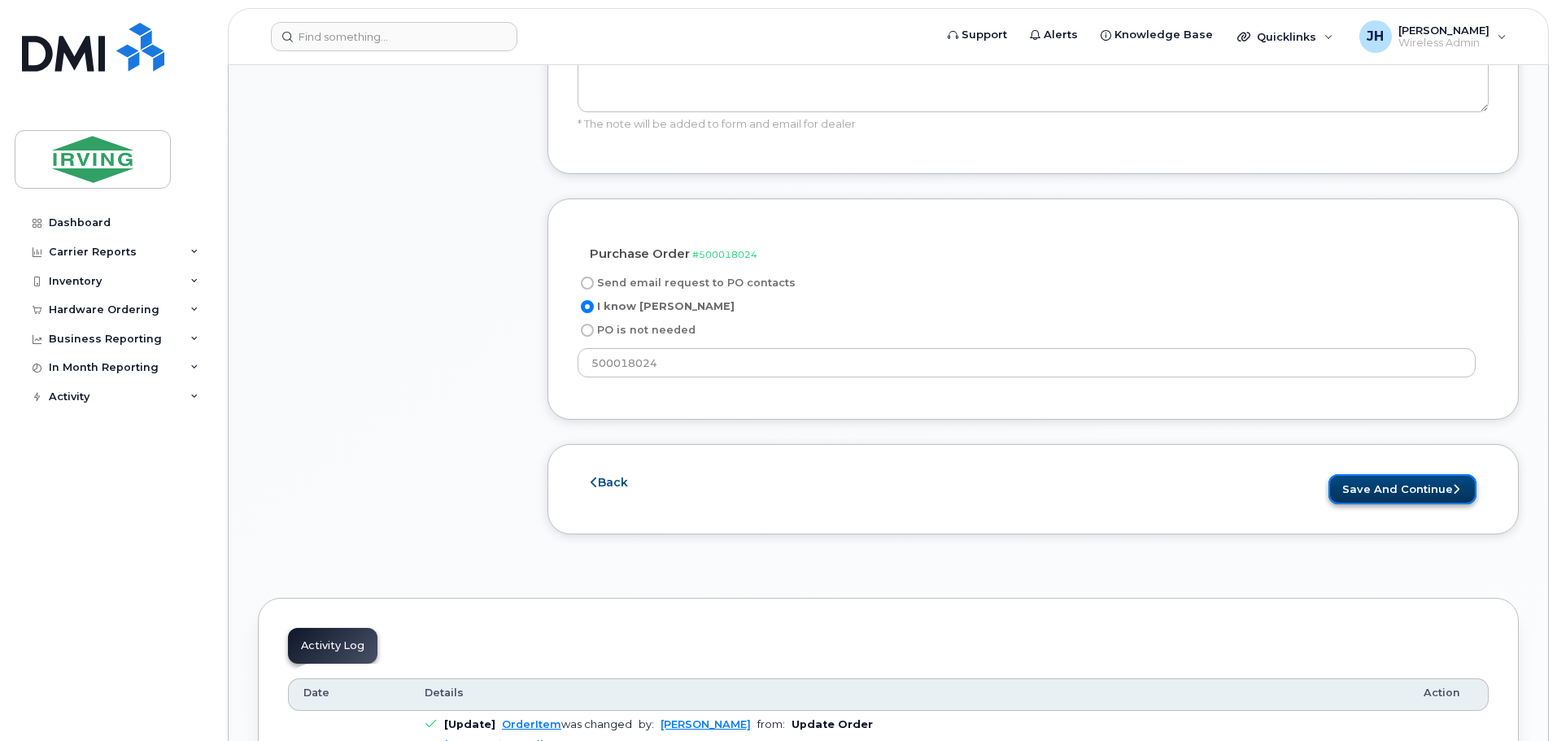
click at [1403, 474] on button "Save and Continue" at bounding box center [1403, 489] width 148 height 30
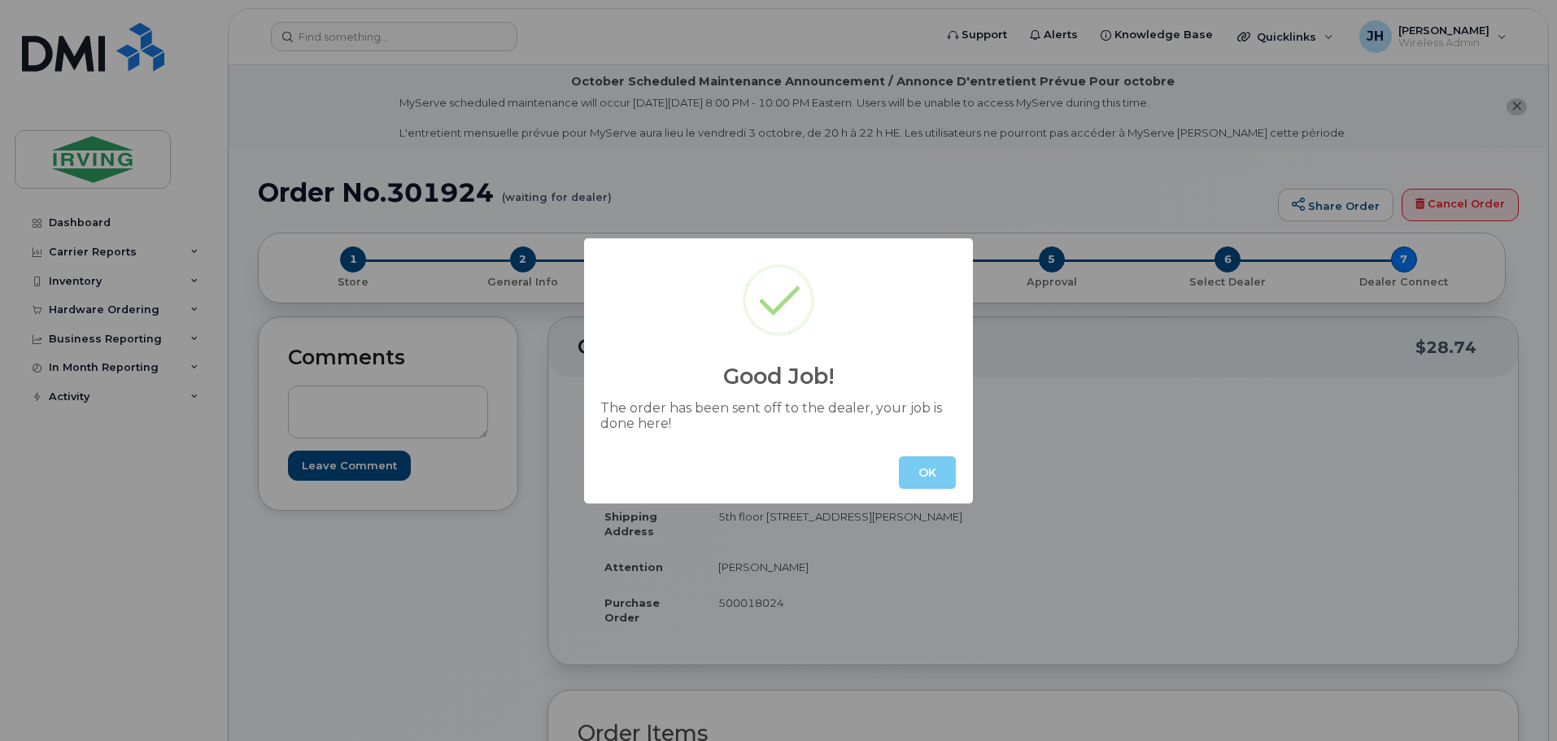
click at [911, 473] on button "OK" at bounding box center [927, 472] width 57 height 33
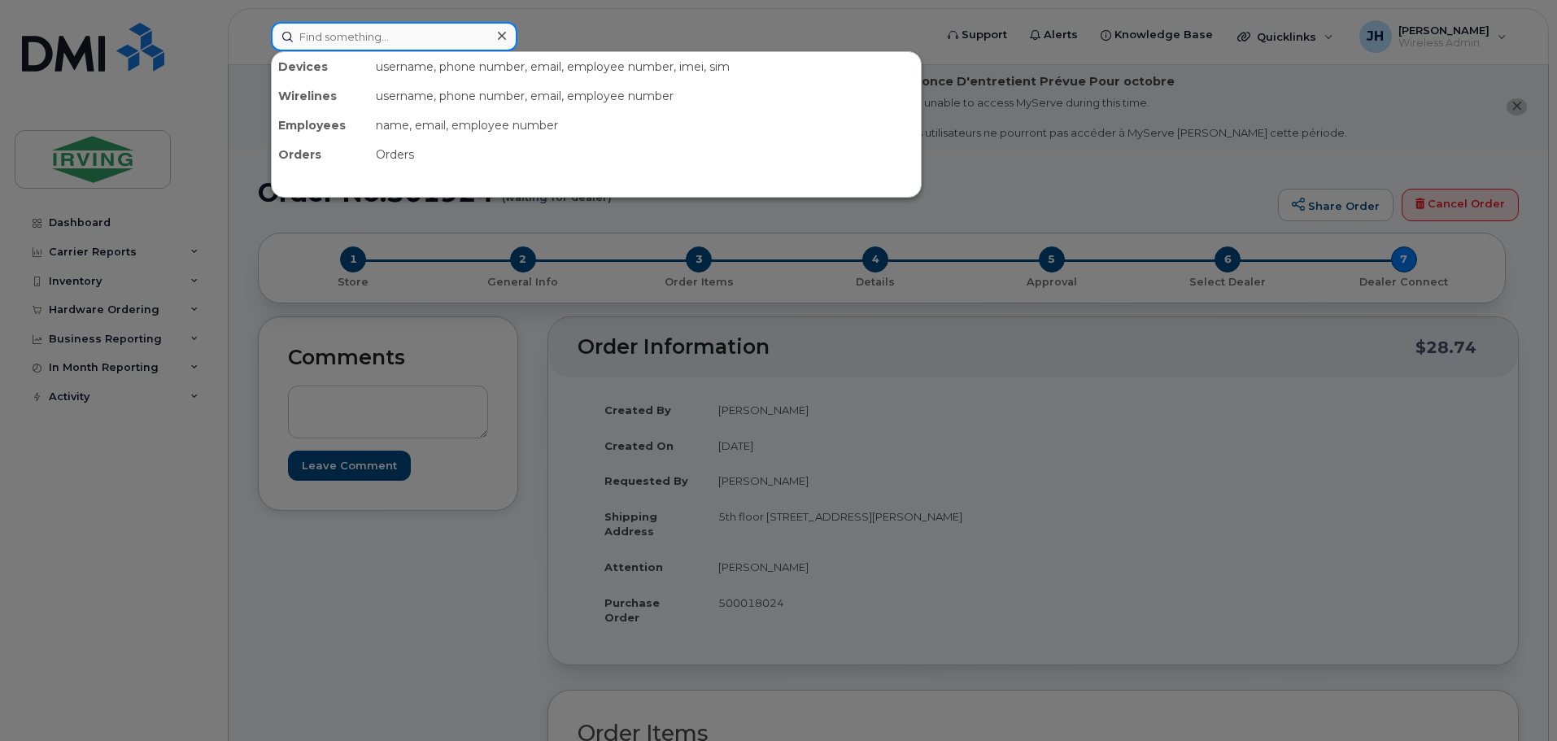
click at [299, 41] on input at bounding box center [394, 36] width 247 height 29
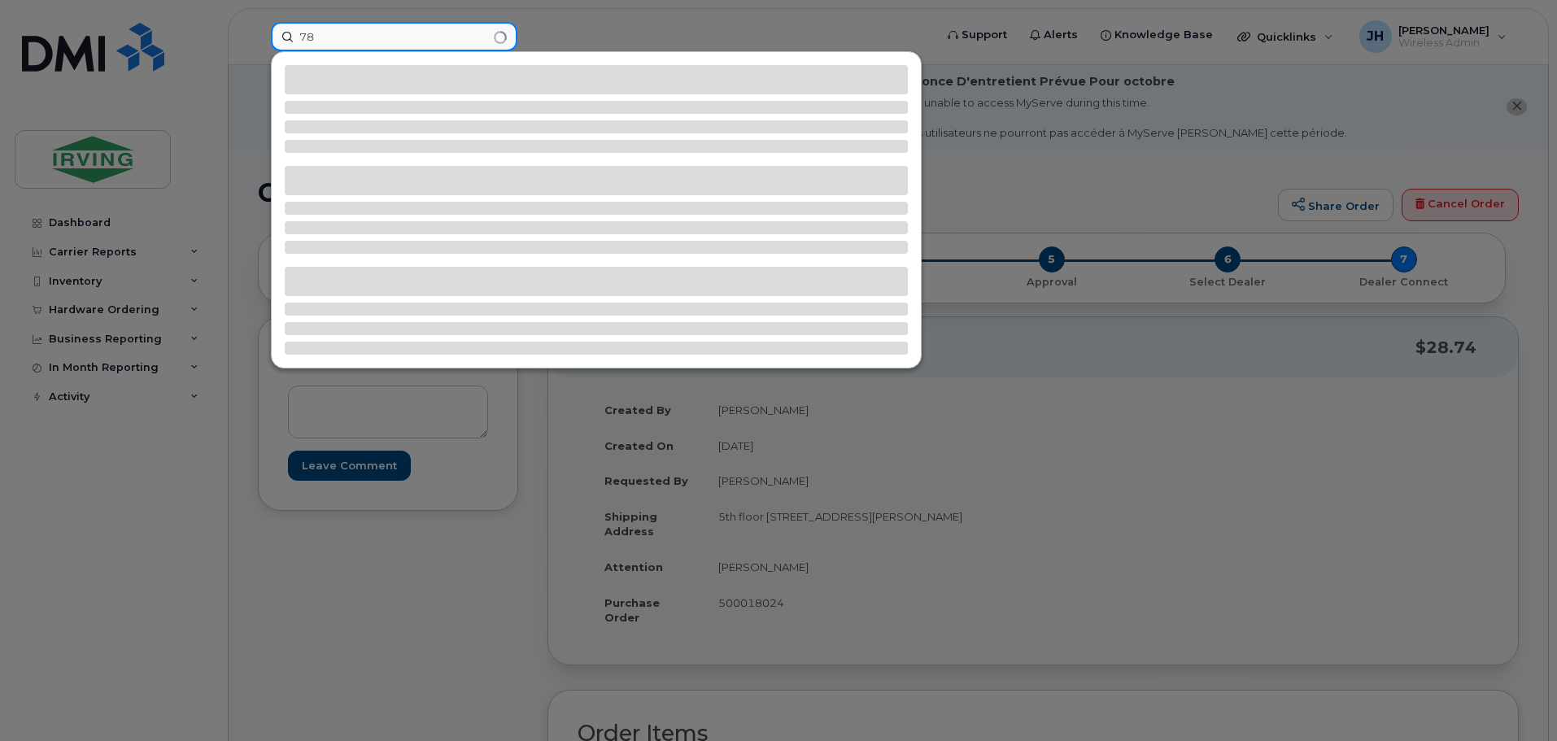
type input "7"
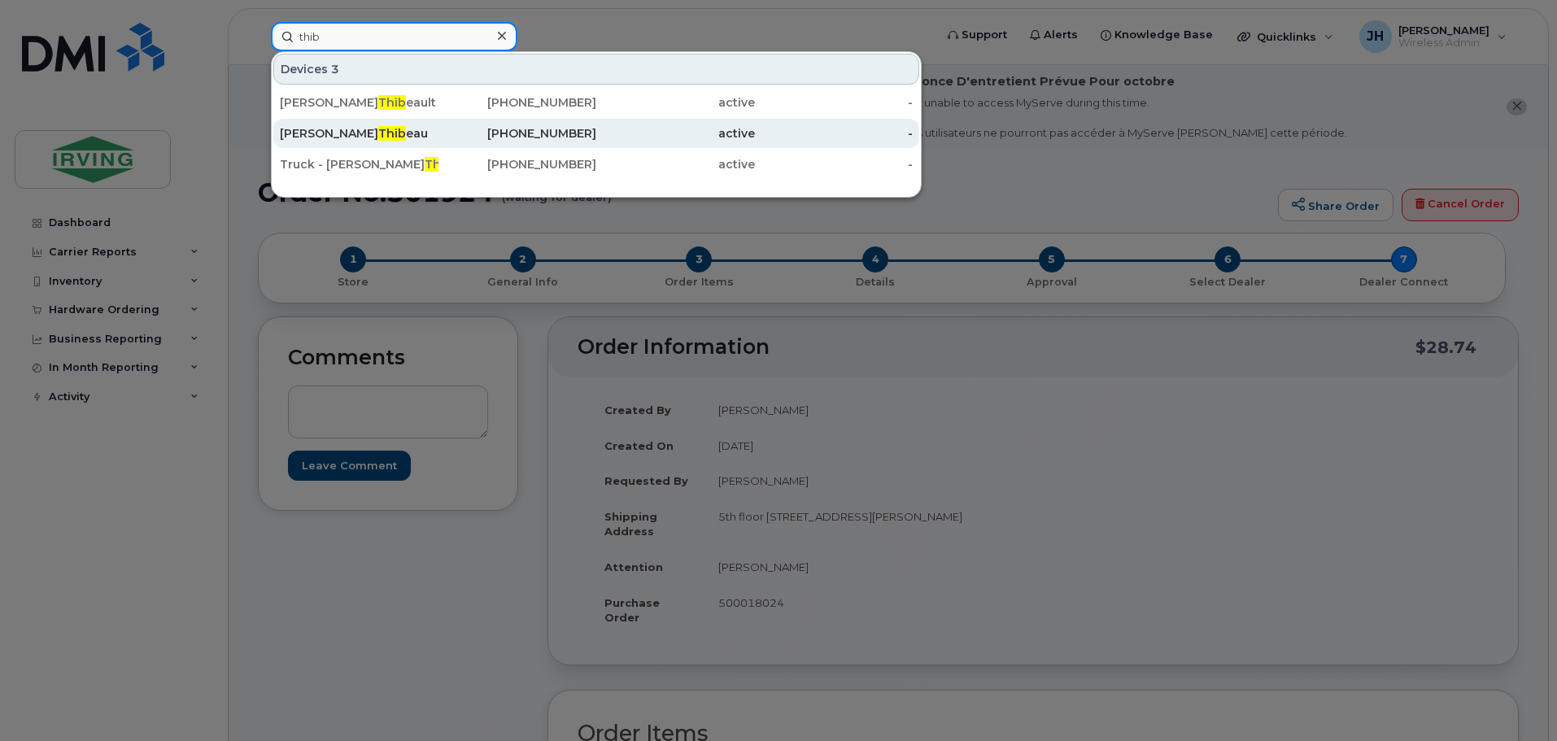
type input "thib"
click at [382, 129] on div "Christopher Thib eau" at bounding box center [359, 133] width 159 height 16
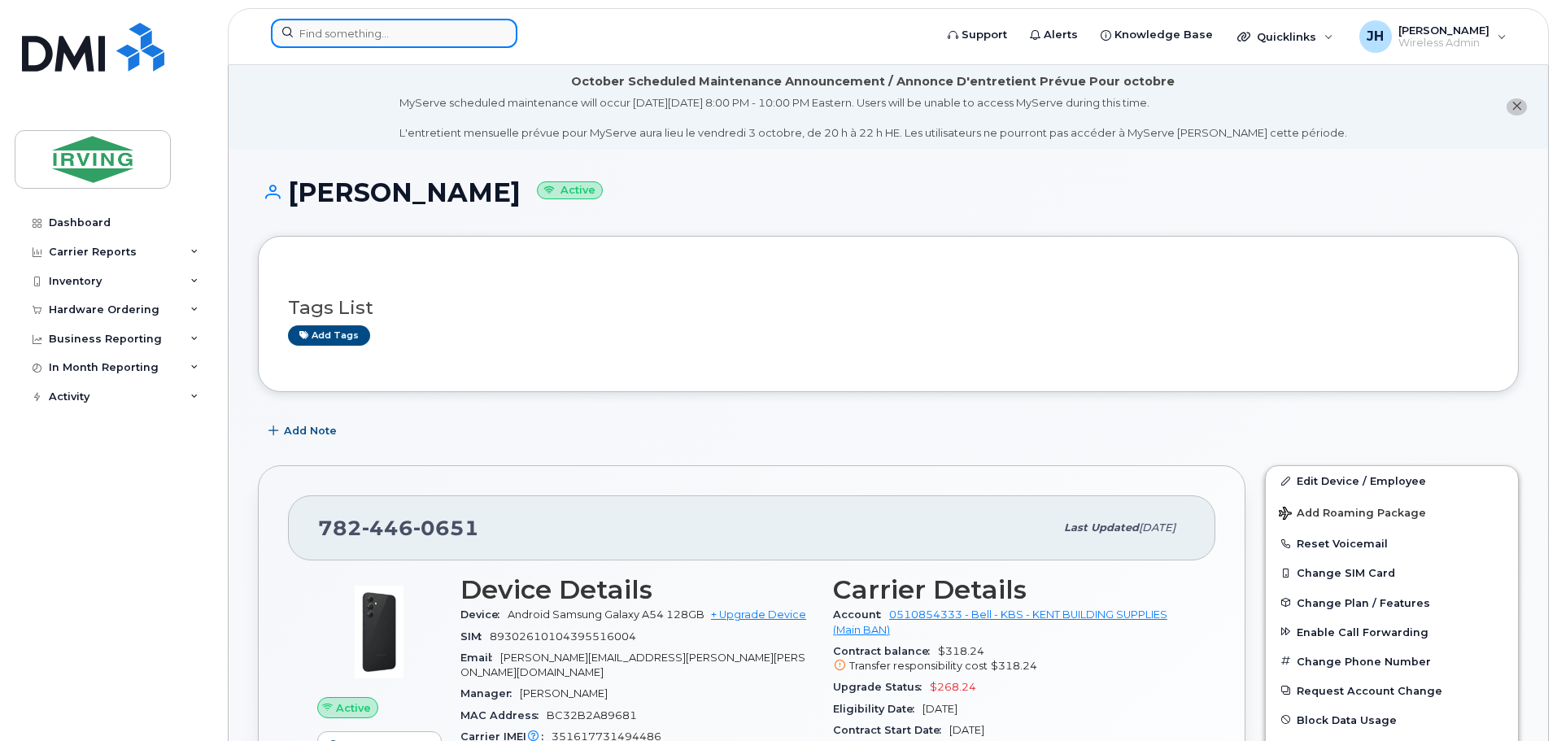
click at [360, 32] on input at bounding box center [394, 33] width 247 height 29
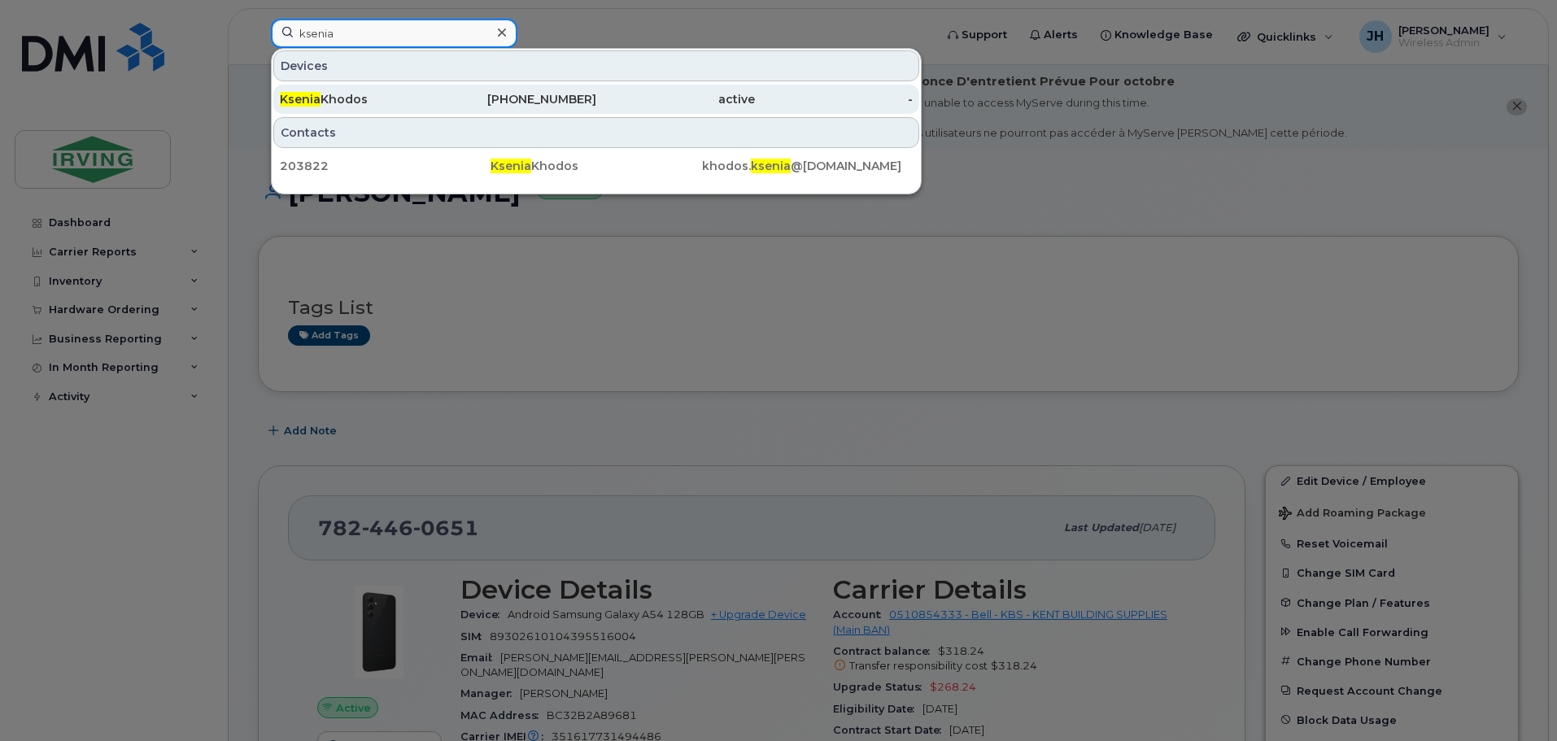
type input "ksenia"
click at [384, 96] on div "Ksenia Khodos" at bounding box center [359, 99] width 159 height 16
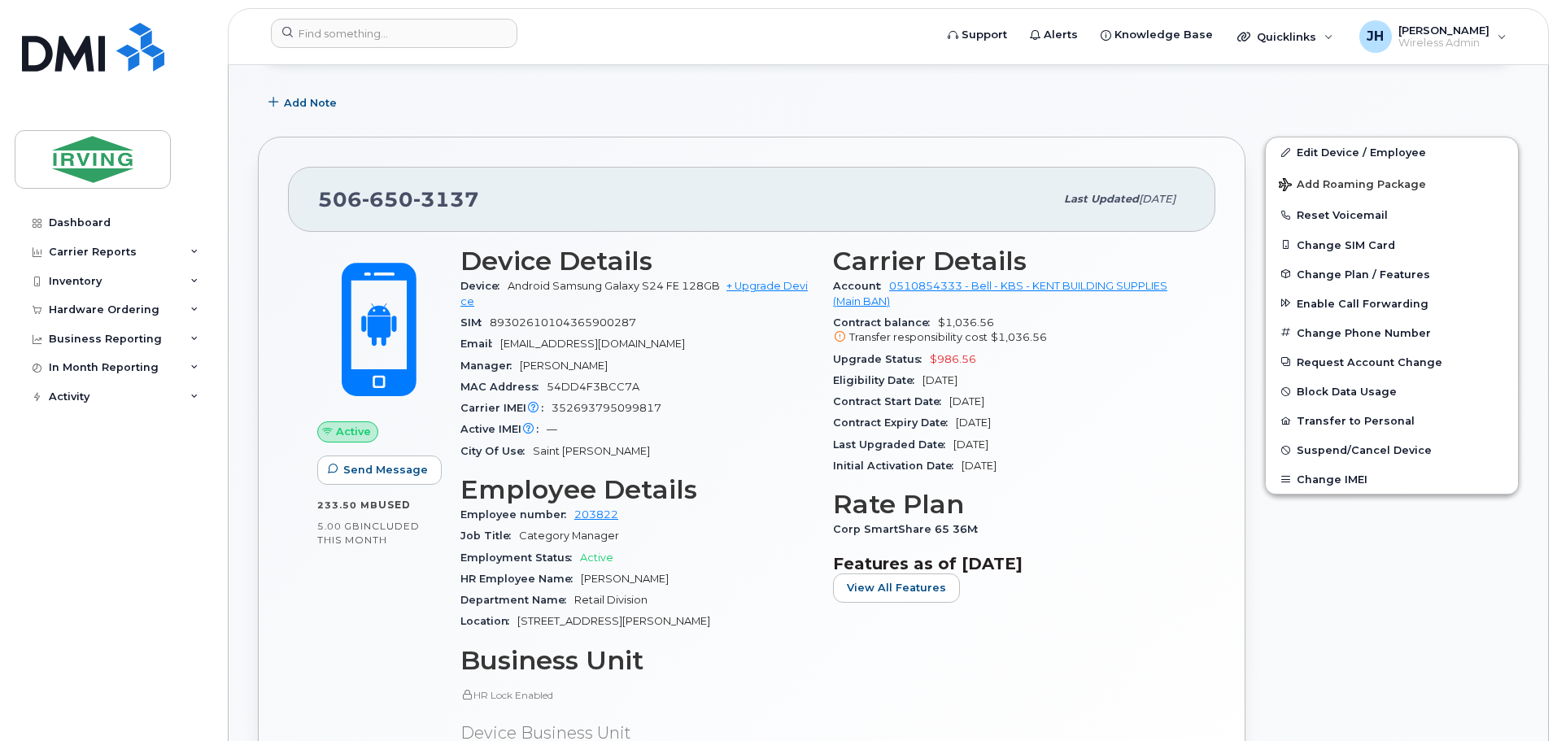
scroll to position [407, 0]
